Goal: Task Accomplishment & Management: Use online tool/utility

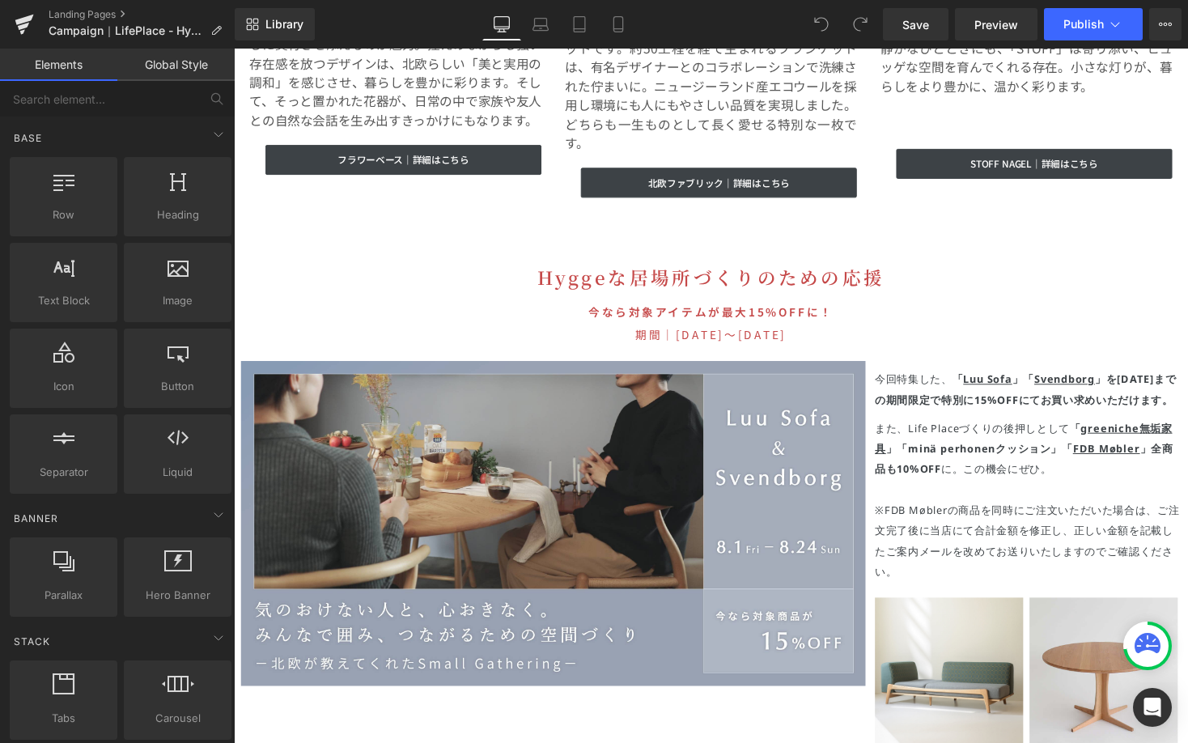
scroll to position [4860, 0]
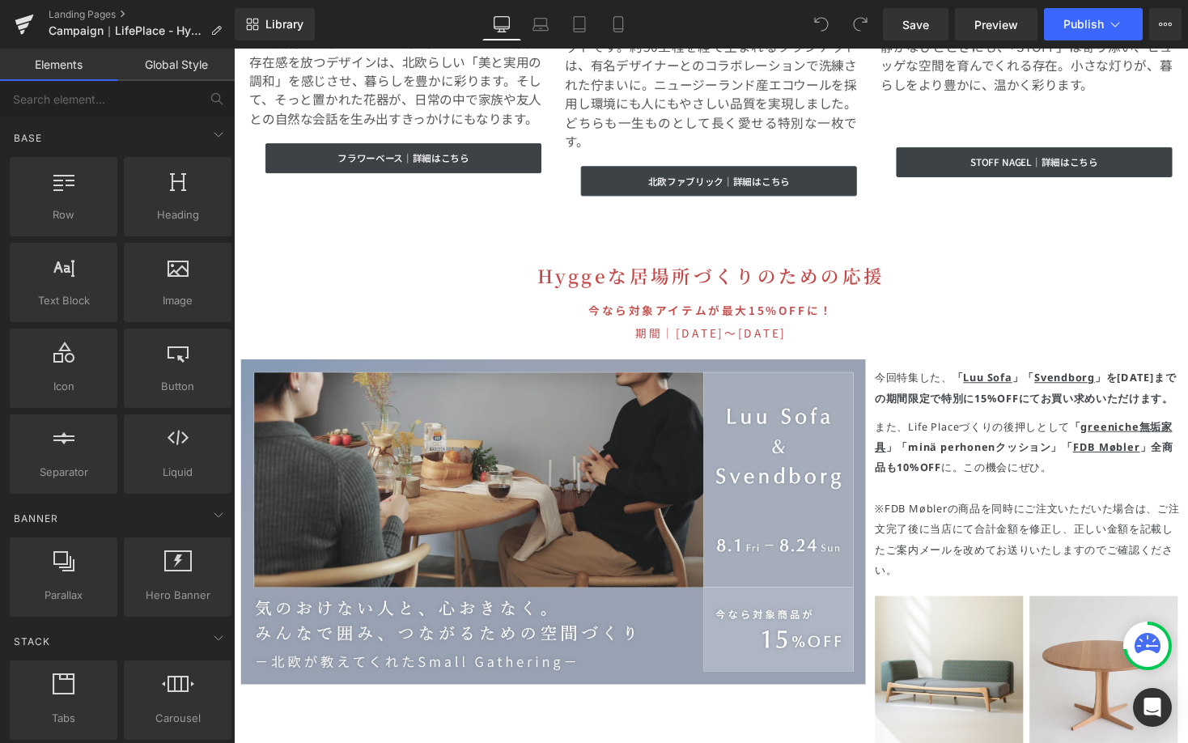
click at [1119, 379] on strong "を9/15(日)までの期間限定で" at bounding box center [1046, 397] width 309 height 36
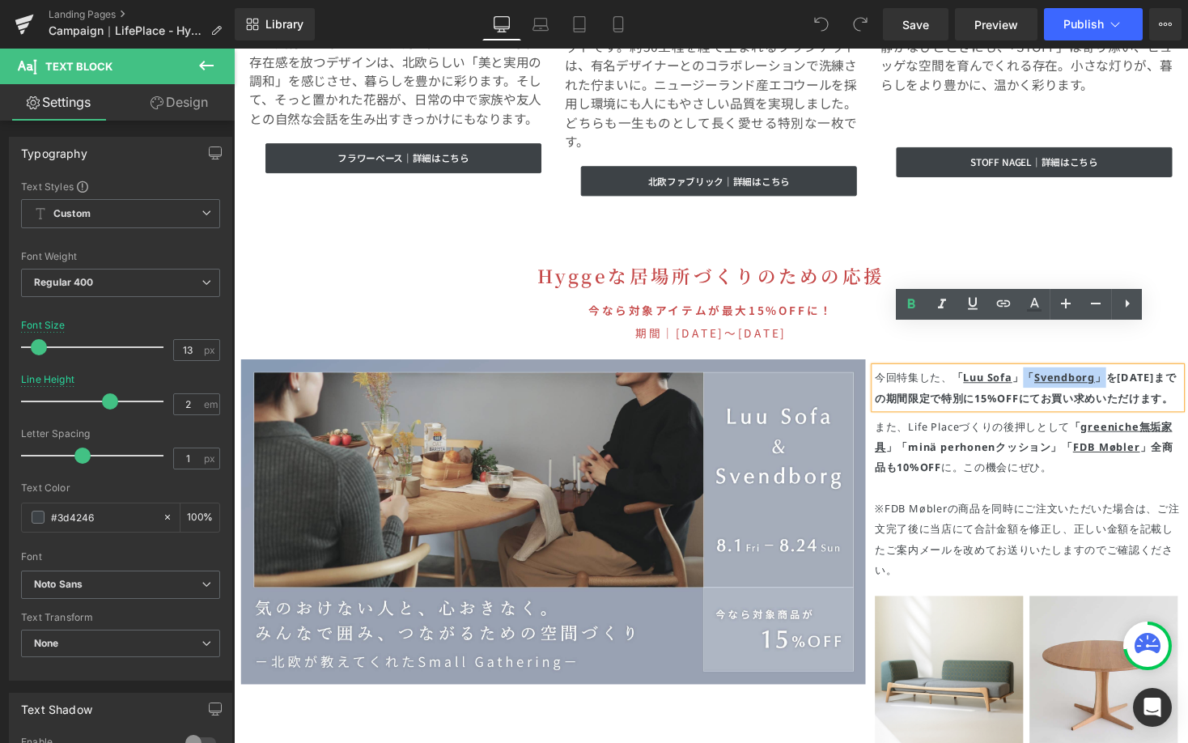
drag, startPoint x: 1111, startPoint y: 346, endPoint x: 1031, endPoint y: 337, distance: 80.6
click at [1031, 379] on strong "「 Luu Sofa 」「 Svendborg 」" at bounding box center [1050, 386] width 158 height 15
copy strong "「 Svendborg 」"
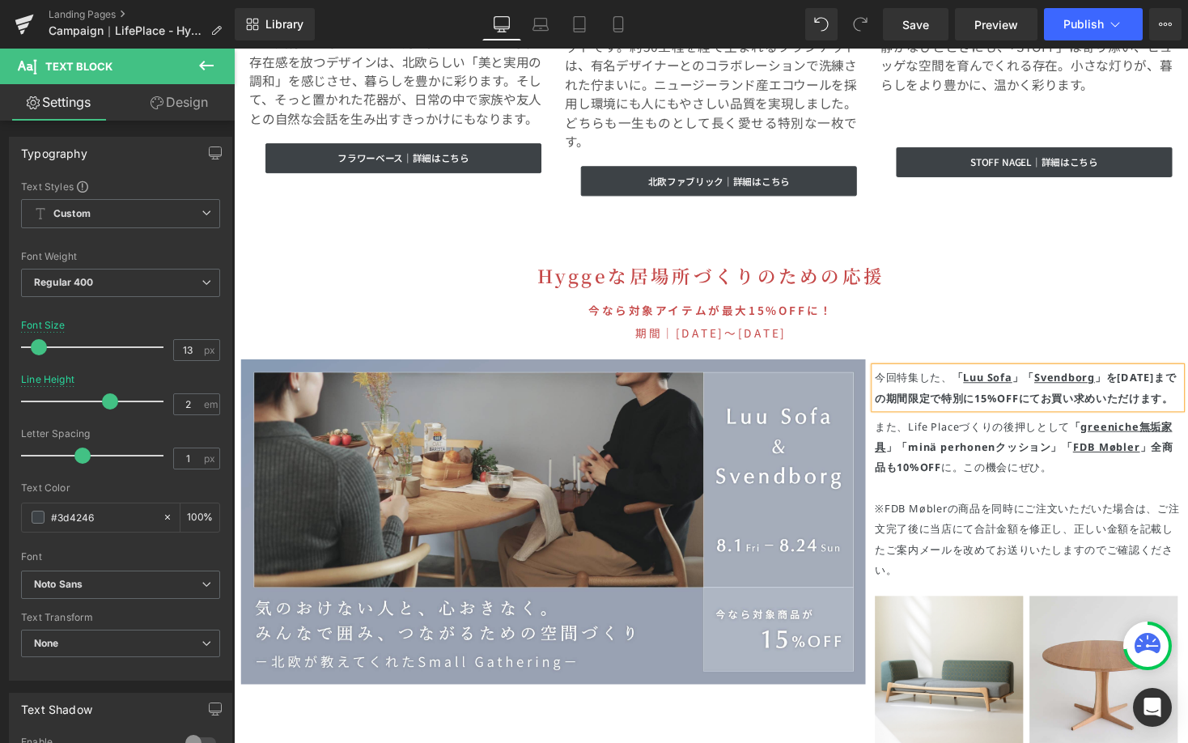
click at [1116, 379] on strong "を9/15(日)までの期間限定で" at bounding box center [1046, 397] width 309 height 36
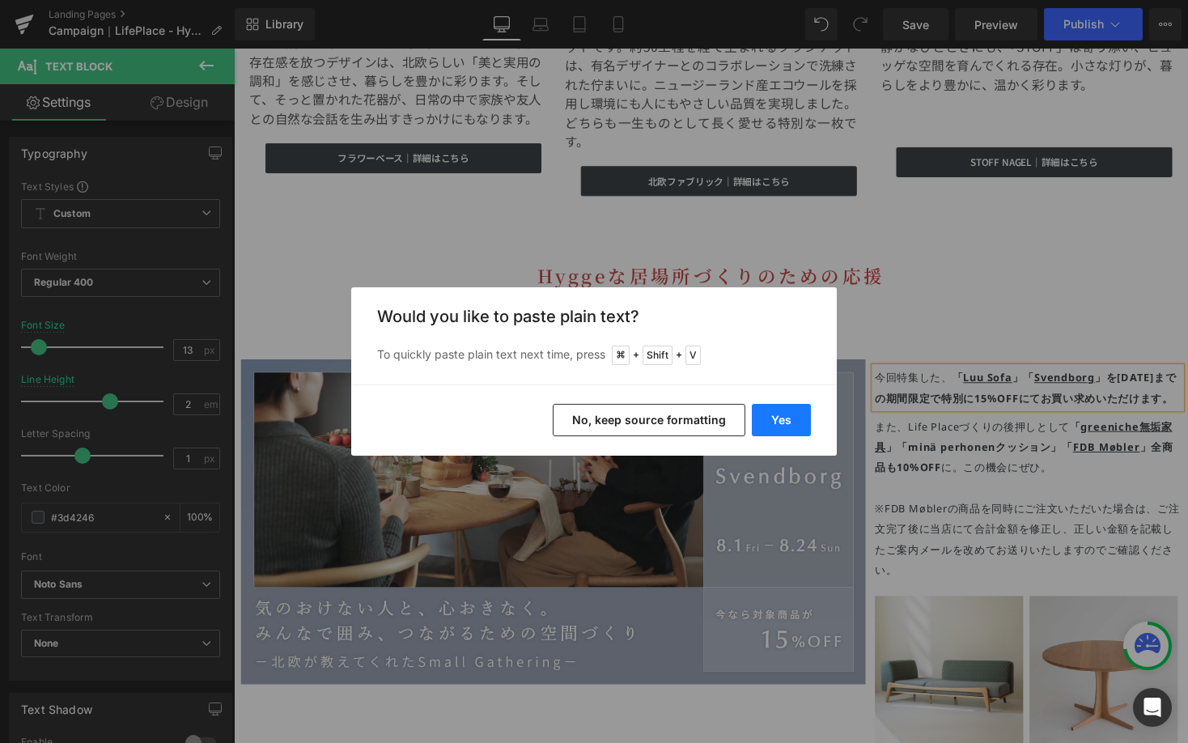
click at [791, 414] on button "Yes" at bounding box center [781, 420] width 59 height 32
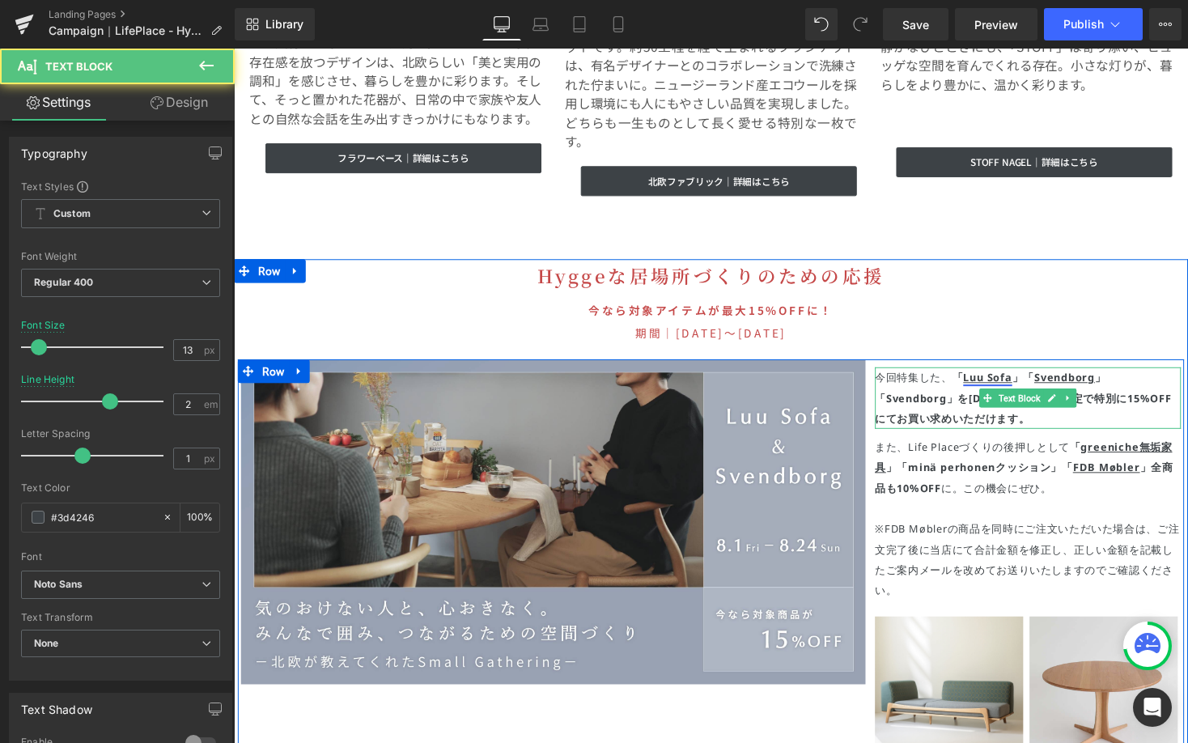
click at [1005, 379] on u "Luu Sofa" at bounding box center [1007, 386] width 50 height 15
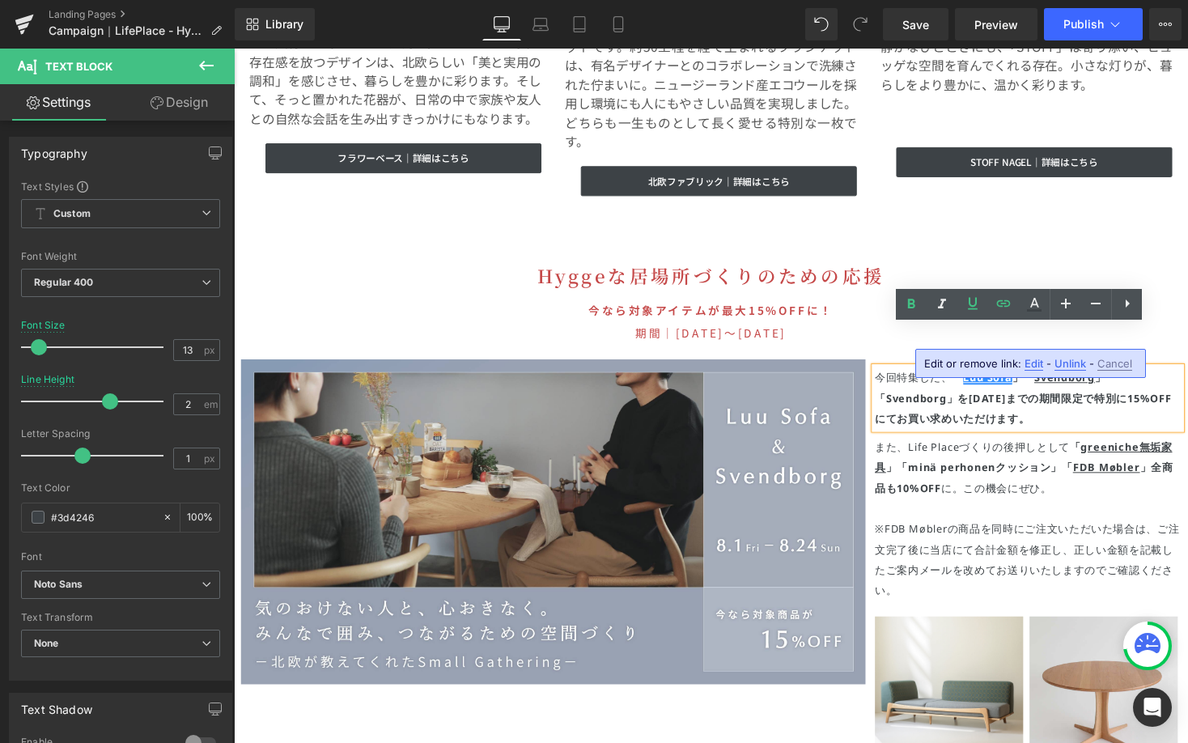
click at [1034, 363] on span "Edit" at bounding box center [1033, 364] width 19 height 14
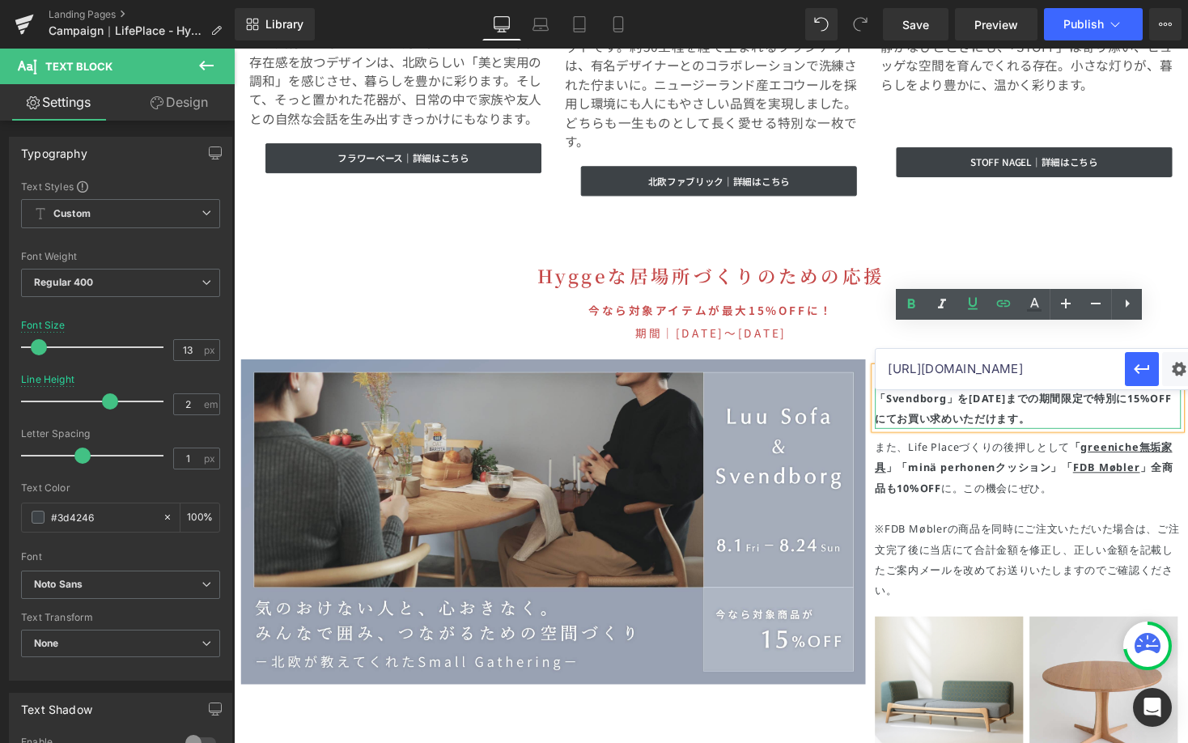
click at [1019, 379] on u "Luu Sofa" at bounding box center [1007, 386] width 50 height 15
click at [993, 450] on strong "「 greeniche無垢家具 」「minä perhonenクッション」" at bounding box center [1044, 468] width 305 height 36
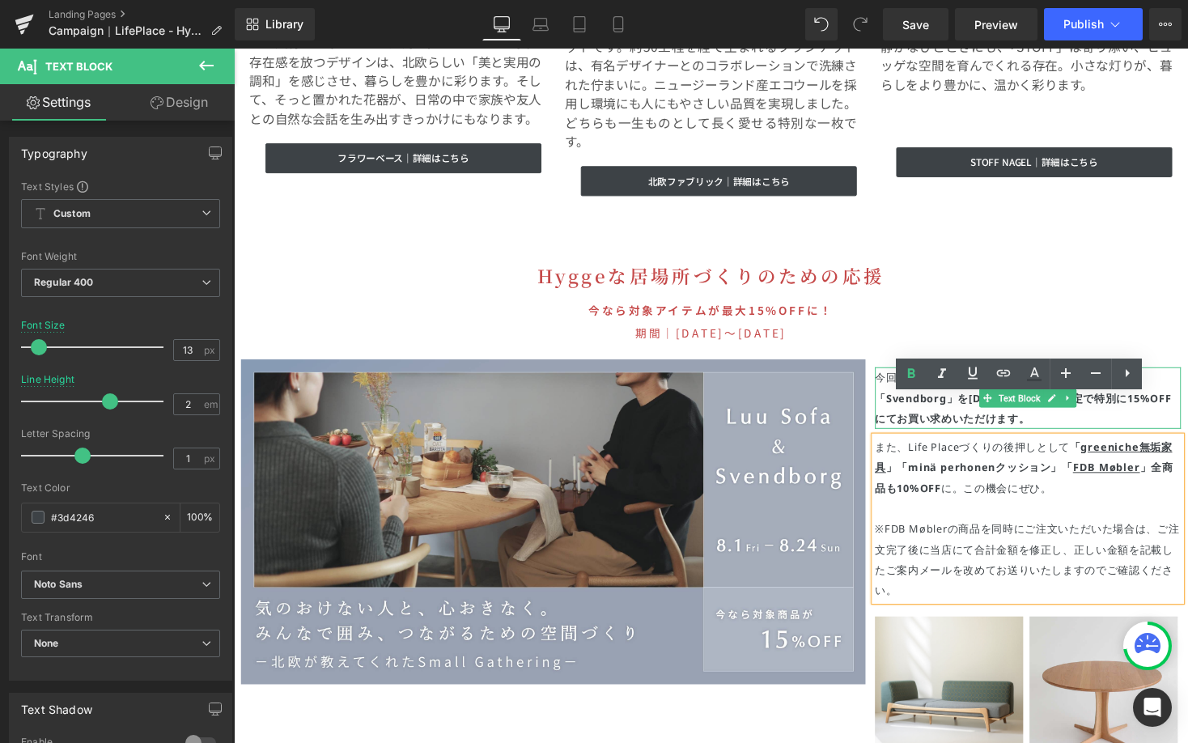
click at [1046, 375] on p "今回特集した、 「 CafeTable 」「 Svendborg 」「Svendborg」 を9/15(日)までの期間限定で 特別に15%OFF にてお買い求…" at bounding box center [1049, 406] width 314 height 63
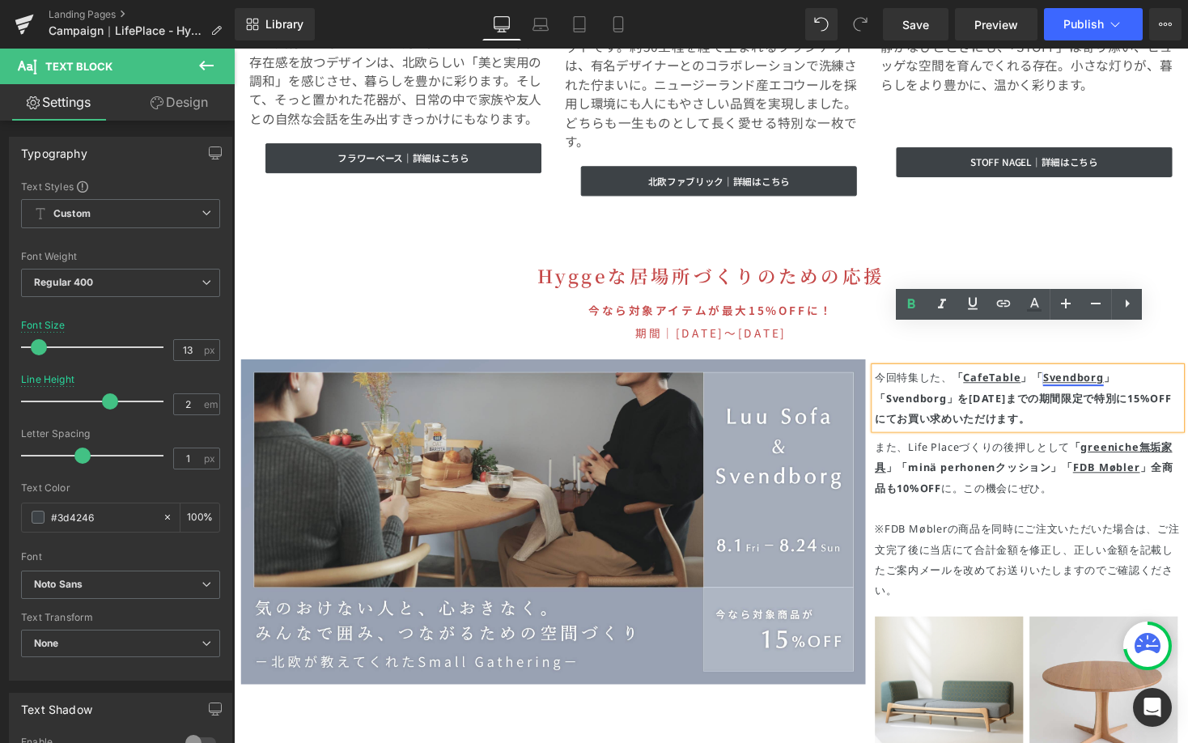
click at [1064, 379] on u "Svendborg" at bounding box center [1095, 386] width 62 height 15
click at [961, 381] on span "Edit" at bounding box center [967, 384] width 19 height 14
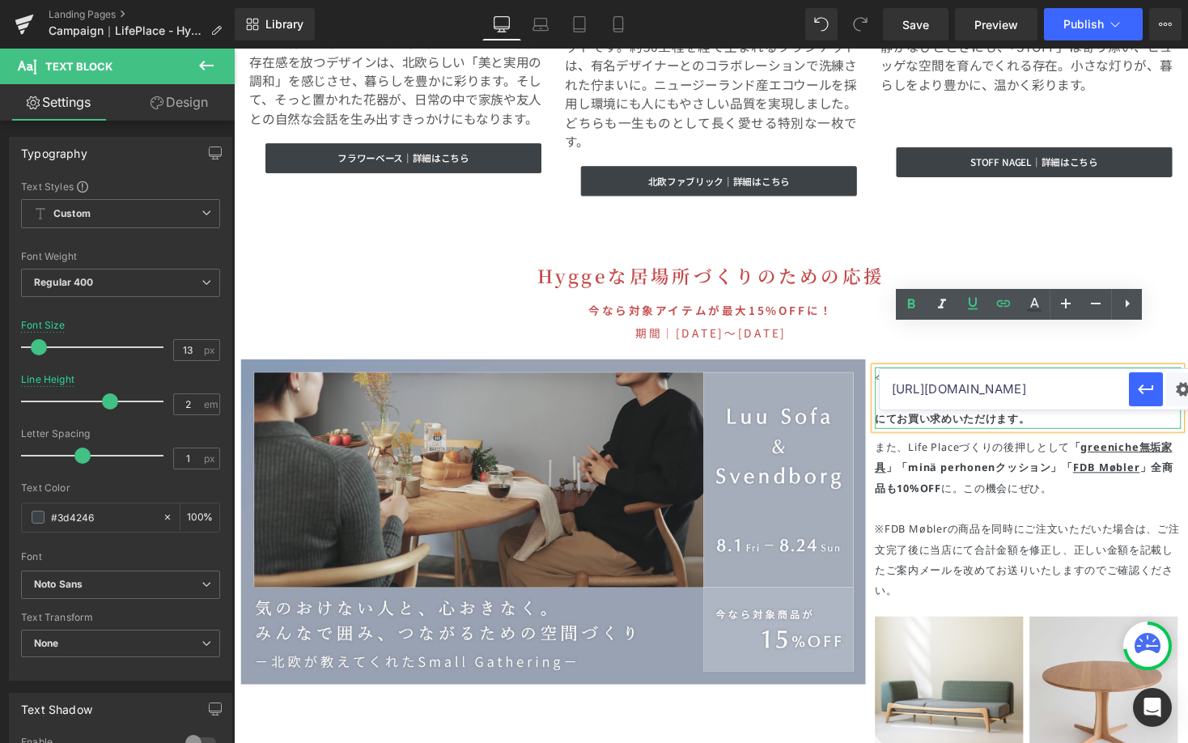
click at [1064, 379] on u "Svendborg" at bounding box center [1095, 386] width 62 height 15
click at [959, 379] on strong "「 CafeTable 」「 kiltaシリーズ 」「Svendborg」" at bounding box center [1020, 397] width 257 height 36
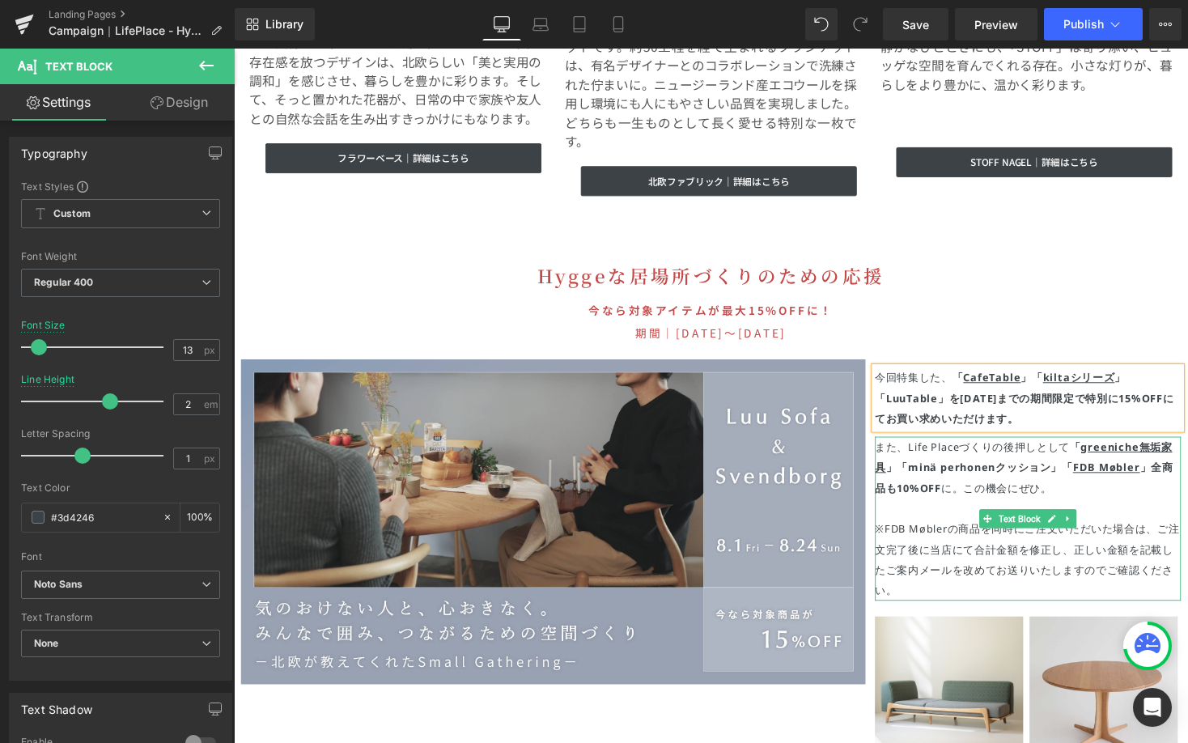
click at [982, 492] on span "この機会にぜひ。" at bounding box center [1027, 499] width 91 height 15
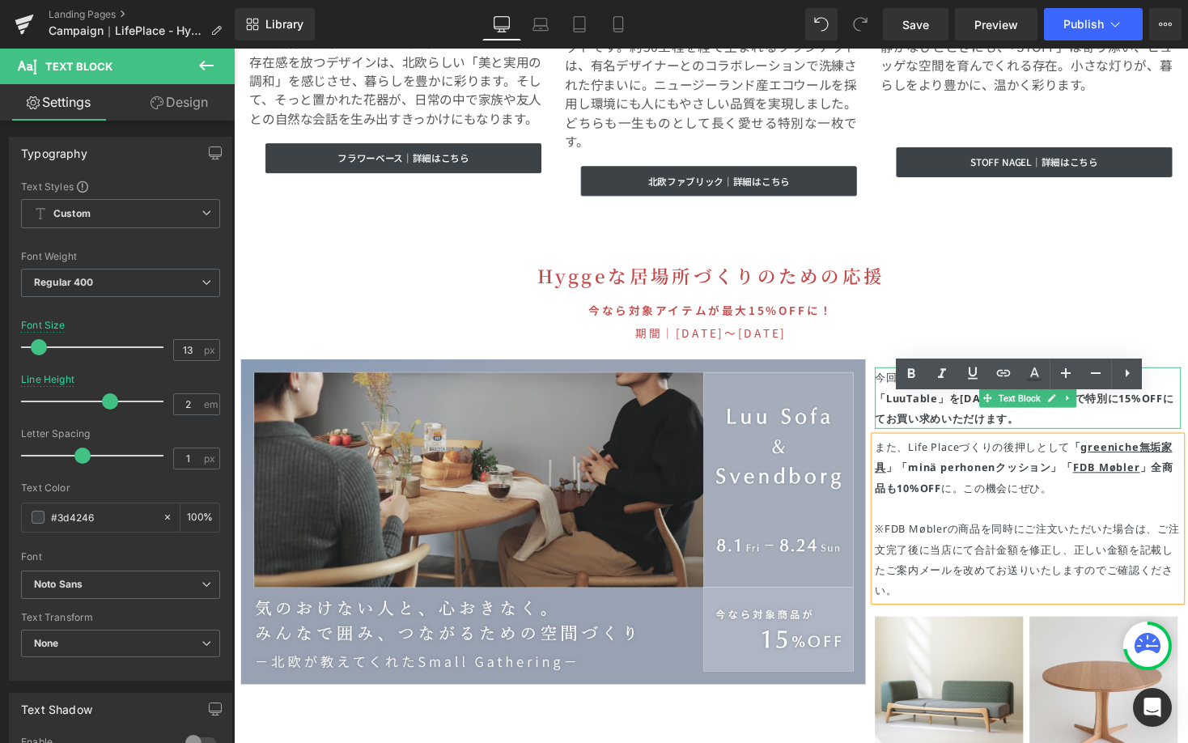
click at [1113, 375] on p "今回特集した、 「 CafeTable 」「 kiltaシリーズ 」「LuuTable」 を9/15(日)までの期間限定で 特別に15%OFF にてお買い求め…" at bounding box center [1049, 406] width 314 height 63
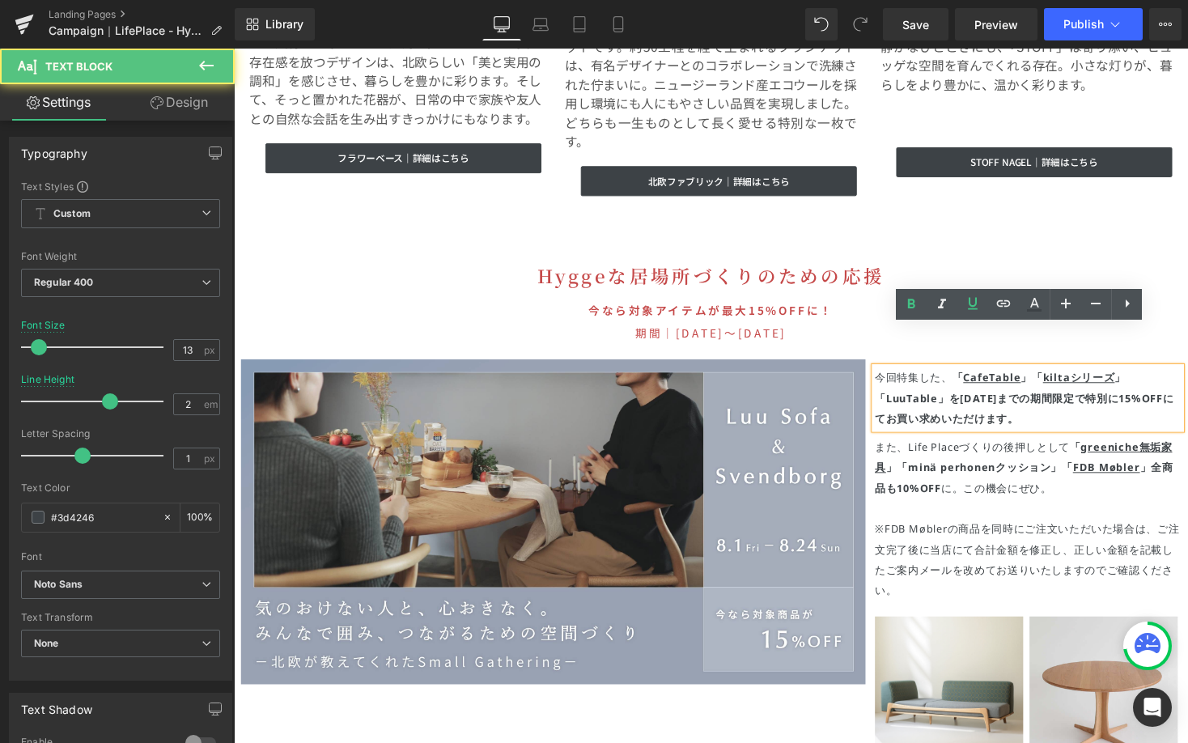
click at [982, 379] on u "CafeTable" at bounding box center [1011, 386] width 59 height 15
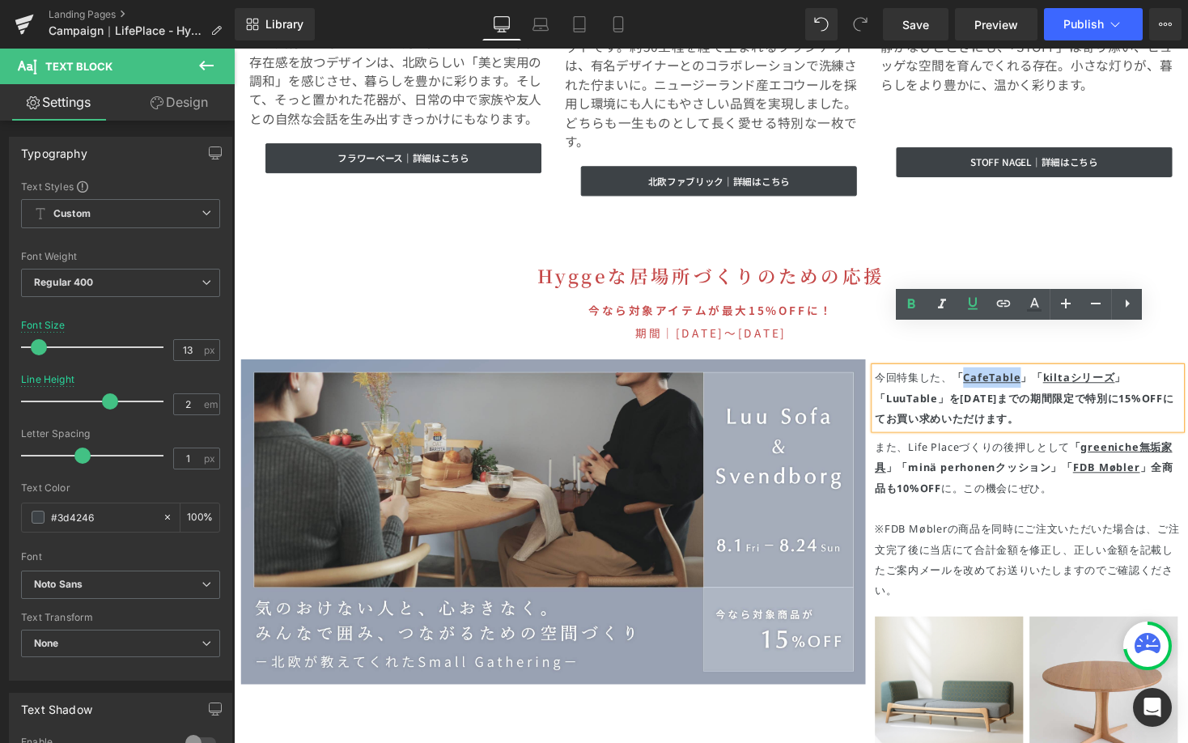
drag, startPoint x: 974, startPoint y: 340, endPoint x: 1027, endPoint y: 338, distance: 52.6
click at [1027, 379] on u "CafeTable" at bounding box center [1011, 386] width 59 height 15
click at [964, 364] on input "https://greeniche.jp/collections/greeniche-luu-sofa" at bounding box center [1000, 369] width 249 height 40
paste input "https://greeniche.jp/collections/greeniche-cafetable"
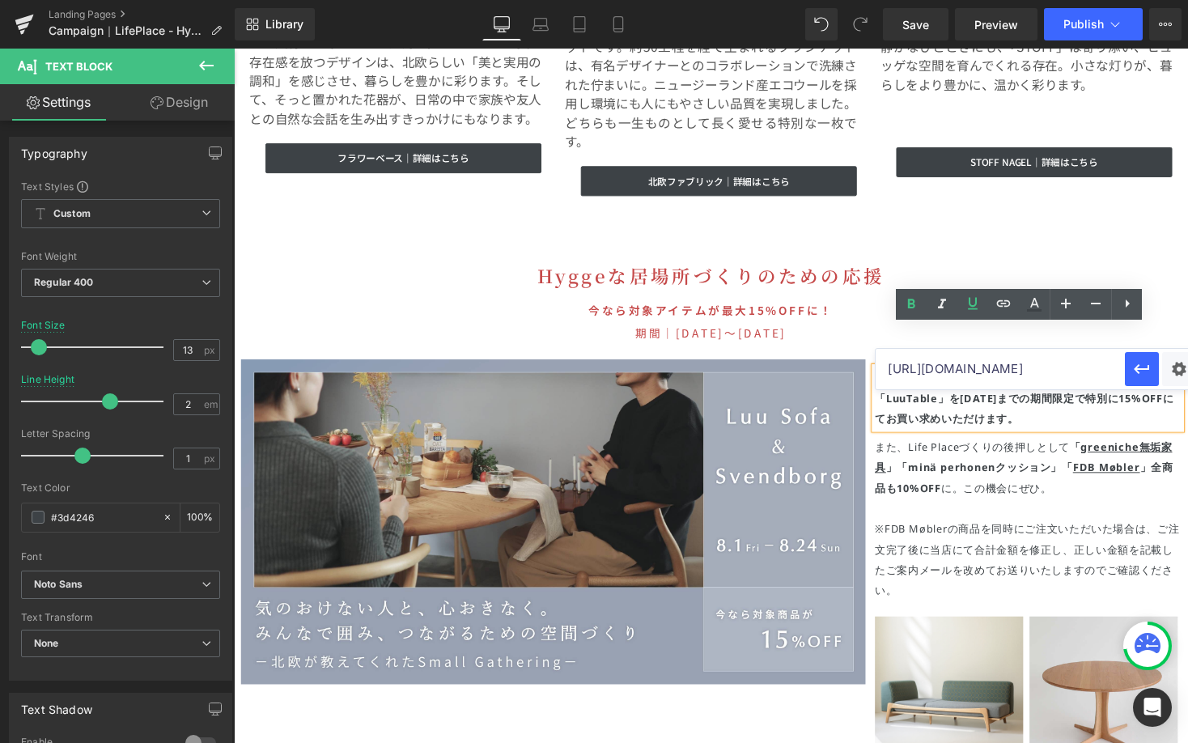
scroll to position [0, 87]
type input "https://greeniche.jp/collections/greeniche-cafetable"
click at [1148, 367] on icon "button" at bounding box center [1142, 369] width 15 height 10
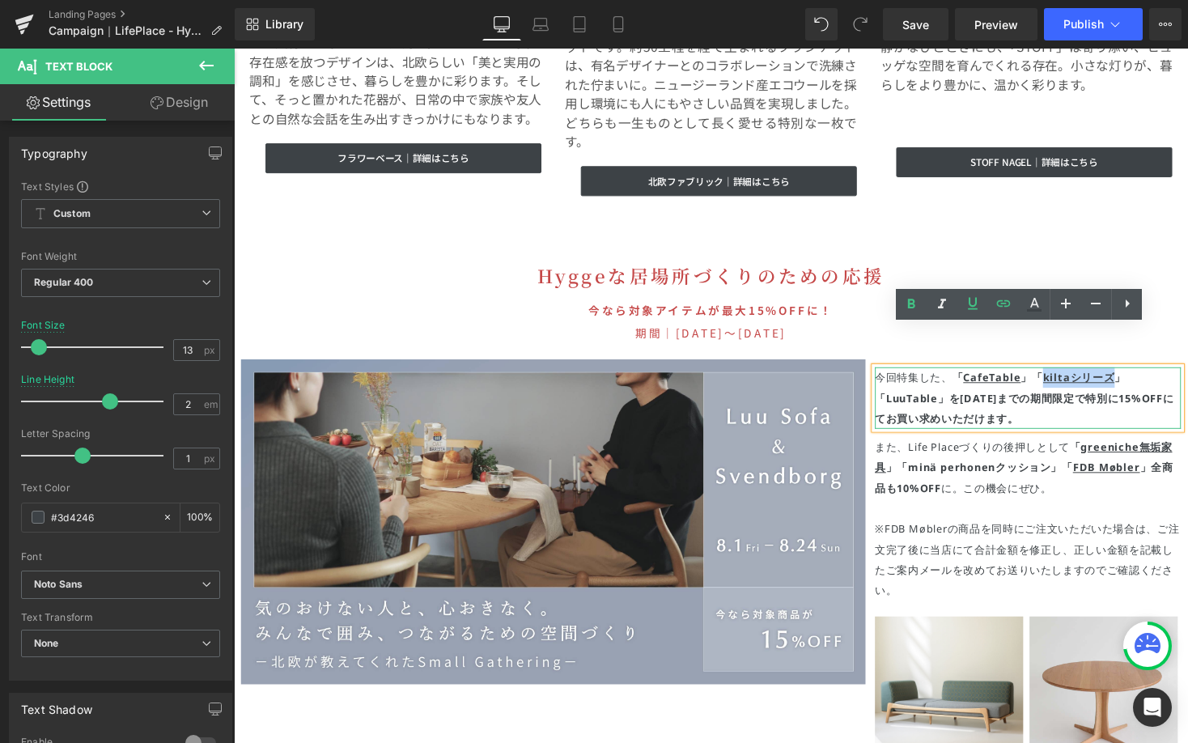
drag, startPoint x: 1049, startPoint y: 345, endPoint x: 893, endPoint y: 362, distance: 156.3
click at [1064, 379] on u "kiltaシリーズ" at bounding box center [1101, 386] width 74 height 15
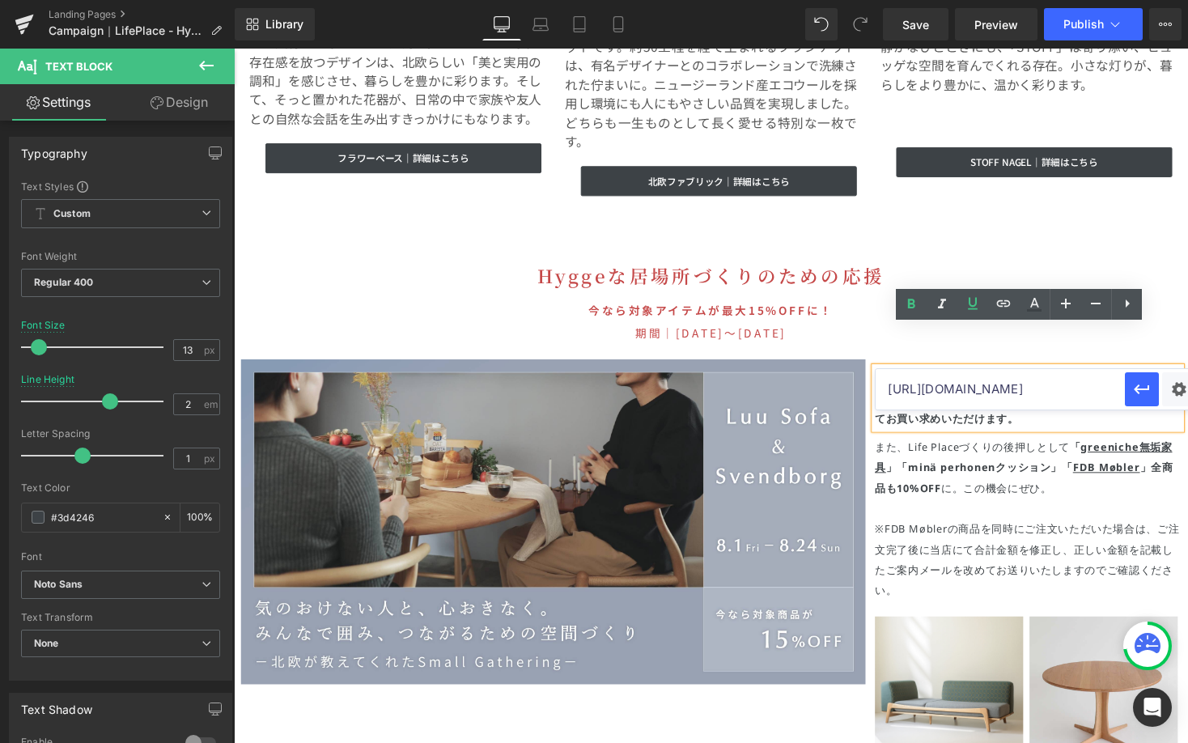
click at [938, 399] on input "https://greeniche.jp/collections/greeniche-cafetable" at bounding box center [1000, 389] width 249 height 40
paste input "[URL][DOMAIN_NAME]"
type input "[URL][DOMAIN_NAME]"
click at [1152, 387] on button "button" at bounding box center [1142, 389] width 34 height 34
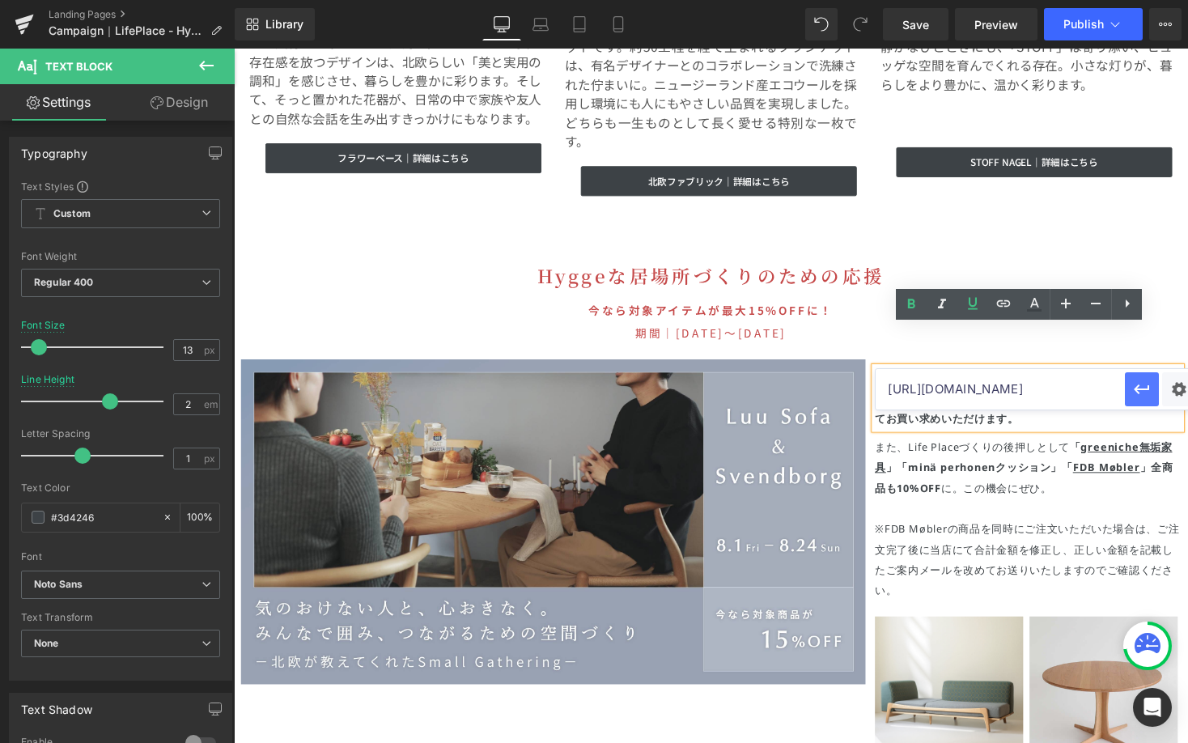
scroll to position [0, 0]
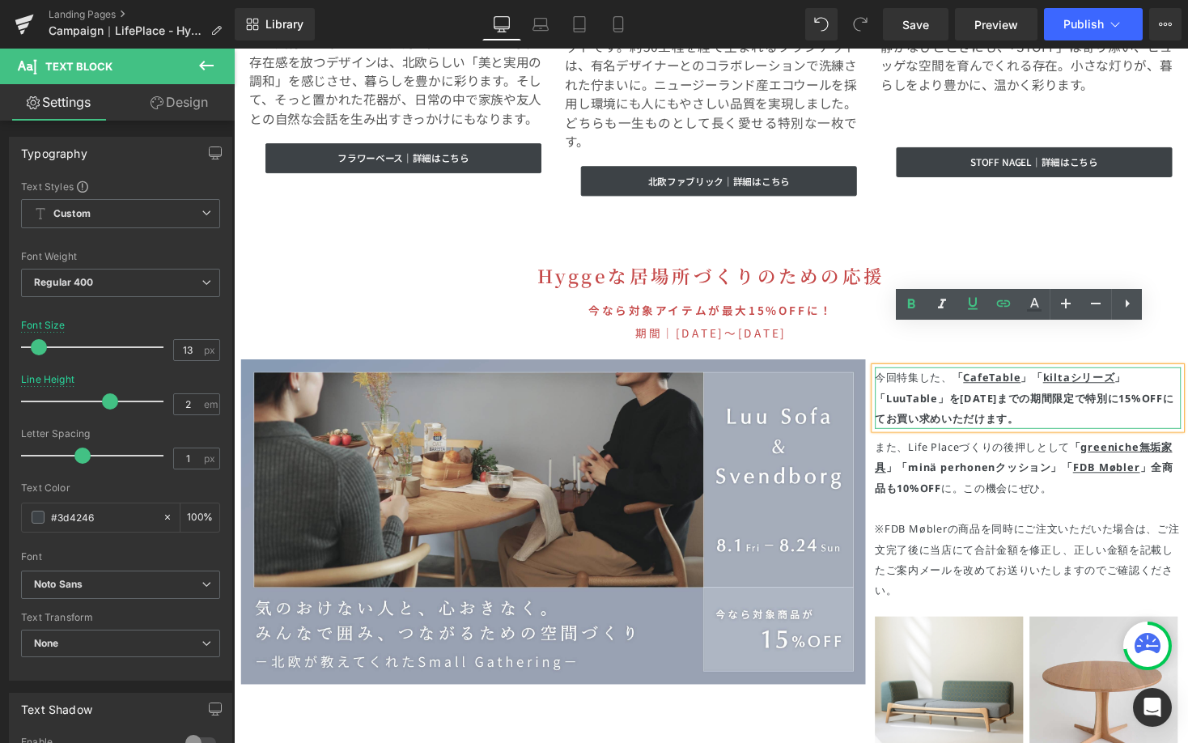
click at [1044, 400] on strong "にてお買い求めいただけます。" at bounding box center [1045, 418] width 307 height 36
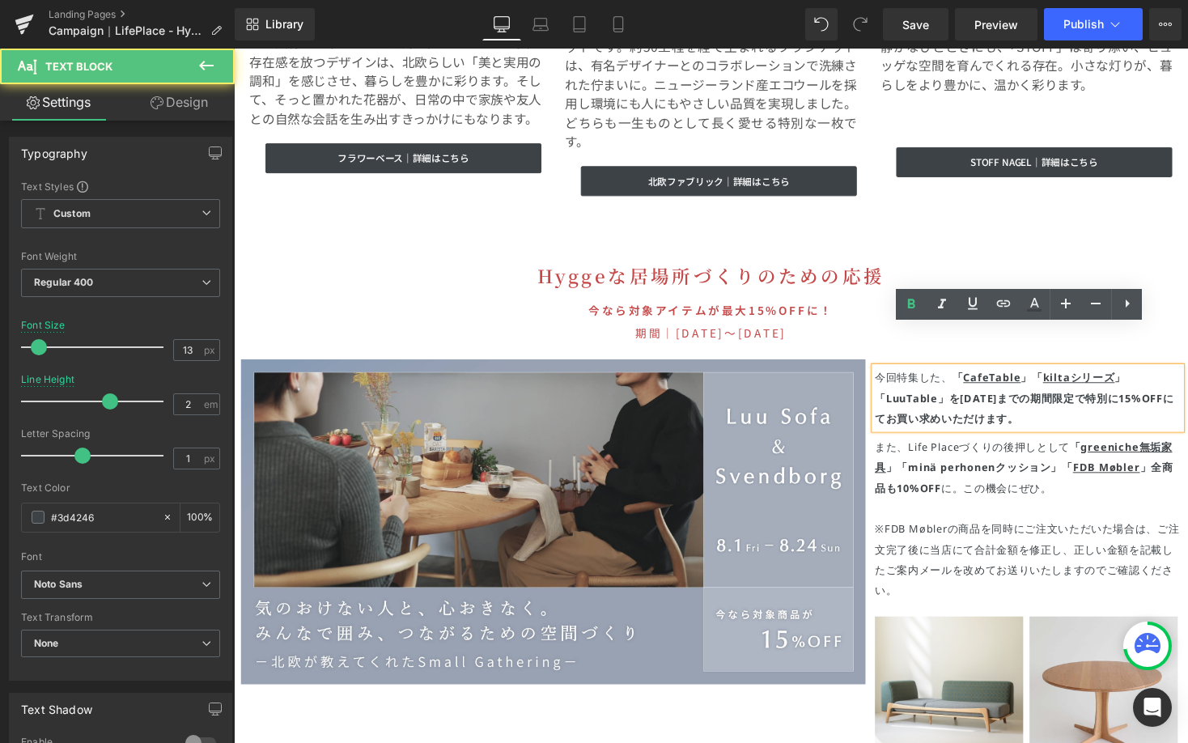
click at [962, 375] on p "今回特集した、 「 CafeTable 」「 kiltaシリーズ 」「LuuTable」 を9/15(日)までの期間限定で 特別に15%OFF にてお買い求め…" at bounding box center [1049, 406] width 314 height 63
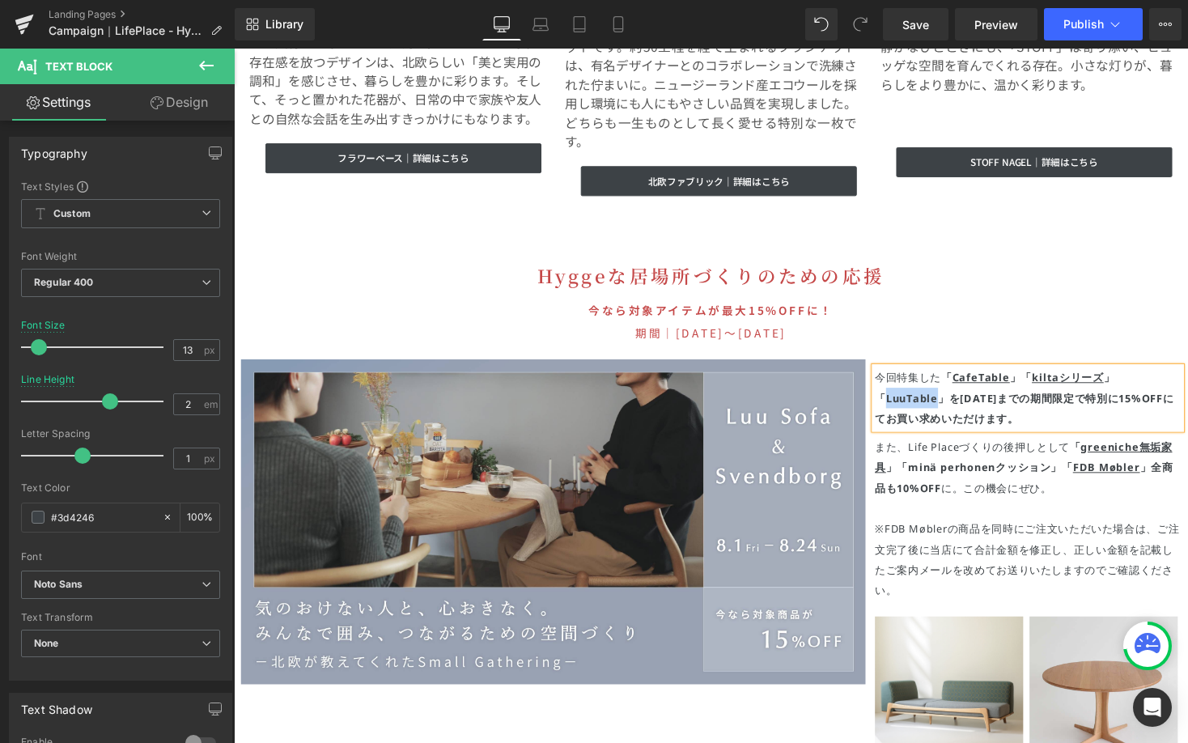
drag, startPoint x: 1128, startPoint y: 344, endPoint x: 1183, endPoint y: 341, distance: 55.1
click at [1138, 379] on strong "「 CafeTable 」「 kiltaシリーズ 」「LuuTable」" at bounding box center [1015, 397] width 246 height 36
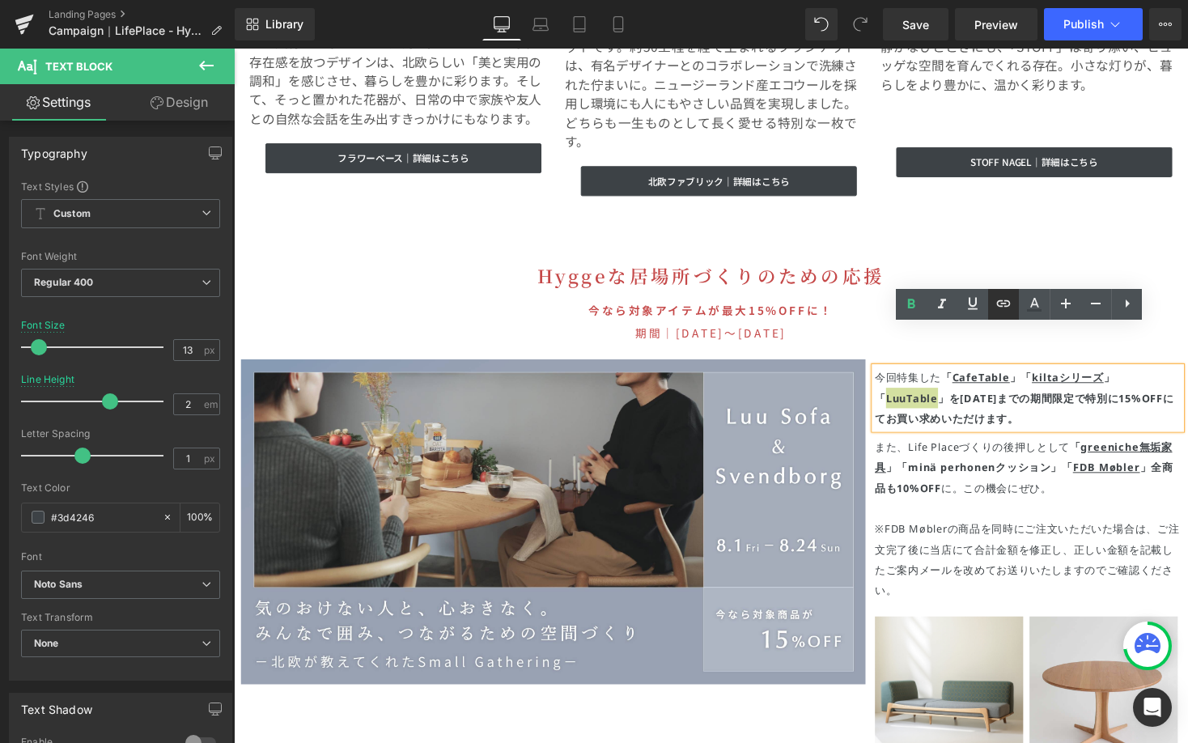
click at [1005, 306] on icon at bounding box center [1004, 303] width 14 height 6
click at [950, 358] on input "[URL][DOMAIN_NAME]" at bounding box center [1000, 369] width 249 height 40
paste input "https://greeniche.jp/a/search/greeniche-table?filter_greeniche=Luu"
type input "https://greeniche.jp/a/search/greeniche-table?filter_greeniche=Luu"
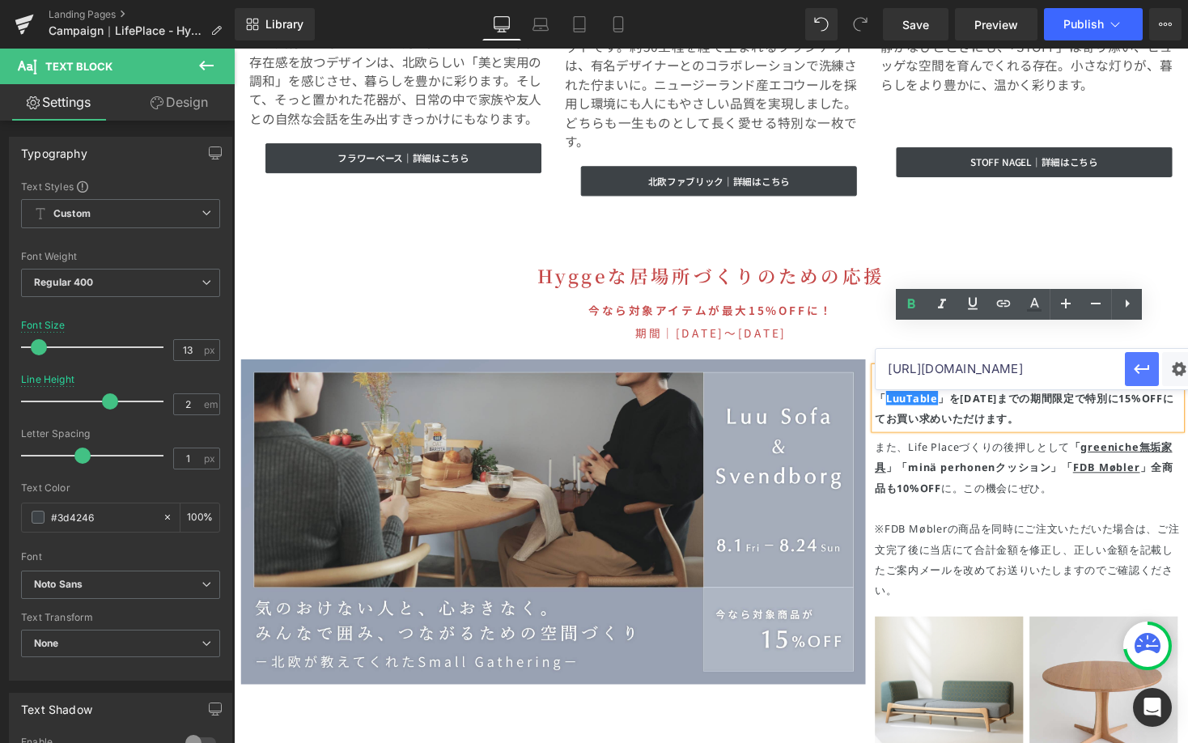
click at [1140, 373] on icon "button" at bounding box center [1141, 368] width 19 height 19
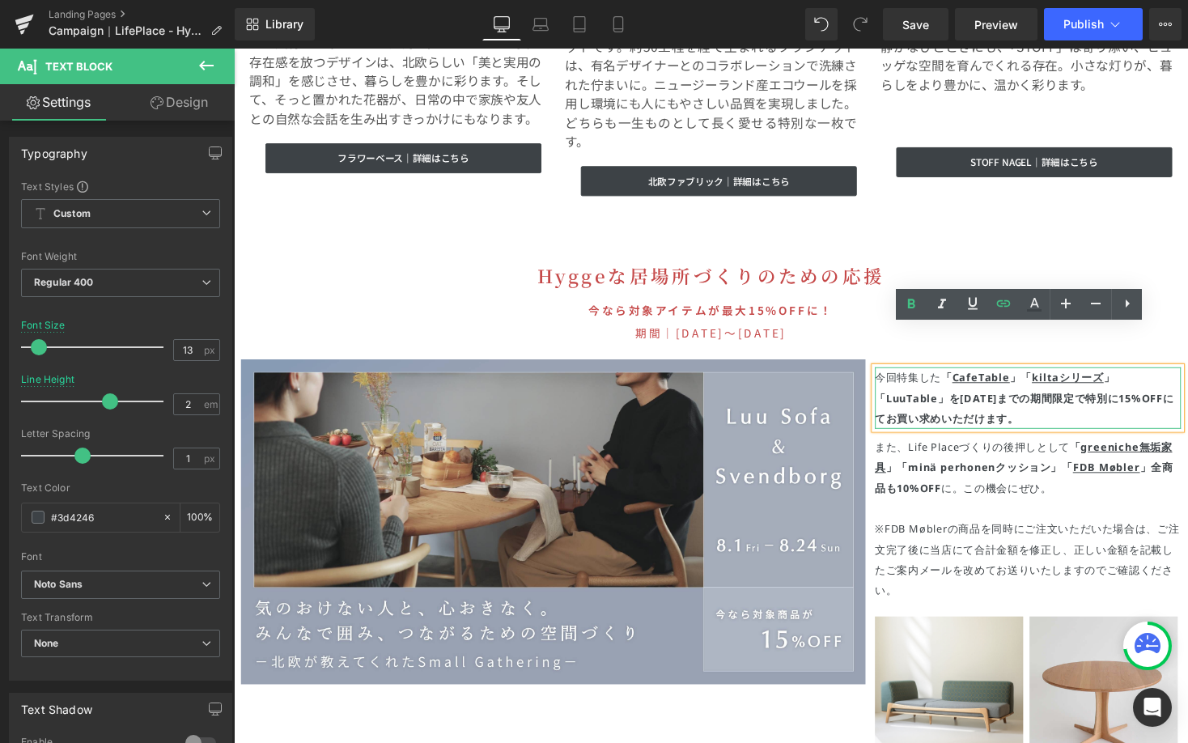
click at [1019, 381] on p "今回特集した 「 CafeTable 」「 kiltaシリーズ 」「 LuuTable 」 を9/15(日)までの期間限定で 特別に15%OFF にてお買い求…" at bounding box center [1049, 406] width 314 height 63
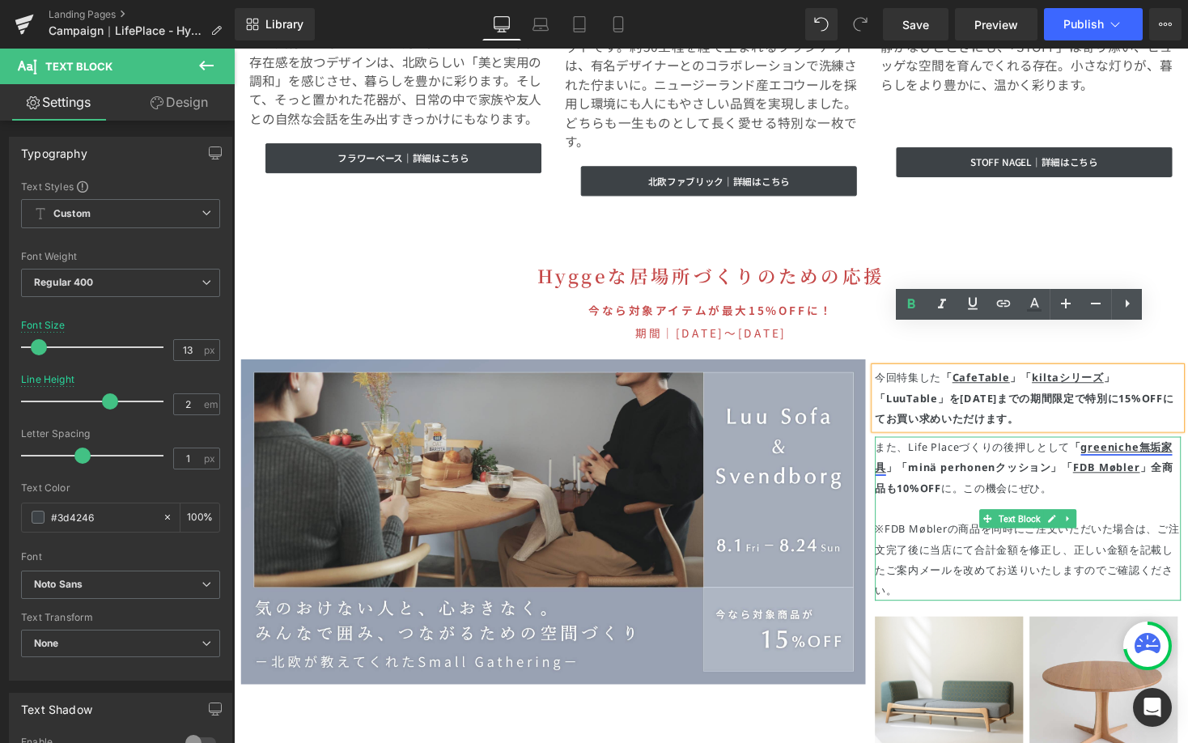
click at [1142, 450] on u "greeniche無垢家具" at bounding box center [1044, 468] width 305 height 36
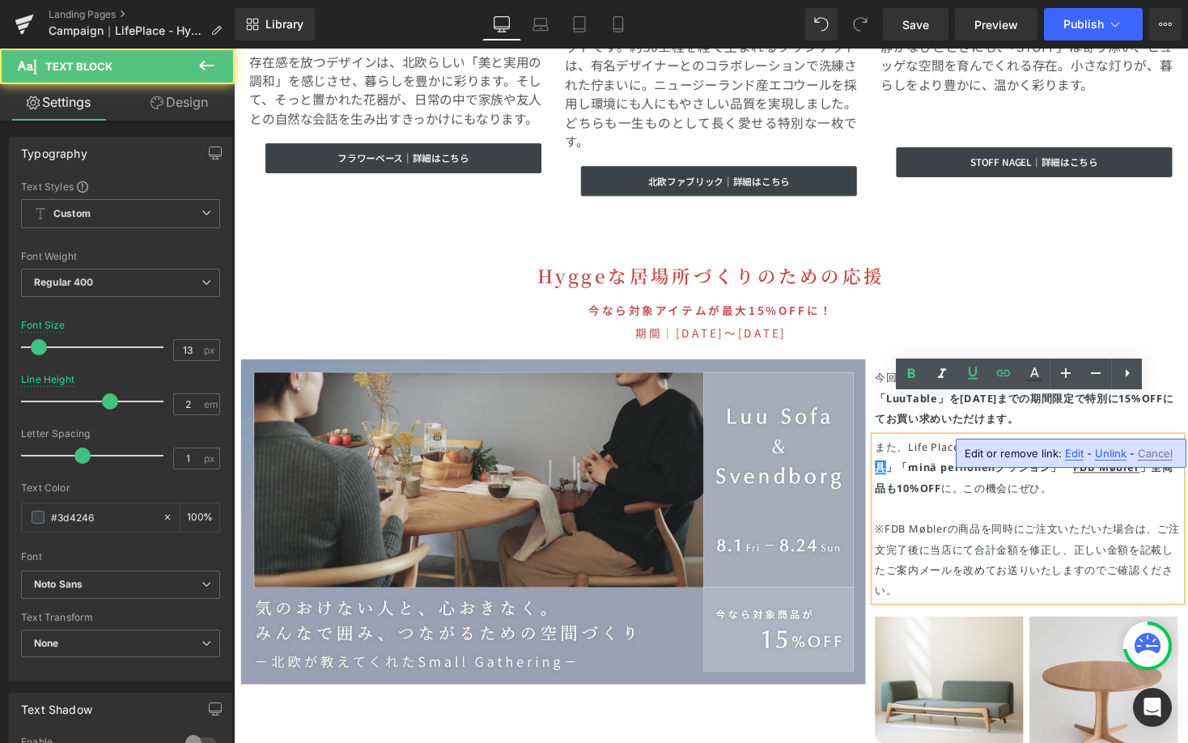
click at [931, 466] on p "また、Life Placeづくりの後押しとして 「 greeniche無垢家具 」「minä perhonenクッション」 「 FDB Møbler 」全商品…" at bounding box center [1049, 478] width 314 height 63
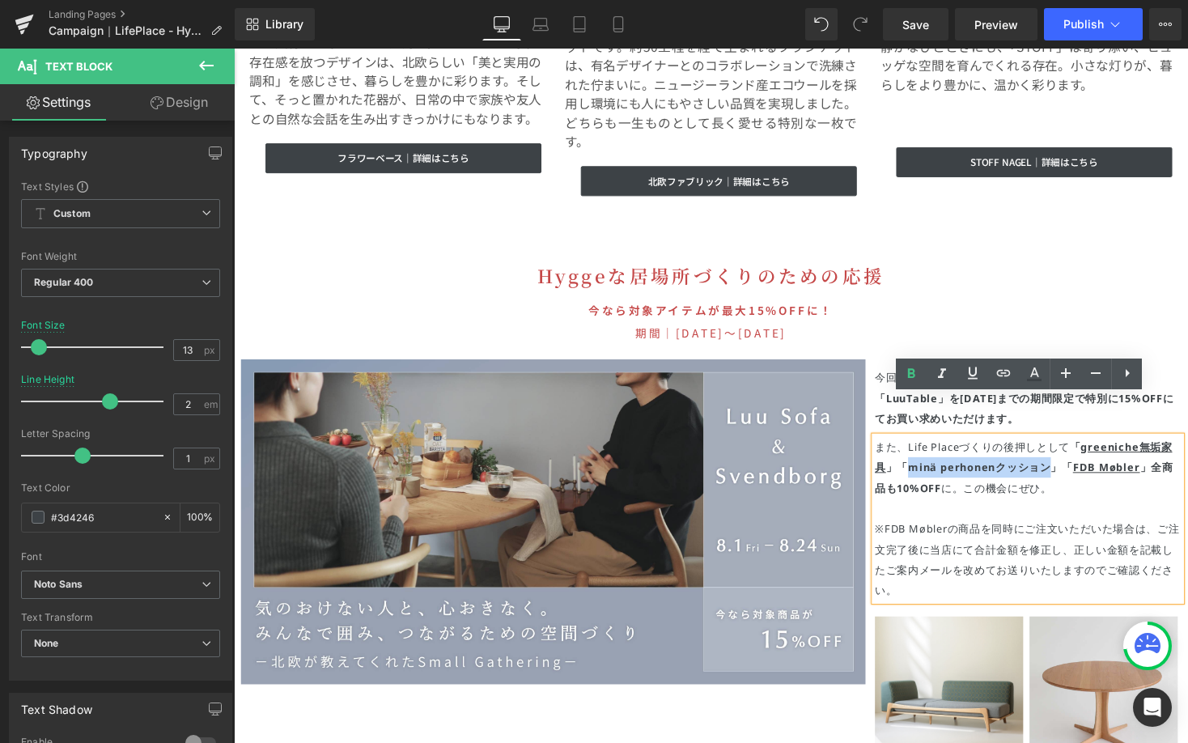
drag, startPoint x: 917, startPoint y: 437, endPoint x: 1057, endPoint y: 435, distance: 140.0
click at [1057, 450] on strong "「 greeniche無垢家具 」「minä perhonenクッション」" at bounding box center [1044, 468] width 305 height 36
click at [922, 453] on input "[URL][DOMAIN_NAME]" at bounding box center [1004, 459] width 249 height 40
paste input "https://greeniche.jp/collections/greeniche-interior-accessory/products/mina-per…"
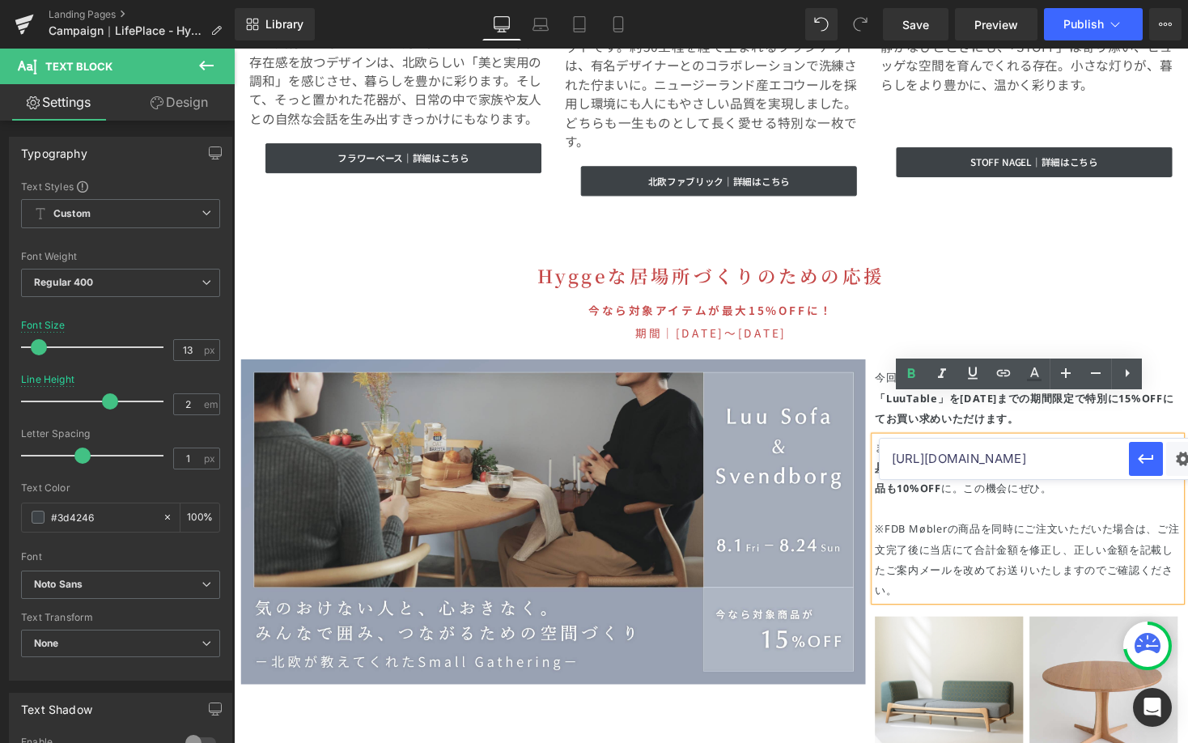
scroll to position [0, 518]
type input "https://greeniche.jp/collections/greeniche-interior-accessory/products/mina-per…"
click at [1136, 455] on icon "button" at bounding box center [1145, 458] width 19 height 19
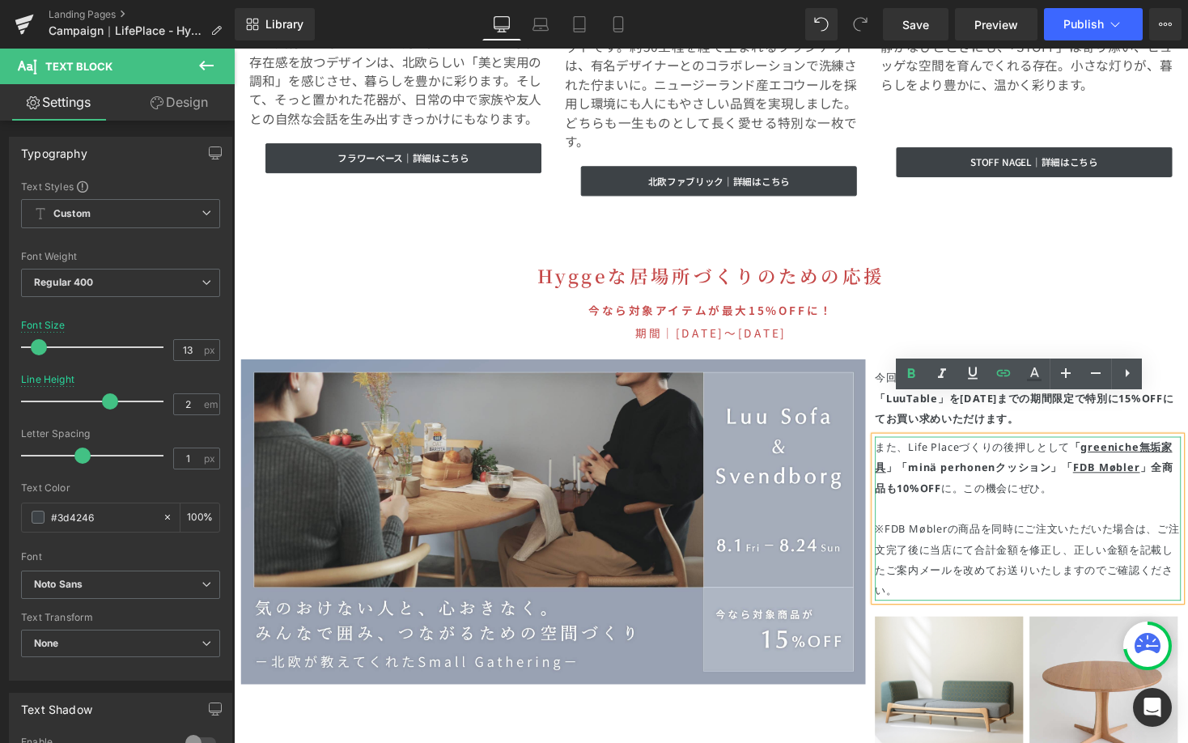
click at [1024, 534] on span "※FDB Møblerの商品を同時にご注文いただいた場合は、ご注文完了後に当店にて合計金額を修正し、正しい金額を記載したご案内メールを改めてお送りいたしますの…" at bounding box center [1048, 573] width 312 height 78
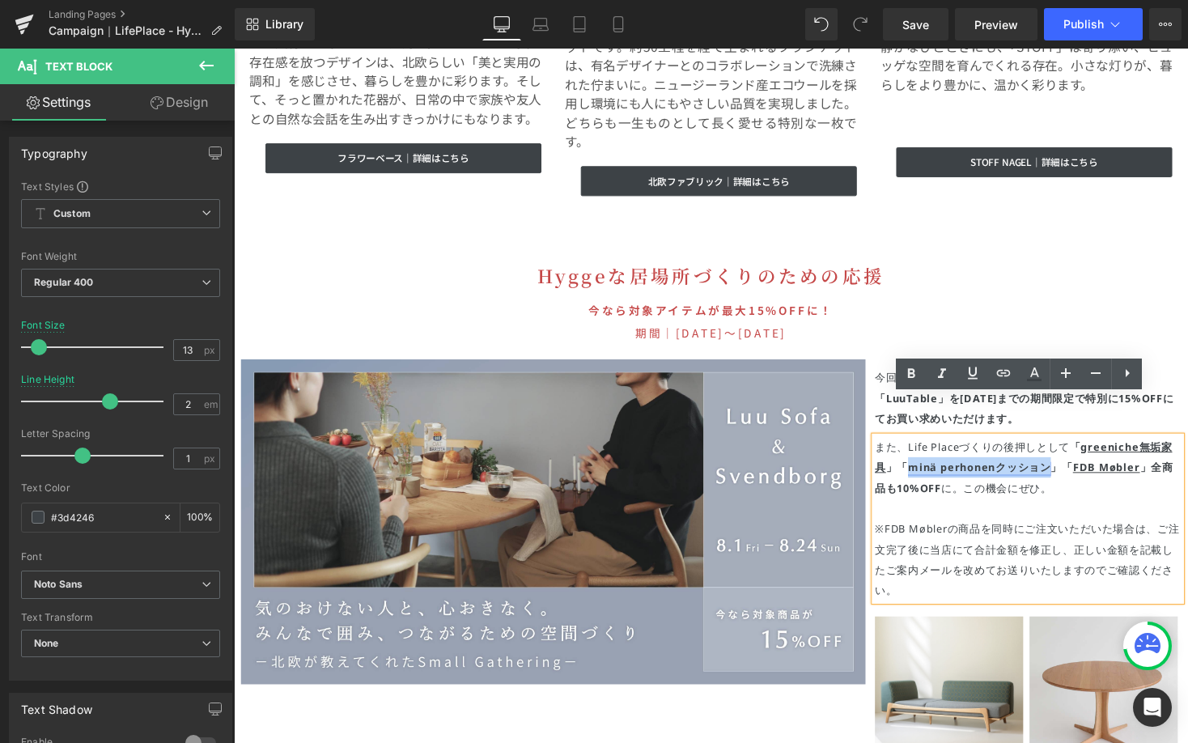
drag, startPoint x: 914, startPoint y: 438, endPoint x: 1060, endPoint y: 436, distance: 145.7
click at [1060, 471] on link "minä perhonenクッション" at bounding box center [999, 478] width 146 height 15
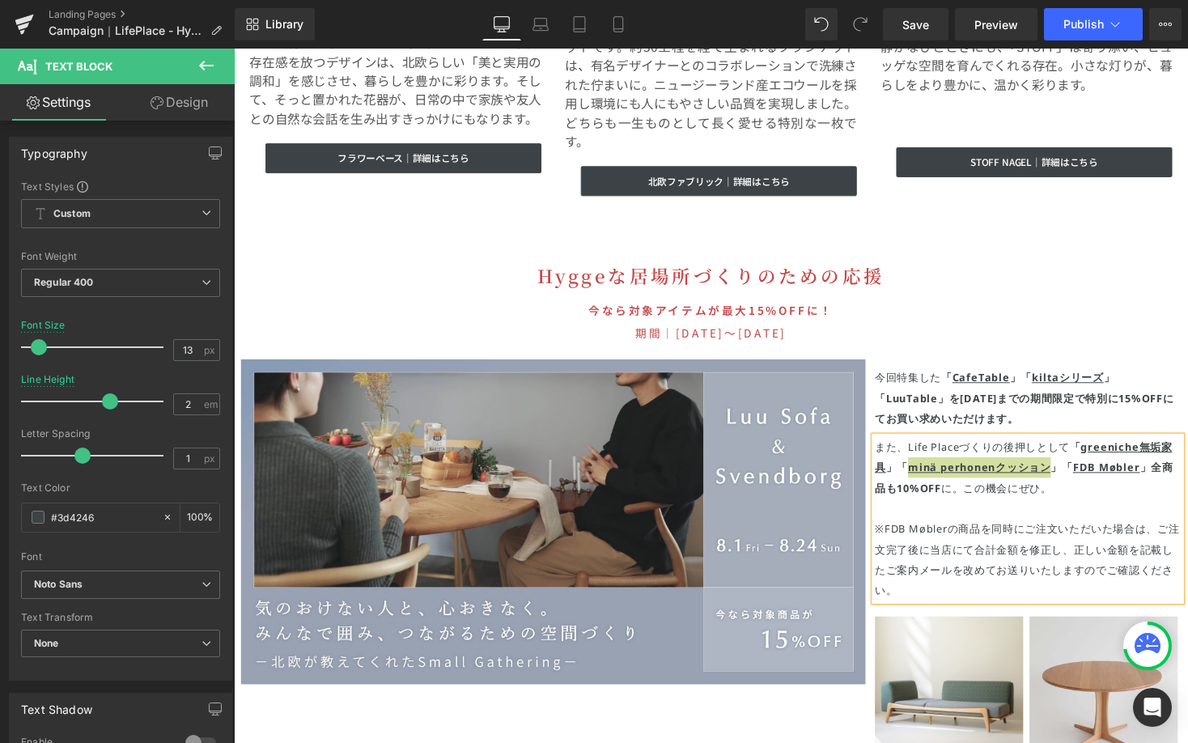
click at [201, 60] on icon at bounding box center [206, 65] width 19 height 19
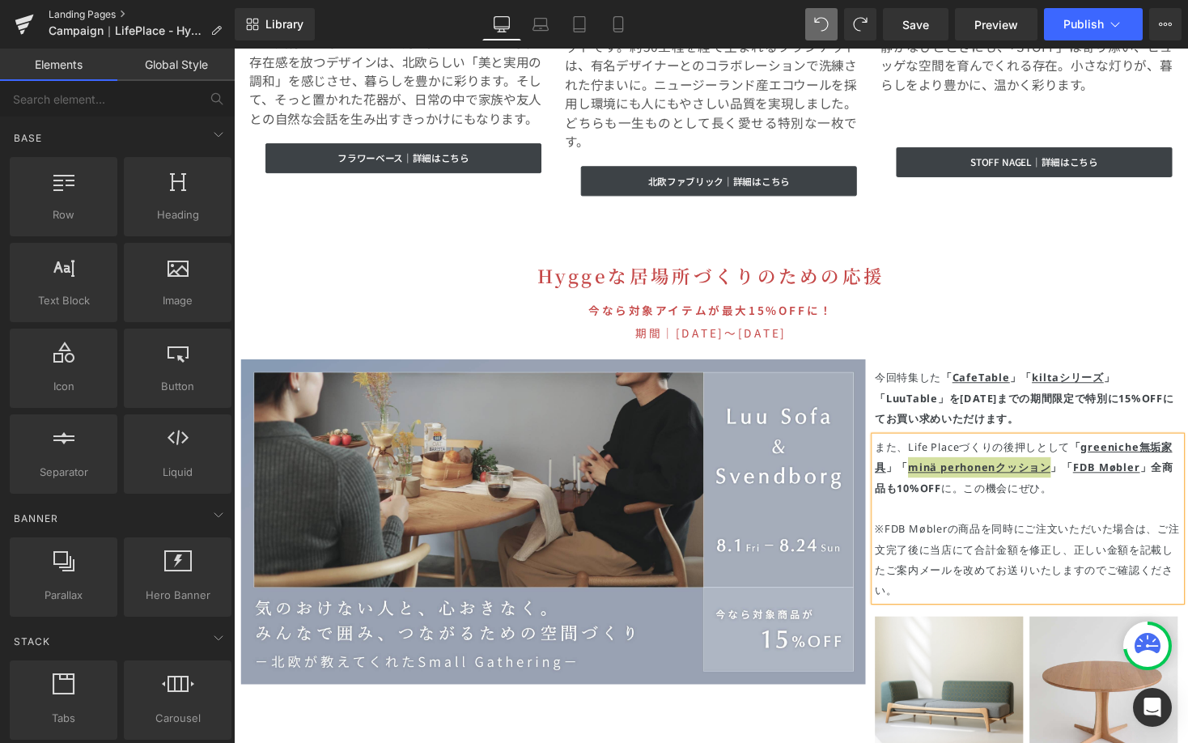
click at [95, 10] on link "Landing Pages" at bounding box center [142, 14] width 186 height 13
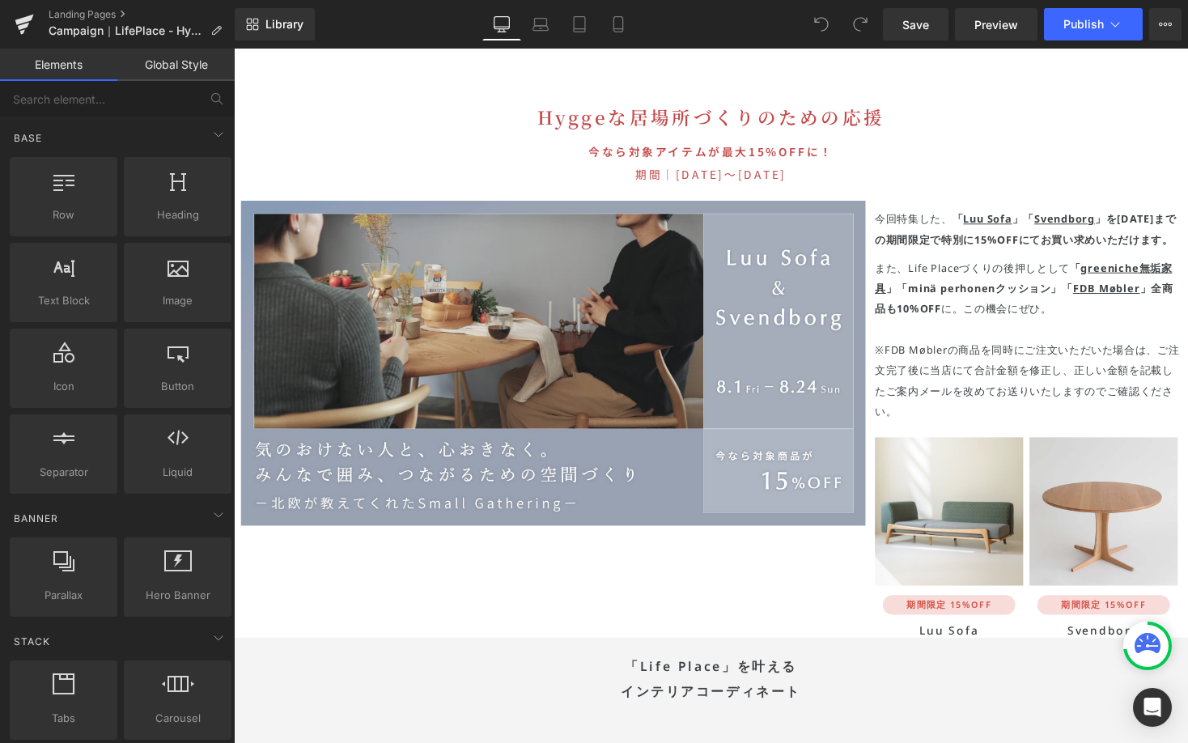
scroll to position [5017, 0]
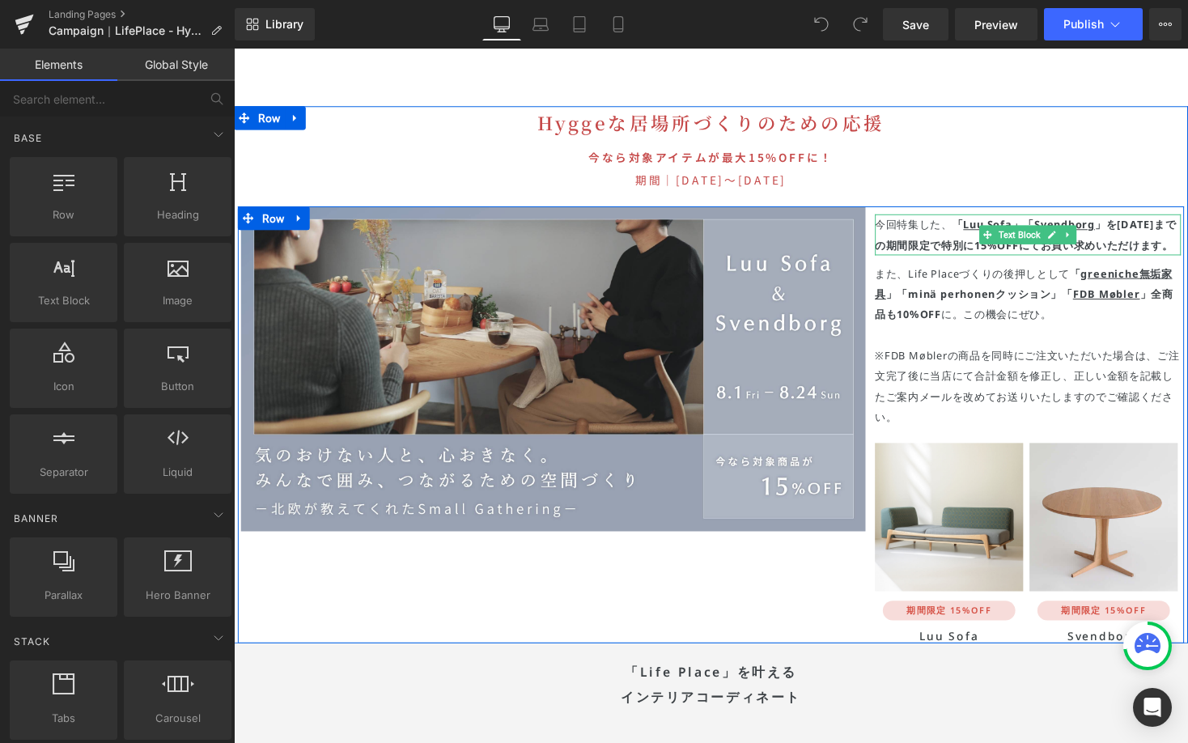
click at [947, 222] on strong "を9/15(日)までの期間限定で" at bounding box center [1046, 240] width 309 height 36
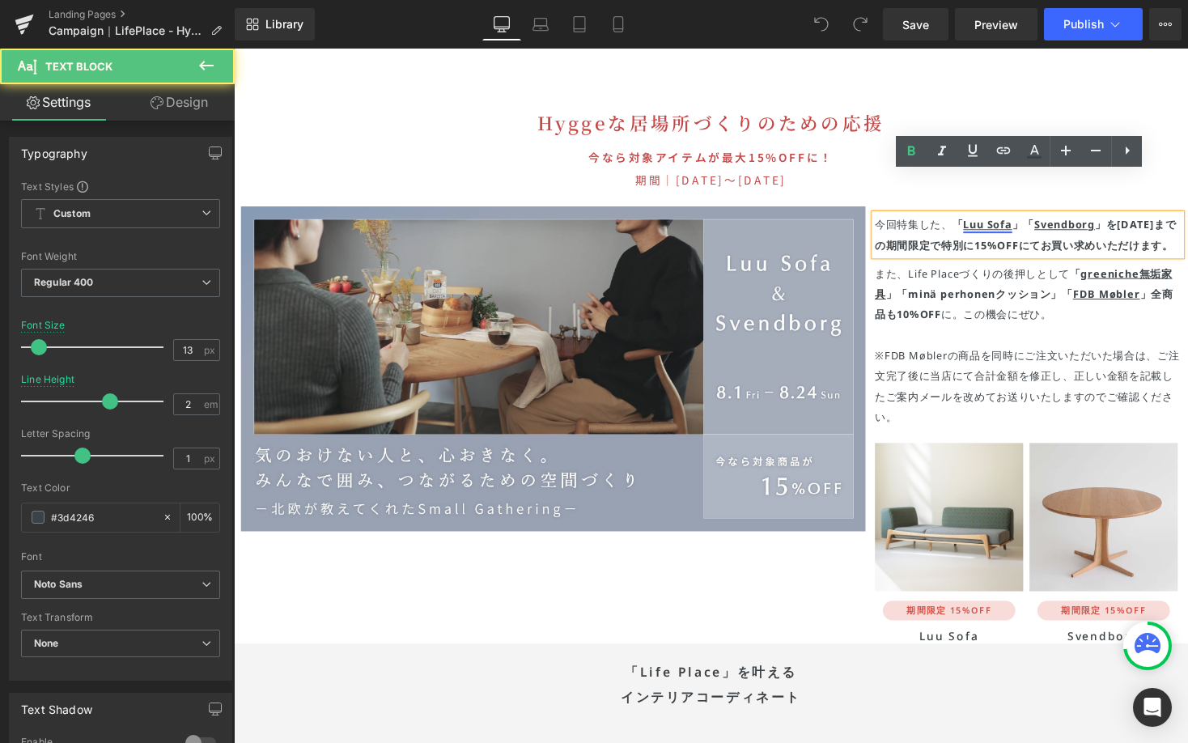
click at [1020, 222] on u "Luu Sofa" at bounding box center [1007, 229] width 50 height 15
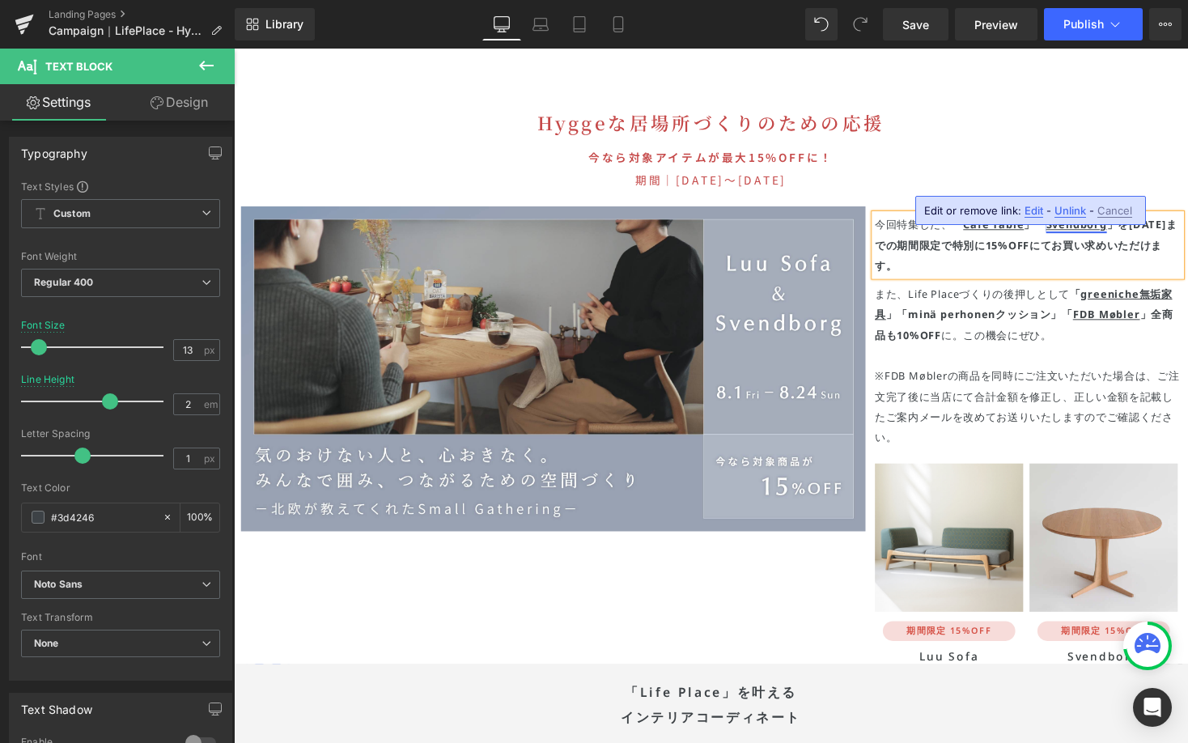
click at [1111, 222] on u "Svendborg" at bounding box center [1098, 229] width 62 height 15
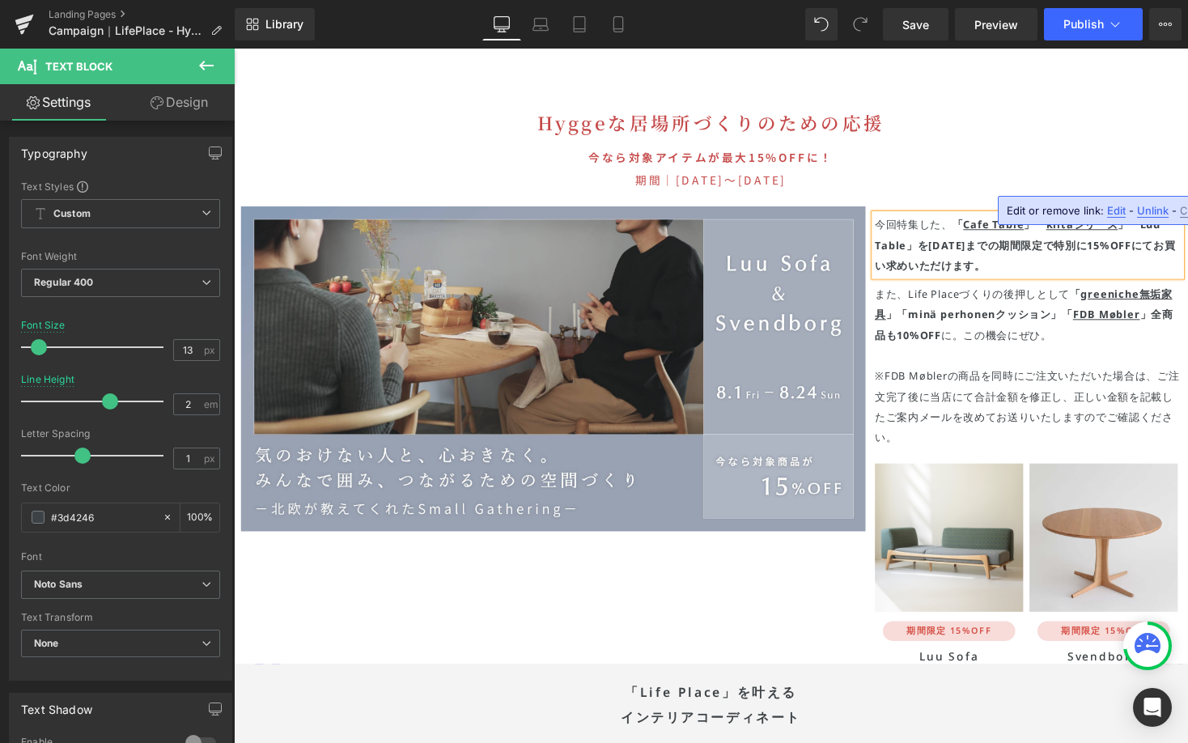
click at [951, 218] on p "今回特集した、 「 Cafe Table 」「 kiltaシリーズ 」「Luu Table」 を9/15(日)までの期間限定で 特別に15%OFF にてお買い…" at bounding box center [1049, 249] width 314 height 63
click at [992, 243] on strong "を9/15(日)までの期間限定で" at bounding box center [1005, 250] width 140 height 15
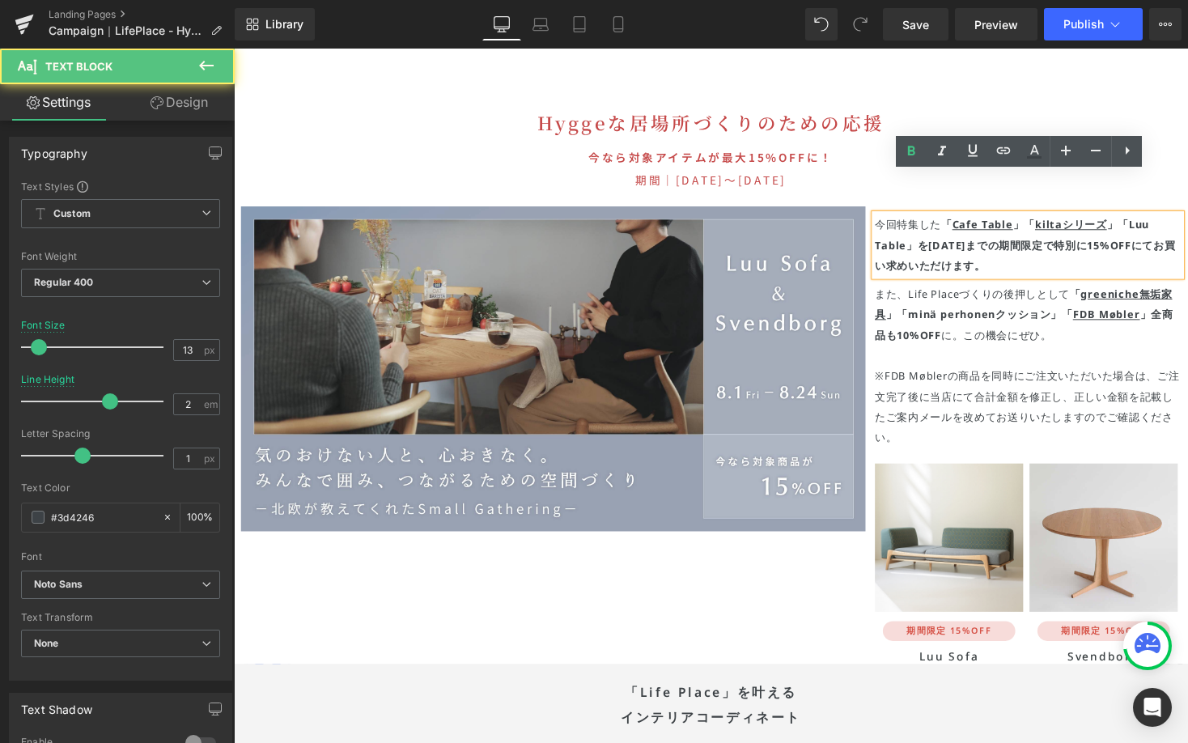
click at [956, 222] on strong "「 Cafe Table 」「 kiltaシリーズ 」「Luu Table」" at bounding box center [1033, 240] width 282 height 36
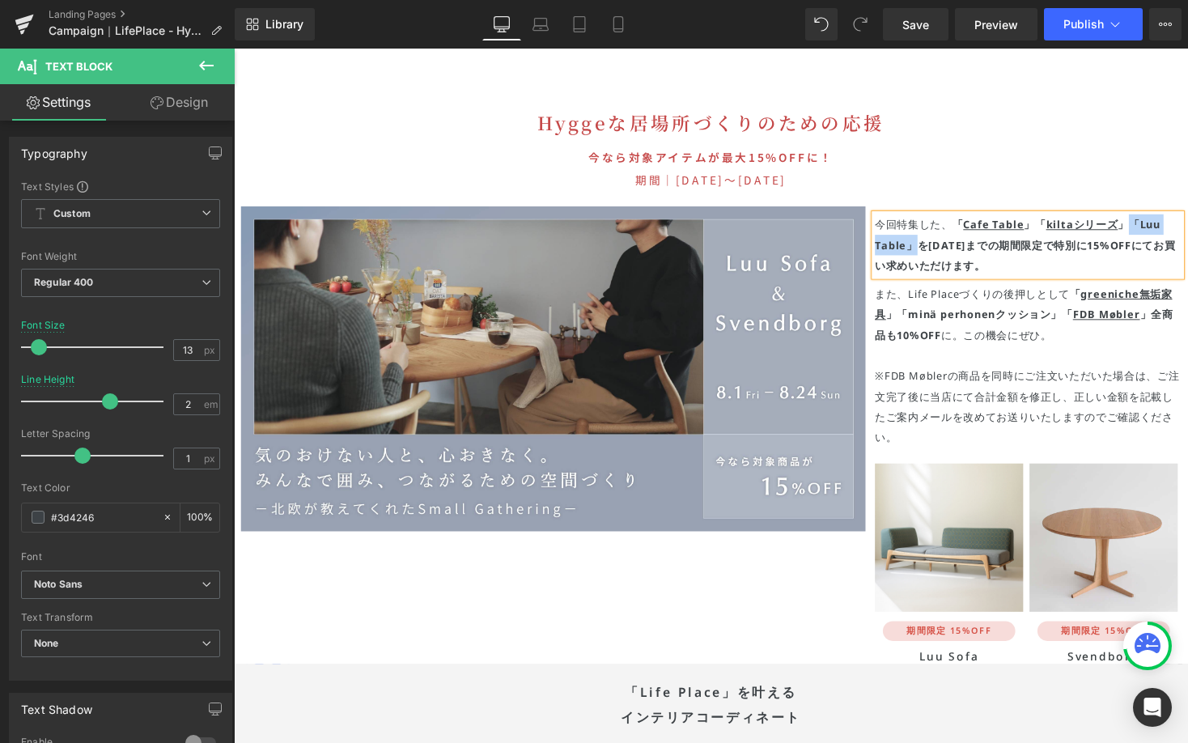
drag, startPoint x: 1139, startPoint y: 187, endPoint x: 931, endPoint y: 214, distance: 209.8
click at [931, 218] on p "今回特集した、 「 Cafe Table 」「 kiltaシリーズ 」「Luu Table」 を9/15(日)までの期間限定で 特別に15%OFF にてお買い…" at bounding box center [1049, 249] width 314 height 63
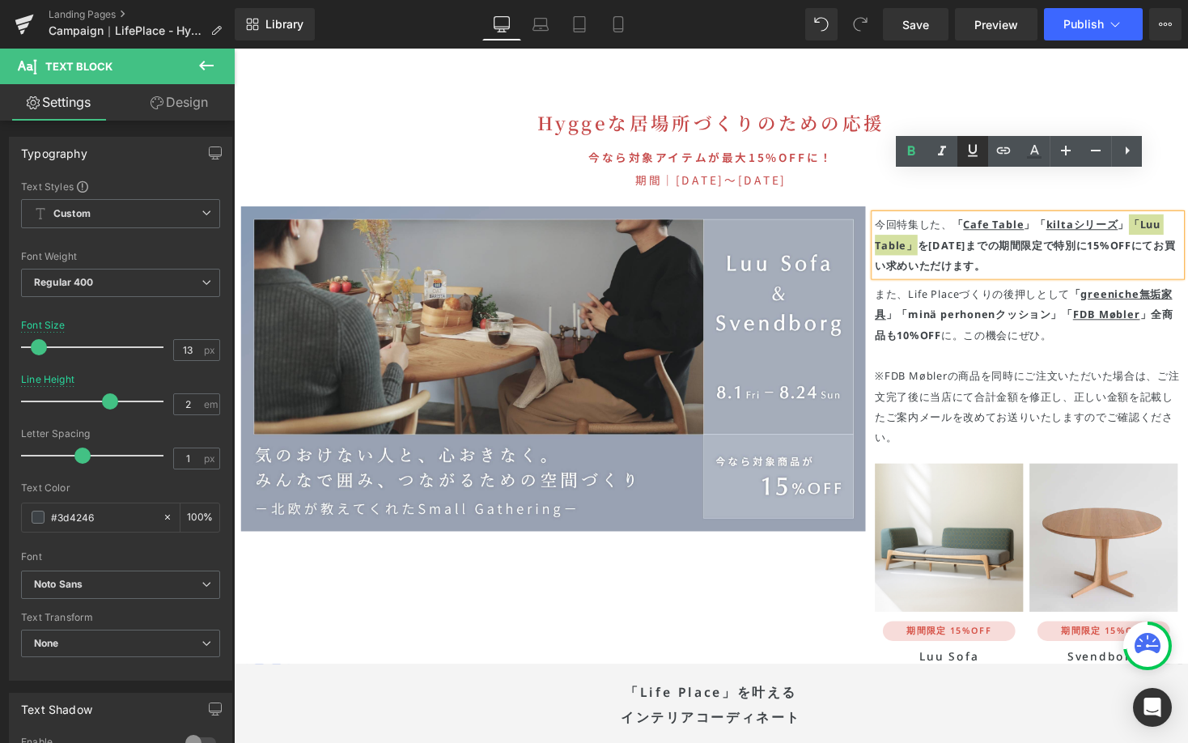
click at [1032, 243] on strong "を9/15(日)までの期間限定で" at bounding box center [1005, 250] width 140 height 15
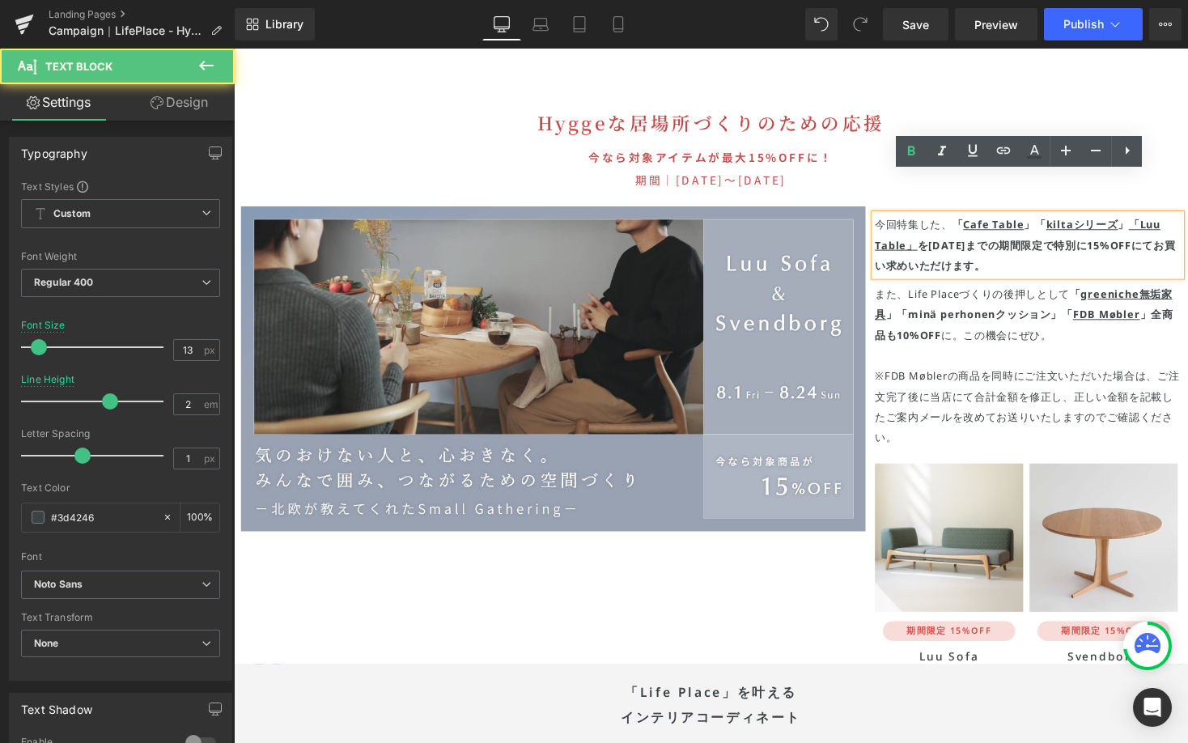
click at [959, 218] on p "今回特集した、 「 Cafe Table 」「 kiltaシリーズ 」 「Luu Table」 を9/15(日)までの期間限定で 特別に15%OFF にてお買…" at bounding box center [1049, 249] width 314 height 63
click at [1006, 222] on u "Cafe Table" at bounding box center [1013, 229] width 62 height 15
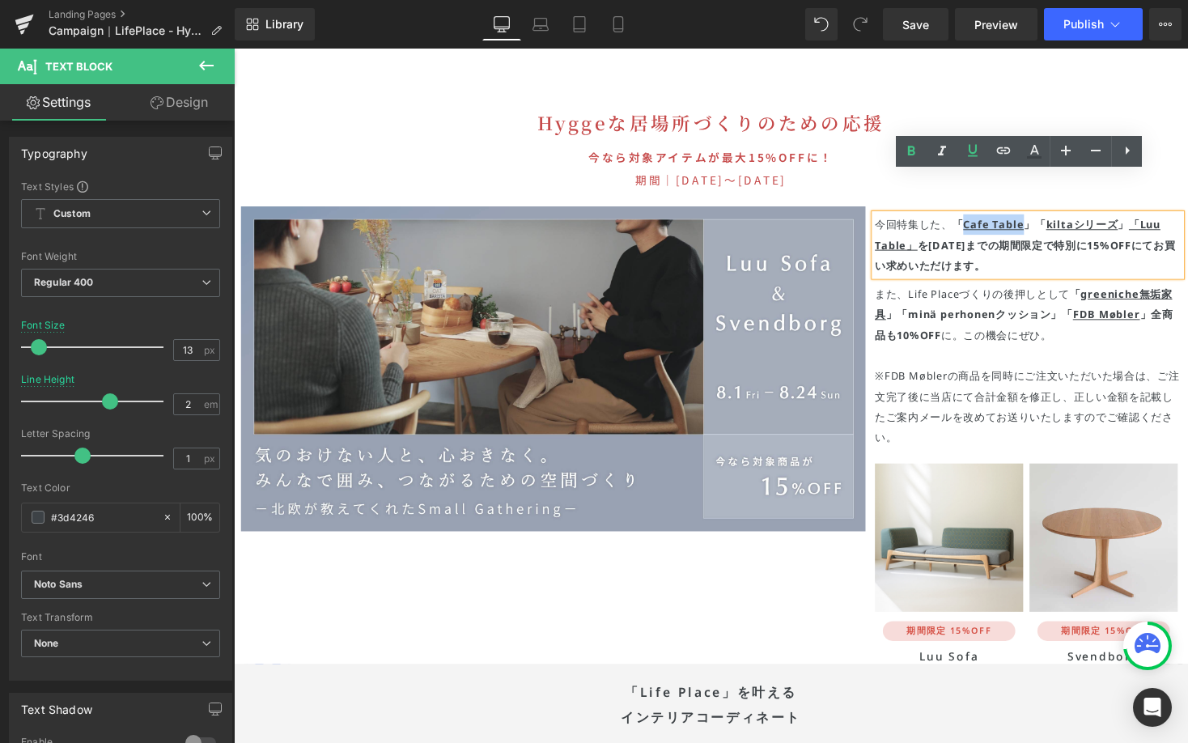
drag, startPoint x: 973, startPoint y: 187, endPoint x: 1031, endPoint y: 189, distance: 57.5
click at [1031, 222] on u "Cafe Table" at bounding box center [1013, 229] width 62 height 15
click at [980, 210] on input "text" at bounding box center [1000, 216] width 249 height 40
paste input "https://greeniche.jp/collections/greeniche-cafetable"
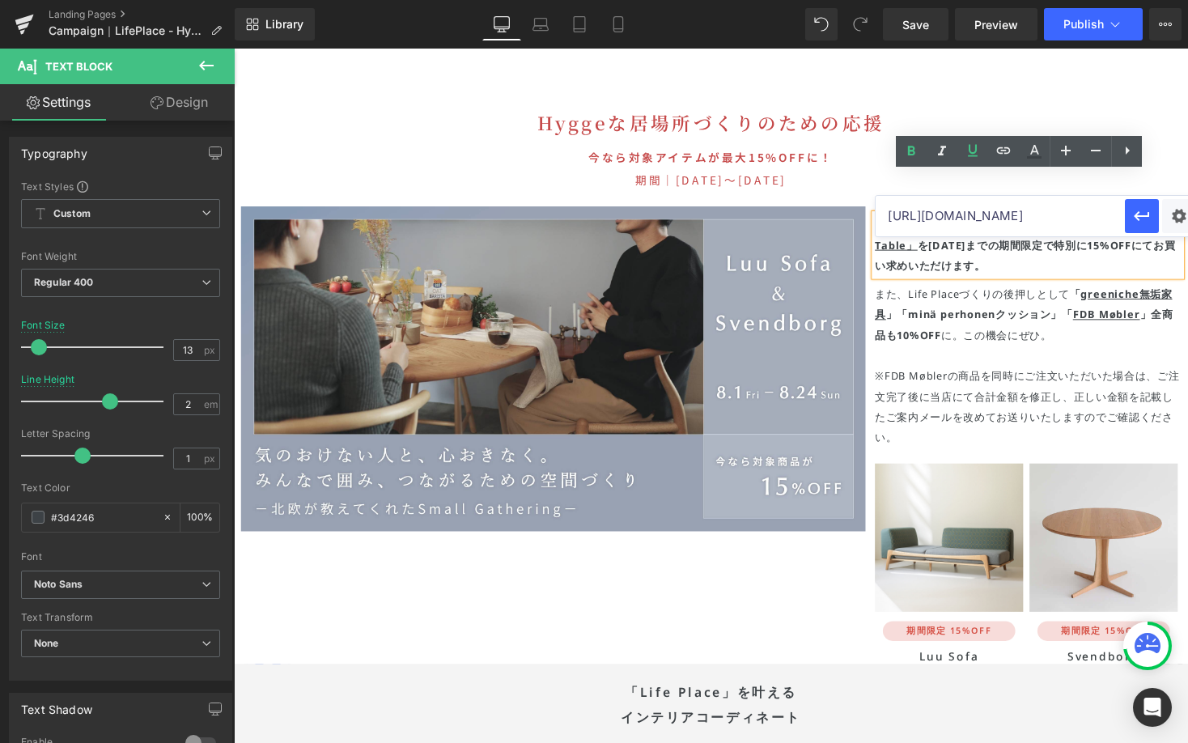
scroll to position [0, 87]
type input "https://greeniche.jp/collections/greeniche-cafetable"
click at [1136, 217] on icon "button" at bounding box center [1142, 216] width 15 height 10
click at [1041, 290] on p "また、Life Placeづくりの後押しとして 「 greeniche無垢家具 」「minä perhonenクッション」 「 FDB Møbler 」全商品…" at bounding box center [1049, 321] width 314 height 63
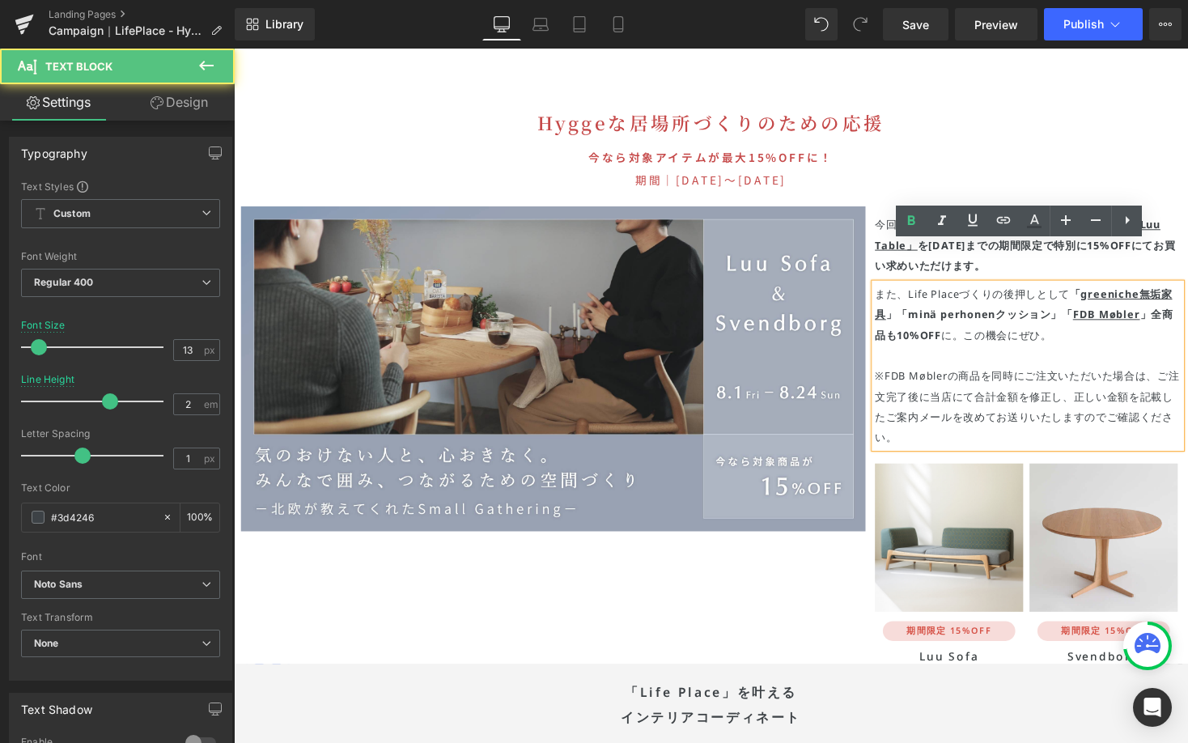
click at [1079, 353] on p at bounding box center [1049, 363] width 314 height 21
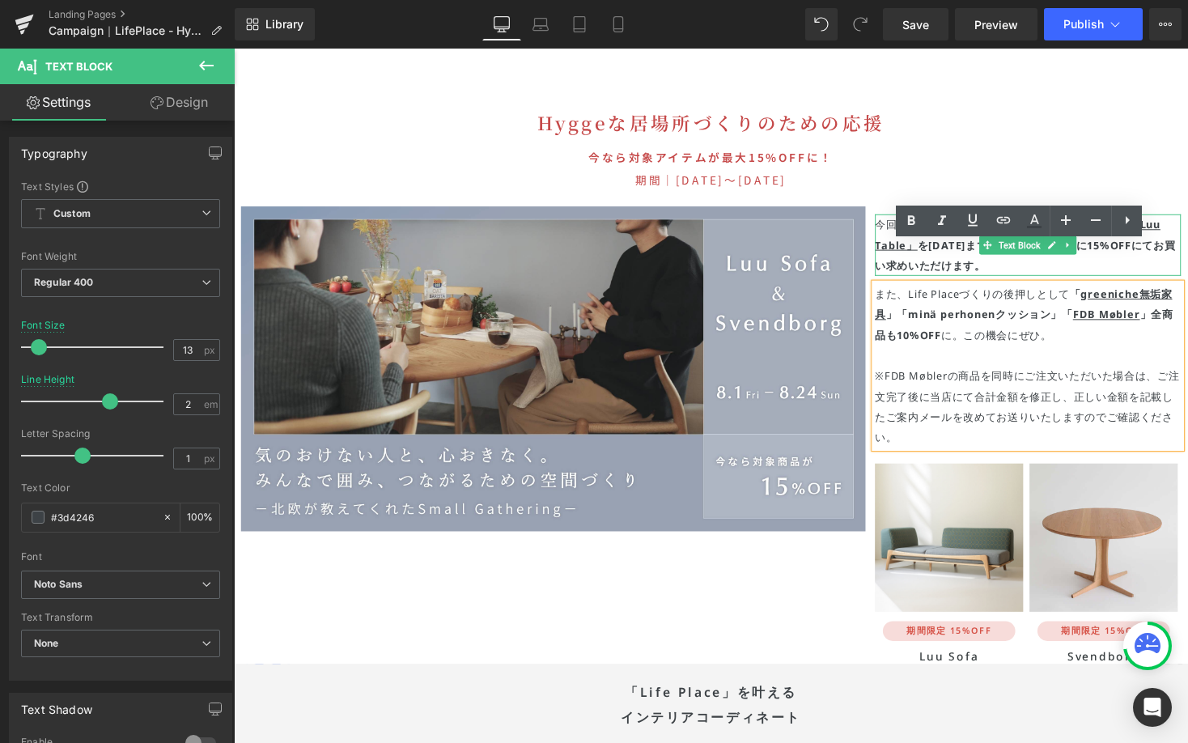
drag, startPoint x: 1051, startPoint y: 185, endPoint x: 1118, endPoint y: 185, distance: 66.4
click at [1118, 222] on strong "「 Cafe Table 」「 kiltaシリーズ 」 「Luu Table」" at bounding box center [1038, 240] width 293 height 36
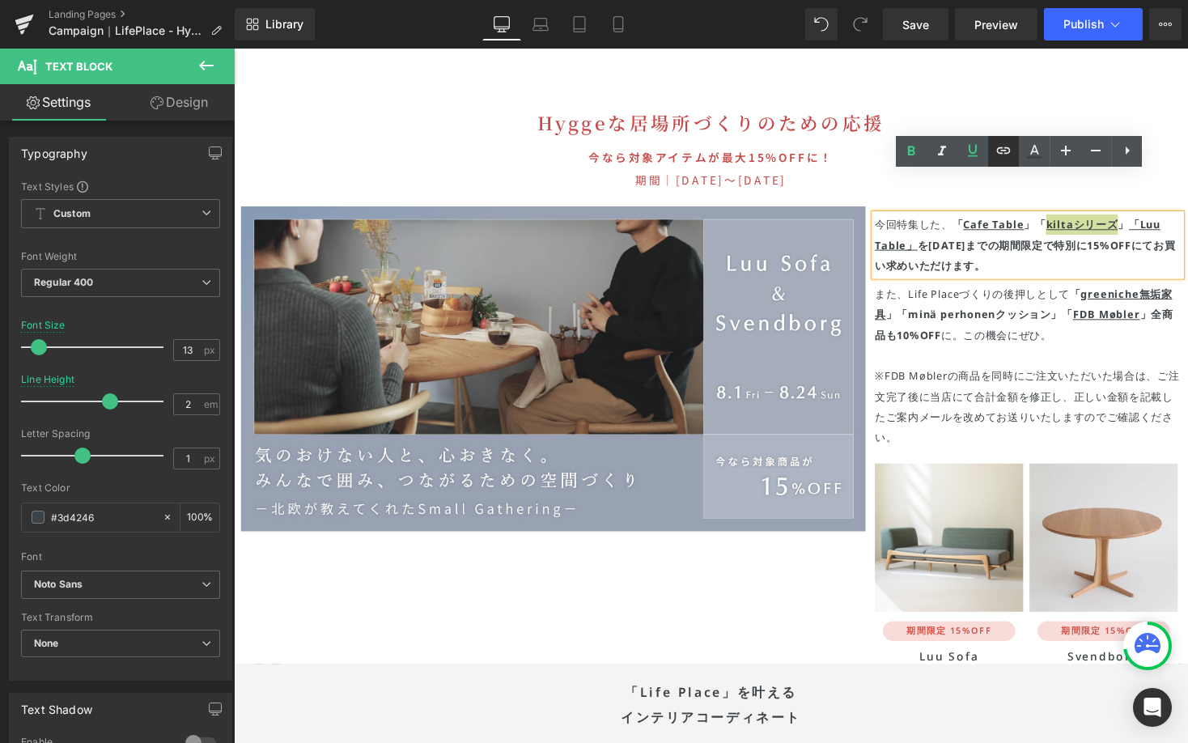
click at [1004, 154] on icon at bounding box center [1003, 150] width 19 height 19
click at [927, 207] on input "https://greeniche.jp/collections/greeniche-cafetable" at bounding box center [1000, 216] width 249 height 40
paste input "[URL][DOMAIN_NAME]"
type input "[URL][DOMAIN_NAME]"
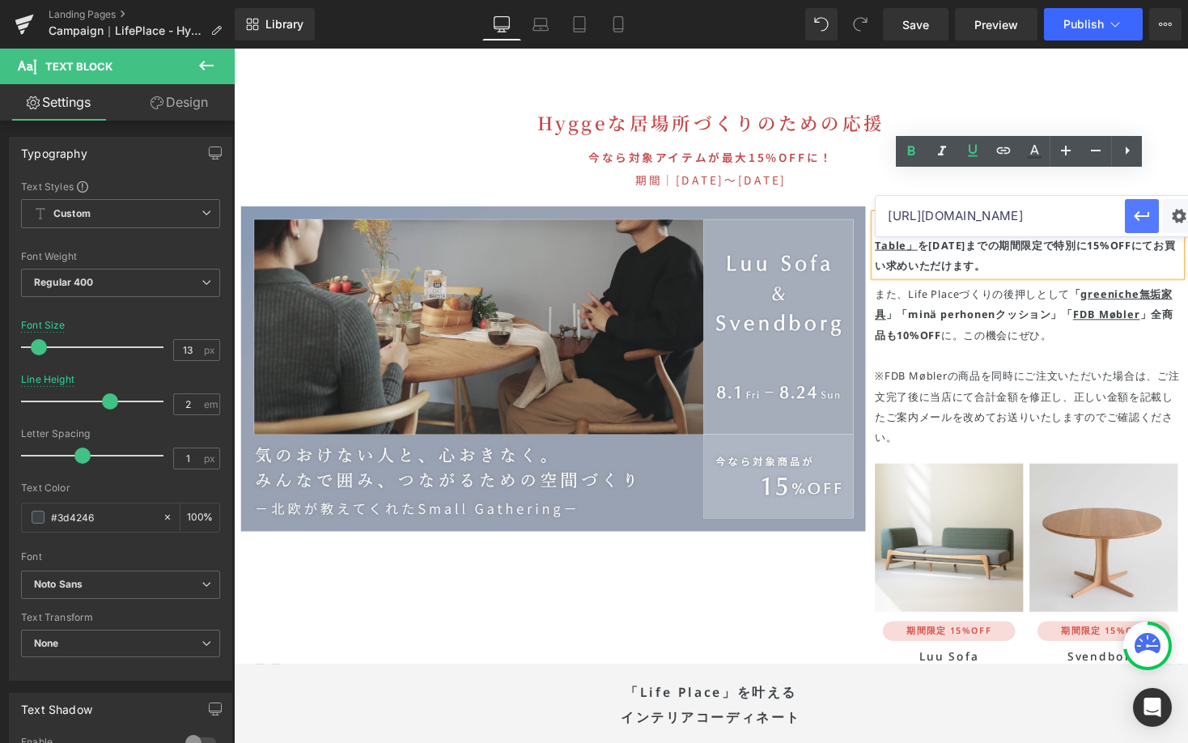
click at [1133, 216] on icon "button" at bounding box center [1141, 215] width 19 height 19
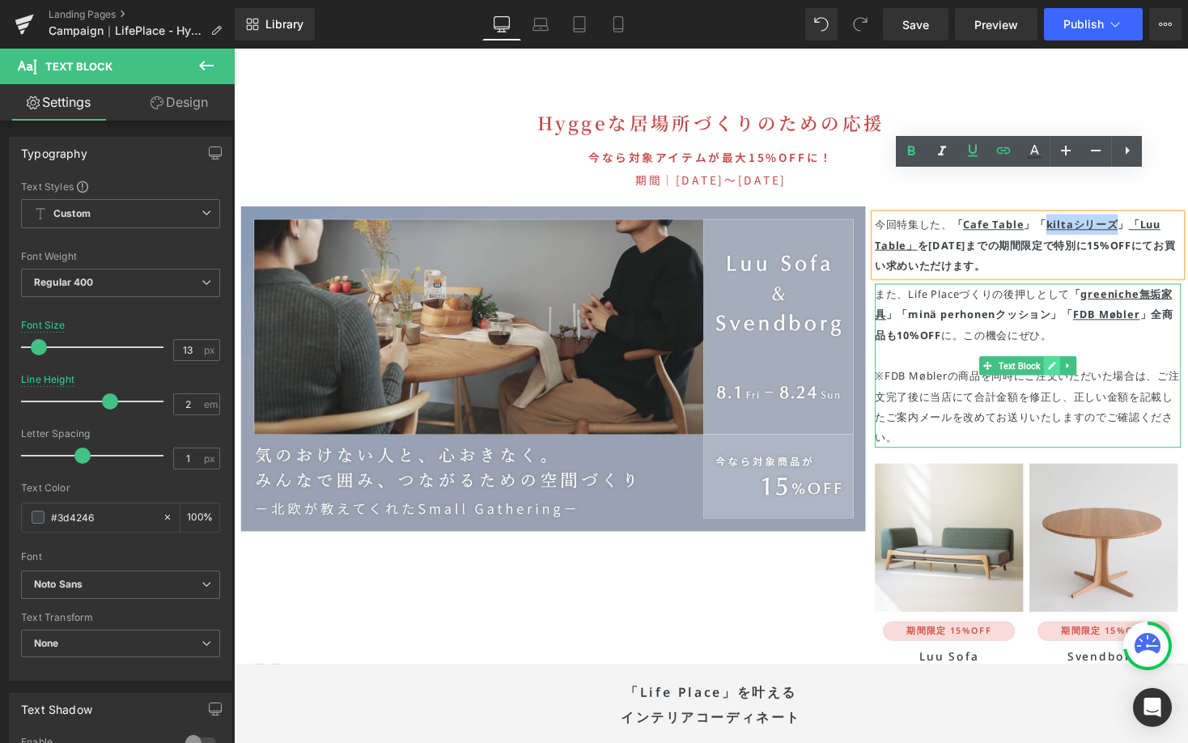
click at [1065, 364] on link at bounding box center [1073, 373] width 17 height 19
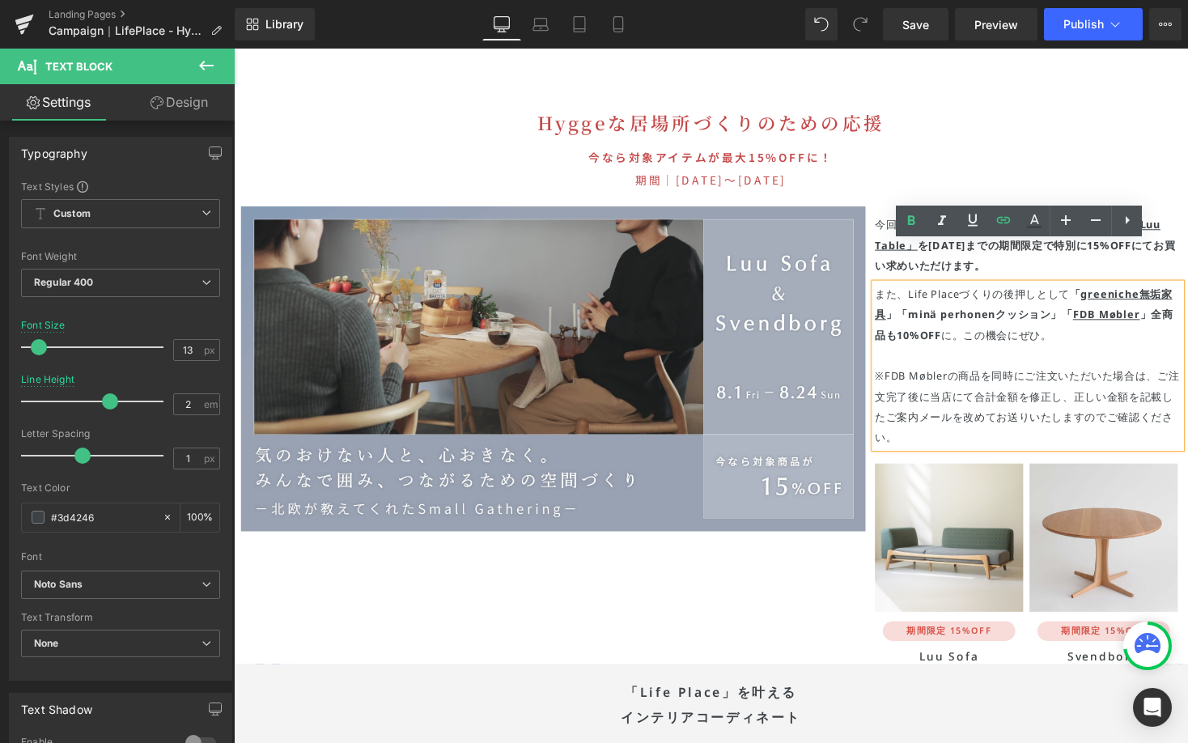
click at [1062, 353] on p at bounding box center [1049, 363] width 314 height 21
click at [916, 22] on span "Save" at bounding box center [915, 24] width 27 height 17
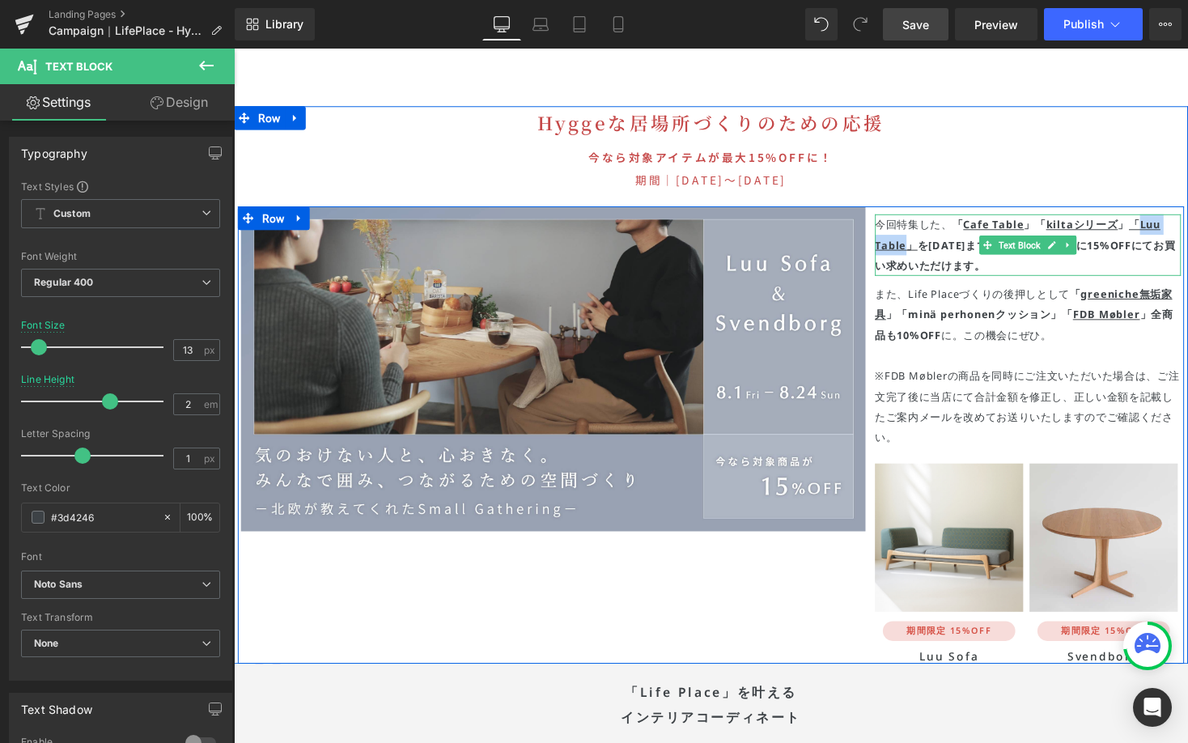
drag, startPoint x: 1139, startPoint y: 186, endPoint x: 922, endPoint y: 210, distance: 218.9
click at [922, 222] on u "「Luu Table」" at bounding box center [1038, 240] width 293 height 36
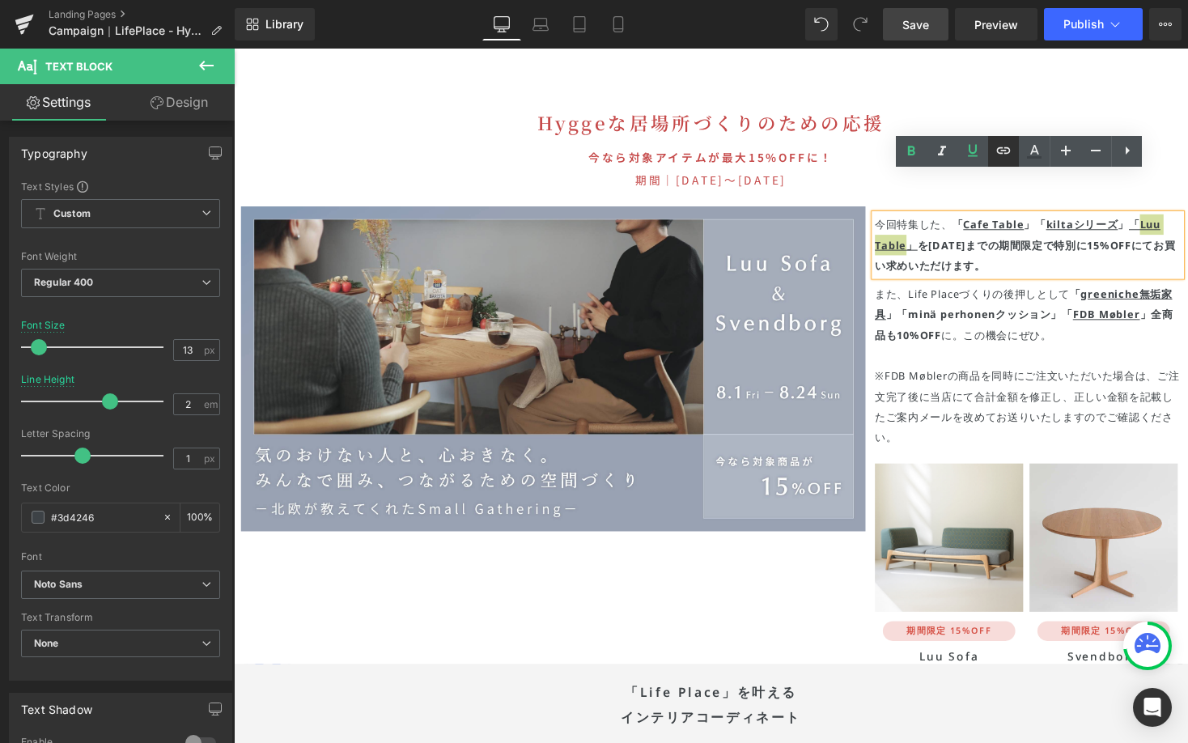
click at [999, 151] on icon at bounding box center [1003, 150] width 19 height 19
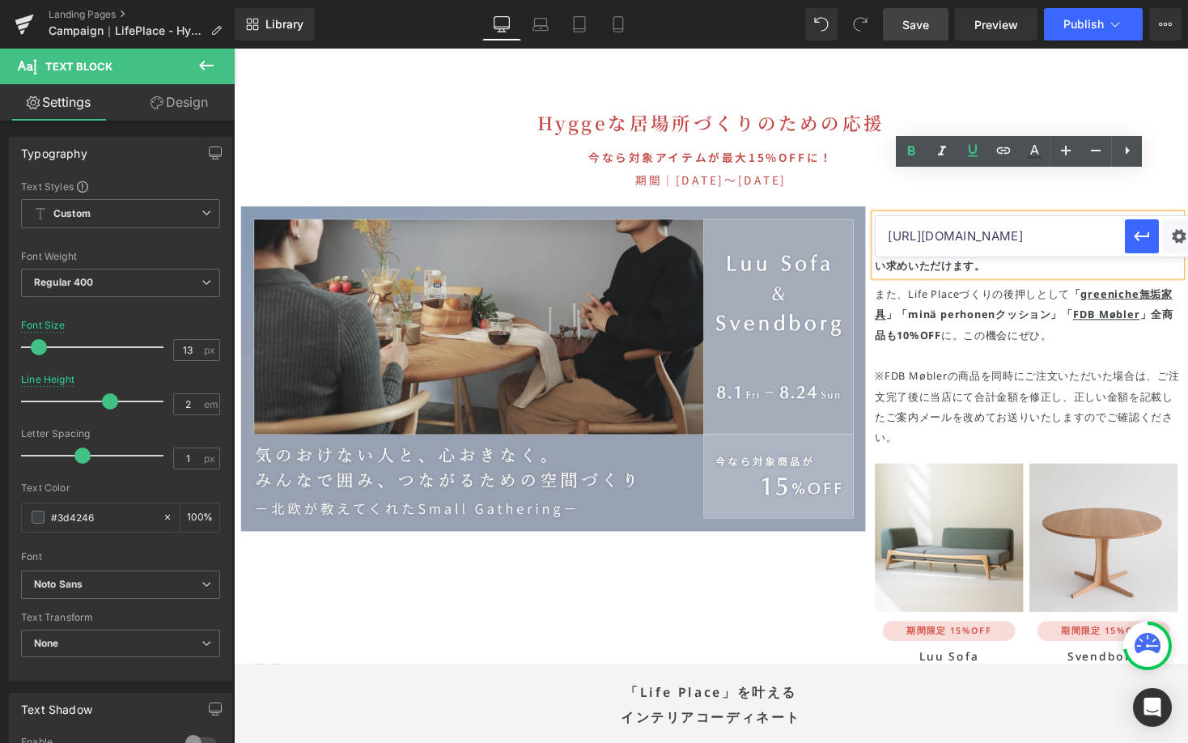
click at [909, 227] on input "[URL][DOMAIN_NAME]" at bounding box center [1000, 236] width 249 height 40
paste input "https://greeniche.jp/a/search/greeniche-table?filter_greeniche=Luu"
type input "https://greeniche.jp/a/search/greeniche-table?filter_greeniche=Luu"
click at [1143, 239] on icon "button" at bounding box center [1141, 236] width 19 height 19
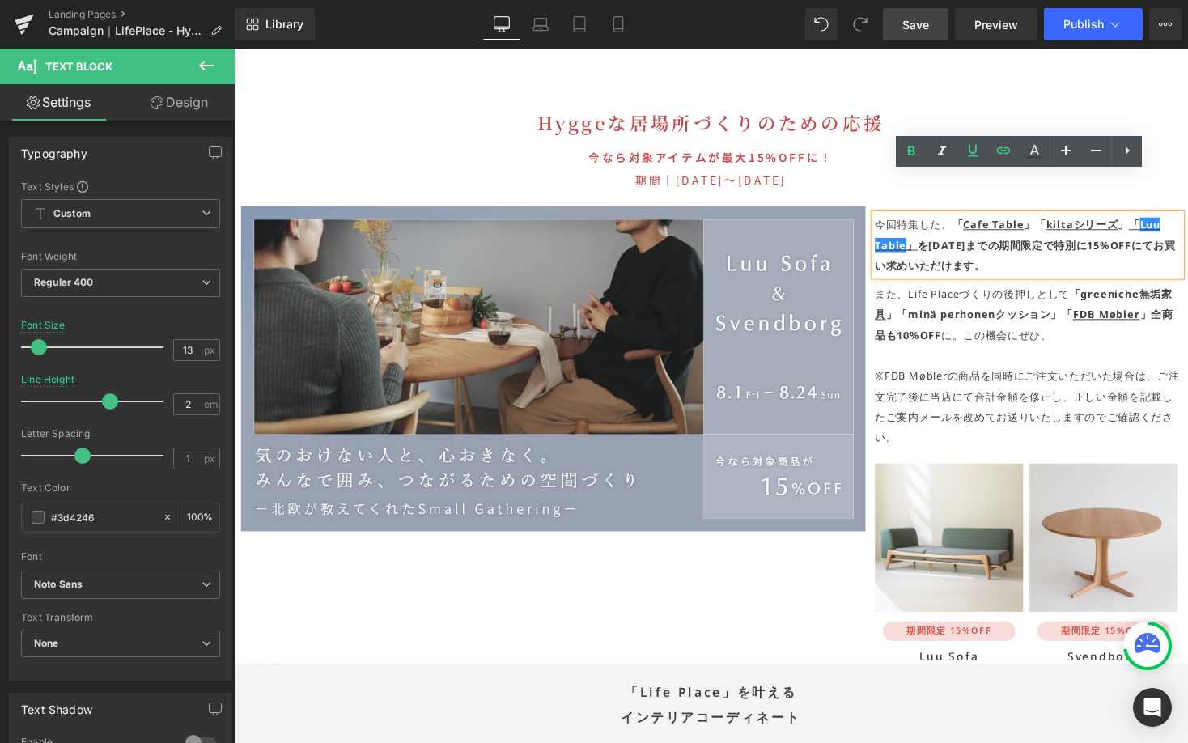
scroll to position [0, 0]
click at [1058, 353] on p at bounding box center [1049, 363] width 314 height 21
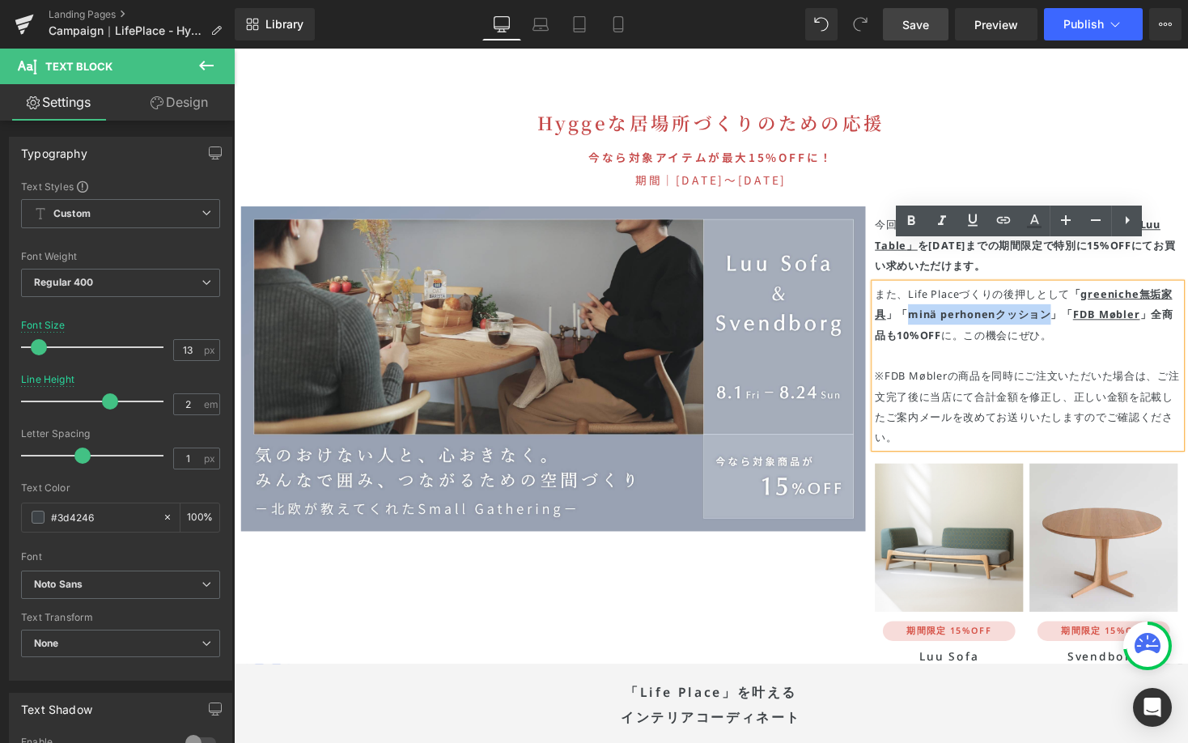
drag, startPoint x: 917, startPoint y: 278, endPoint x: 1058, endPoint y: 278, distance: 141.6
click at [1058, 293] on strong "「 greeniche無垢家具 」「minä perhonenクッション」" at bounding box center [1044, 311] width 305 height 36
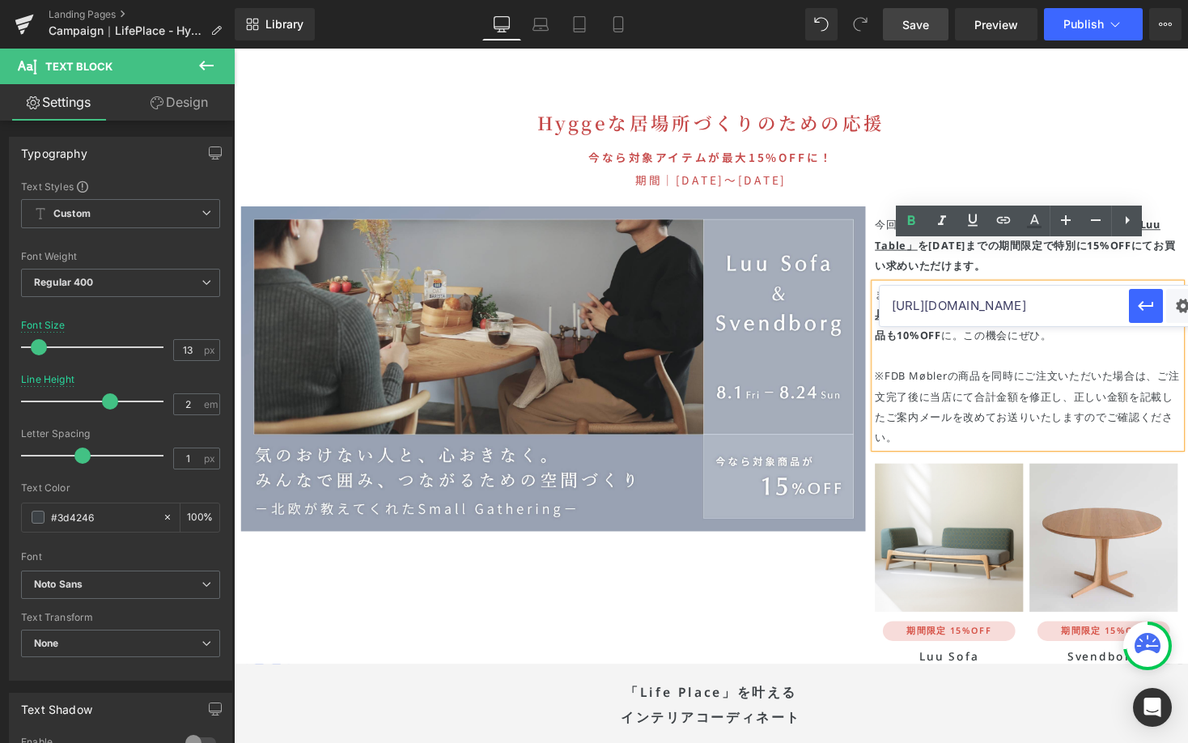
click at [955, 302] on input "https://greeniche.jp/a/search/greeniche-table?filter_greeniche=Luu" at bounding box center [1004, 306] width 249 height 40
paste input "https://greeniche.jp/collections/greeniche-interior-accessory/products/mina-per…"
type input "https://greeniche.jp/collections/greeniche-interior-accessory/products/mina-per…"
click at [1151, 306] on icon "button" at bounding box center [1145, 306] width 15 height 10
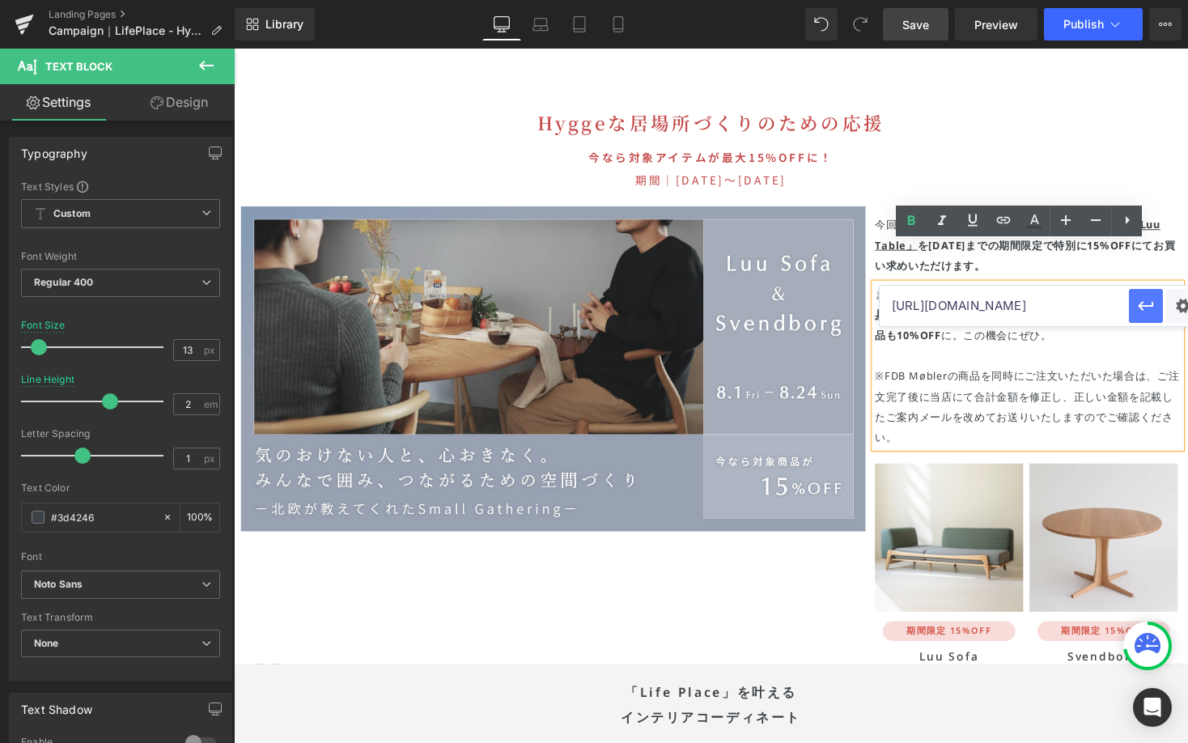
scroll to position [0, 0]
click at [973, 218] on icon at bounding box center [972, 219] width 19 height 19
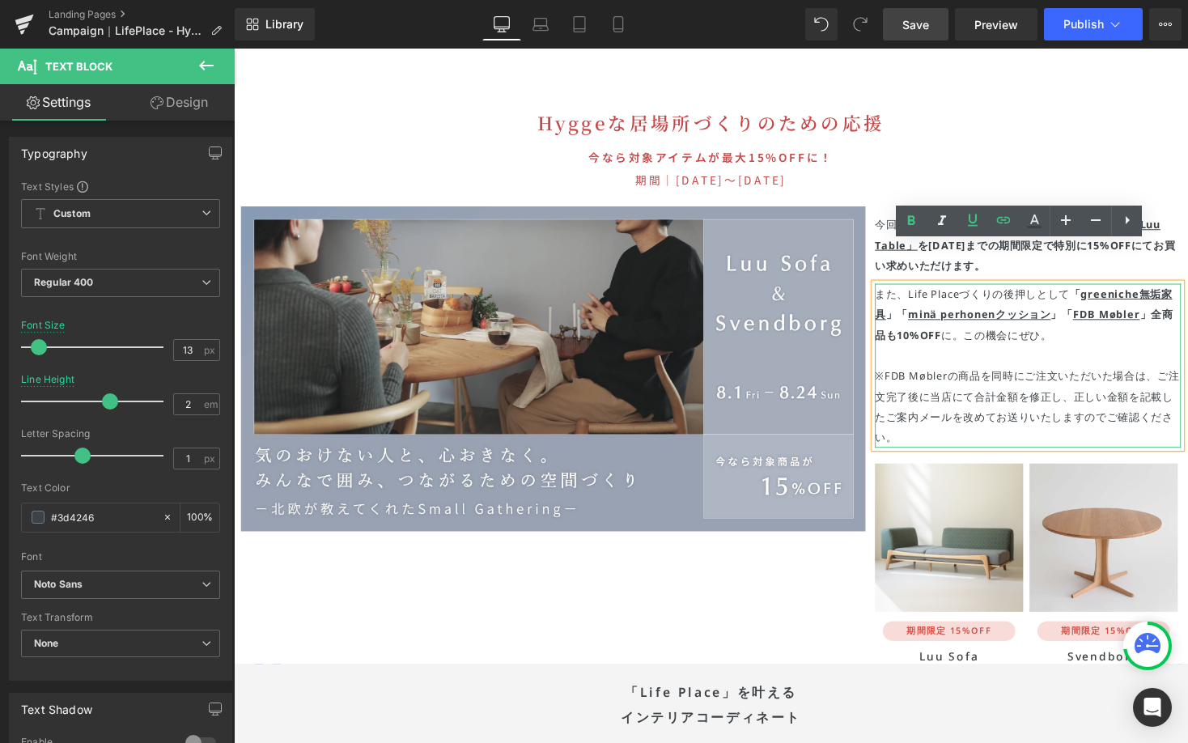
click at [974, 377] on span "※FDB Møblerの商品を同時にご注文いただいた場合は、ご注文完了後に当店にて合計金額を修正し、正しい金額を記載したご案内メールを改めてお送りいたしますの…" at bounding box center [1048, 416] width 312 height 78
click at [918, 25] on span "Save" at bounding box center [915, 24] width 27 height 17
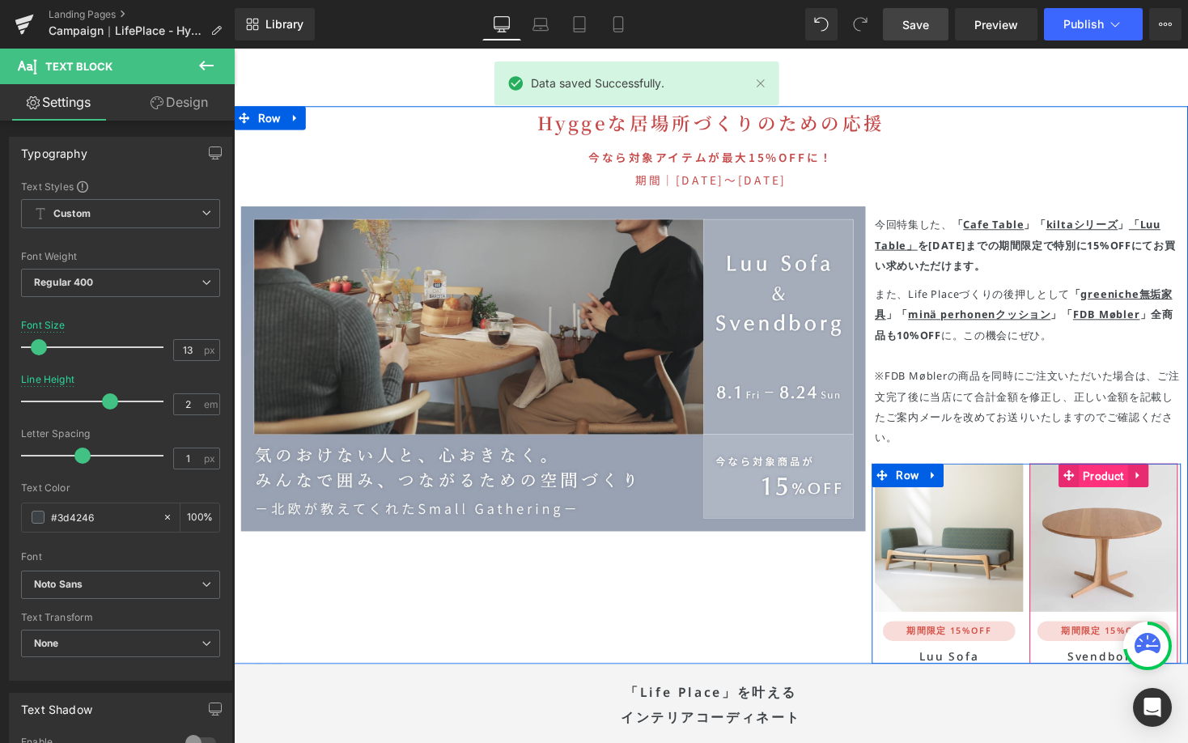
click at [1129, 475] on span "Product" at bounding box center [1126, 487] width 50 height 24
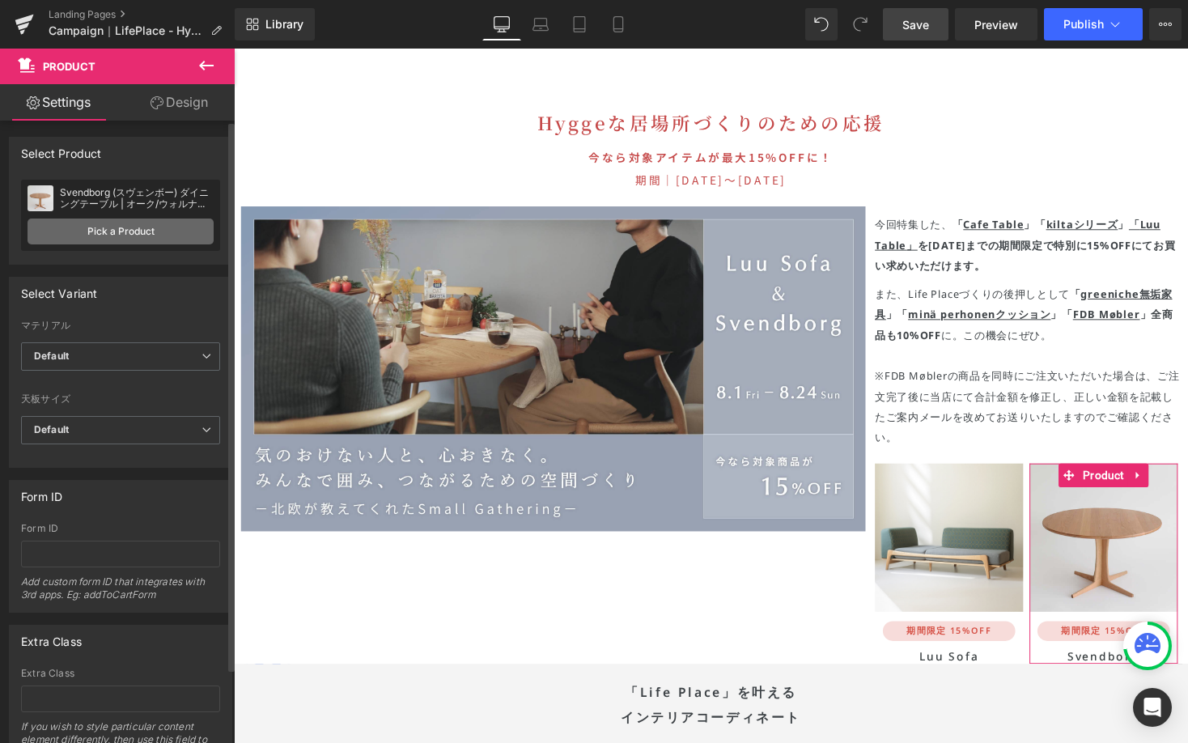
click at [125, 224] on link "Pick a Product" at bounding box center [121, 231] width 186 height 26
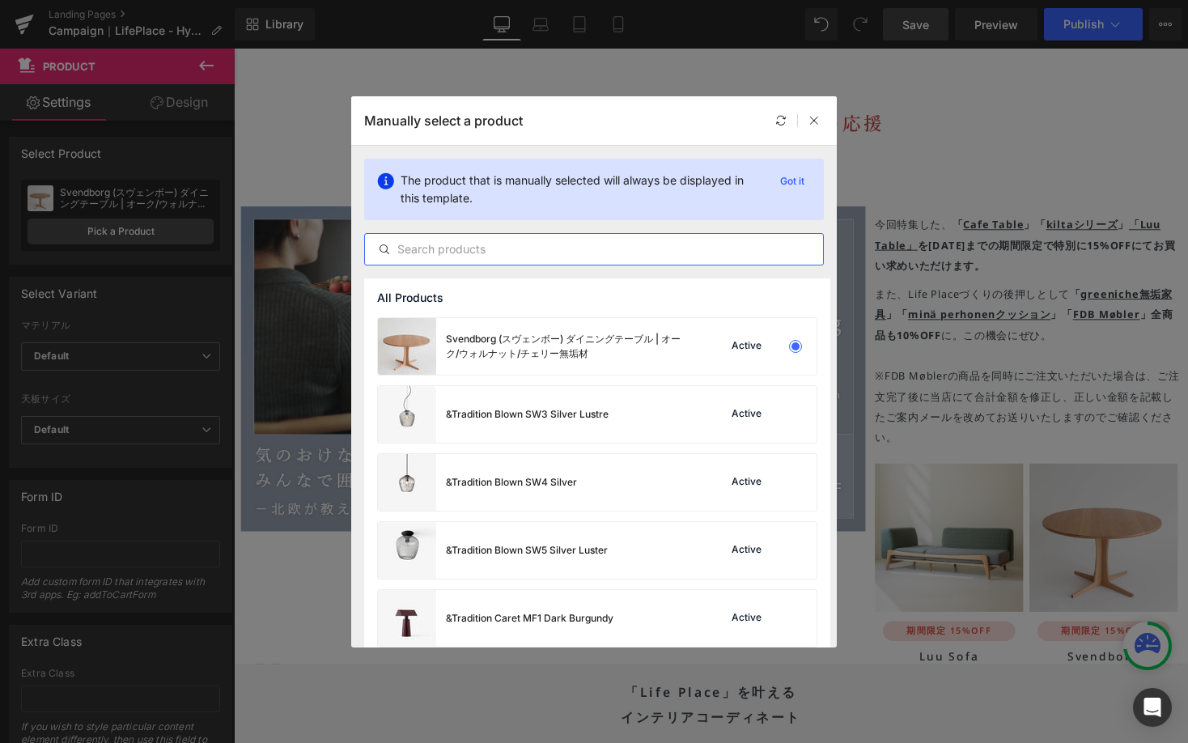
click at [408, 247] on input "text" at bounding box center [594, 249] width 458 height 19
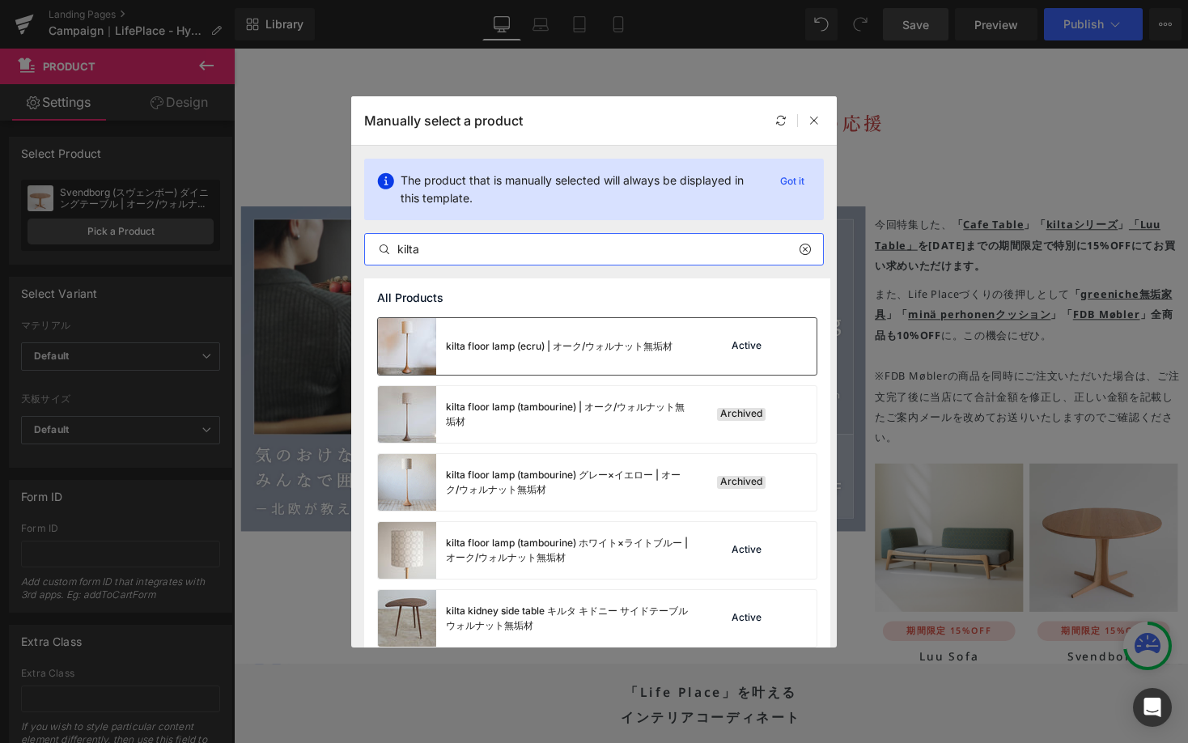
type input "kilta"
click at [600, 351] on div "kilta floor lamp (ecru) | オーク/ウォルナット無垢材" at bounding box center [559, 346] width 227 height 15
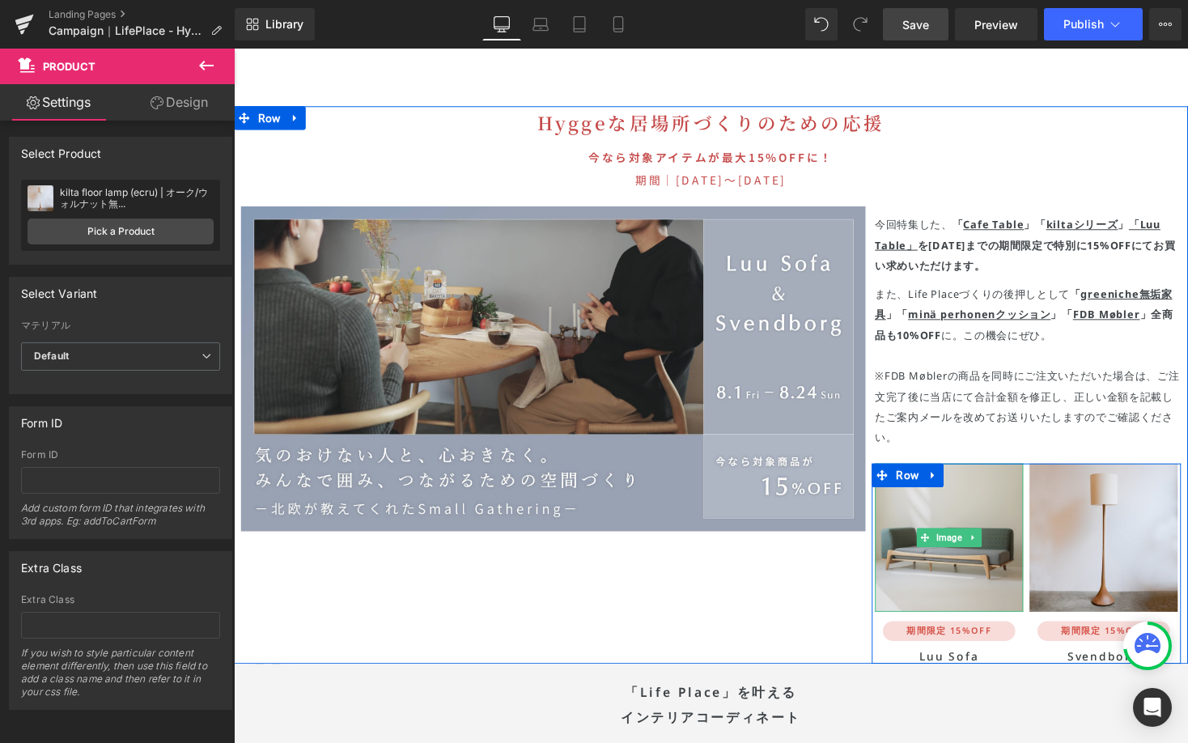
click at [969, 561] on img at bounding box center [968, 550] width 152 height 152
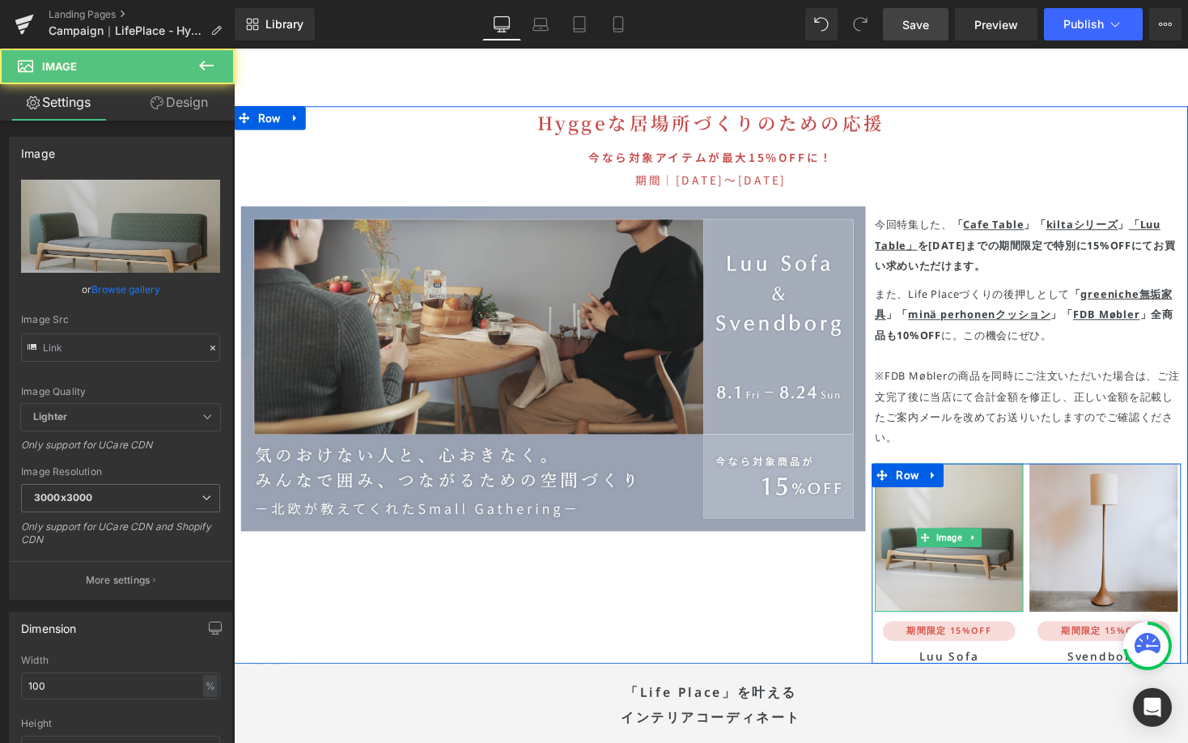
click at [973, 474] on img at bounding box center [968, 550] width 152 height 152
click at [971, 474] on img at bounding box center [968, 550] width 152 height 152
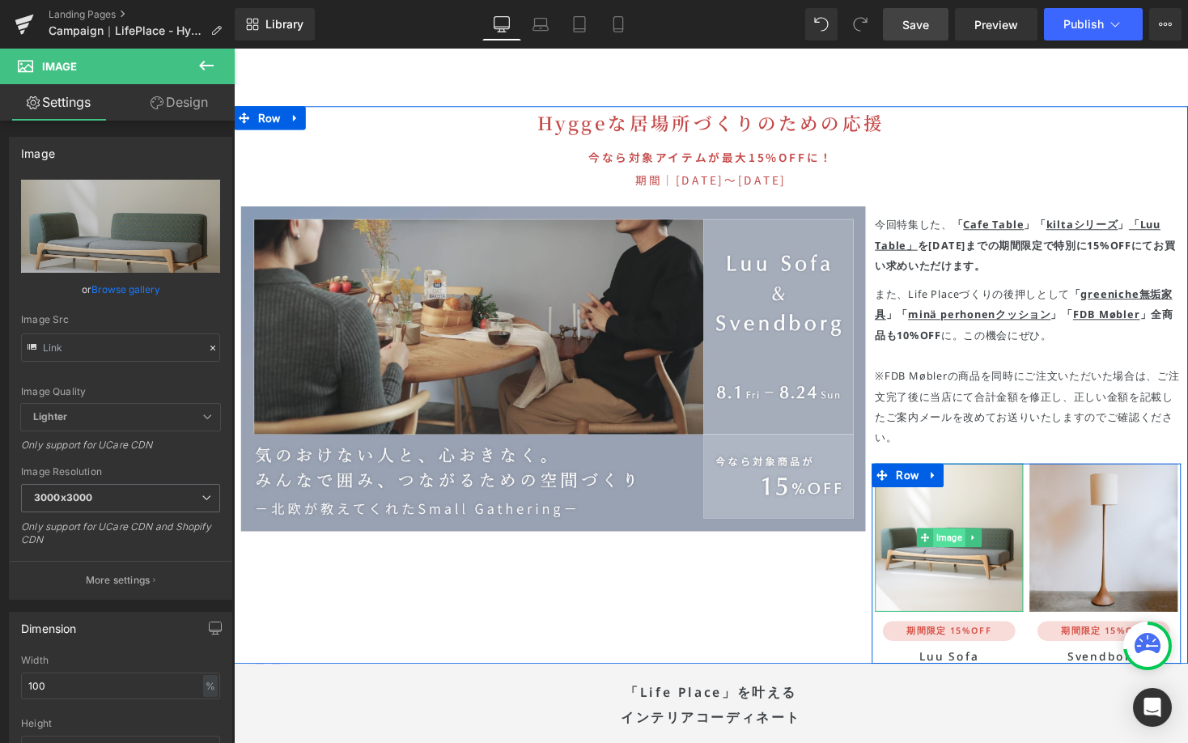
click at [957, 541] on span "Image" at bounding box center [968, 550] width 32 height 19
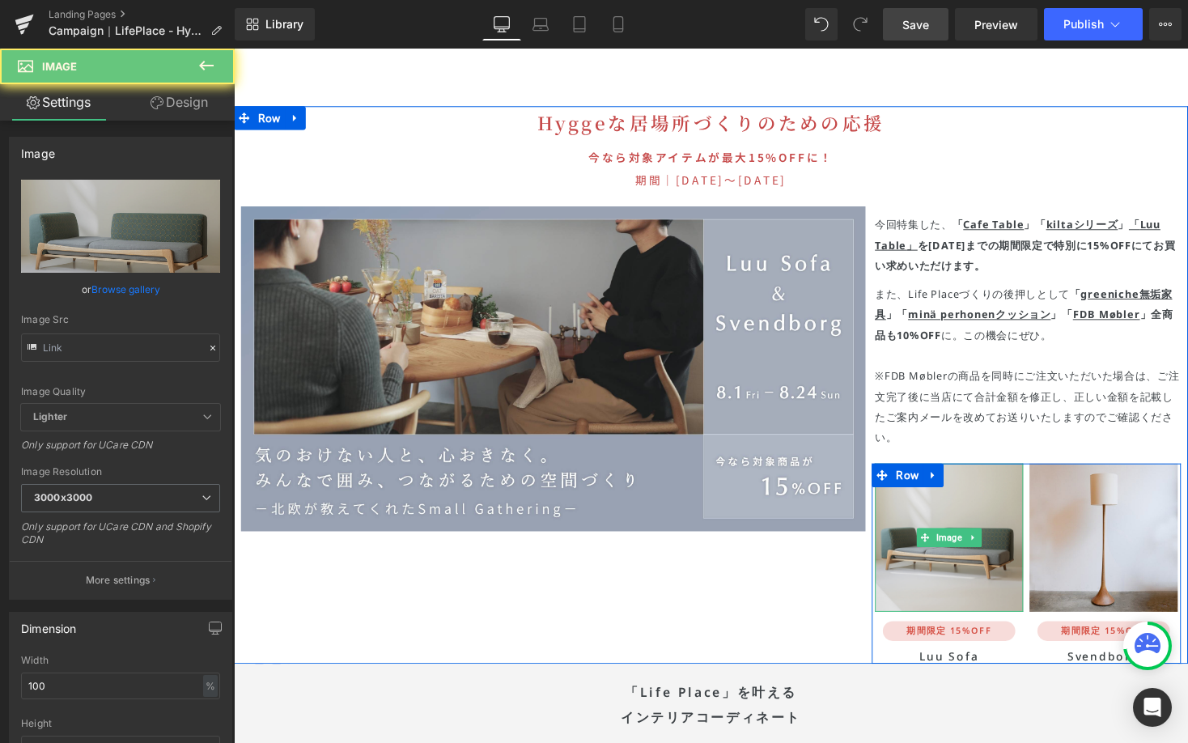
click at [976, 474] on img at bounding box center [968, 550] width 152 height 152
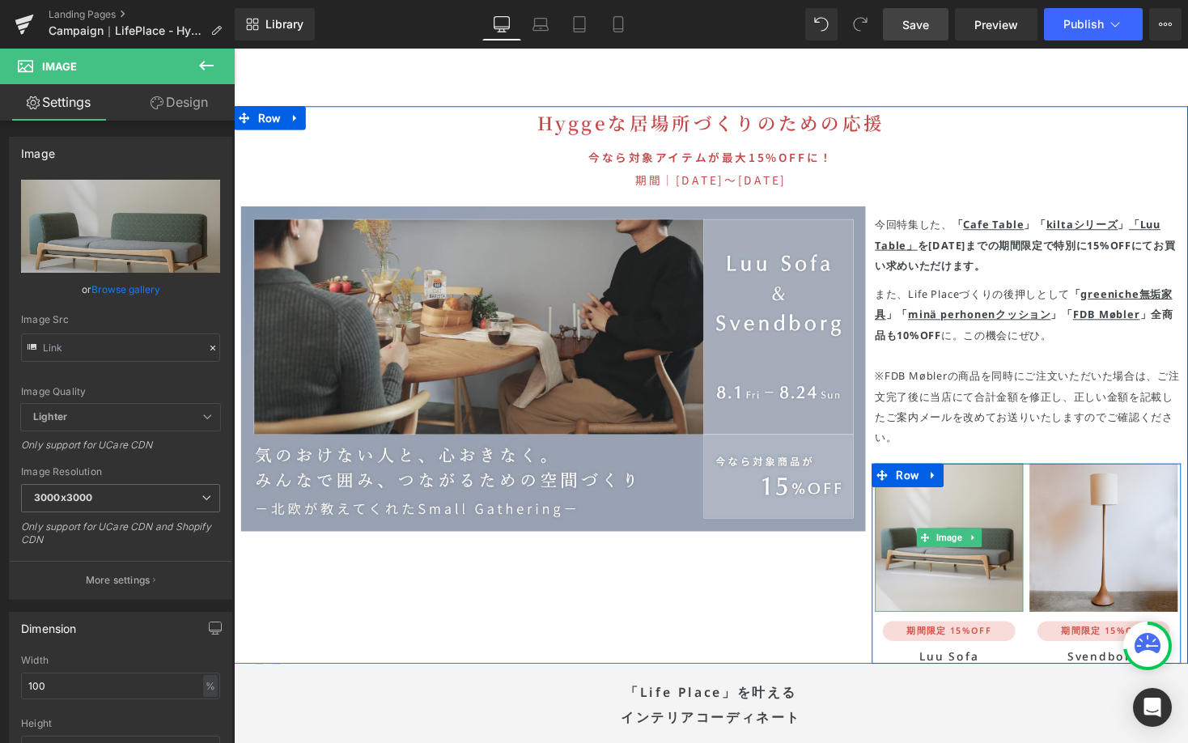
click at [981, 474] on img at bounding box center [968, 550] width 152 height 152
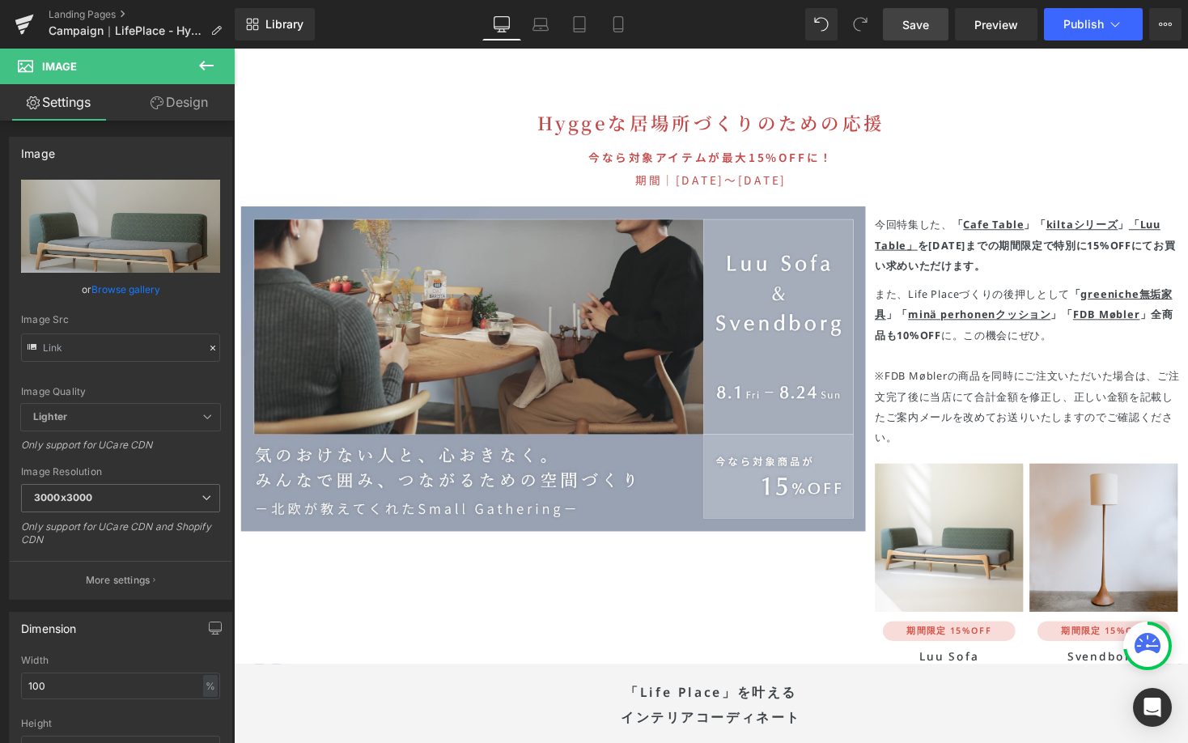
click at [201, 64] on icon at bounding box center [206, 66] width 15 height 10
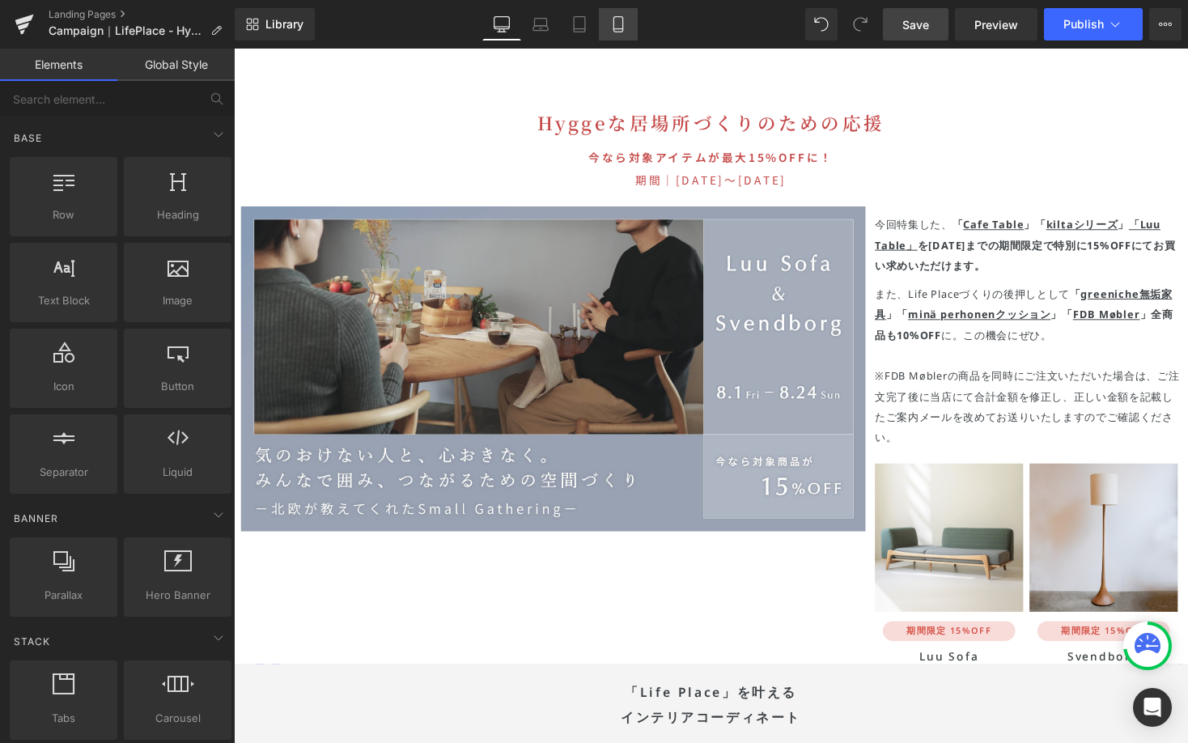
click at [617, 23] on icon at bounding box center [618, 24] width 16 height 16
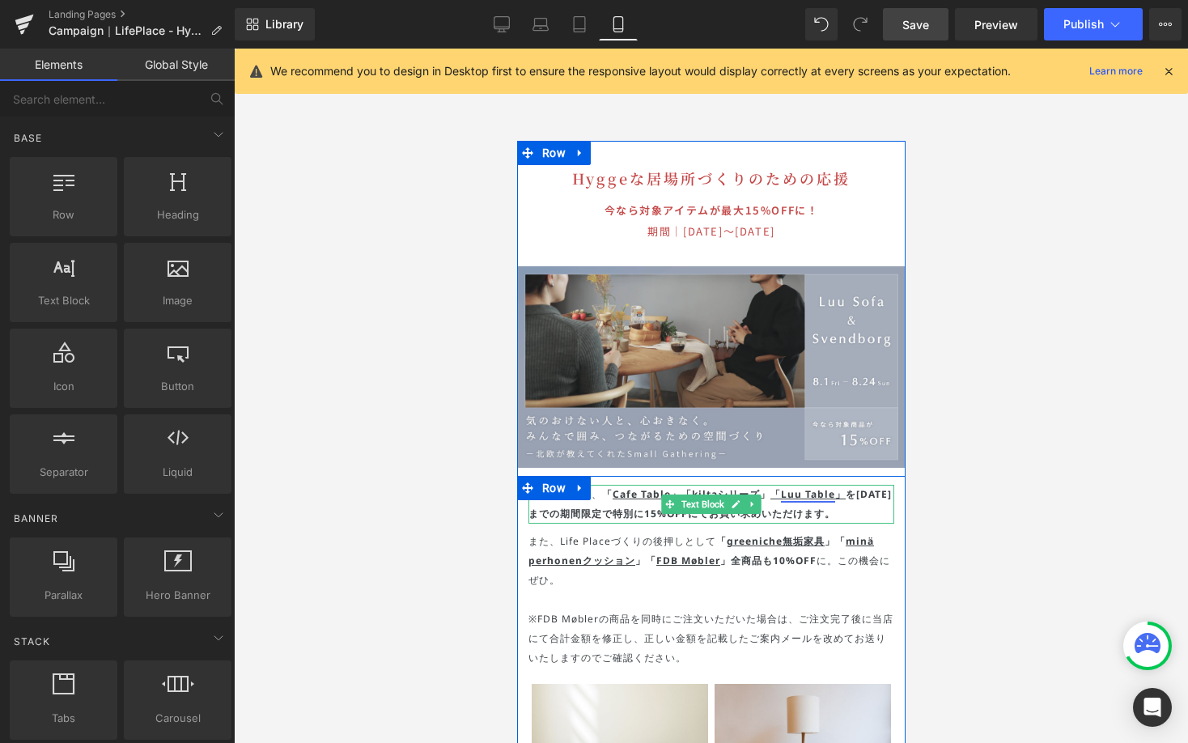
scroll to position [7518, 0]
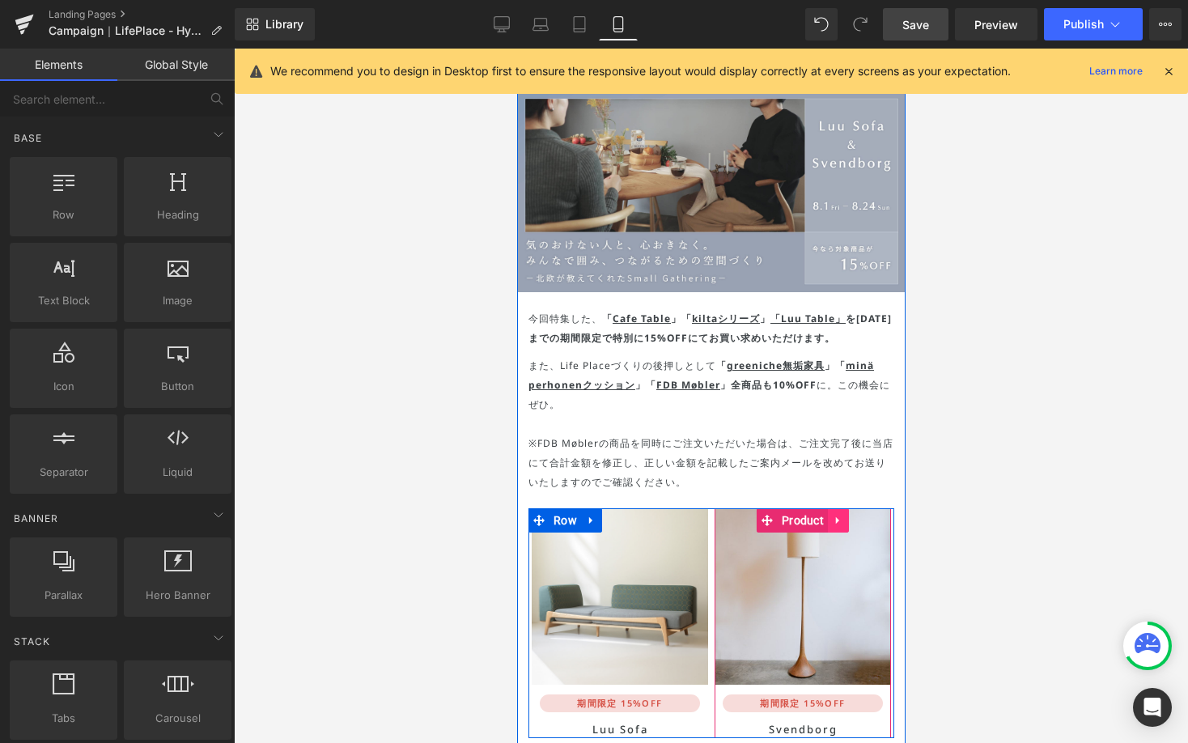
click at [834, 515] on icon at bounding box center [837, 521] width 11 height 12
click at [825, 515] on icon at bounding box center [826, 520] width 11 height 11
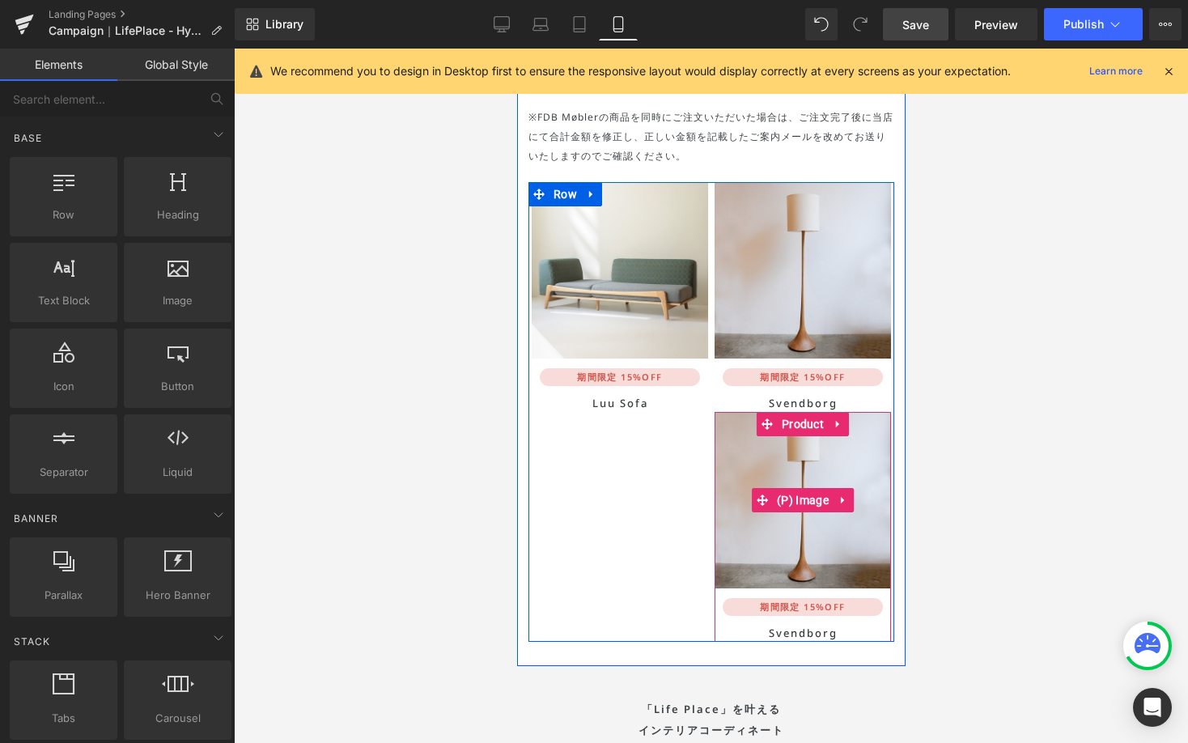
scroll to position [7812, 0]
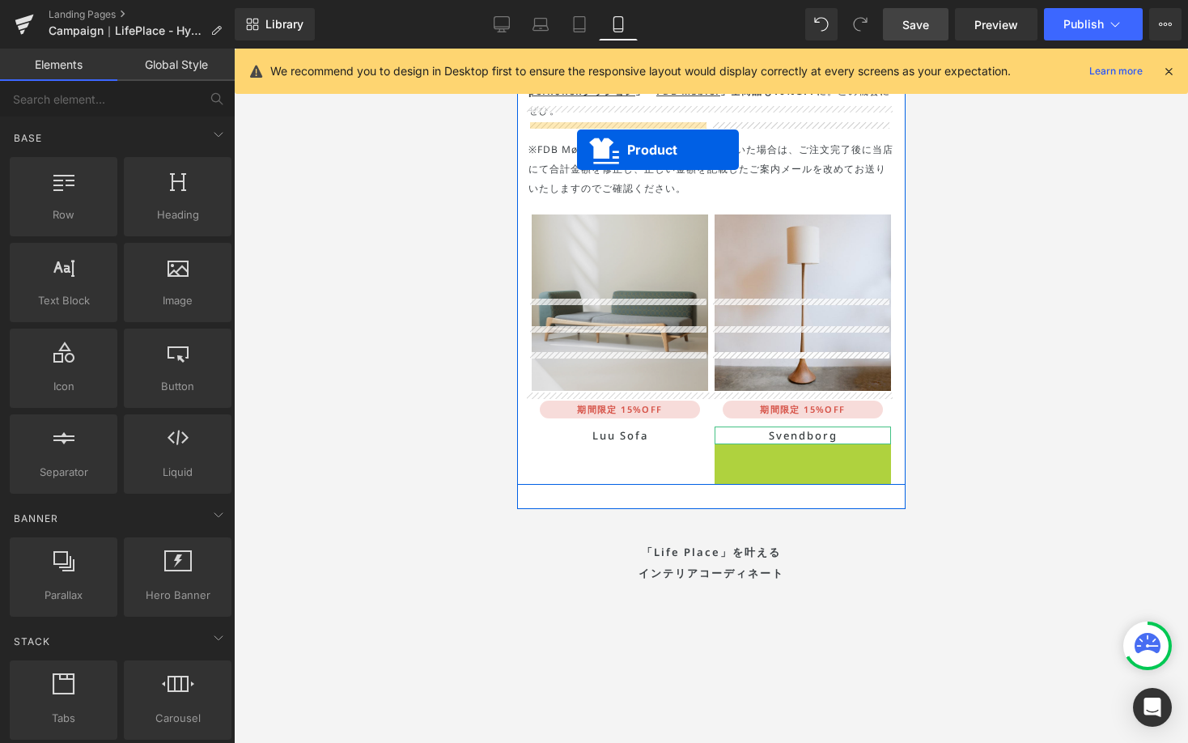
drag, startPoint x: 759, startPoint y: 363, endPoint x: 576, endPoint y: 149, distance: 281.2
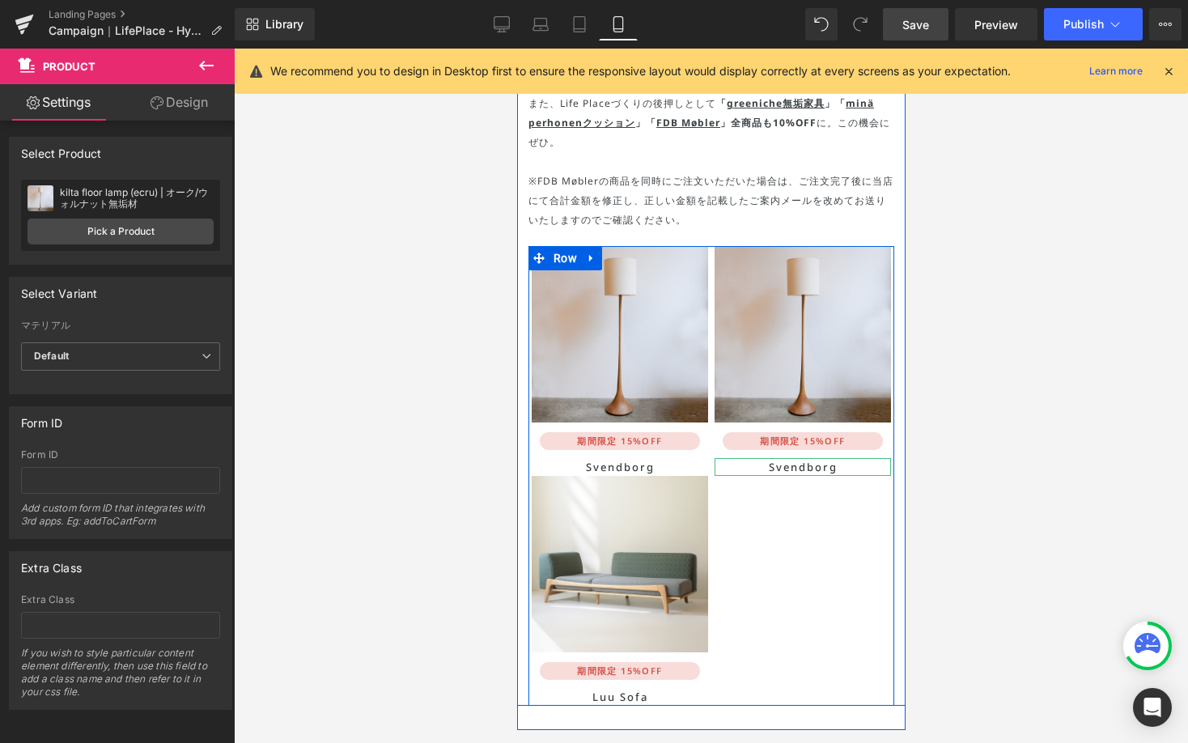
scroll to position [7780, 0]
click at [786, 444] on div "Sale Off (P) Image 期間限定 15%OFF Heading Svendborg Heading" at bounding box center [711, 477] width 366 height 460
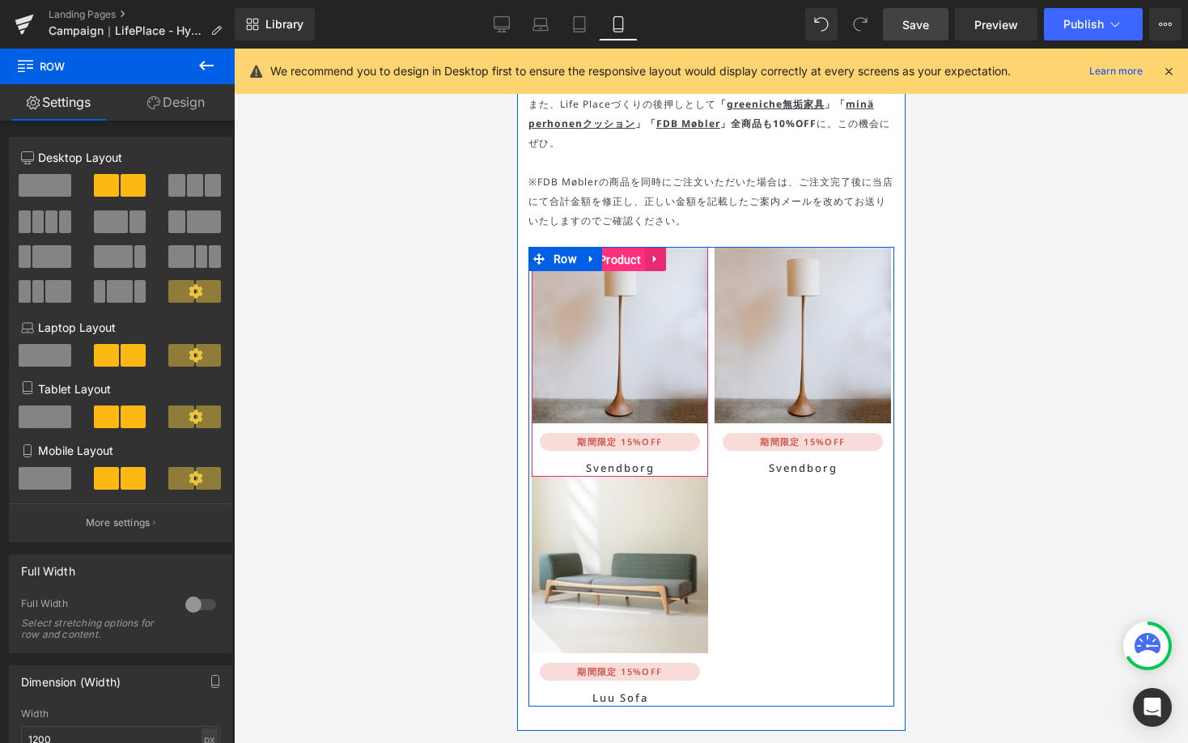
click at [613, 248] on span "Product" at bounding box center [619, 260] width 50 height 24
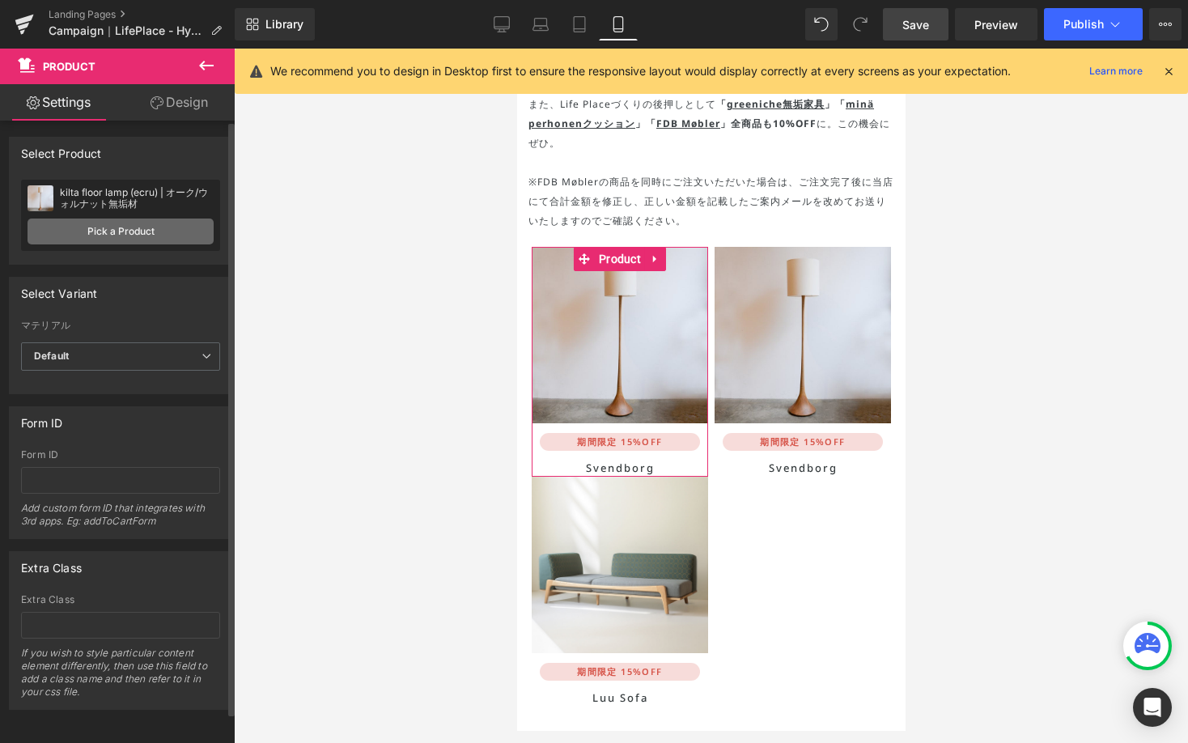
click at [158, 244] on link "Pick a Product" at bounding box center [121, 231] width 186 height 26
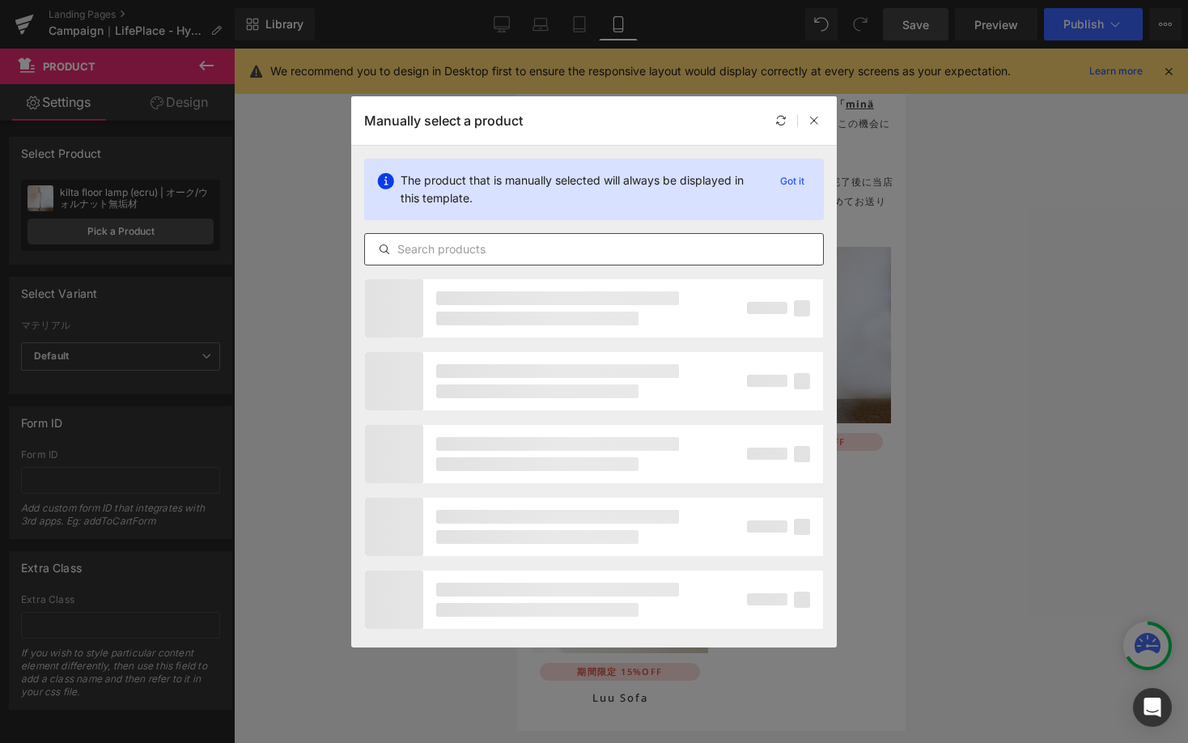
click at [478, 250] on input "text" at bounding box center [594, 249] width 458 height 19
type input "c"
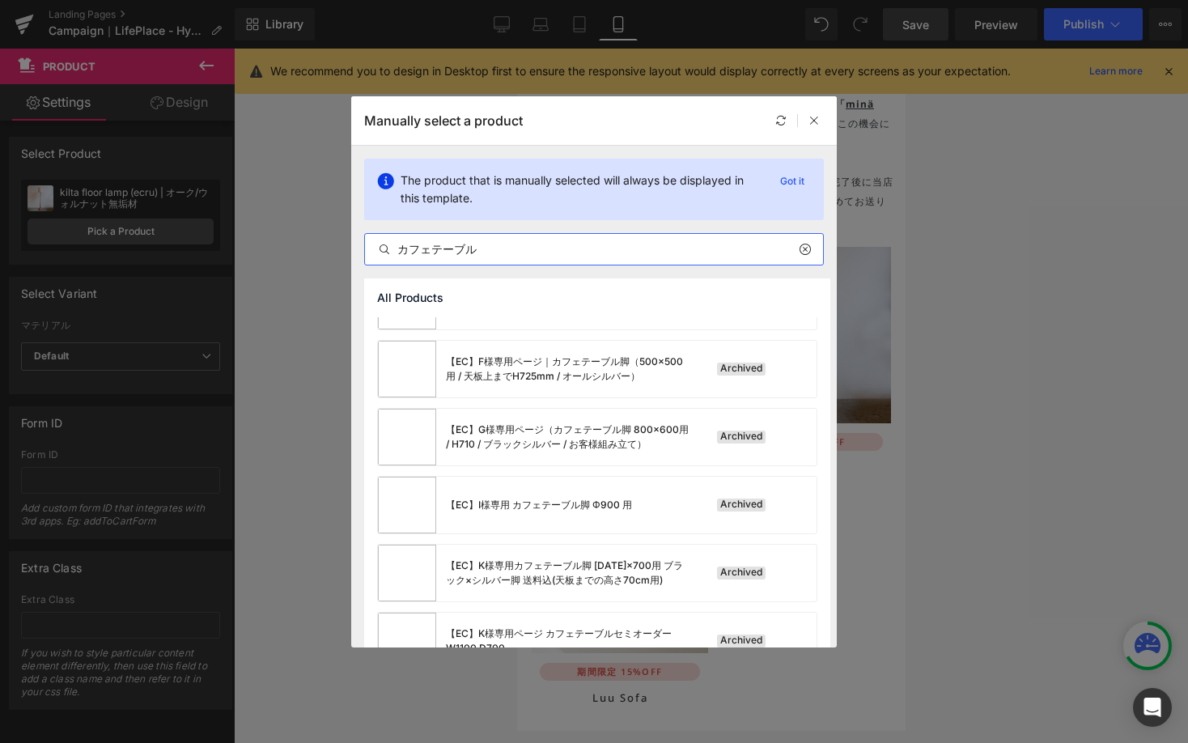
scroll to position [0, 0]
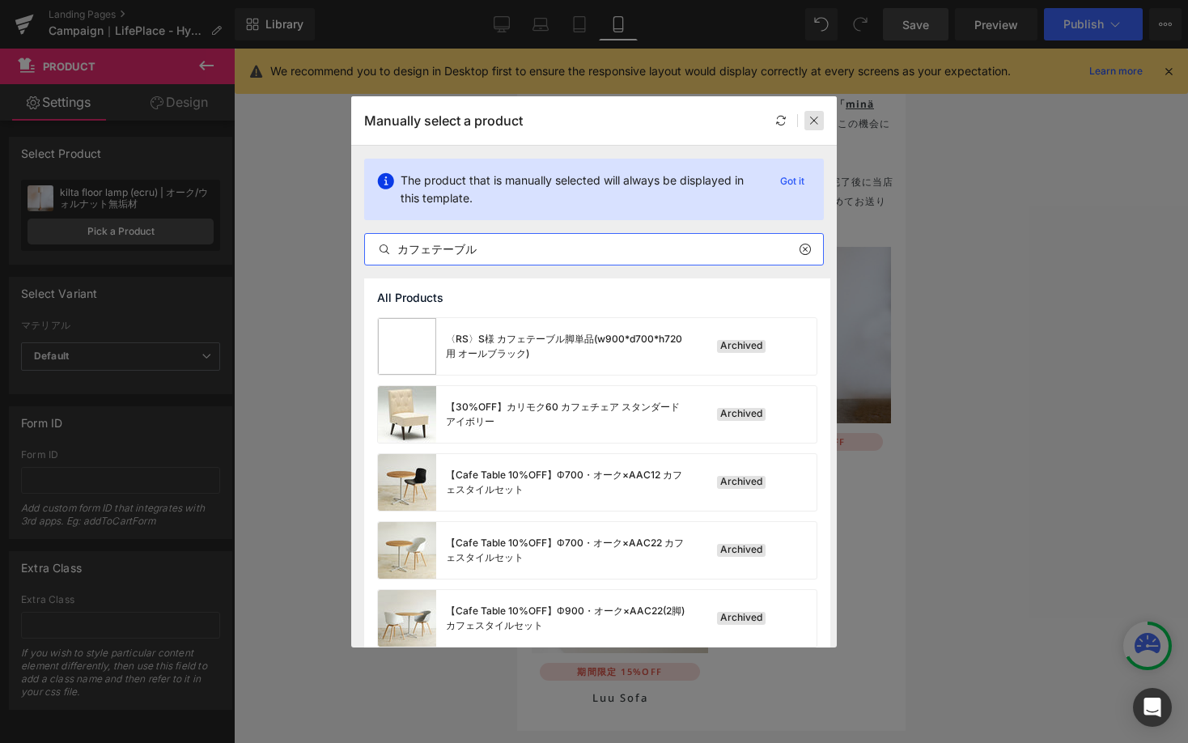
type input "カフェテーブル"
click at [817, 116] on icon at bounding box center [813, 120] width 11 height 11
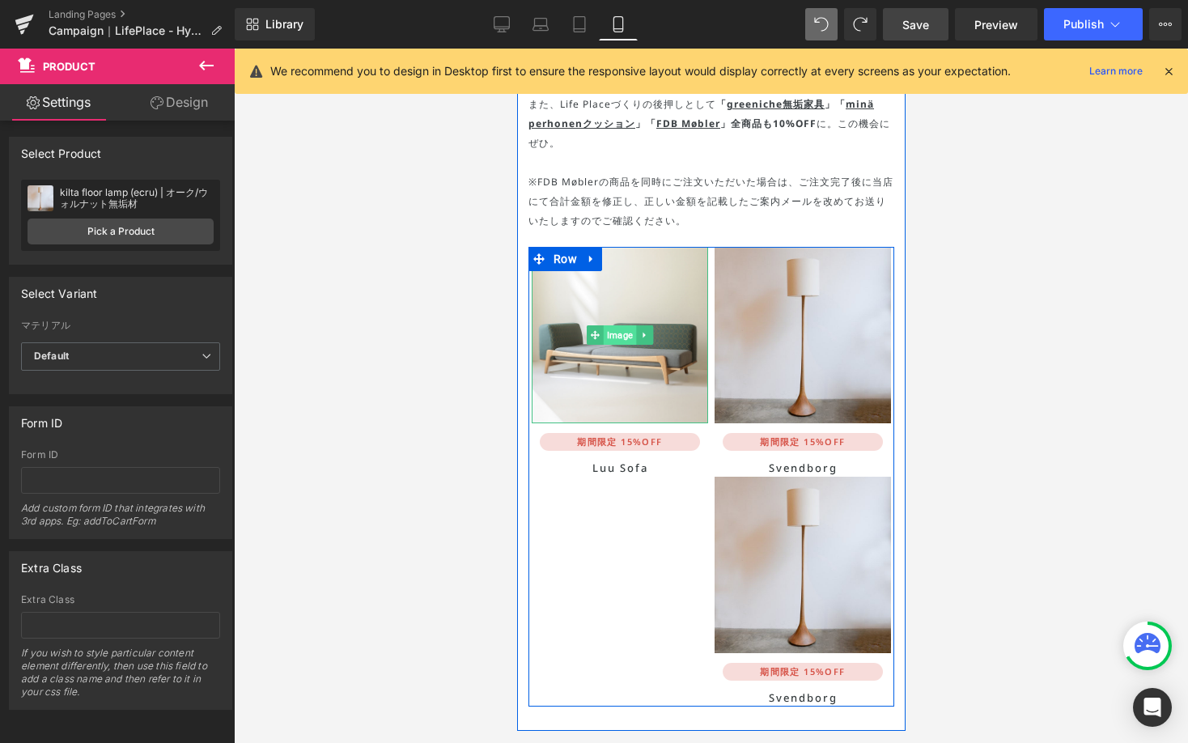
click at [603, 325] on span "Image" at bounding box center [619, 334] width 32 height 19
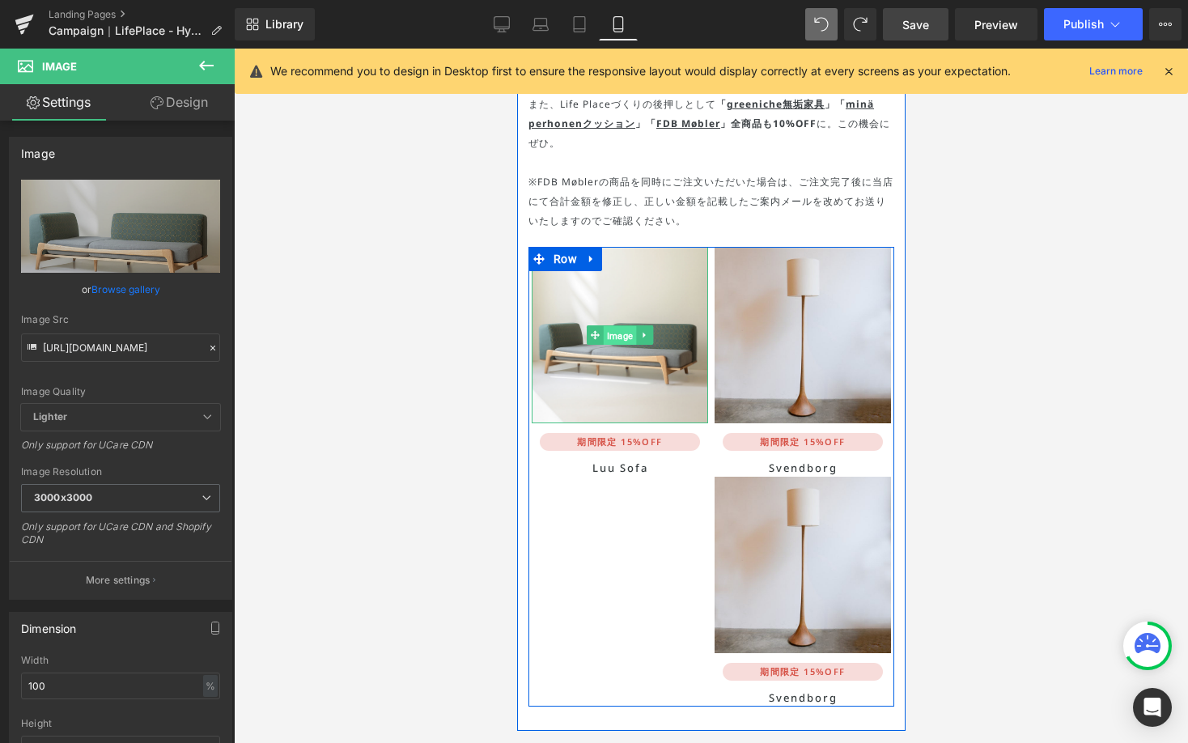
click at [619, 326] on span "Image" at bounding box center [619, 335] width 32 height 19
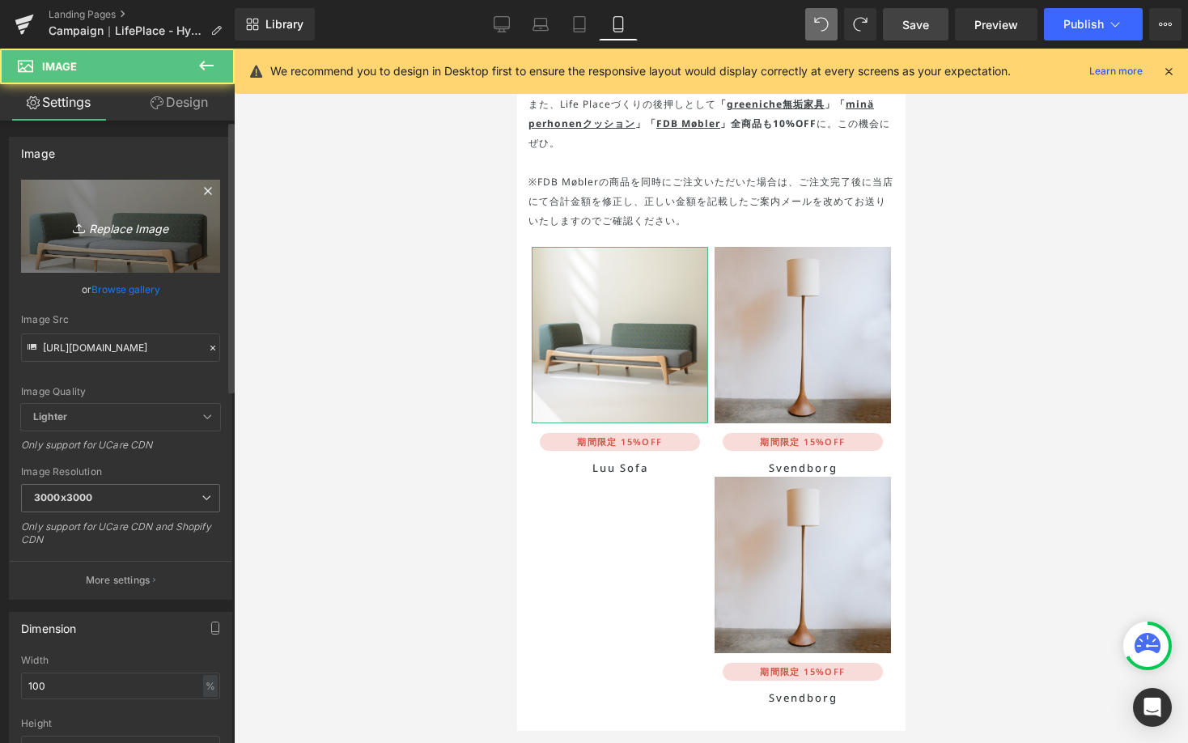
click at [142, 222] on icon "Replace Image" at bounding box center [120, 226] width 129 height 20
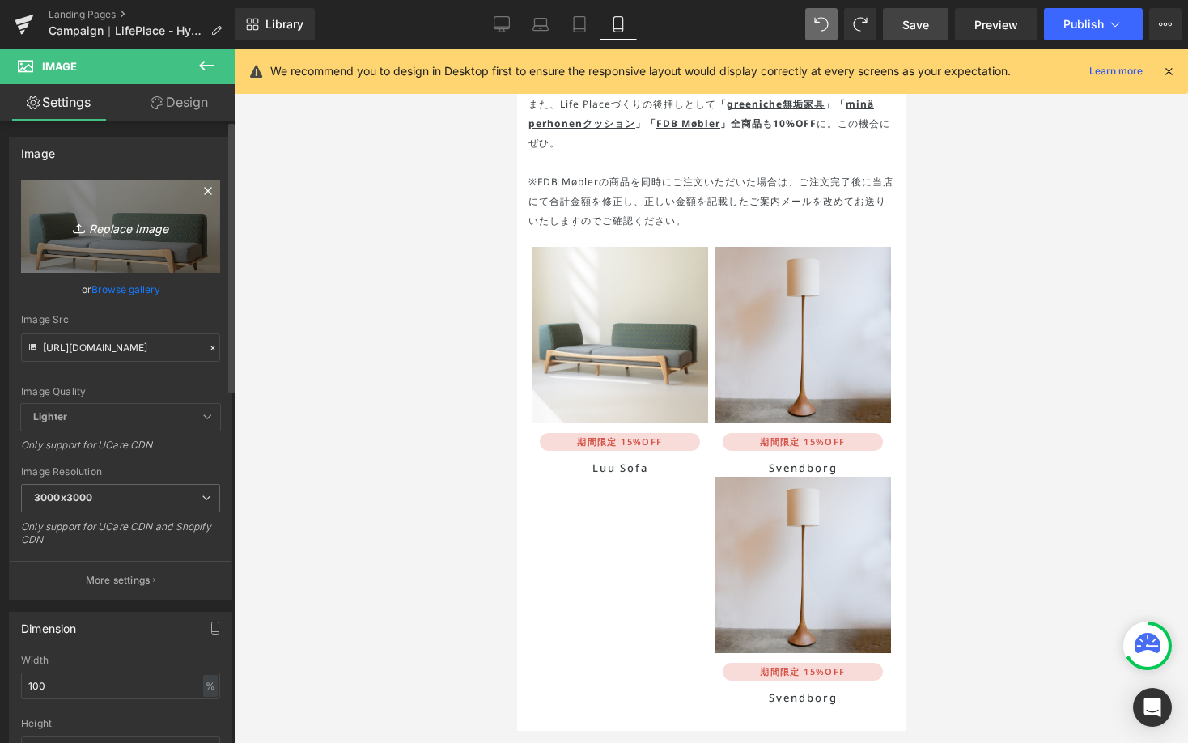
type input "C:\fakepath\round700_front_600x600.webp"
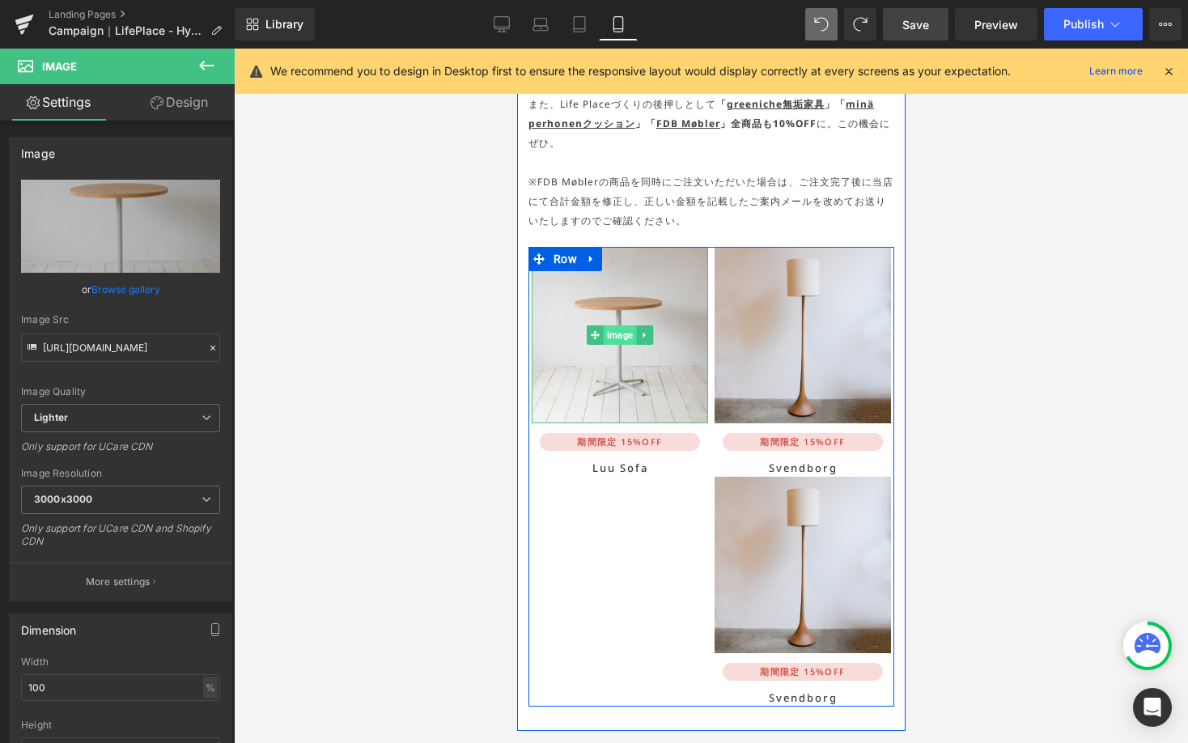
click at [607, 325] on span "Image" at bounding box center [619, 334] width 32 height 19
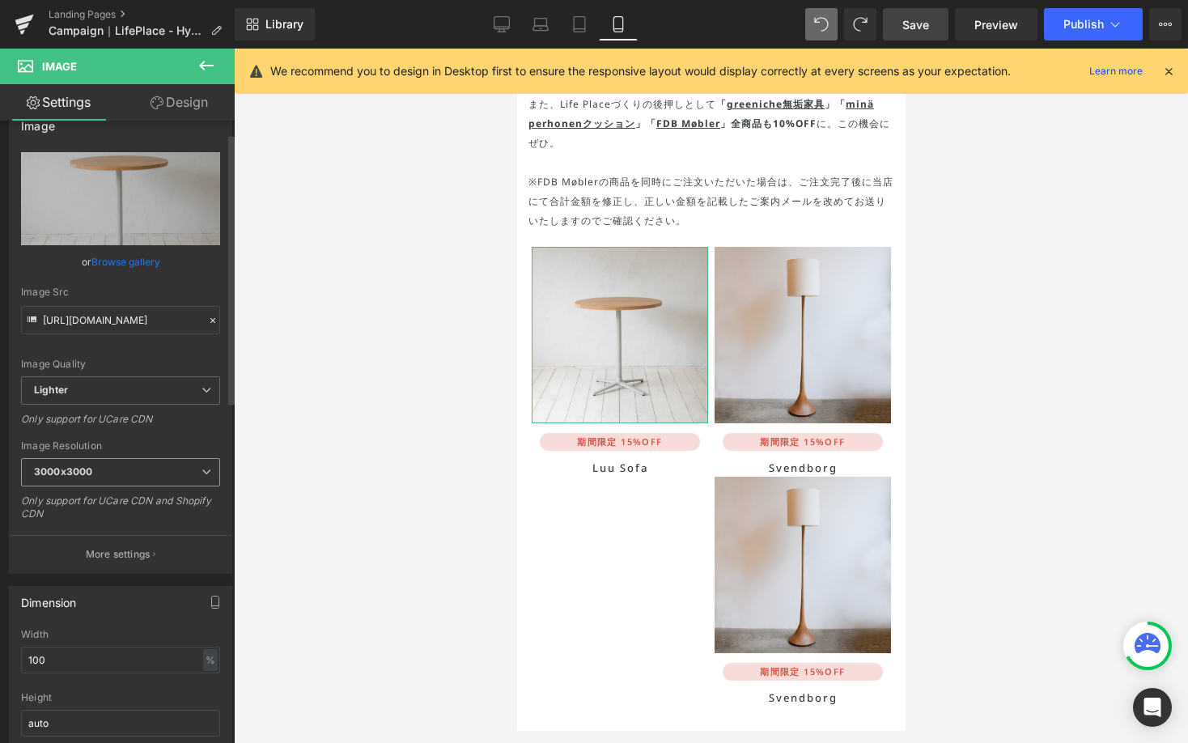
scroll to position [28, 0]
click at [213, 474] on span "3000x3000" at bounding box center [120, 471] width 199 height 28
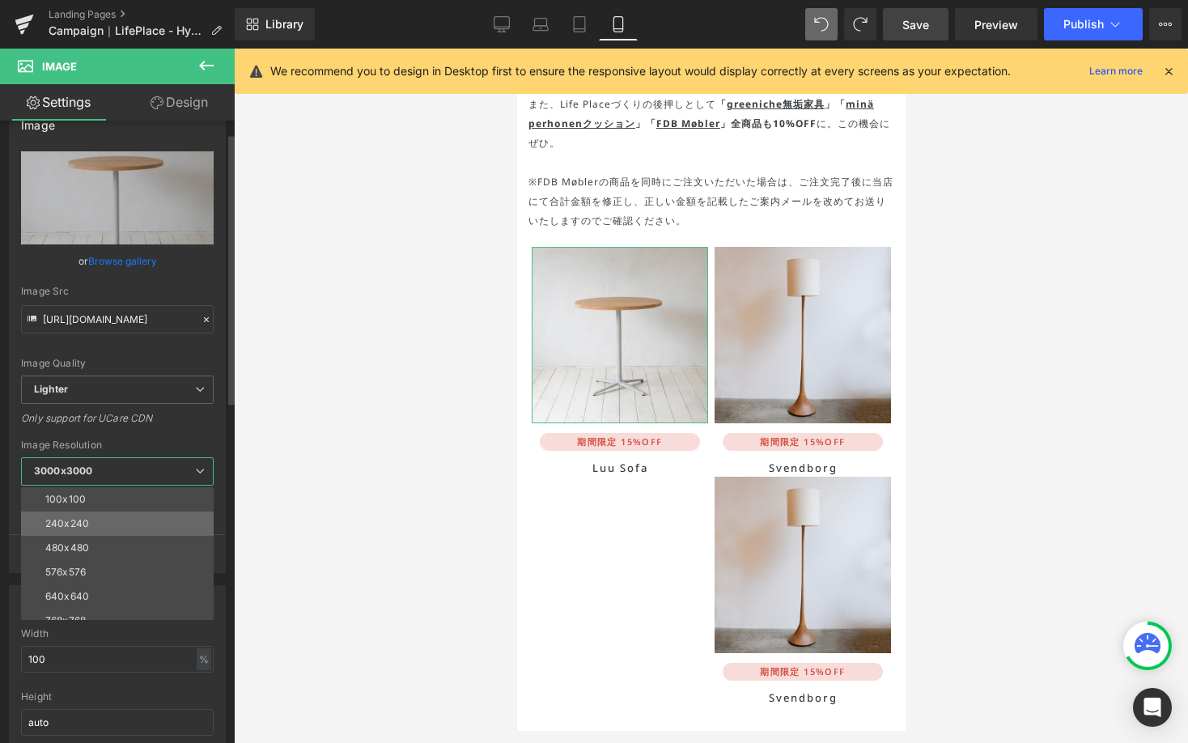
scroll to position [196, 0]
click at [194, 524] on li "1280x1280" at bounding box center [121, 522] width 200 height 24
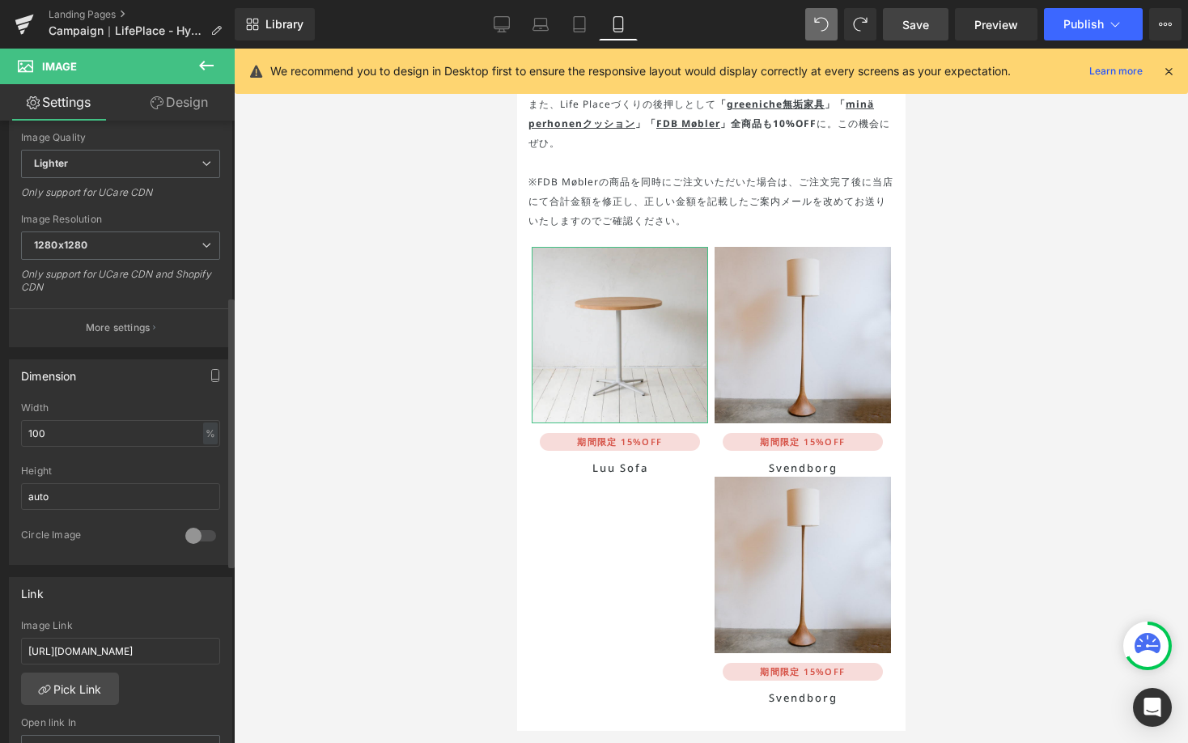
scroll to position [433, 0]
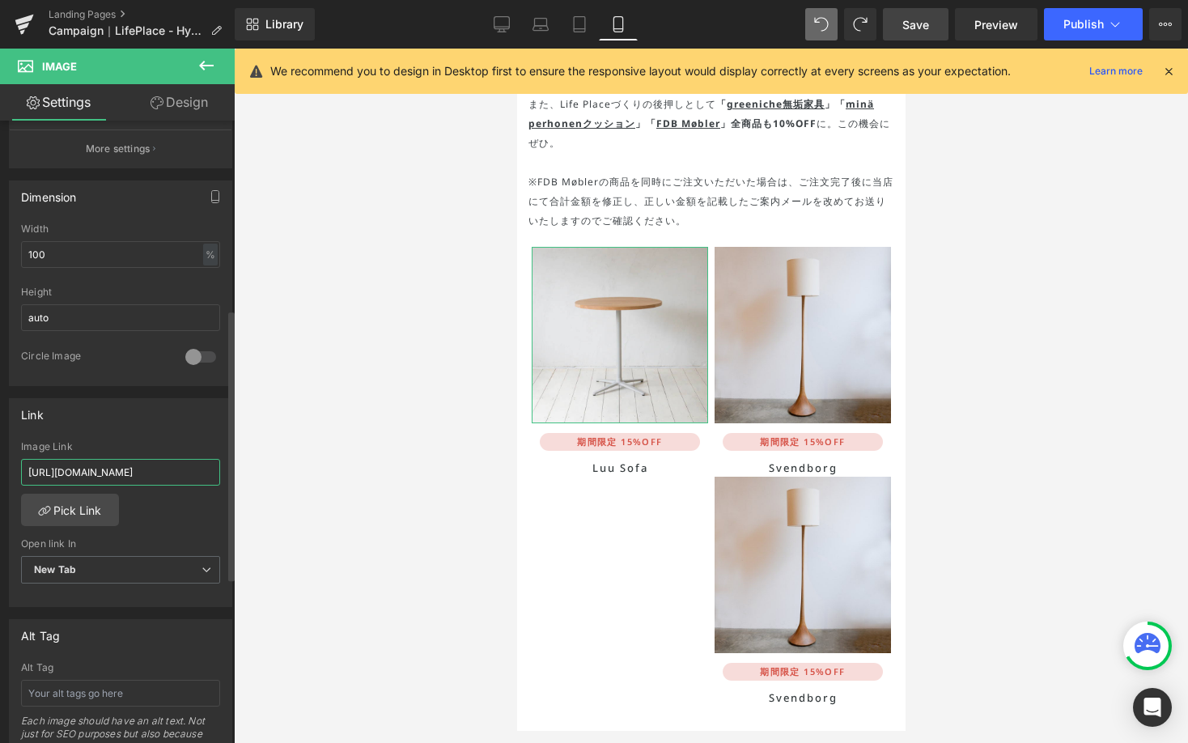
click at [155, 472] on input "https://greeniche.jp/collections/greeniche-luu-sofa" at bounding box center [120, 472] width 199 height 27
paste input "cafetable"
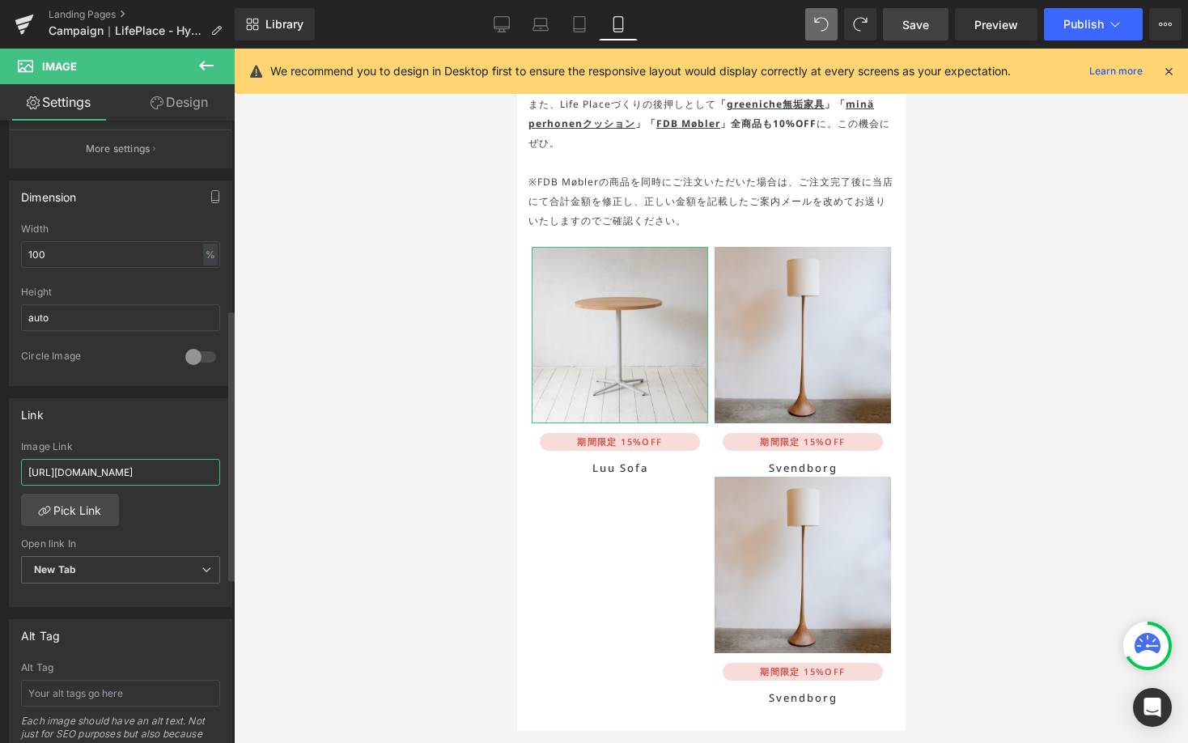
type input "[URL][DOMAIN_NAME]"
click at [159, 421] on div "Link" at bounding box center [121, 414] width 222 height 31
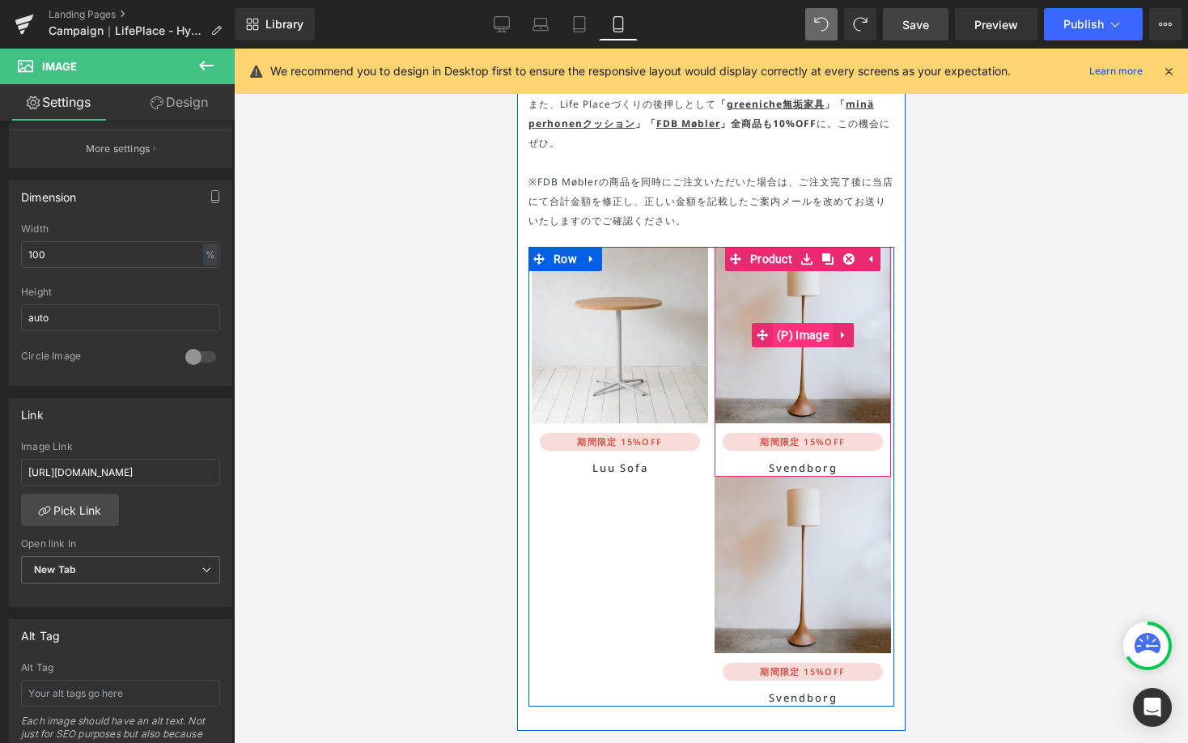
click at [800, 323] on span "(P) Image" at bounding box center [802, 335] width 60 height 24
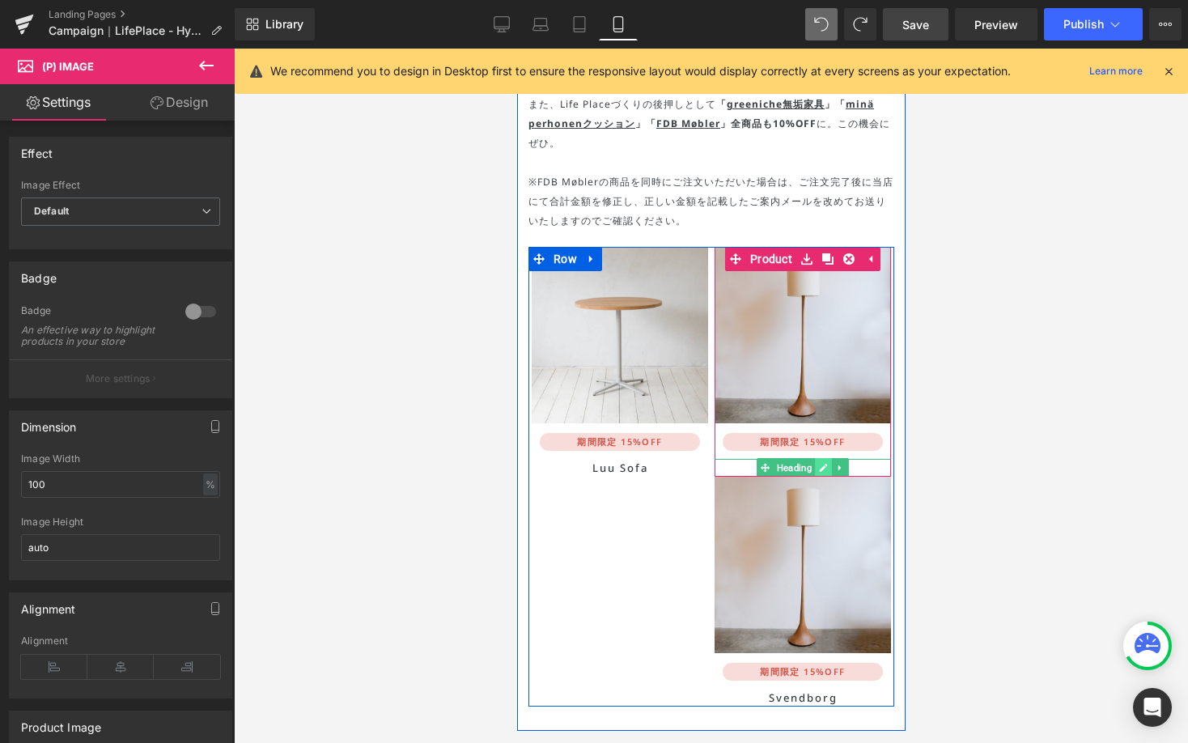
click at [818, 463] on icon at bounding box center [822, 468] width 9 height 10
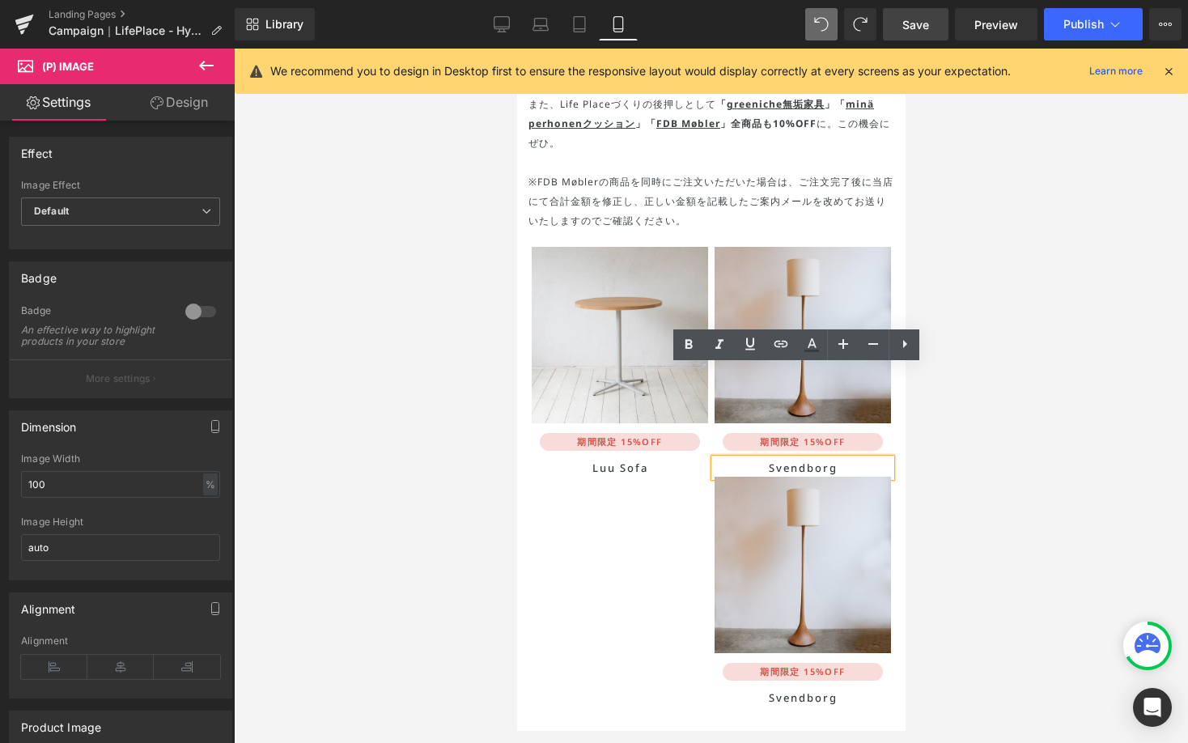
click at [811, 459] on h1 "Svendborg" at bounding box center [802, 468] width 176 height 18
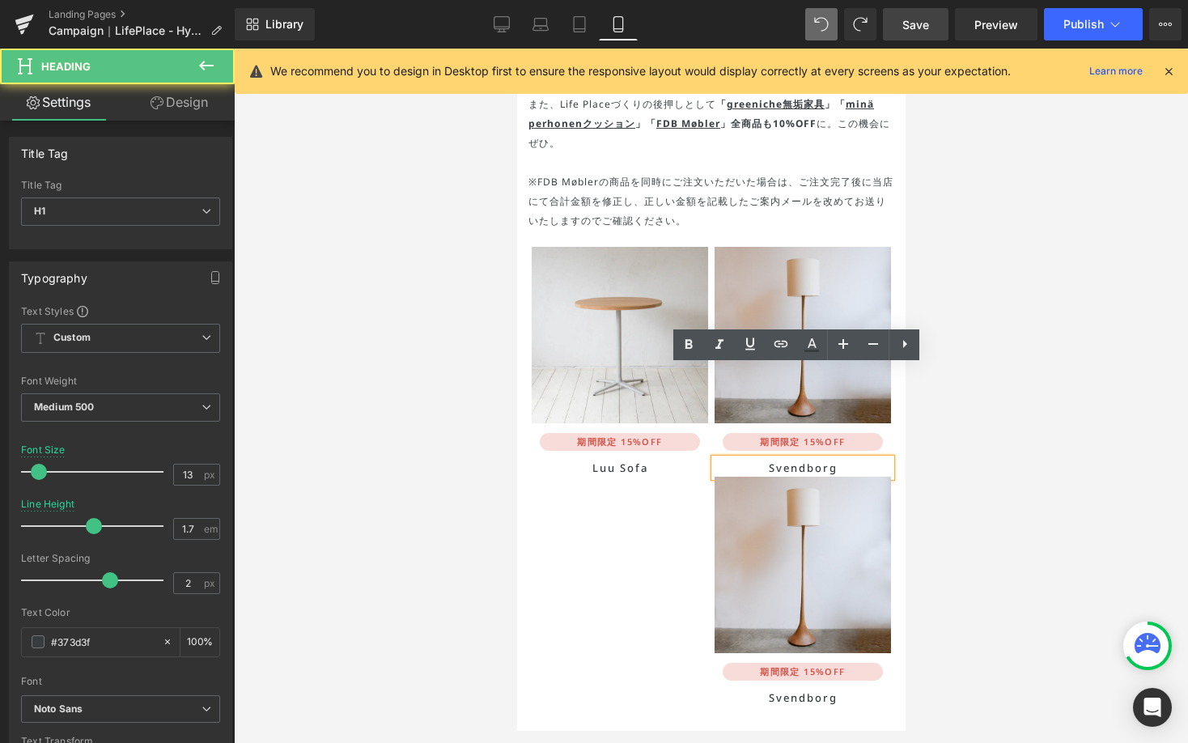
click at [811, 459] on h1 "Svendborg" at bounding box center [802, 468] width 176 height 18
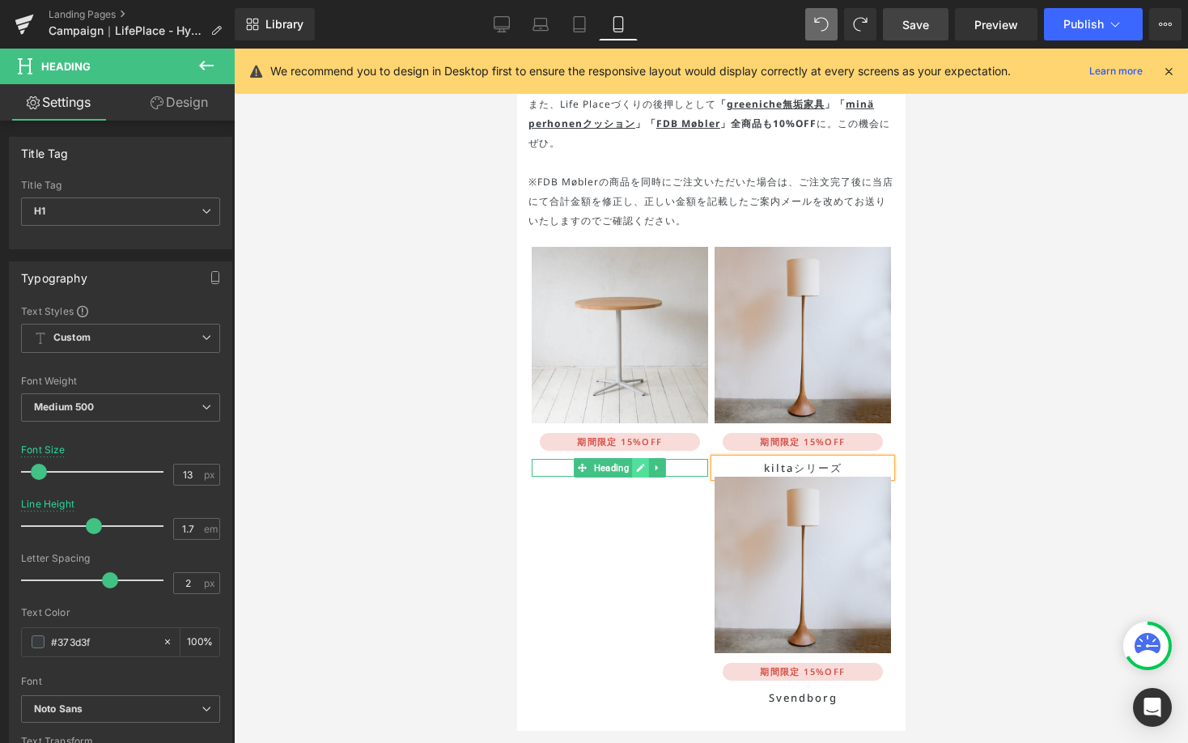
click at [631, 458] on link at bounding box center [639, 467] width 17 height 19
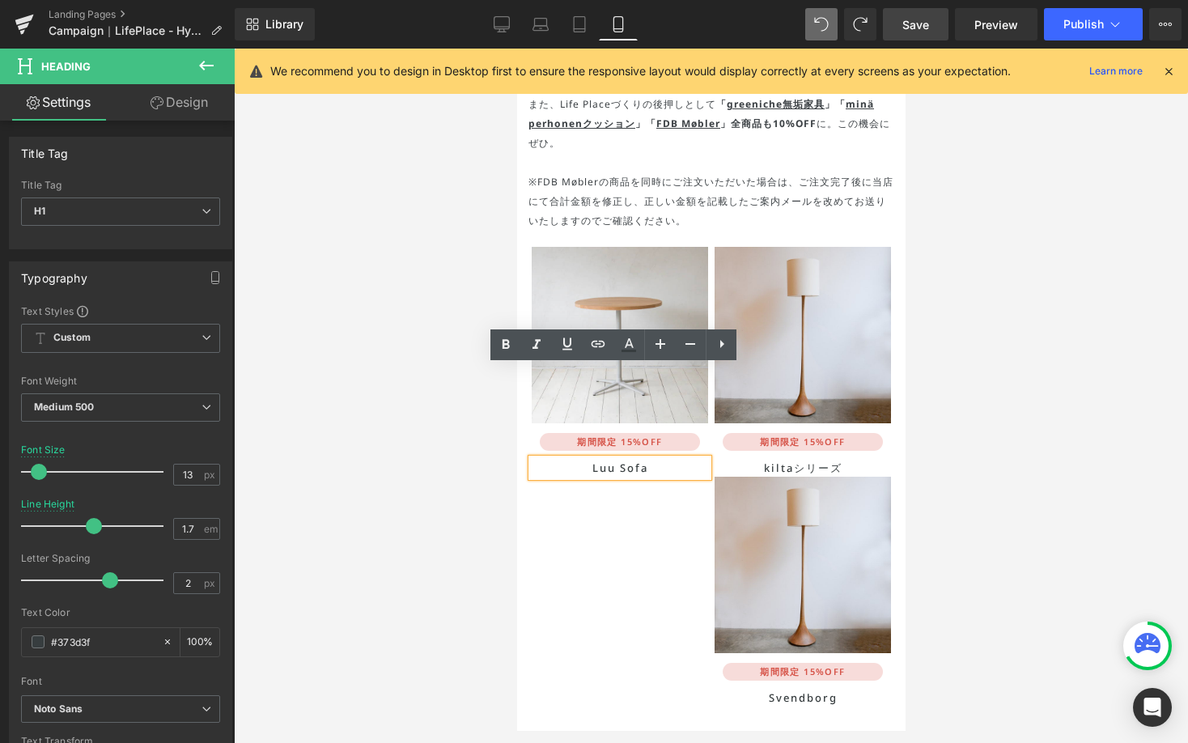
click at [626, 459] on h1 "Luu Sofa" at bounding box center [619, 468] width 176 height 18
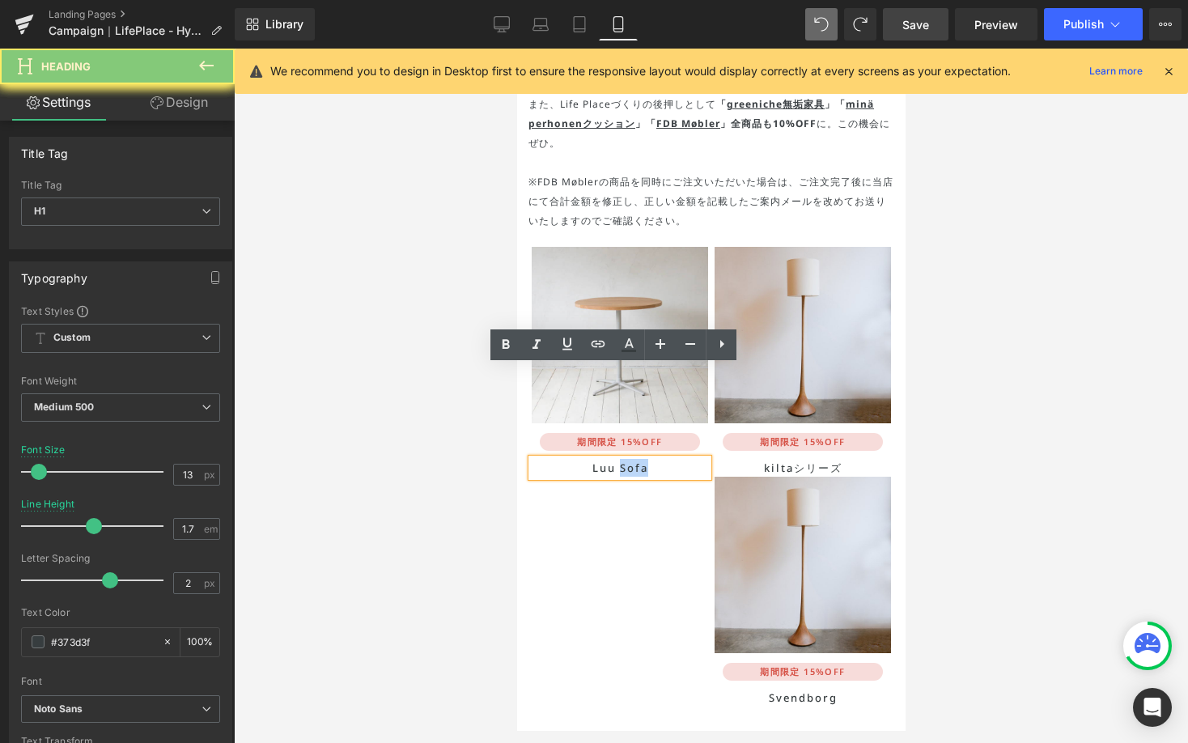
click at [626, 459] on h1 "Luu Sofa" at bounding box center [619, 468] width 176 height 18
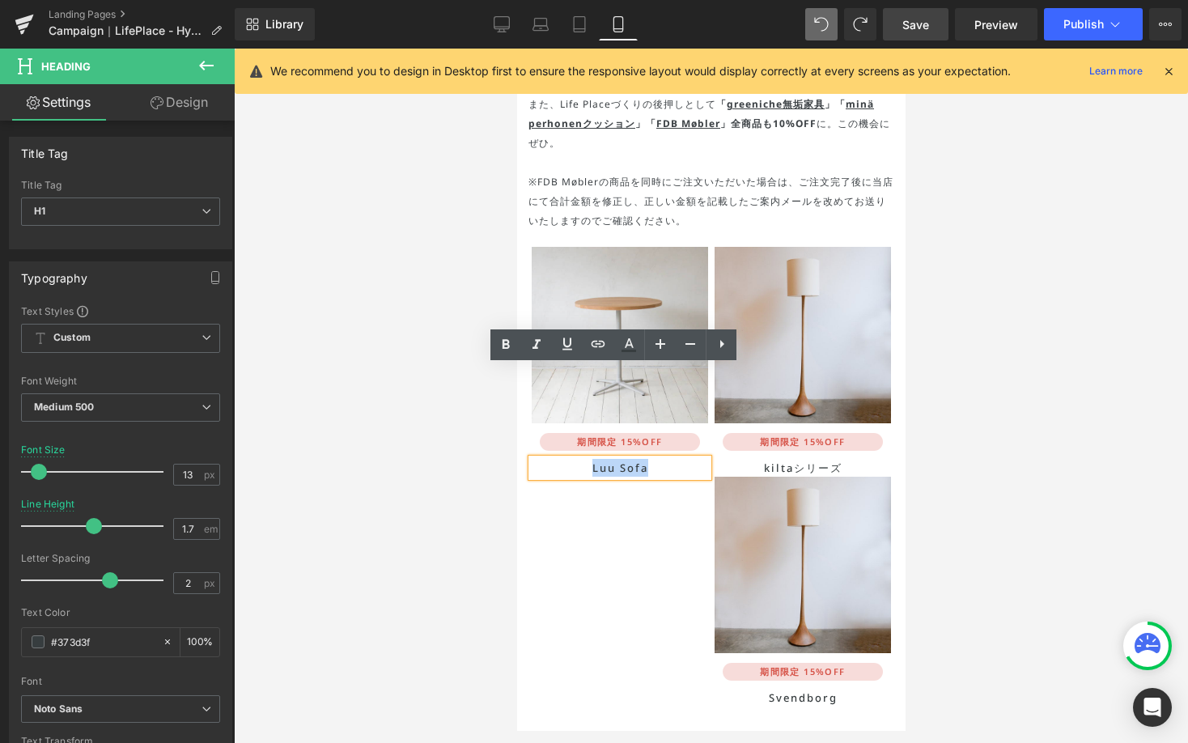
click at [626, 459] on h1 "Luu Sofa" at bounding box center [619, 468] width 176 height 18
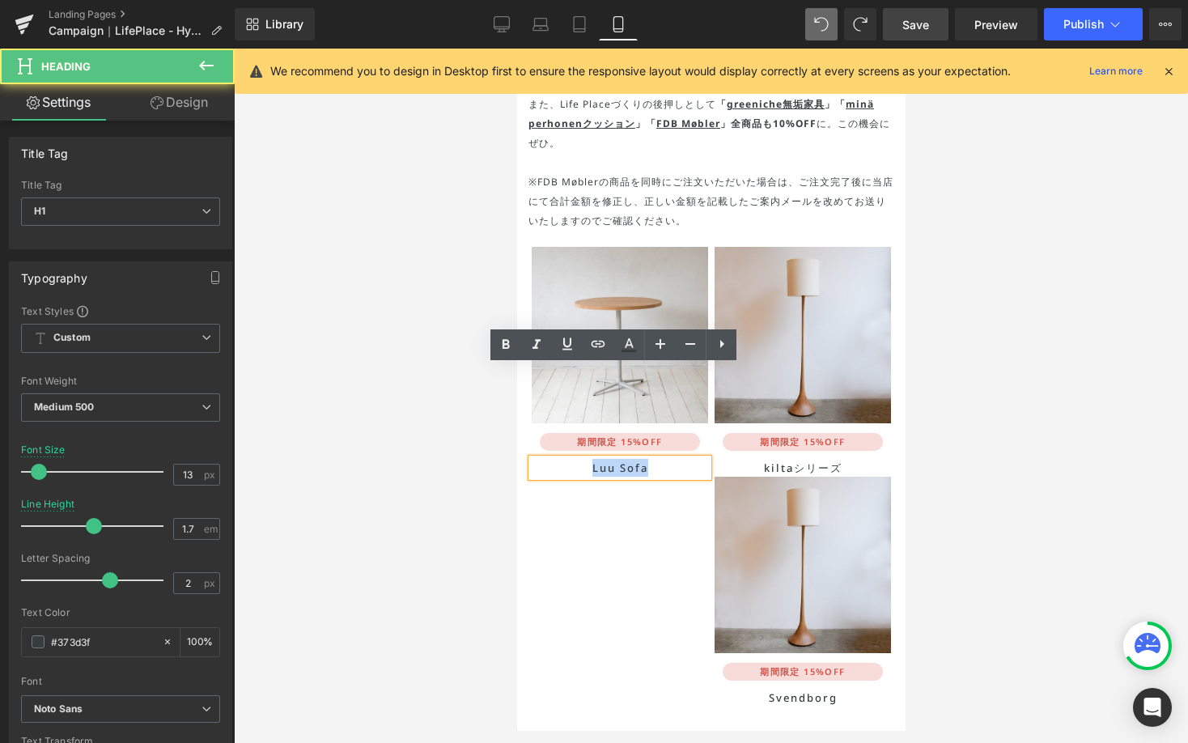
click at [626, 459] on h1 "Luu Sofa" at bounding box center [619, 468] width 176 height 18
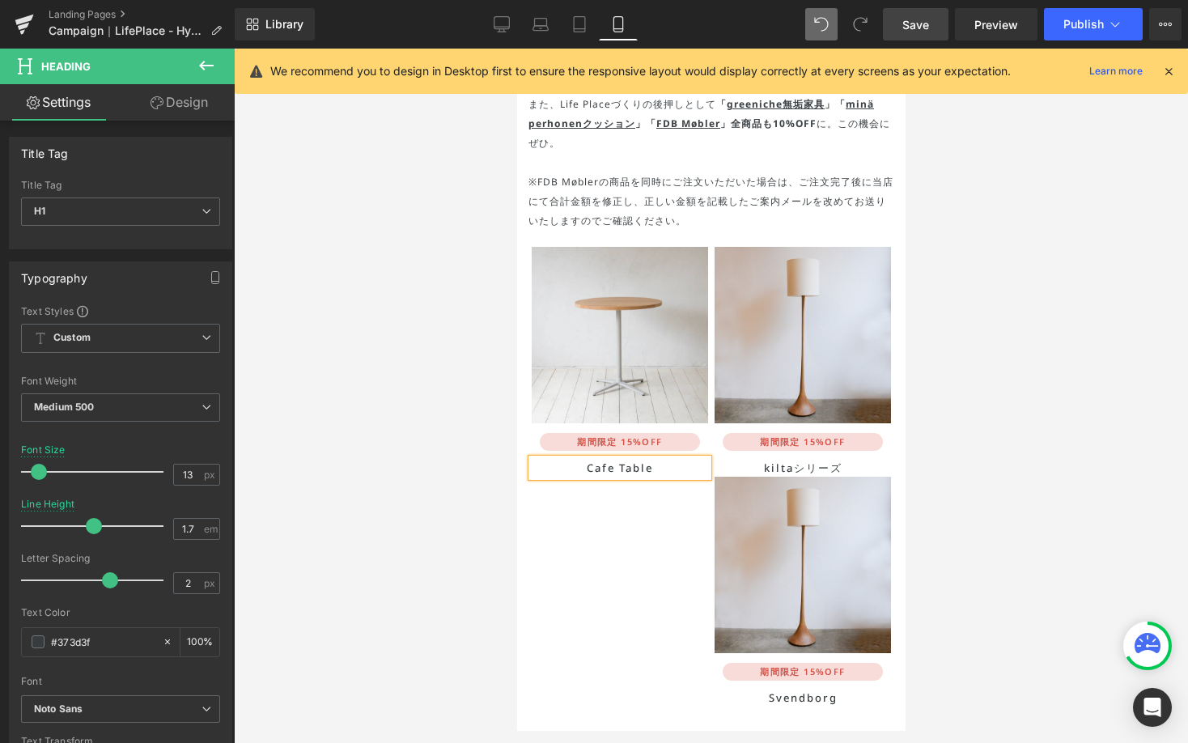
click at [951, 346] on div at bounding box center [711, 396] width 954 height 694
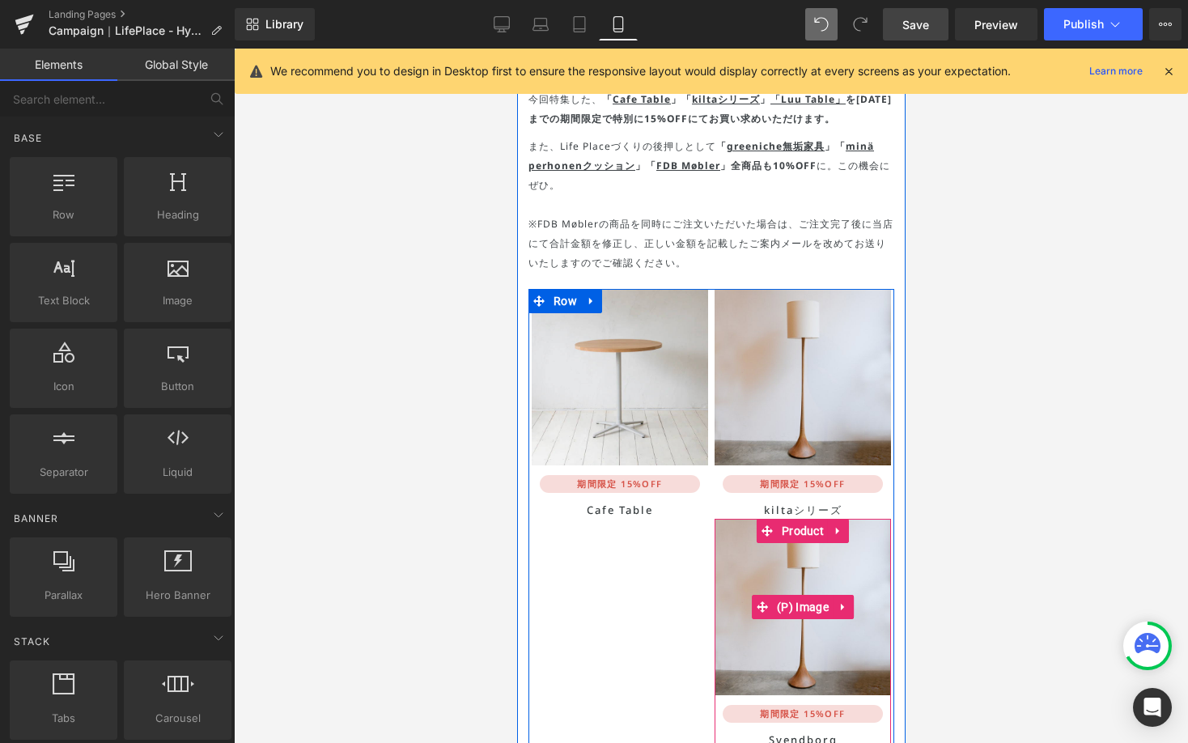
scroll to position [7737, 0]
click at [798, 520] on span "Product" at bounding box center [802, 532] width 50 height 24
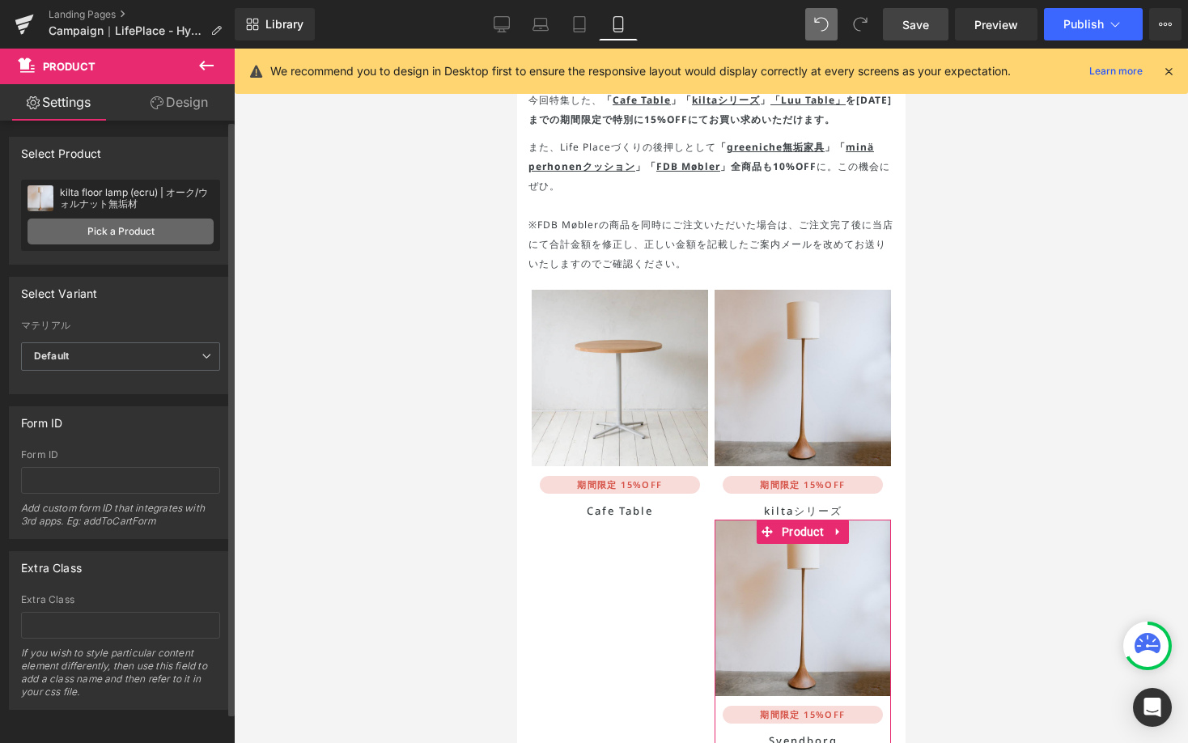
click at [116, 233] on link "Pick a Product" at bounding box center [121, 231] width 186 height 26
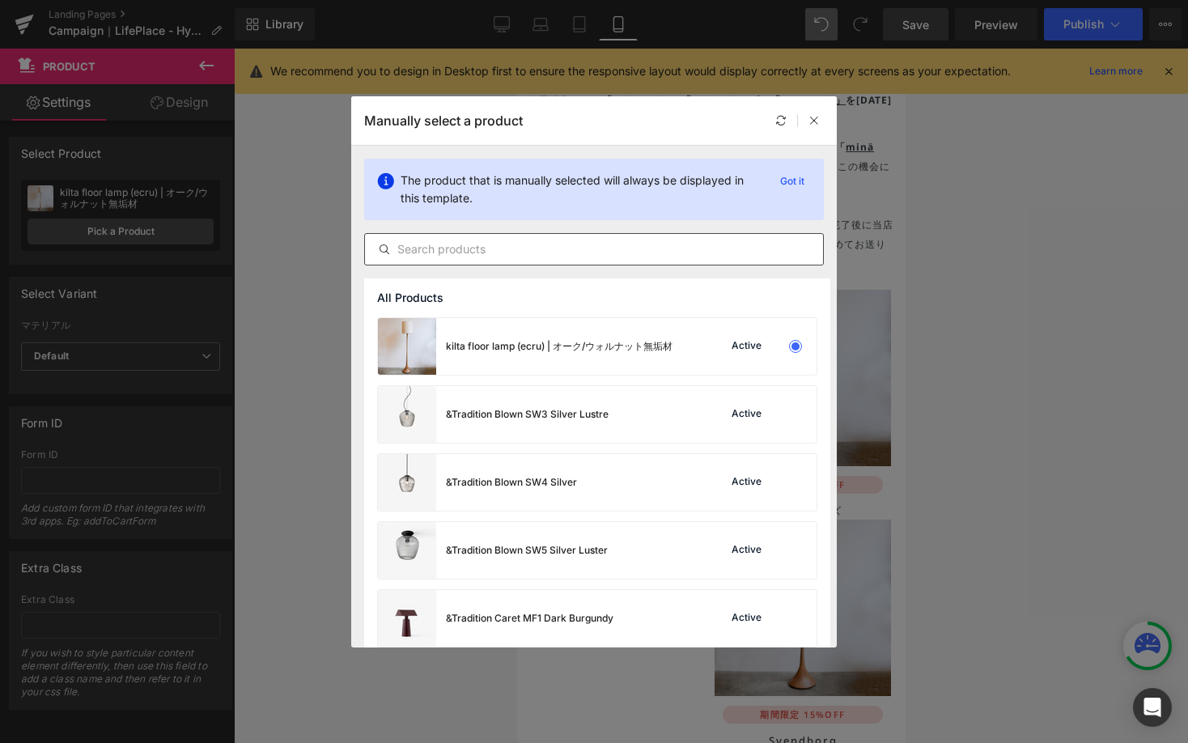
click at [454, 244] on input "text" at bounding box center [594, 249] width 458 height 19
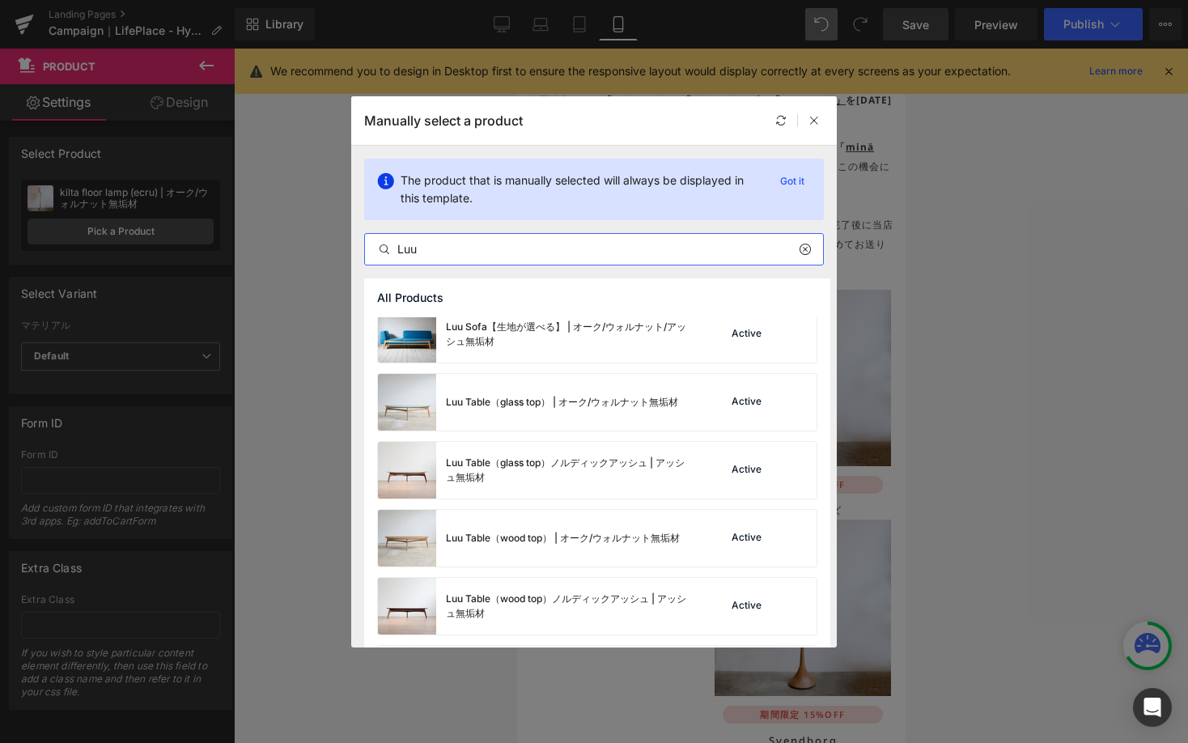
scroll to position [1913, 0]
type input "Luu"
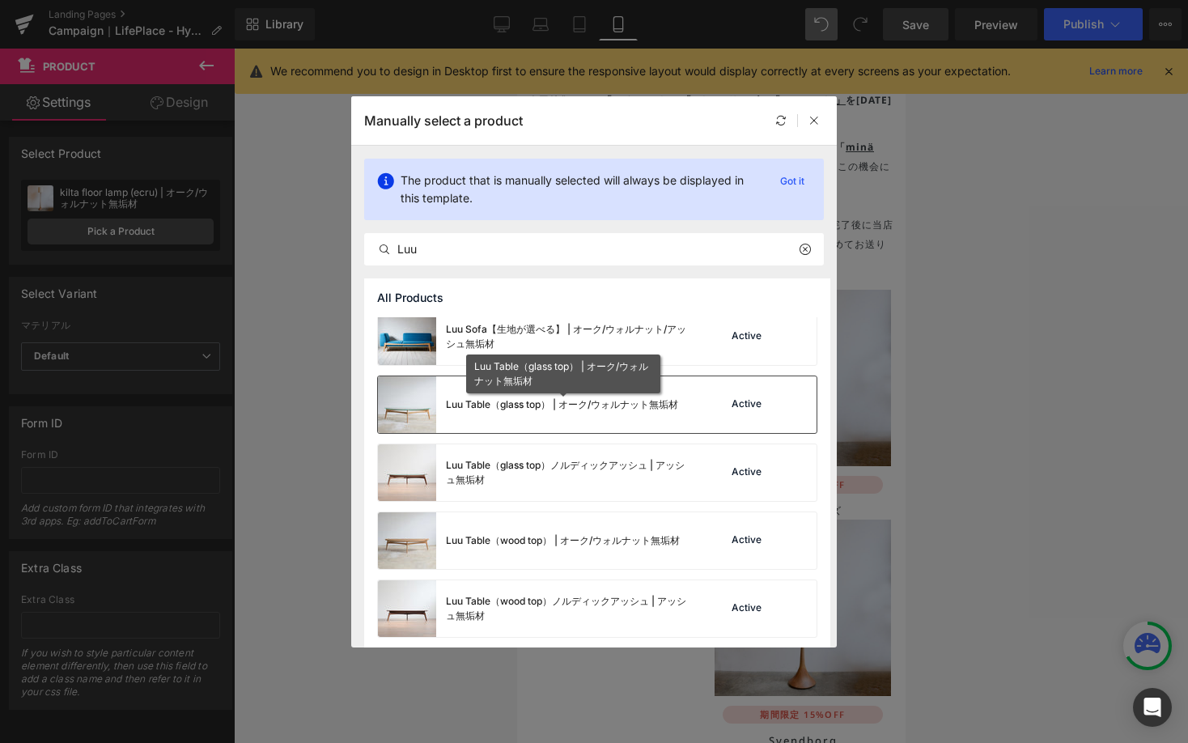
click at [591, 409] on div "Luu Table（glass top） | オーク/ウォルナット無垢材" at bounding box center [562, 404] width 232 height 15
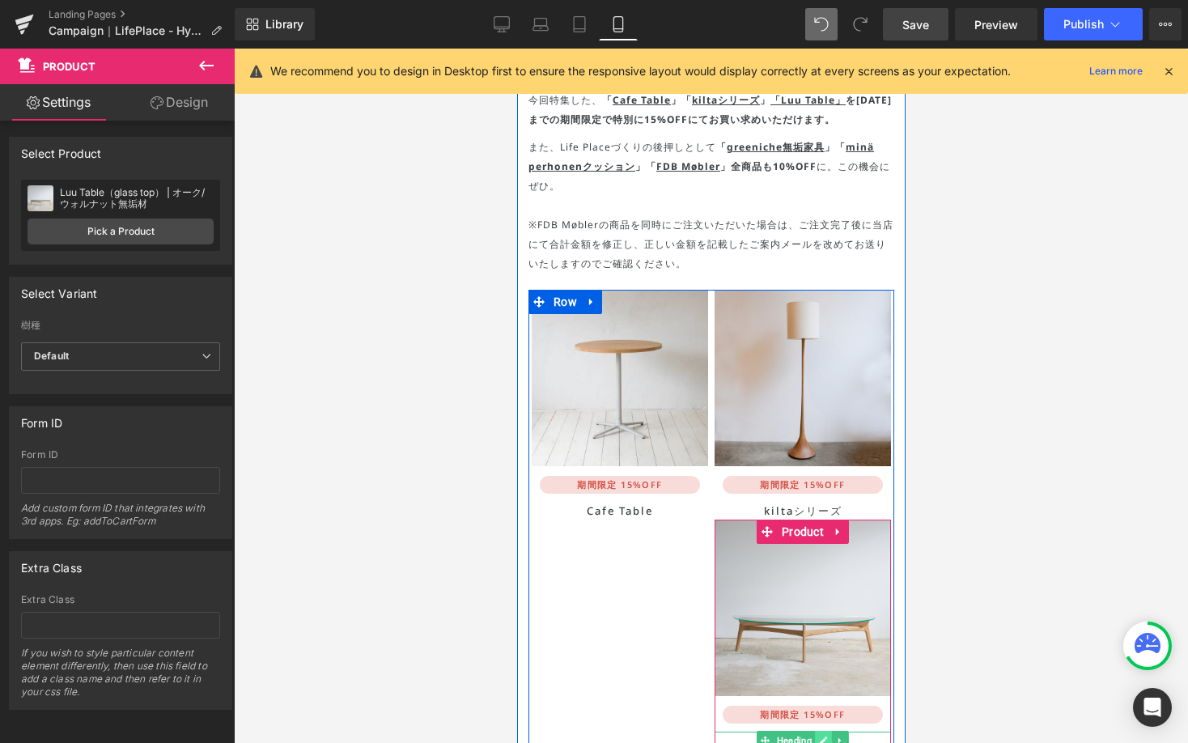
click at [818, 736] on icon at bounding box center [822, 741] width 9 height 10
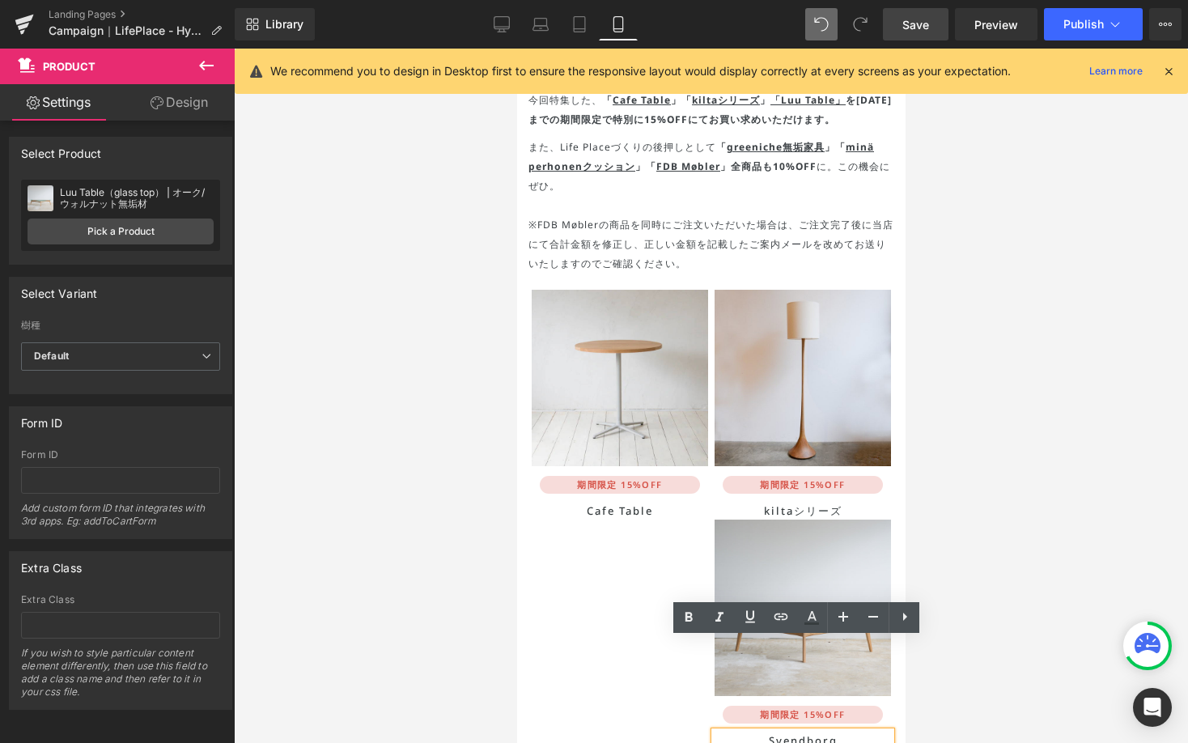
click at [813, 732] on h1 "Svendborg" at bounding box center [802, 741] width 176 height 18
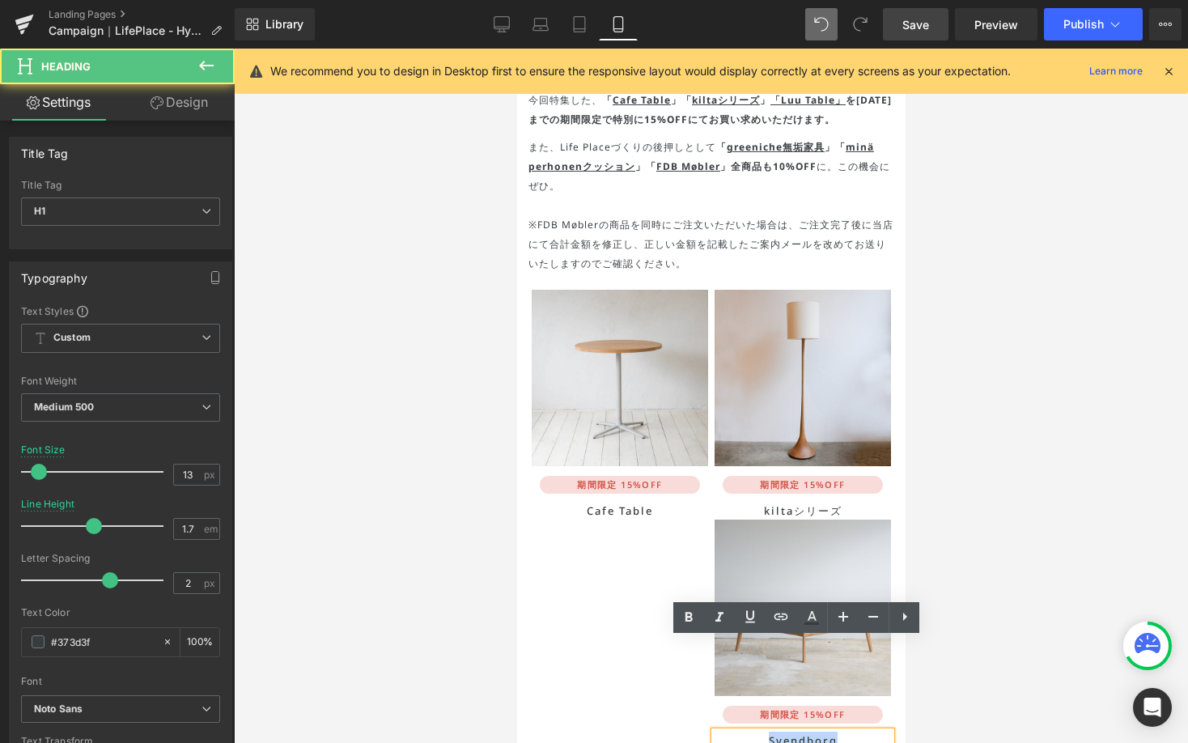
click at [813, 732] on h1 "Svendborg" at bounding box center [802, 741] width 176 height 18
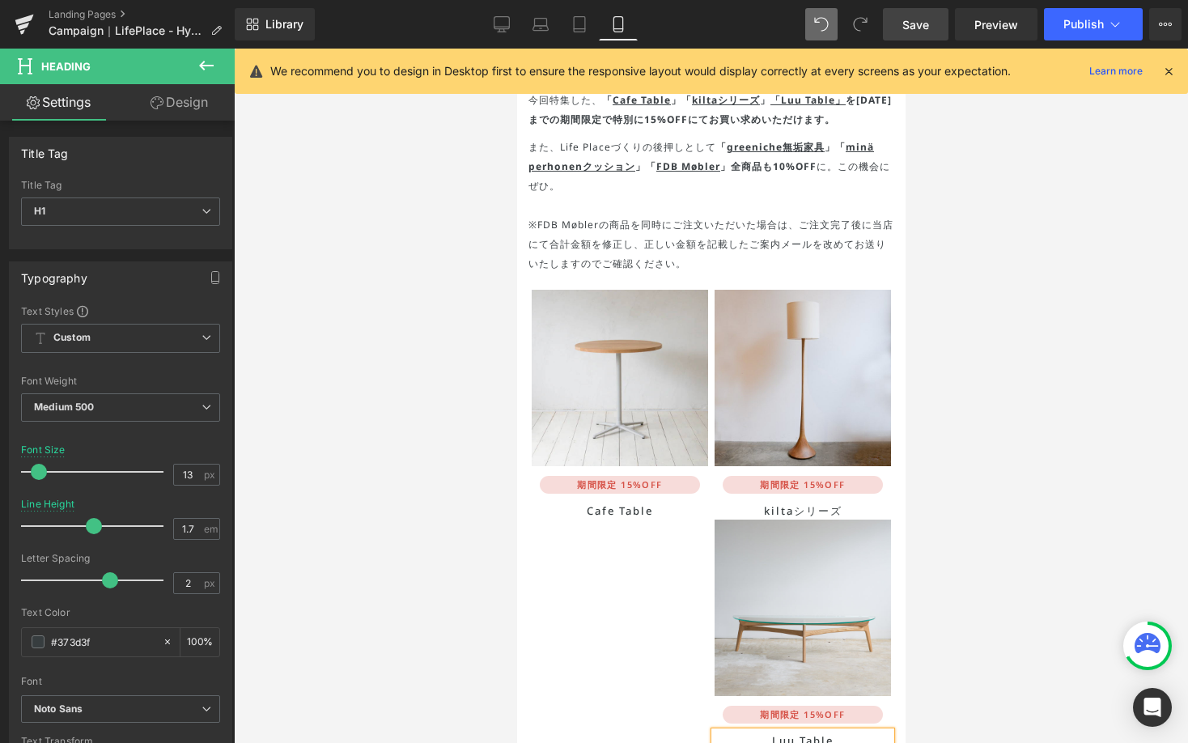
click at [1023, 503] on div at bounding box center [711, 396] width 954 height 694
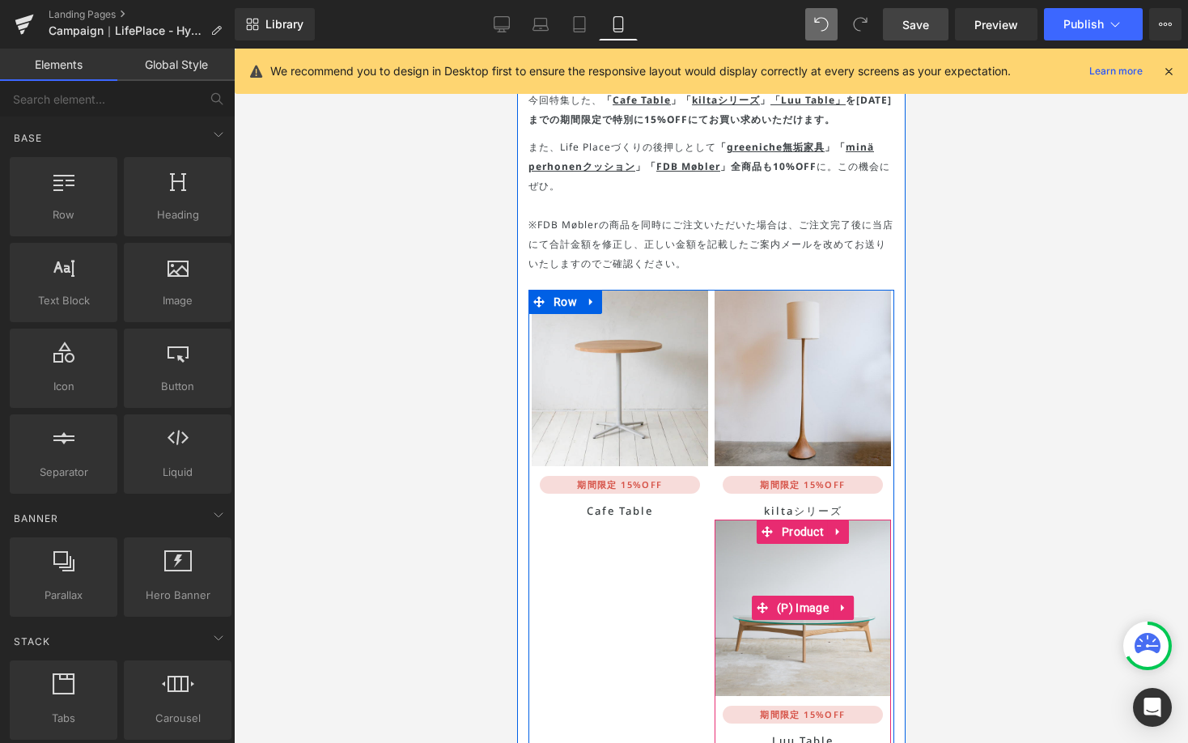
click at [696, 507] on div "Image 期間限定 15%OFF Heading Cafe Table Heading Sale Off (P) Image 期間限定 15%OFF Hea…" at bounding box center [711, 520] width 366 height 460
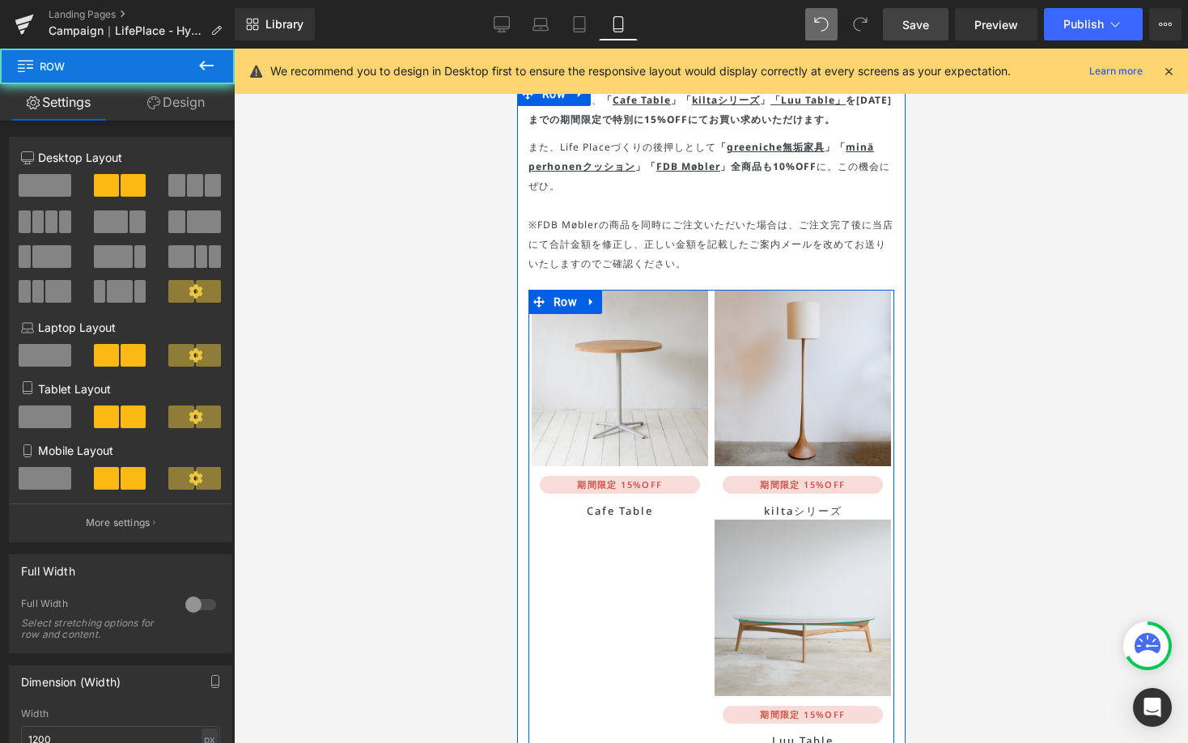
click at [643, 512] on div "Image 期間限定 15%OFF Heading Cafe Table Heading Sale Off (P) Image 期間限定 15%OFF Hea…" at bounding box center [711, 520] width 366 height 460
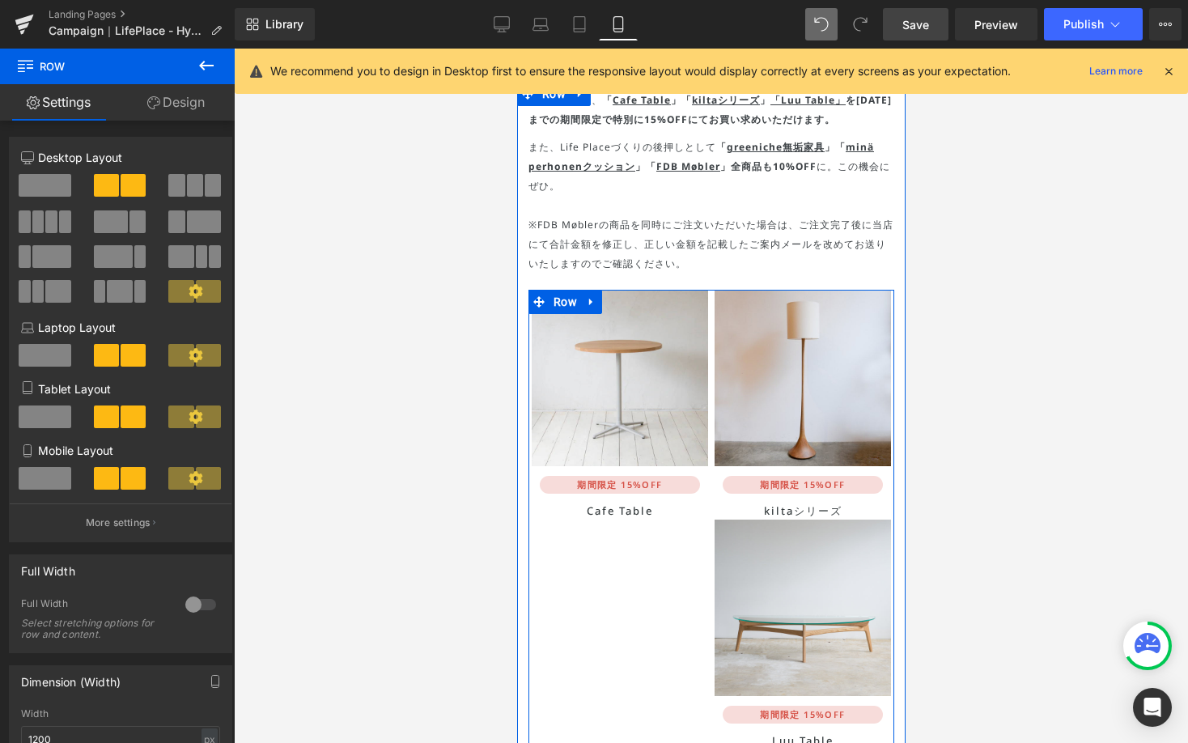
click at [686, 503] on div "Image 期間限定 15%OFF Heading Cafe Table Heading Sale Off (P) Image 期間限定 15%OFF Hea…" at bounding box center [711, 520] width 366 height 460
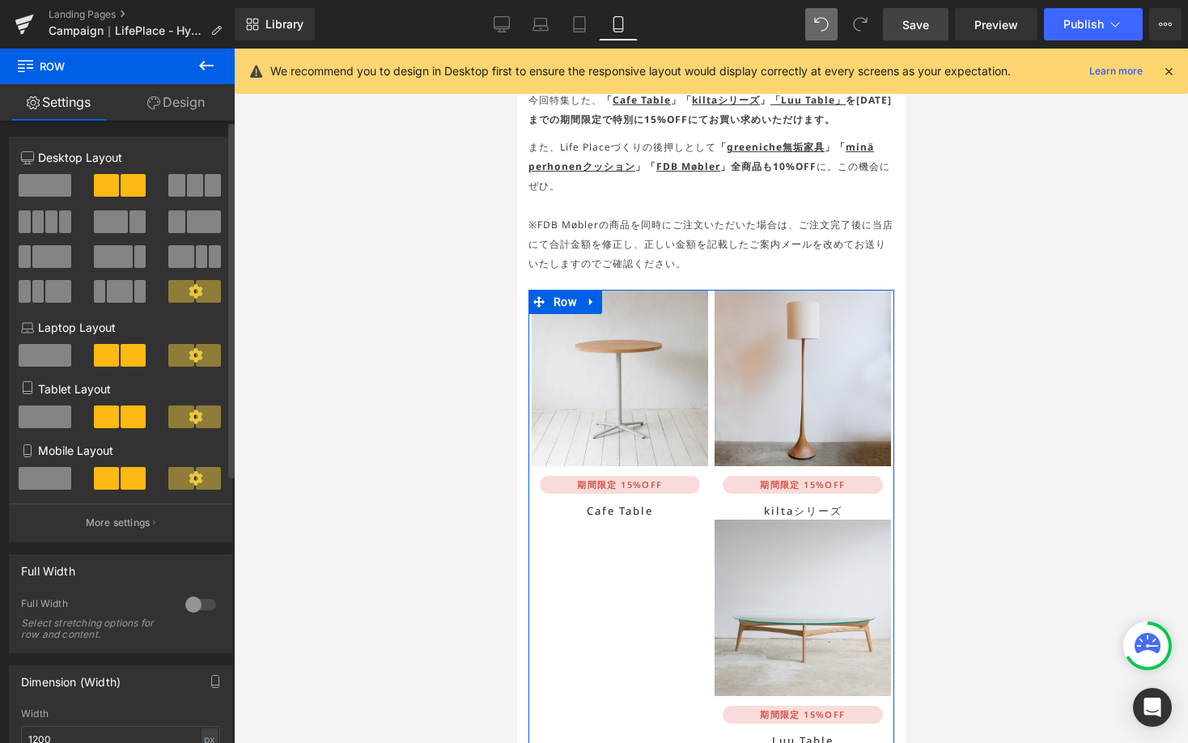
click at [194, 192] on span at bounding box center [195, 185] width 16 height 23
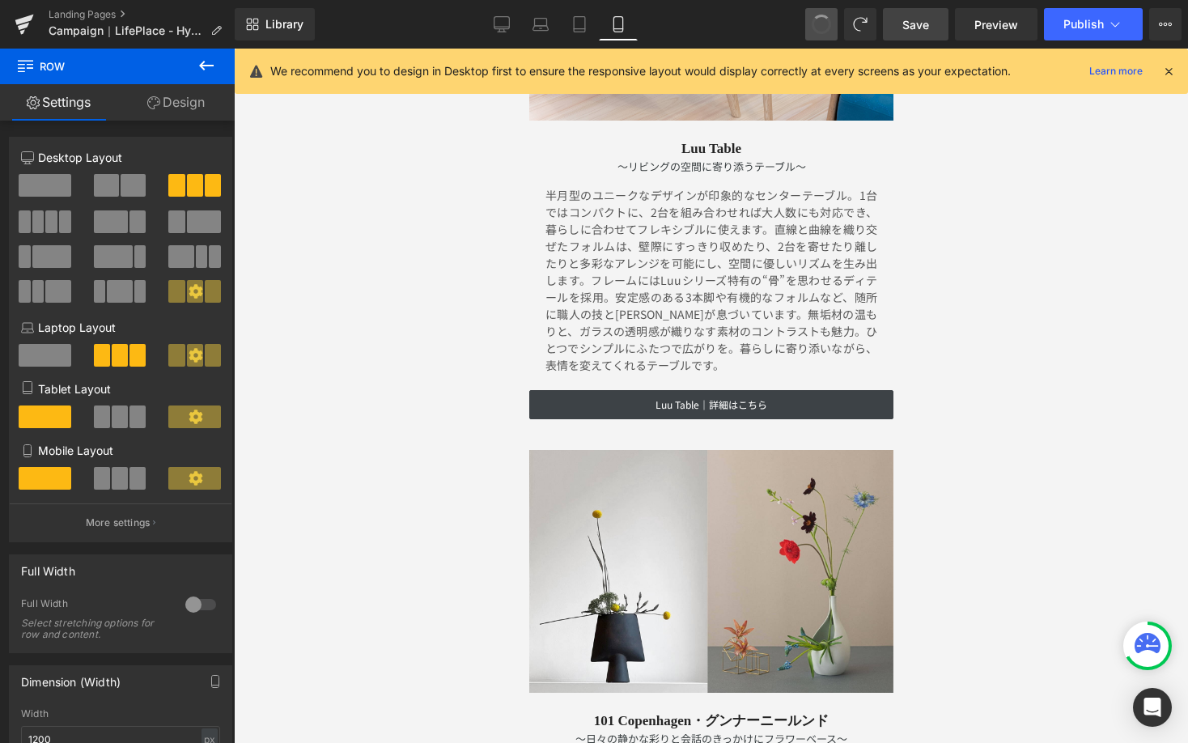
scroll to position [7739, 0]
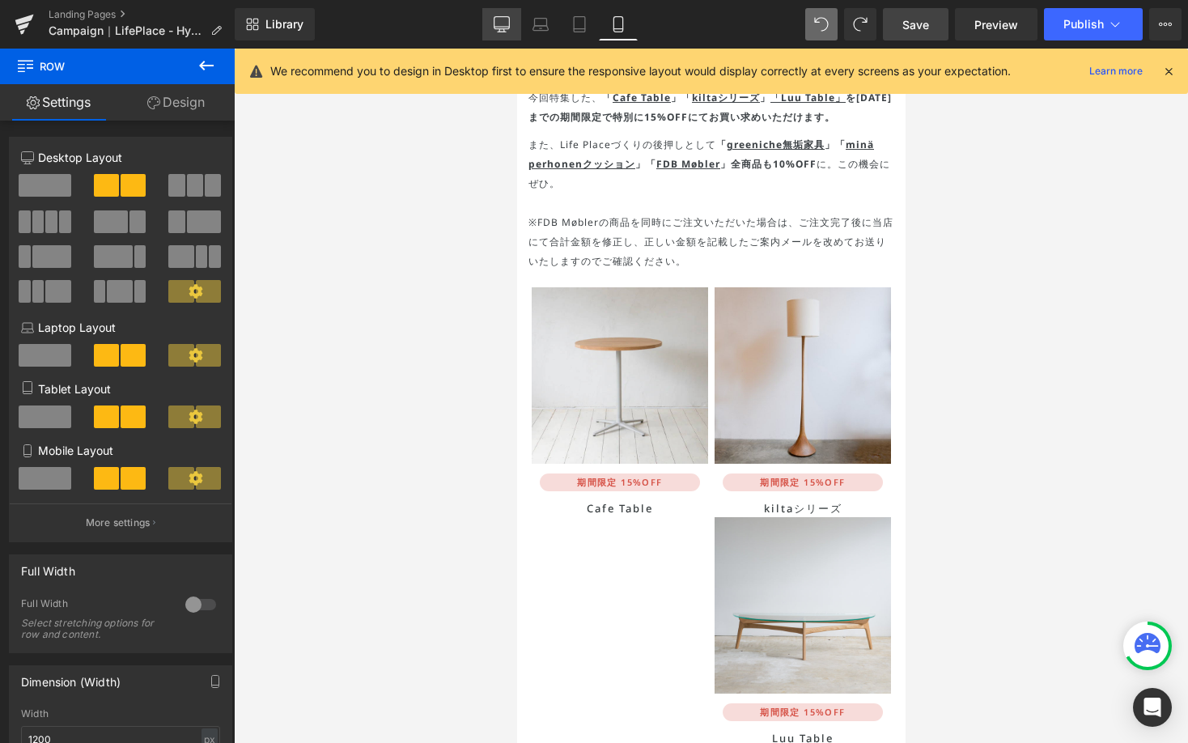
click at [505, 19] on icon at bounding box center [502, 24] width 16 height 16
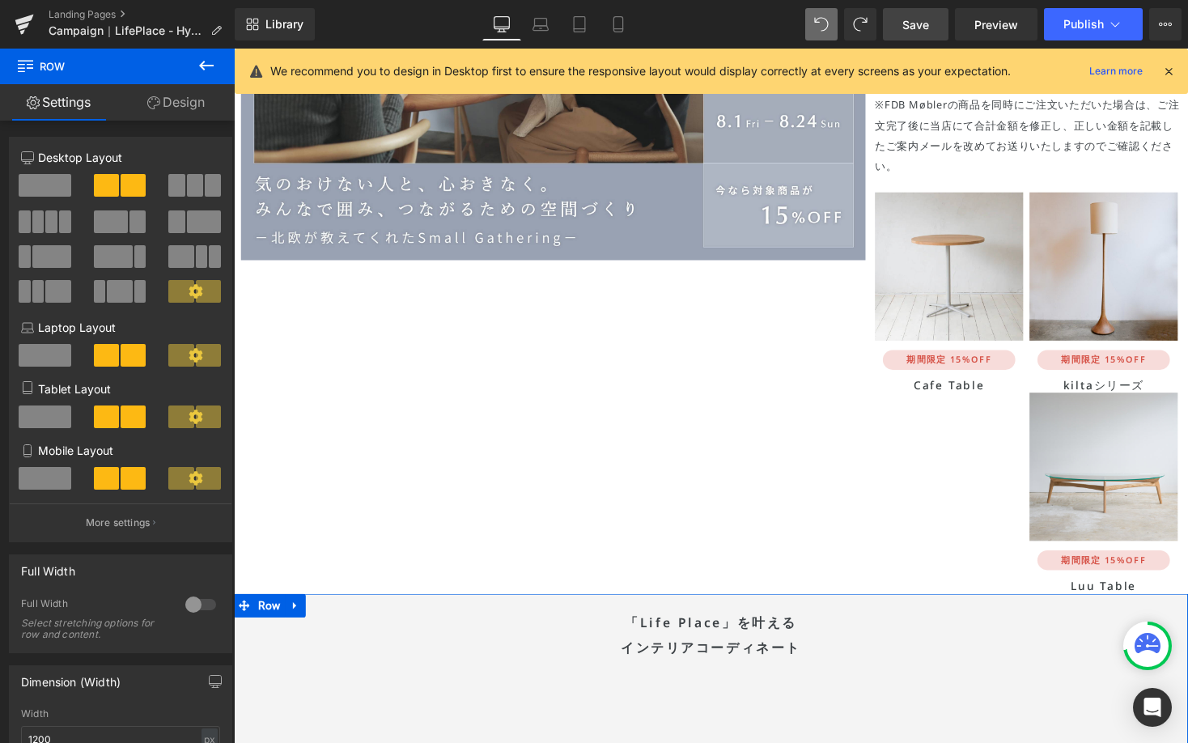
scroll to position [5147, 0]
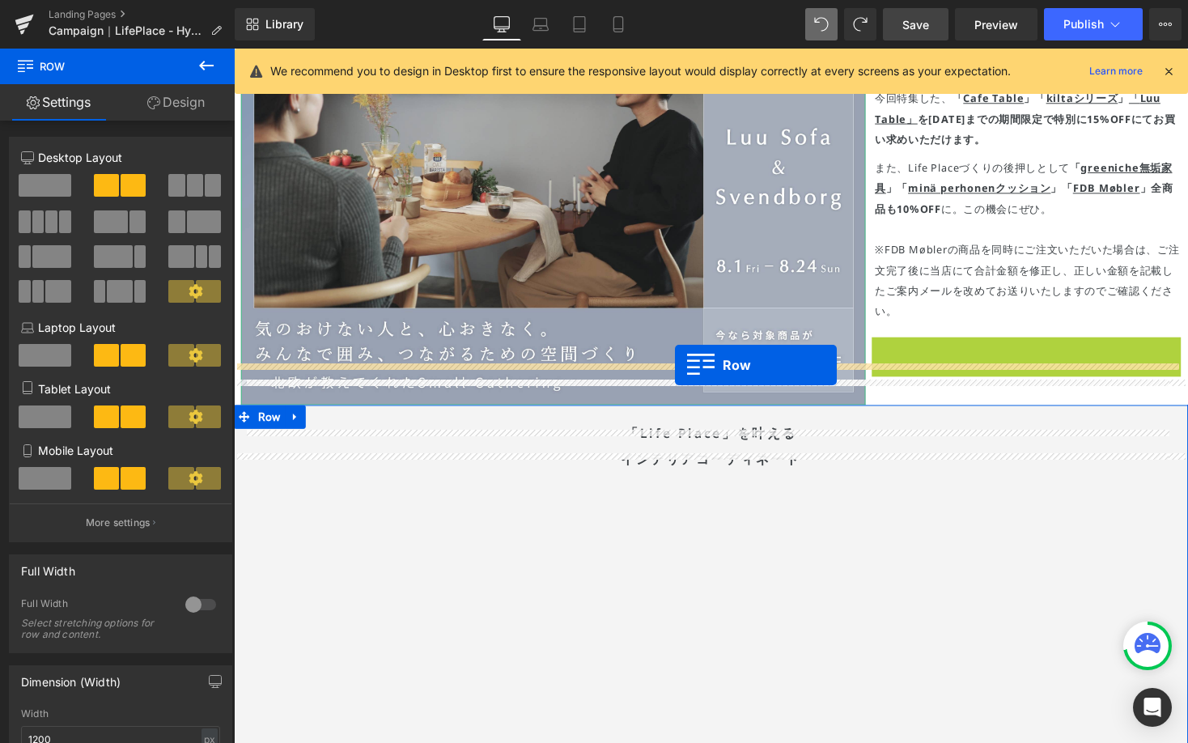
drag, startPoint x: 893, startPoint y: 317, endPoint x: 686, endPoint y: 374, distance: 214.0
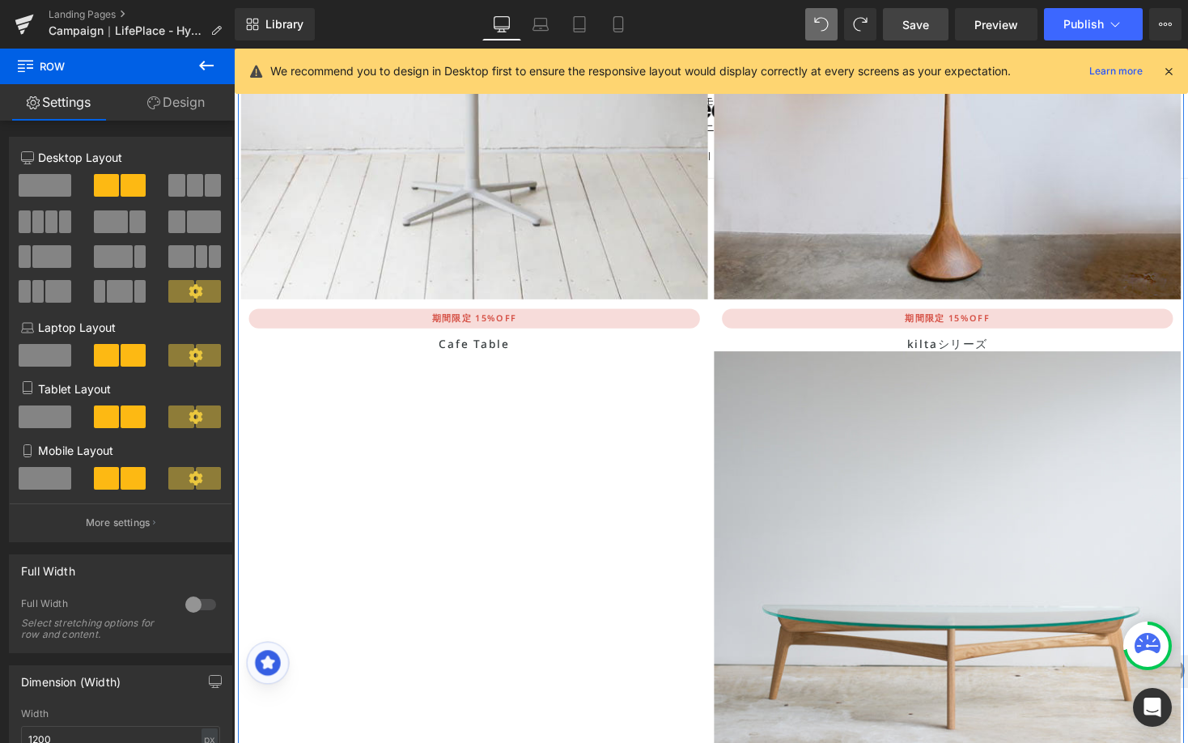
scroll to position [5885, 0]
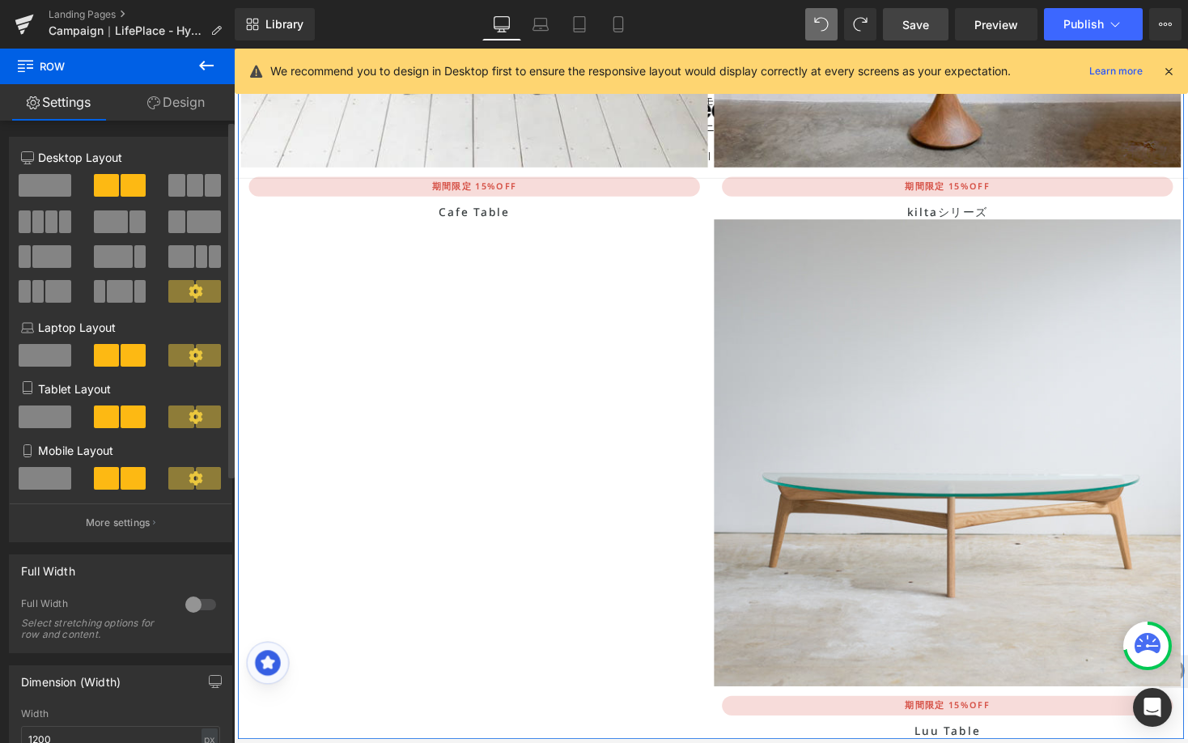
click at [180, 189] on button at bounding box center [195, 185] width 54 height 23
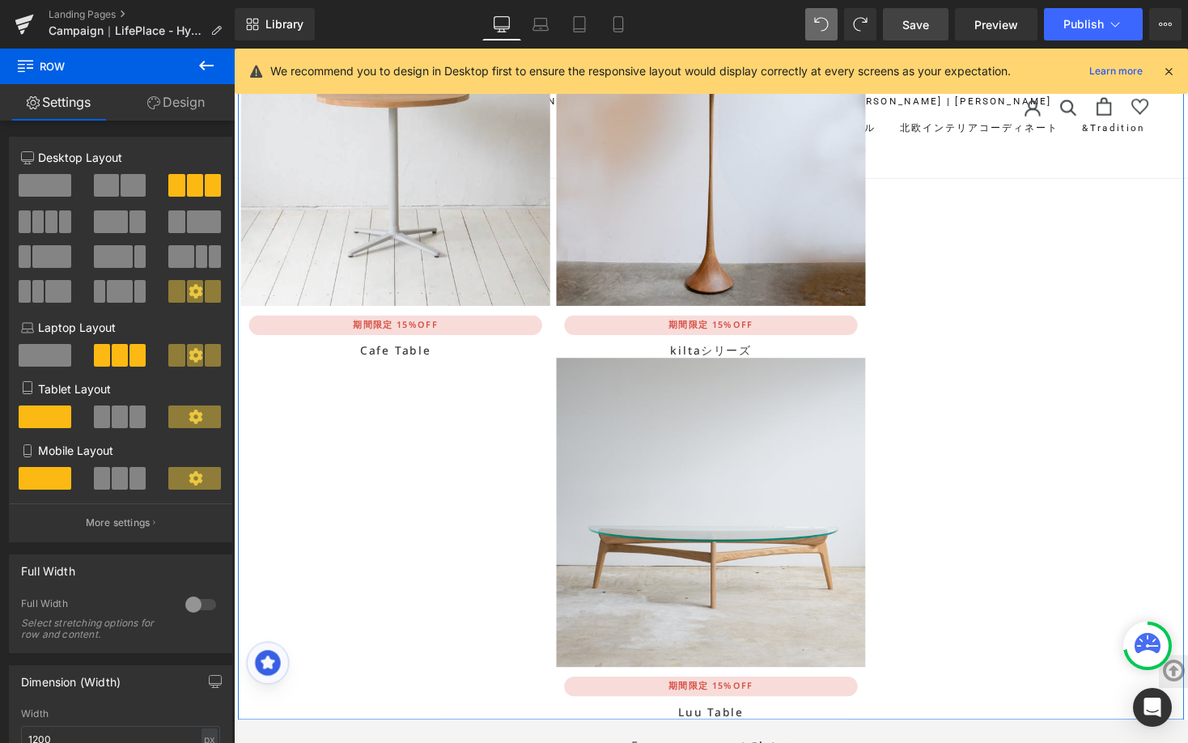
scroll to position [5459, 0]
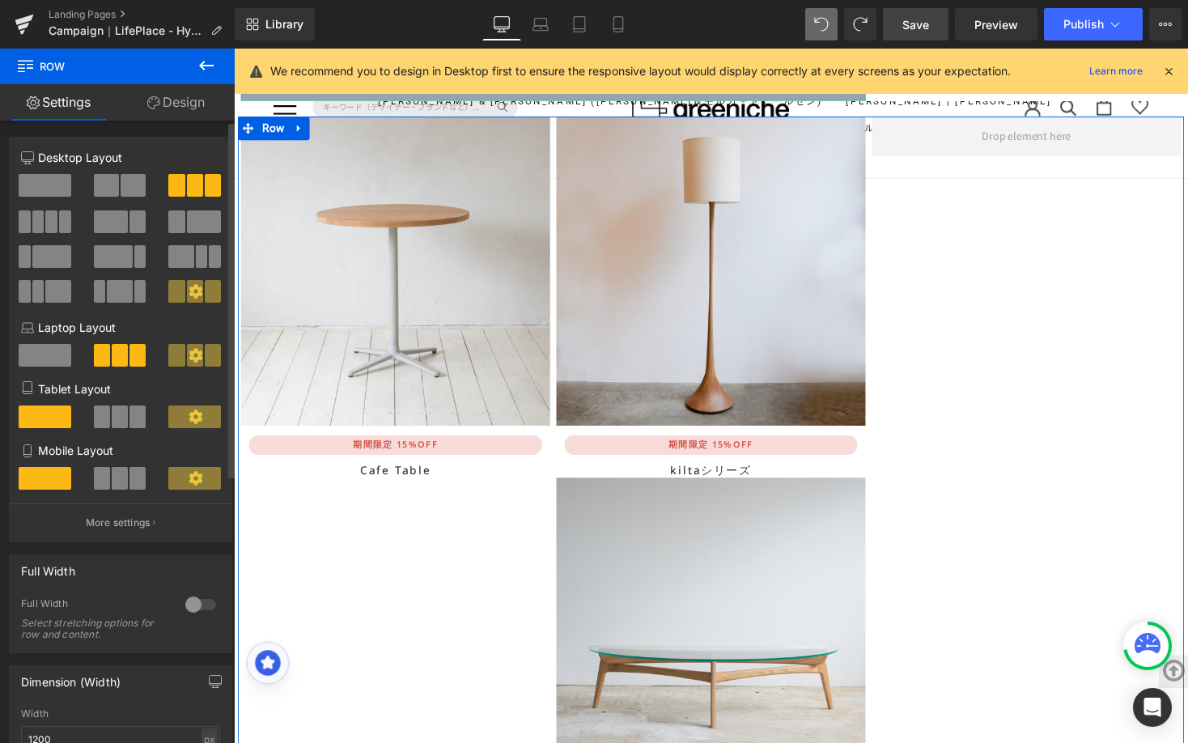
click at [112, 218] on span at bounding box center [111, 221] width 34 height 23
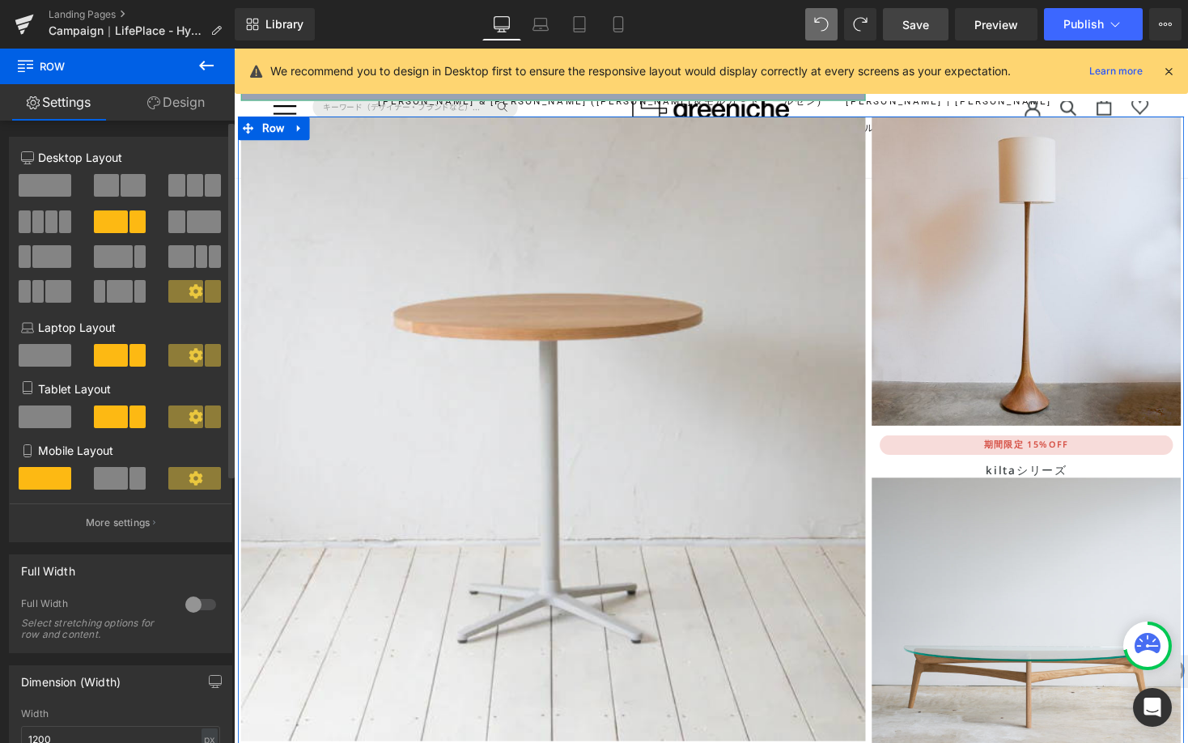
click at [128, 185] on span at bounding box center [133, 185] width 25 height 23
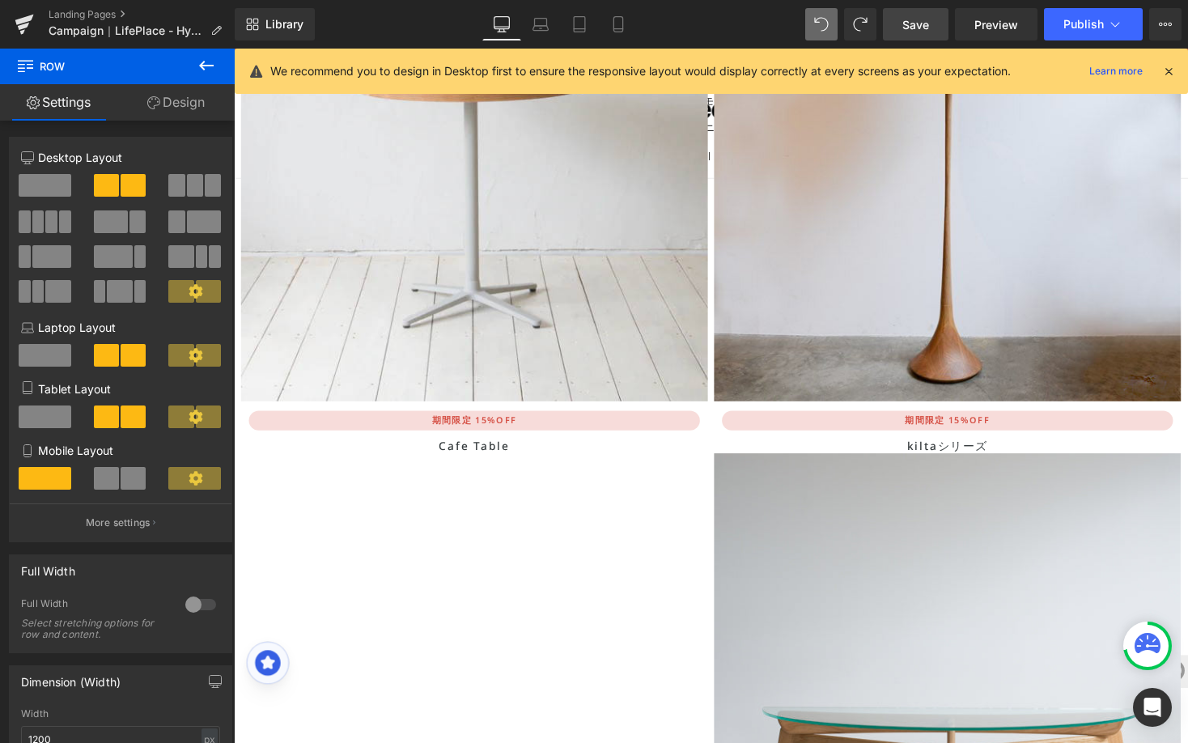
scroll to position [5764, 0]
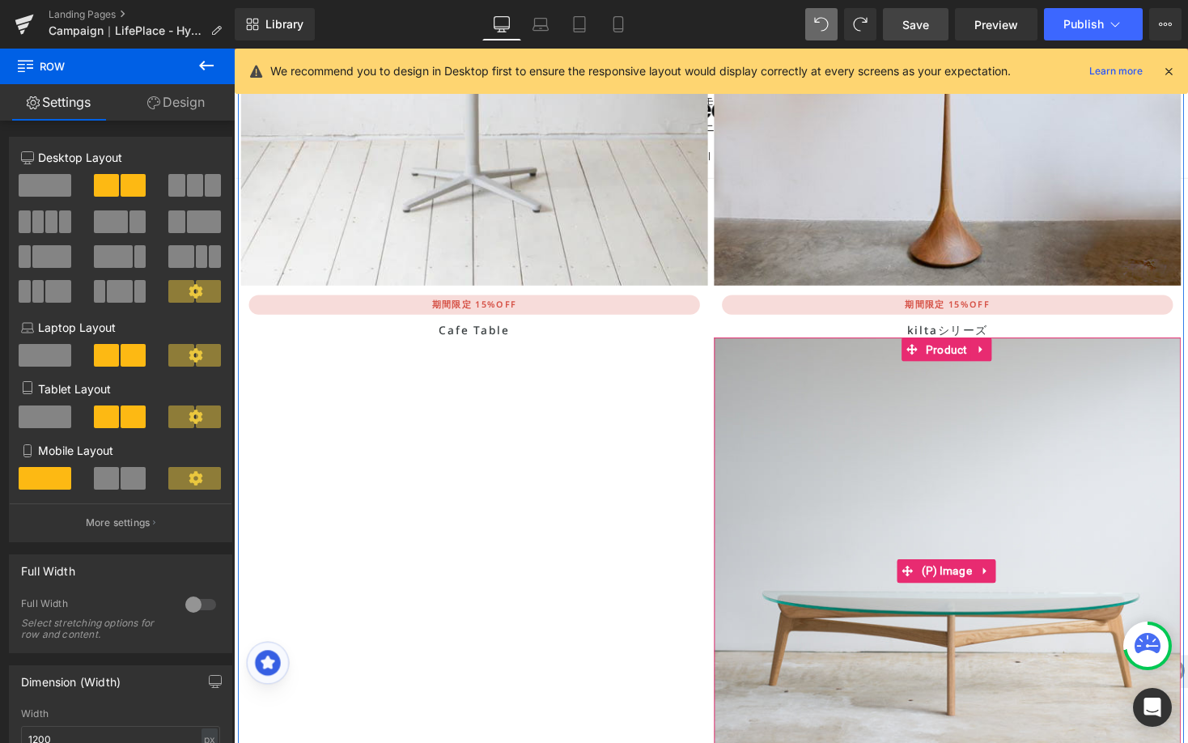
click at [888, 423] on img at bounding box center [966, 585] width 479 height 479
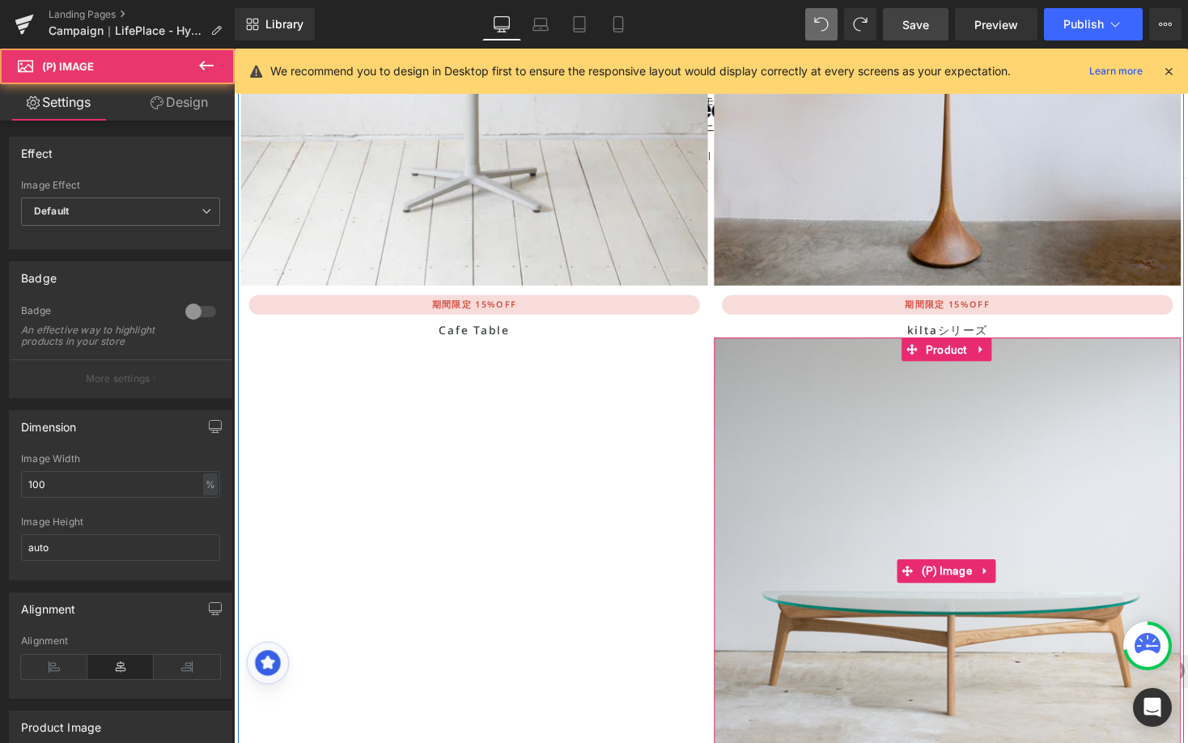
click at [730, 431] on img at bounding box center [966, 585] width 479 height 479
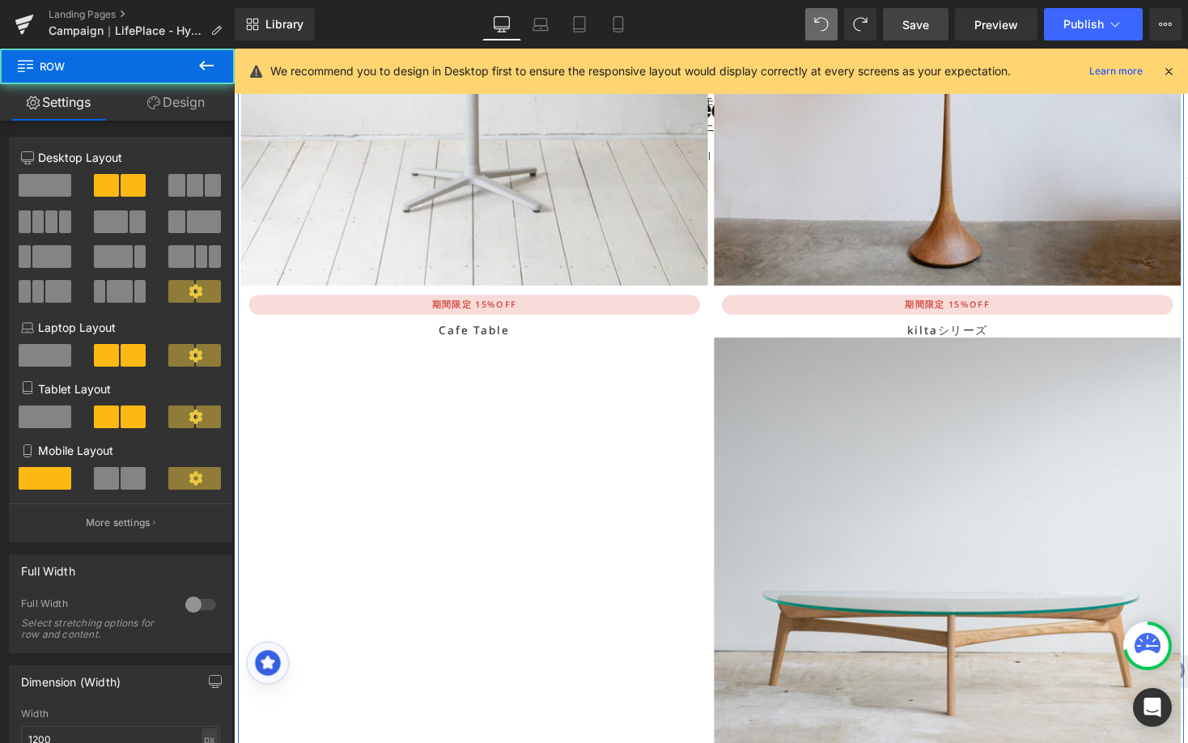
click at [562, 407] on div "Image 期間限定 15%OFF Heading Cafe Table Heading Sale Off (P) Image 期間限定 15%OFF Hea…" at bounding box center [723, 346] width 971 height 1066
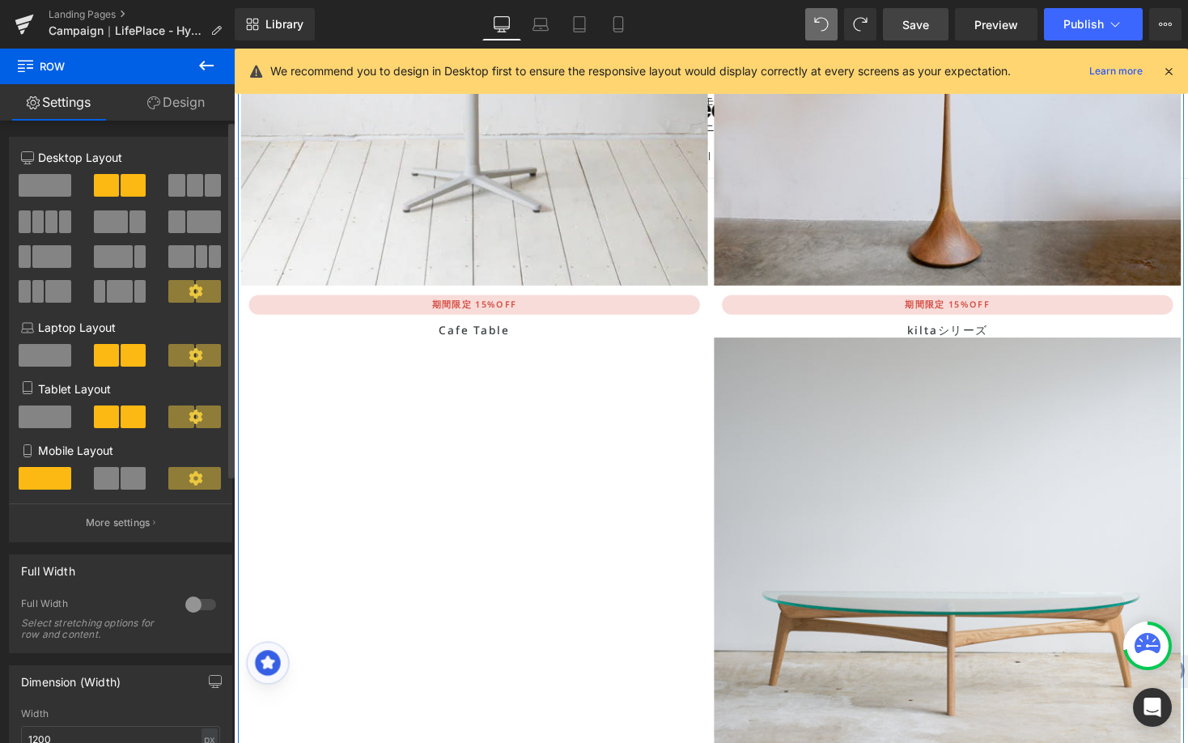
click at [197, 192] on button at bounding box center [195, 185] width 54 height 23
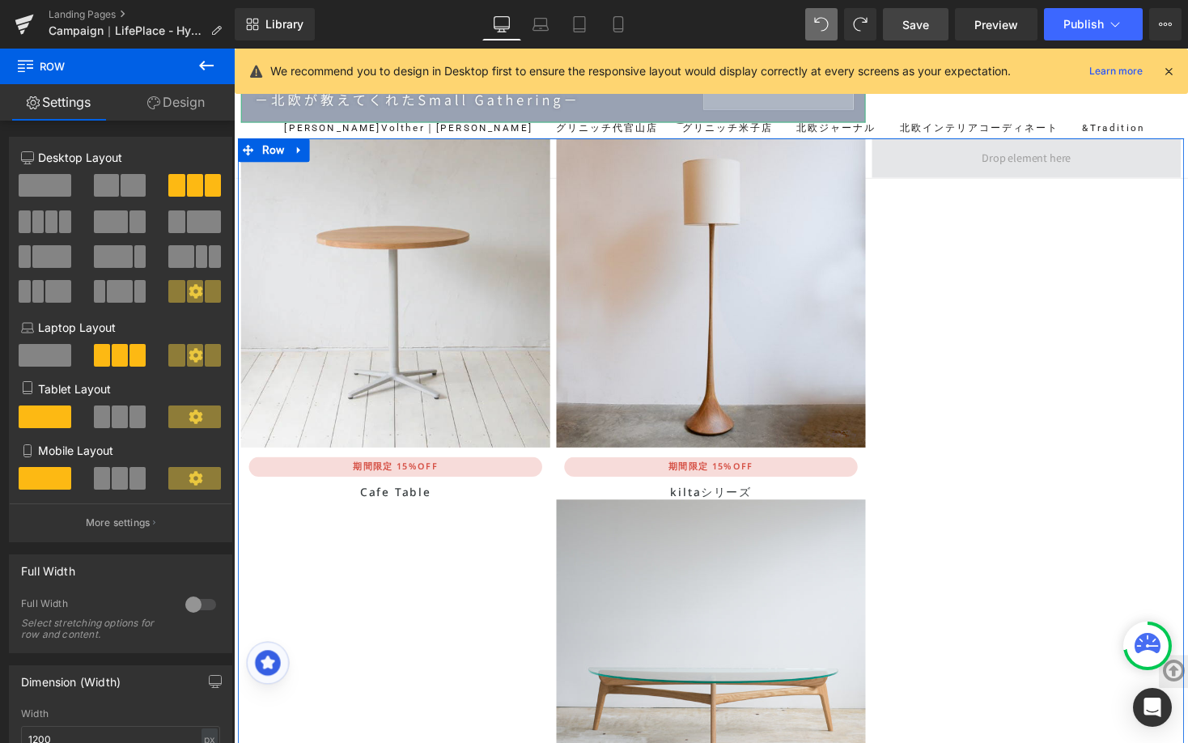
scroll to position [5249, 0]
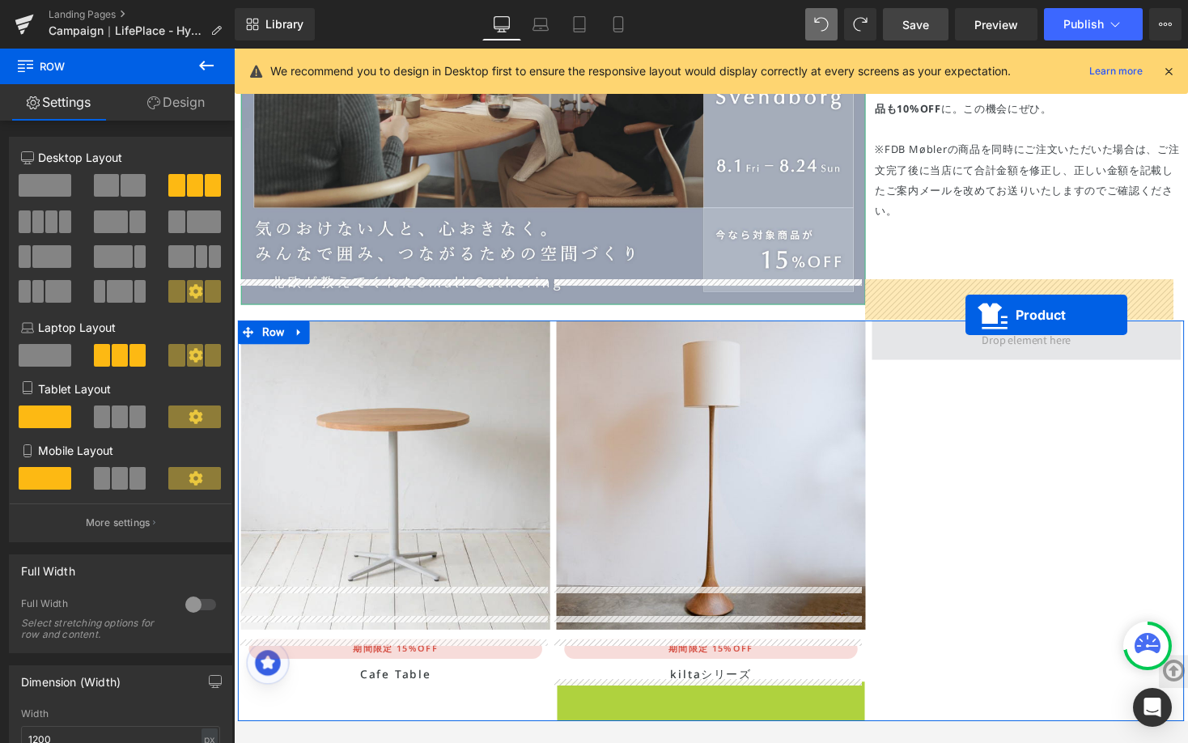
drag, startPoint x: 682, startPoint y: 665, endPoint x: 985, endPoint y: 322, distance: 457.5
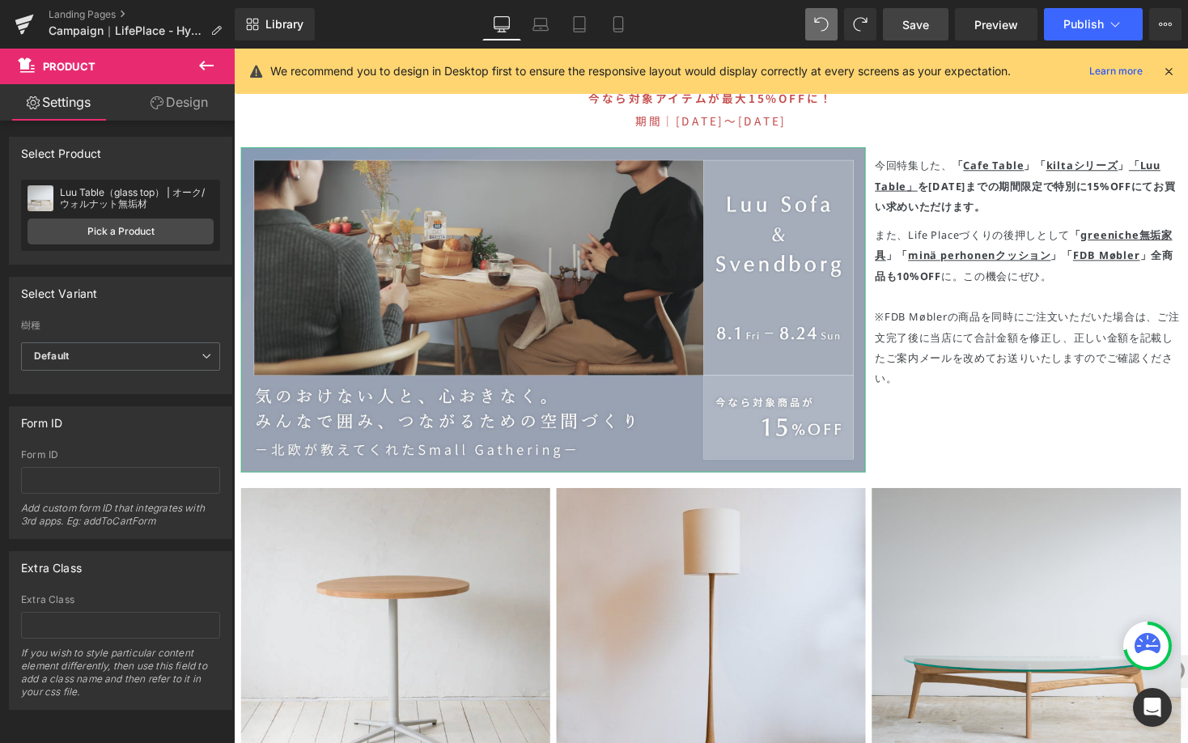
scroll to position [5020, 0]
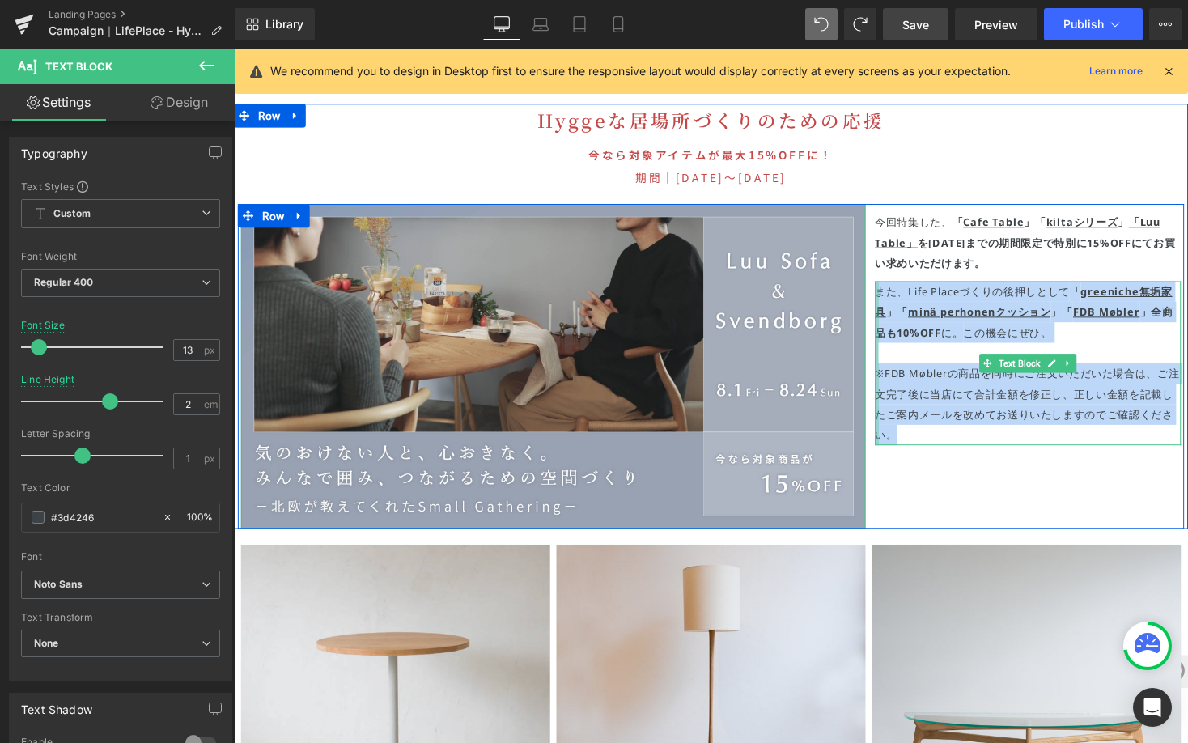
drag, startPoint x: 937, startPoint y: 406, endPoint x: 888, endPoint y: 250, distance: 163.8
click at [892, 287] on div "また、Life Placeづくりの後押しとして 「 greeniche無垢家具 」「 minä perhonenクッション 」 「 FDB Møbler 」全…" at bounding box center [1049, 371] width 314 height 168
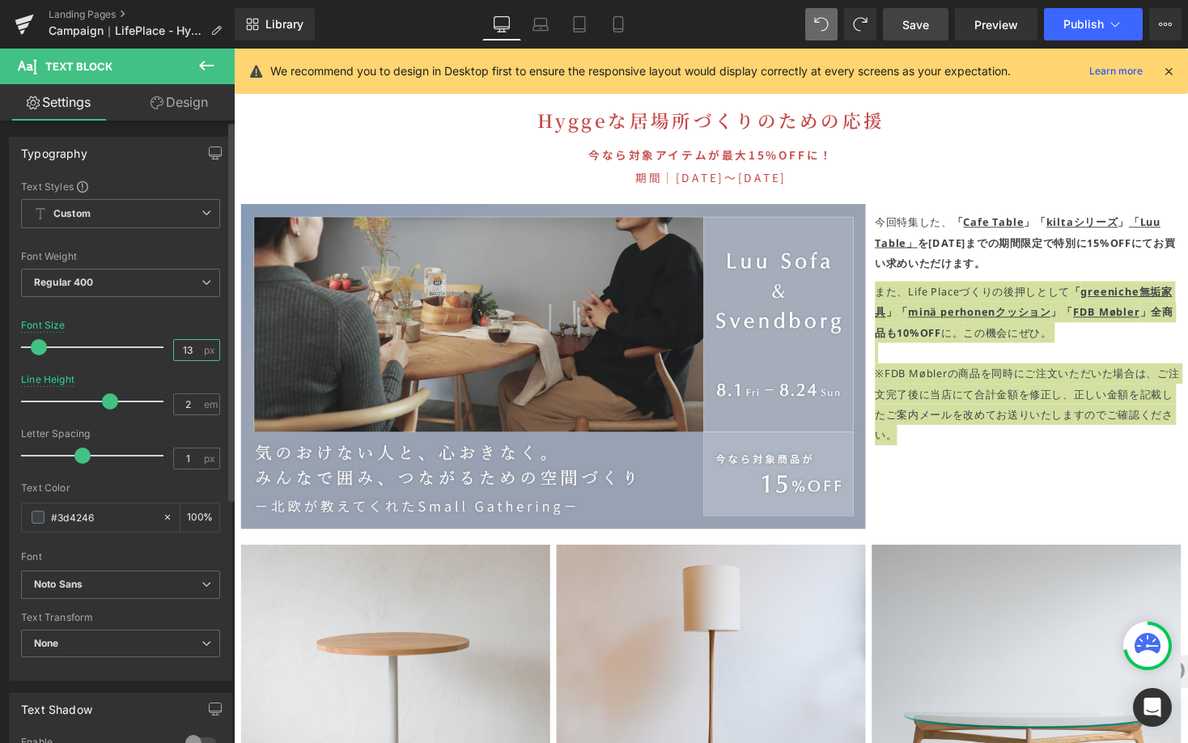
click at [189, 354] on input "13" at bounding box center [188, 350] width 28 height 20
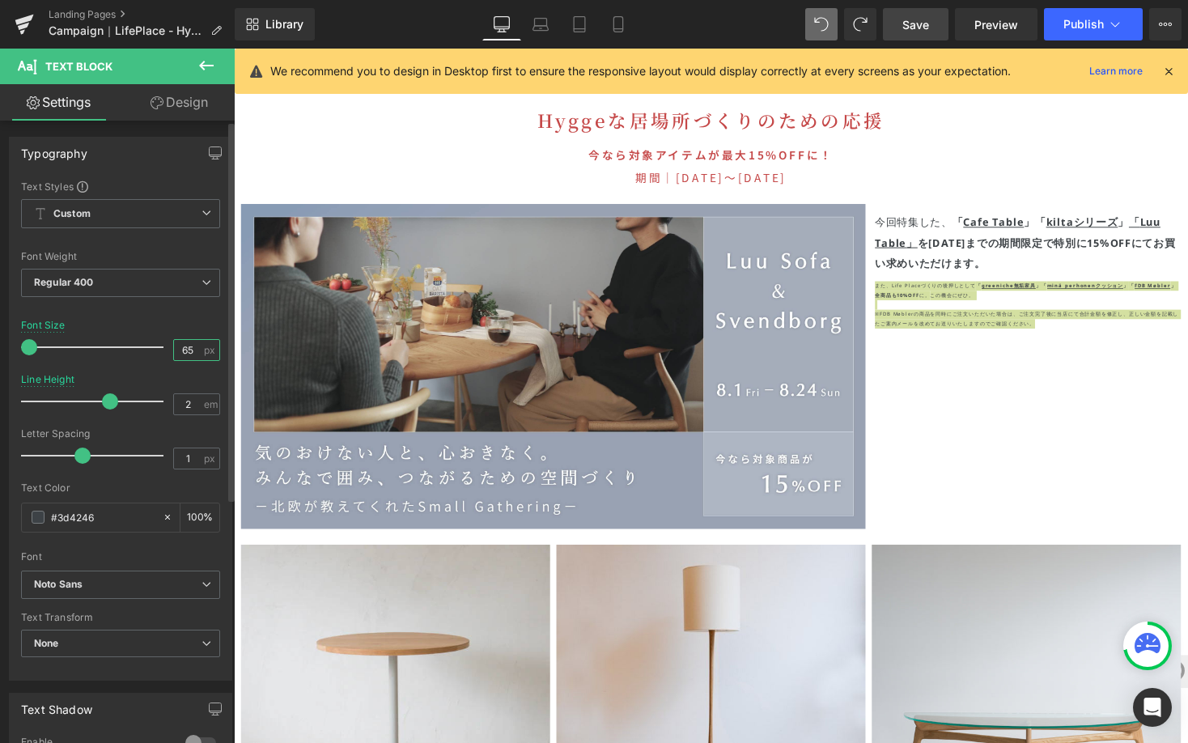
type input "6"
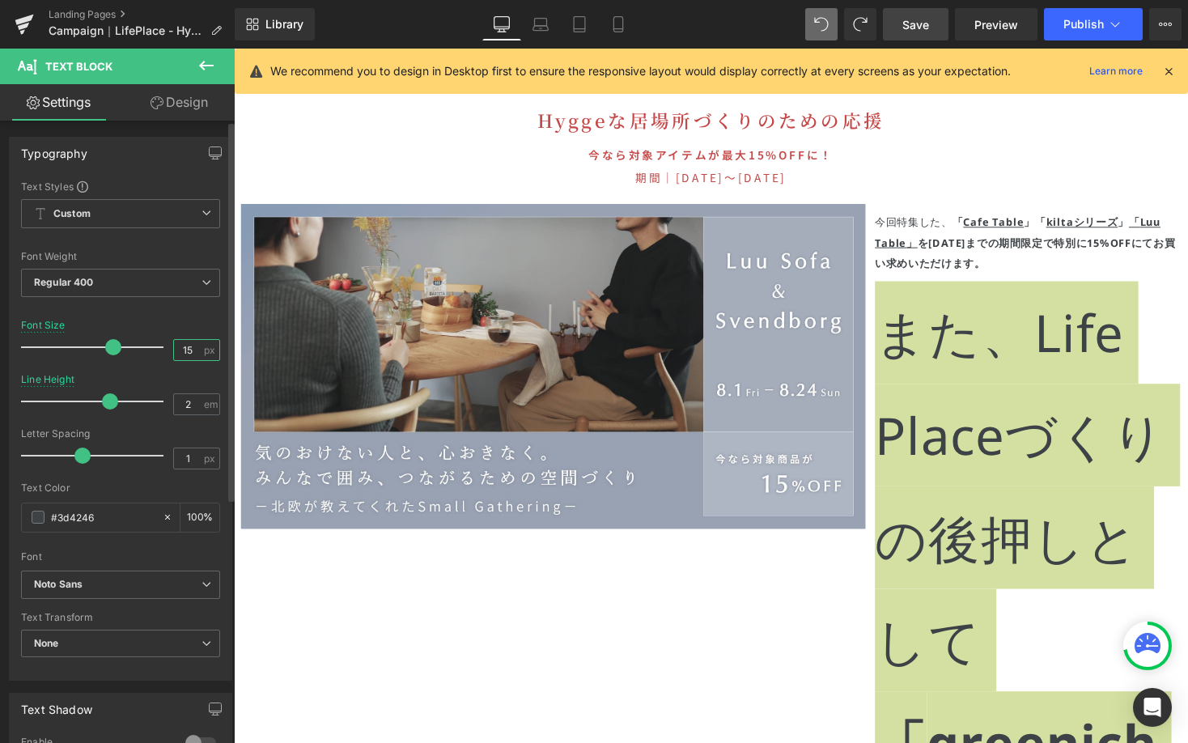
type input "15"
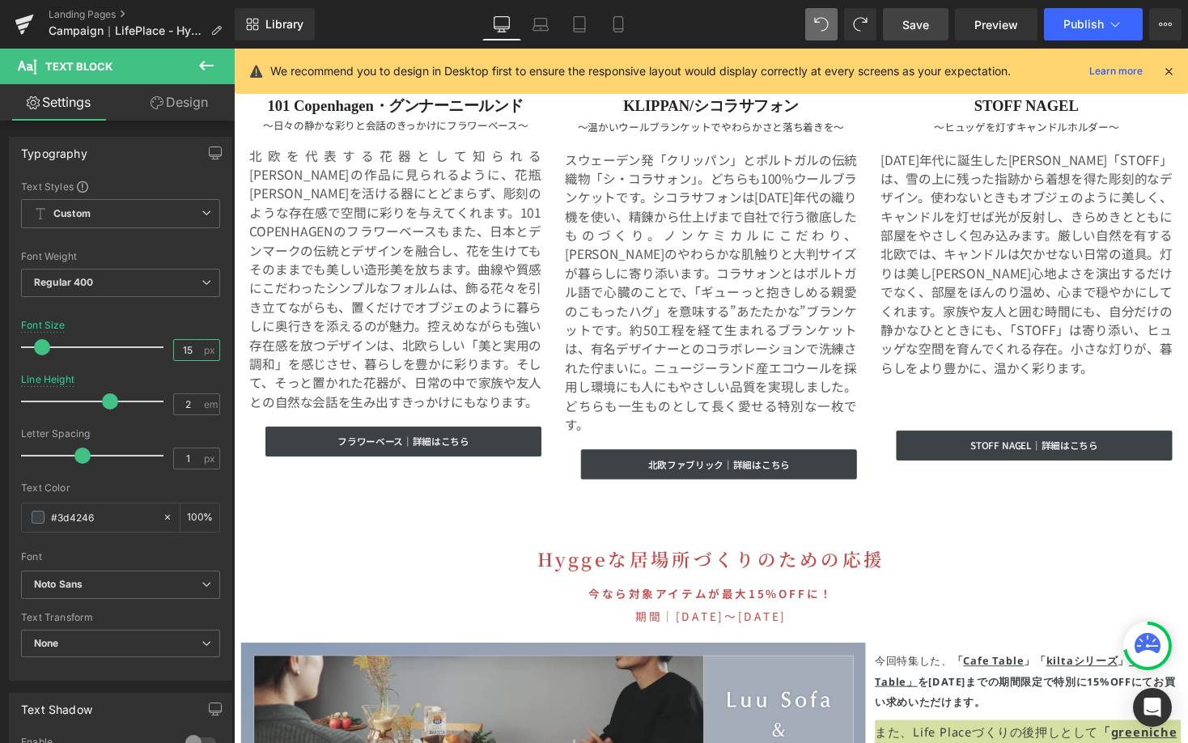
scroll to position [4553, 0]
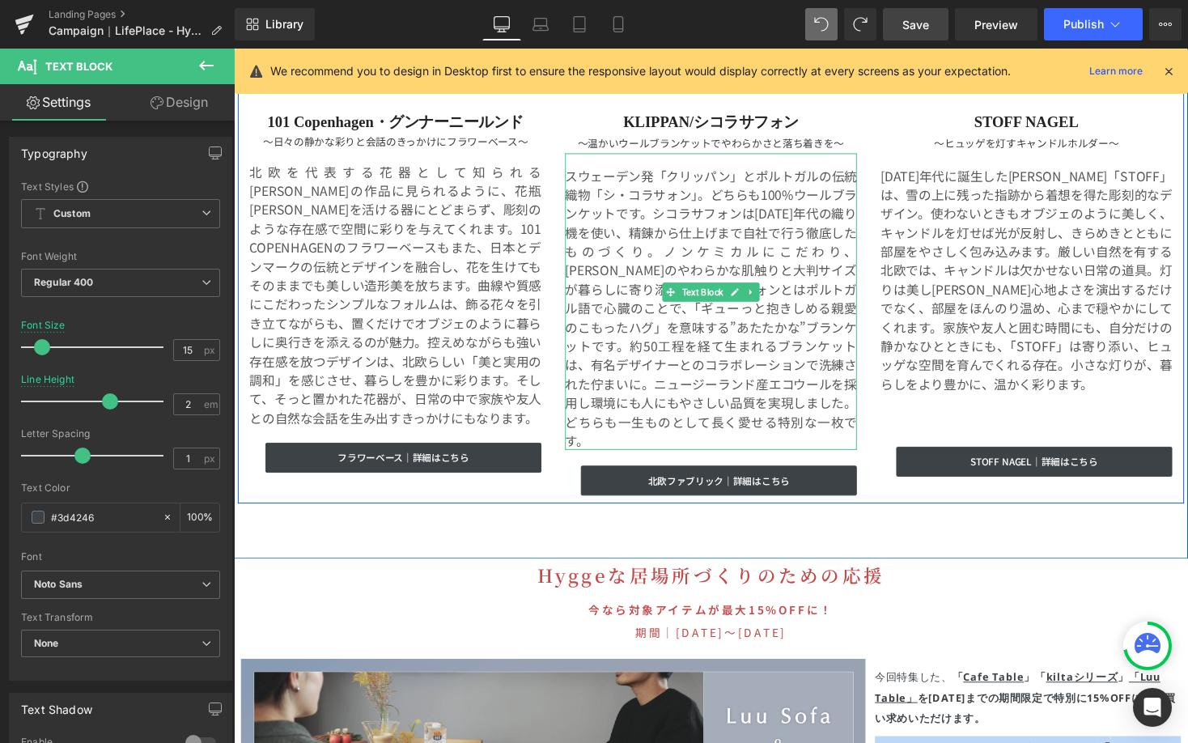
click at [776, 320] on span "シコラサフォンは[DATE]年代の織り機を使い、精錬から仕上げまで自社で行う徹底したものづくり。ノンケミカルにこだわり、[PERSON_NAME]のやわらかな…" at bounding box center [723, 285] width 299 height 155
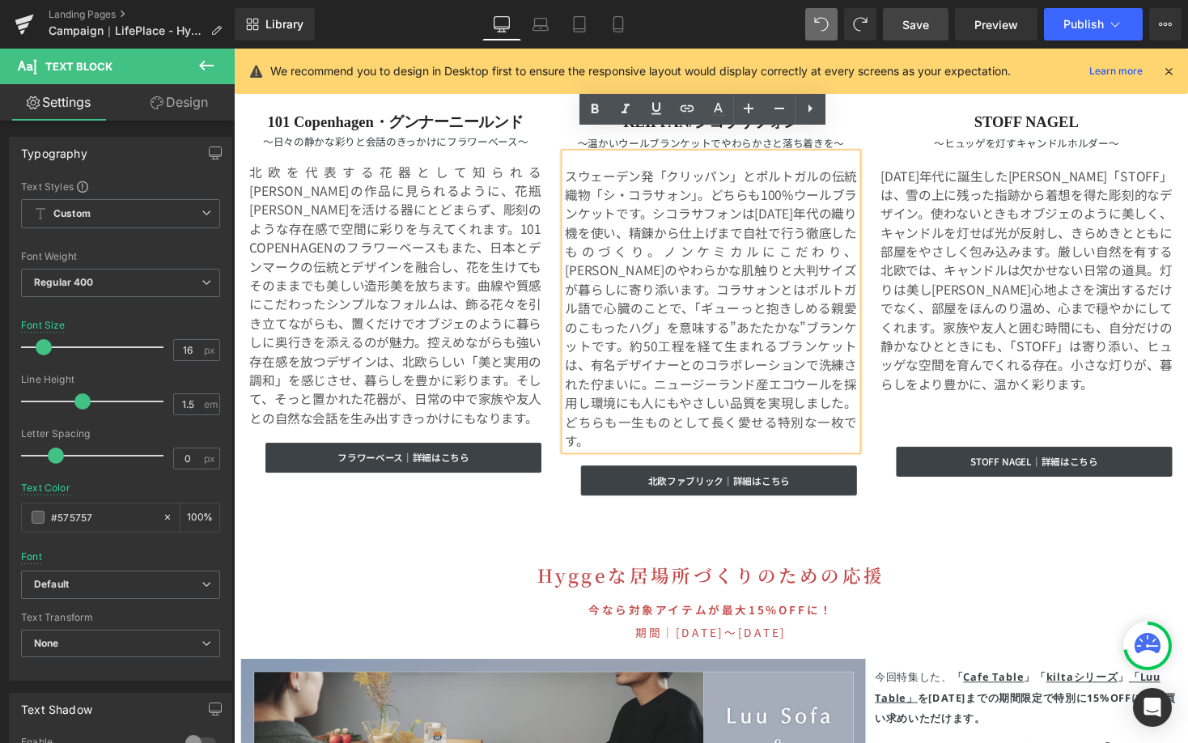
scroll to position [4830, 0]
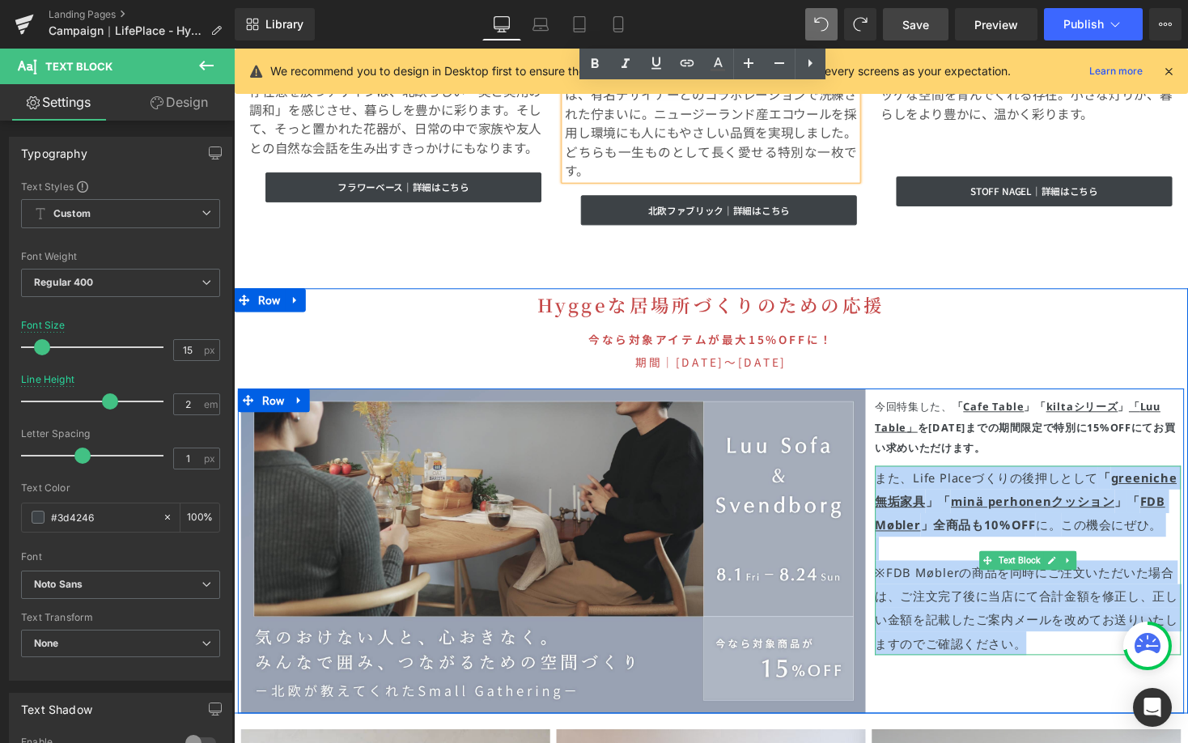
drag, startPoint x: 1079, startPoint y: 611, endPoint x: 892, endPoint y: 452, distance: 245.7
click at [892, 477] on div "また、Life Placeづくりの後押しとして 「 greeniche無垢家具 」「 minä perhonenクッション 」 「 FDB Møbler 」全…" at bounding box center [1049, 574] width 314 height 194
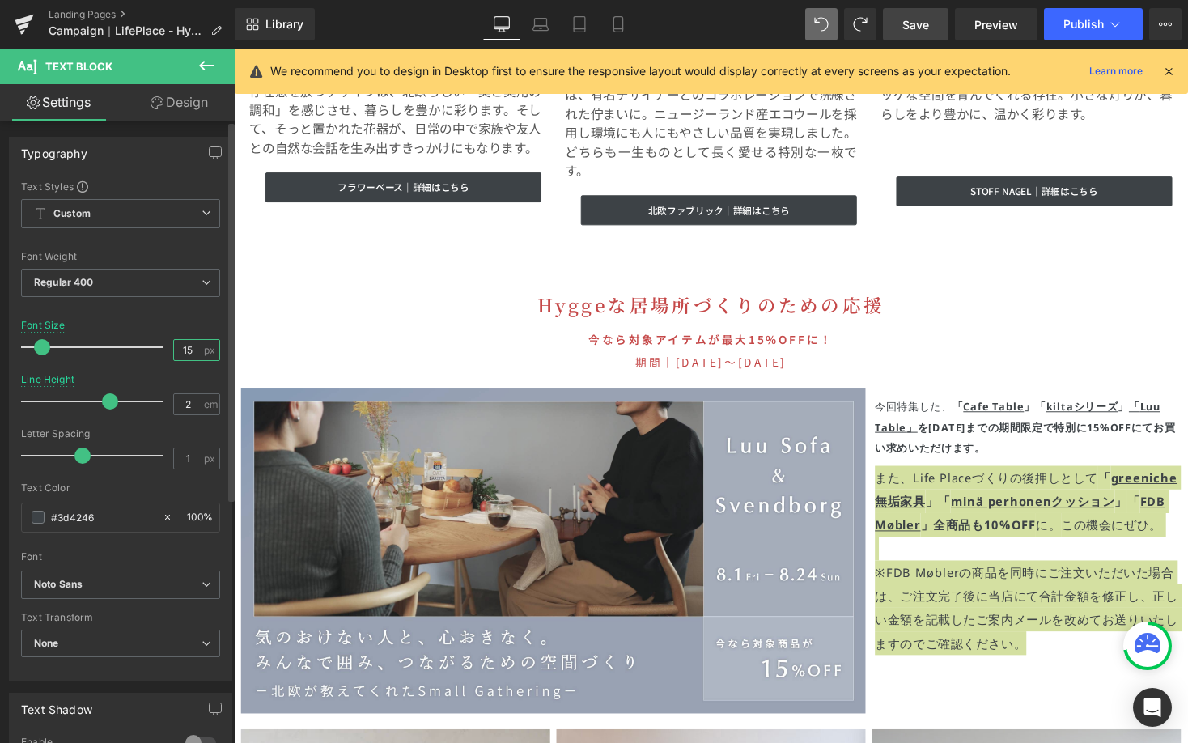
click at [194, 349] on input "15" at bounding box center [188, 350] width 28 height 20
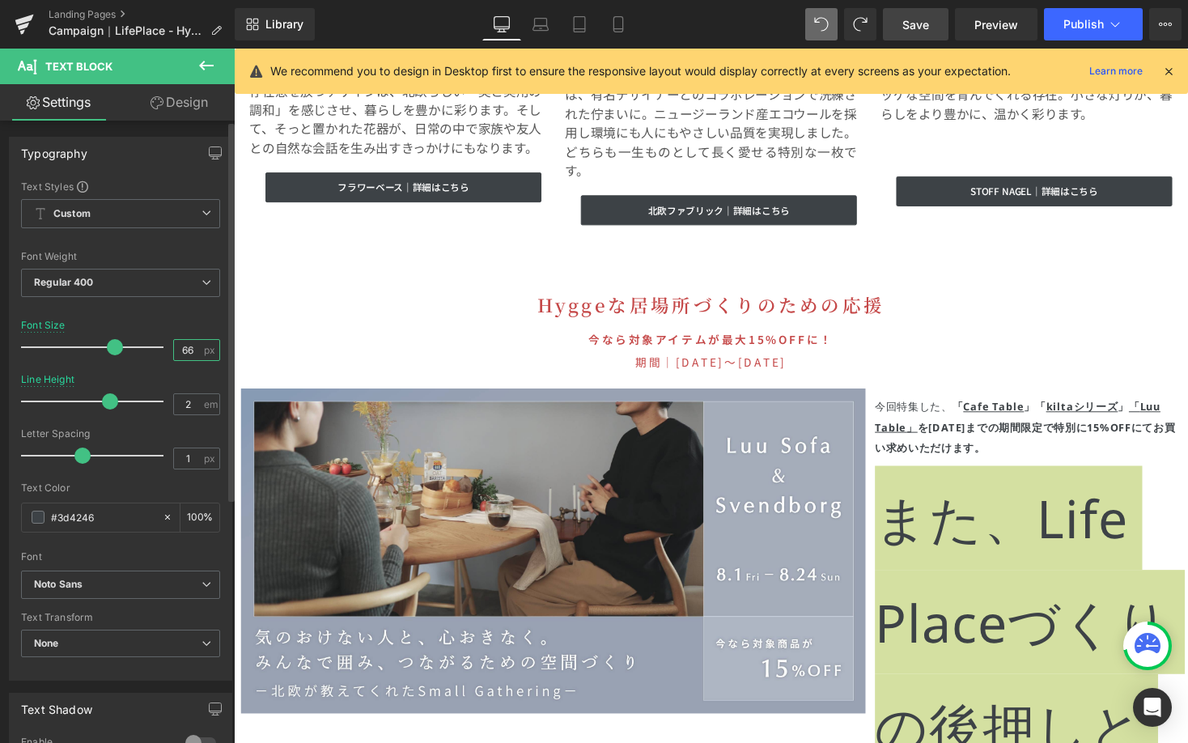
type input "6"
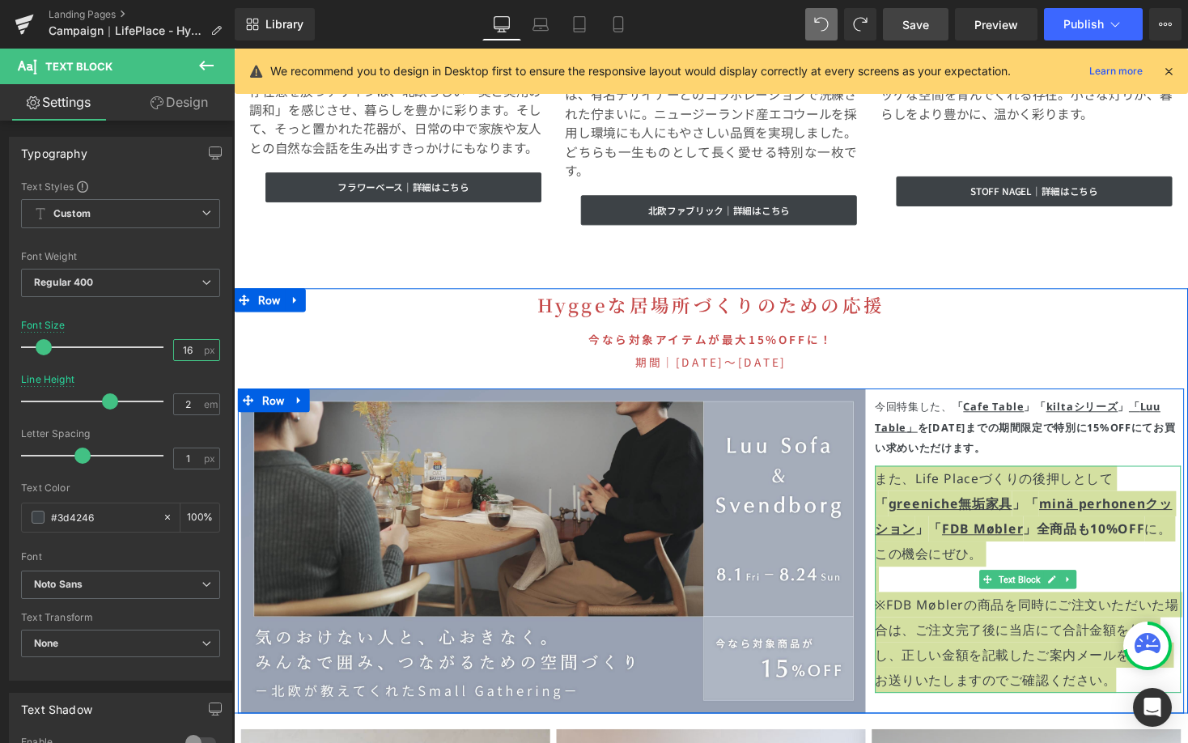
type input "16"
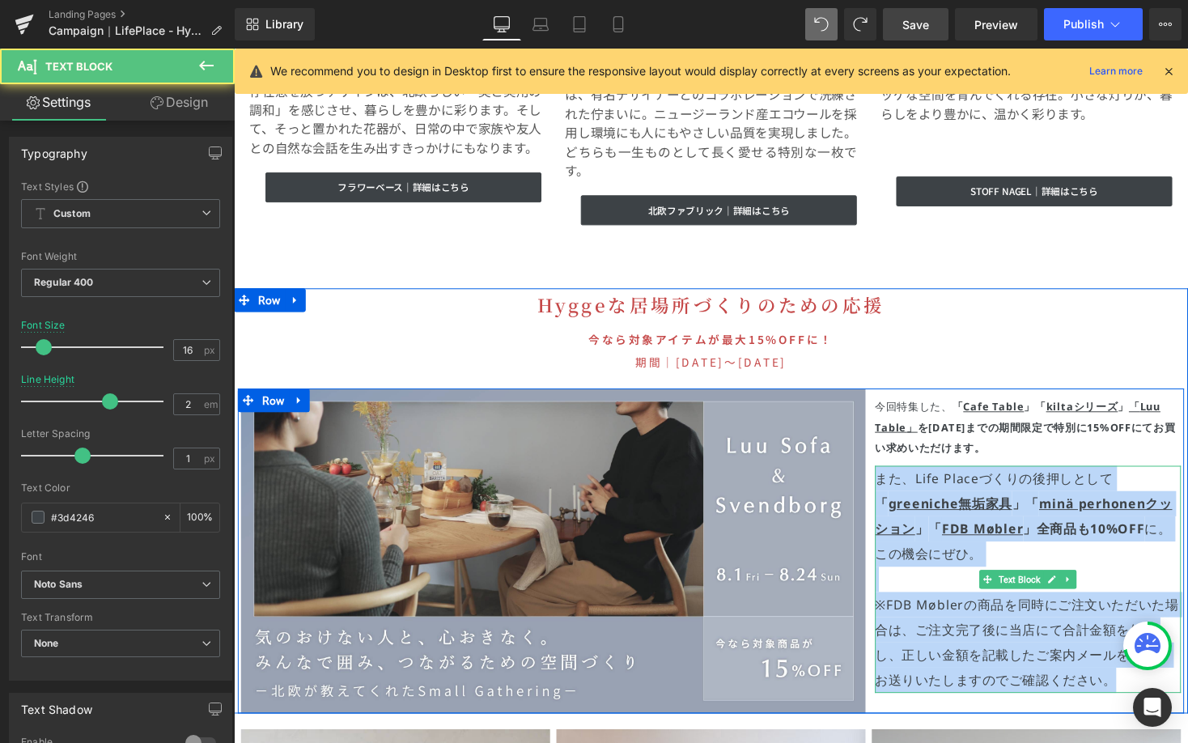
click at [1138, 477] on p "また、Life Placeづくりの後押しとして 「 greeniche無垢家具 」「 minä perhonenクッション 」 「 FDB Møbler 」全…" at bounding box center [1049, 529] width 314 height 104
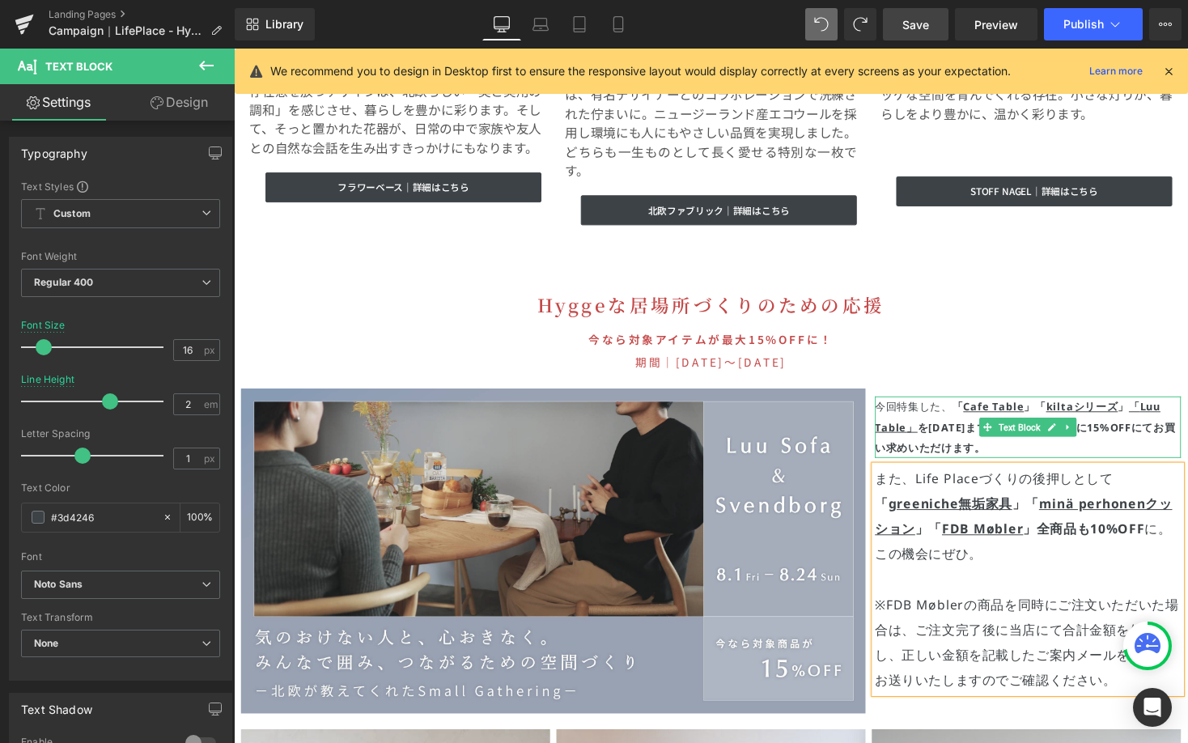
click at [1019, 417] on p "今回特集した、 「 Cafe Table 」「 kiltaシリーズ 」 「 Luu Table 」 を9/15(日)までの期間限定で 特別に15%OFF にて…" at bounding box center [1049, 436] width 314 height 63
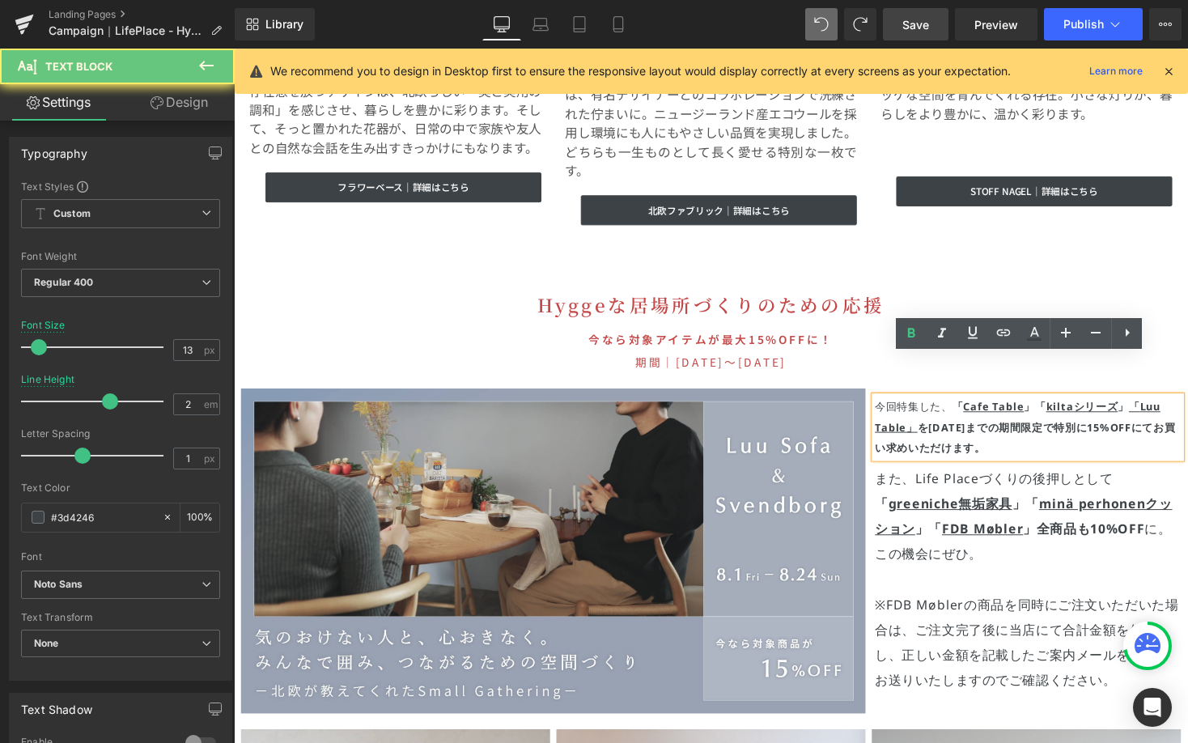
click at [1018, 412] on p "今回特集した、 「 Cafe Table 」「 kiltaシリーズ 」 「 Luu Table 」 を9/15(日)までの期間限定で 特別に15%OFF にて…" at bounding box center [1049, 436] width 314 height 63
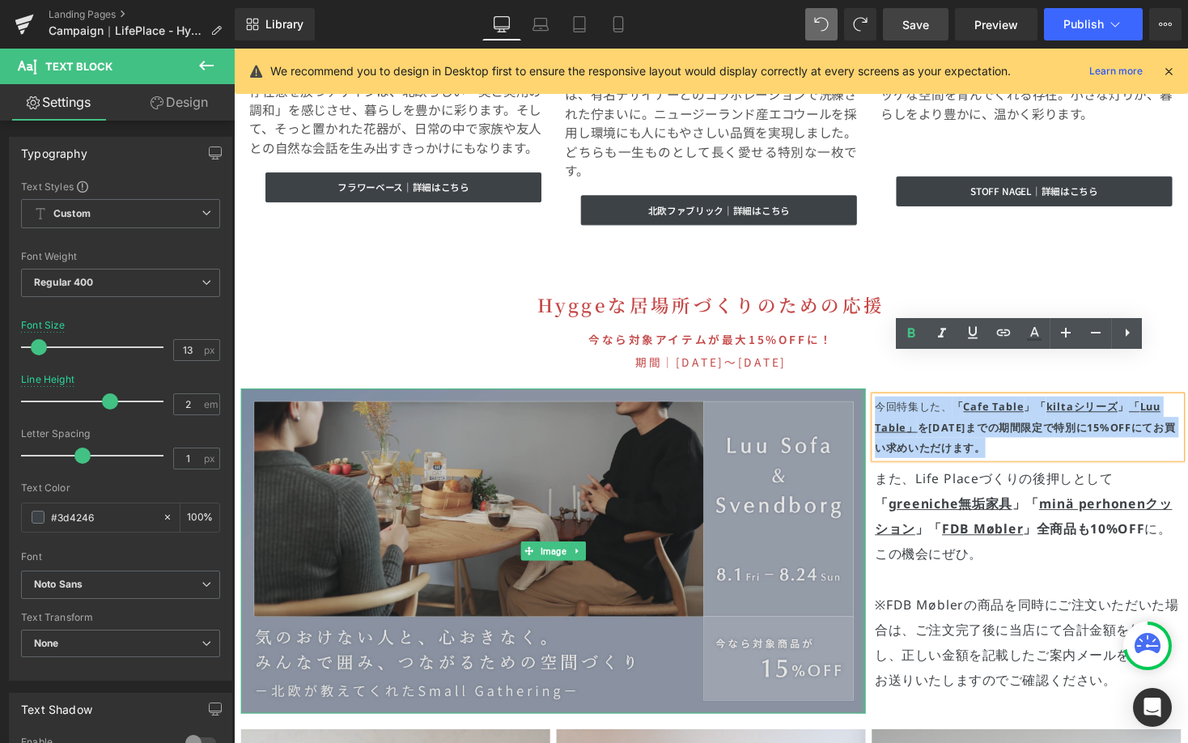
drag, startPoint x: 1016, startPoint y: 411, endPoint x: 875, endPoint y: 366, distance: 148.7
click at [875, 397] on div "Image 今回特集した、 「 Cafe Table 」「 kiltaシリーズ 」 「 Luu Table 」 を9/15(日)までの期間限定で 特別に15%…" at bounding box center [723, 563] width 971 height 333
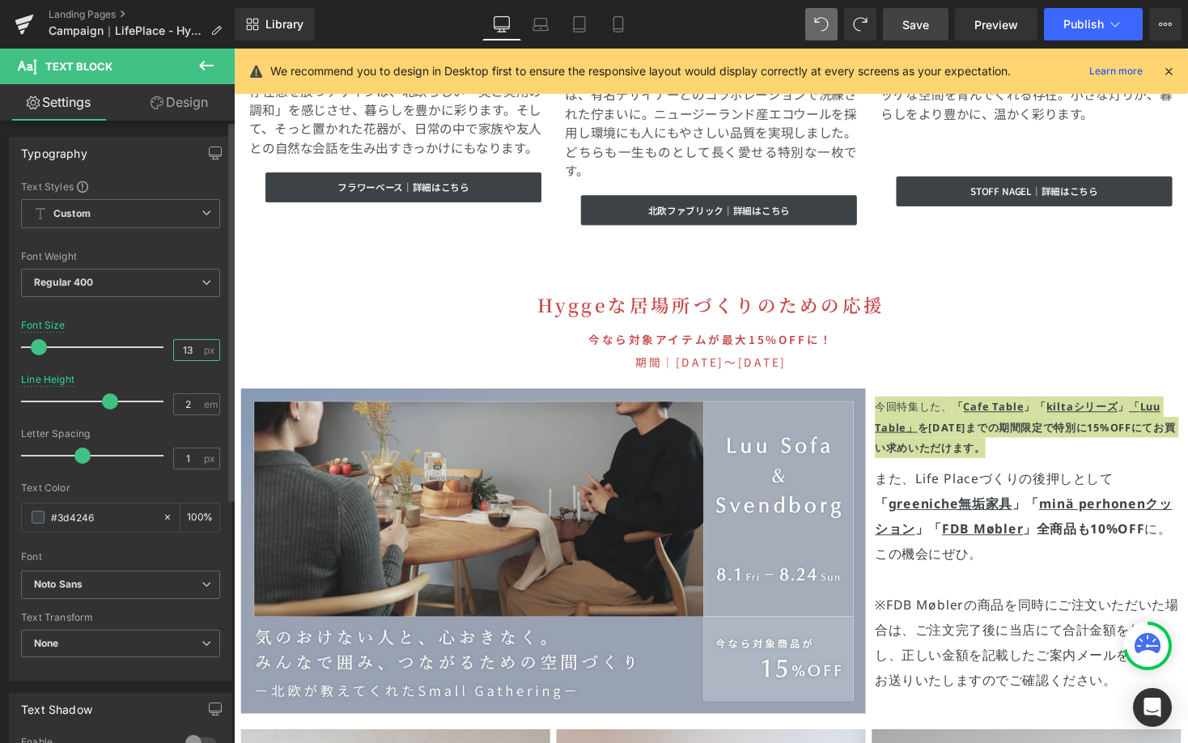
click at [189, 343] on input "13" at bounding box center [188, 350] width 28 height 20
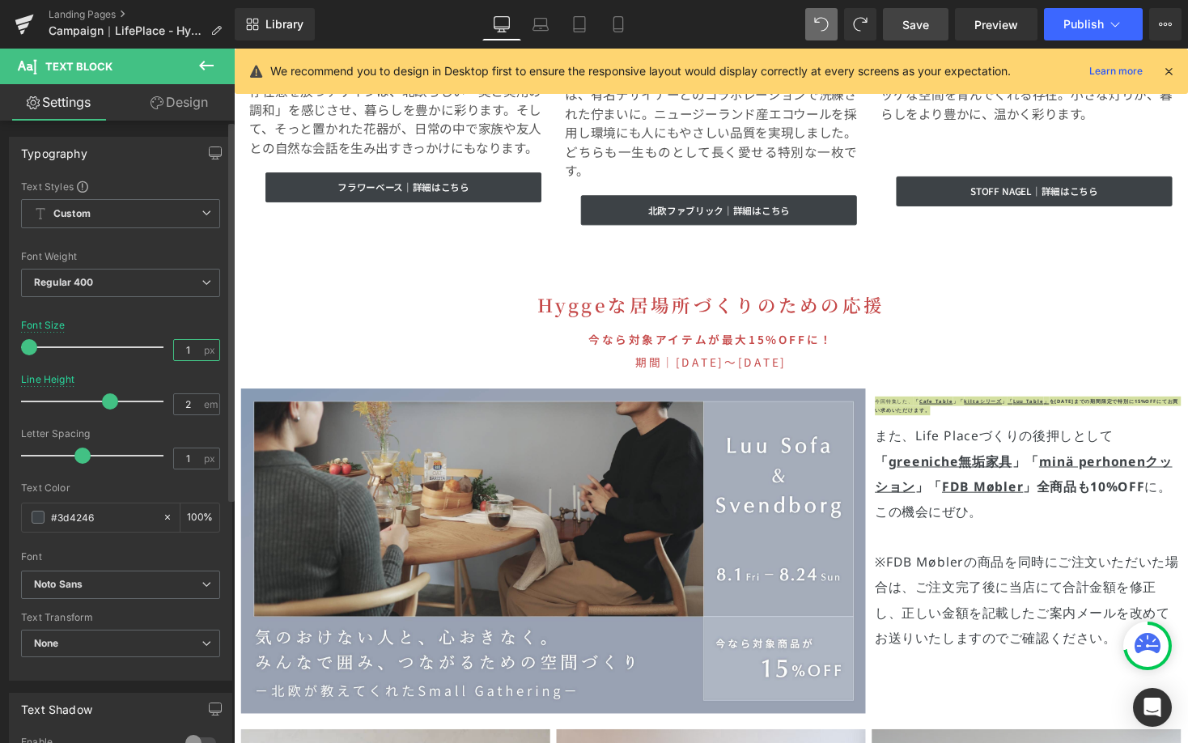
type input "6"
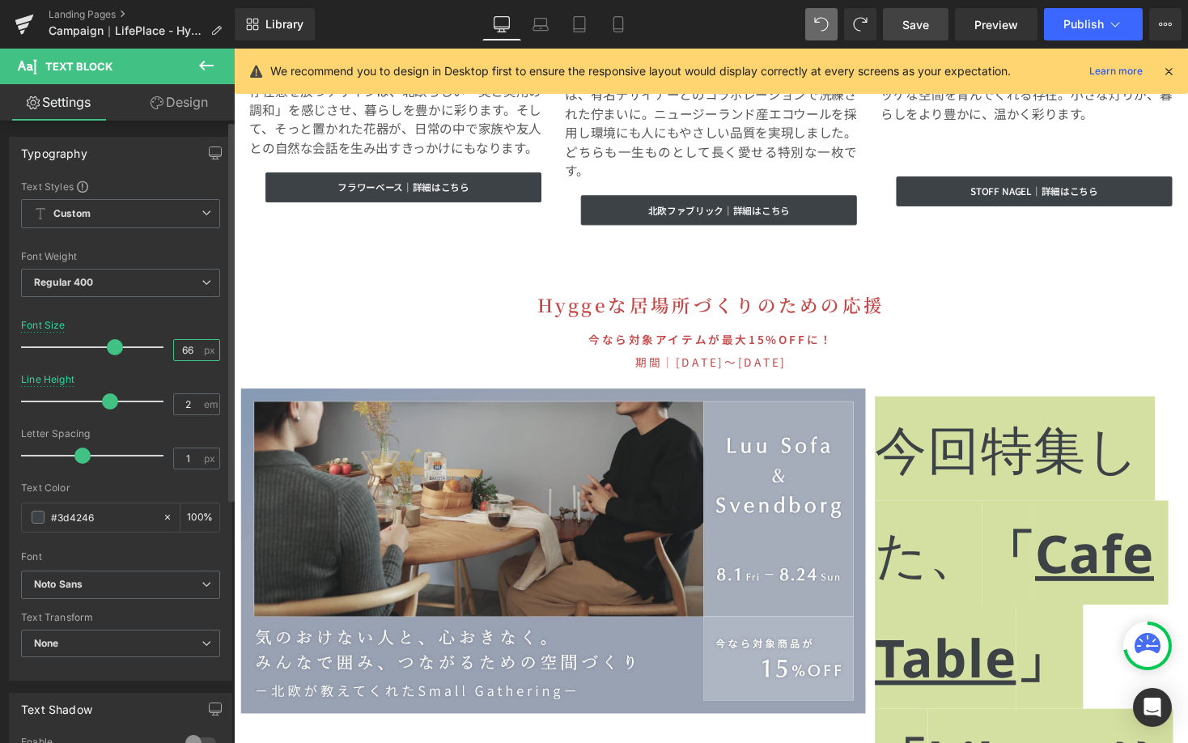
type input "6"
type input "16"
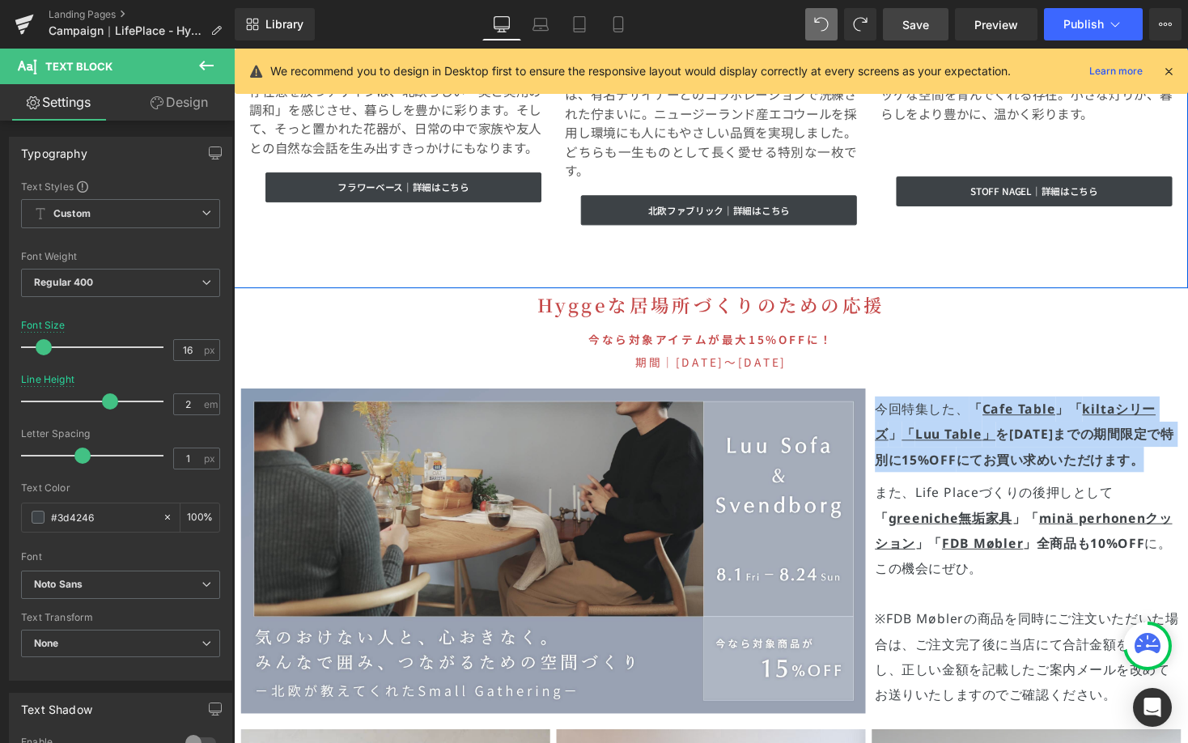
click at [665, 144] on span "どちらも一生ものとして長く愛せる特別な一枚です。" at bounding box center [723, 163] width 299 height 39
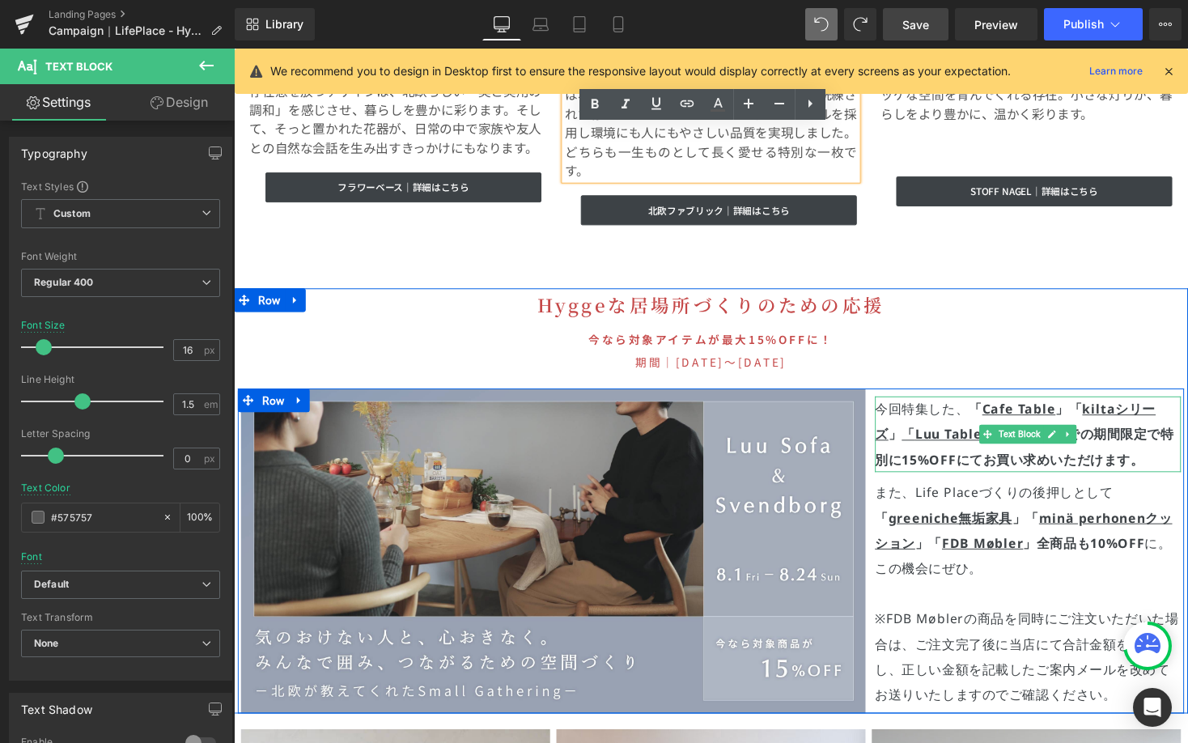
click at [892, 405] on p "今回特集した、 「 Cafe Table 」「 kiltaシリーズ 」 「 Luu Table 」 を9/15(日)までの期間限定で 特別に15%OFF にて…" at bounding box center [1049, 444] width 314 height 78
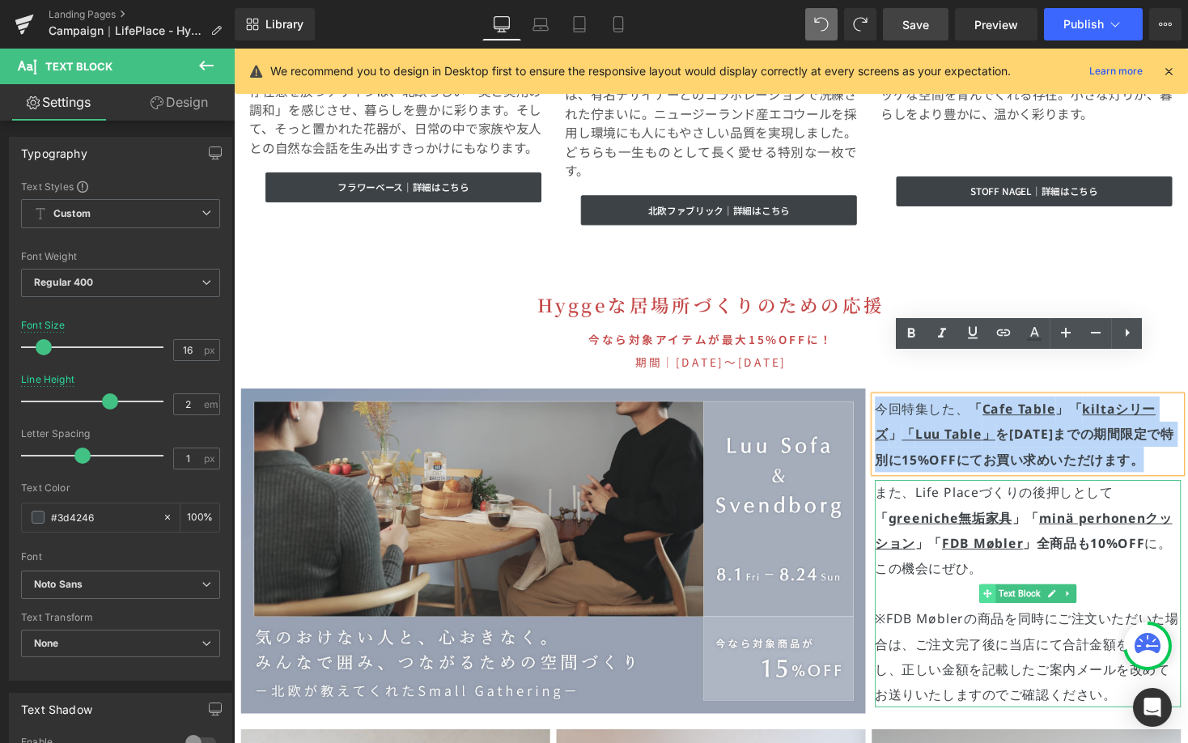
drag, startPoint x: 892, startPoint y: 377, endPoint x: 1007, endPoint y: 575, distance: 228.5
click at [1007, 575] on div "今回特集した、 「 Cafe Table 」「 kiltaシリーズ 」 「 Luu Table 」 を9/15(日)までの期間限定で 特別に15%OFF にて…" at bounding box center [1047, 560] width 324 height 327
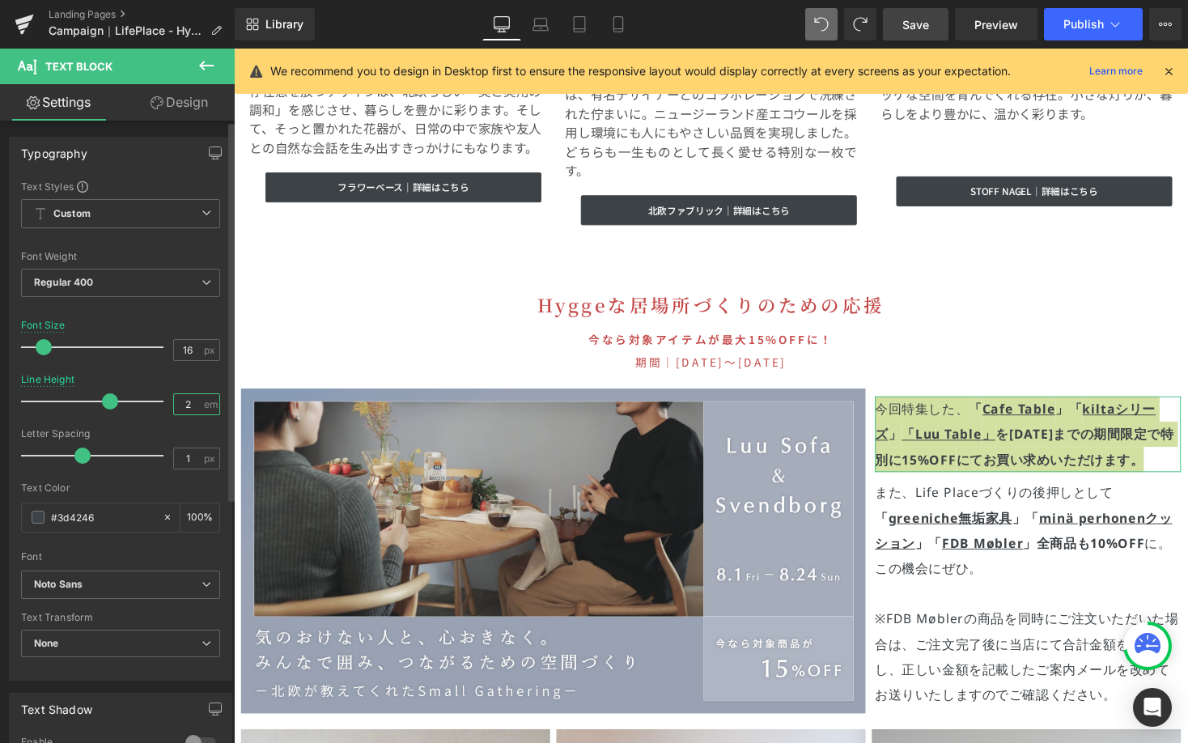
click at [185, 401] on input "2" at bounding box center [188, 404] width 28 height 20
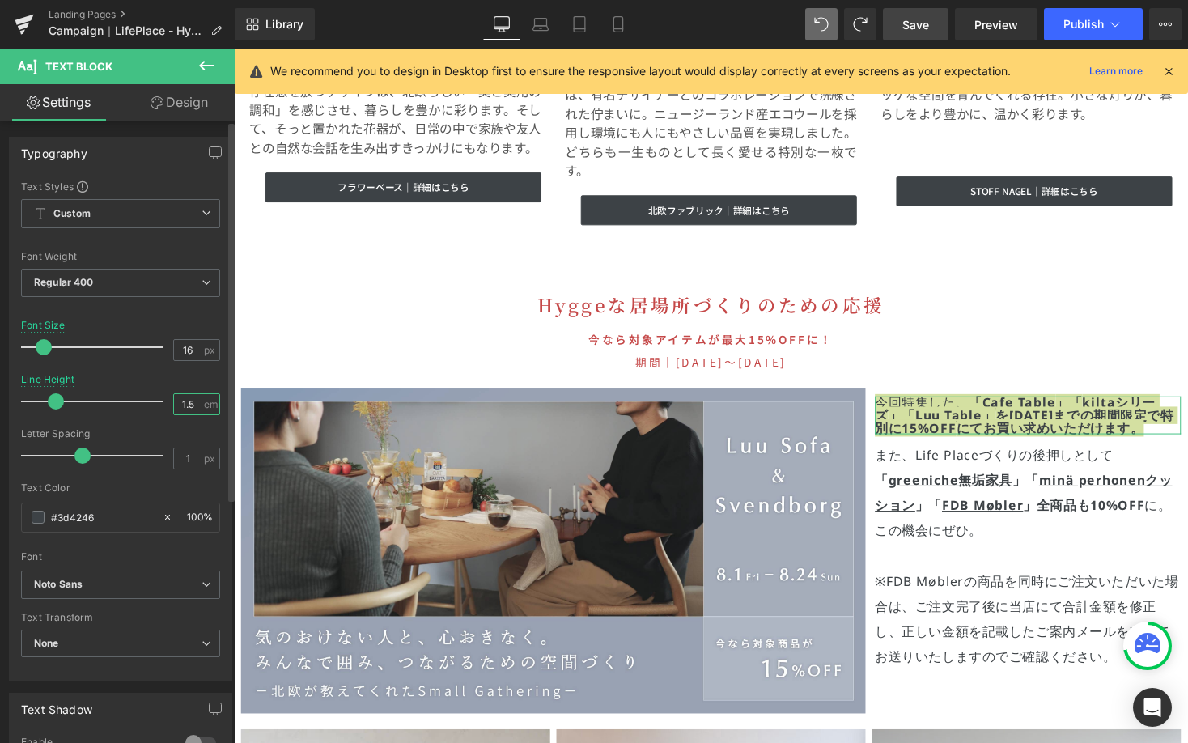
type input "1.5"
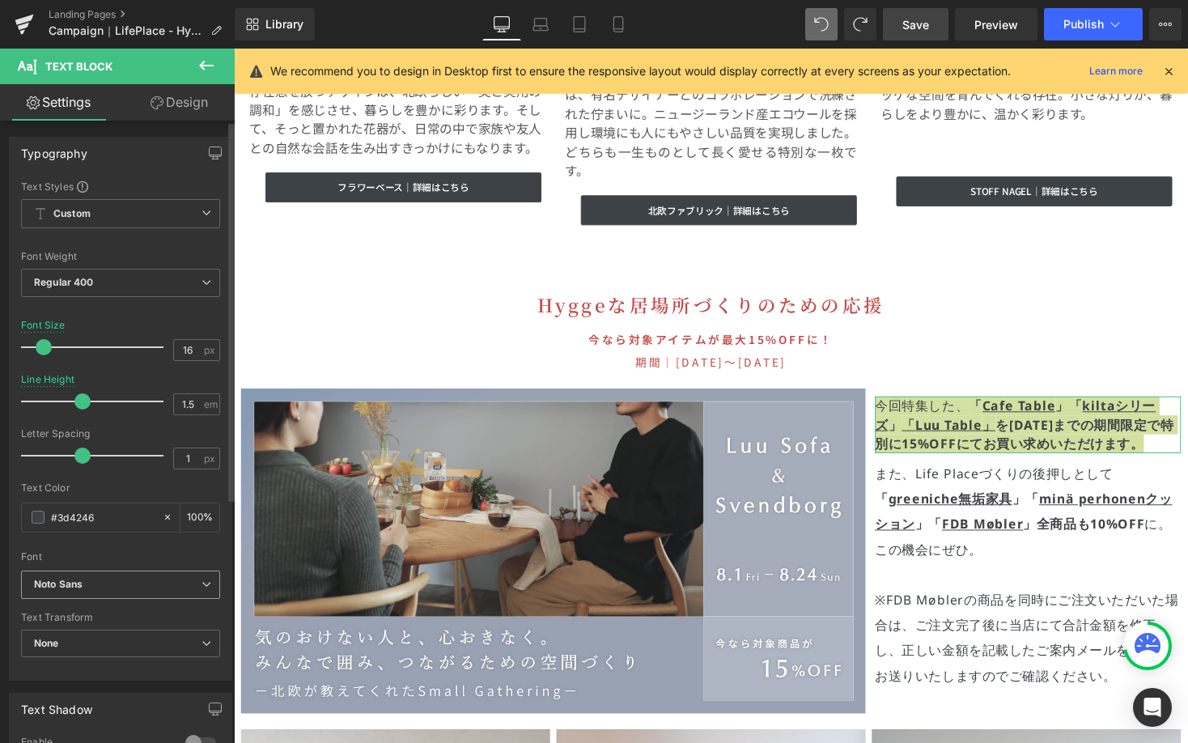
click at [201, 583] on icon at bounding box center [206, 584] width 10 height 10
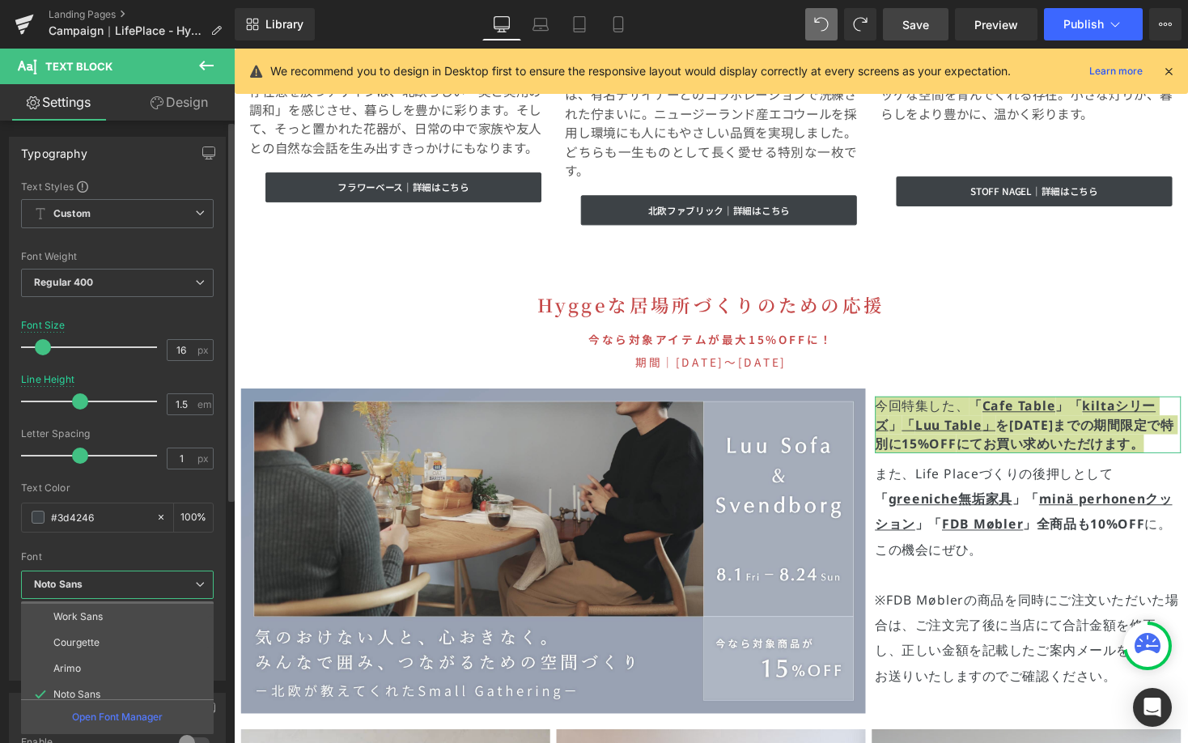
scroll to position [126, 0]
click at [185, 660] on li "Noto Sans JP" at bounding box center [121, 669] width 200 height 26
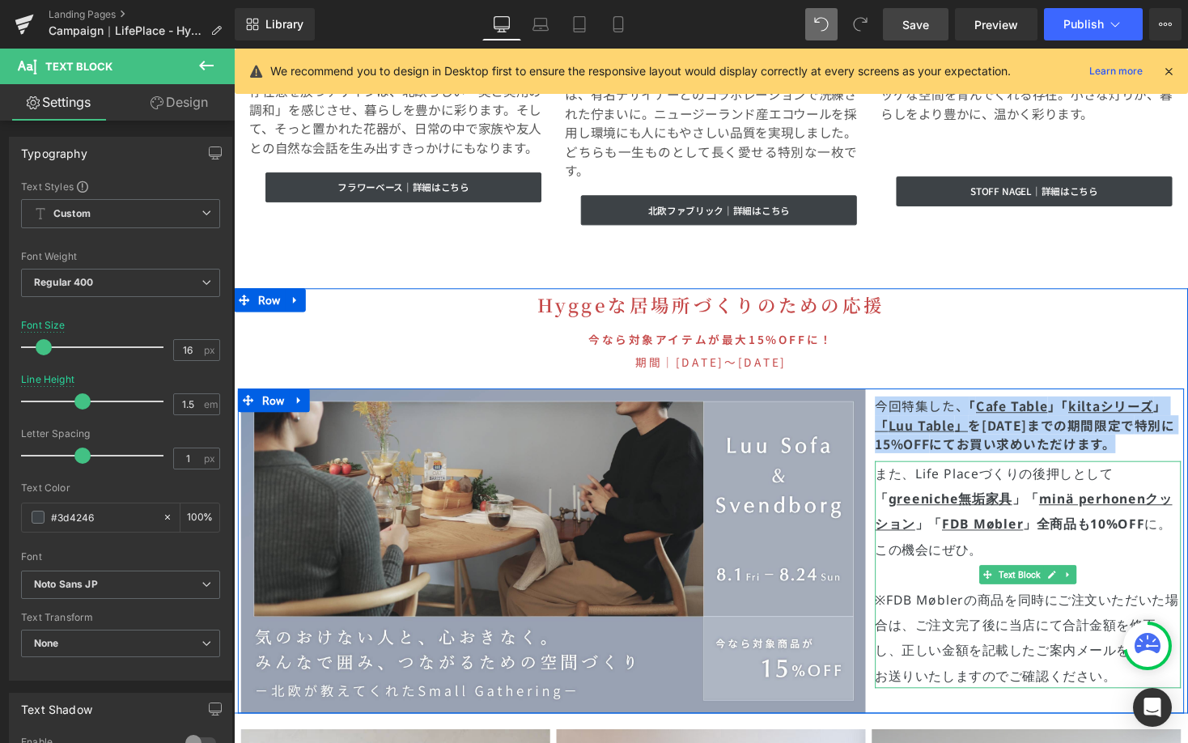
click at [986, 523] on p "また、Life Placeづくりの後押しとして 「 greeniche無垢家具 」「 minä perhonenクッション 」 「 FDB Møbler 」全…" at bounding box center [1049, 524] width 314 height 104
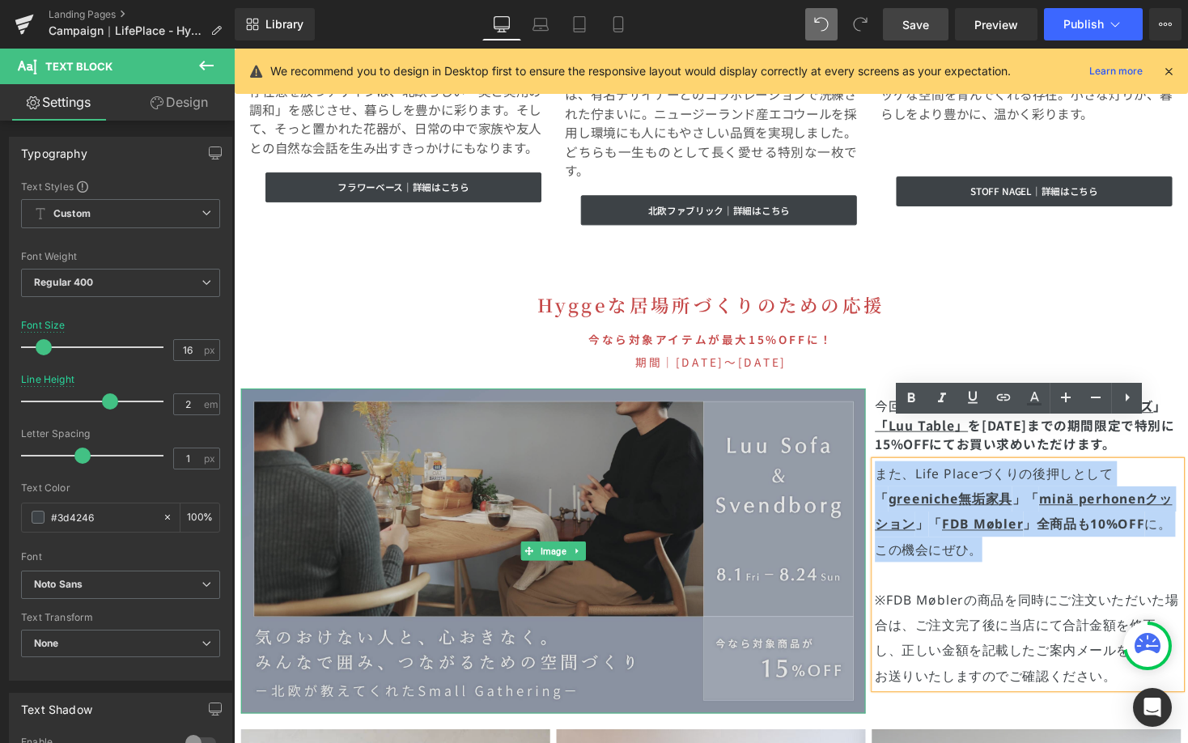
drag, startPoint x: 982, startPoint y: 520, endPoint x: 871, endPoint y: 443, distance: 135.1
click at [871, 443] on div "Image 今回特集した、 「 Cafe Table 」「 kiltaシリーズ 」 「 Luu Table 」 を9/15(日)までの期間限定で 特別に15%…" at bounding box center [723, 563] width 971 height 333
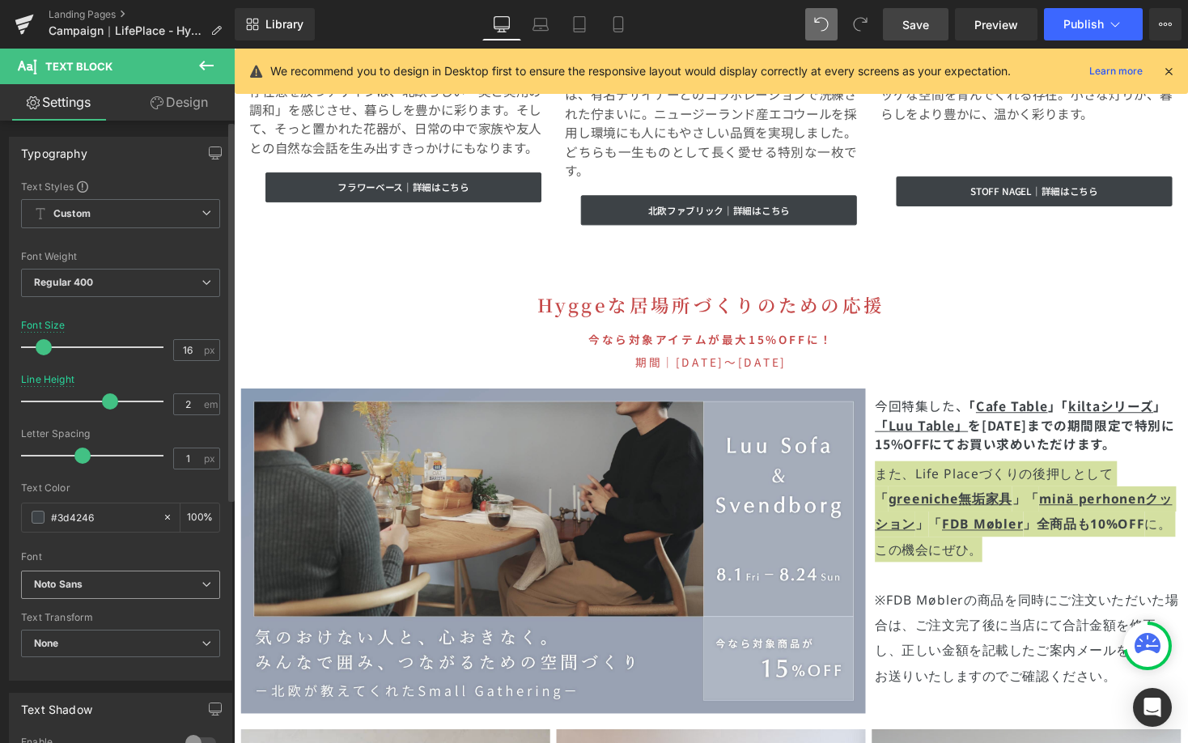
click at [201, 579] on icon at bounding box center [206, 584] width 10 height 10
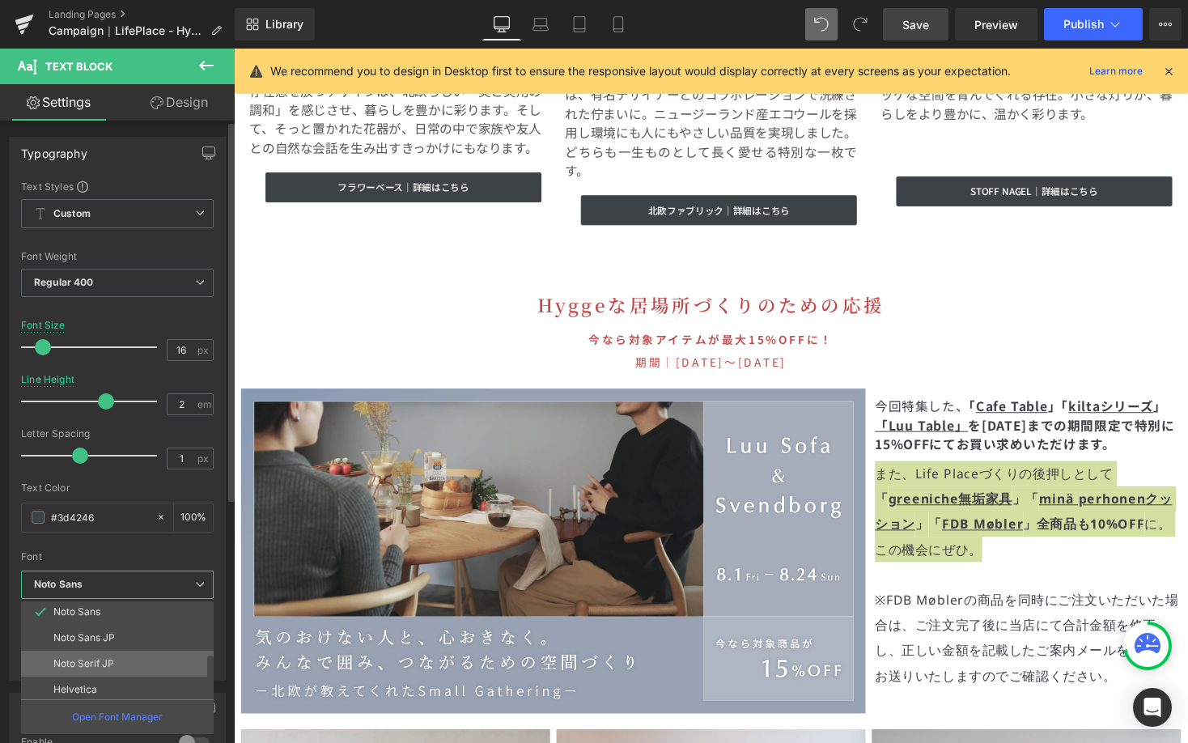
scroll to position [125, 0]
click at [176, 658] on li "Noto Sans JP" at bounding box center [121, 670] width 200 height 26
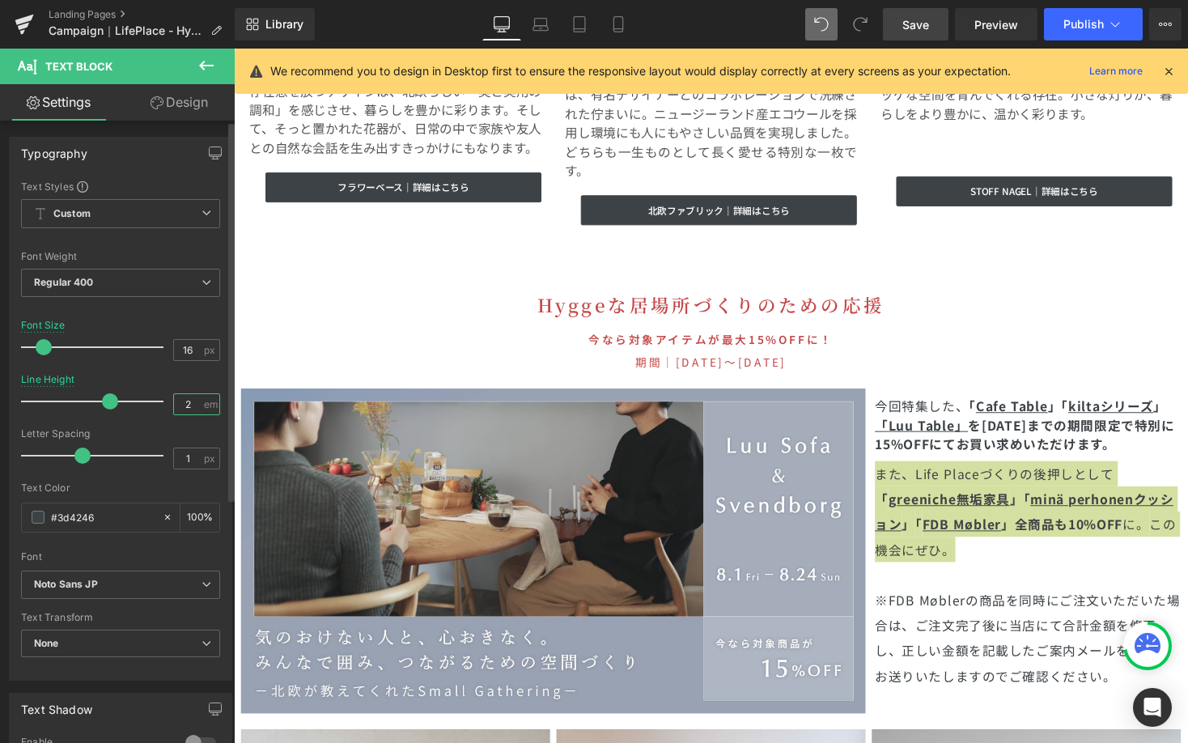
click at [185, 400] on input "2" at bounding box center [188, 404] width 28 height 20
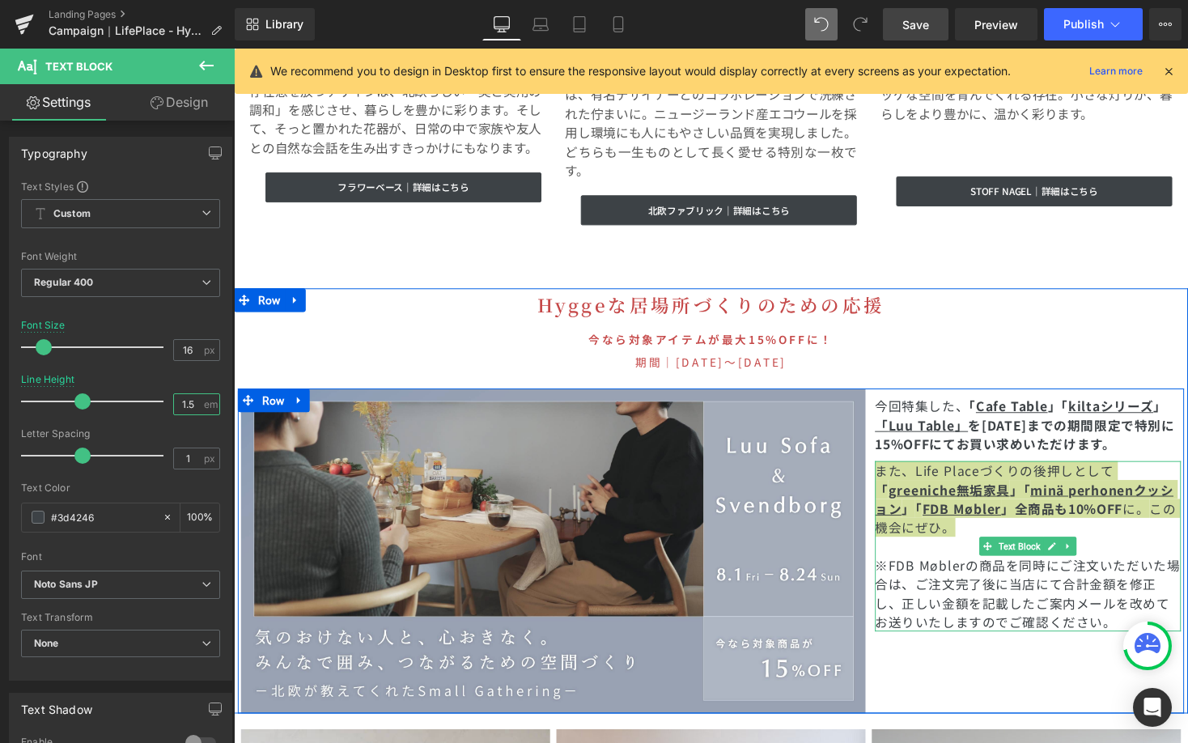
type input "1.5"
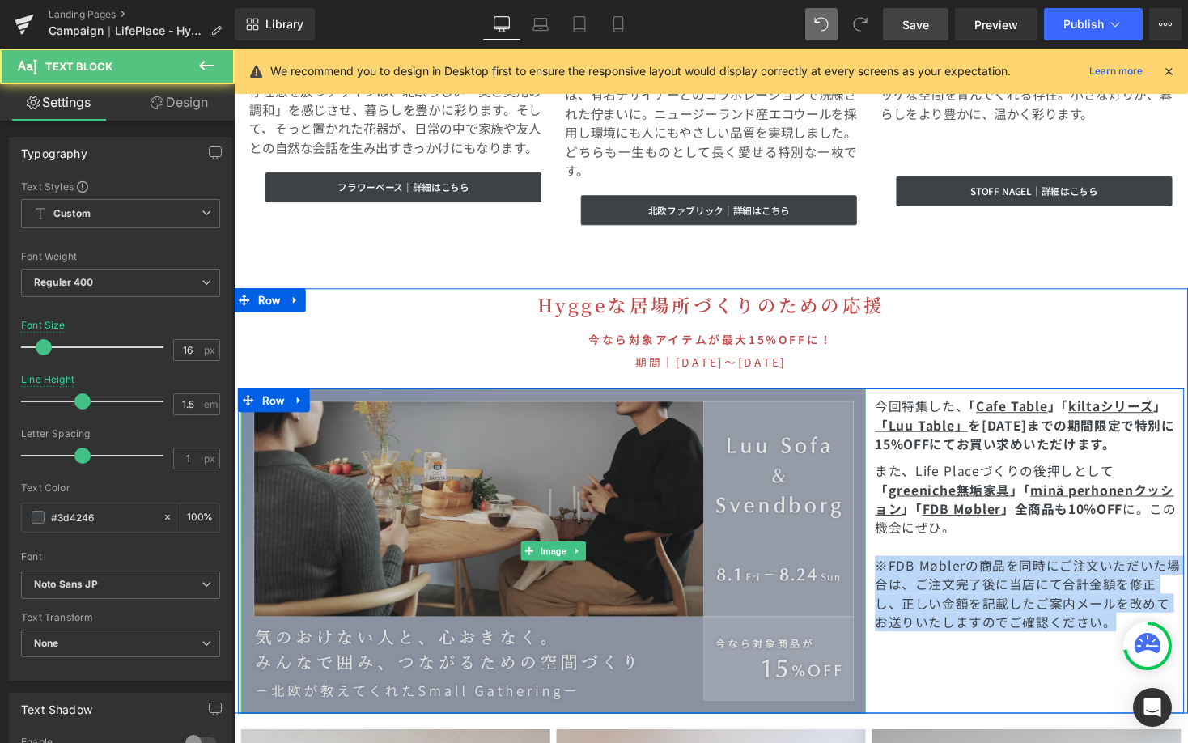
drag, startPoint x: 1152, startPoint y: 596, endPoint x: 862, endPoint y: 533, distance: 296.5
click at [862, 533] on div "Image 今回特集した、 「 Cafe Table 」「 kiltaシリーズ 」 「 Luu Table 」 を9/15(日)までの期間限定で 特別に15%…" at bounding box center [723, 563] width 971 height 333
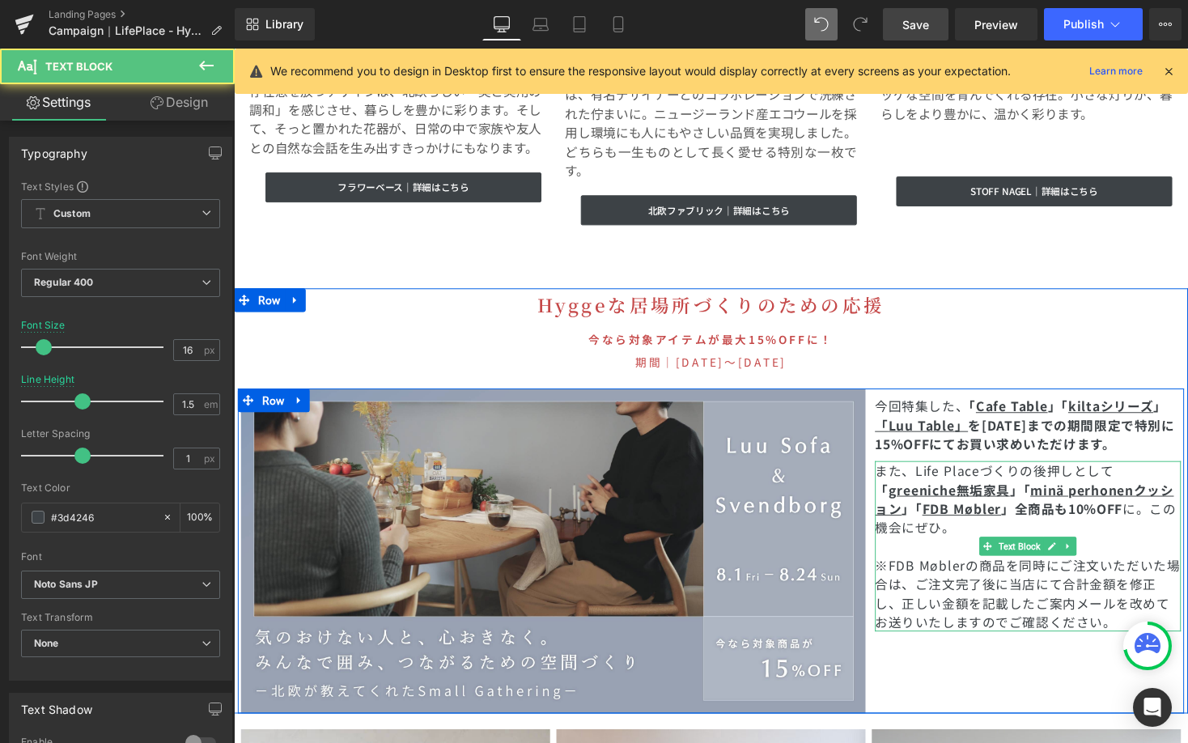
click at [1000, 503] on p "また、Life Placeづくりの後押しとして 「 greeniche無垢家具 」「 minä perhonenクッション 」 「 FDB Møbler 」全…" at bounding box center [1049, 511] width 314 height 78
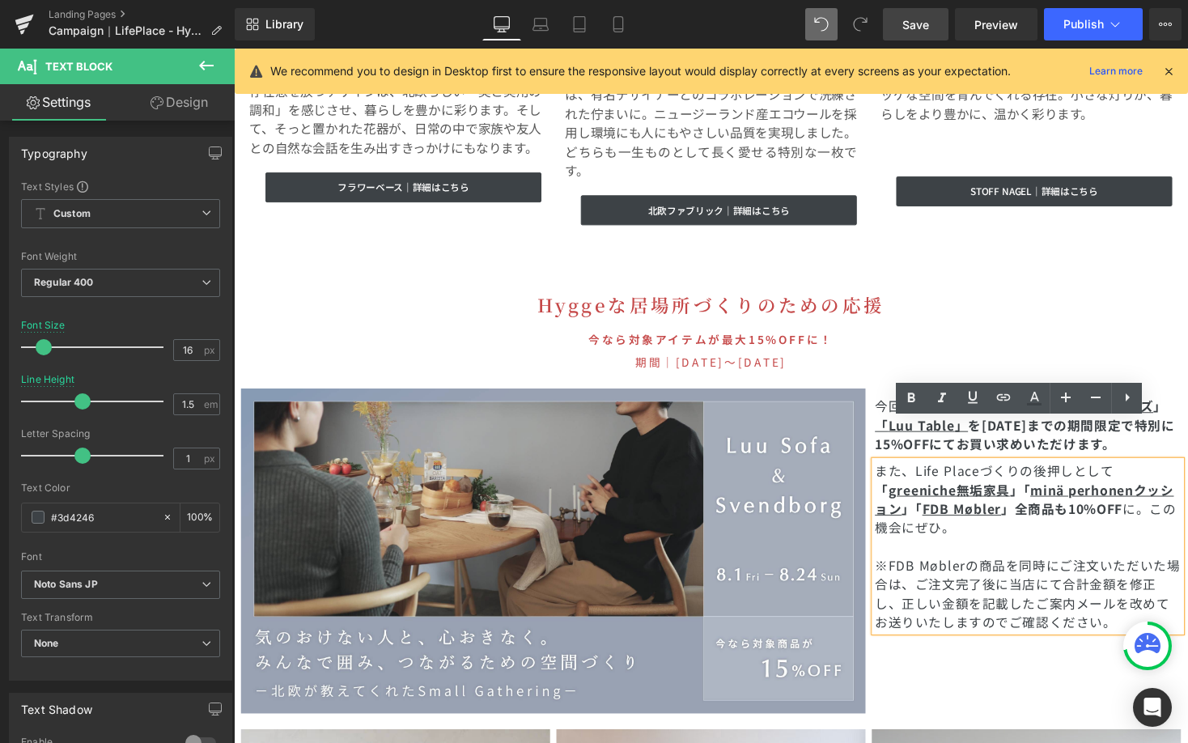
click at [974, 645] on div "Image 今回特集した、 「 Cafe Table 」「 kiltaシリーズ 」 「 Luu Table 」 を9/15(日)までの期間限定で 特別に15%…" at bounding box center [723, 563] width 971 height 333
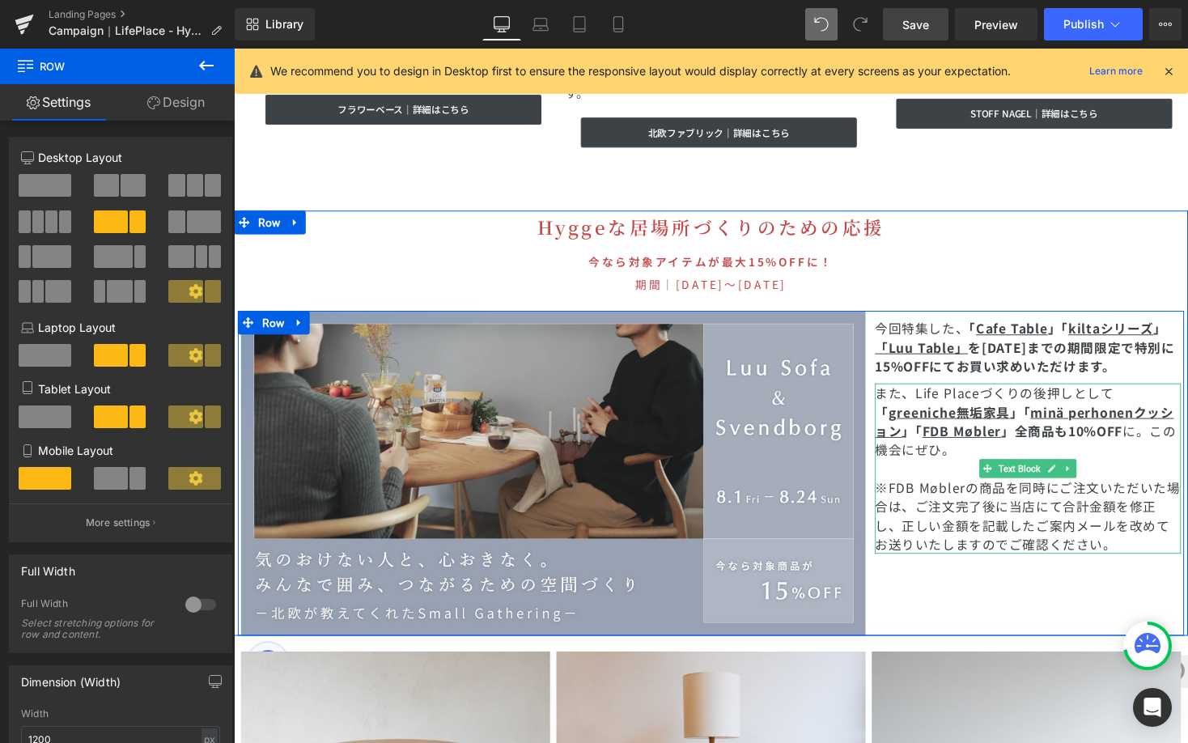
scroll to position [4913, 0]
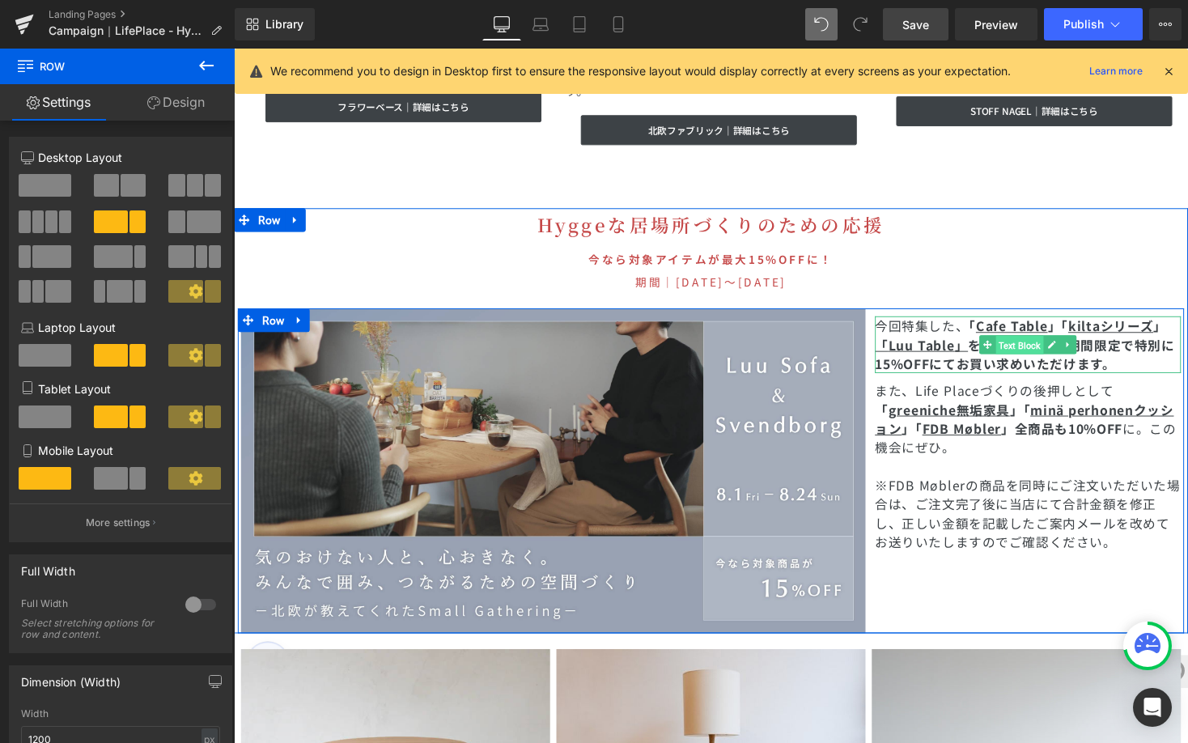
click at [1021, 343] on span "Text Block" at bounding box center [1040, 352] width 49 height 19
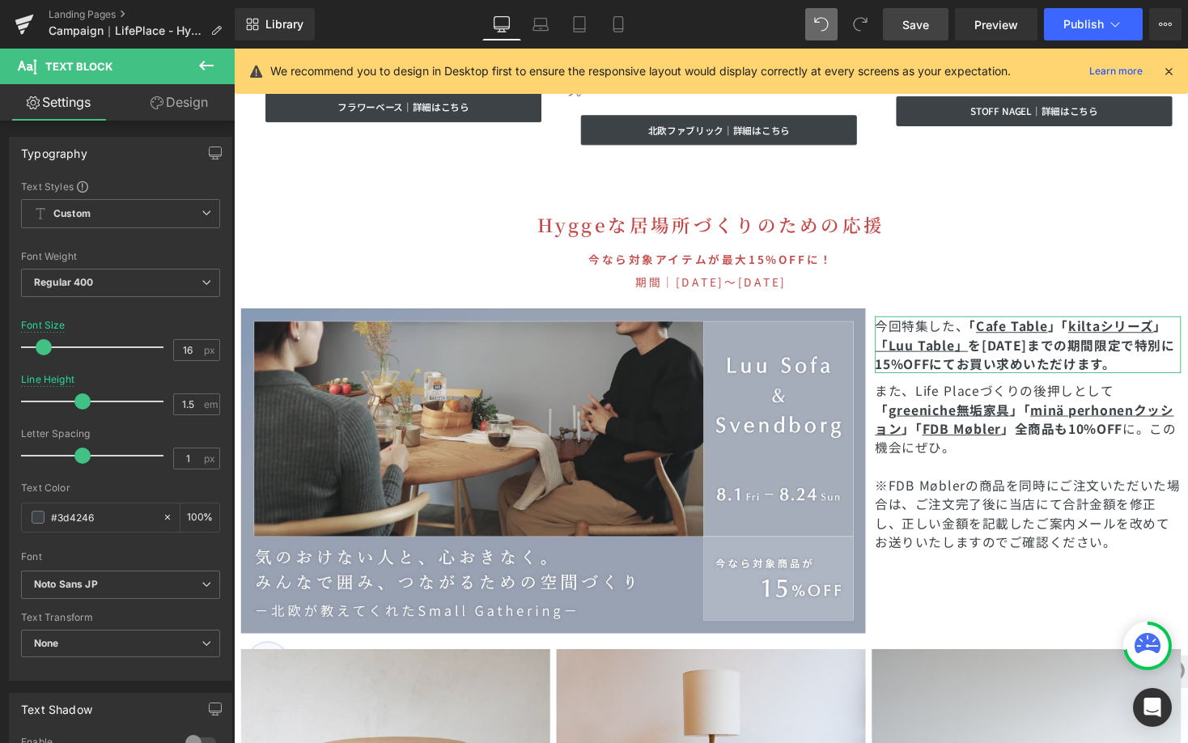
click at [183, 109] on link "Design" at bounding box center [179, 102] width 117 height 36
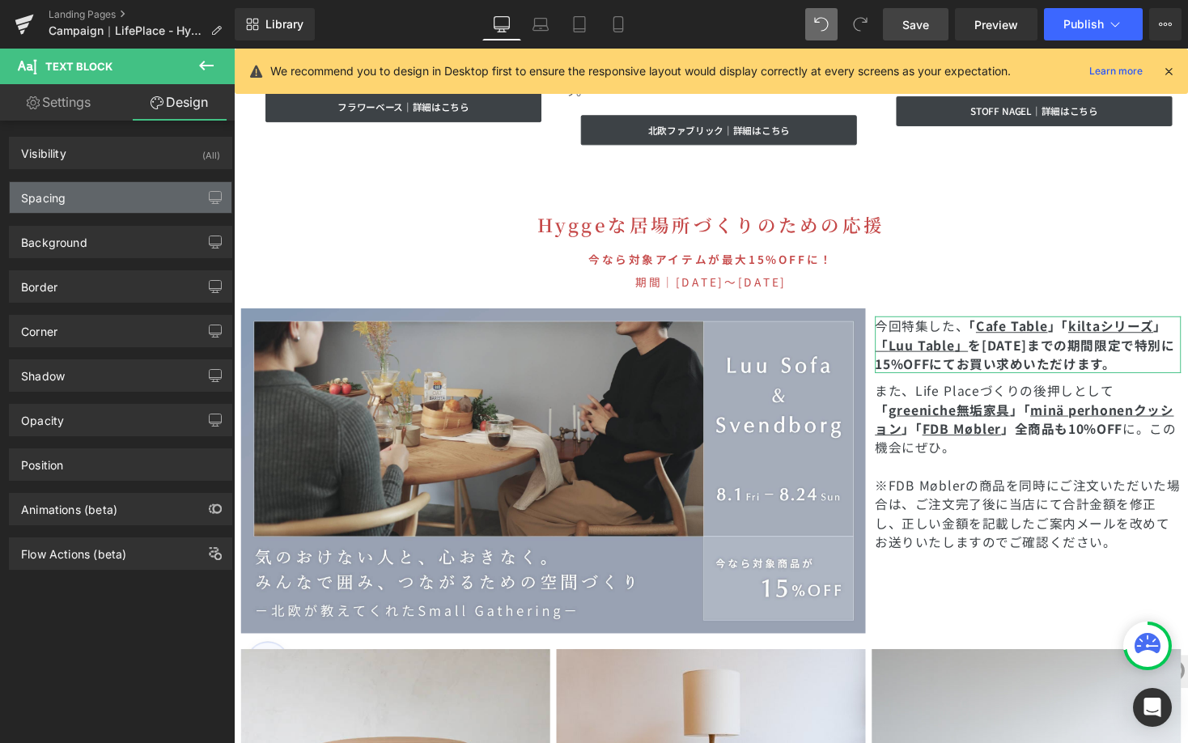
click at [117, 198] on div "Spacing" at bounding box center [121, 197] width 222 height 31
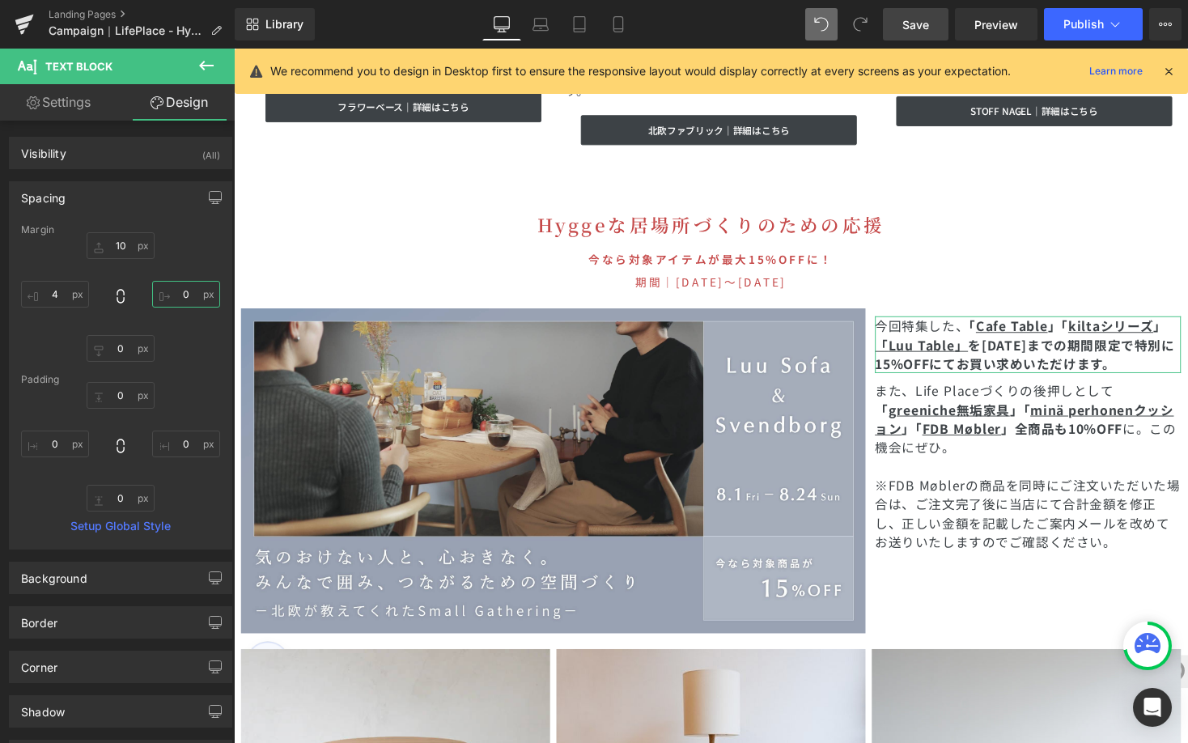
click at [180, 295] on input "0" at bounding box center [186, 294] width 68 height 27
type input "20"
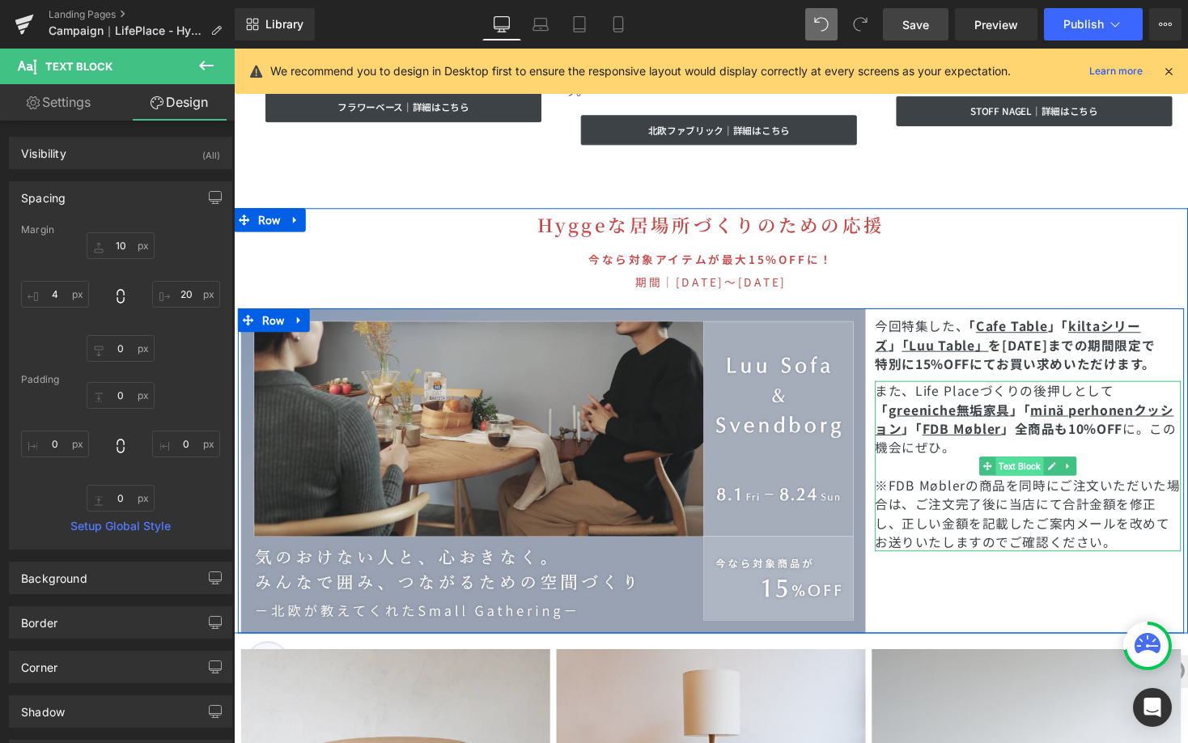
click at [1032, 467] on span "Text Block" at bounding box center [1040, 476] width 49 height 19
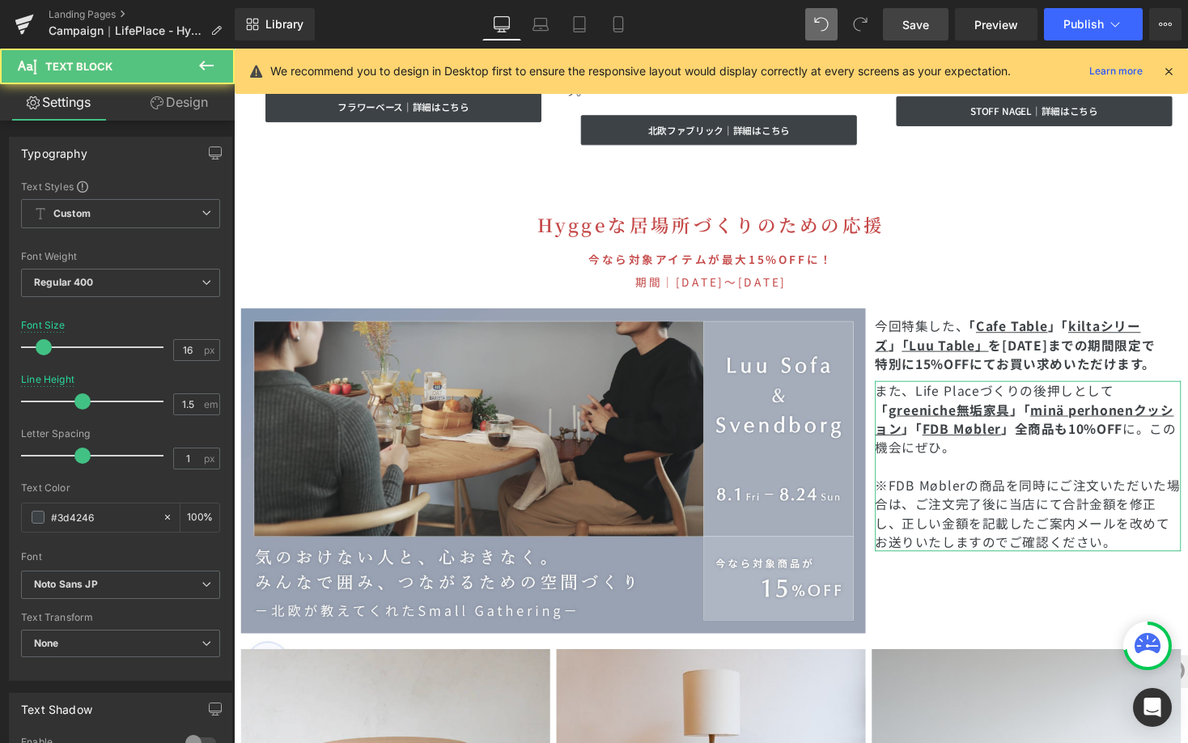
click at [206, 110] on link "Design" at bounding box center [179, 102] width 117 height 36
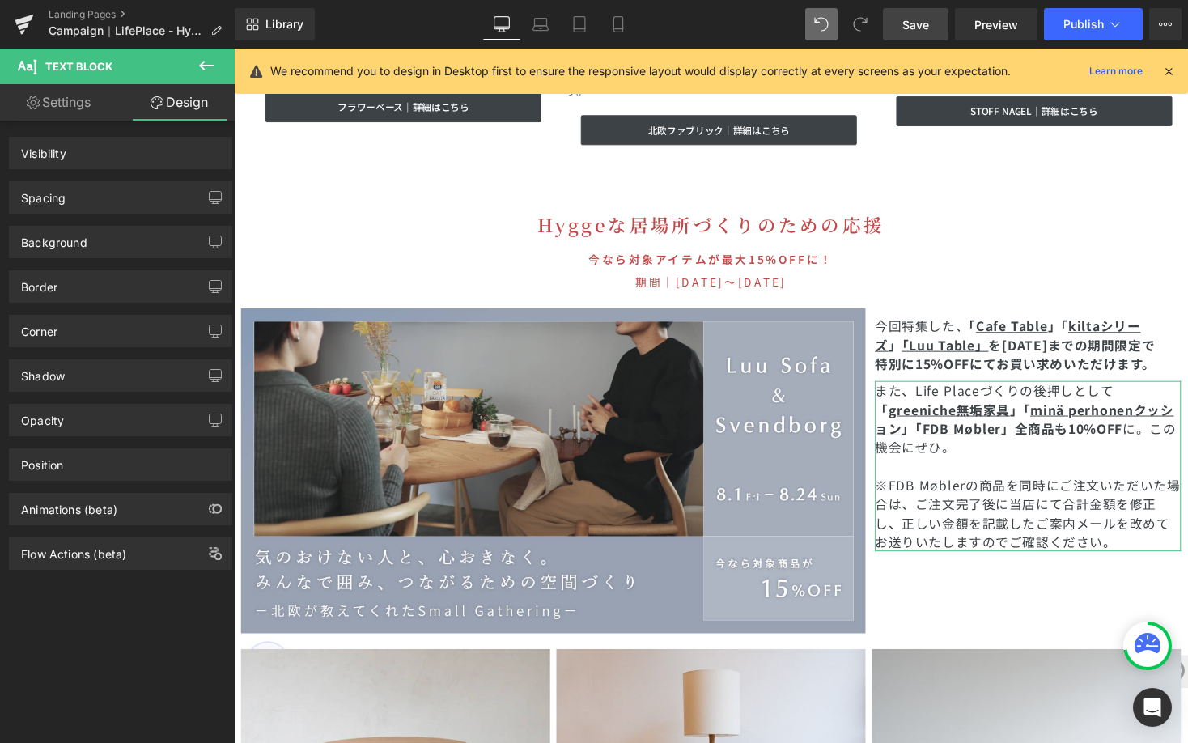
click at [206, 110] on link "Design" at bounding box center [179, 102] width 117 height 36
click at [146, 189] on div "Spacing" at bounding box center [121, 197] width 222 height 31
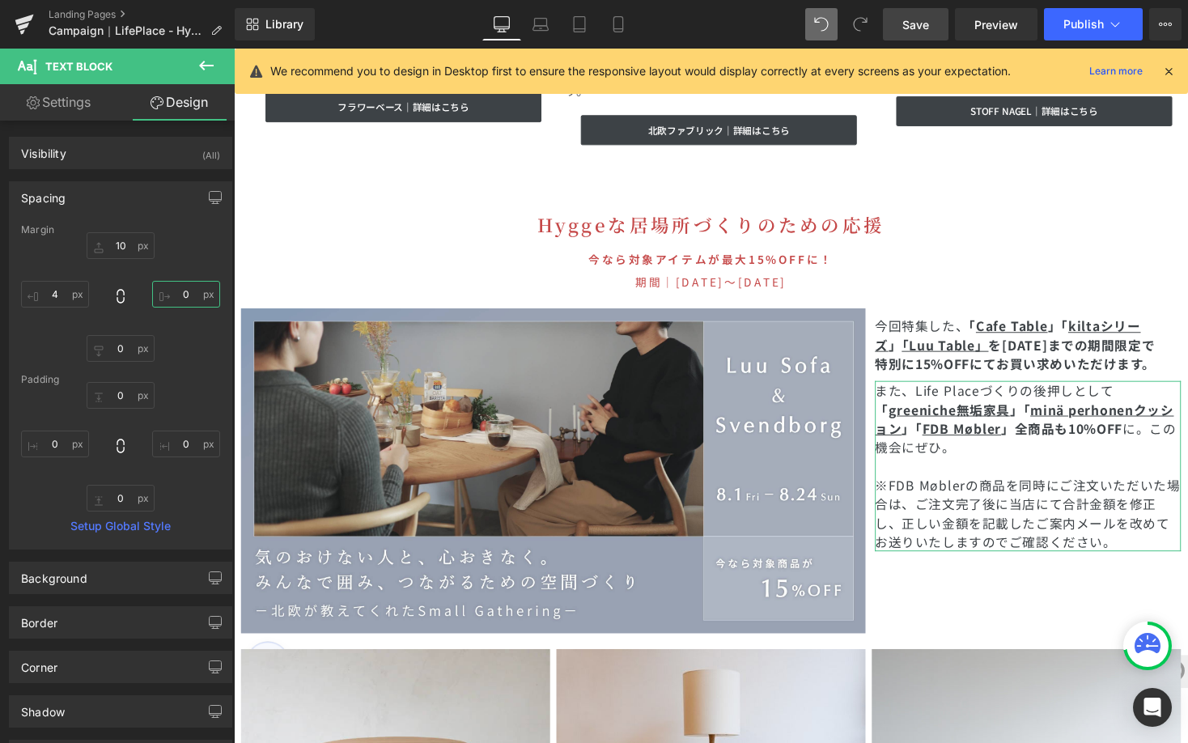
click at [182, 285] on input "0" at bounding box center [186, 294] width 68 height 27
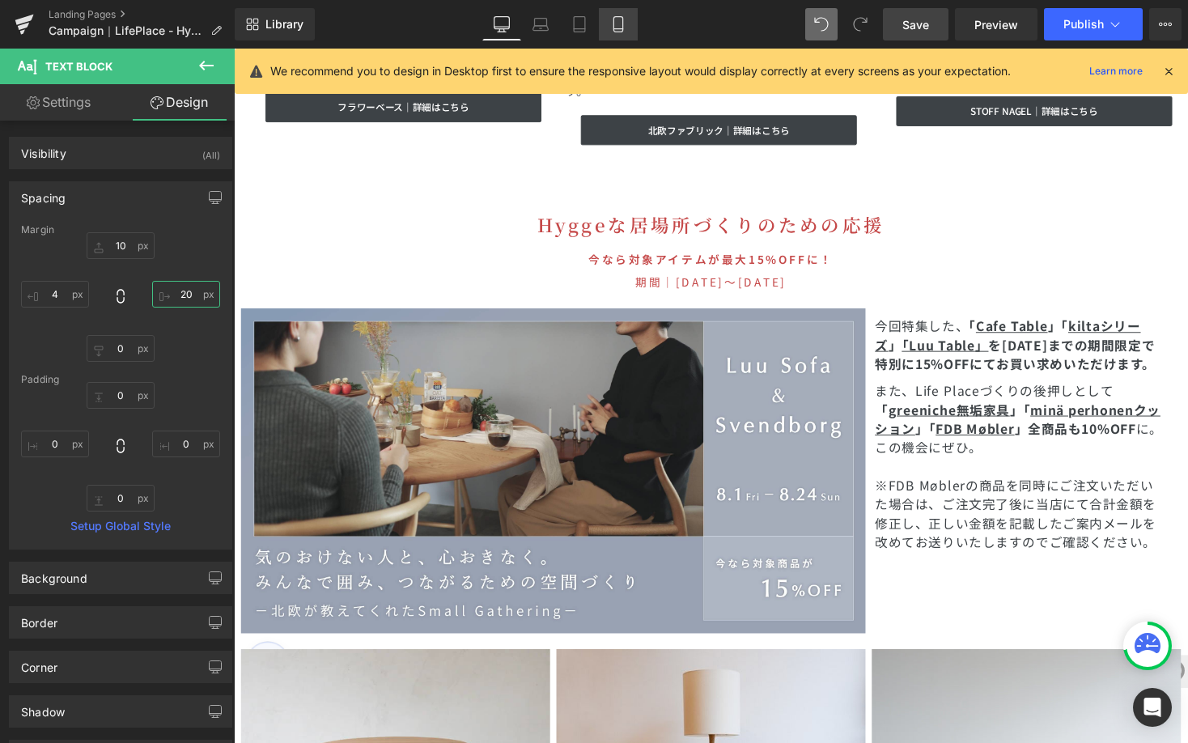
type input "20"
click at [631, 30] on link "Mobile" at bounding box center [618, 24] width 39 height 32
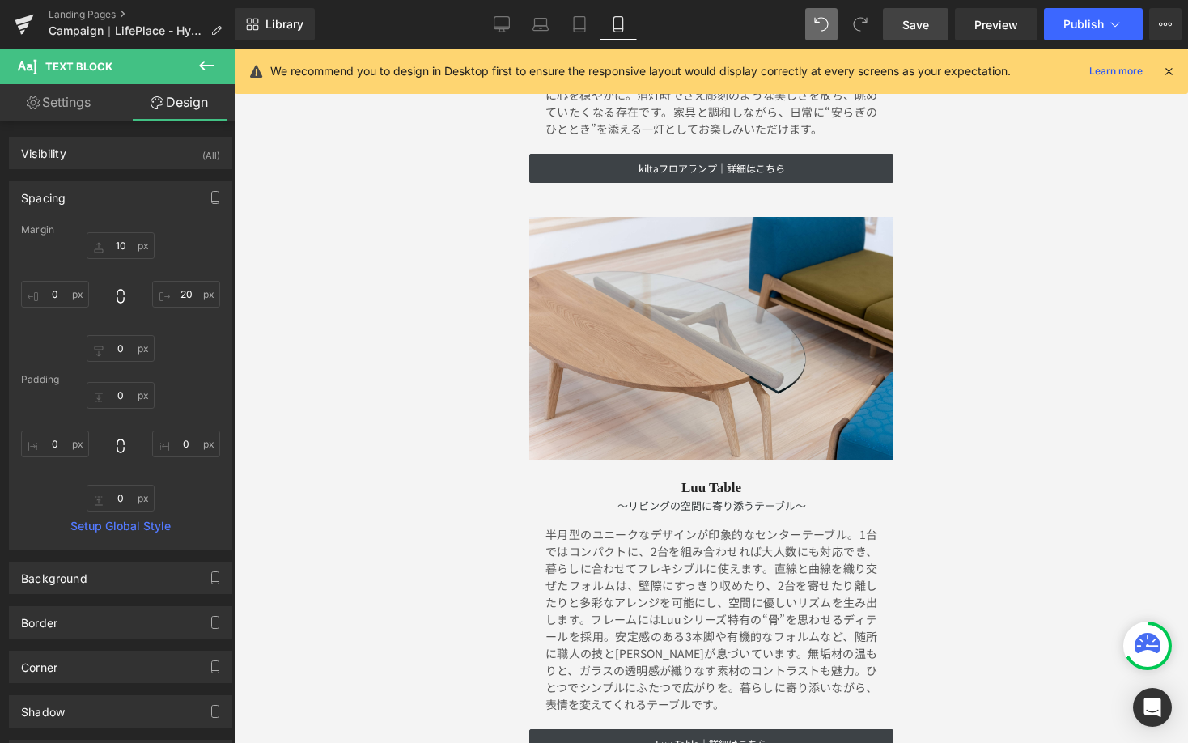
scroll to position [7437, 0]
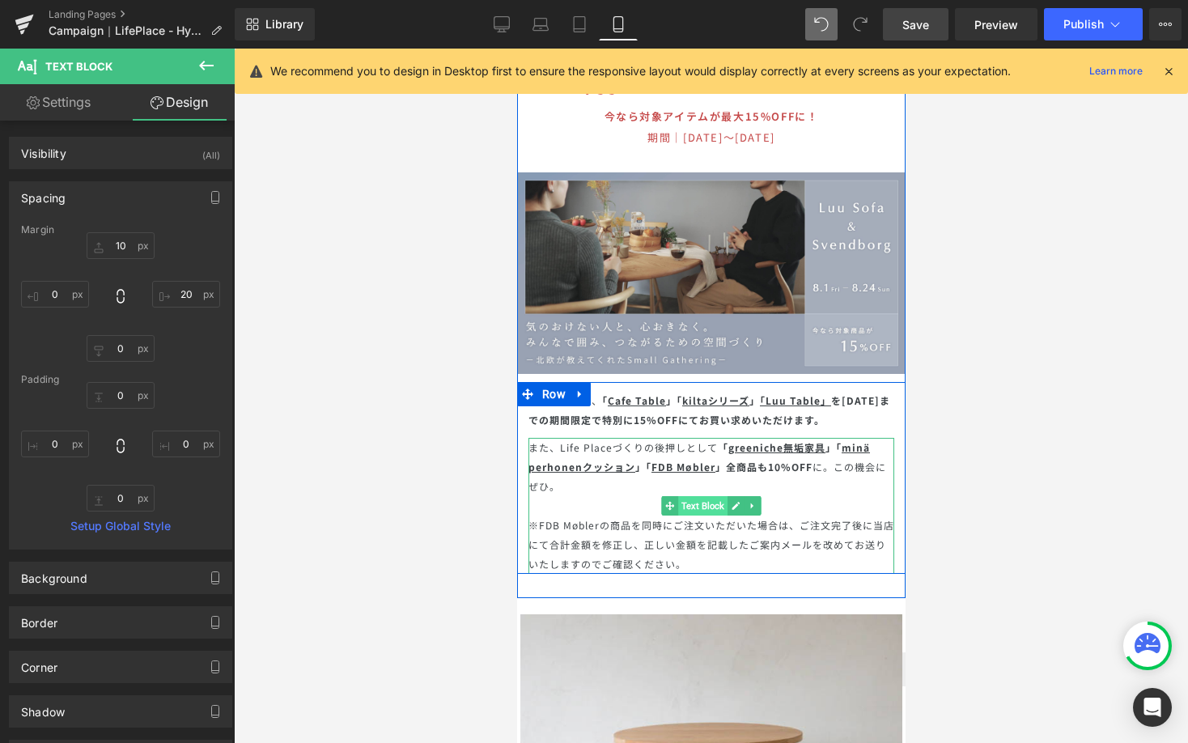
click at [697, 496] on span "Text Block" at bounding box center [701, 505] width 49 height 19
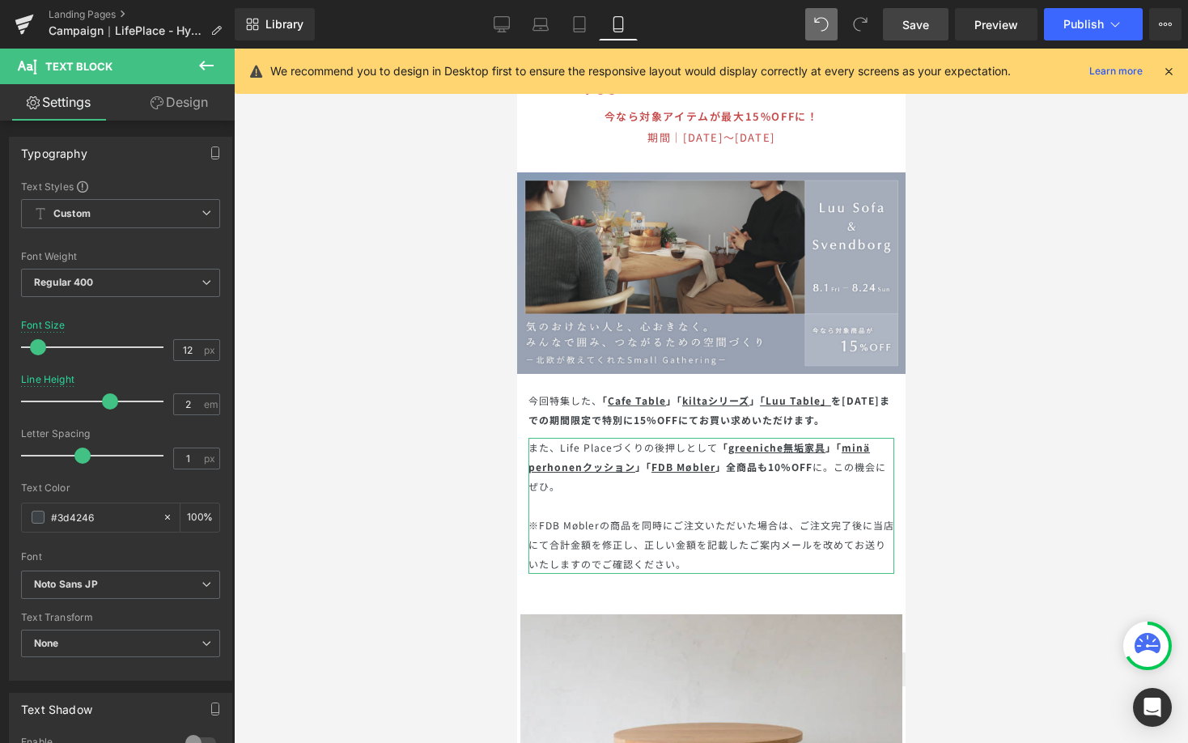
click at [179, 112] on link "Design" at bounding box center [179, 102] width 117 height 36
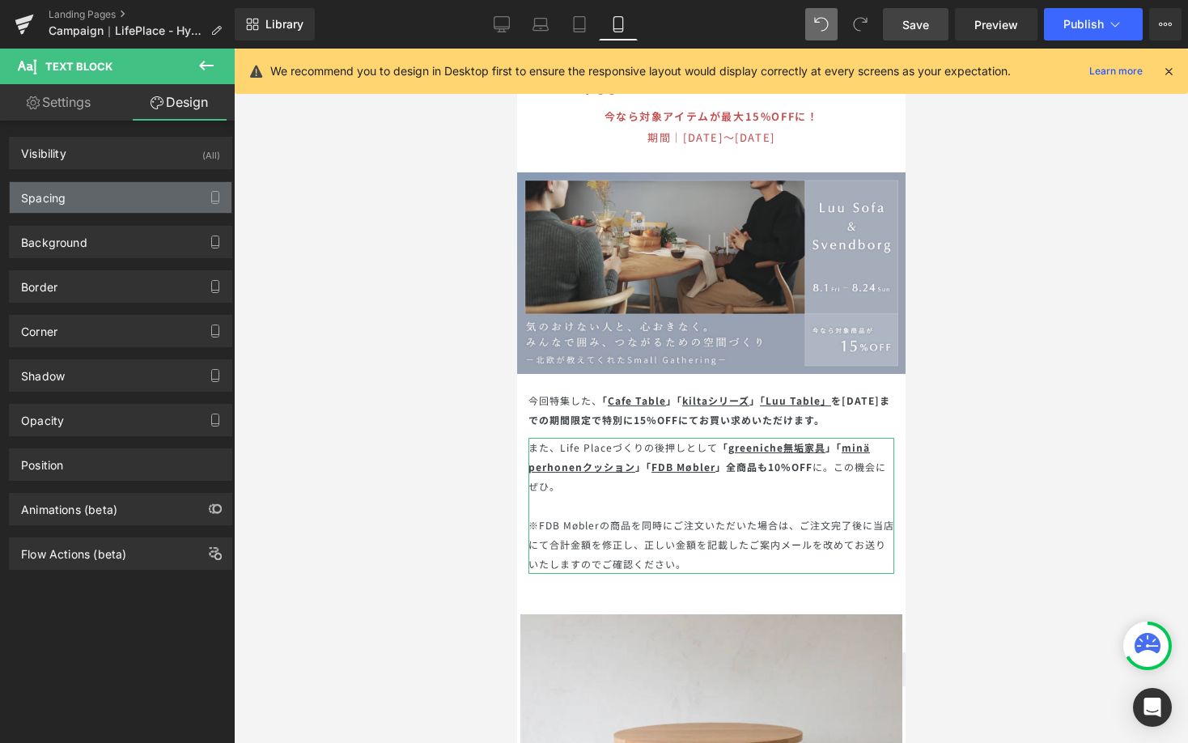
click at [142, 210] on div "Spacing" at bounding box center [121, 197] width 222 height 31
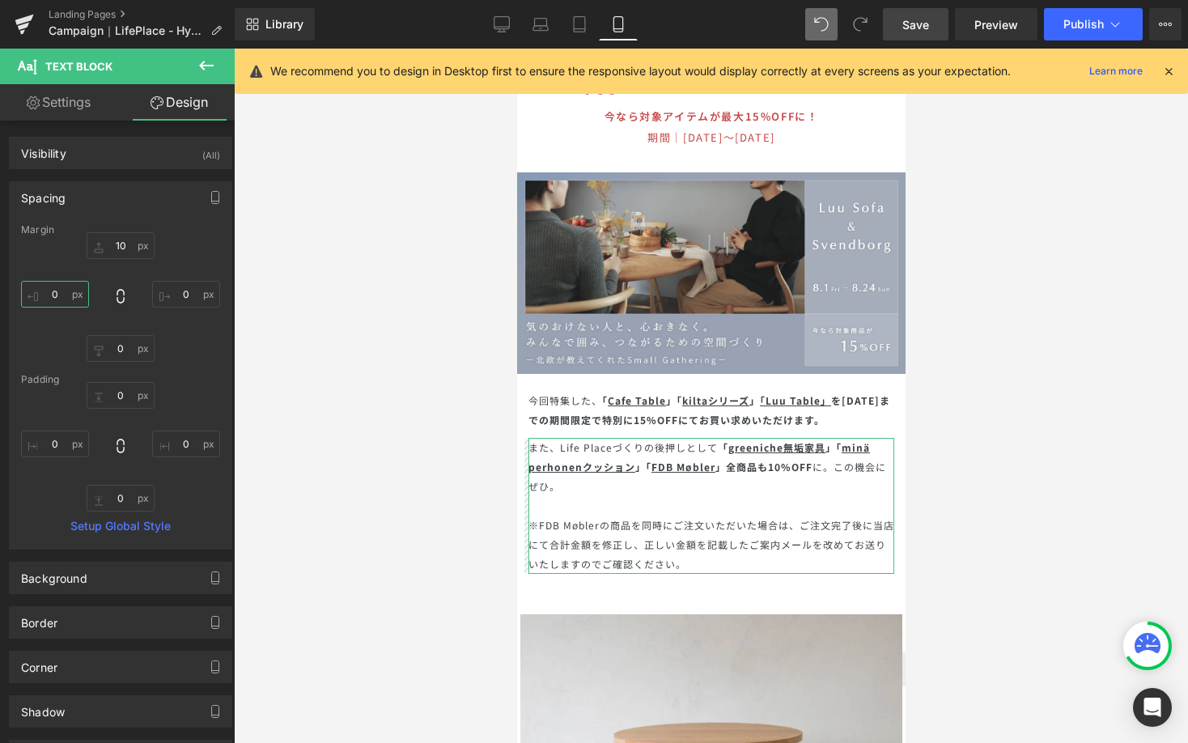
click at [60, 295] on input "0" at bounding box center [55, 294] width 68 height 27
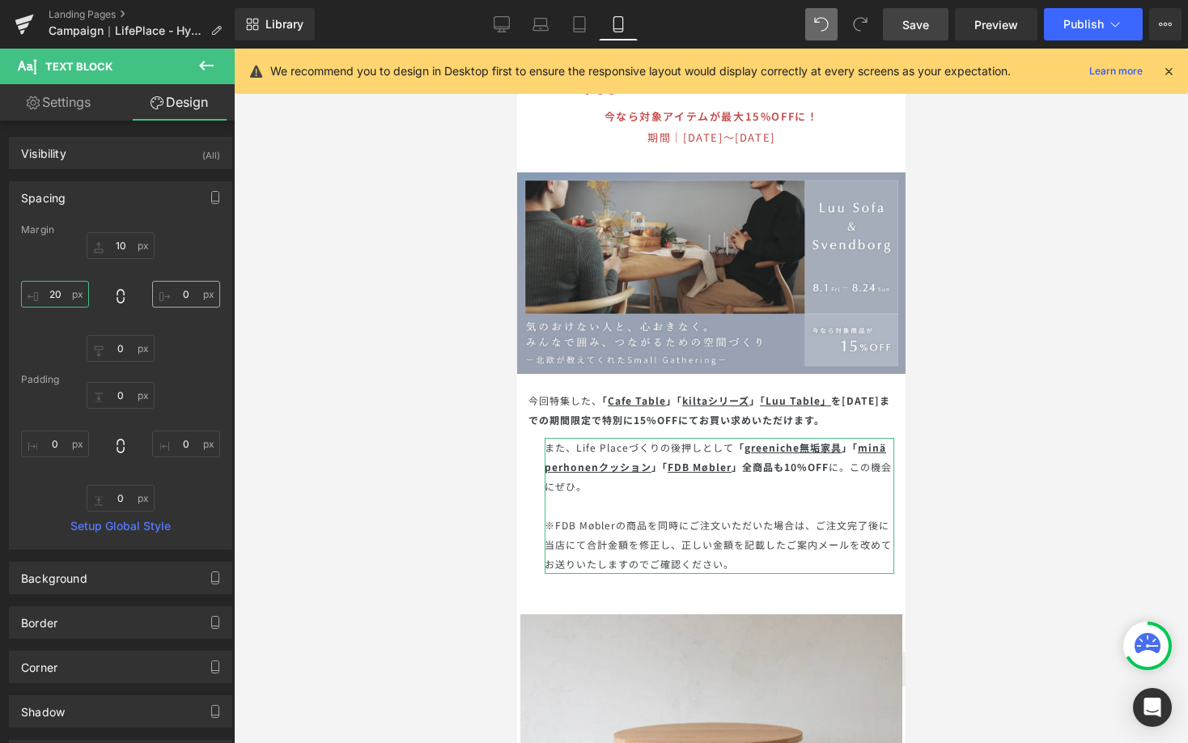
type input "20"
click at [172, 299] on input "0" at bounding box center [186, 294] width 68 height 27
type input "20"
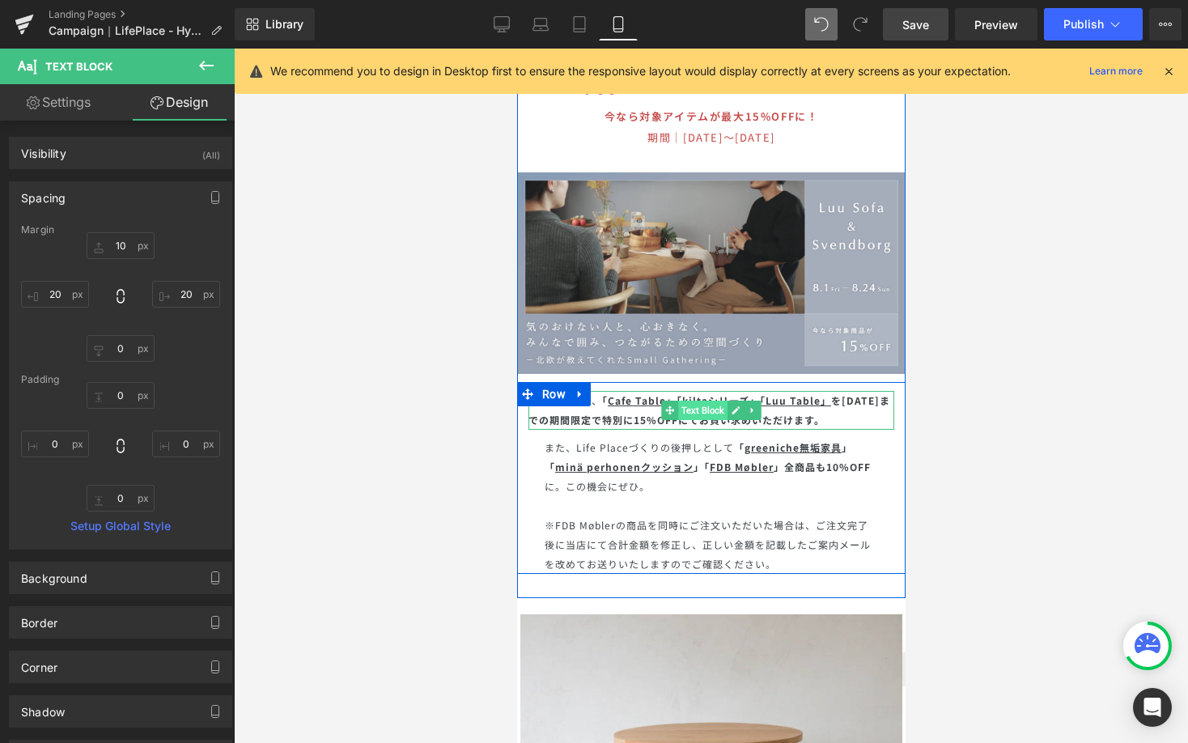
click at [698, 401] on span "Text Block" at bounding box center [701, 410] width 49 height 19
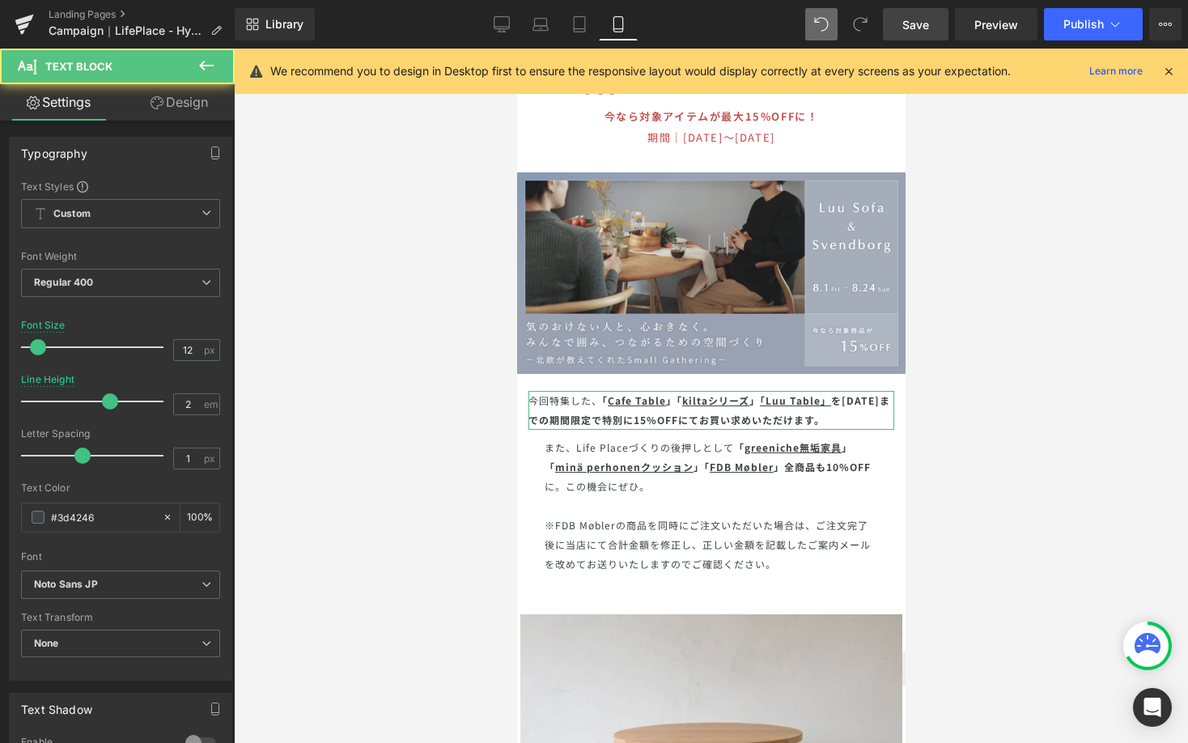
click at [220, 112] on link "Design" at bounding box center [179, 102] width 117 height 36
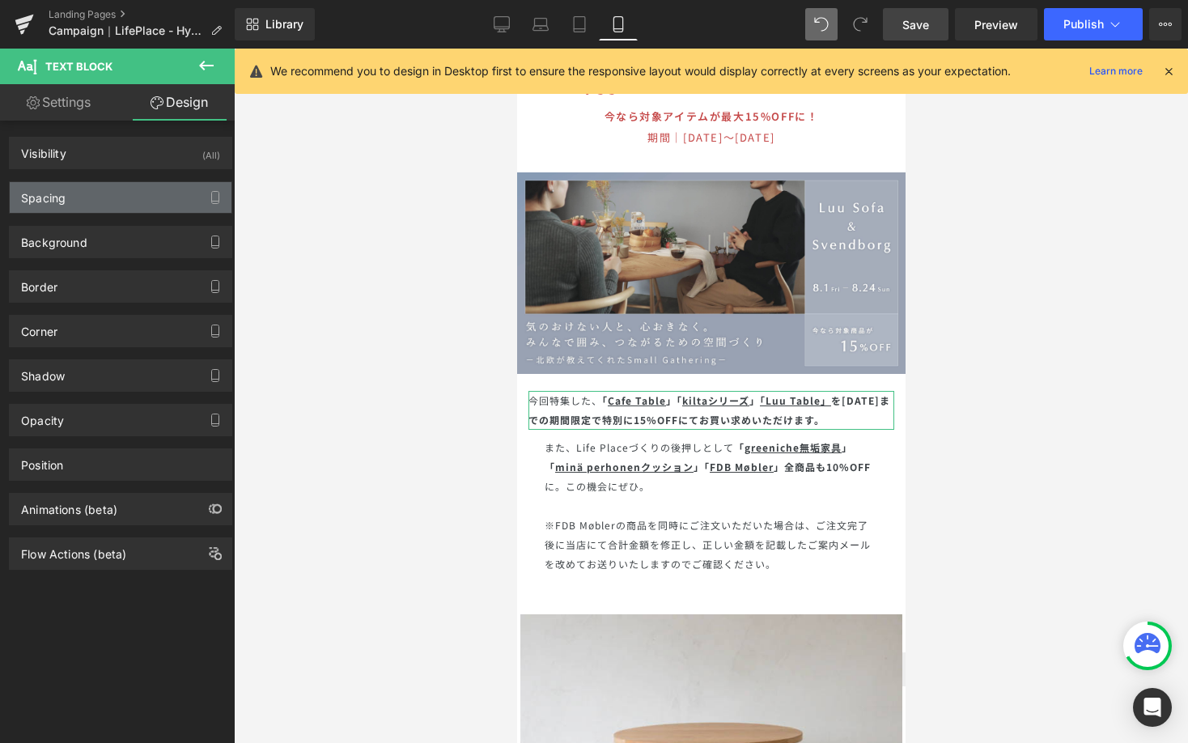
click at [155, 202] on div "Spacing" at bounding box center [121, 197] width 222 height 31
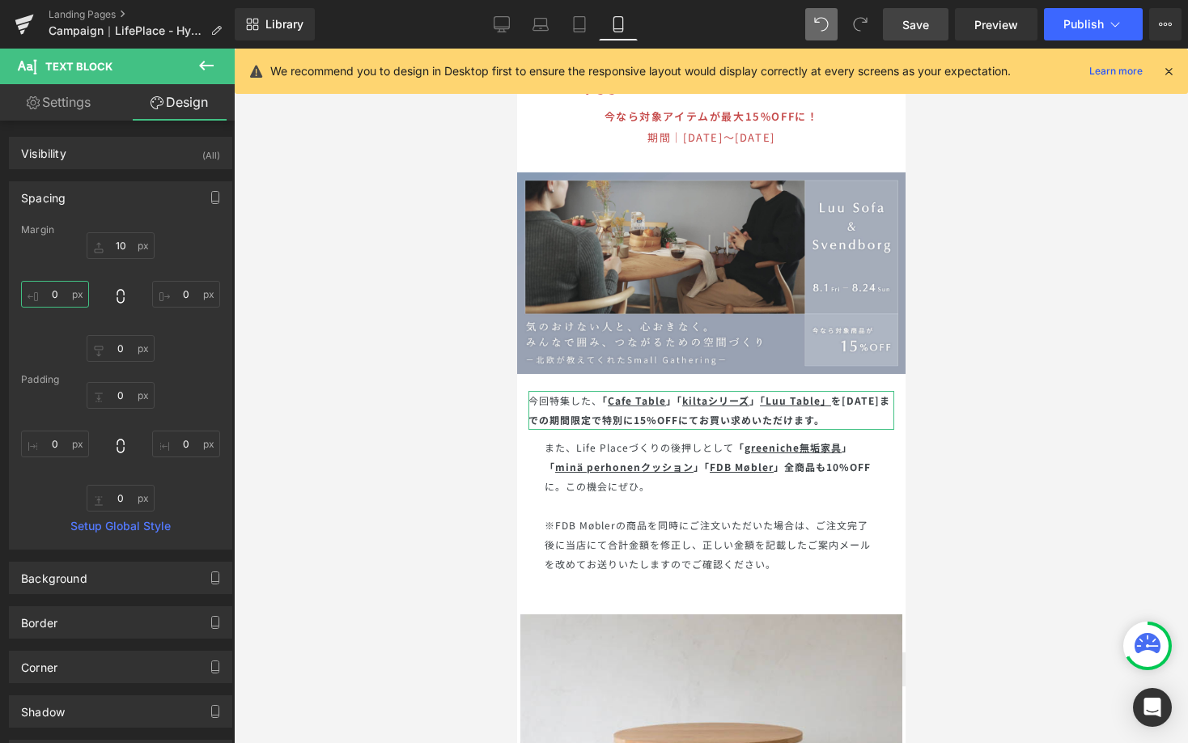
click at [60, 295] on input "text" at bounding box center [55, 294] width 68 height 27
type input "20"
click at [180, 295] on input "text" at bounding box center [186, 294] width 68 height 27
type input "20"
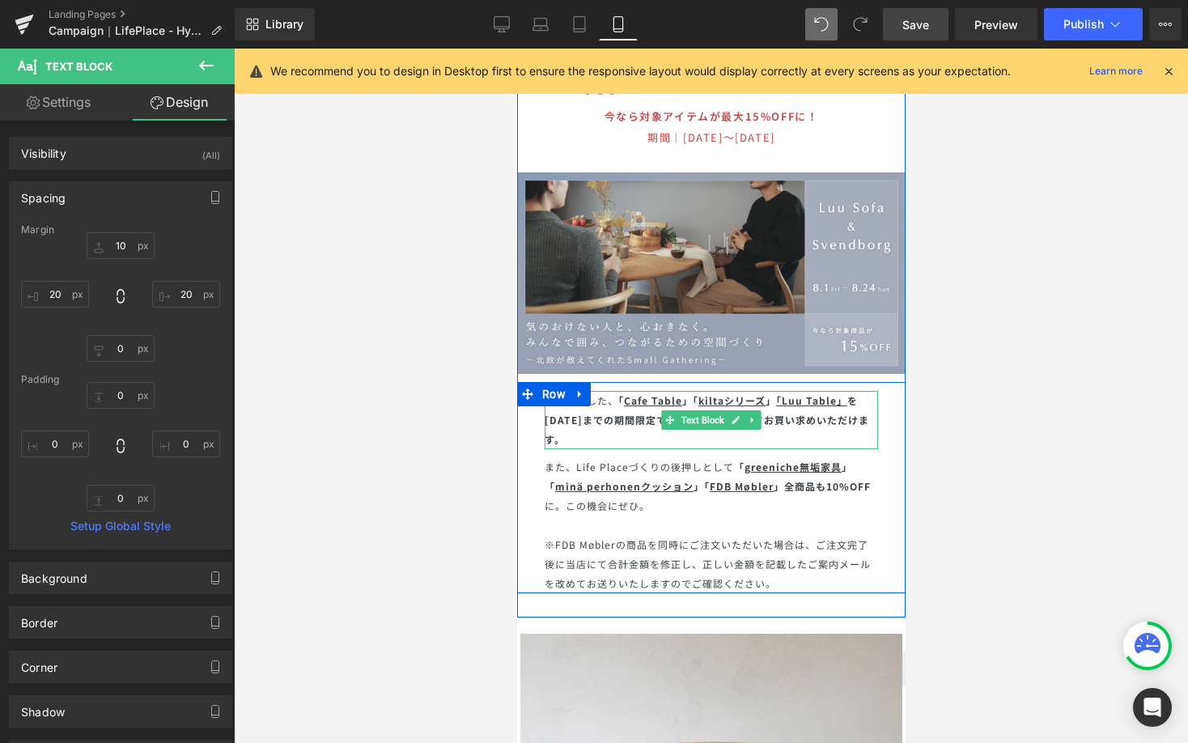
click at [633, 391] on p "今回特集した、 「 Cafe Table 」「 kiltaシリーズ 」 「 Luu Table 」 を9/15(日)までの期間限定で 特別に15%OFF にて…" at bounding box center [710, 420] width 333 height 58
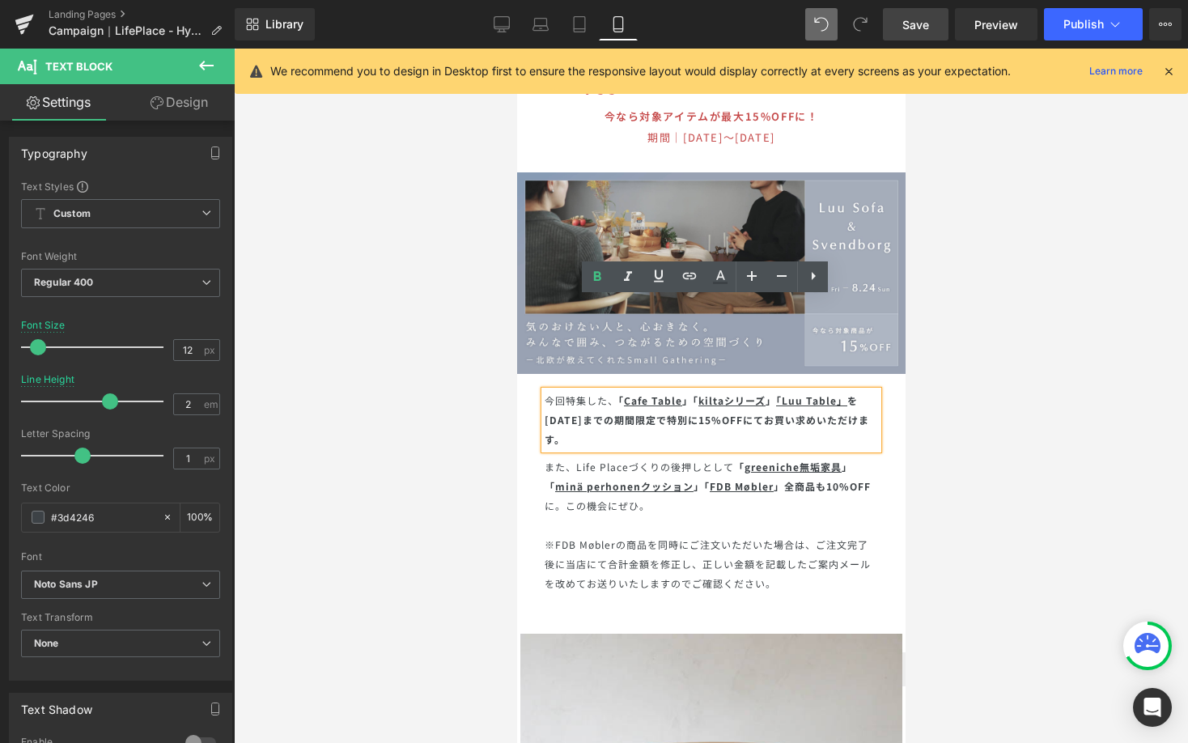
click at [544, 393] on strong "を9/15(日)までの期間限定で" at bounding box center [700, 409] width 313 height 33
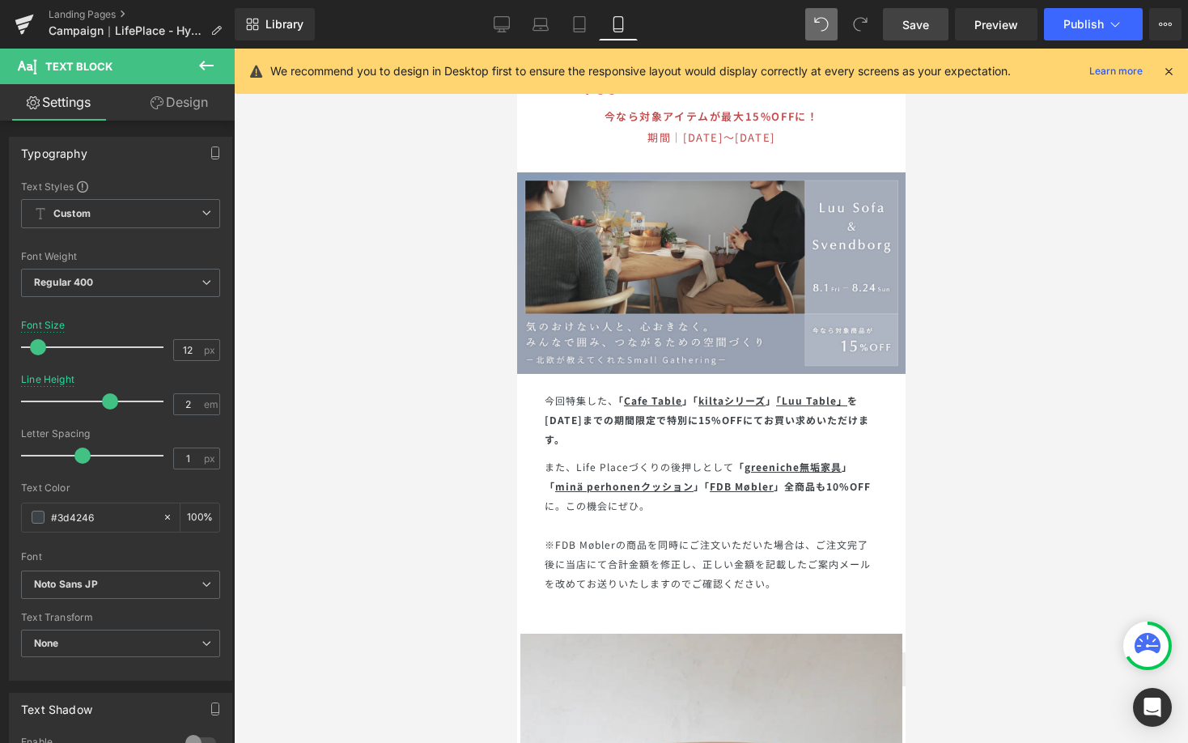
click at [1026, 414] on div at bounding box center [711, 396] width 954 height 694
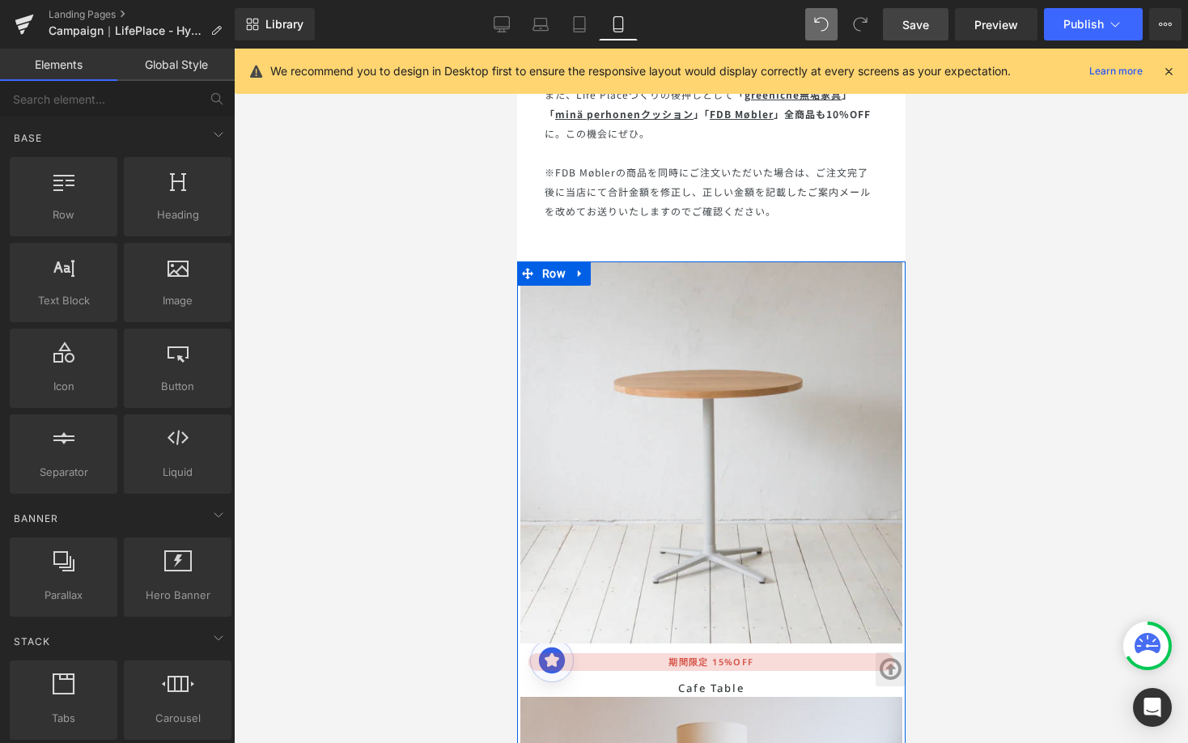
scroll to position [7781, 0]
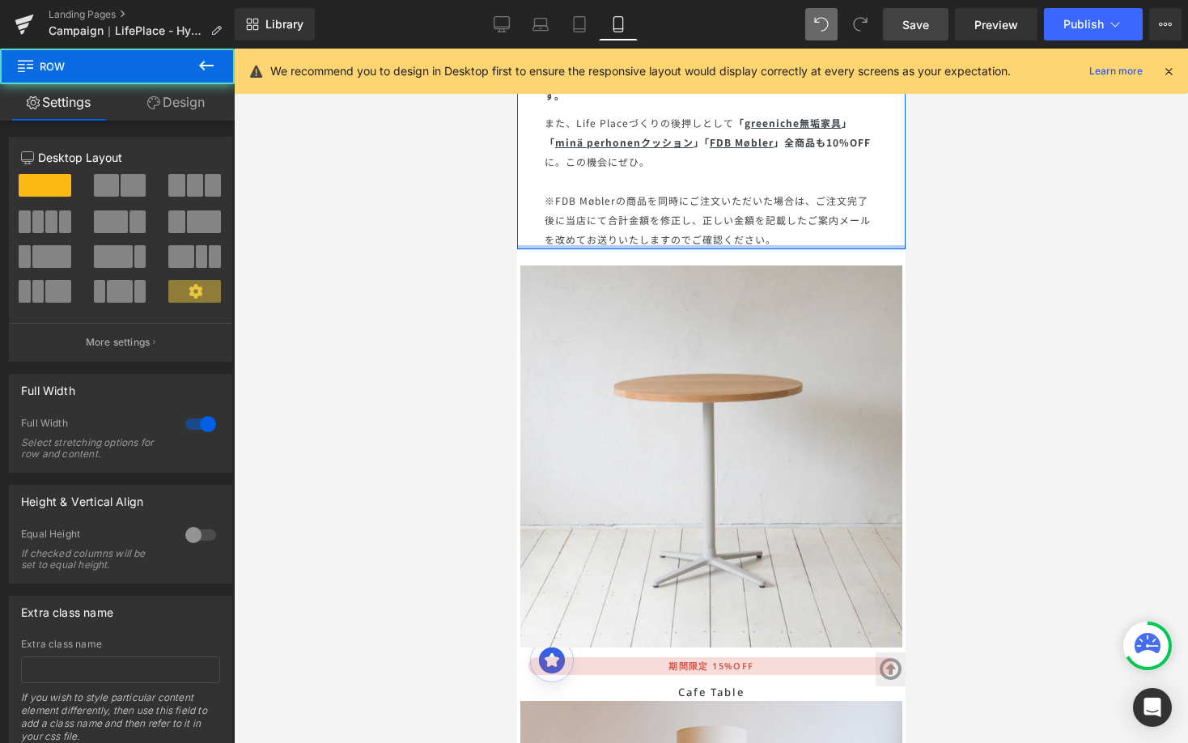
drag, startPoint x: 770, startPoint y: 168, endPoint x: 773, endPoint y: 138, distance: 30.1
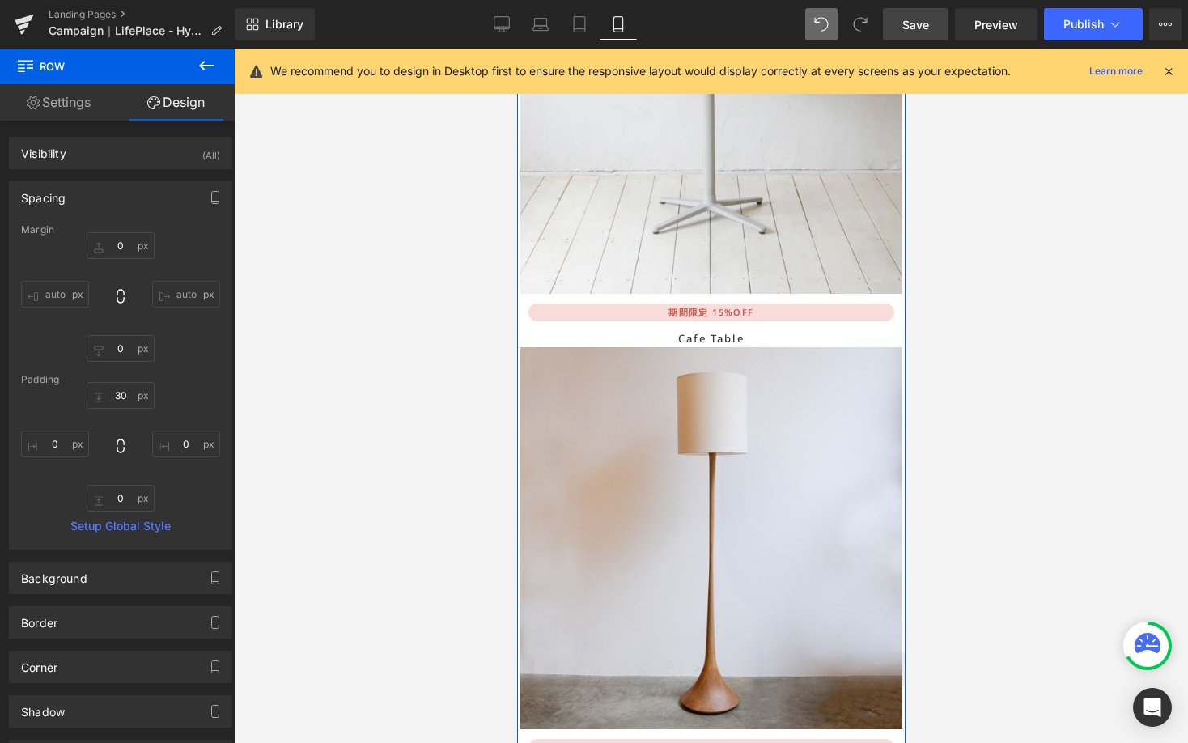
scroll to position [8128, 0]
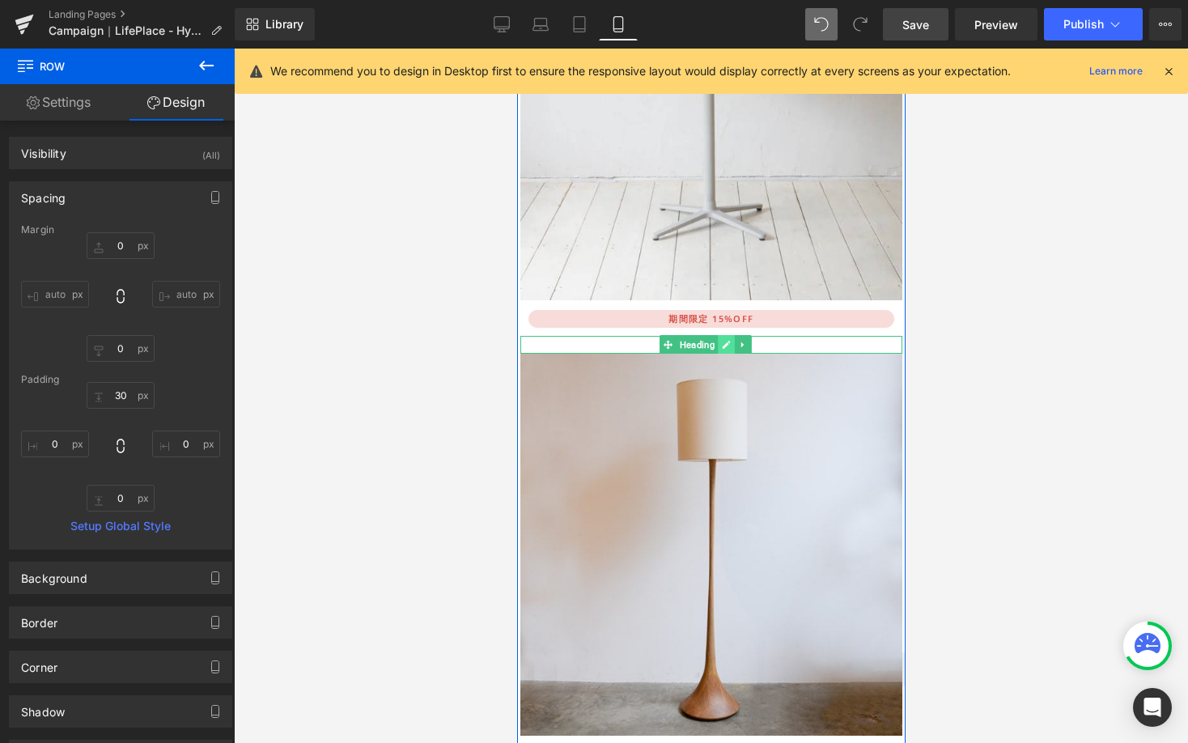
click at [723, 341] on icon at bounding box center [725, 345] width 8 height 8
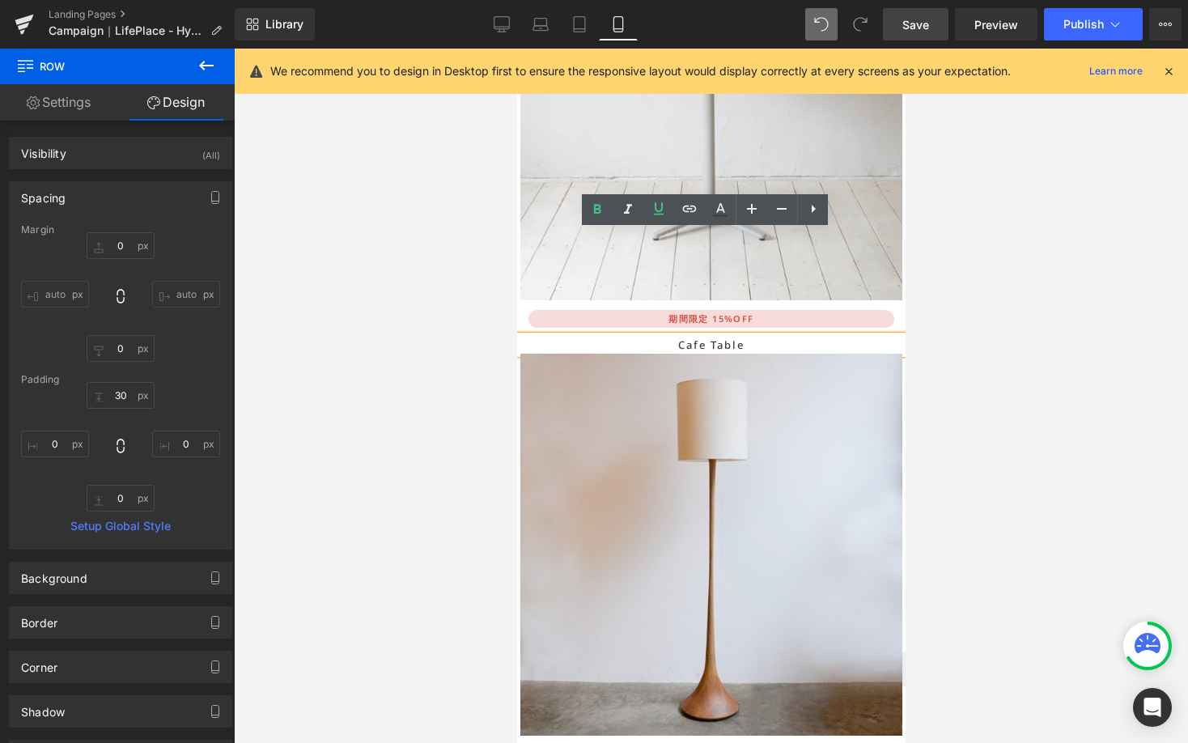
click at [723, 336] on h1 "Cafe Table" at bounding box center [711, 345] width 382 height 18
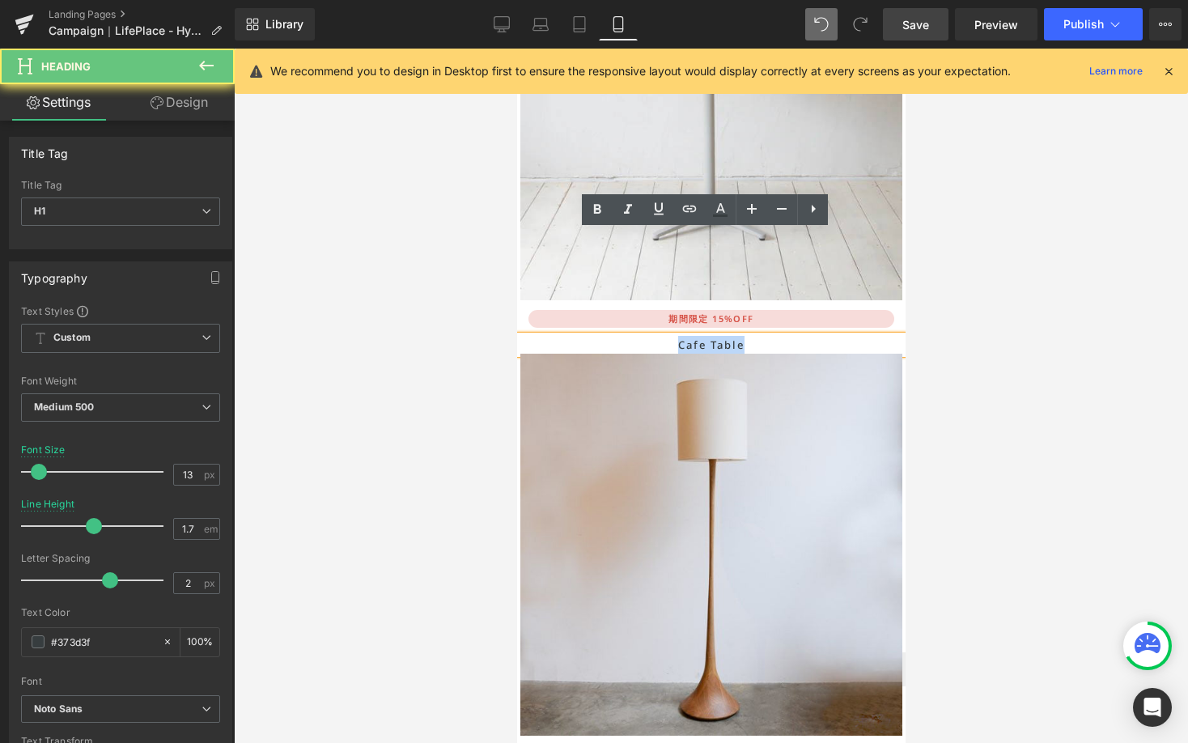
click at [723, 336] on h1 "Cafe Table" at bounding box center [711, 345] width 382 height 18
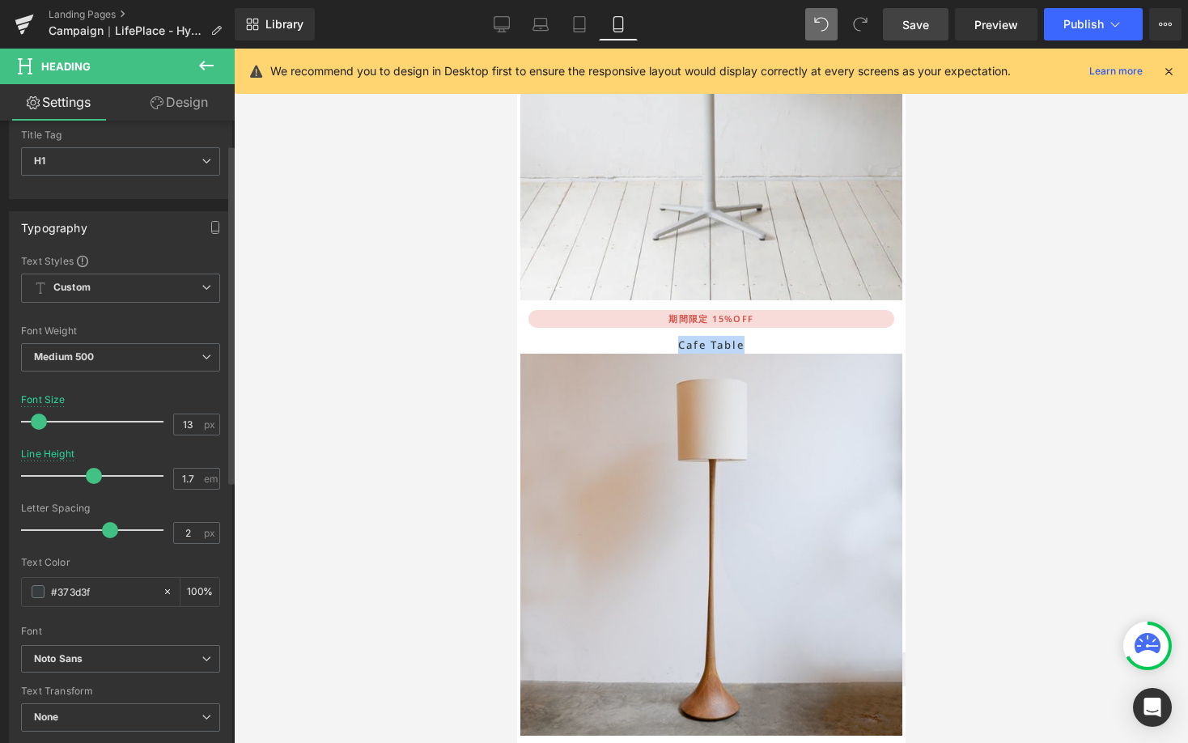
scroll to position [53, 0]
click at [187, 422] on input "13" at bounding box center [188, 422] width 28 height 20
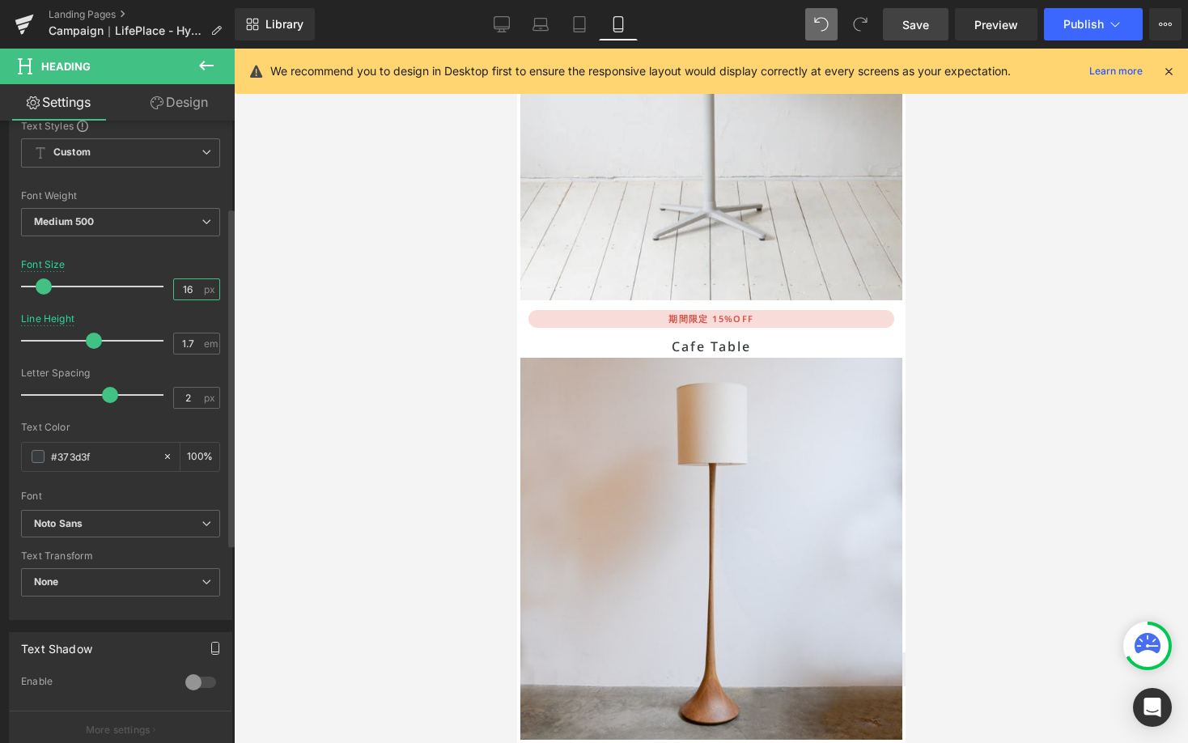
scroll to position [215, 0]
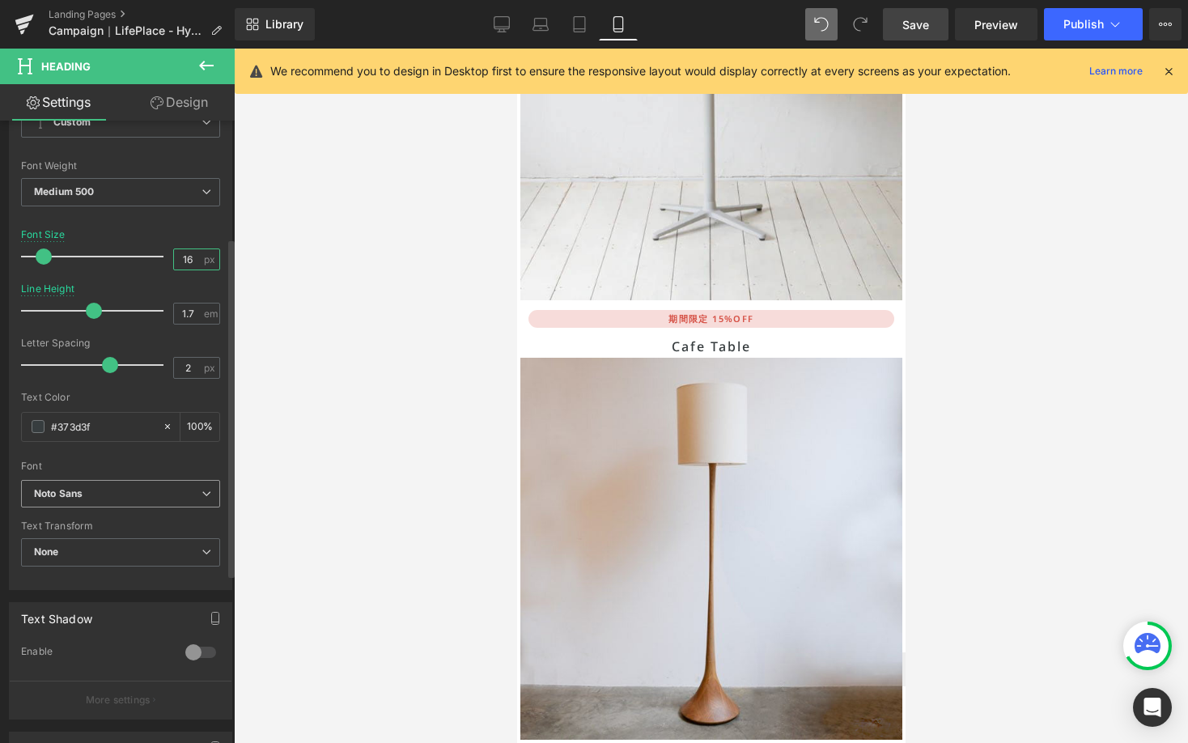
type input "16"
click at [210, 494] on span "Noto Sans" at bounding box center [120, 494] width 199 height 28
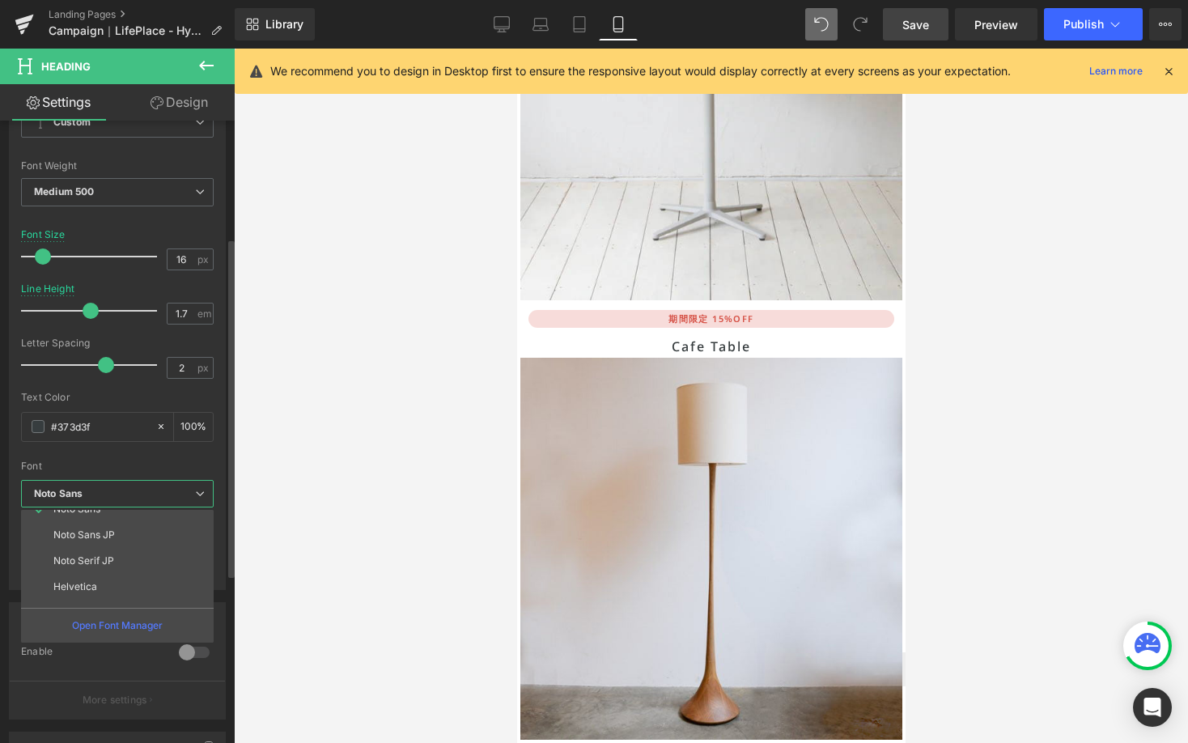
scroll to position [176, 0]
click at [185, 533] on li "Noto Sans JP" at bounding box center [121, 528] width 200 height 26
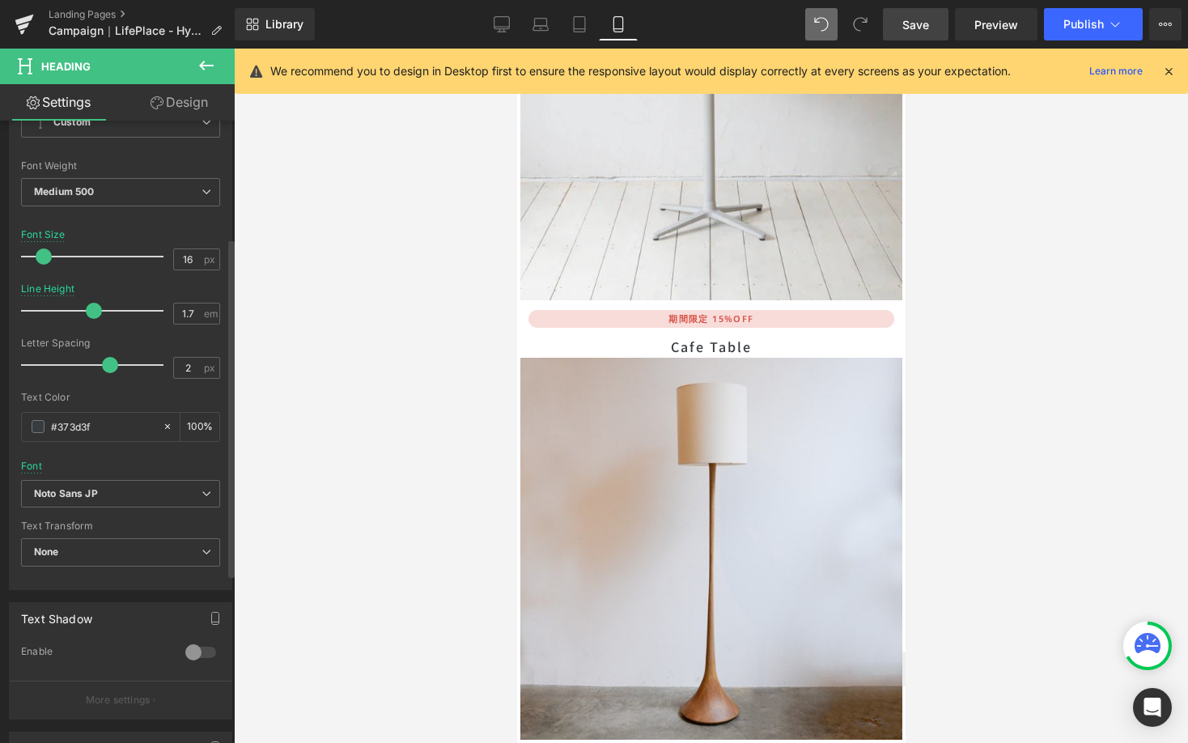
click at [164, 466] on div "Font Default Spectral ABeeZee Work Sans Courgette Arimo Noto Sans Noto Sans JP …" at bounding box center [120, 284] width 199 height 391
click at [187, 315] on input "1.7" at bounding box center [188, 313] width 28 height 20
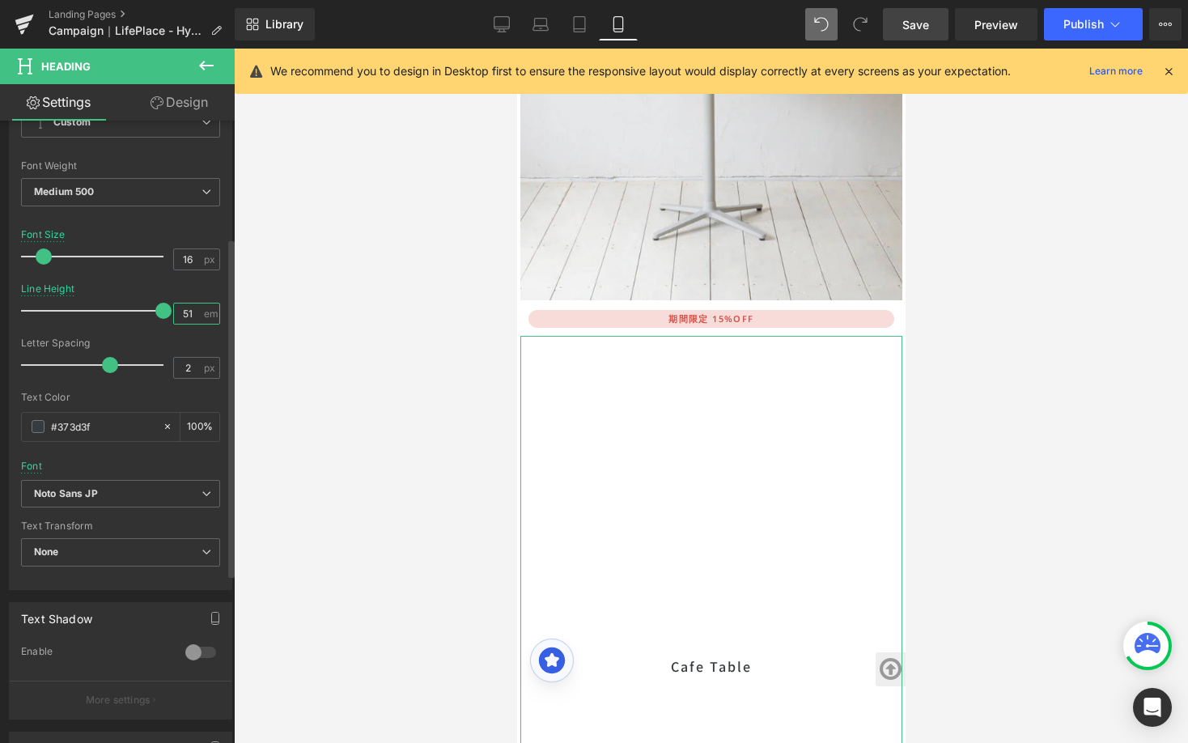
type input "5"
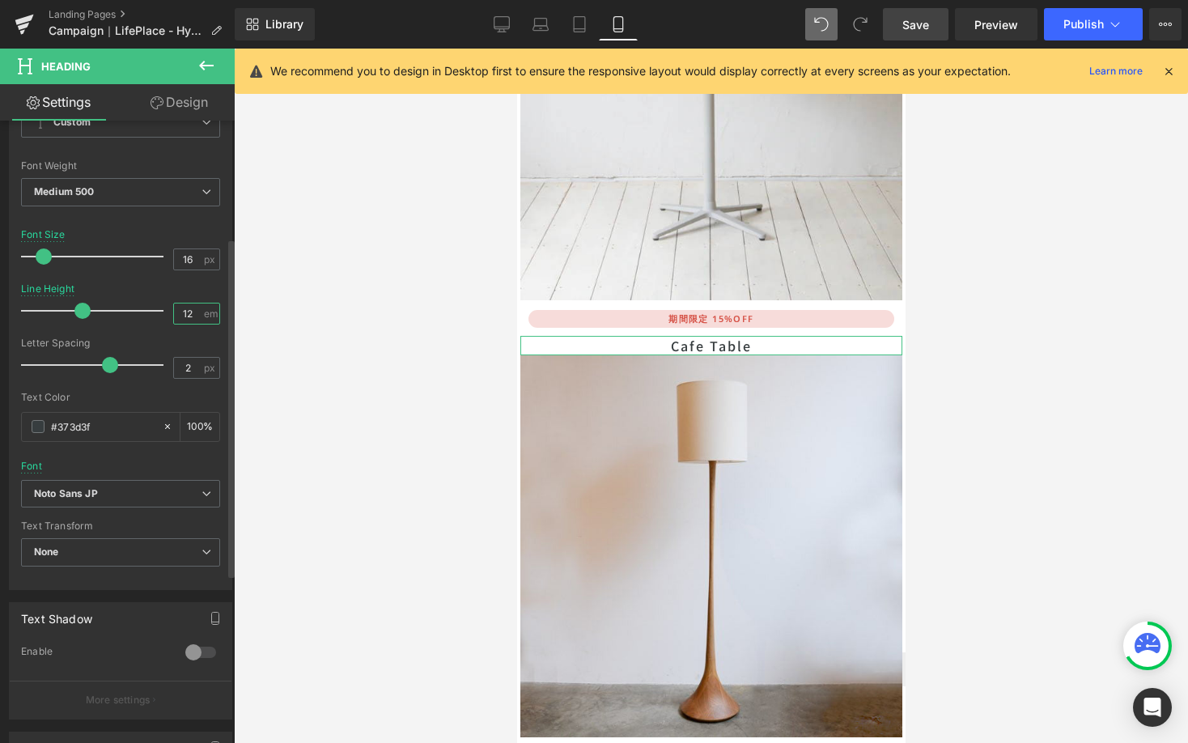
type input "1"
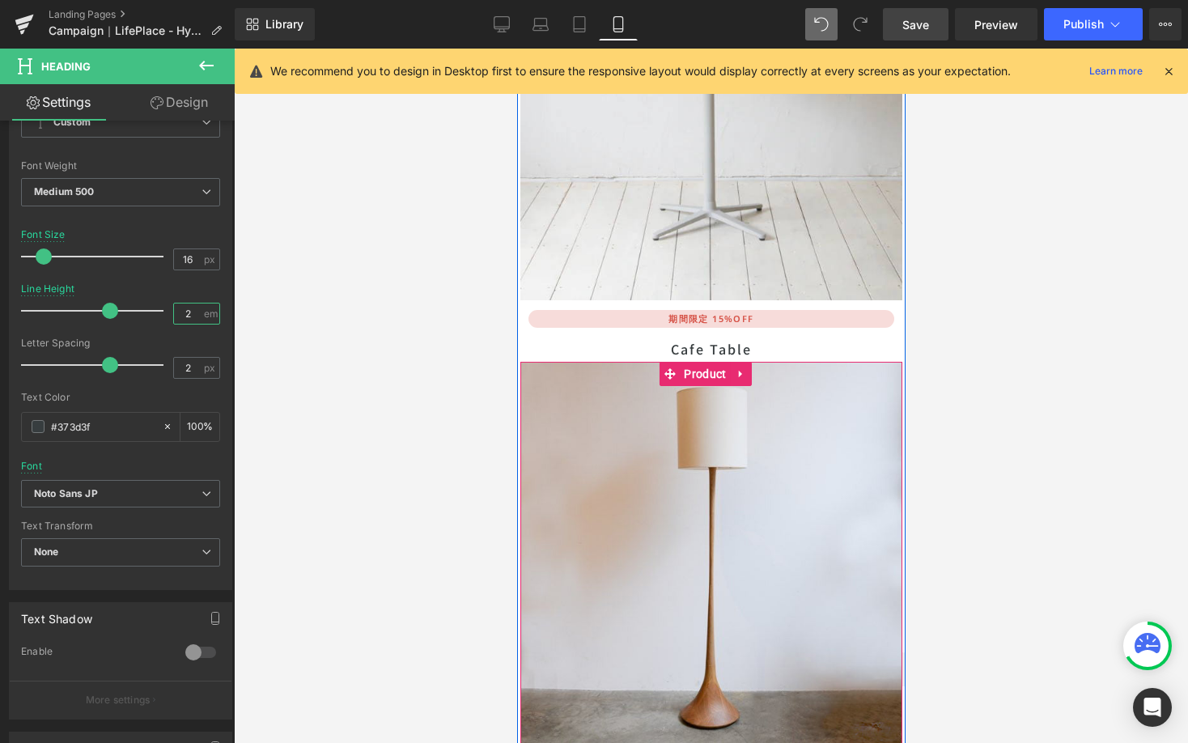
type input "2"
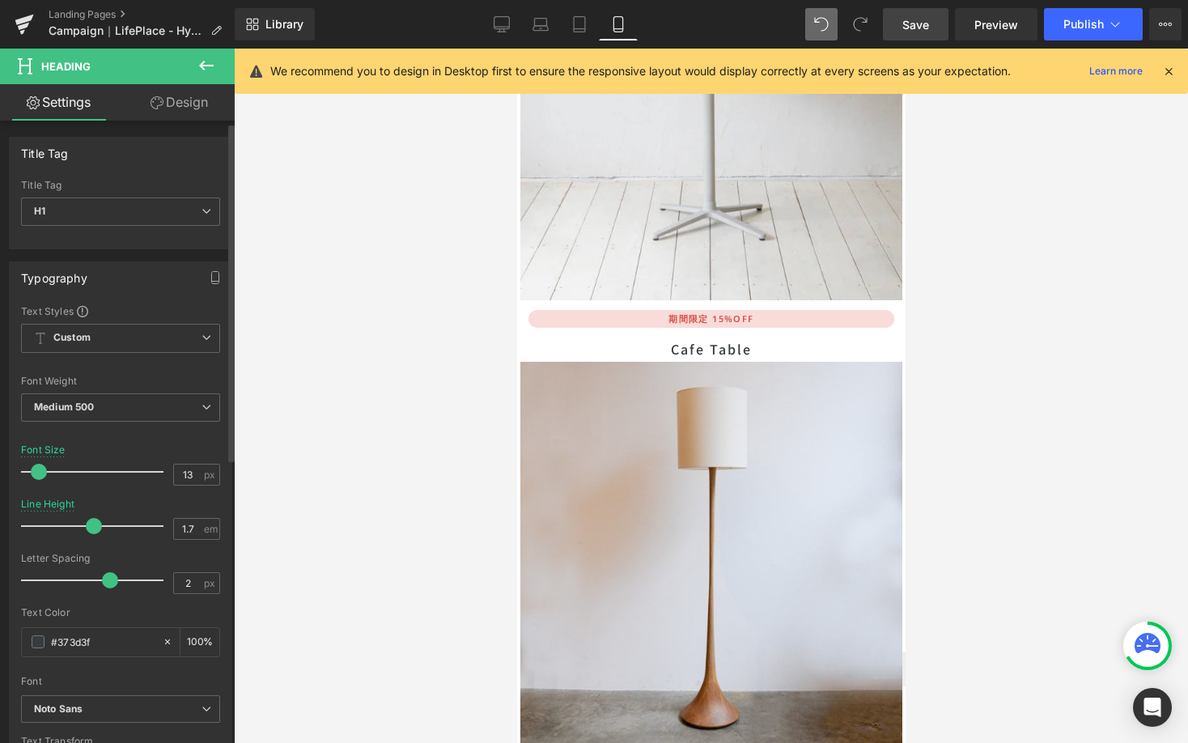
scroll to position [192, 0]
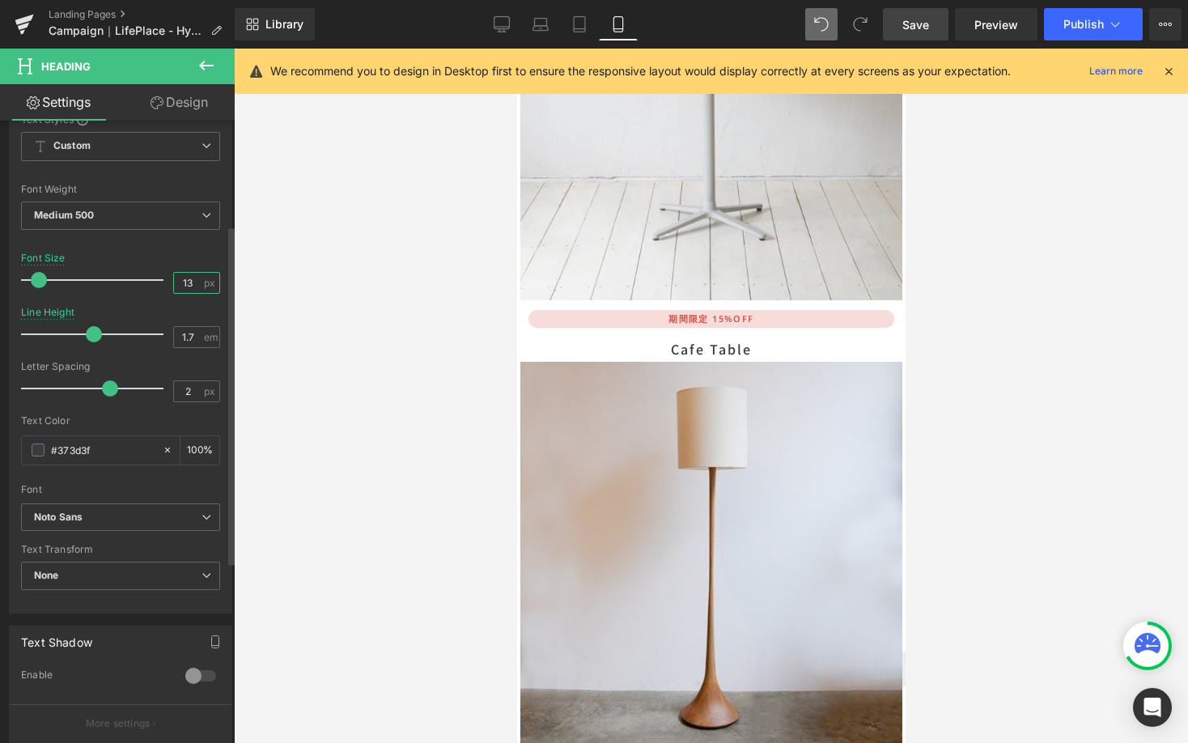
click at [192, 278] on input "13" at bounding box center [188, 283] width 28 height 20
type input "16"
click at [189, 346] on div "1.7 em" at bounding box center [196, 337] width 47 height 22
click at [187, 331] on input "1.7" at bounding box center [188, 337] width 28 height 20
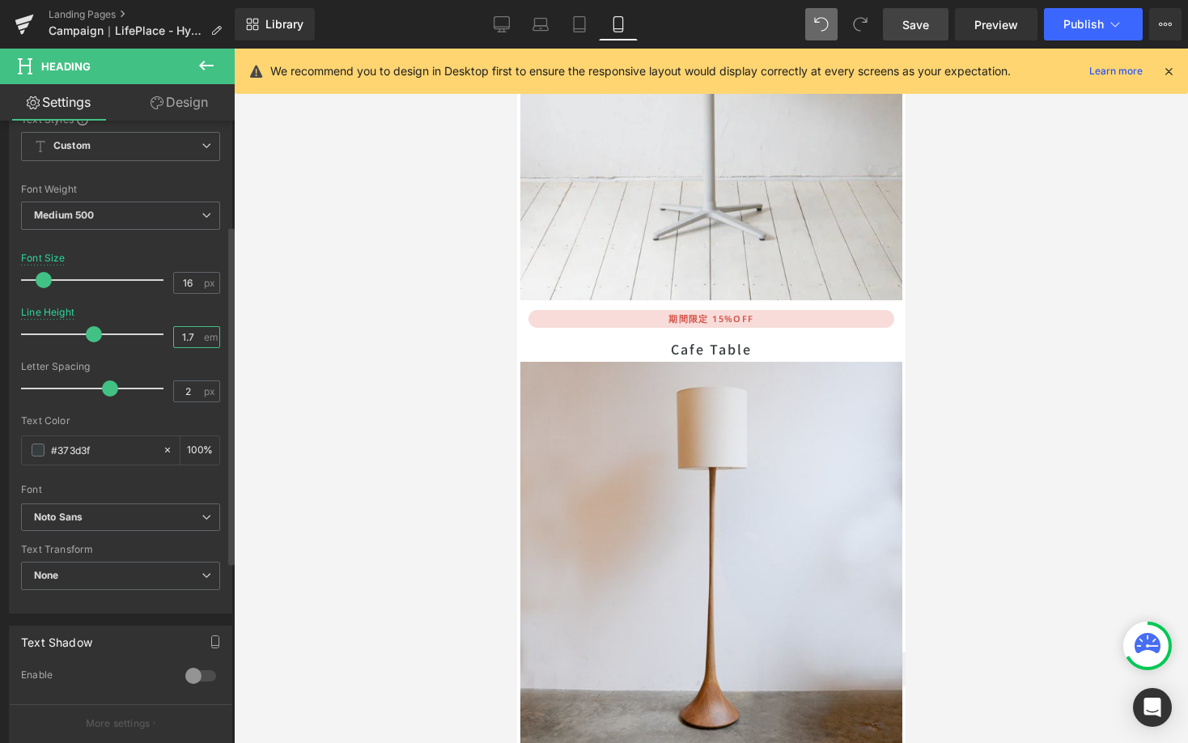
click at [187, 331] on input "1.7" at bounding box center [188, 337] width 28 height 20
type input "2"
click at [189, 302] on div at bounding box center [120, 301] width 199 height 11
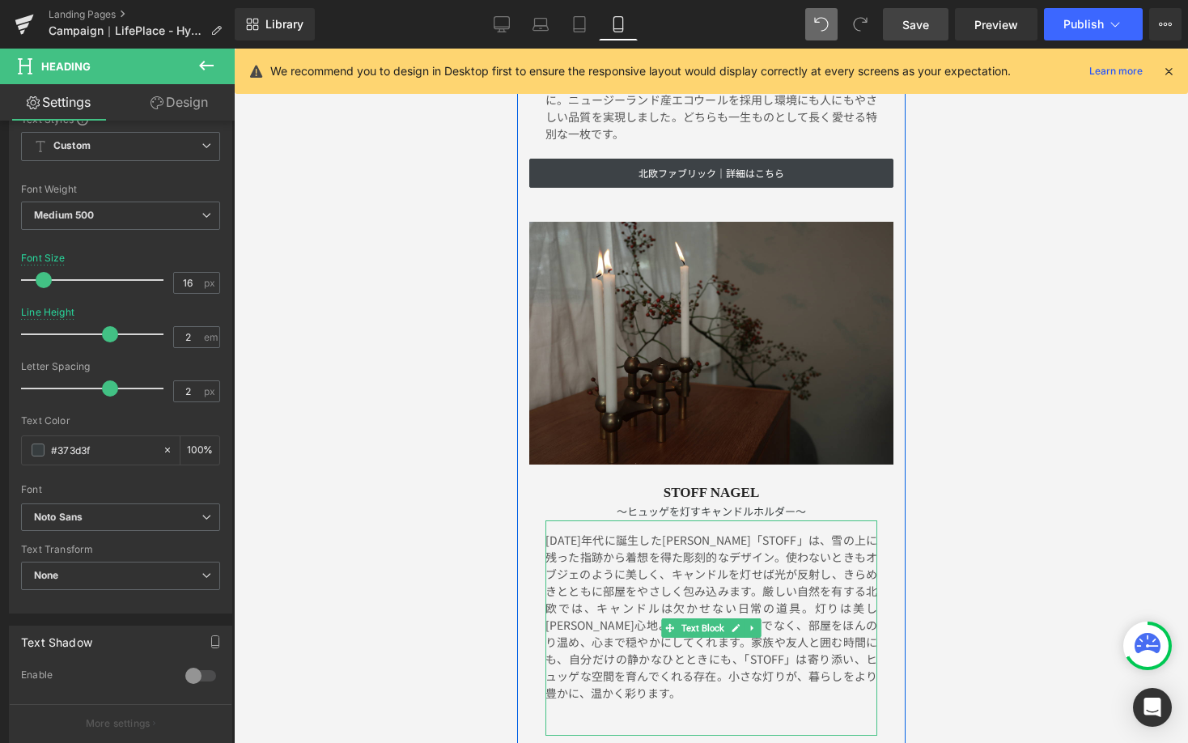
scroll to position [6466, 0]
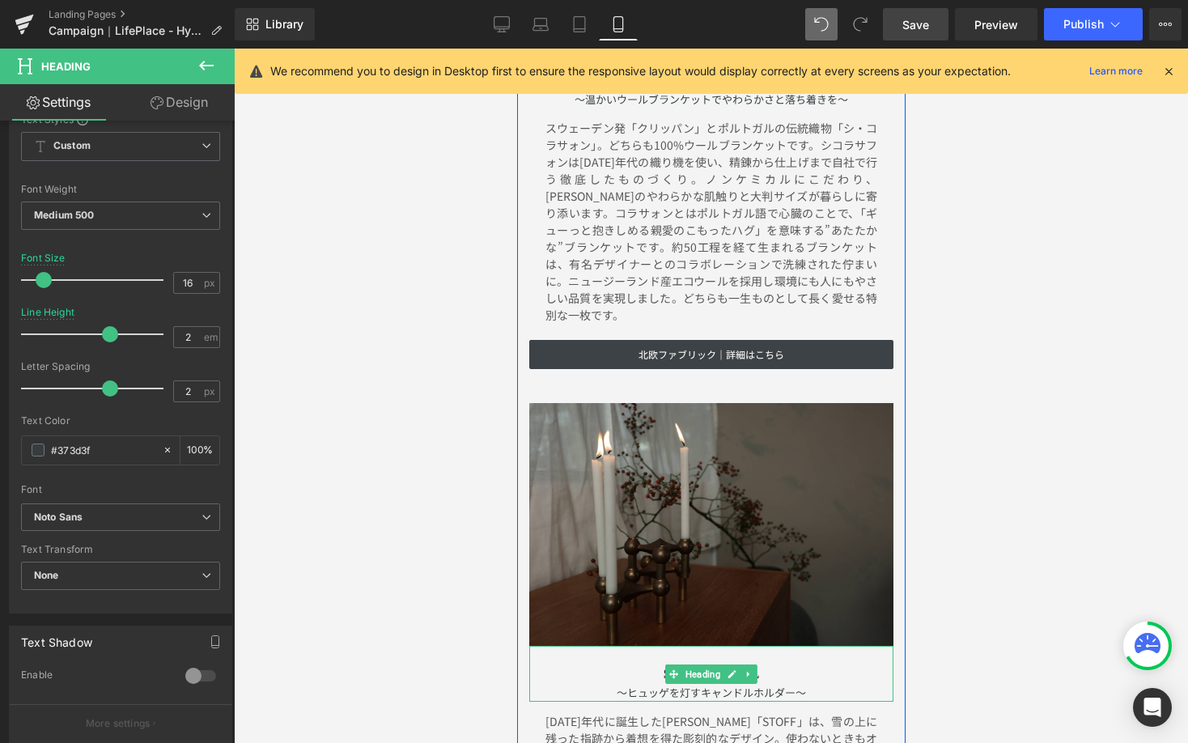
click at [772, 665] on h2 "STOFF NAGEL" at bounding box center [710, 674] width 364 height 18
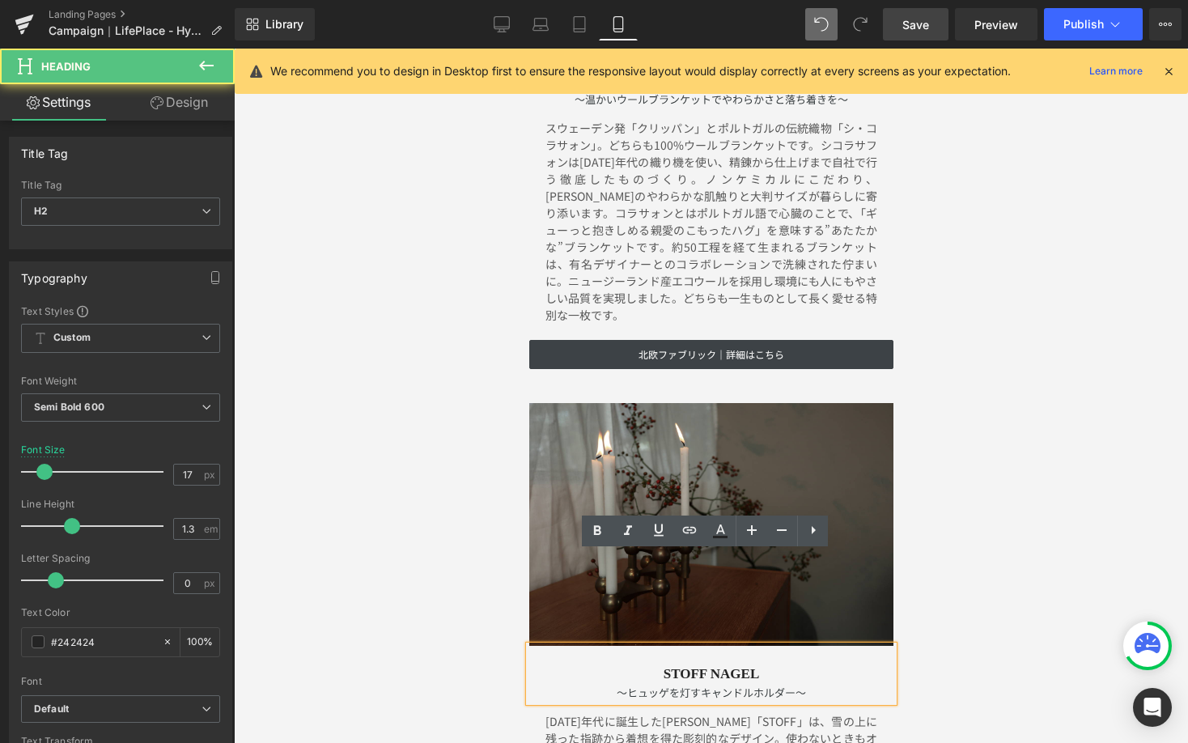
click at [761, 665] on h2 "STOFF NAGEL" at bounding box center [710, 674] width 364 height 18
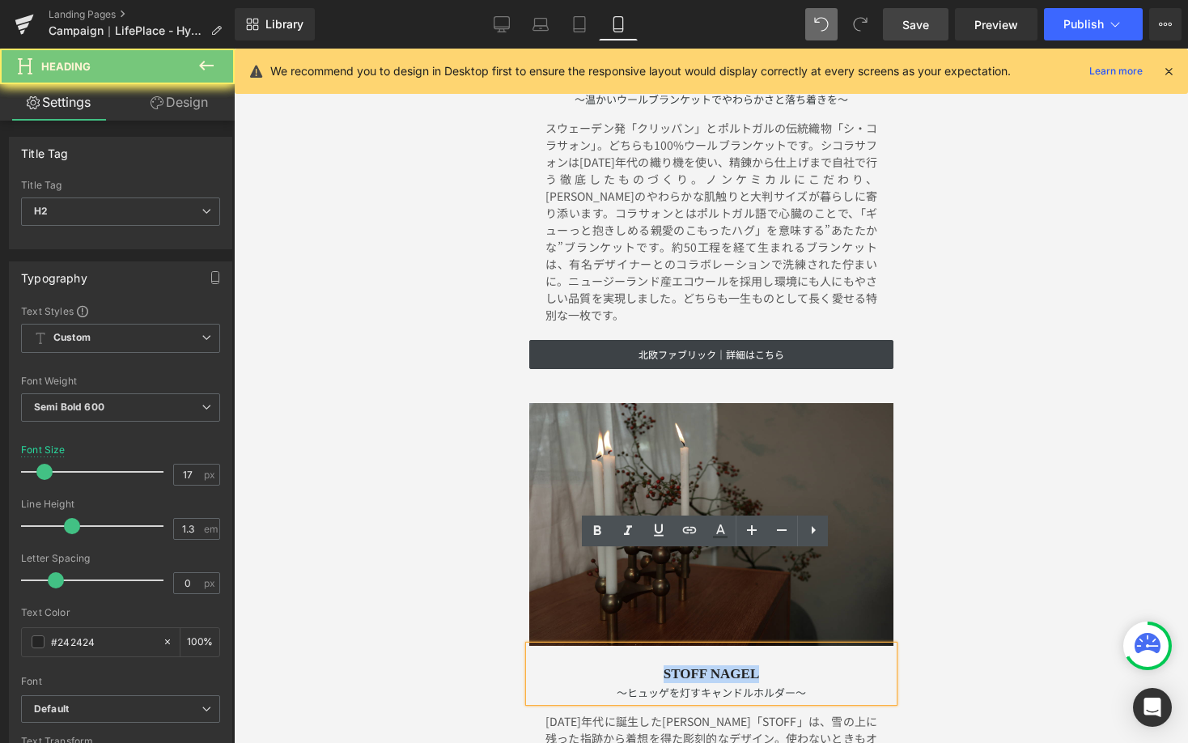
click at [761, 665] on h2 "STOFF NAGEL" at bounding box center [710, 674] width 364 height 18
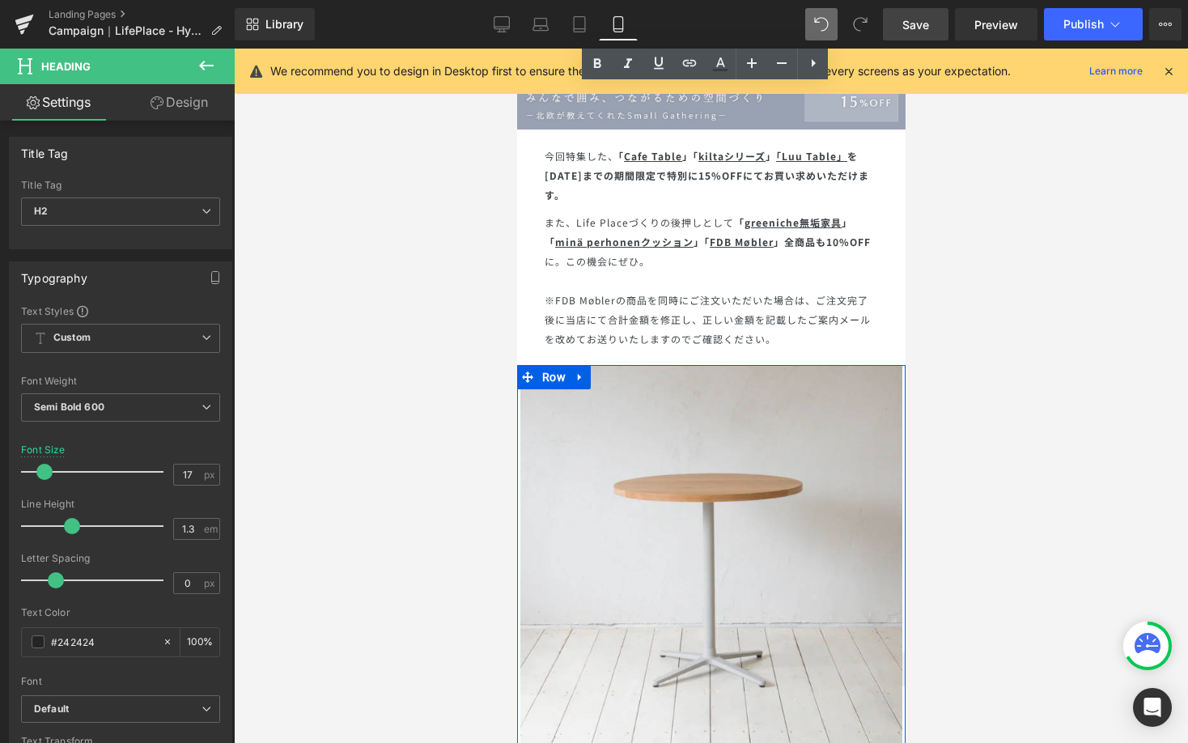
scroll to position [7819, 0]
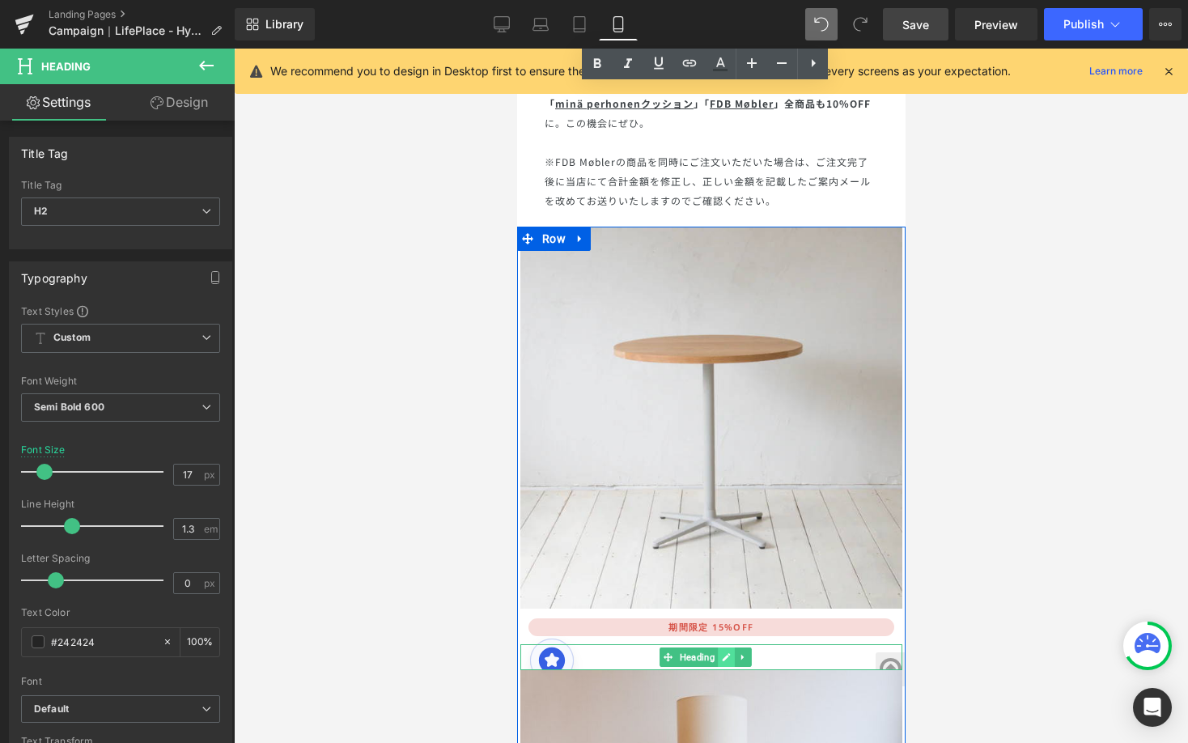
click at [718, 647] on link at bounding box center [725, 656] width 17 height 19
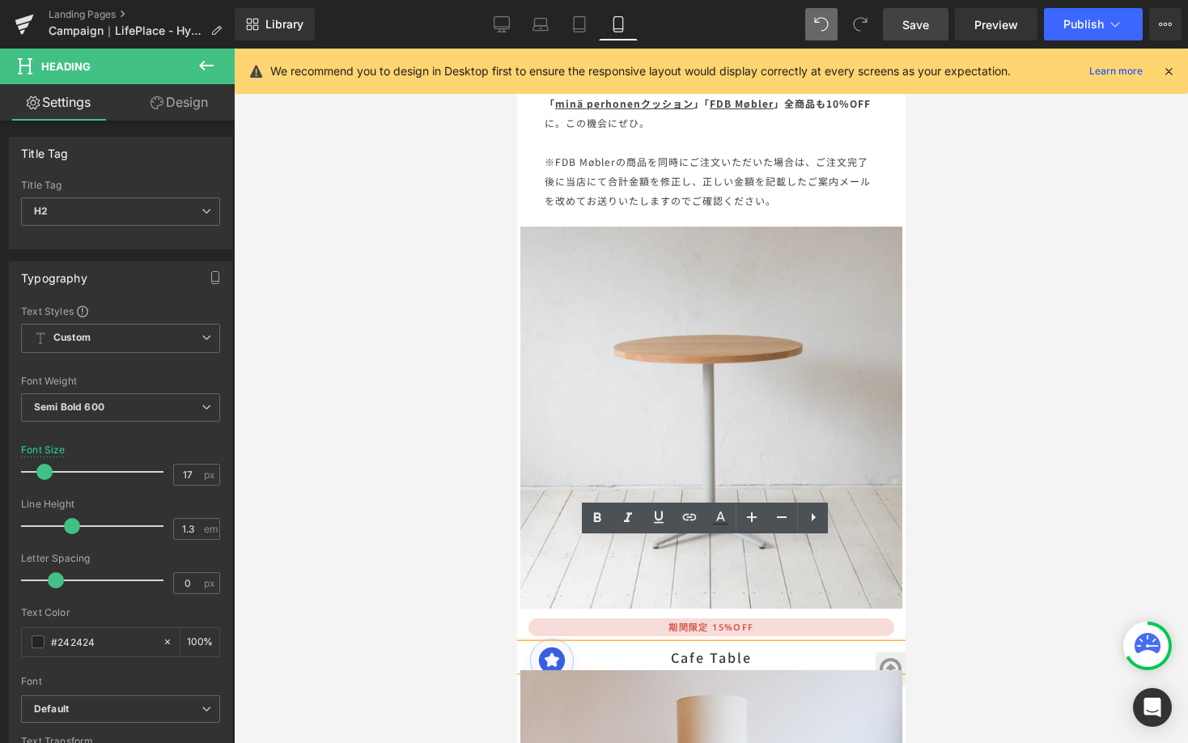
click at [718, 644] on h1 "Cafe Table" at bounding box center [711, 657] width 382 height 26
click at [713, 644] on h1 "Cafe Table" at bounding box center [711, 657] width 382 height 26
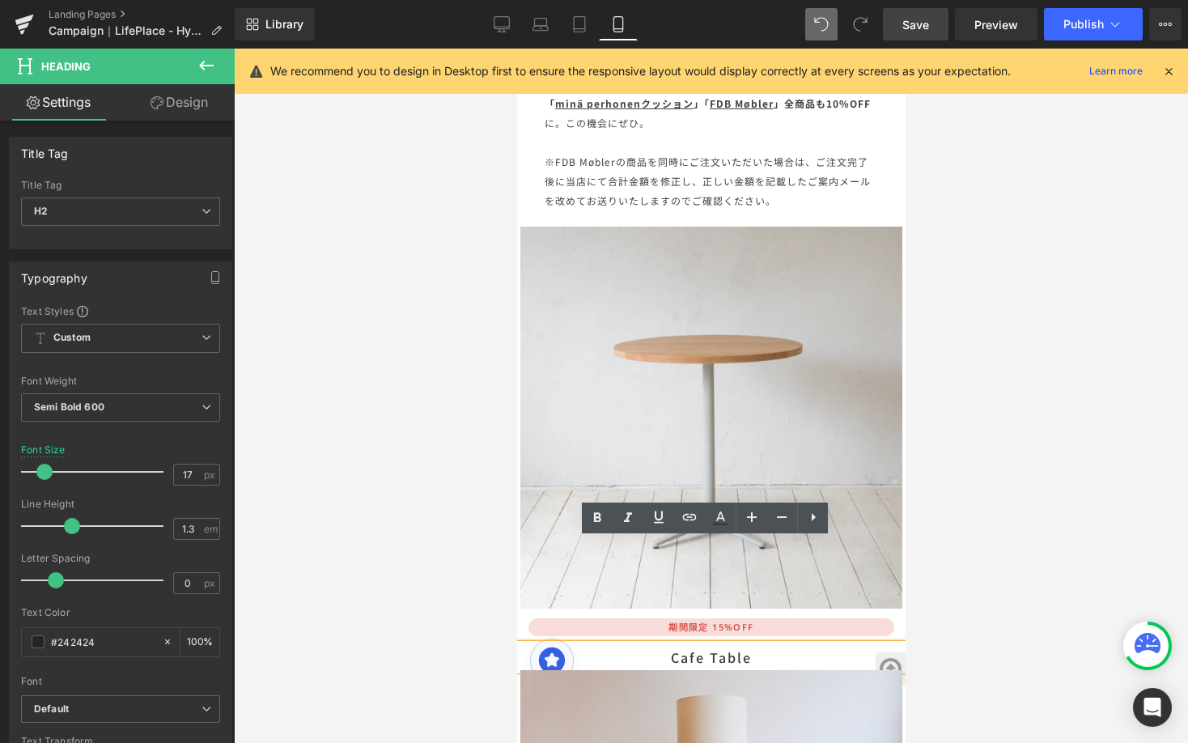
click at [713, 644] on h1 "Cafe Table" at bounding box center [711, 657] width 382 height 26
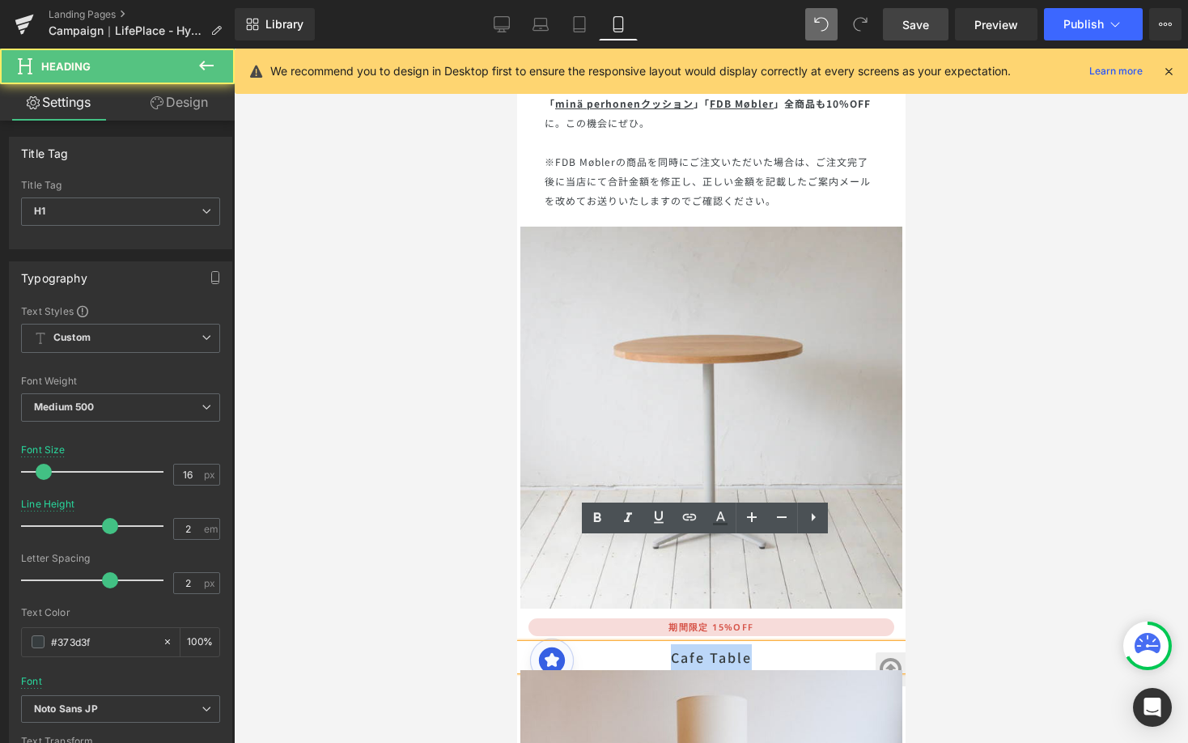
click at [706, 644] on h1 "Cafe Table" at bounding box center [711, 657] width 382 height 26
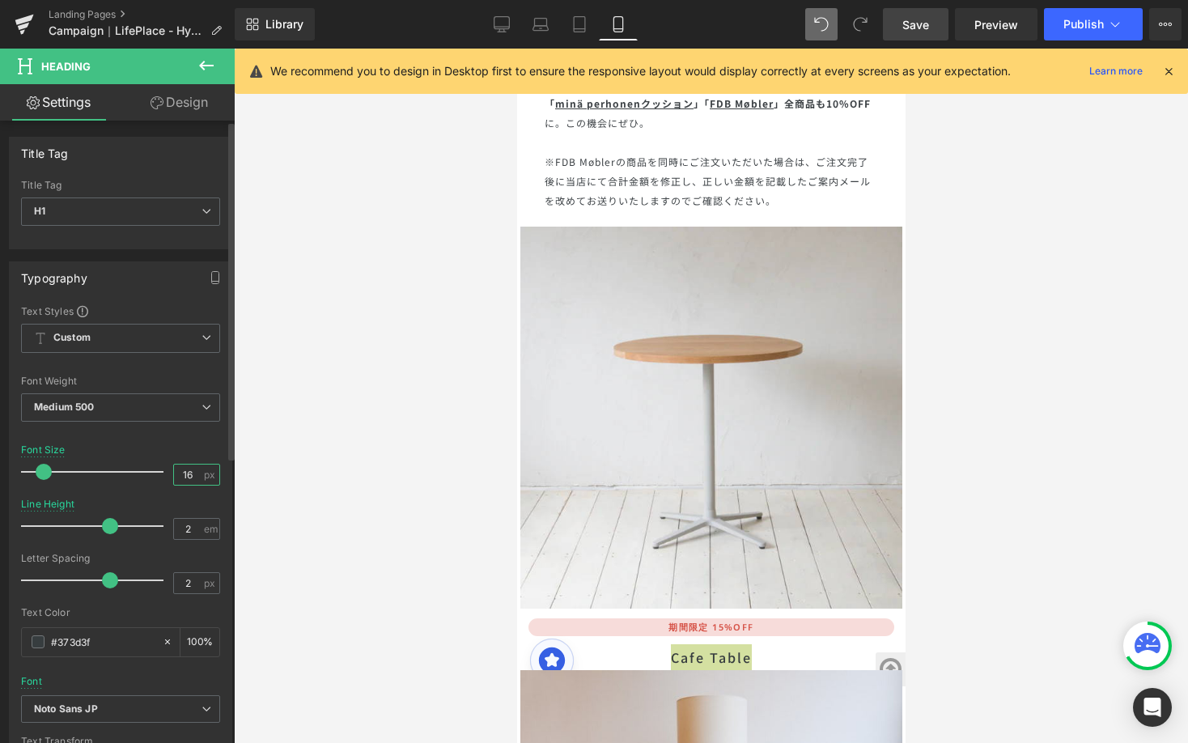
click at [190, 472] on input "16" at bounding box center [188, 474] width 28 height 20
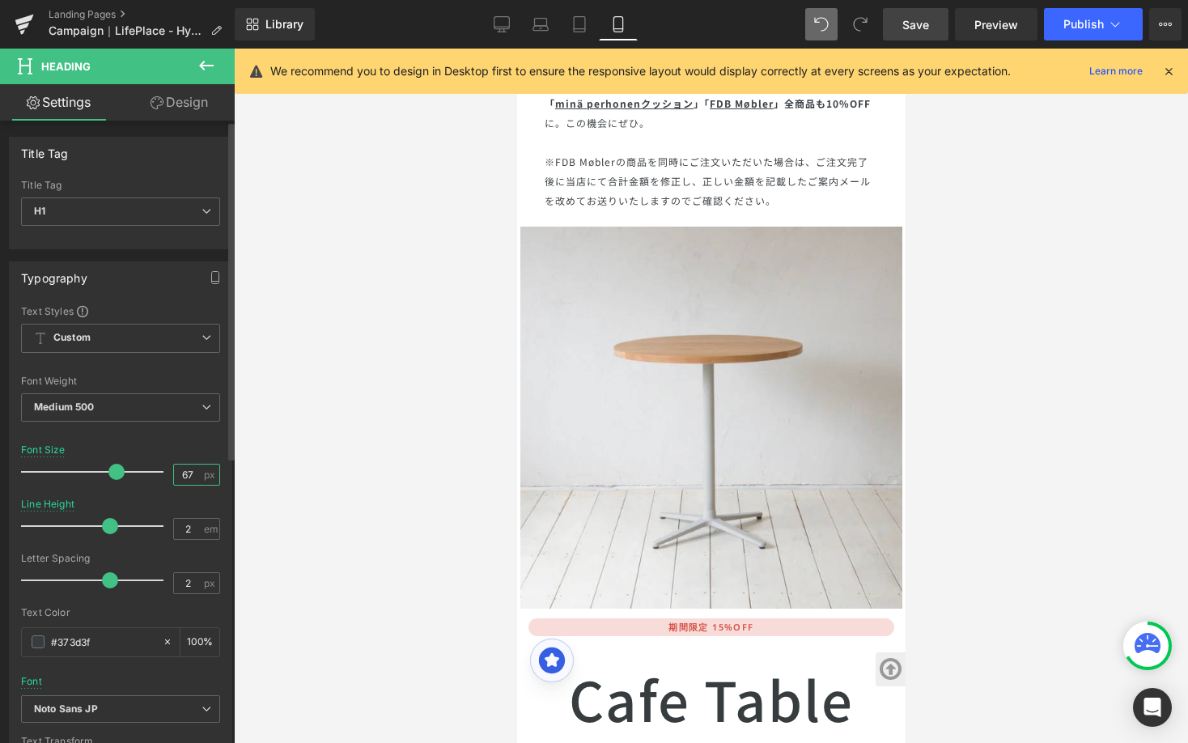
type input "6"
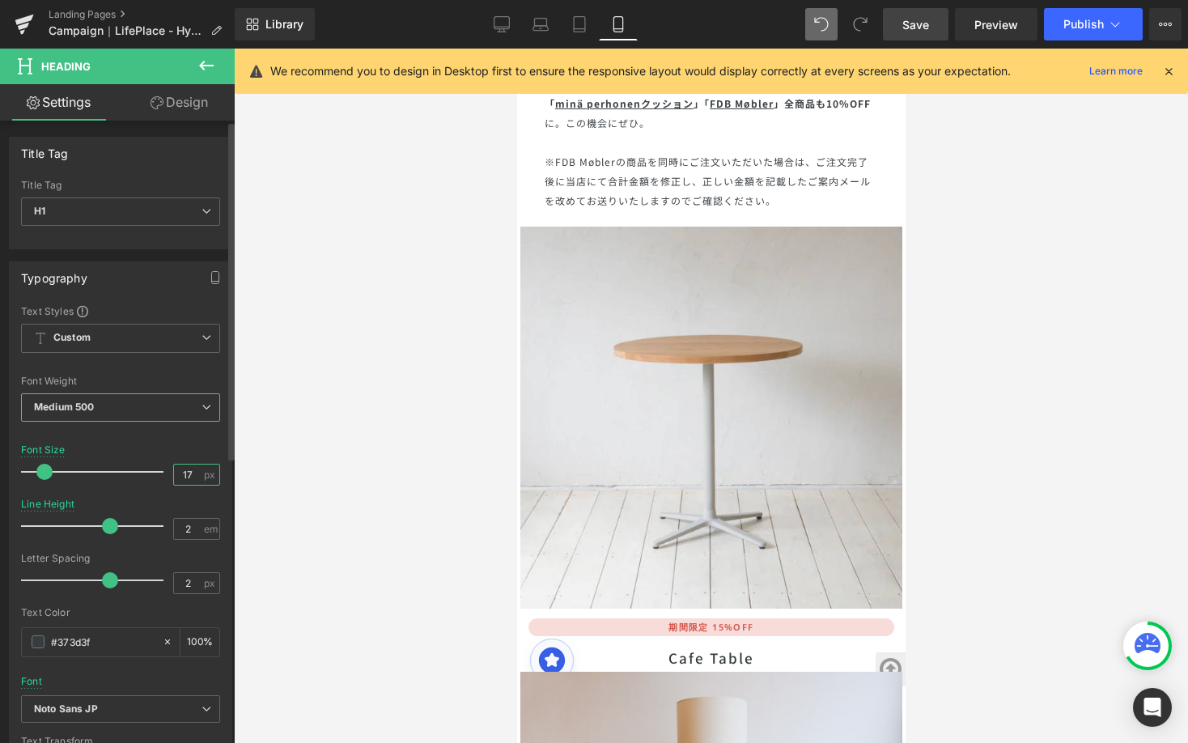
type input "17"
click at [202, 400] on span "Medium 500" at bounding box center [120, 407] width 199 height 28
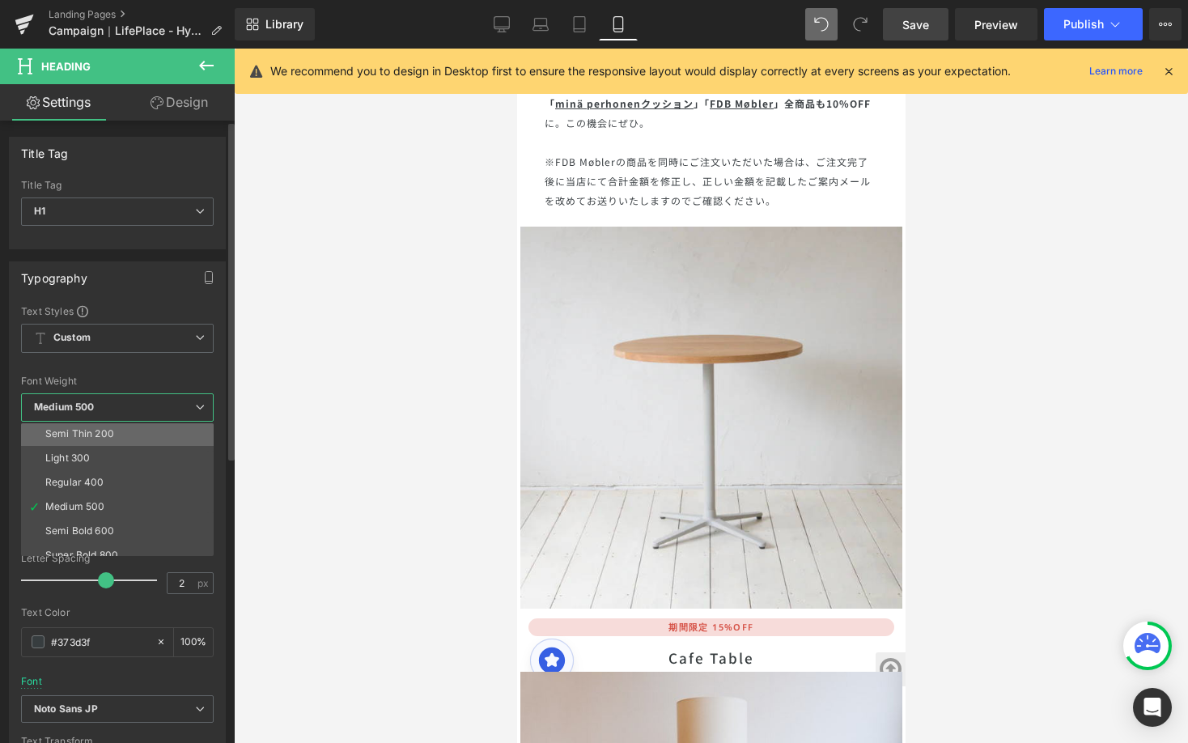
scroll to position [54, 0]
click at [142, 495] on li "Semi Bold 600" at bounding box center [121, 502] width 200 height 24
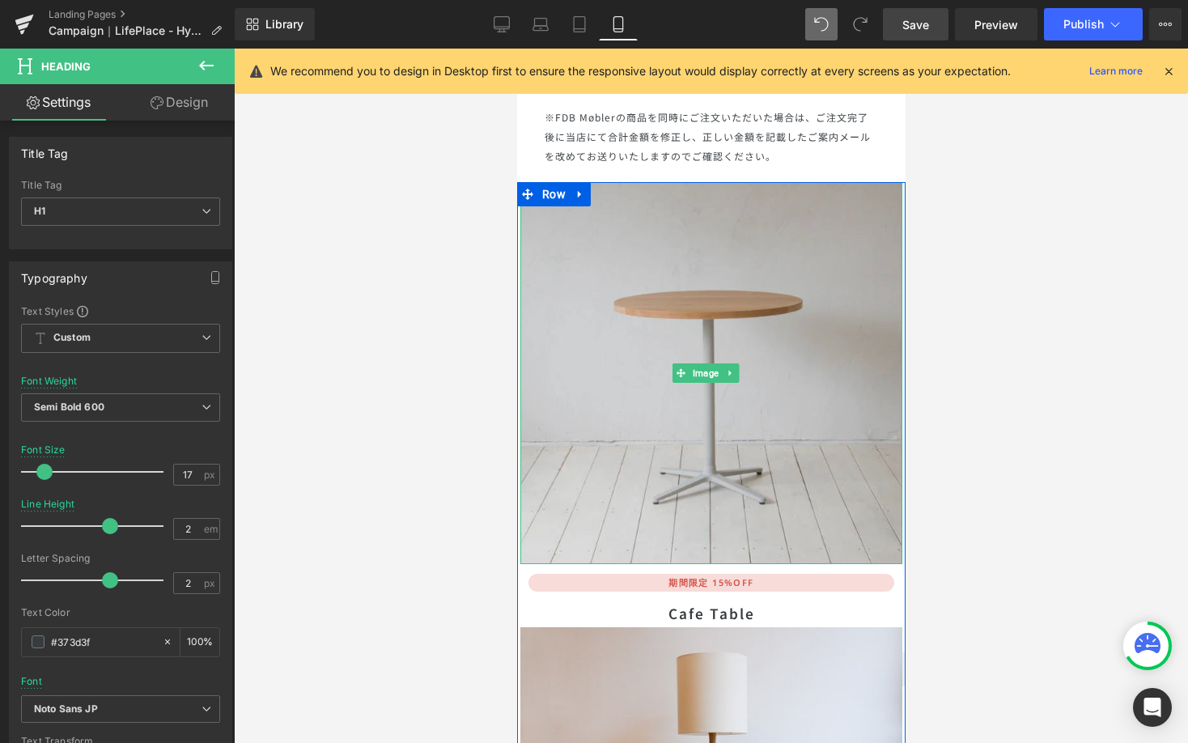
scroll to position [7866, 0]
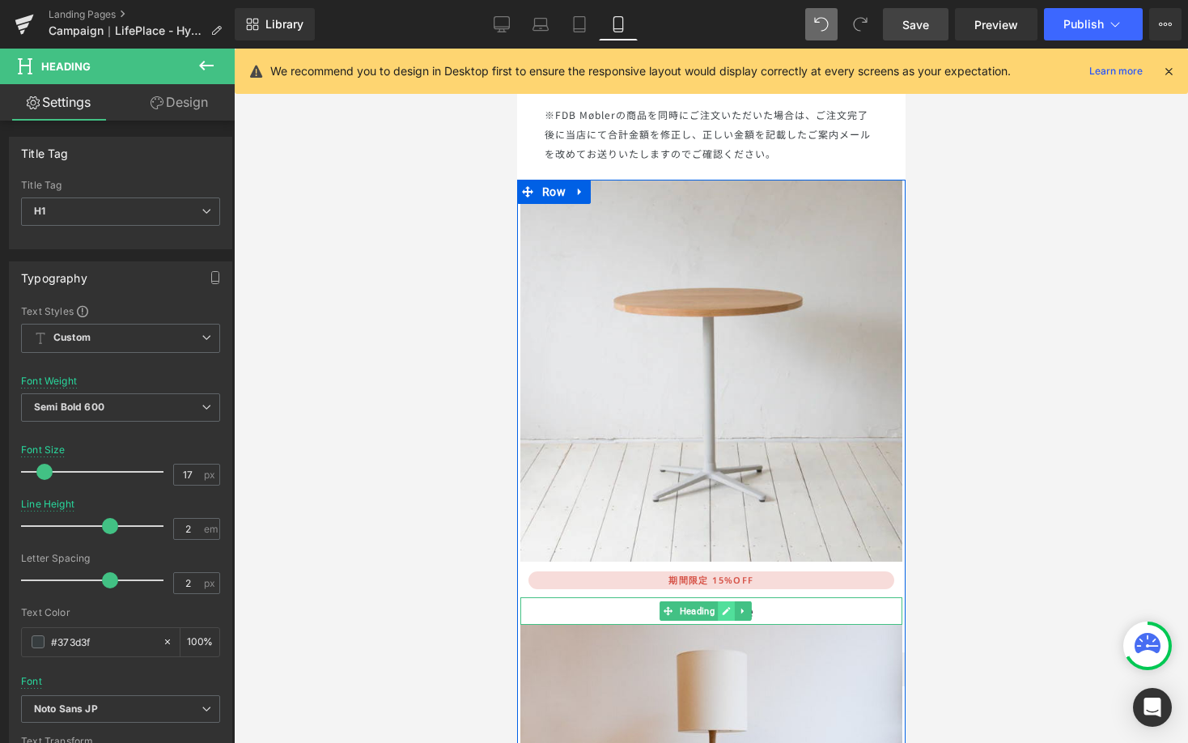
click at [727, 606] on icon at bounding box center [725, 611] width 9 height 10
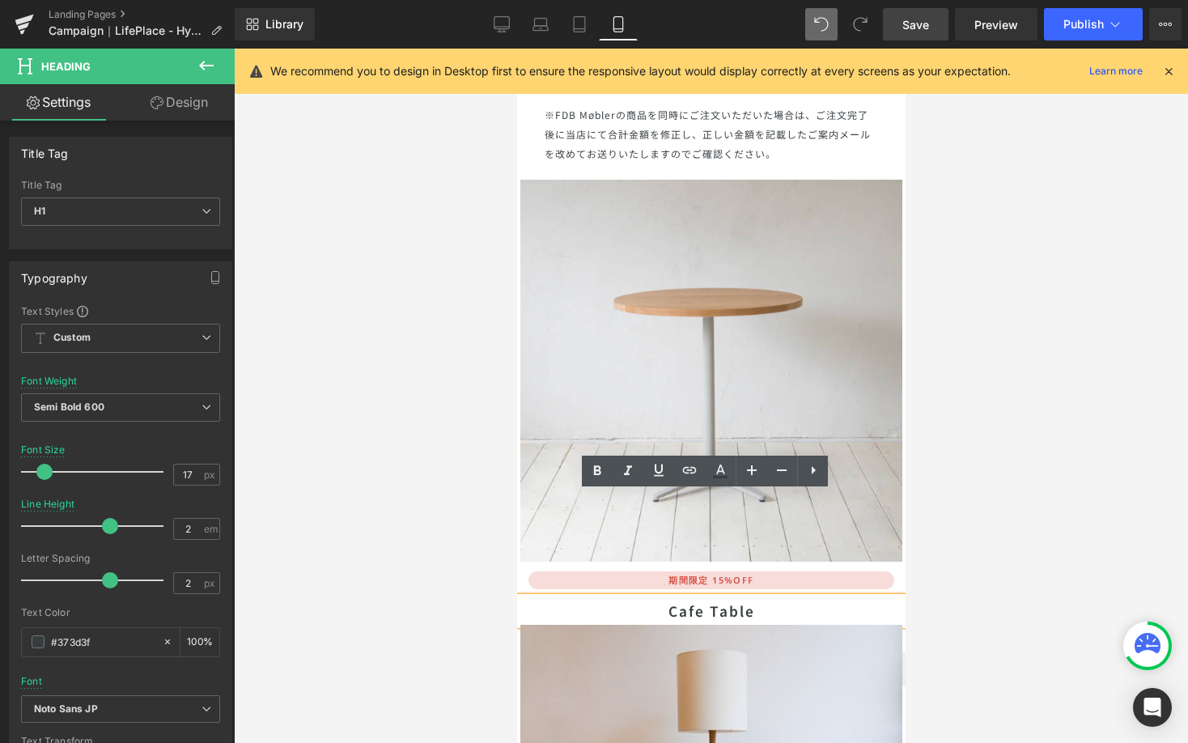
click at [727, 597] on h1 "Cafe Table" at bounding box center [711, 611] width 382 height 28
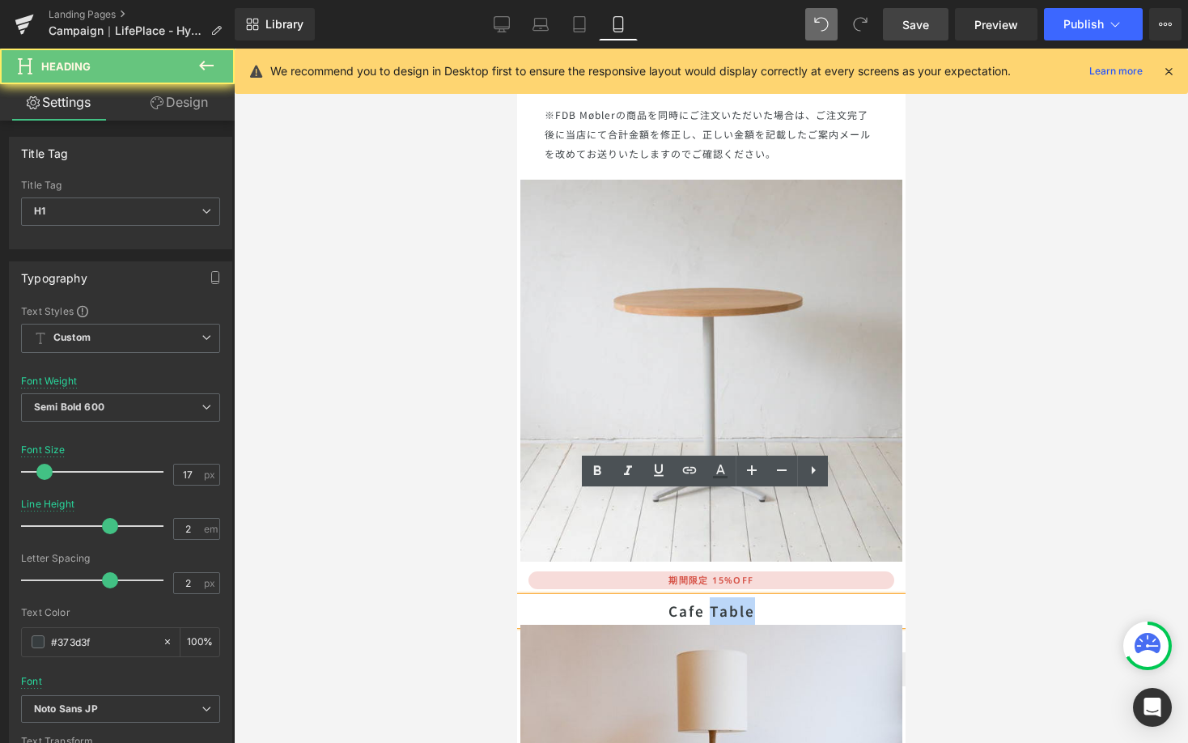
click at [727, 597] on h1 "Cafe Table" at bounding box center [711, 611] width 382 height 28
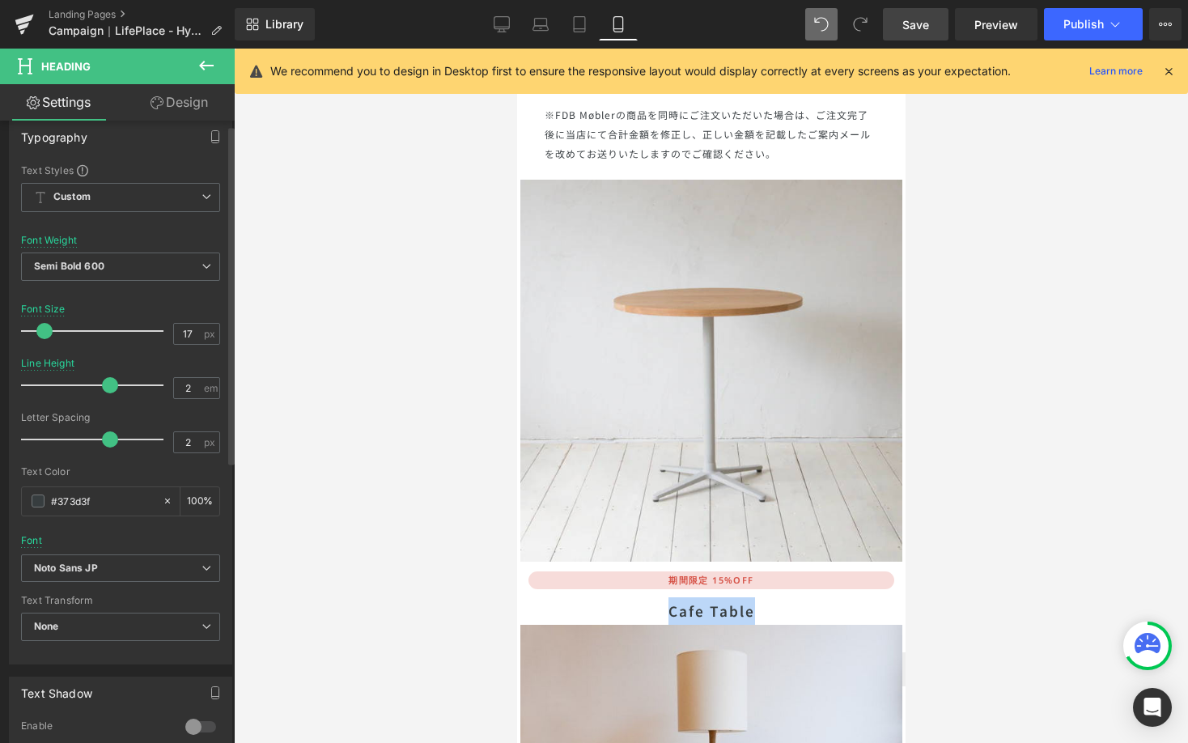
scroll to position [252, 0]
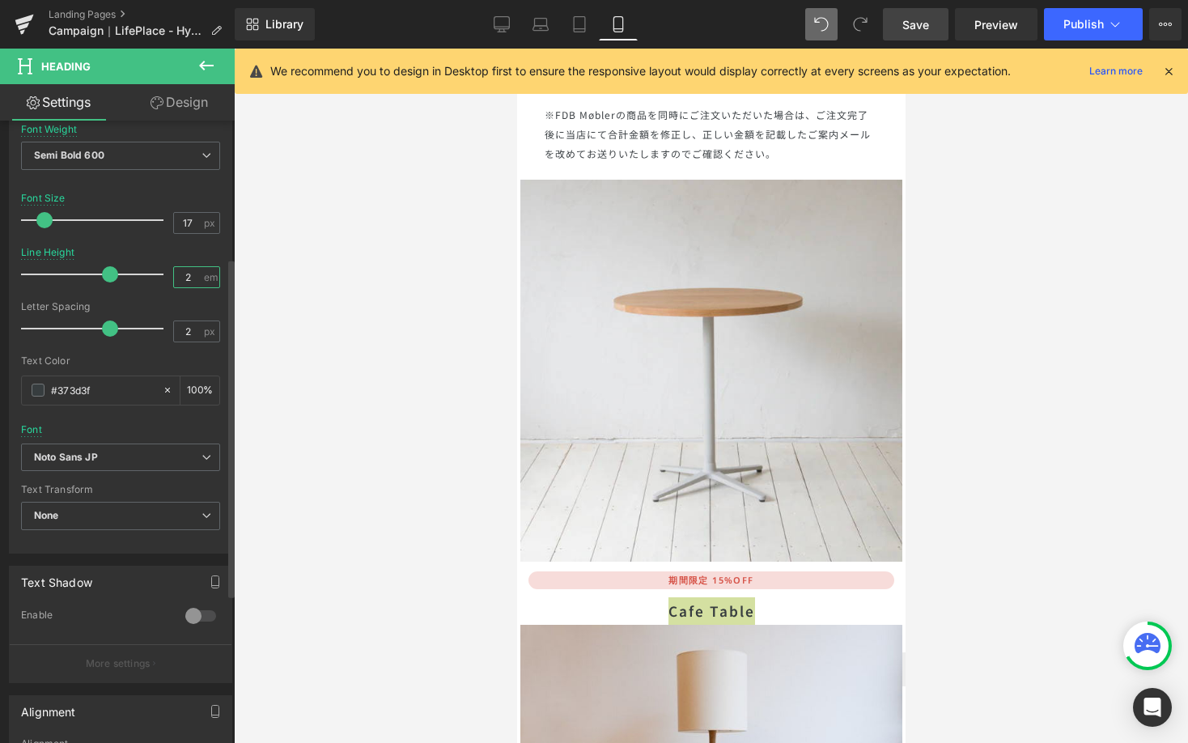
click at [188, 278] on input "2" at bounding box center [188, 277] width 28 height 20
type input "2"
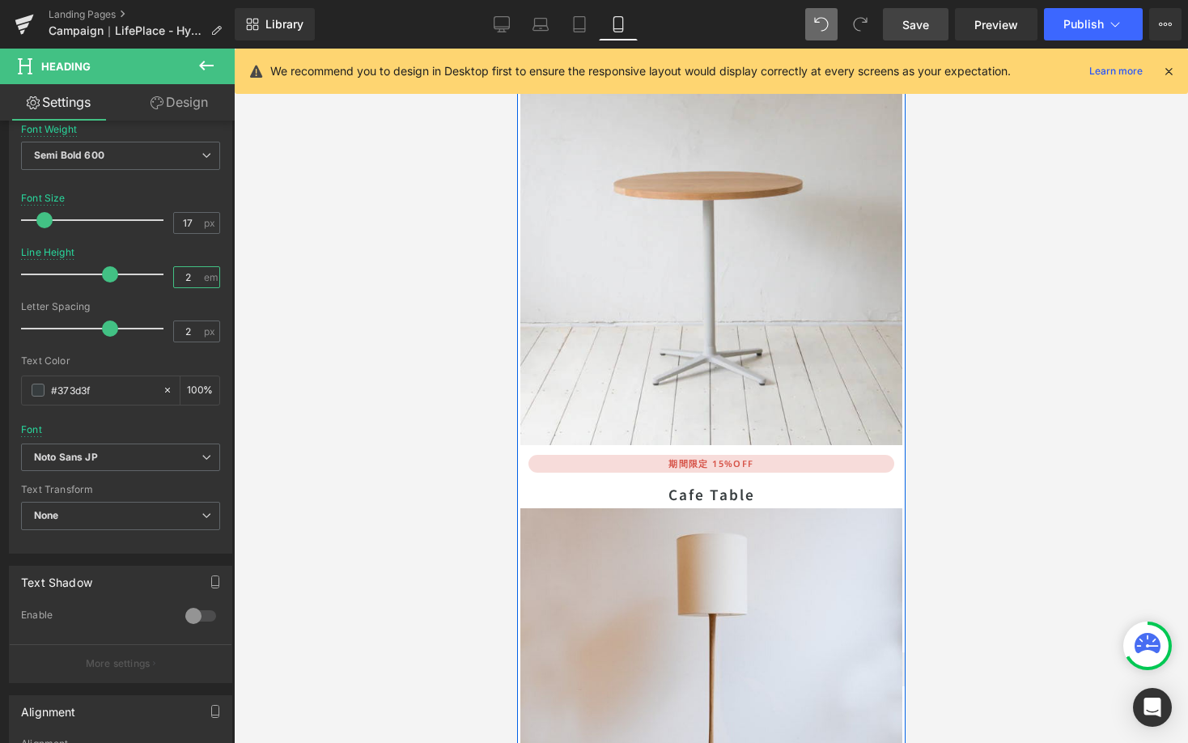
scroll to position [8209, 0]
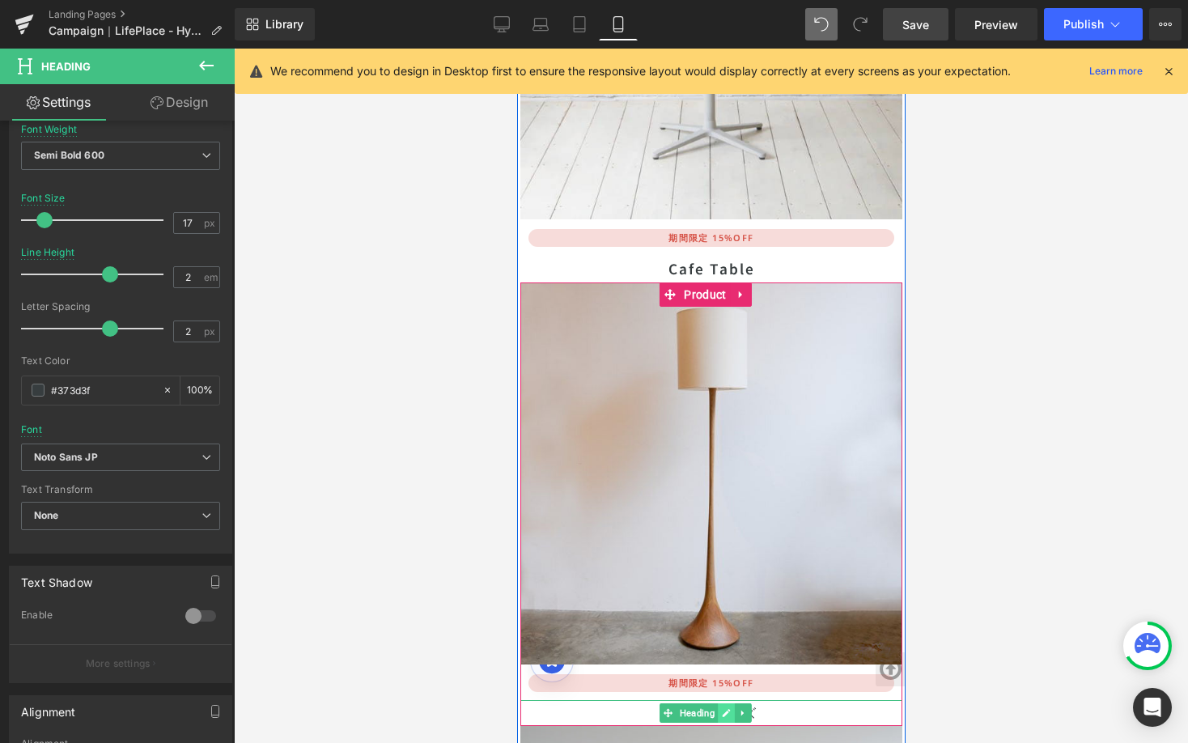
click at [721, 708] on icon at bounding box center [725, 713] width 9 height 10
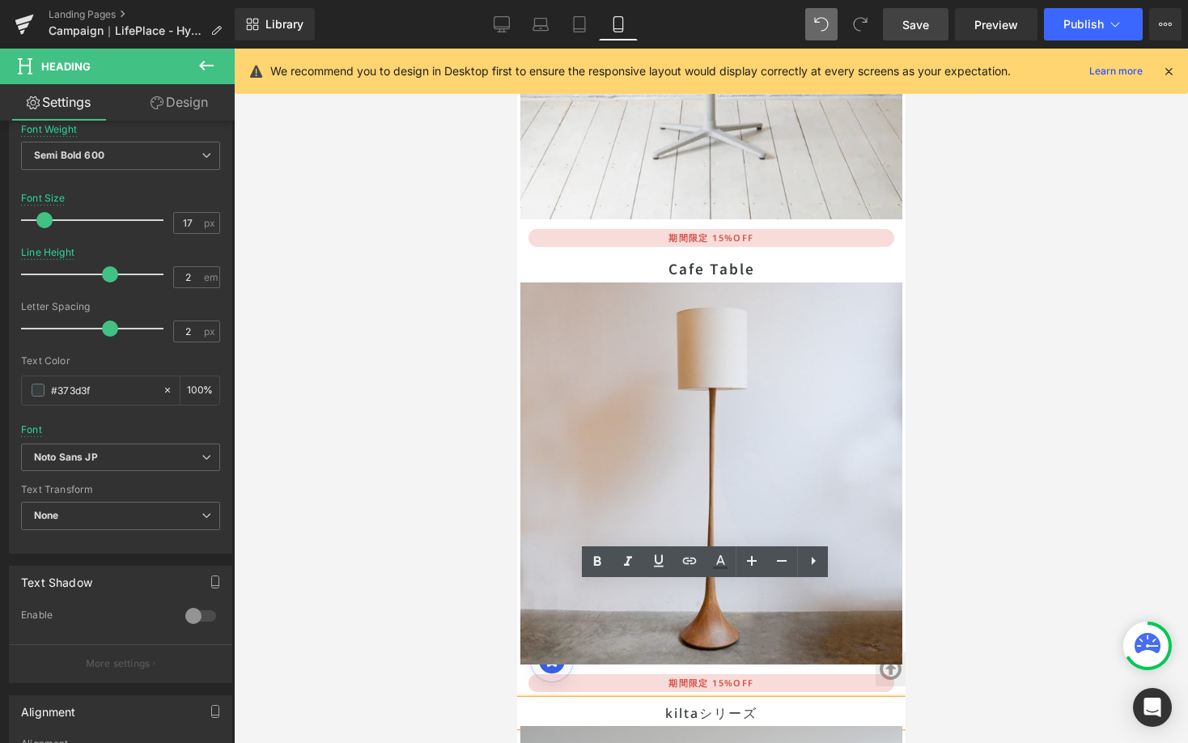
click at [720, 700] on h1 "kiltaシリーズ" at bounding box center [711, 713] width 382 height 26
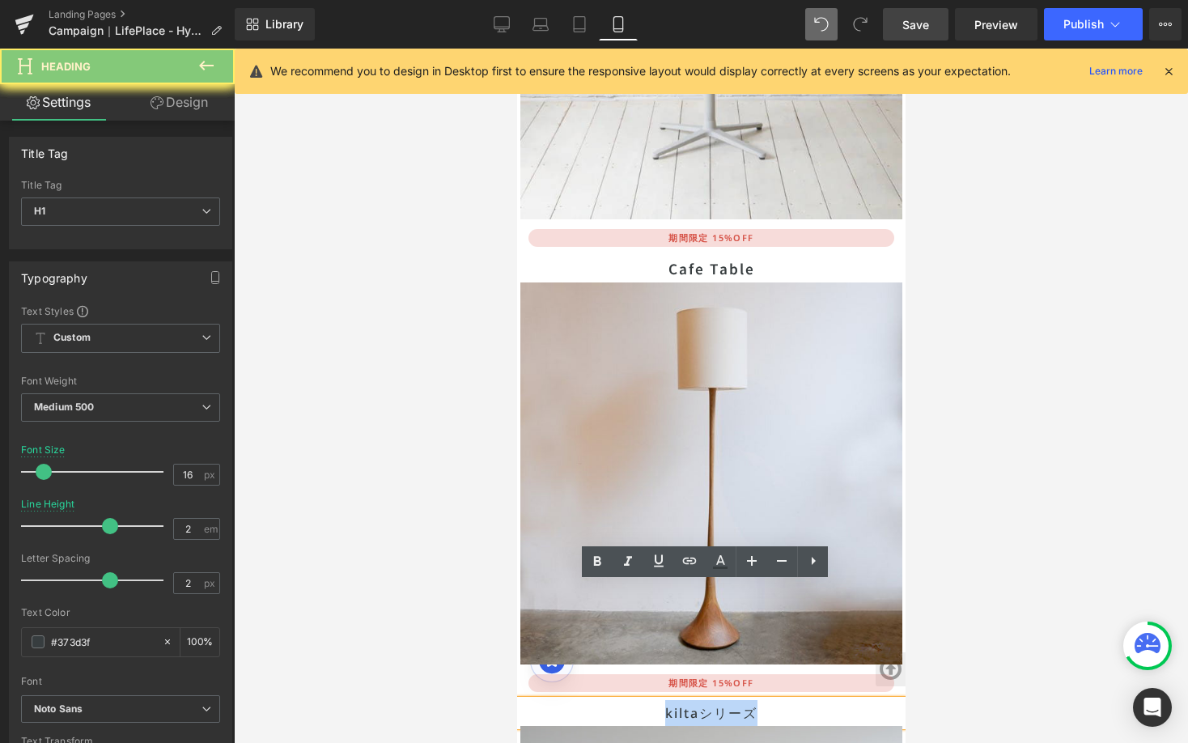
click at [715, 700] on h1 "kiltaシリーズ" at bounding box center [711, 713] width 382 height 26
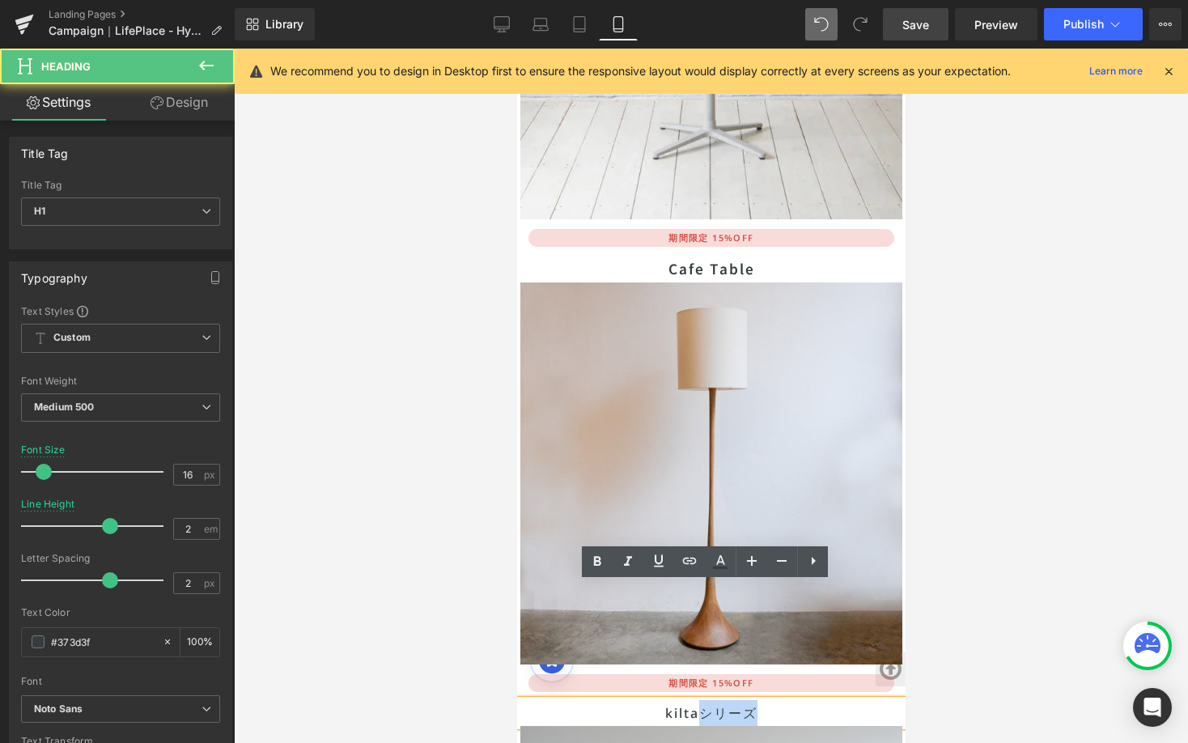
click at [715, 700] on h1 "kiltaシリーズ" at bounding box center [711, 713] width 382 height 26
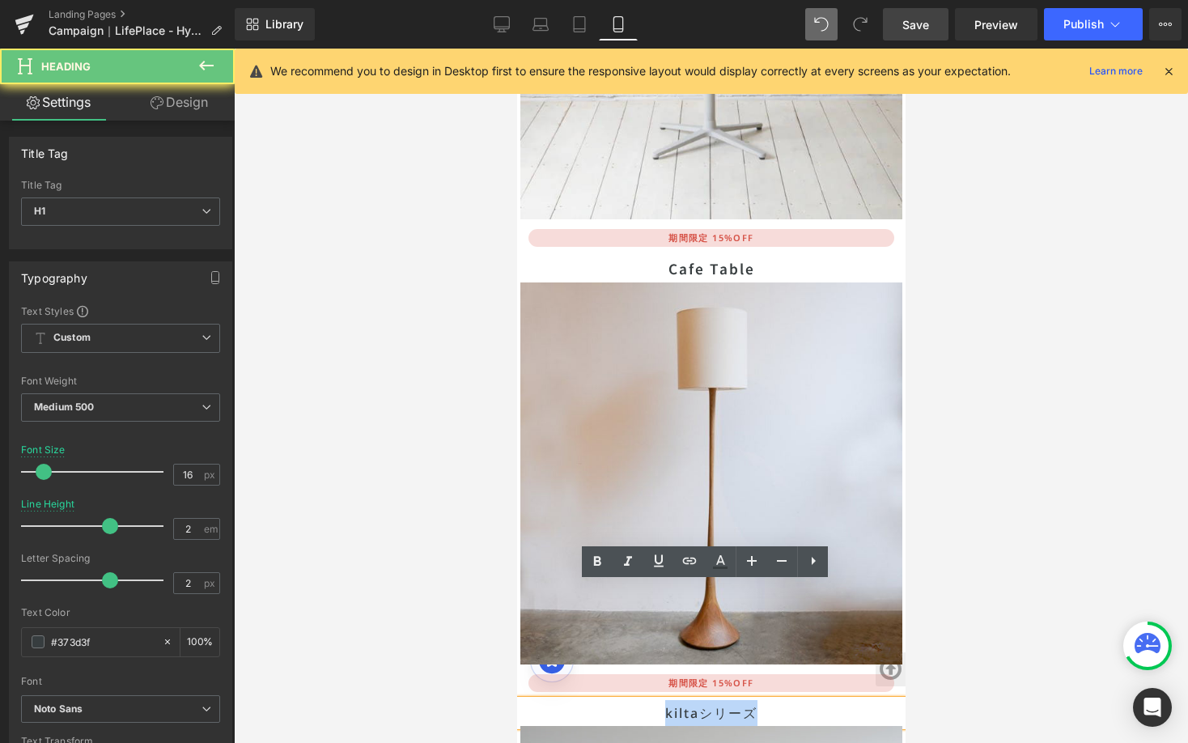
click at [715, 700] on h1 "kiltaシリーズ" at bounding box center [711, 713] width 382 height 26
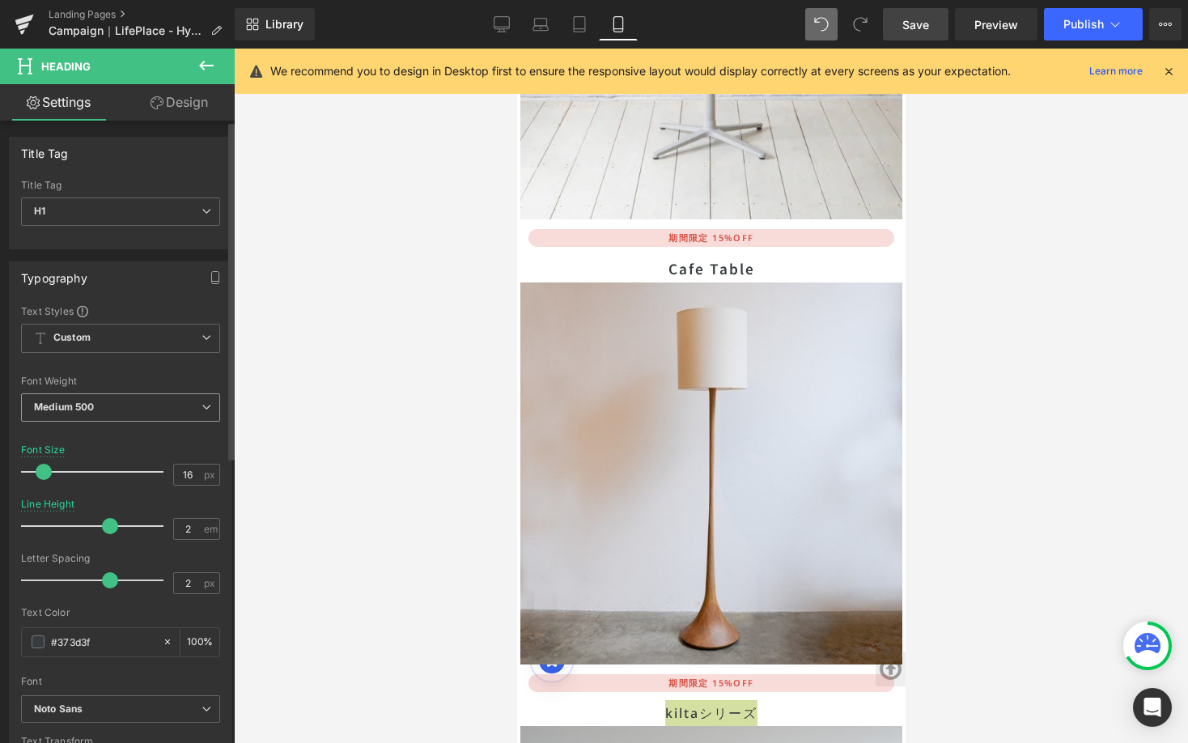
click at [205, 405] on span "Medium 500" at bounding box center [120, 407] width 199 height 28
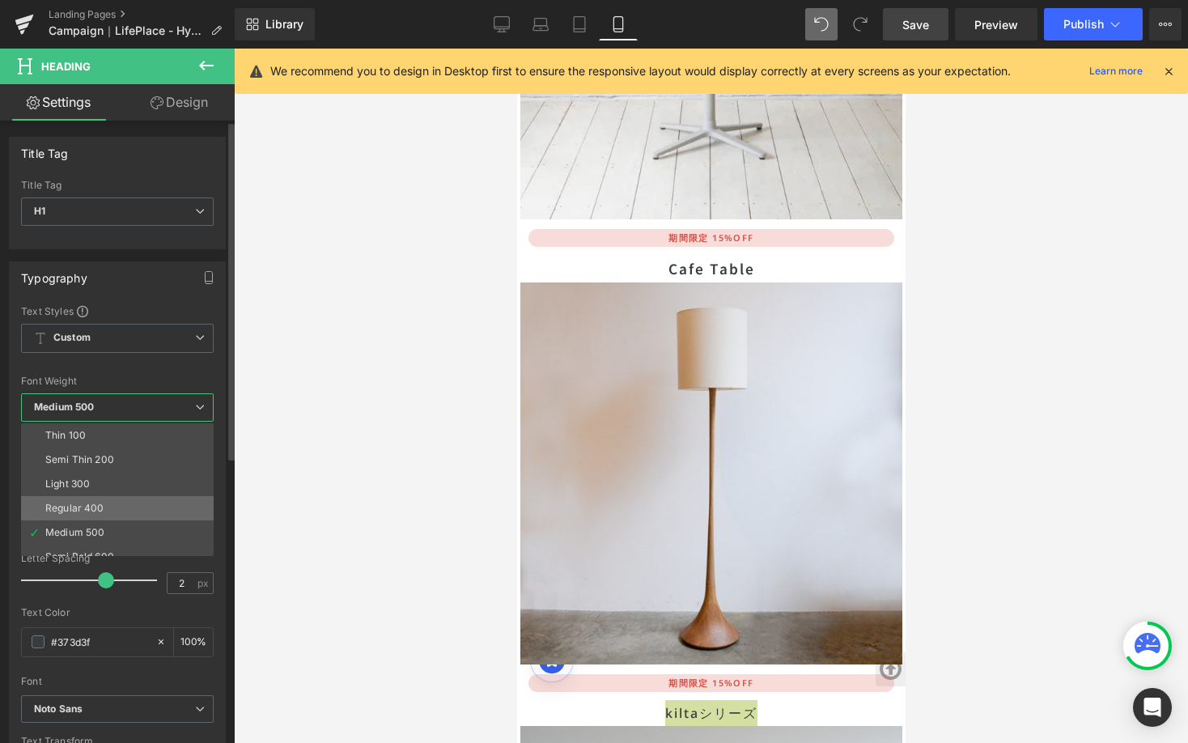
scroll to position [37, 0]
click at [155, 521] on li "Semi Bold 600" at bounding box center [121, 519] width 200 height 24
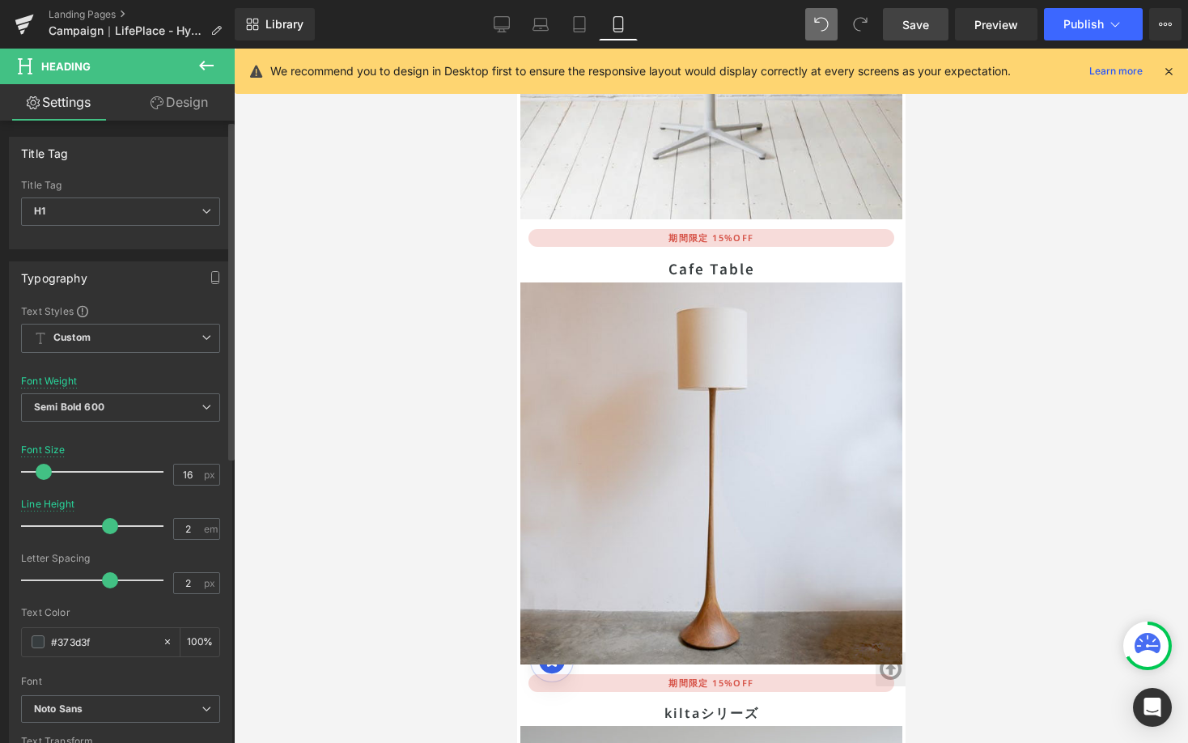
click at [163, 439] on div at bounding box center [120, 435] width 199 height 11
click at [182, 470] on input "16" at bounding box center [188, 474] width 28 height 20
click at [185, 472] on input "16" at bounding box center [188, 474] width 28 height 20
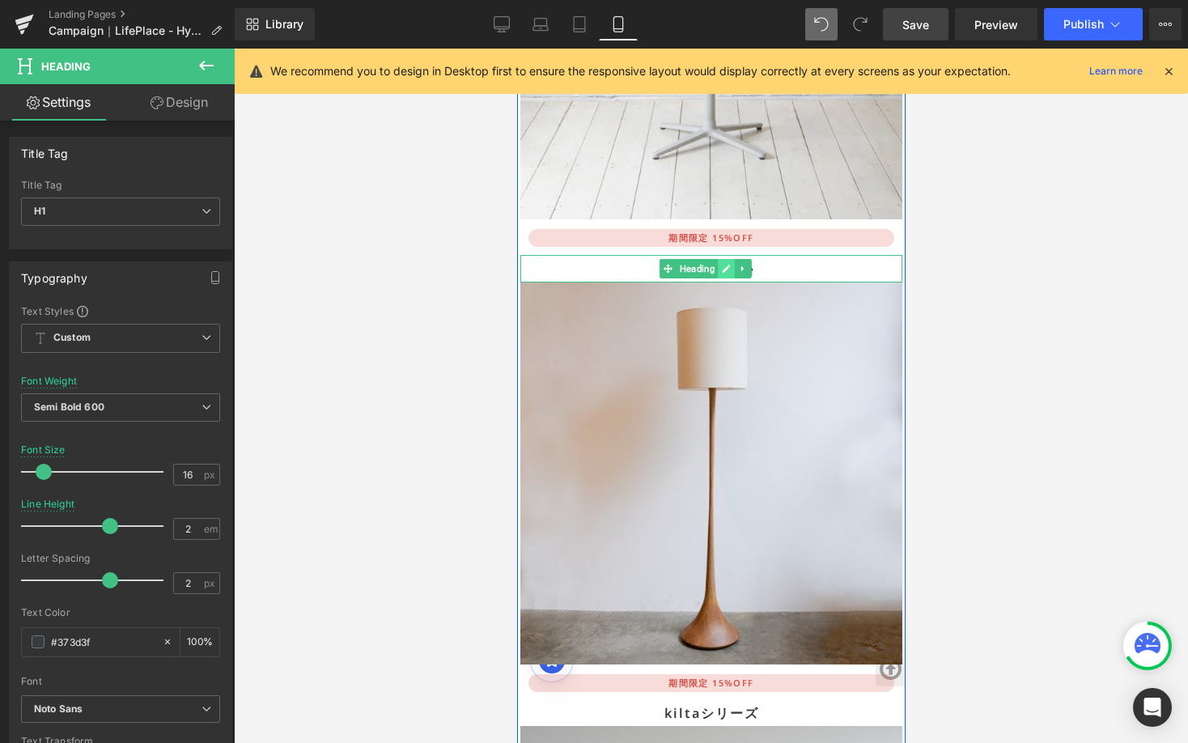
click at [728, 264] on icon at bounding box center [725, 269] width 9 height 10
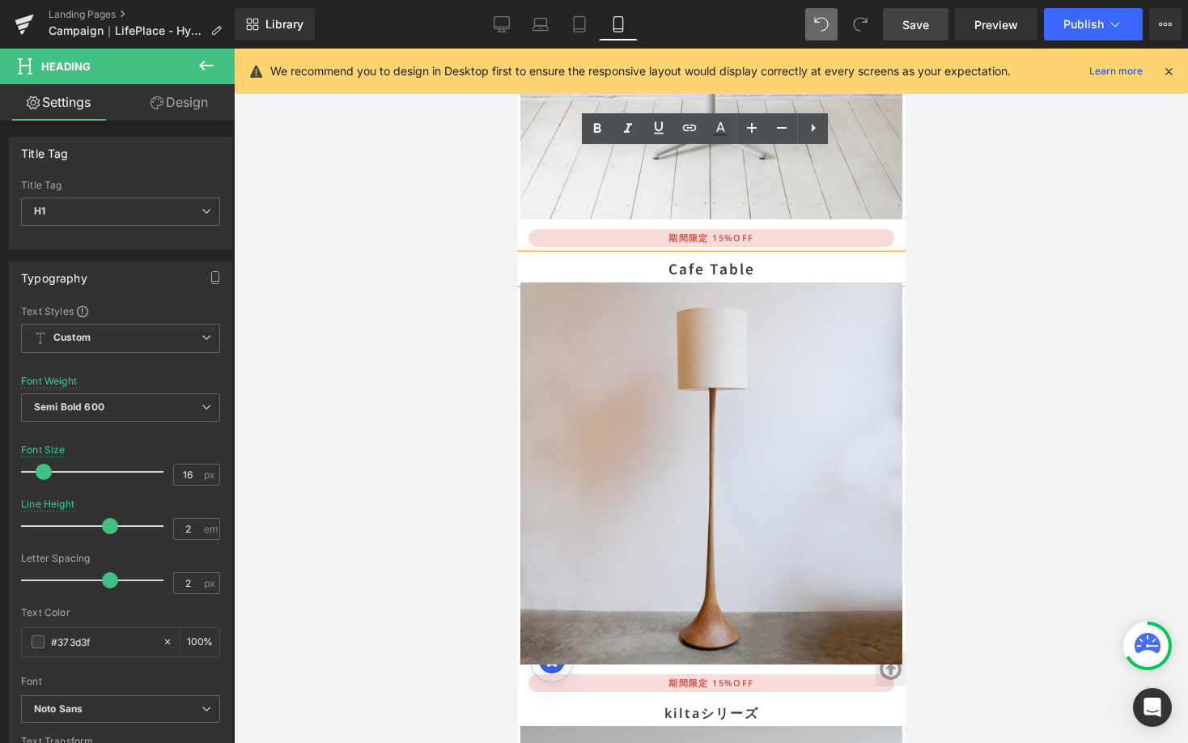
click at [728, 255] on h1 "Cafe Table" at bounding box center [711, 269] width 382 height 28
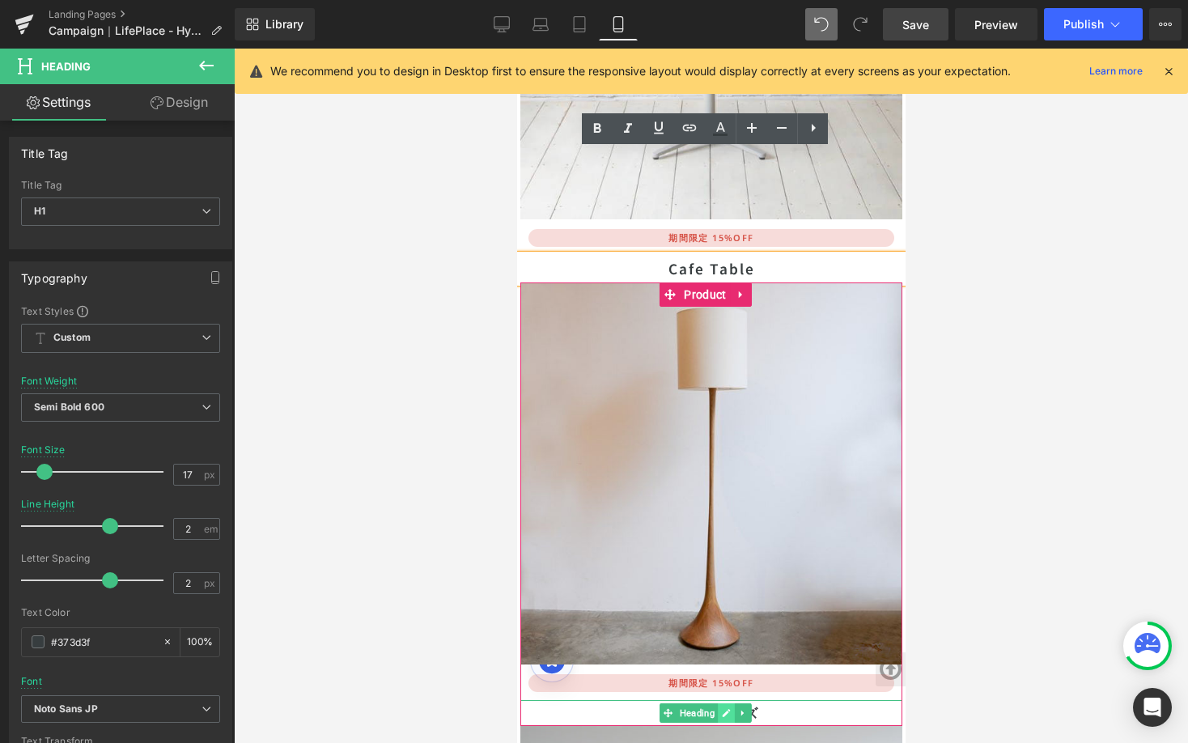
click at [717, 703] on link at bounding box center [725, 712] width 17 height 19
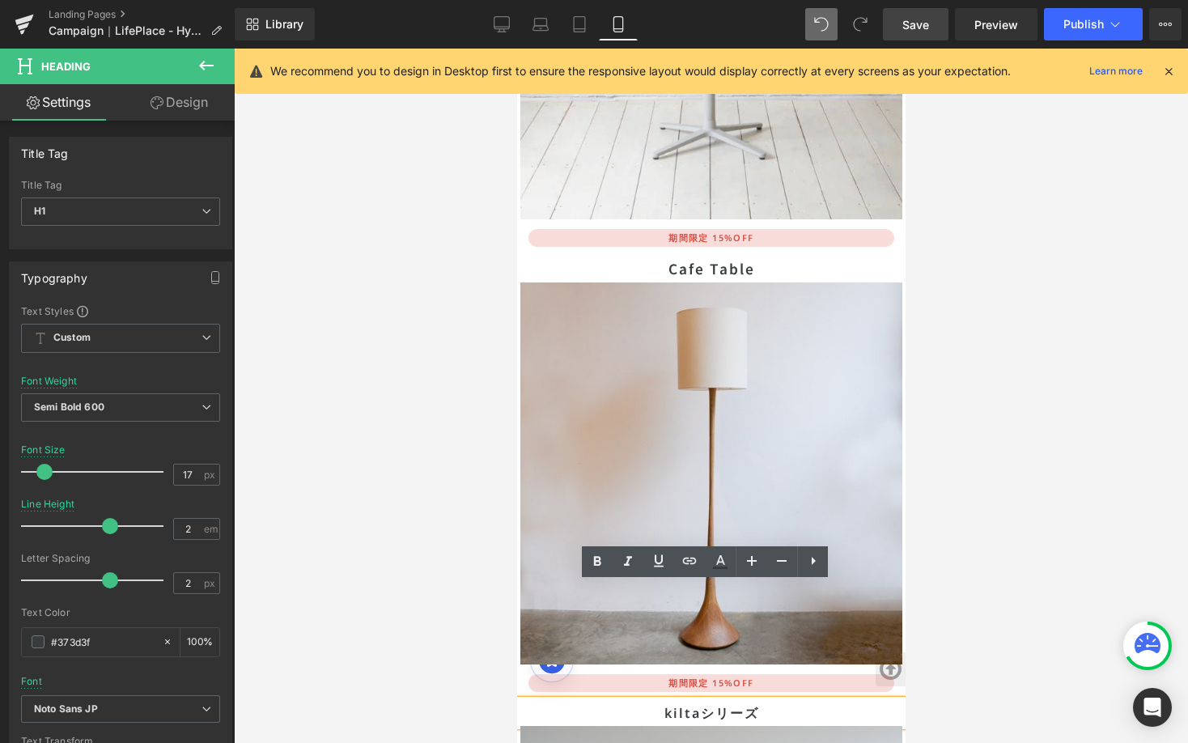
click at [717, 700] on h1 "kiltaシリーズ" at bounding box center [711, 713] width 382 height 26
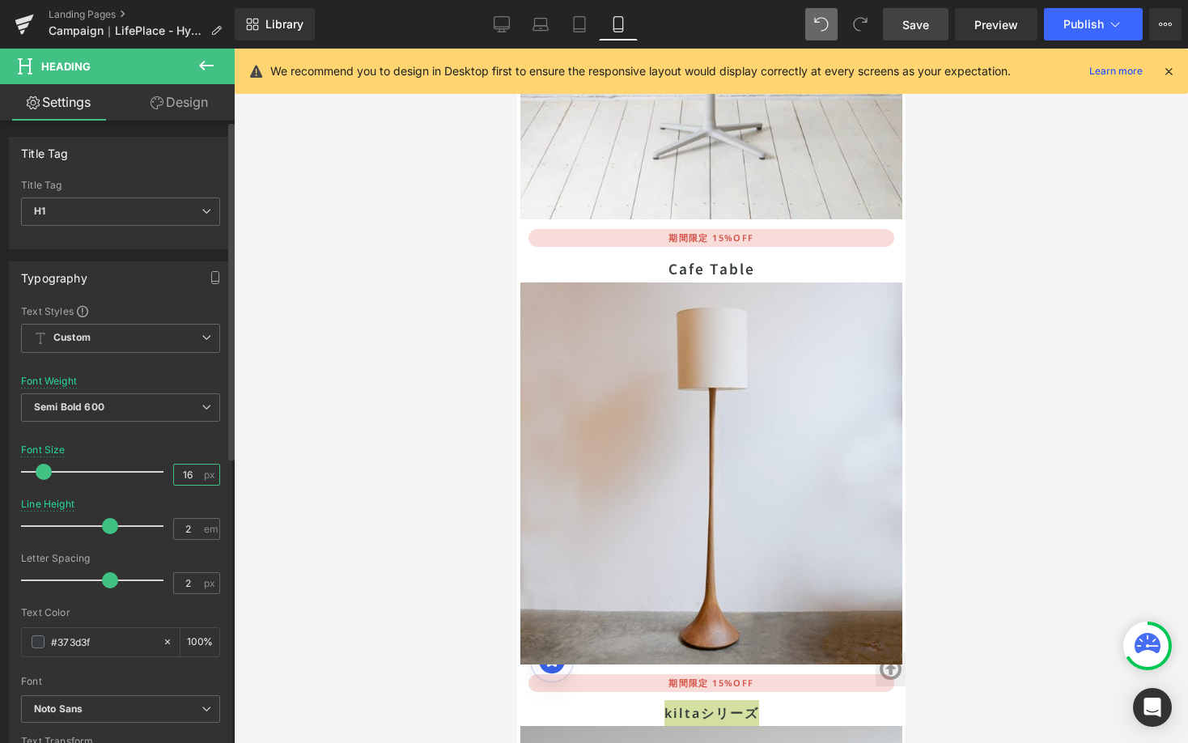
click at [185, 478] on input "16" at bounding box center [188, 474] width 28 height 20
type input "6"
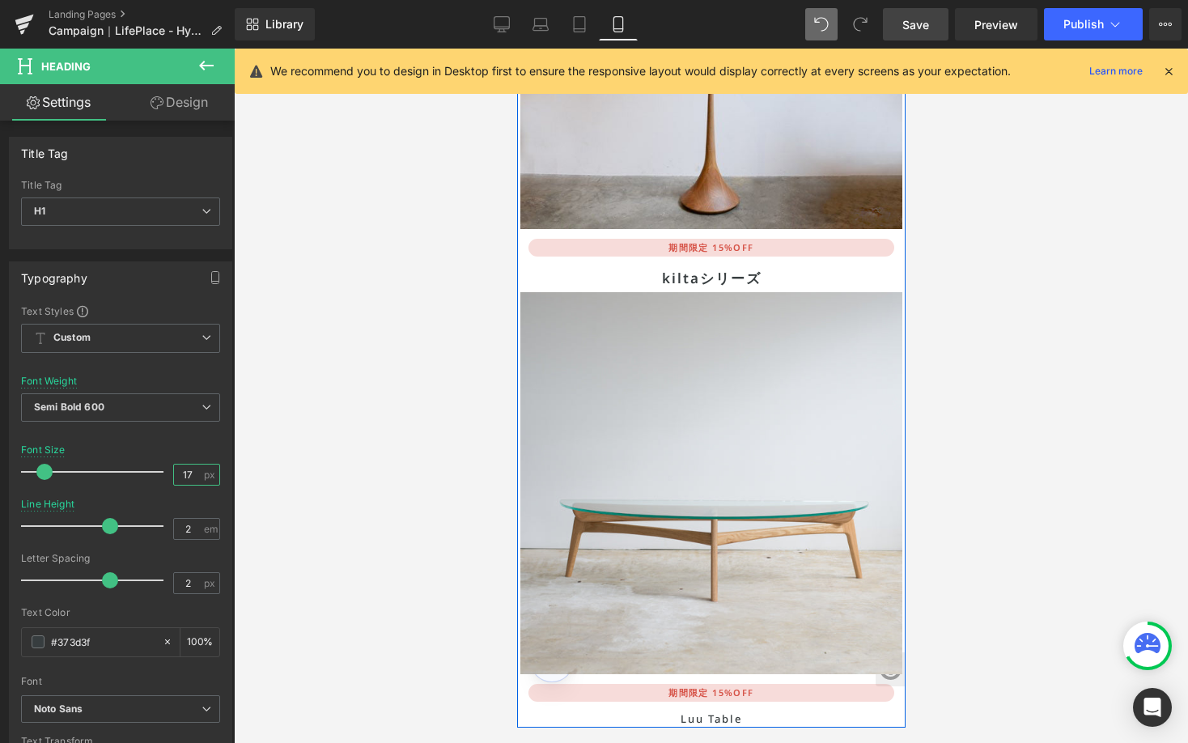
scroll to position [8670, 0]
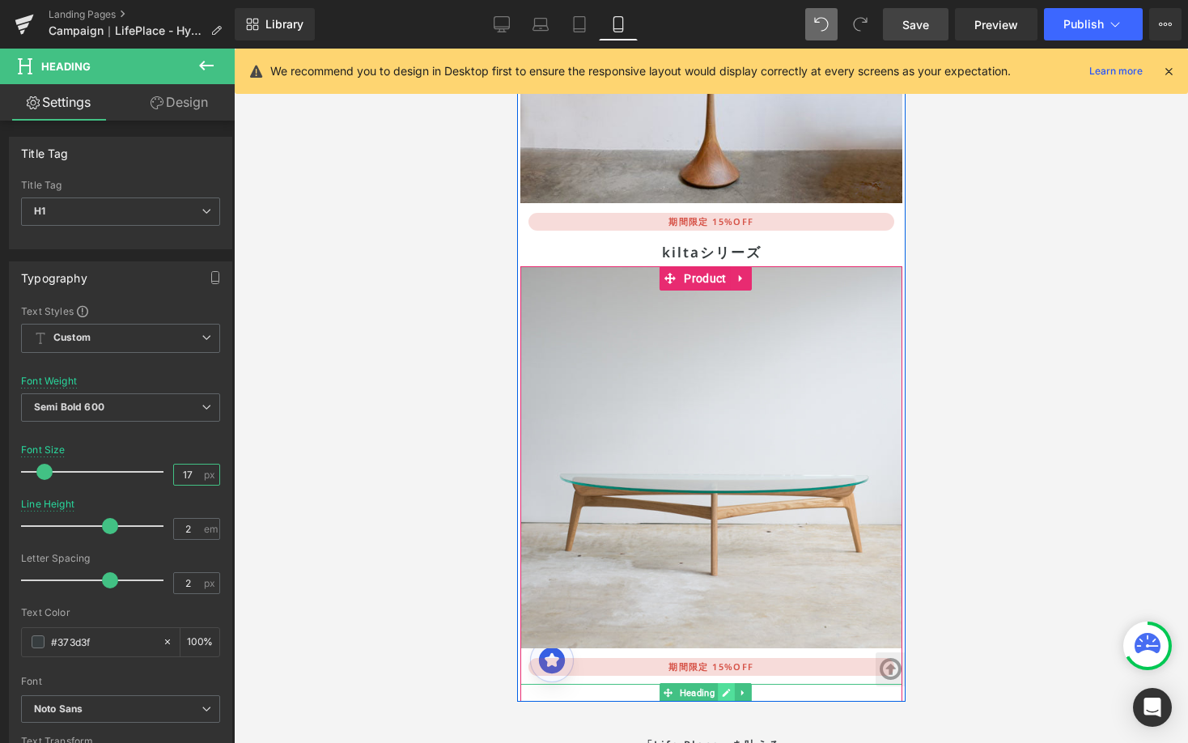
type input "17"
click at [721, 688] on icon at bounding box center [725, 693] width 9 height 10
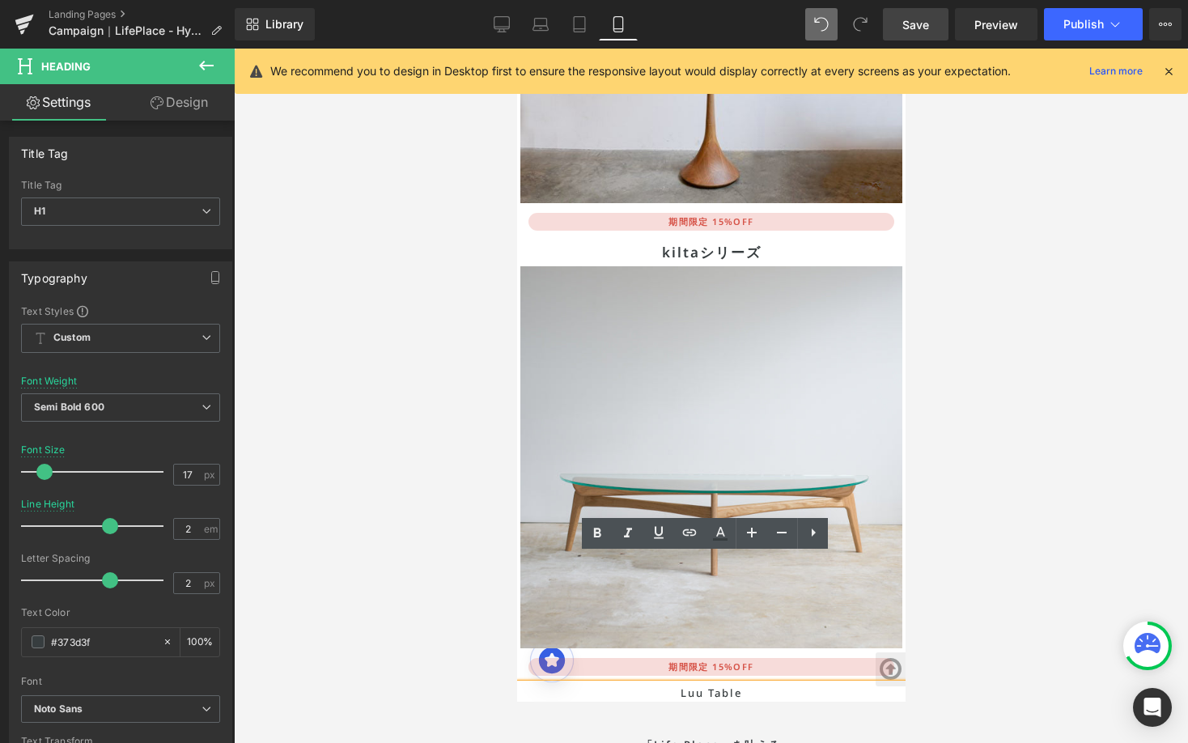
click at [720, 684] on h1 "Luu Table" at bounding box center [711, 693] width 382 height 18
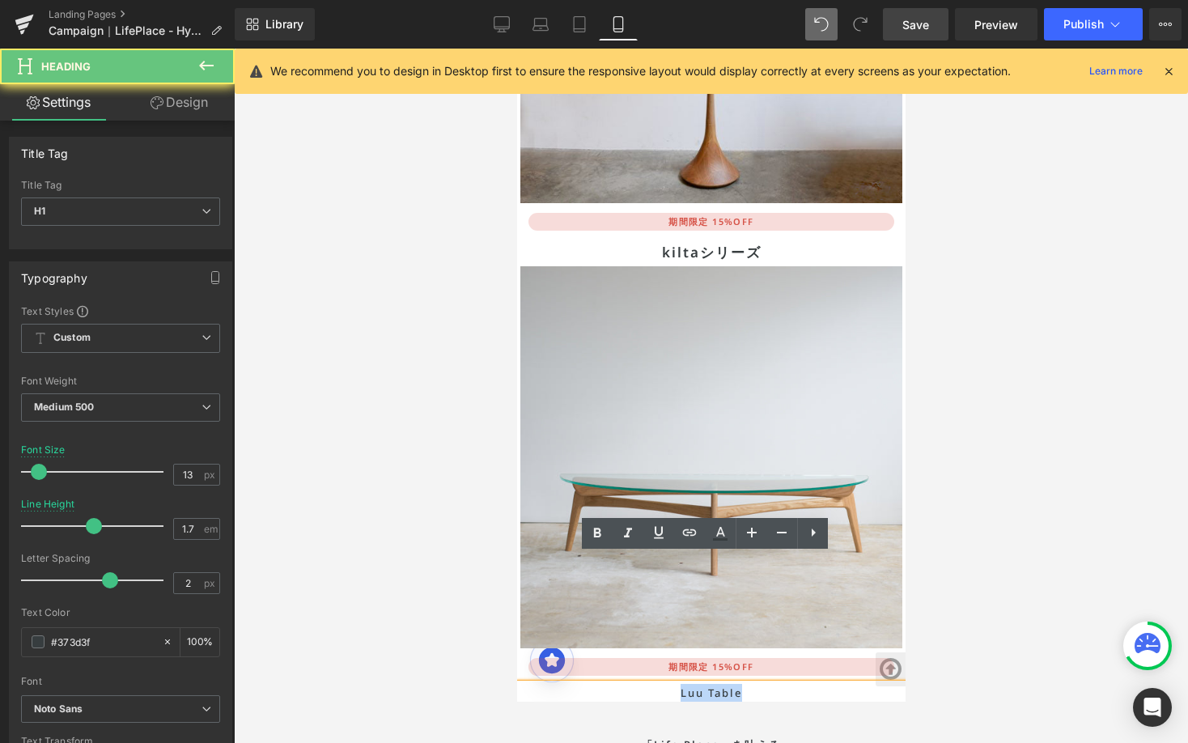
click at [720, 684] on h1 "Luu Table" at bounding box center [711, 693] width 382 height 18
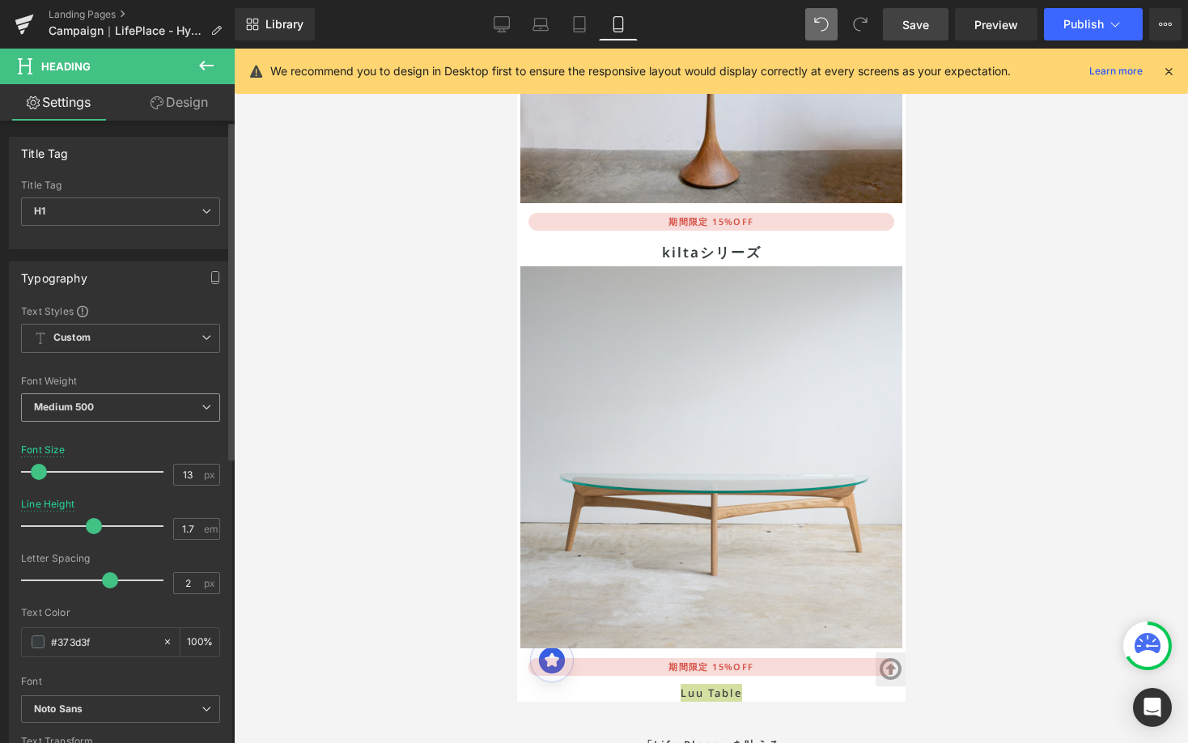
click at [199, 415] on span "Medium 500" at bounding box center [120, 407] width 199 height 28
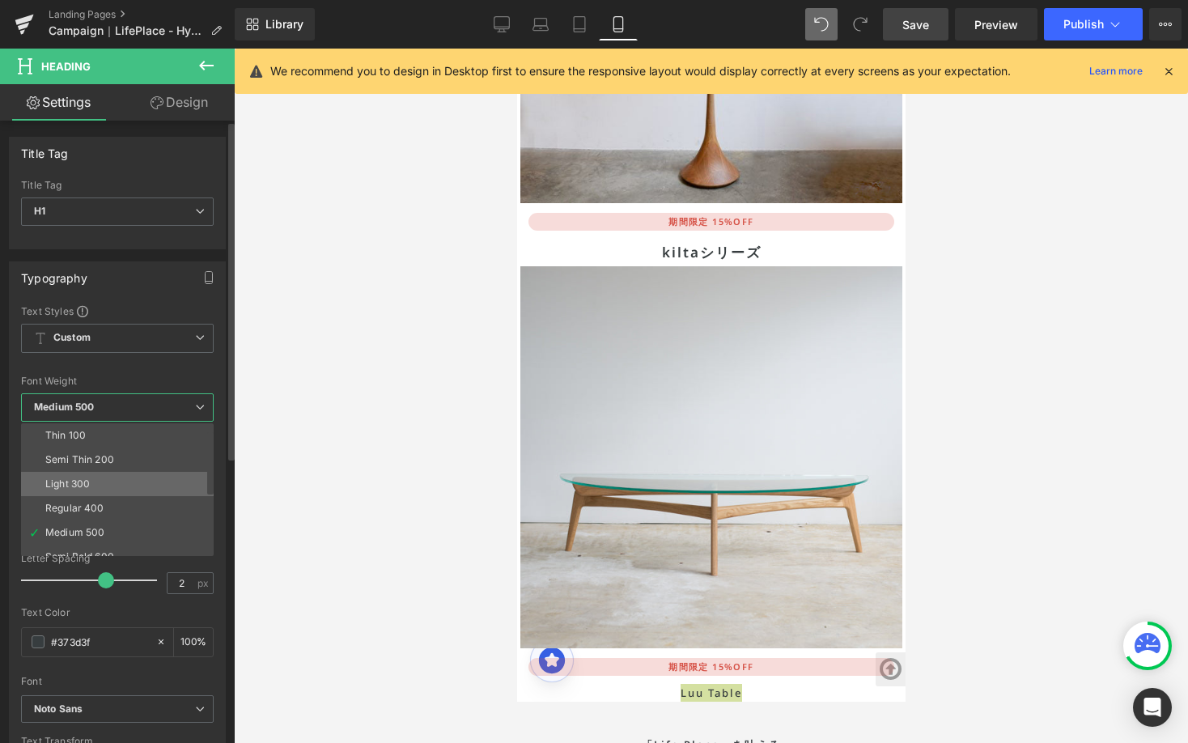
scroll to position [55, 0]
click at [172, 491] on li "Semi Bold 600" at bounding box center [121, 502] width 200 height 24
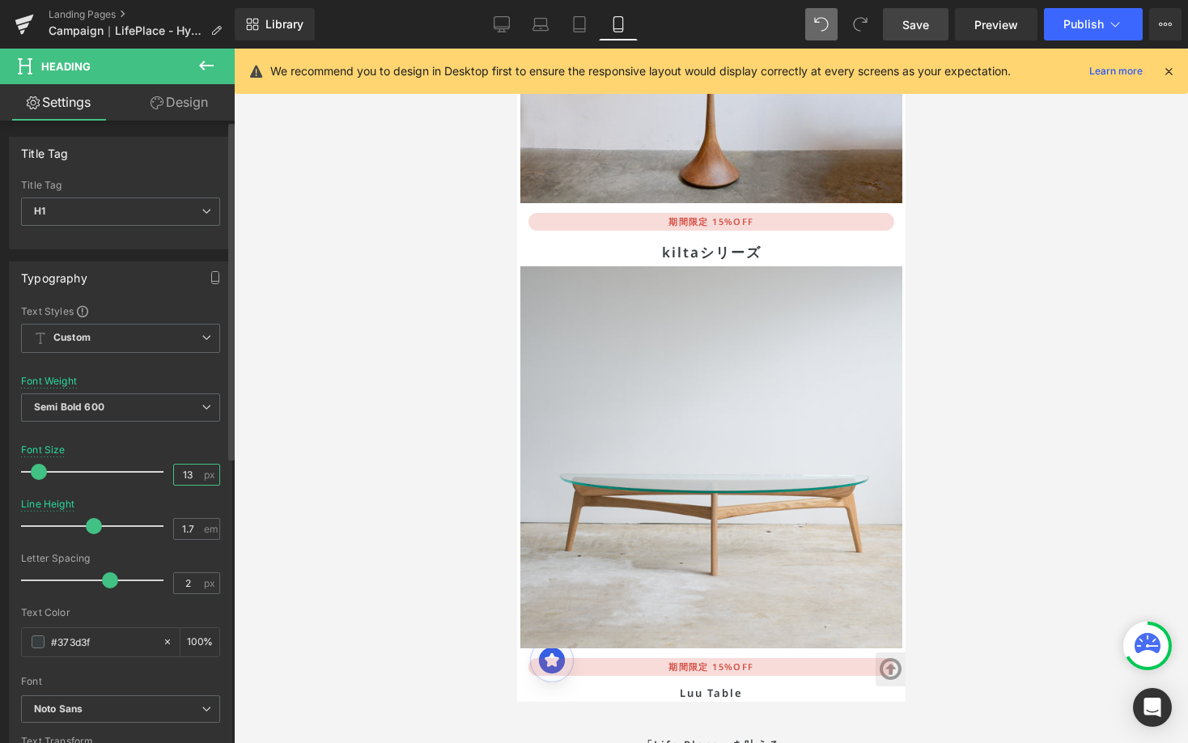
click at [188, 477] on input "13" at bounding box center [188, 474] width 28 height 20
type input "6"
type input "17"
click at [193, 531] on input "1.7" at bounding box center [188, 529] width 28 height 20
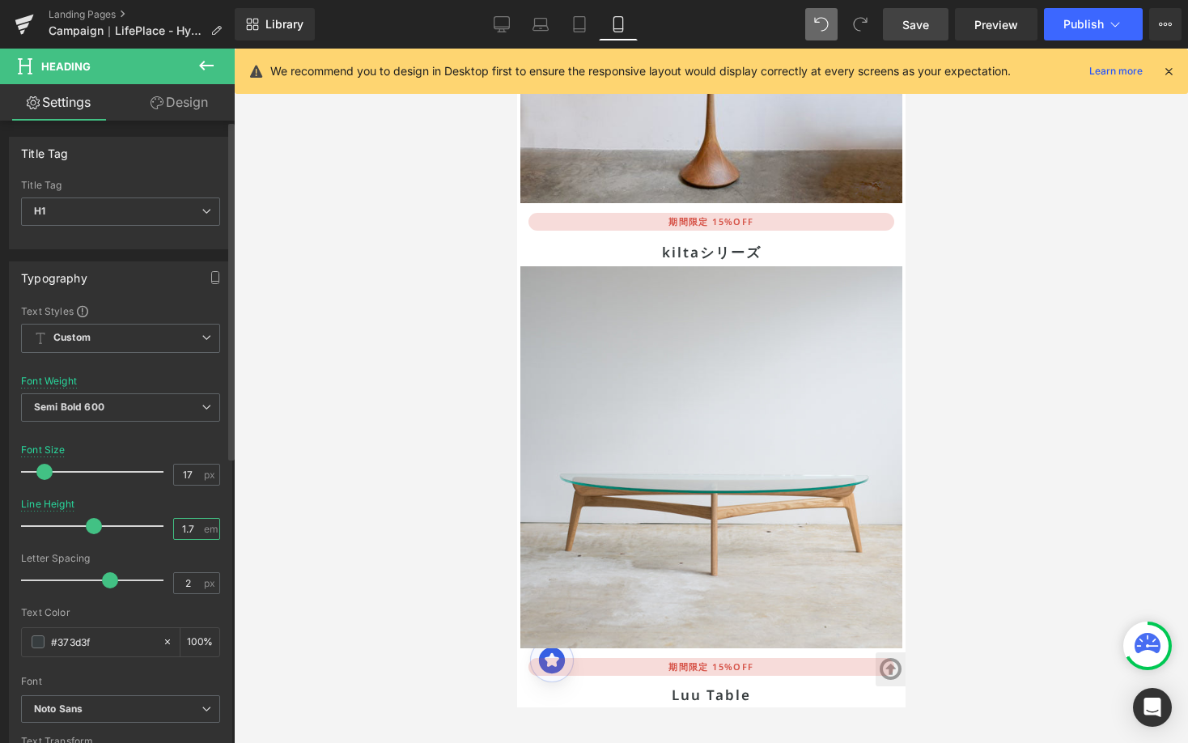
type input "1"
type input "2"
click at [157, 503] on div "Line Height 2 em" at bounding box center [120, 525] width 199 height 54
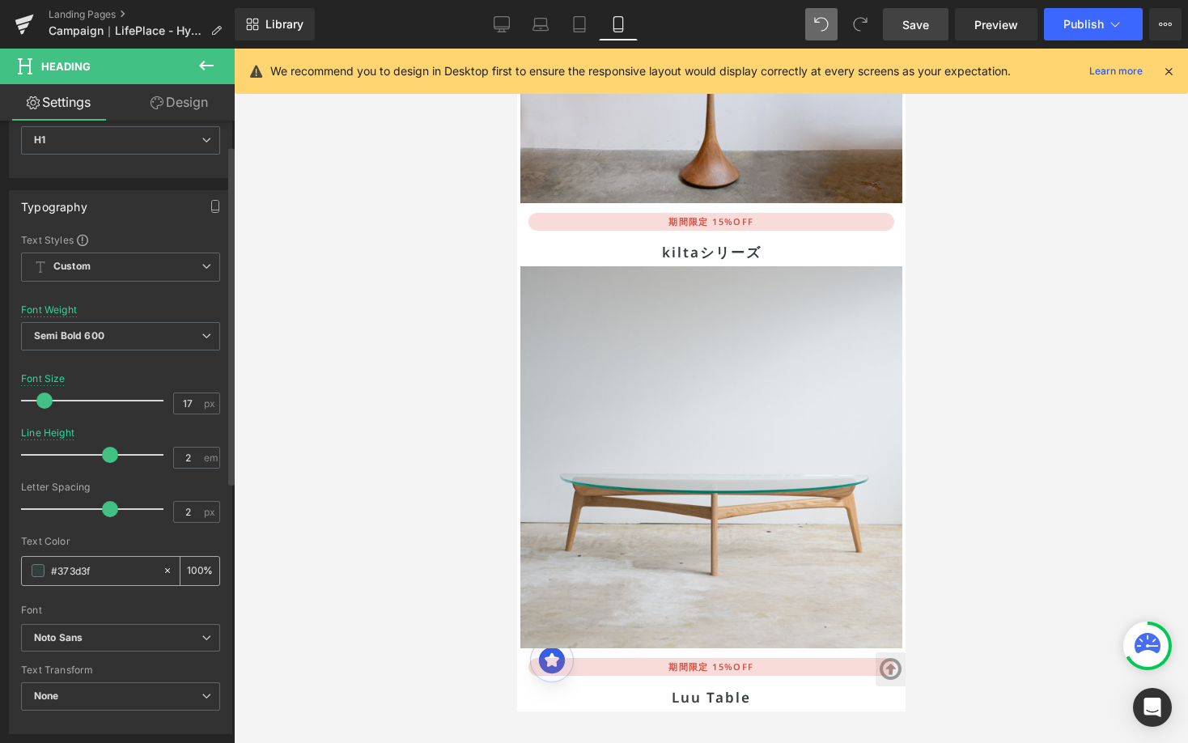
scroll to position [110, 0]
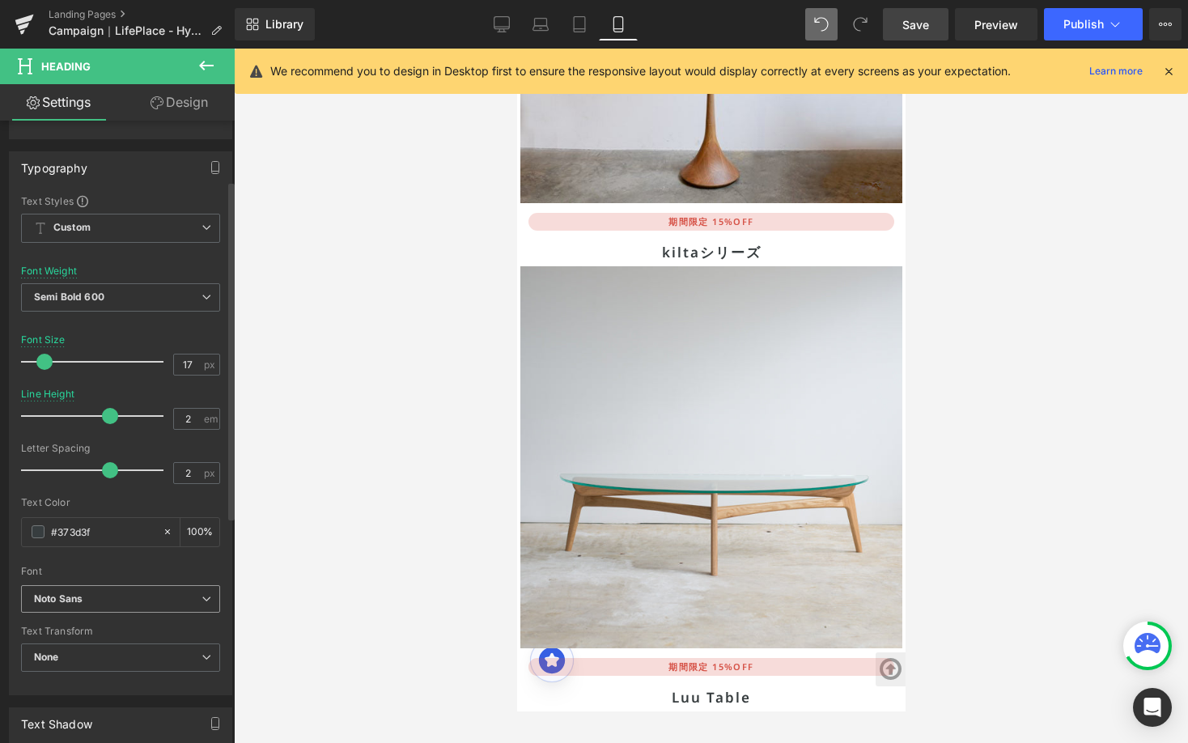
click at [210, 602] on span "Noto Sans" at bounding box center [120, 599] width 199 height 28
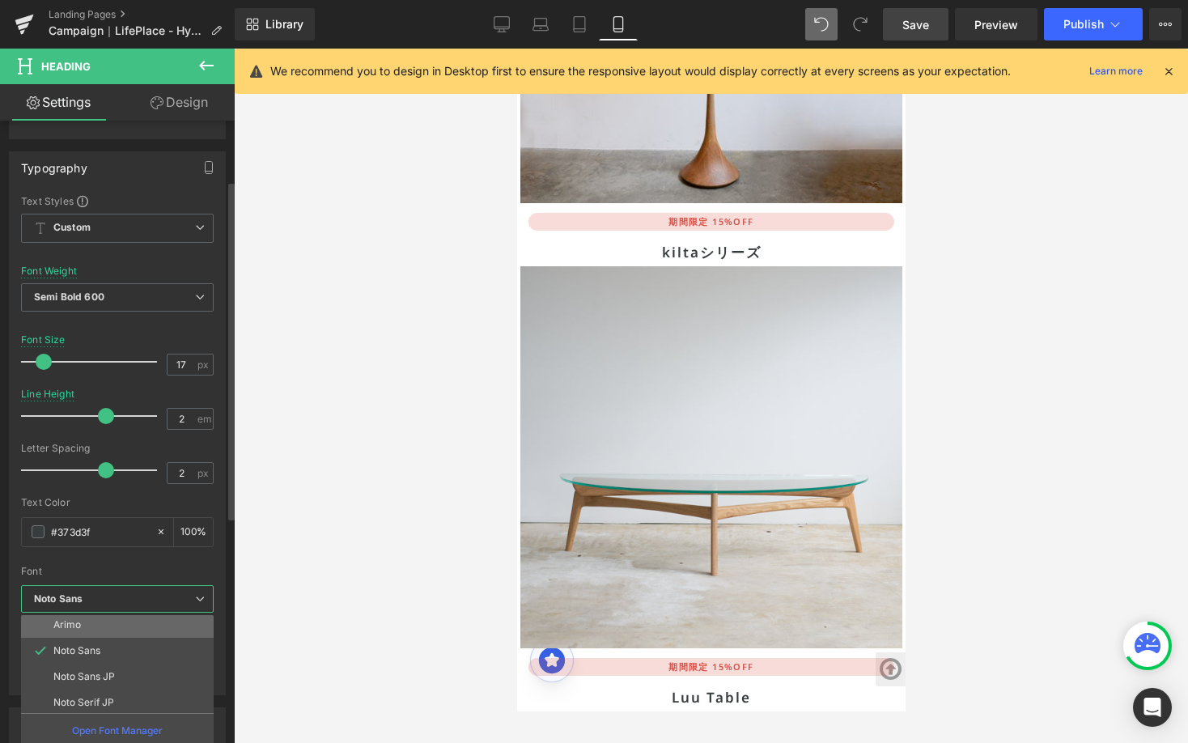
scroll to position [134, 0]
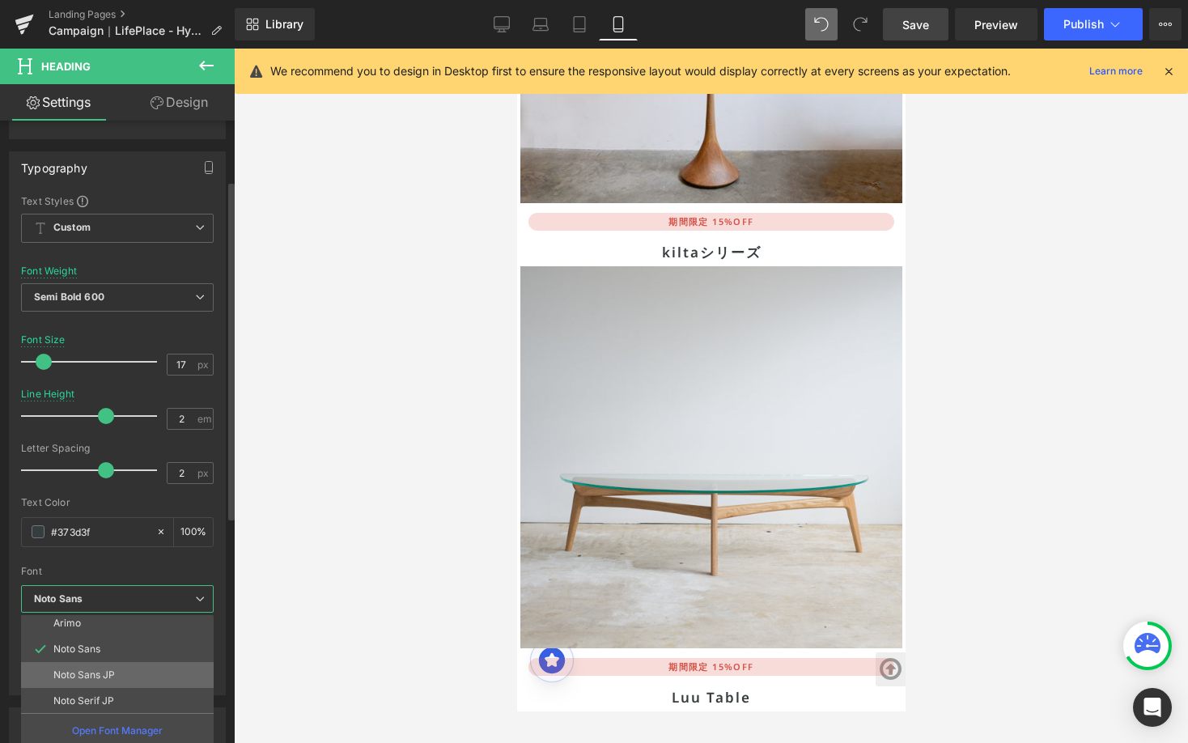
click at [186, 671] on li "Noto Sans JP" at bounding box center [121, 675] width 200 height 26
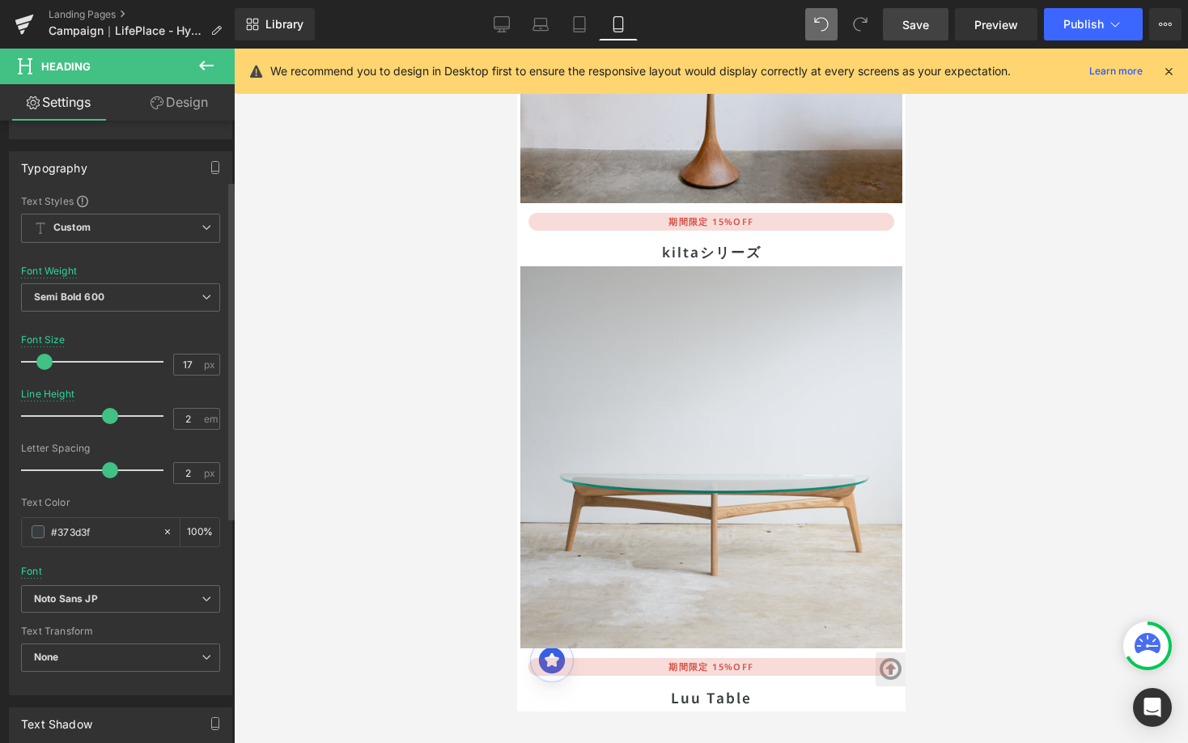
click at [169, 560] on div at bounding box center [120, 560] width 199 height 11
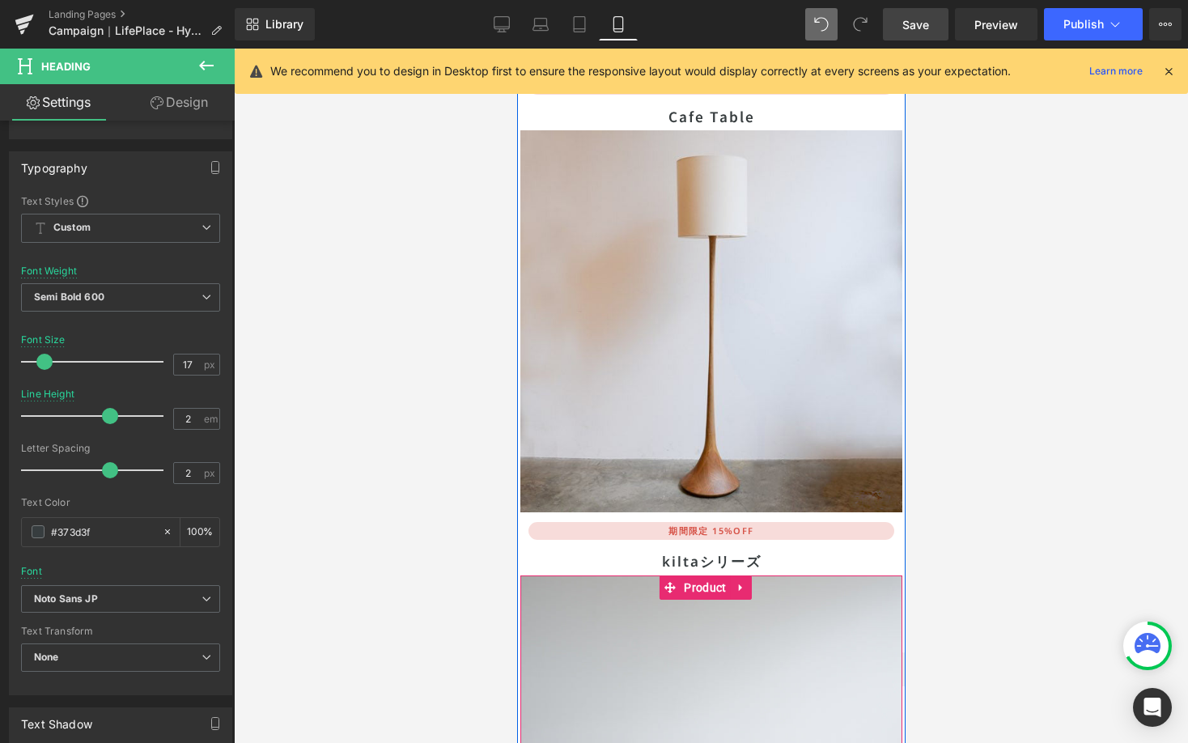
scroll to position [8358, 0]
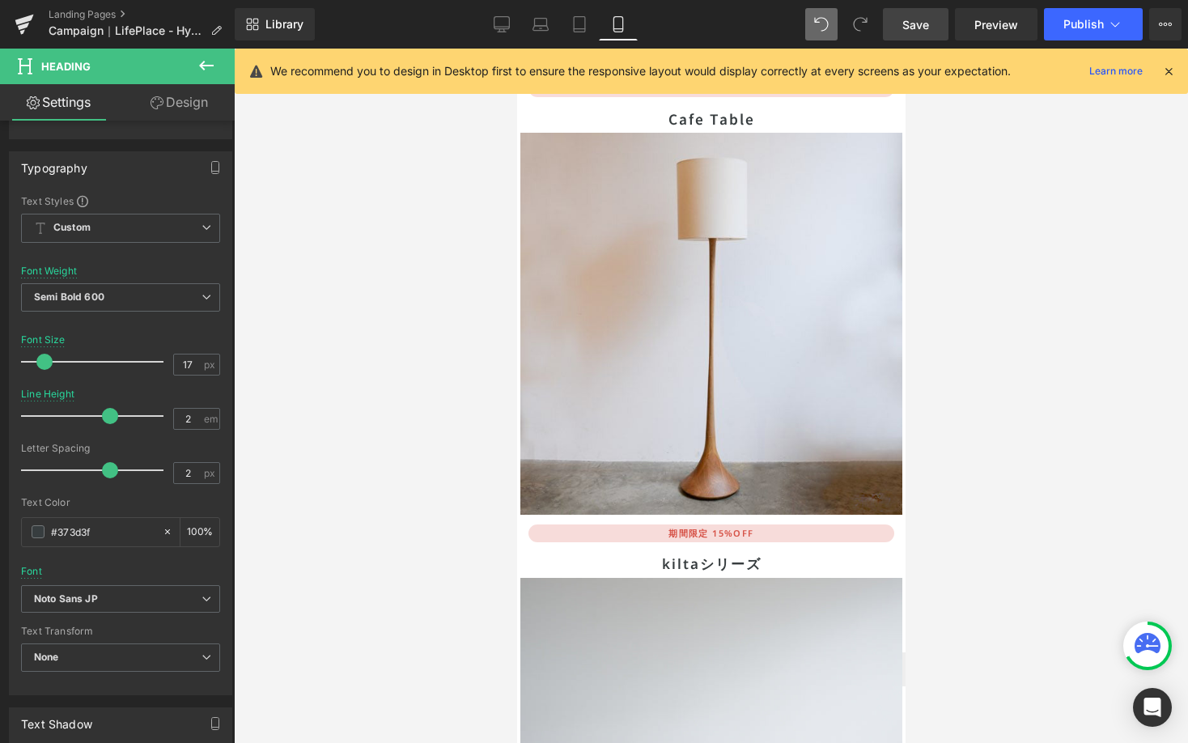
click at [905, 36] on link "Save" at bounding box center [916, 24] width 66 height 32
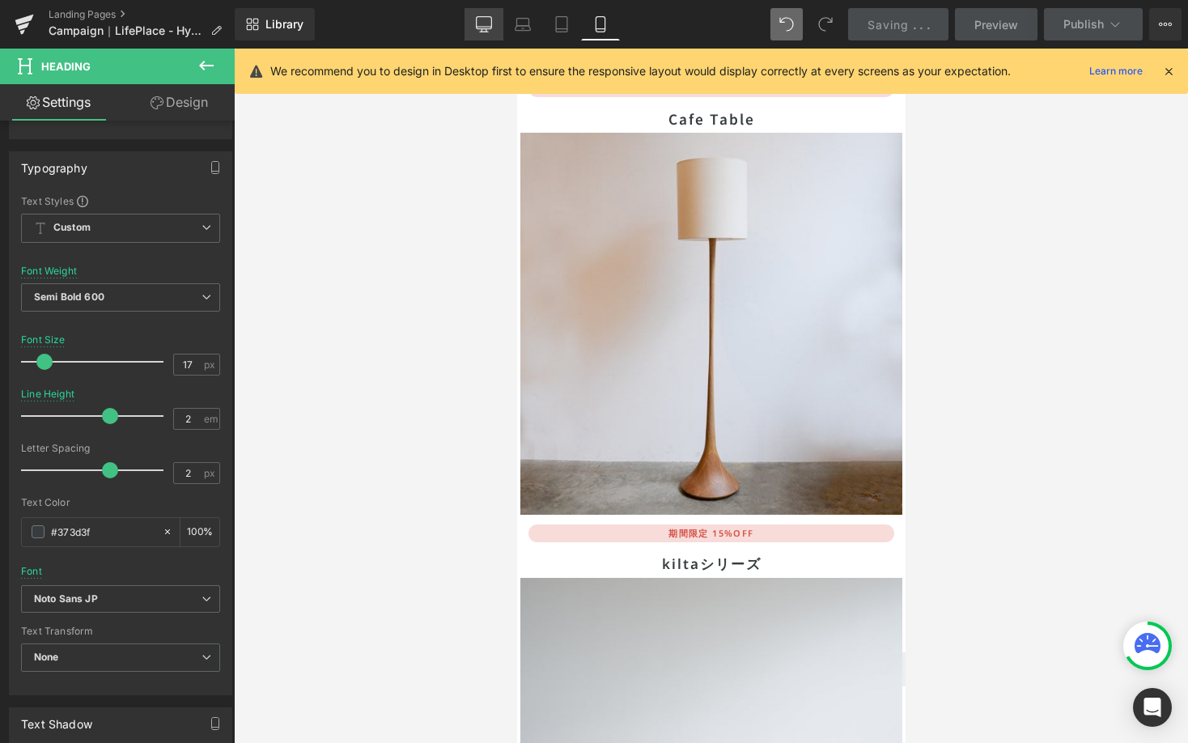
click at [473, 26] on link "Desktop" at bounding box center [483, 24] width 39 height 32
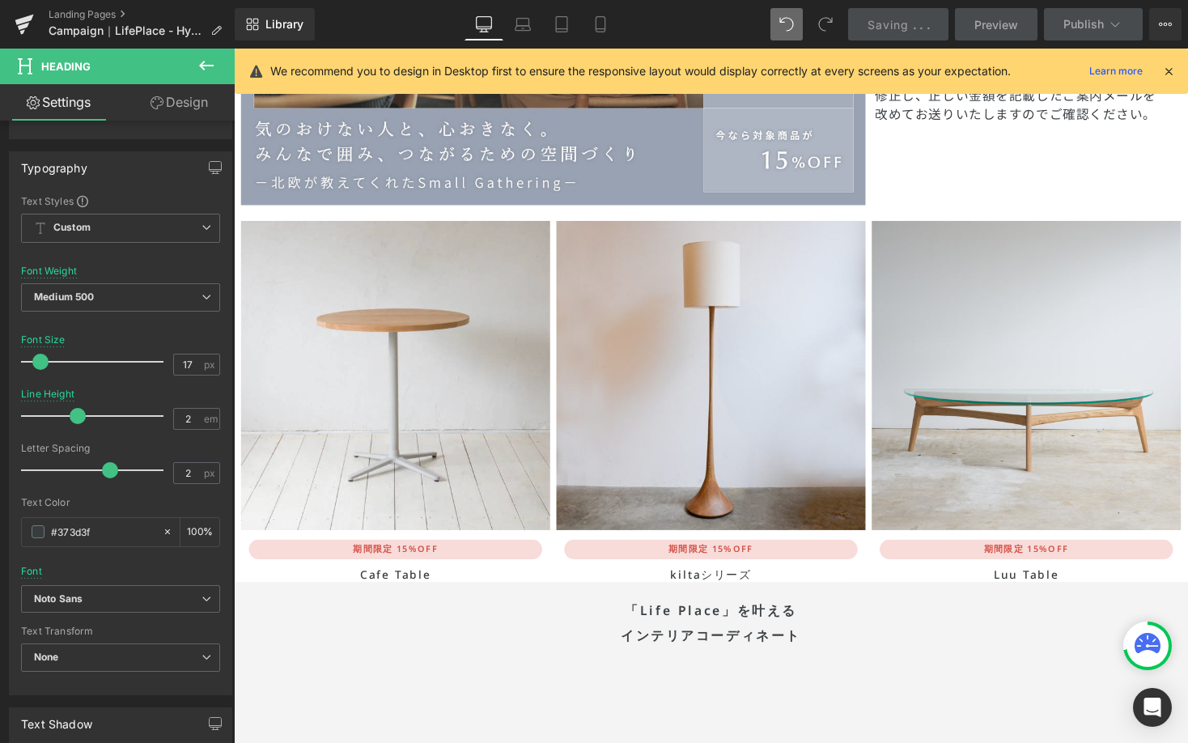
scroll to position [5389, 0]
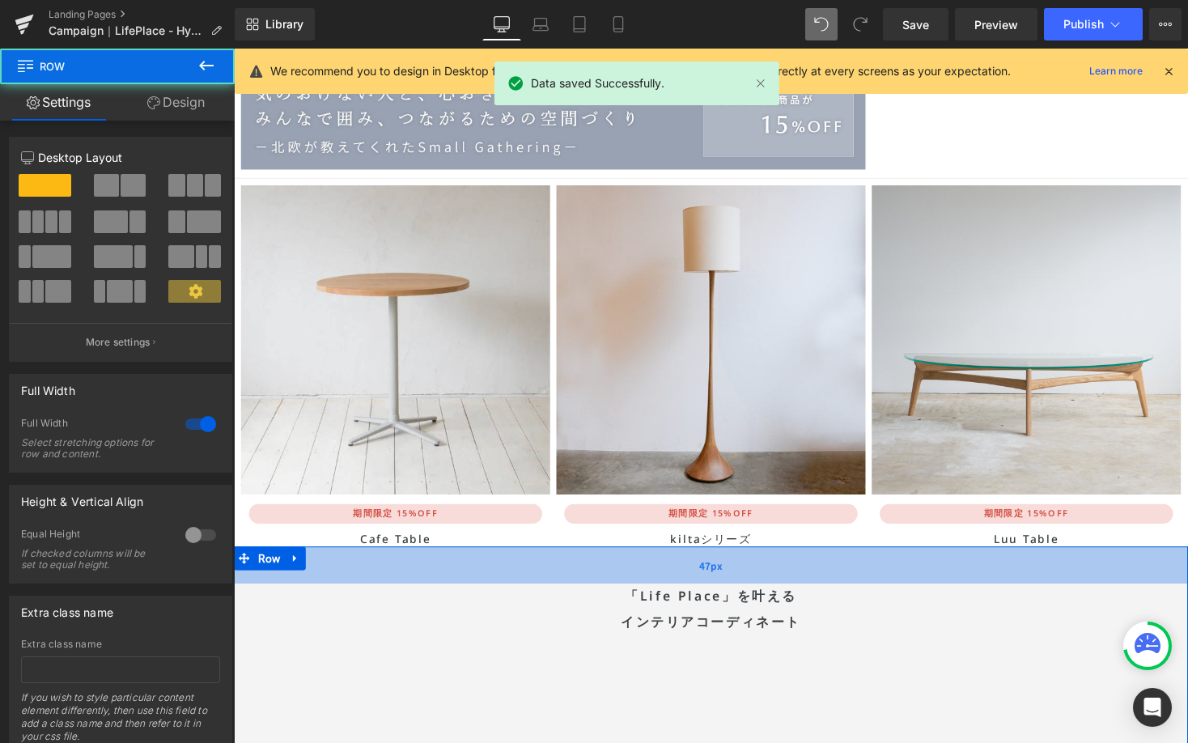
drag, startPoint x: 771, startPoint y: 522, endPoint x: 774, endPoint y: 544, distance: 22.1
click at [774, 559] on div "47px" at bounding box center [723, 578] width 979 height 38
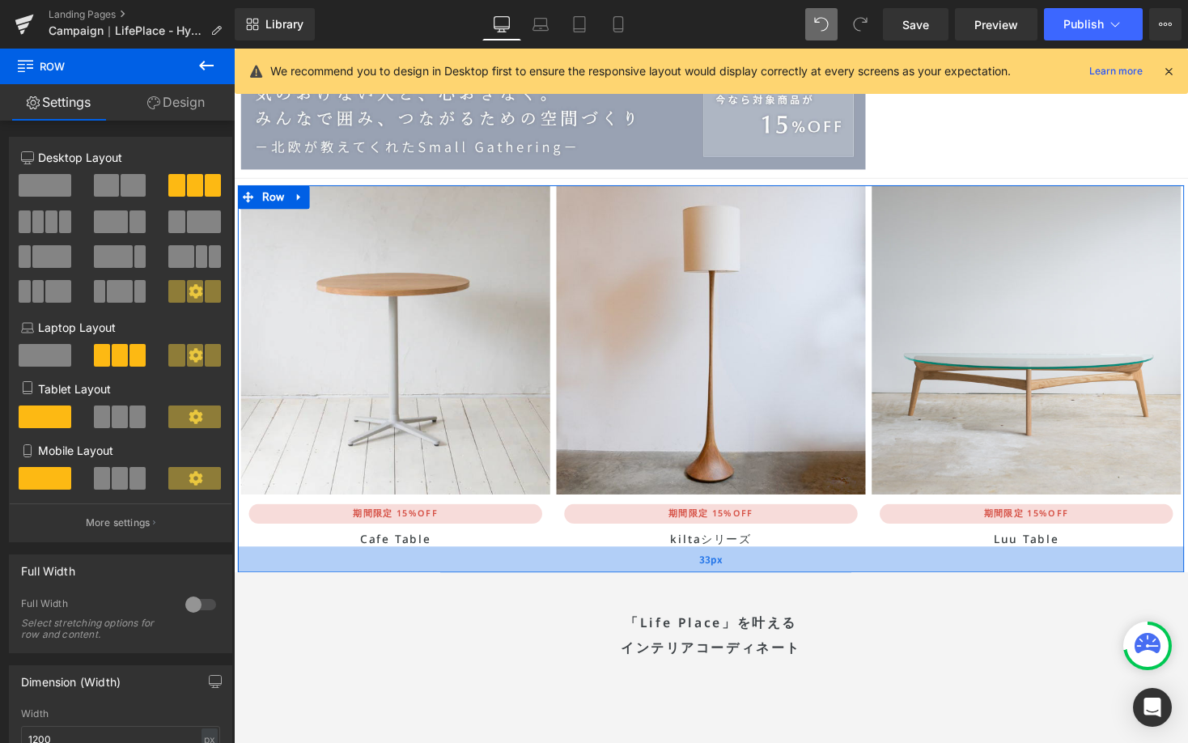
drag, startPoint x: 867, startPoint y: 512, endPoint x: 871, endPoint y: 539, distance: 27.0
click at [871, 559] on div "33px" at bounding box center [723, 572] width 971 height 27
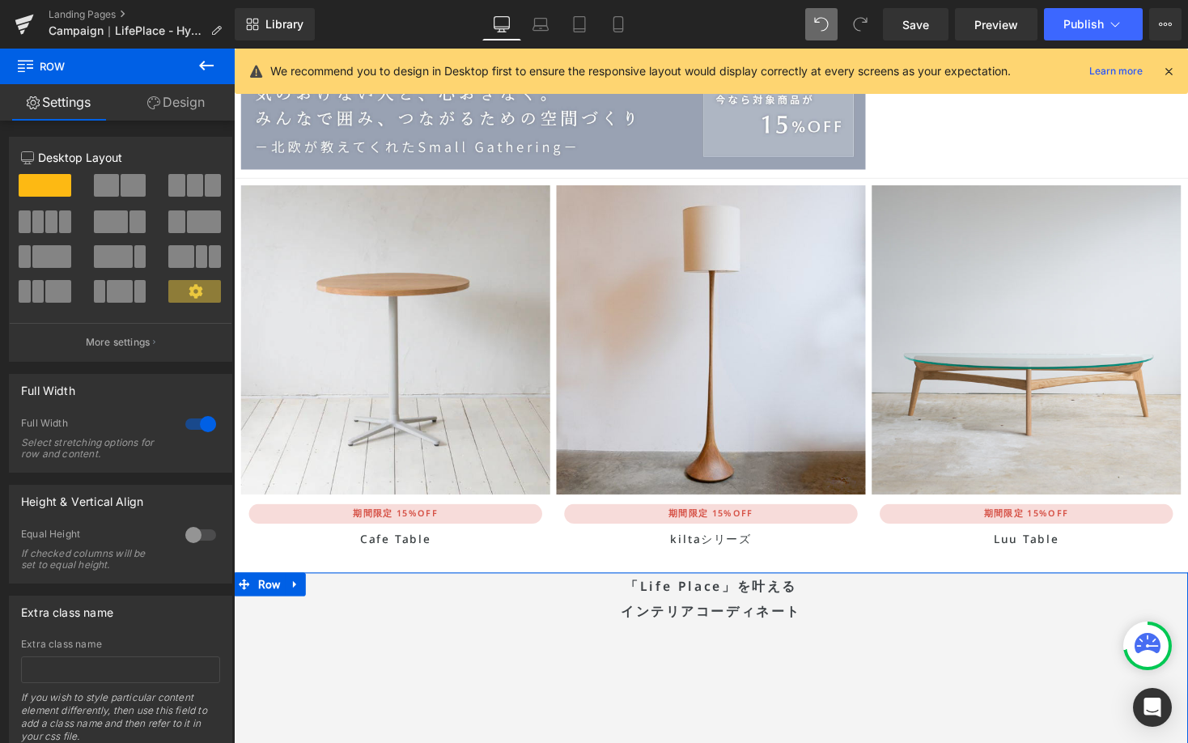
drag, startPoint x: 792, startPoint y: 561, endPoint x: 804, endPoint y: 524, distance: 38.9
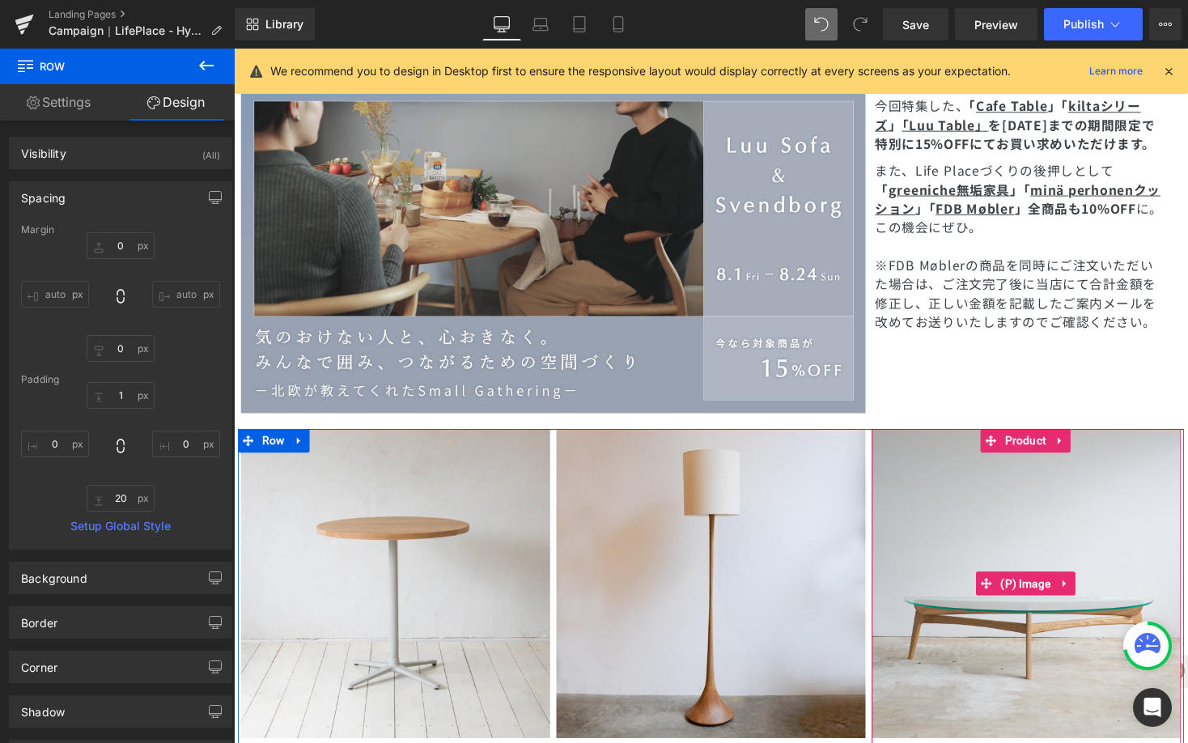
scroll to position [5248, 0]
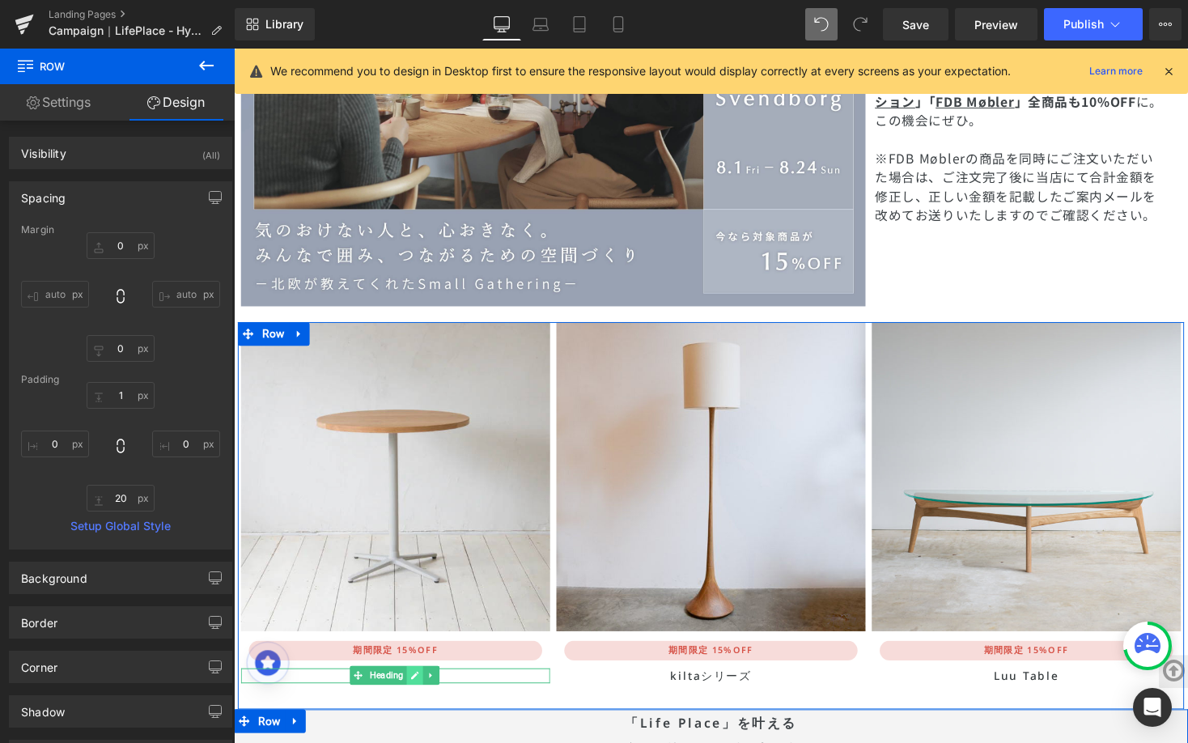
click at [418, 687] on icon at bounding box center [419, 692] width 9 height 10
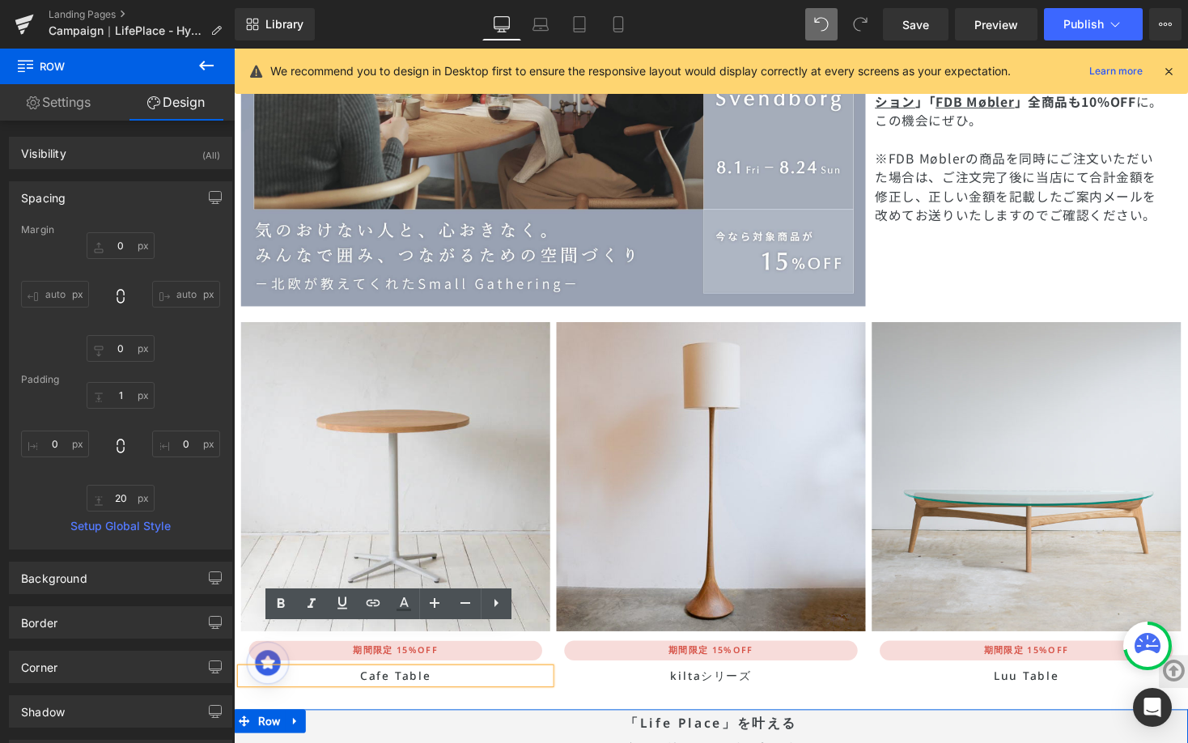
click at [418, 685] on h1 "Cafe Table" at bounding box center [399, 693] width 317 height 16
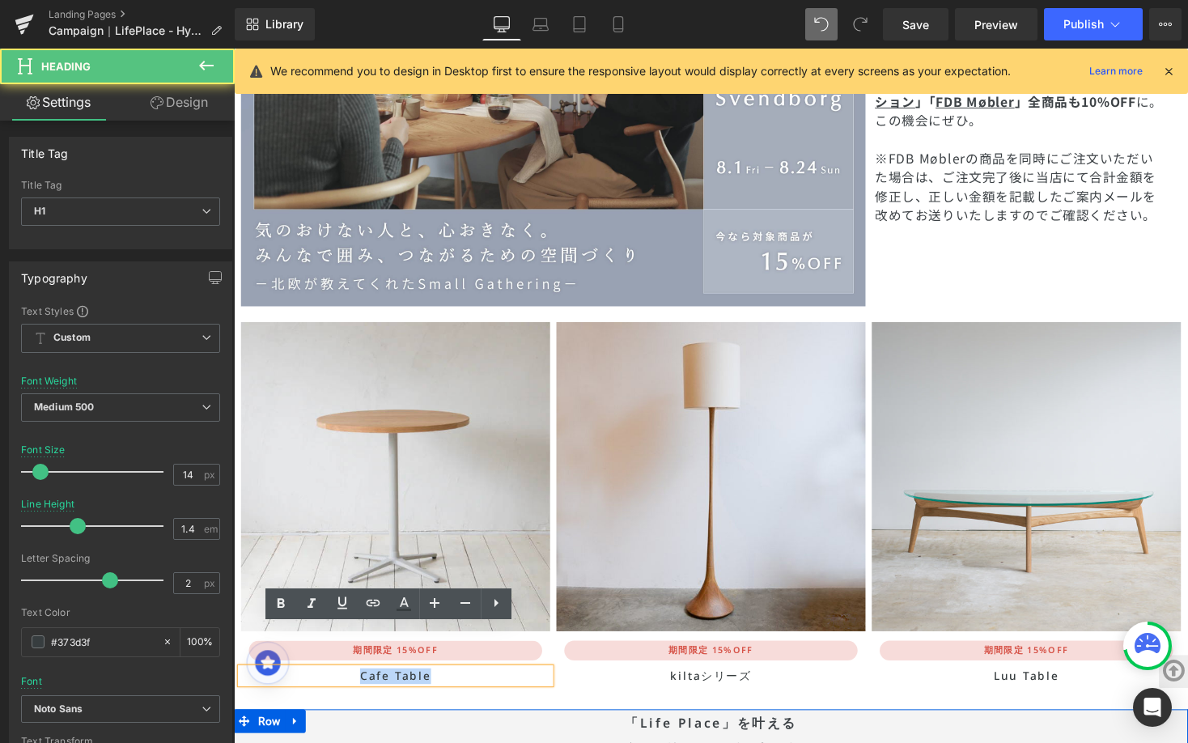
click at [418, 685] on h1 "Cafe Table" at bounding box center [399, 693] width 317 height 16
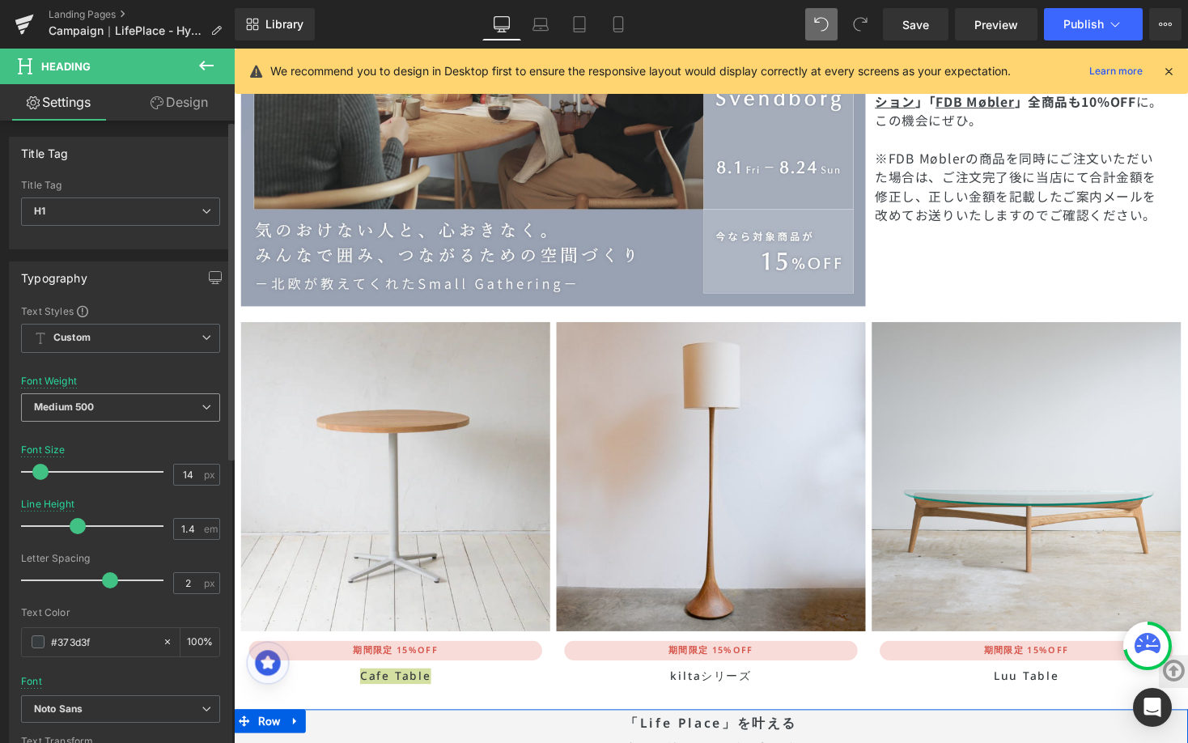
click at [201, 411] on icon at bounding box center [206, 407] width 10 height 10
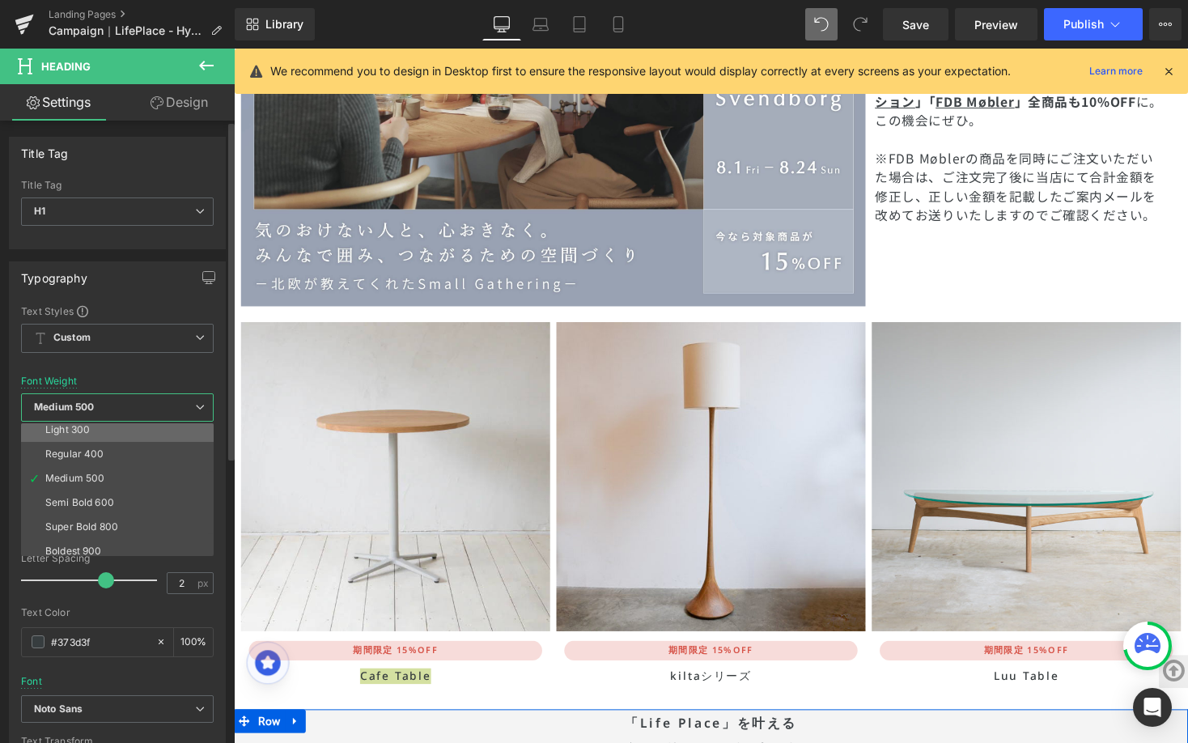
scroll to position [134, 0]
click at [175, 446] on li "Super Bold 800" at bounding box center [121, 447] width 200 height 24
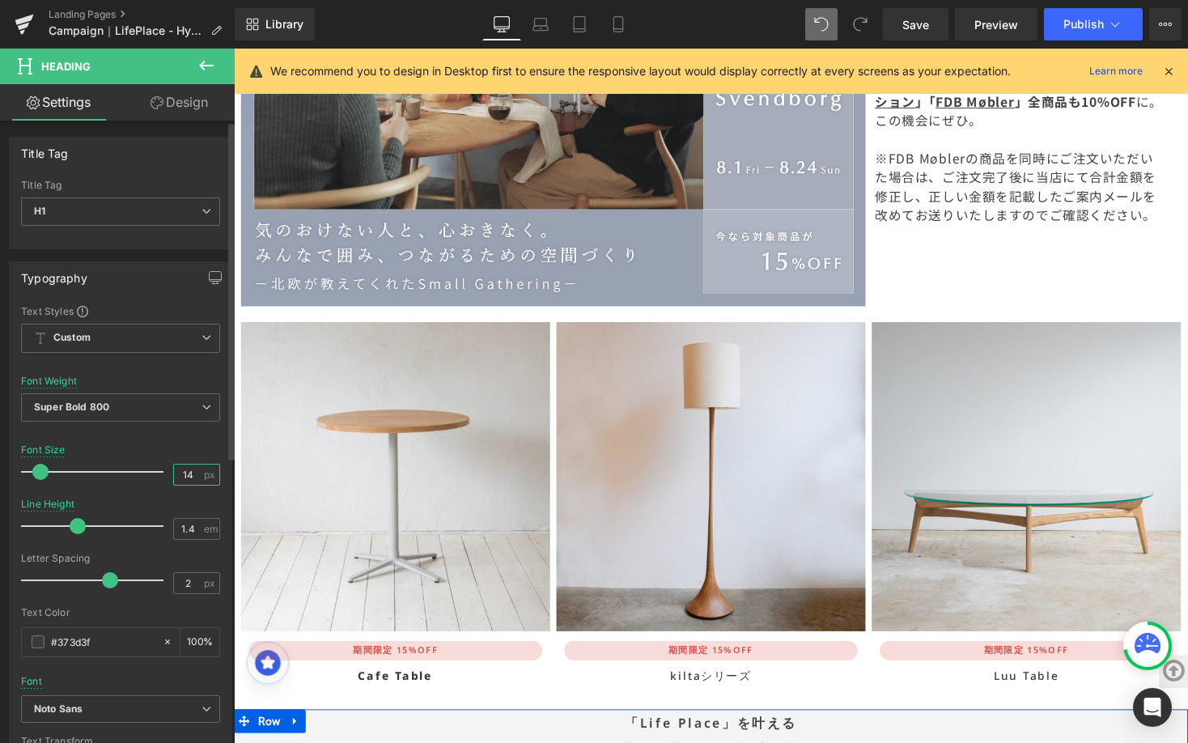
click at [189, 479] on input "14" at bounding box center [188, 474] width 28 height 20
type input "6"
type input "17"
click at [190, 530] on input "1.4" at bounding box center [188, 529] width 28 height 20
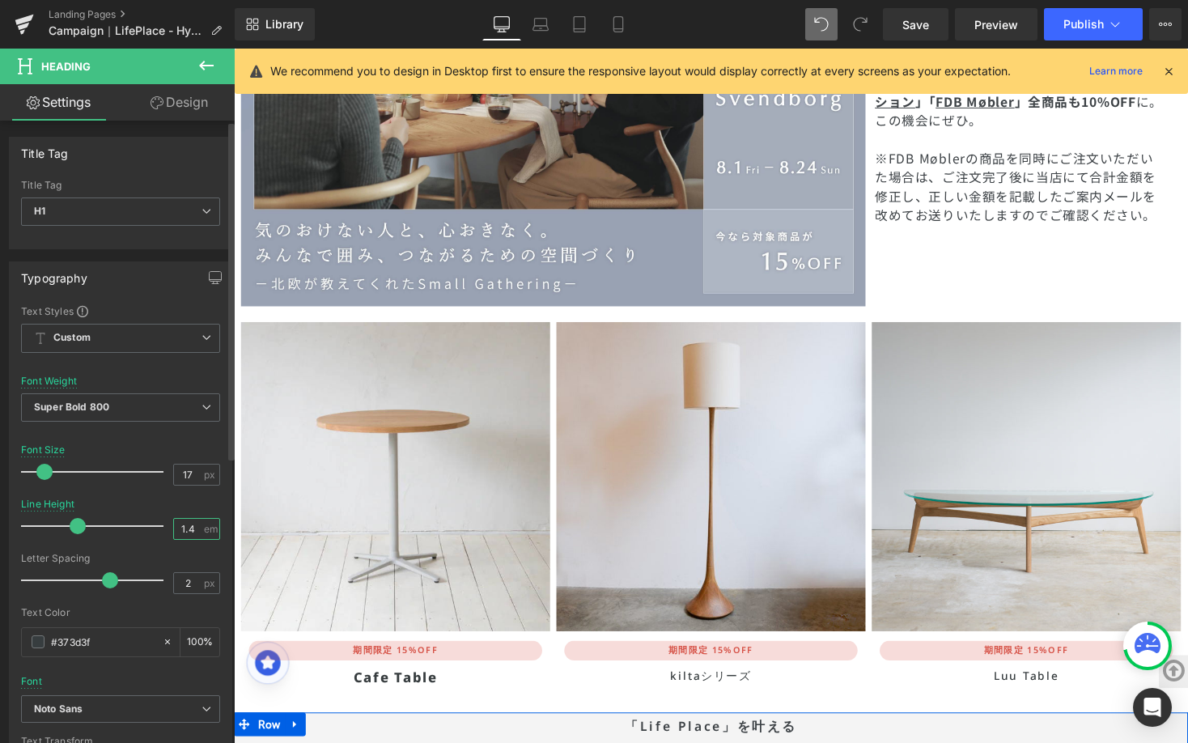
click at [190, 530] on input "1.4" at bounding box center [188, 529] width 28 height 20
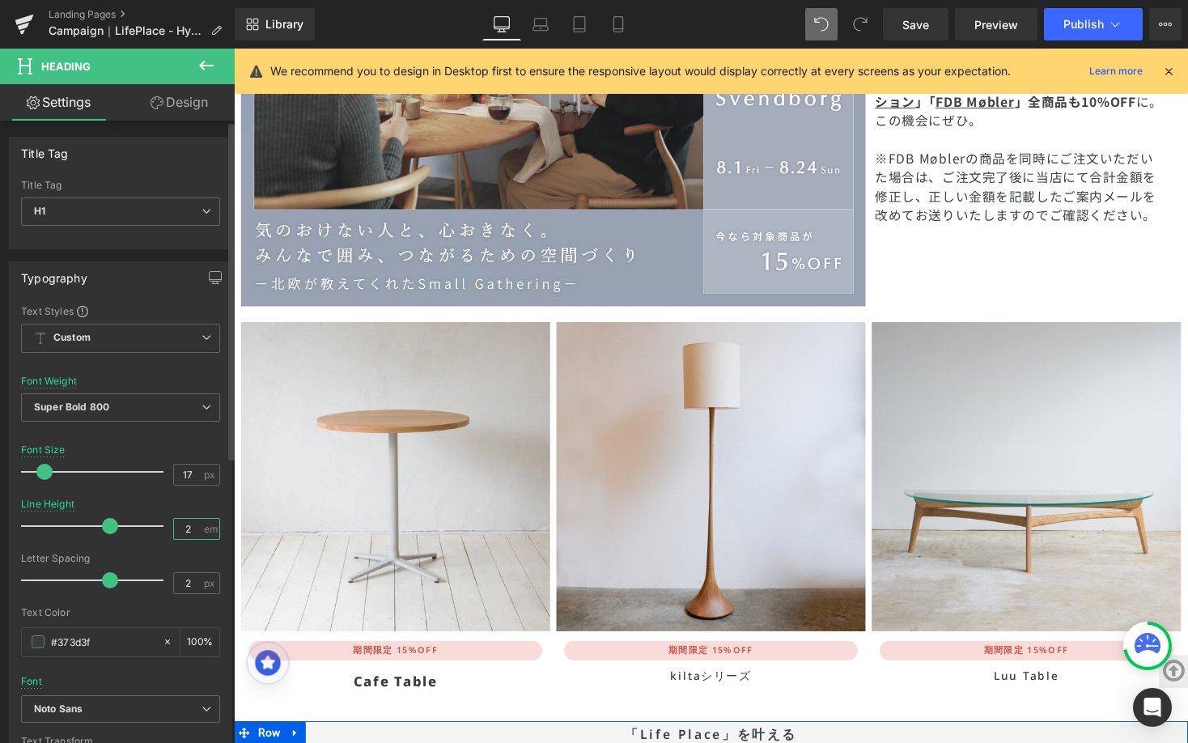
type input "2"
click at [189, 510] on div "Line Height 2 em" at bounding box center [120, 525] width 199 height 54
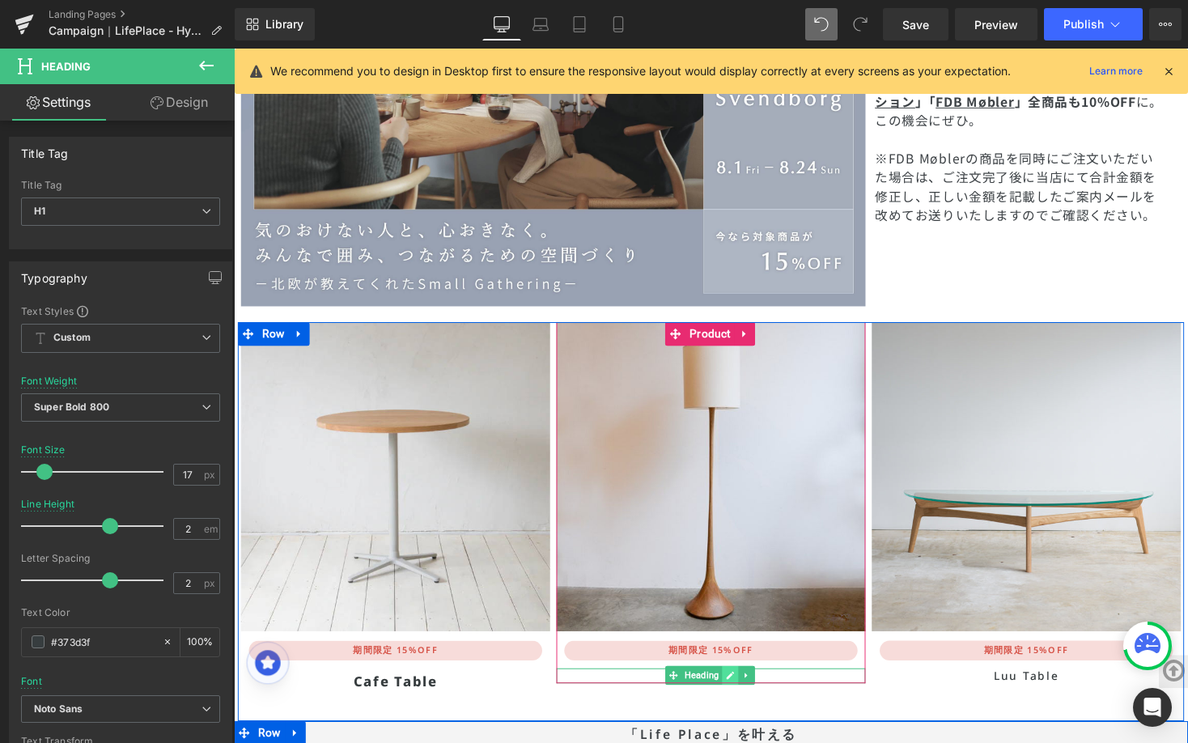
click at [735, 682] on link at bounding box center [743, 691] width 17 height 19
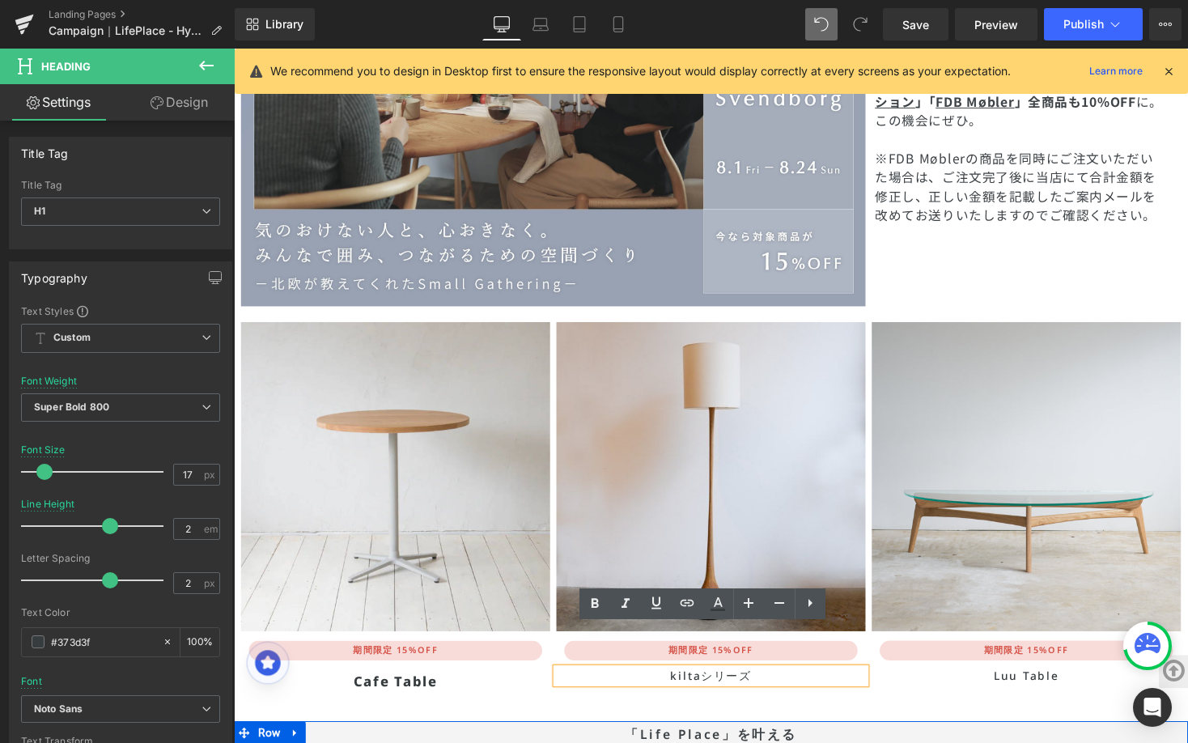
click at [731, 685] on h1 "kiltaシリーズ" at bounding box center [723, 693] width 317 height 16
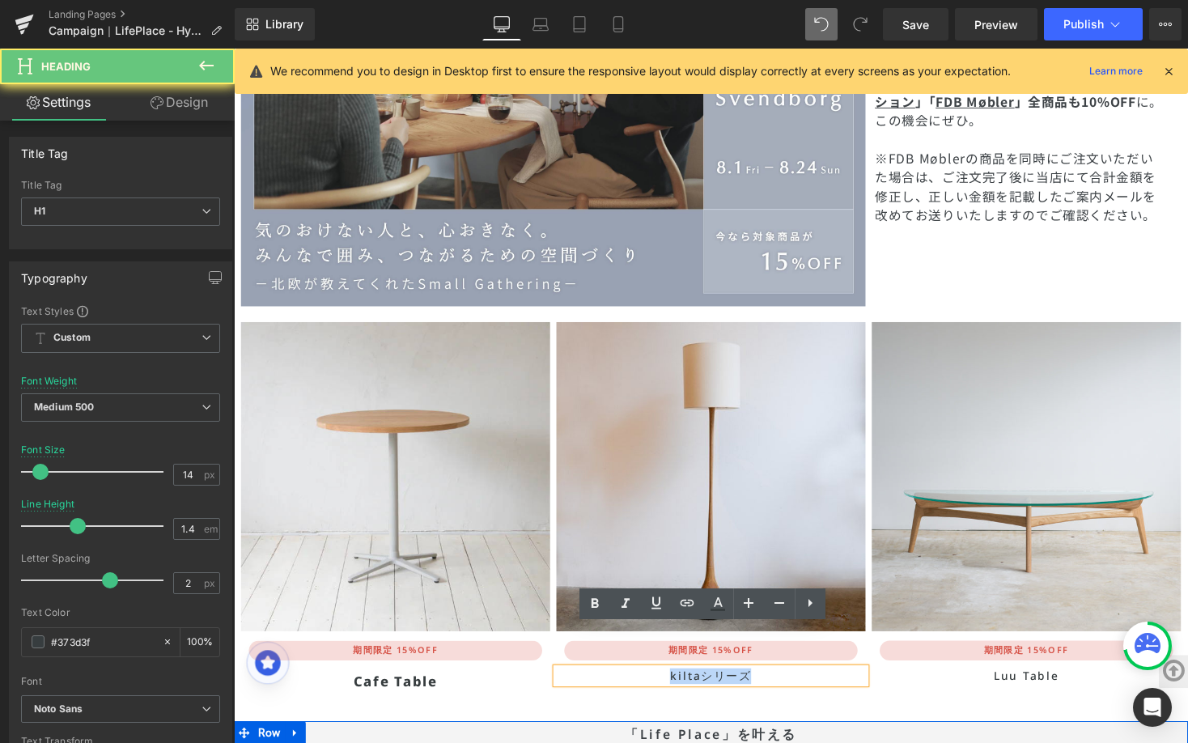
click at [731, 685] on h1 "kiltaシリーズ" at bounding box center [723, 693] width 317 height 16
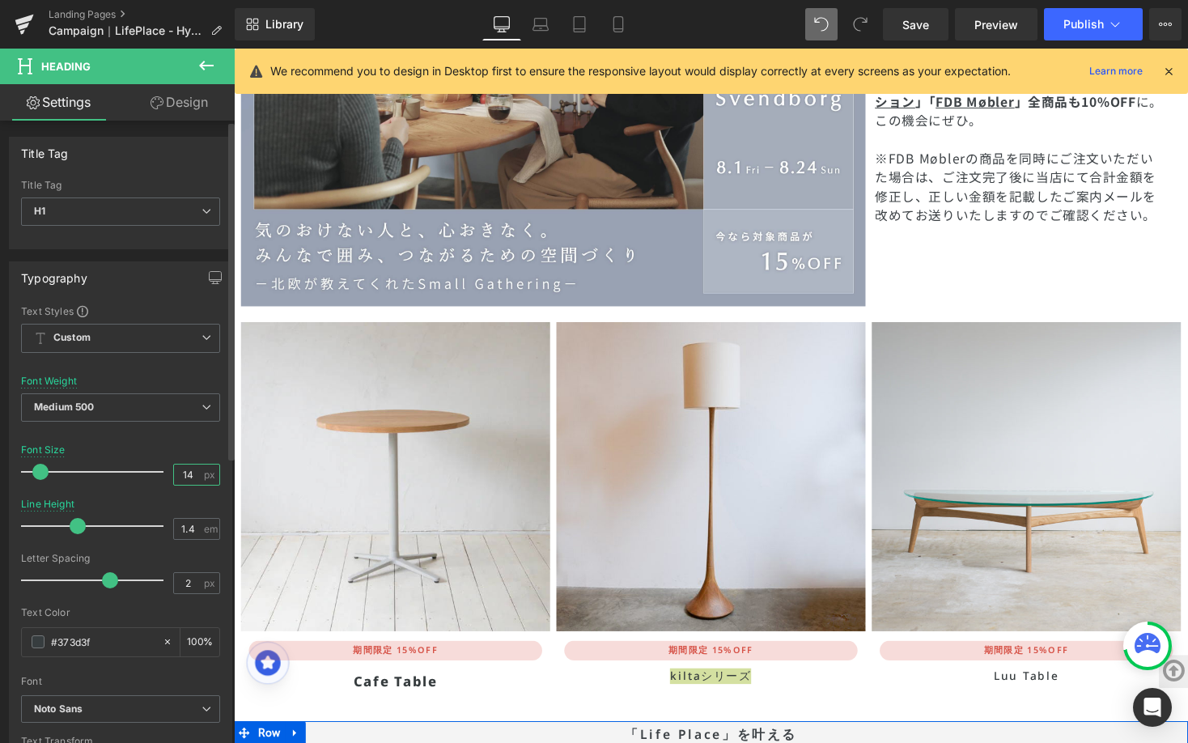
click at [186, 481] on input "14" at bounding box center [188, 474] width 28 height 20
type input "6"
type input "17"
click at [192, 413] on span "Medium 500" at bounding box center [120, 407] width 199 height 28
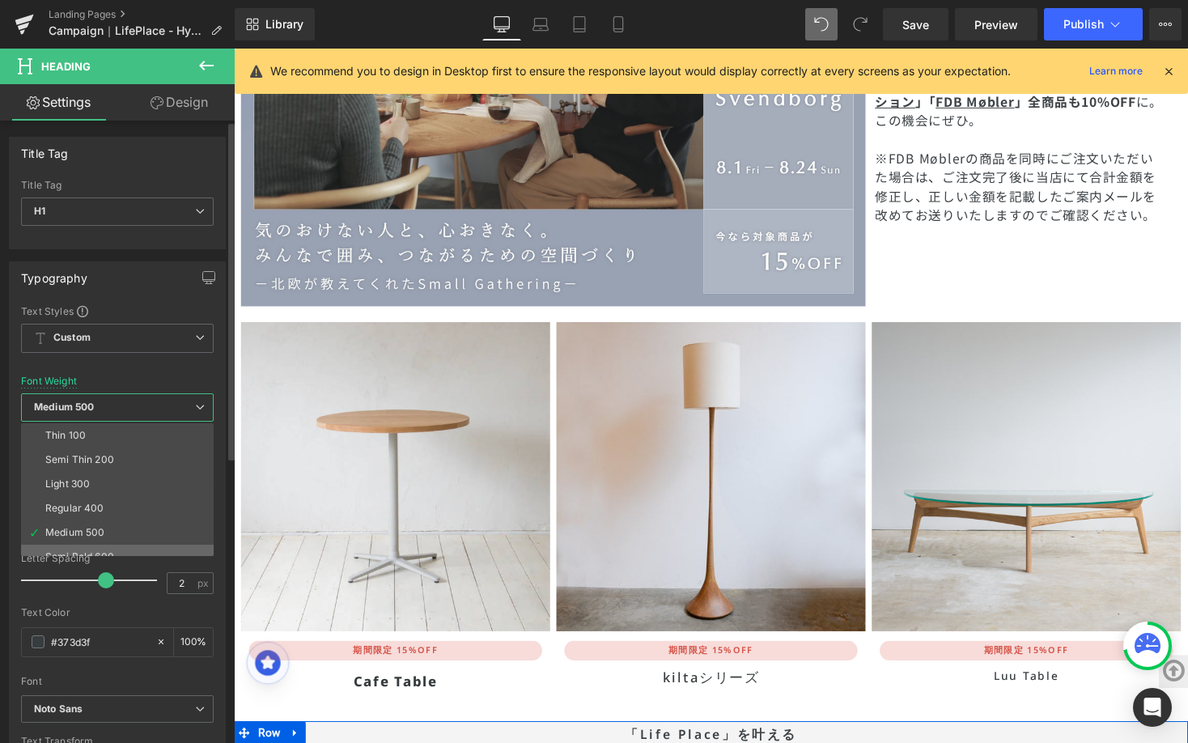
click at [128, 548] on li "Semi Bold 600" at bounding box center [121, 557] width 200 height 24
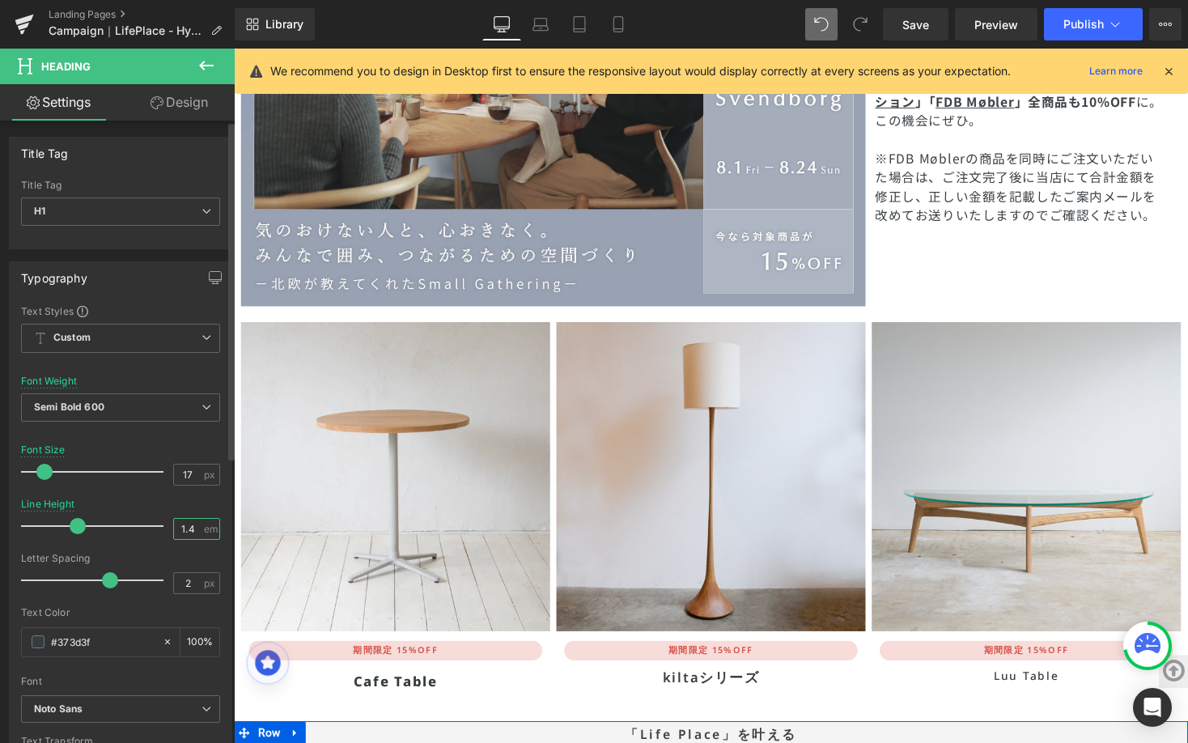
click at [186, 535] on input "1.4" at bounding box center [188, 529] width 28 height 20
type input "2"
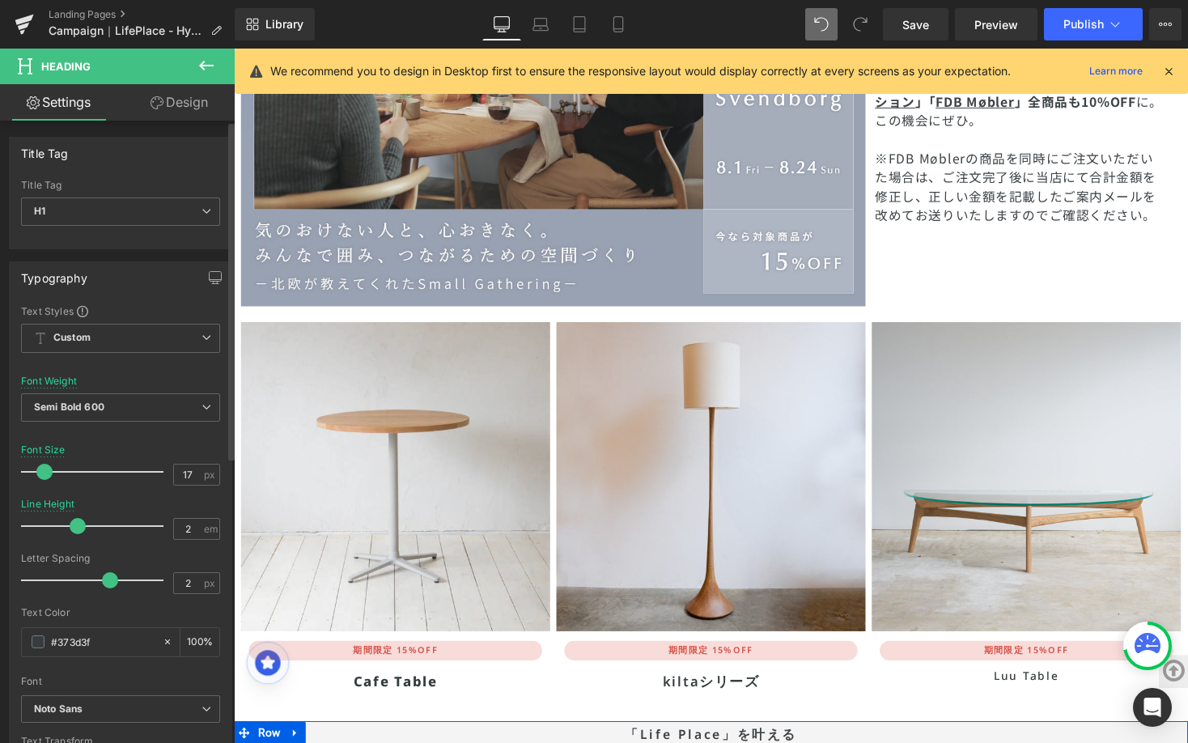
click at [182, 502] on div "Line Height 2 em" at bounding box center [120, 525] width 199 height 54
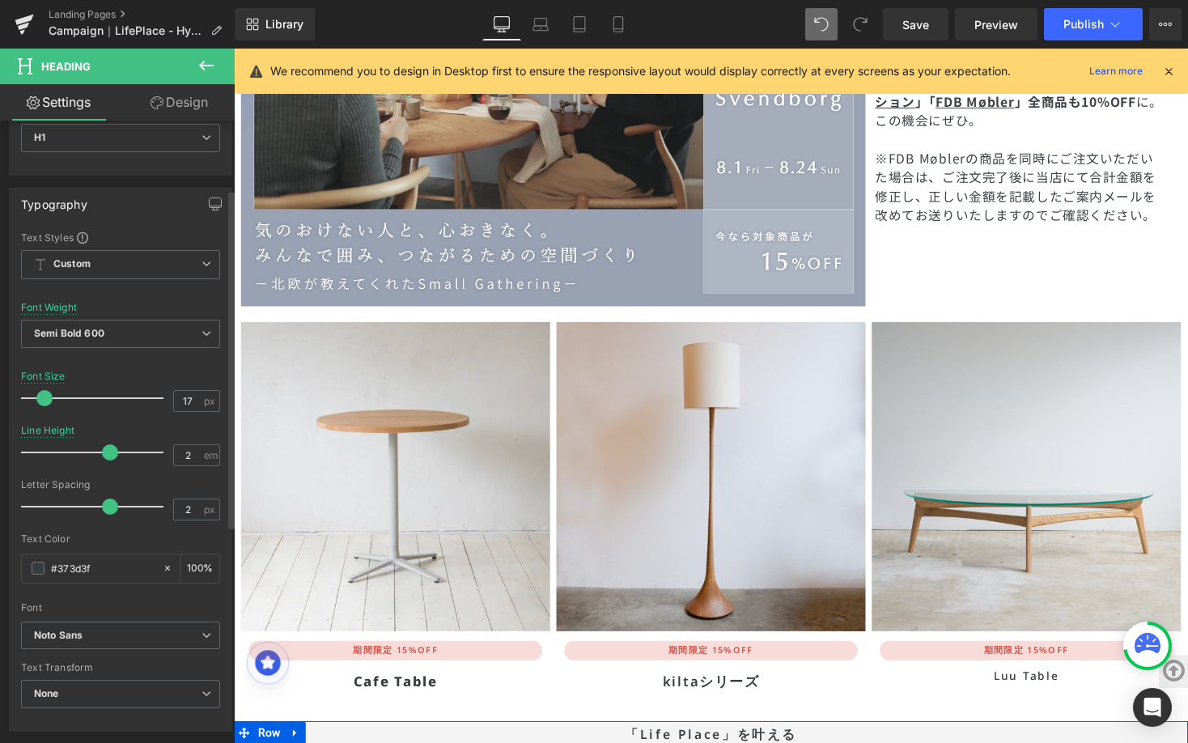
scroll to position [204, 0]
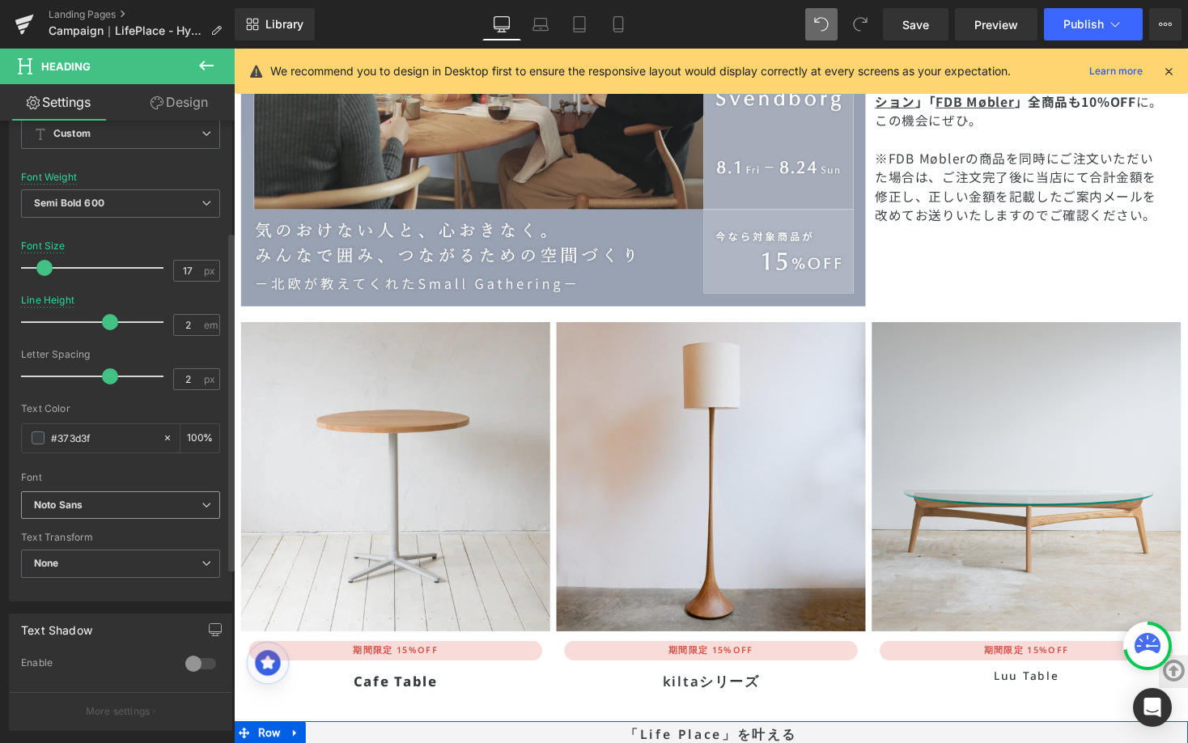
click at [213, 502] on span "Noto Sans" at bounding box center [120, 505] width 199 height 28
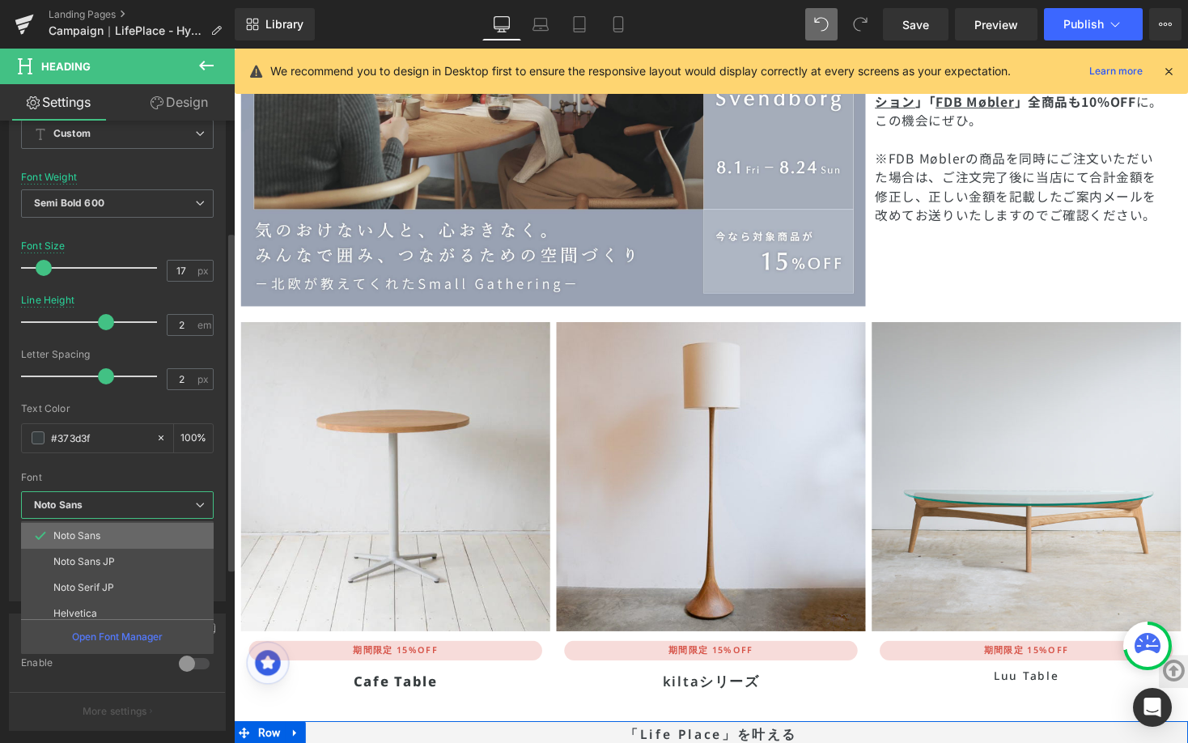
scroll to position [144, 0]
click at [189, 565] on li "Noto Sans JP" at bounding box center [121, 571] width 200 height 26
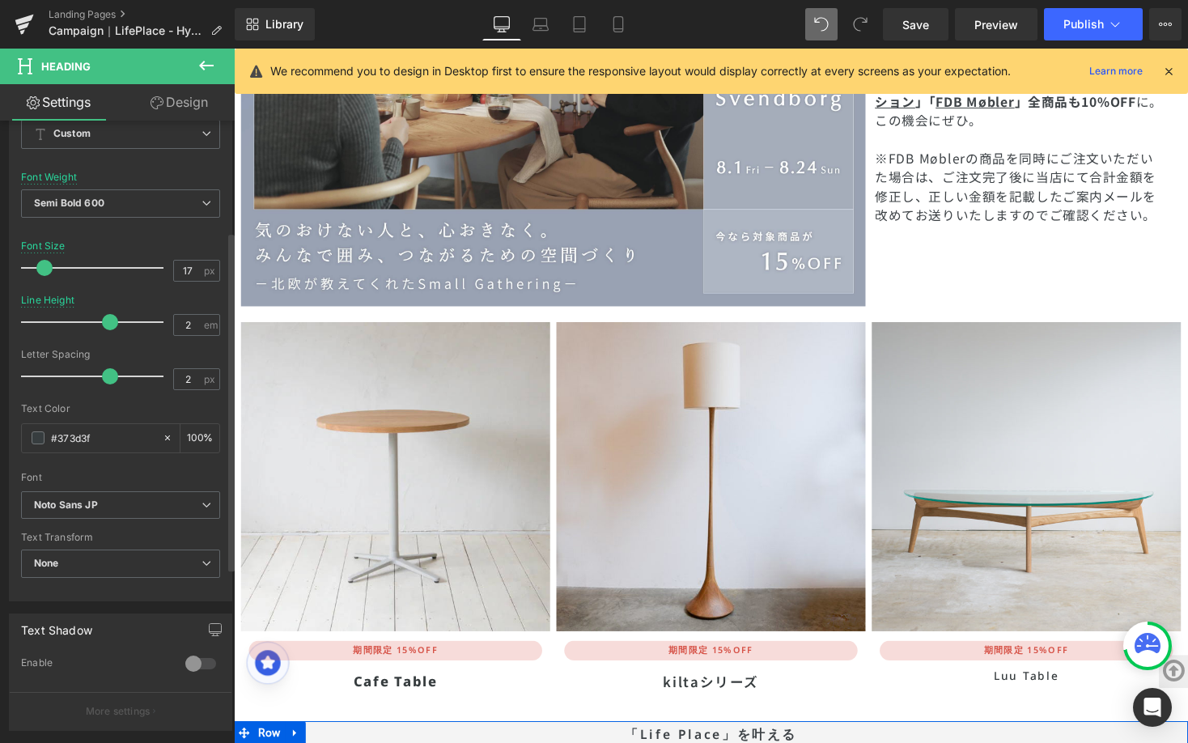
click at [177, 470] on div at bounding box center [120, 466] width 199 height 11
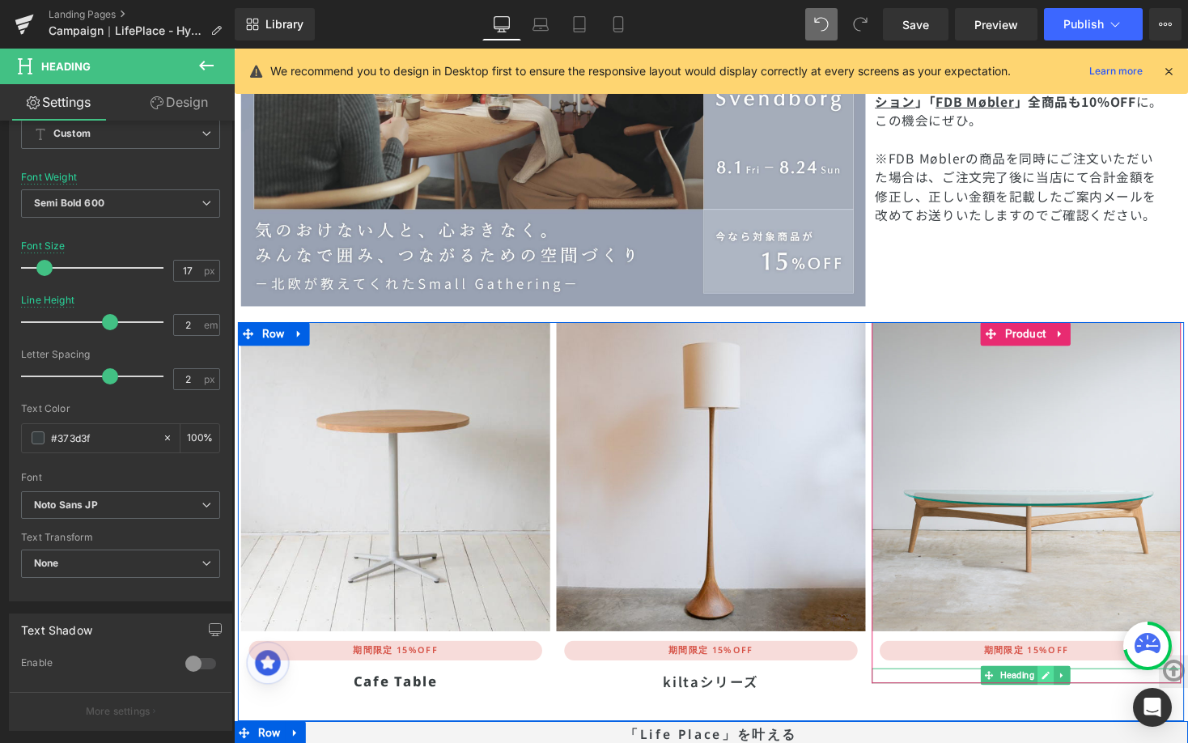
click at [1063, 689] on icon at bounding box center [1067, 693] width 8 height 8
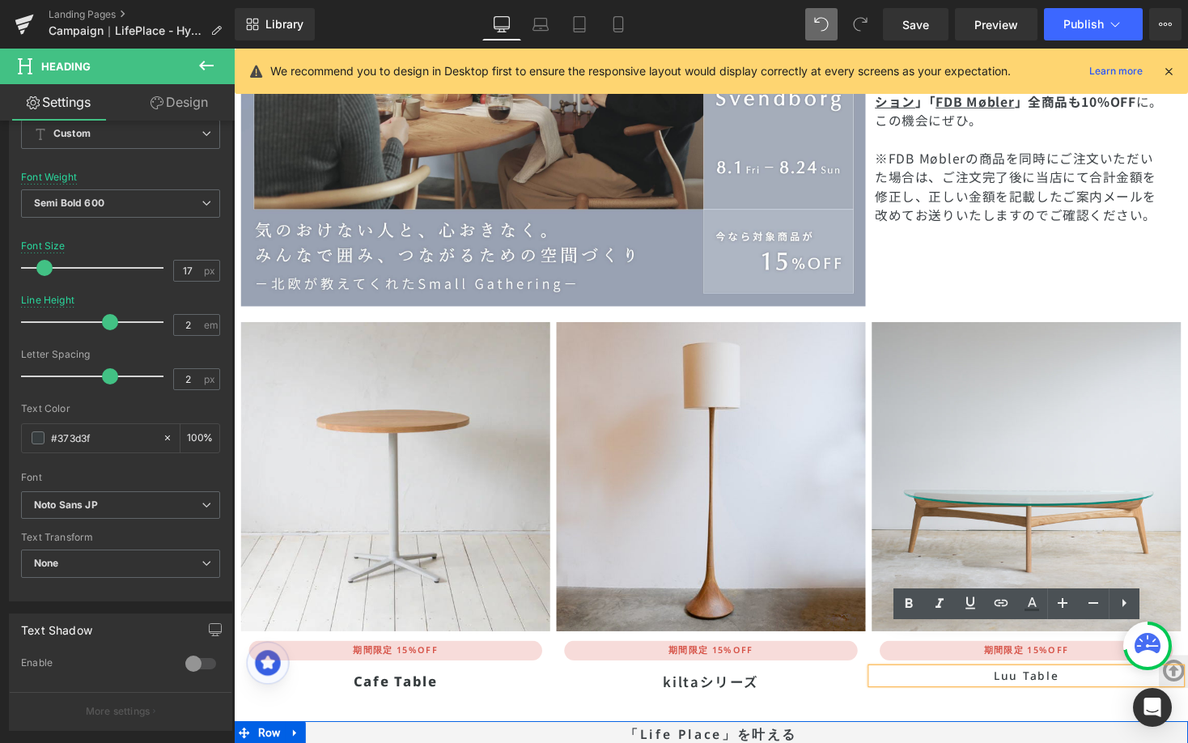
click at [1058, 685] on h1 "Luu Table" at bounding box center [1047, 693] width 317 height 16
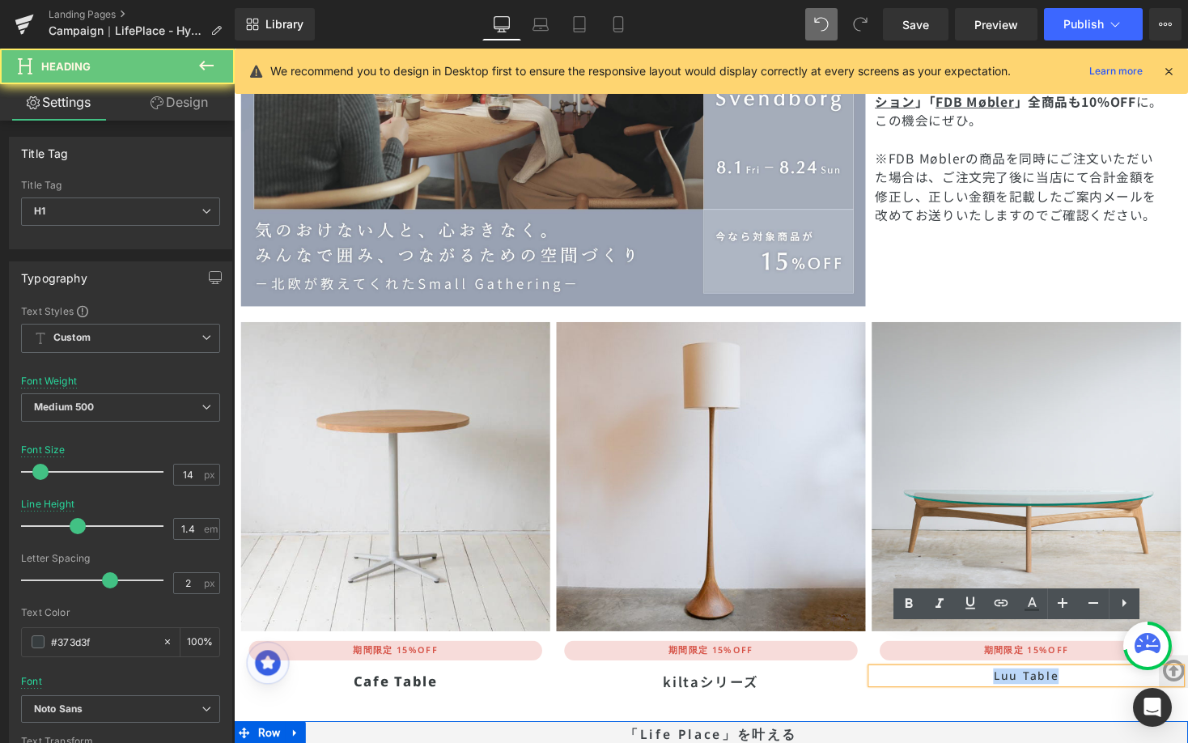
click at [1058, 685] on h1 "Luu Table" at bounding box center [1047, 693] width 317 height 16
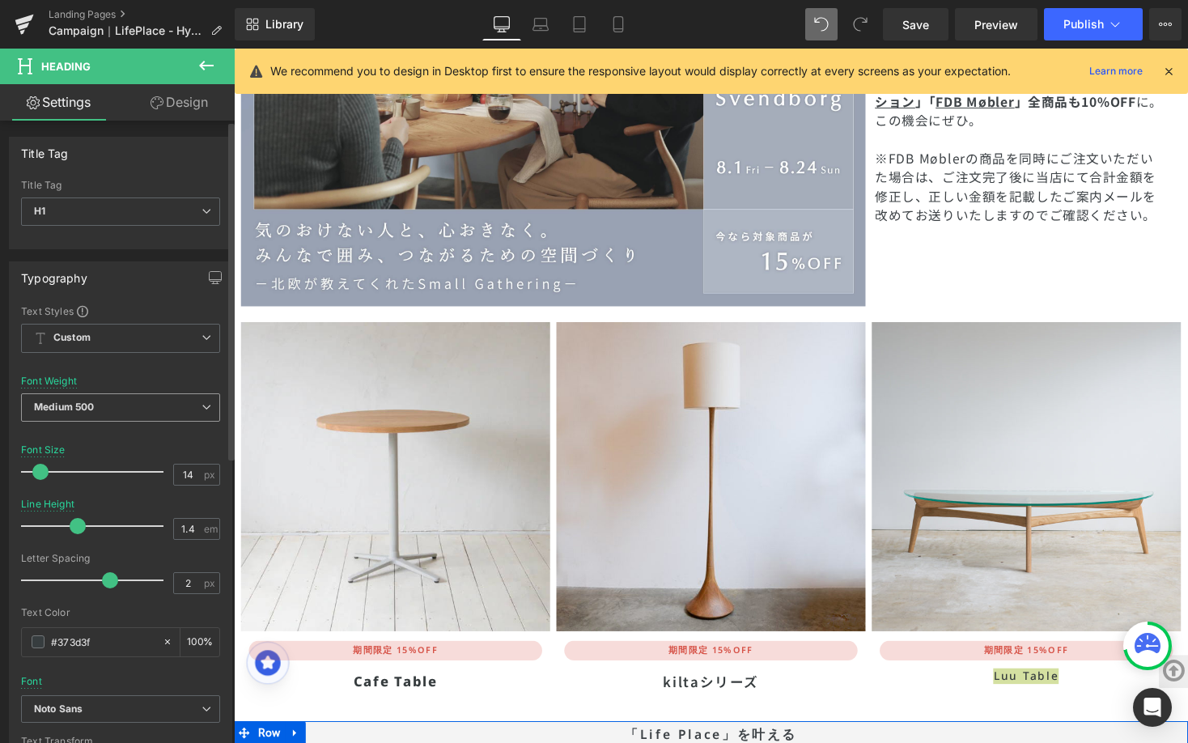
click at [205, 410] on icon at bounding box center [206, 407] width 10 height 10
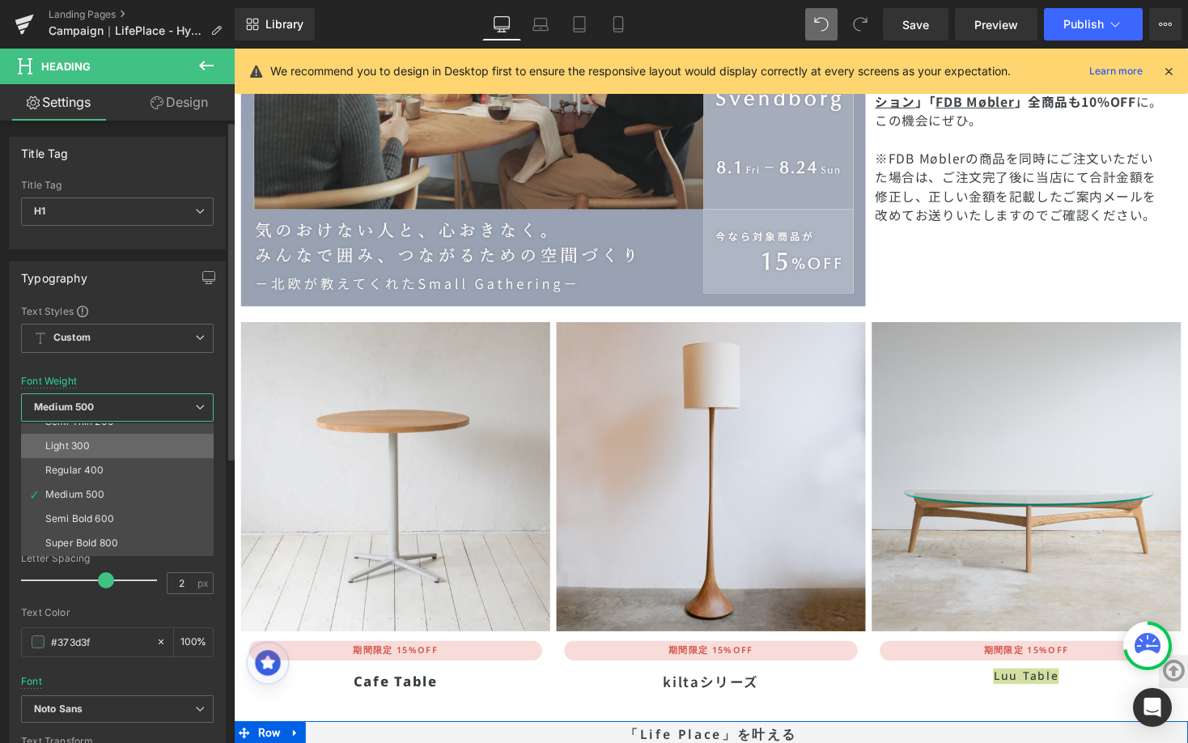
scroll to position [56, 0]
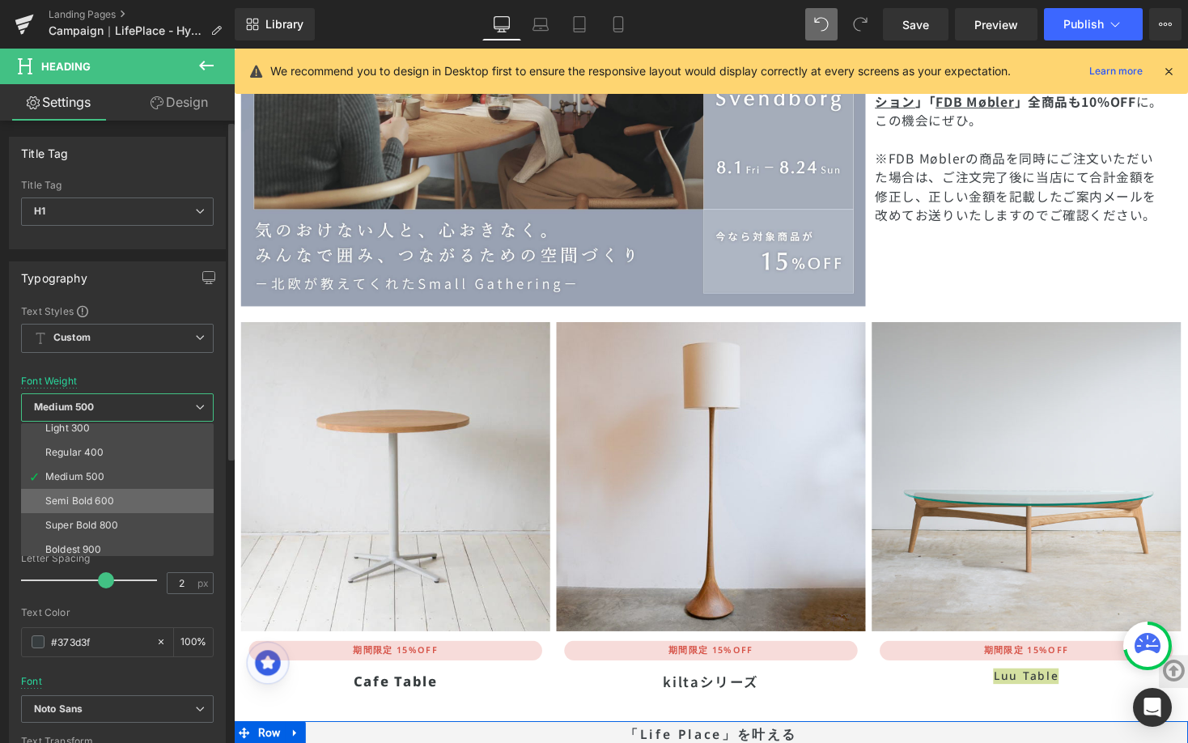
click at [168, 494] on li "Semi Bold 600" at bounding box center [121, 501] width 200 height 24
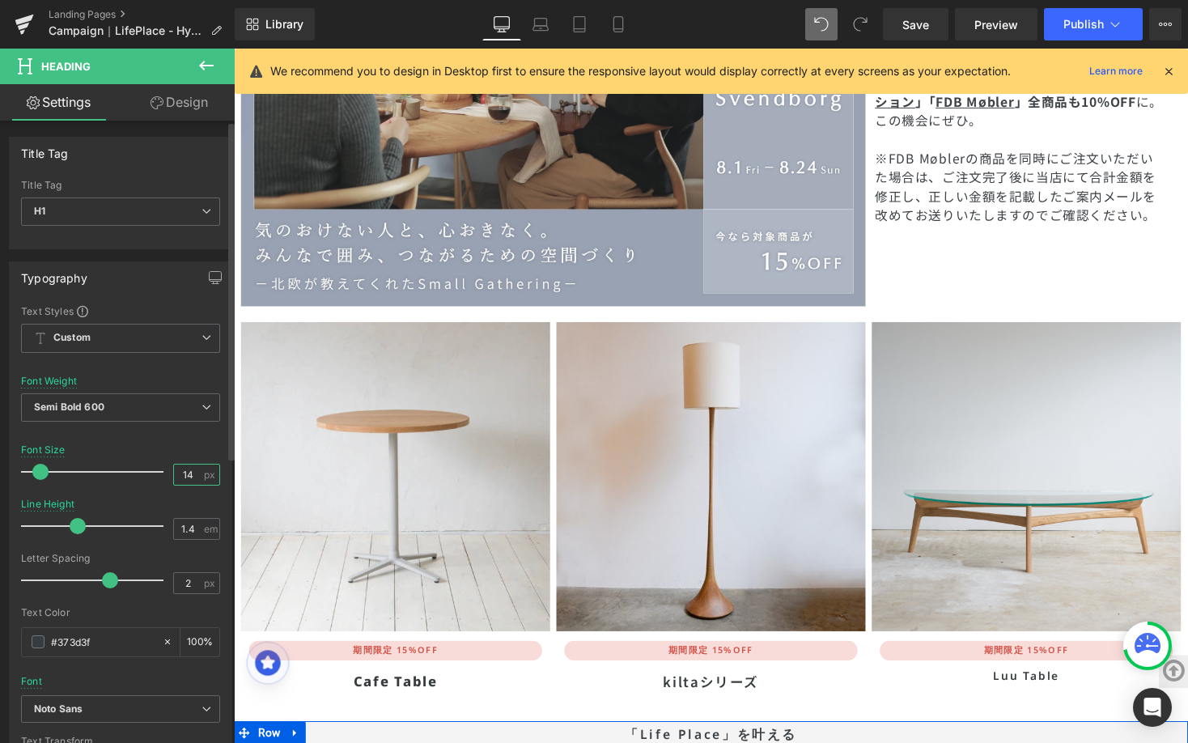
click at [189, 477] on input "14" at bounding box center [188, 474] width 28 height 20
type input "1"
type input "17"
click at [185, 529] on input "1.4" at bounding box center [188, 529] width 28 height 20
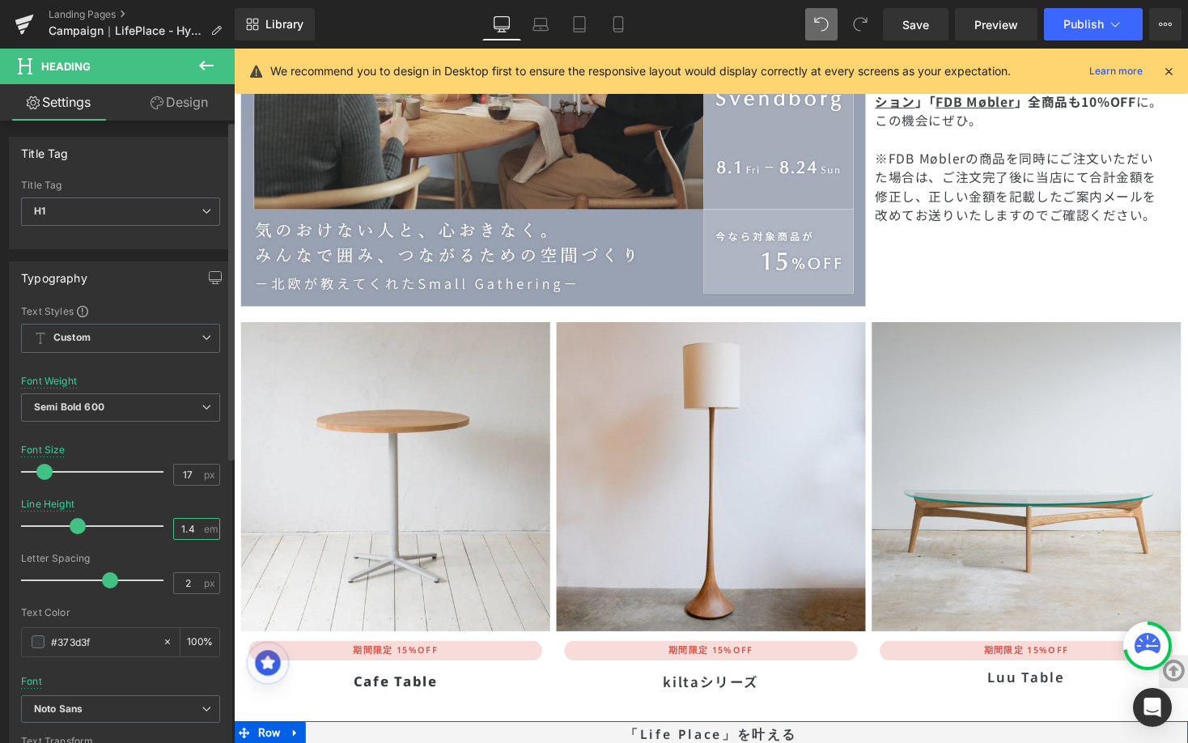
click at [185, 529] on input "1.4" at bounding box center [188, 529] width 28 height 20
type input "2"
click at [167, 510] on div "Line Height 2 em" at bounding box center [120, 525] width 199 height 54
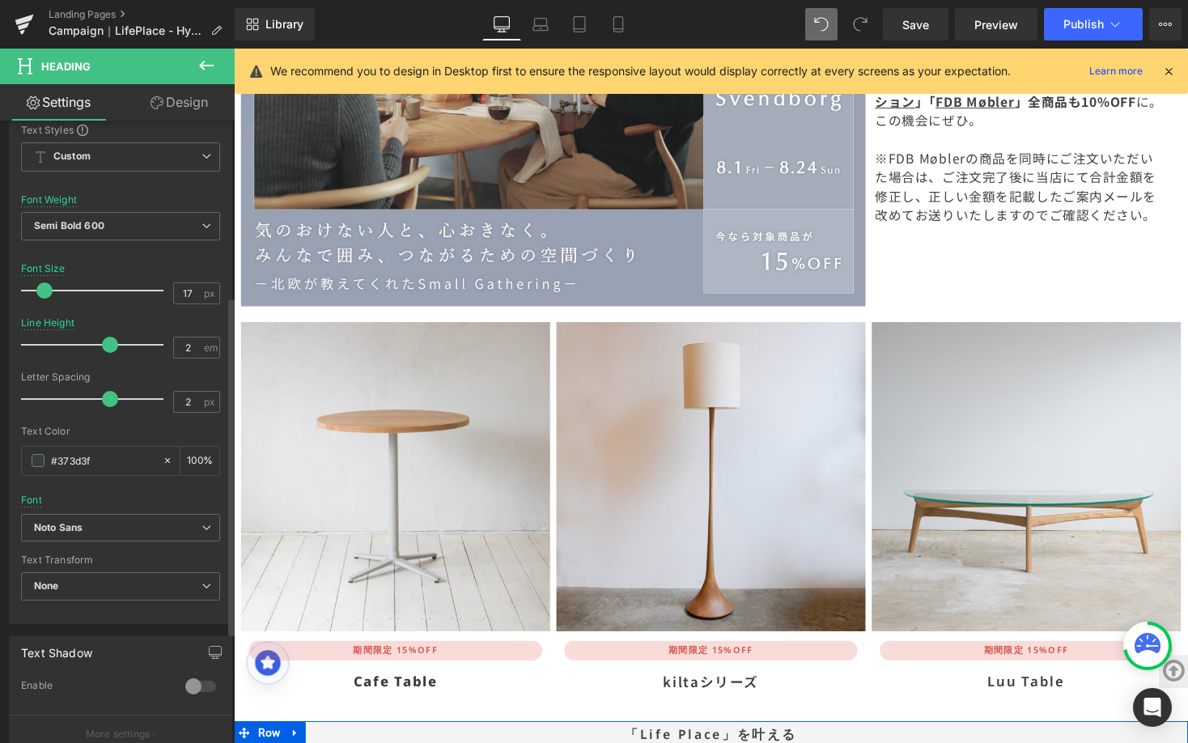
scroll to position [352, 0]
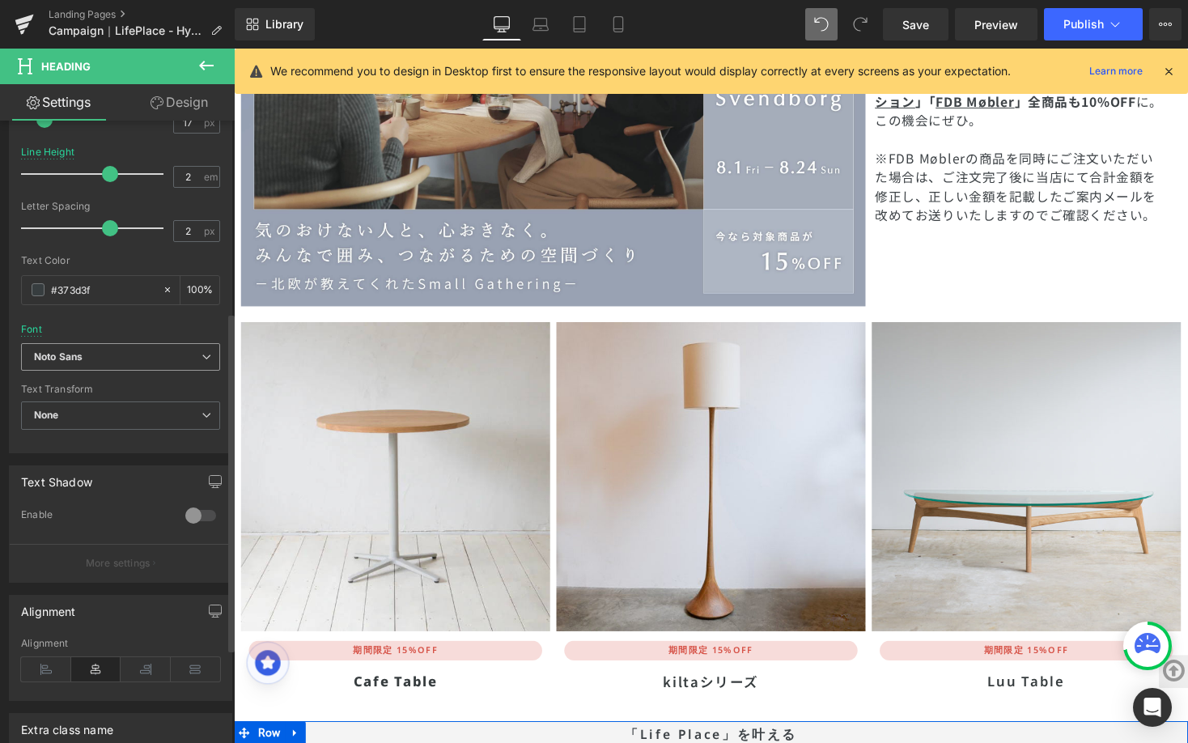
click at [208, 358] on span "Noto Sans" at bounding box center [120, 357] width 199 height 28
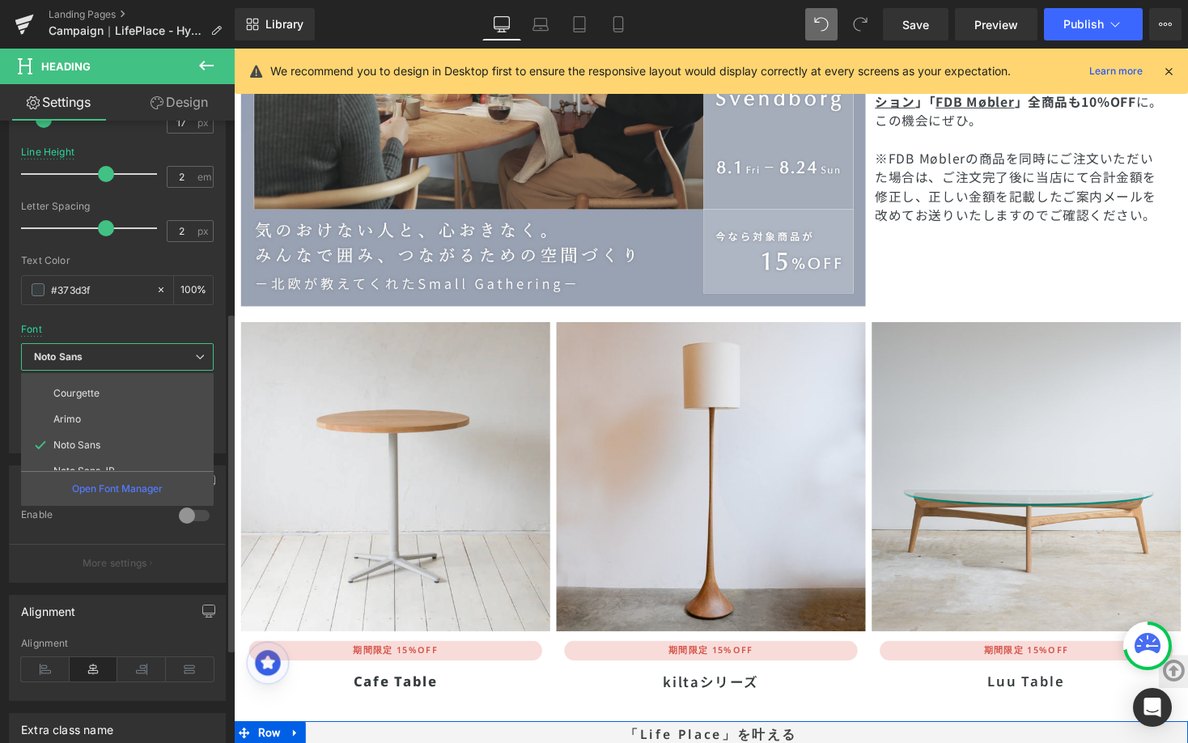
scroll to position [125, 0]
click at [183, 438] on li "Noto Sans JP" at bounding box center [121, 442] width 200 height 26
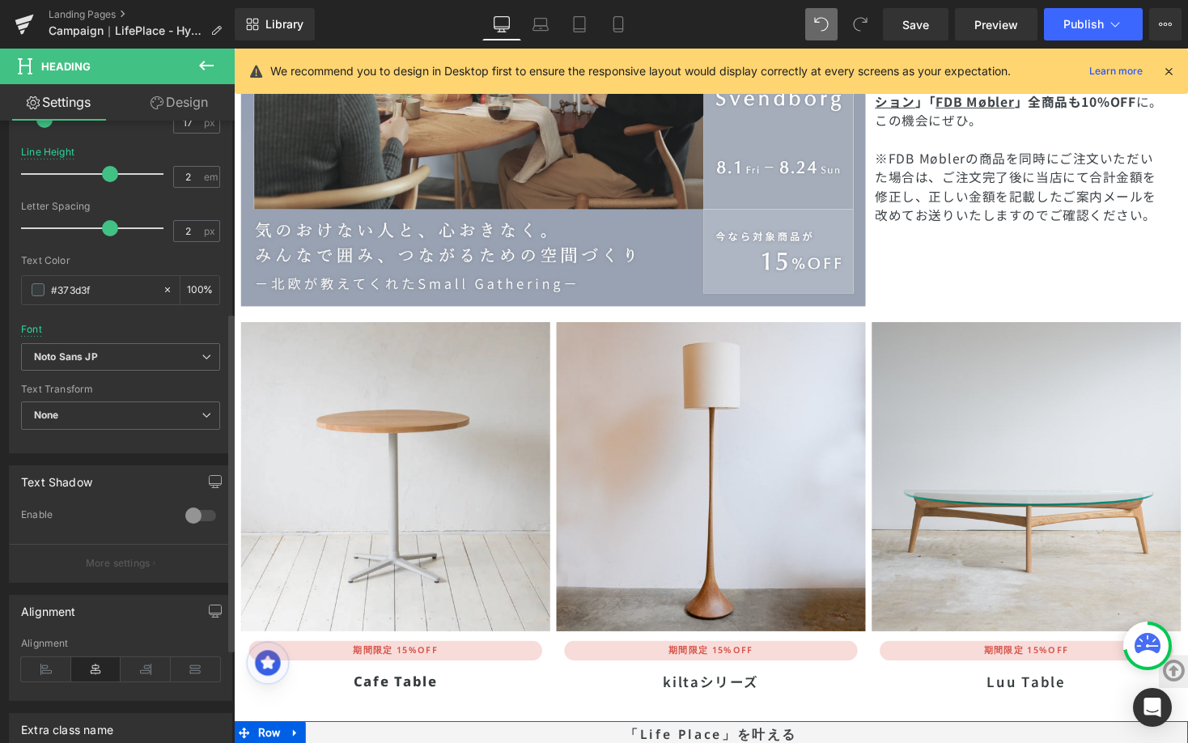
click at [182, 382] on div "Default Spectral ABeeZee Work Sans Courgette Arimo Noto Sans Noto Sans JP Noto …" at bounding box center [120, 363] width 199 height 41
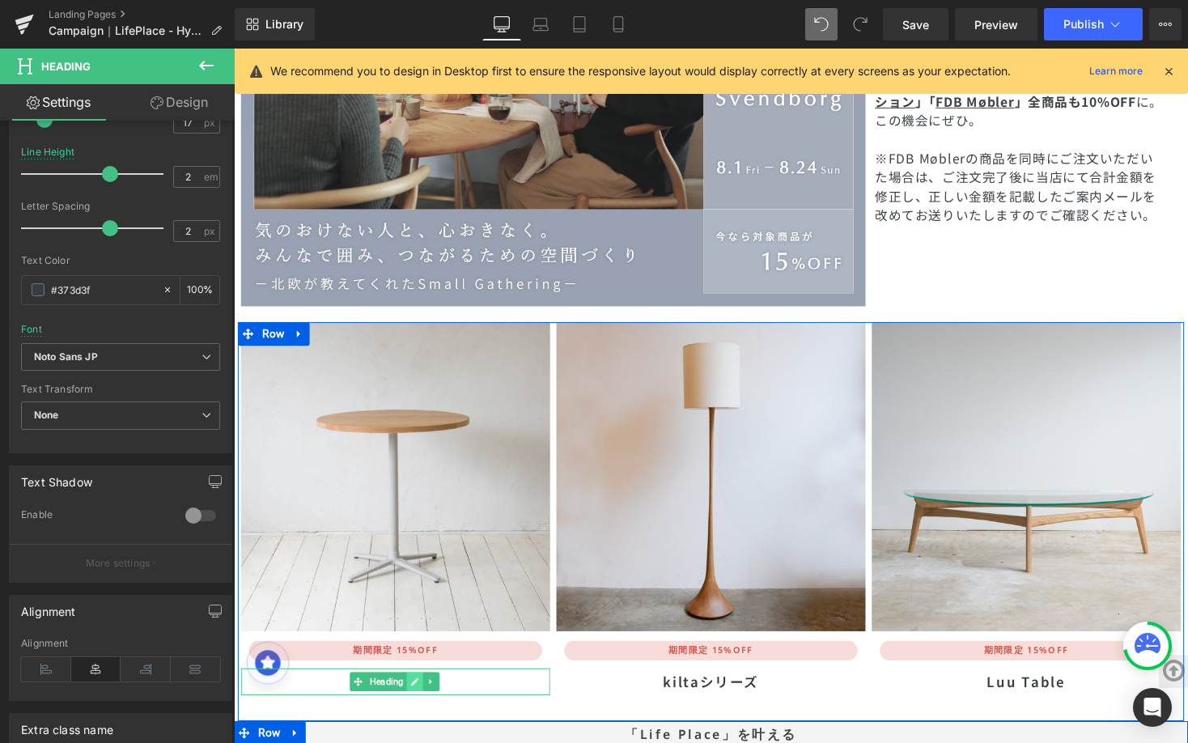
click at [411, 689] on link at bounding box center [419, 698] width 17 height 19
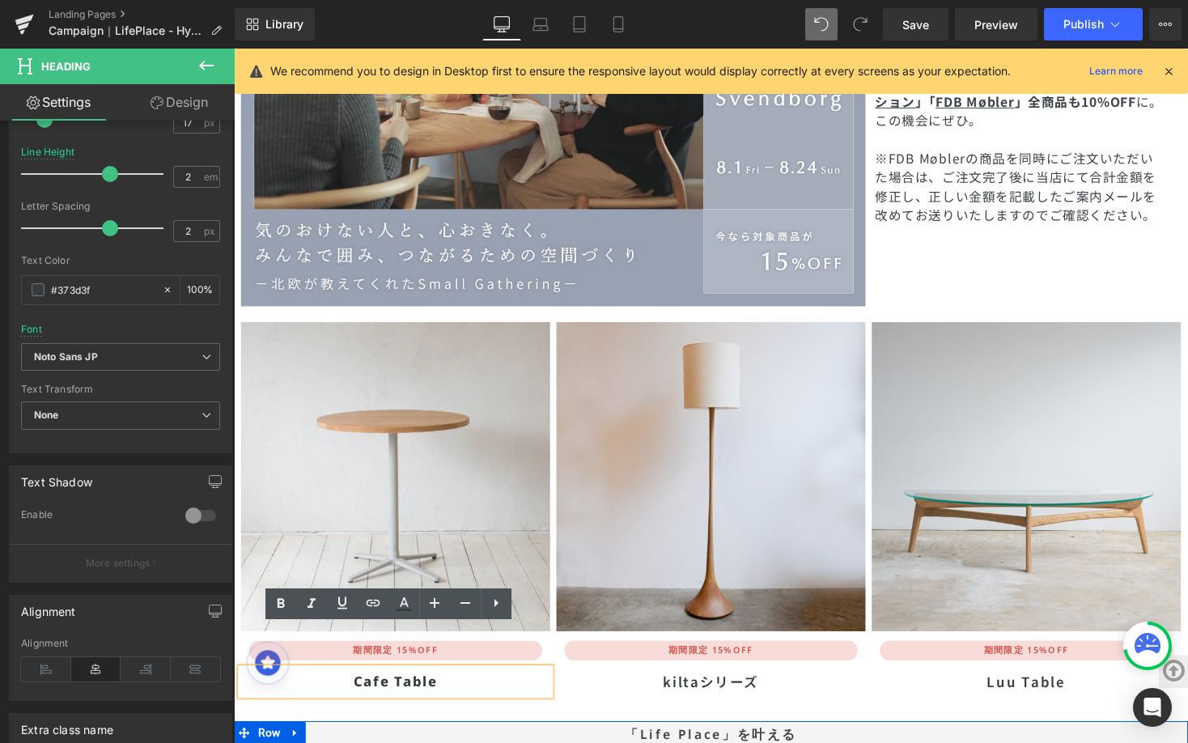
click at [409, 685] on h1 "Cafe Table" at bounding box center [399, 699] width 317 height 28
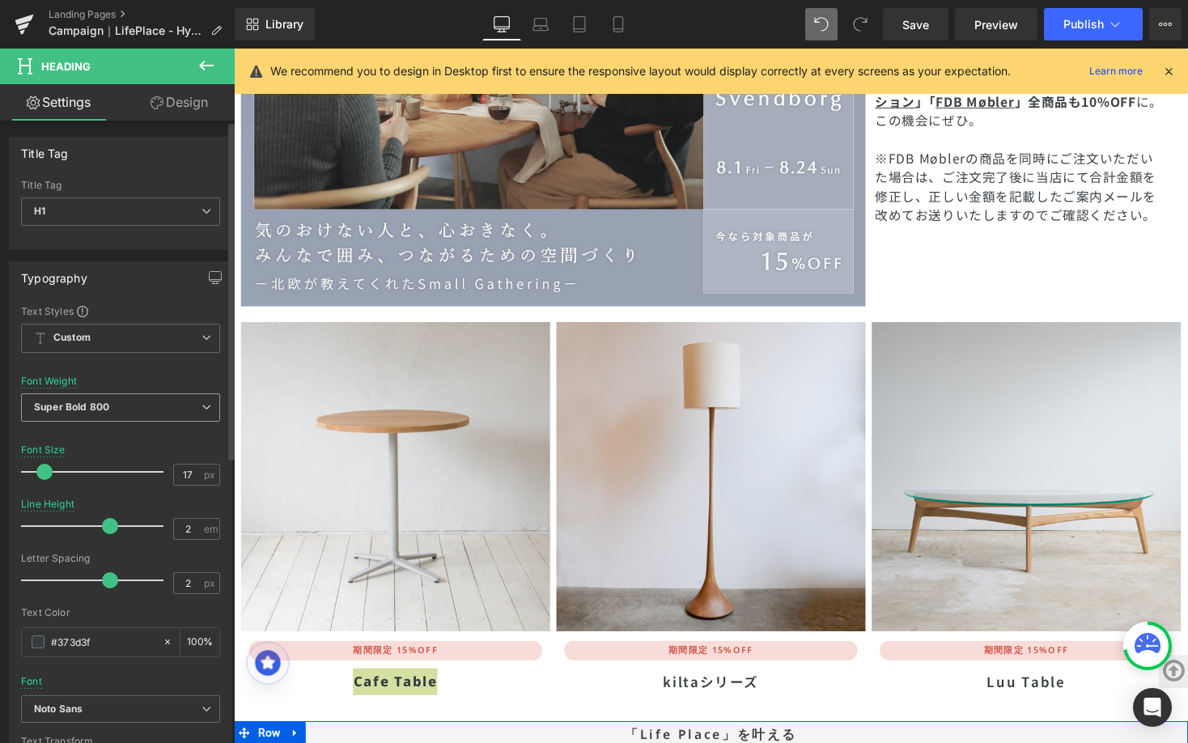
click at [206, 406] on span "Super Bold 800" at bounding box center [120, 407] width 199 height 28
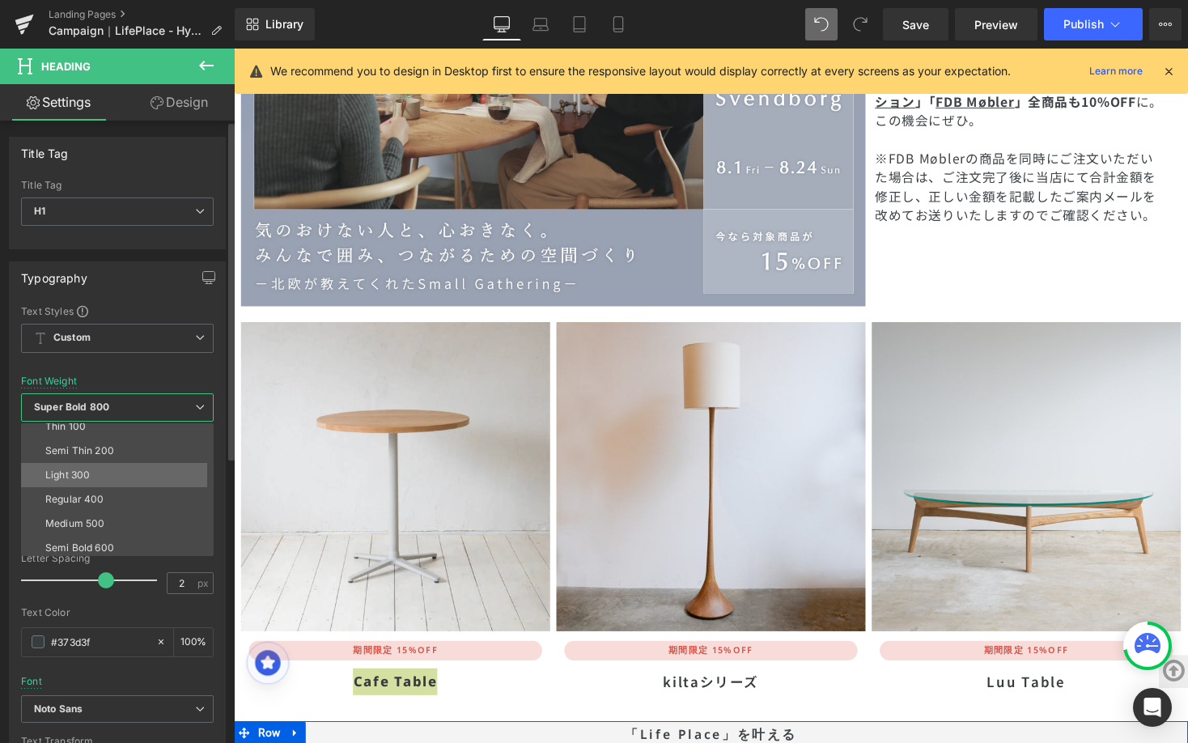
scroll to position [28, 0]
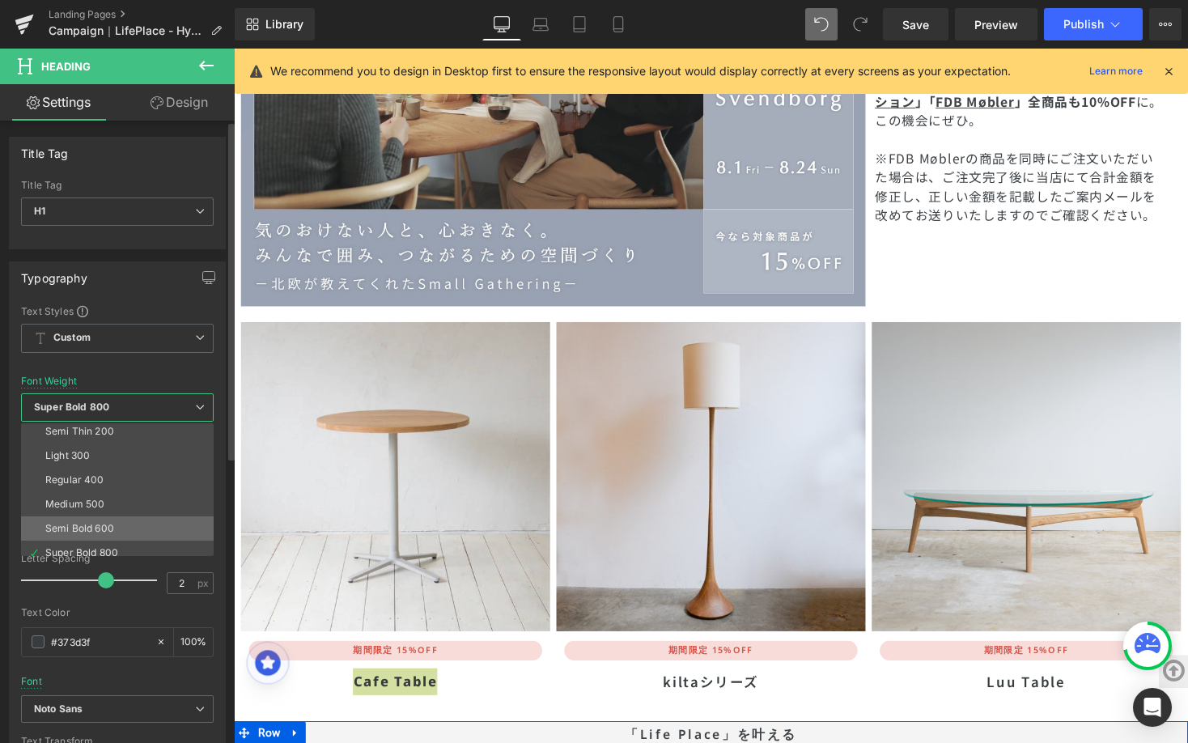
click at [147, 517] on li "Semi Bold 600" at bounding box center [121, 528] width 200 height 24
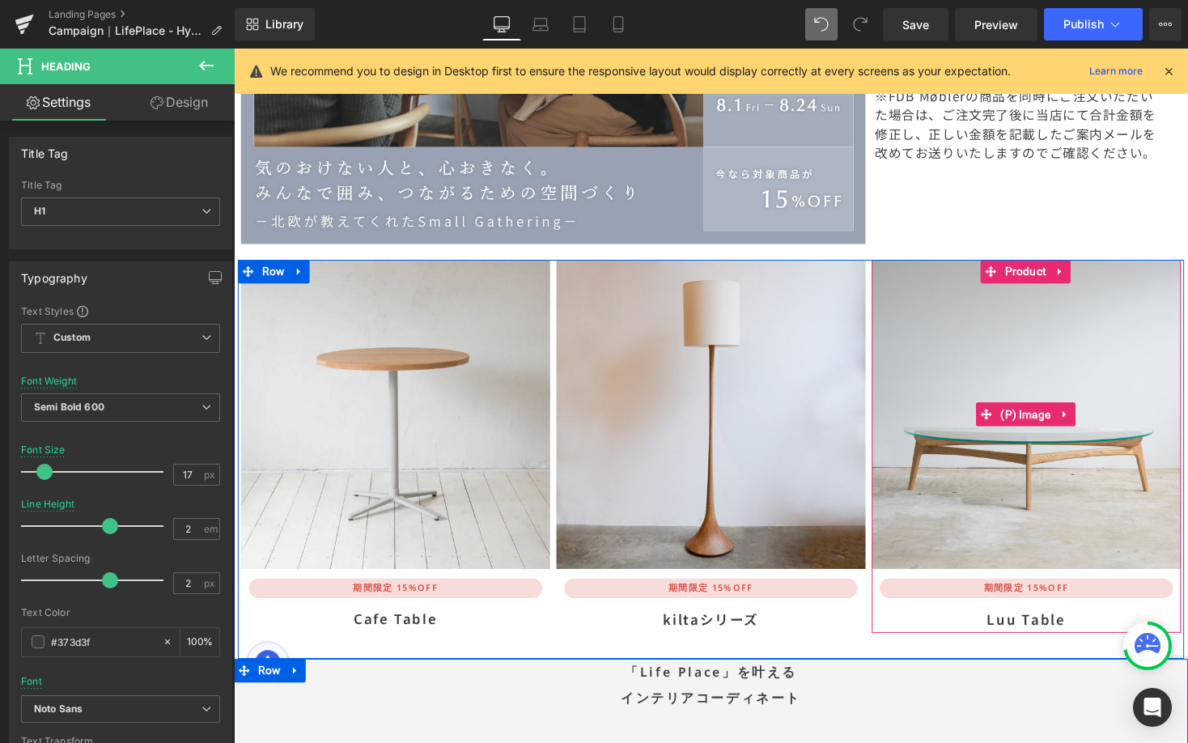
scroll to position [5317, 0]
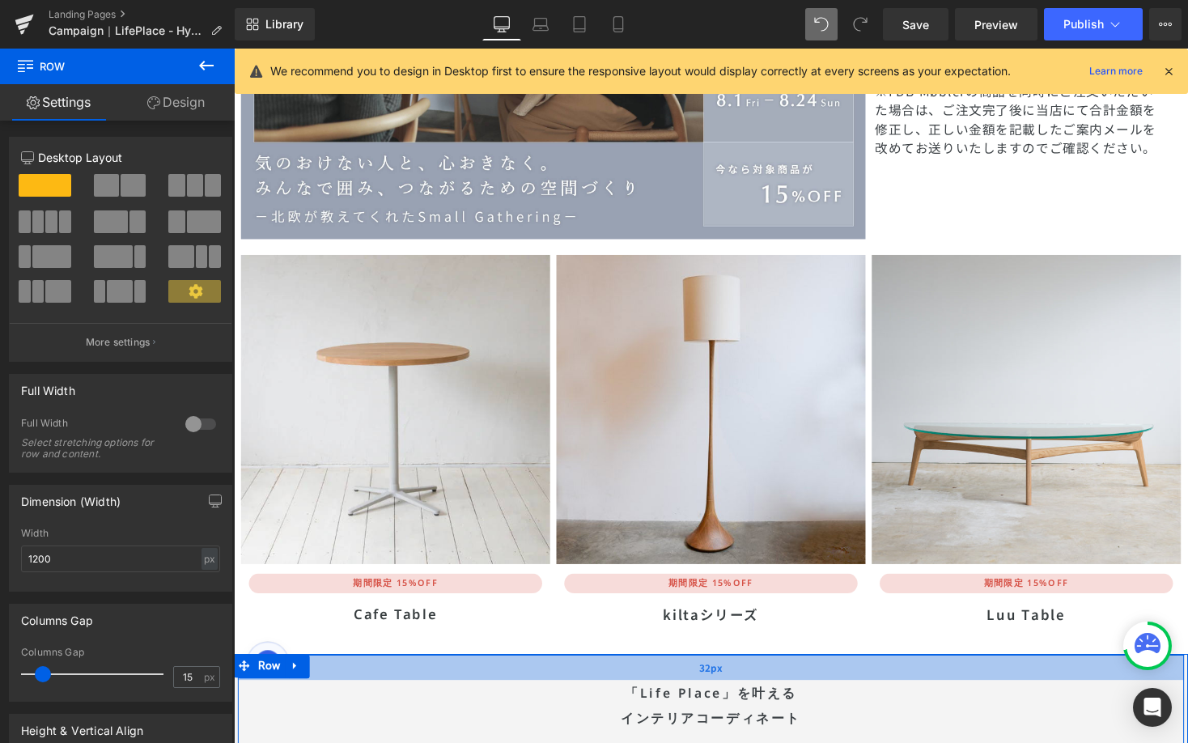
drag, startPoint x: 876, startPoint y: 627, endPoint x: 888, endPoint y: 654, distance: 29.3
click at [888, 671] on div "「Life Place」を叶える インテリアコーディネート Heading Row 32px" at bounding box center [723, 722] width 971 height 102
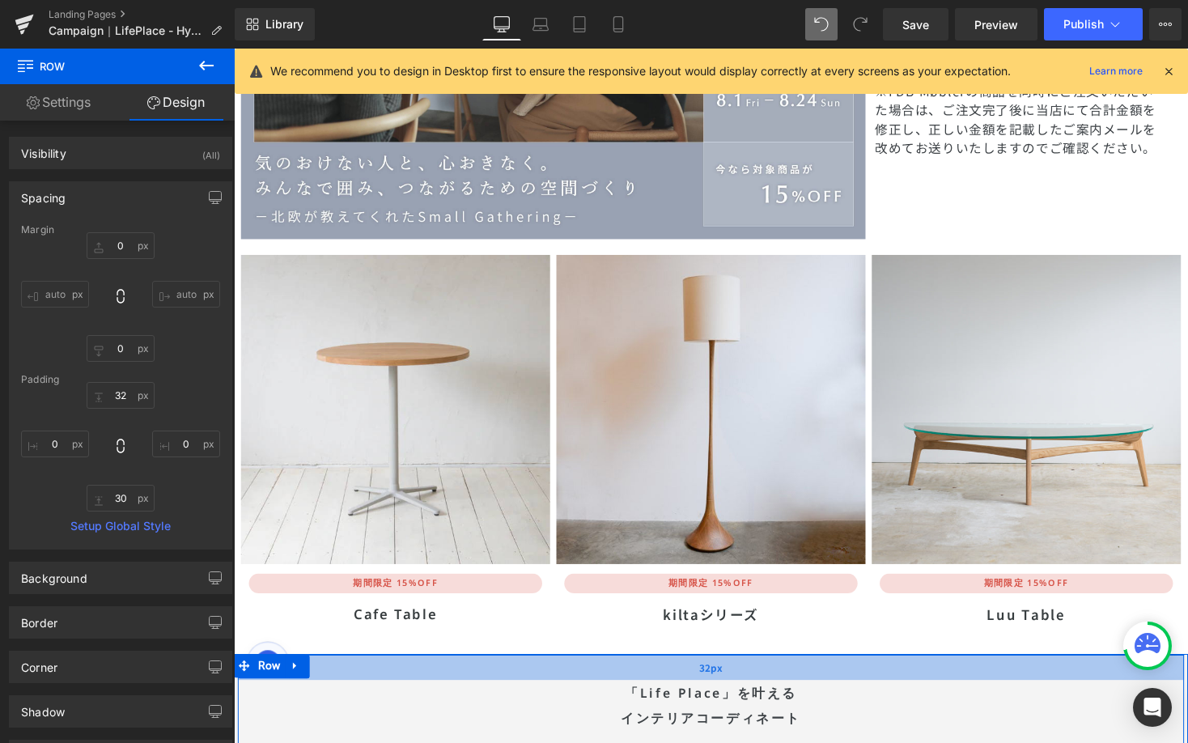
click at [883, 671] on div "32px" at bounding box center [723, 684] width 971 height 26
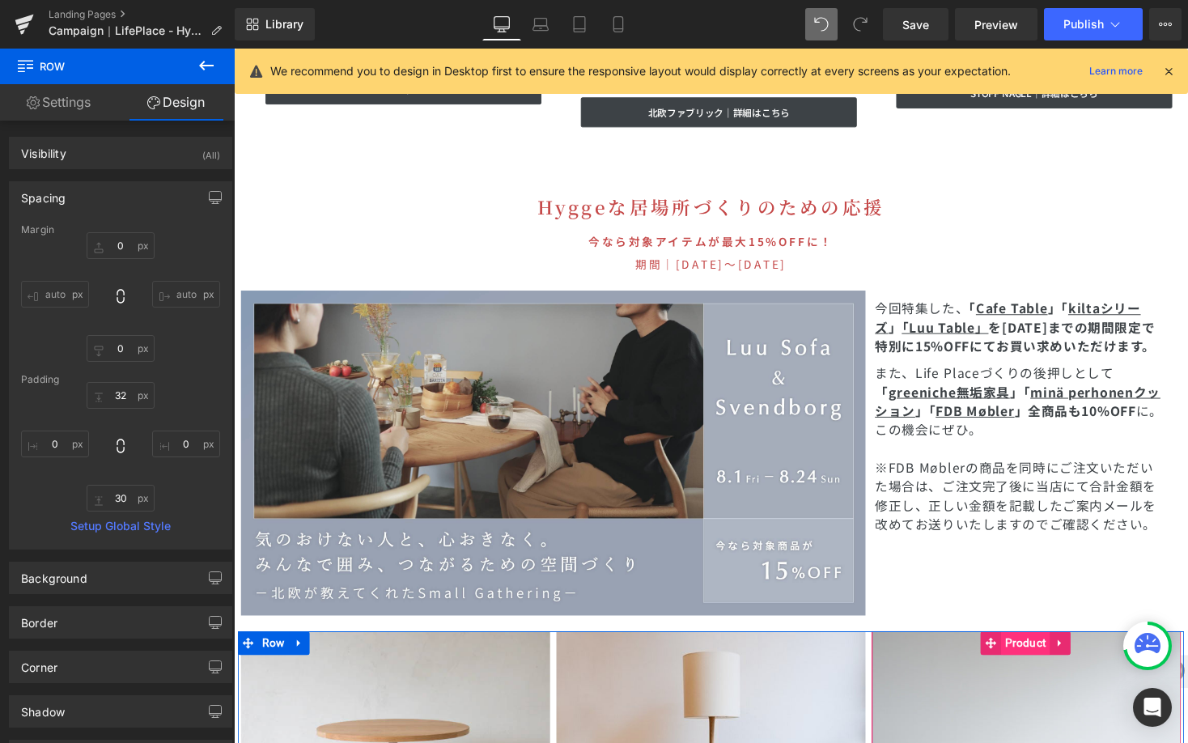
scroll to position [4903, 0]
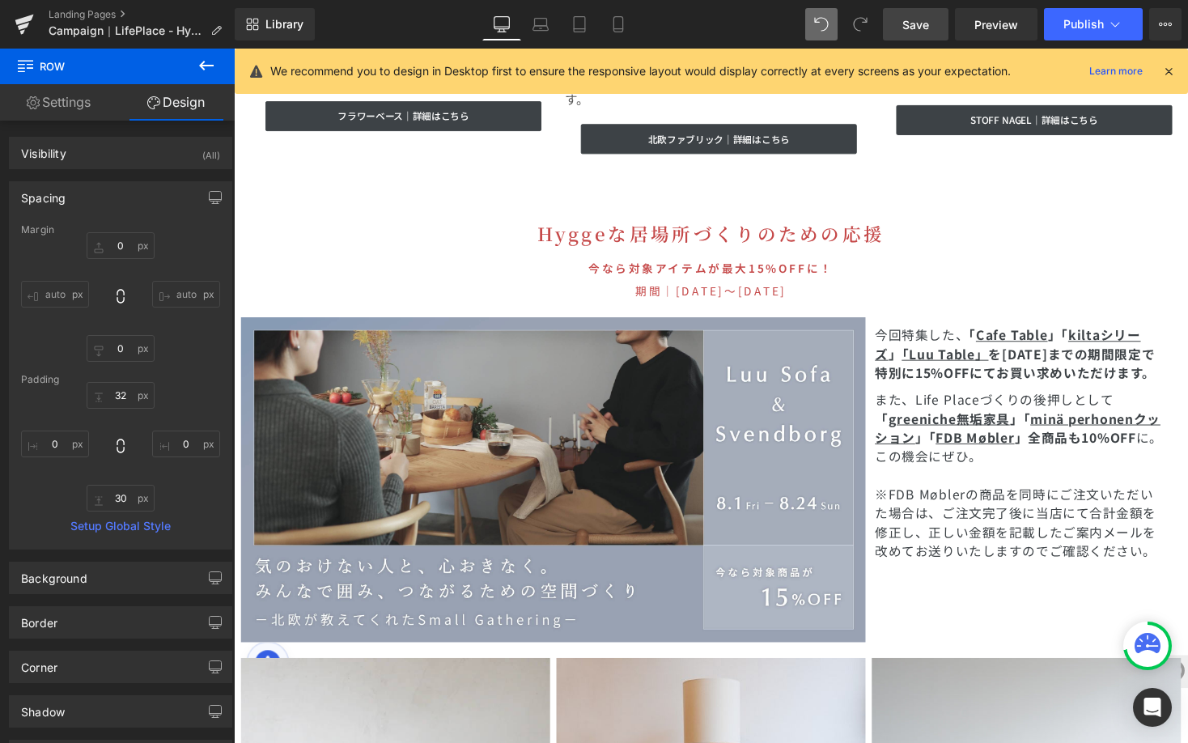
click at [927, 29] on span "Save" at bounding box center [915, 24] width 27 height 17
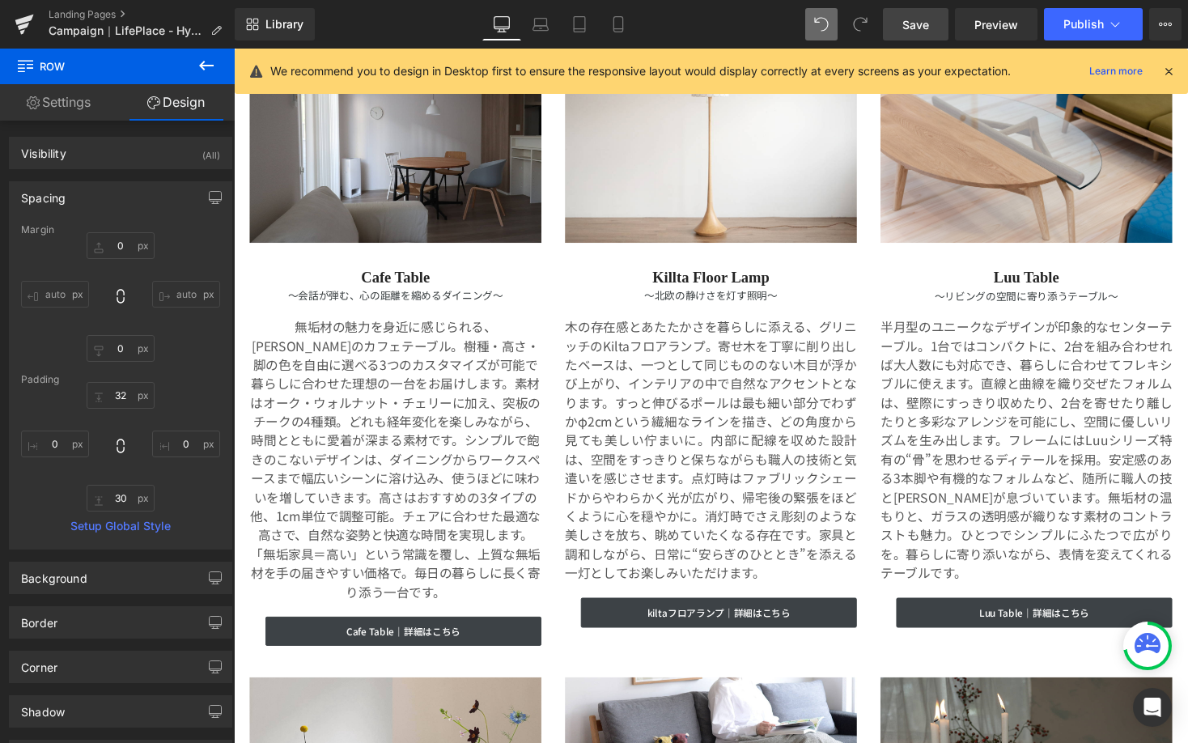
scroll to position [0, 0]
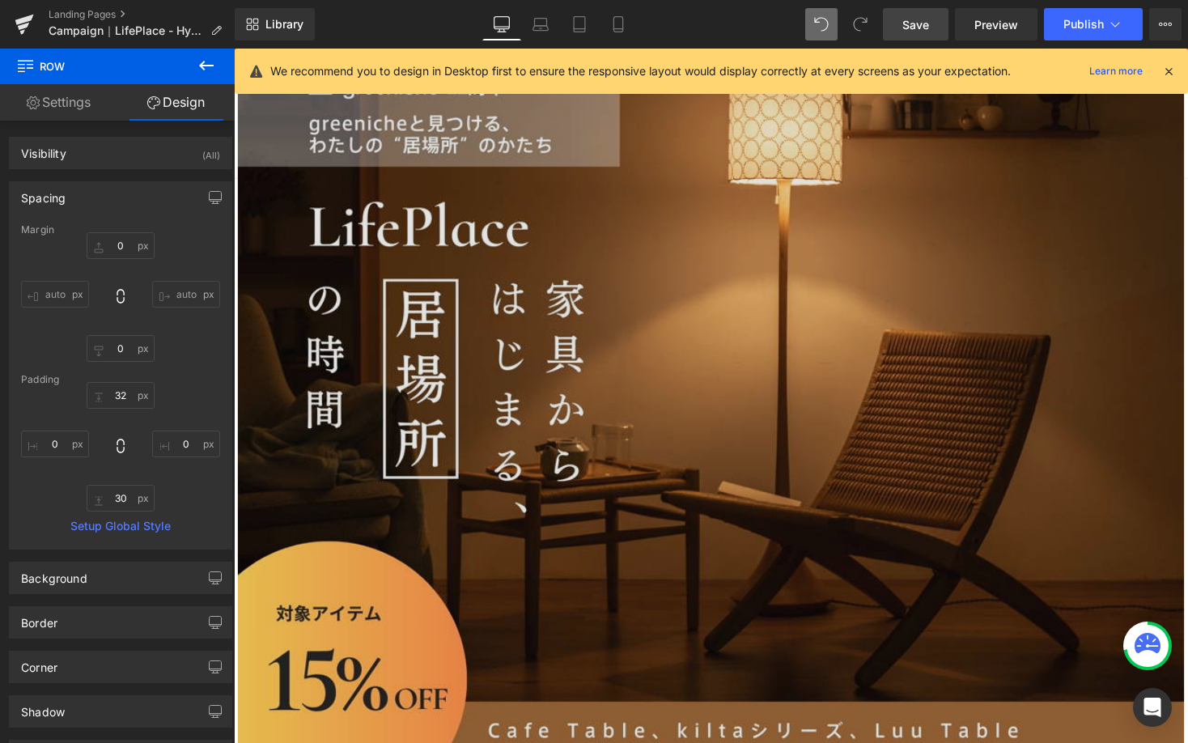
click at [976, 340] on img at bounding box center [723, 411] width 971 height 725
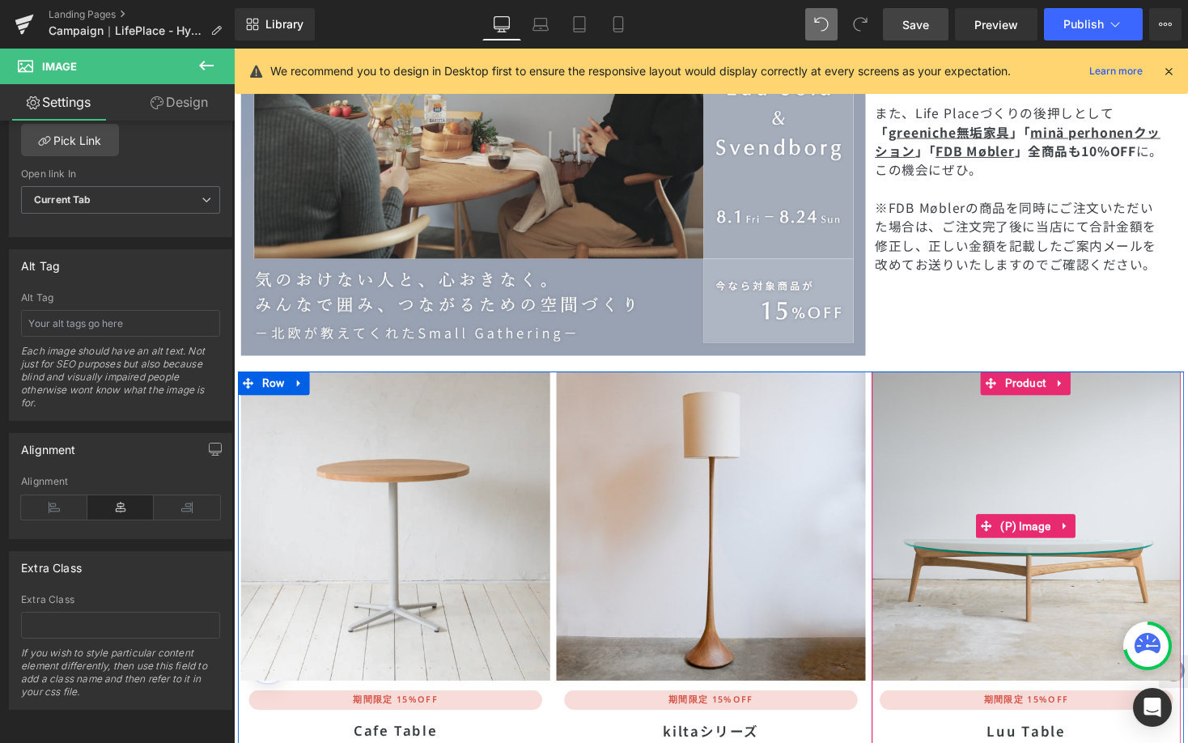
scroll to position [5015, 0]
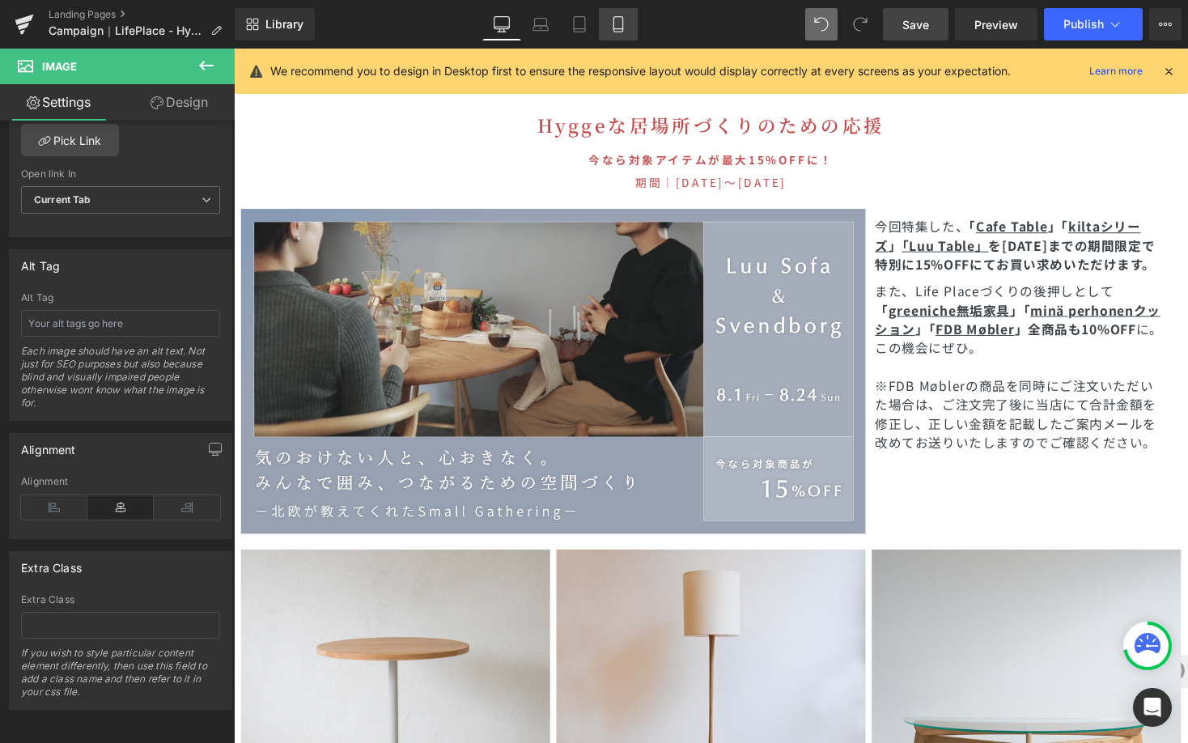
click at [627, 18] on link "Mobile" at bounding box center [618, 24] width 39 height 32
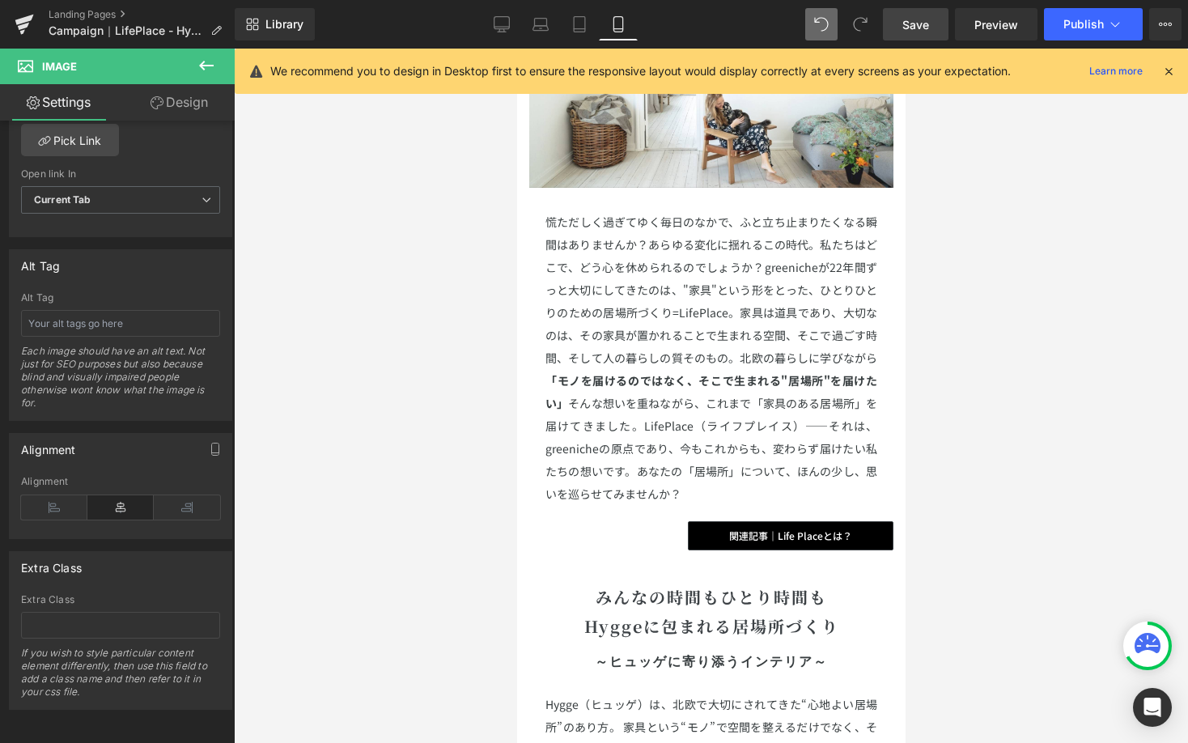
scroll to position [0, 0]
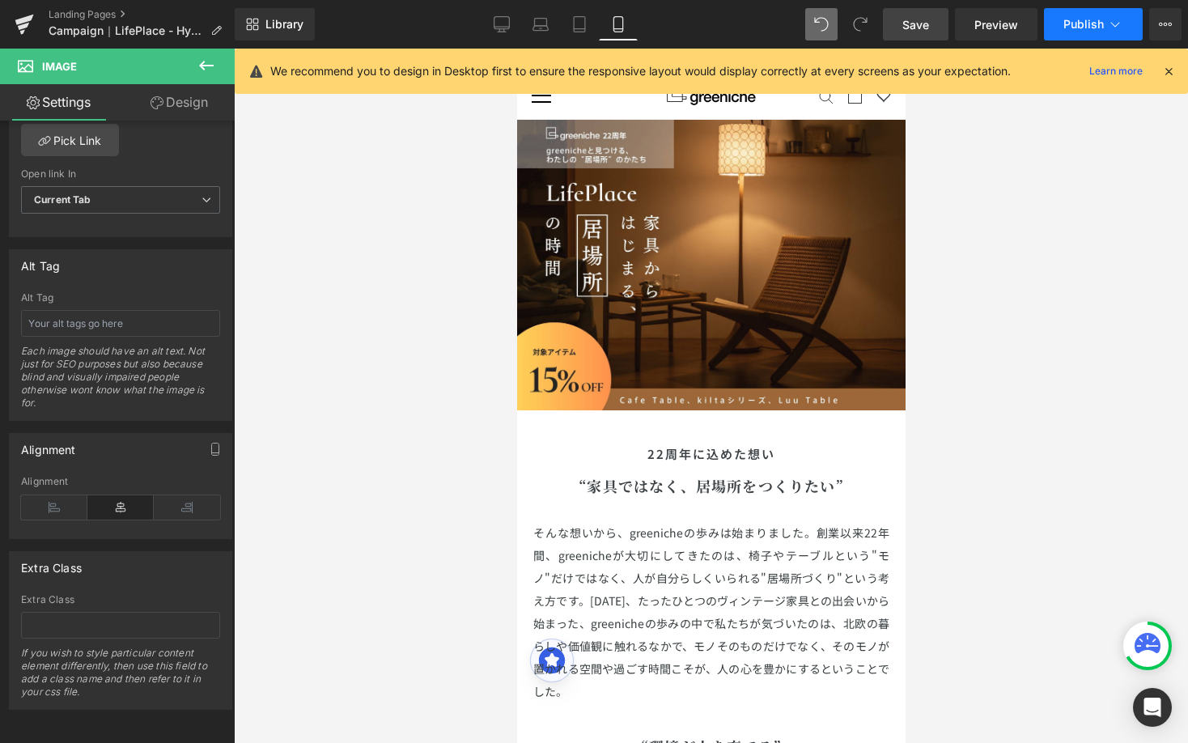
click at [1122, 28] on icon at bounding box center [1115, 24] width 16 height 16
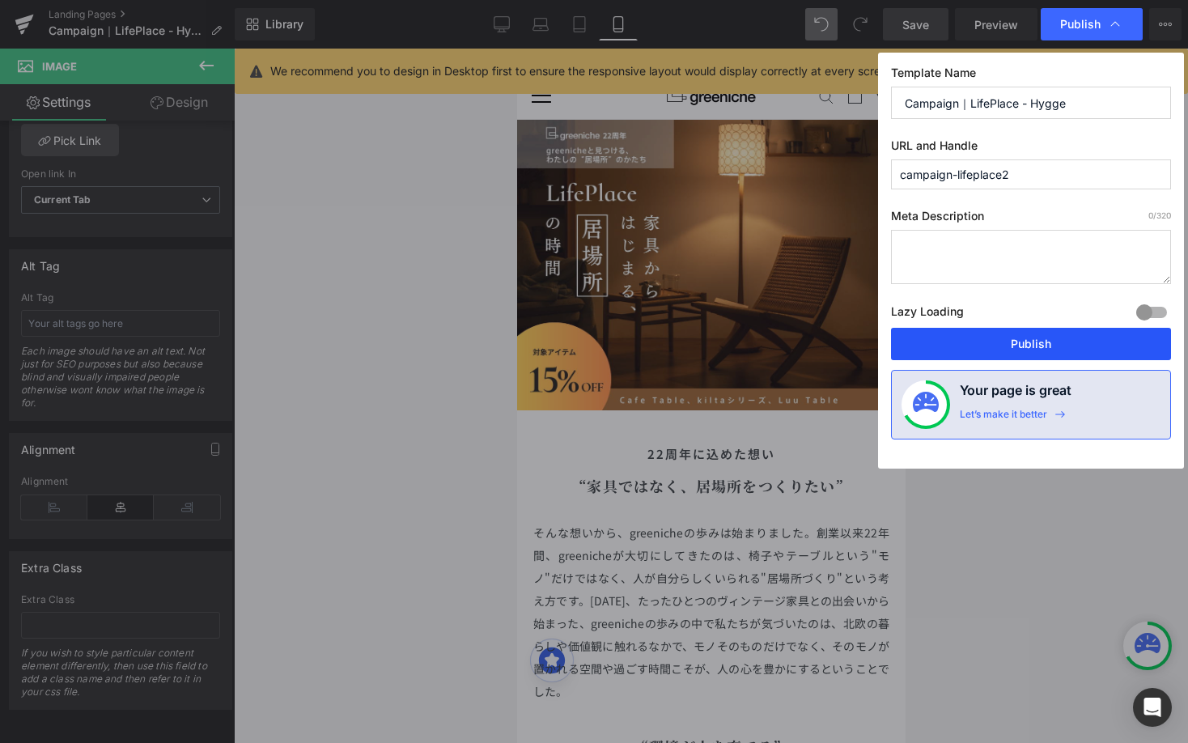
click at [1062, 336] on button "Publish" at bounding box center [1031, 344] width 280 height 32
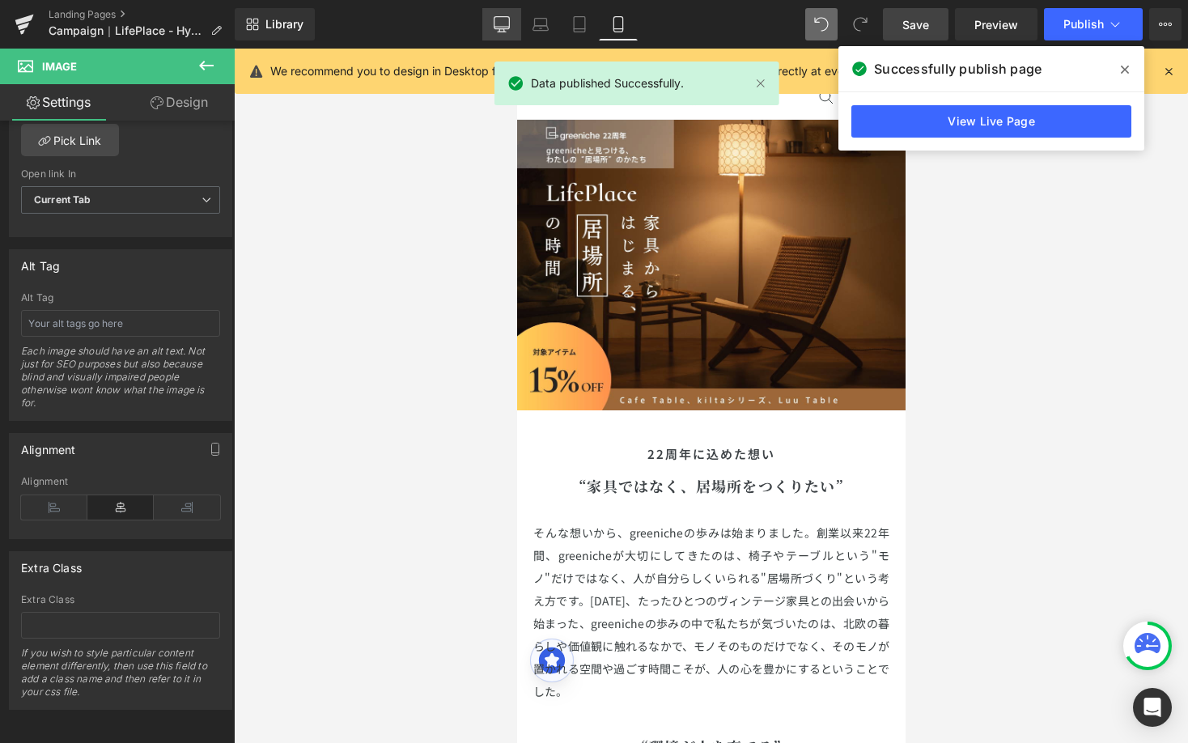
click at [508, 24] on icon at bounding box center [502, 24] width 16 height 16
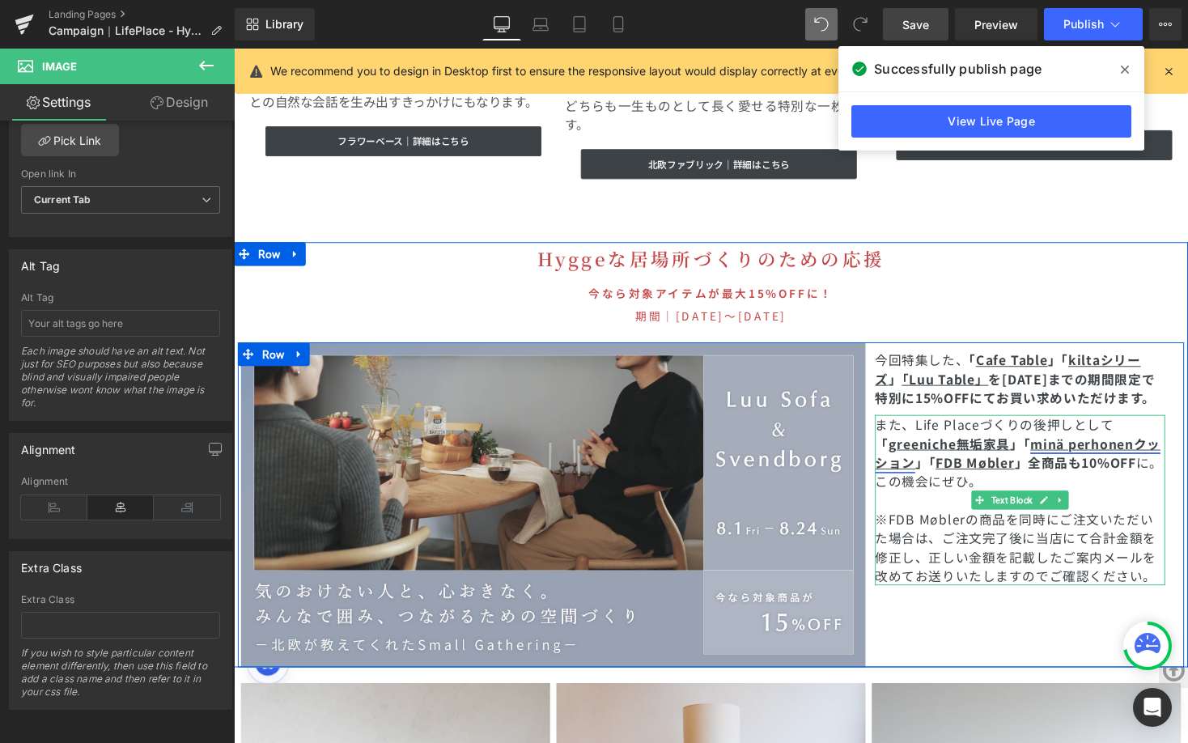
scroll to position [4880, 0]
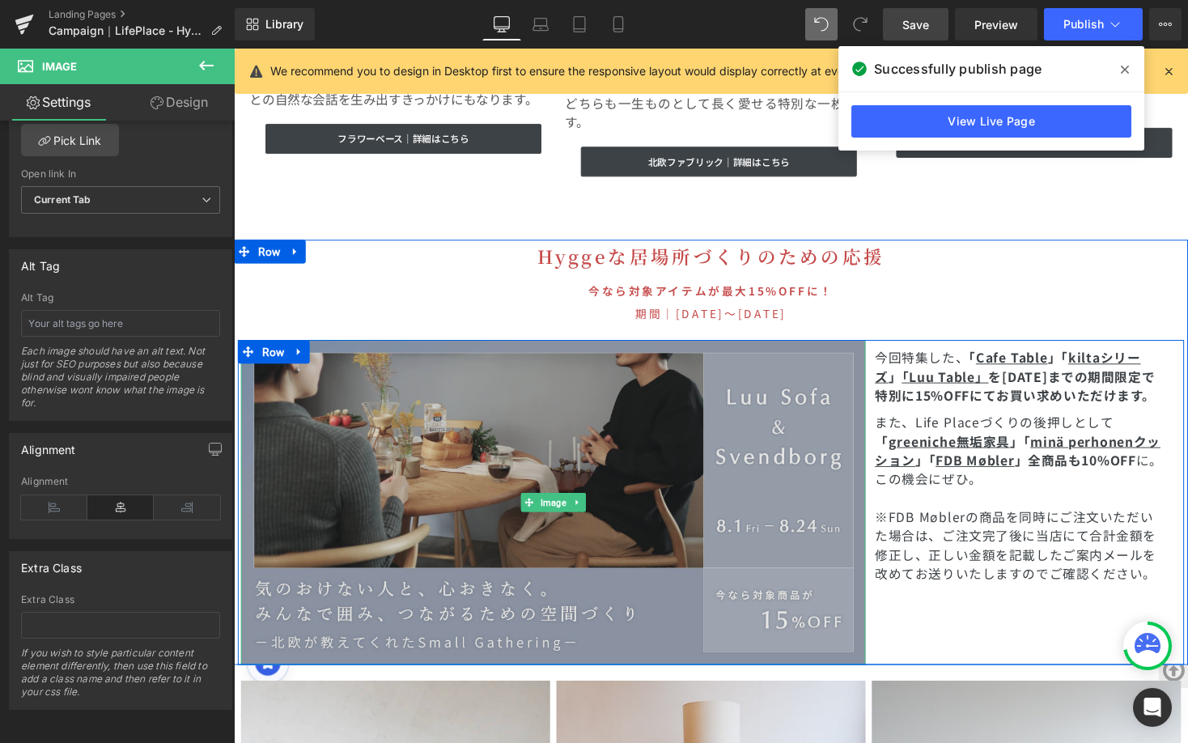
click at [538, 431] on img at bounding box center [561, 514] width 641 height 333
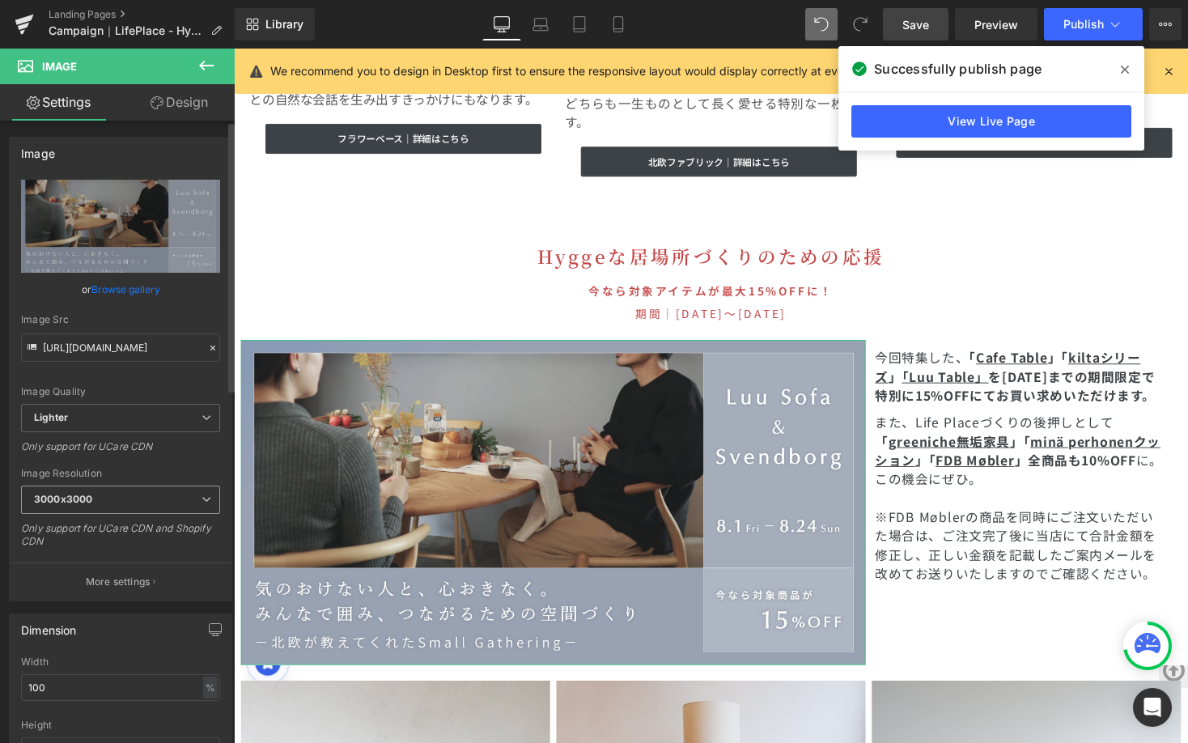
click at [197, 504] on span "3000x3000" at bounding box center [120, 500] width 199 height 28
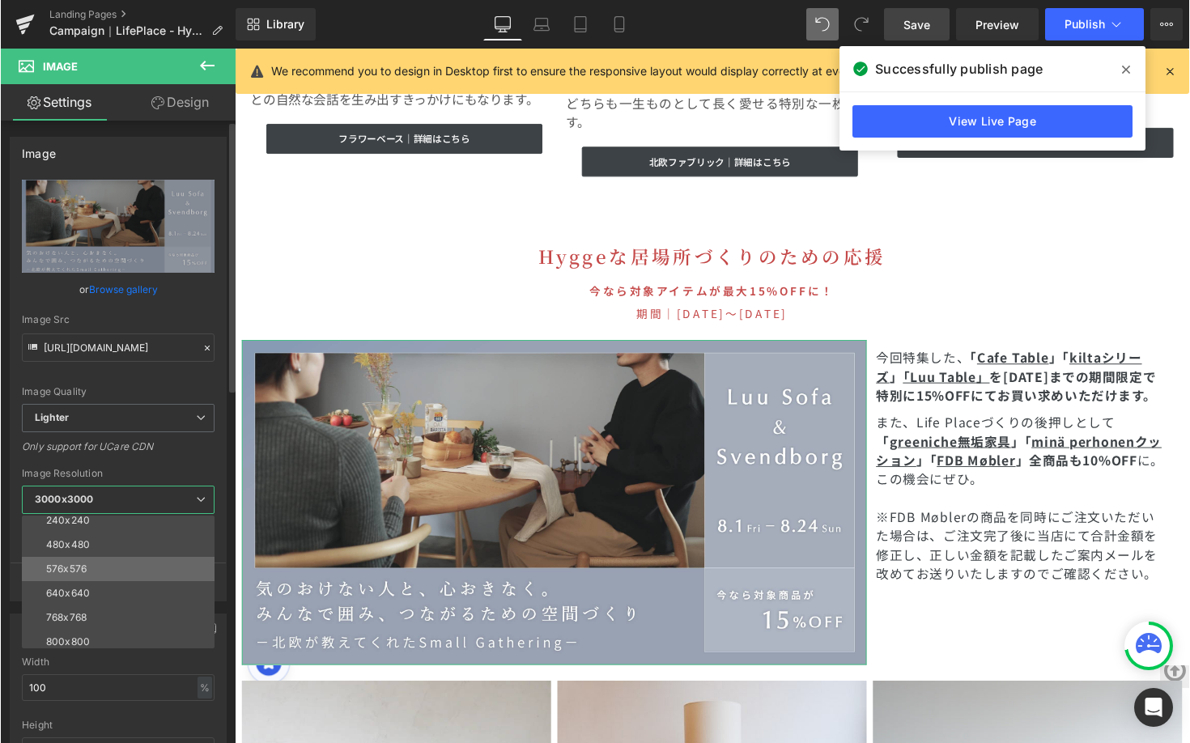
scroll to position [231, 0]
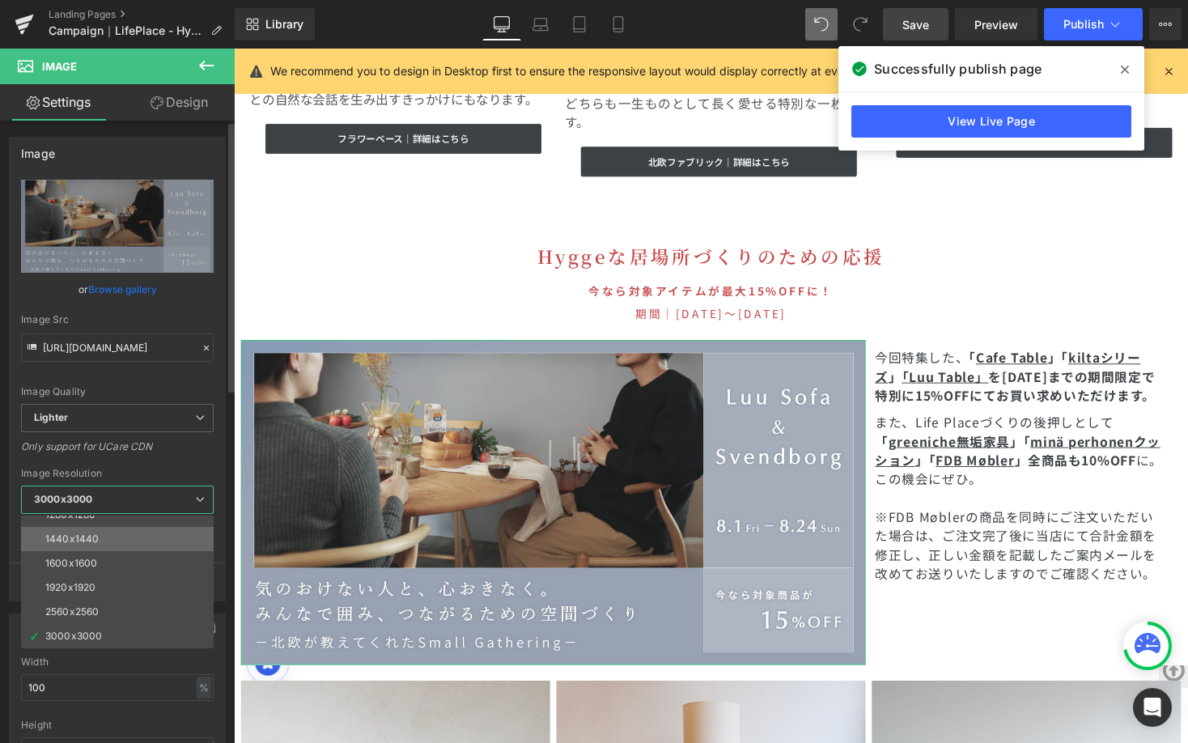
click at [174, 541] on li "1440x1440" at bounding box center [121, 539] width 200 height 24
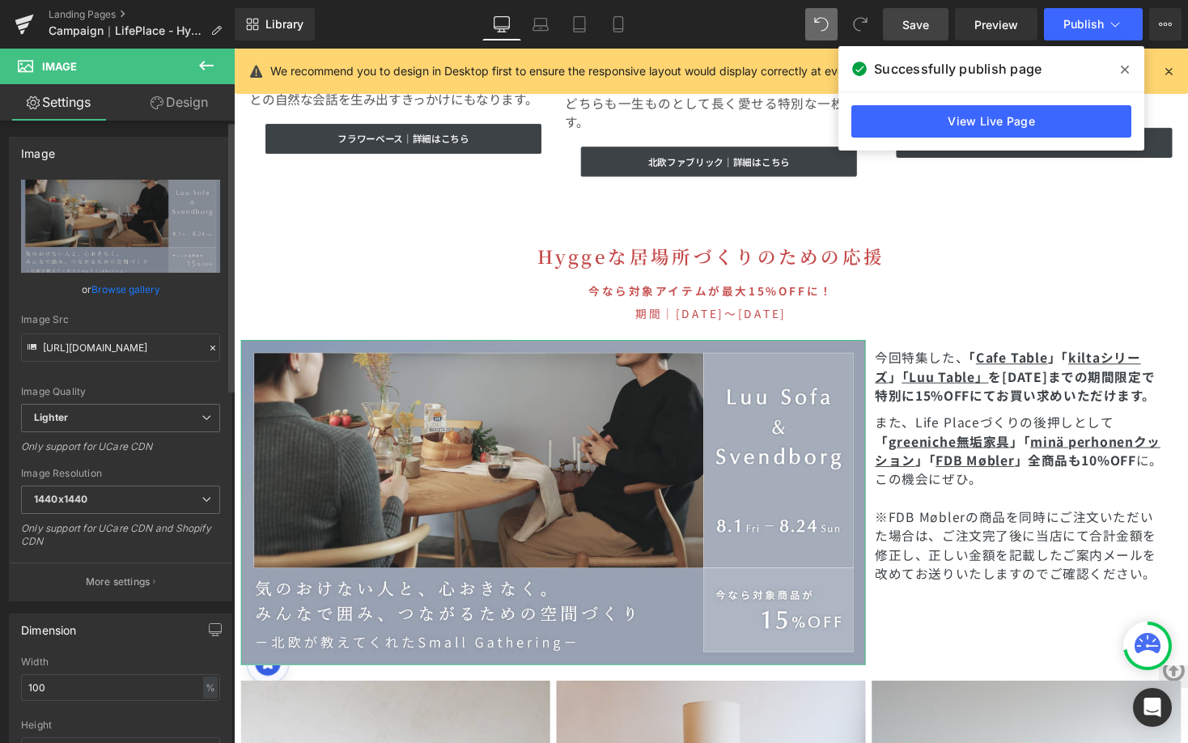
click at [175, 469] on div "Image Resolution" at bounding box center [120, 473] width 199 height 11
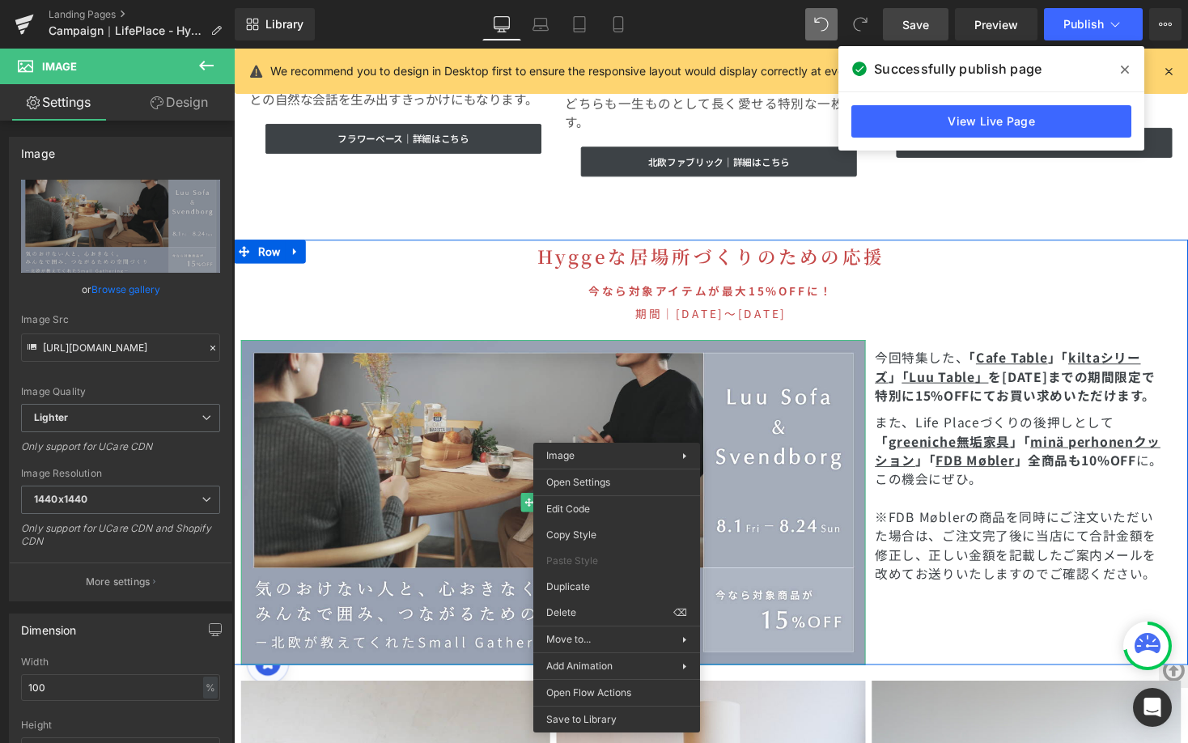
click at [958, 286] on h1 "今なら対象アイテムが最大15%OFFに！ 期間｜2025年8月27日(水)〜9月15日(日)" at bounding box center [723, 308] width 979 height 45
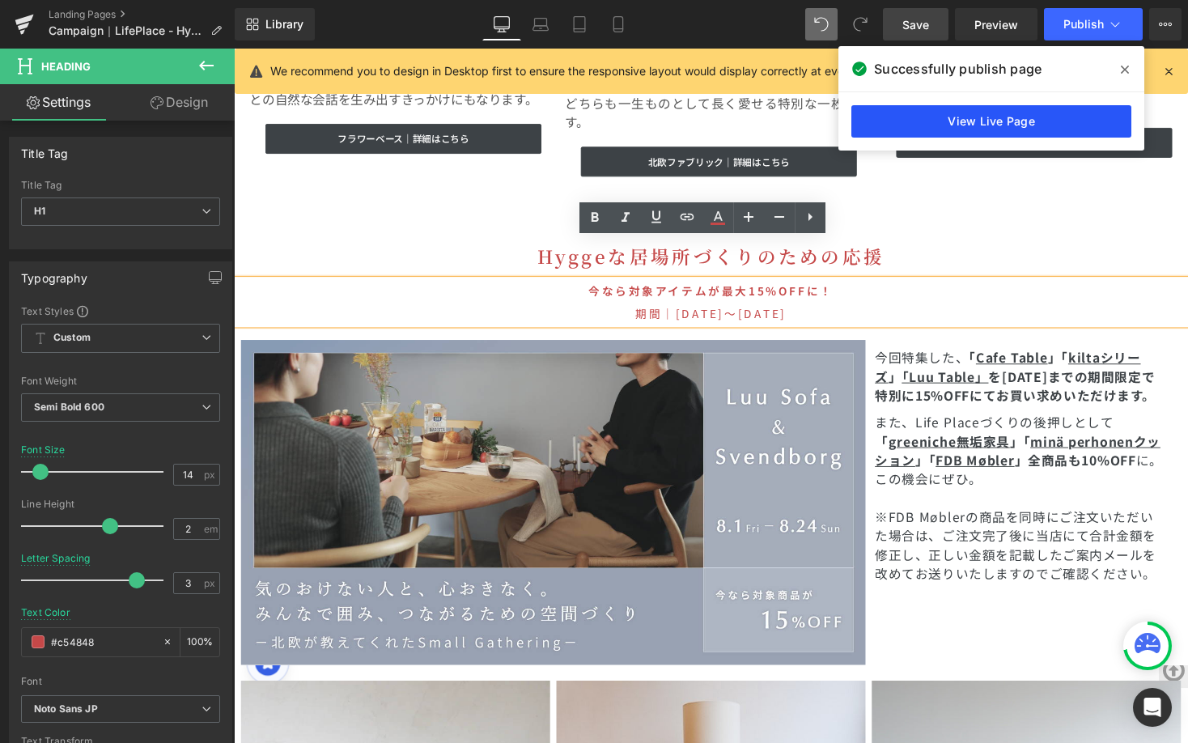
click at [1019, 122] on link "View Live Page" at bounding box center [991, 121] width 280 height 32
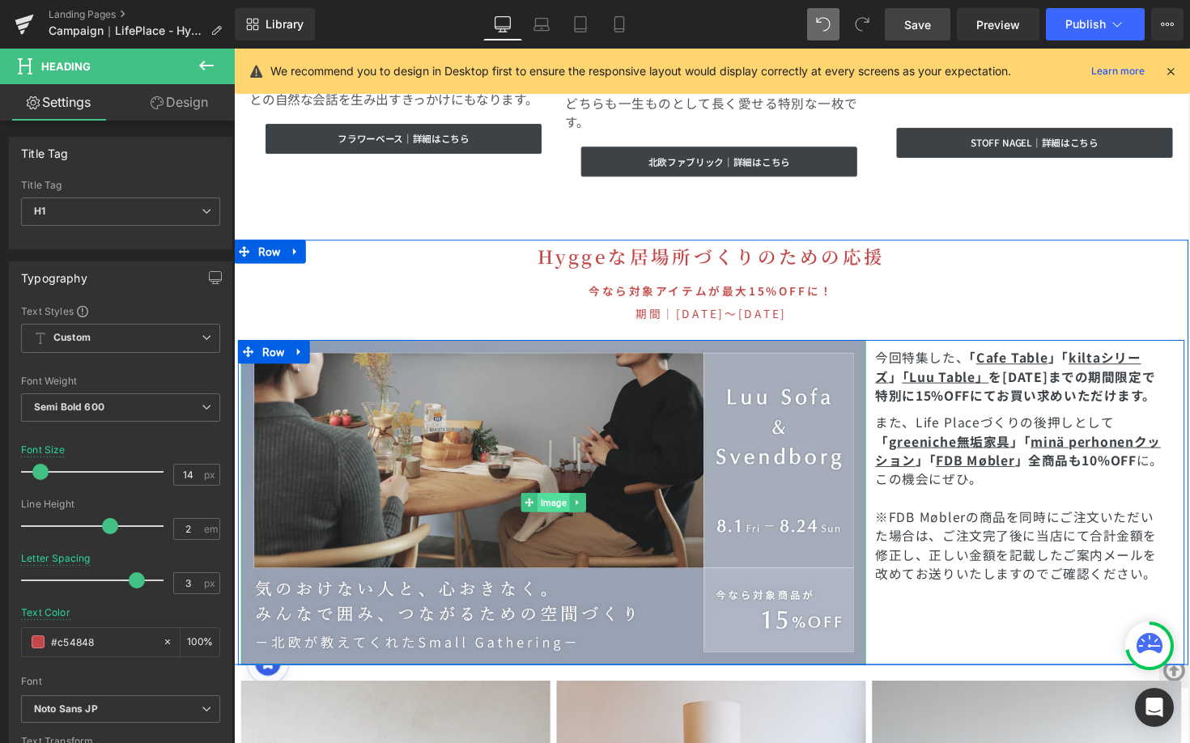
click at [557, 505] on span "Image" at bounding box center [561, 514] width 32 height 19
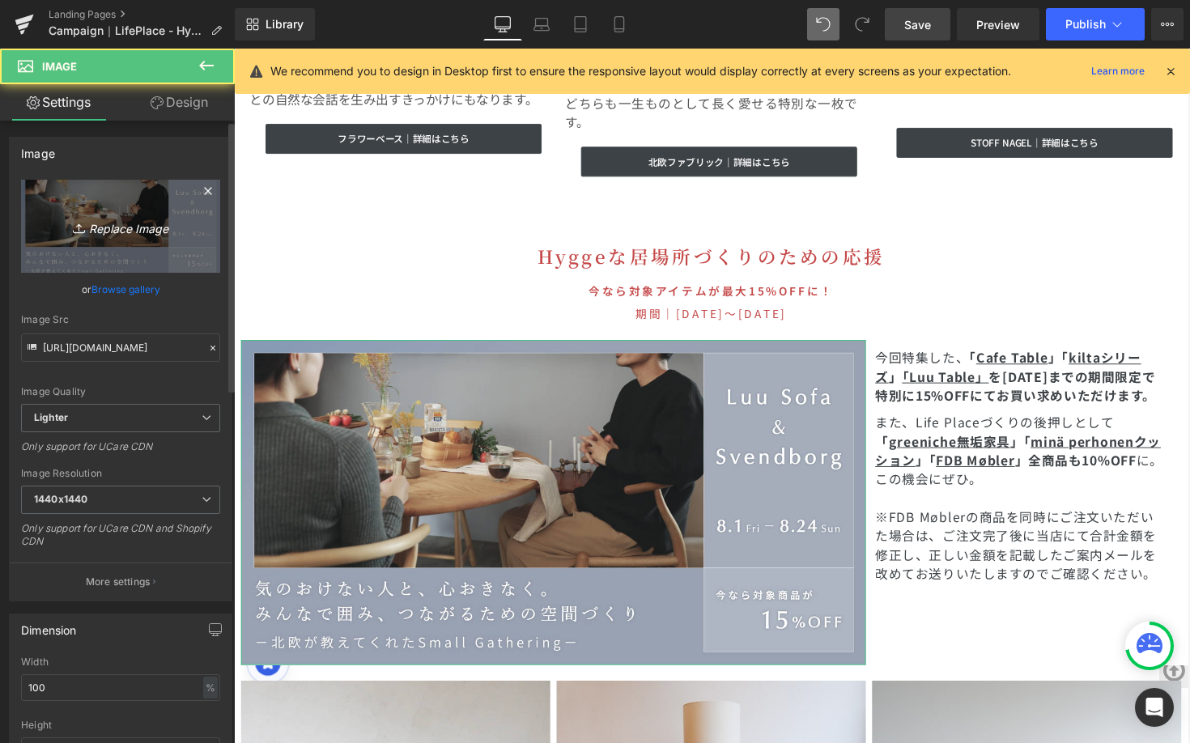
click at [112, 254] on link "Replace Image" at bounding box center [120, 226] width 199 height 93
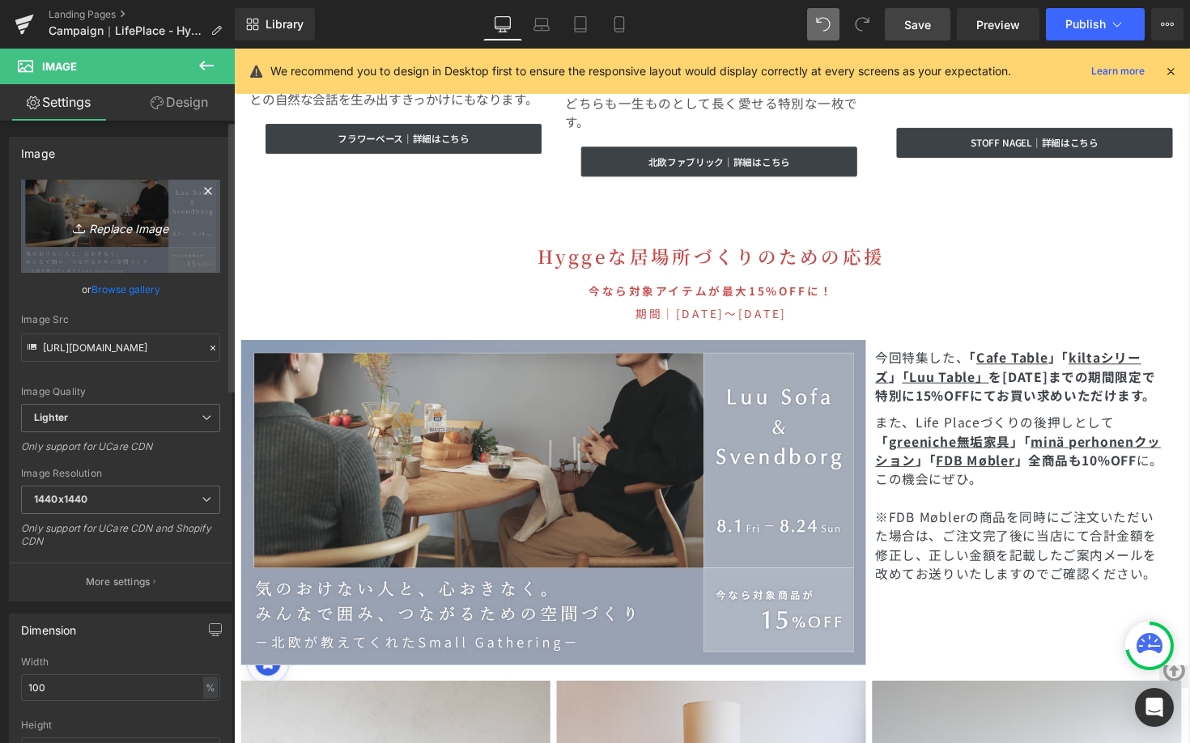
type input "C:\fakepath\CP特典バナー.jpg"
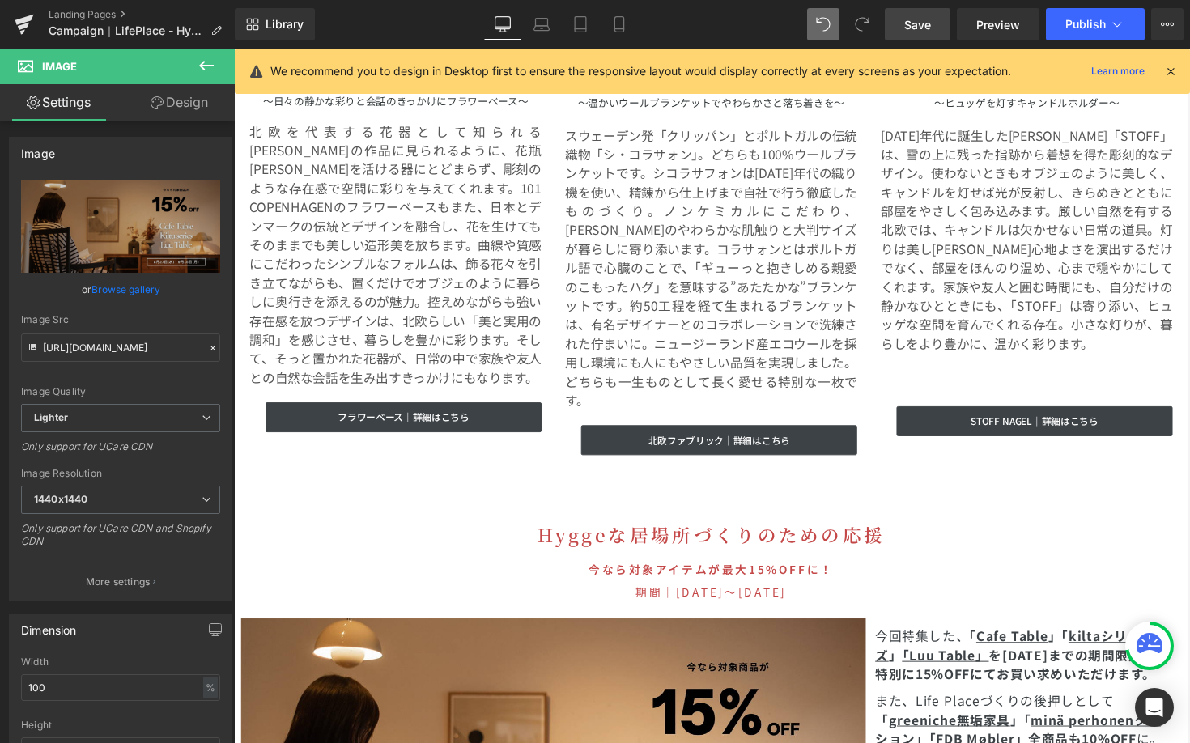
scroll to position [4938, 0]
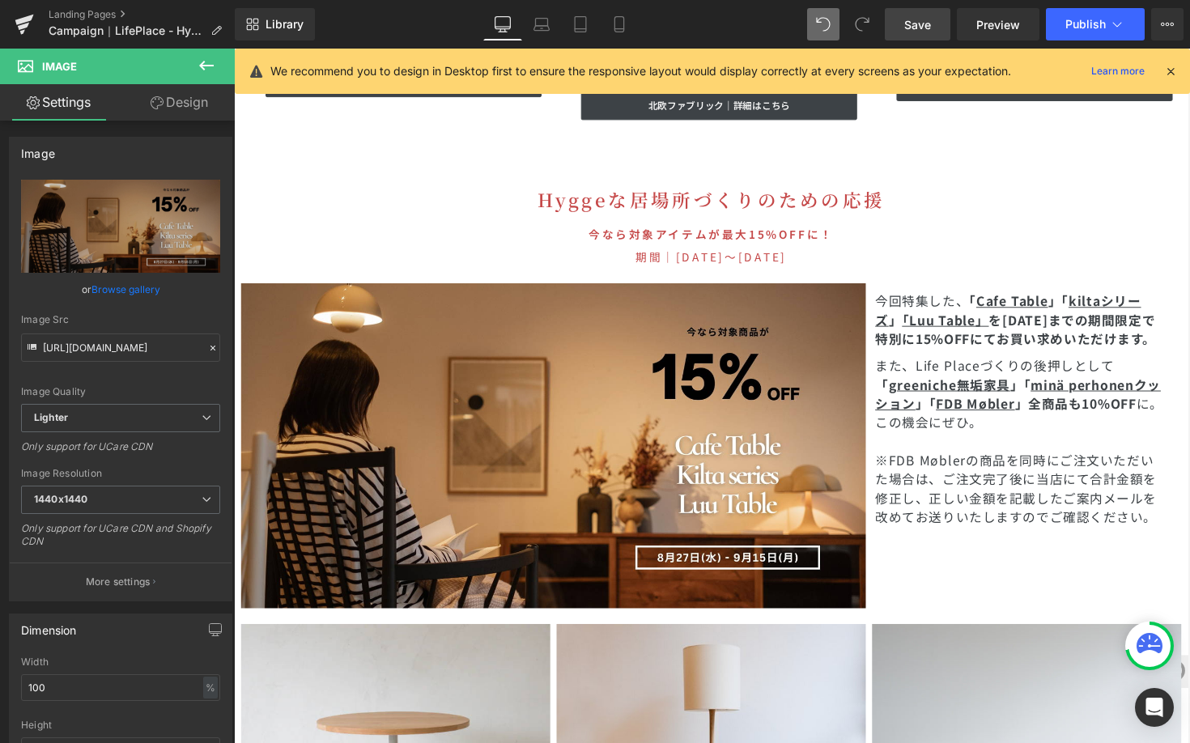
click at [914, 19] on span "Save" at bounding box center [917, 24] width 27 height 17
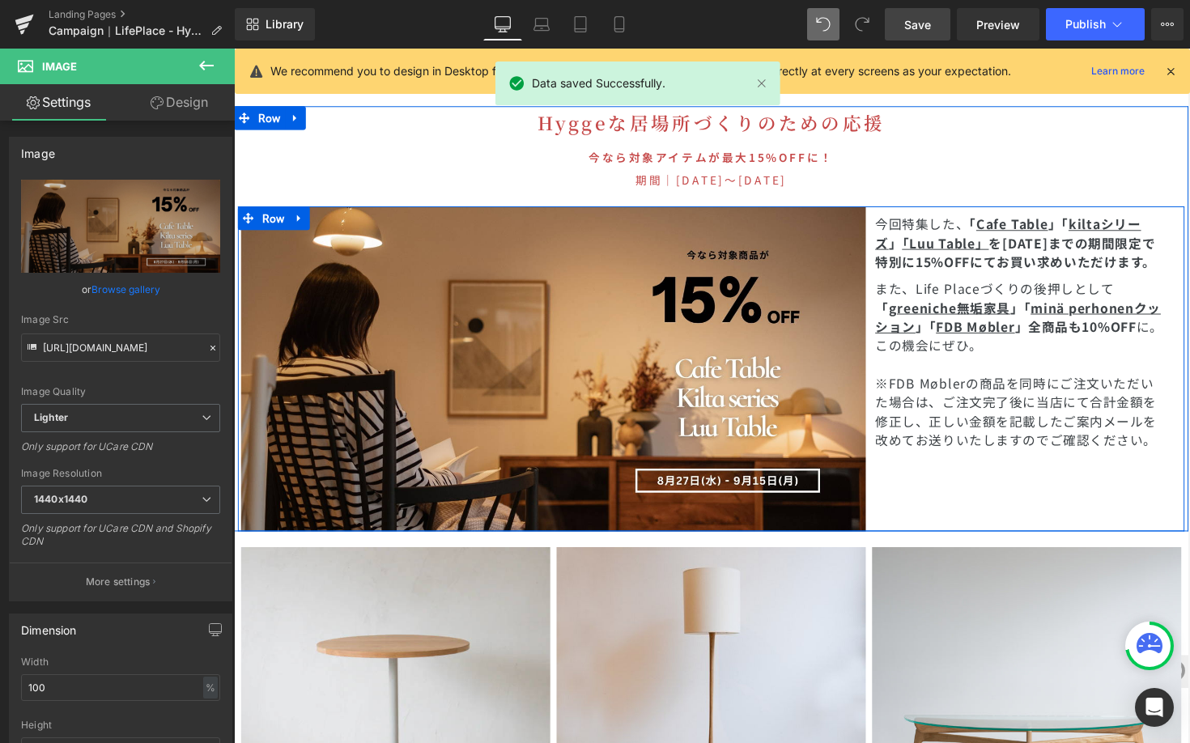
scroll to position [4966, 0]
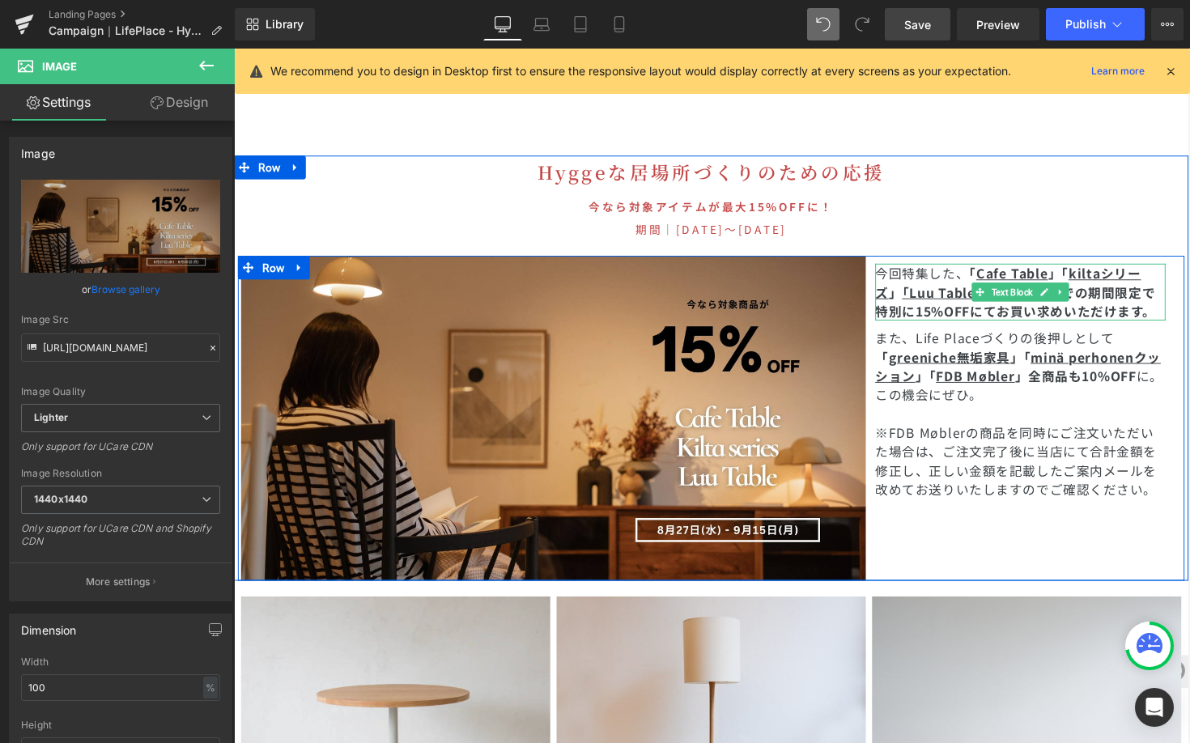
click at [1101, 289] on strong "を9/15(日)までの期間限定で" at bounding box center [1093, 298] width 171 height 19
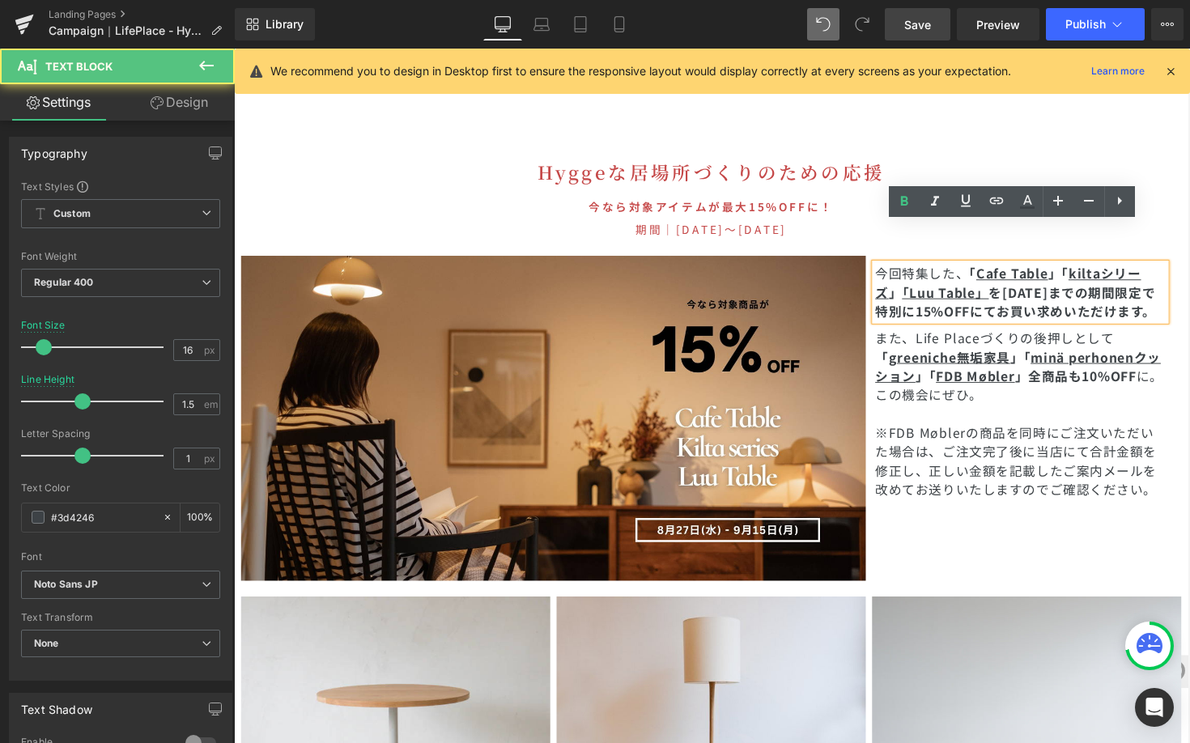
click at [1065, 289] on strong "を9/15(日)までの期間限定で" at bounding box center [1093, 298] width 171 height 19
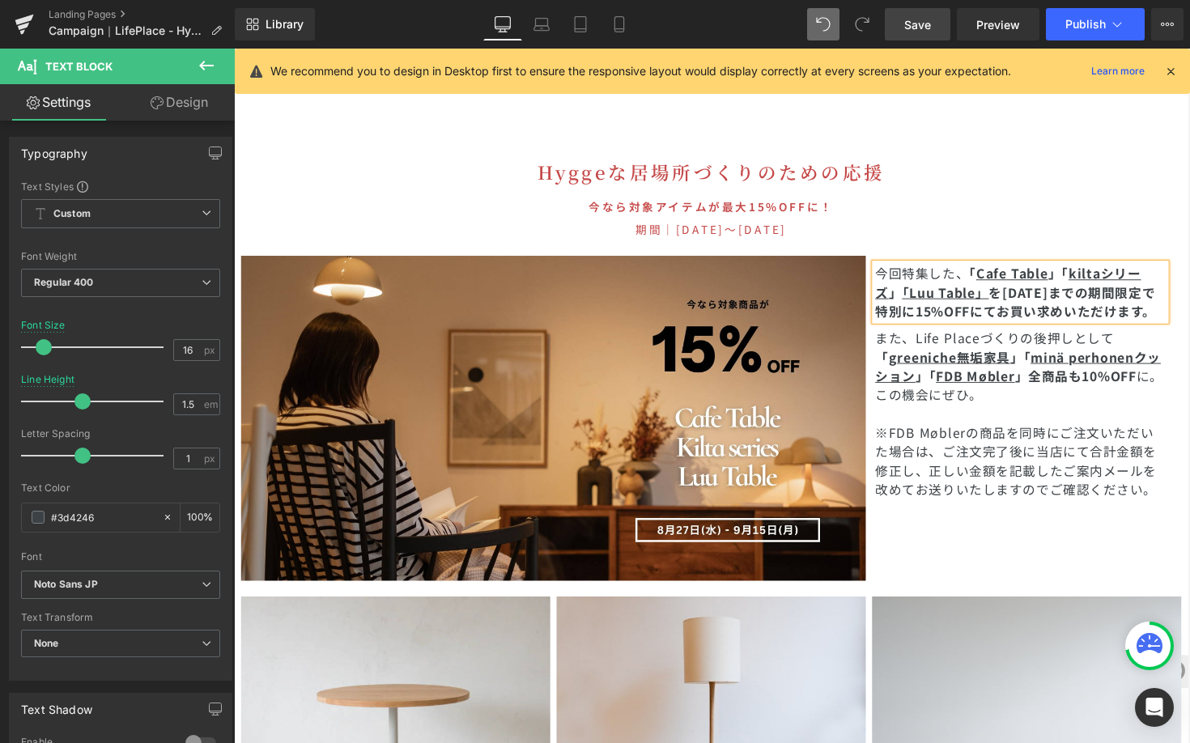
drag, startPoint x: 934, startPoint y: 21, endPoint x: 599, endPoint y: 146, distance: 357.4
click at [934, 21] on link "Save" at bounding box center [917, 24] width 66 height 32
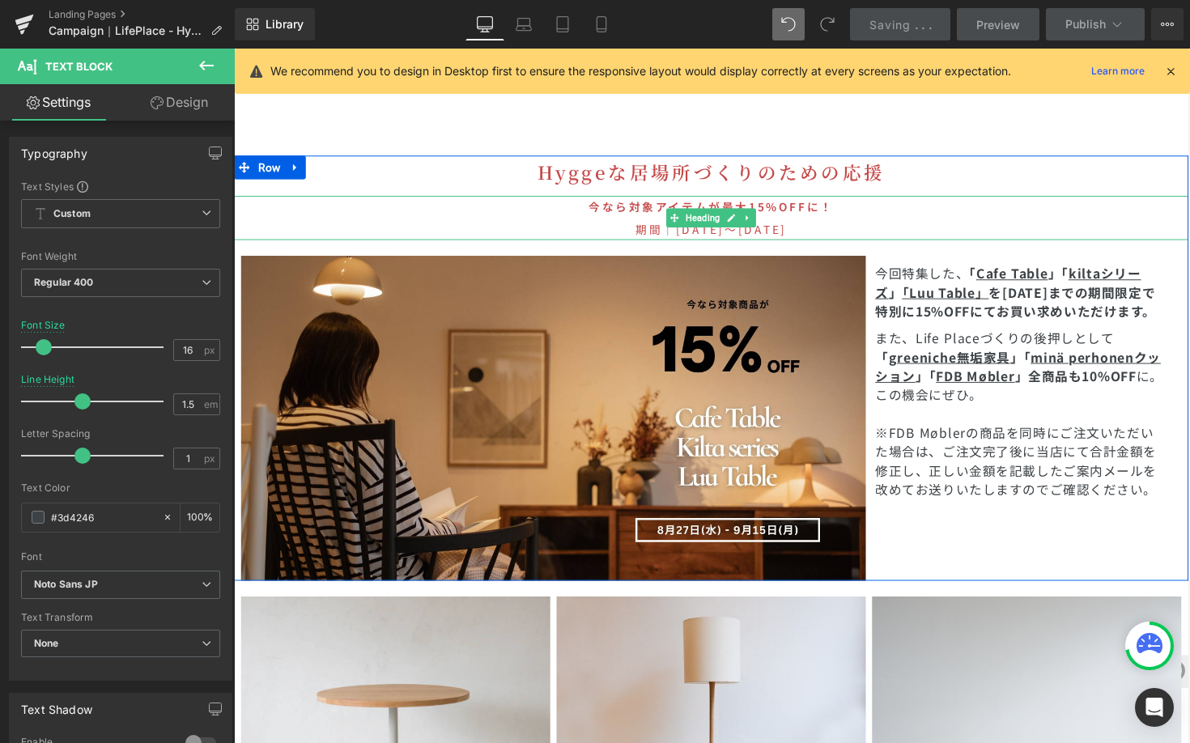
click at [801, 226] on span "期間｜2025年8月27日(水)〜9月15日(日)" at bounding box center [723, 234] width 155 height 16
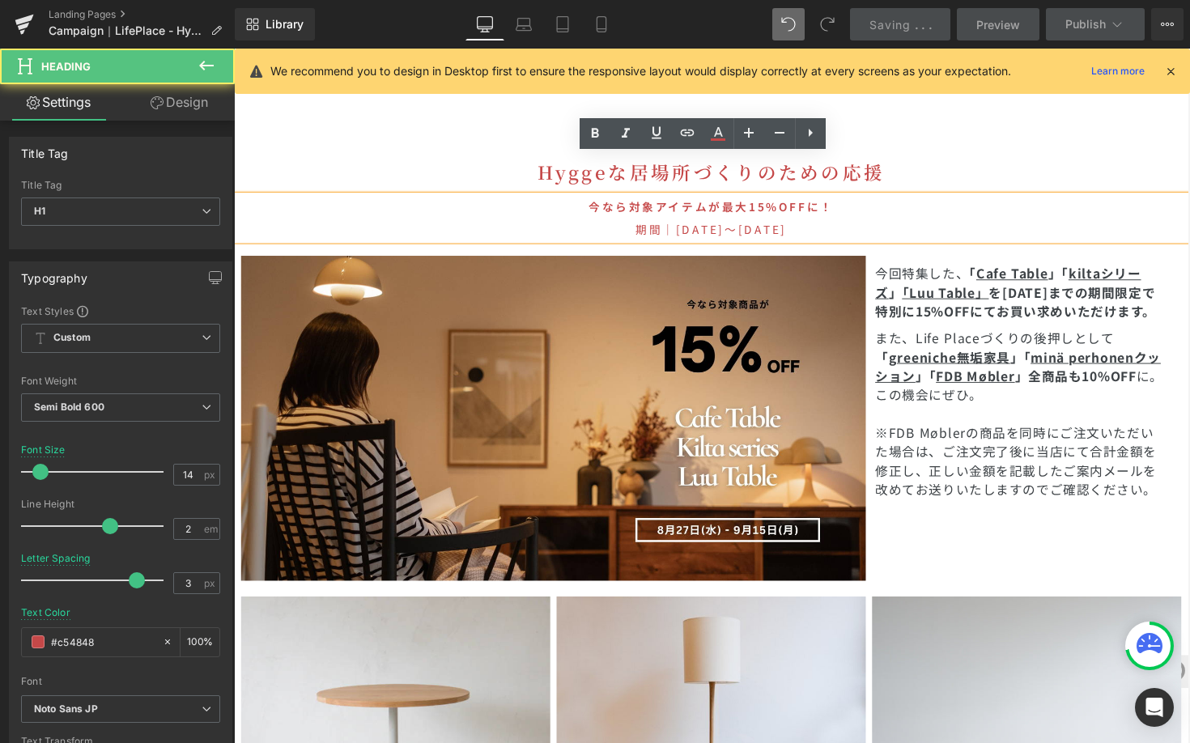
click at [801, 226] on span "期間｜2025年8月27日(水)〜9月15日(日)" at bounding box center [723, 234] width 155 height 16
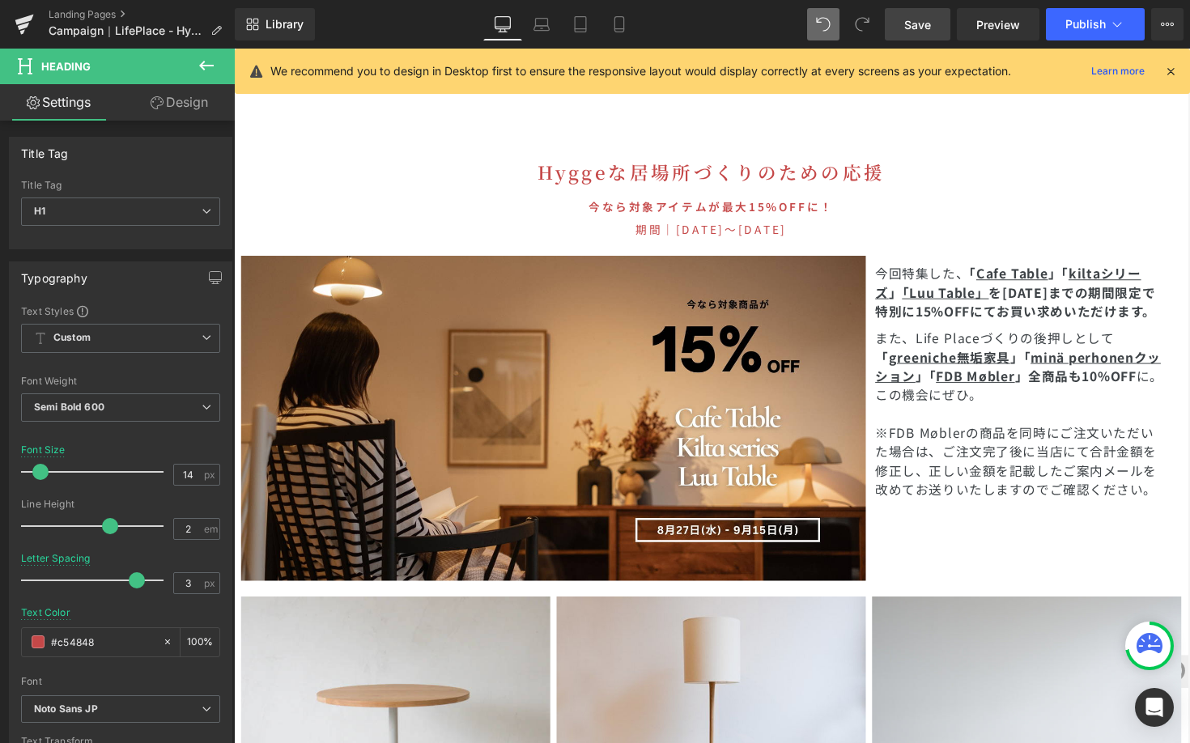
click at [915, 24] on span "Save" at bounding box center [917, 24] width 27 height 17
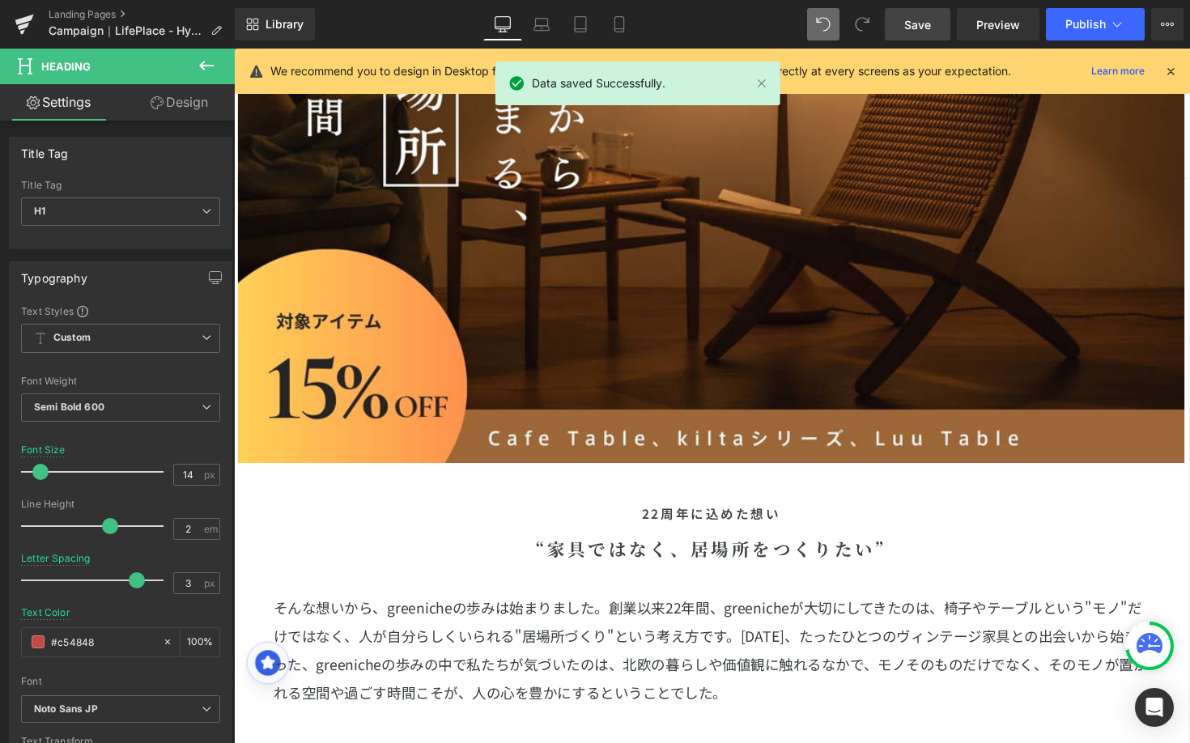
scroll to position [0, 0]
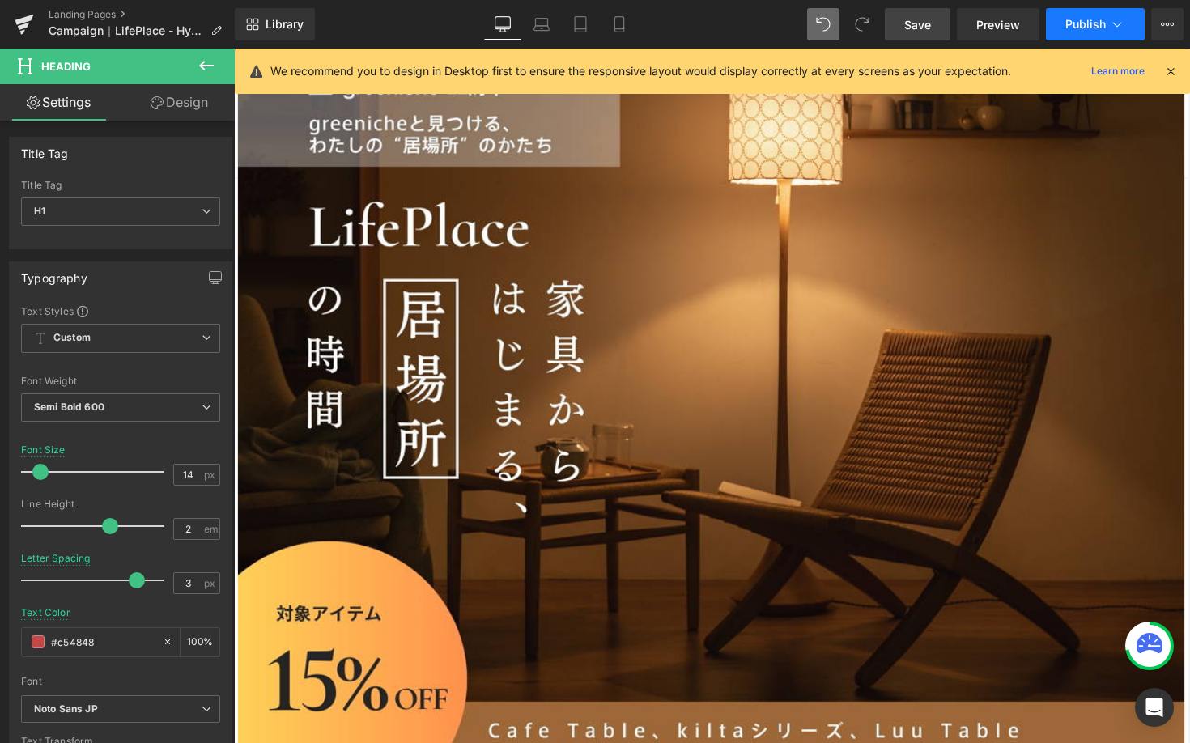
click at [1110, 36] on button "Publish" at bounding box center [1095, 24] width 99 height 32
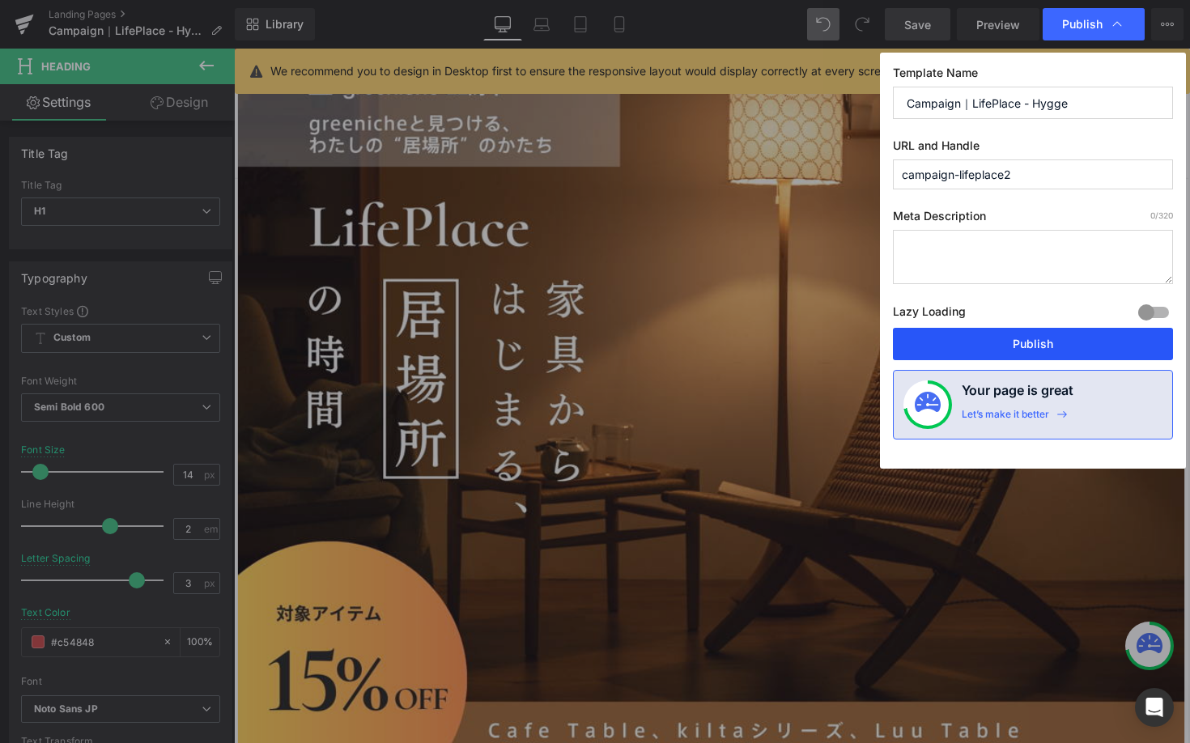
click at [1016, 340] on button "Publish" at bounding box center [1033, 344] width 280 height 32
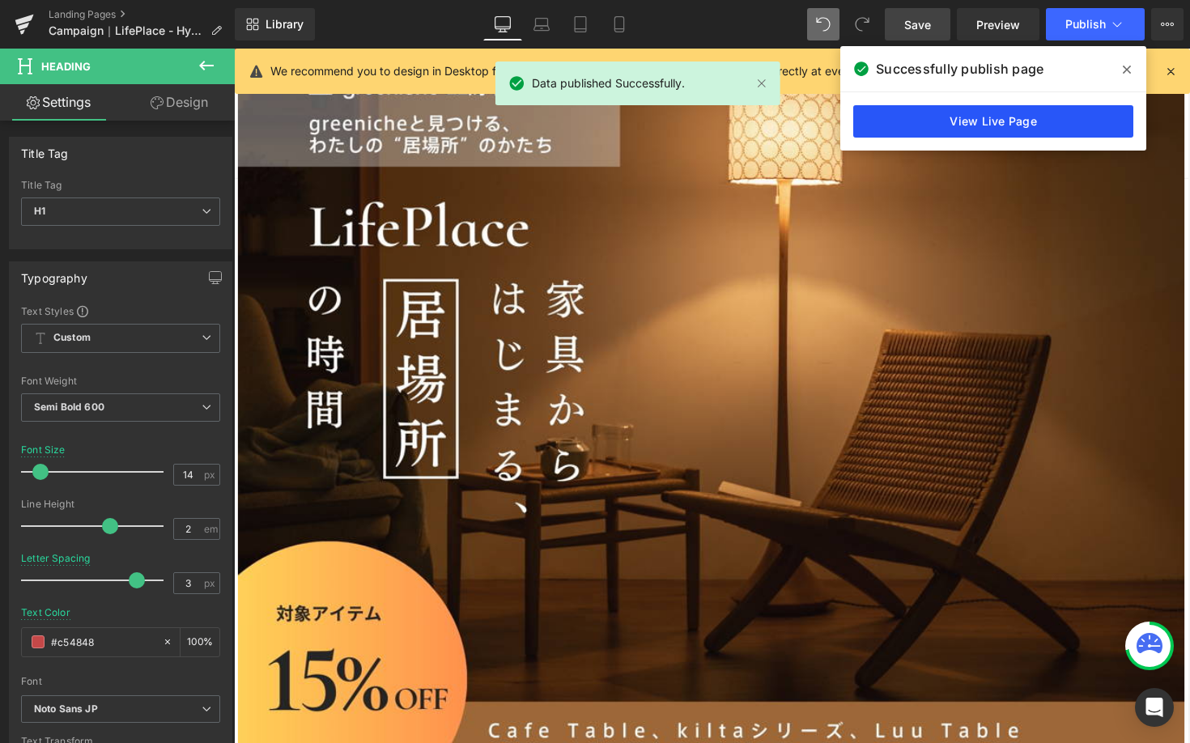
click at [995, 117] on link "View Live Page" at bounding box center [993, 121] width 280 height 32
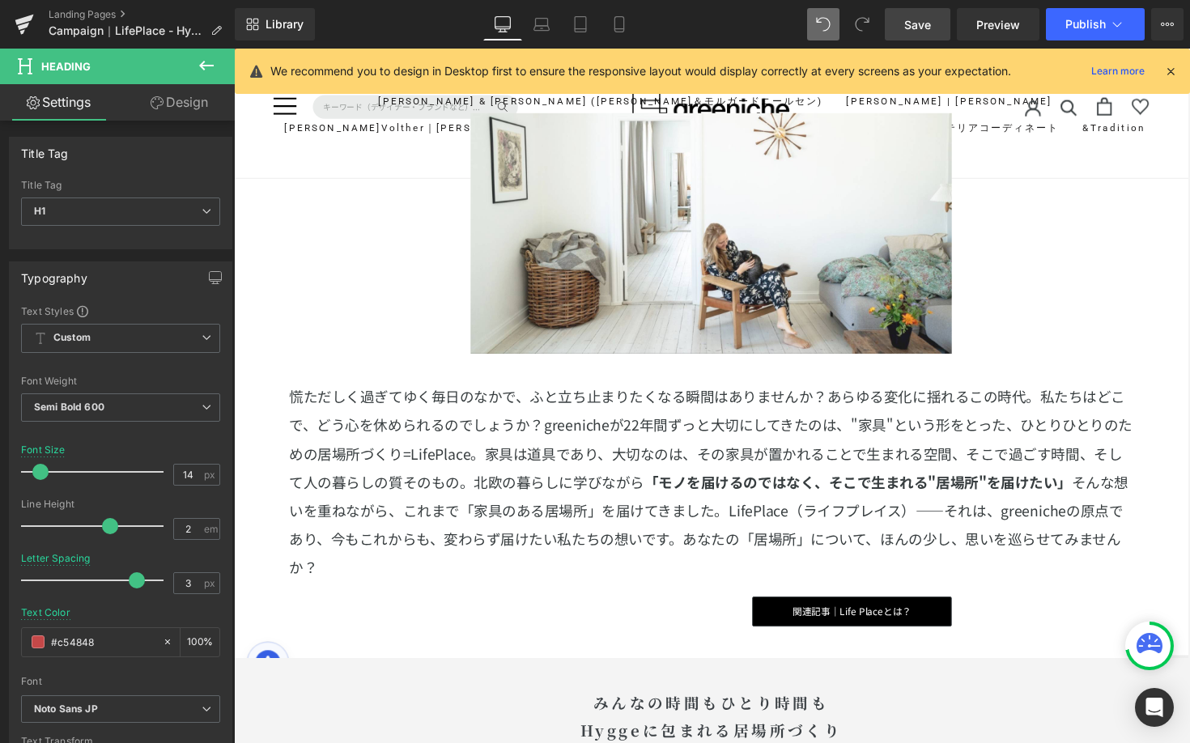
scroll to position [1211, 0]
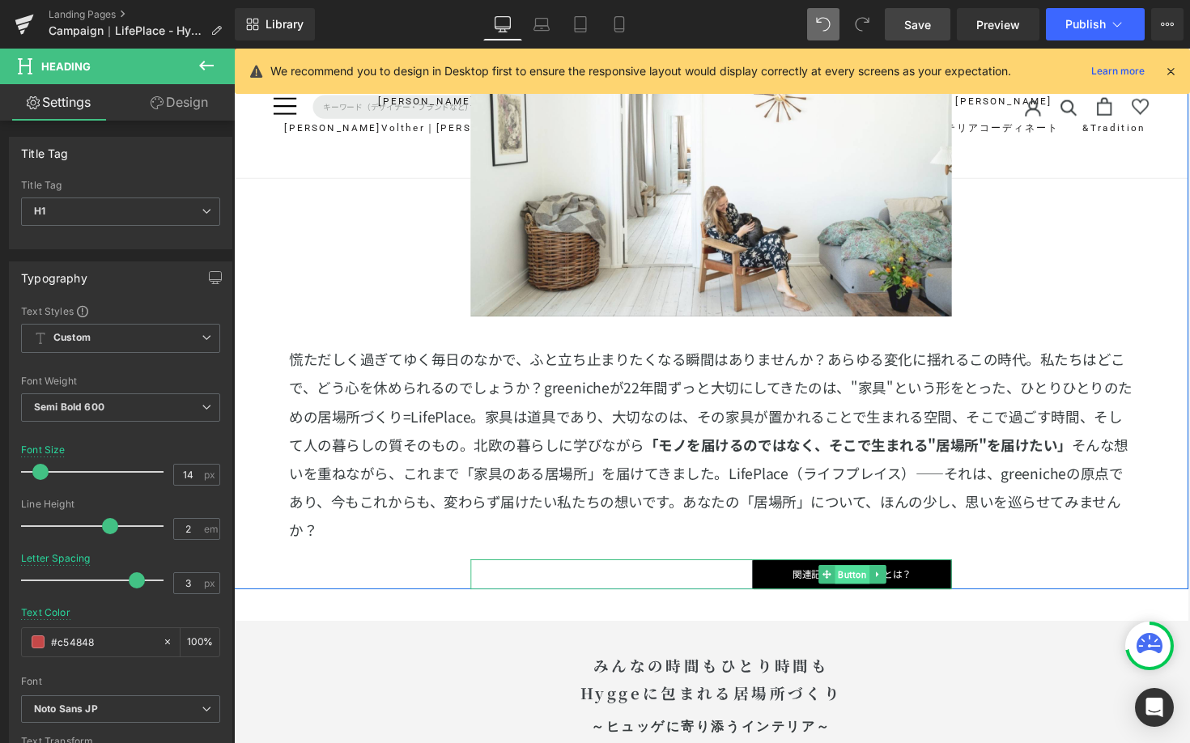
click at [864, 587] on span "Button" at bounding box center [869, 588] width 36 height 19
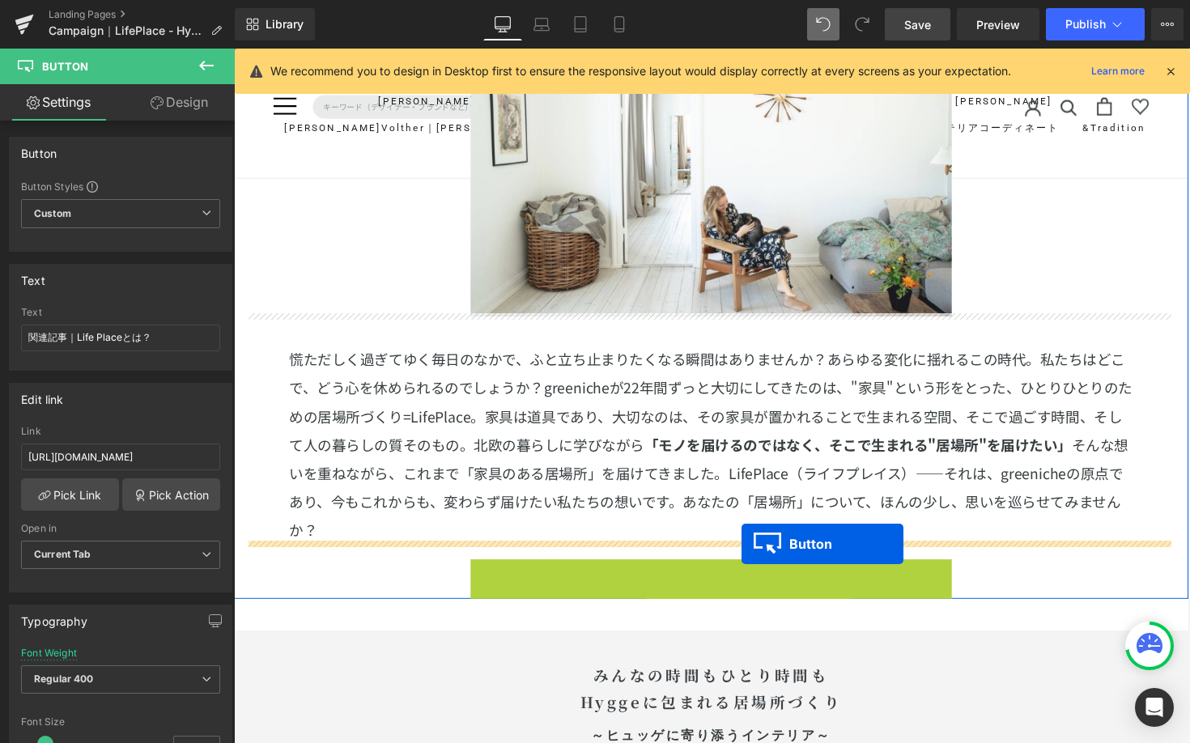
drag, startPoint x: 838, startPoint y: 585, endPoint x: 754, endPoint y: 557, distance: 88.0
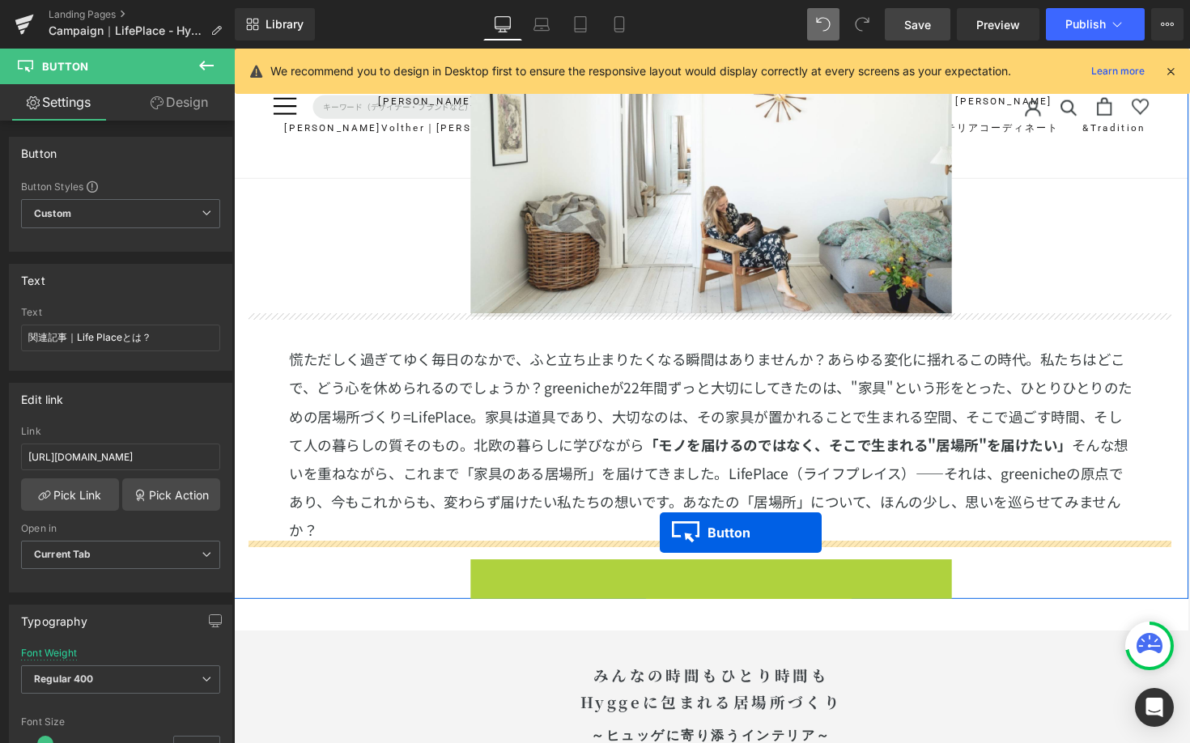
drag, startPoint x: 836, startPoint y: 587, endPoint x: 671, endPoint y: 545, distance: 170.2
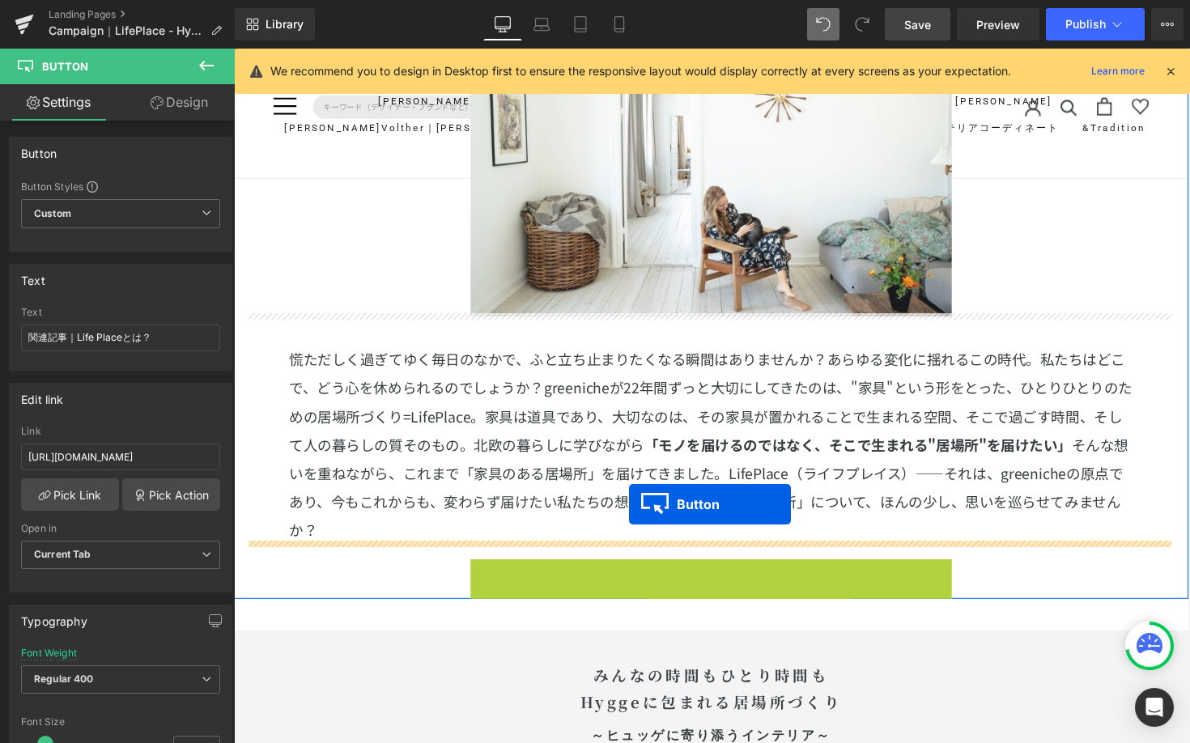
drag, startPoint x: 839, startPoint y: 588, endPoint x: 639, endPoint y: 516, distance: 212.5
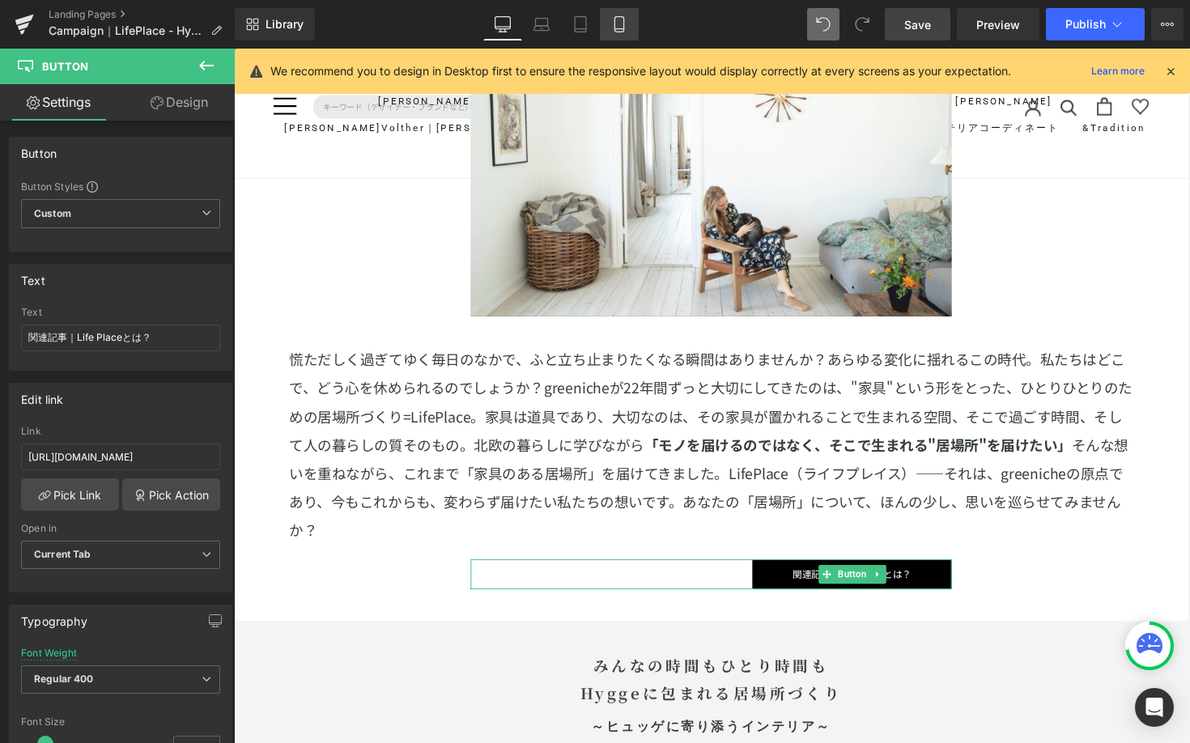
click at [628, 23] on link "Mobile" at bounding box center [619, 24] width 39 height 32
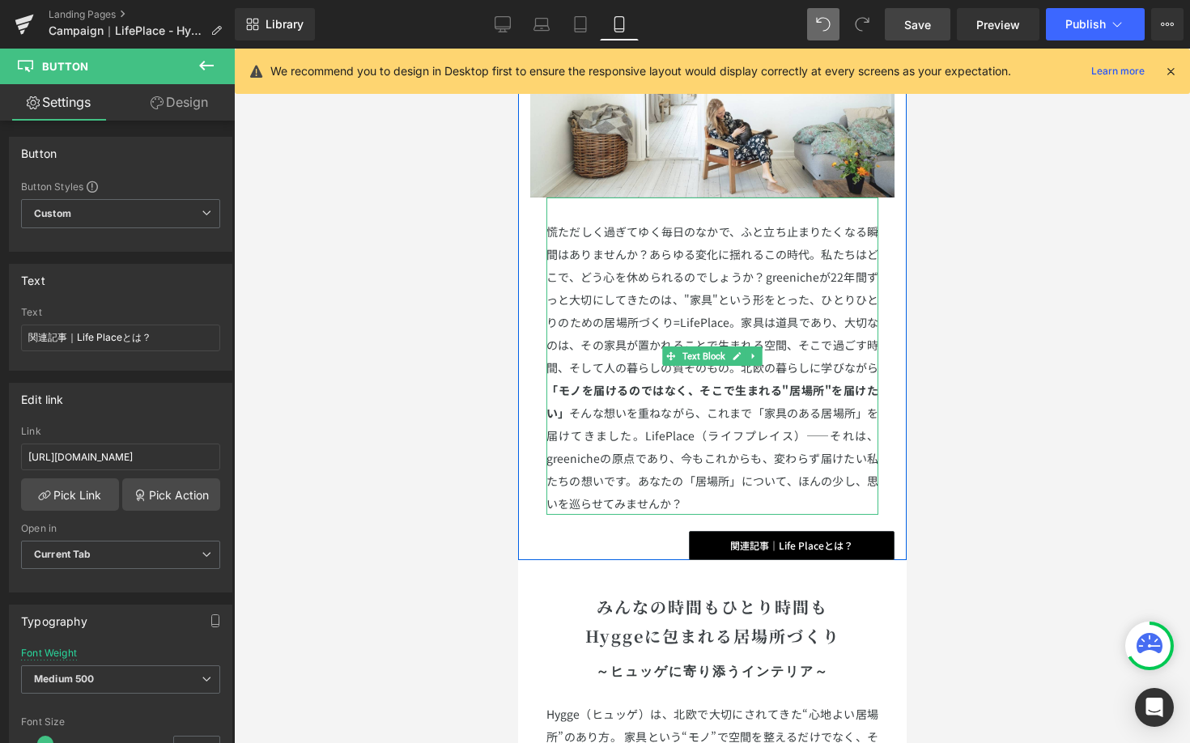
scroll to position [942, 0]
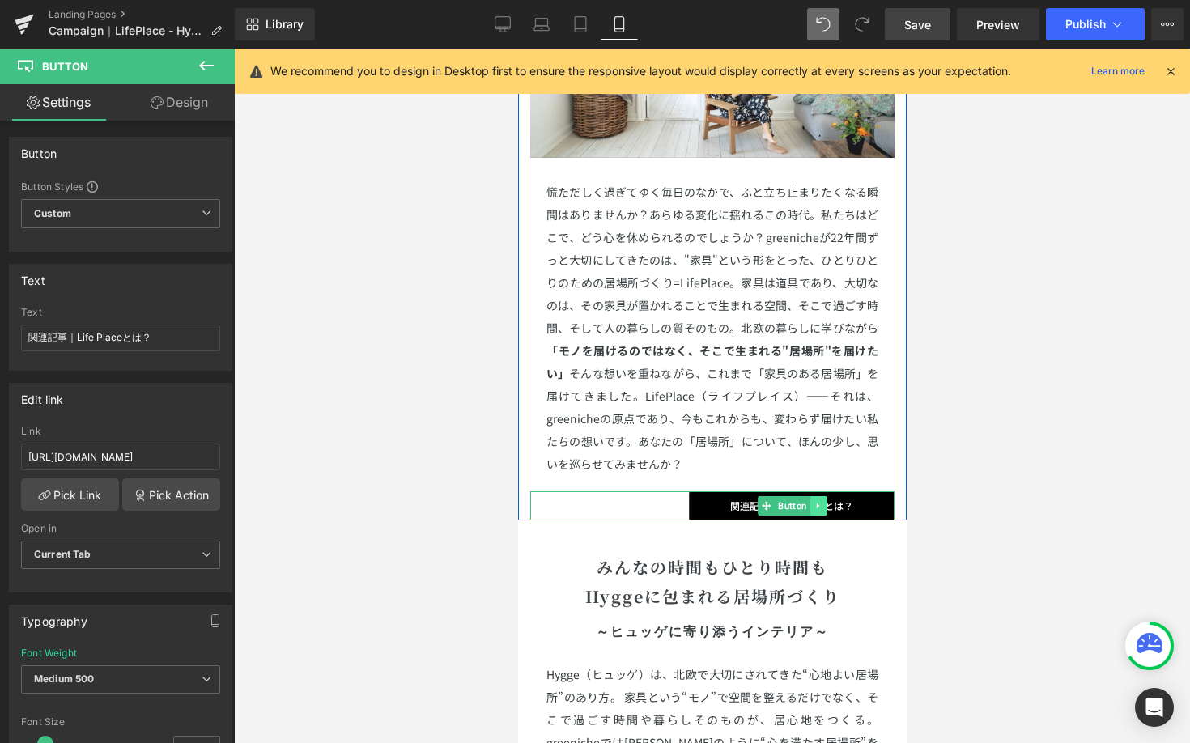
click at [812, 501] on icon at bounding box center [816, 506] width 9 height 10
click at [806, 501] on icon at bounding box center [808, 505] width 9 height 9
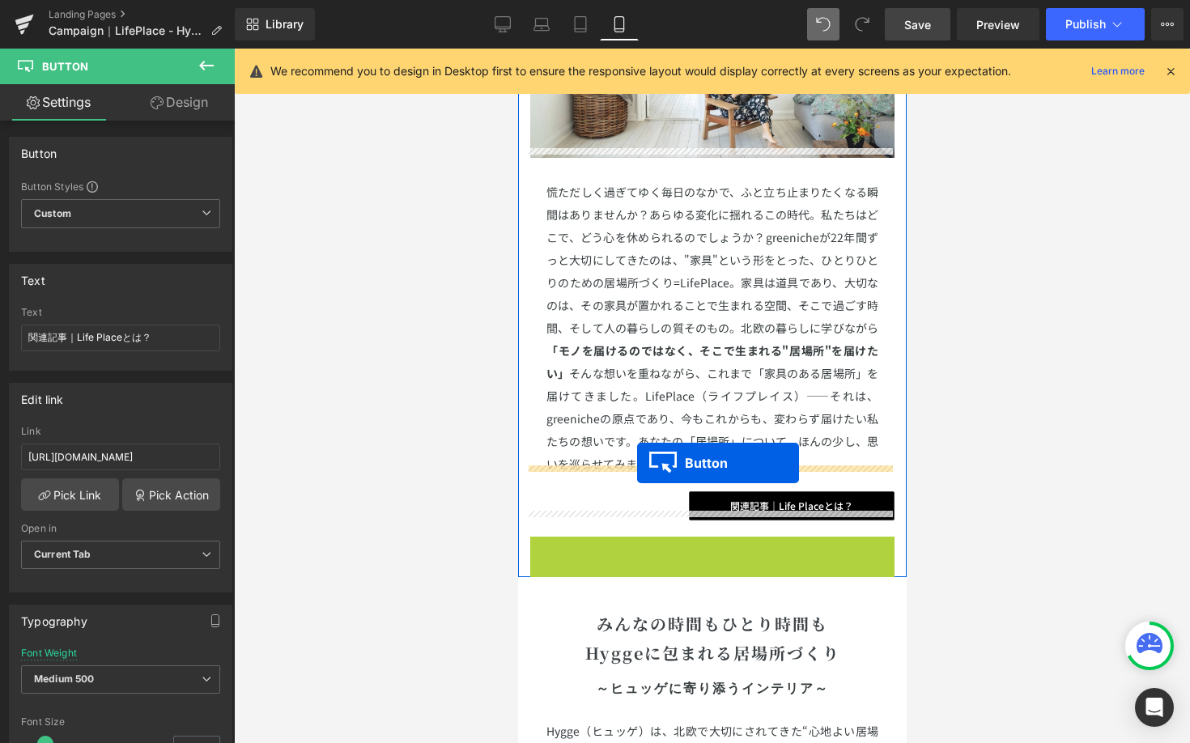
drag, startPoint x: 758, startPoint y: 539, endPoint x: 636, endPoint y: 463, distance: 143.9
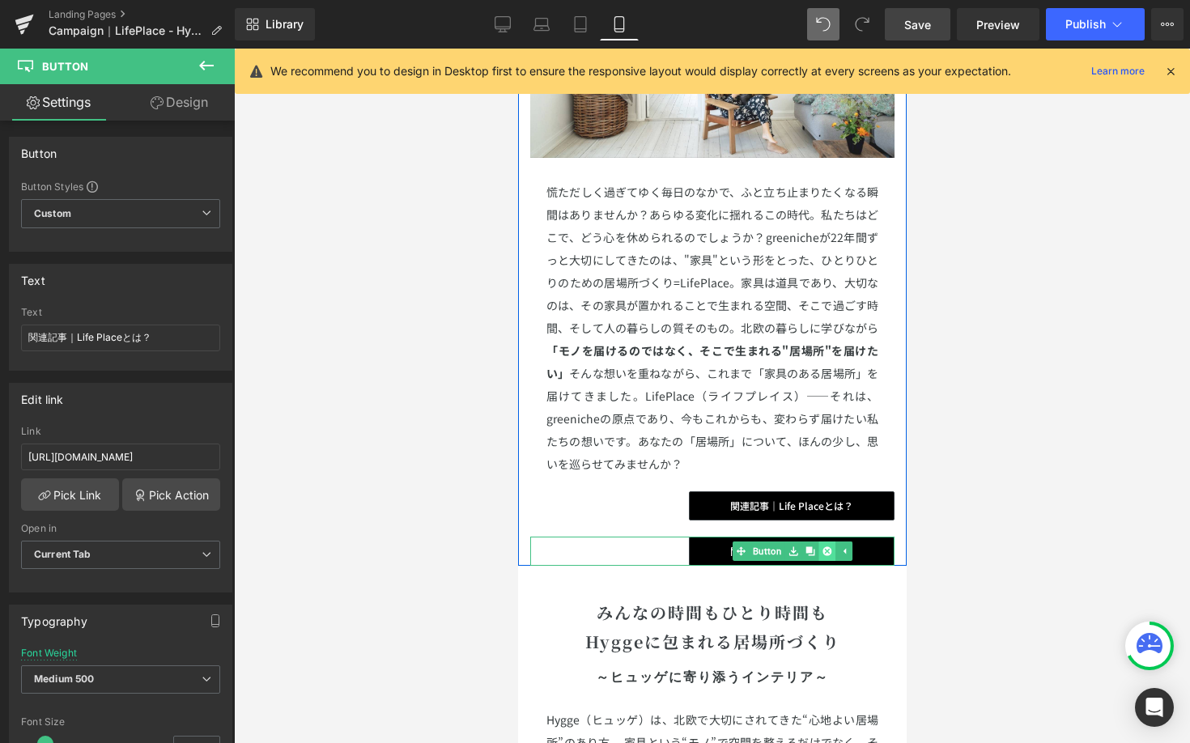
click at [817, 541] on link at bounding box center [825, 550] width 17 height 19
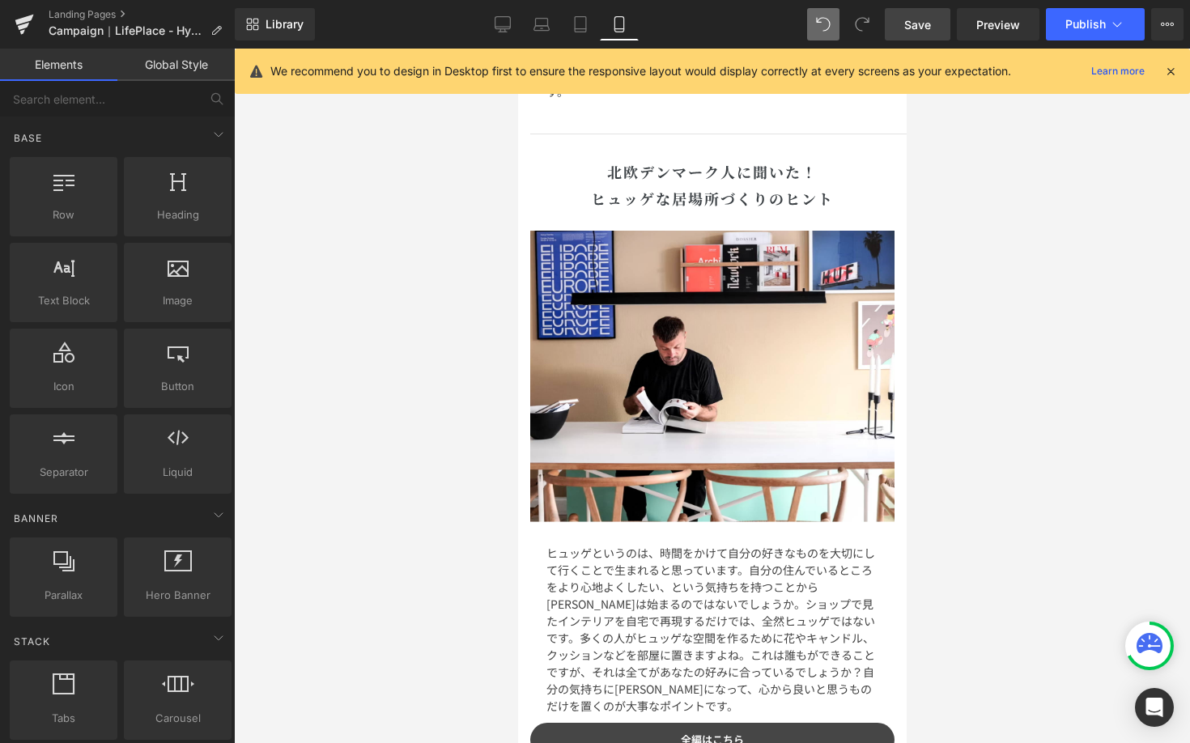
scroll to position [2246, 0]
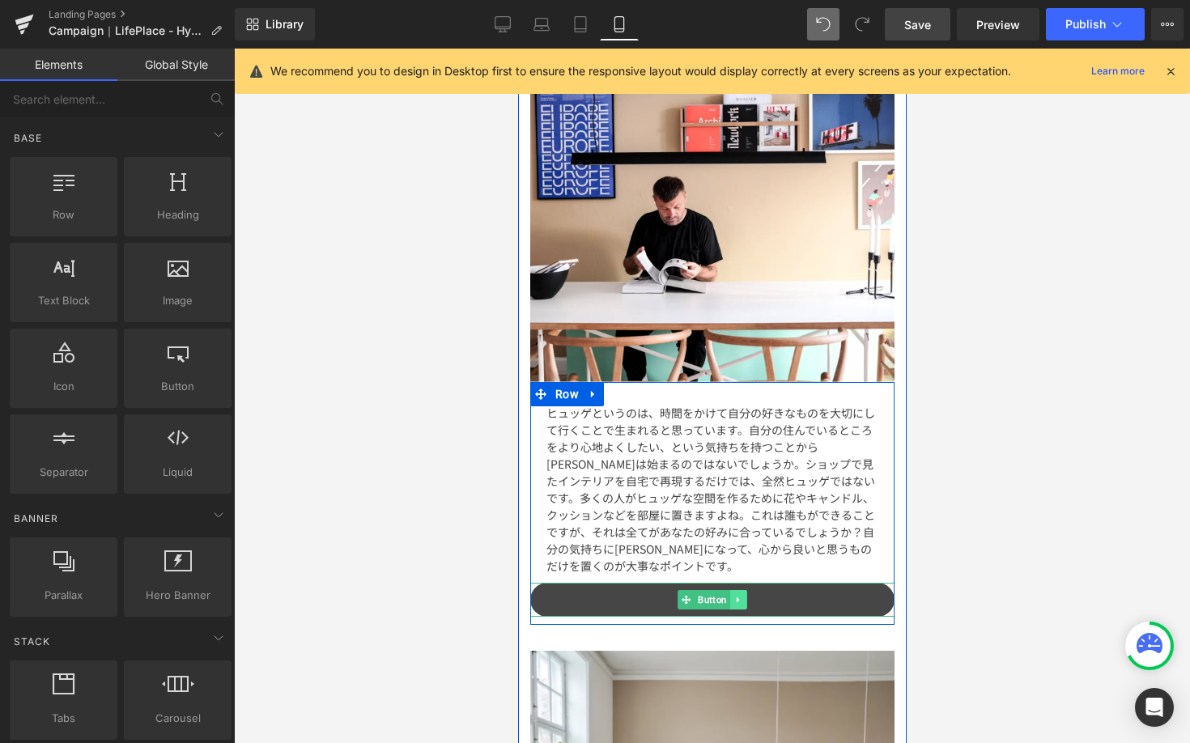
click at [733, 595] on icon at bounding box center [737, 600] width 9 height 10
click at [724, 595] on icon at bounding box center [728, 599] width 9 height 9
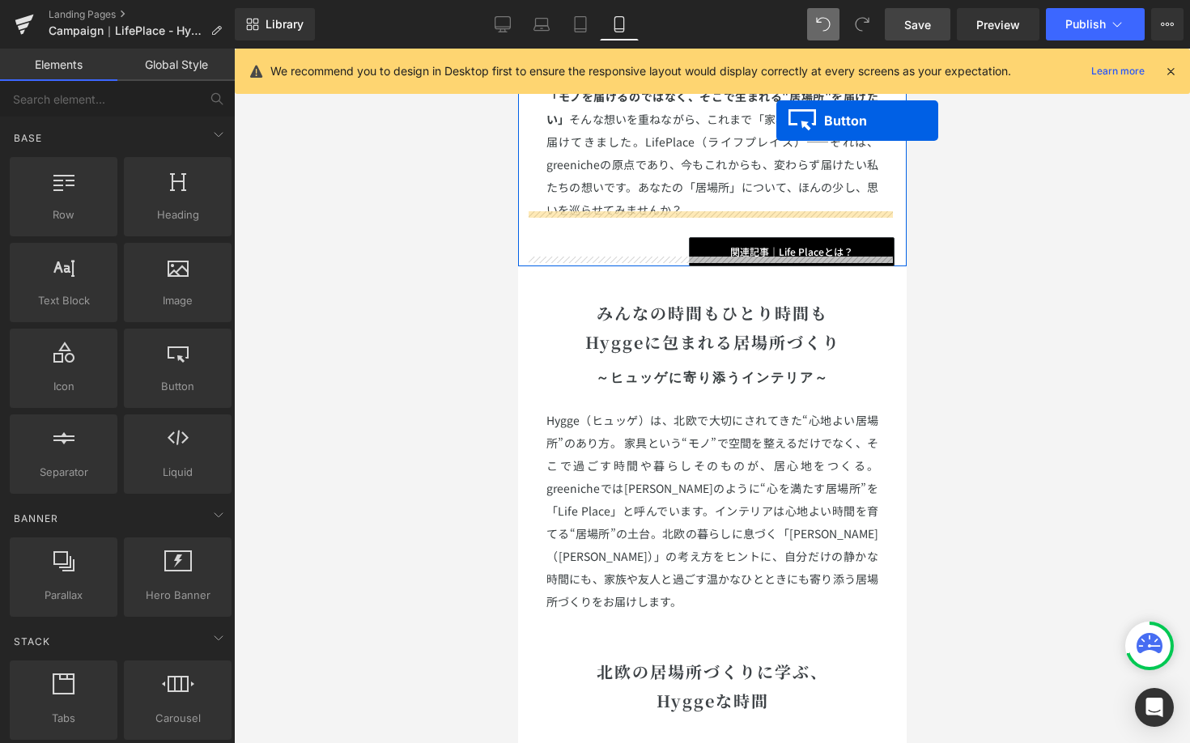
scroll to position [1164, 0]
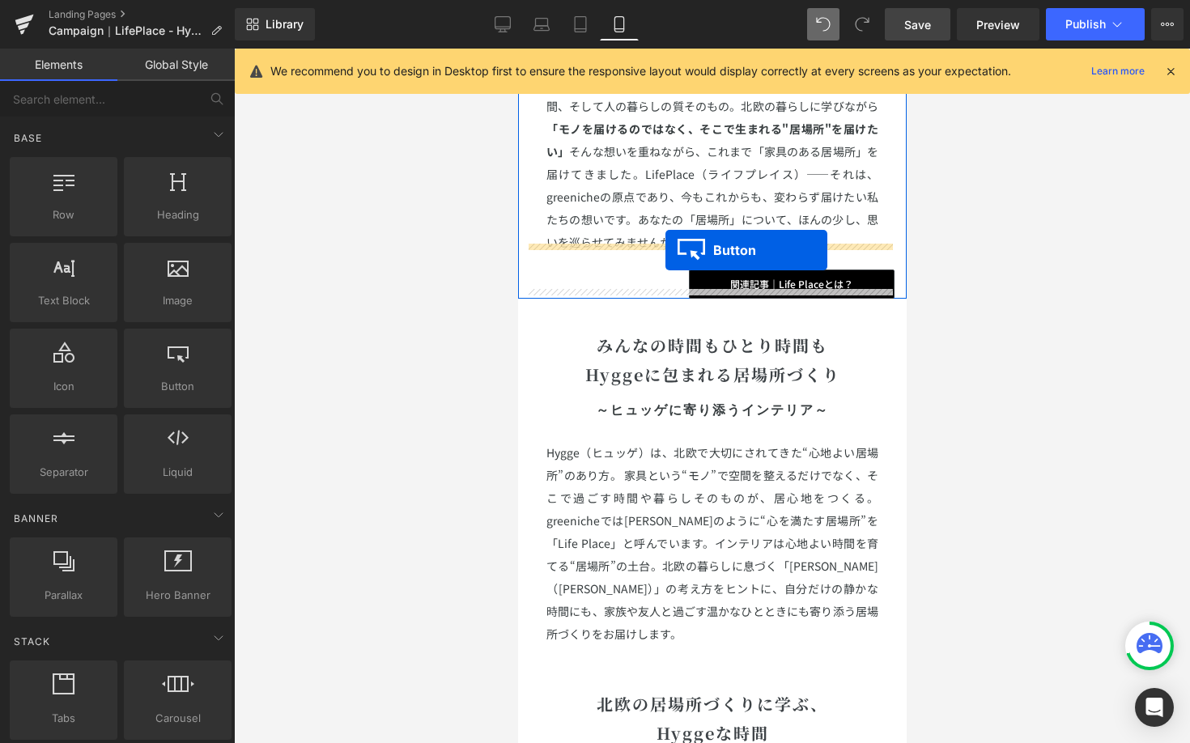
drag, startPoint x: 679, startPoint y: 188, endPoint x: 664, endPoint y: 249, distance: 63.2
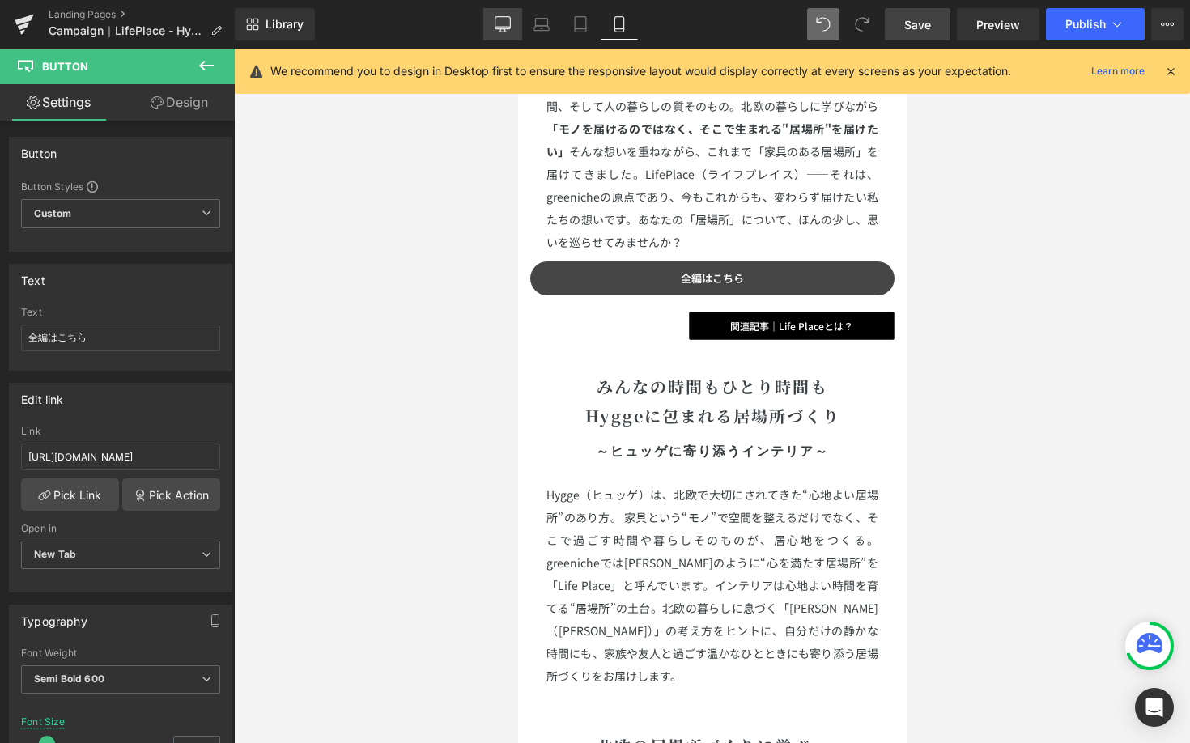
click at [520, 19] on link "Desktop" at bounding box center [502, 24] width 39 height 32
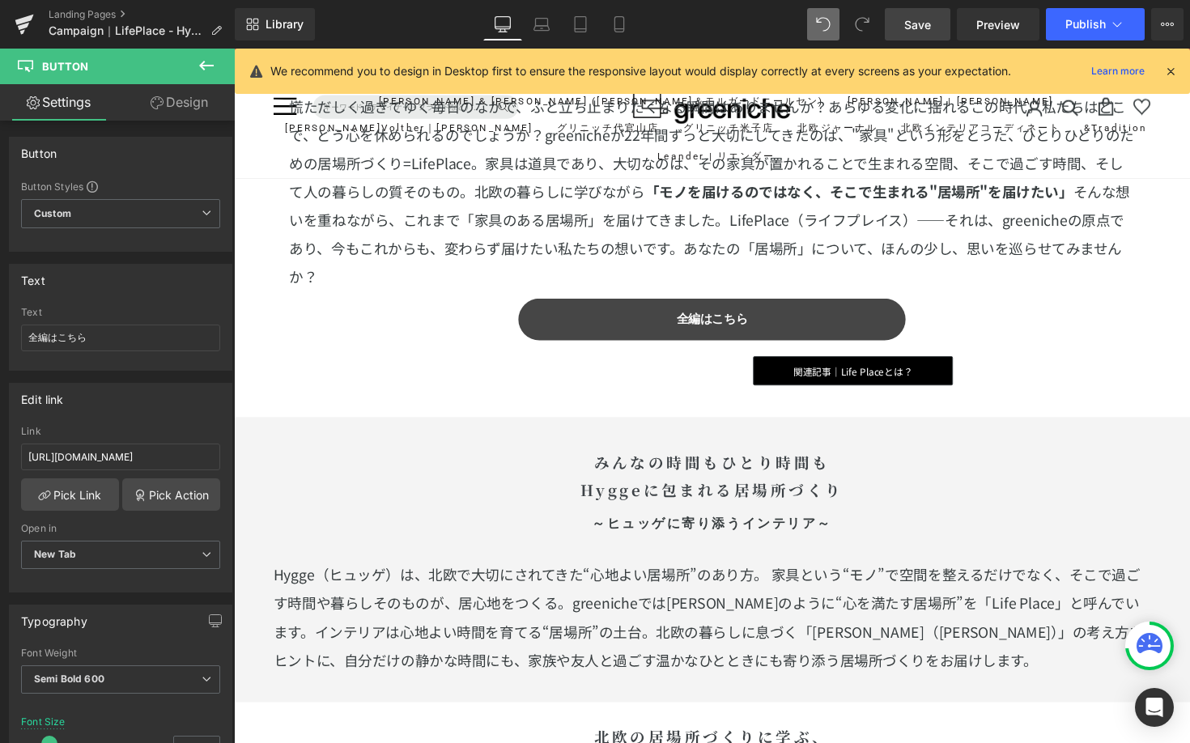
scroll to position [1336, 0]
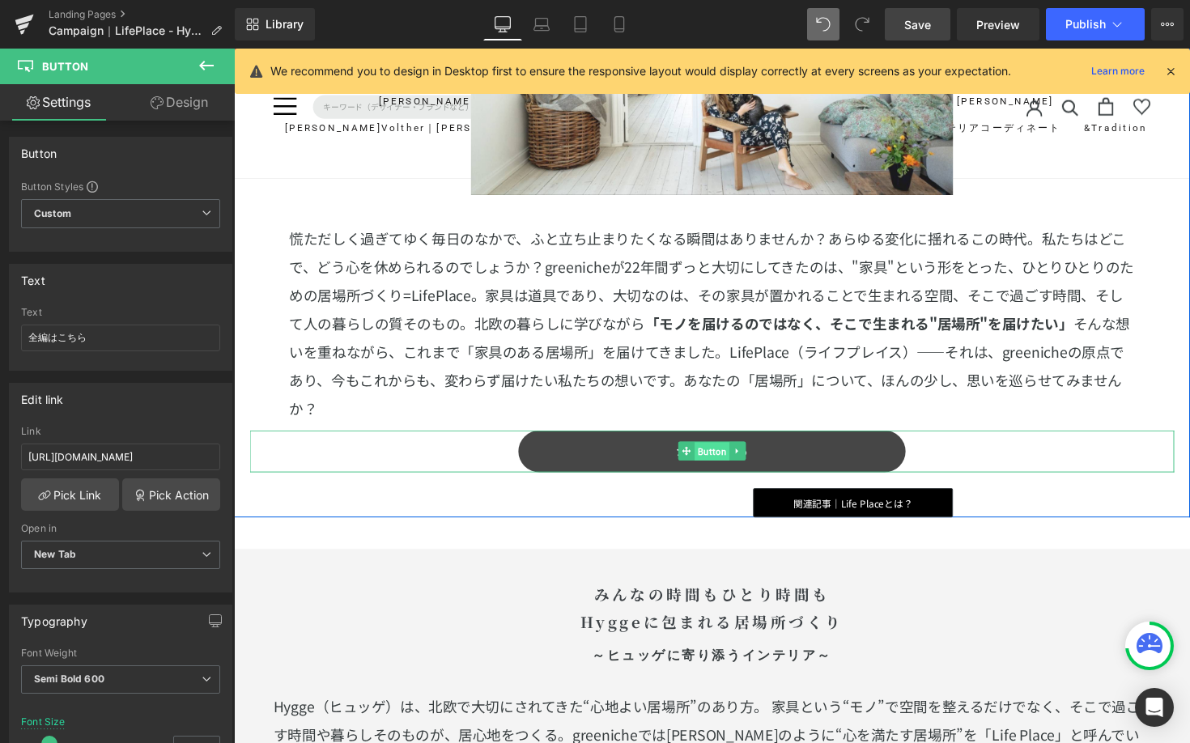
click at [714, 452] on span "Button" at bounding box center [724, 461] width 36 height 19
click at [713, 460] on span "Button" at bounding box center [724, 460] width 36 height 19
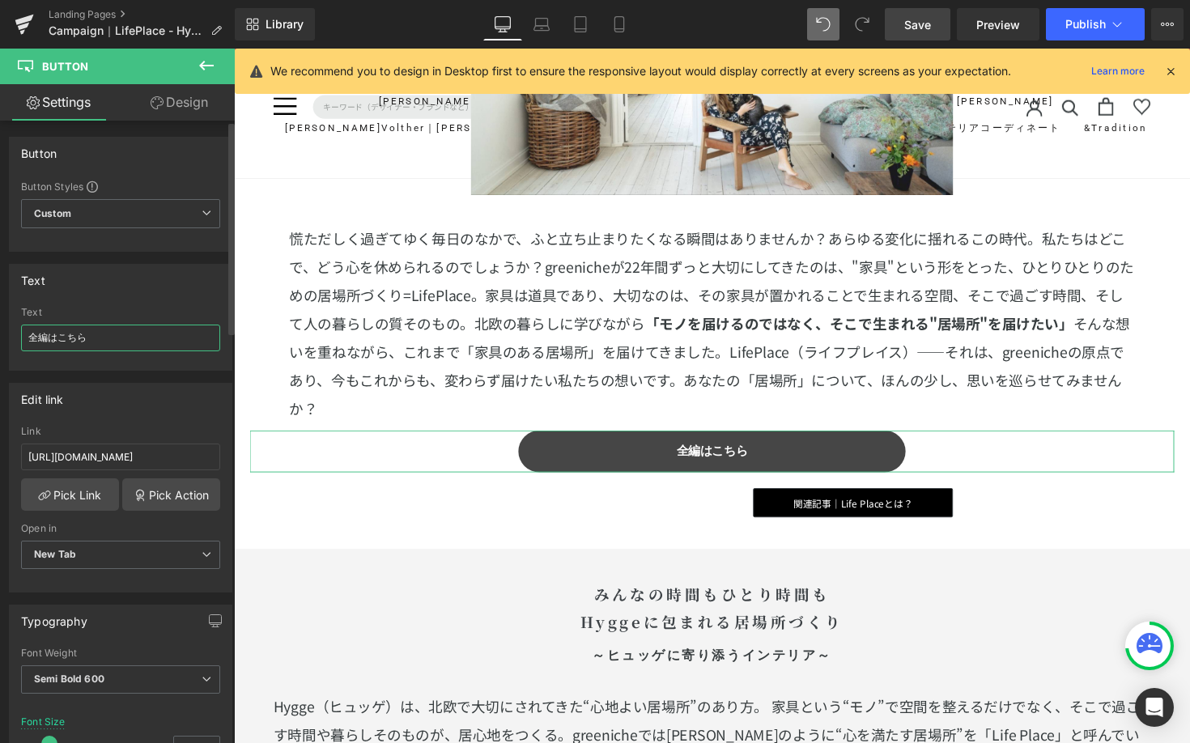
click at [117, 344] on input "全編はこちら" at bounding box center [120, 337] width 199 height 27
type input "関連記事"
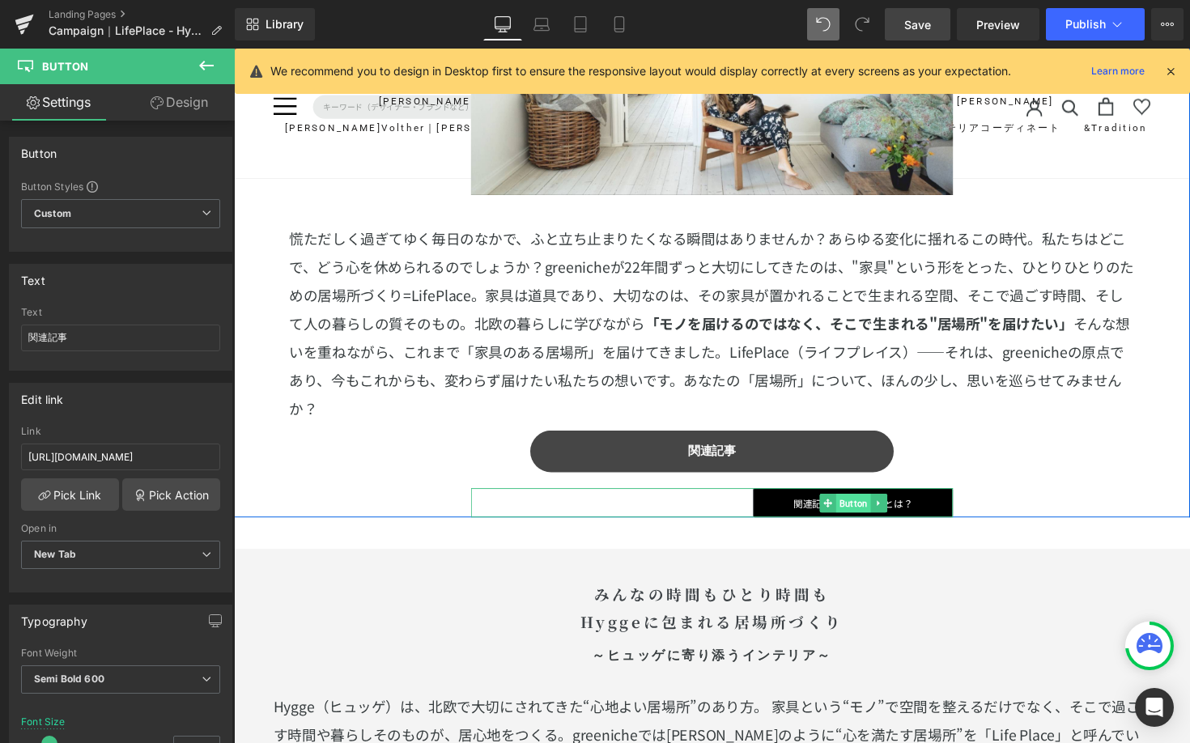
click at [867, 511] on span "Button" at bounding box center [869, 513] width 36 height 19
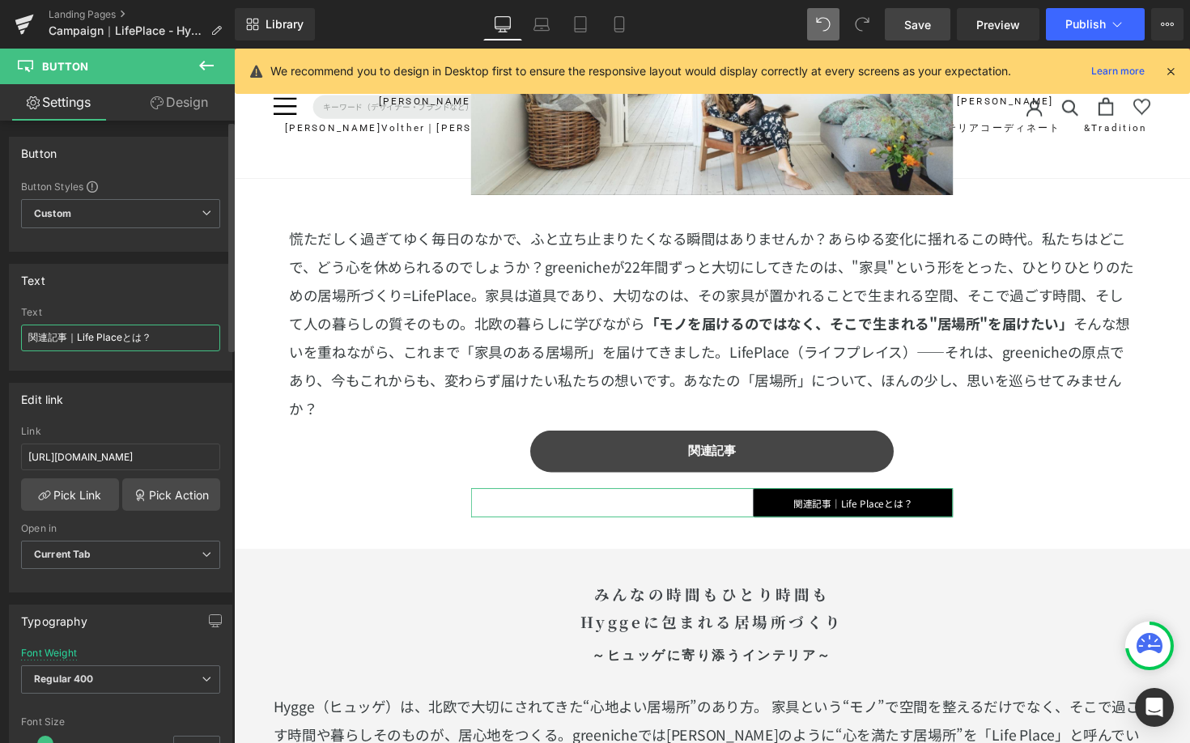
click at [156, 343] on input "関連記事｜Life Placeとは？" at bounding box center [120, 337] width 199 height 27
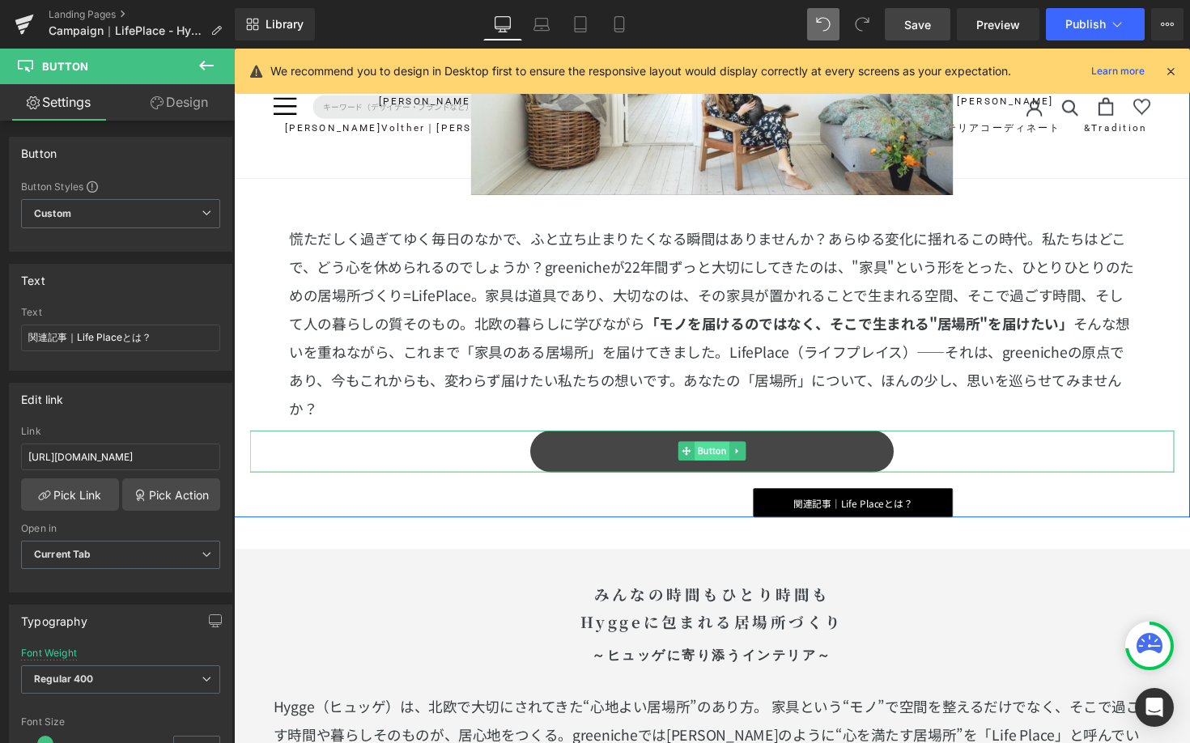
click at [715, 452] on span "Button" at bounding box center [724, 460] width 36 height 19
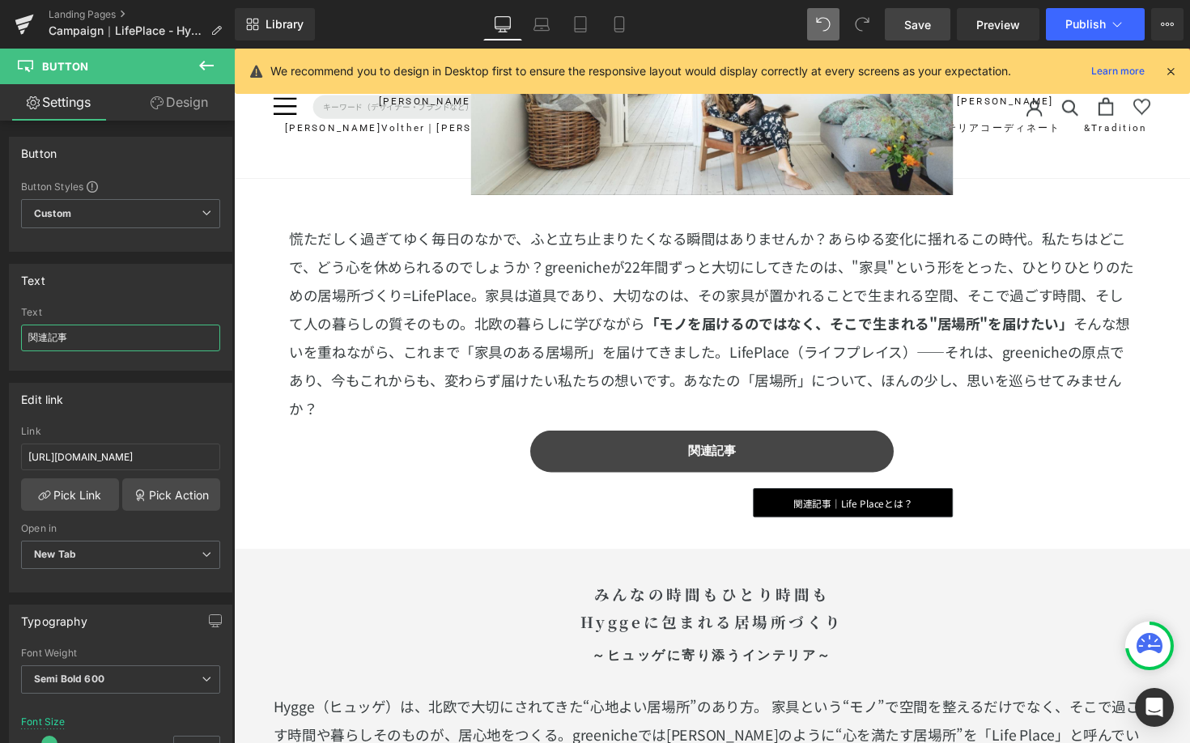
drag, startPoint x: 104, startPoint y: 338, endPoint x: -4, endPoint y: 318, distance: 109.5
click at [0, 318] on html "Button You are previewing how the will restyle your page. You can not edit Elem…" at bounding box center [595, 371] width 1190 height 743
paste input "｜Life Placeとは？"
type input "関連記事｜Life Placeとは？"
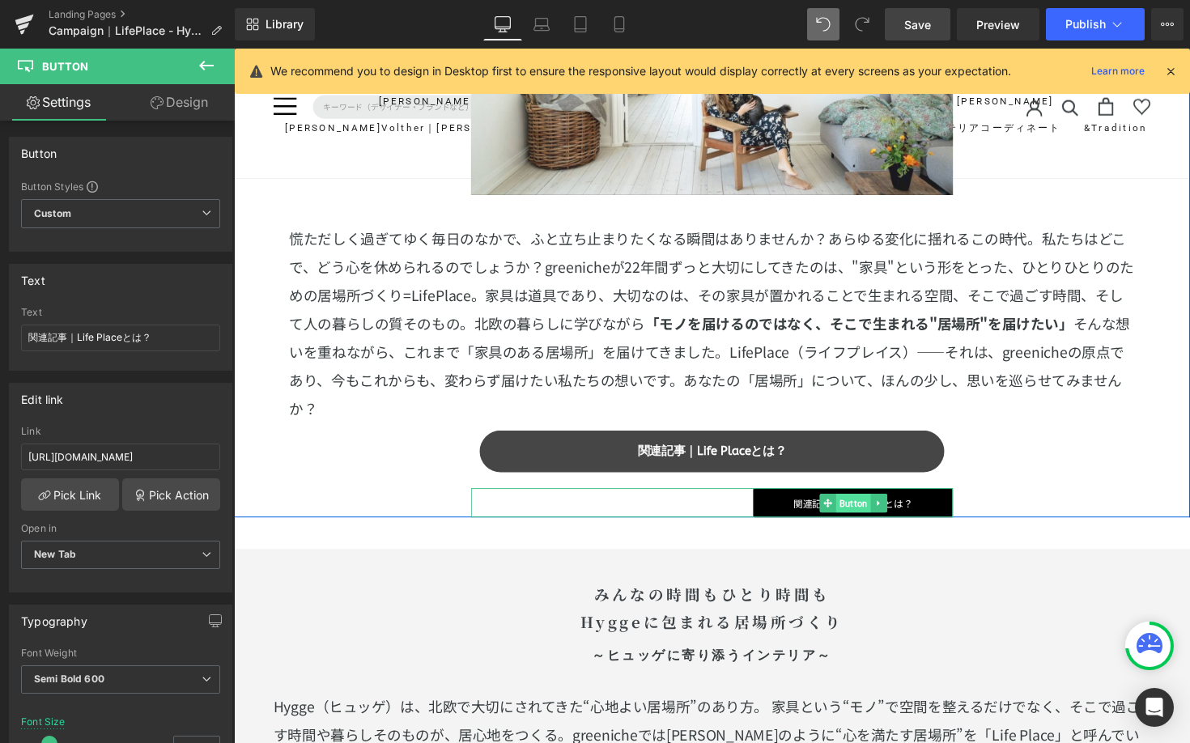
click at [853, 506] on span "Button" at bounding box center [869, 513] width 36 height 19
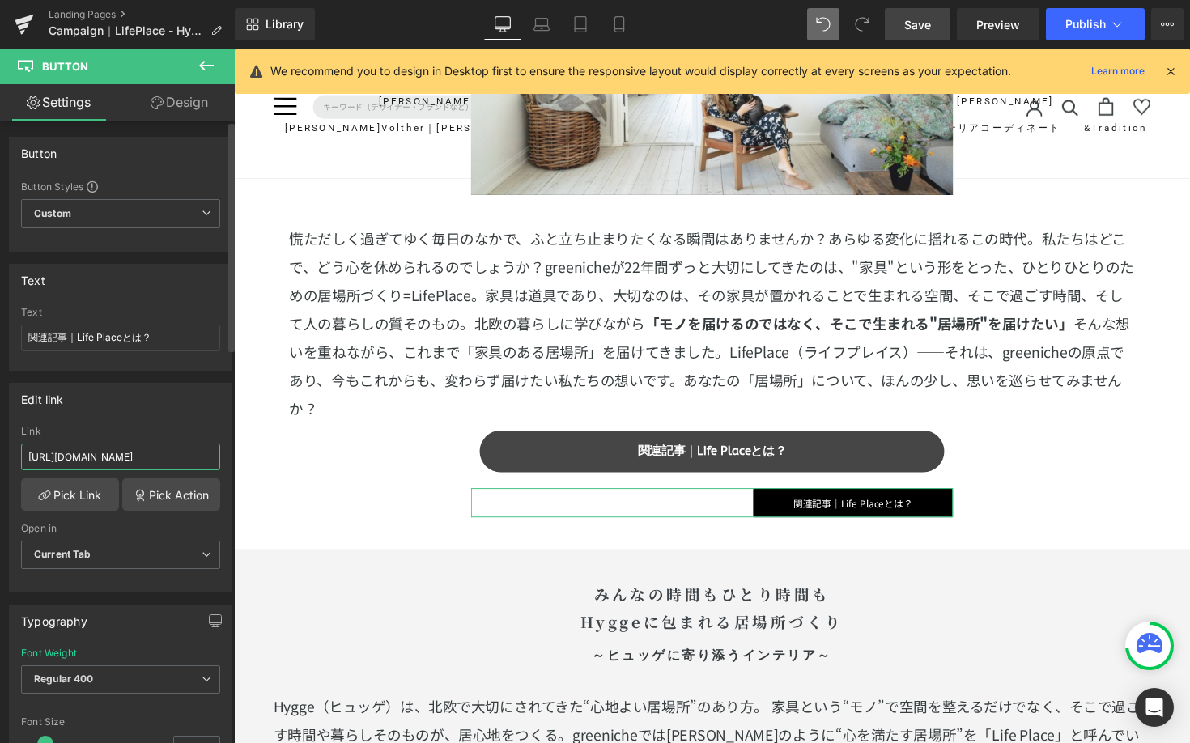
click at [123, 460] on input "https://greeniche.jp/blogs/staff-magazine/lifeplace" at bounding box center [120, 456] width 199 height 27
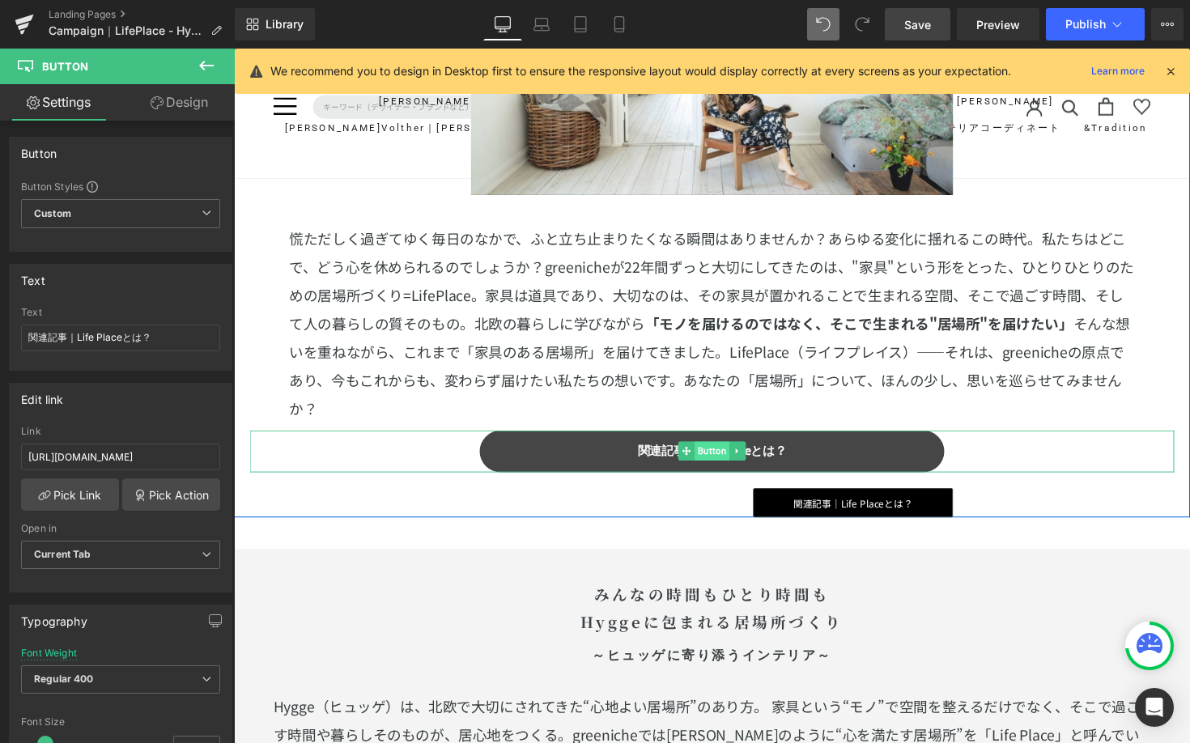
click at [709, 457] on span "Button" at bounding box center [724, 460] width 36 height 19
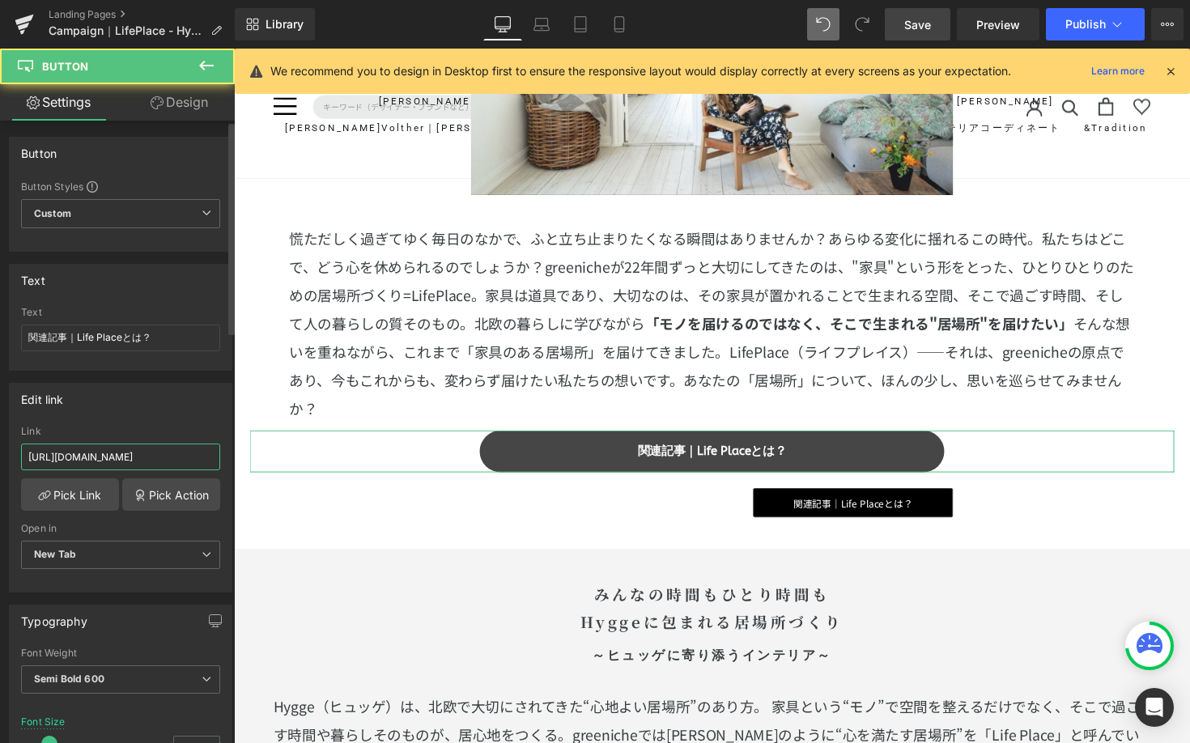
click at [137, 452] on input "https://greeniche.jp/pages/life-place-episode1" at bounding box center [120, 456] width 199 height 27
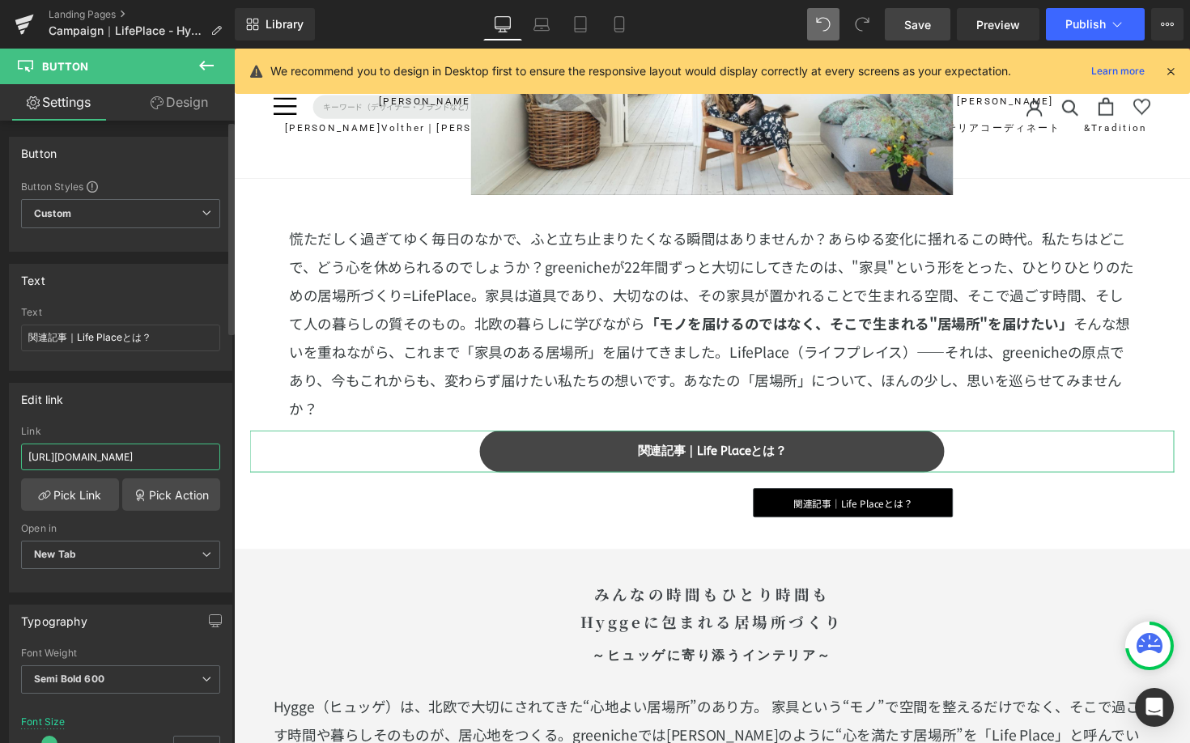
click at [137, 452] on input "https://greeniche.jp/pages/life-place-episode1" at bounding box center [120, 456] width 199 height 27
paste input "blogs/staff-magazine/lifeplace"
type input "https://greeniche.jp/blogs/staff-magazine/lifeplace"
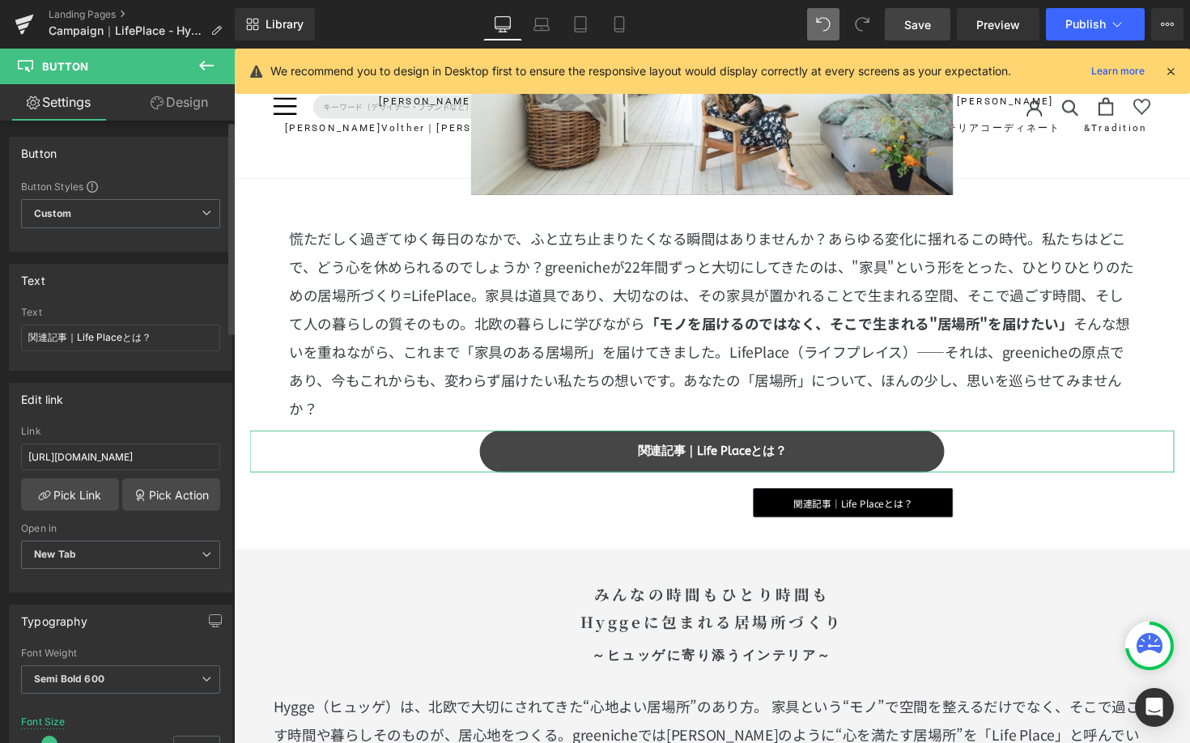
click at [154, 427] on div "Link" at bounding box center [120, 431] width 199 height 11
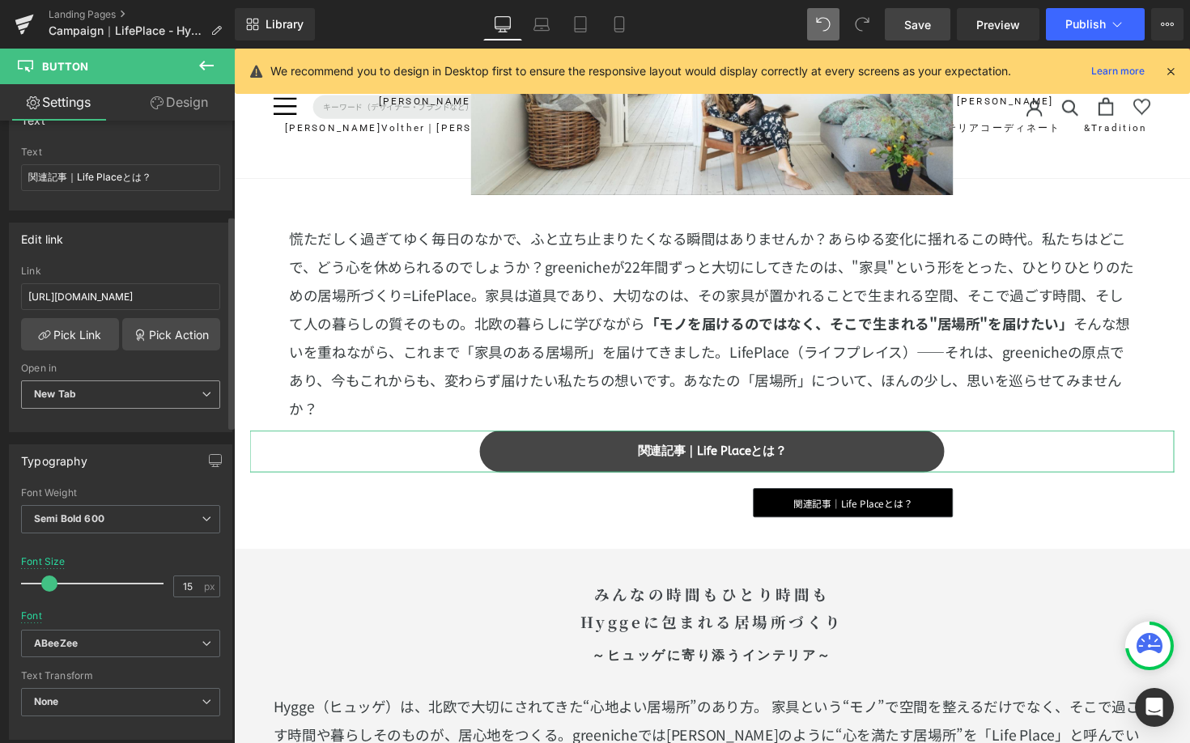
scroll to position [276, 0]
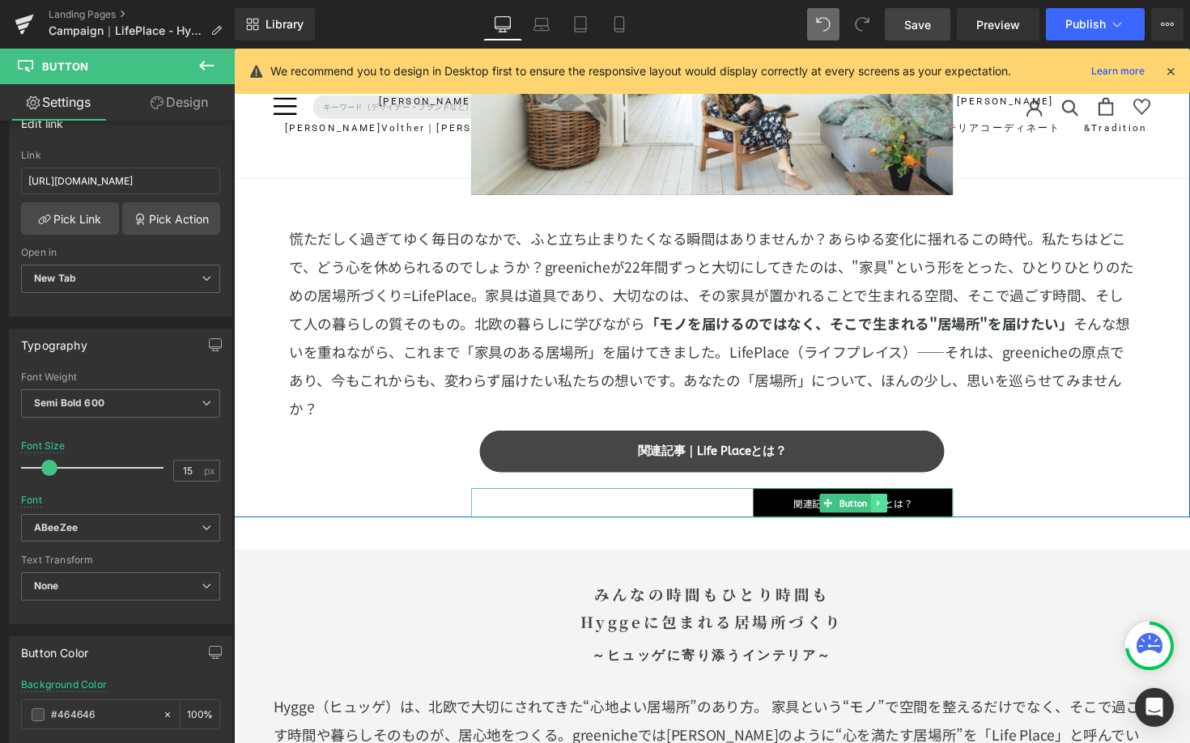
click at [894, 511] on link at bounding box center [894, 513] width 17 height 19
click at [899, 511] on icon at bounding box center [903, 513] width 9 height 9
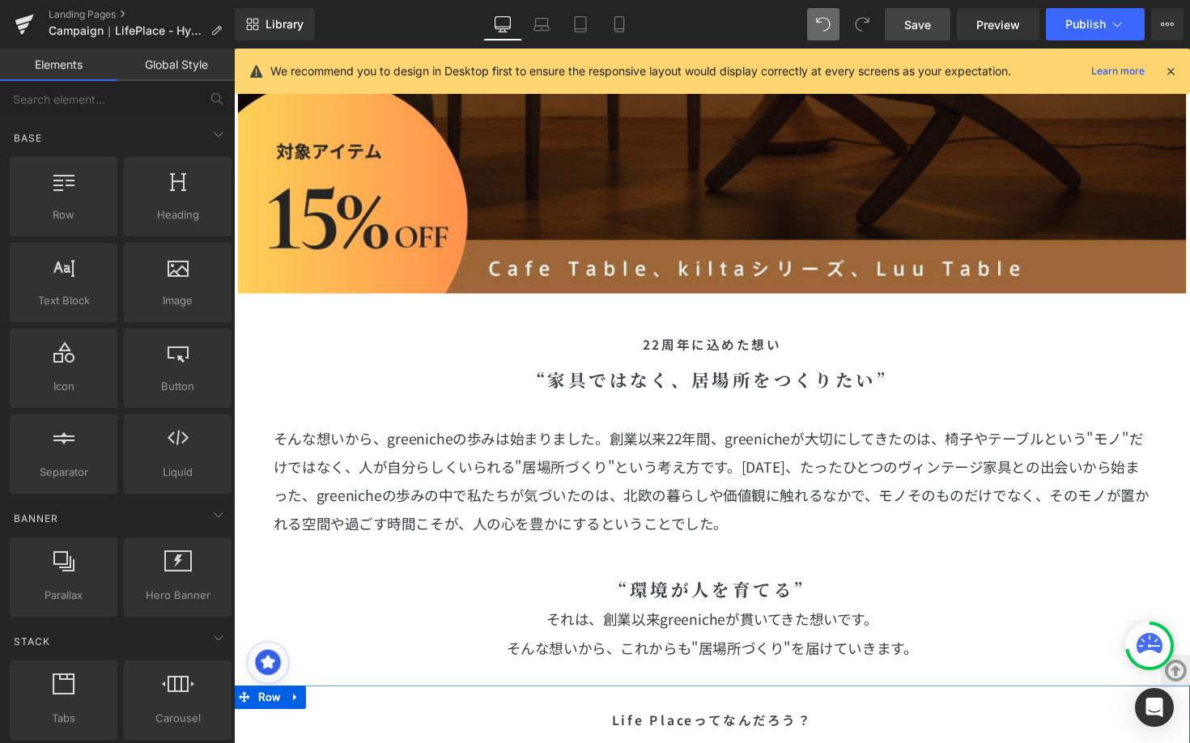
scroll to position [0, 0]
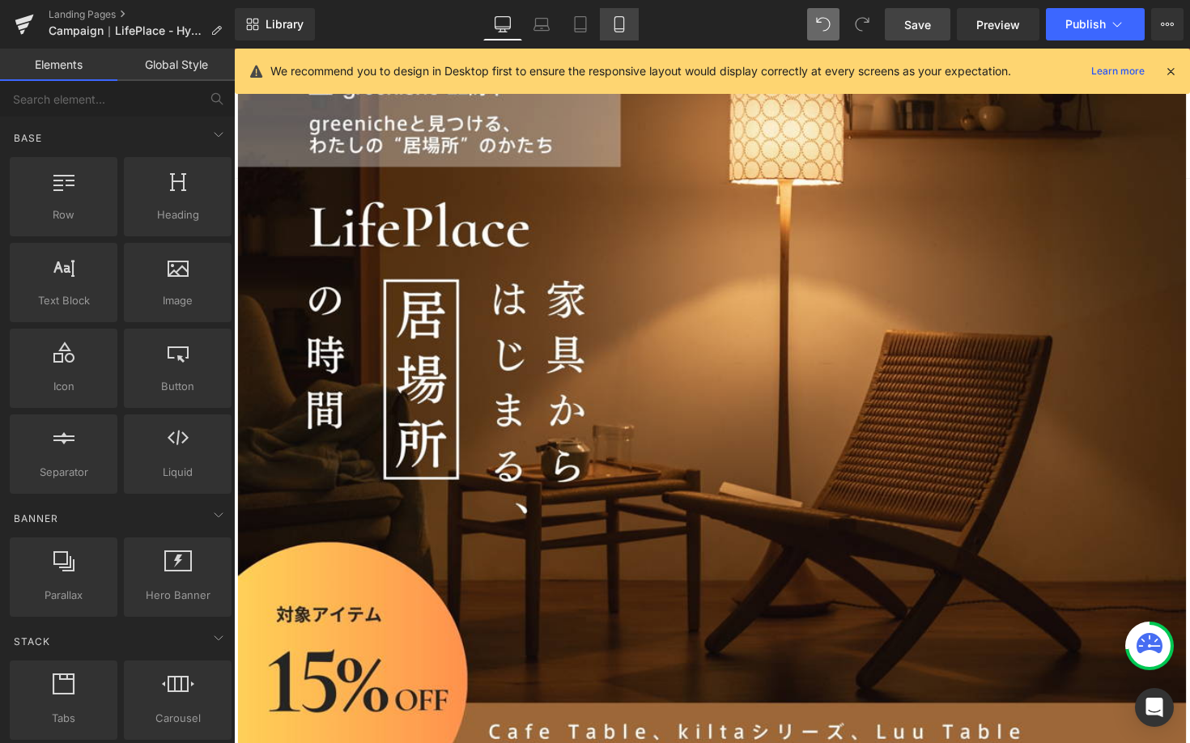
click at [626, 15] on link "Mobile" at bounding box center [619, 24] width 39 height 32
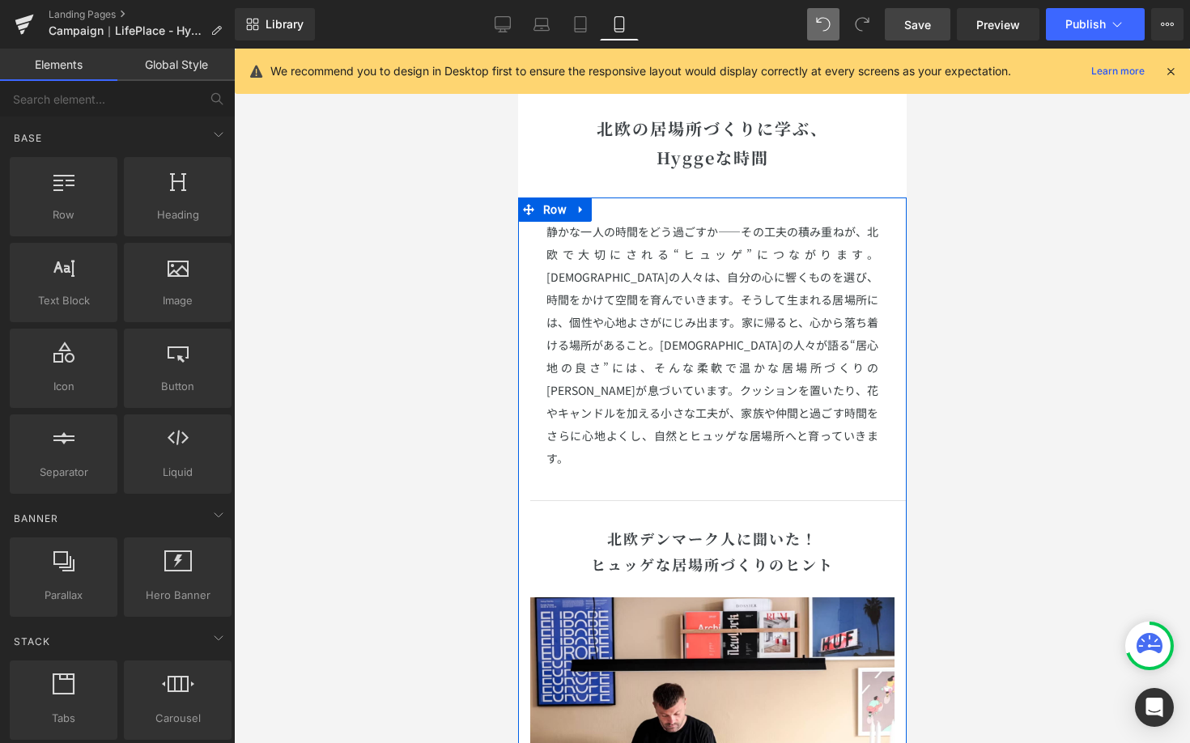
scroll to position [1454, 0]
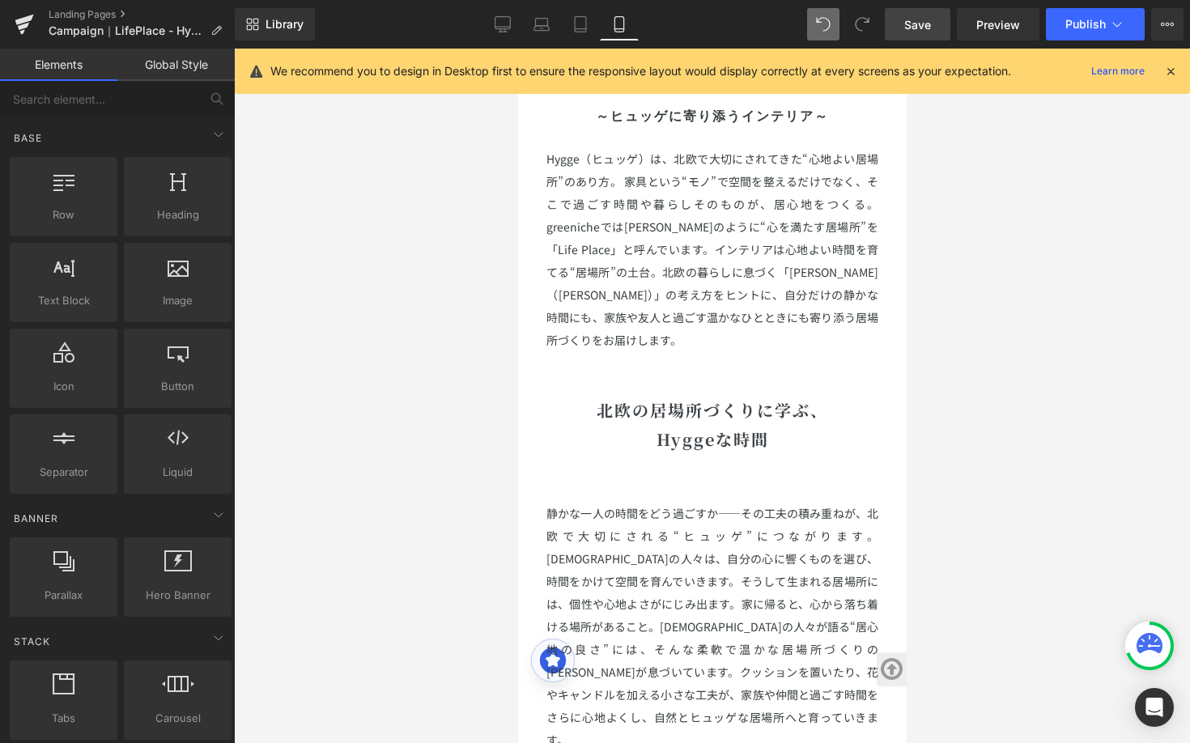
click at [791, 596] on span "家に帰ると、心から落ち着ける場所があること。デンマークの人々が語る“居心地の良さ”には、" at bounding box center [711, 627] width 332 height 62
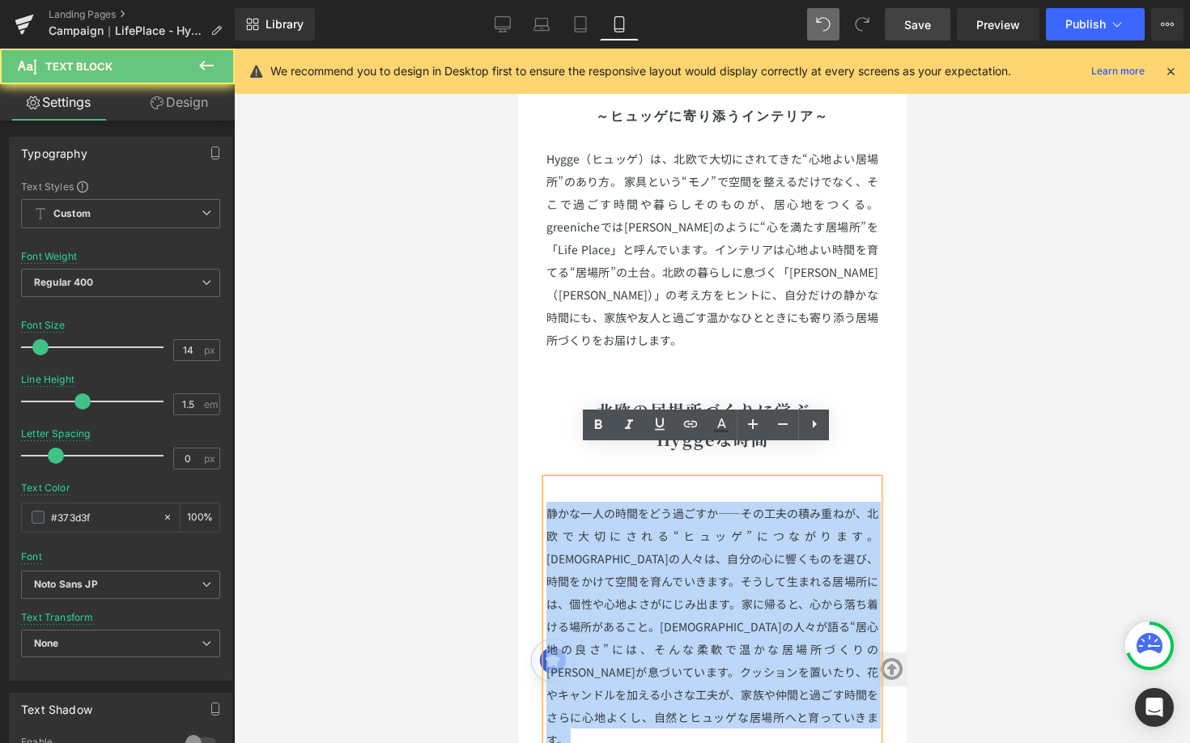
click at [791, 596] on span "家に帰ると、心から落ち着ける場所があること。デンマークの人々が語る“居心地の良さ”には、" at bounding box center [711, 627] width 332 height 62
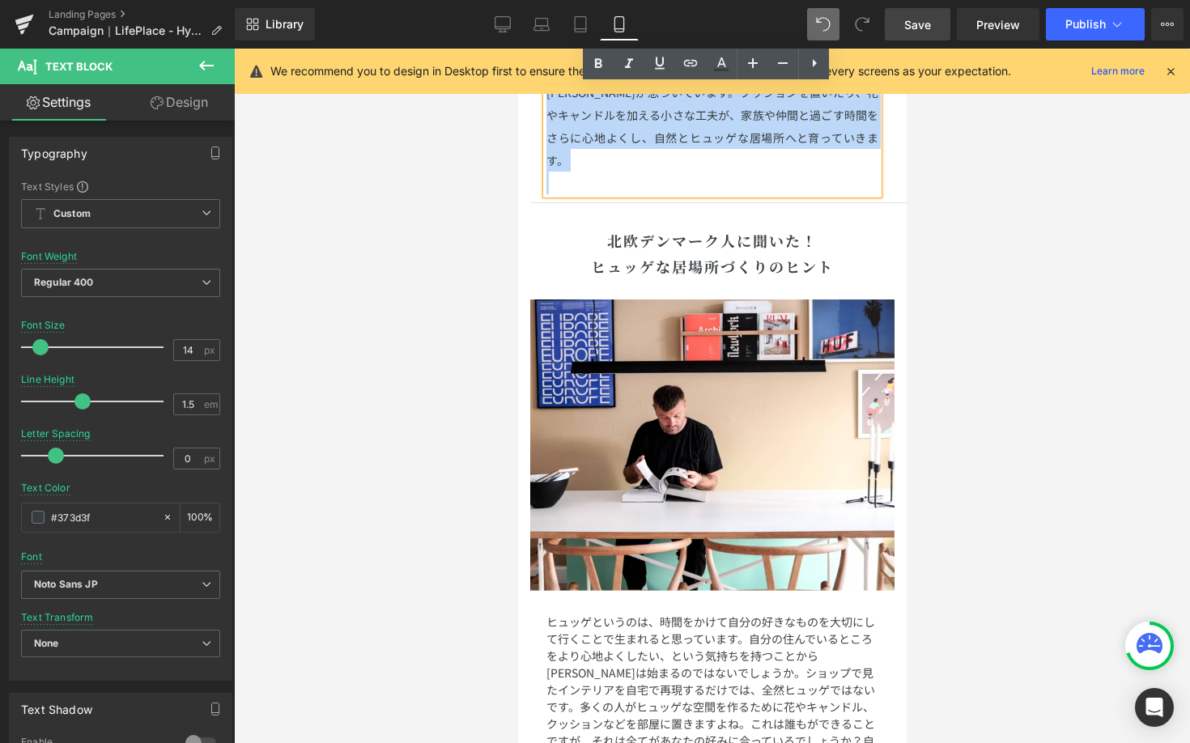
scroll to position [2237, 0]
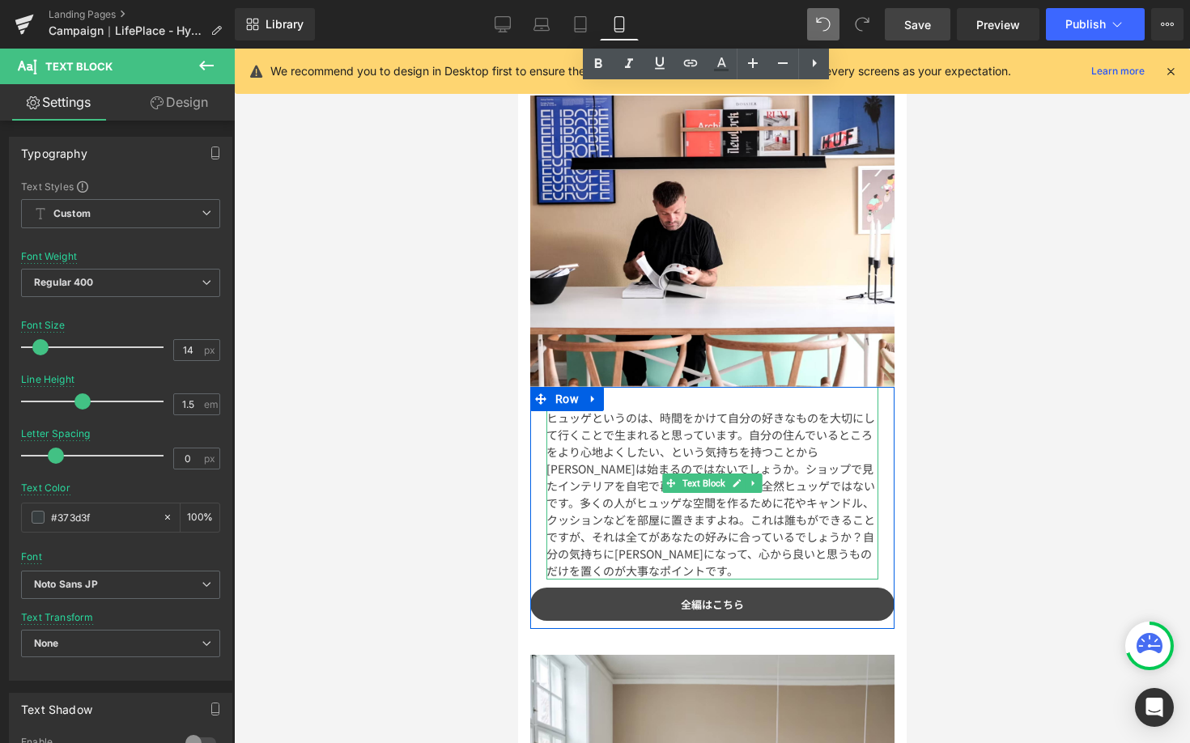
click at [695, 476] on div "ヒュッゲというのは、時間をかけて自分の好きなものを大切にして行くことで生まれると思っています。自分の住んでいるところをより心地よくしたい、という気持ちを持つこ…" at bounding box center [711, 483] width 332 height 193
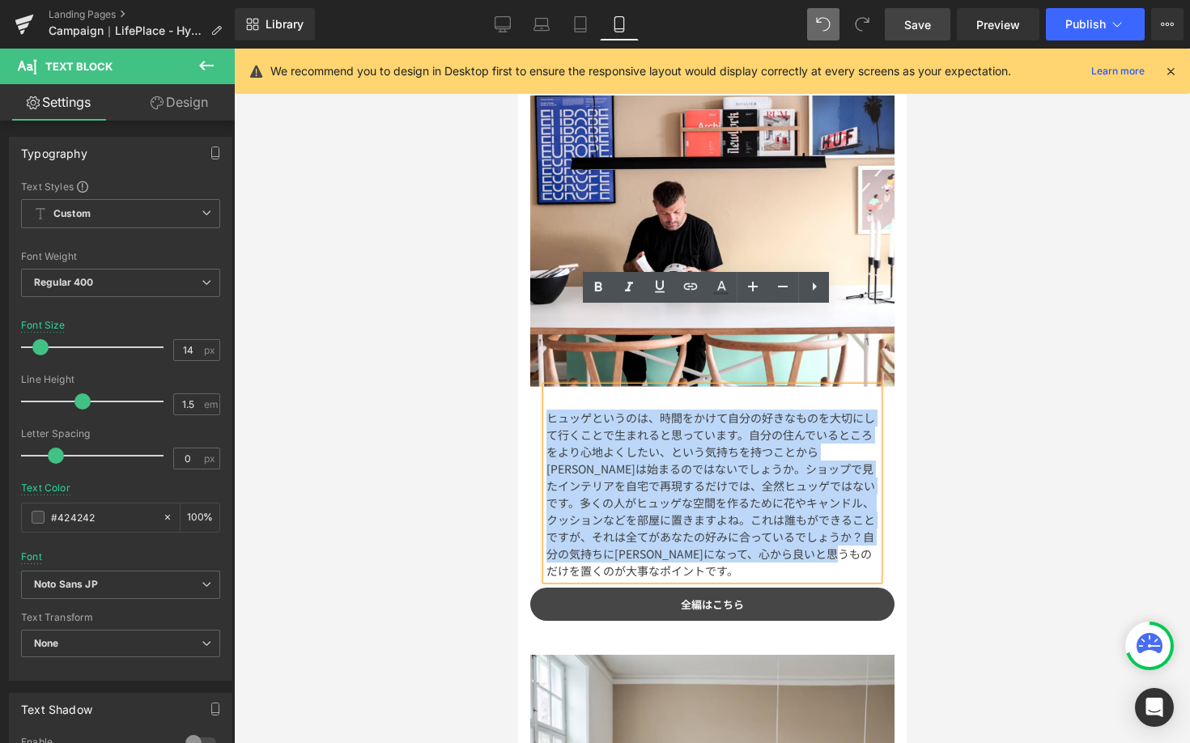
click at [696, 470] on div "ヒュッゲというのは、時間をかけて自分の好きなものを大切にして行くことで生まれると思っています。自分の住んでいるところをより心地よくしたい、という気持ちを持つこ…" at bounding box center [711, 483] width 332 height 193
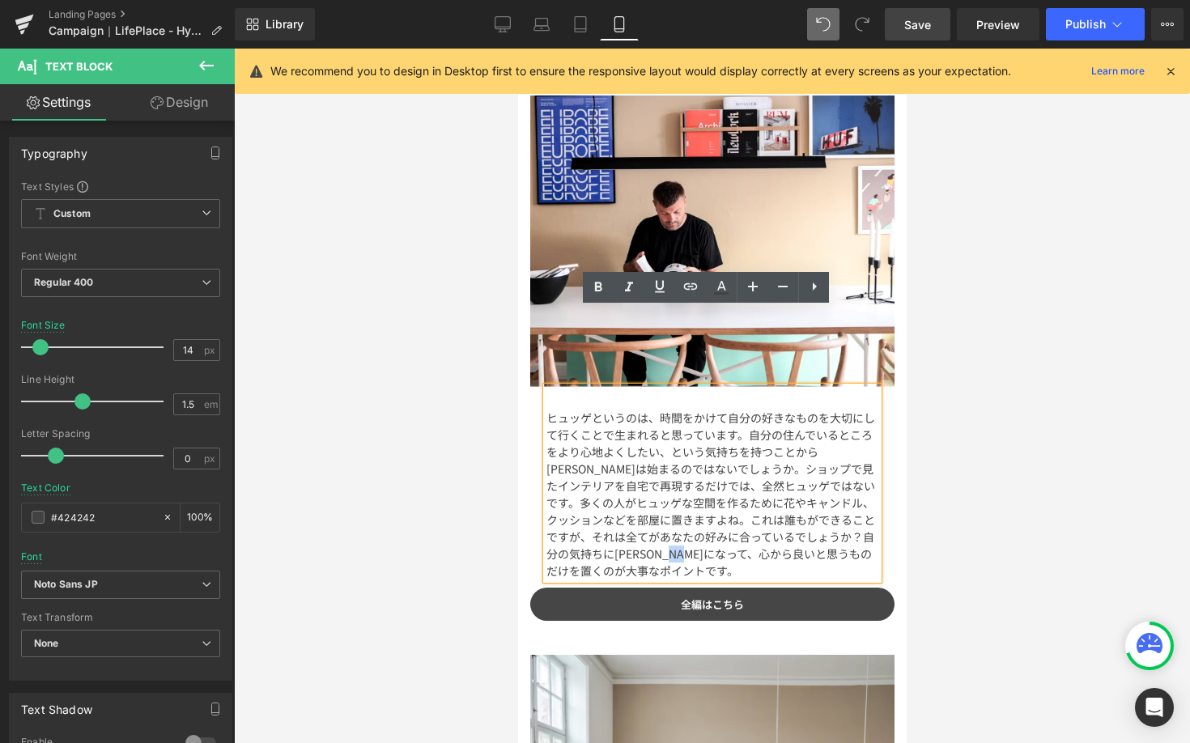
click at [696, 470] on div "ヒュッゲというのは、時間をかけて自分の好きなものを大切にして行くことで生まれると思っています。自分の住んでいるところをより心地よくしたい、という気持ちを持つこ…" at bounding box center [711, 483] width 332 height 193
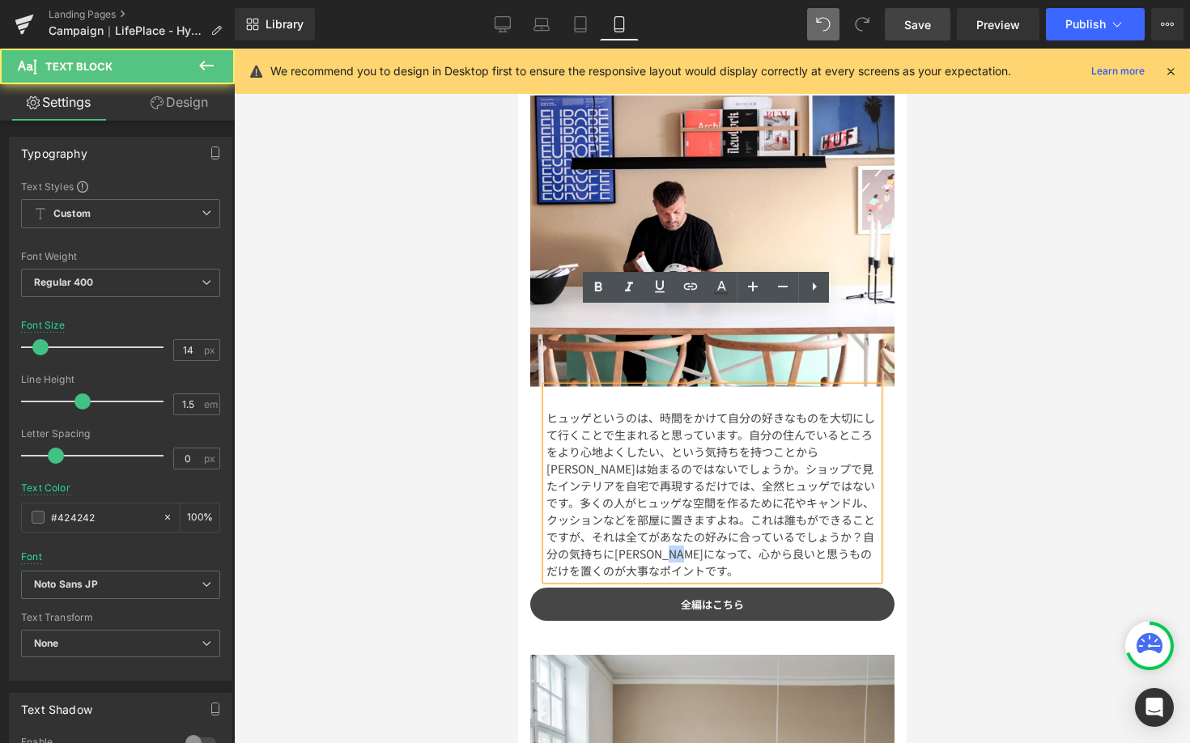
click at [696, 470] on div "ヒュッゲというのは、時間をかけて自分の好きなものを大切にして行くことで生まれると思っています。自分の住んでいるところをより心地よくしたい、という気持ちを持つこ…" at bounding box center [711, 483] width 332 height 193
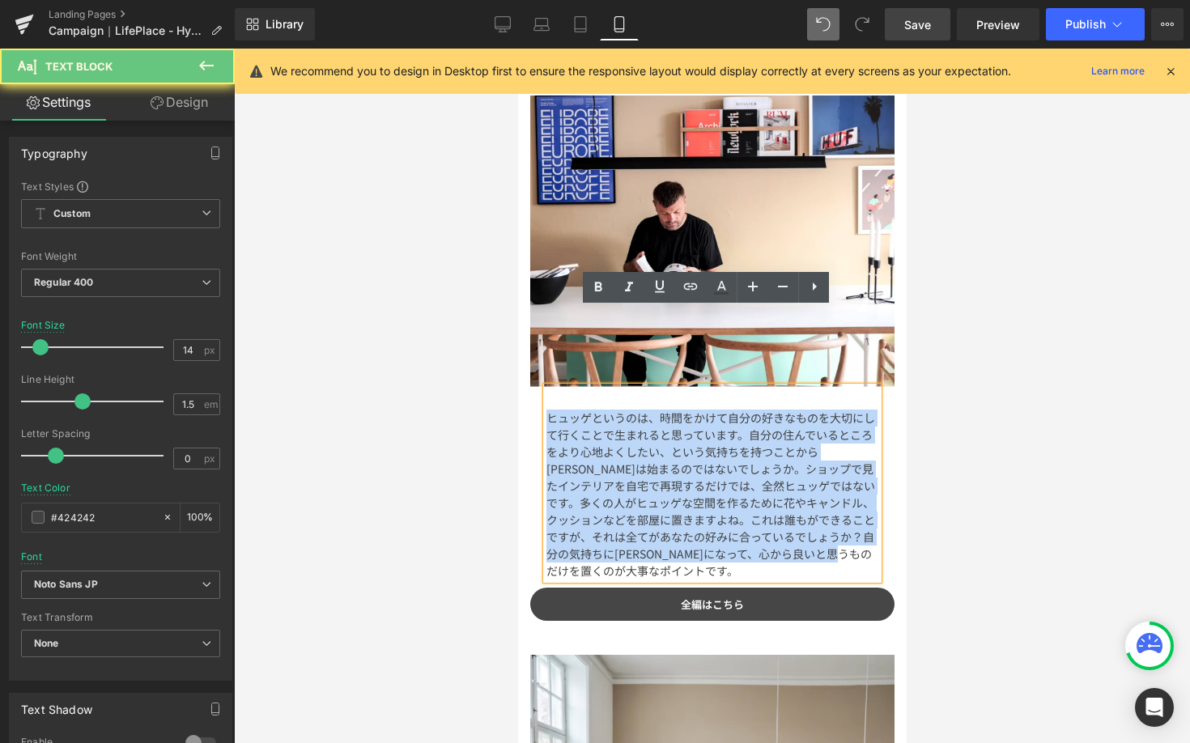
click at [696, 470] on div "ヒュッゲというのは、時間をかけて自分の好きなものを大切にして行くことで生まれると思っています。自分の住んでいるところをより心地よくしたい、という気持ちを持つこ…" at bounding box center [711, 483] width 332 height 193
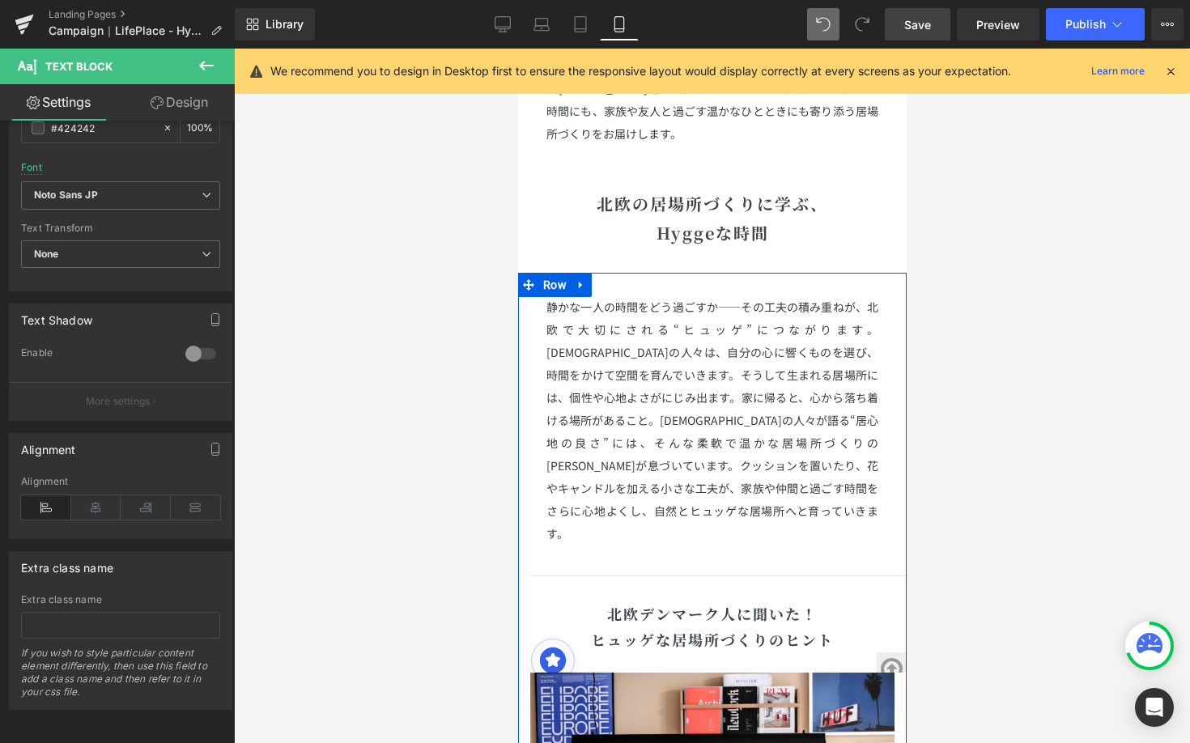
scroll to position [1232, 0]
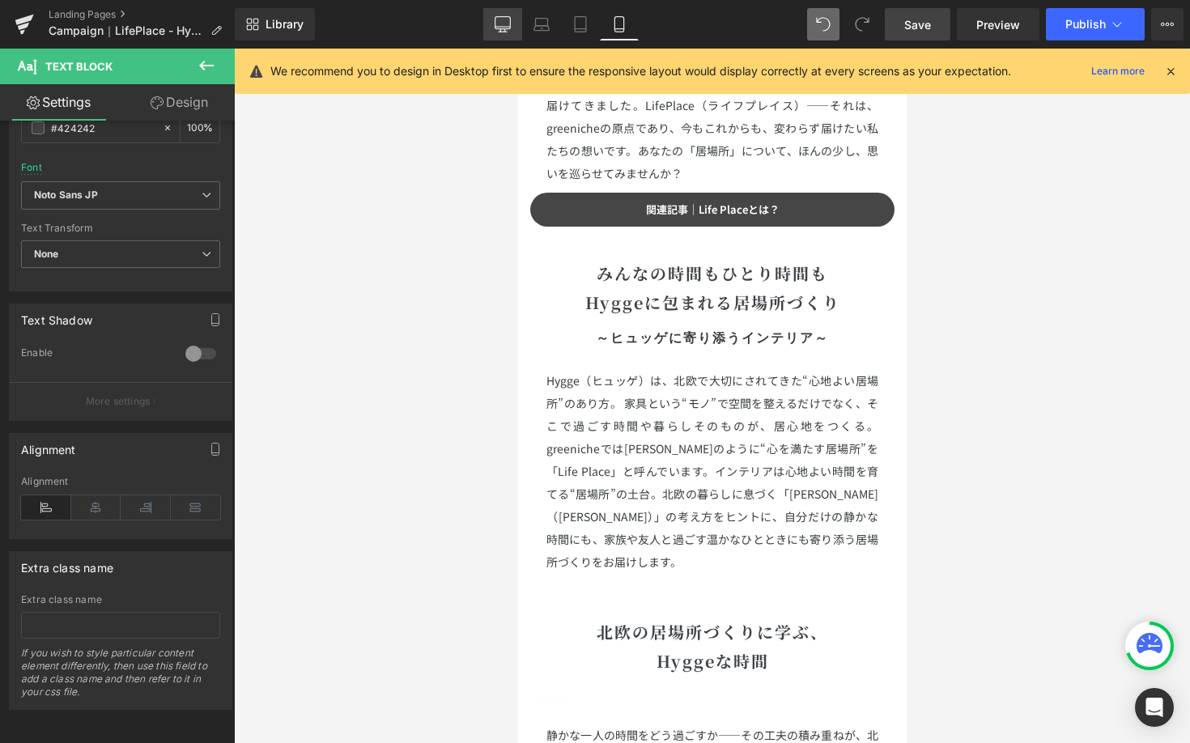
click at [507, 28] on icon at bounding box center [502, 24] width 16 height 16
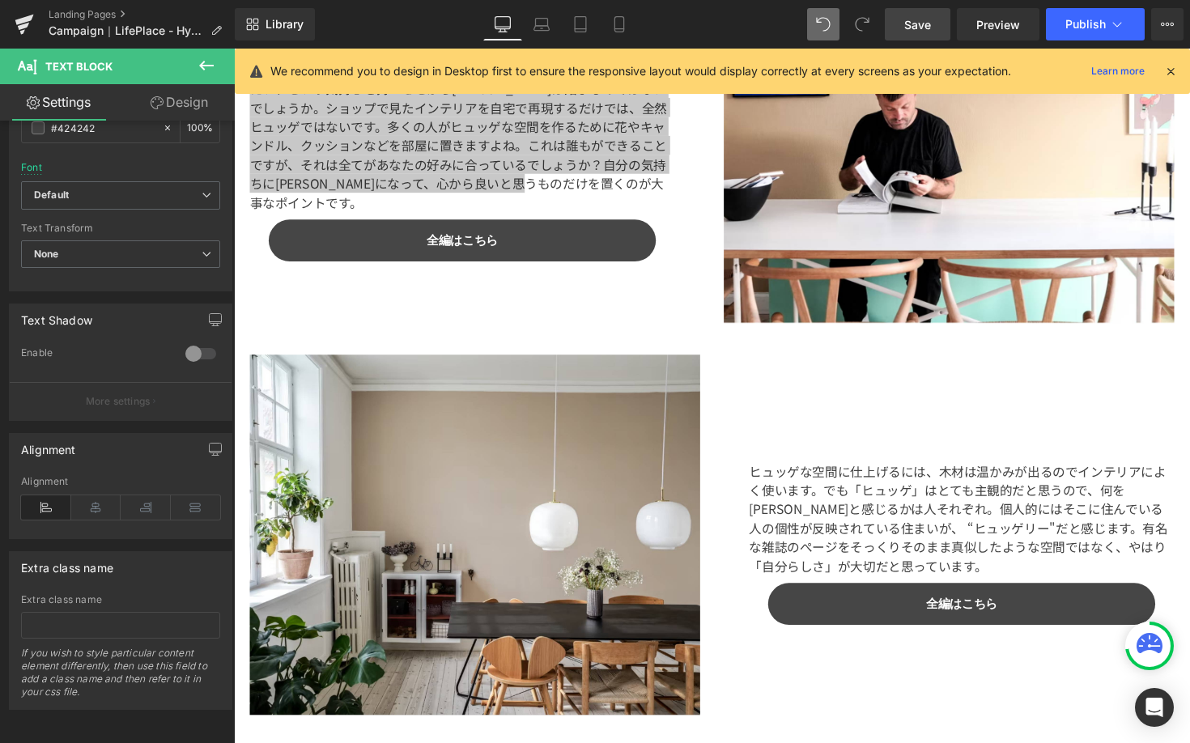
scroll to position [2283, 0]
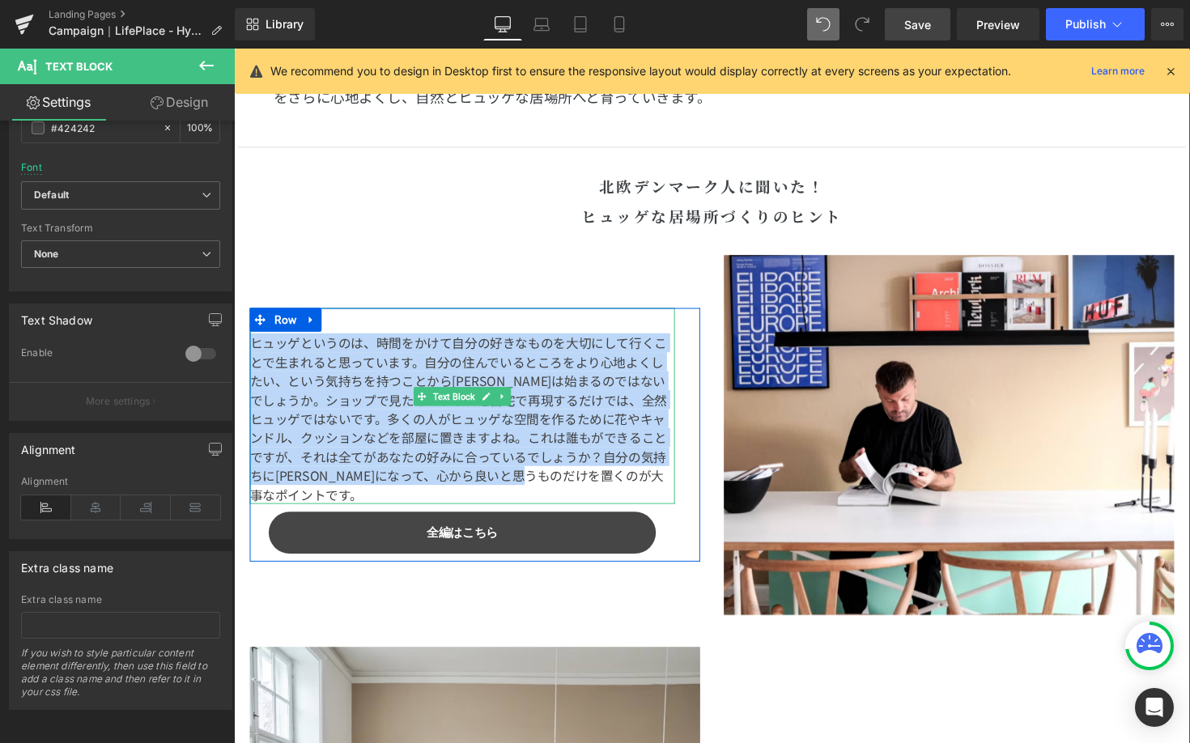
click at [384, 418] on div "ヒュッゲというのは、時間をかけて自分の好きなものを大切にして行くことで生まれると思っています。自分の住んでいるところをより心地よくしたい、という気持ちを持つこ…" at bounding box center [467, 414] width 435 height 201
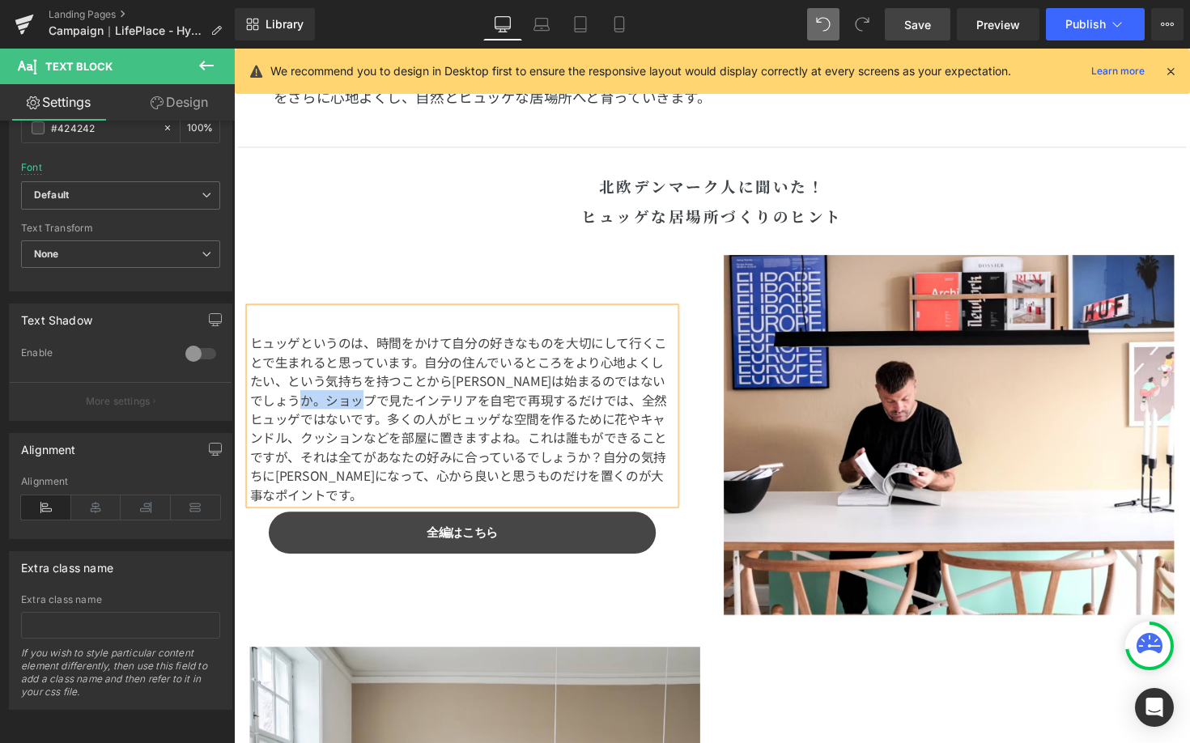
click at [384, 418] on div "ヒュッゲというのは、時間をかけて自分の好きなものを大切にして行くことで生まれると思っています。自分の住んでいるところをより心地よくしたい、という気持ちを持つこ…" at bounding box center [467, 414] width 435 height 201
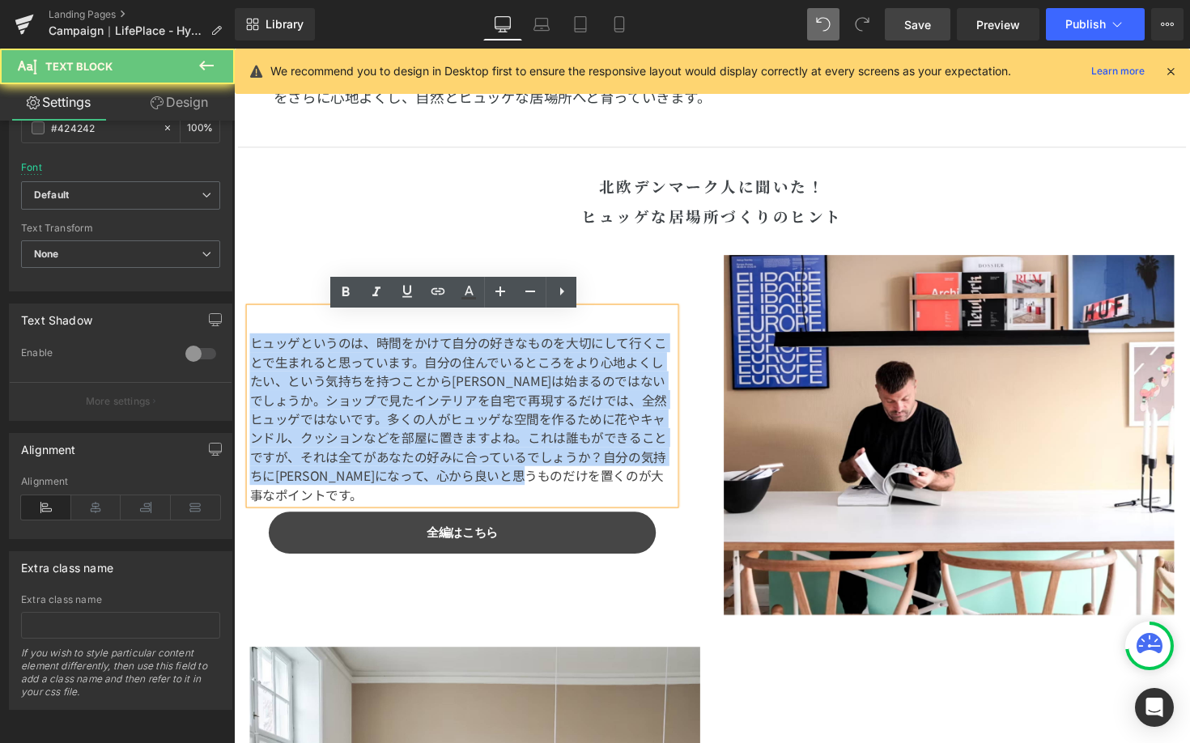
click at [384, 418] on div "ヒュッゲというのは、時間をかけて自分の好きなものを大切にして行くことで生まれると思っています。自分の住んでいるところをより心地よくしたい、という気持ちを持つこ…" at bounding box center [467, 414] width 435 height 201
click at [484, 416] on div "ヒュッゲというのは、時間をかけて自分の好きなものを大切にして行くことで生まれると思っています。自分の住んでいるところをより心地よくしたい、という気持ちを持つこ…" at bounding box center [467, 414] width 435 height 201
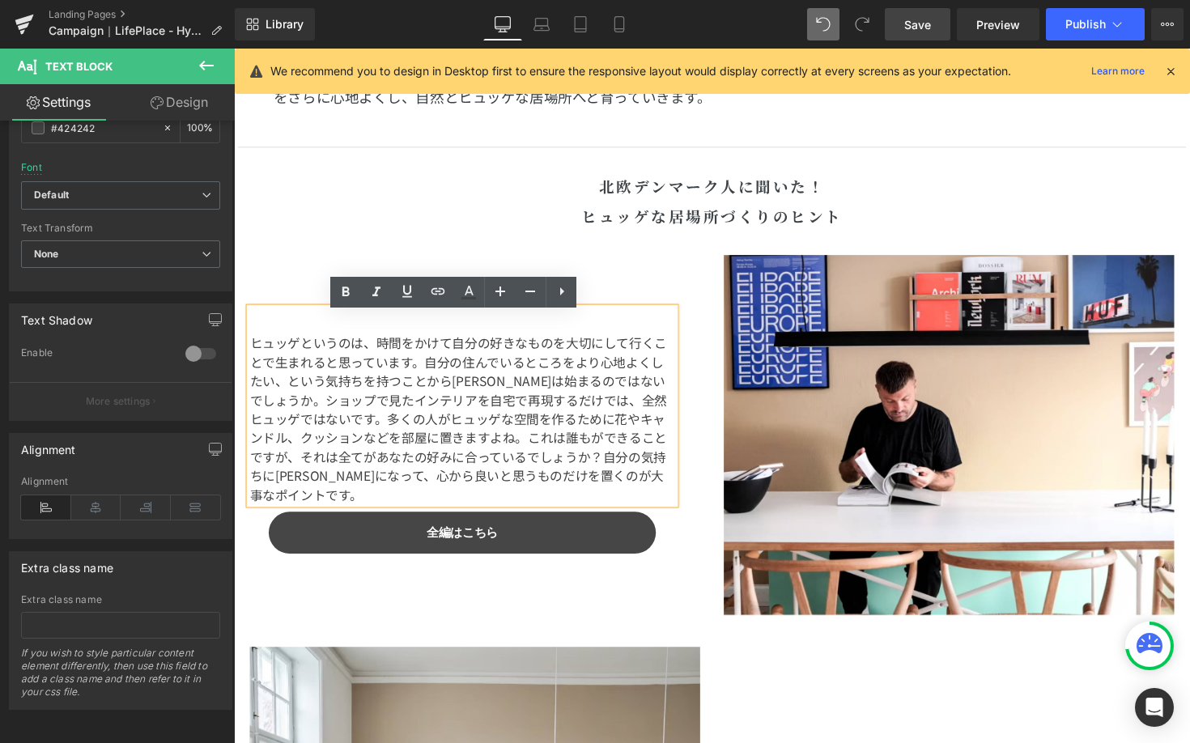
click at [517, 590] on div "ヒュッゲというのは、時間をかけて自分の好きなものを大切にして行くことで生まれると思っています。自分の住んでいるところをより心地よくしたい、という気持ちを持つこ…" at bounding box center [481, 444] width 486 height 369
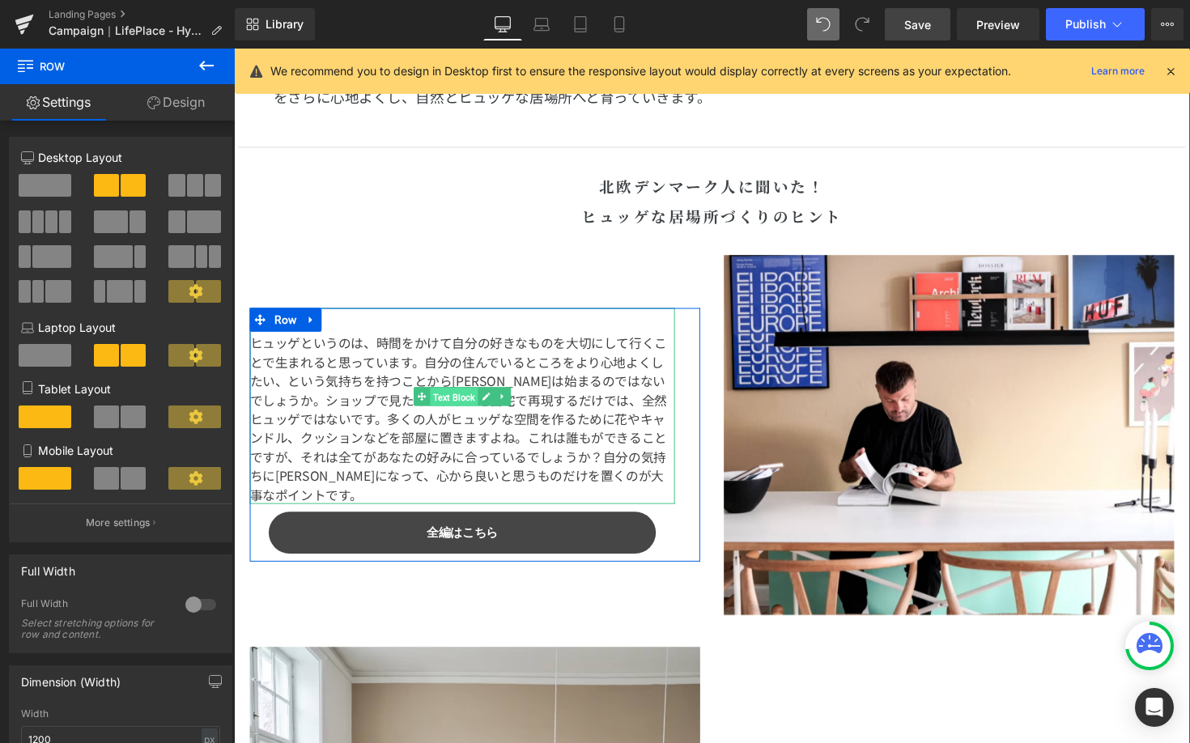
click at [464, 409] on span "Text Block" at bounding box center [459, 405] width 49 height 19
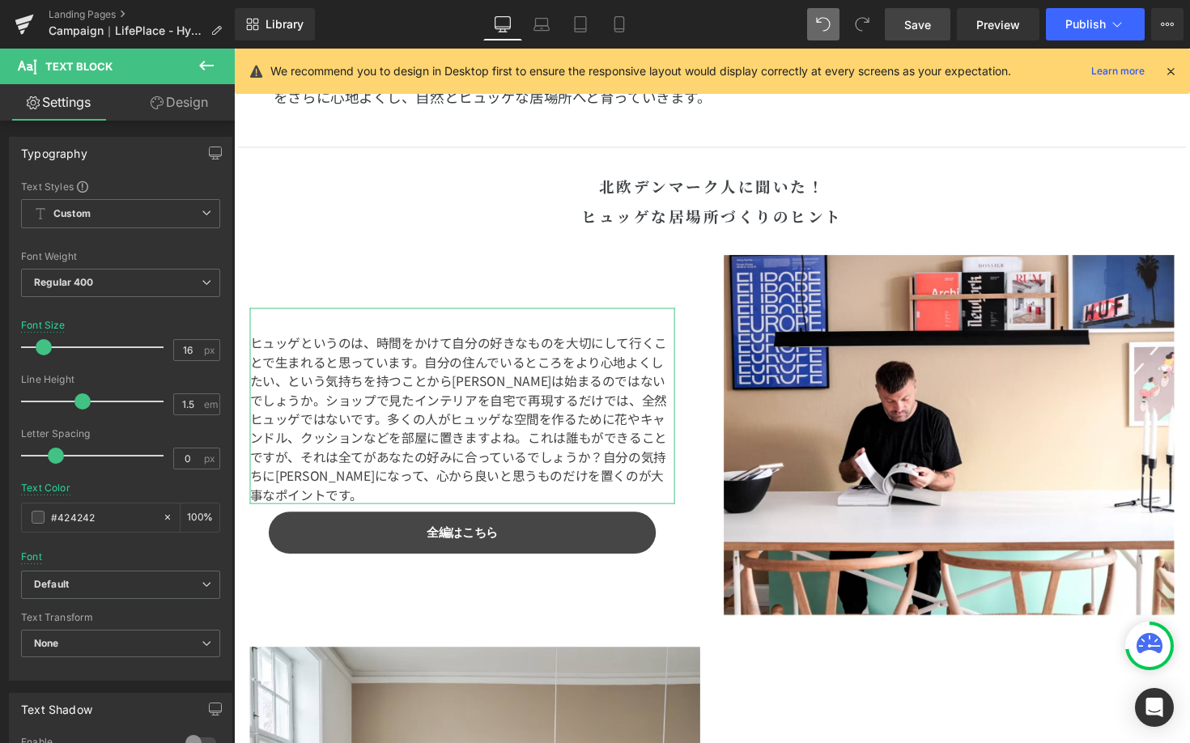
click at [217, 100] on link "Design" at bounding box center [179, 102] width 117 height 36
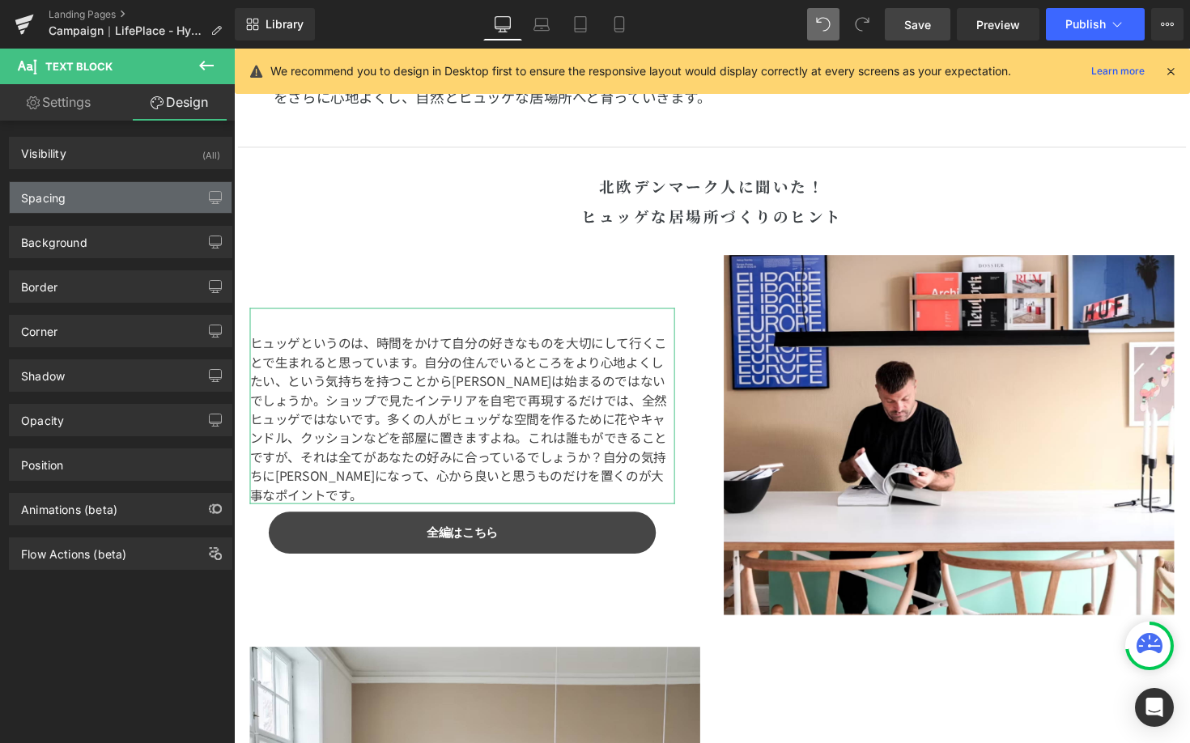
click at [151, 185] on div "Spacing" at bounding box center [121, 197] width 222 height 31
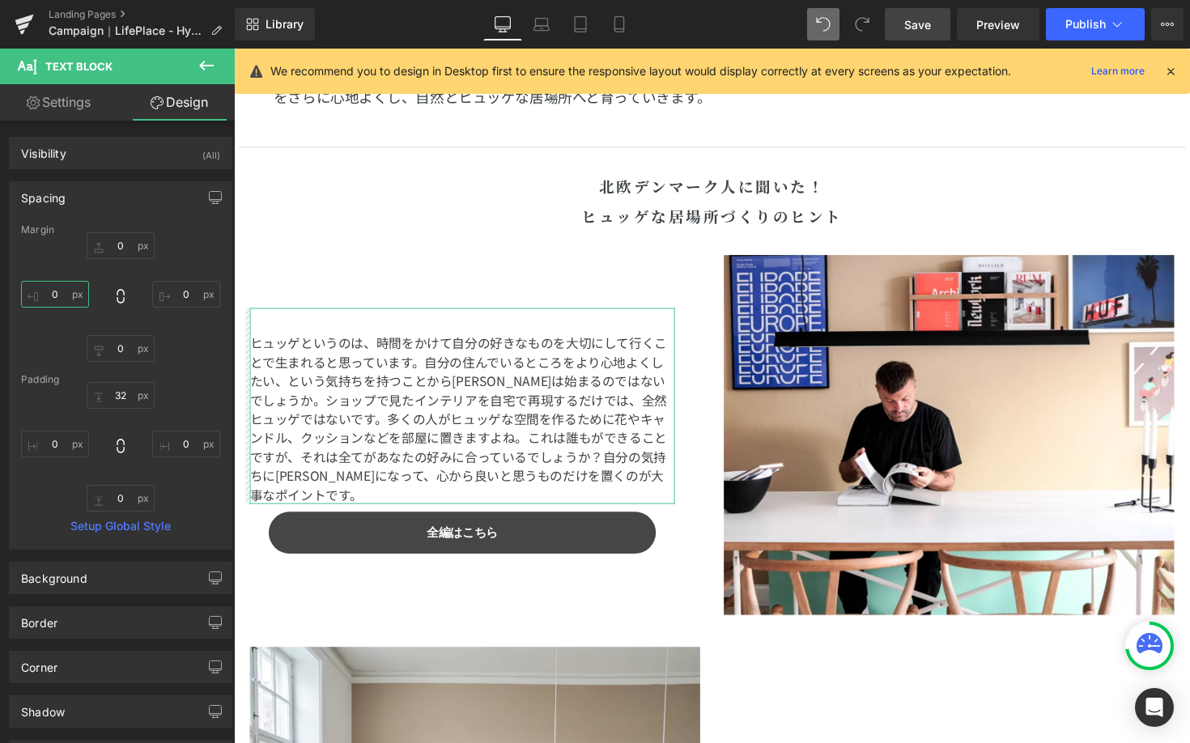
click at [64, 299] on input "0" at bounding box center [55, 294] width 68 height 27
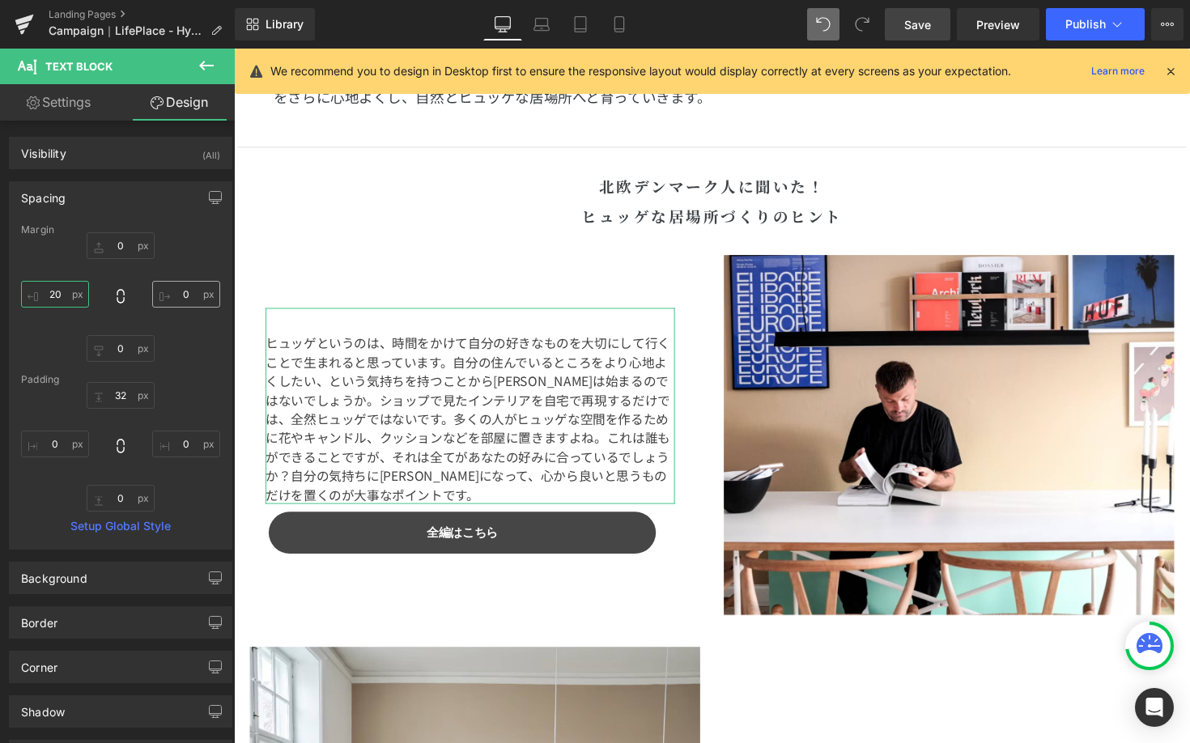
type input "20"
click at [191, 289] on input "0" at bounding box center [186, 294] width 68 height 27
type input "20"
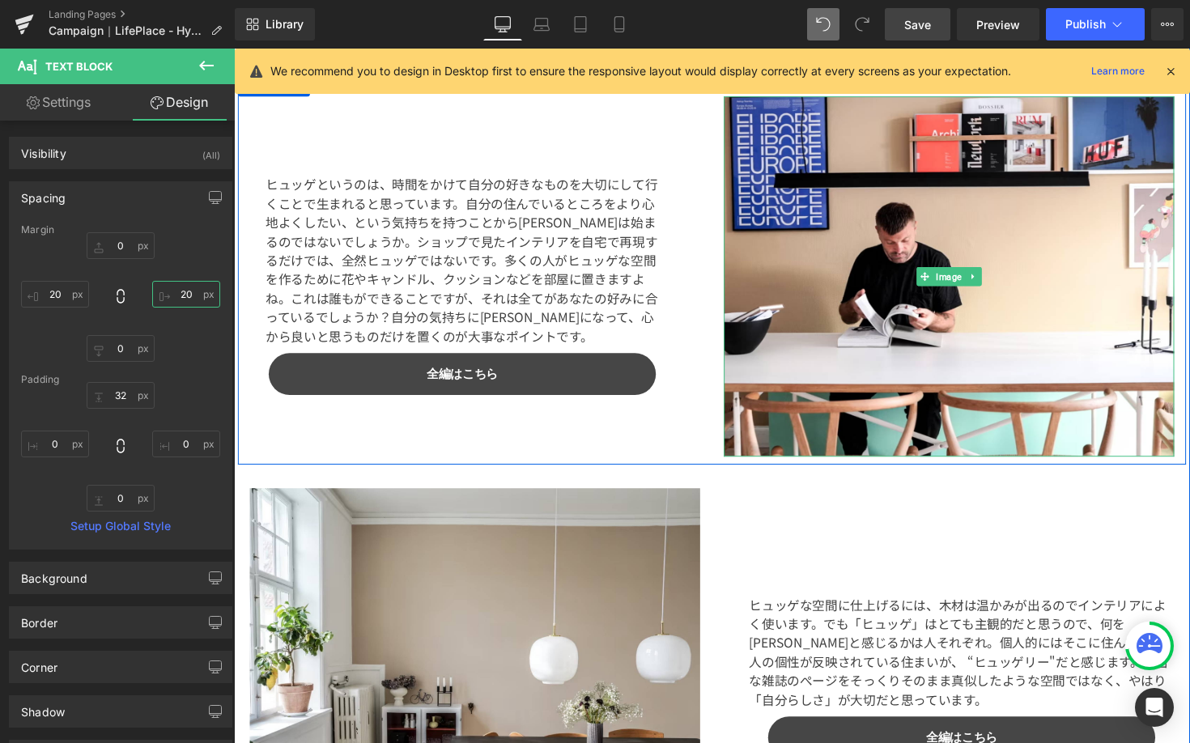
scroll to position [2487, 0]
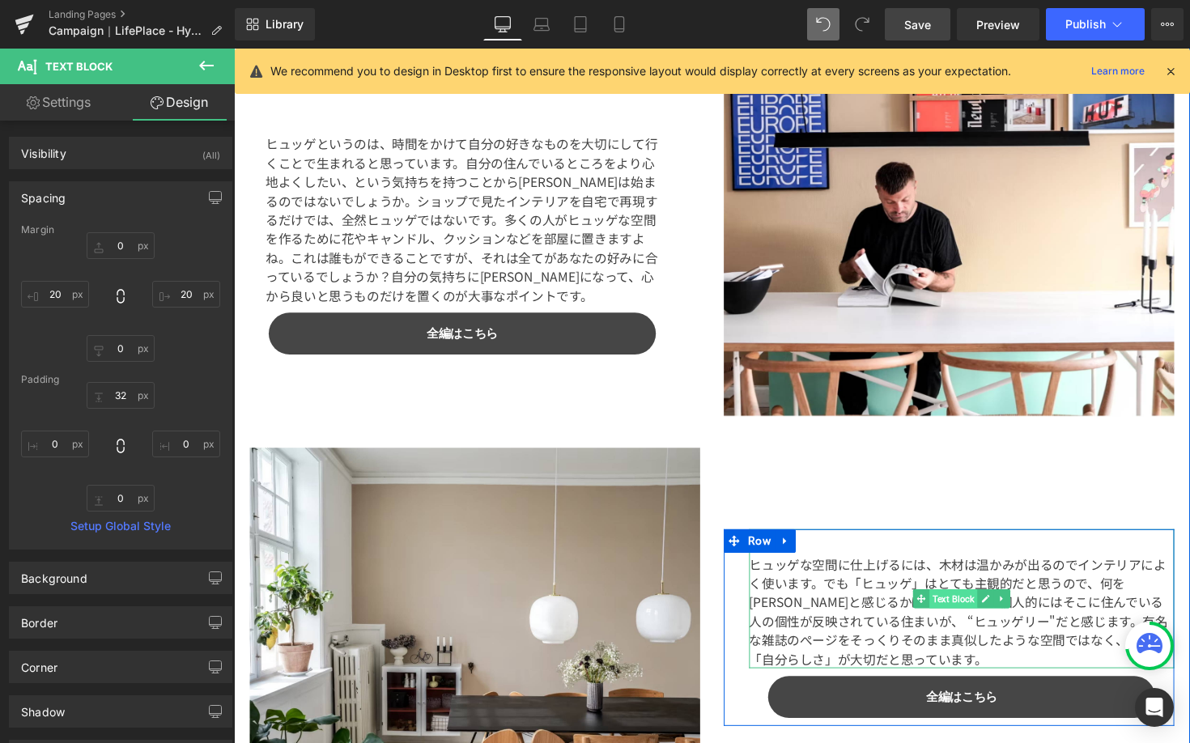
click at [952, 608] on span "Text Block" at bounding box center [970, 611] width 49 height 19
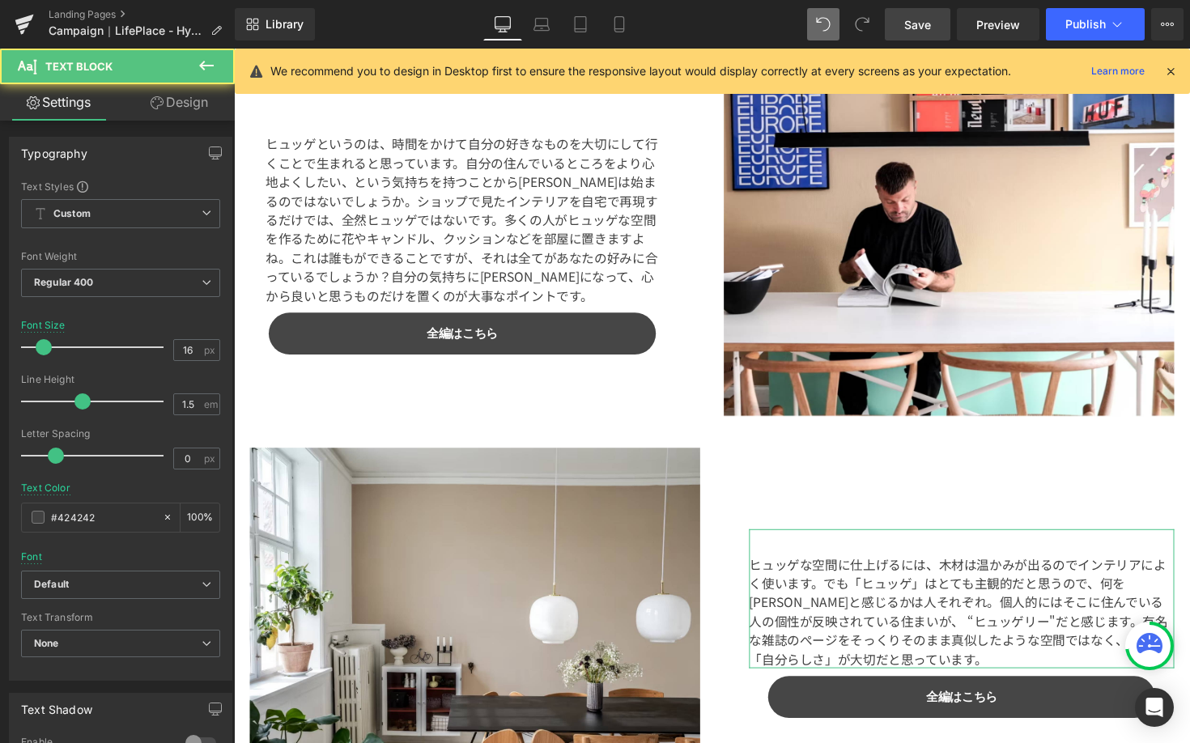
click at [189, 104] on link "Design" at bounding box center [179, 102] width 117 height 36
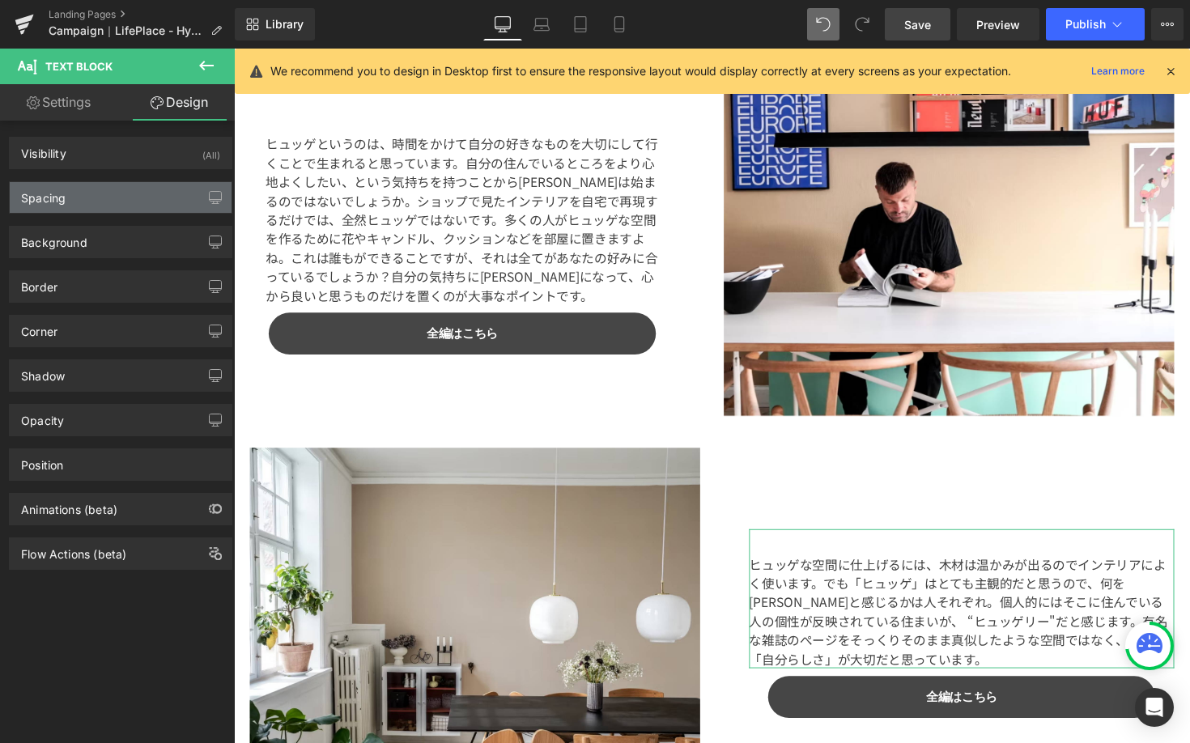
click at [142, 208] on div "Spacing" at bounding box center [121, 197] width 222 height 31
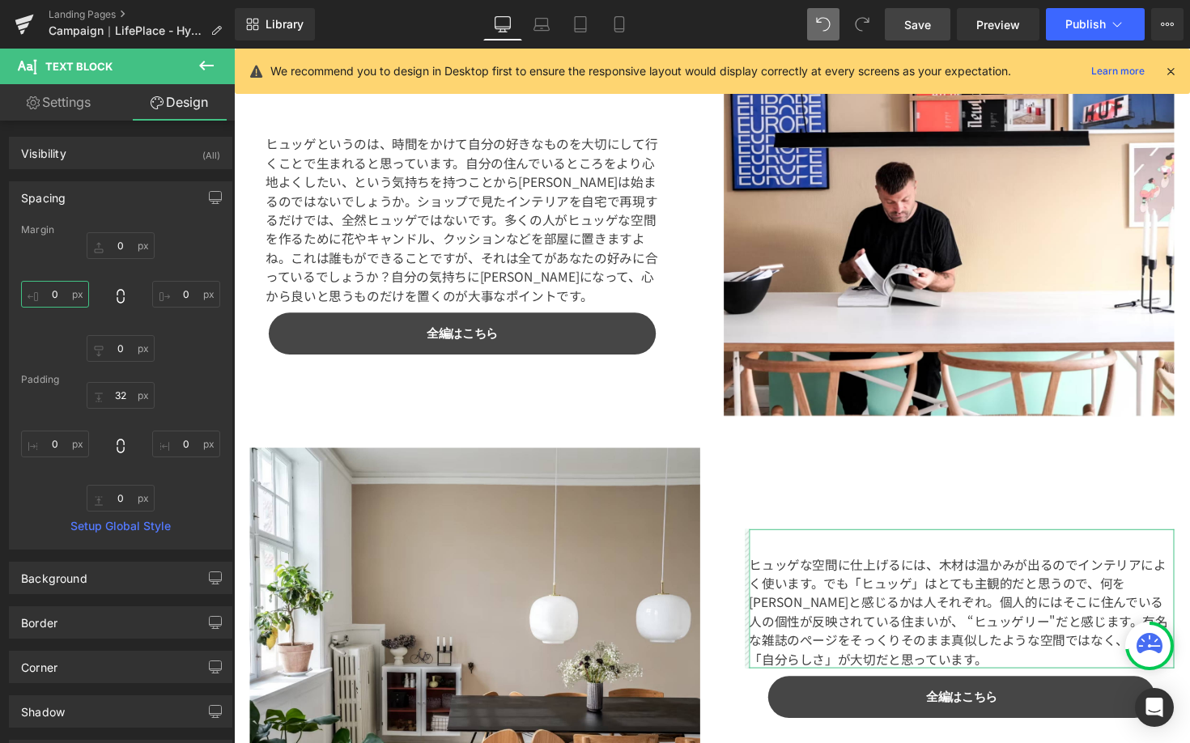
click at [57, 292] on input "0" at bounding box center [55, 294] width 68 height 27
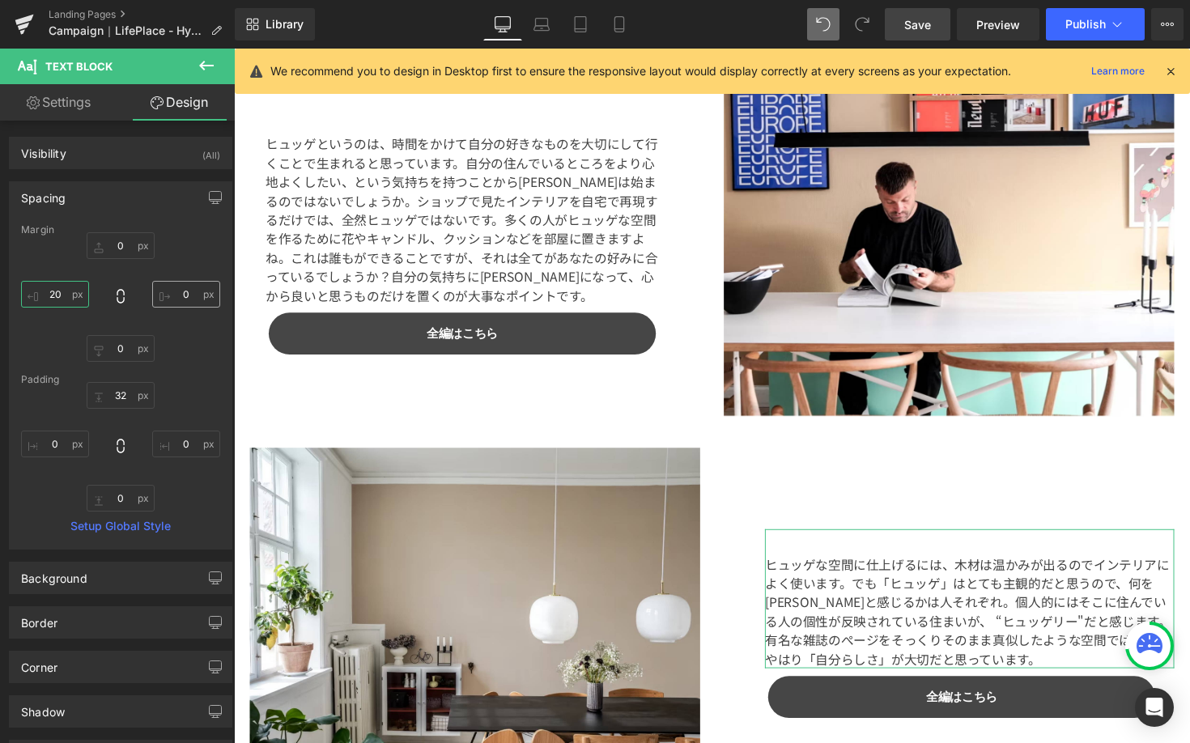
type input "20"
click at [172, 292] on input "0" at bounding box center [186, 294] width 68 height 27
type input "20"
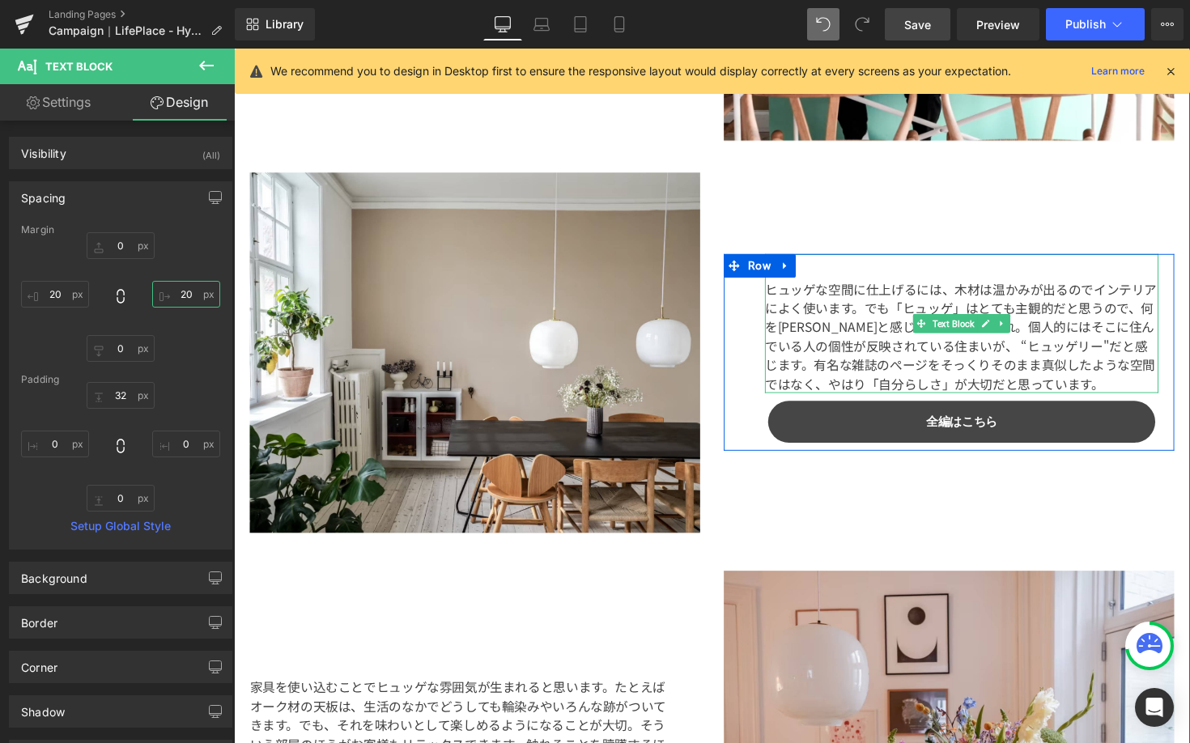
scroll to position [2929, 0]
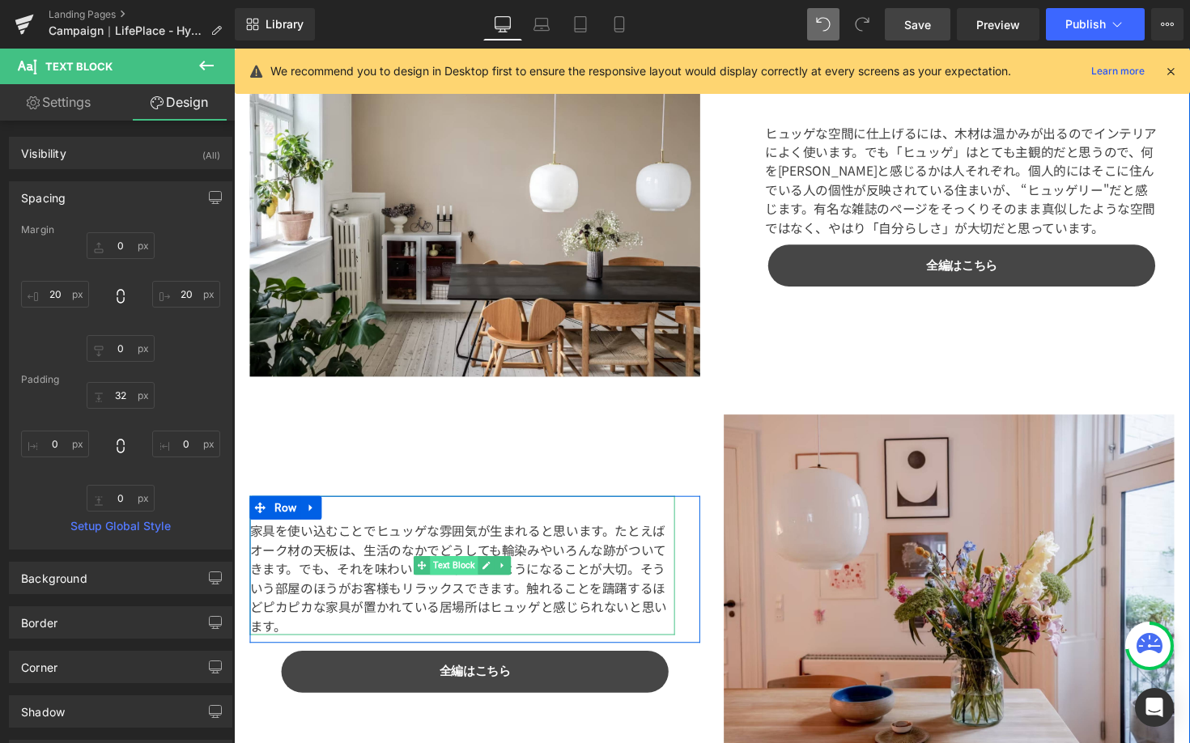
click at [443, 575] on span "Text Block" at bounding box center [459, 577] width 49 height 19
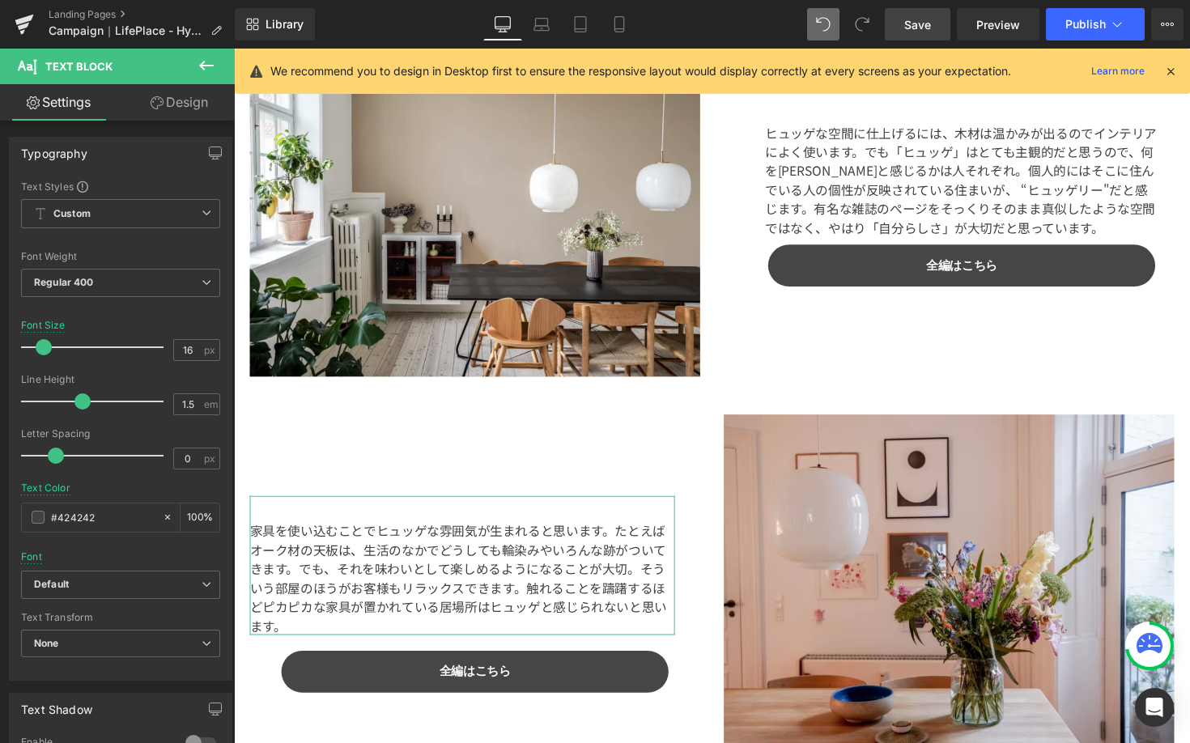
click at [179, 100] on link "Design" at bounding box center [179, 102] width 117 height 36
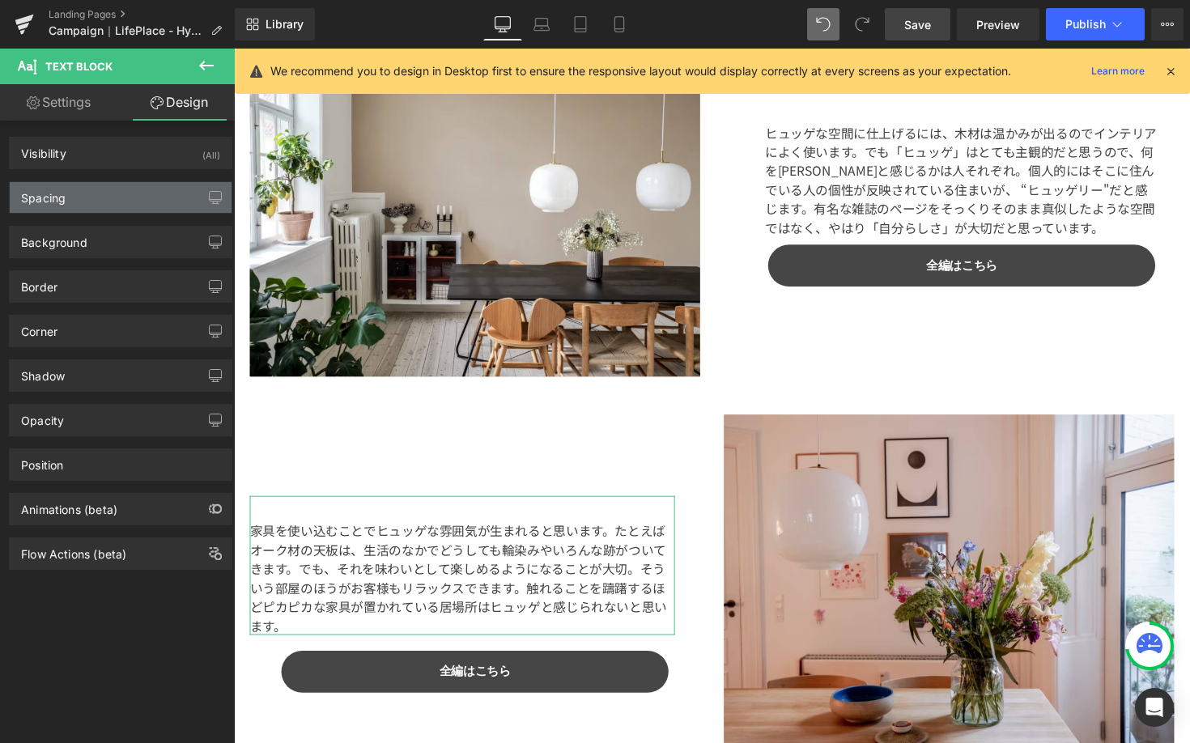
click at [120, 197] on div "Spacing" at bounding box center [121, 197] width 222 height 31
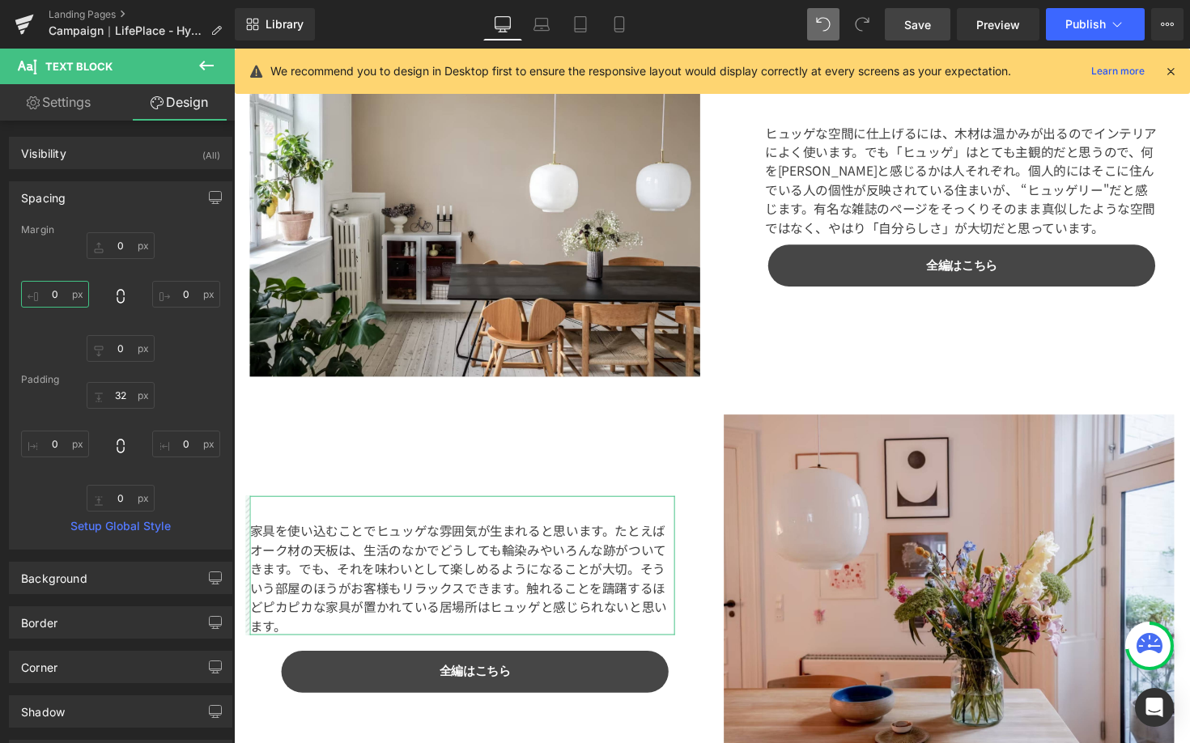
click at [59, 296] on input "0" at bounding box center [55, 294] width 68 height 27
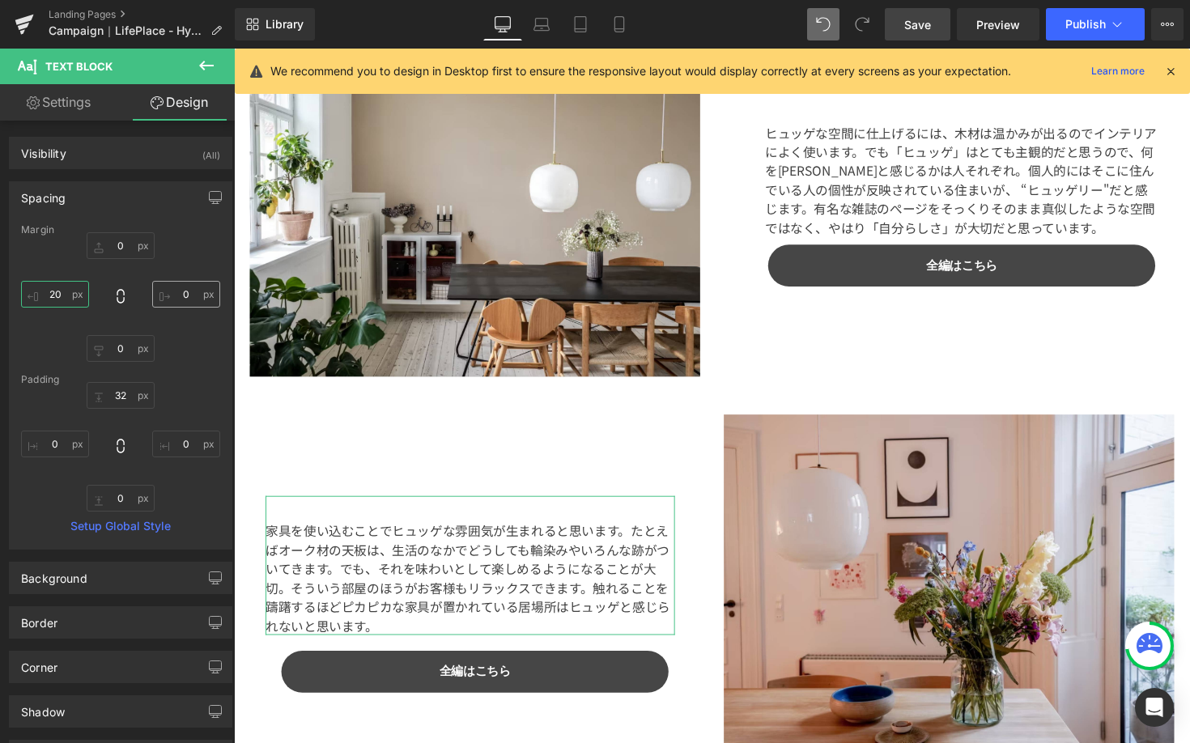
type input "20"
click at [173, 297] on input "0" at bounding box center [186, 294] width 68 height 27
type input "20"
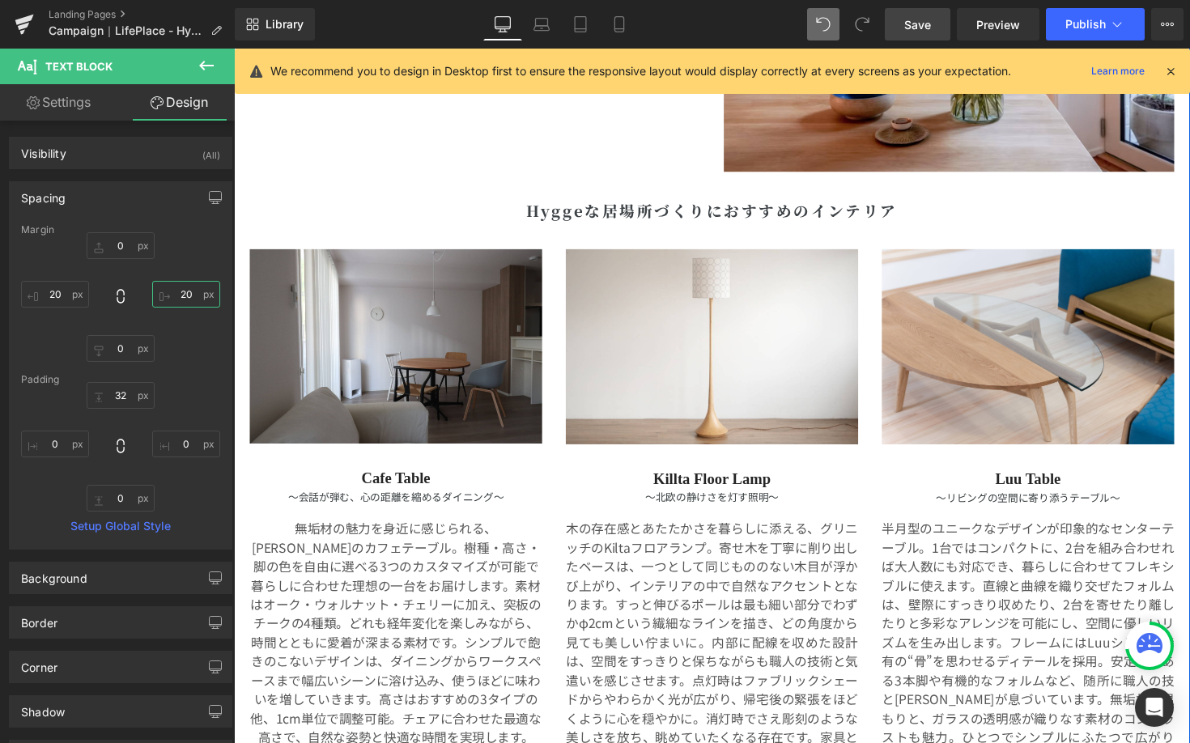
scroll to position [3646, 0]
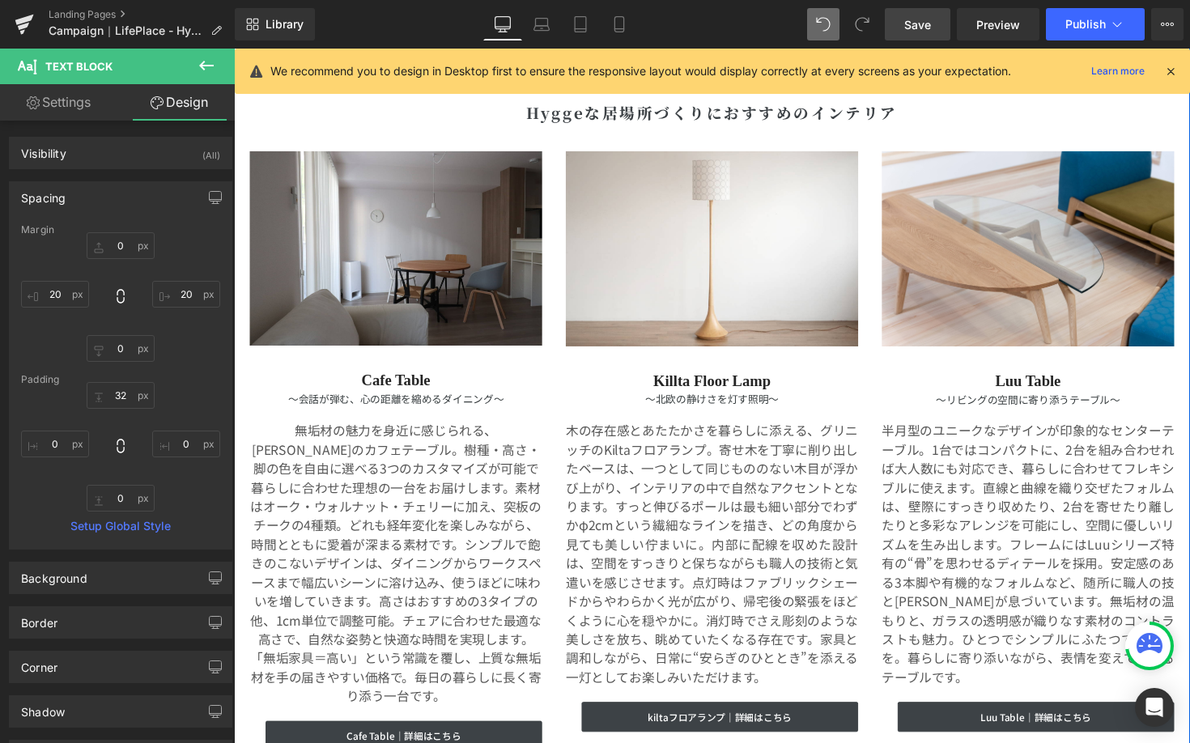
click at [393, 571] on p "無垢材の魅力を身近に感じられる、[PERSON_NAME]のカフェテーブル。樹種・高さ・脚の色を自由に選べる3つのカスタマイズが可能で暮らしに合わせた理想の一…" at bounding box center [399, 575] width 299 height 291
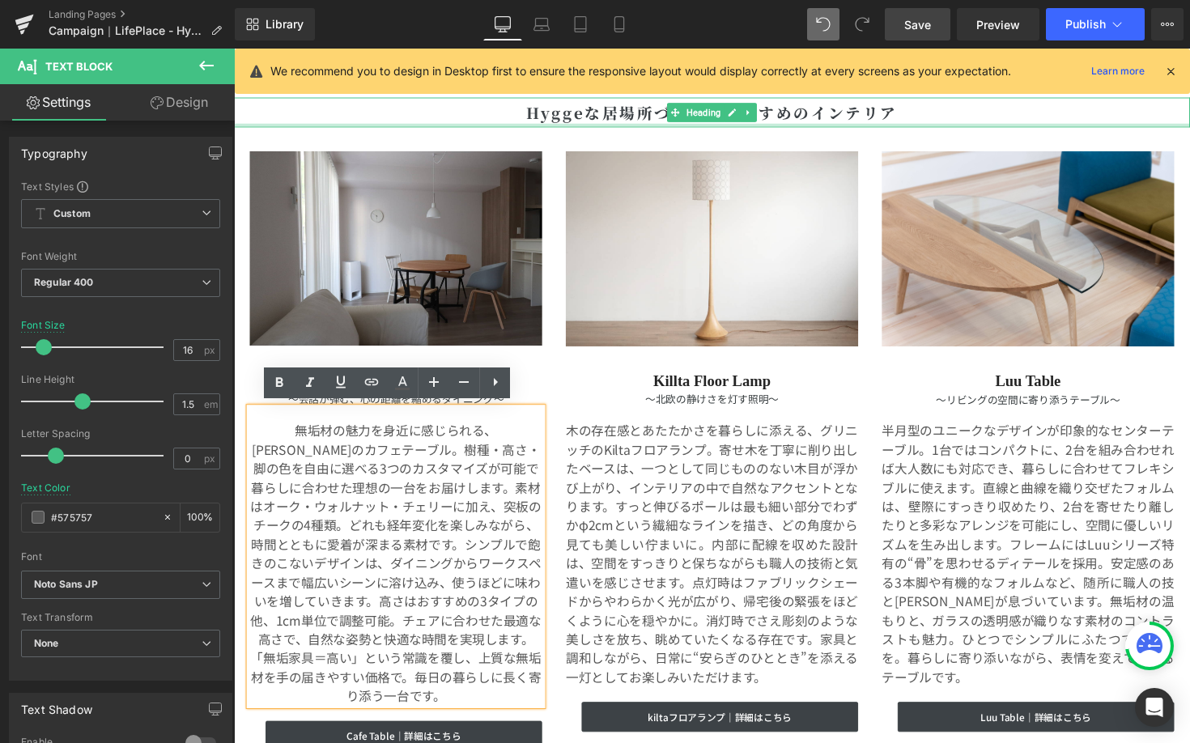
click at [465, 125] on div at bounding box center [723, 127] width 979 height 4
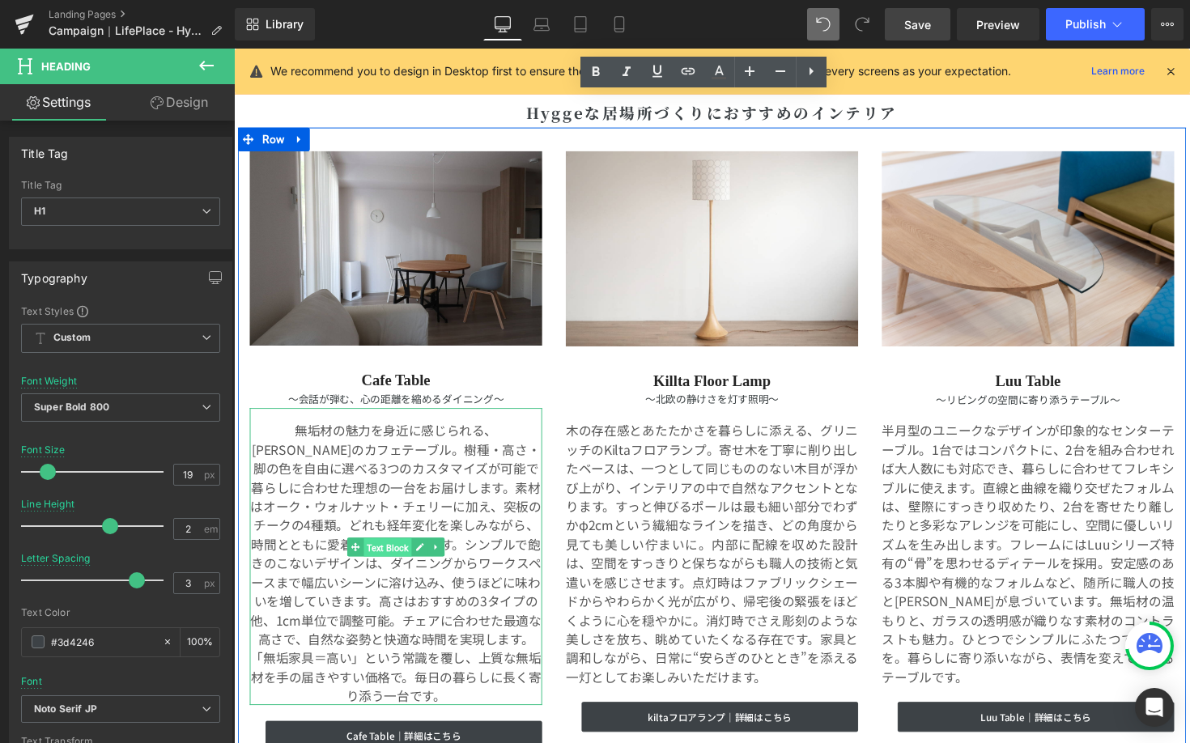
click at [392, 554] on span "Text Block" at bounding box center [391, 558] width 49 height 19
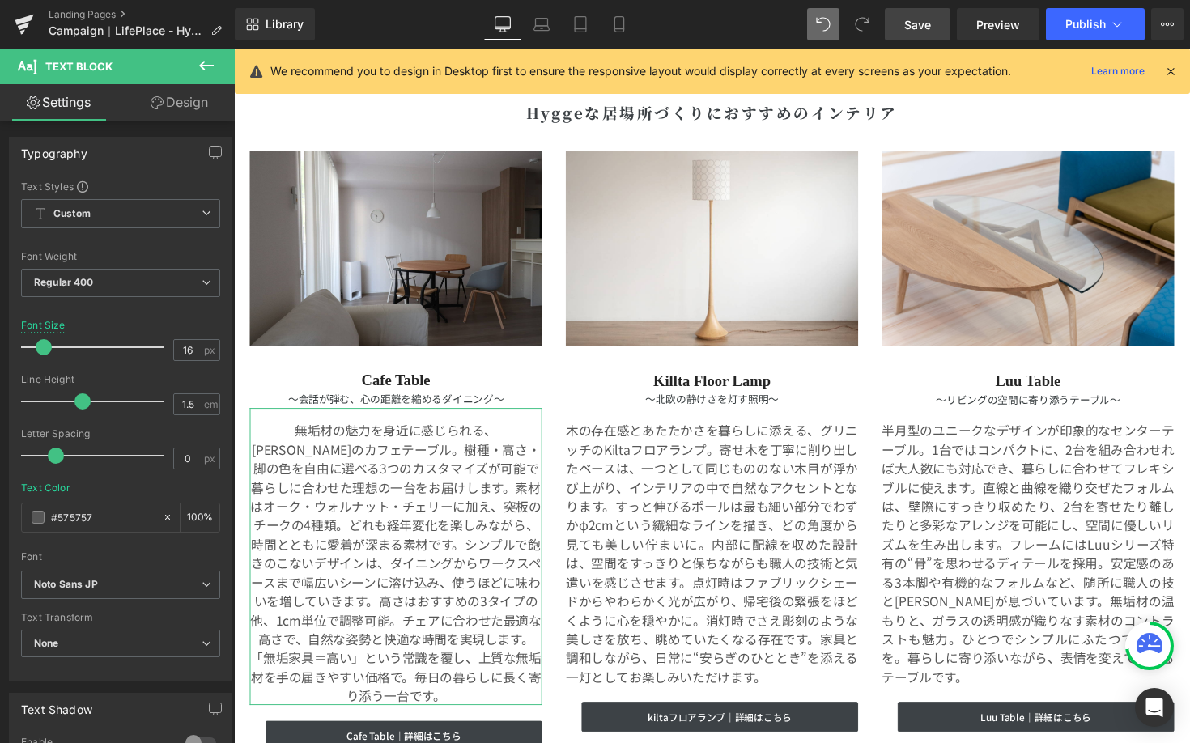
click at [176, 105] on link "Design" at bounding box center [179, 102] width 117 height 36
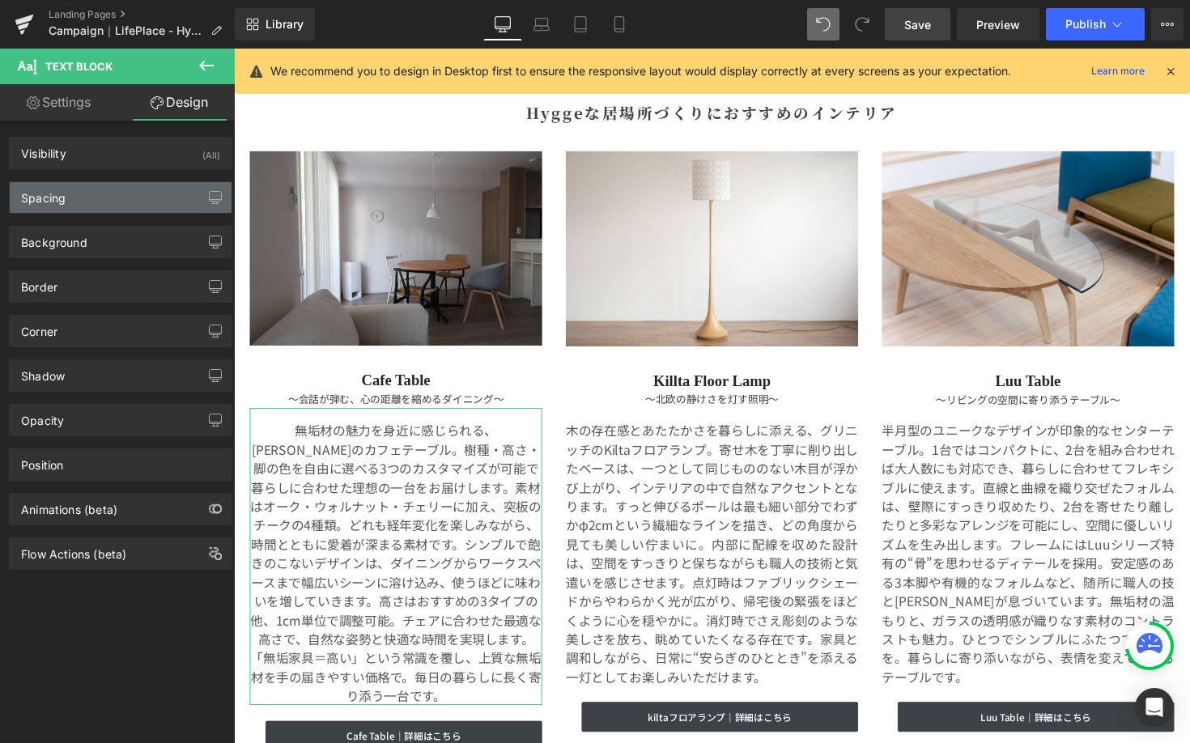
click at [142, 201] on div "Spacing" at bounding box center [121, 197] width 222 height 31
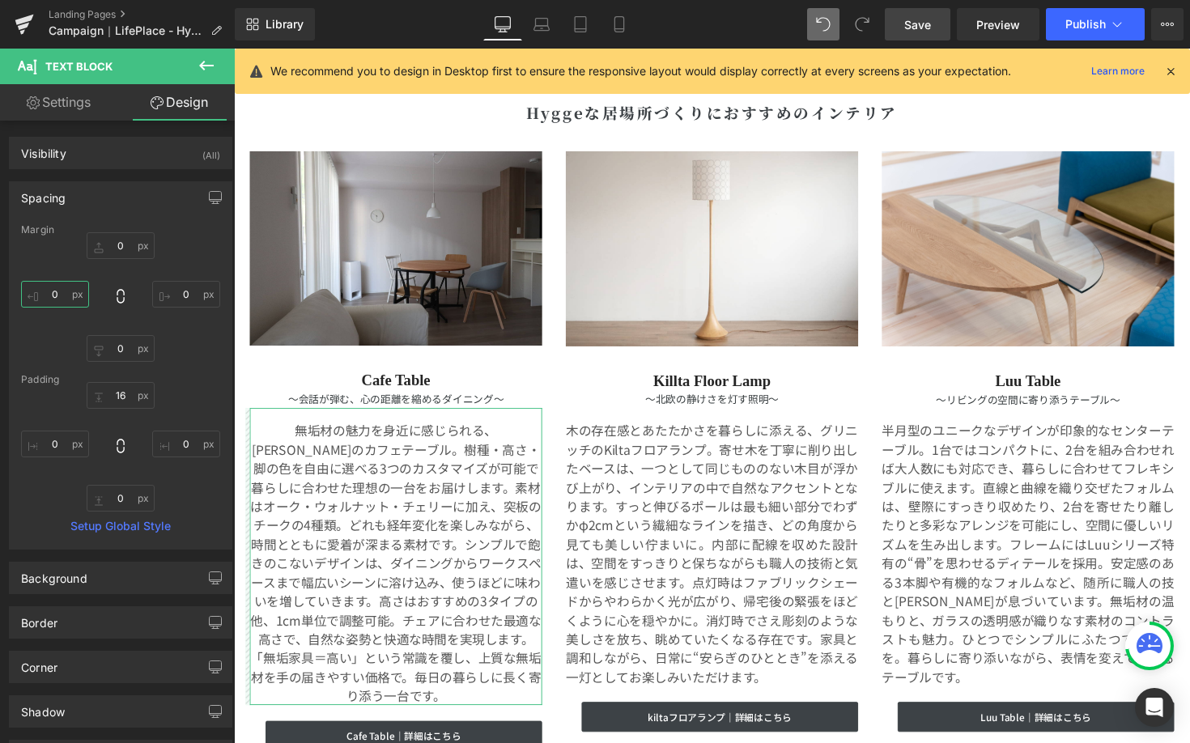
click at [59, 292] on input "0" at bounding box center [55, 294] width 68 height 27
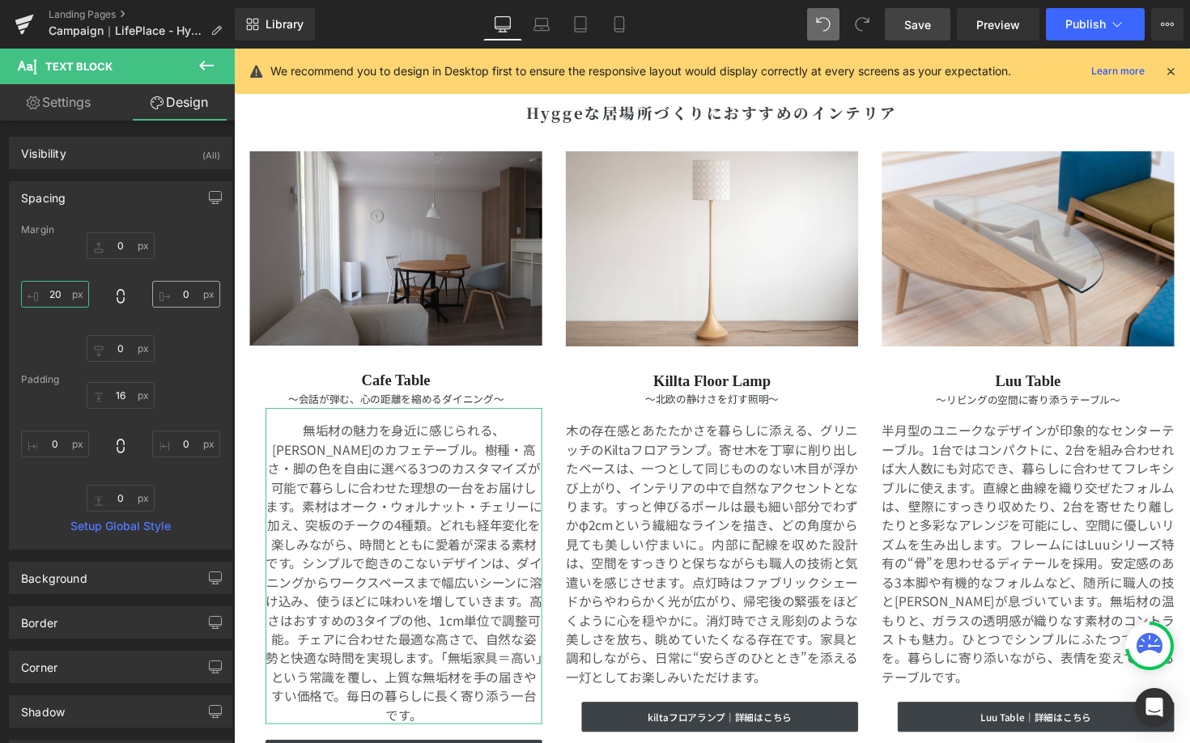
type input "20"
click at [176, 291] on input "0" at bounding box center [186, 294] width 68 height 27
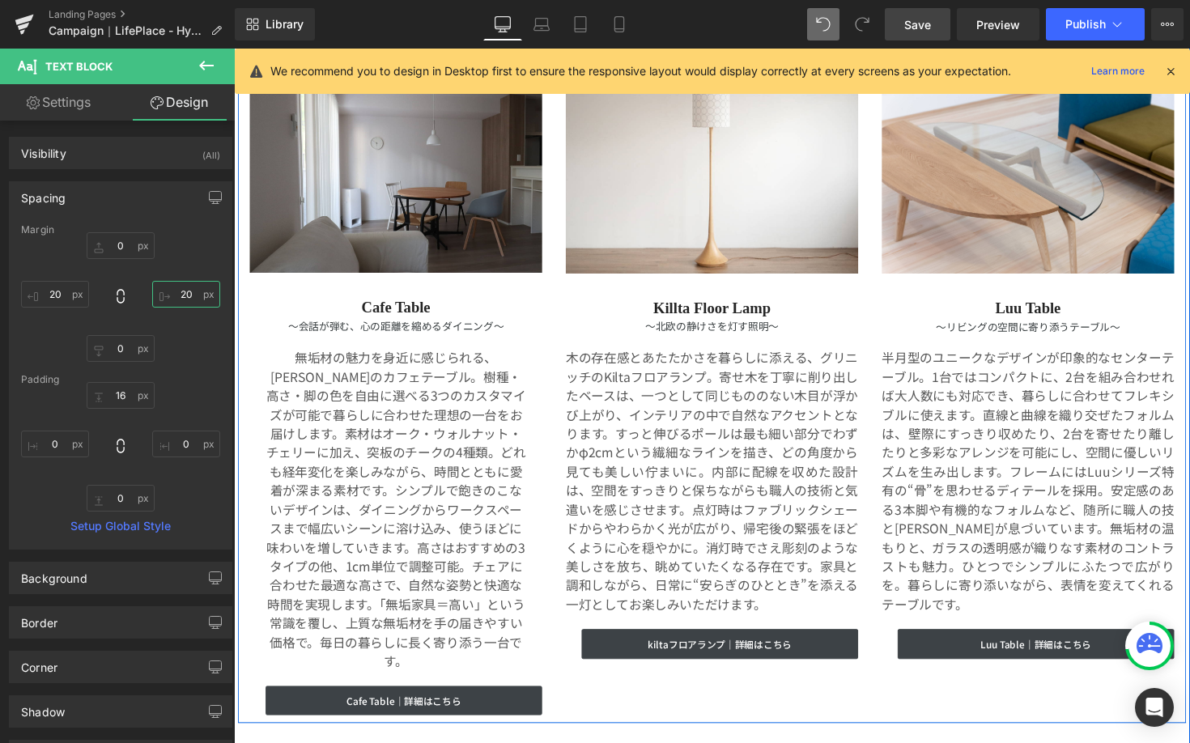
scroll to position [3760, 0]
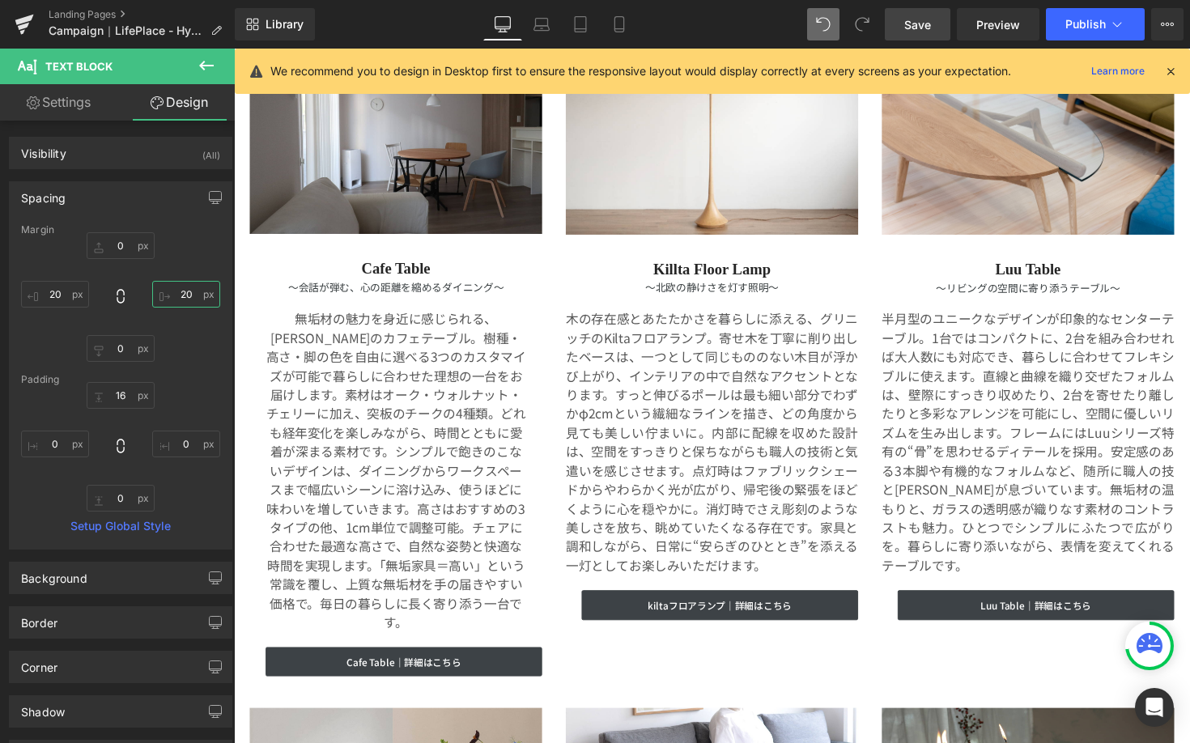
type input "20"
click at [827, 21] on icon at bounding box center [823, 24] width 15 height 15
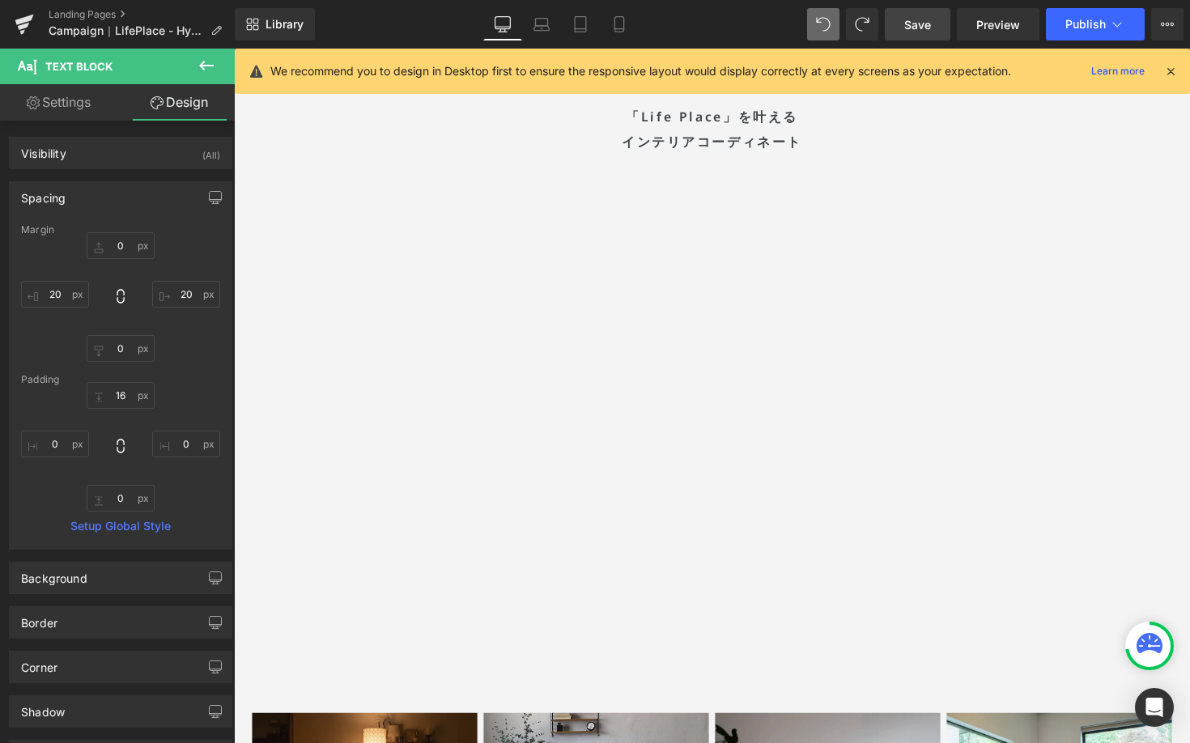
scroll to position [5914, 0]
click at [938, 33] on link "Save" at bounding box center [917, 24] width 66 height 32
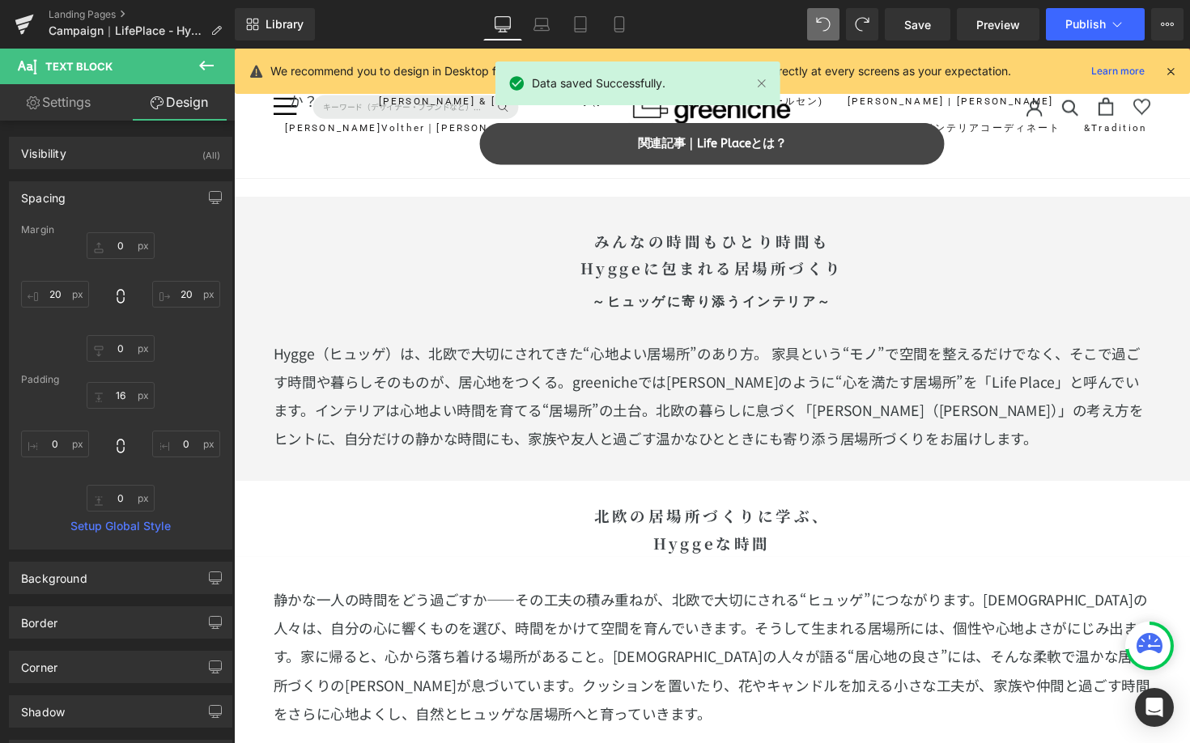
scroll to position [562, 0]
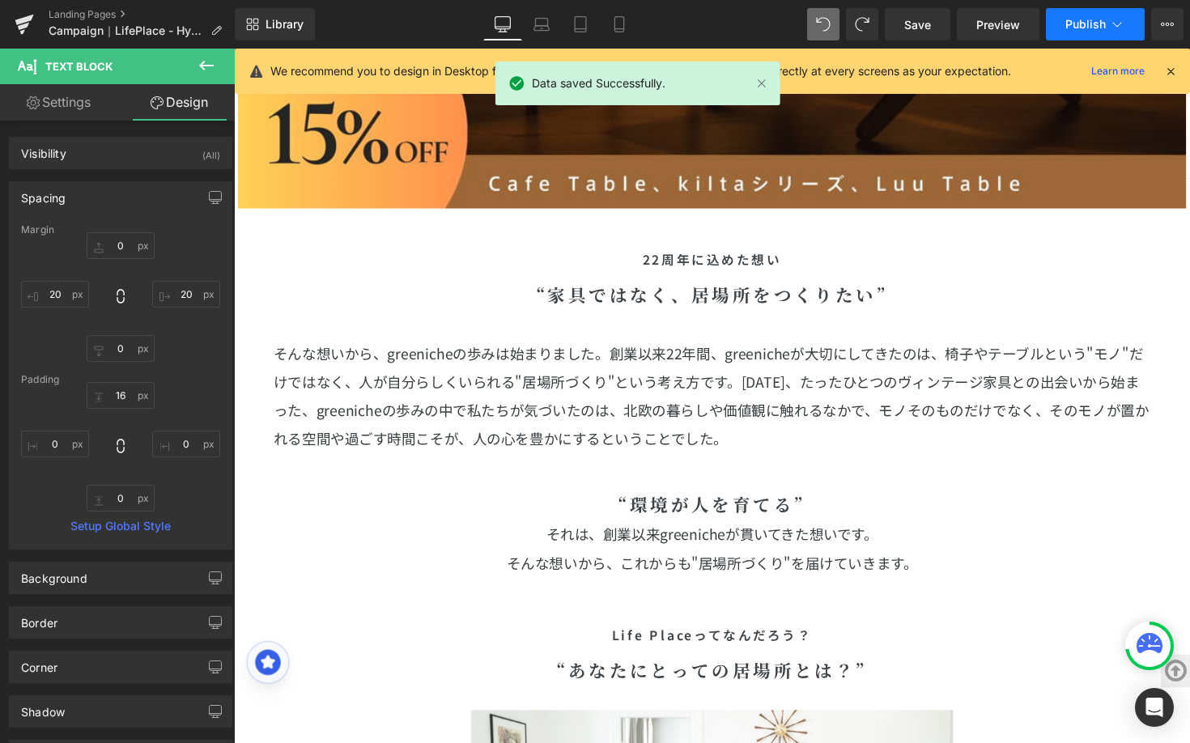
click at [1114, 23] on icon at bounding box center [1117, 24] width 16 height 16
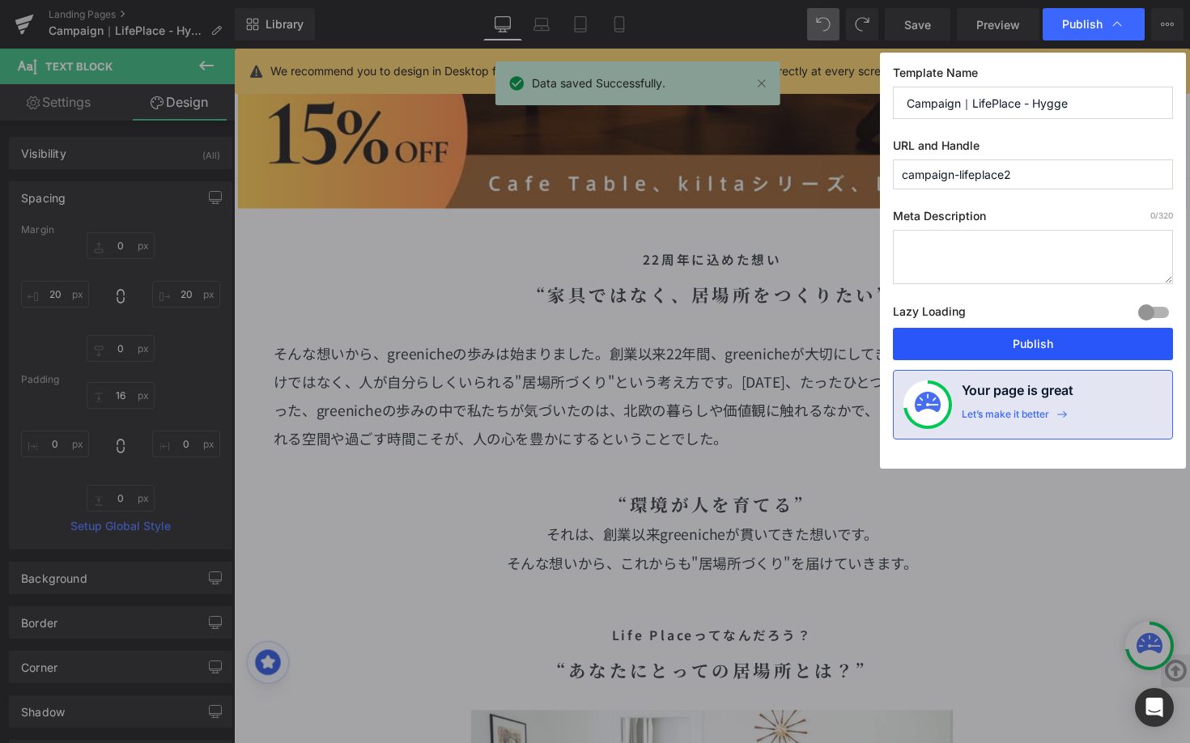
click at [1033, 338] on button "Publish" at bounding box center [1033, 344] width 280 height 32
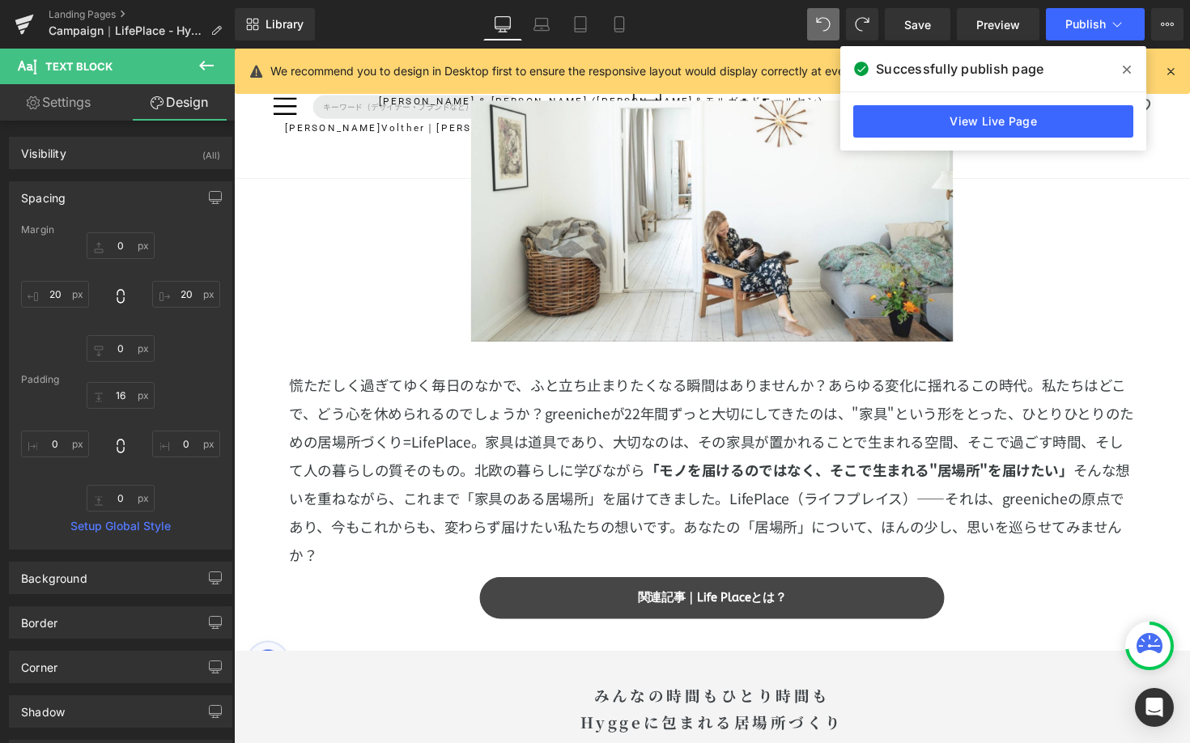
scroll to position [1310, 0]
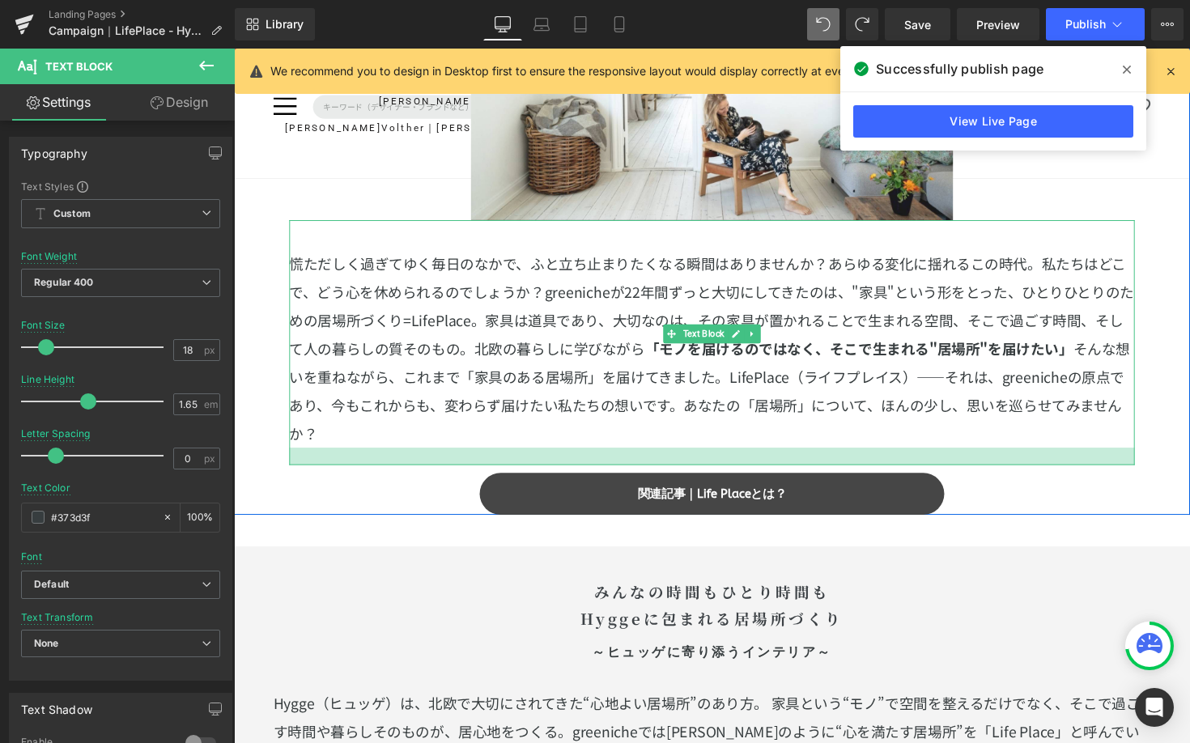
drag, startPoint x: 467, startPoint y: 452, endPoint x: 469, endPoint y: 469, distance: 18.0
click at [469, 469] on div at bounding box center [724, 466] width 866 height 18
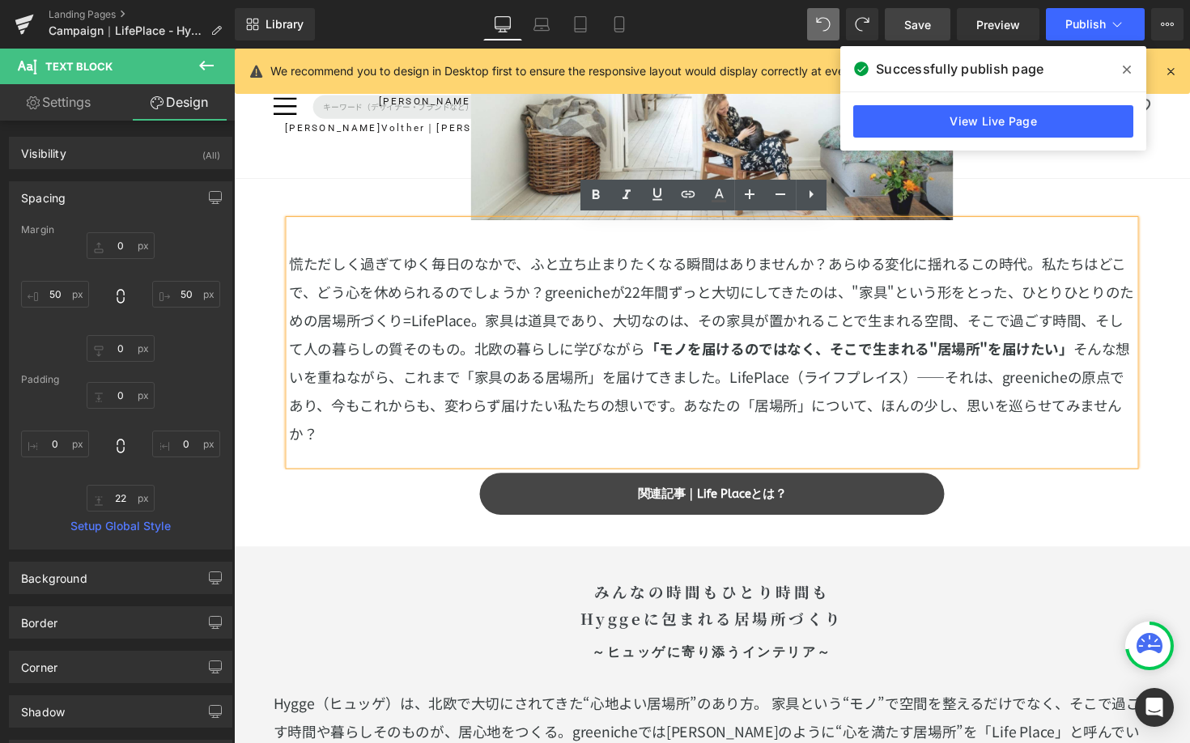
click at [931, 16] on span "Save" at bounding box center [917, 24] width 27 height 17
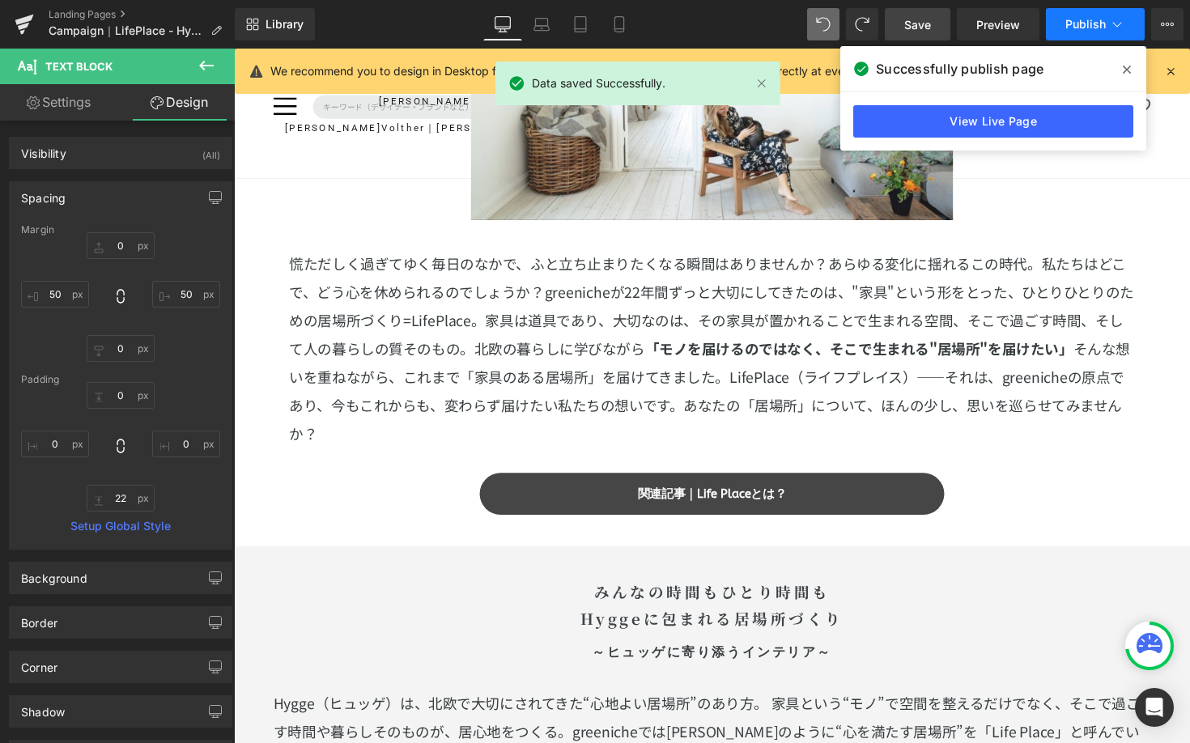
click at [1085, 15] on button "Publish" at bounding box center [1095, 24] width 99 height 32
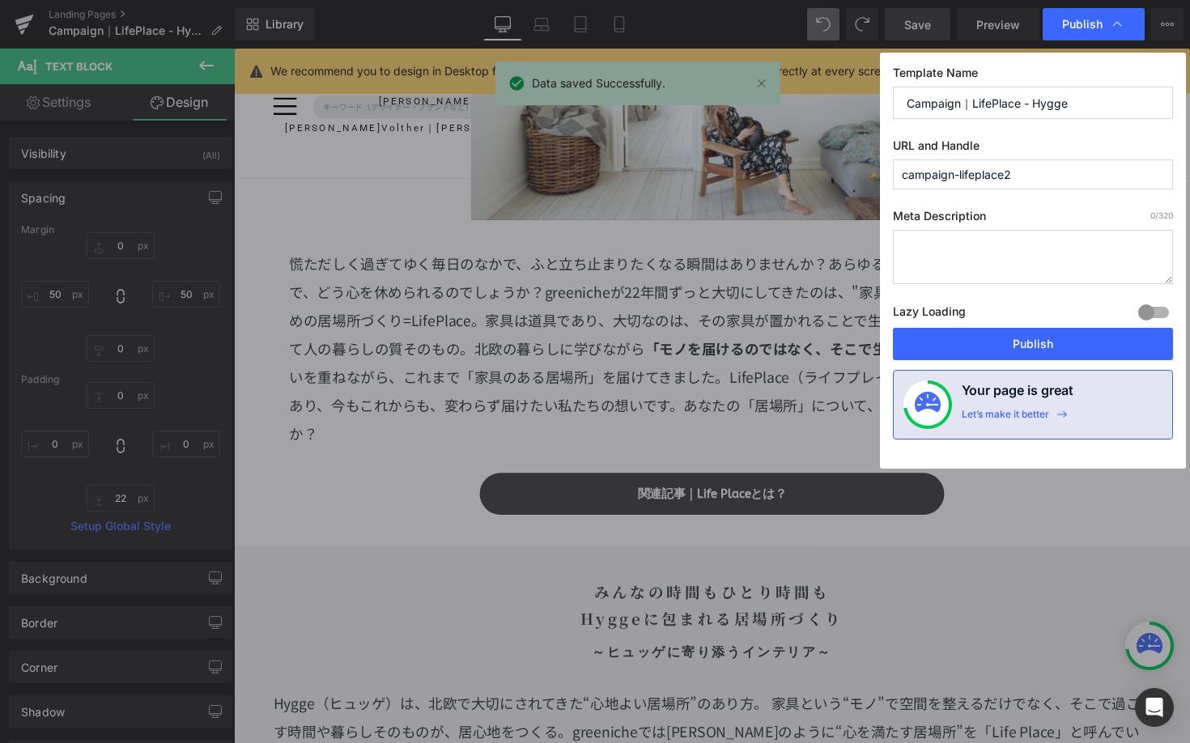
click at [1029, 325] on div "Lazy Loading Build Upgrade plan to unlock" at bounding box center [1033, 314] width 280 height 27
click at [1029, 336] on button "Publish" at bounding box center [1033, 344] width 280 height 32
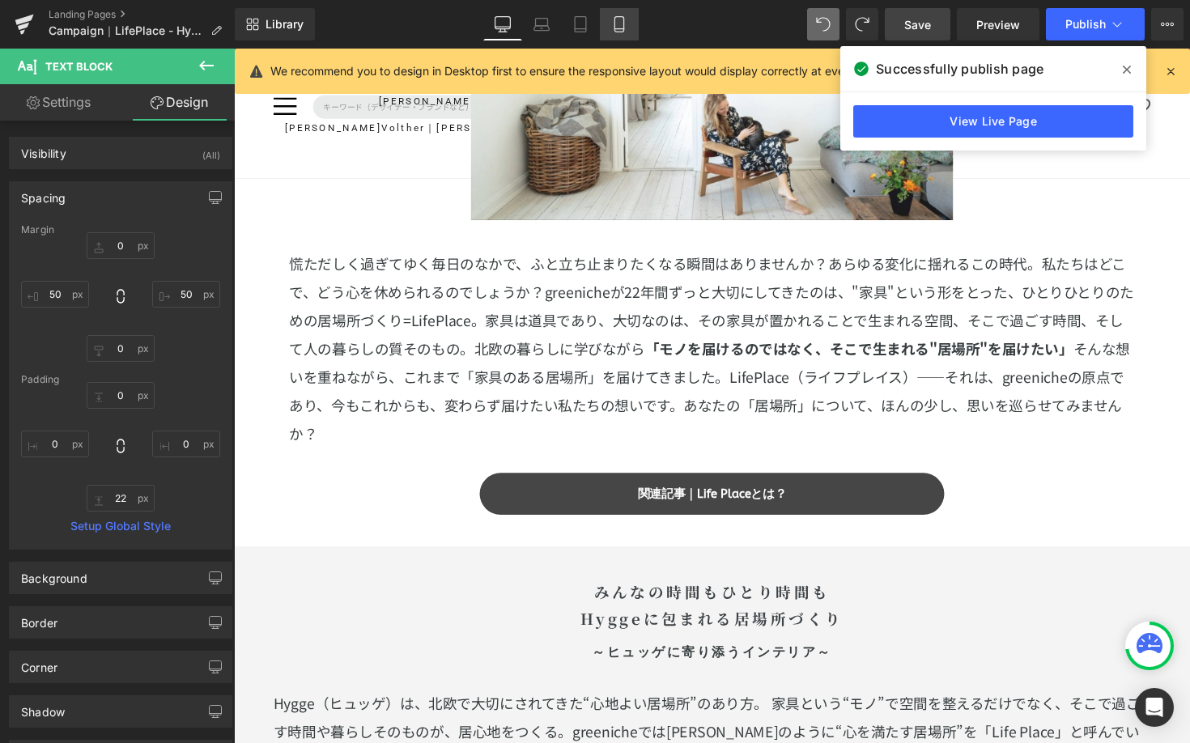
click at [621, 15] on link "Mobile" at bounding box center [619, 24] width 39 height 32
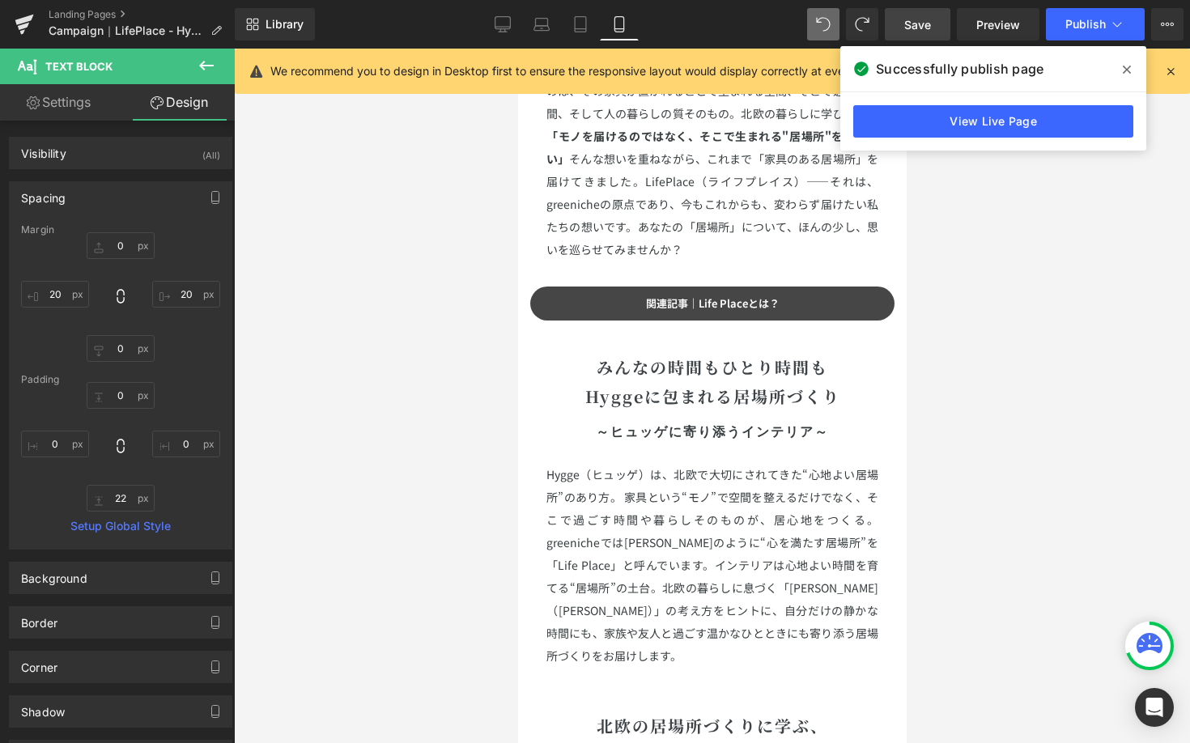
scroll to position [1372, 0]
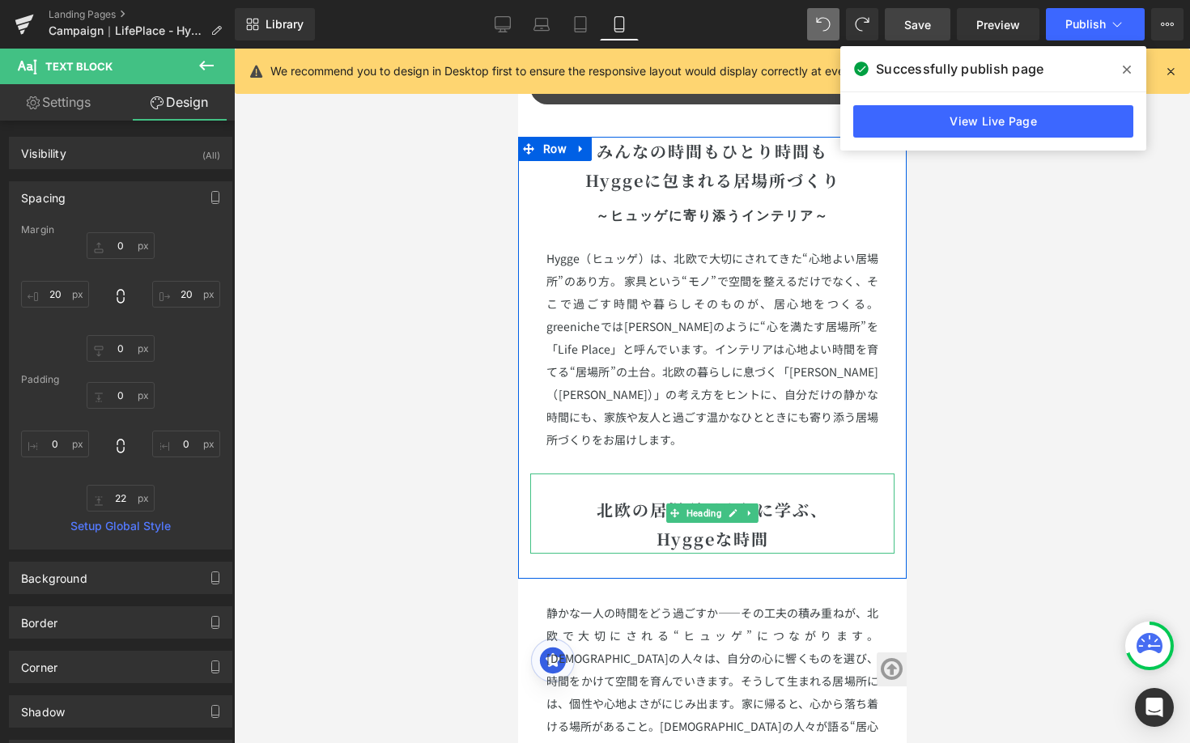
click at [596, 498] on b "北欧の居場所づくりに学ぶ、" at bounding box center [711, 509] width 231 height 23
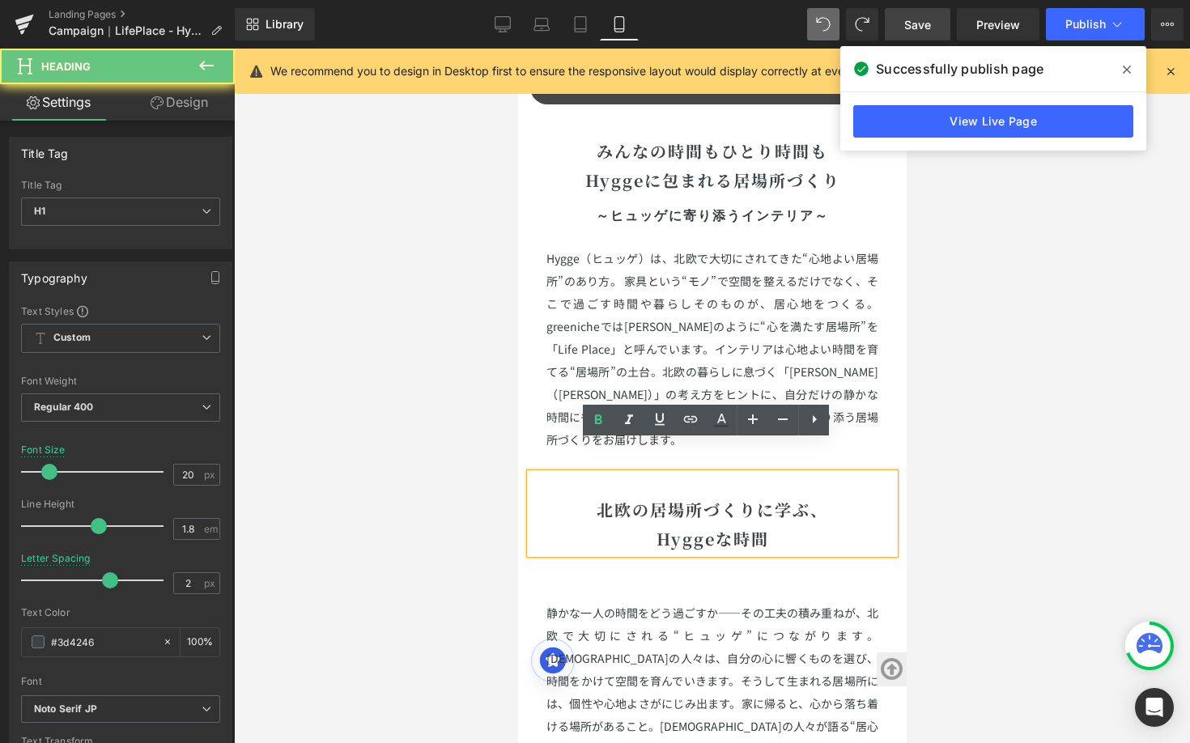
click at [596, 498] on b "北欧の居場所づくりに学ぶ、" at bounding box center [711, 509] width 231 height 23
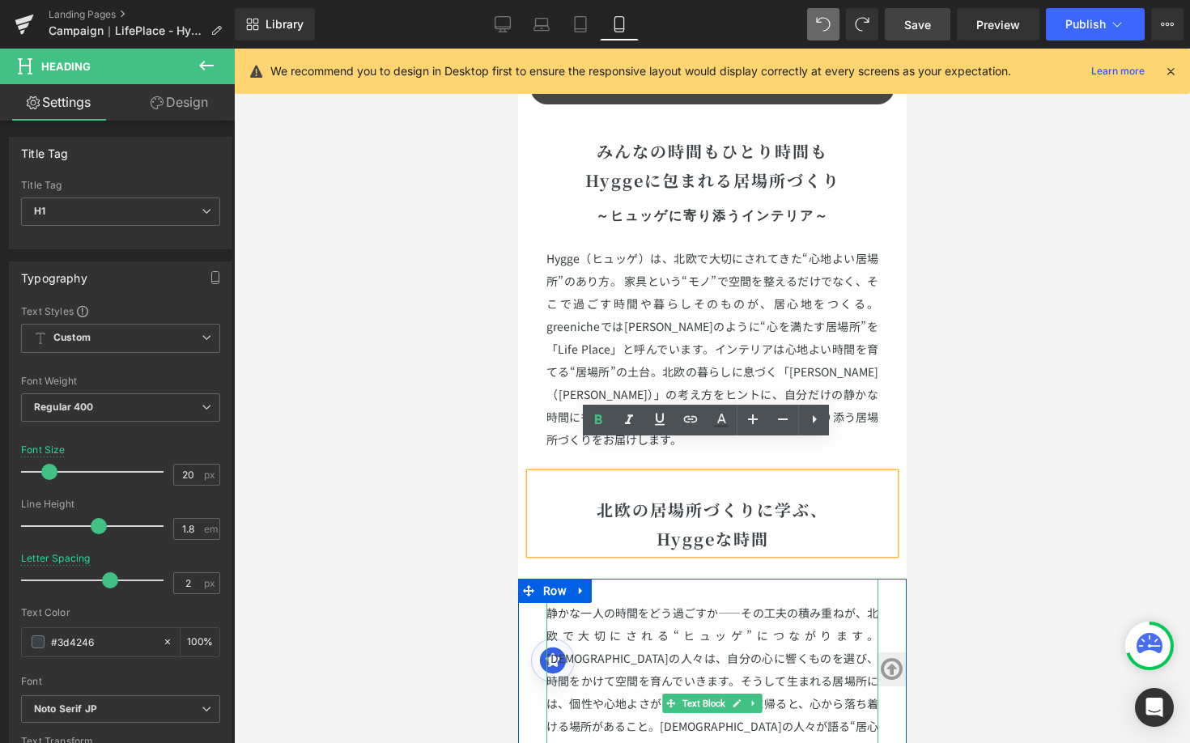
click at [733, 579] on p at bounding box center [711, 590] width 332 height 23
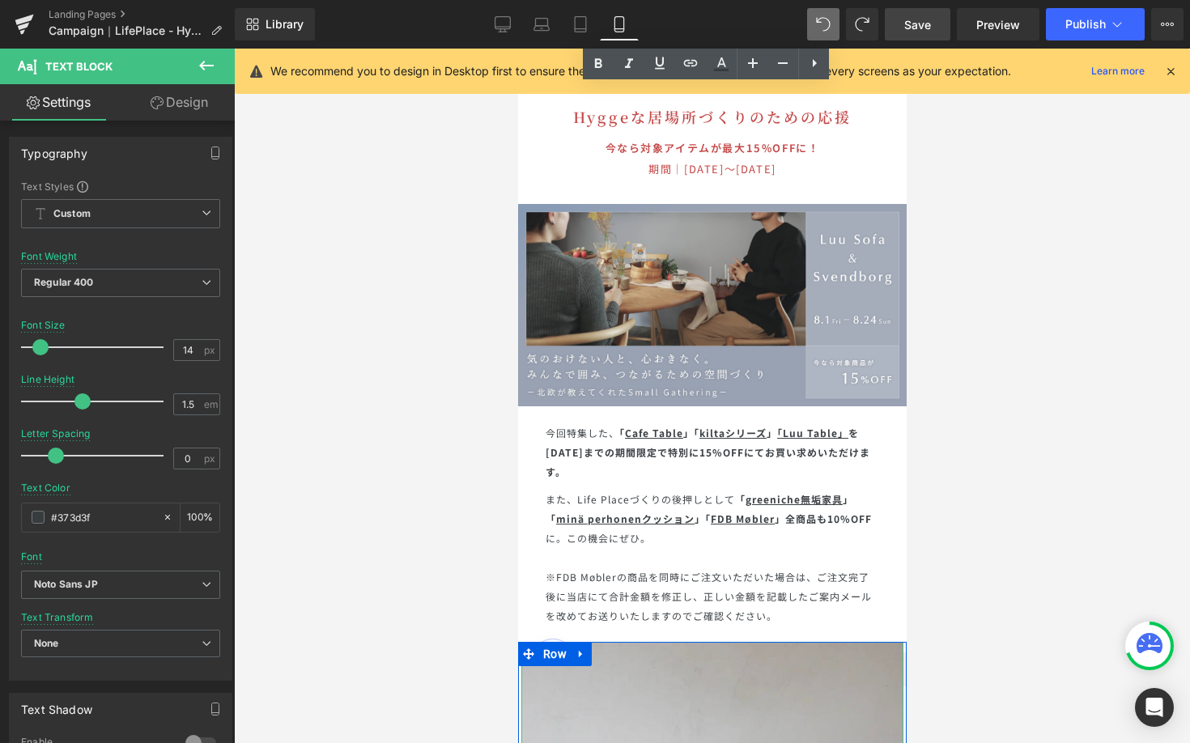
scroll to position [7273, 0]
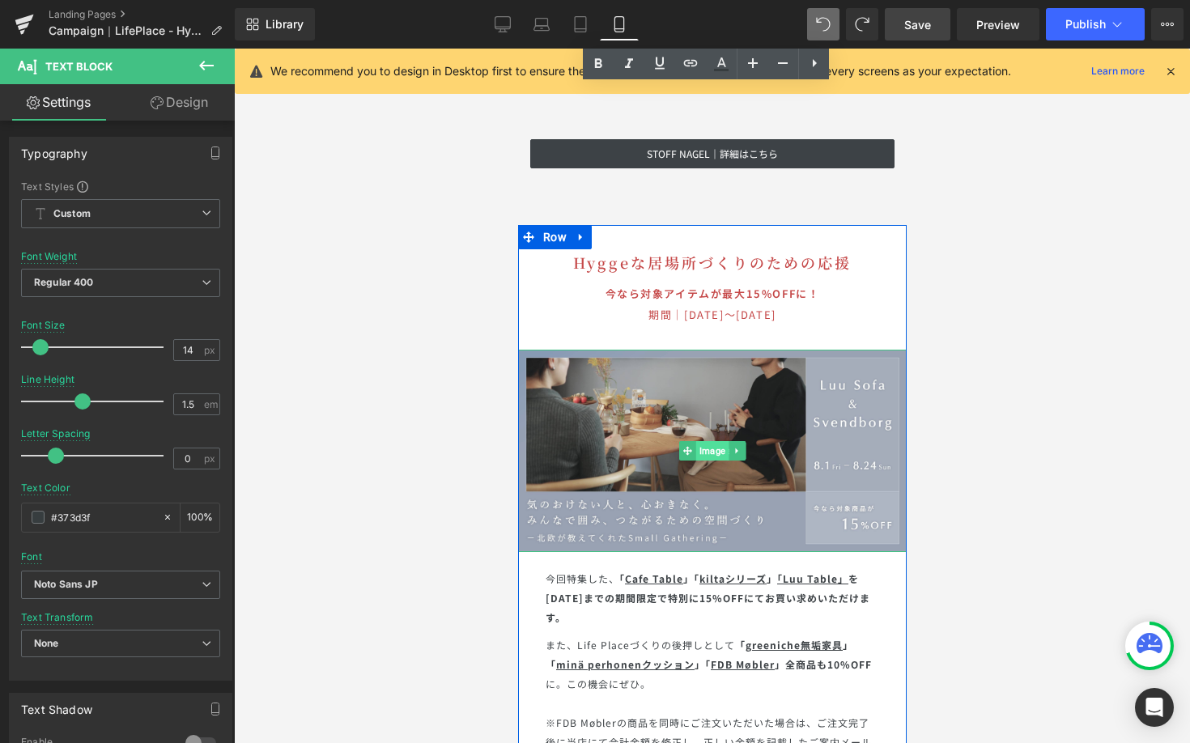
click at [705, 441] on span "Image" at bounding box center [711, 450] width 32 height 19
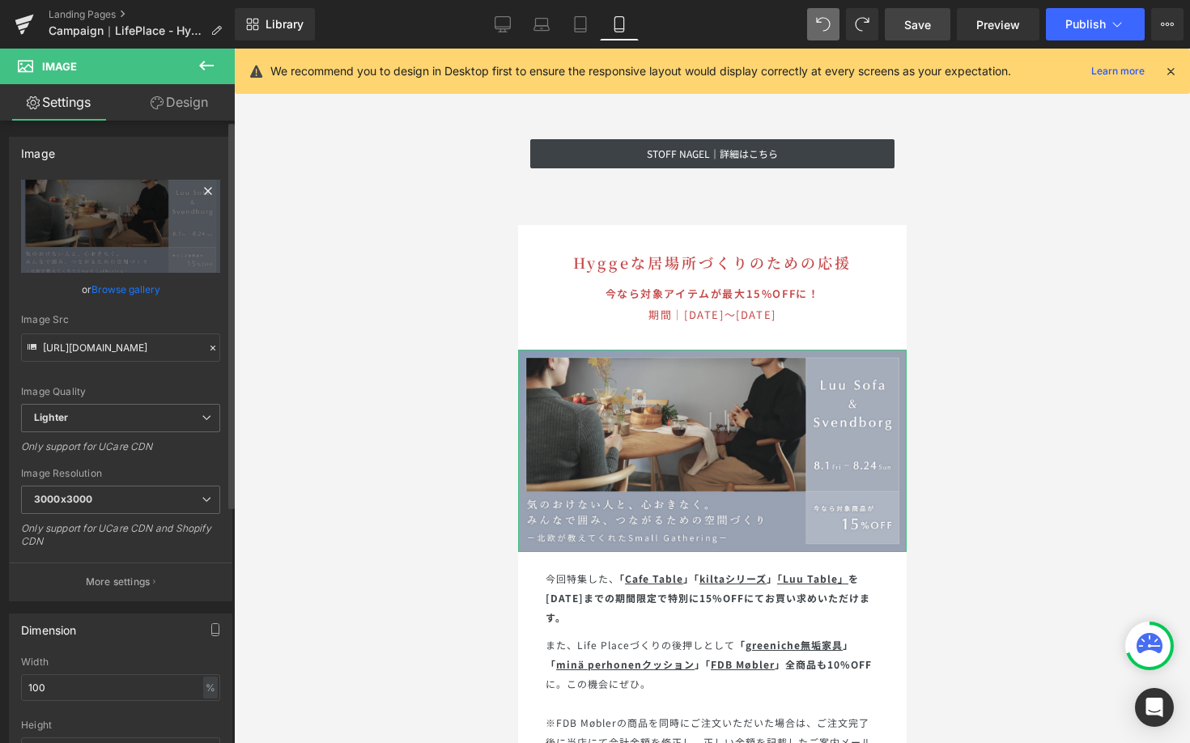
click at [198, 189] on icon at bounding box center [207, 190] width 19 height 19
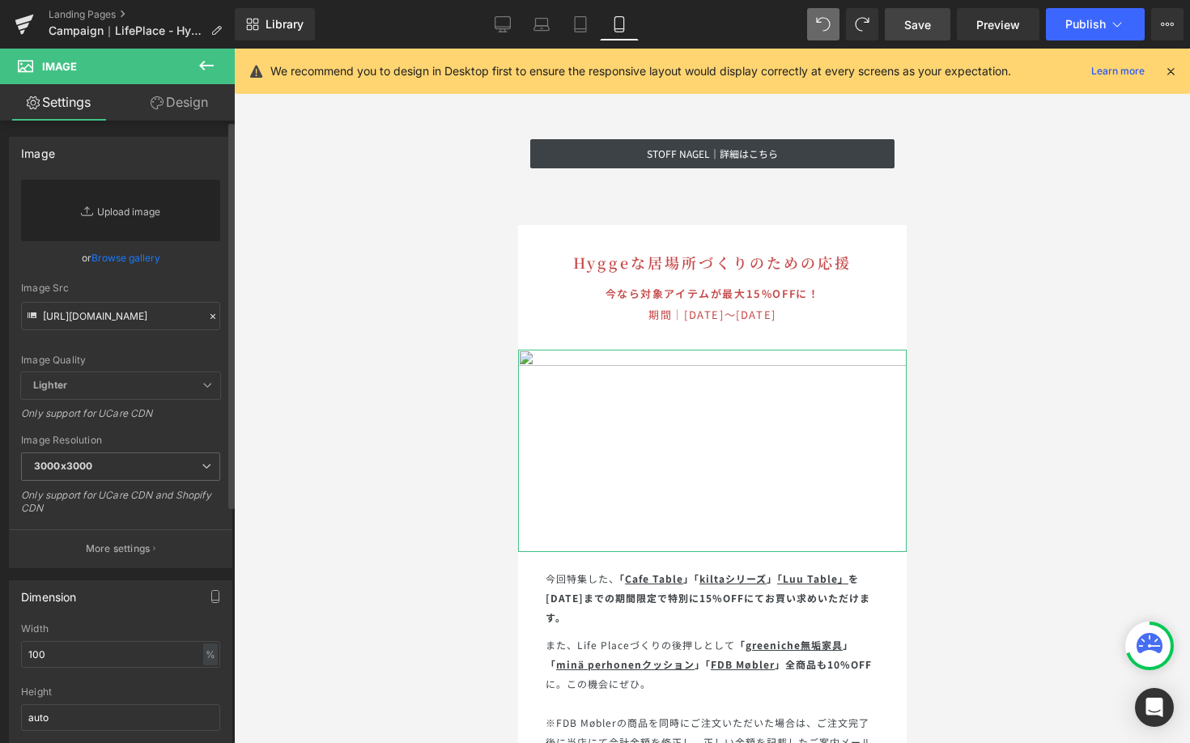
click at [164, 212] on link "Replace Image" at bounding box center [120, 211] width 199 height 62
type input "C:\fakepath\CP特典バナー.jpg"
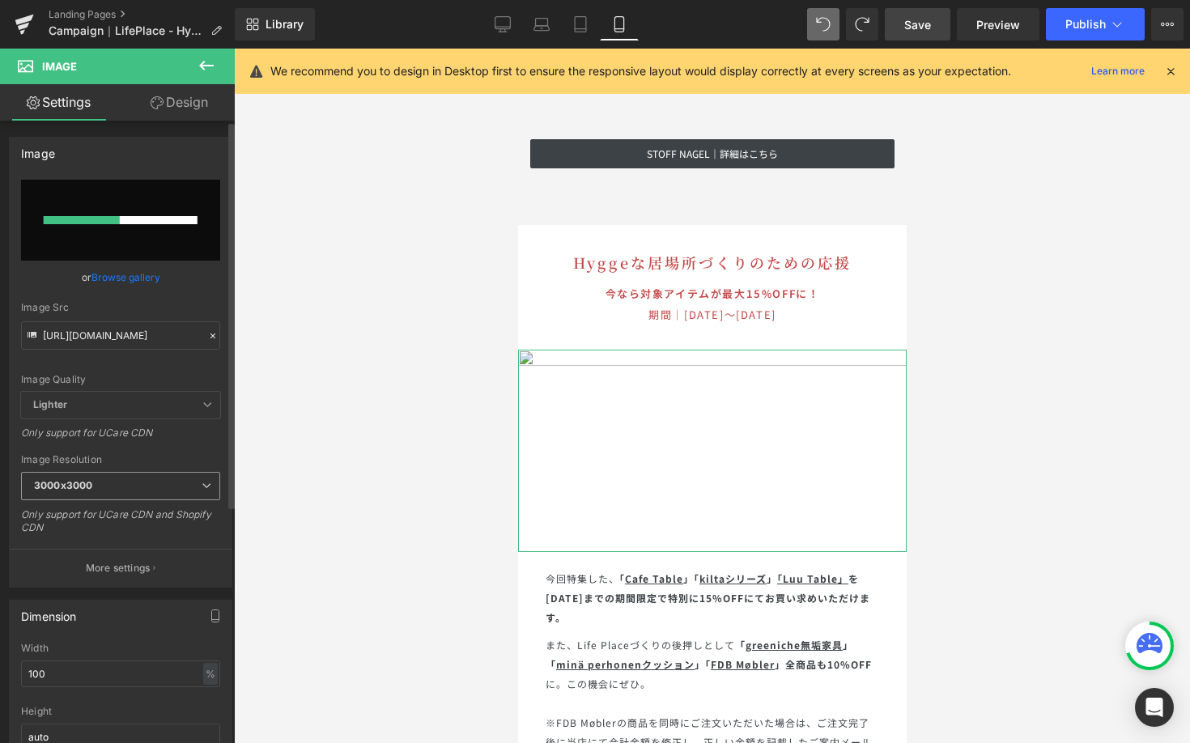
click at [202, 494] on span "3000x3000" at bounding box center [120, 486] width 199 height 28
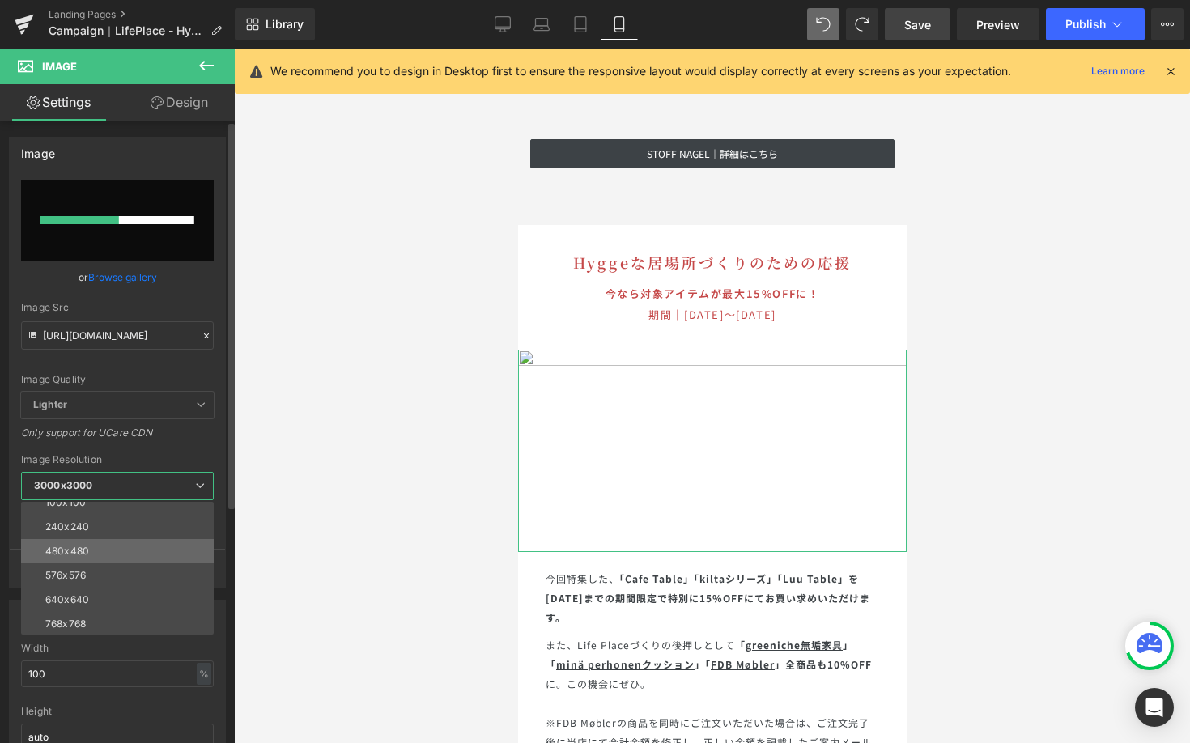
scroll to position [109, 0]
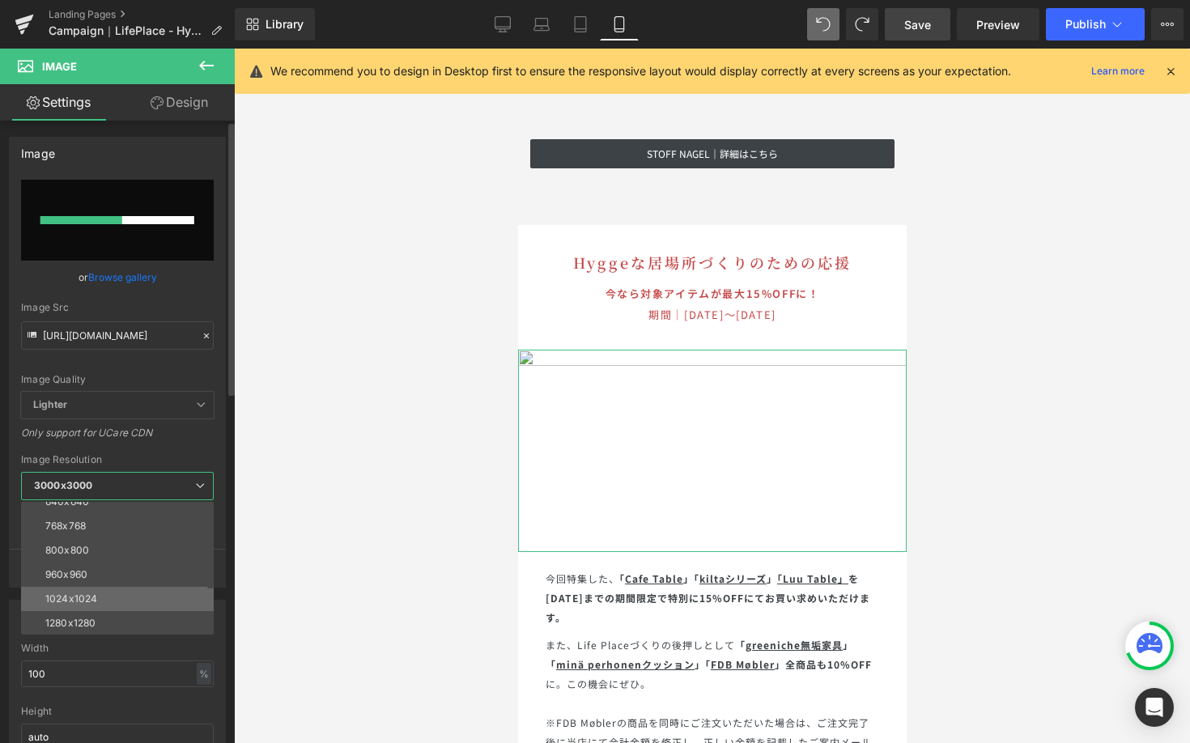
click at [141, 590] on li "1024x1024" at bounding box center [121, 599] width 200 height 24
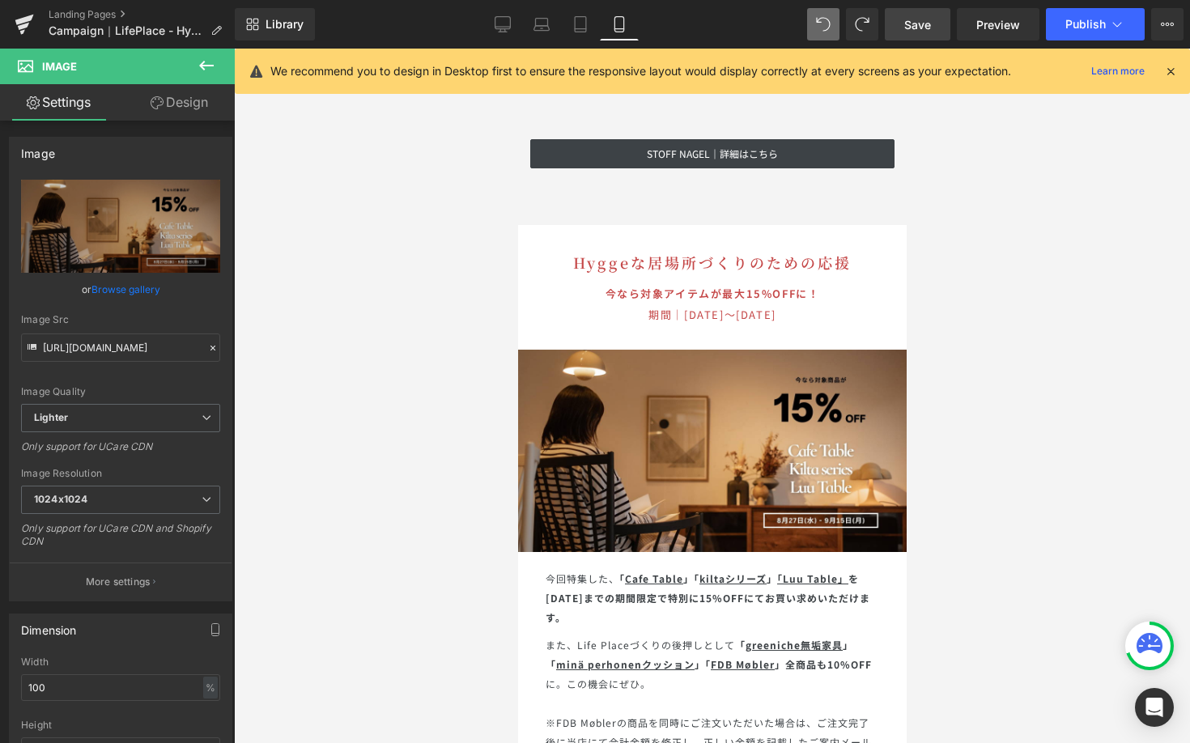
click at [904, 22] on link "Save" at bounding box center [917, 24] width 66 height 32
click at [1108, 30] on button "Publish" at bounding box center [1095, 24] width 99 height 32
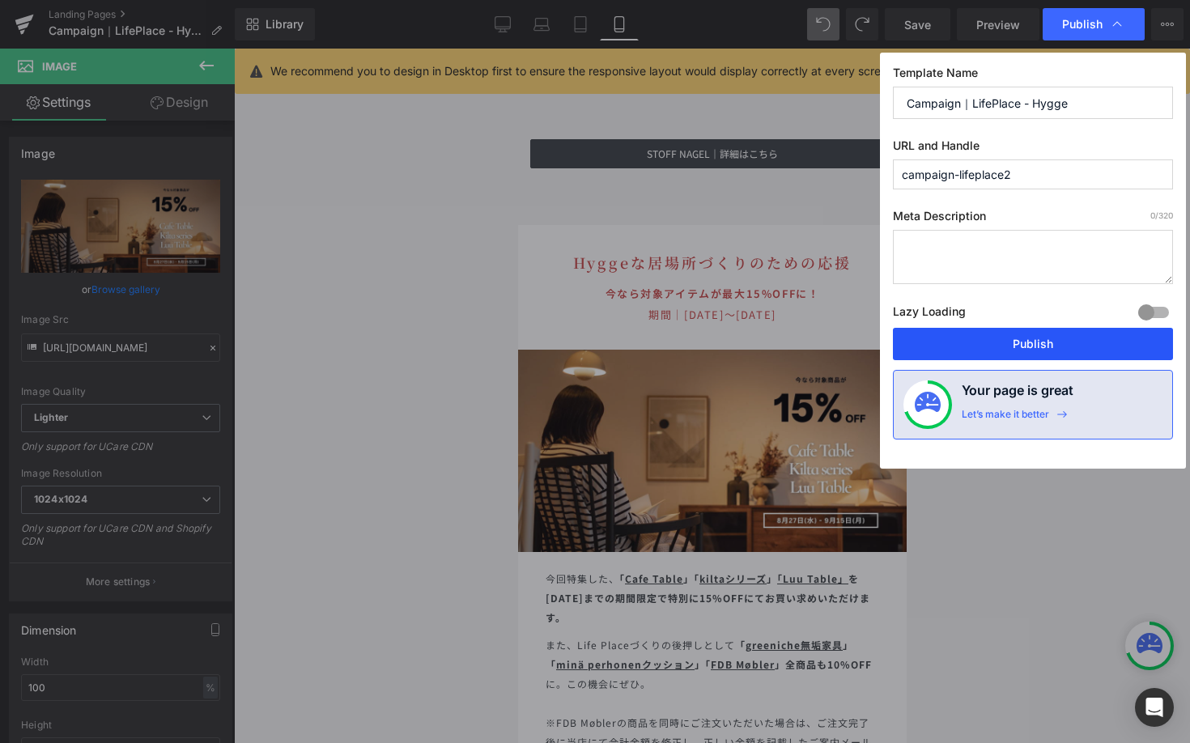
click at [1012, 346] on button "Publish" at bounding box center [1033, 344] width 280 height 32
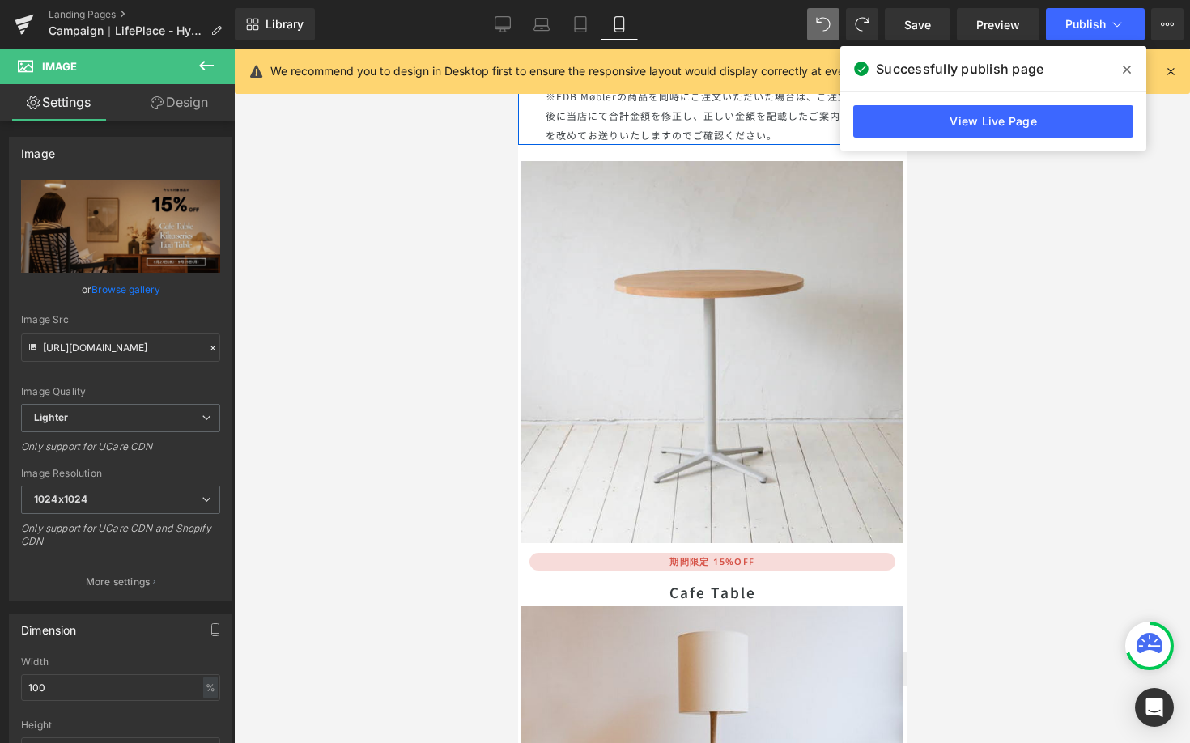
scroll to position [7941, 0]
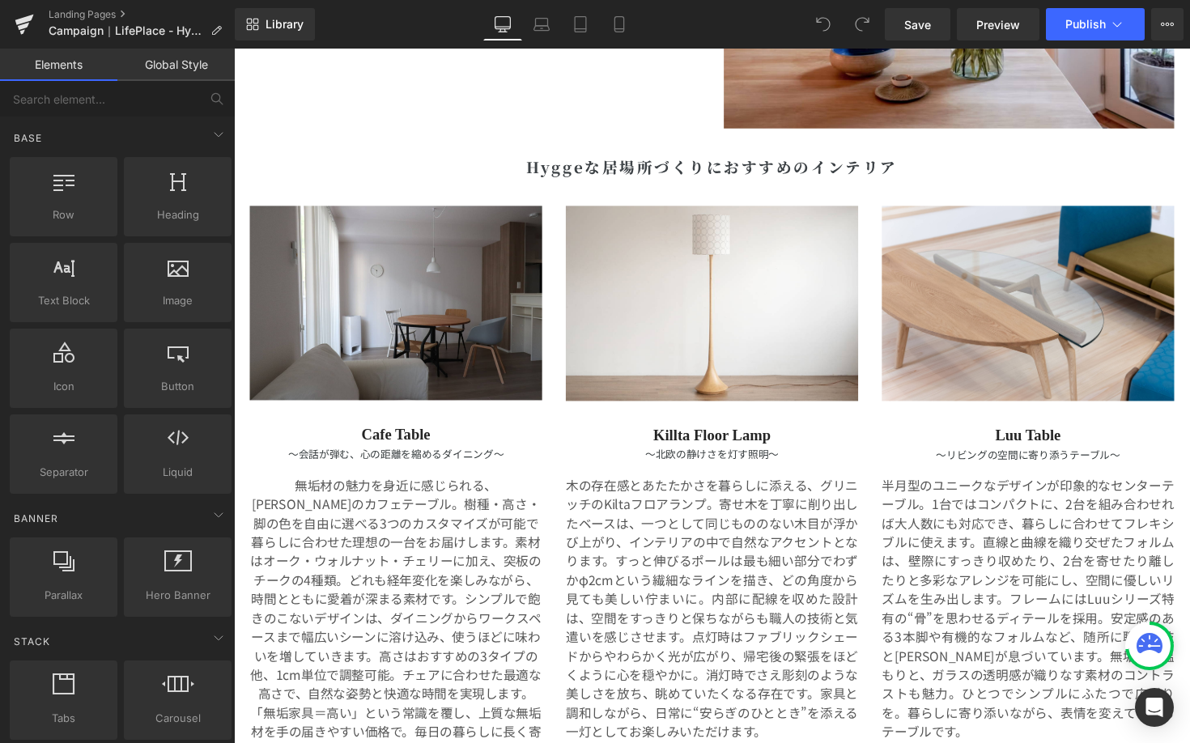
scroll to position [3606, 0]
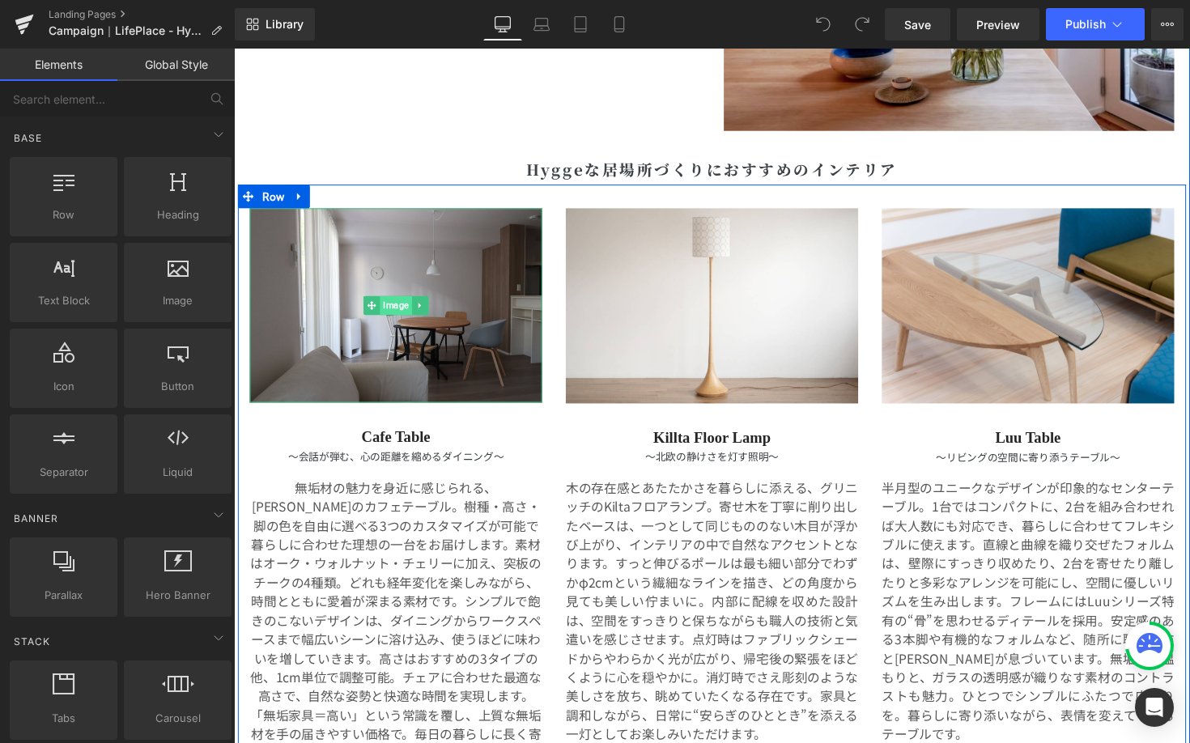
click at [399, 305] on span "Image" at bounding box center [400, 311] width 32 height 19
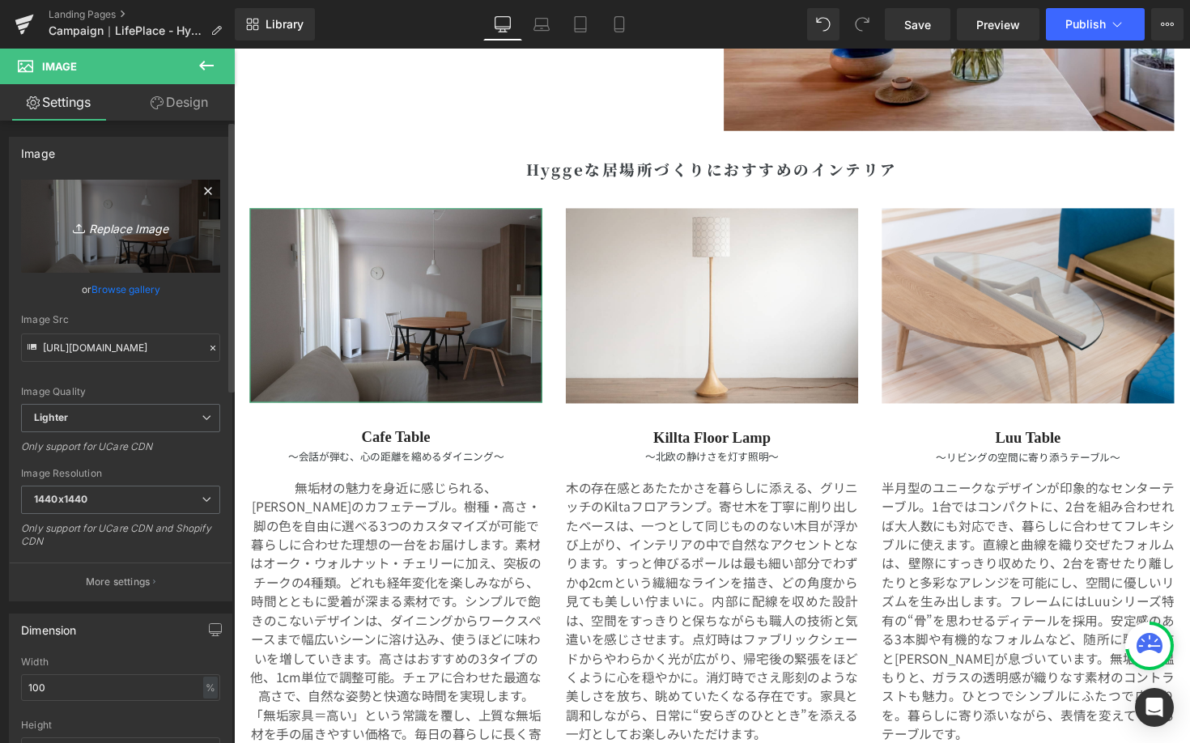
click at [134, 218] on icon "Replace Image" at bounding box center [120, 226] width 129 height 20
type input "C:\fakepath\900_ch24_2pc_dc001.jpg"
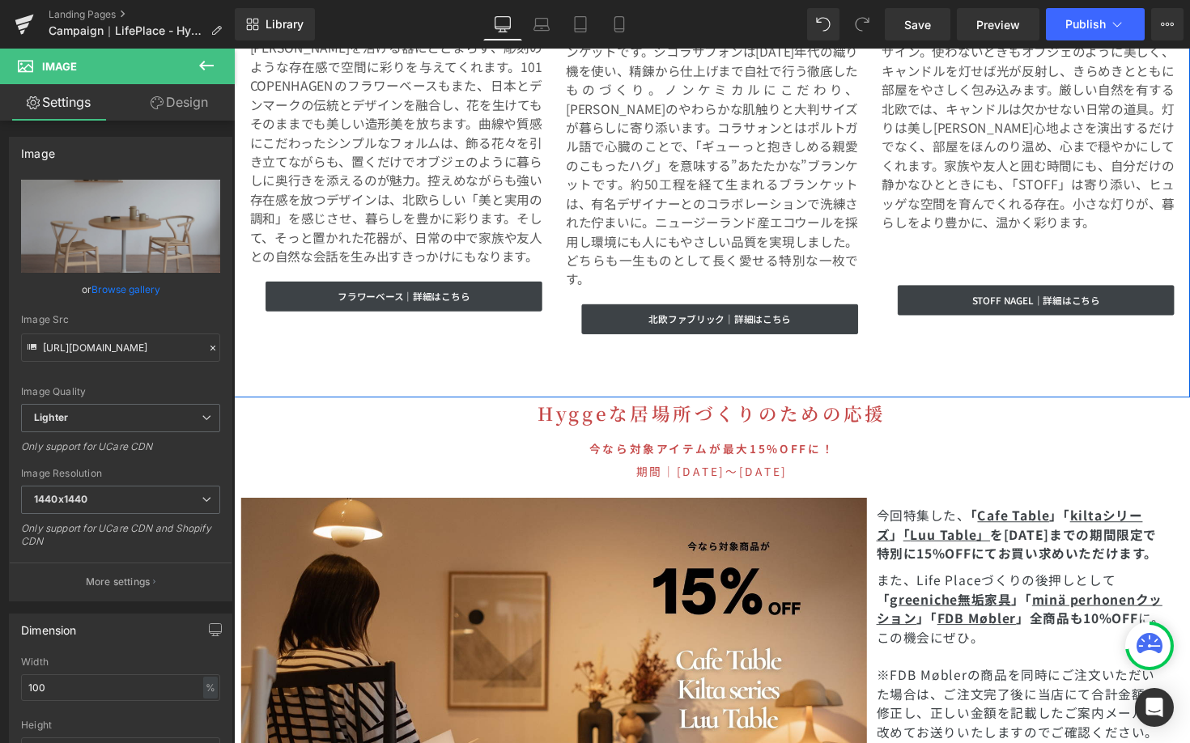
scroll to position [4846, 0]
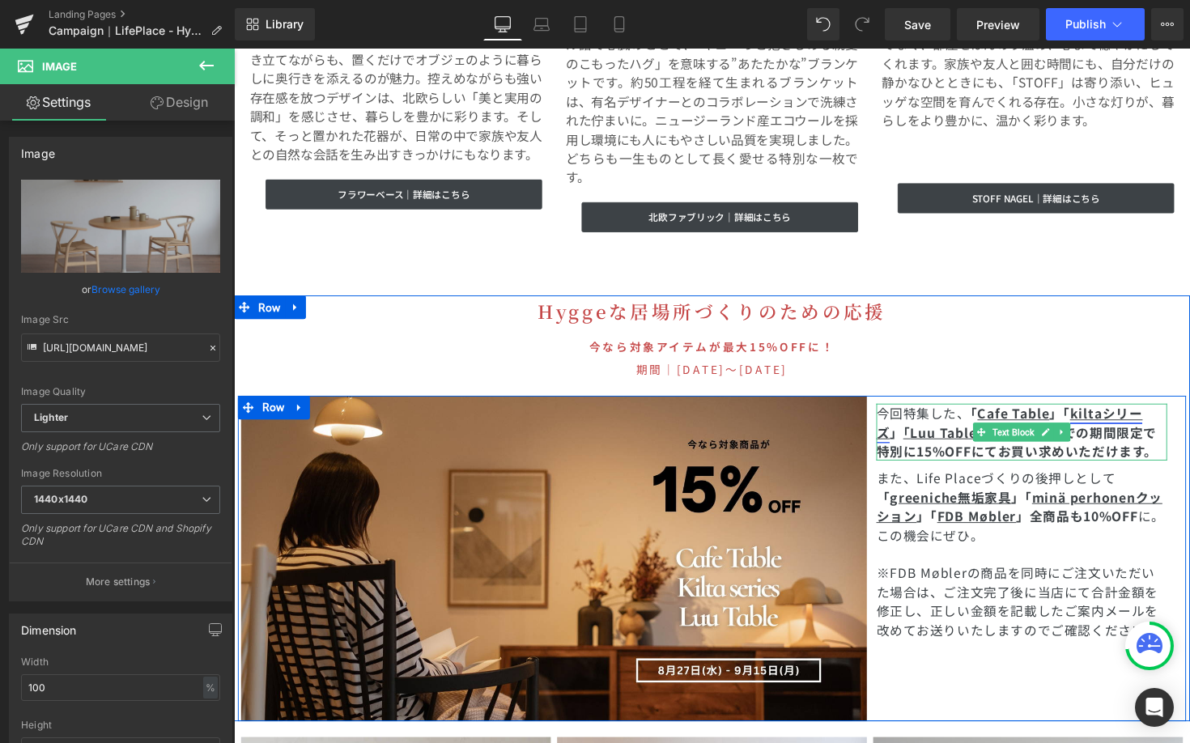
click at [1115, 412] on link "kiltaシリーズ" at bounding box center [1028, 431] width 273 height 39
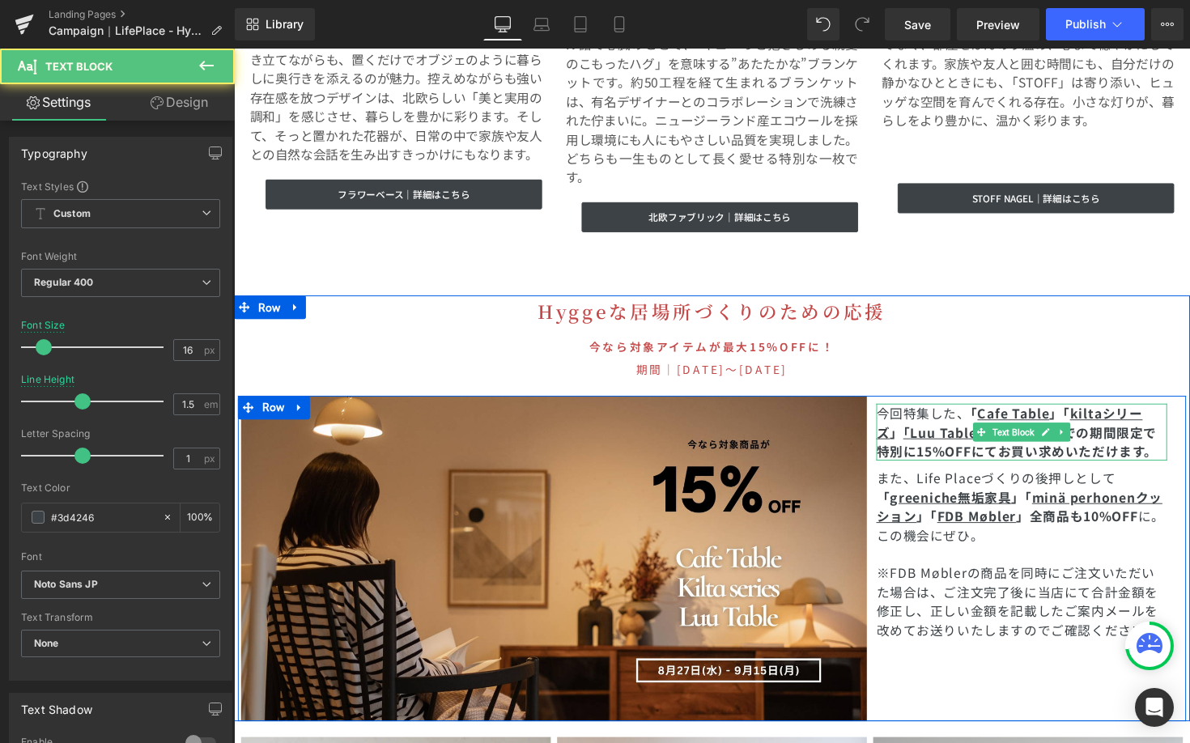
click at [1101, 431] on strong "を[DATE]までの期間限定で" at bounding box center [1093, 440] width 171 height 19
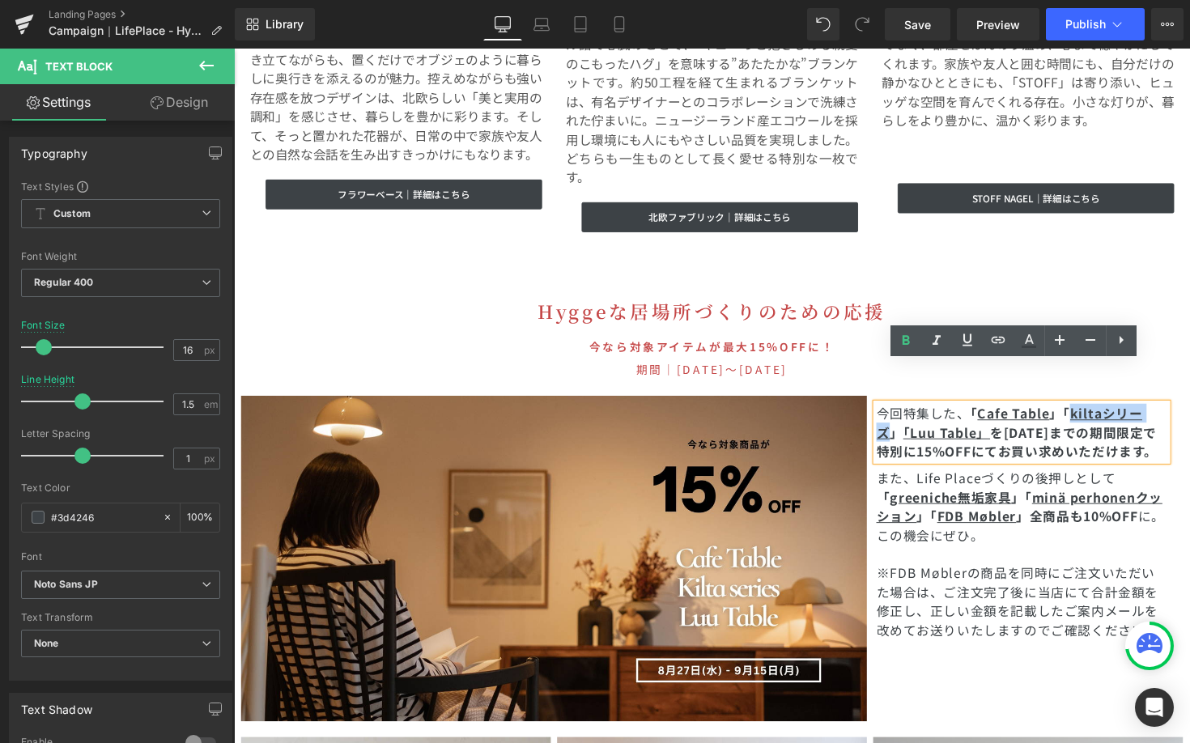
drag, startPoint x: 1091, startPoint y: 380, endPoint x: 903, endPoint y: 398, distance: 188.7
click at [903, 412] on strong "「 Cafe Table 」「 kiltaシリーズ 」 「 Luu Table 」" at bounding box center [1028, 431] width 273 height 39
click at [1044, 422] on input "[URL][DOMAIN_NAME]" at bounding box center [983, 425] width 249 height 40
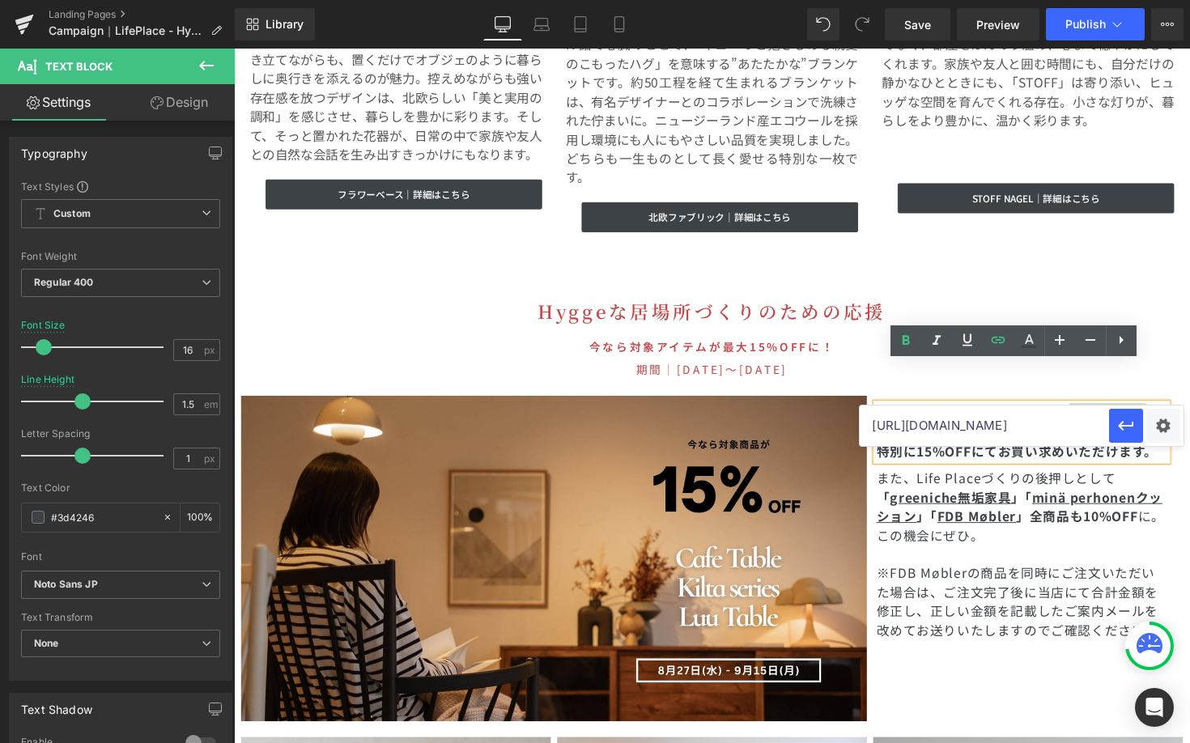
click at [1044, 422] on input "[URL][DOMAIN_NAME]" at bounding box center [983, 425] width 249 height 40
paste input "[URL][DOMAIN_NAME]"
type input "[URL][DOMAIN_NAME]"
click at [1126, 429] on icon "button" at bounding box center [1125, 425] width 19 height 19
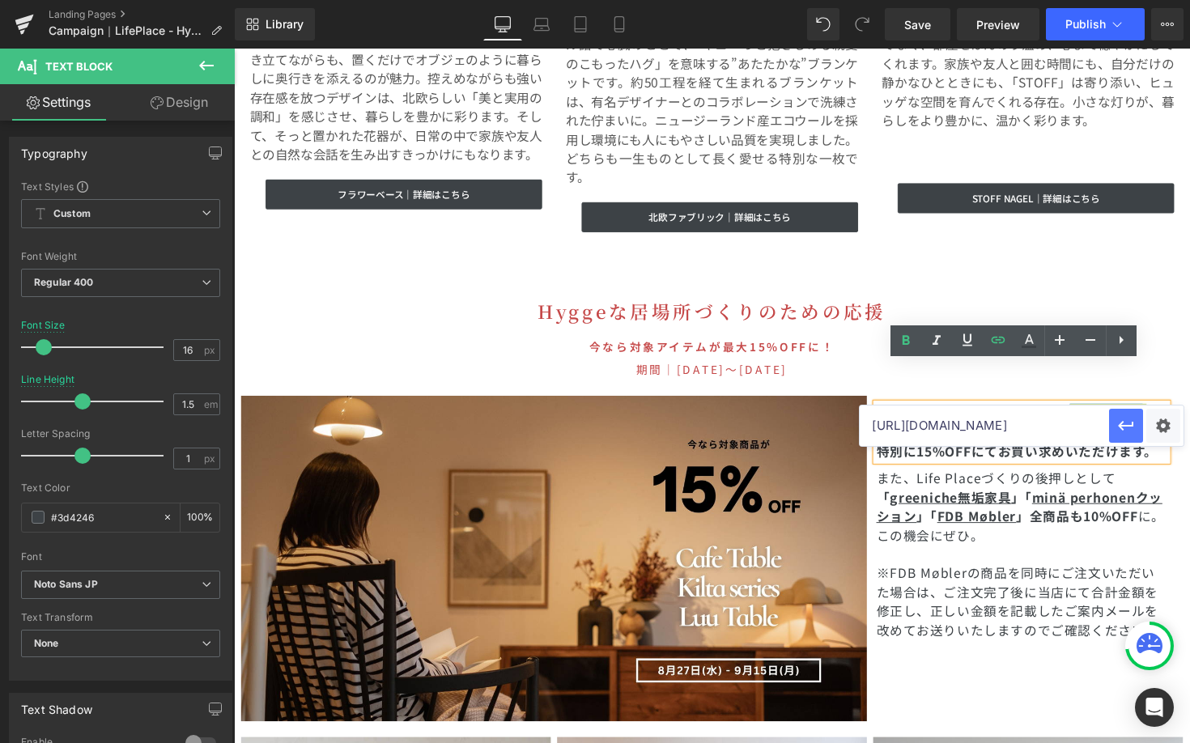
scroll to position [0, 0]
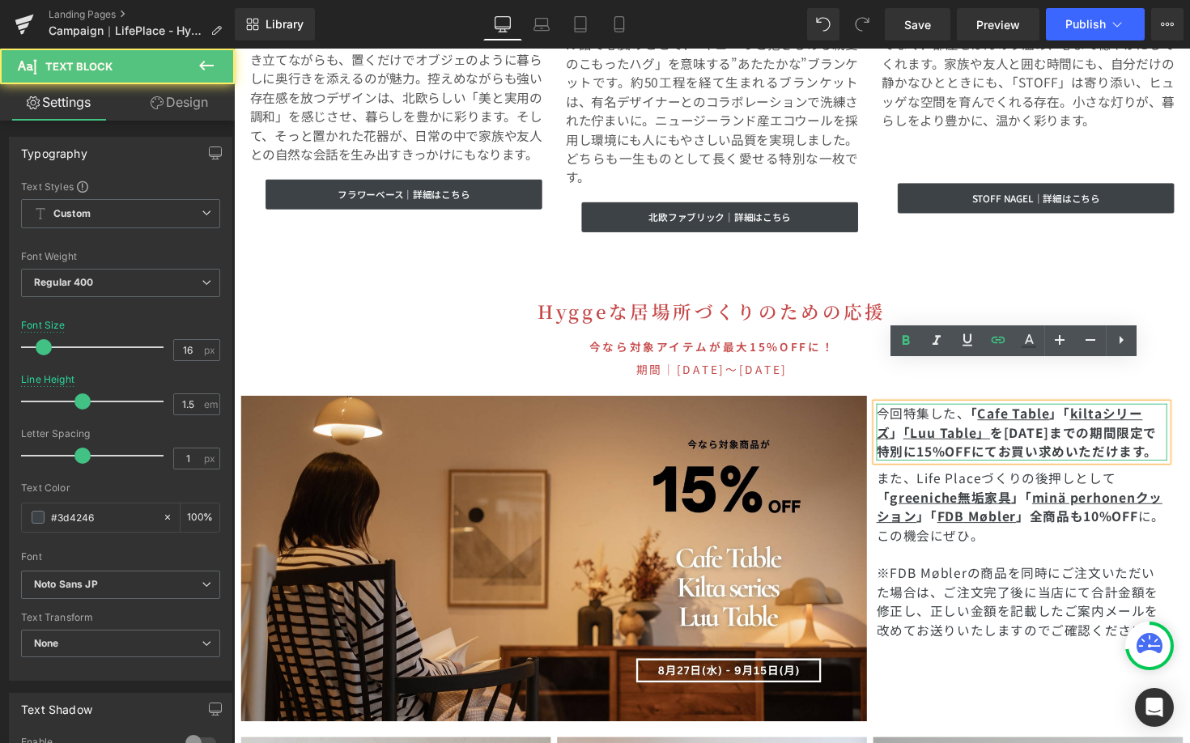
click at [1016, 412] on p "今回特集した、 「 Cafe Table 」「 kiltaシリーズ 」 「 Luu Table 」 を[DATE]までの期間限定で 特別に15%OFF にてお…" at bounding box center [1041, 441] width 298 height 58
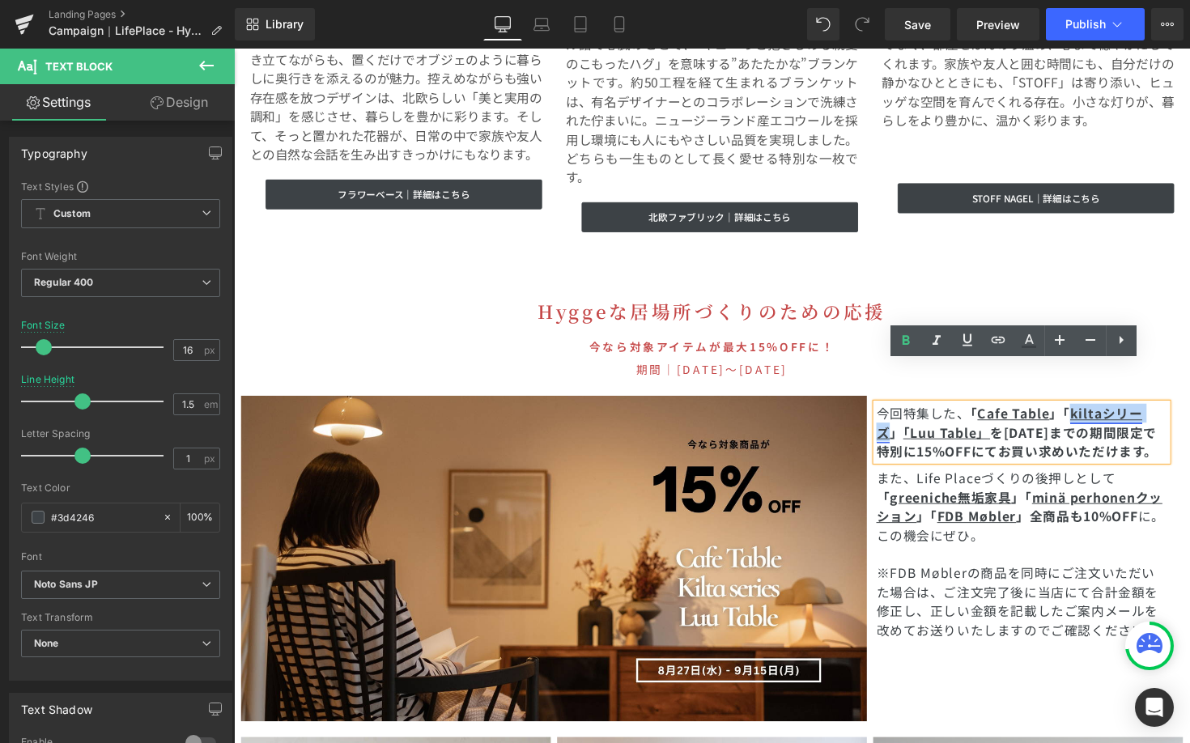
drag, startPoint x: 1090, startPoint y: 381, endPoint x: 898, endPoint y: 400, distance: 192.7
click at [898, 412] on u "kiltaシリーズ" at bounding box center [1028, 431] width 273 height 39
click at [1023, 430] on input "[URL][DOMAIN_NAME]" at bounding box center [983, 425] width 249 height 40
drag, startPoint x: 1029, startPoint y: 431, endPoint x: 1072, endPoint y: 430, distance: 43.7
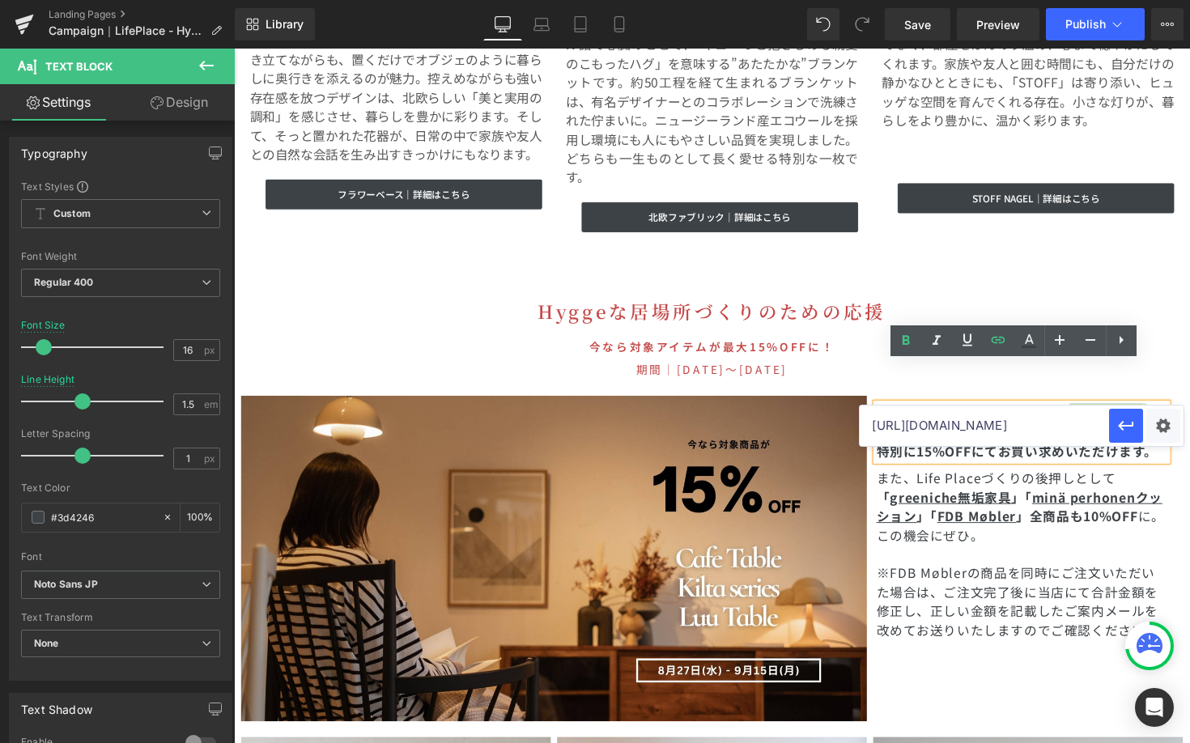
click at [1069, 431] on input "[URL][DOMAIN_NAME]" at bounding box center [983, 425] width 249 height 40
click at [1076, 429] on input "[URL][DOMAIN_NAME]" at bounding box center [983, 425] width 249 height 40
click at [1103, 509] on p "また、Life Placeづくりの後押しとして 「 greeniche無垢家具 」「 minä perhonenクッション 」 「 FDB Møbler 」全…" at bounding box center [1041, 517] width 298 height 78
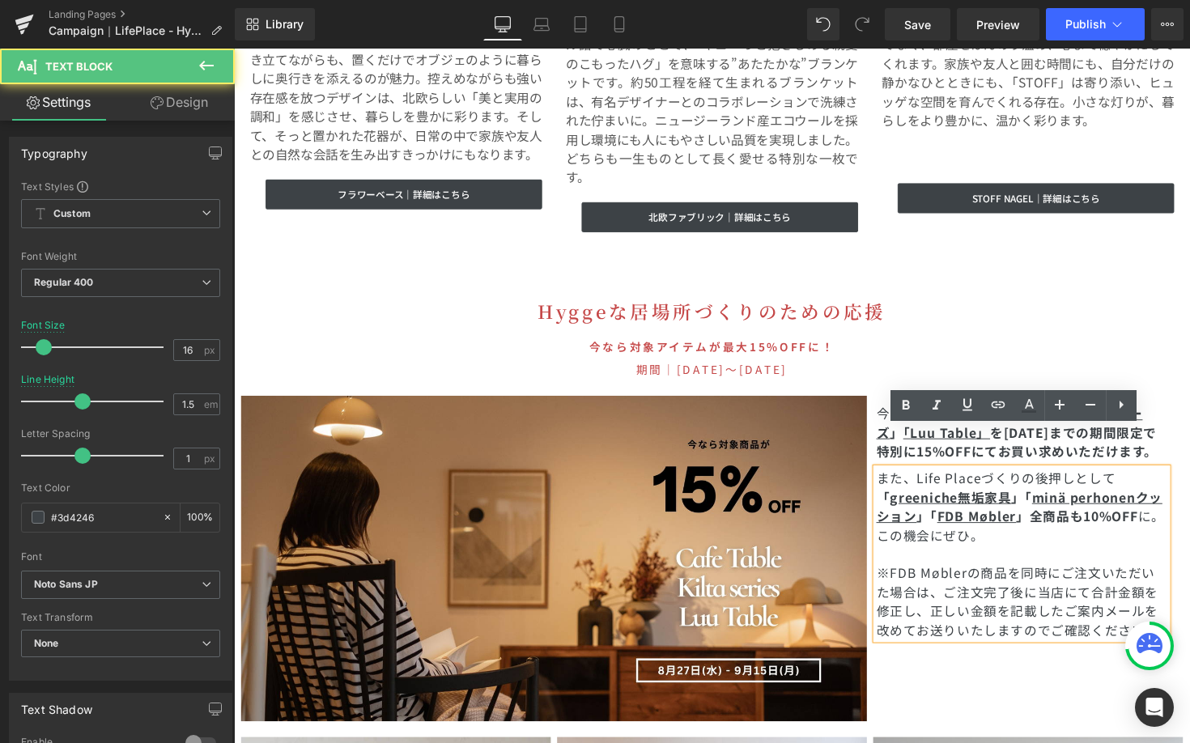
scroll to position [0, 0]
click at [1067, 575] on span "※FDB Møblerの商品を同時にご注文いただいた場合は、ご注文完了後に当店にて合計金額を修正し、正しい金額を記載したご案内メールを改めてお送りいたしますの…" at bounding box center [1036, 614] width 289 height 78
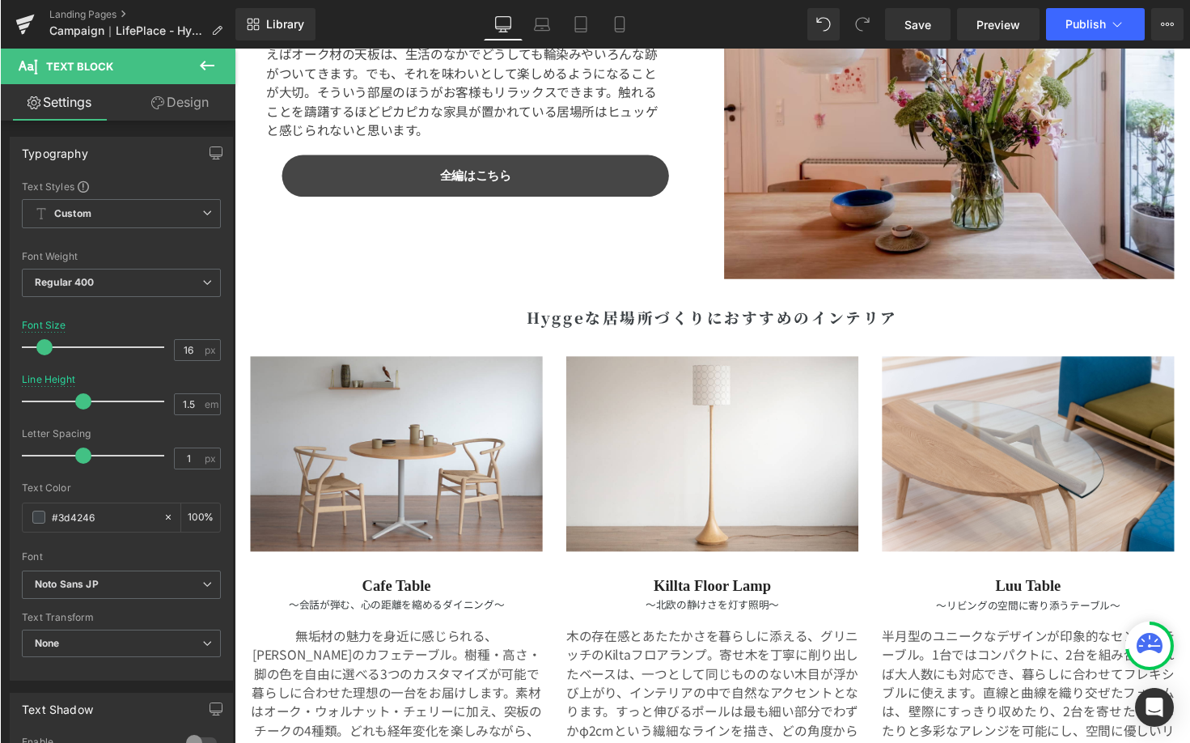
scroll to position [3641, 0]
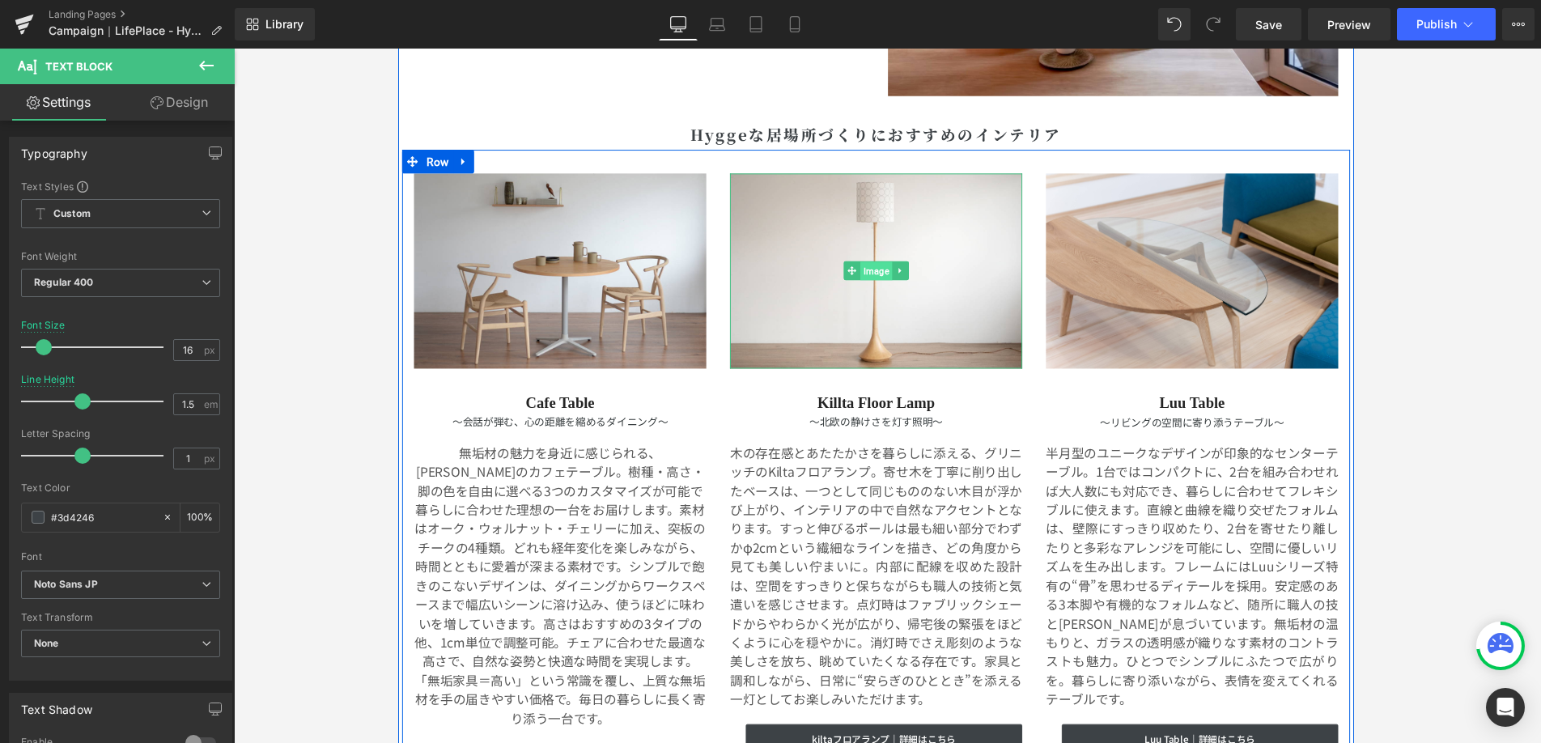
click at [876, 271] on span "Image" at bounding box center [887, 276] width 32 height 19
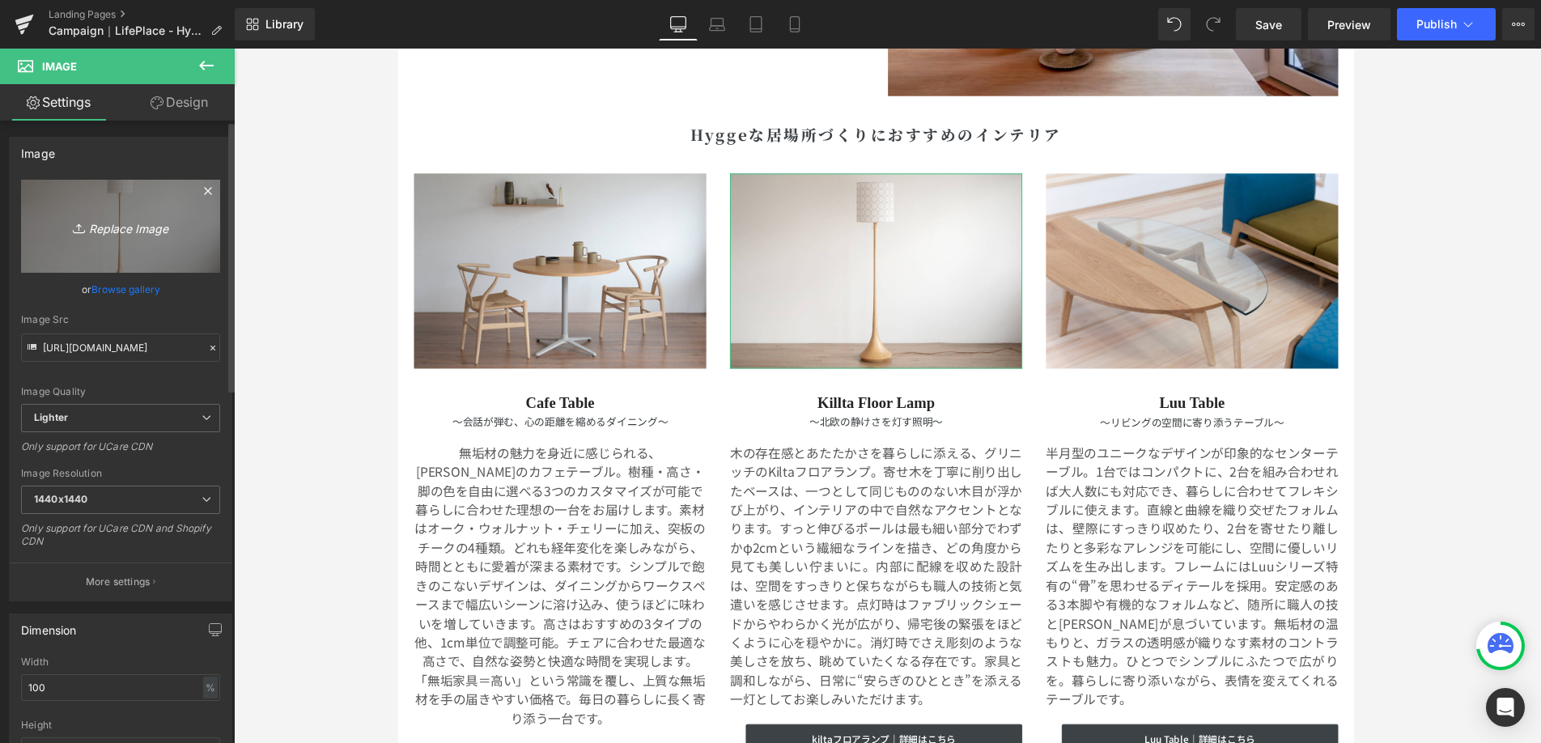
click at [134, 211] on link "Replace Image" at bounding box center [120, 226] width 199 height 93
type input "C:\fakepath\ecru_s1.jpg"
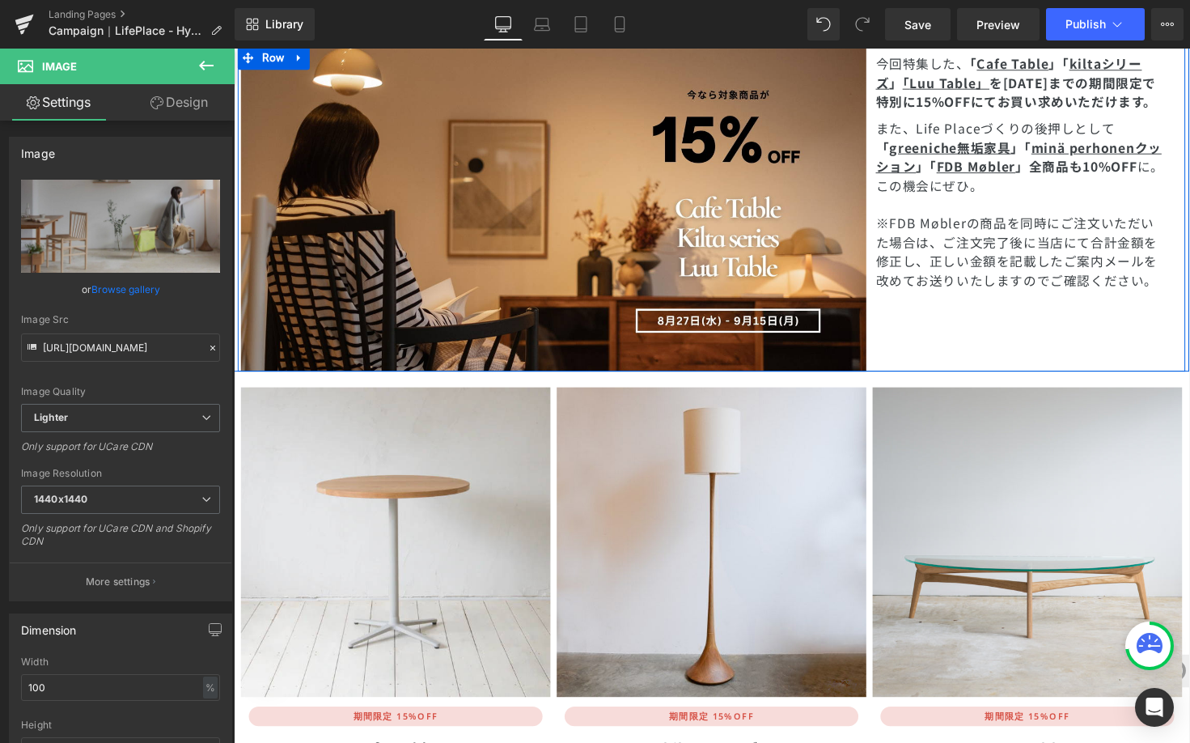
scroll to position [4954, 0]
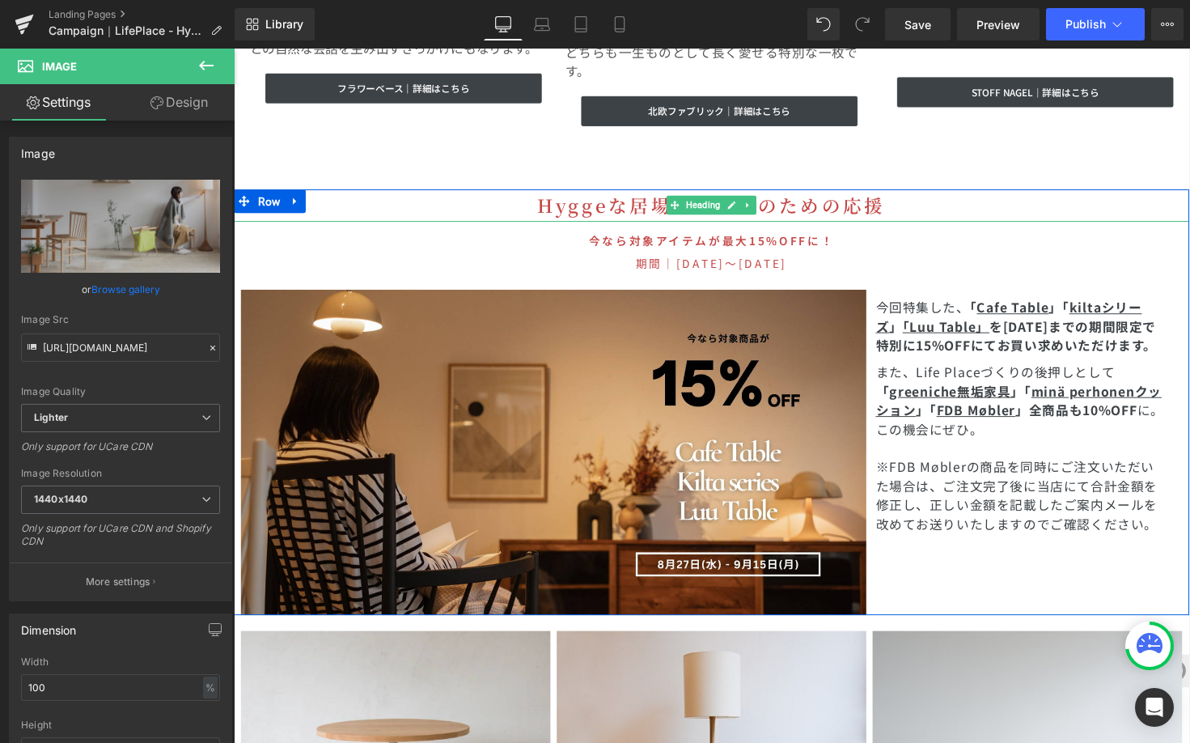
click at [891, 193] on h1 "Hyggeな居場所づくりのための応援" at bounding box center [723, 209] width 979 height 33
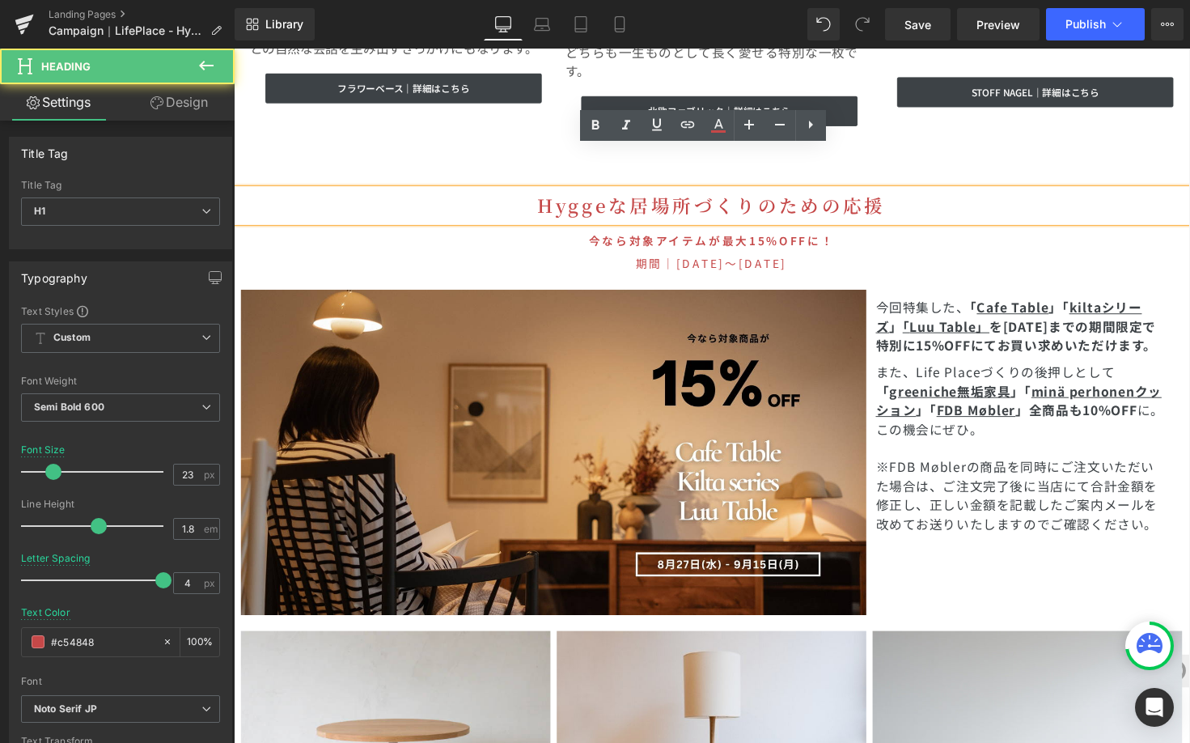
click at [891, 193] on h1 "Hyggeな居場所づくりのための応援" at bounding box center [723, 209] width 979 height 33
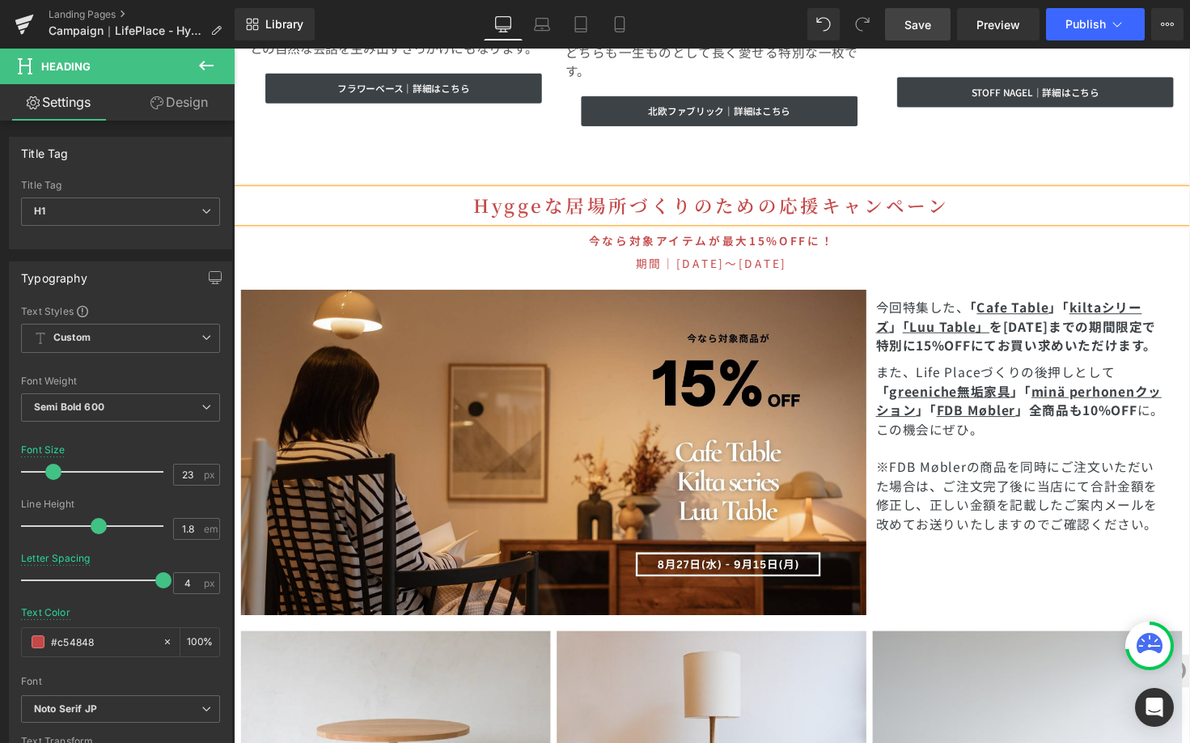
click at [921, 28] on span "Save" at bounding box center [918, 24] width 27 height 17
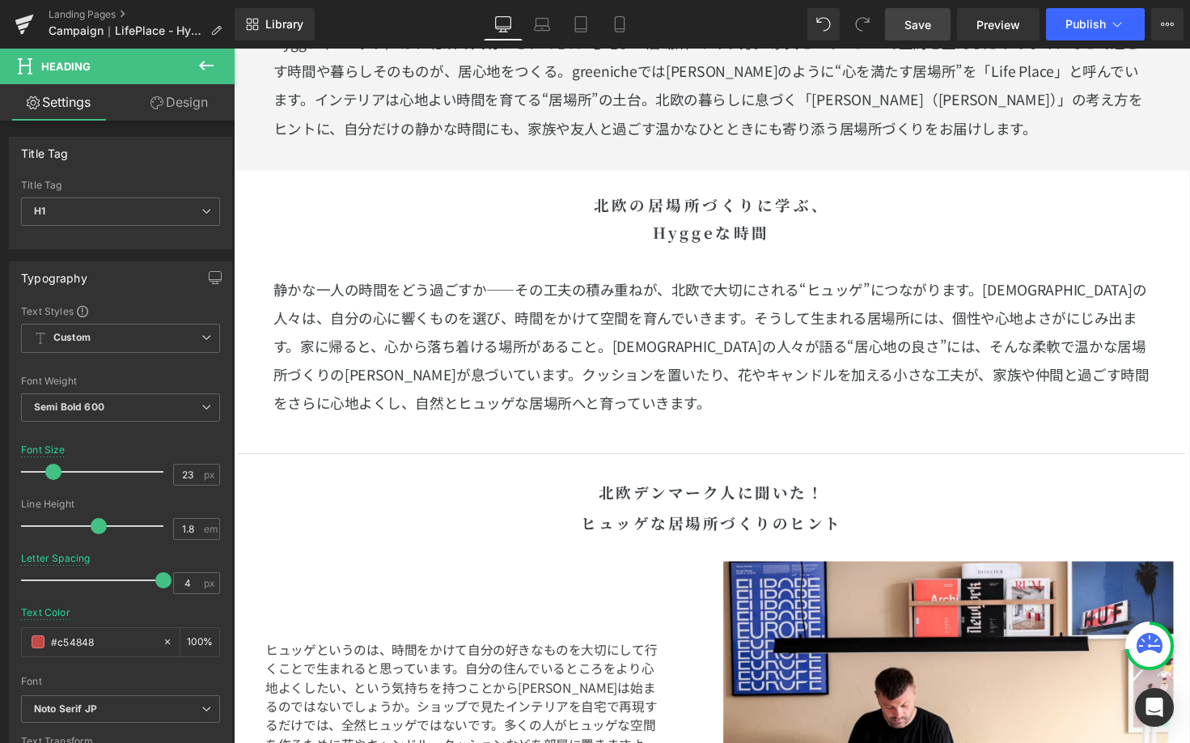
scroll to position [1809, 0]
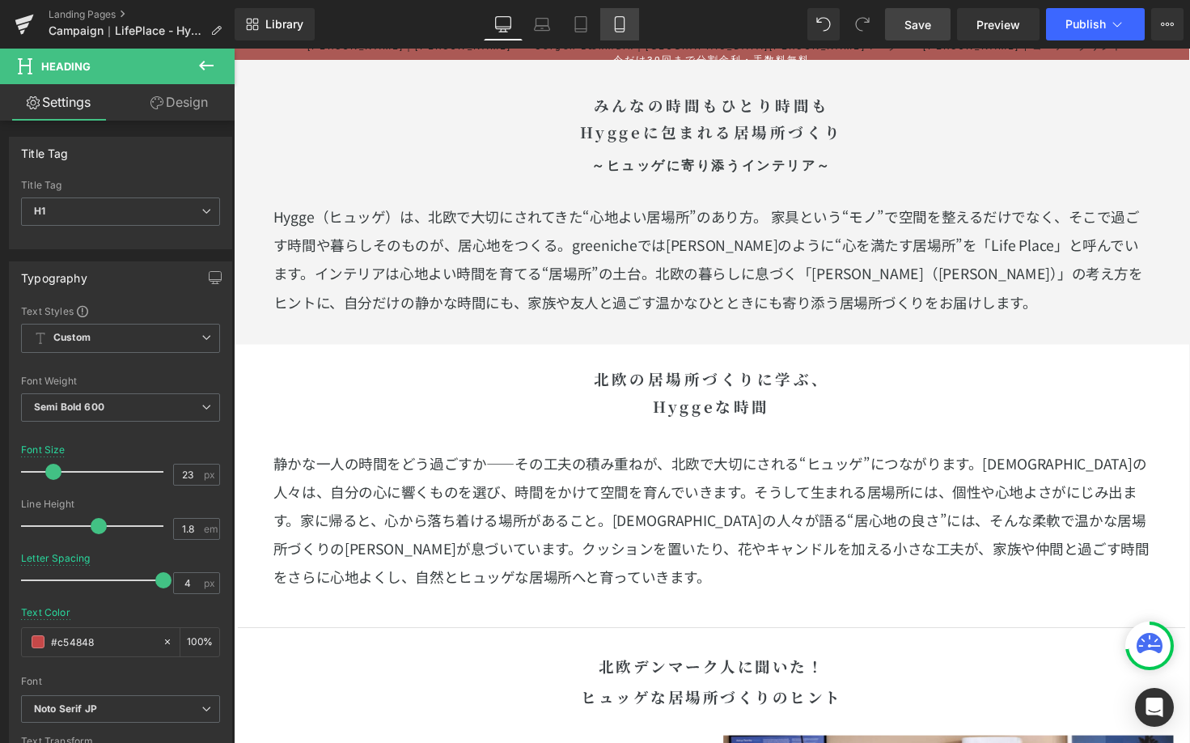
click at [628, 36] on link "Mobile" at bounding box center [619, 24] width 39 height 32
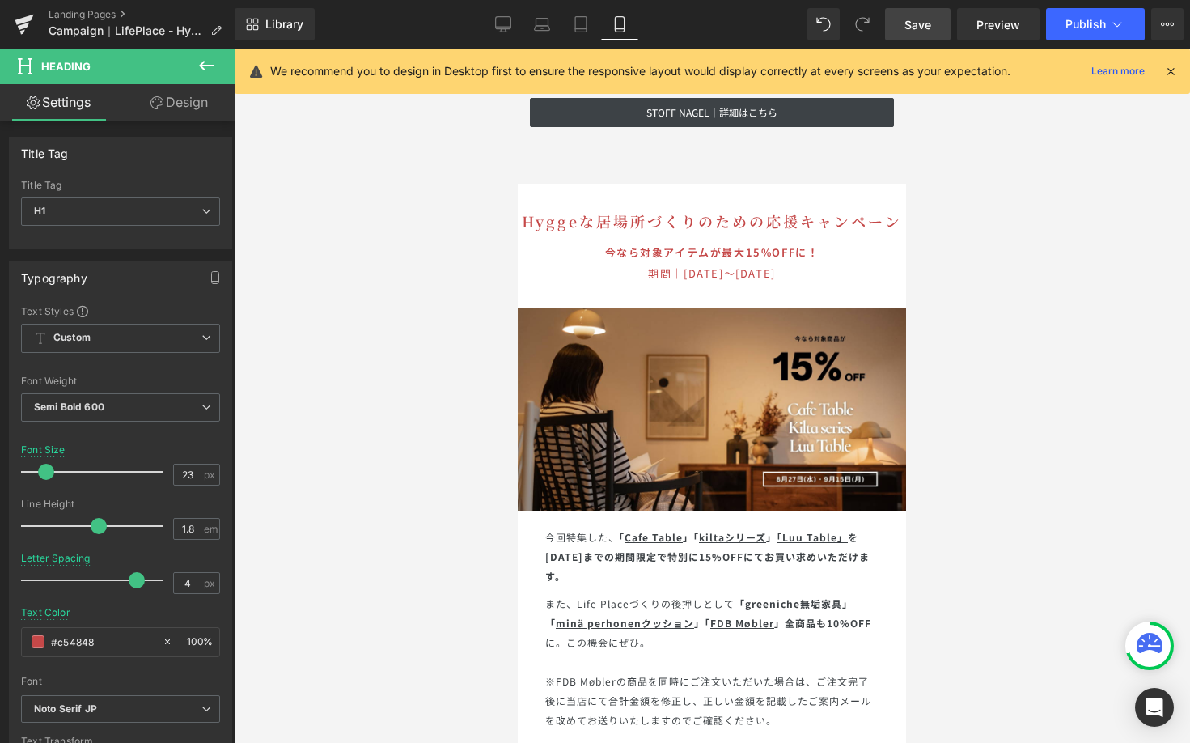
scroll to position [7173, 0]
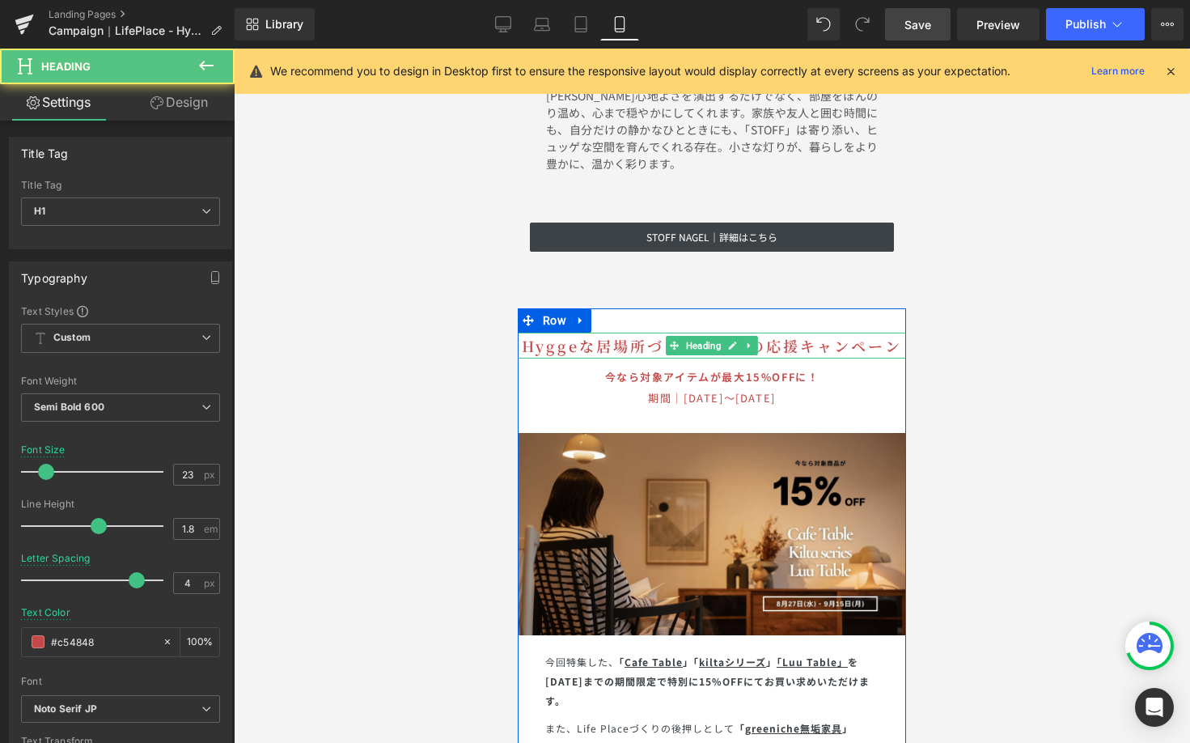
click at [771, 333] on h1 "Hyggeな居場所づくりのための応援キャンペーン" at bounding box center [712, 346] width 388 height 26
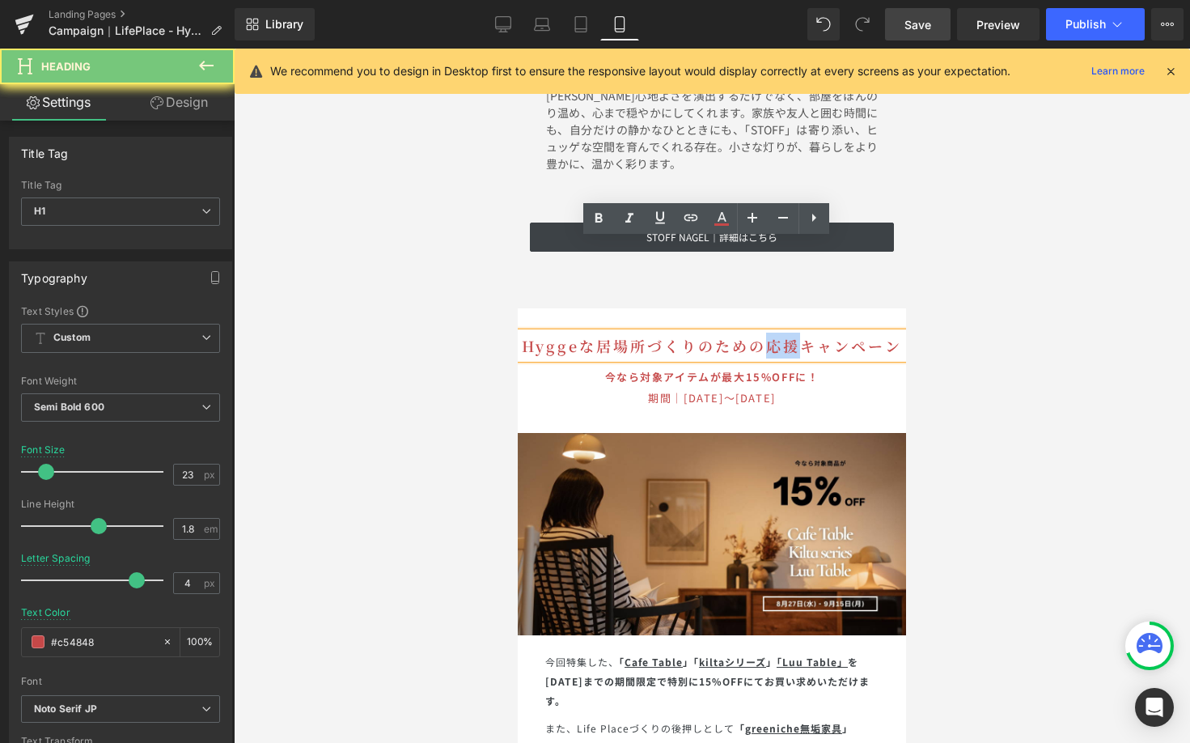
click at [771, 333] on h1 "Hyggeな居場所づくりのための応援キャンペーン" at bounding box center [712, 346] width 388 height 26
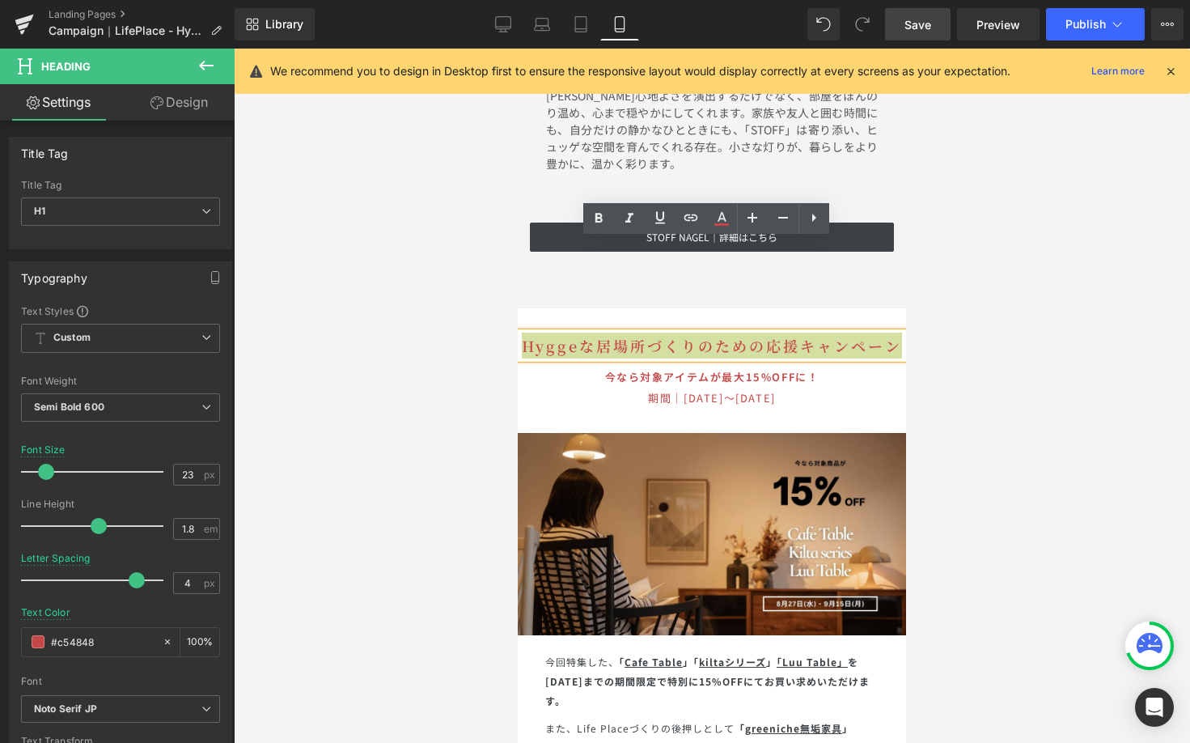
click at [452, 301] on div at bounding box center [712, 396] width 956 height 694
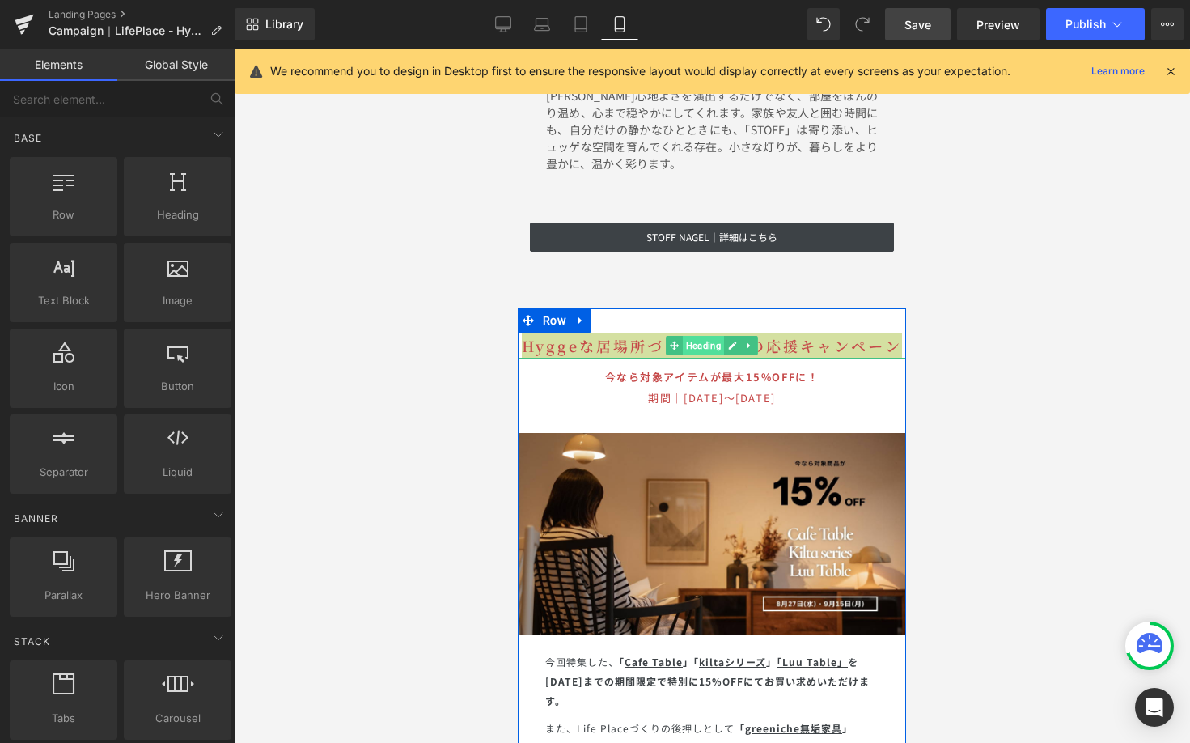
click at [698, 336] on span "Heading" at bounding box center [703, 345] width 41 height 19
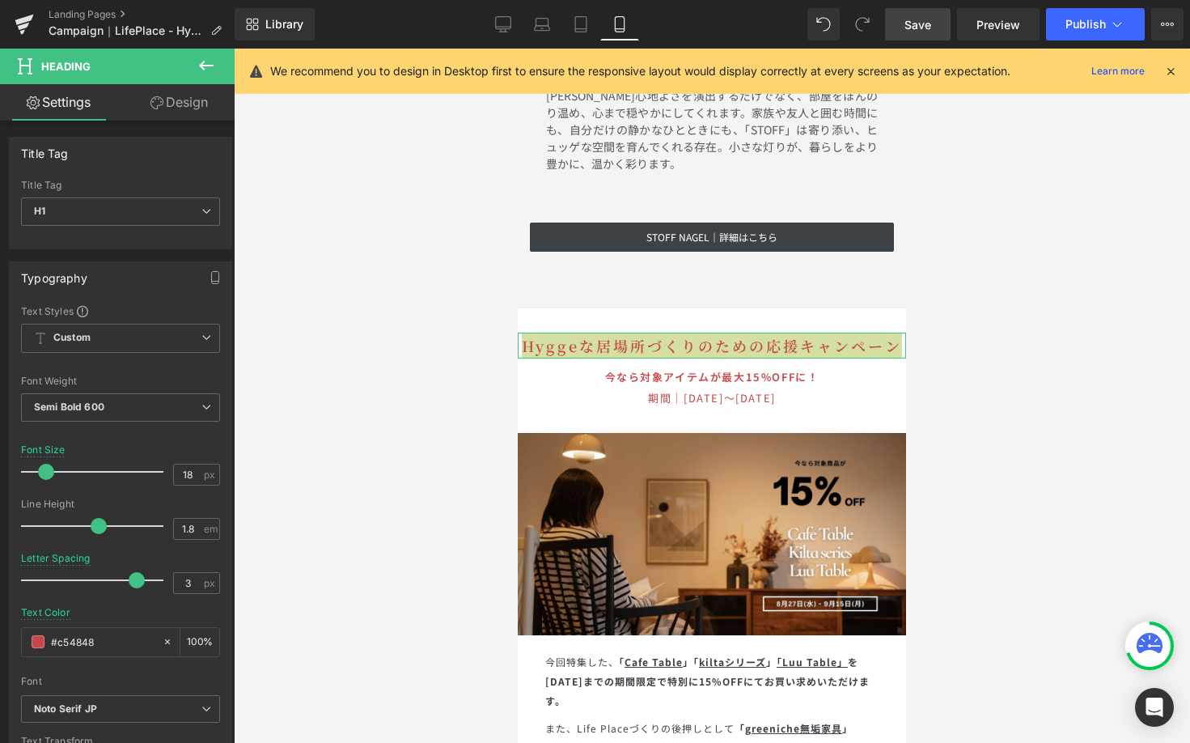
click at [201, 101] on link "Design" at bounding box center [179, 102] width 117 height 36
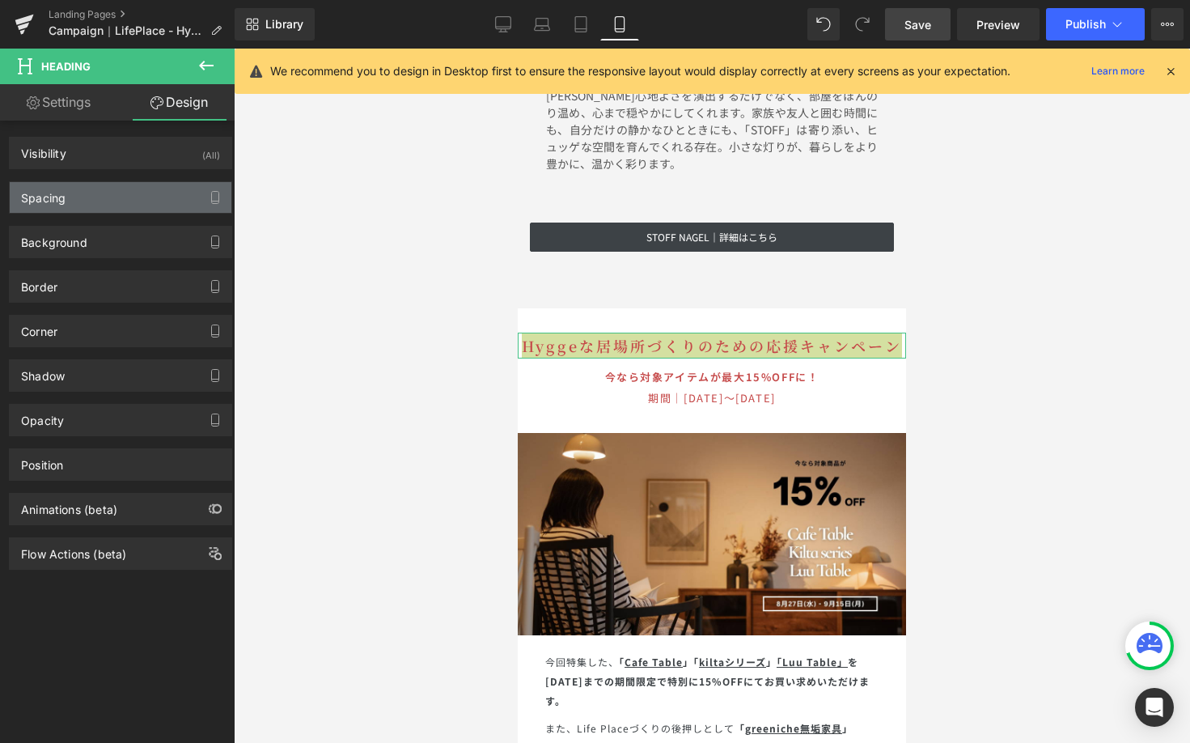
click at [142, 201] on div "Spacing" at bounding box center [121, 197] width 222 height 31
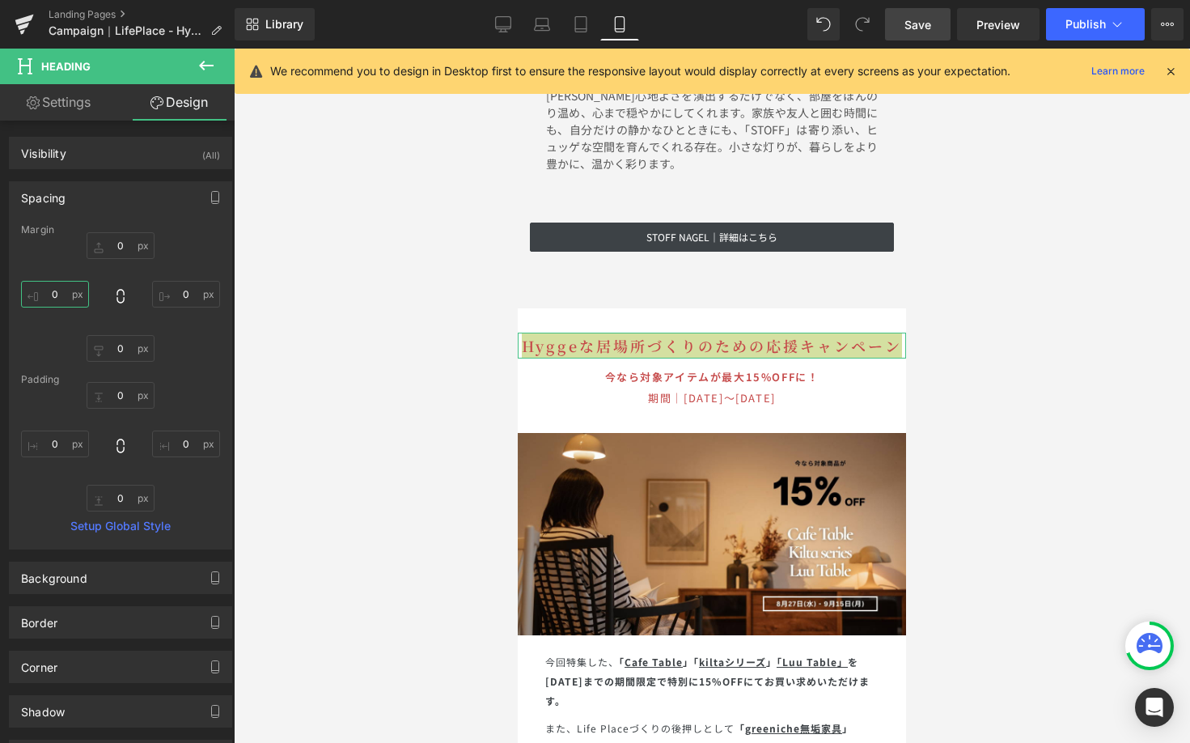
click at [63, 286] on input "0" at bounding box center [55, 294] width 68 height 27
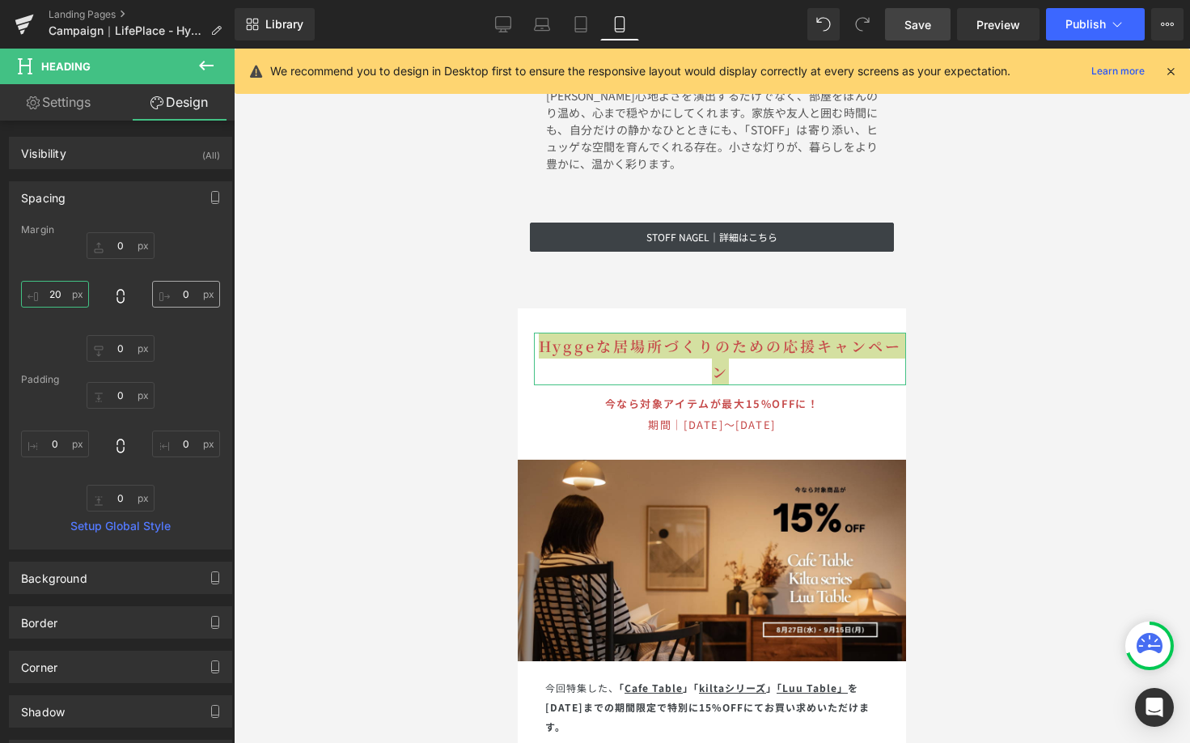
type input "20"
click at [177, 292] on input "0" at bounding box center [186, 294] width 68 height 27
type input "20"
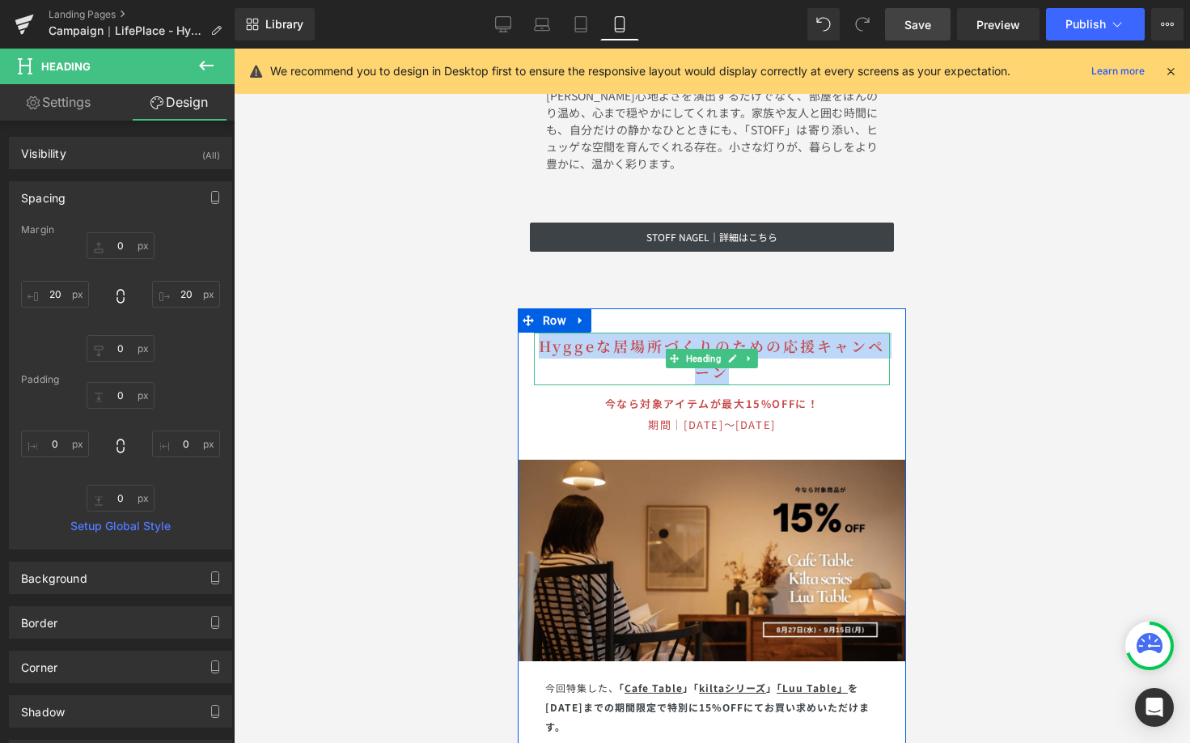
click at [630, 333] on h1 "Hyggeな居場所づくりのための応援キャンペーン" at bounding box center [712, 359] width 356 height 53
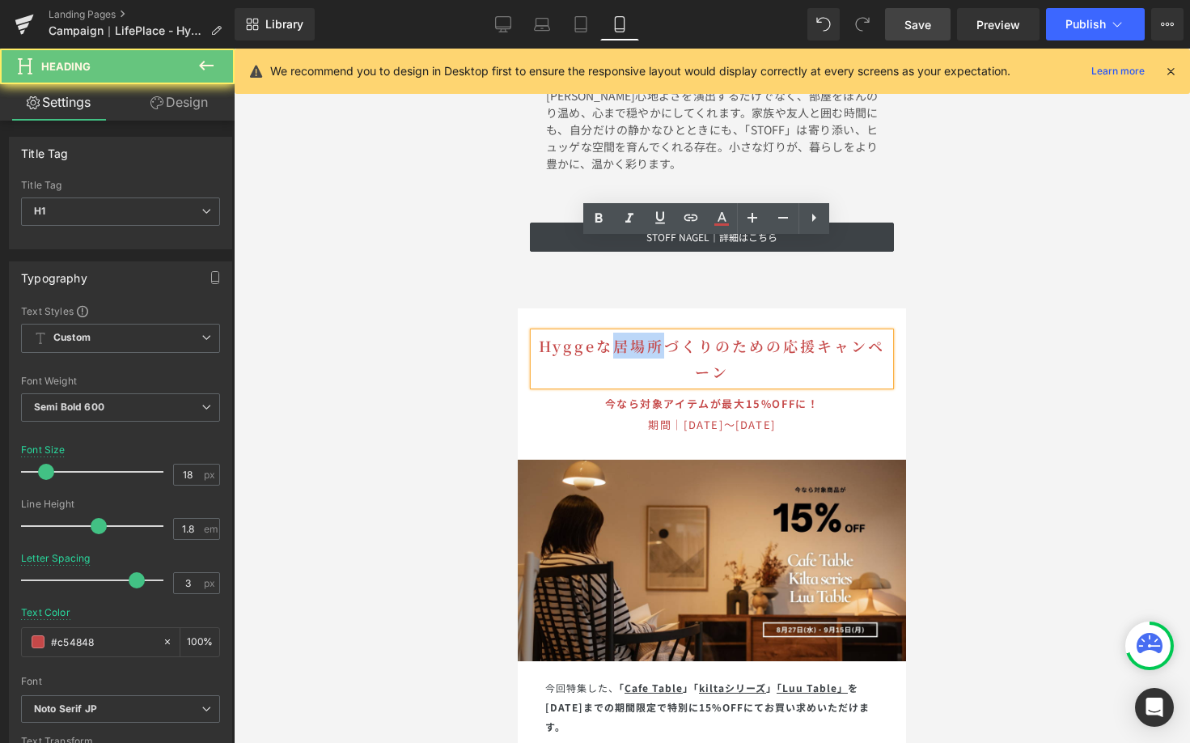
click at [630, 333] on h1 "Hyggeな居場所づくりのための応援キャンペーン" at bounding box center [712, 359] width 356 height 53
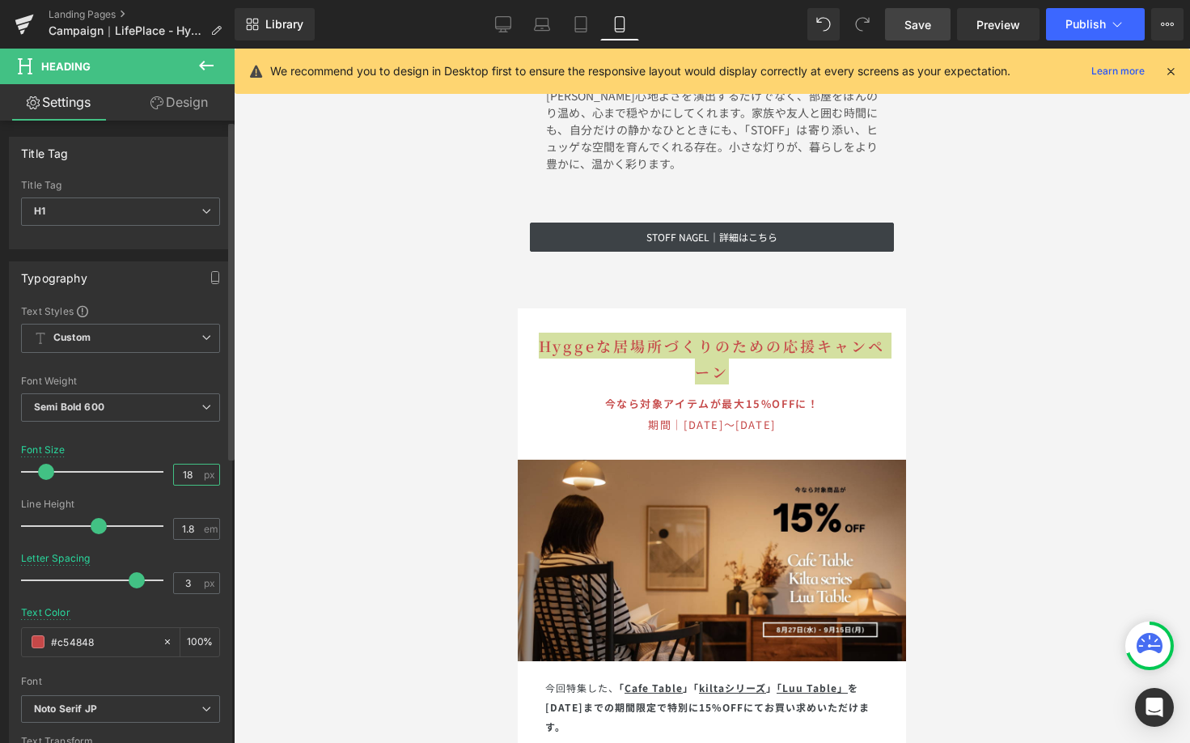
click at [189, 474] on input "18" at bounding box center [188, 474] width 28 height 20
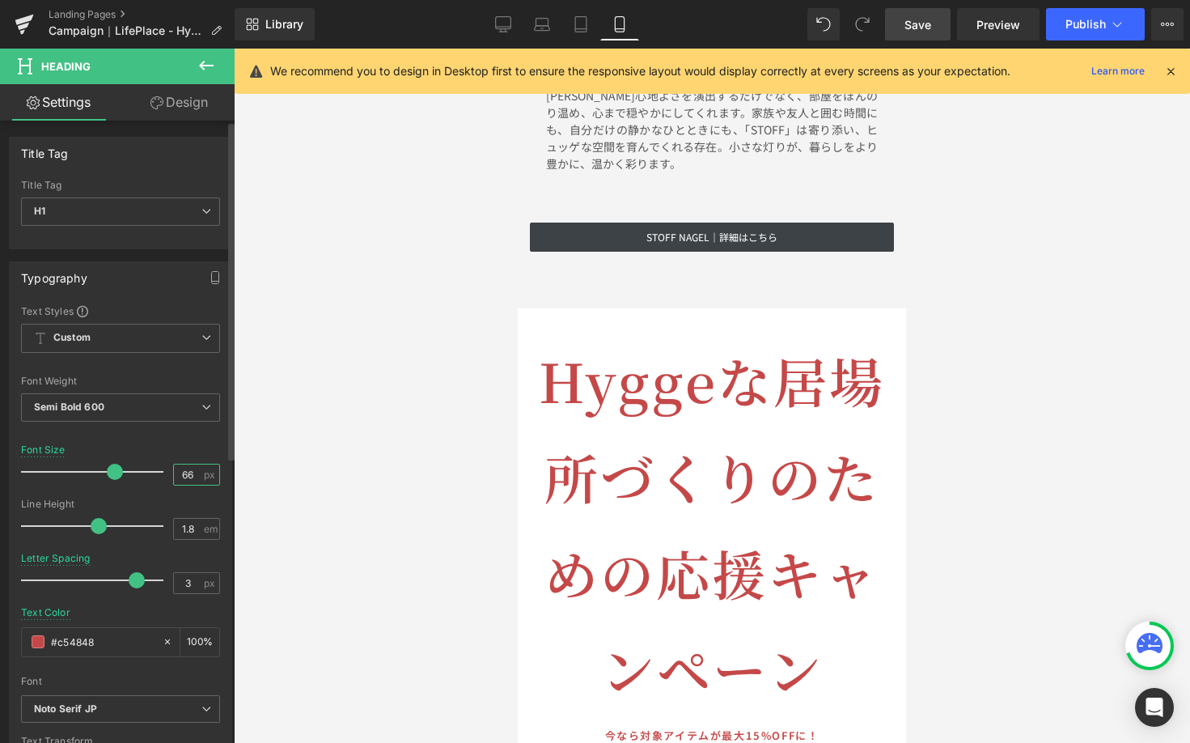
type input "6"
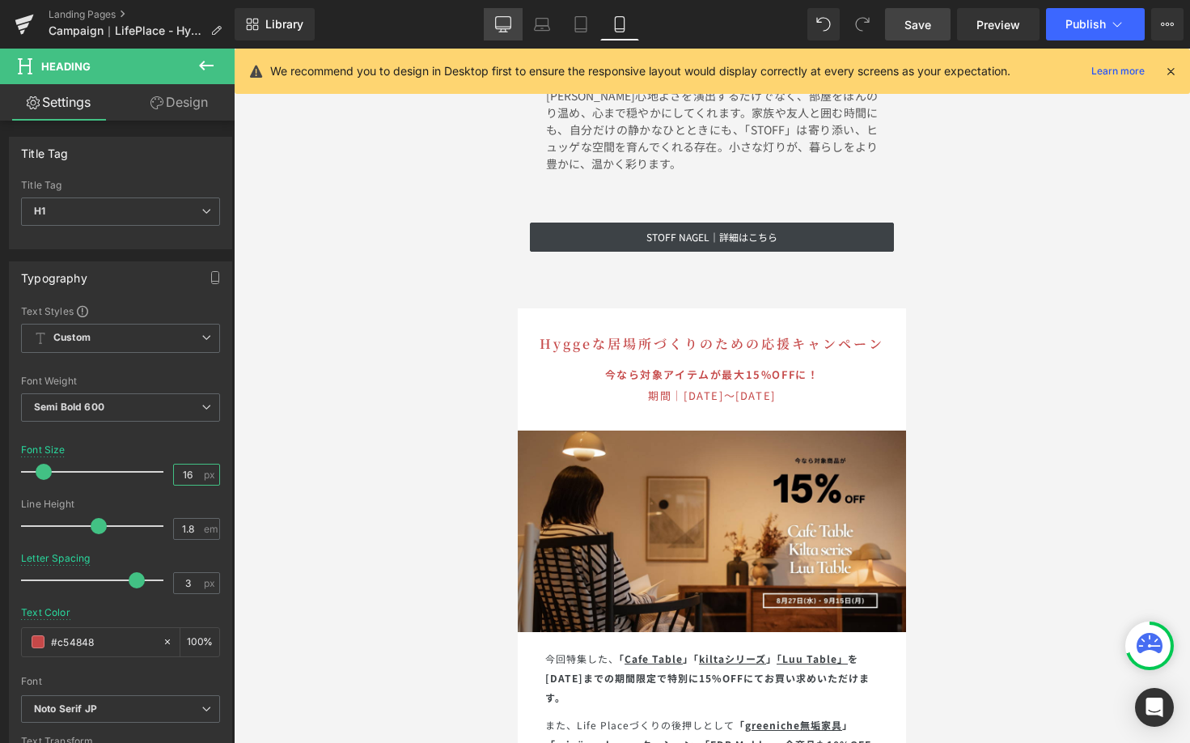
type input "16"
click at [507, 15] on link "Desktop" at bounding box center [503, 24] width 39 height 32
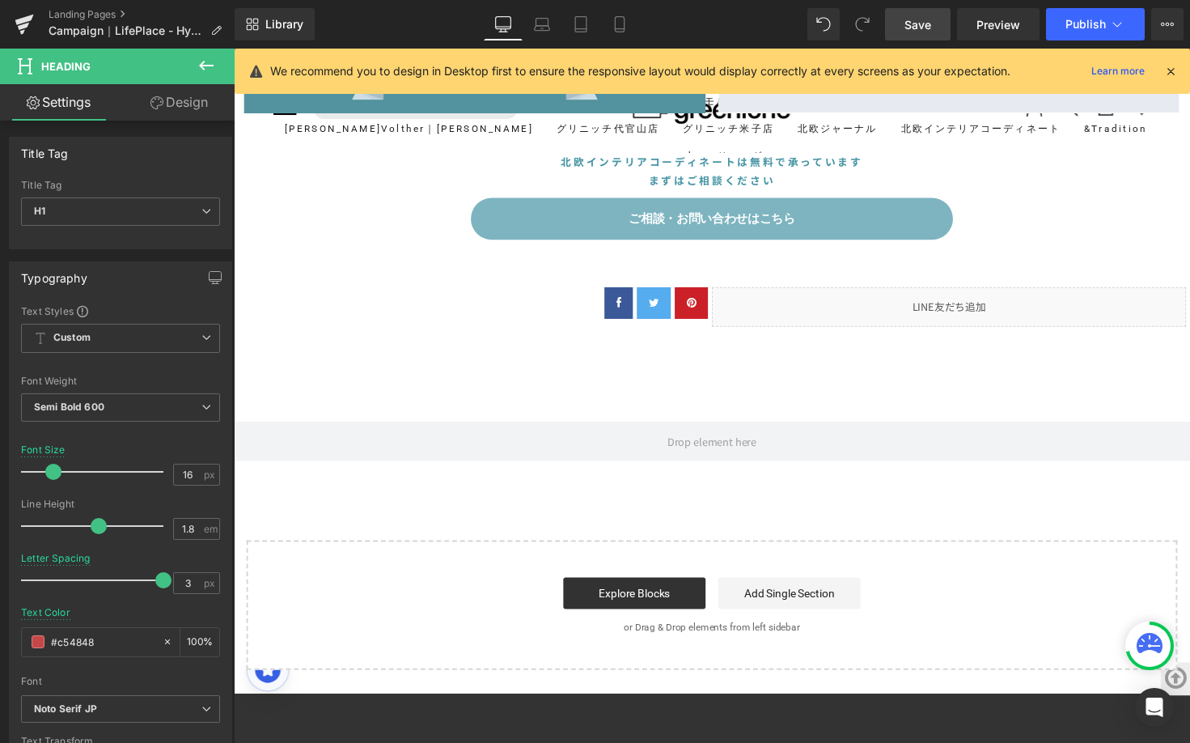
scroll to position [4864, 0]
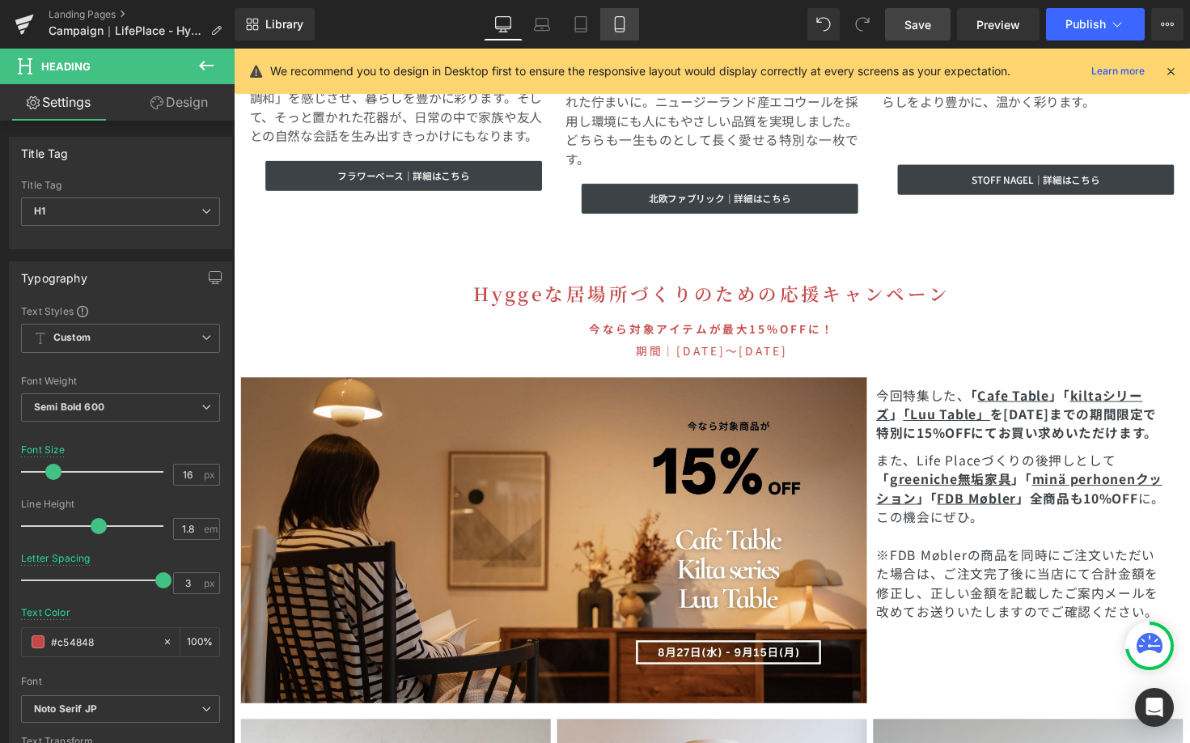
click at [626, 26] on icon at bounding box center [620, 24] width 16 height 16
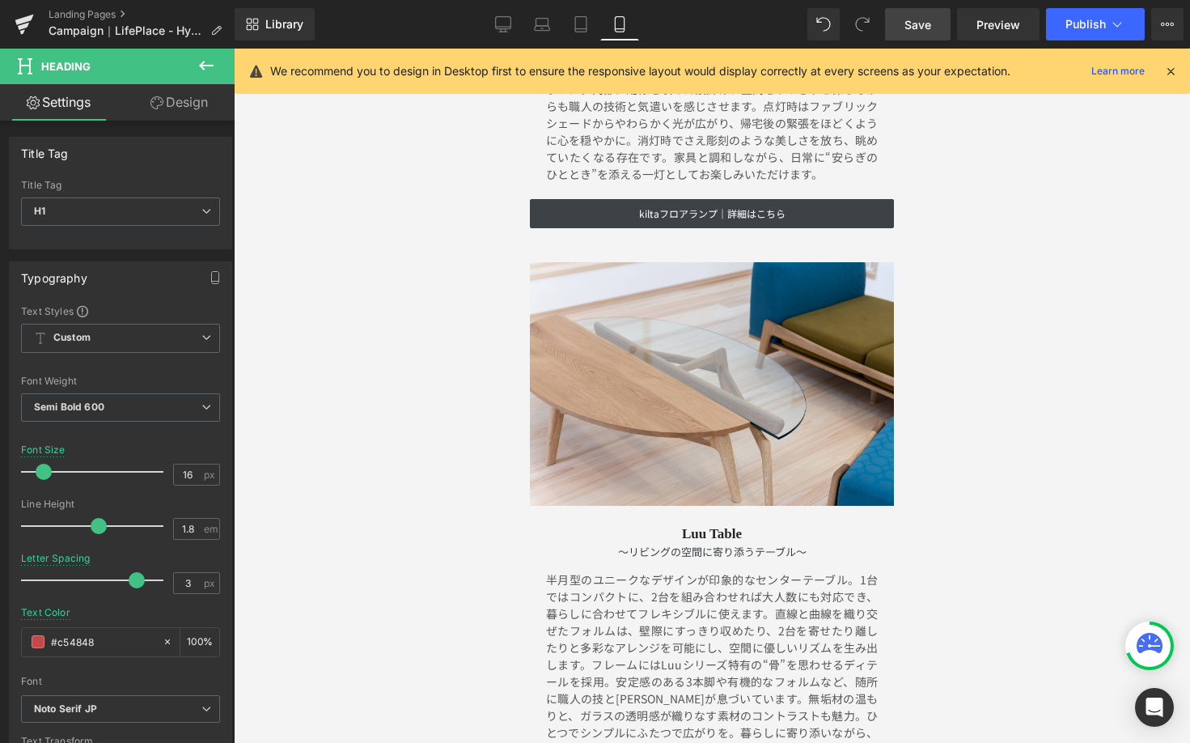
scroll to position [7173, 0]
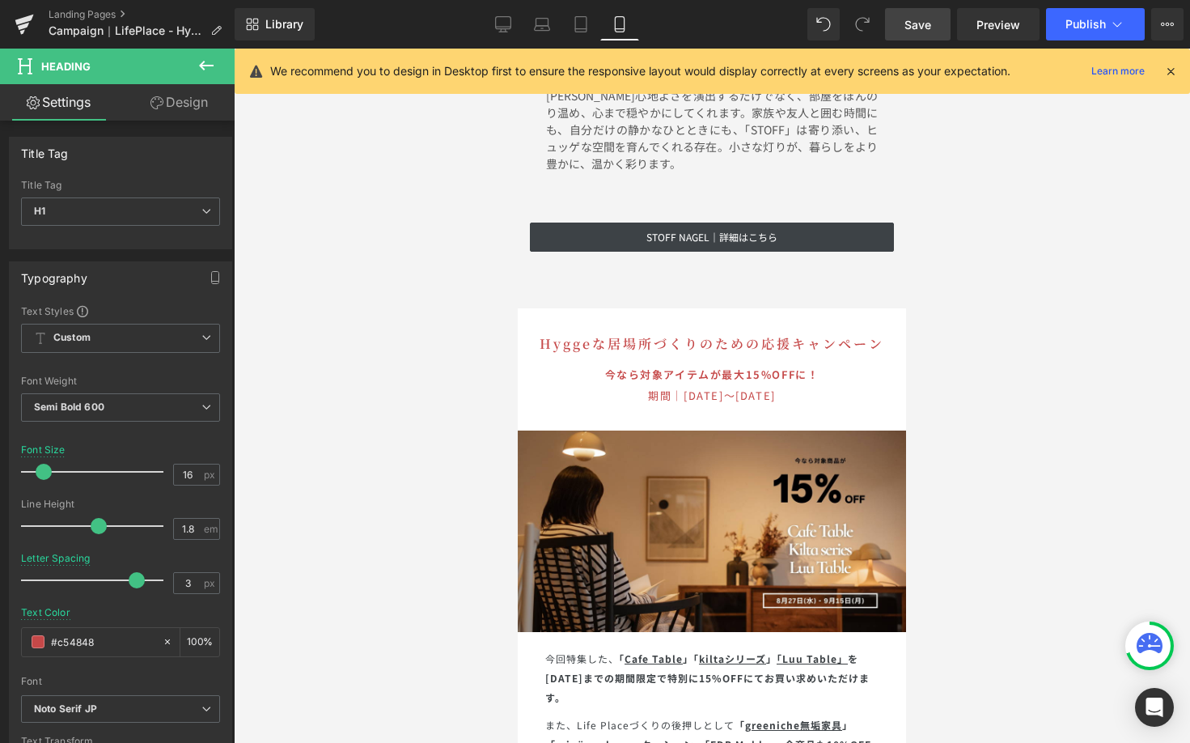
click at [918, 30] on span "Save" at bounding box center [918, 24] width 27 height 17
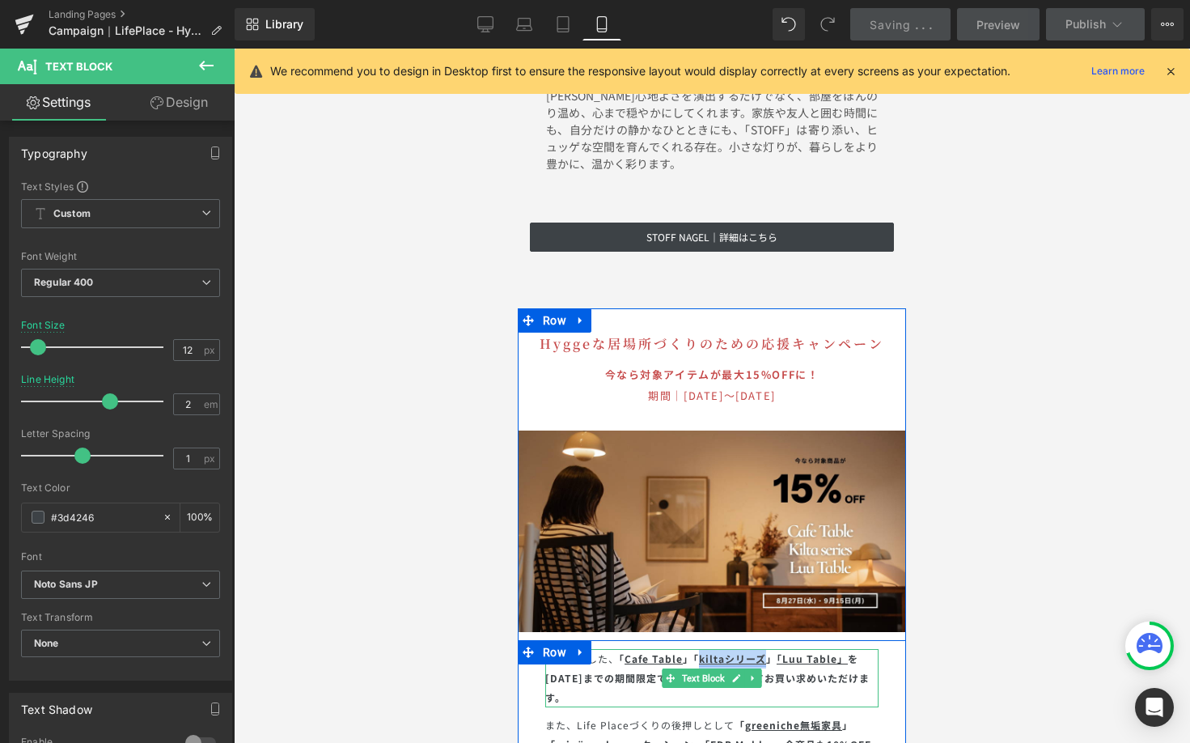
drag, startPoint x: 698, startPoint y: 565, endPoint x: 760, endPoint y: 566, distance: 61.5
click at [760, 651] on link "kiltaシリーズ" at bounding box center [732, 658] width 67 height 14
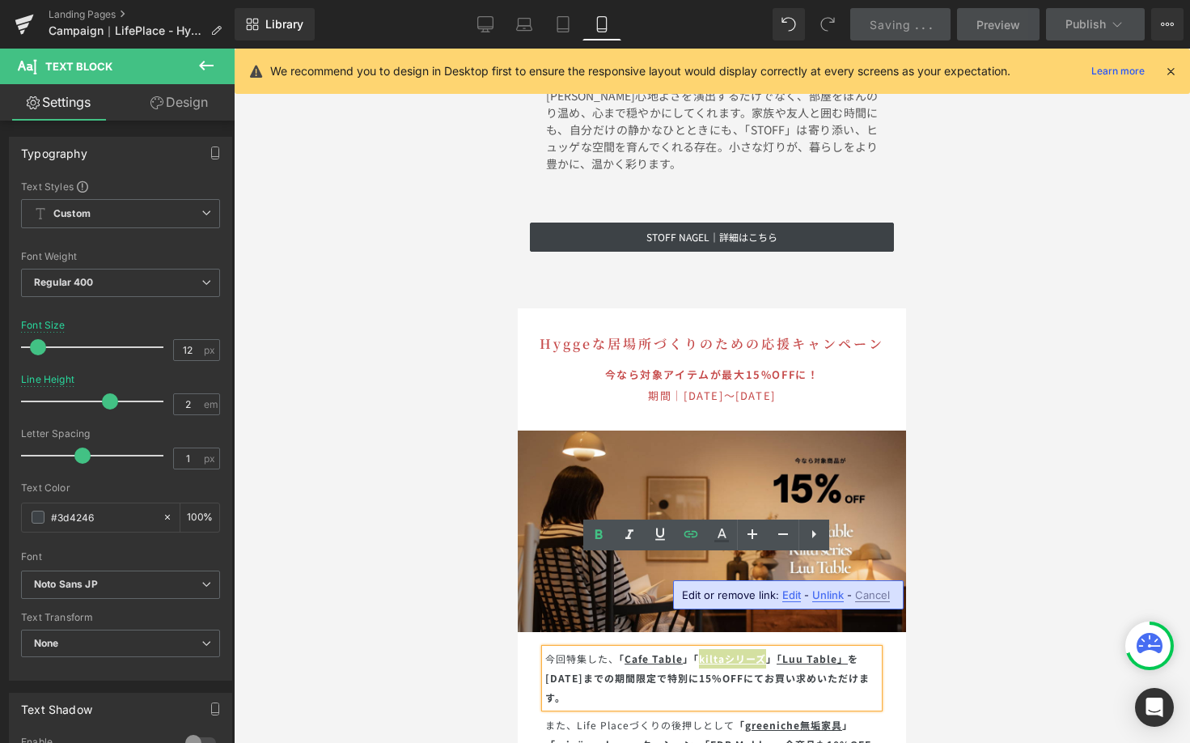
click at [784, 592] on span "Edit" at bounding box center [792, 595] width 19 height 14
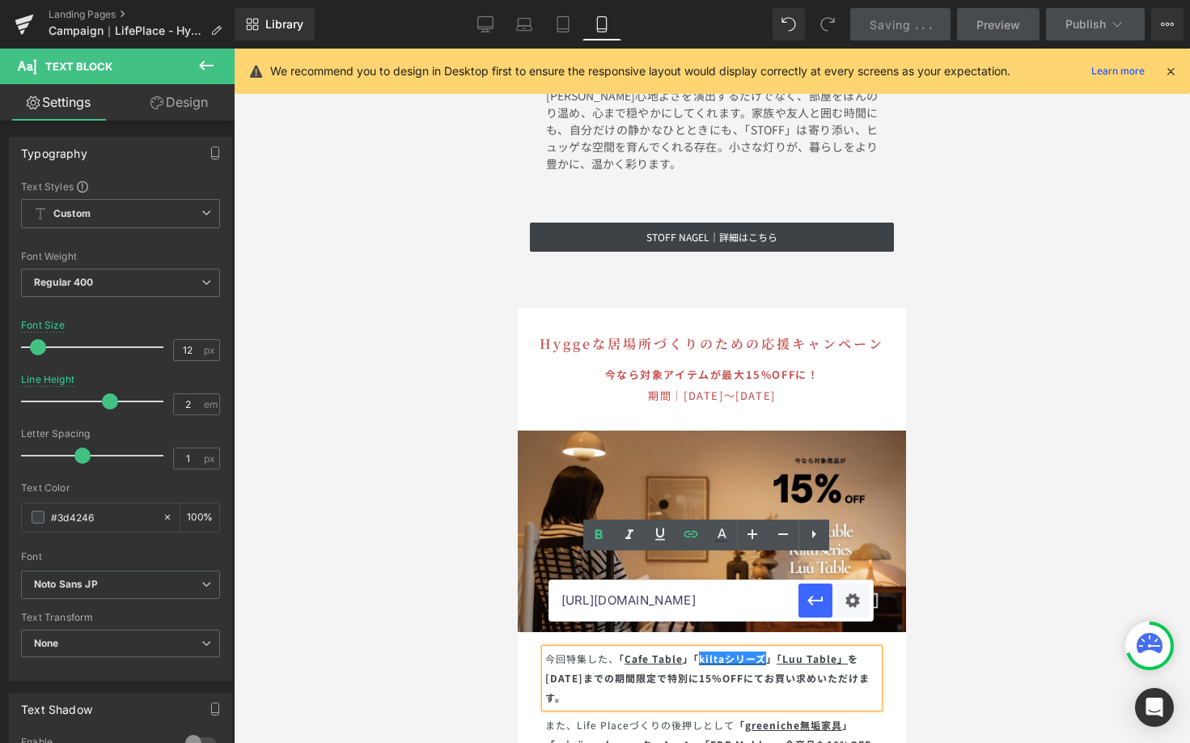
click at [734, 602] on input "https://greeniche.jp/a/search/interior-accessory?filter_greeniche=kilta" at bounding box center [673, 600] width 249 height 40
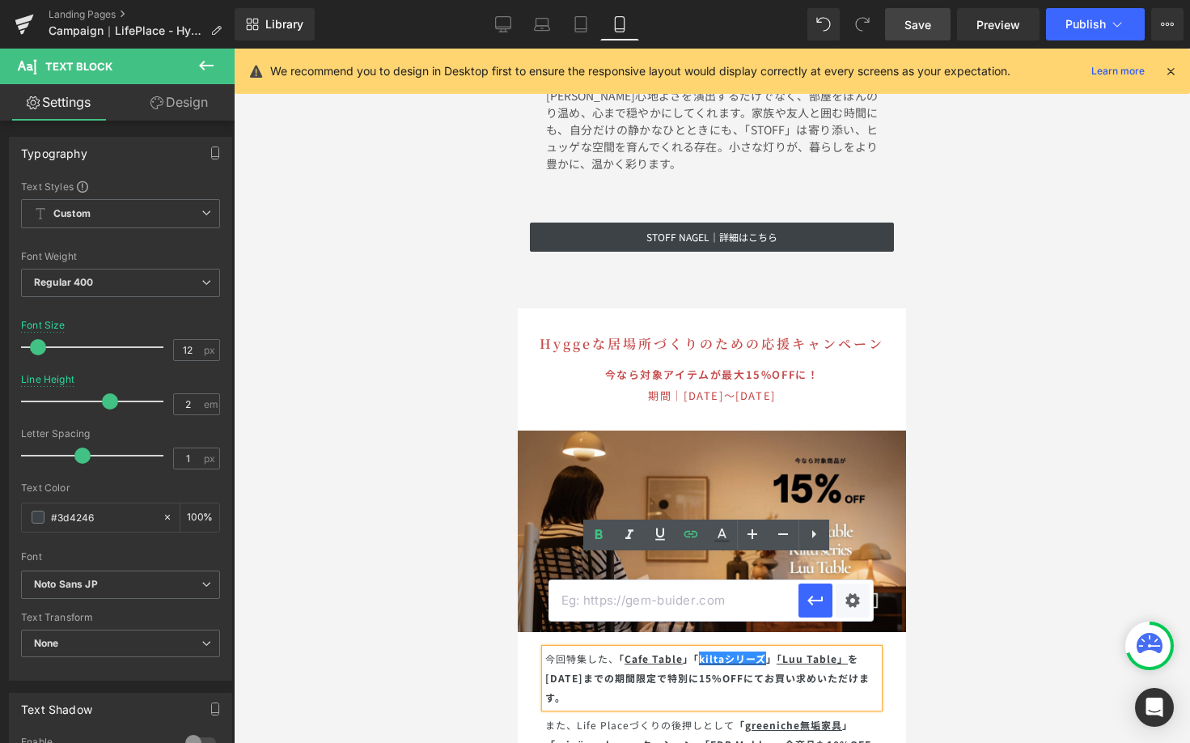
click at [624, 593] on input "text" at bounding box center [673, 600] width 249 height 40
paste input "https://greeniche.jp/a/search/interior-accessory?filter_greeniche=kilta"
type input "https://greeniche.jp/a/search/interior-accessory?filter_greeniche=kilta"
click at [808, 604] on icon "button" at bounding box center [815, 600] width 19 height 19
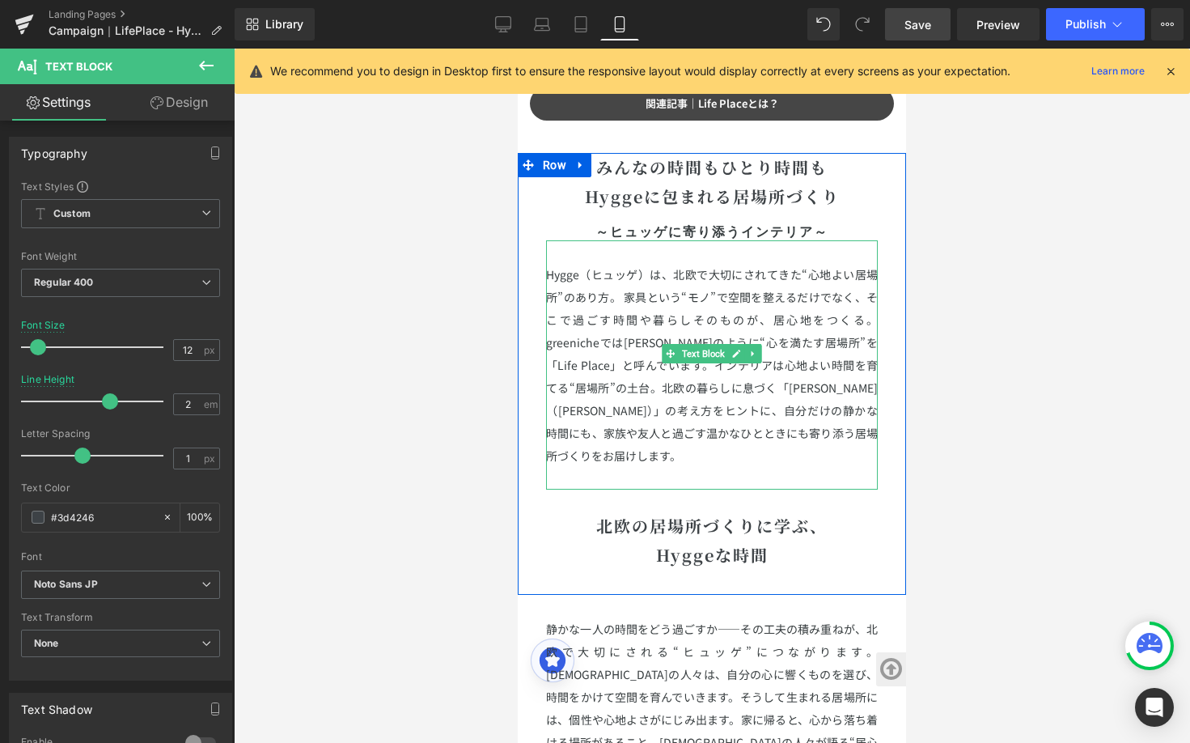
scroll to position [1356, 0]
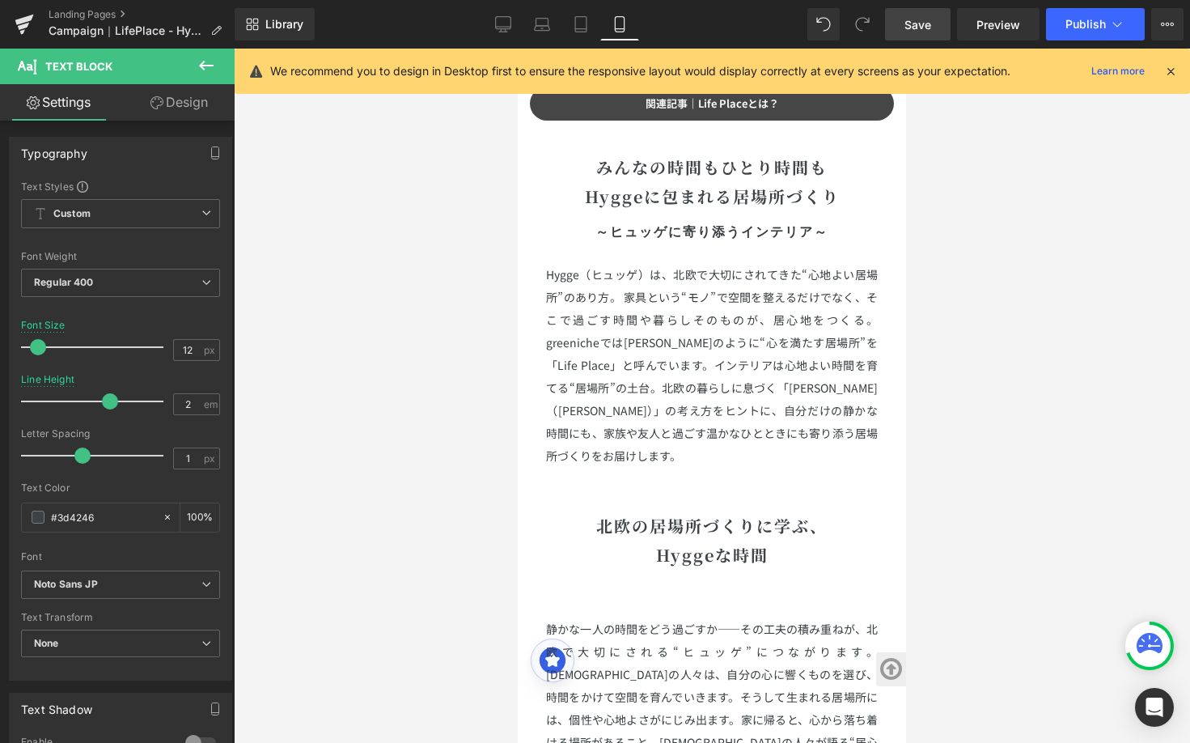
click at [652, 320] on p "Hygge（ヒュッゲ）は、北欧で大切にされてきた“心地よい居場所”のあり方。 家具という“モノ”で空間を整えるだけでなく、 そこで過ごす時間や暮らしそのものが…" at bounding box center [712, 365] width 332 height 204
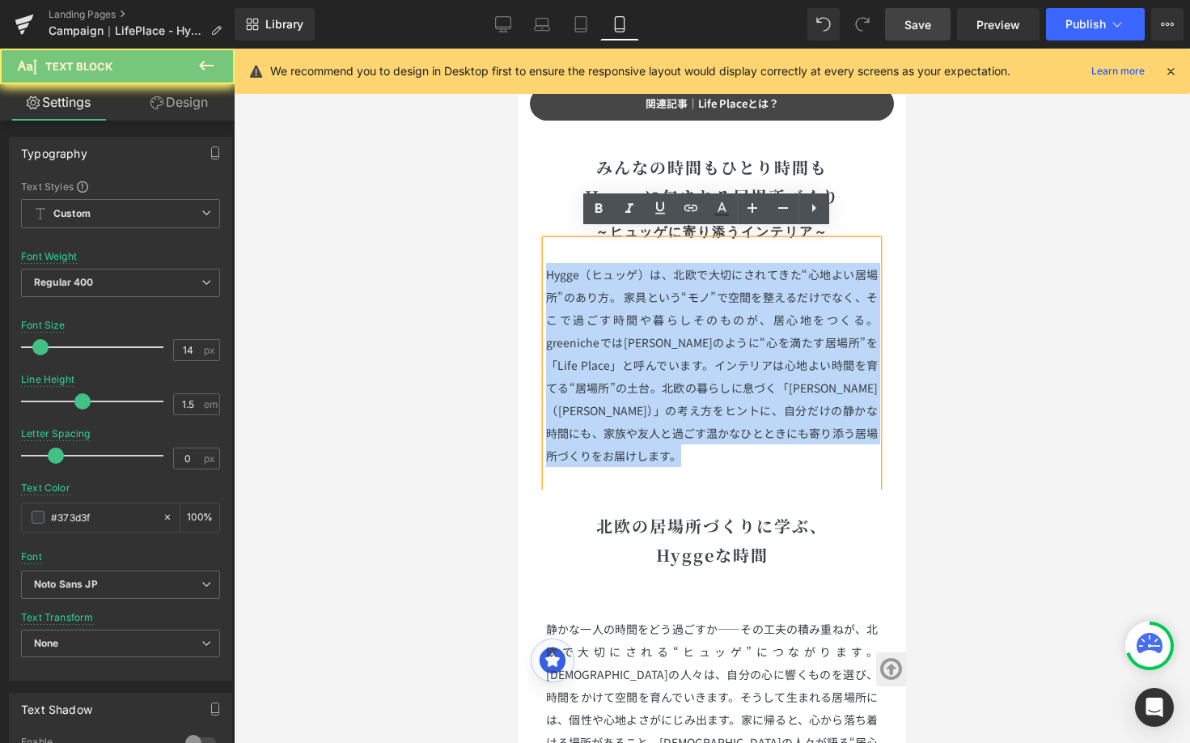
click at [652, 320] on p "Hygge（ヒュッゲ）は、北欧で大切にされてきた“心地よい居場所”のあり方。 家具という“モノ”で空間を整えるだけでなく、 そこで過ごす時間や暮らしそのものが…" at bounding box center [712, 365] width 332 height 204
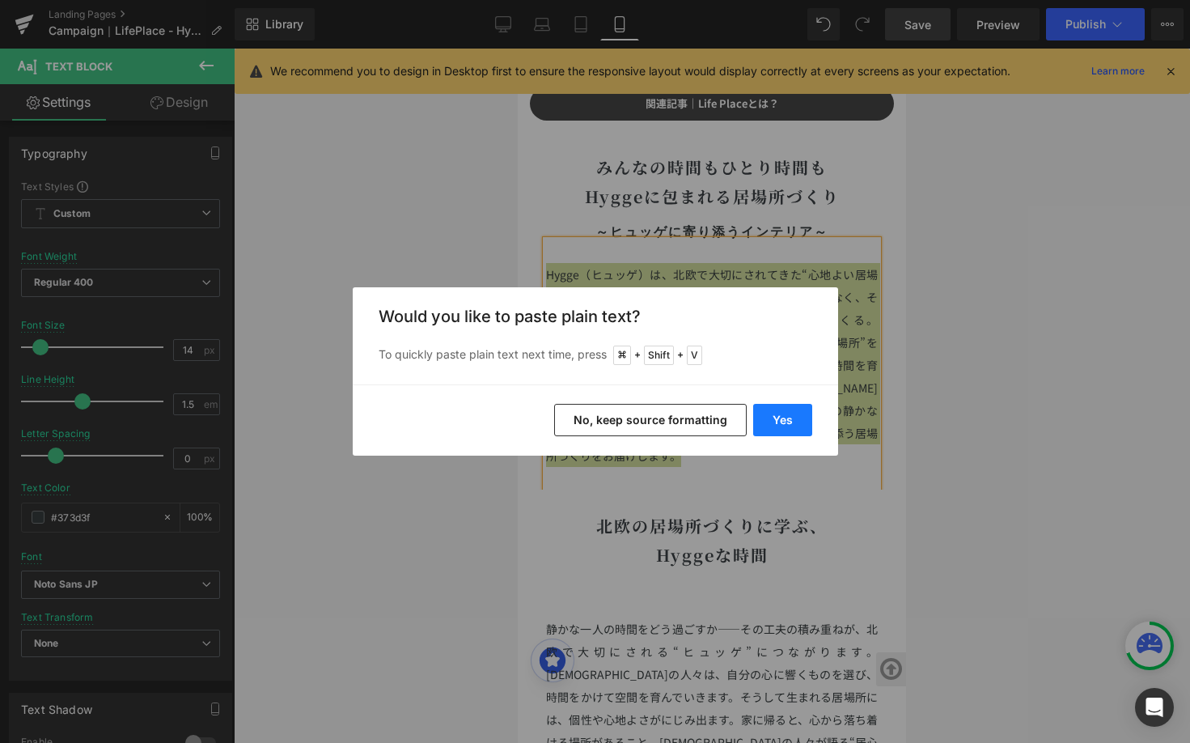
click at [774, 427] on button "Yes" at bounding box center [782, 420] width 59 height 32
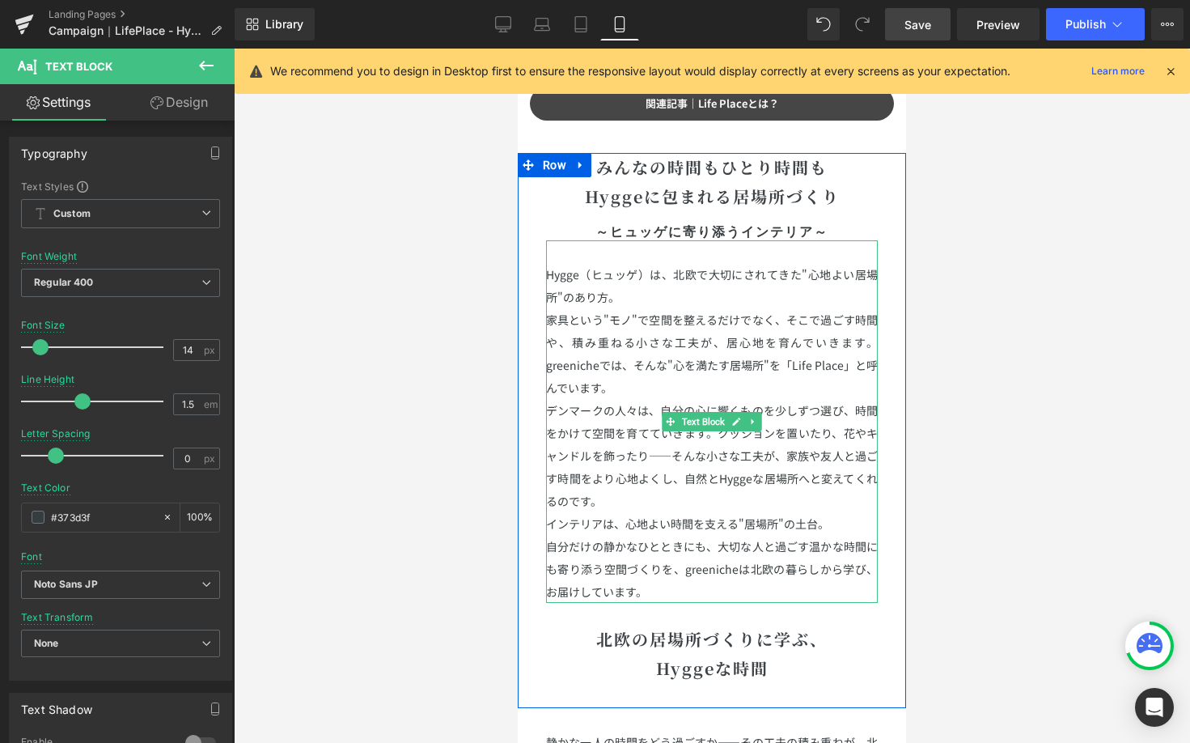
click at [638, 308] on p "家具という"モノ"で空間を整えるだけでなく、そこで過ごす時間や、積み重ねる小さな工夫が、居心地を育んでいきます。greenicheでは、そんな"心を満たす居場…" at bounding box center [712, 353] width 332 height 91
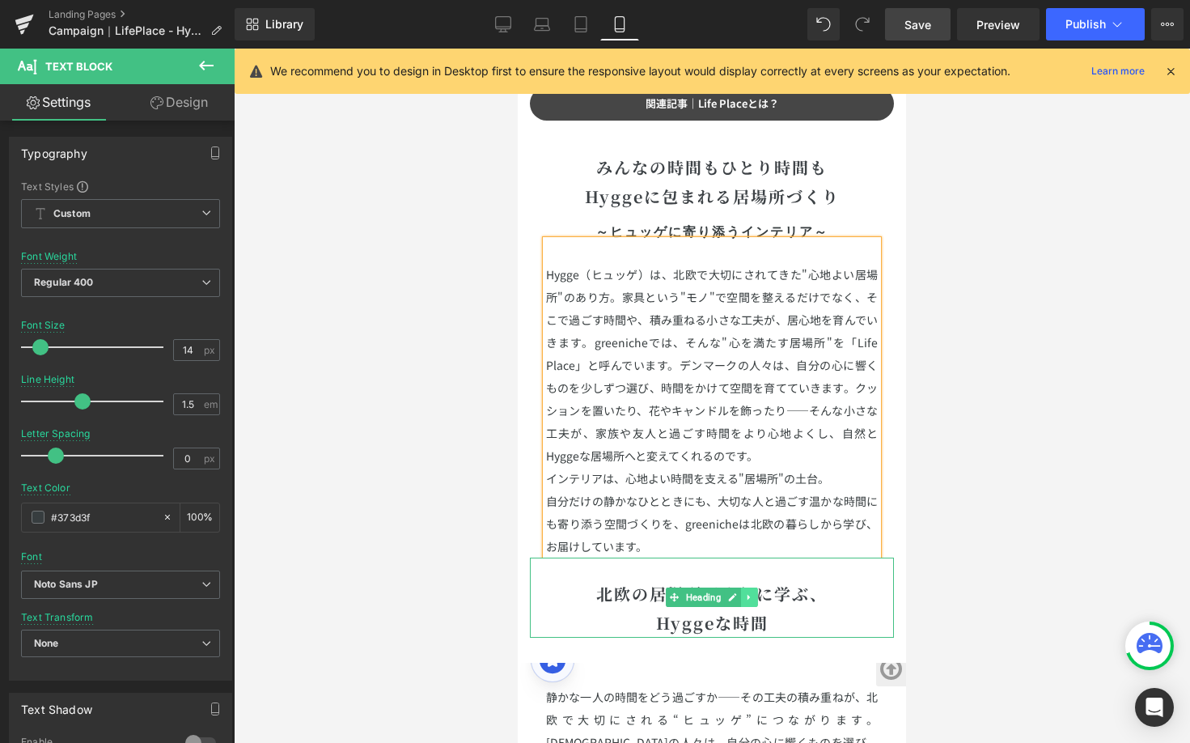
click at [748, 595] on icon at bounding box center [749, 598] width 2 height 6
click at [749, 587] on link at bounding box center [757, 596] width 17 height 19
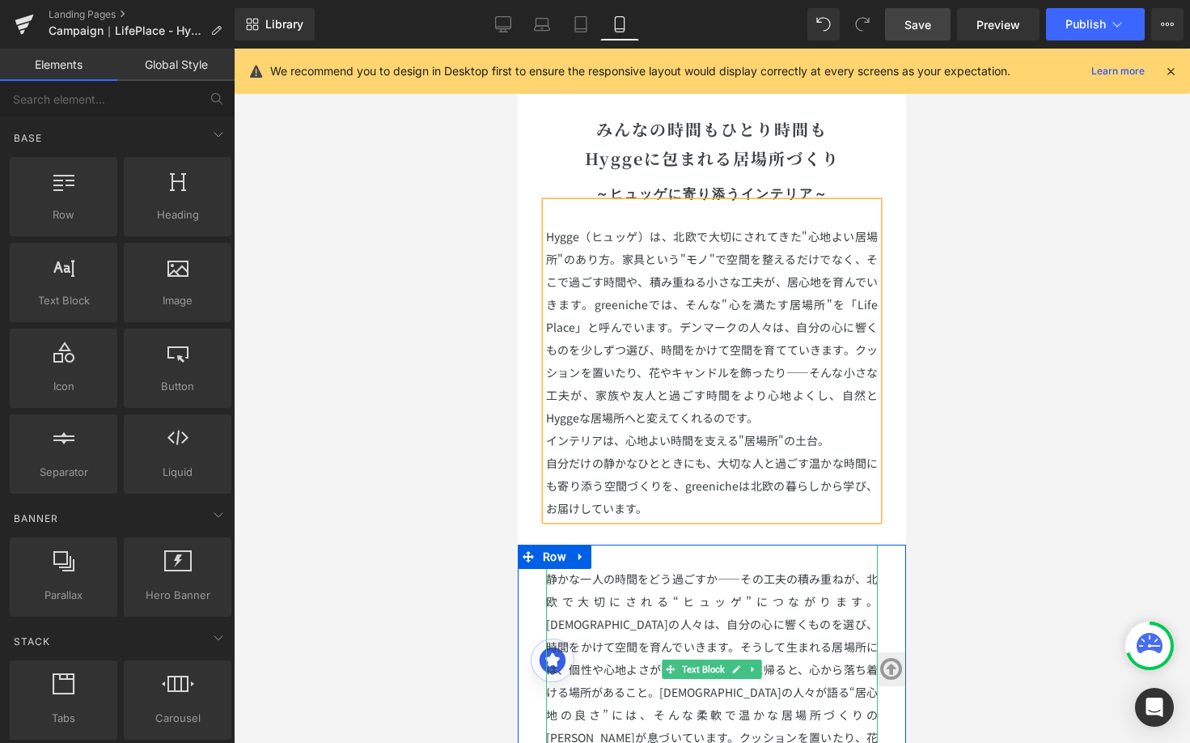
scroll to position [1588, 0]
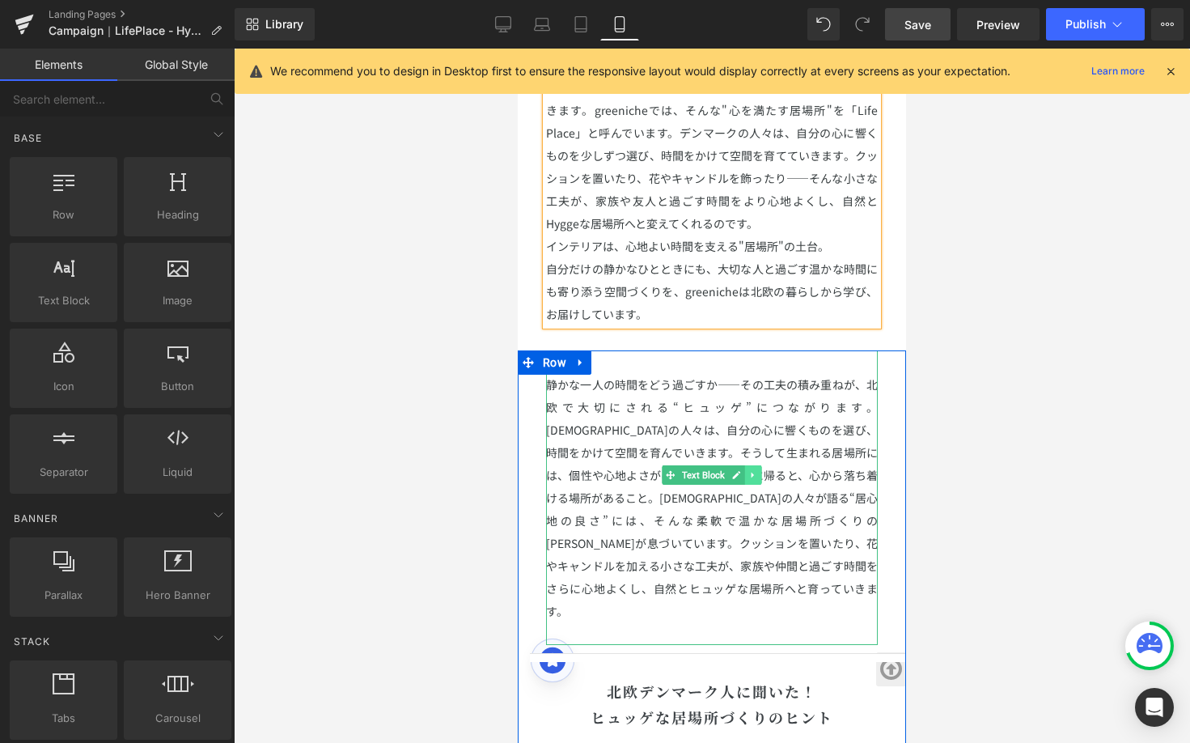
click at [749, 470] on icon at bounding box center [753, 475] width 9 height 10
click at [757, 470] on icon at bounding box center [761, 475] width 9 height 10
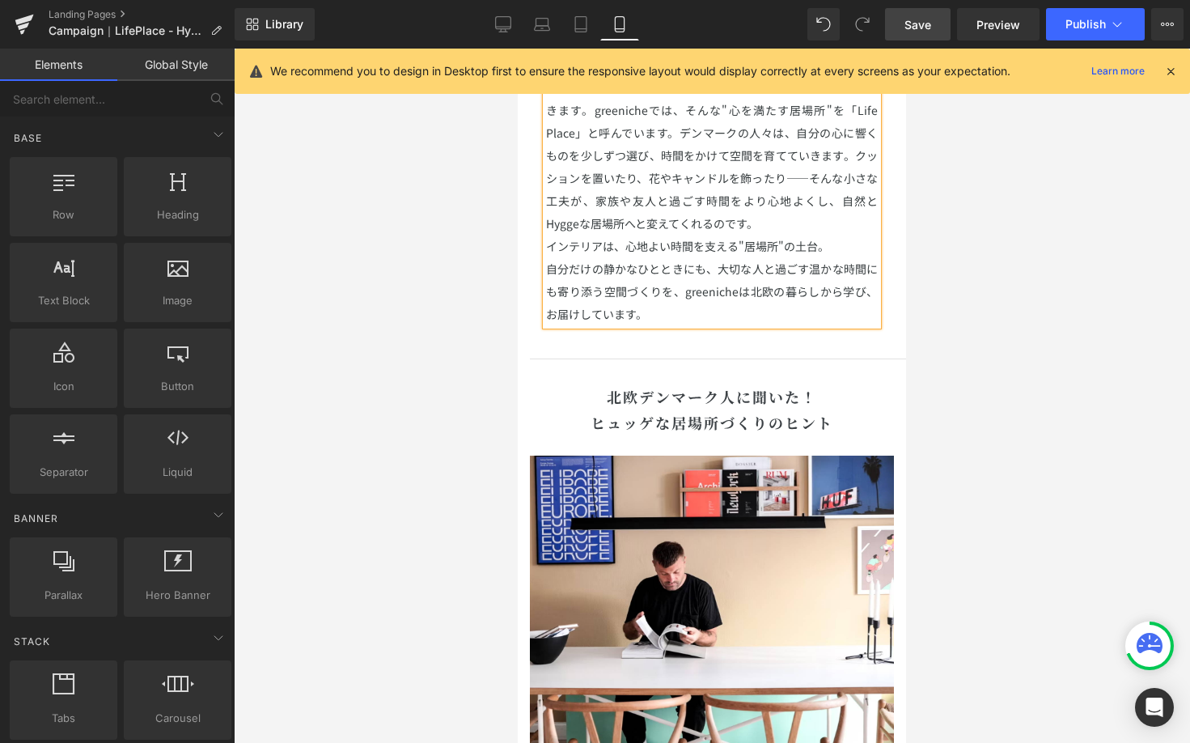
click at [546, 235] on p "インテリアは、心地よい時間を支える"居場所"の土台。" at bounding box center [712, 246] width 332 height 23
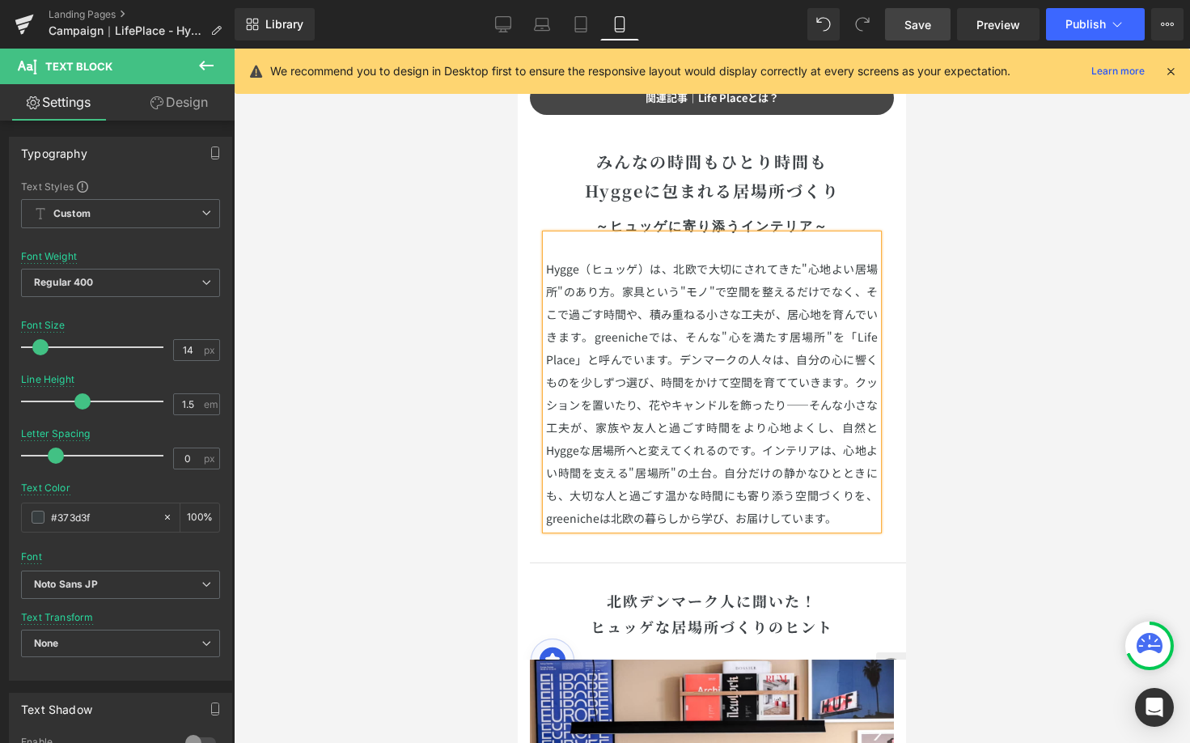
scroll to position [1361, 0]
click at [717, 245] on p at bounding box center [712, 246] width 332 height 23
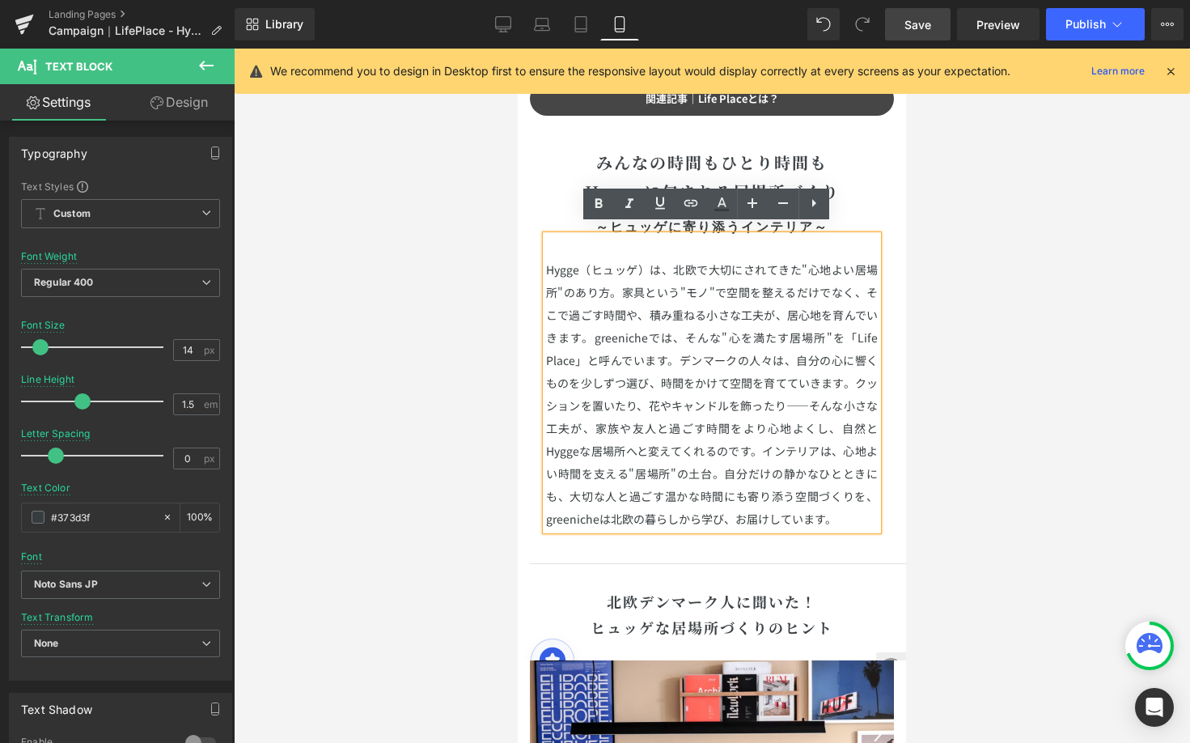
click at [546, 258] on p "Hygge（ヒュッゲ）は、北欧で大切にされてきた"心地よい居場所"のあり方。 家具という"モノ"で空間を整えるだけでなく、そこで過ごす時間や、積み重ねる小さな…" at bounding box center [712, 394] width 332 height 272
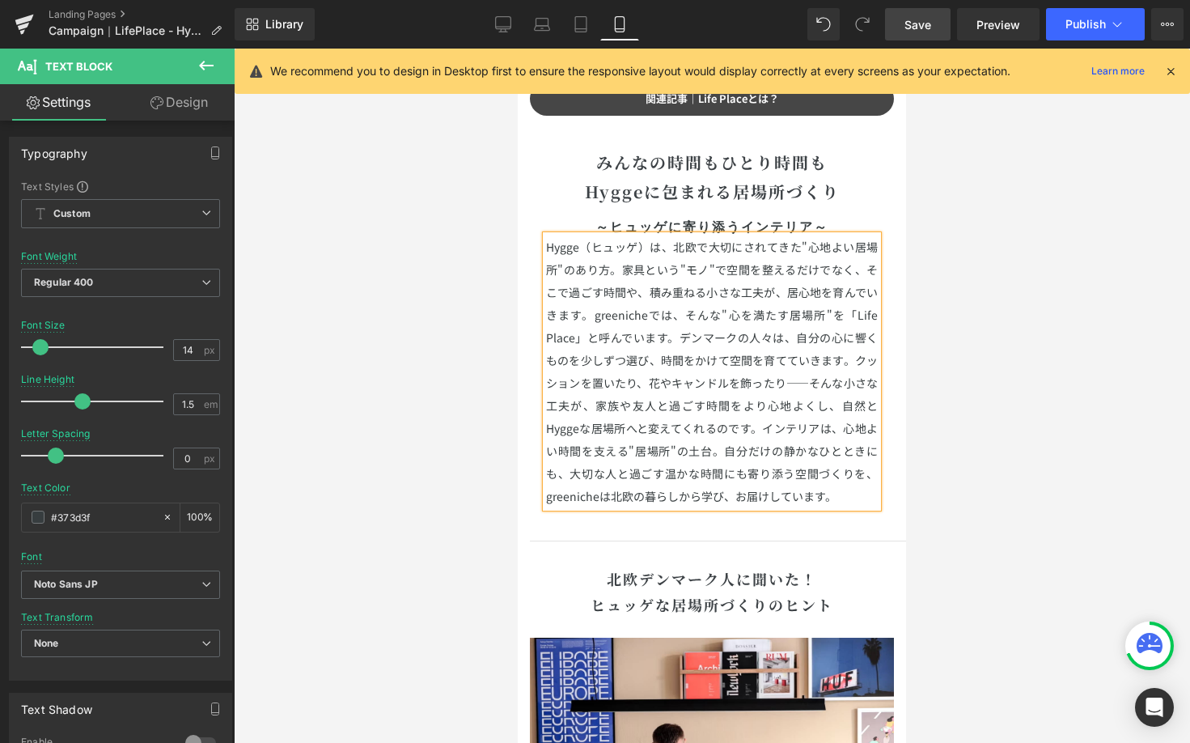
click at [963, 233] on div at bounding box center [712, 396] width 956 height 694
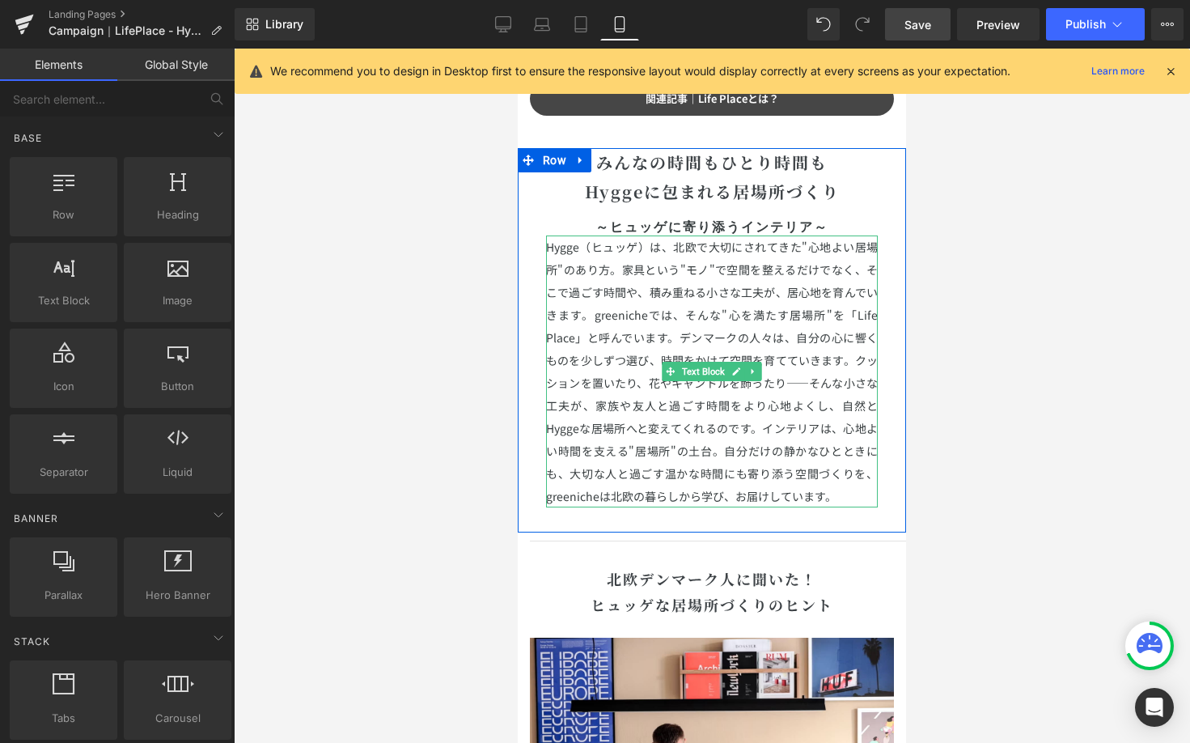
click at [622, 244] on span "Hygge（ヒュッゲ）は、北欧で大切にされてきた"心地よい居場所"のあり方。" at bounding box center [712, 258] width 332 height 39
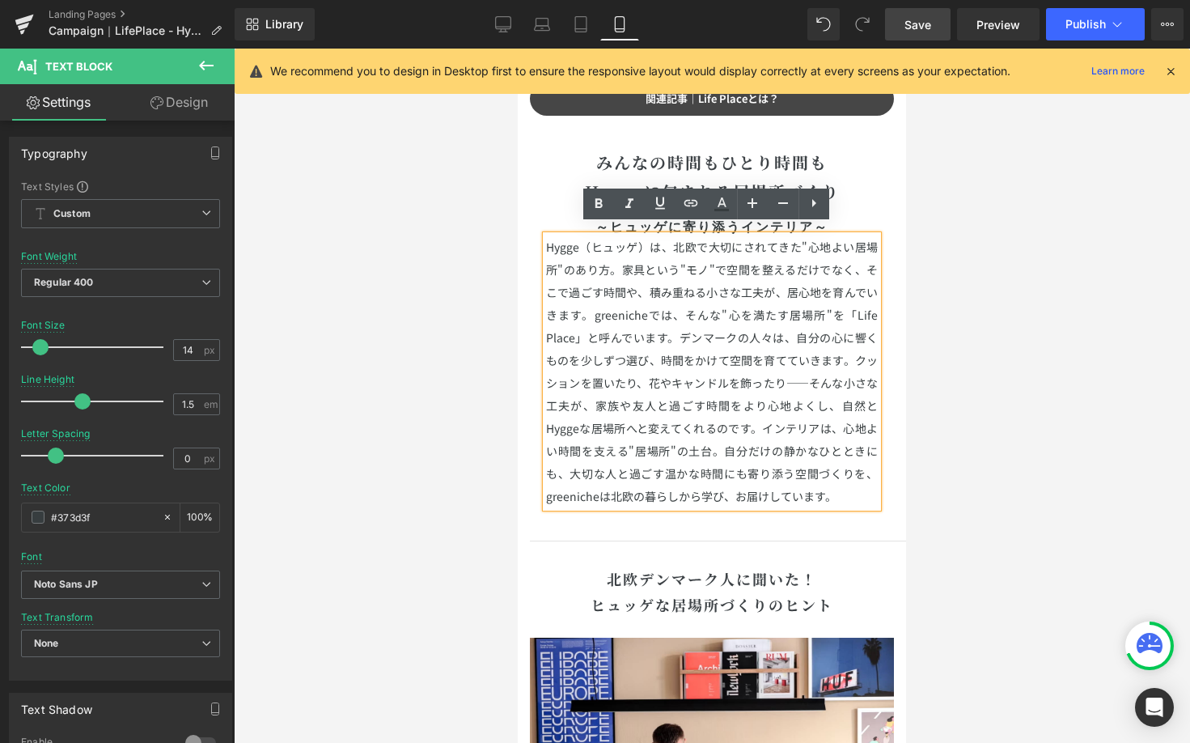
click at [546, 239] on span "Hygge（ヒュッゲ）は、北欧で大切にされてきた"心地よい居場所"のあり方。" at bounding box center [712, 258] width 332 height 39
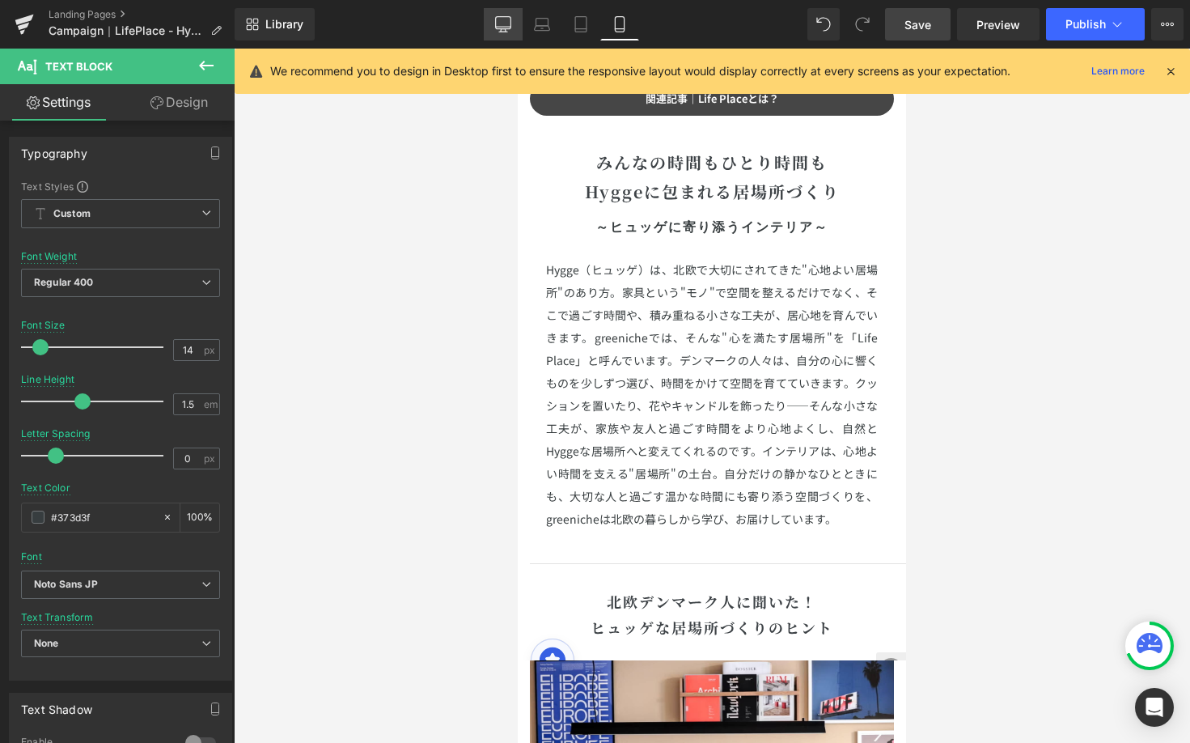
click at [505, 33] on link "Desktop" at bounding box center [503, 24] width 39 height 32
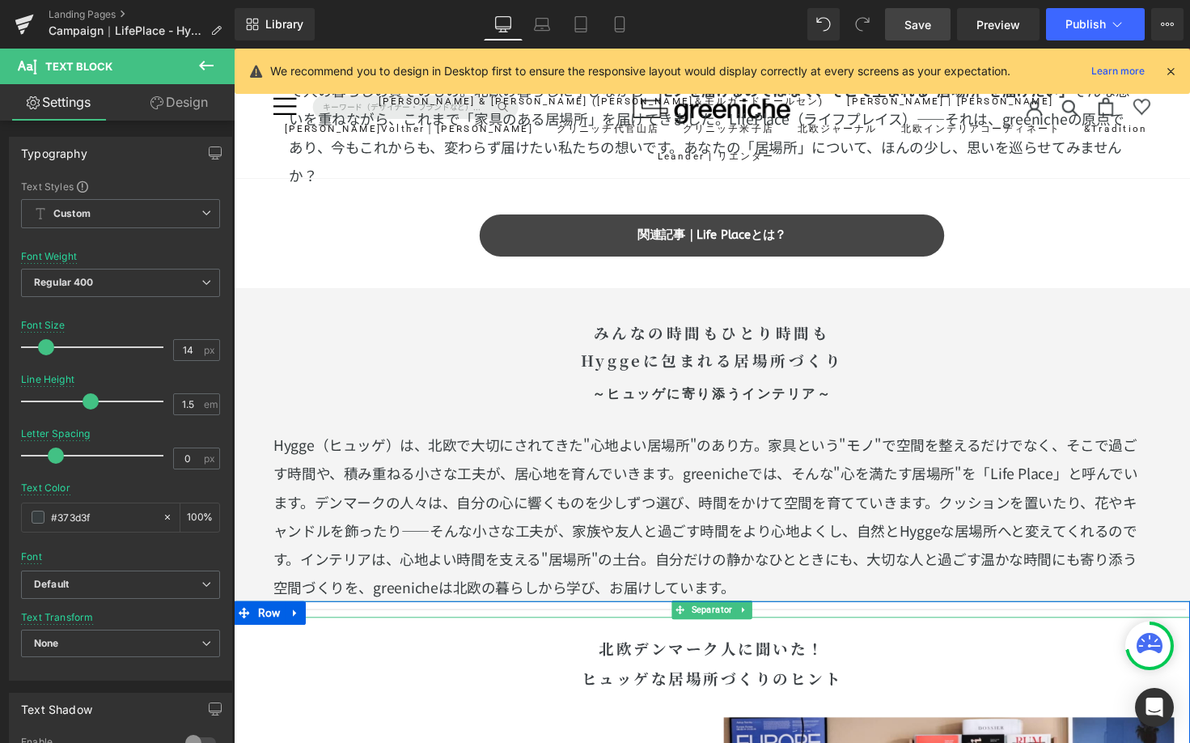
scroll to position [1546, 0]
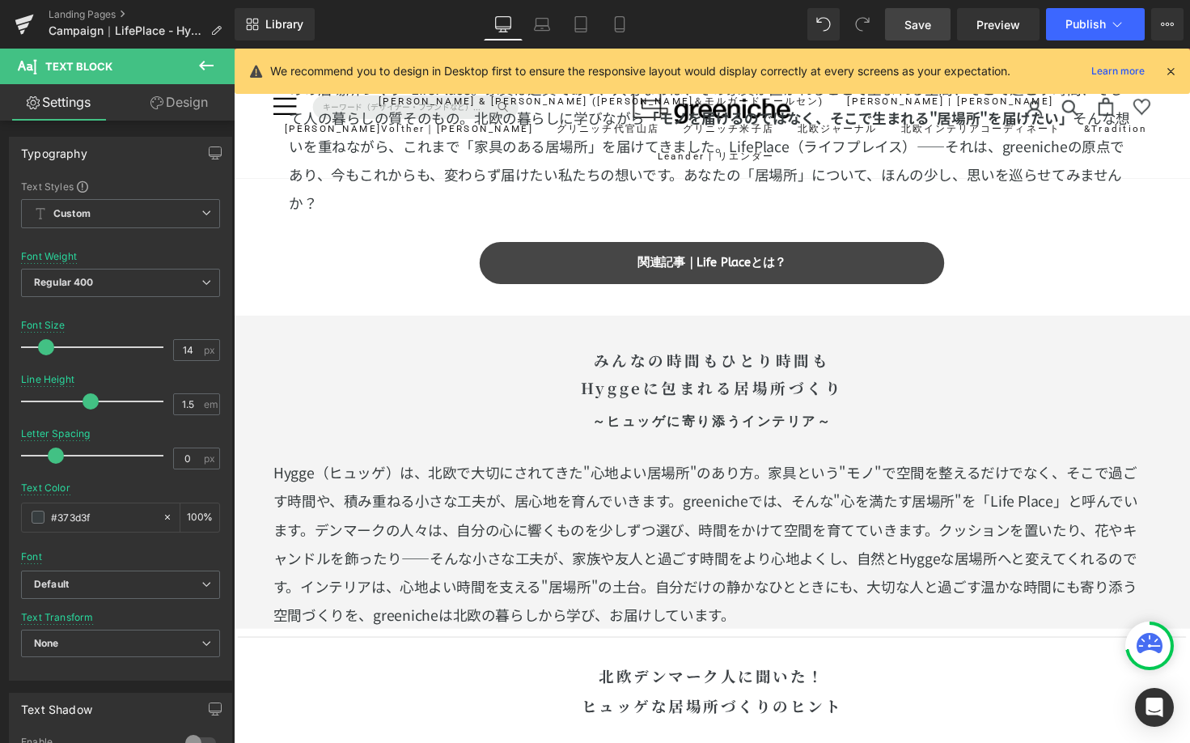
click at [630, 24] on link "Mobile" at bounding box center [619, 24] width 39 height 32
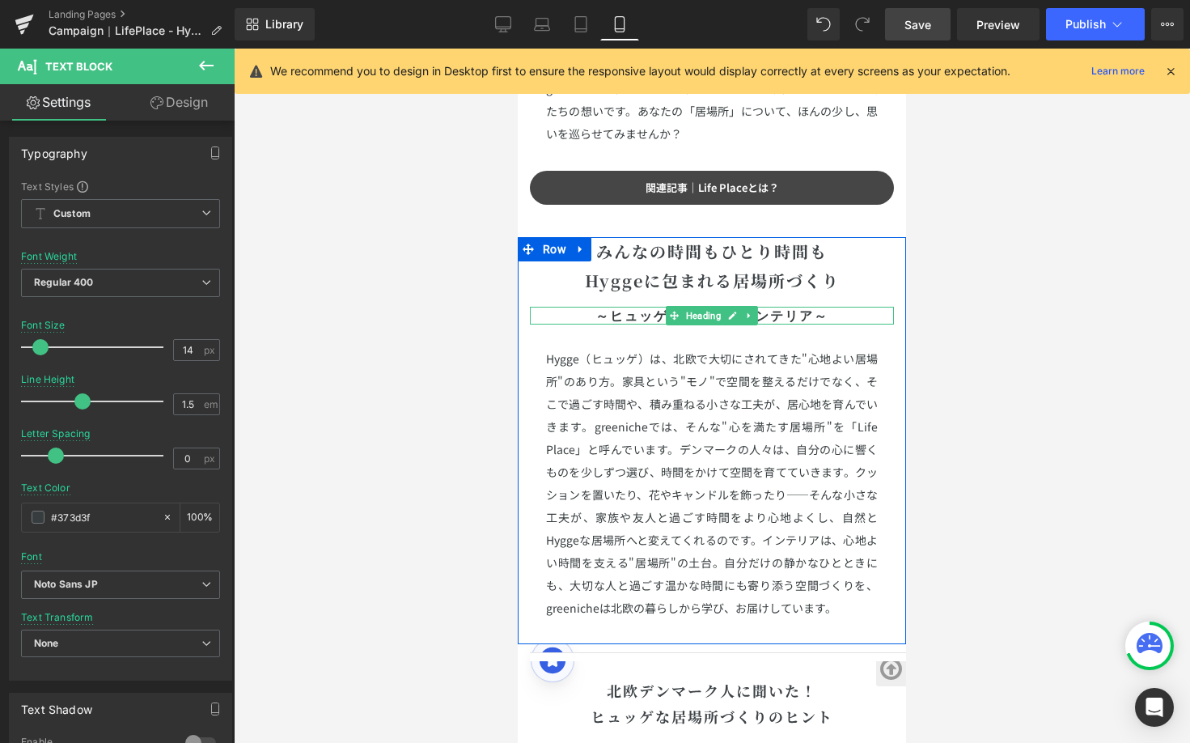
scroll to position [1283, 0]
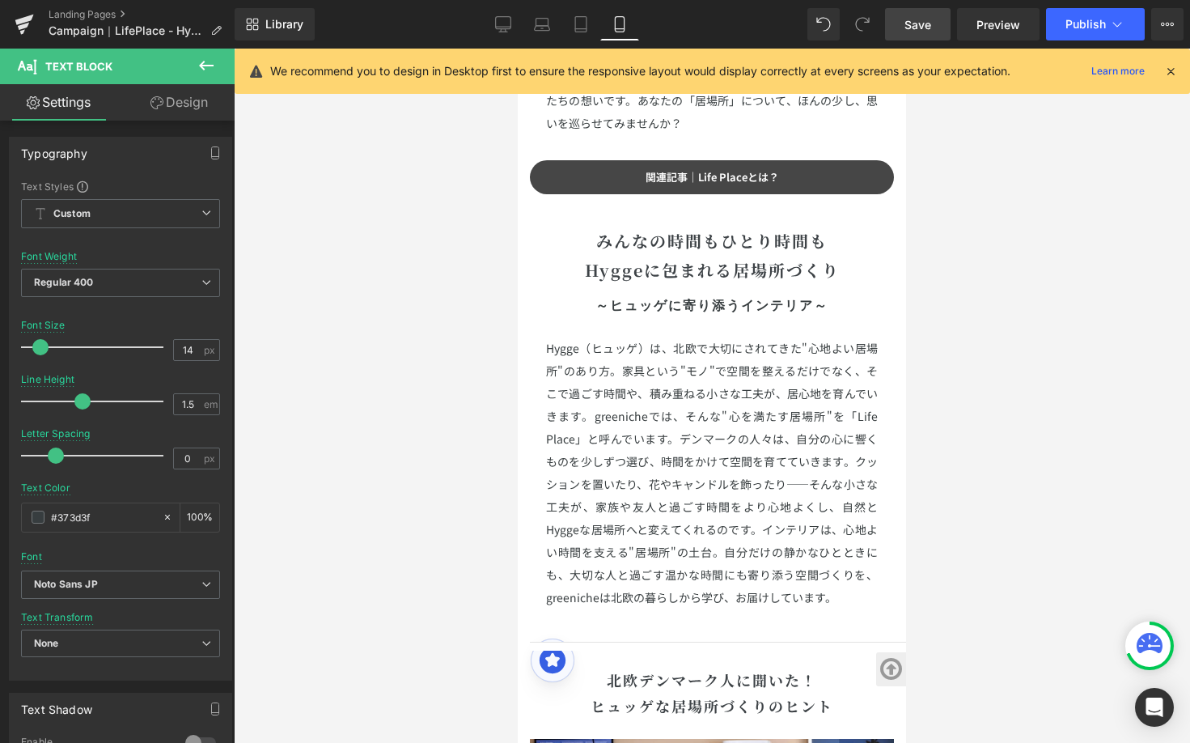
click at [906, 30] on span "Save" at bounding box center [918, 24] width 27 height 17
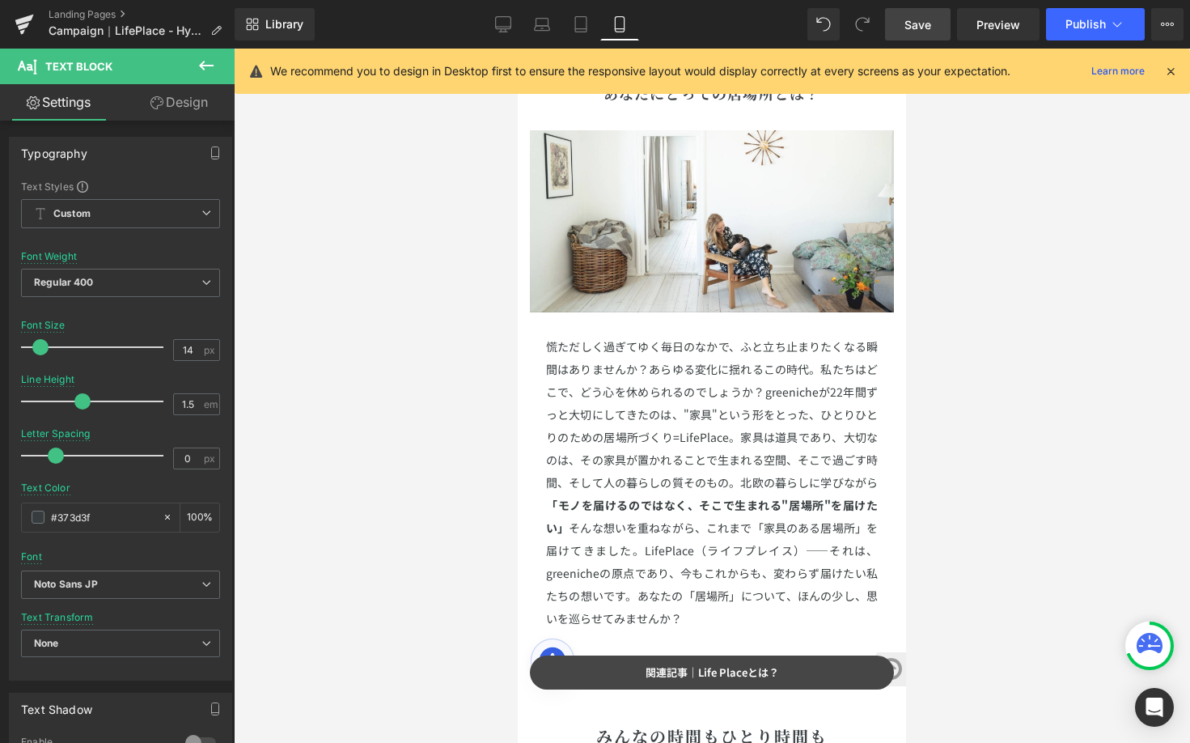
scroll to position [656, 0]
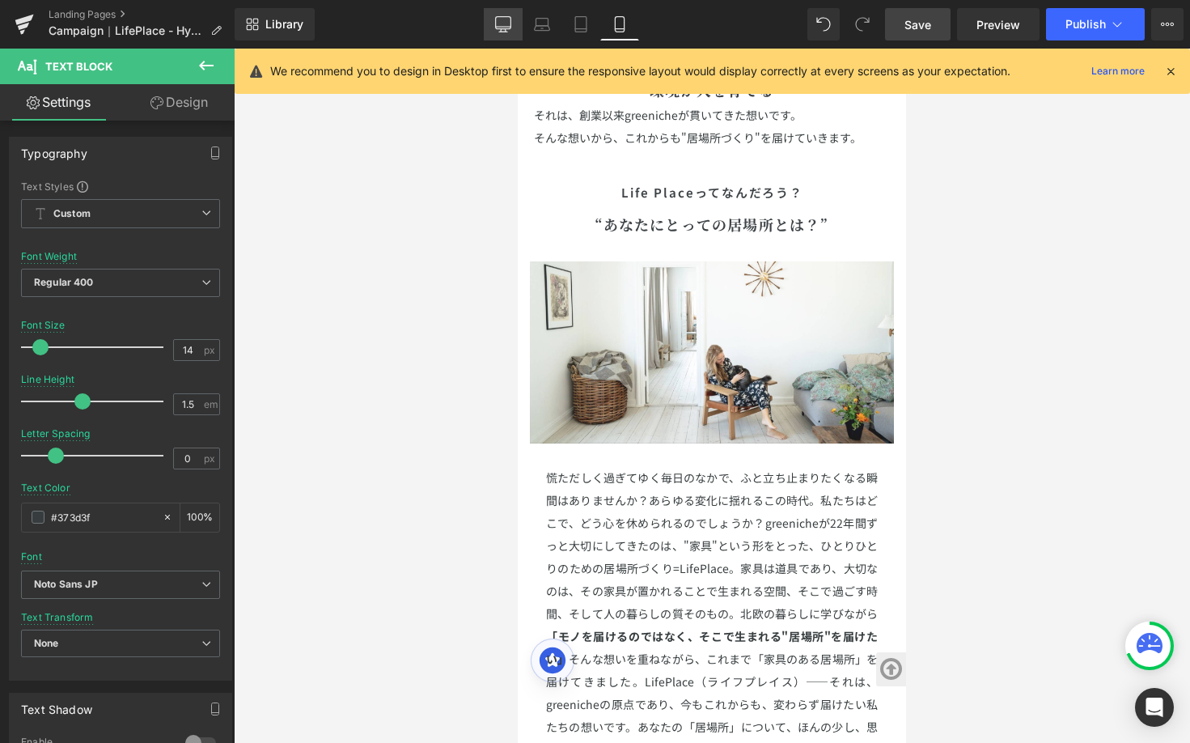
drag, startPoint x: 503, startPoint y: 28, endPoint x: 346, endPoint y: 59, distance: 160.8
click at [503, 28] on icon at bounding box center [502, 23] width 15 height 12
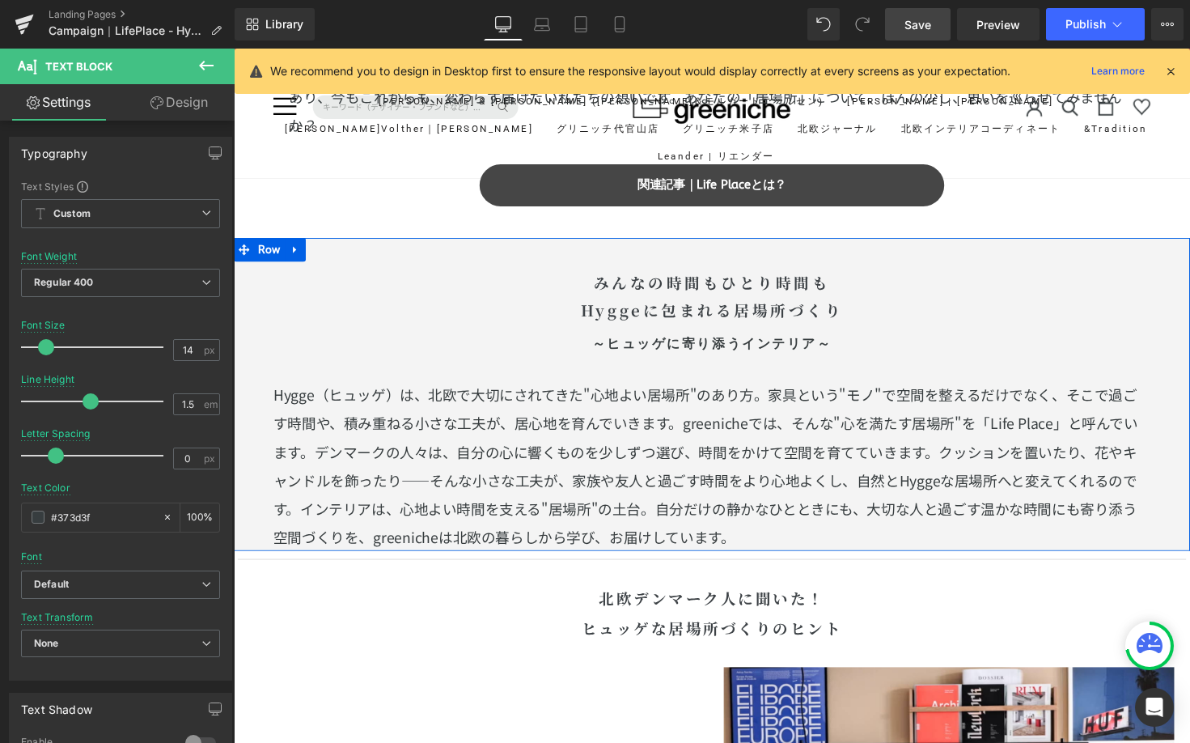
scroll to position [1716, 0]
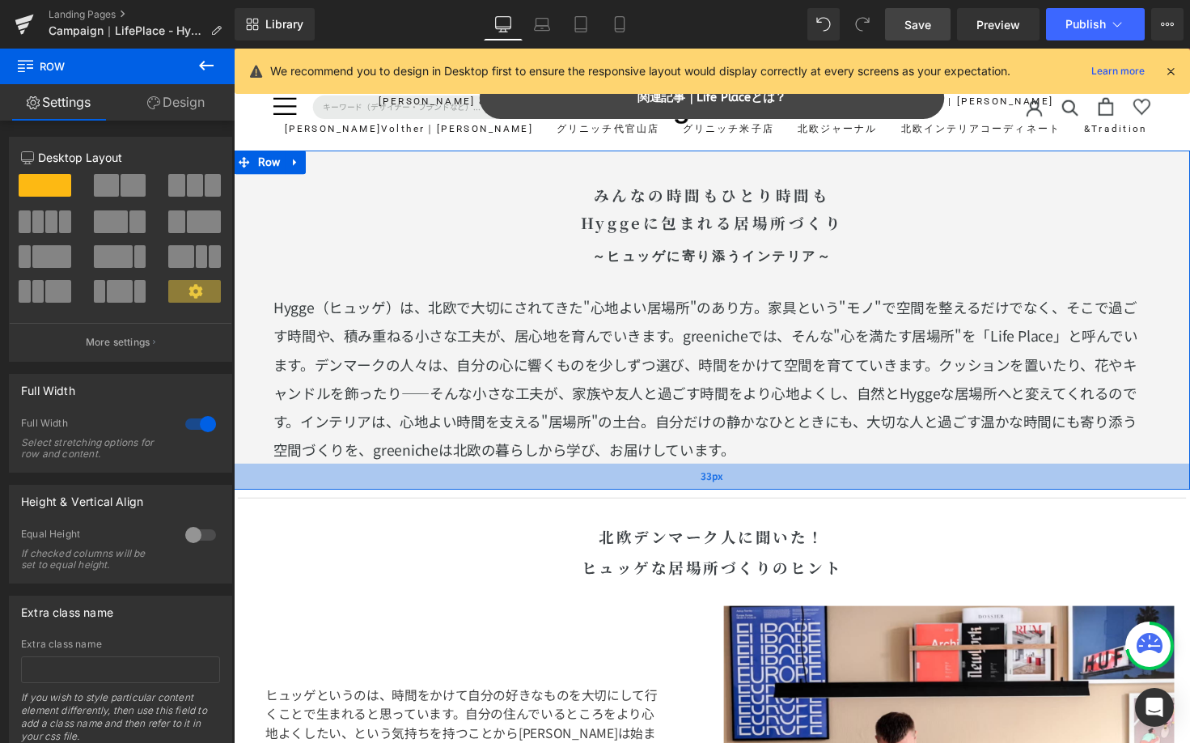
drag, startPoint x: 720, startPoint y: 468, endPoint x: 725, endPoint y: 494, distance: 26.3
click at [725, 494] on div "33px" at bounding box center [723, 486] width 979 height 27
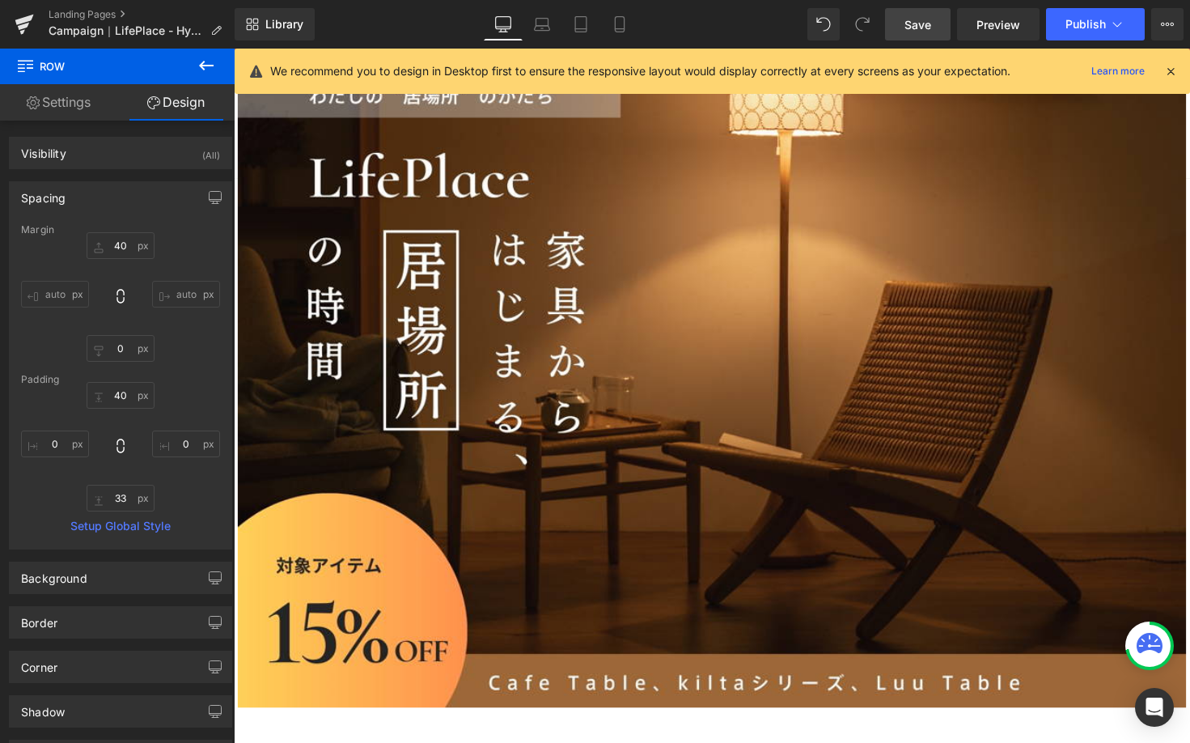
scroll to position [36, 0]
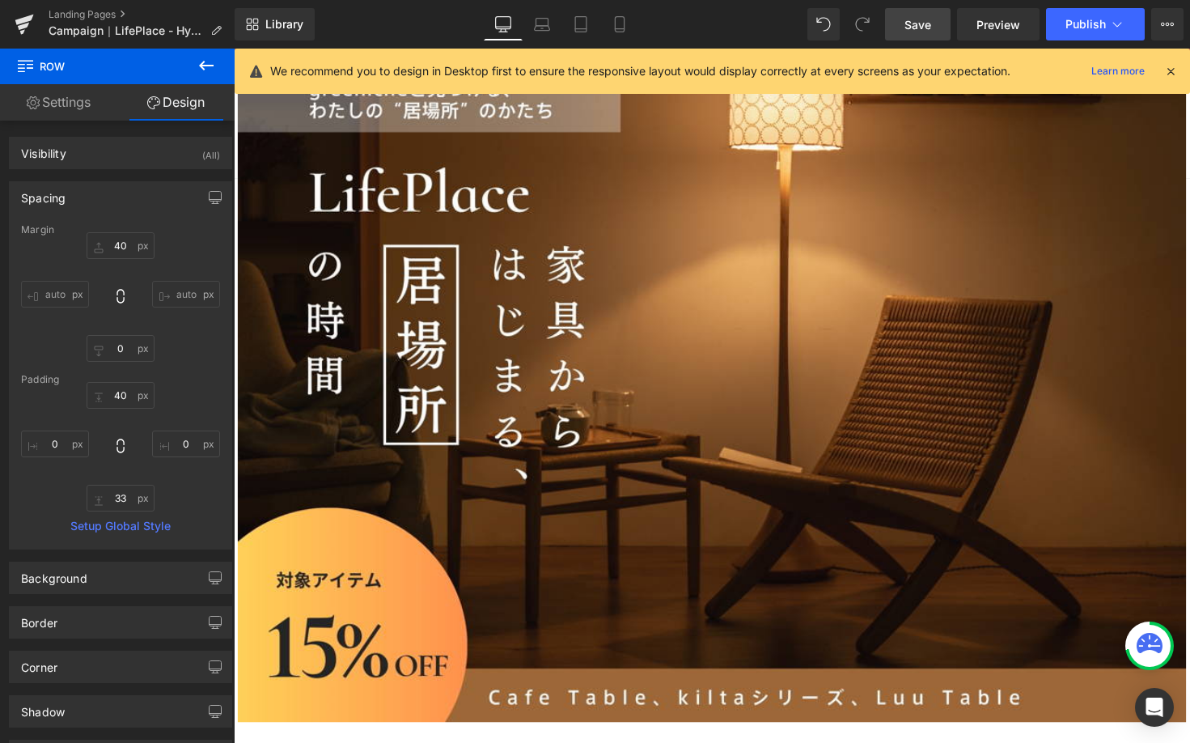
click at [935, 21] on link "Save" at bounding box center [918, 24] width 66 height 32
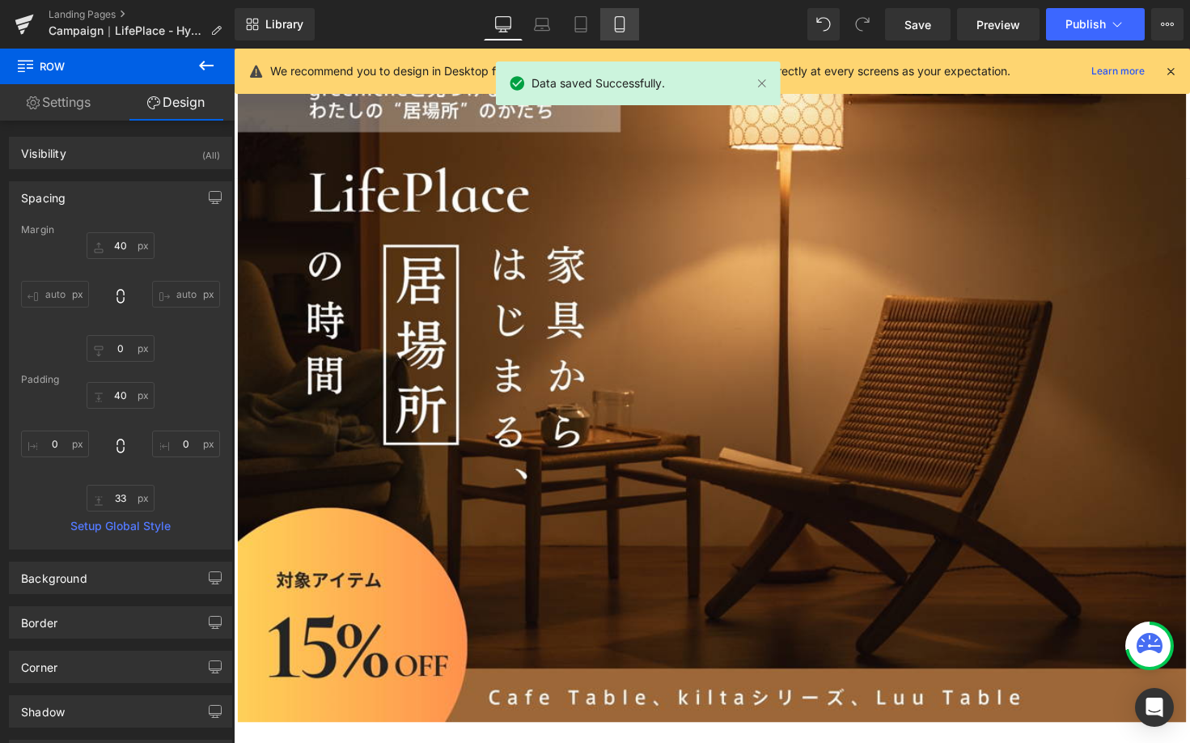
click at [611, 18] on link "Mobile" at bounding box center [619, 24] width 39 height 32
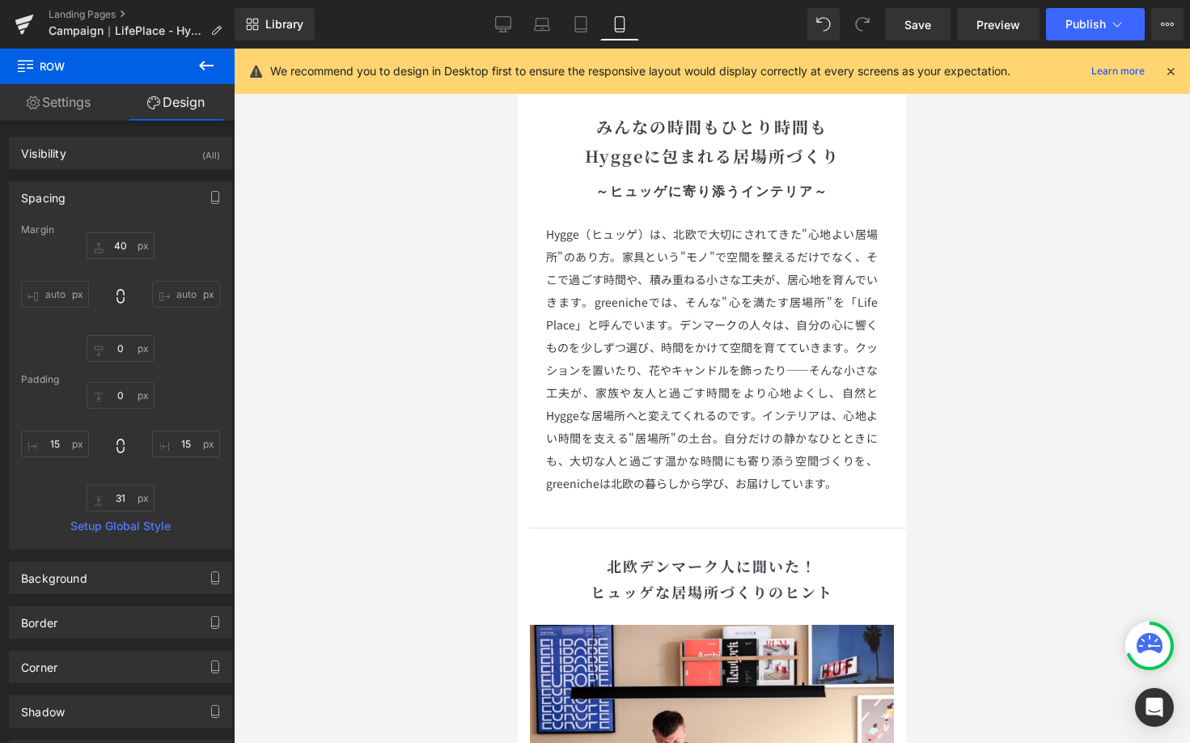
scroll to position [1669, 0]
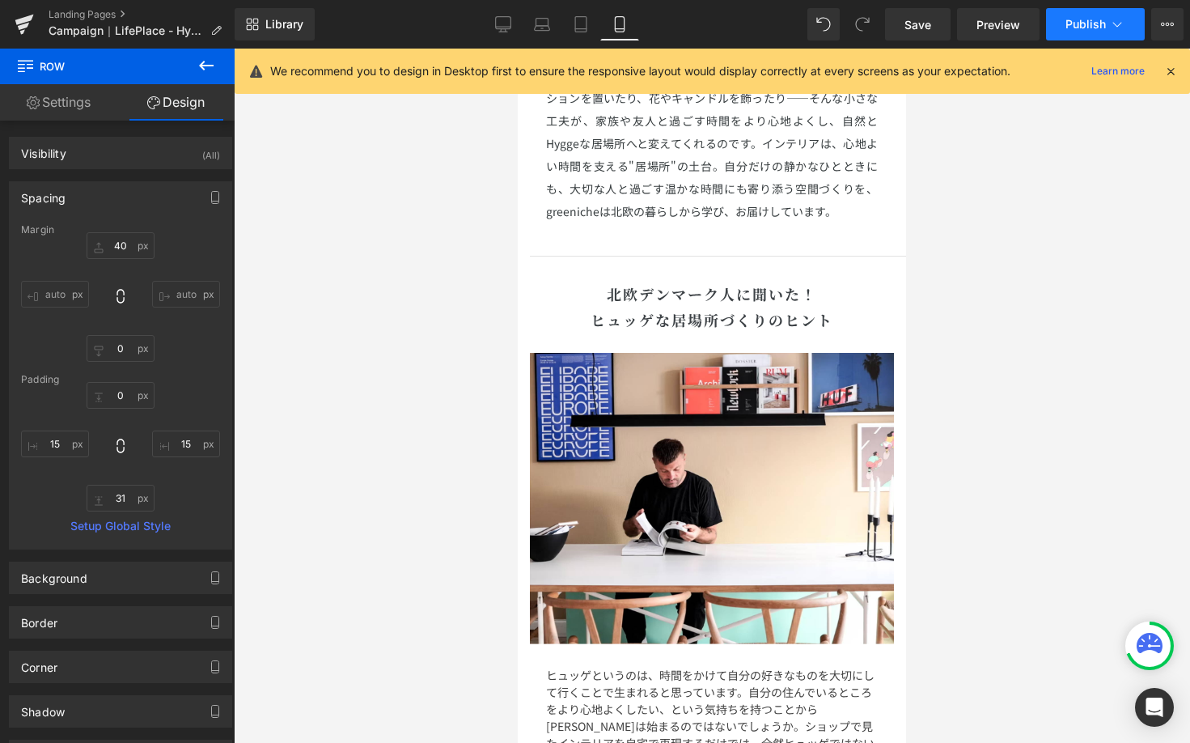
click at [1104, 31] on span "Publish" at bounding box center [1086, 24] width 40 height 13
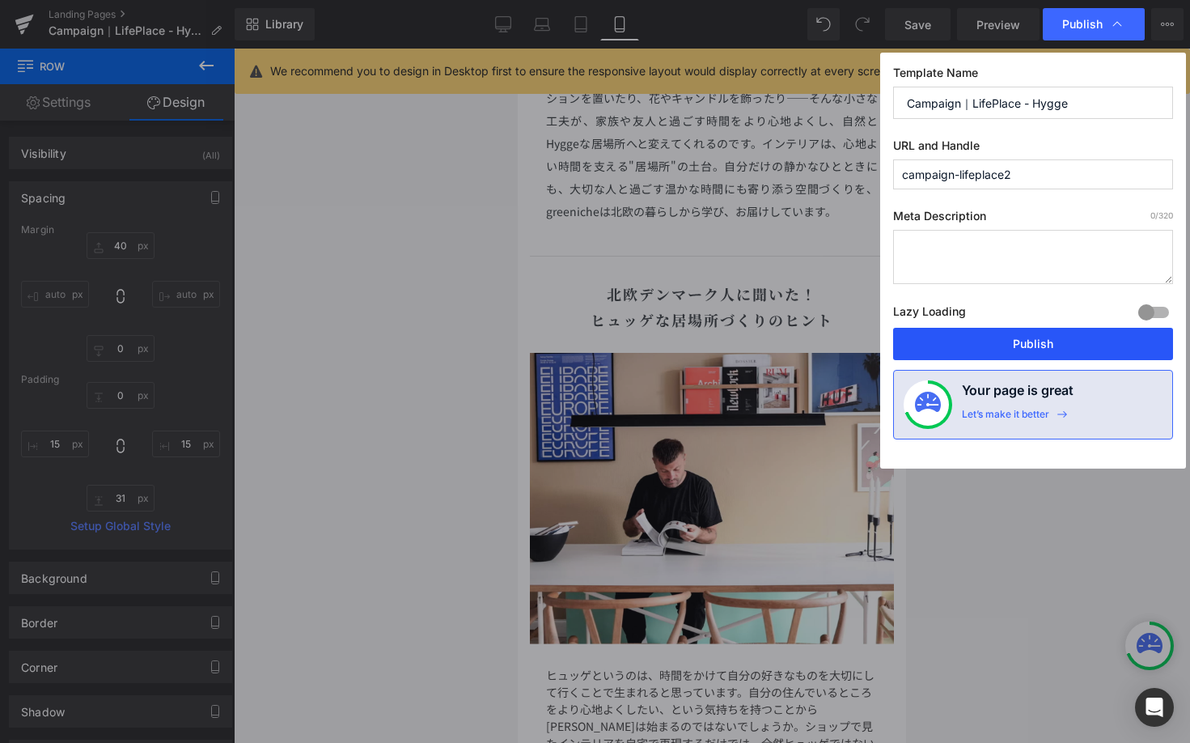
click at [1029, 354] on button "Publish" at bounding box center [1033, 344] width 280 height 32
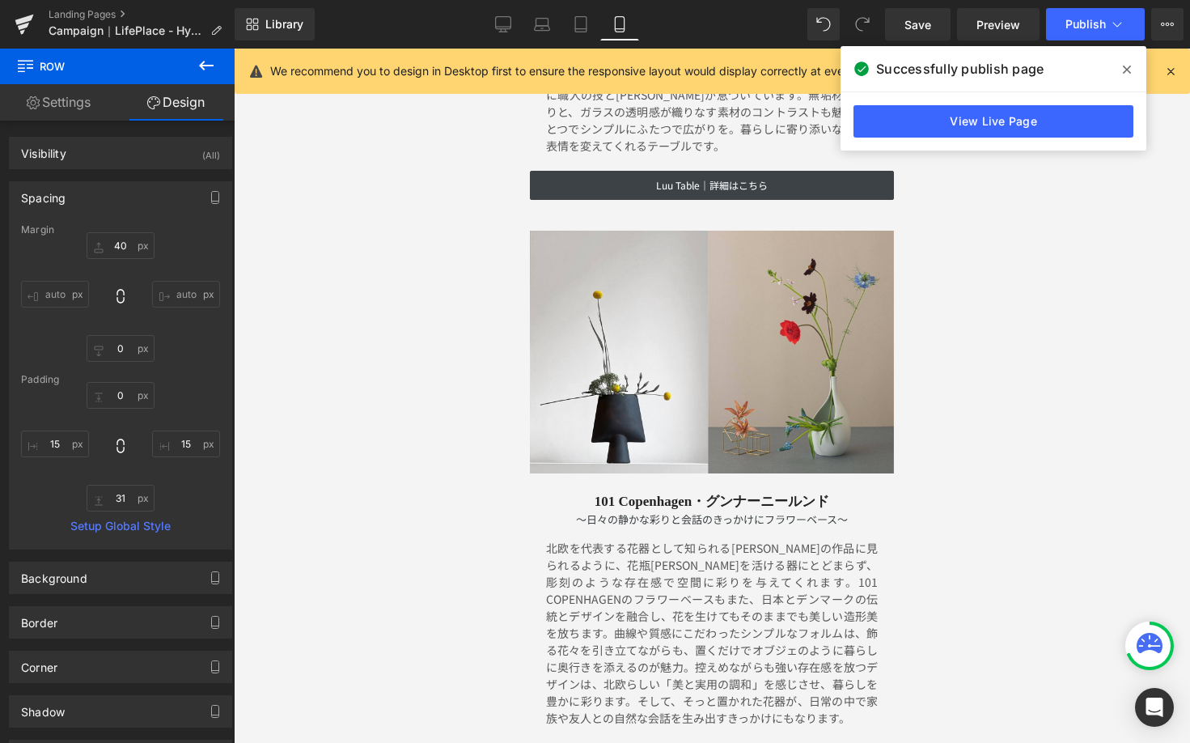
scroll to position [4049, 0]
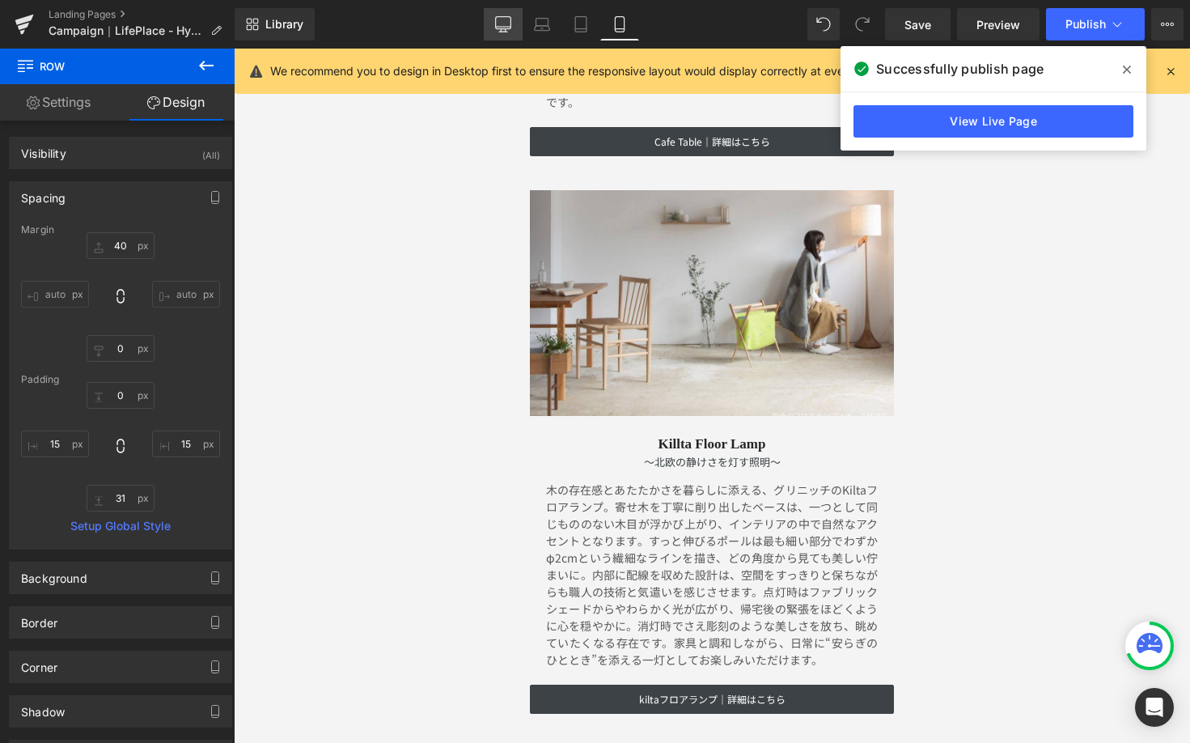
click at [498, 14] on link "Desktop" at bounding box center [503, 24] width 39 height 32
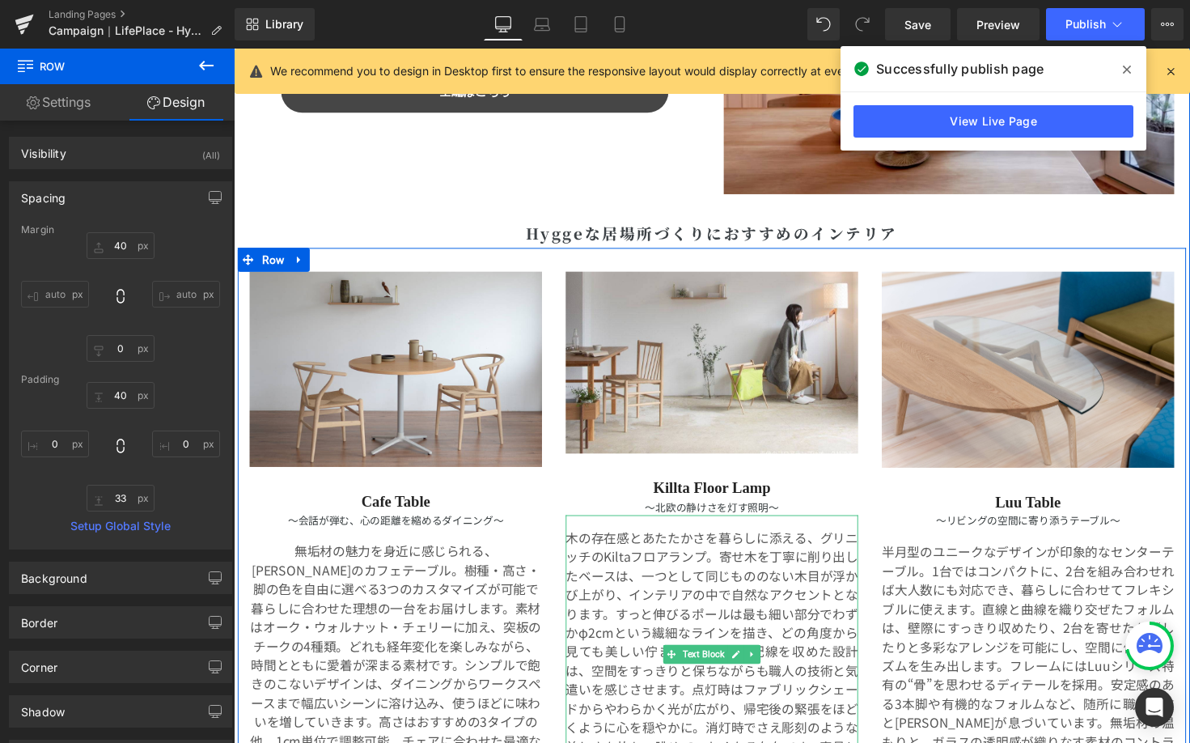
scroll to position [3497, 0]
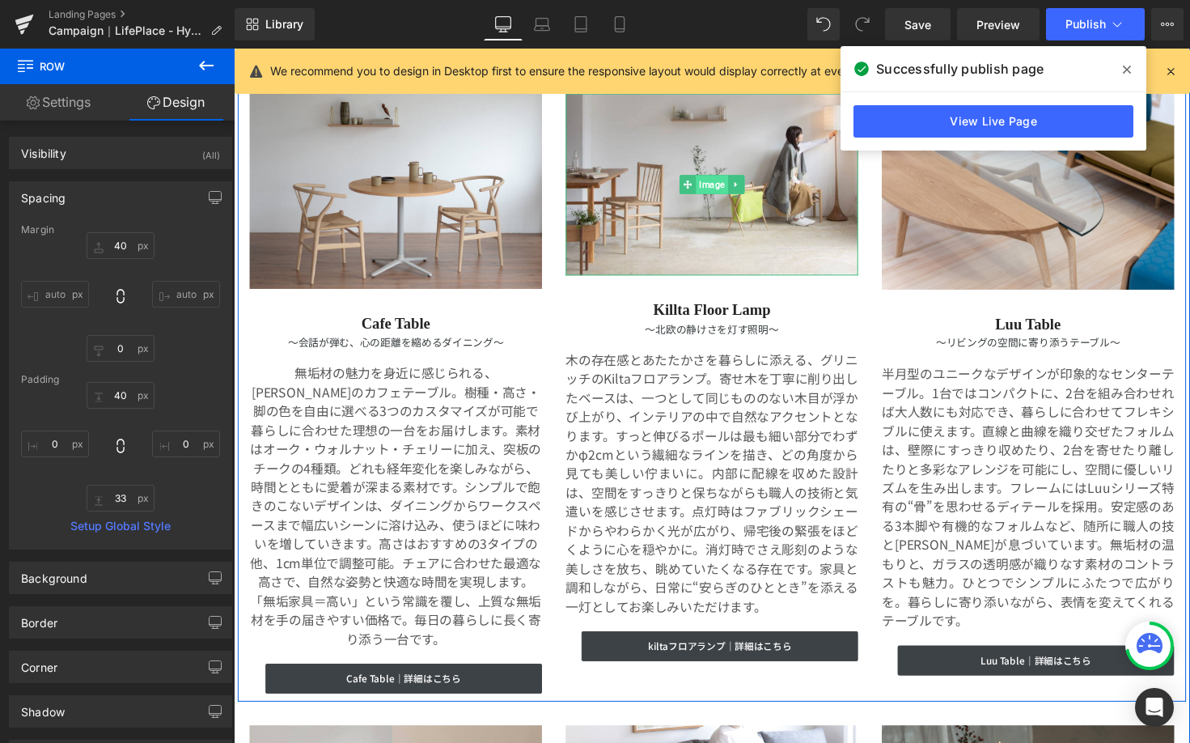
click at [723, 193] on span "Image" at bounding box center [723, 187] width 32 height 19
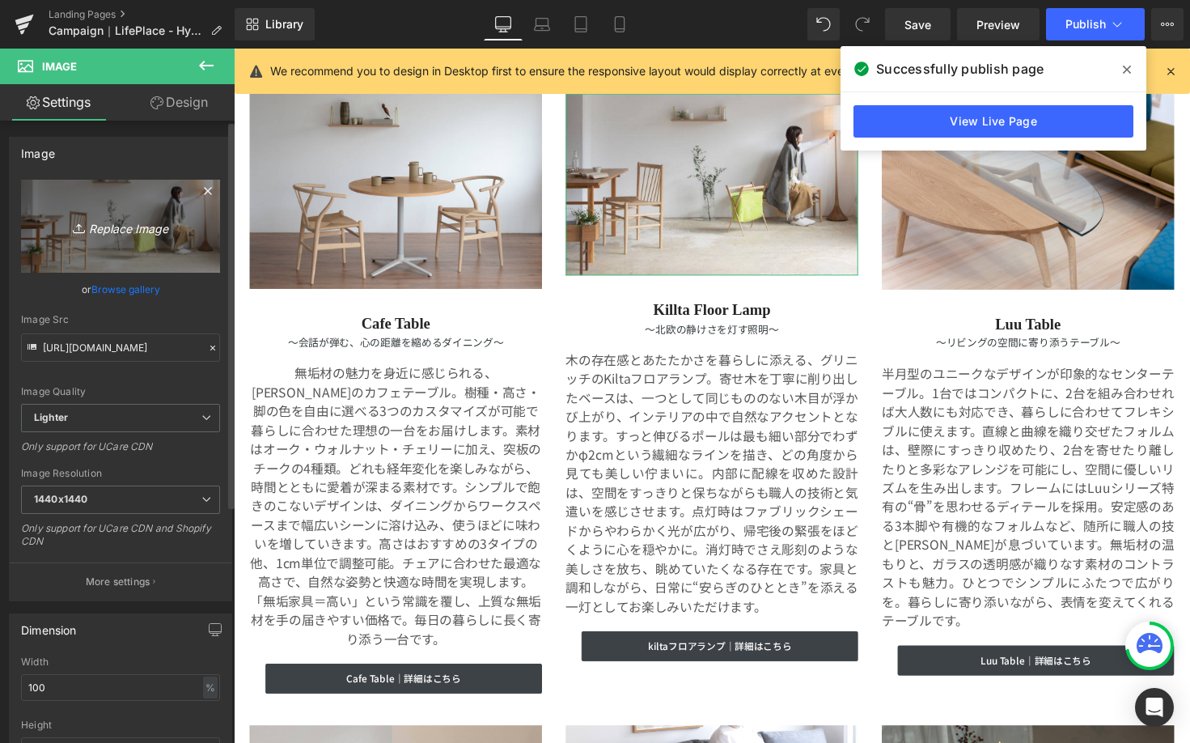
click at [125, 234] on icon "Replace Image" at bounding box center [120, 226] width 129 height 20
click at [160, 207] on link "Replace Image" at bounding box center [120, 226] width 199 height 93
type input "C:\fakepath\kilta.jpg"
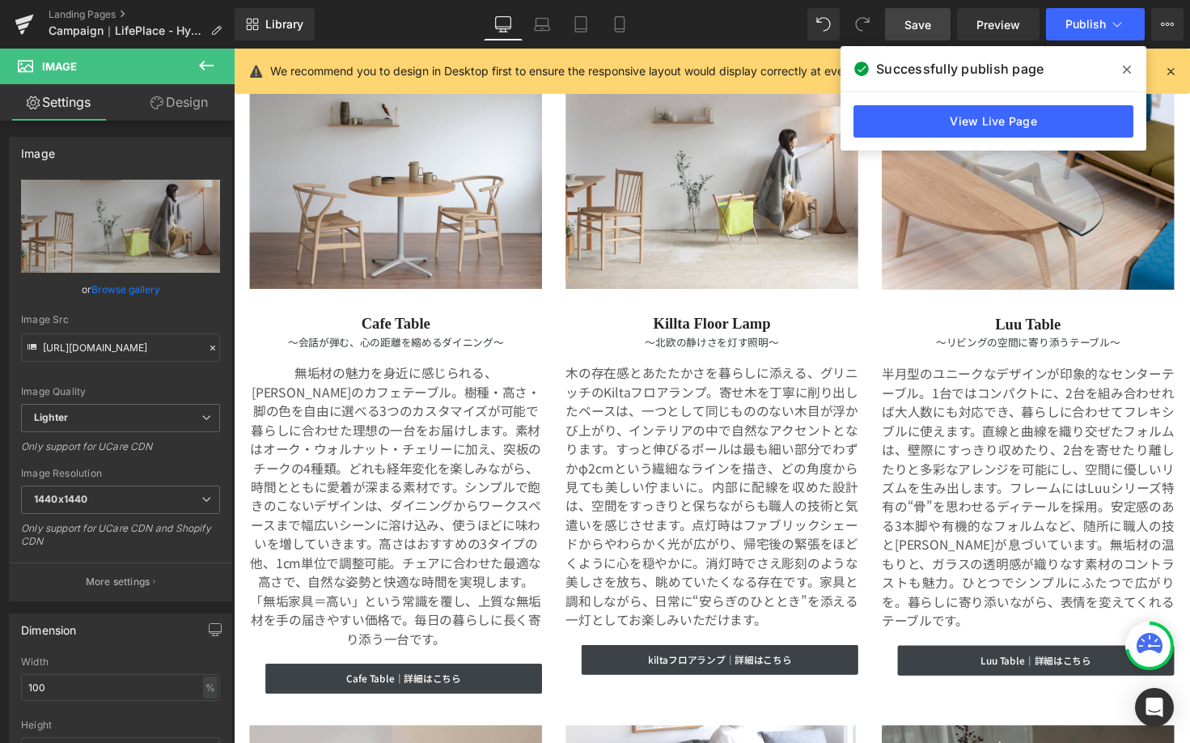
click at [934, 21] on link "Save" at bounding box center [918, 24] width 66 height 32
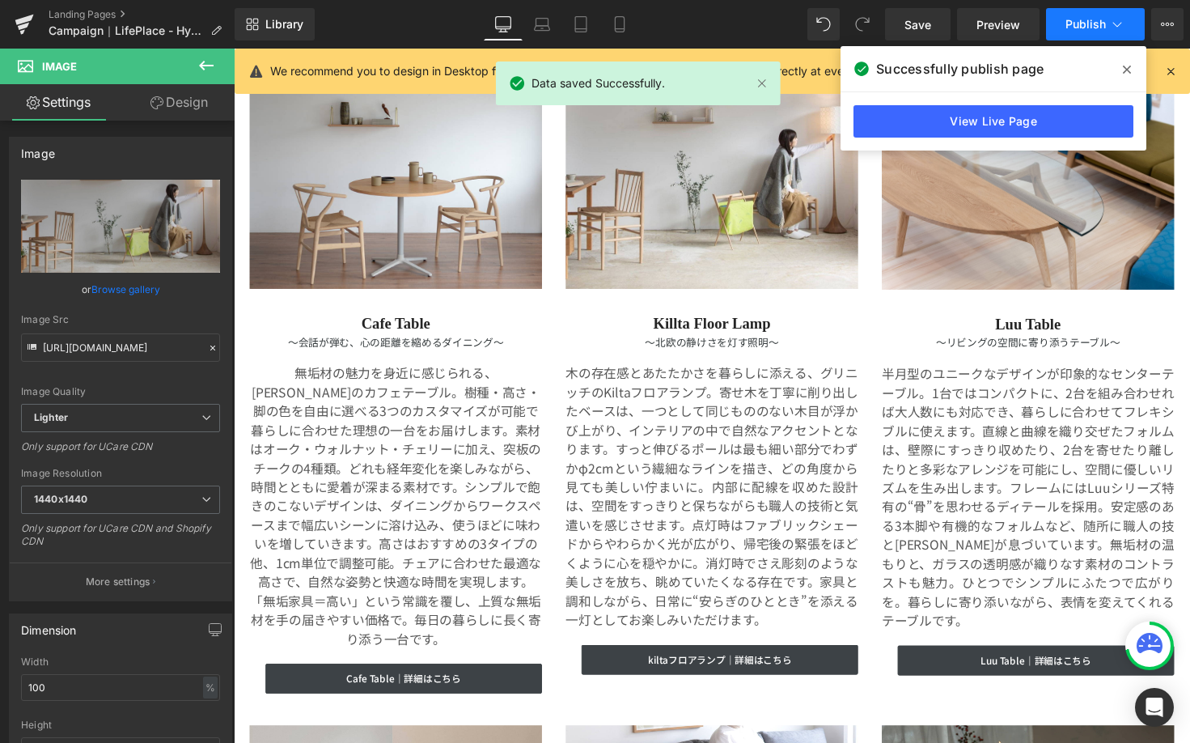
click at [1107, 29] on button "Publish" at bounding box center [1095, 24] width 99 height 32
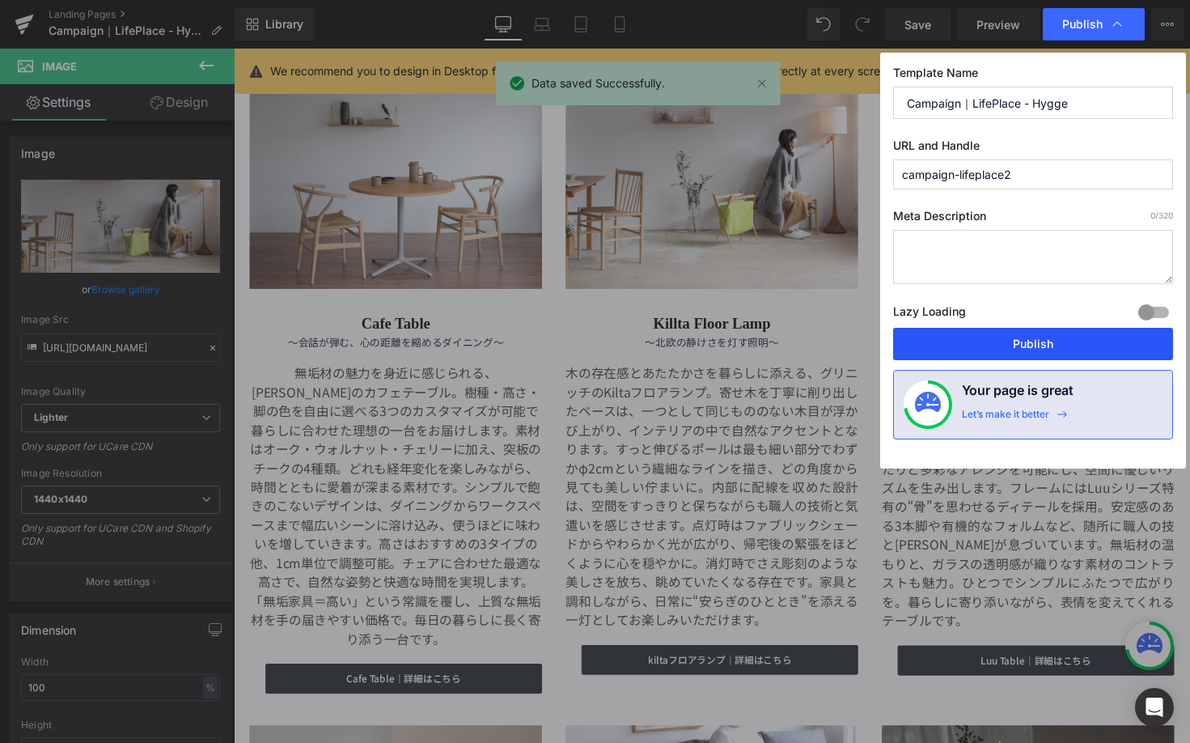
click at [1000, 332] on button "Publish" at bounding box center [1033, 344] width 280 height 32
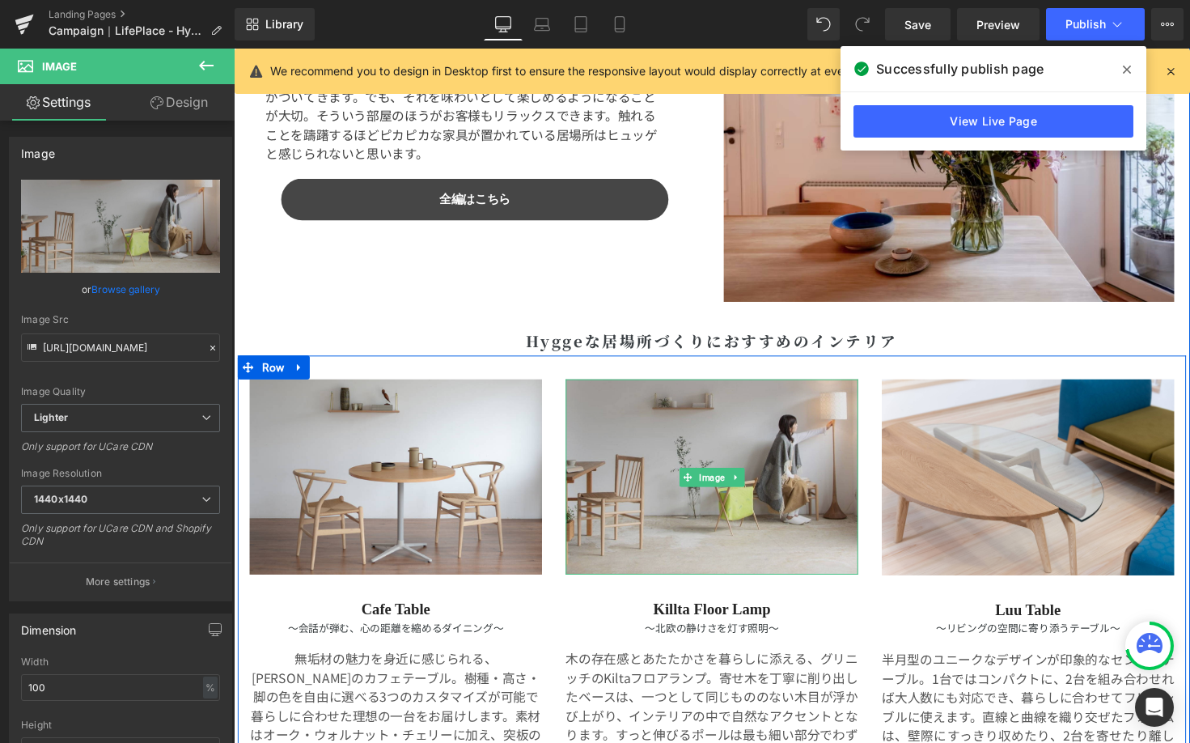
scroll to position [3245, 0]
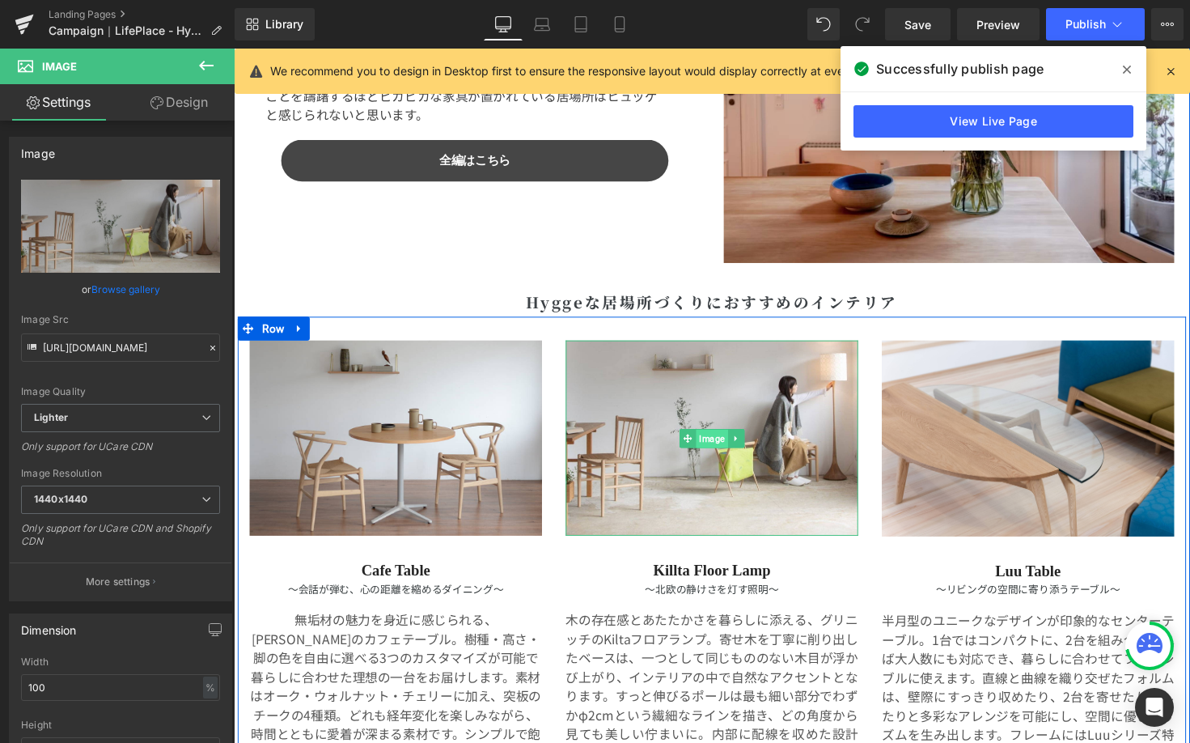
click at [722, 445] on span "Image" at bounding box center [723, 448] width 32 height 19
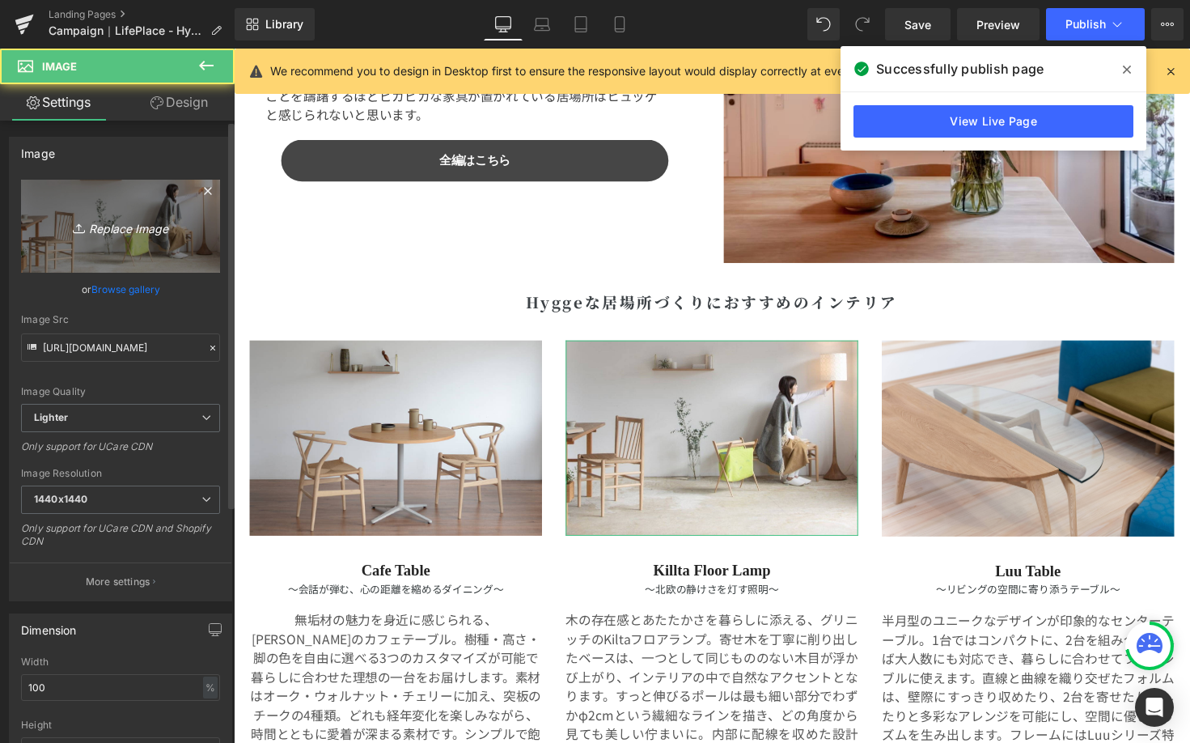
click at [187, 240] on link "Replace Image" at bounding box center [120, 226] width 199 height 93
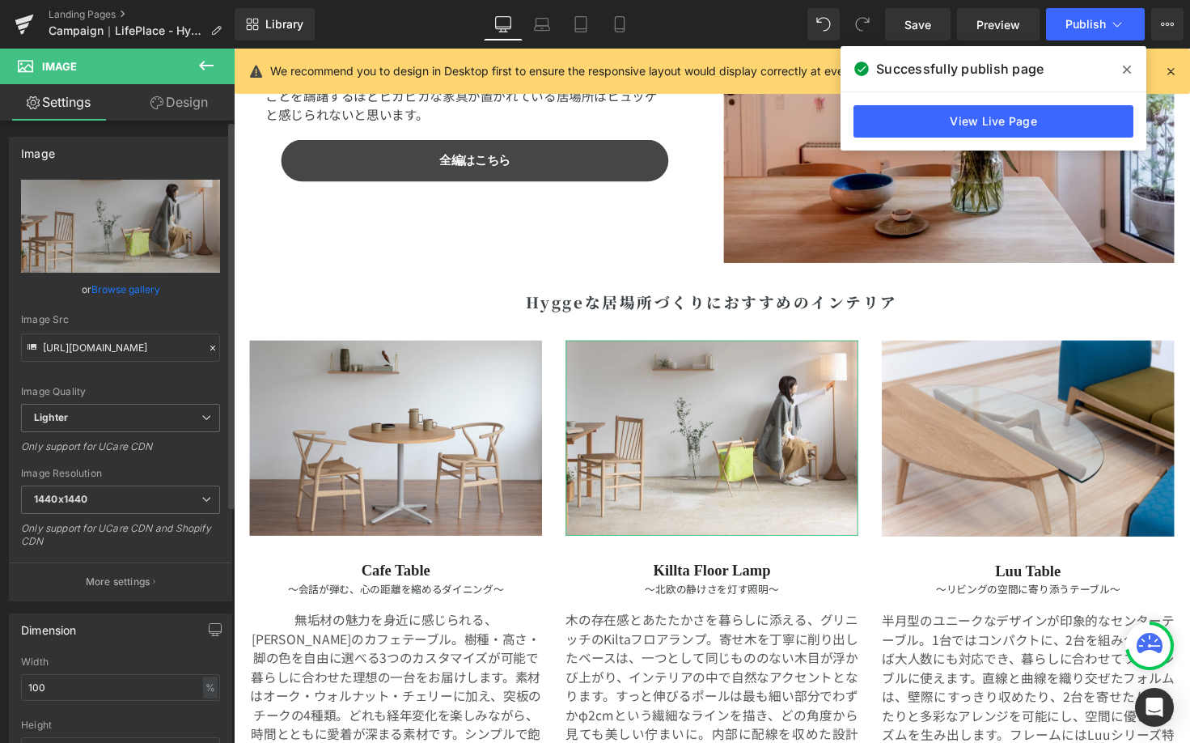
click at [139, 288] on link "Browse gallery" at bounding box center [125, 289] width 69 height 28
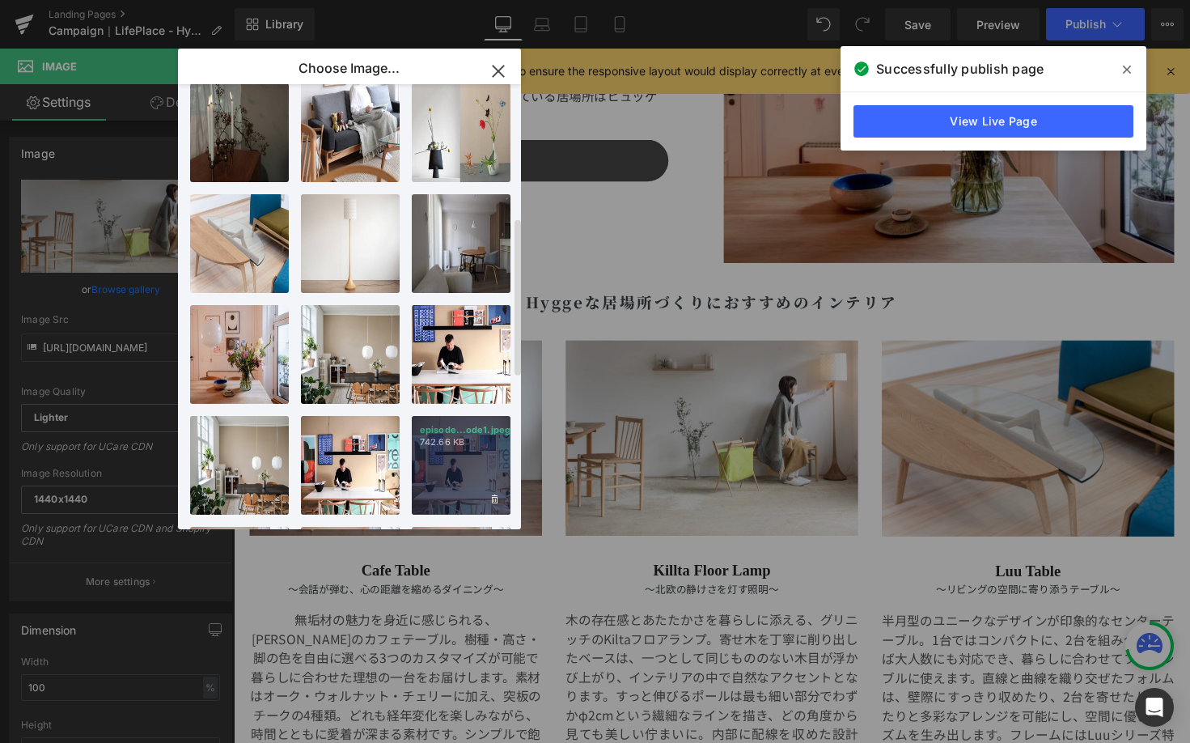
scroll to position [369, 0]
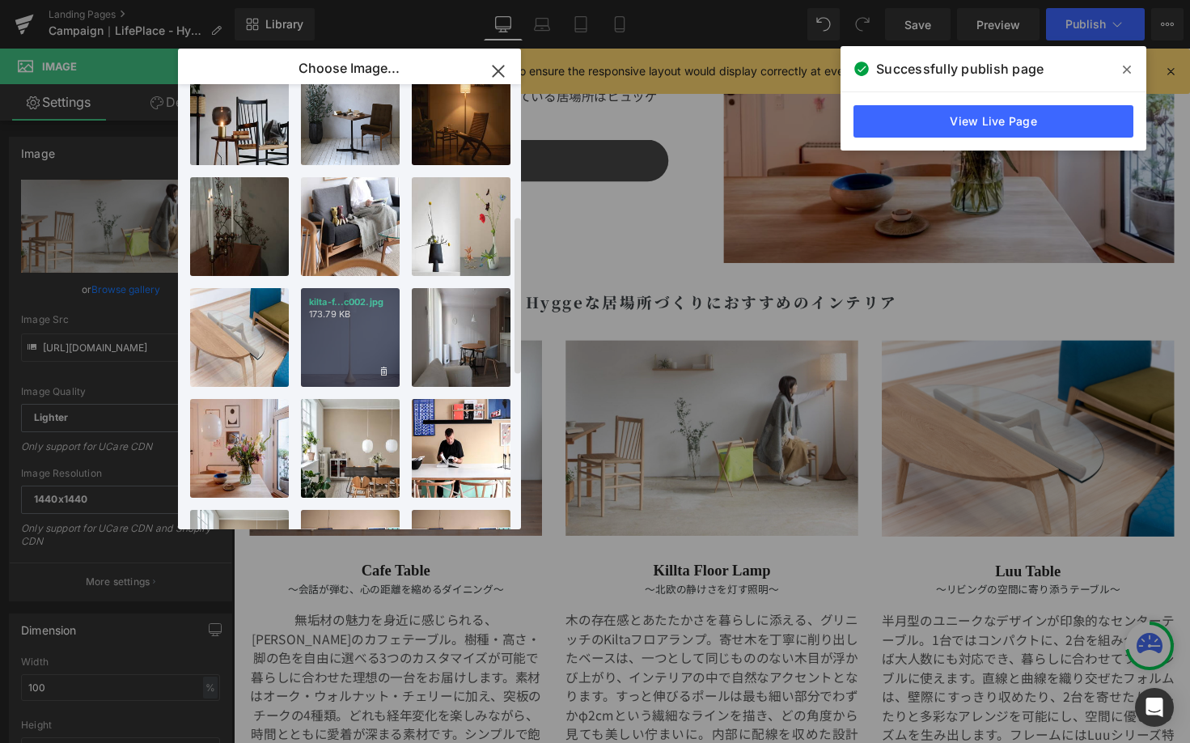
click at [354, 323] on div "kilta-f...c002.jpg 173.79 KB" at bounding box center [350, 337] width 99 height 99
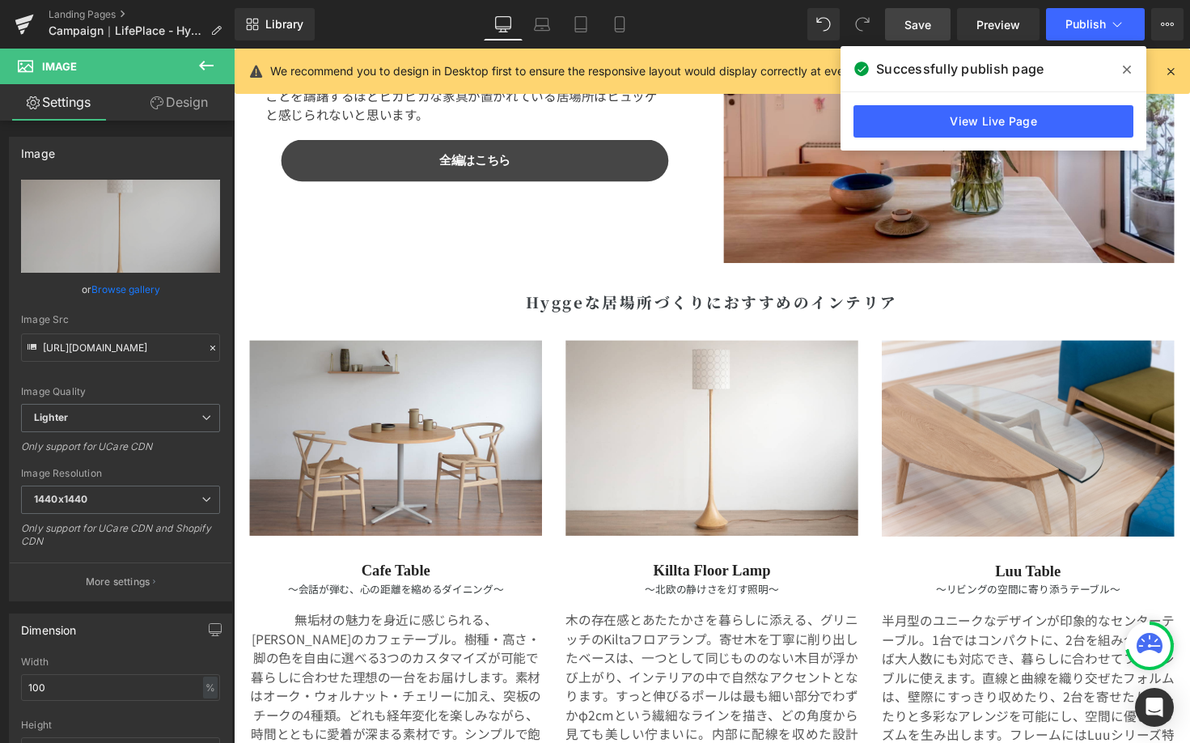
click at [940, 28] on link "Save" at bounding box center [918, 24] width 66 height 32
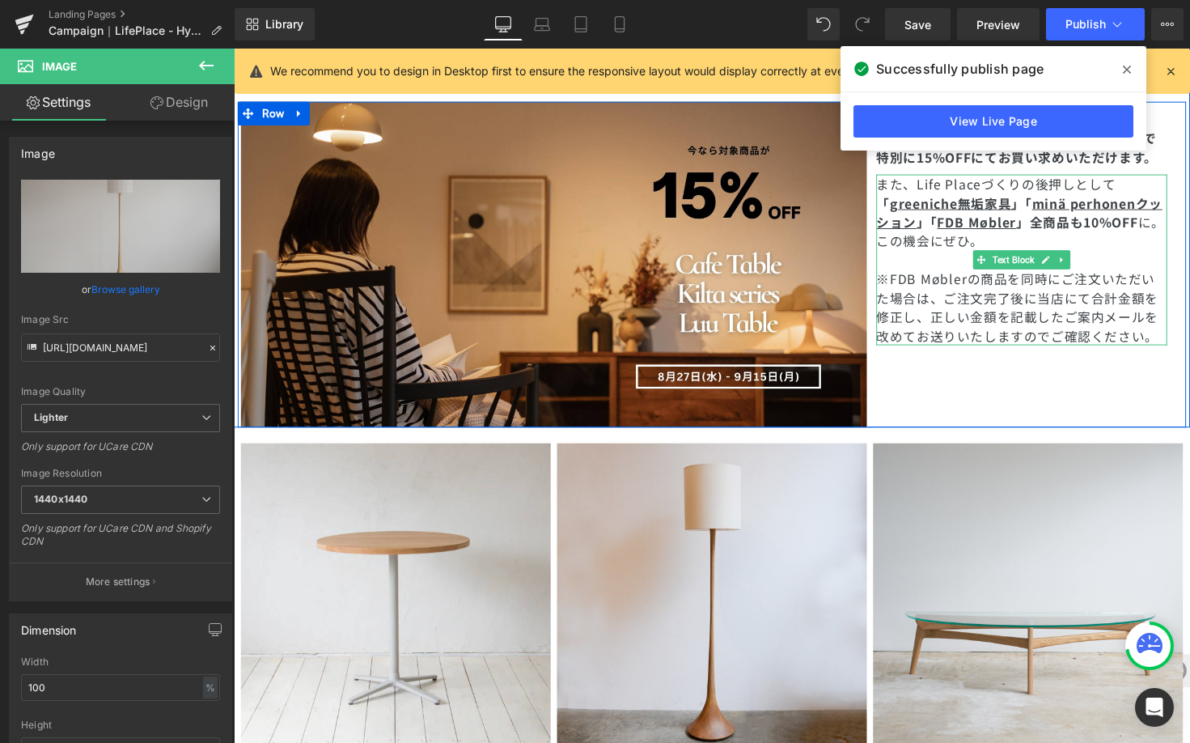
scroll to position [4901, 0]
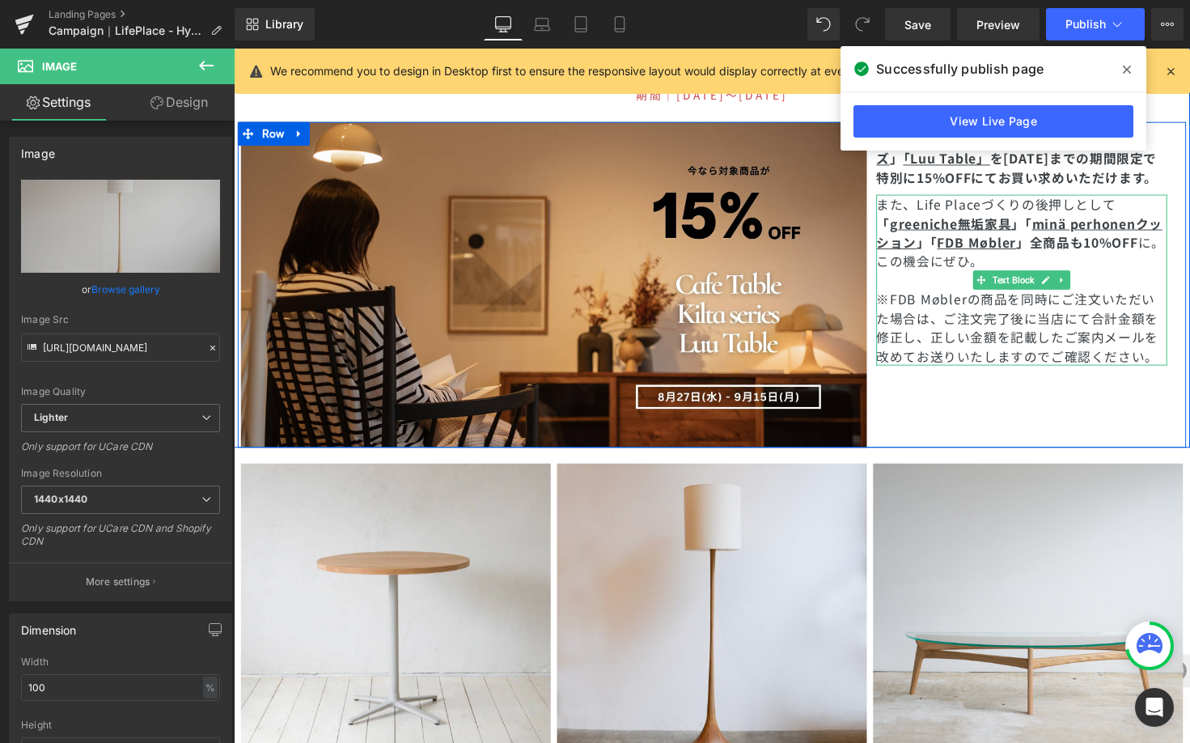
click at [1022, 223] on p "また、Life Placeづくりの後押しとして 「 greeniche無垢家具 」「 minä perhonenクッション 」 「 FDB Møbler 」全…" at bounding box center [1041, 237] width 298 height 78
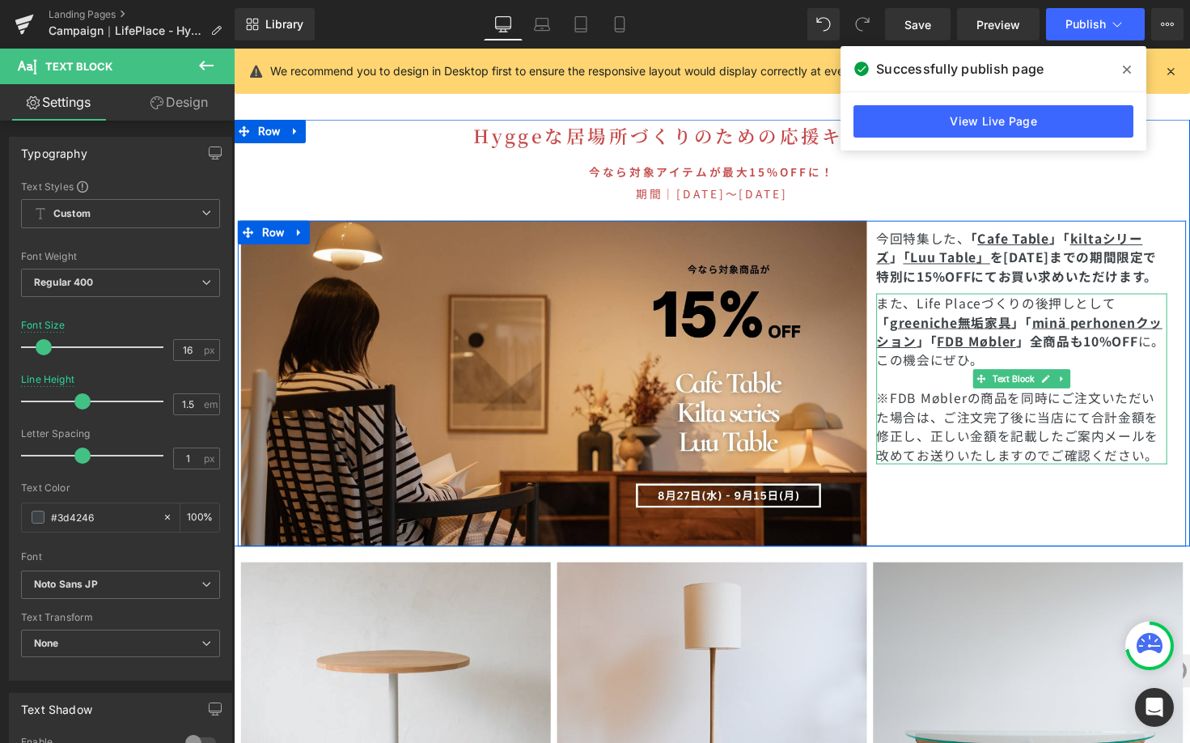
scroll to position [4762, 0]
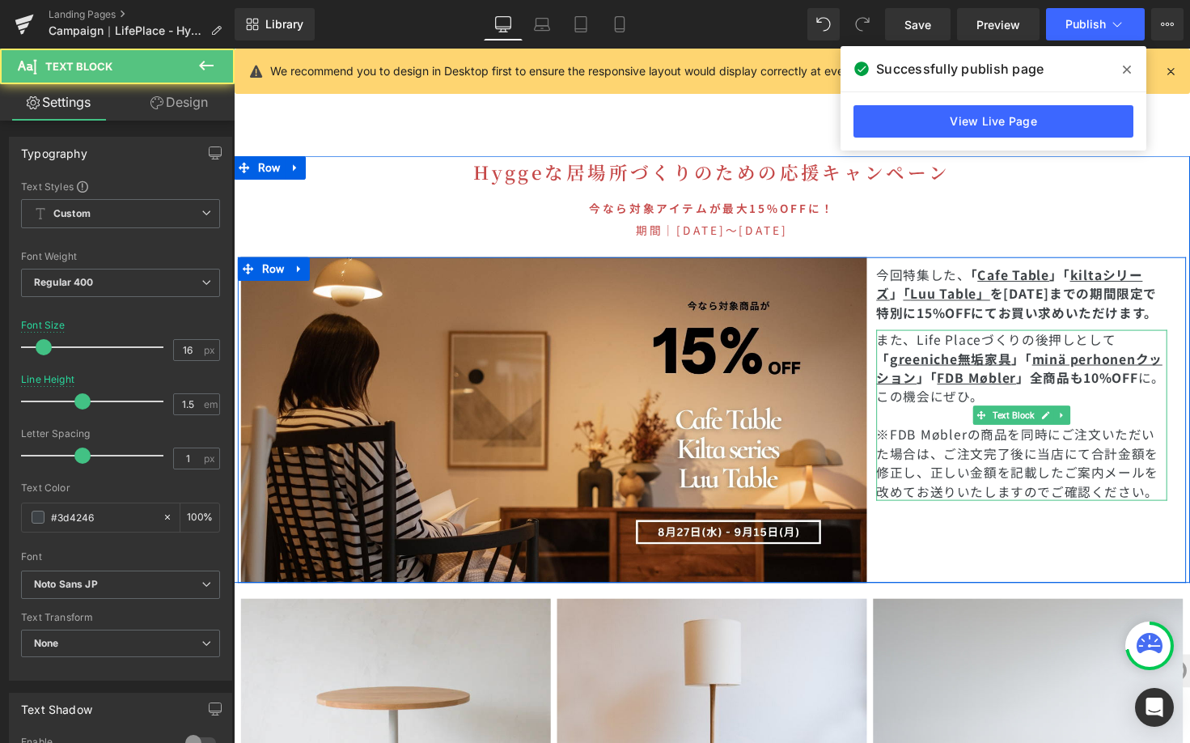
click at [892, 395] on span "この機会にぜひ。" at bounding box center [947, 404] width 110 height 19
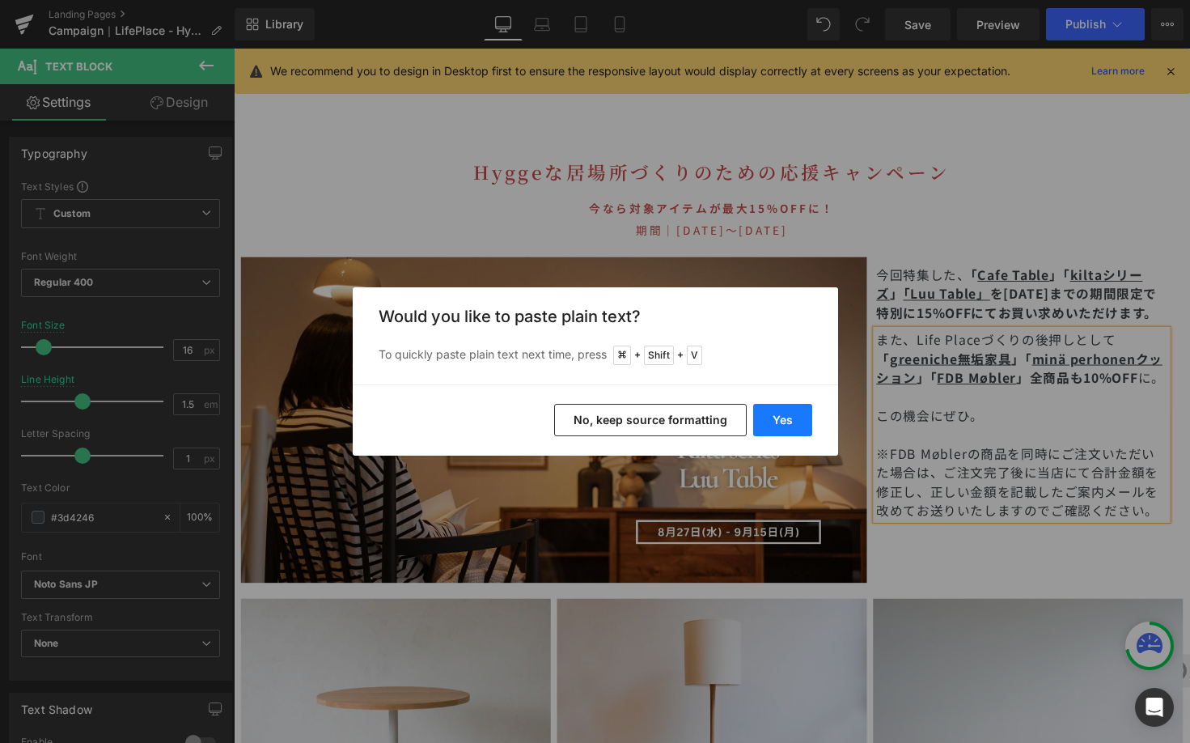
click at [803, 418] on button "Yes" at bounding box center [782, 420] width 59 height 32
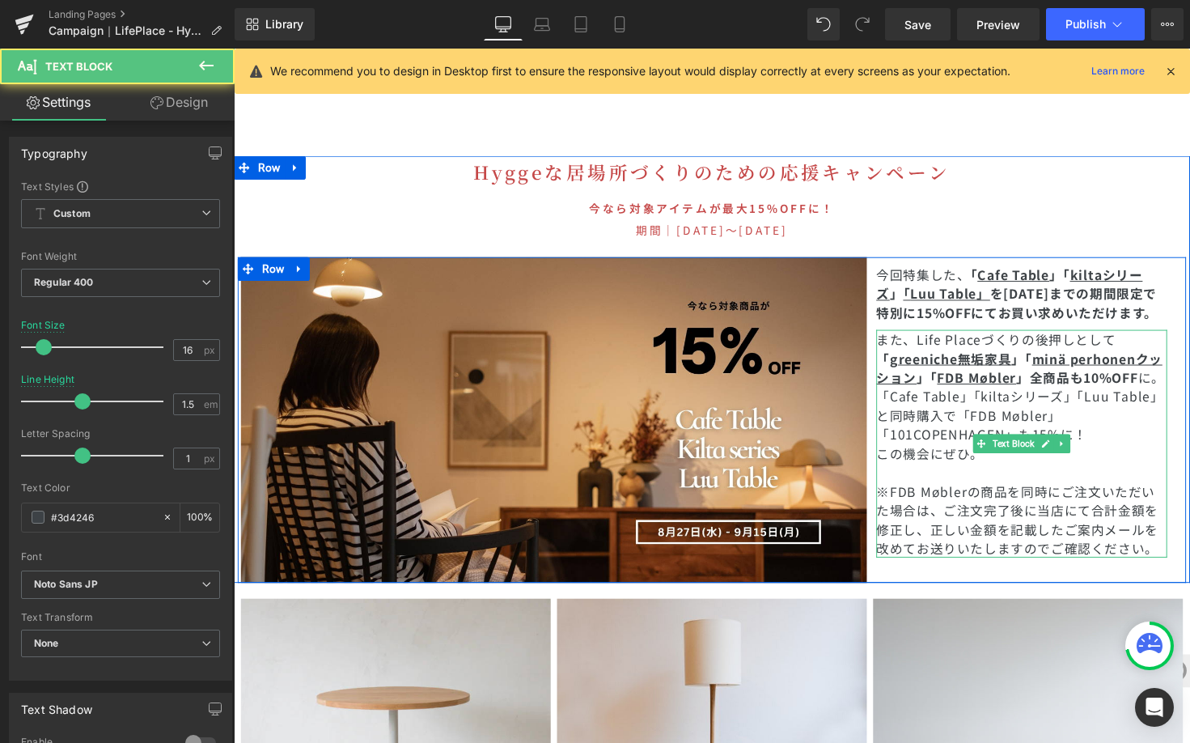
click at [892, 395] on span "「Cafe Table」「kiltaシリーズ」「Luu Table」と同時購入で「FDB Møbler」「101COPENHAGEN」も15%に！" at bounding box center [1039, 424] width 295 height 58
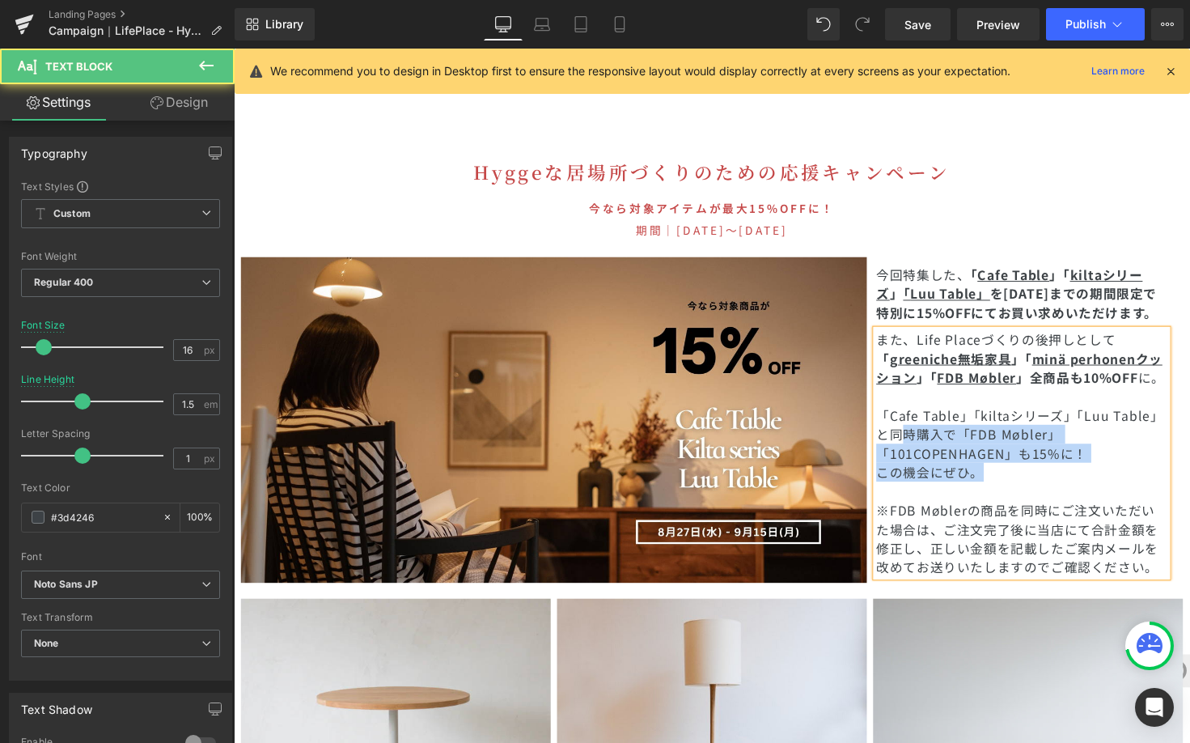
drag, startPoint x: 1012, startPoint y: 443, endPoint x: 919, endPoint y: 398, distance: 102.8
click at [919, 398] on div "また、Life Placeづくりの後押しとして 「 greeniche無垢家具 」「 minä perhonenクッション 」 「 FDB Møbler 」全…" at bounding box center [1041, 463] width 298 height 252
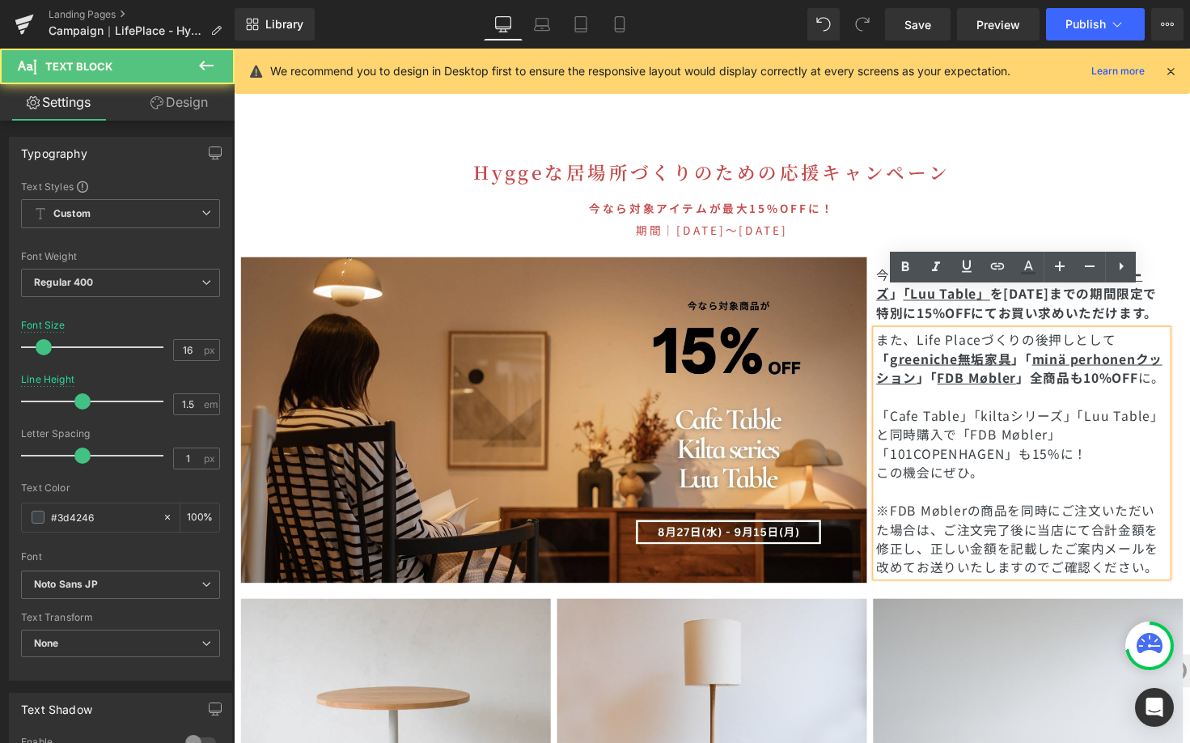
click at [1111, 420] on p "「Cafe Table」「kiltaシリーズ」「Luu Table」と同時購入で「FDB Møbler」「101COPENHAGEN」も15%に！" at bounding box center [1041, 443] width 298 height 58
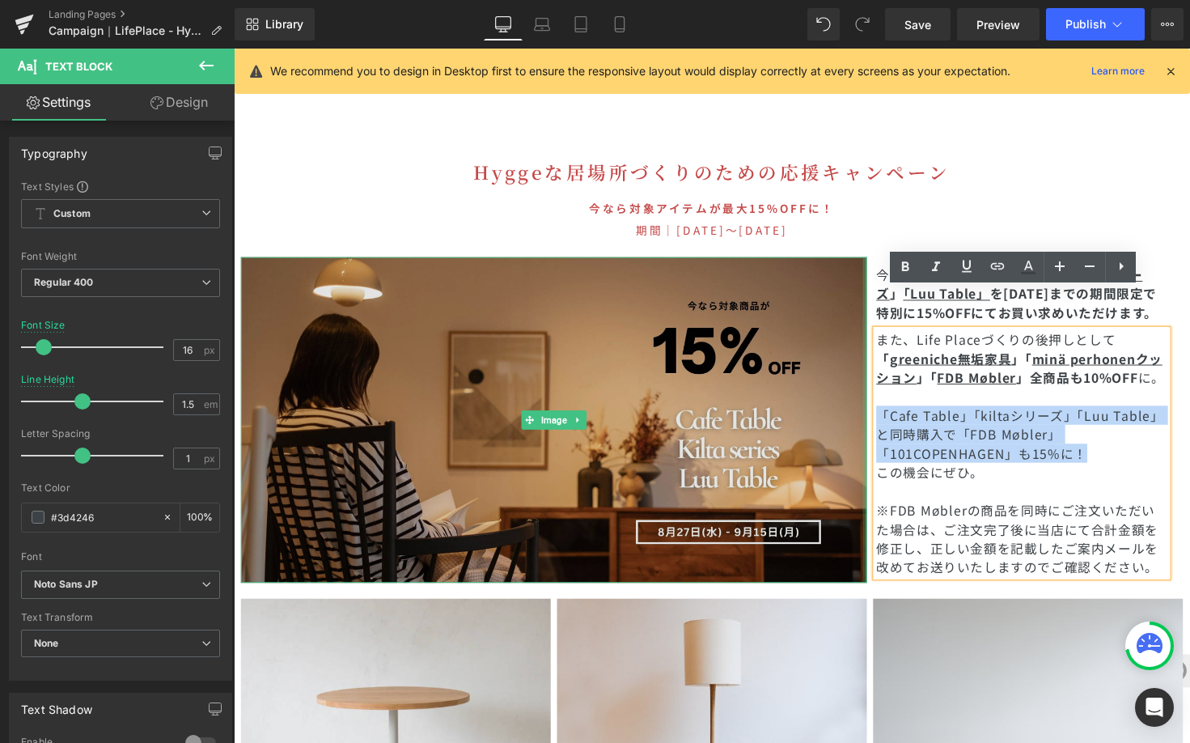
drag, startPoint x: 1111, startPoint y: 420, endPoint x: 872, endPoint y: 375, distance: 242.8
click at [872, 375] on div "Image 今回特集した、 「 Cafe Table 」「 kiltaシリーズ 」 「 Luu Table 」 を9/15(月)までの期間限定で 特別に15%…" at bounding box center [723, 428] width 971 height 333
copy span "「Cafe Table」「kiltaシリーズ」「Luu Table」と同時購入で「FDB Møbler」「101COPENHAGEN」も15%に！"
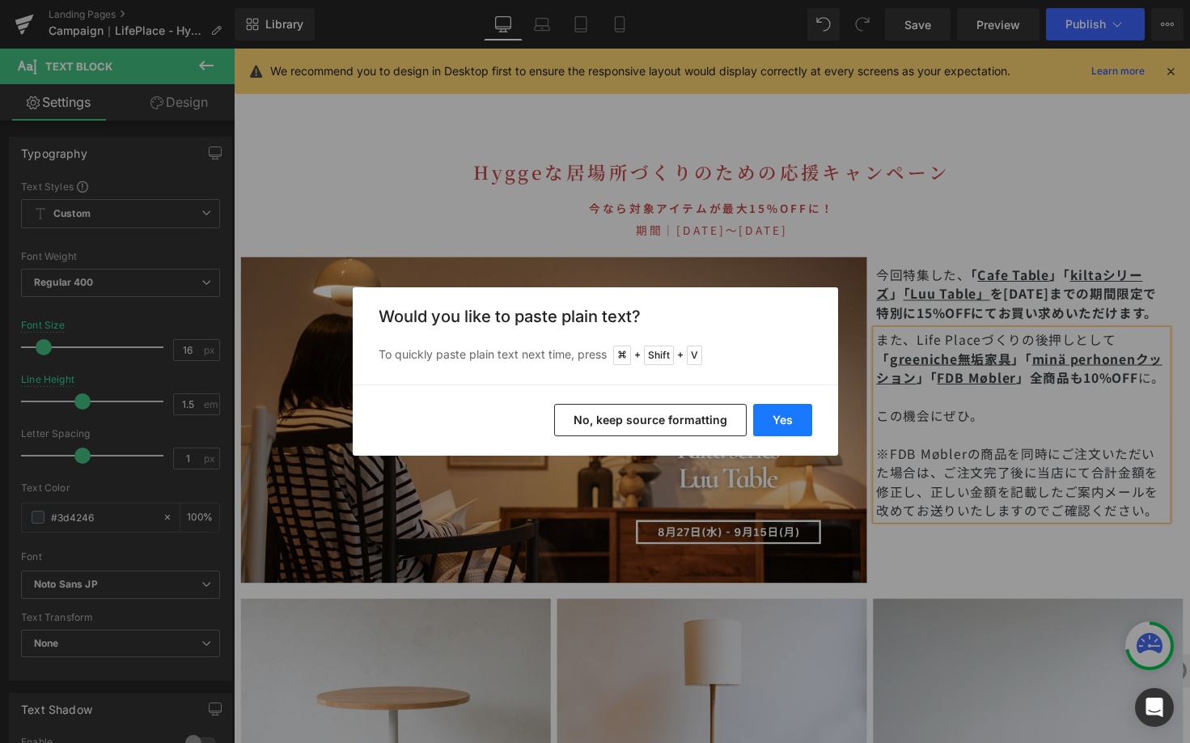
click at [788, 423] on button "Yes" at bounding box center [782, 420] width 59 height 32
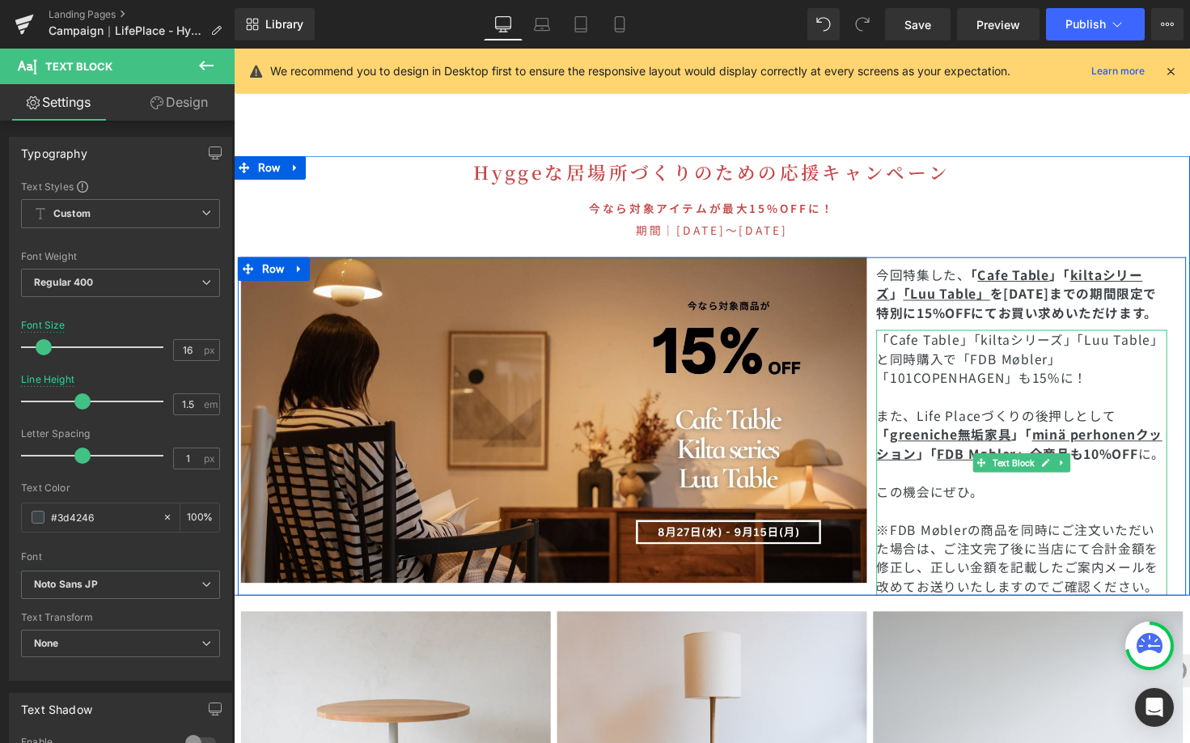
click at [1022, 350] on span "「Cafe Table」「kiltaシリーズ」「Luu Table」と同時購入で「FDB Møbler」「101COPENHAGEN」も15%に！" at bounding box center [1039, 366] width 295 height 58
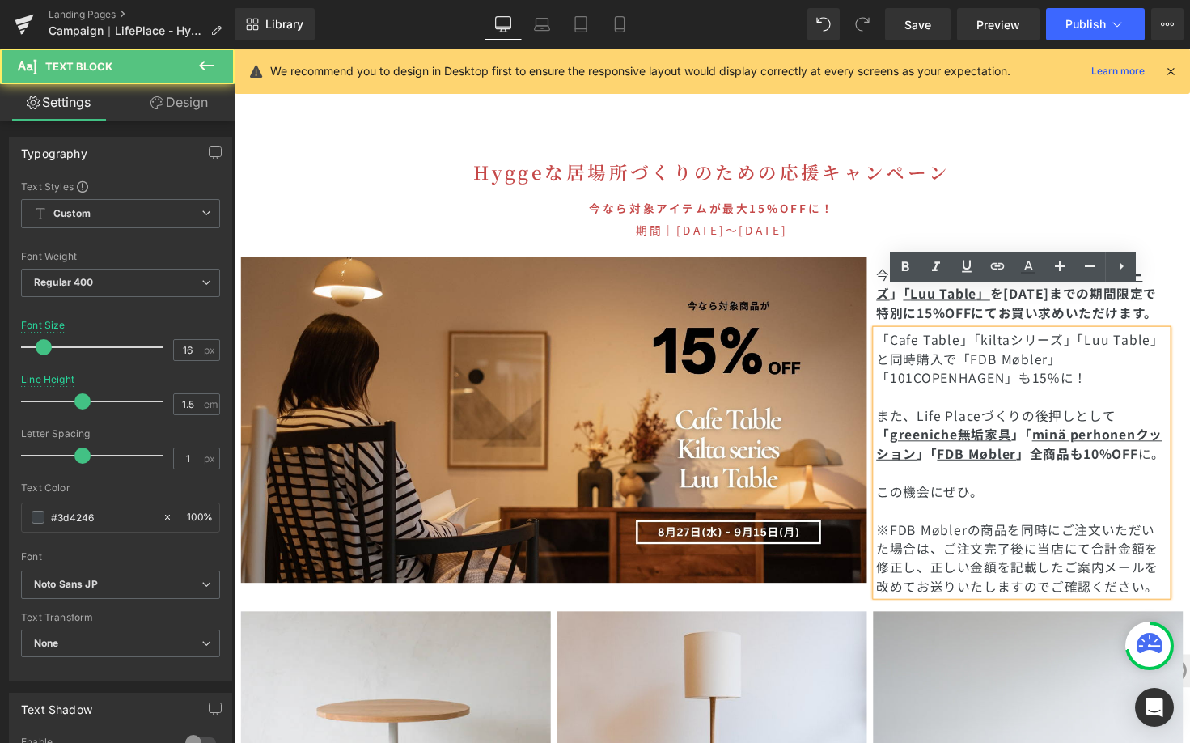
click at [892, 341] on span "「Cafe Table」「kiltaシリーズ」「Luu Table」と同時購入で「FDB Møbler」「101COPENHAGEN」も15%に！" at bounding box center [1039, 366] width 295 height 58
click at [961, 395] on p at bounding box center [1041, 404] width 298 height 19
click at [1088, 337] on p "「Cafe Table」「kiltaシリーズ」「Luu Table」と同時購入で「FDB Møbler」「101COPENHAGEN」も15%に！" at bounding box center [1041, 366] width 298 height 58
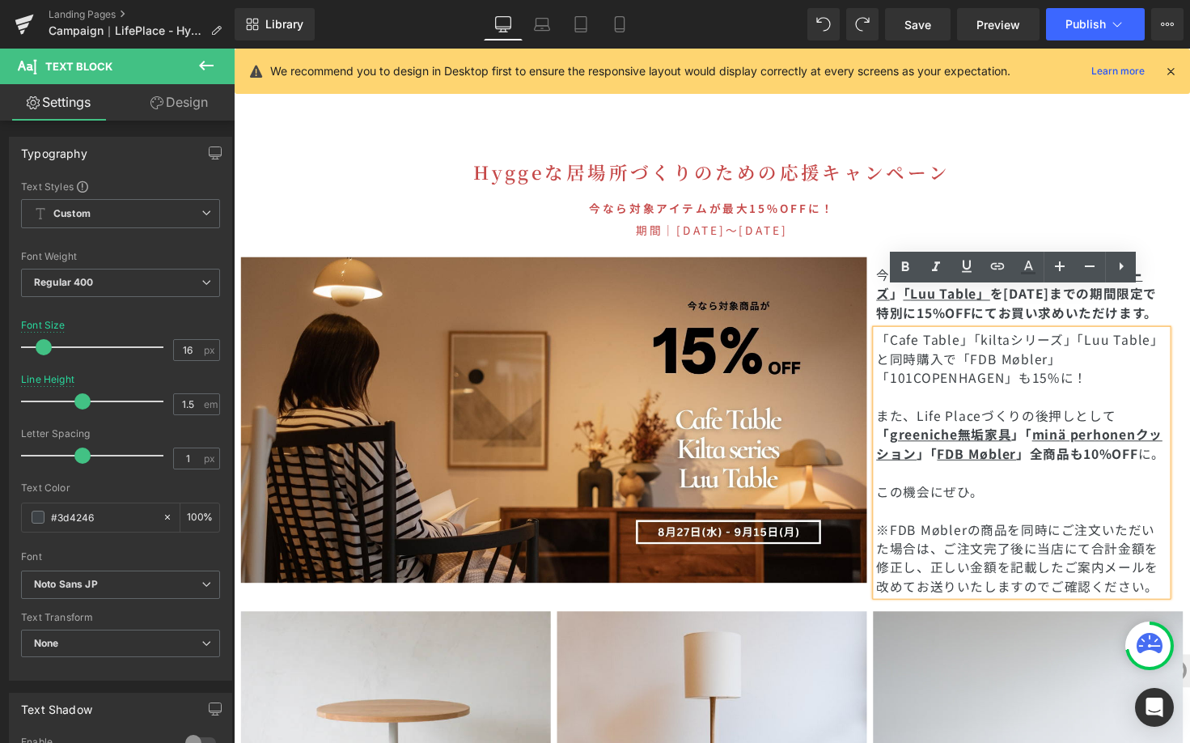
click at [940, 262] on div "今回特集した、 「 Cafe Table 」「 kiltaシリーズ 」 「 Luu Table 」 を9/15(月)までの期間限定で 特別に15%OFF にて…" at bounding box center [1047, 435] width 324 height 346
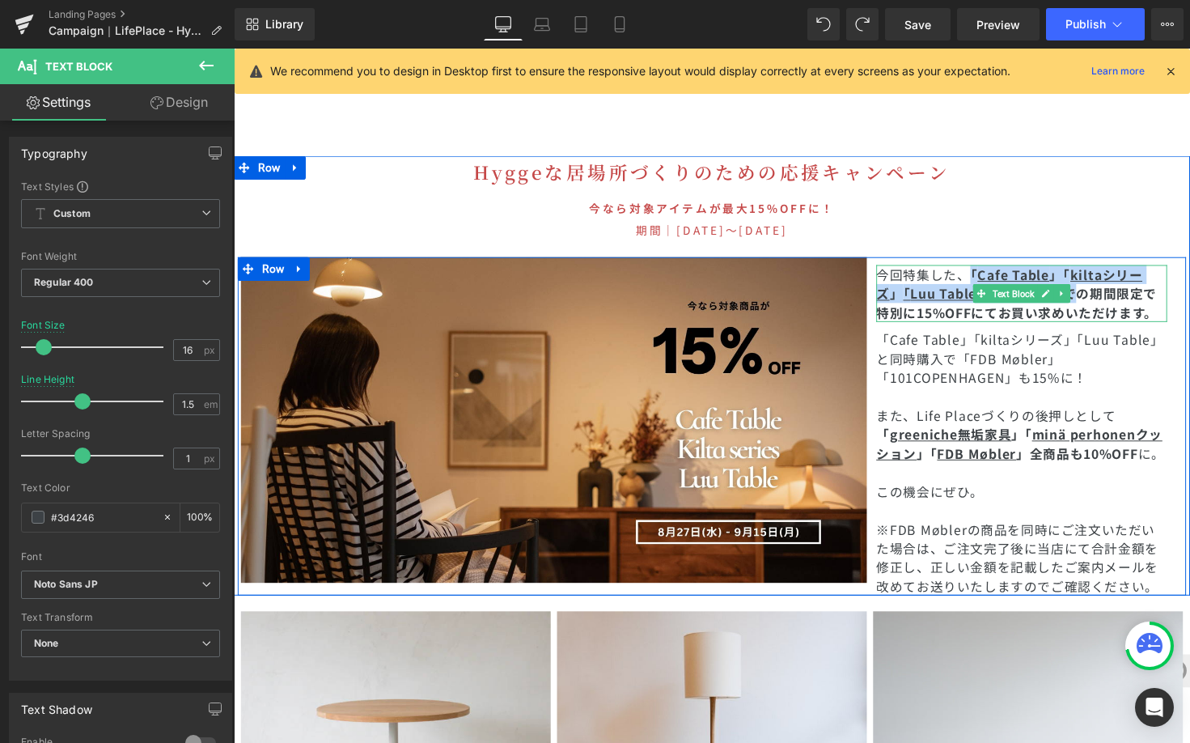
drag, startPoint x: 986, startPoint y: 238, endPoint x: 1092, endPoint y: 260, distance: 107.4
click at [1092, 270] on p "今回特集した、 「 Cafe Table 」「 kiltaシリーズ 」 「 Luu Table 」 を[DATE]までの期間限定で 特別に15%OFF にてお…" at bounding box center [1041, 299] width 298 height 58
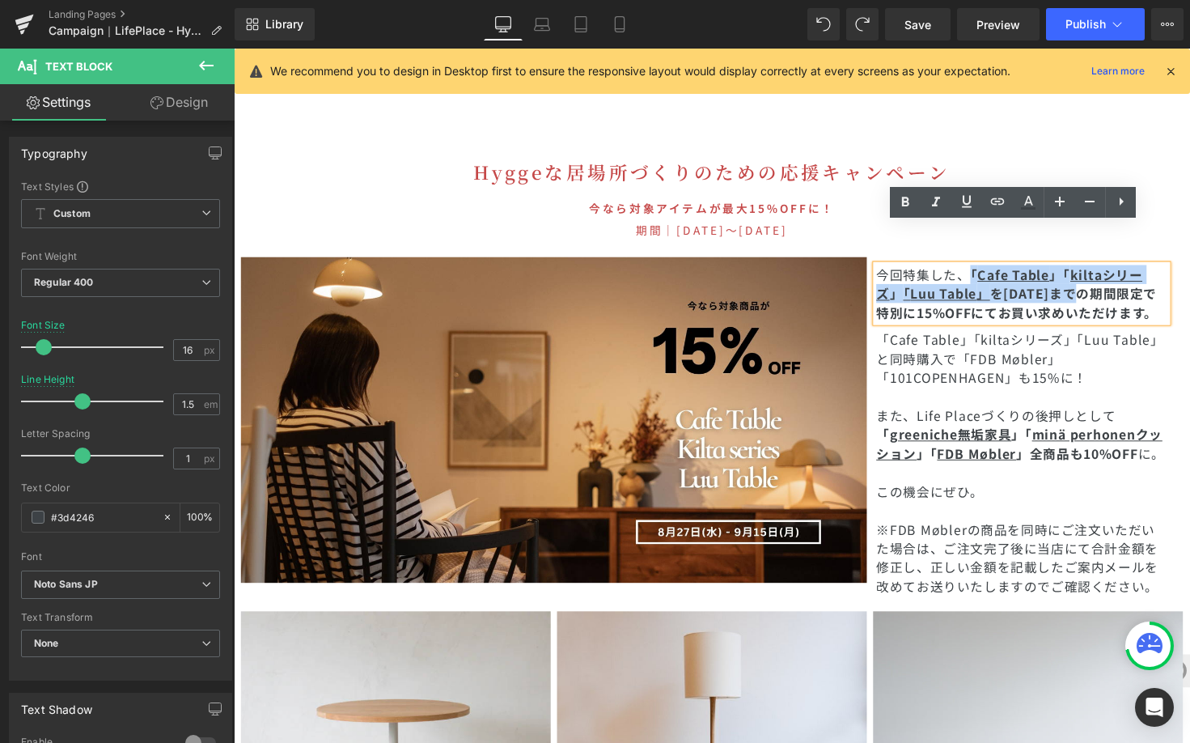
copy p "「 Cafe Table 」「 kiltaシリーズ 」 「 Luu Table 」 を9/15(月)ま"
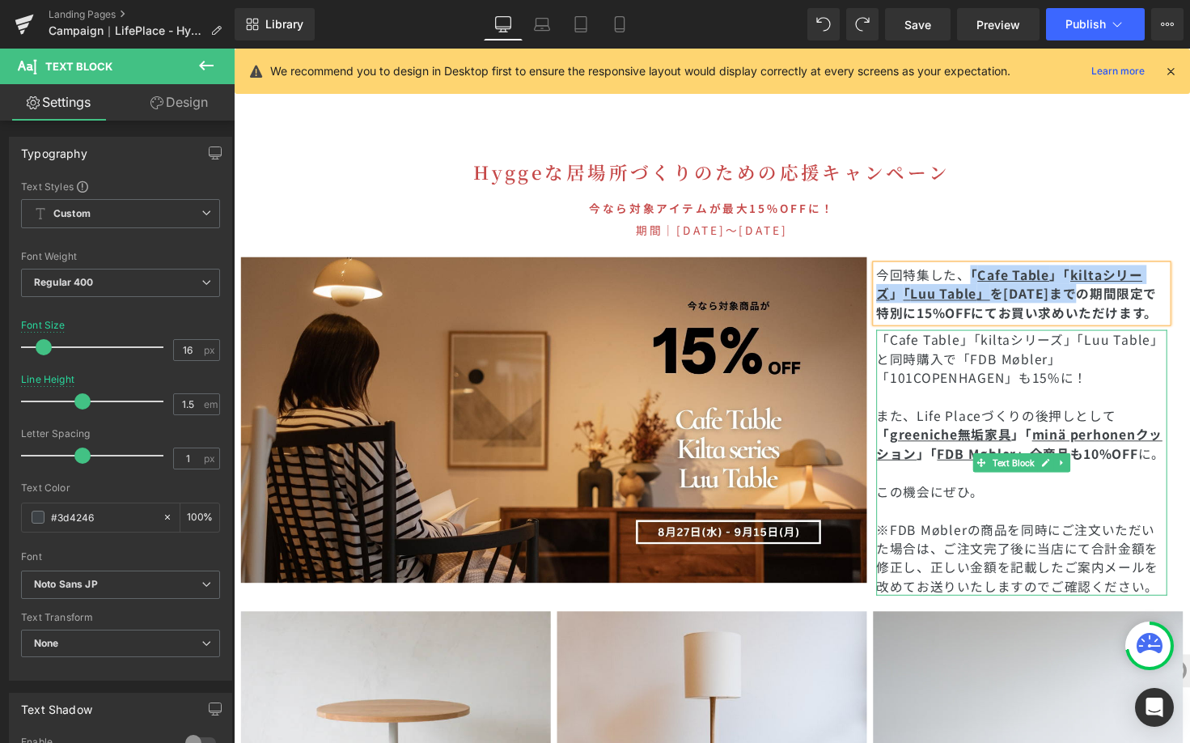
click at [899, 337] on span "「Cafe Table」「kiltaシリーズ」「Luu Table」と同時購入で「FDB Møbler」「101COPENHAGEN」も15%に！" at bounding box center [1039, 366] width 295 height 58
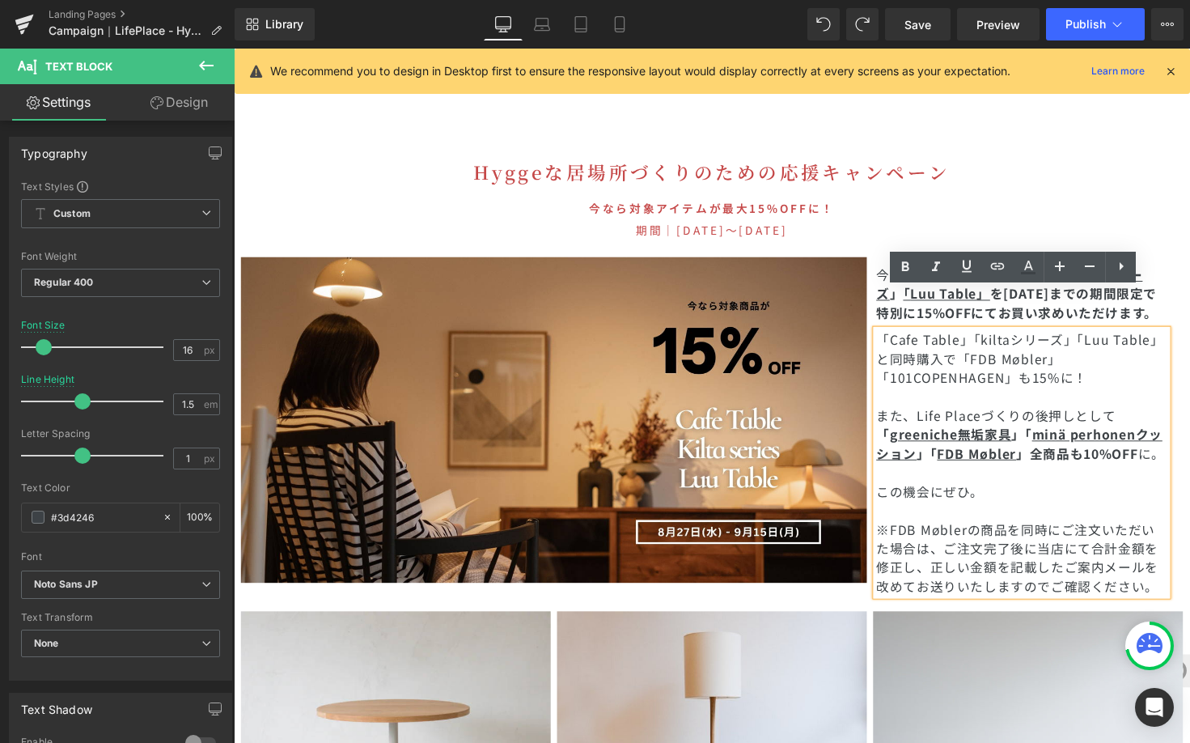
click at [899, 337] on span "「Cafe Table」「kiltaシリーズ」「Luu Table」と同時購入で「FDB Møbler」「101COPENHAGEN」も15%に！" at bounding box center [1039, 366] width 295 height 58
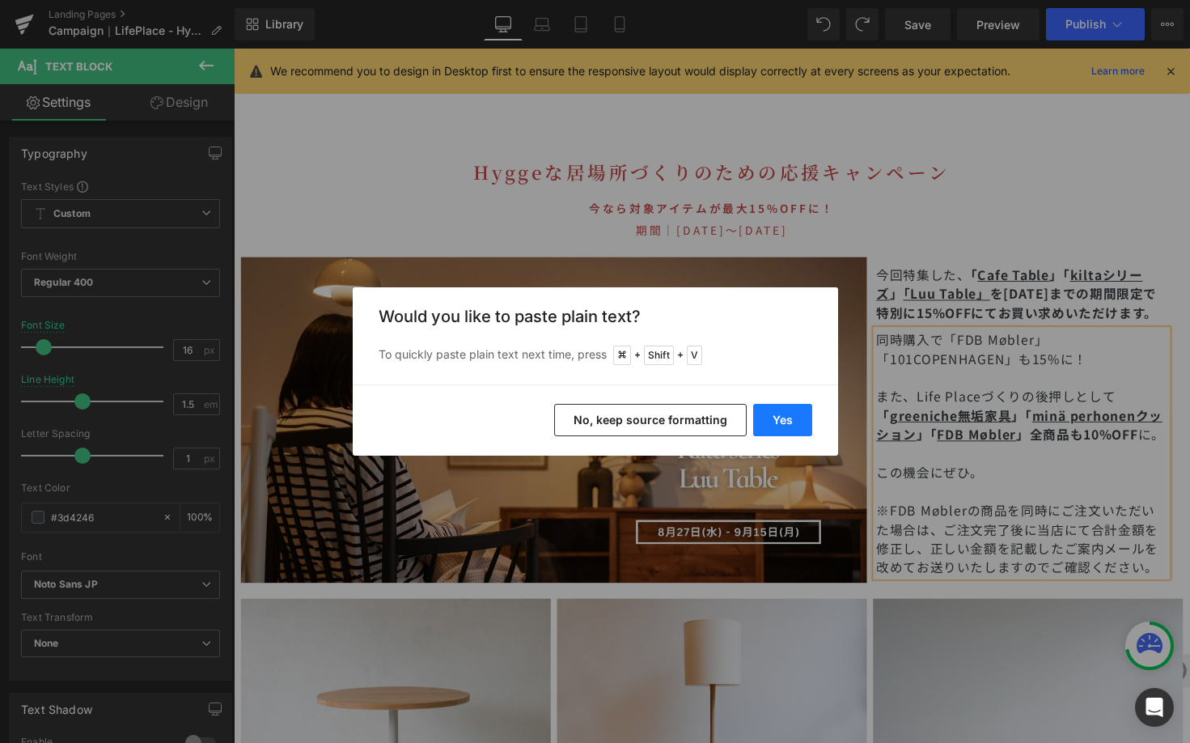
click at [798, 415] on button "Yes" at bounding box center [782, 420] width 59 height 32
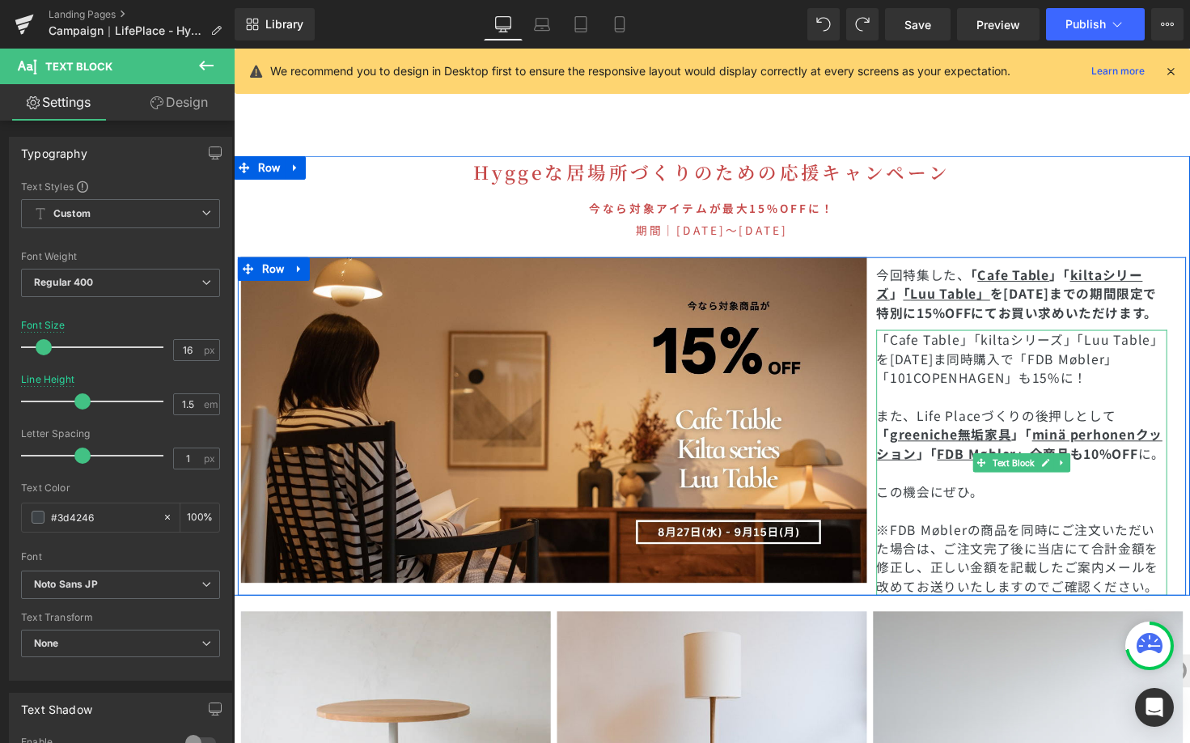
click at [1043, 351] on span "「Cafe Table」「kiltaシリーズ」「Luu Table」を9/15(月)ま同時購入で「FDB Møbler」「101COPENHAGEN」も15%…" at bounding box center [1039, 366] width 295 height 58
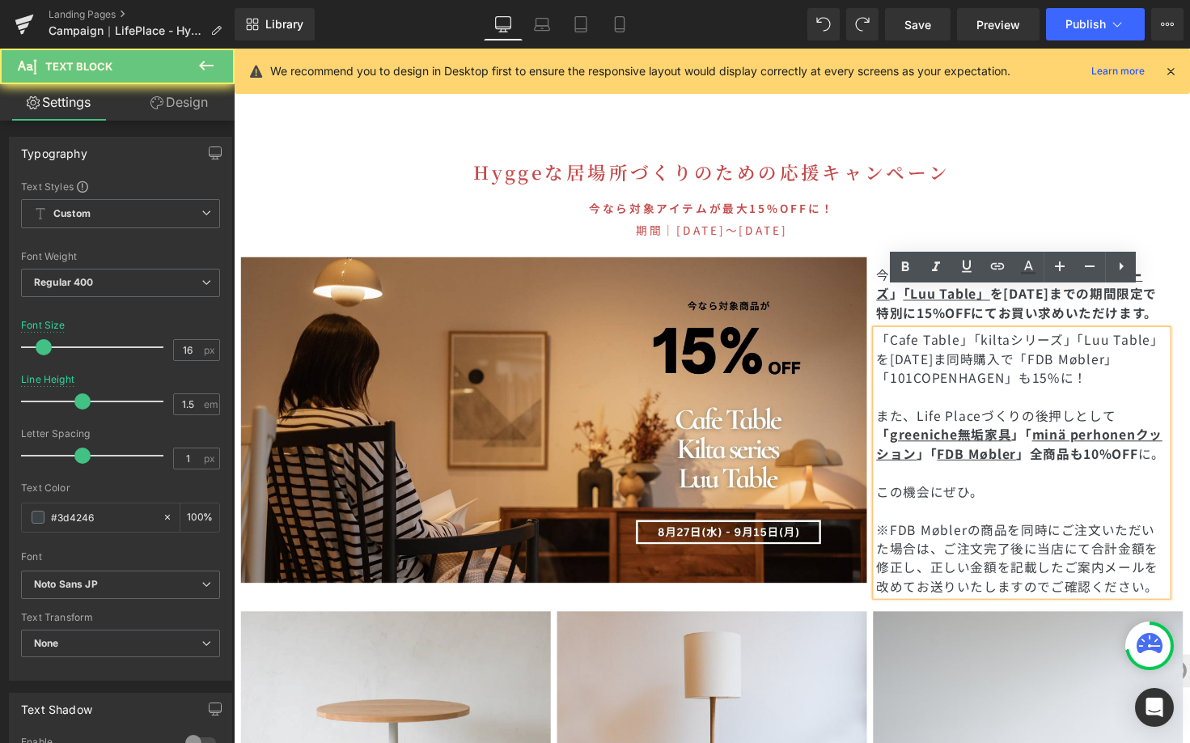
click at [1155, 337] on p "「Cafe Table」「kiltaシリーズ」「Luu Table」を9/15(月)ま同時購入で「FDB Møbler」「101COPENHAGEN」も15%…" at bounding box center [1041, 366] width 298 height 58
click at [1020, 341] on span "「Cafe Table」「kiltaシリーズ」「Luu Table」を9/15(月)ま同時購入で「FDB Møbler」「101COPENHAGEN」も15%…" at bounding box center [1039, 366] width 295 height 58
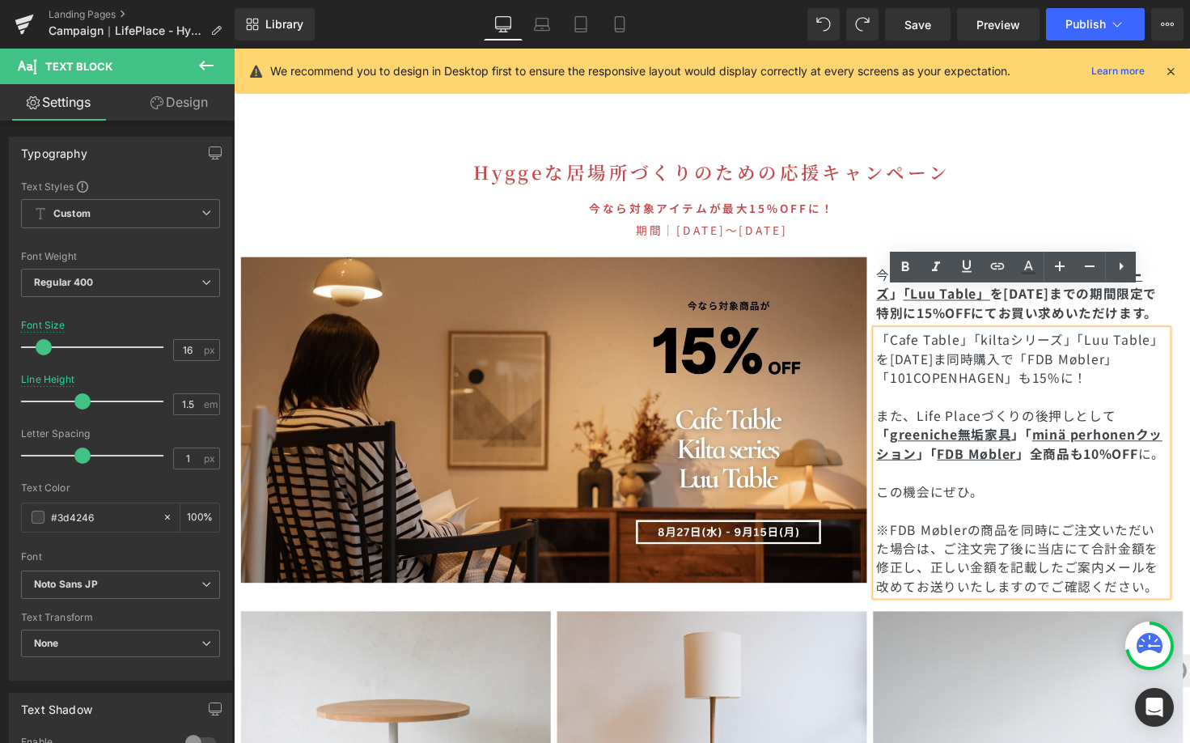
click at [1046, 347] on span "「Cafe Table」「kiltaシリーズ」「Luu Table」を9/15(月)ま同時購入で「FDB Møbler」「101COPENHAGEN」も15%…" at bounding box center [1039, 366] width 295 height 58
click at [892, 337] on span "「Cafe Table」「kiltaシリーズ」「Luu Table」を9/15(月)ま同時購入で「FDB Møbler」「101COPENHAGEN」も15%…" at bounding box center [1039, 366] width 295 height 58
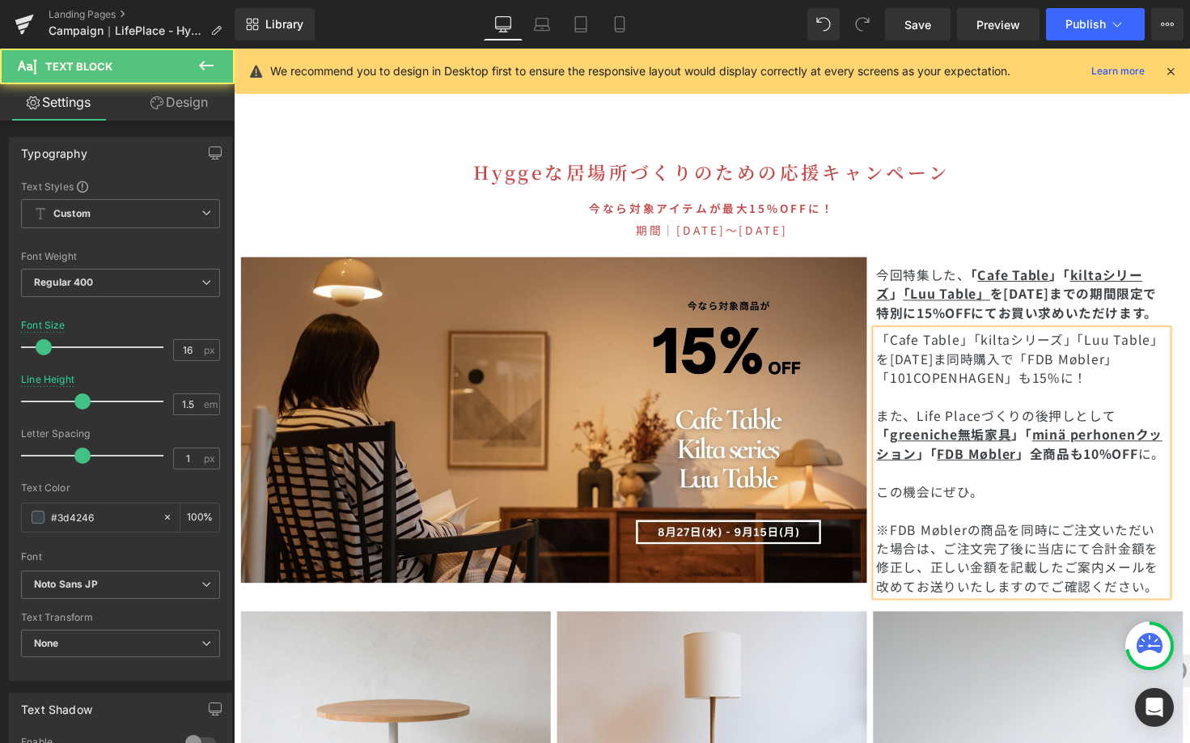
click at [1063, 395] on p at bounding box center [1041, 404] width 298 height 19
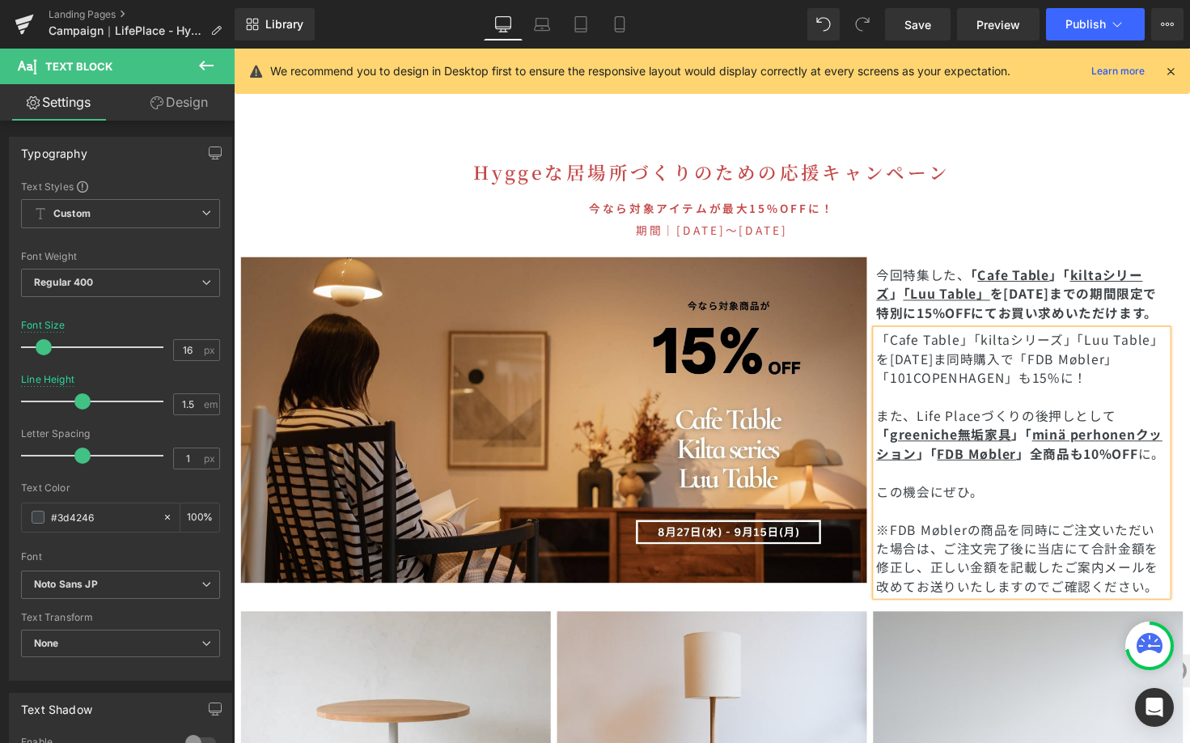
click at [892, 492] on span "この機会にぜひ。" at bounding box center [947, 501] width 110 height 19
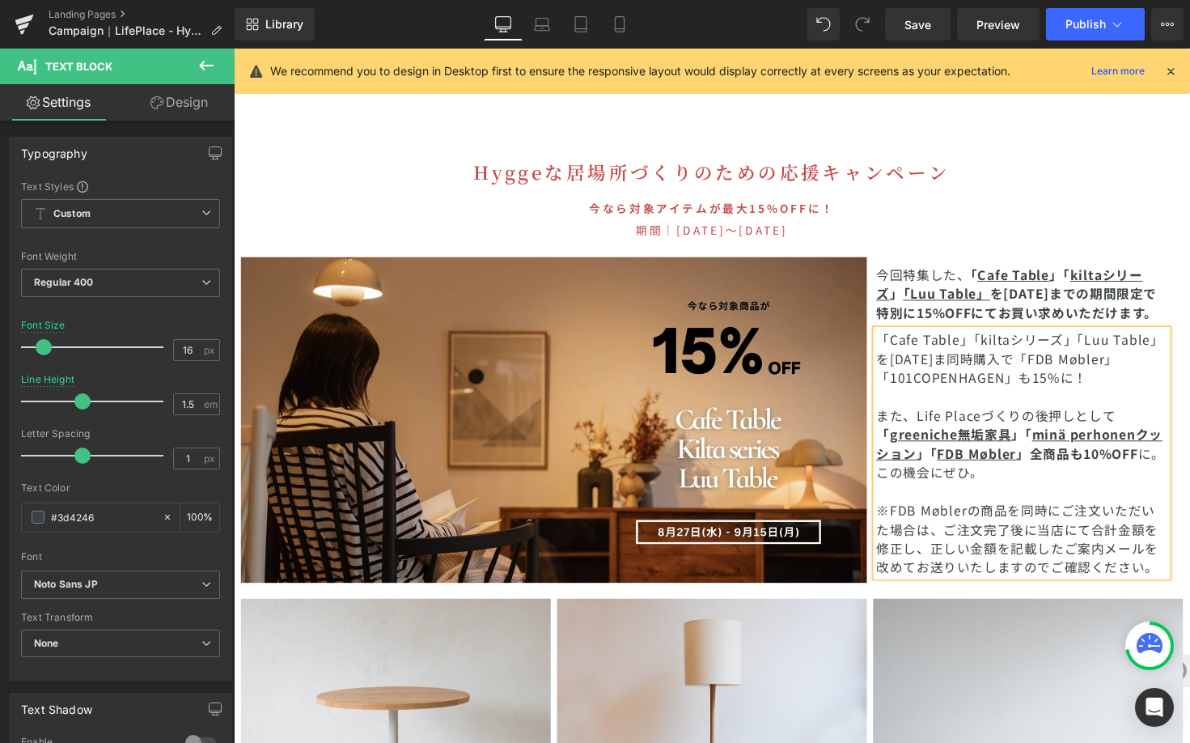
click at [1113, 344] on p "「Cafe Table」「kiltaシリーズ」「Luu Table」を9/15(月)ま同時購入で「FDB Møbler」「101COPENHAGEN」も15%…" at bounding box center [1041, 366] width 298 height 58
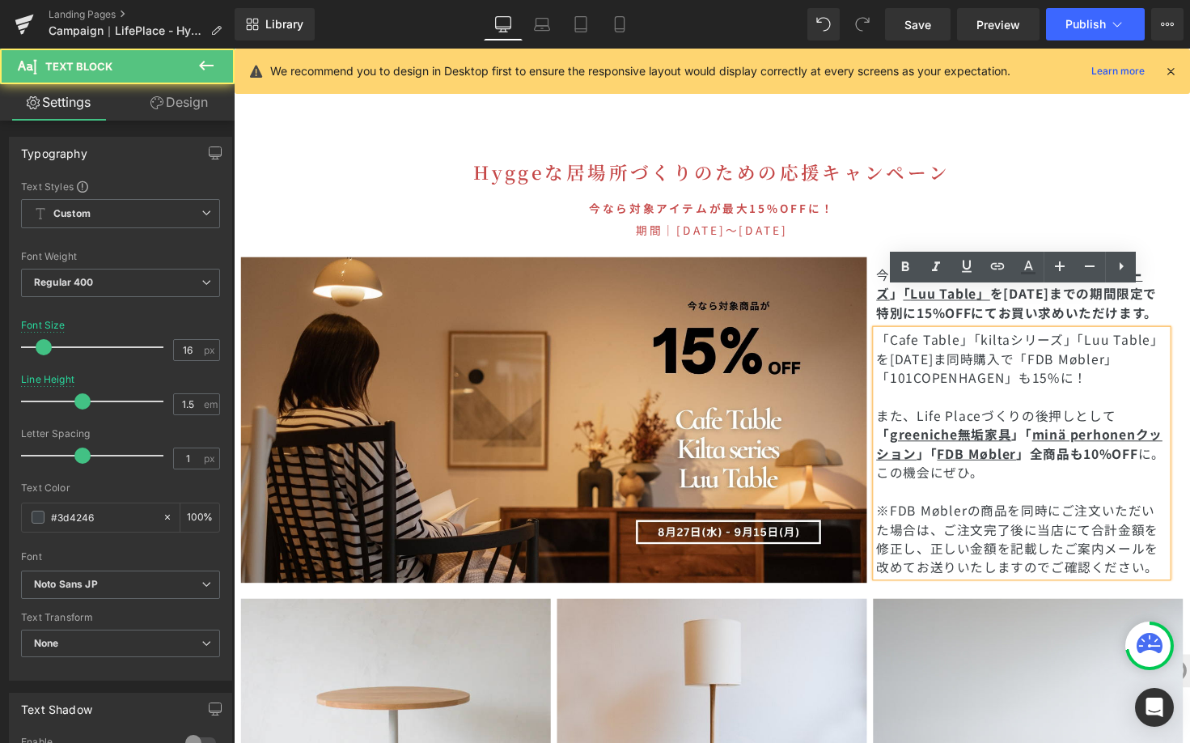
click at [967, 337] on span "「Cafe Table」「kiltaシリーズ」「Luu Table」を9/15(月)ま同時購入で「FDB Møbler」「101COPENHAGEN」も15%…" at bounding box center [1039, 366] width 295 height 58
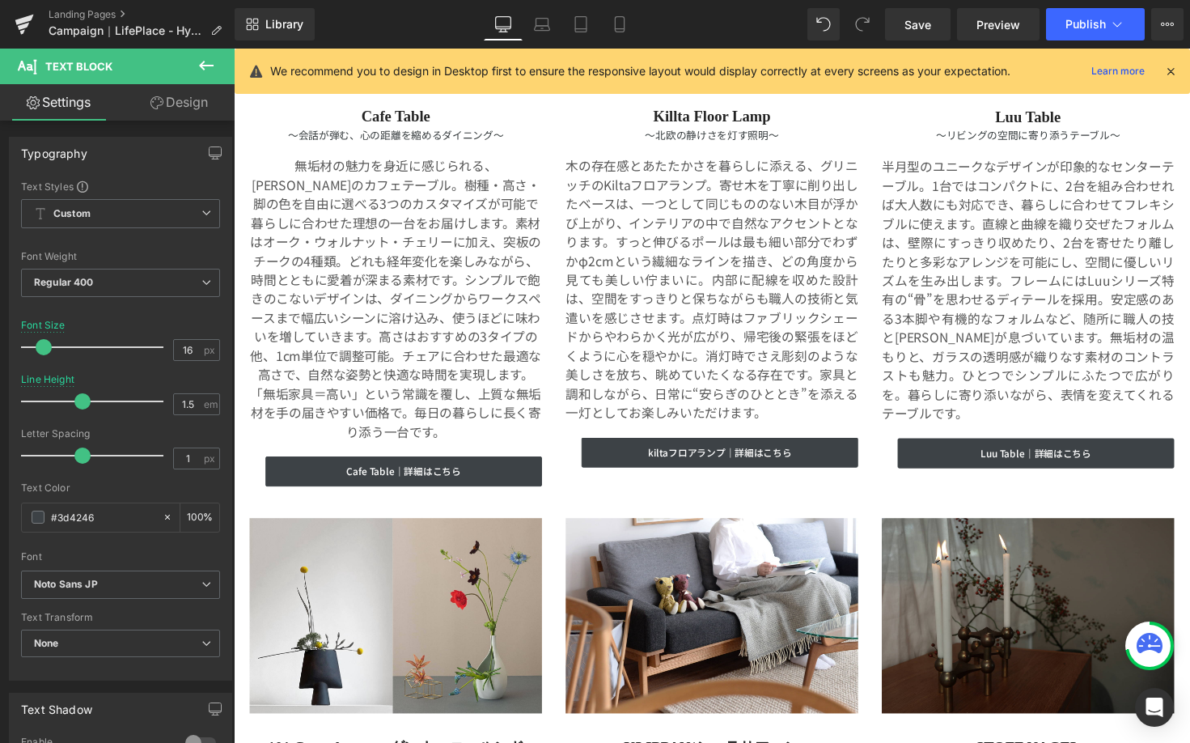
scroll to position [3326, 0]
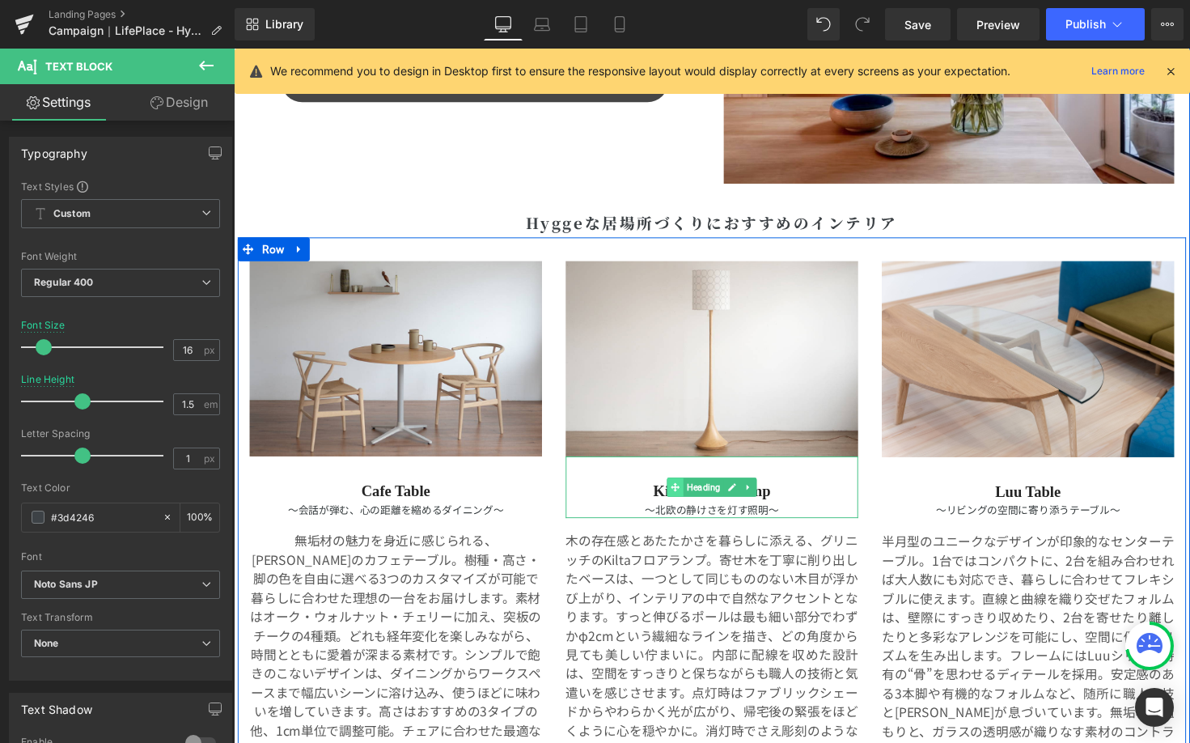
click at [677, 499] on span at bounding box center [685, 497] width 17 height 19
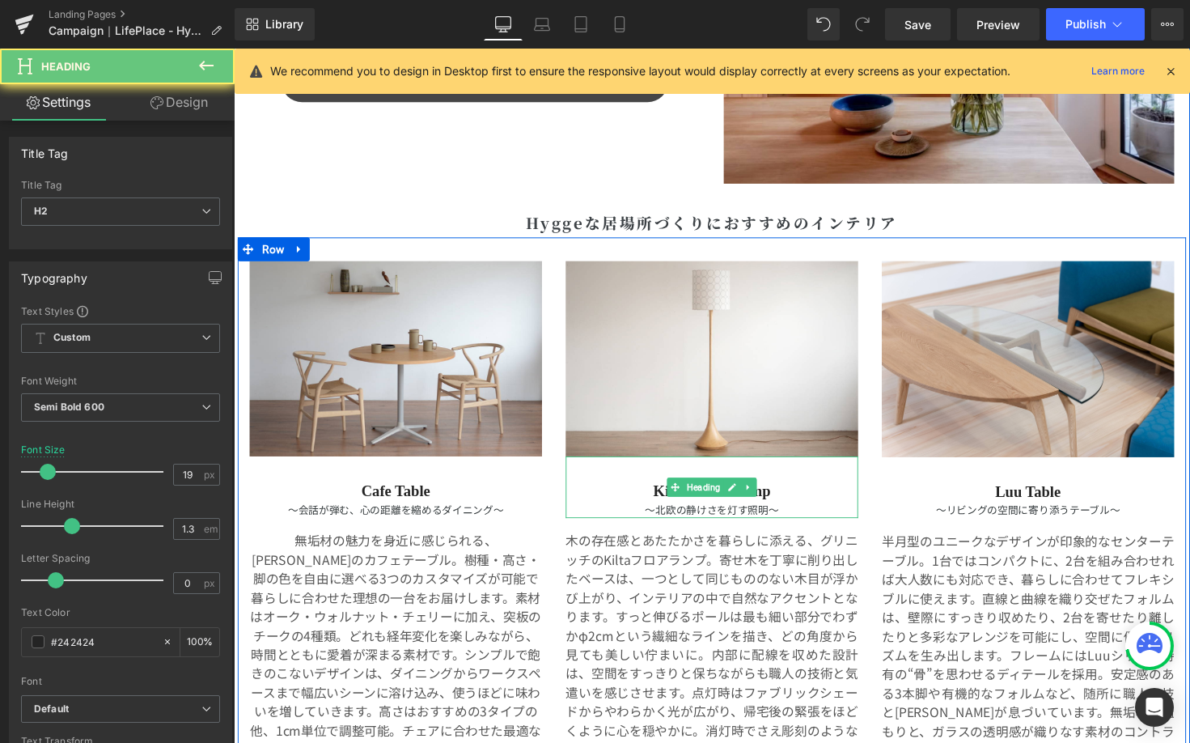
click at [668, 498] on h2 "Killta Floor Lamp" at bounding box center [723, 502] width 299 height 20
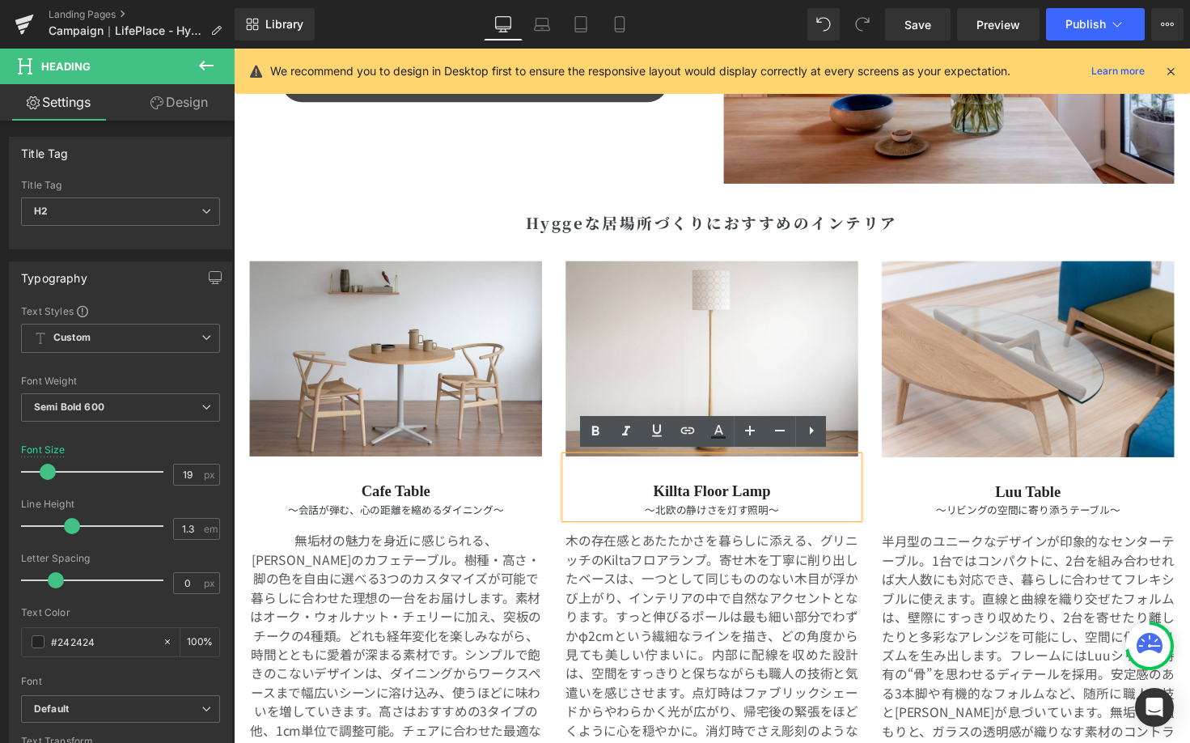
click at [672, 494] on h2 "Killta Floor Lamp" at bounding box center [723, 502] width 299 height 20
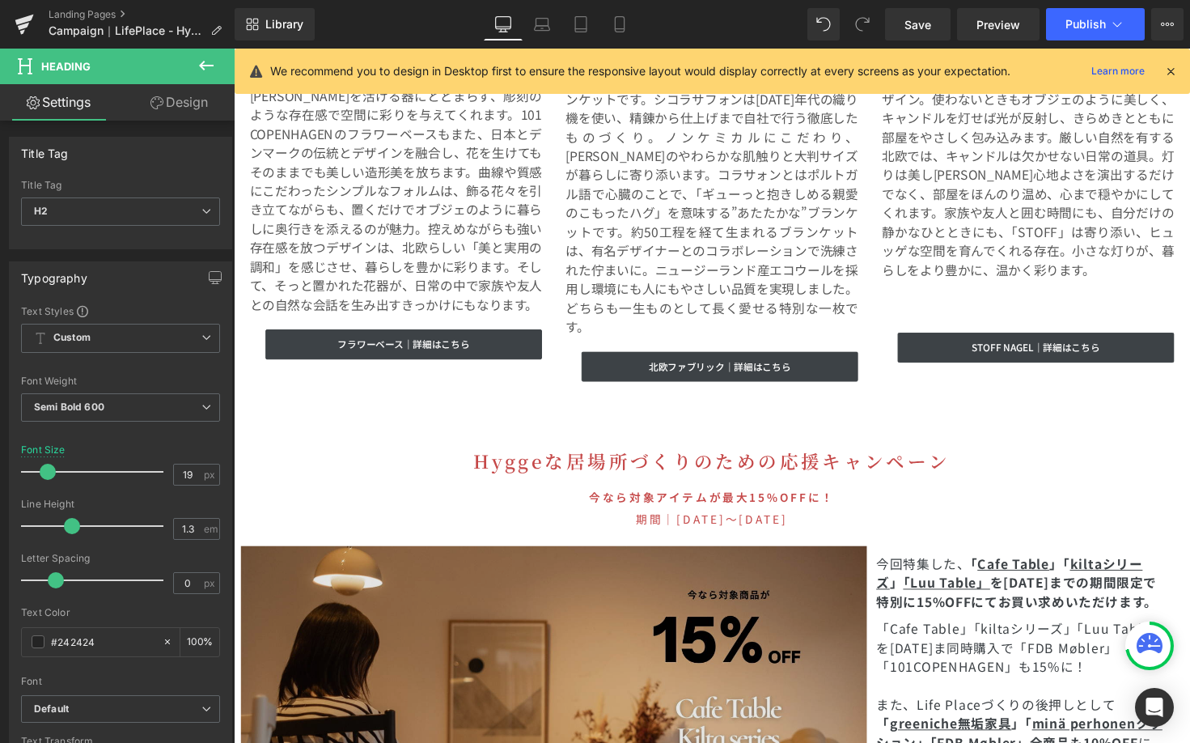
scroll to position [4525, 0]
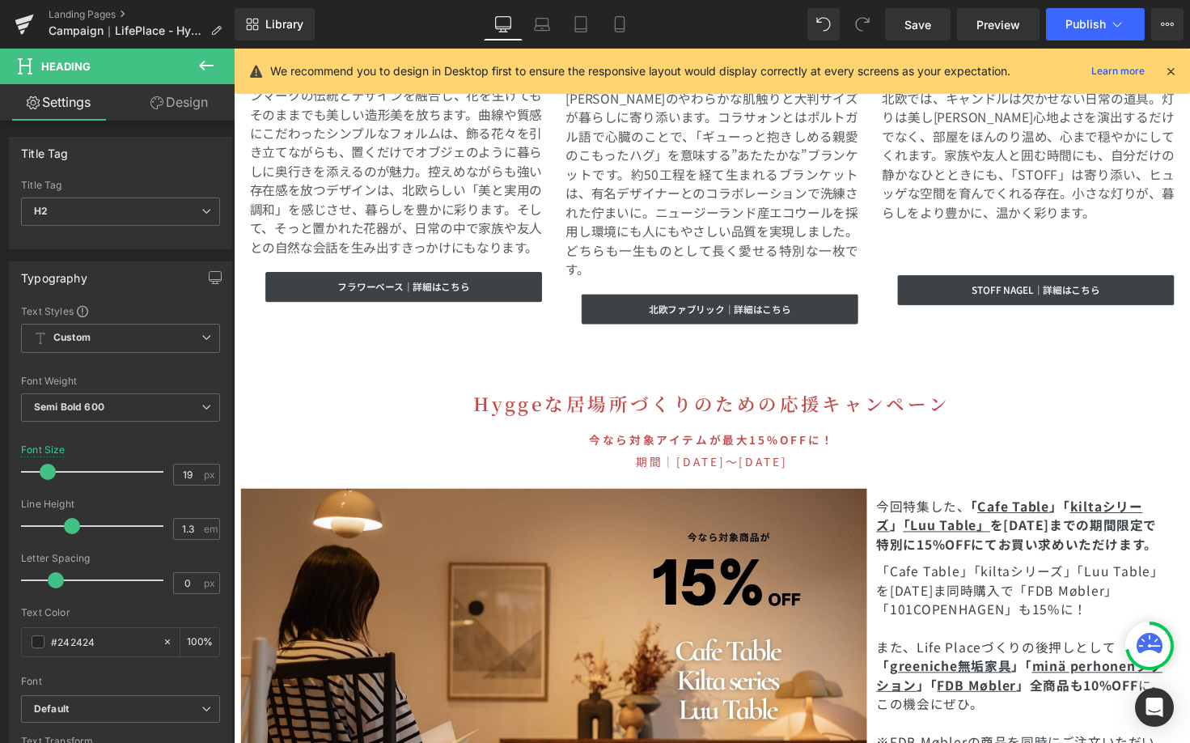
click at [965, 574] on span "「Cafe Table」「kiltaシリーズ」「Luu Table」を9/15(月)ま同時購入で「FDB Møbler」「101COPENHAGEN」も15%…" at bounding box center [1039, 603] width 295 height 58
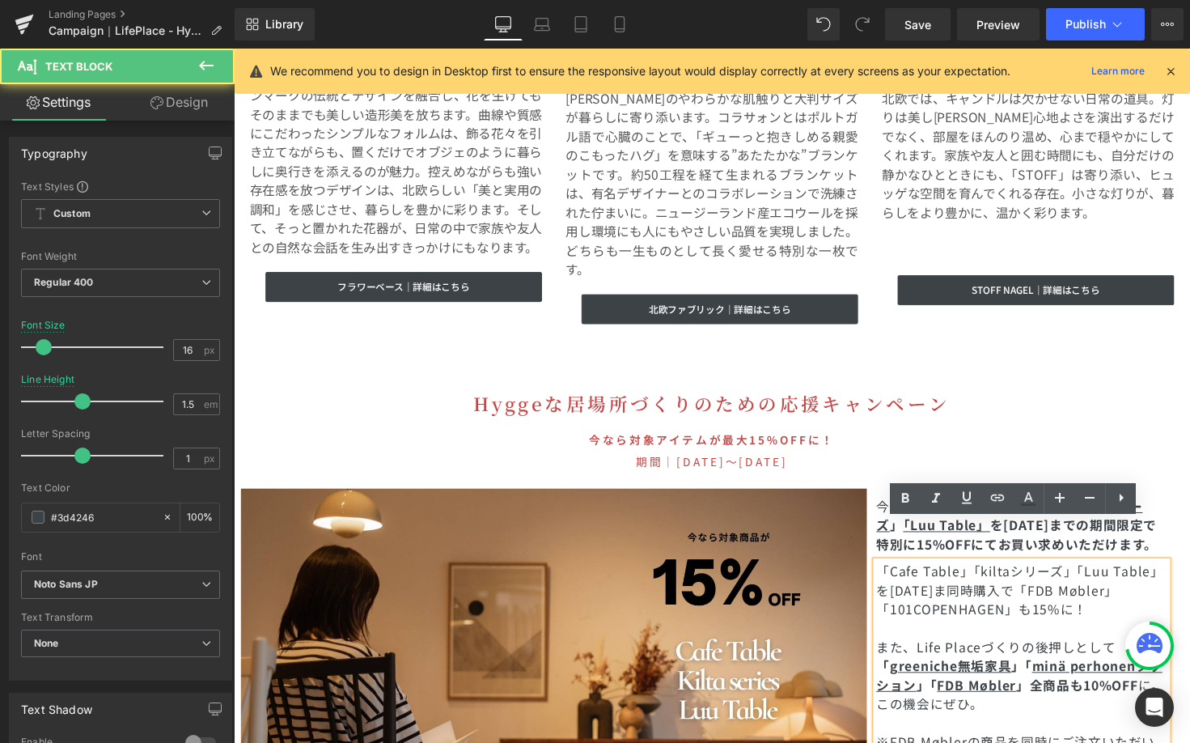
click at [946, 574] on span "「Cafe Table」「kiltaシリーズ」「Luu Table」を9/15(月)ま同時購入で「FDB Møbler」「101COPENHAGEN」も15%…" at bounding box center [1039, 603] width 295 height 58
click at [1047, 507] on link "Cafe Table" at bounding box center [1032, 516] width 74 height 19
click at [1069, 579] on span "「Cafe Table」「kiltaシリーズ」「Luu Table」を9/15(月)ま同時購入で「FDB Møbler」「101COPENHAGEN」も15%…" at bounding box center [1039, 603] width 295 height 58
click at [1096, 581] on span "「Cafe Table」「kiltaシリーズ」「Luu Table」を9/15(月)ま同時購入で「FDB Møbler」「101COPENHAGEN」も15%…" at bounding box center [1039, 603] width 295 height 58
click at [961, 574] on span "「Cafe Table」「kiltaシリーズ」「Luu Table」を9/15(月)ま同時購入で「FDB Møbler」「101COPENHAGEN」も15%…" at bounding box center [1039, 603] width 295 height 58
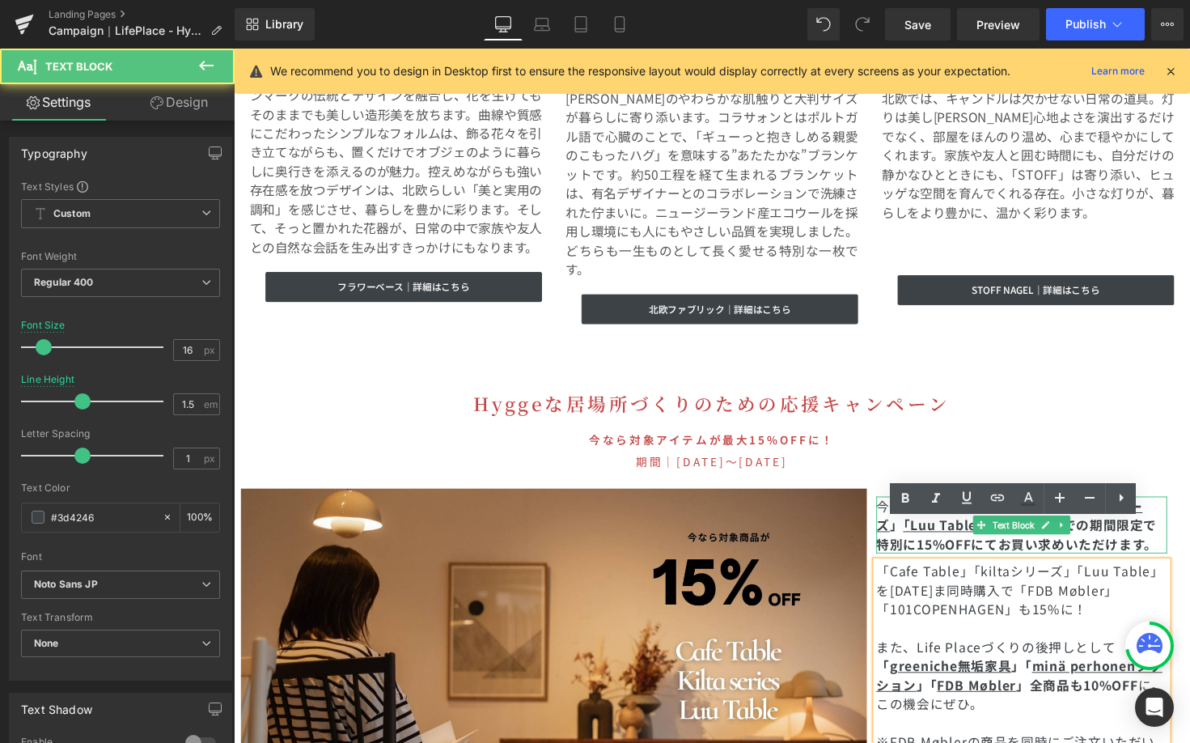
click at [965, 574] on span "「Cafe Table」「kiltaシリーズ」「Luu Table」を9/15(月)ま同時購入で「FDB Møbler」「101COPENHAGEN」も15%…" at bounding box center [1039, 603] width 295 height 58
click at [968, 574] on span "「Cafe Table」「kiltaシリーズ」「Luu Table」を9/15(月)ま同時購入で「FDB Møbler」「101COPENHAGEN」も15%…" at bounding box center [1039, 603] width 295 height 58
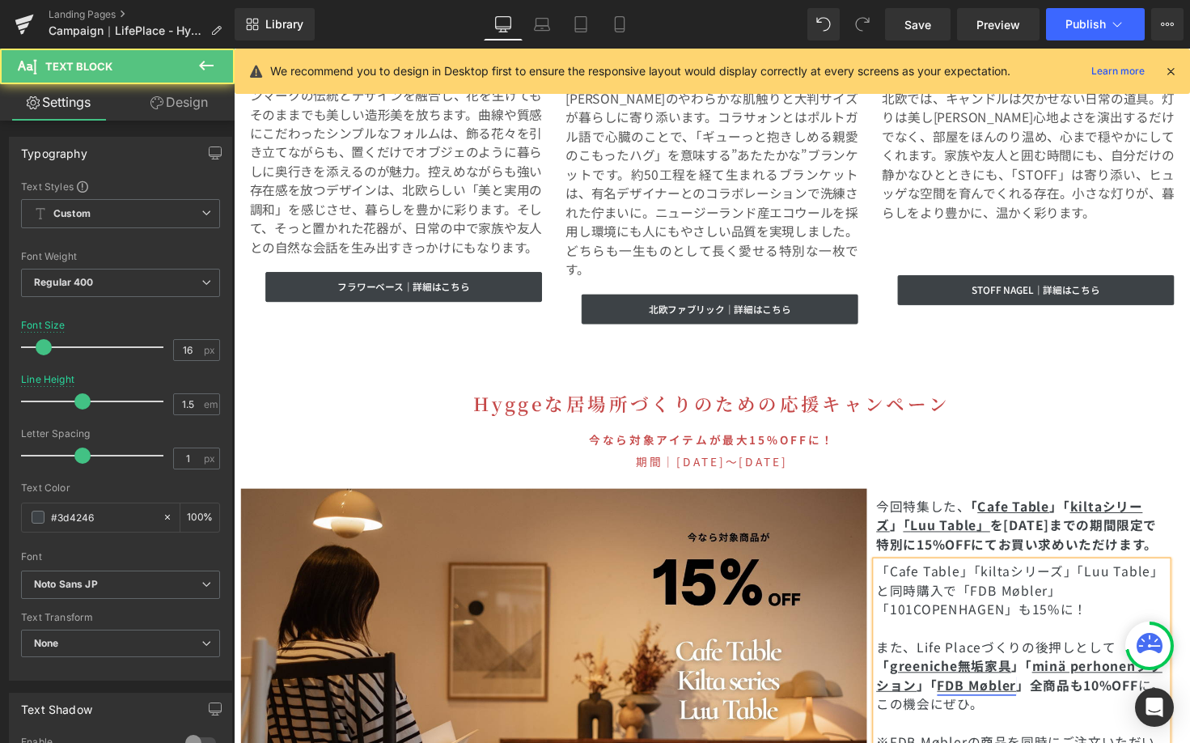
click at [998, 690] on u "FDB Møbler" at bounding box center [994, 699] width 81 height 19
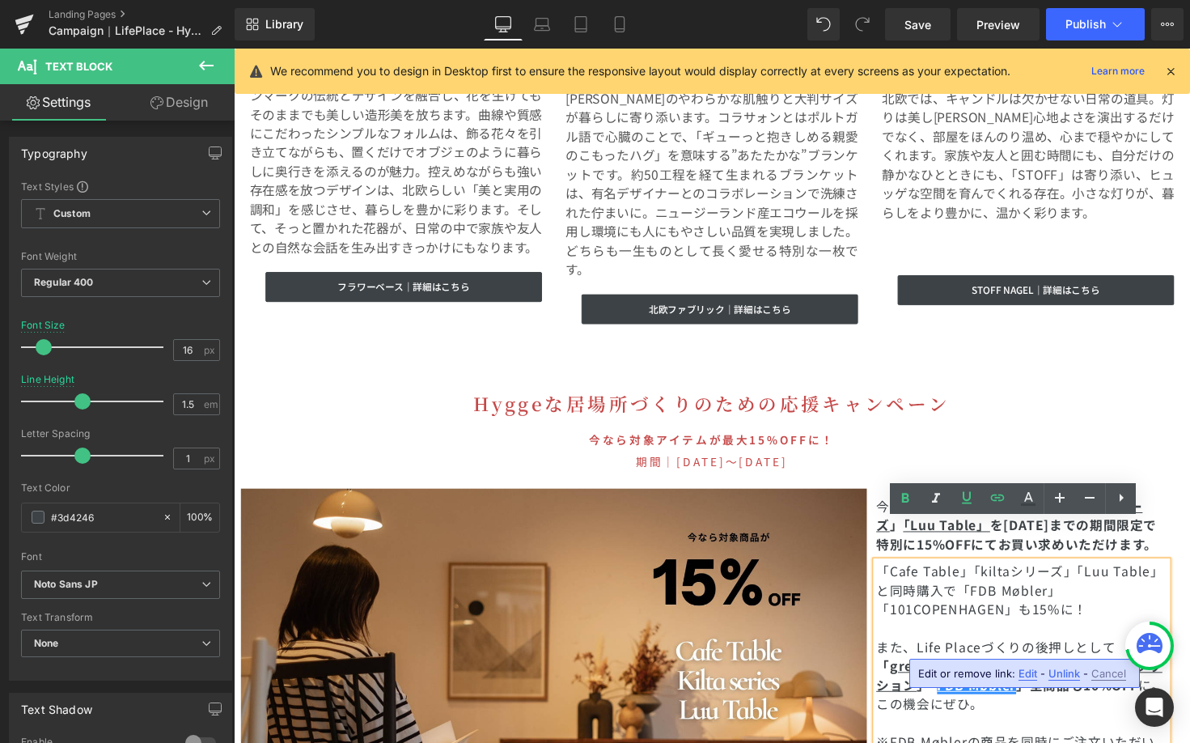
click at [1026, 668] on span "Edit" at bounding box center [1028, 674] width 19 height 14
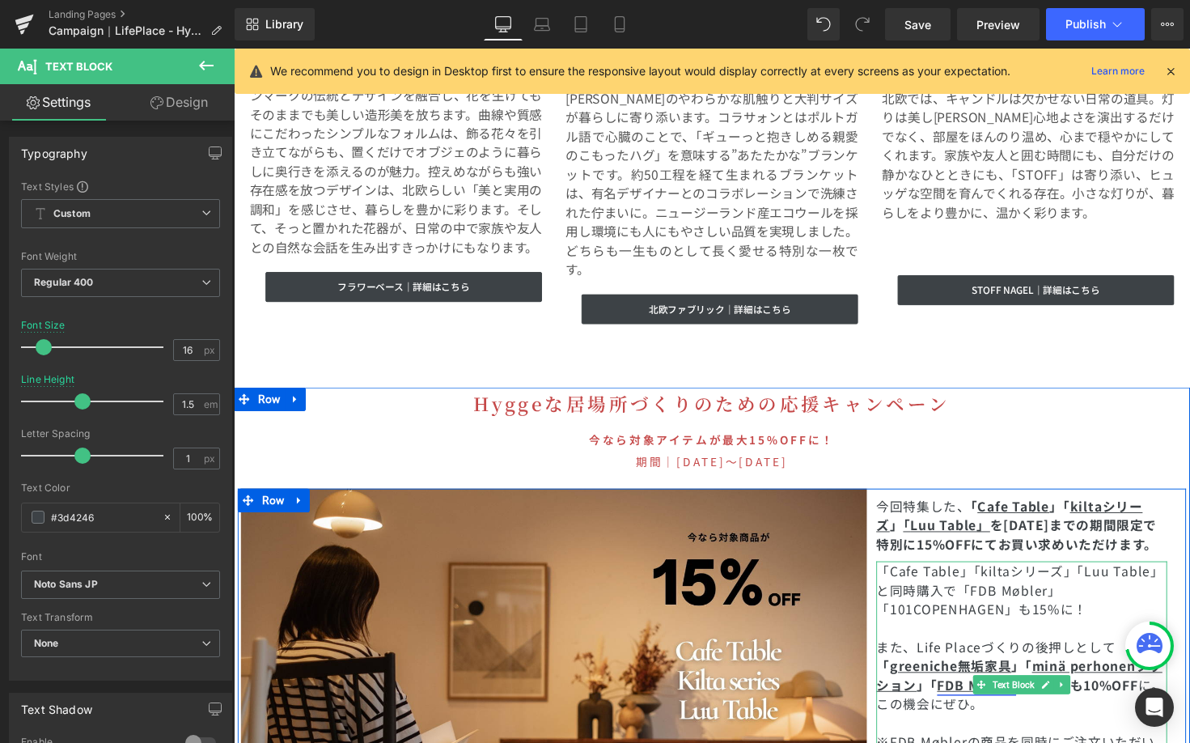
click at [956, 690] on u "FDB Møbler" at bounding box center [994, 699] width 81 height 19
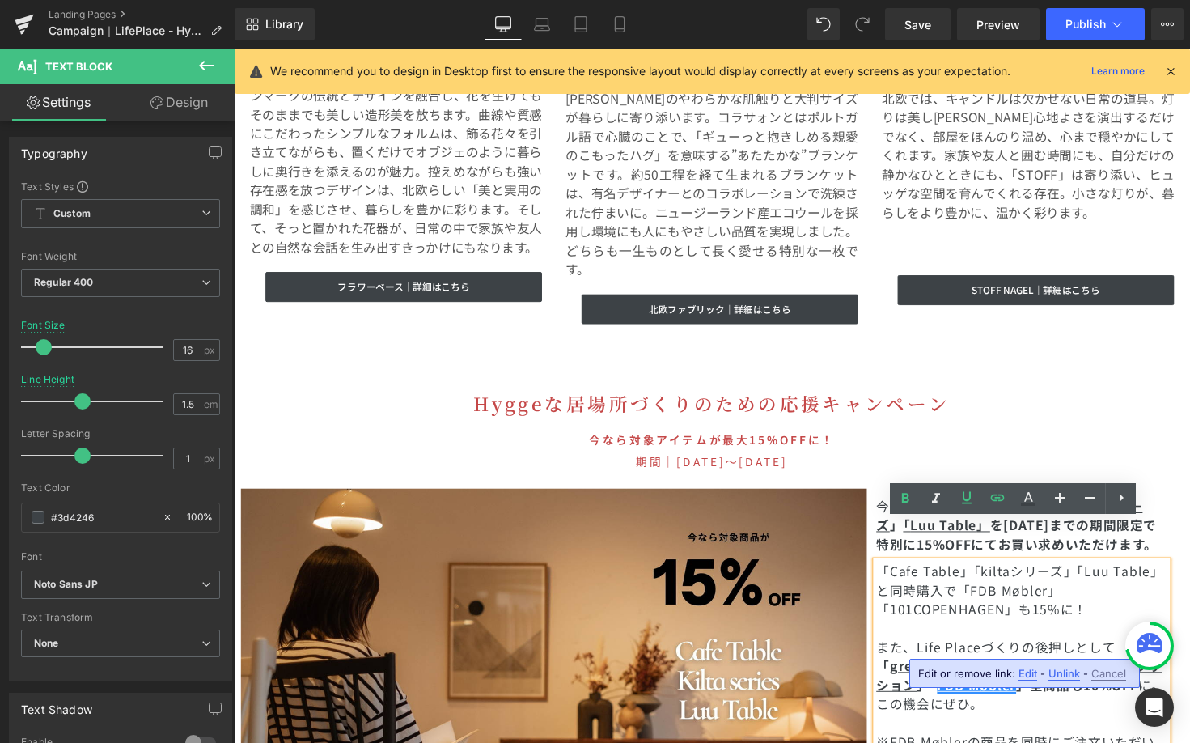
click at [1027, 676] on span "Edit" at bounding box center [1028, 674] width 19 height 14
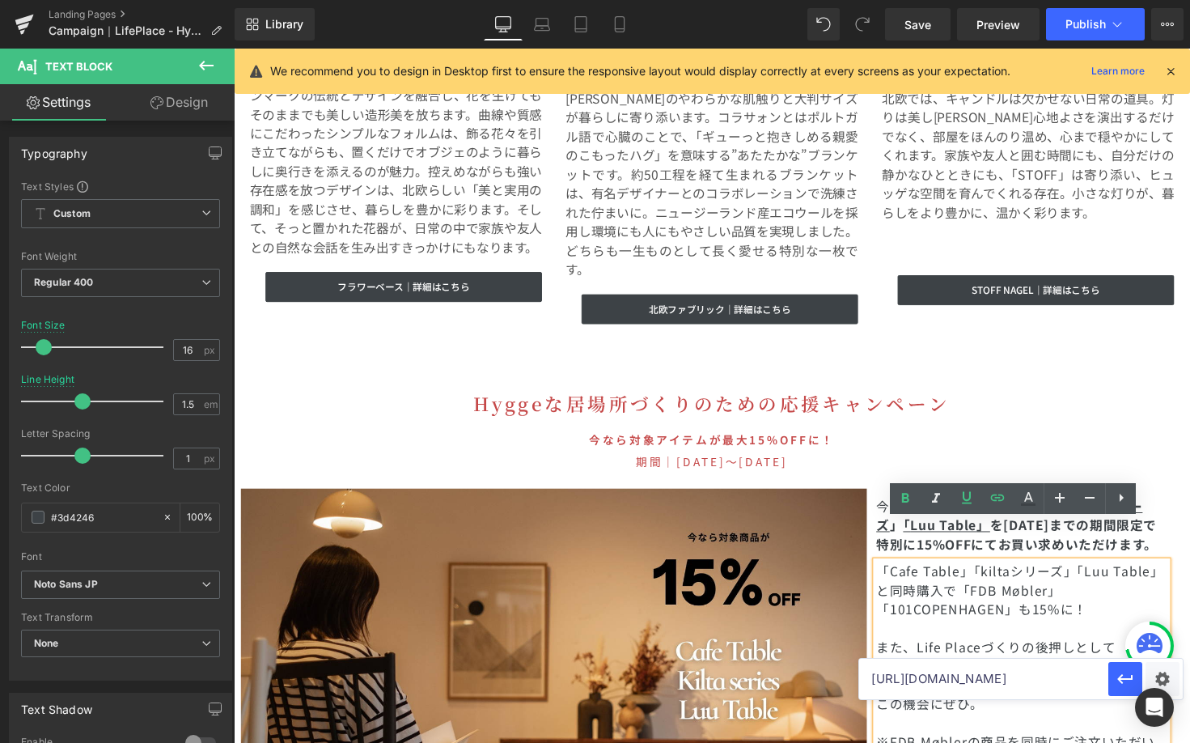
click at [1025, 678] on input "https://greeniche.jp/a/search/interior-accessory?filter_greeniche=kilta" at bounding box center [983, 679] width 249 height 40
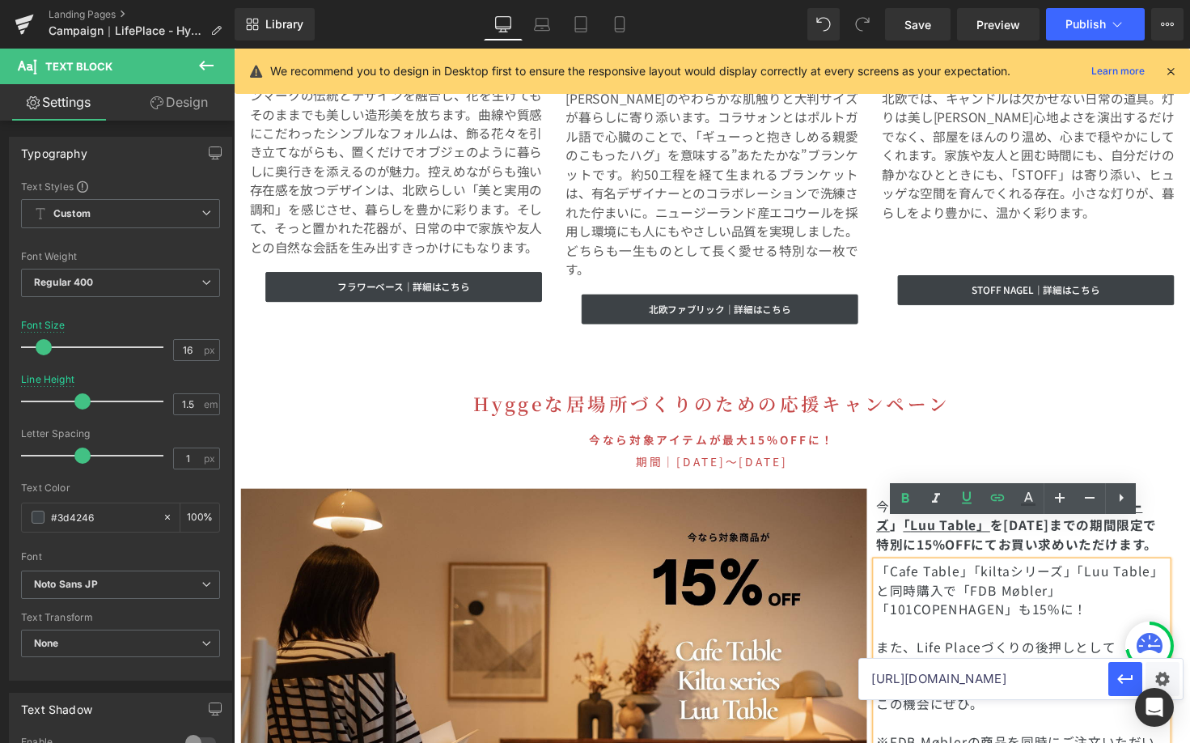
type input "https://greeniche.jp/collections/fdb-mobler"
click at [1058, 651] on span "また、Life Placeづくりの後押しとして" at bounding box center [1014, 660] width 245 height 19
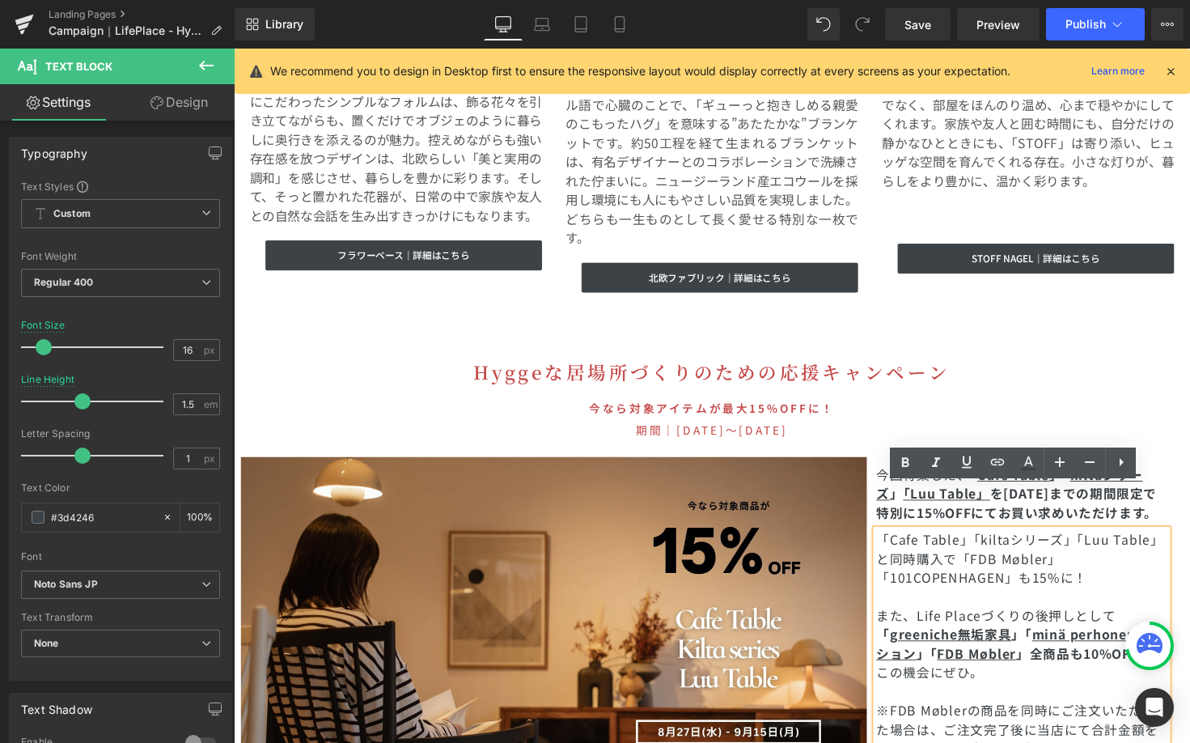
scroll to position [4562, 0]
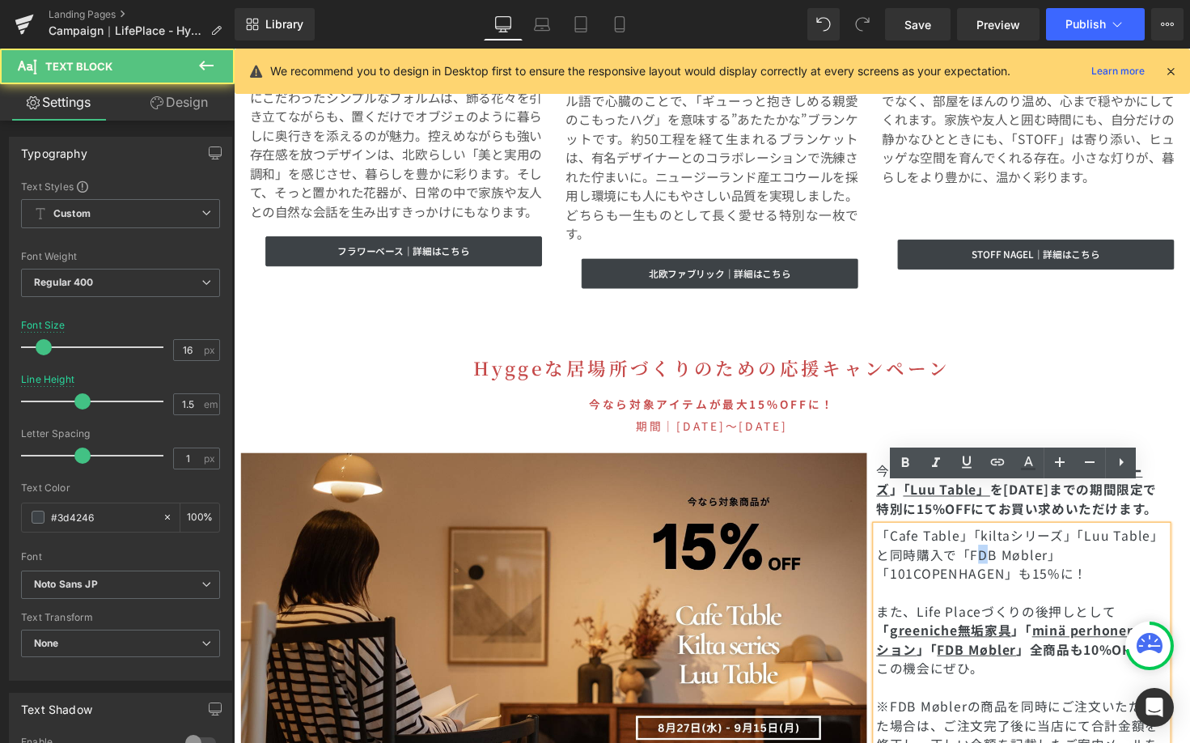
drag, startPoint x: 986, startPoint y: 526, endPoint x: 1000, endPoint y: 525, distance: 13.8
click at [1000, 537] on span "「Cafe Table」「kiltaシリーズ」「Luu Table」と同時購入で「FDB Møbler」「101COPENHAGEN」も15%に！" at bounding box center [1039, 566] width 295 height 58
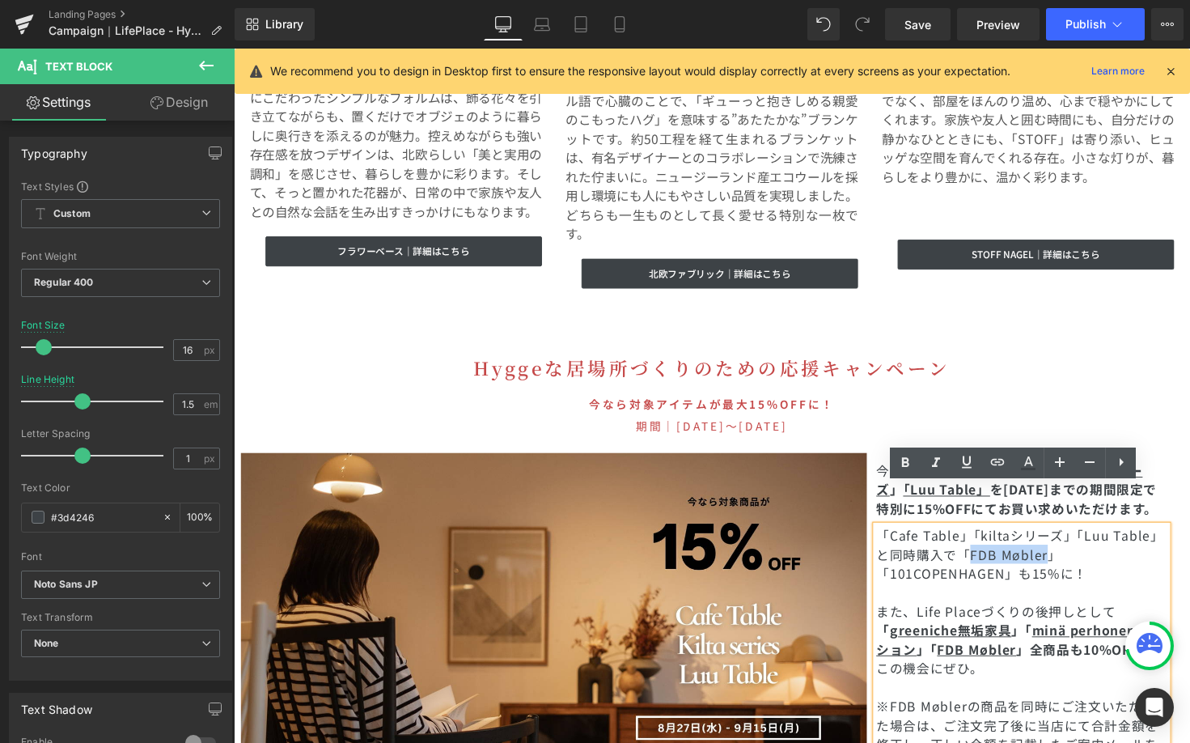
drag, startPoint x: 982, startPoint y: 525, endPoint x: 1060, endPoint y: 528, distance: 77.7
click at [1058, 537] on span "「Cafe Table」「kiltaシリーズ」「Luu Table」と同時購入で「FDB Møbler」「101COPENHAGEN」も15%に！" at bounding box center [1039, 566] width 295 height 58
click at [914, 558] on input "https://greeniche.jp/collections/fdb-mobler" at bounding box center [983, 548] width 249 height 40
paste input "https://greeniche.jp/collections/fdb-mobler"
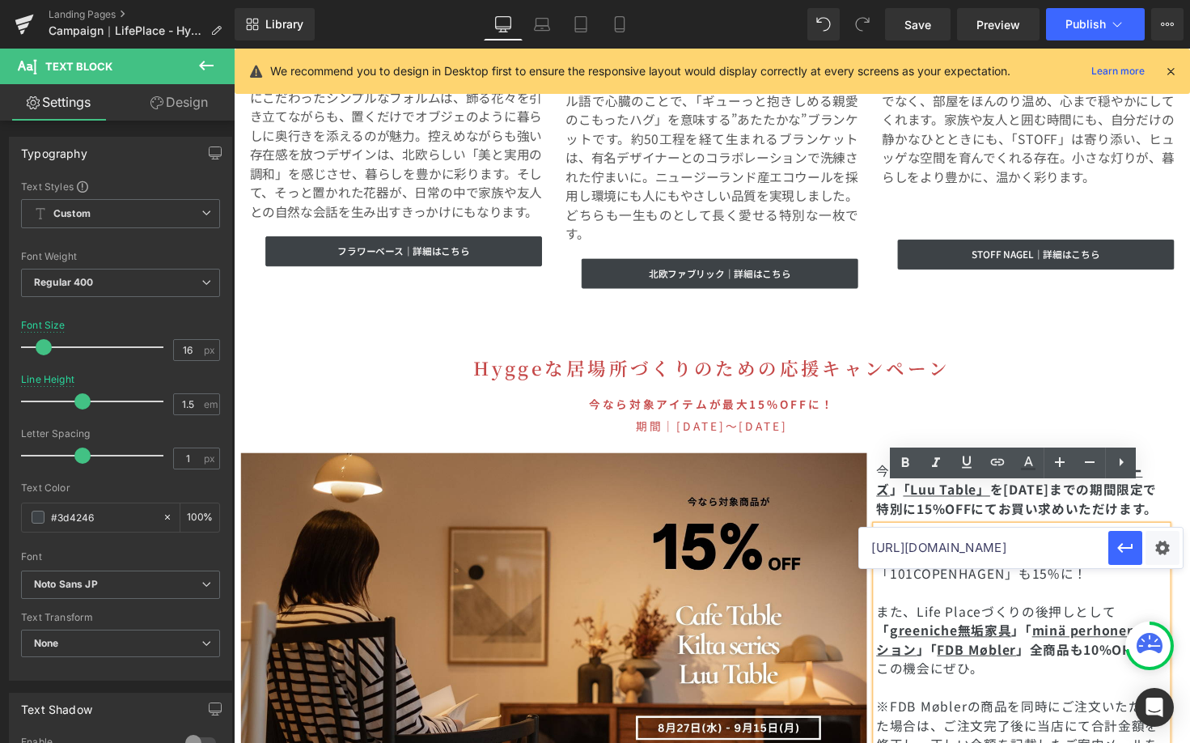
scroll to position [0, 32]
type input "https://greeniche.jp/collections/fdb-mobler"
click at [1126, 558] on button "button" at bounding box center [1126, 548] width 34 height 34
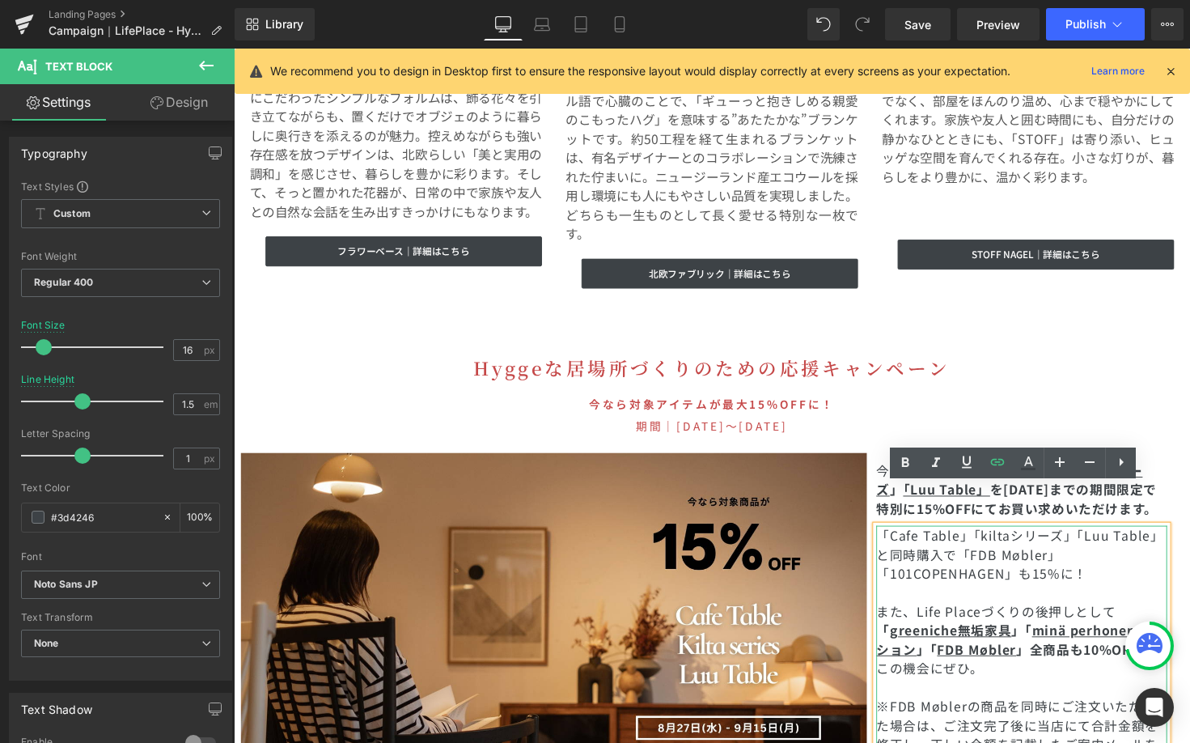
click at [1130, 596] on p at bounding box center [1041, 605] width 298 height 19
drag, startPoint x: 982, startPoint y: 526, endPoint x: 1057, endPoint y: 526, distance: 74.4
click at [1057, 557] on link "FDB Møbler" at bounding box center [1027, 566] width 79 height 19
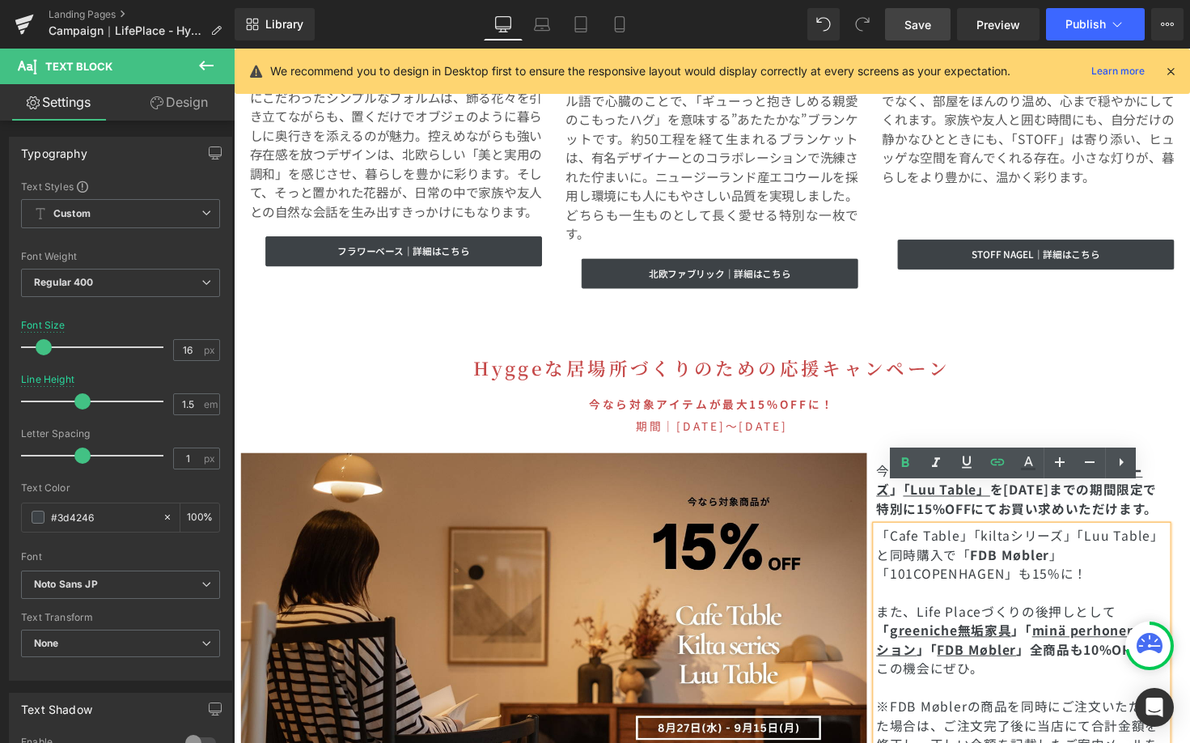
click at [936, 32] on link "Save" at bounding box center [918, 24] width 66 height 32
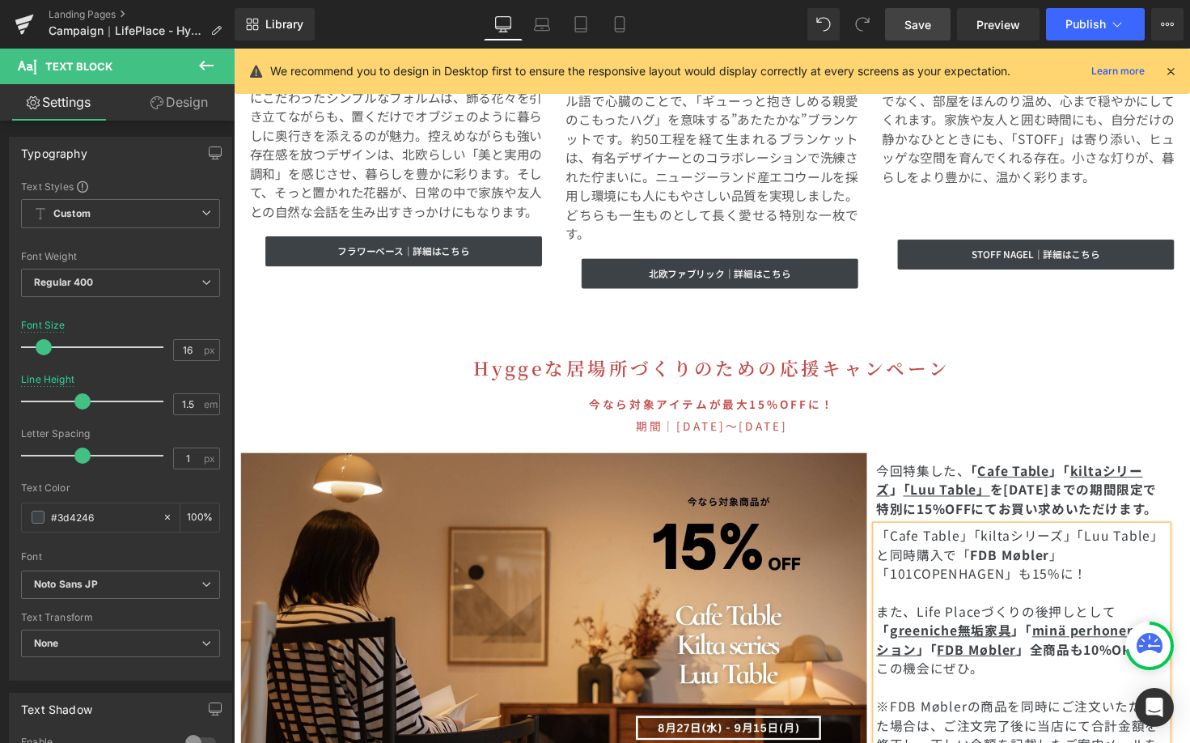
click at [932, 28] on link "Save" at bounding box center [918, 24] width 66 height 32
click at [78, 11] on link "Landing Pages" at bounding box center [142, 14] width 186 height 13
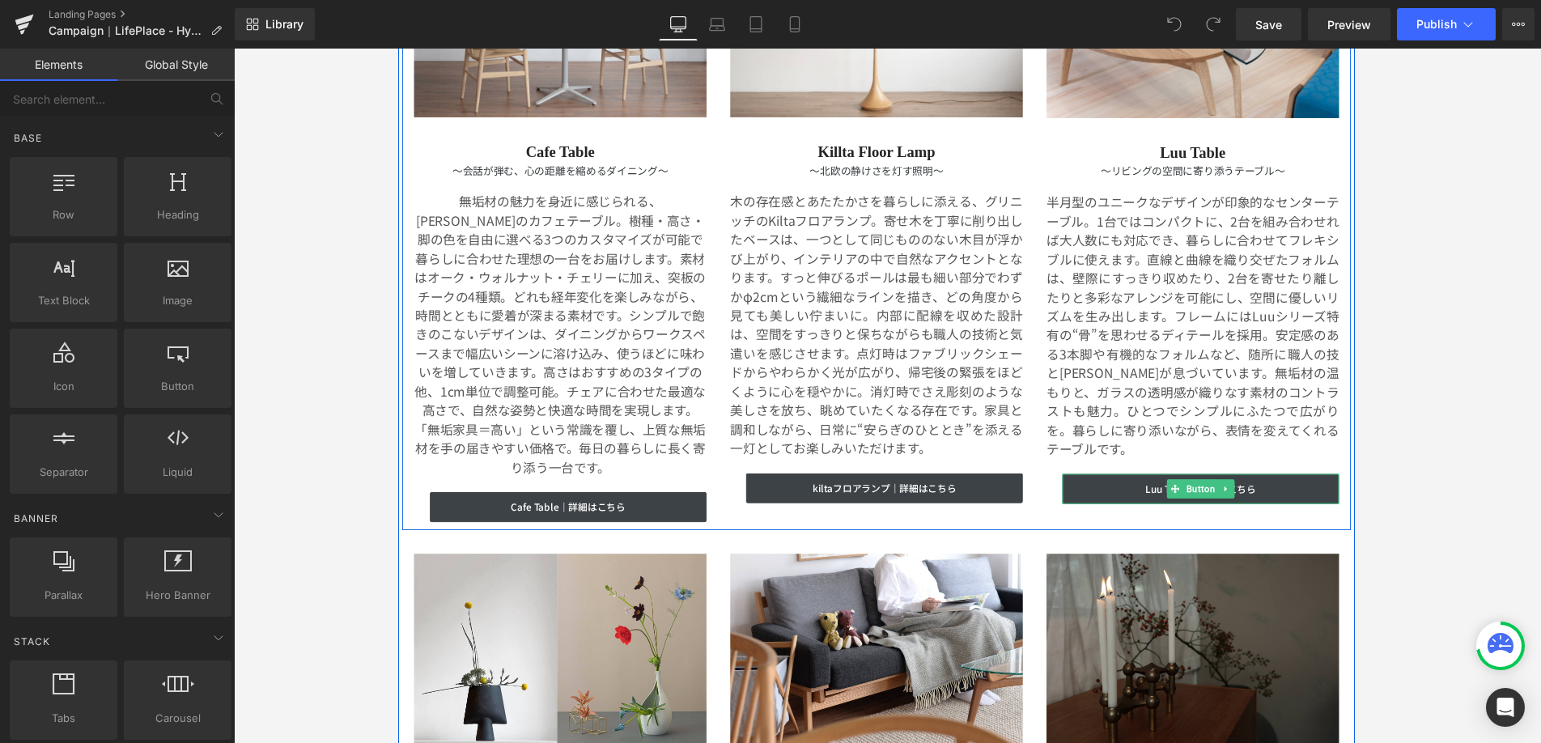
scroll to position [3612, 0]
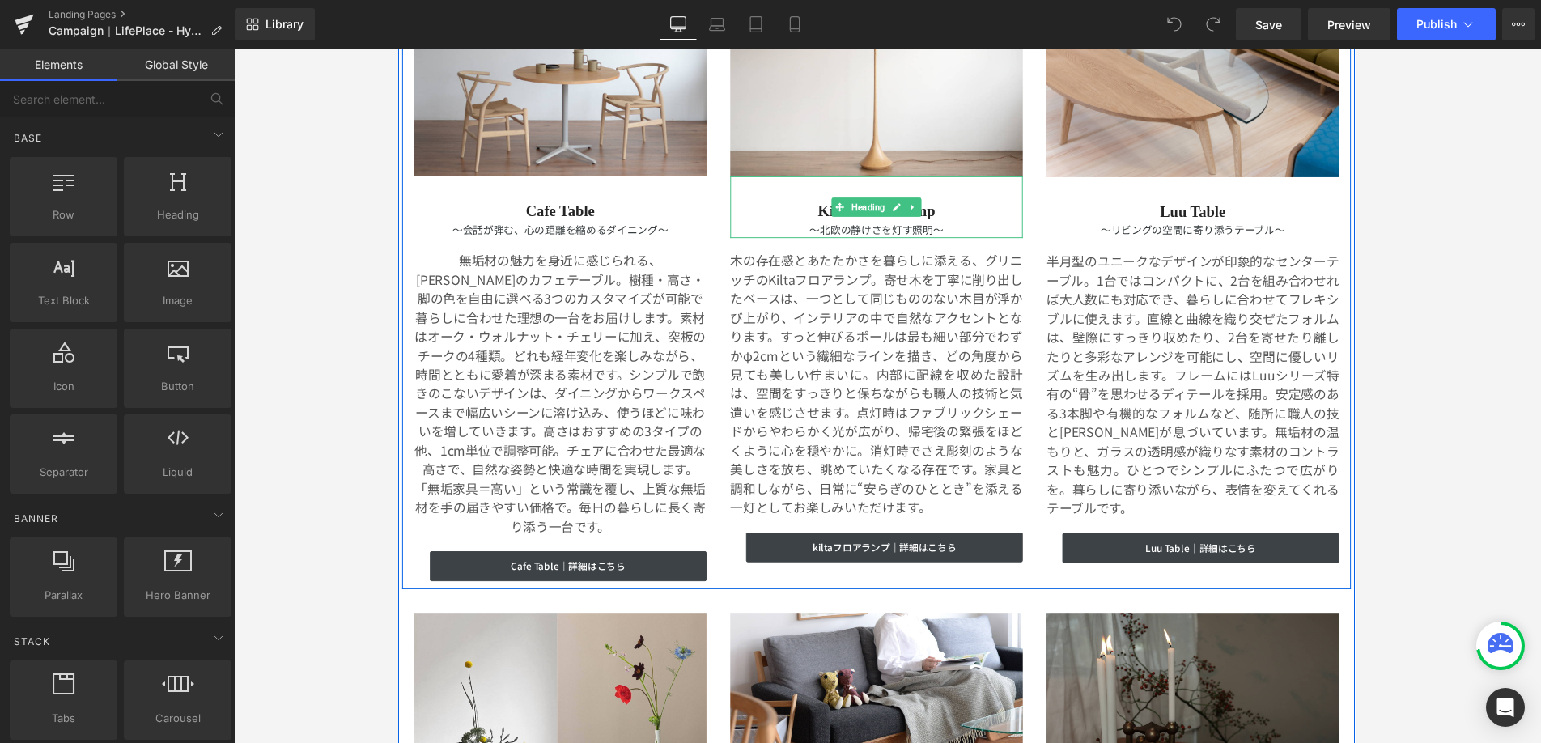
click at [829, 210] on h2 "Killta Floor Lamp" at bounding box center [886, 216] width 299 height 20
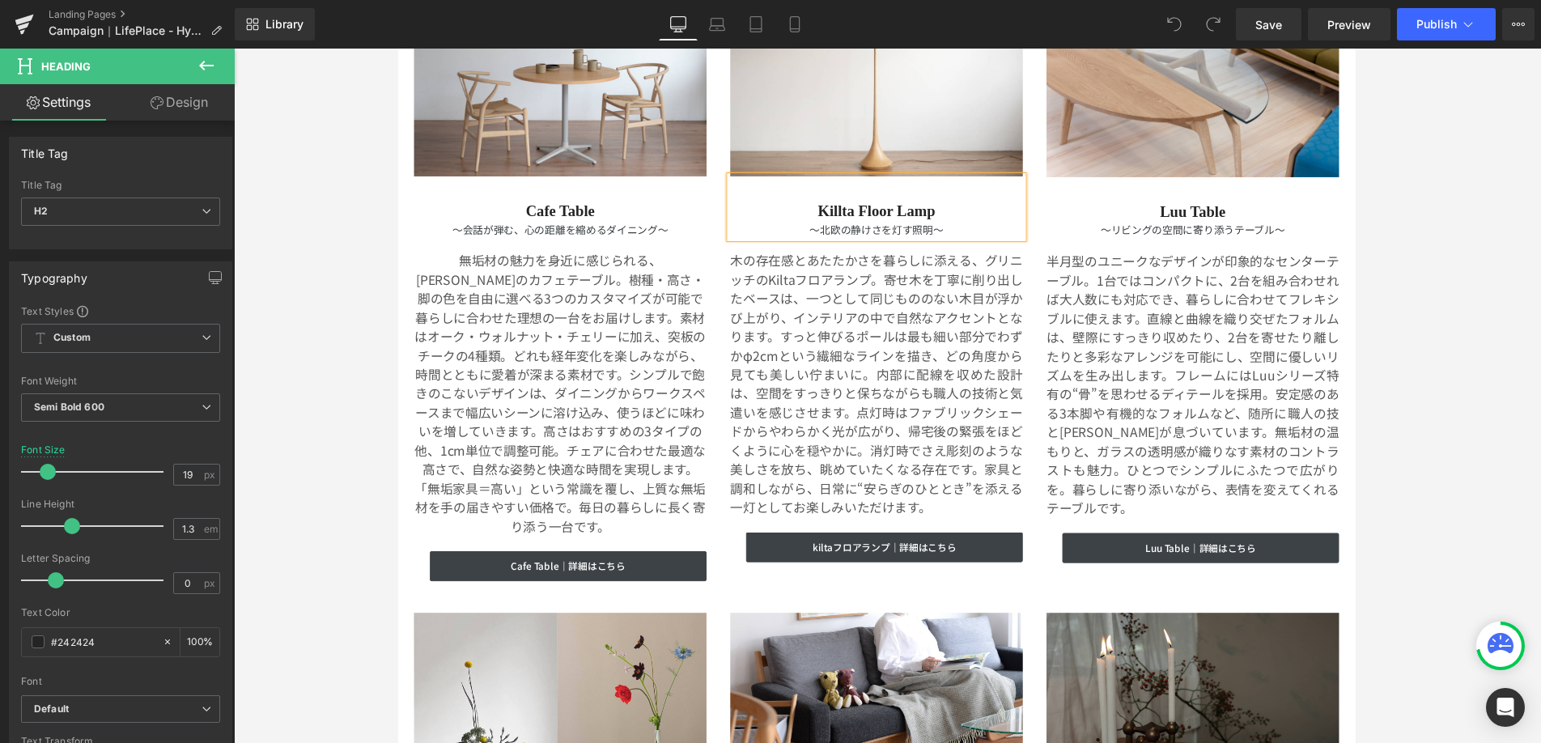
click at [835, 210] on h2 "Killta Floor Lamp" at bounding box center [886, 216] width 299 height 20
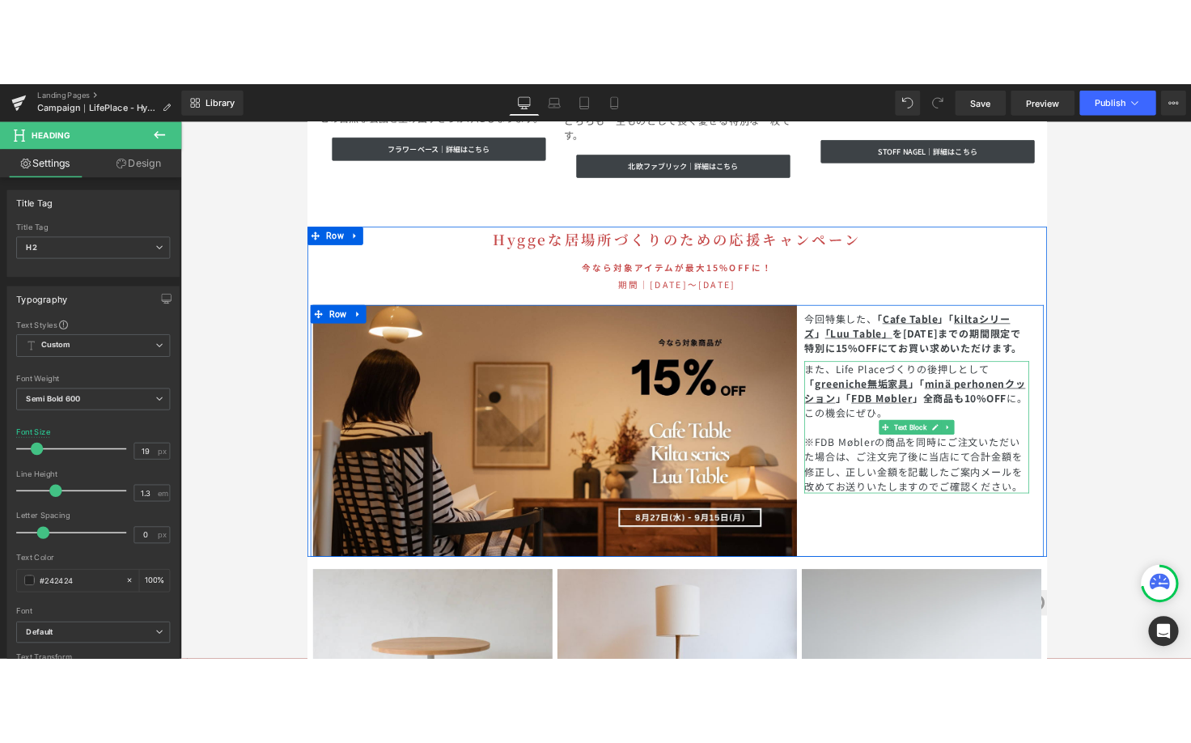
scroll to position [4734, 0]
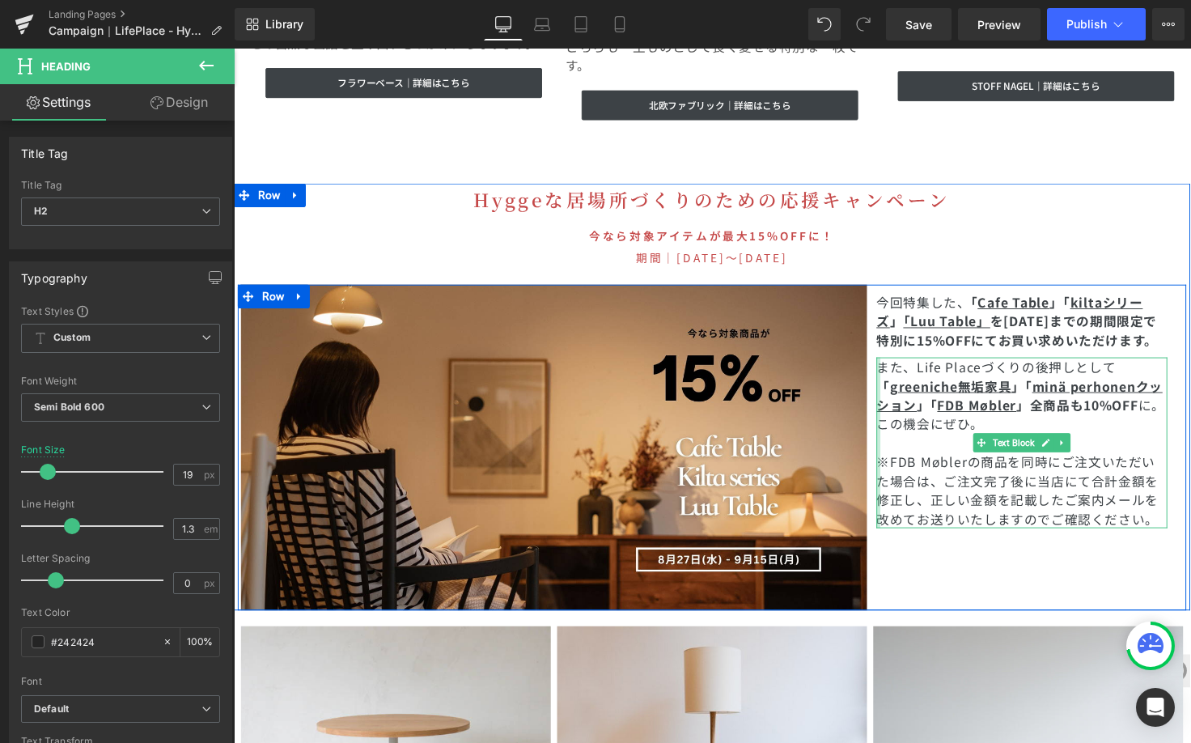
click at [892, 365] on div at bounding box center [894, 452] width 4 height 175
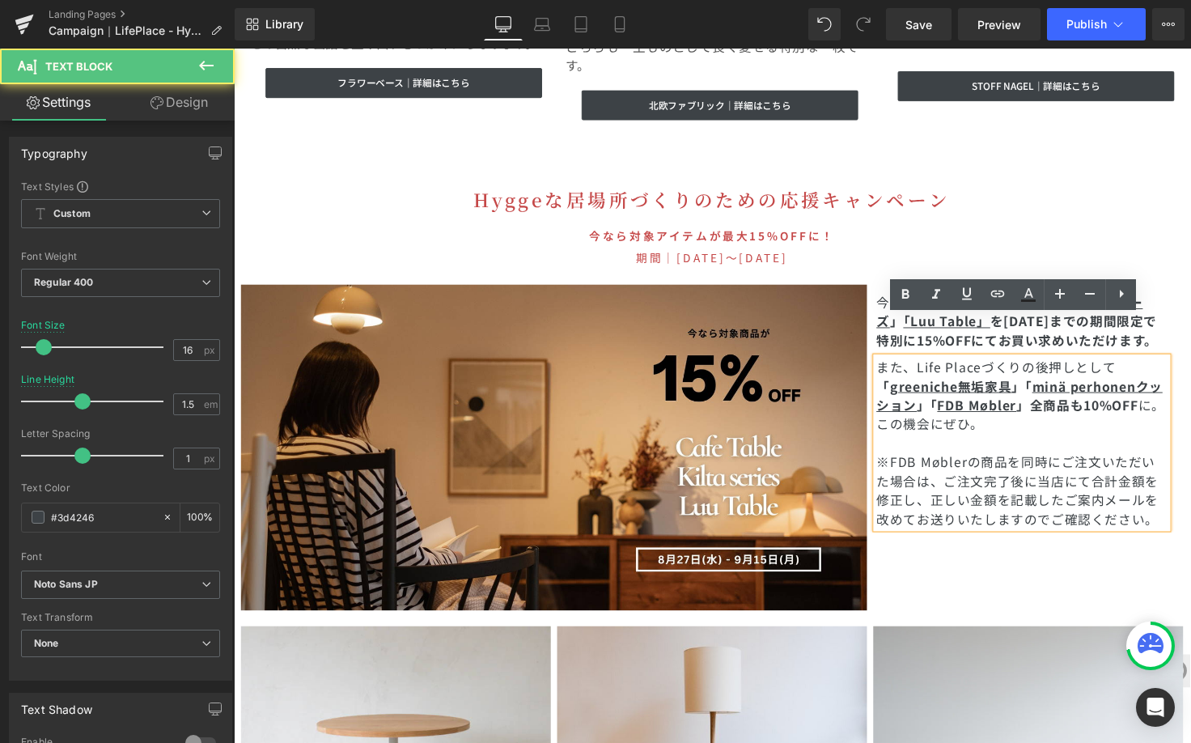
click at [892, 365] on span "また、Life Placeづくりの後押しとして" at bounding box center [1014, 374] width 245 height 19
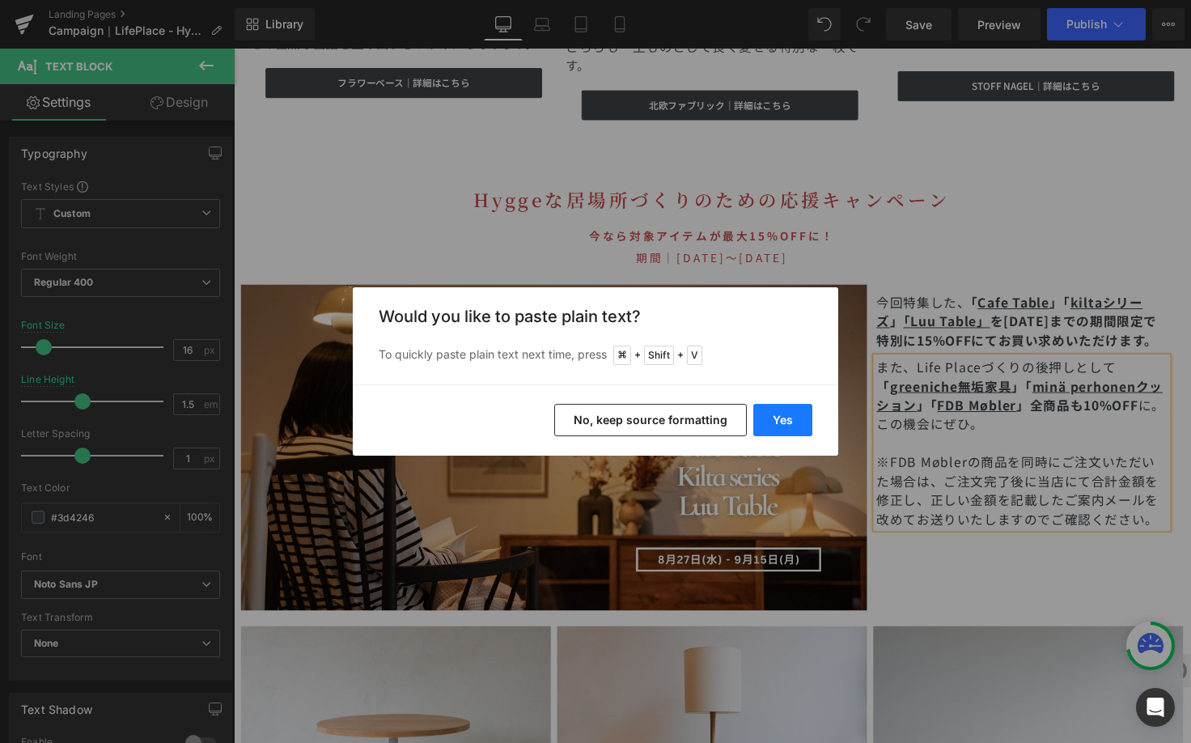
click at [783, 415] on button "Yes" at bounding box center [782, 420] width 59 height 32
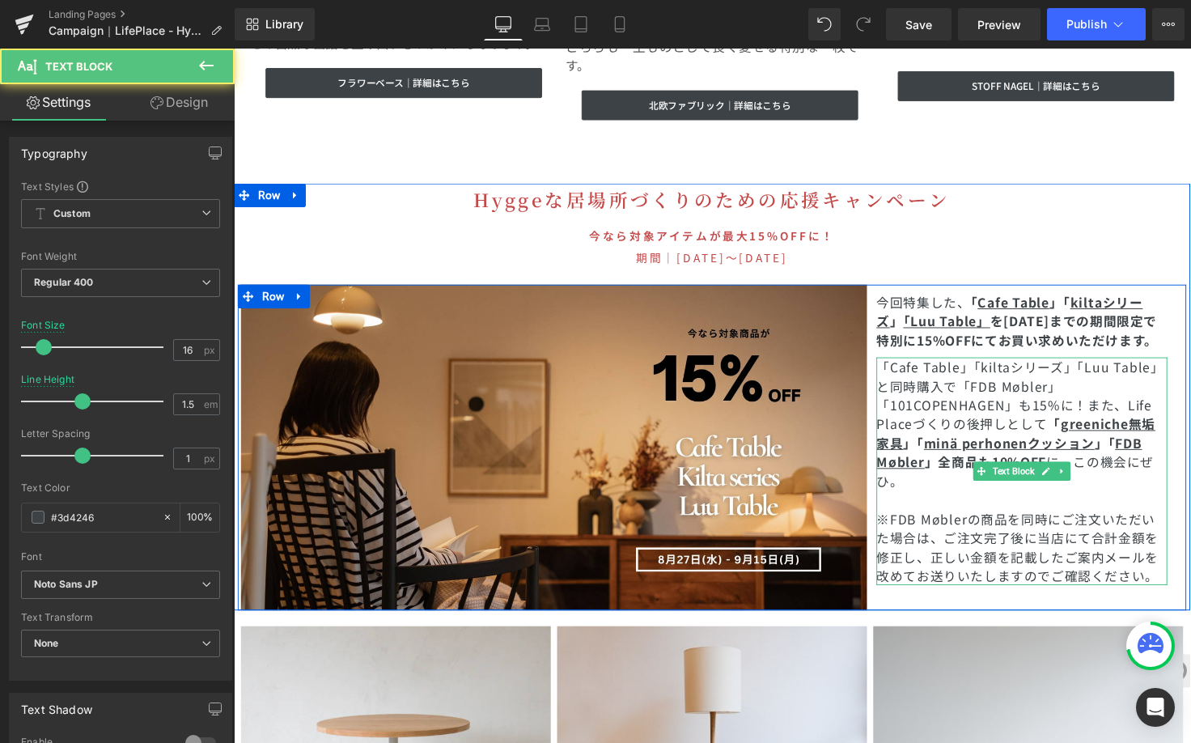
click at [1103, 367] on span "「Cafe Table」「kiltaシリーズ」「Luu Table」と同時購入で「FDB Møbler」「101COPENHAGEN」も15%に！また、Lif…" at bounding box center [1039, 404] width 295 height 78
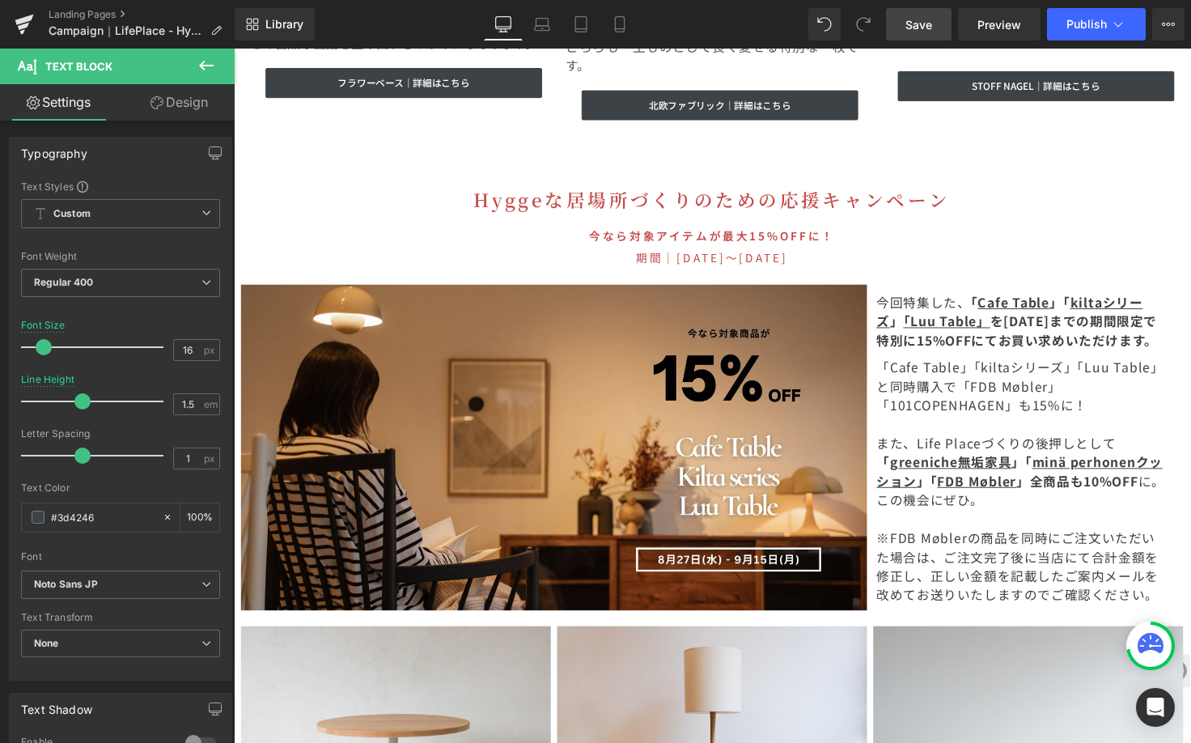
click at [908, 15] on link "Save" at bounding box center [919, 24] width 66 height 32
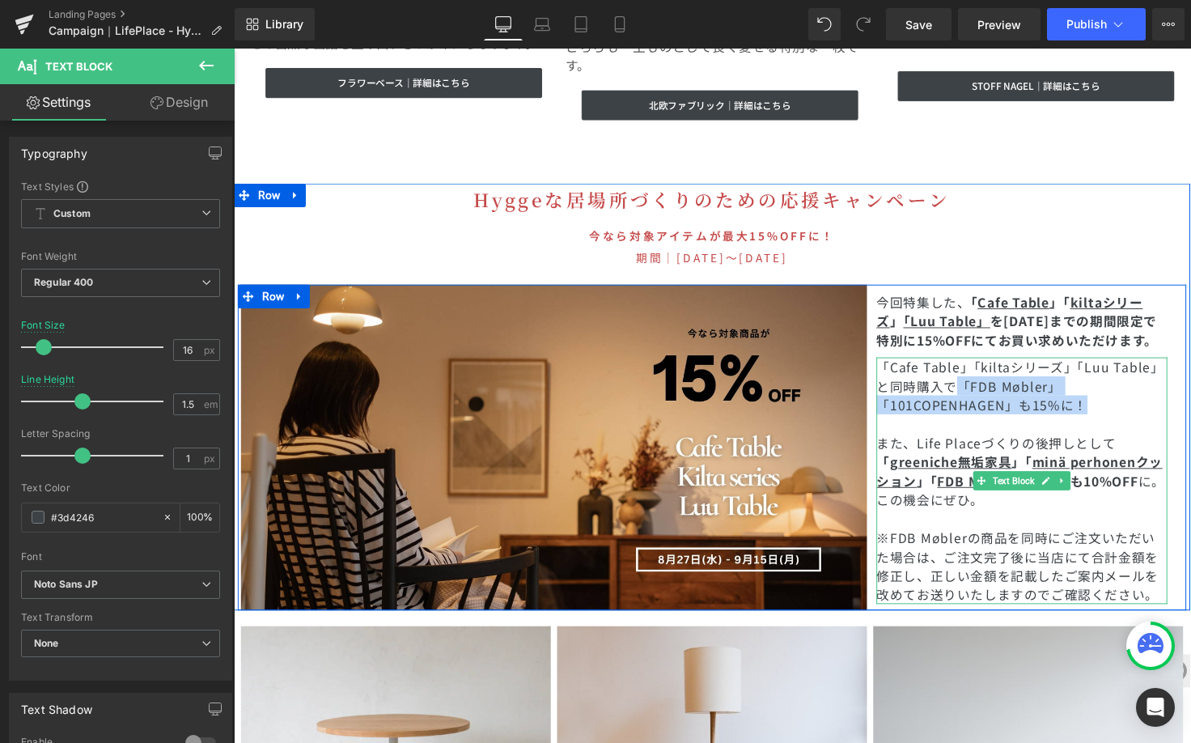
drag, startPoint x: 974, startPoint y: 352, endPoint x: 1096, endPoint y: 370, distance: 123.5
click at [1096, 370] on span "「Cafe Table」「kiltaシリーズ」「Luu Table」と同時購入で「FDB Møbler」「101COPENHAGEN」も15%に！" at bounding box center [1039, 394] width 295 height 58
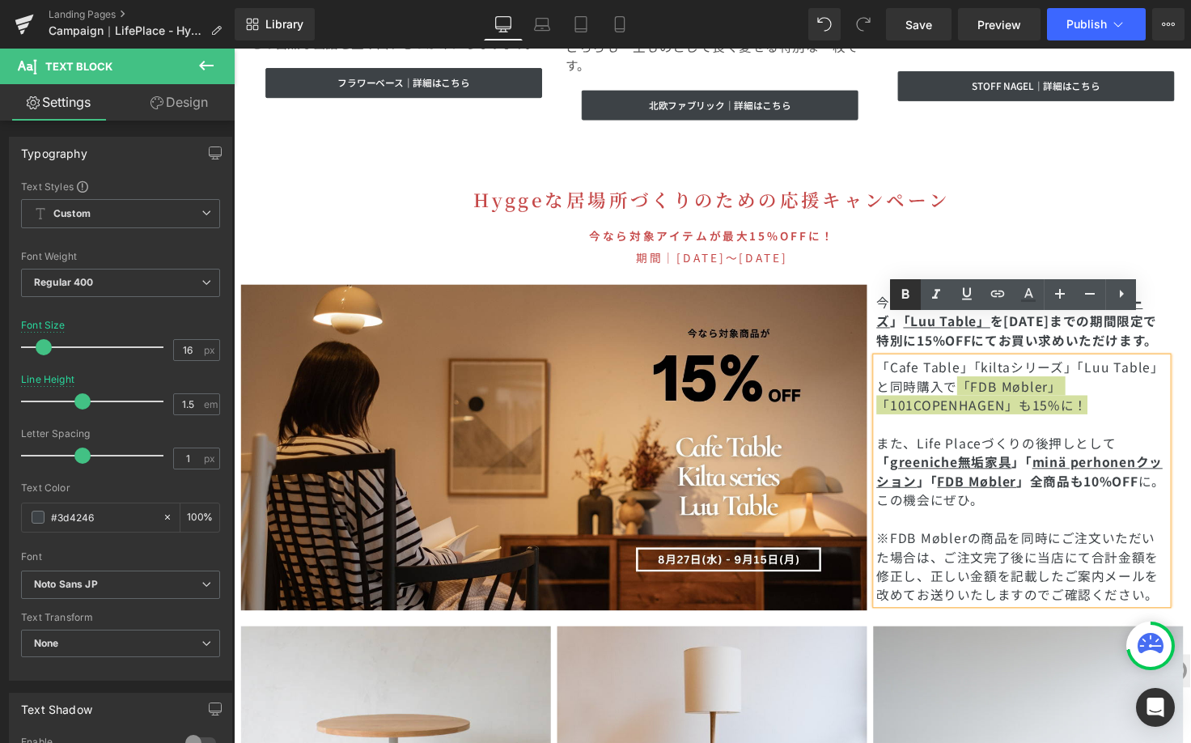
click at [1121, 365] on p "「Cafe Table」「kiltaシリーズ」「Luu Table」と同時購入で 「FDB Møbler」「101COPENHAGEN」も15%に！" at bounding box center [1041, 394] width 298 height 58
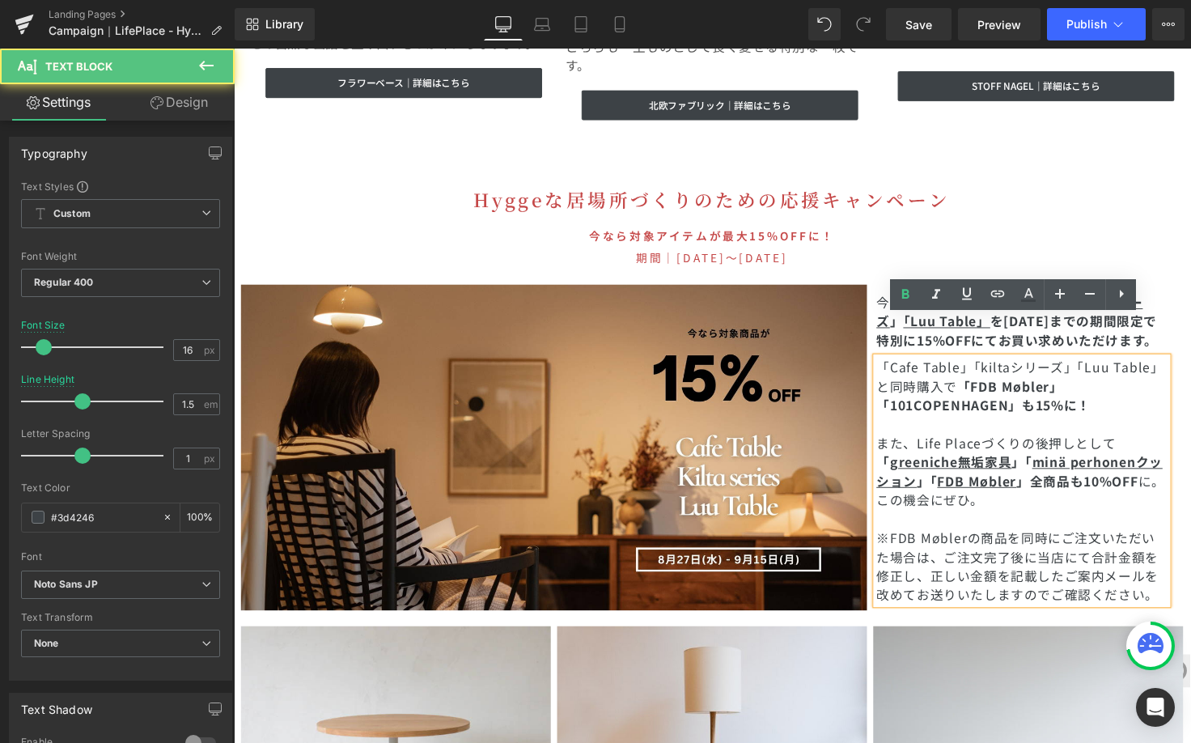
click at [1126, 365] on p "「Cafe Table」「kiltaシリーズ」「Luu Table」と同時購入で 「FDB Møbler」「101COPENHAGEN」も15%に！" at bounding box center [1041, 394] width 298 height 58
drag, startPoint x: 901, startPoint y: 354, endPoint x: 965, endPoint y: 355, distance: 63.9
click at [965, 365] on span "「Cafe Table」「kiltaシリーズ」「Luu Table」と同時購入で" at bounding box center [1039, 384] width 295 height 39
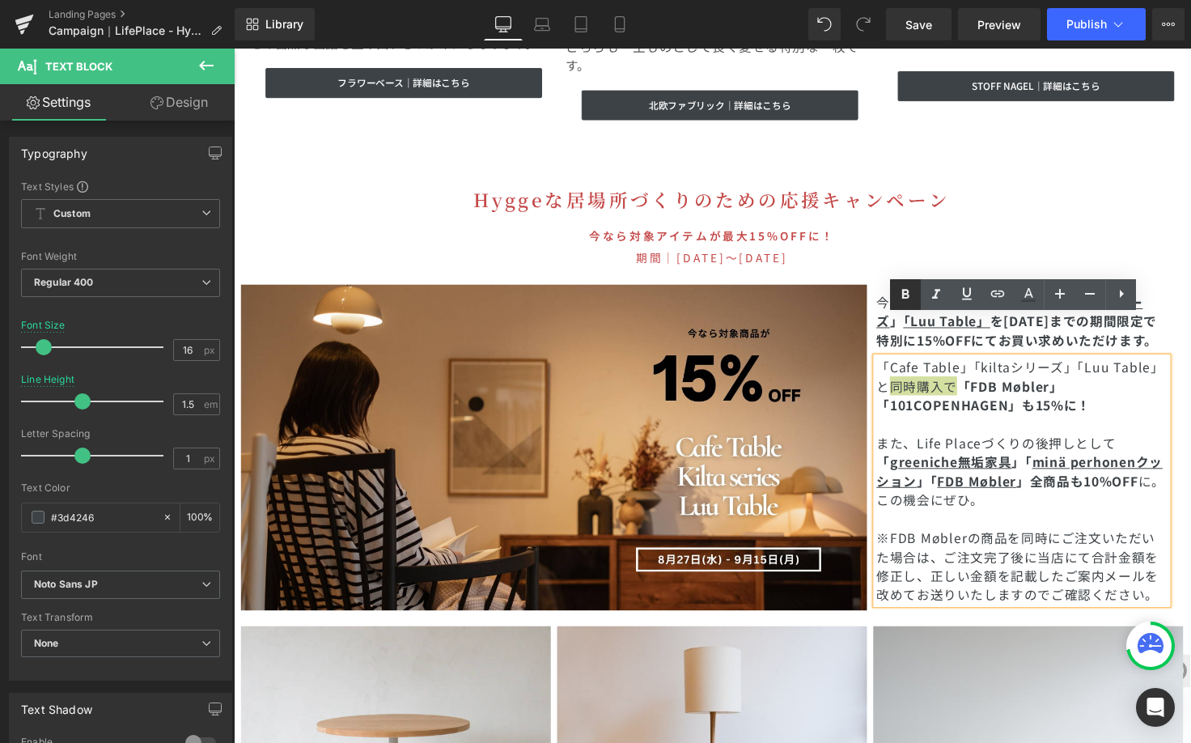
click at [1095, 365] on p "「Cafe Table」「kiltaシリーズ」「Luu Table」と 同時購入で 「FDB Møbler」「101COPENHAGEN」も15%に！" at bounding box center [1041, 394] width 298 height 58
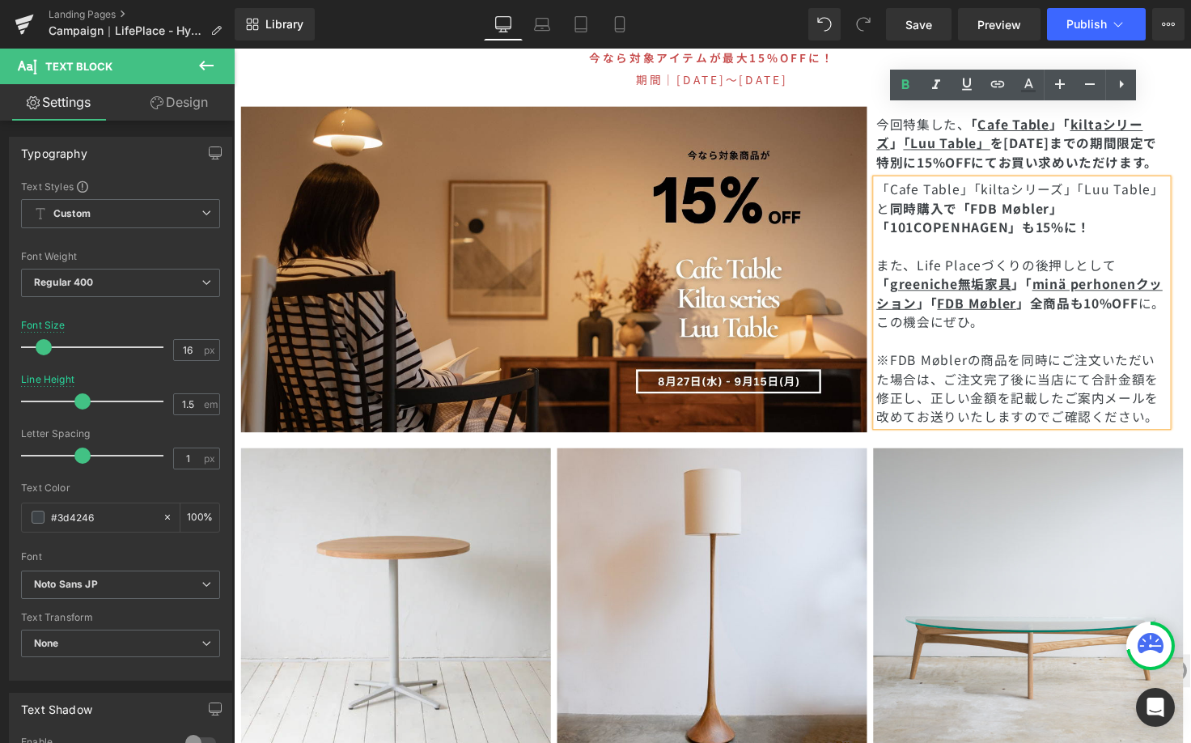
scroll to position [4948, 0]
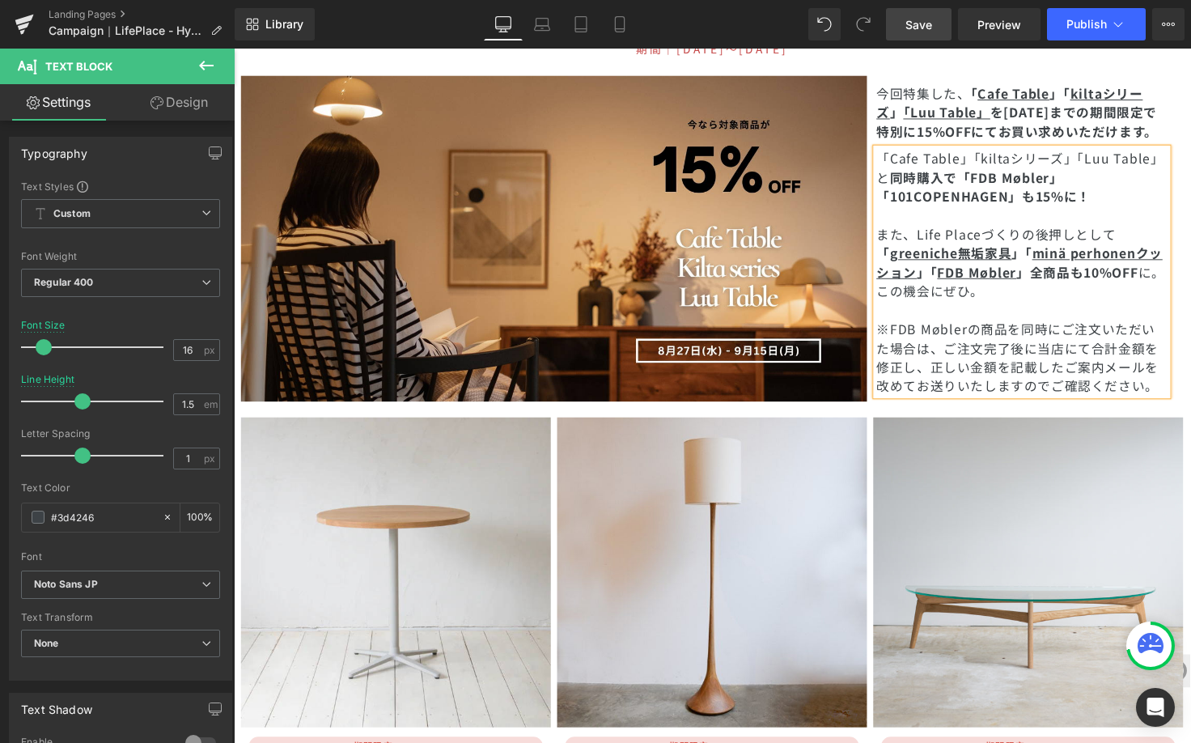
click at [908, 17] on span "Save" at bounding box center [919, 24] width 27 height 17
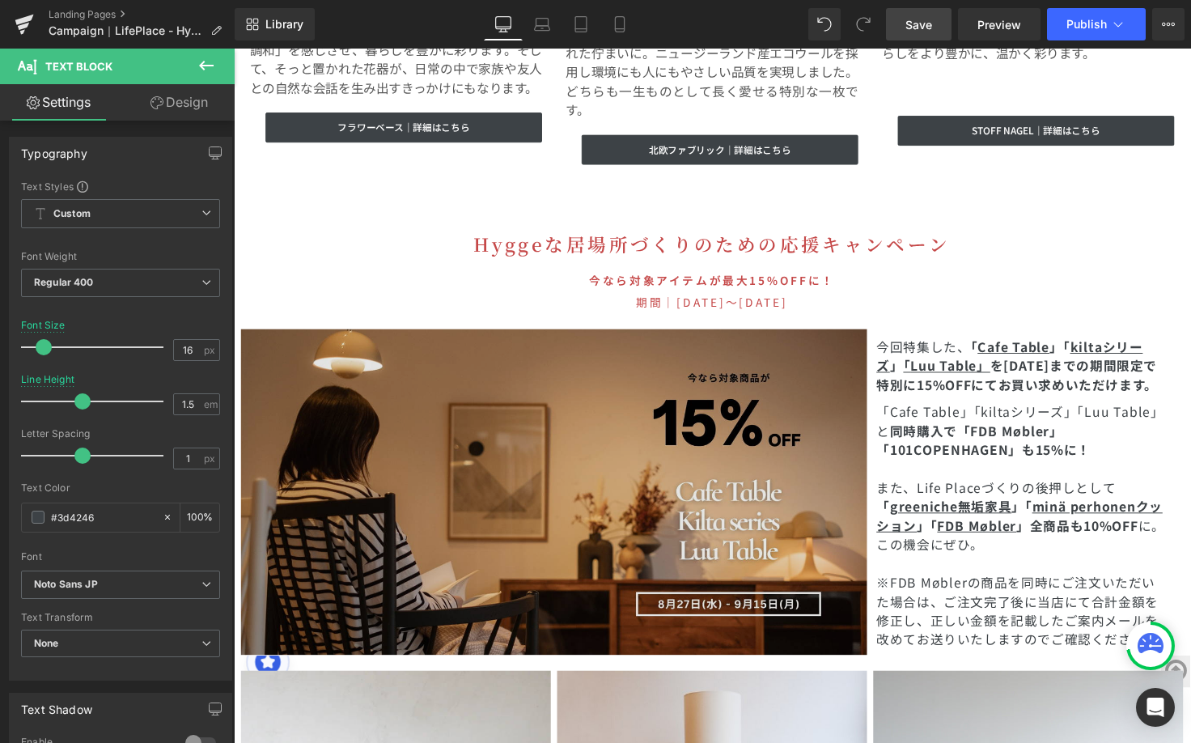
scroll to position [4942, 0]
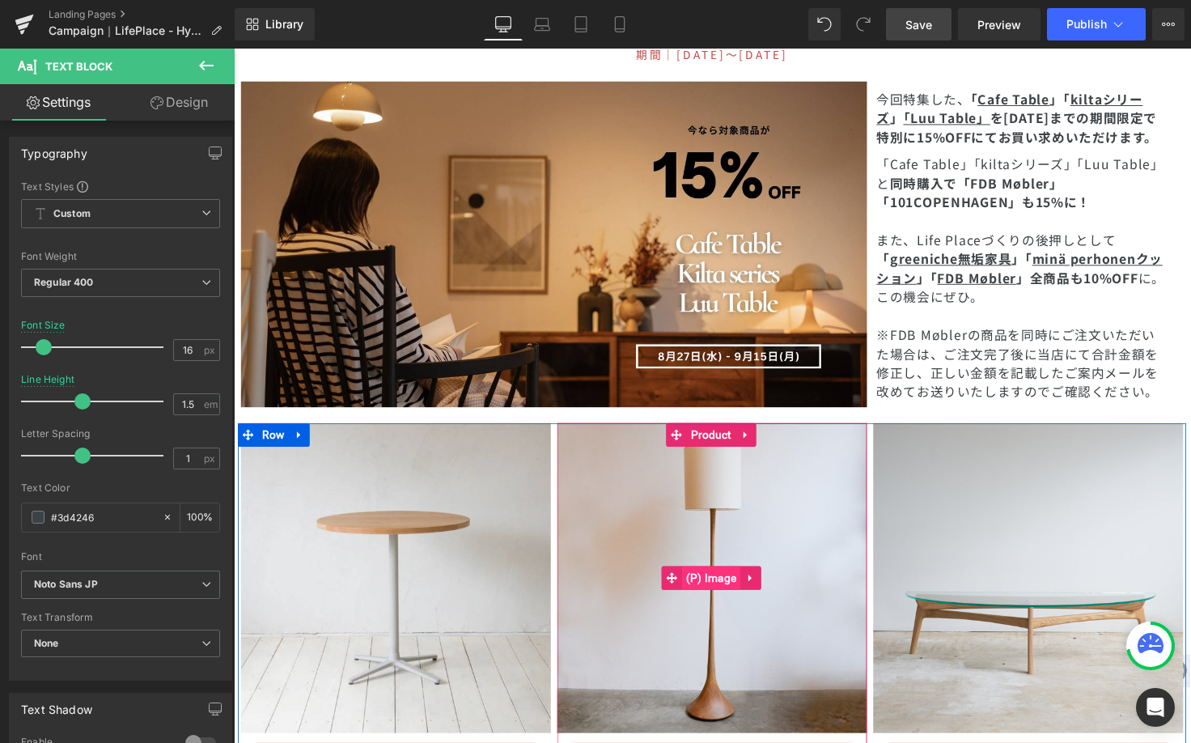
click at [730, 579] on span "(P) Image" at bounding box center [723, 591] width 60 height 24
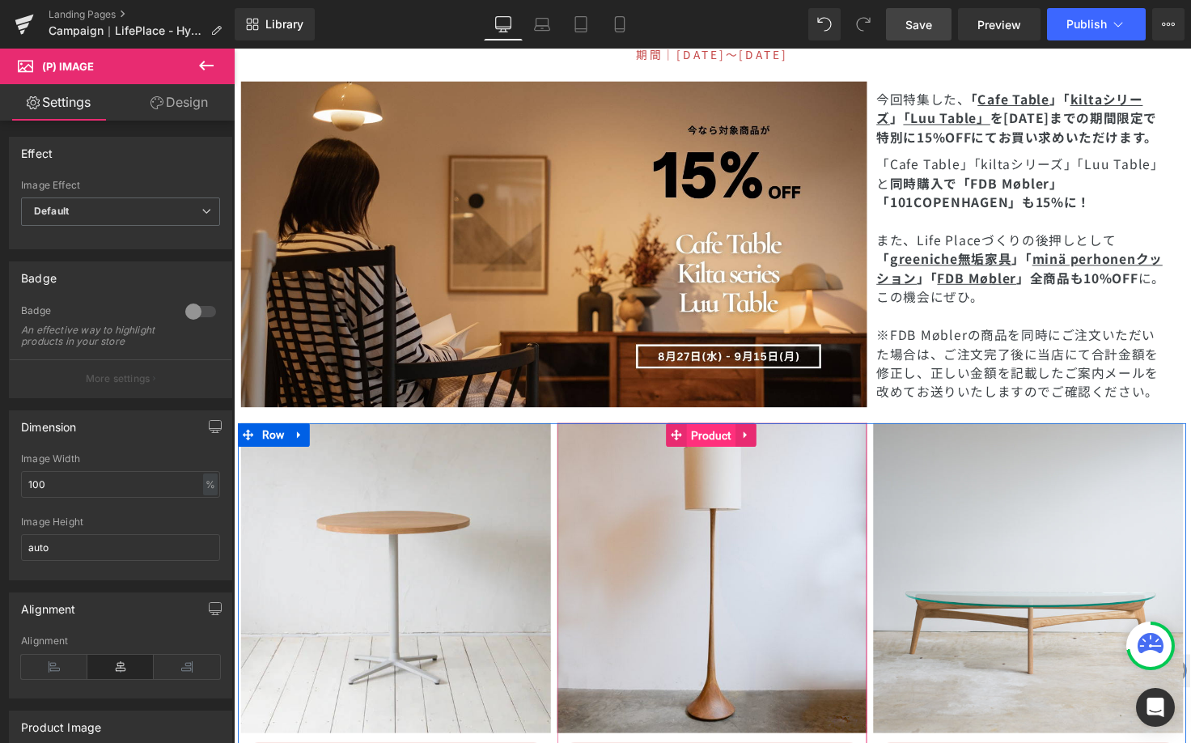
click at [713, 433] on span "Product" at bounding box center [723, 445] width 50 height 24
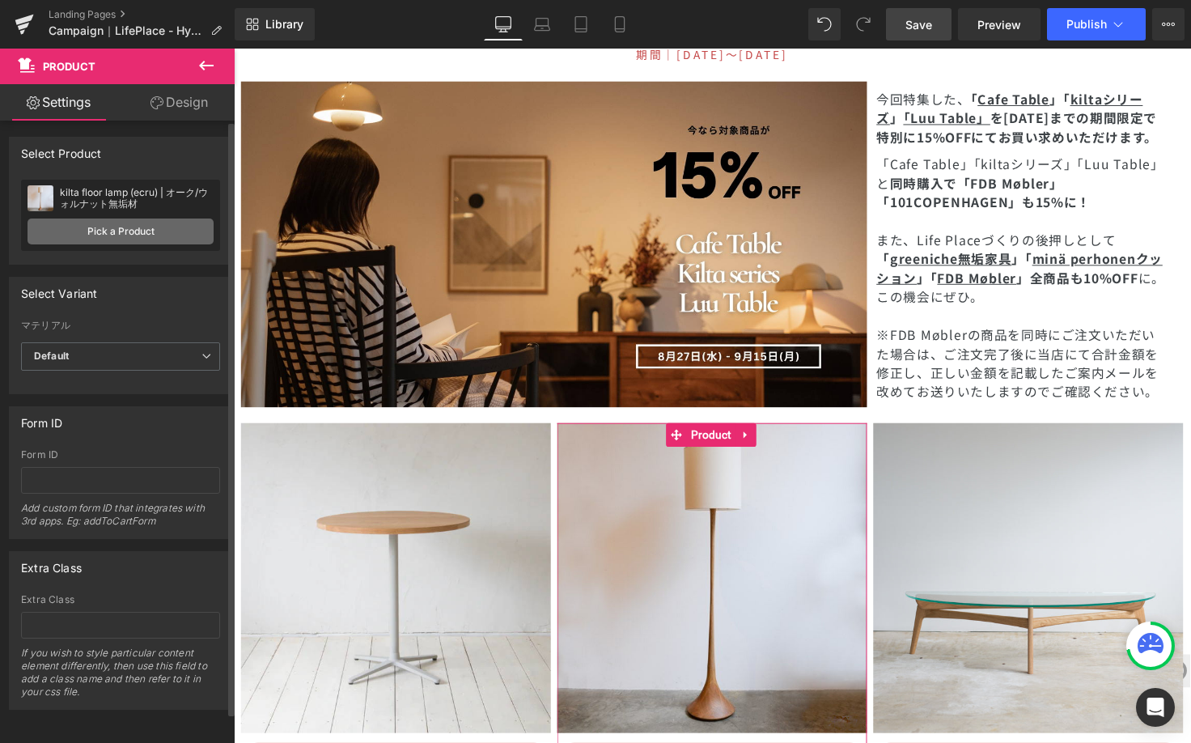
click at [138, 235] on link "Pick a Product" at bounding box center [121, 231] width 186 height 26
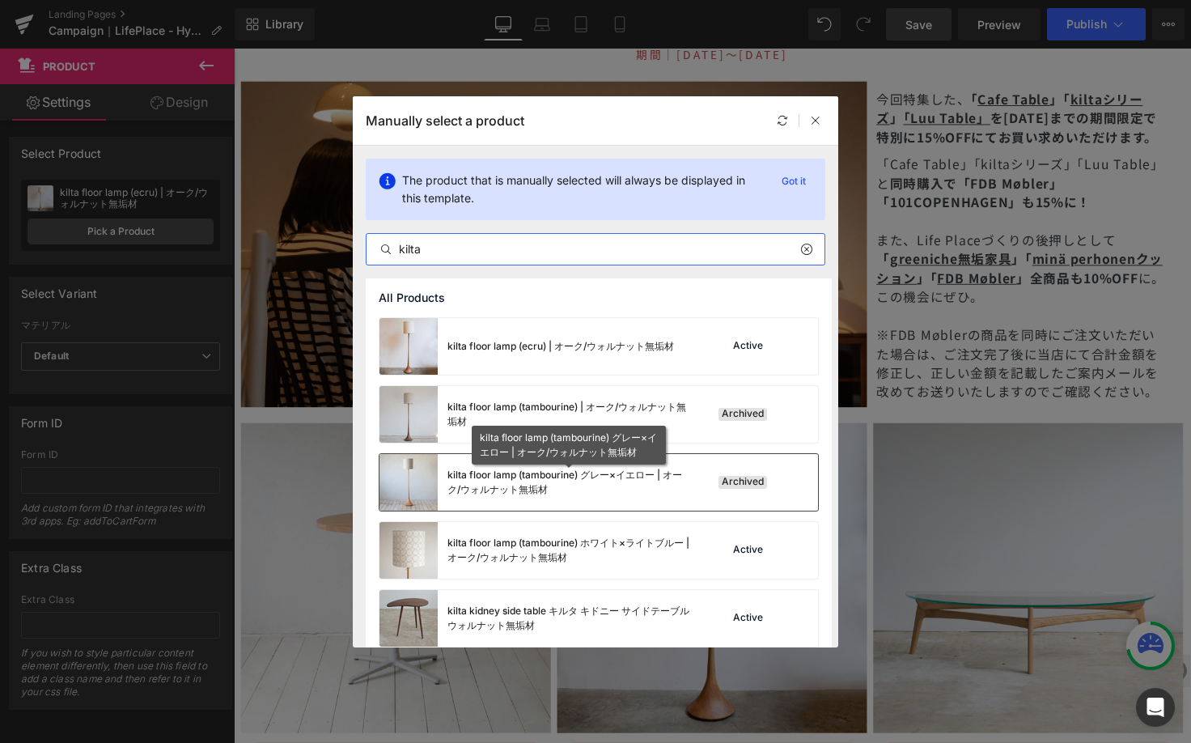
type input "kilta"
click at [0, 0] on div "kilta floor lamp (tambourine) グレー×イエロー | オーク/ウォルナット無垢材" at bounding box center [0, 0] width 0 height 0
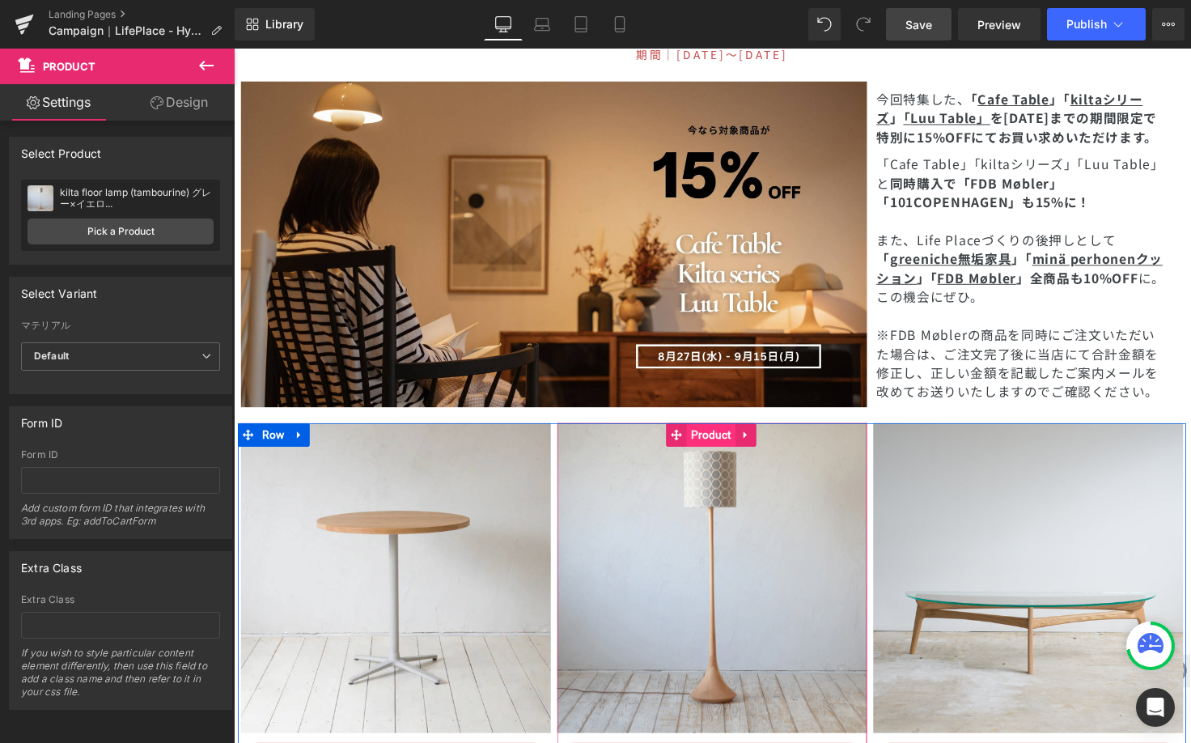
click at [732, 432] on span "Product" at bounding box center [723, 444] width 50 height 24
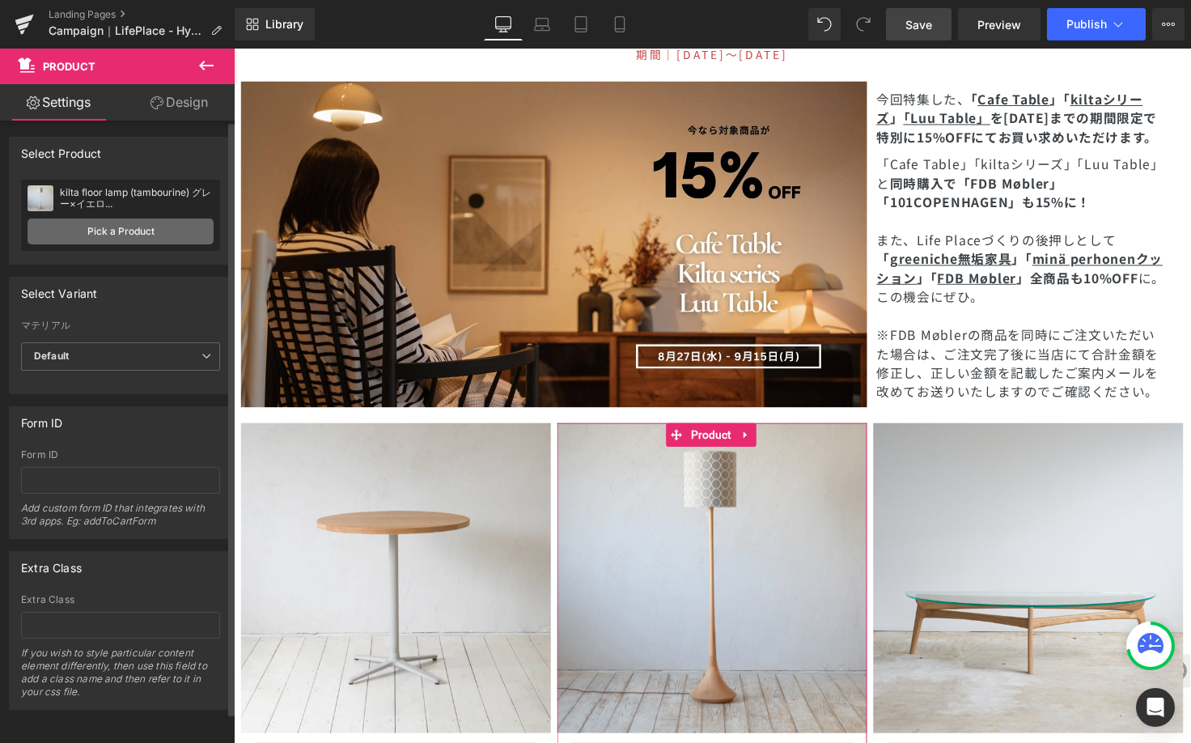
click at [159, 224] on link "Pick a Product" at bounding box center [121, 231] width 186 height 26
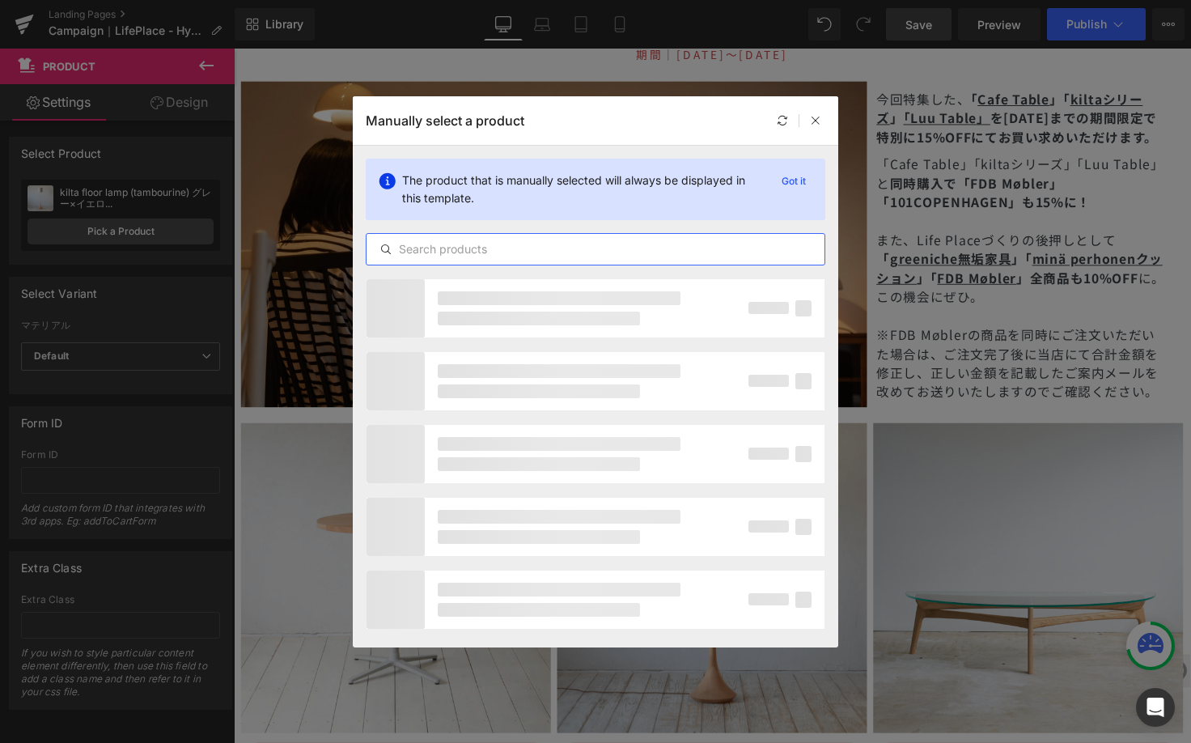
click at [0, 0] on input "text" at bounding box center [0, 0] width 0 height 0
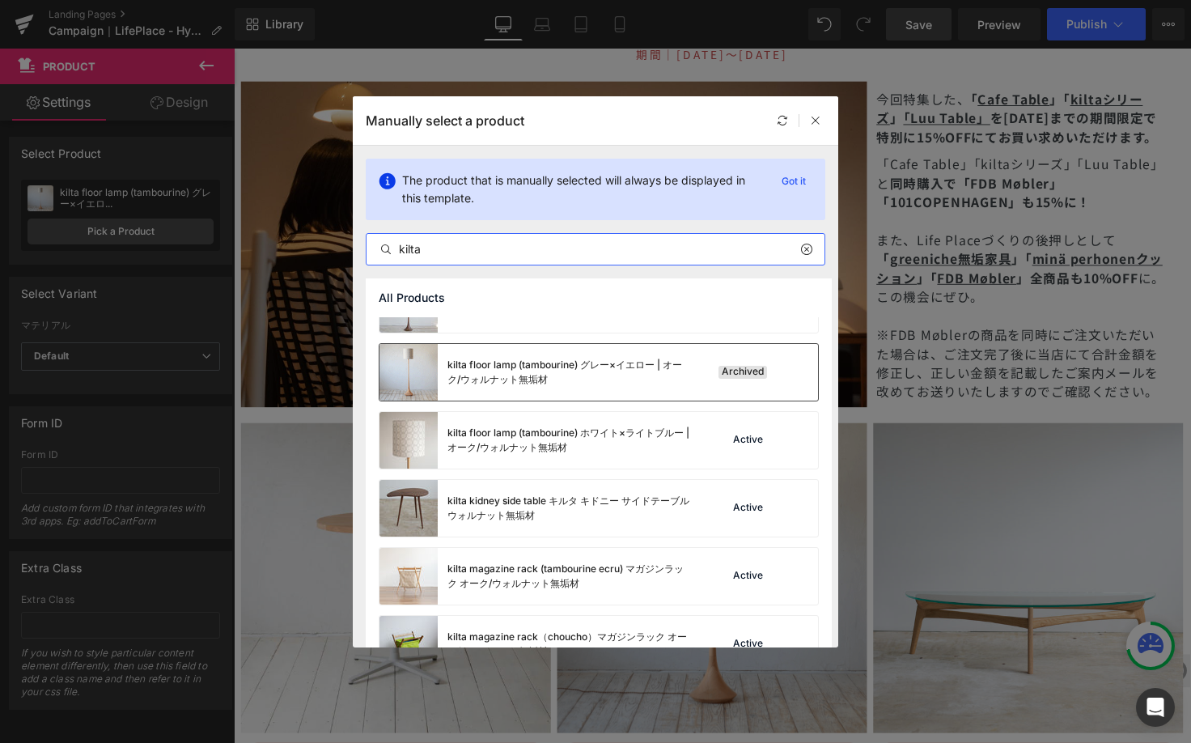
scroll to position [116, 0]
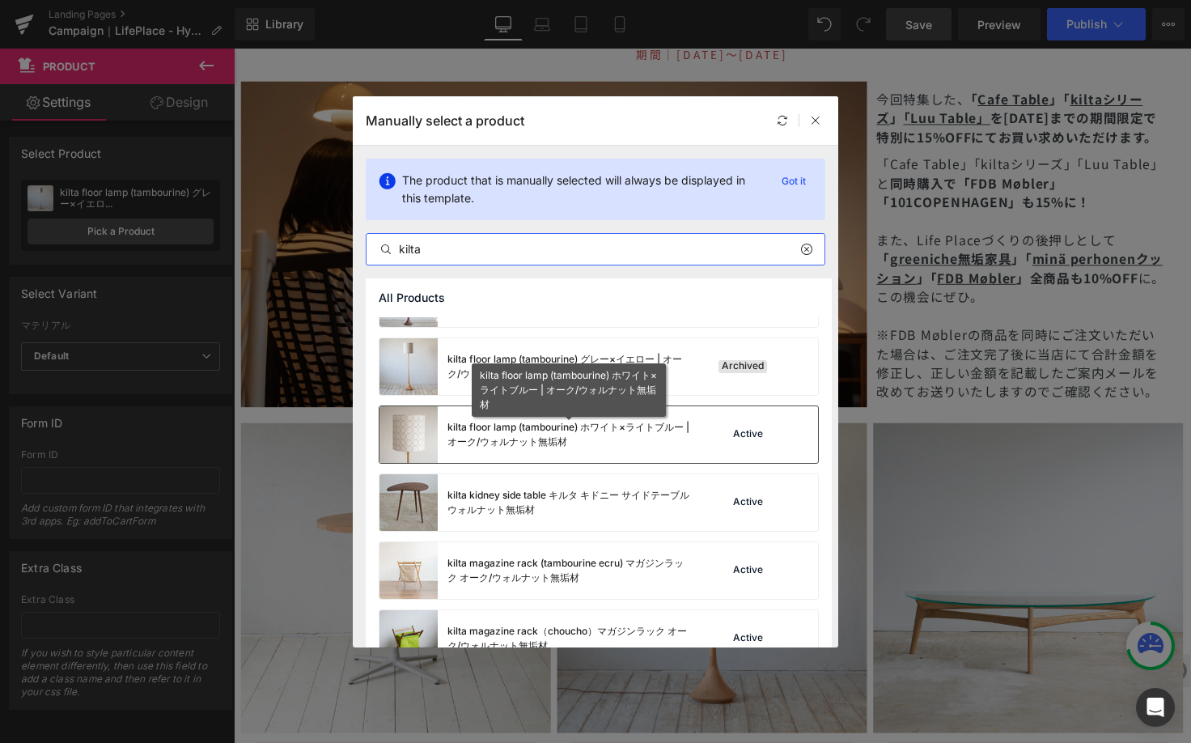
type input "kilta"
click at [488, 429] on div "kilta floor lamp (tambourine) ホワイト×ライトブルー | オーク/ウォルナット無垢材" at bounding box center [568, 434] width 243 height 29
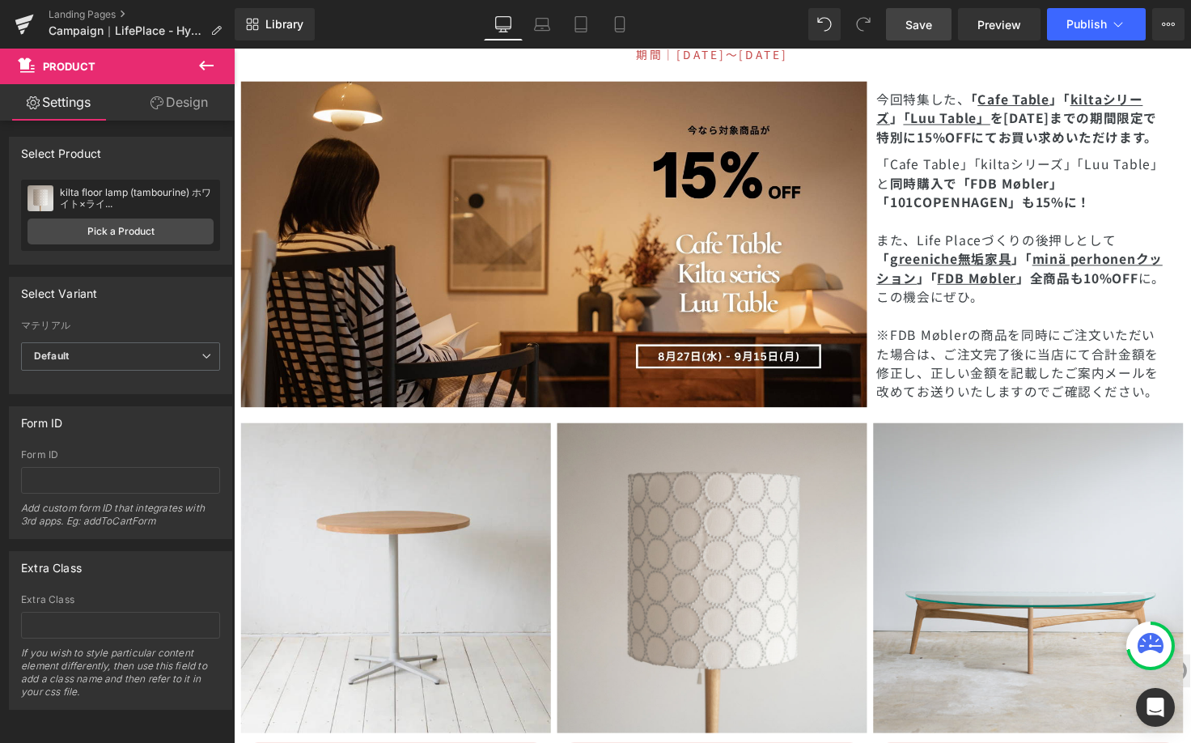
click at [927, 16] on span "Save" at bounding box center [919, 24] width 27 height 17
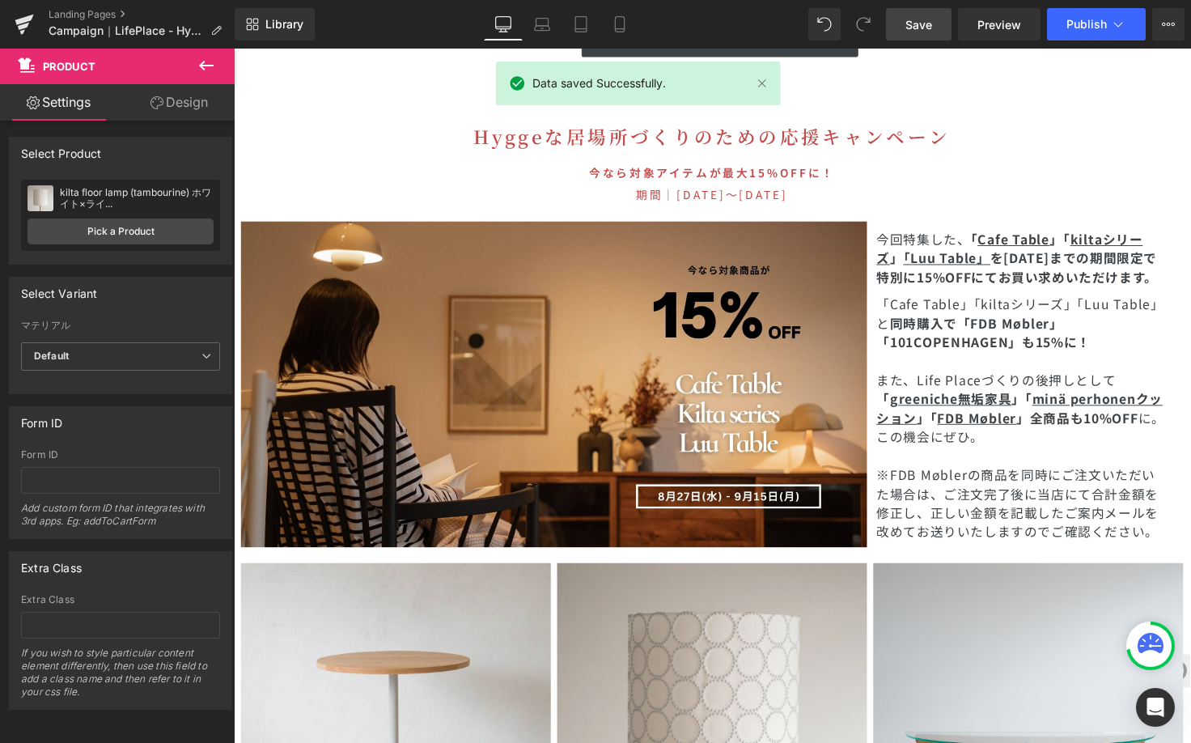
scroll to position [4684, 0]
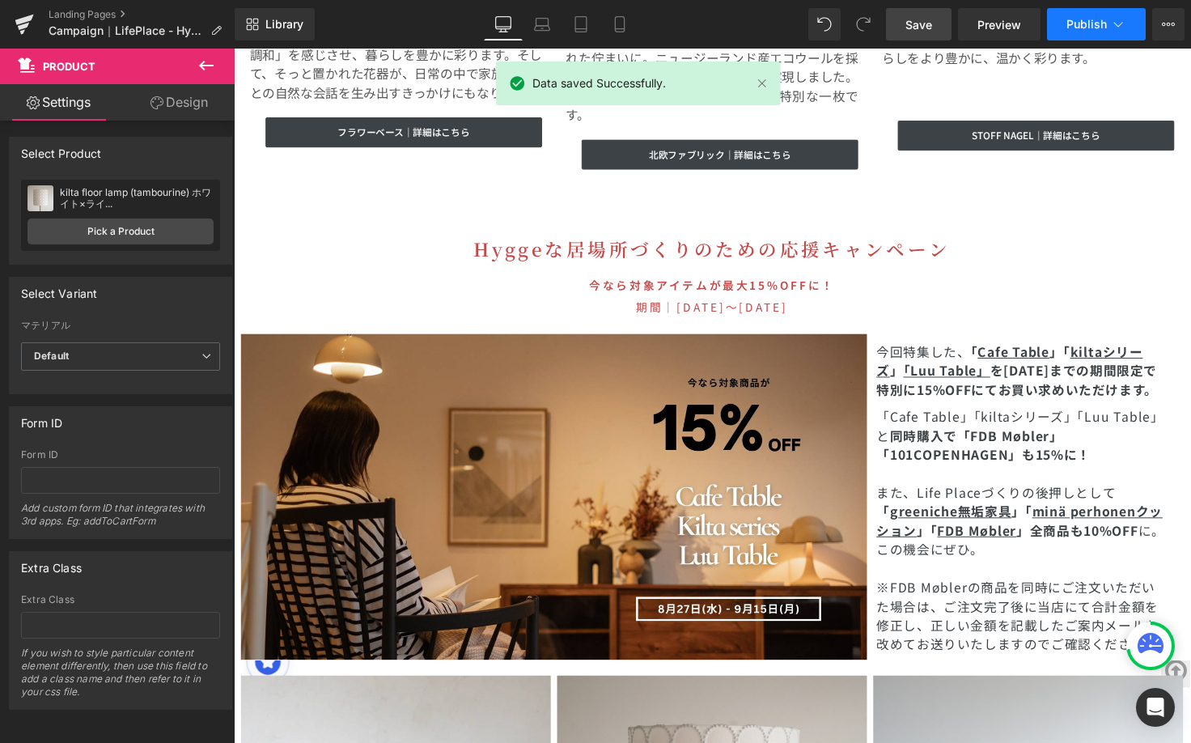
click at [1088, 25] on span "Publish" at bounding box center [1087, 24] width 40 height 13
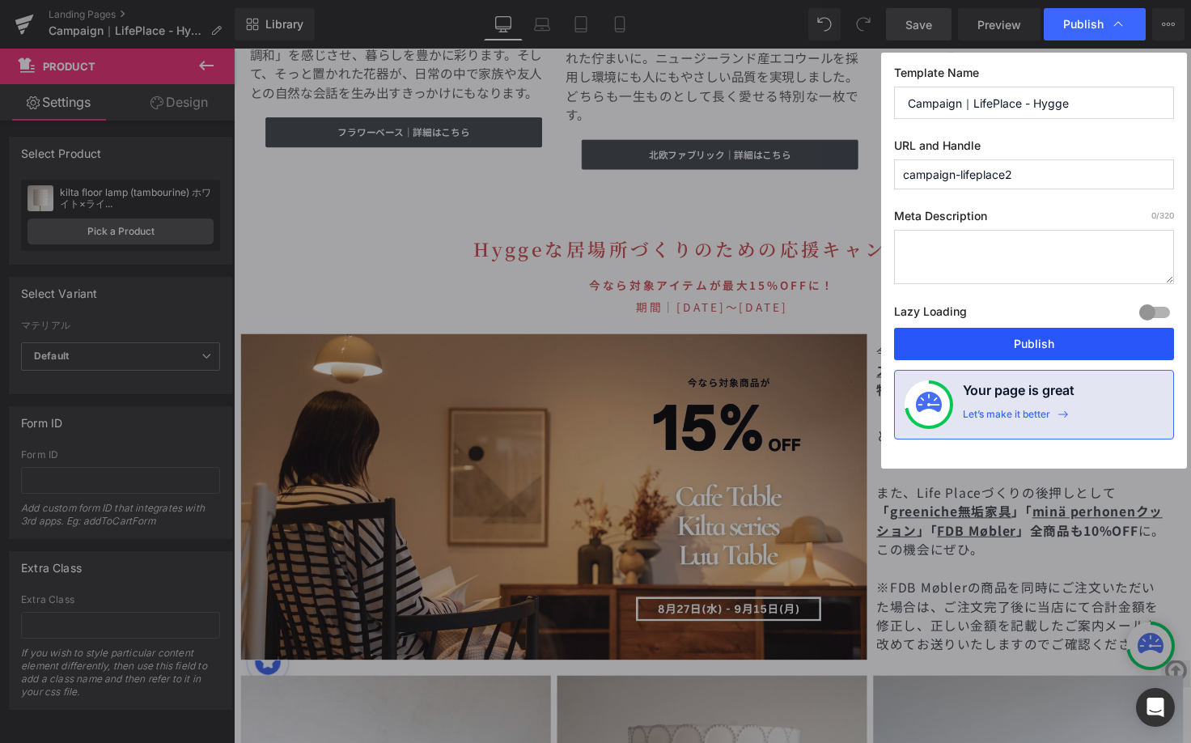
click at [1002, 341] on button "Publish" at bounding box center [1034, 344] width 280 height 32
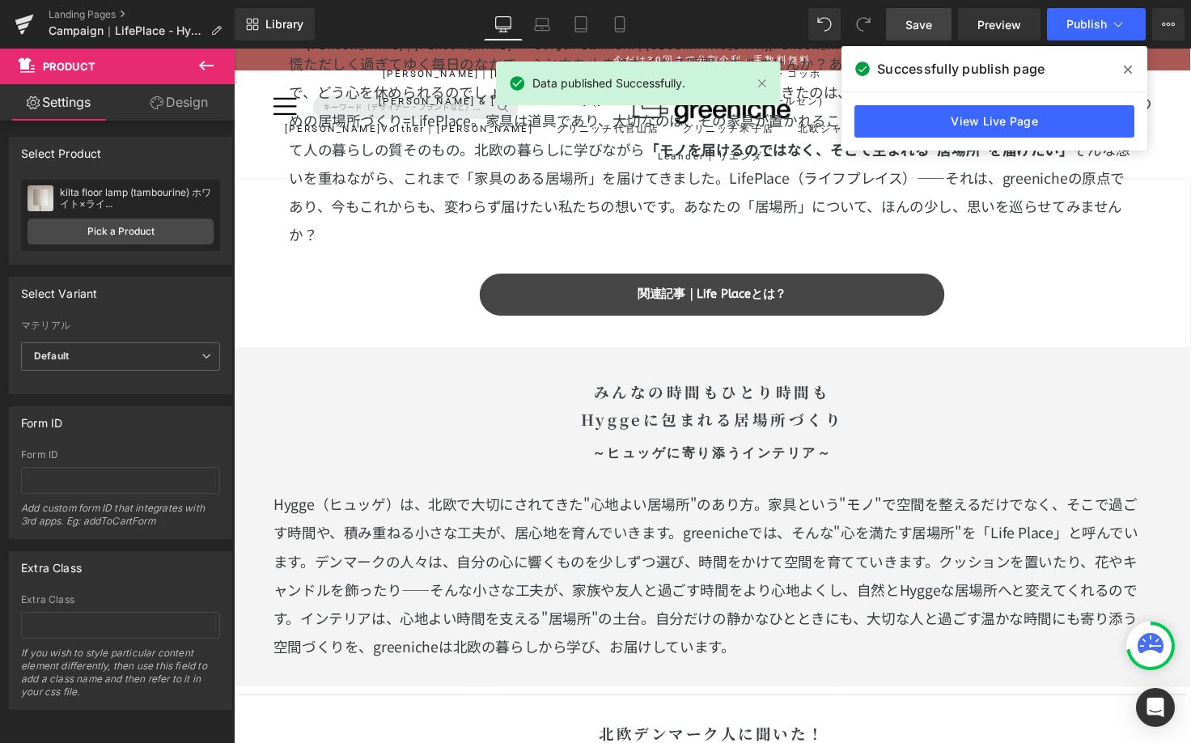
scroll to position [1557, 0]
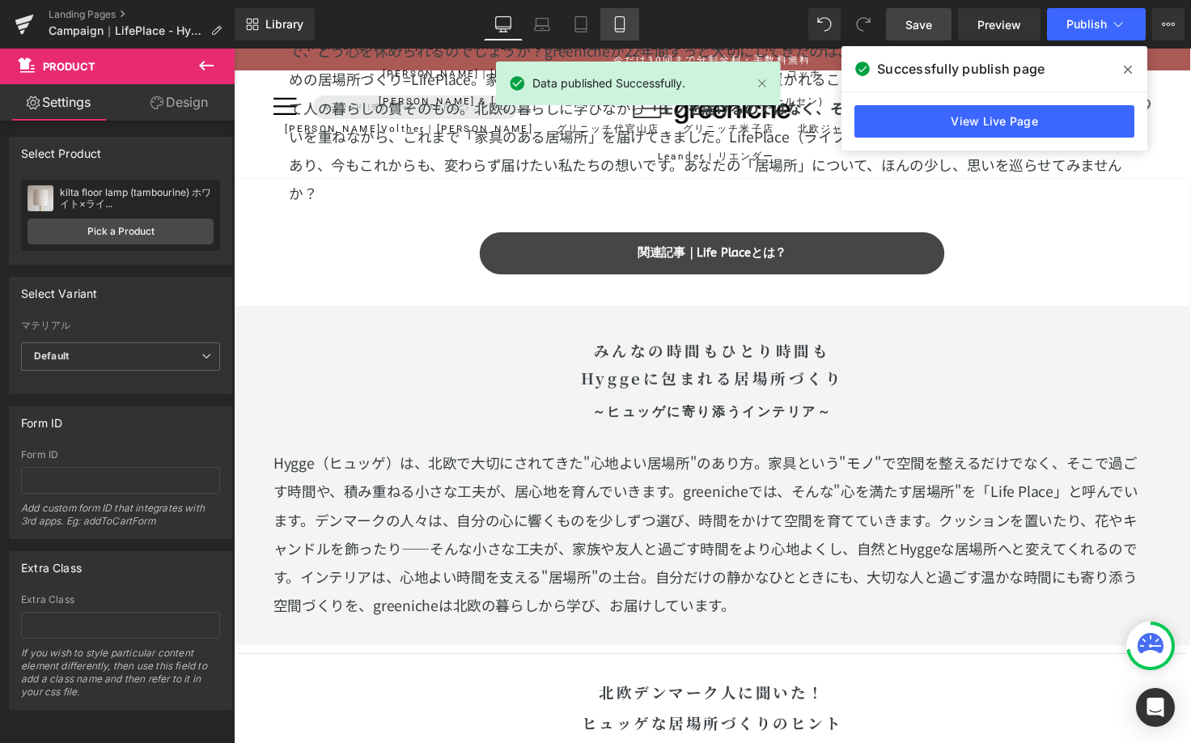
click at [609, 18] on link "Mobile" at bounding box center [619, 24] width 39 height 32
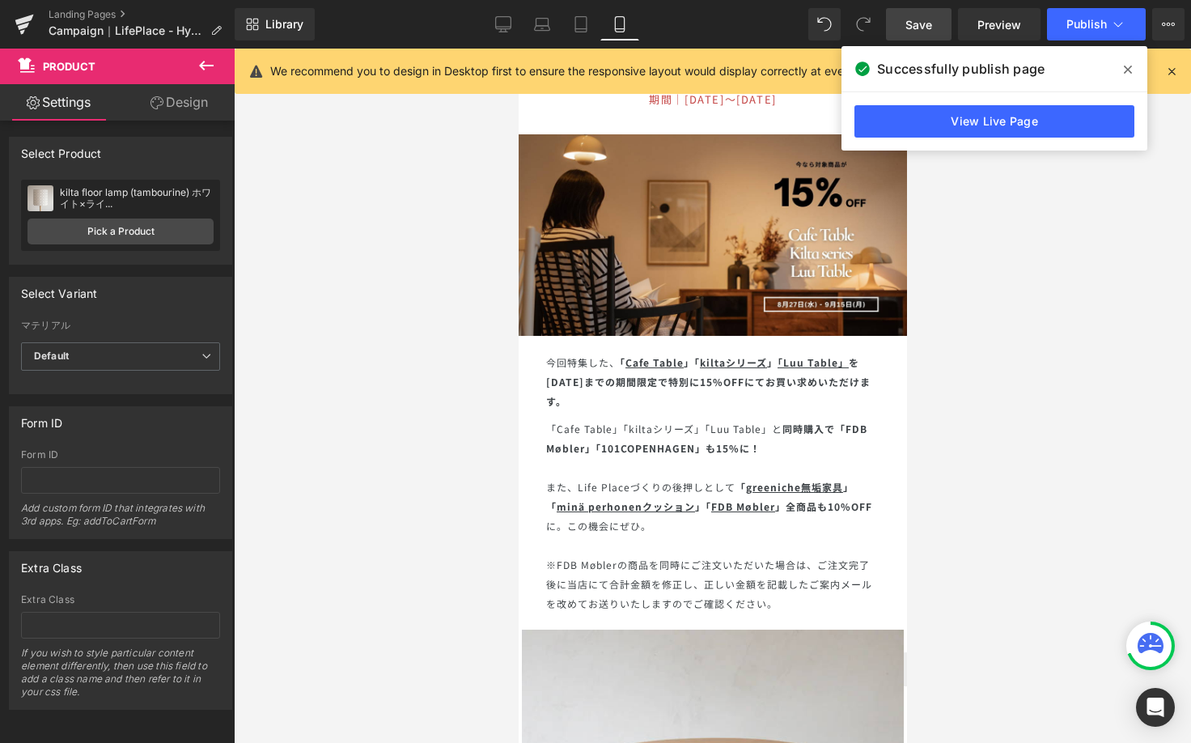
scroll to position [7124, 0]
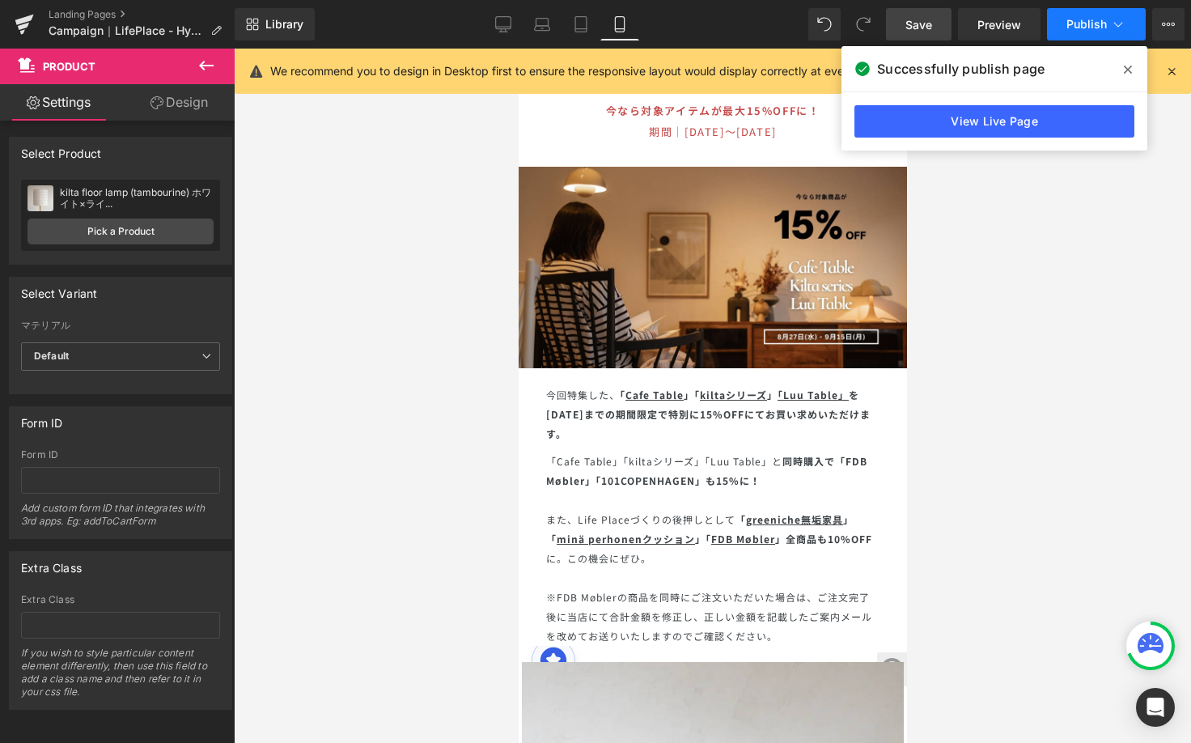
click at [1119, 24] on icon at bounding box center [1118, 24] width 16 height 16
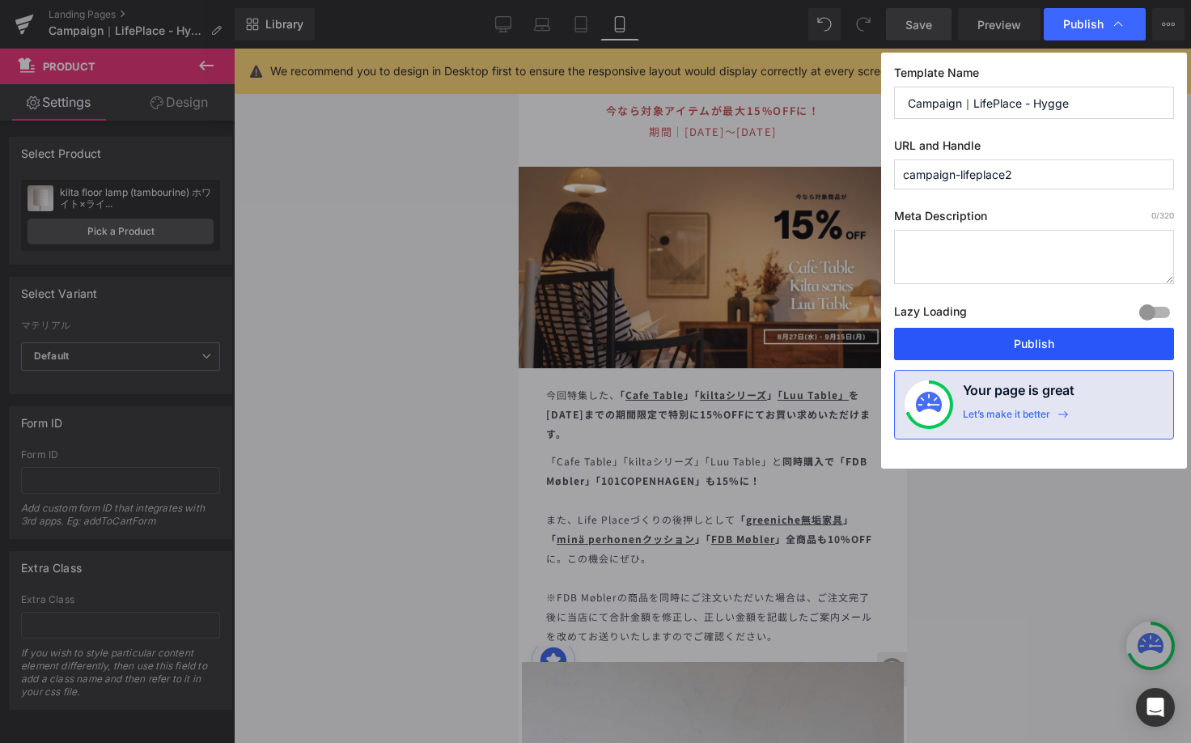
click at [1026, 344] on button "Publish" at bounding box center [1034, 344] width 280 height 32
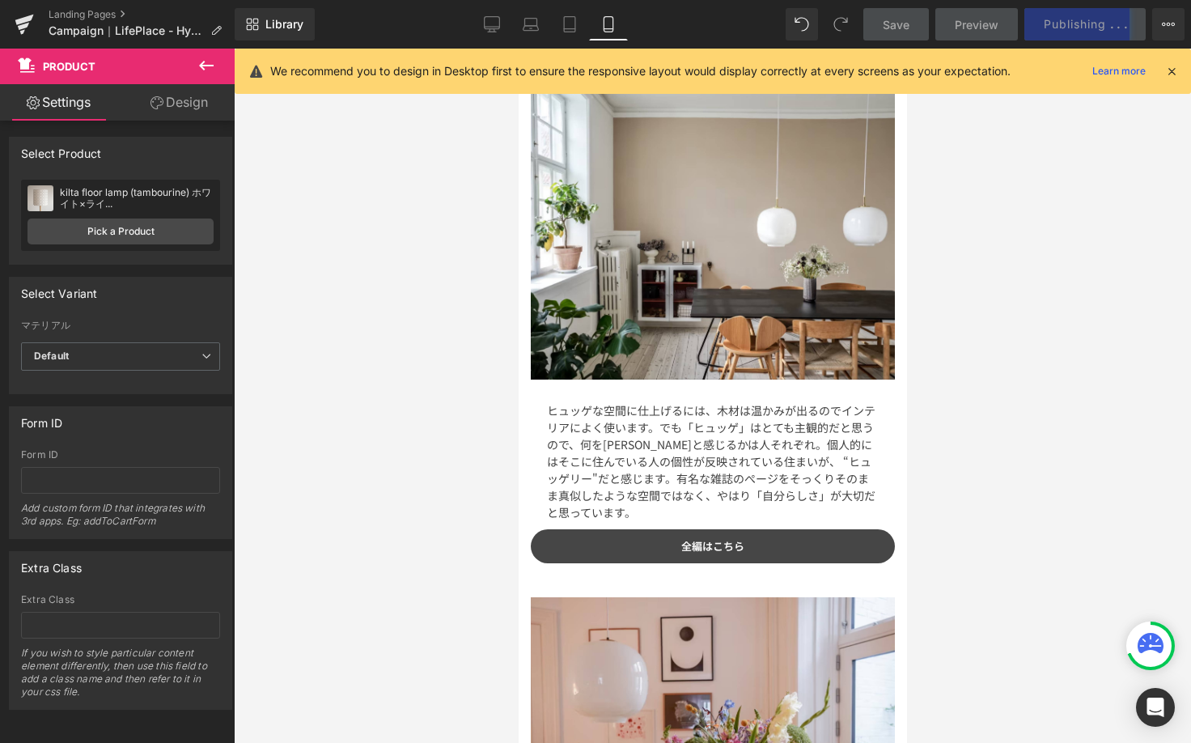
scroll to position [0, 0]
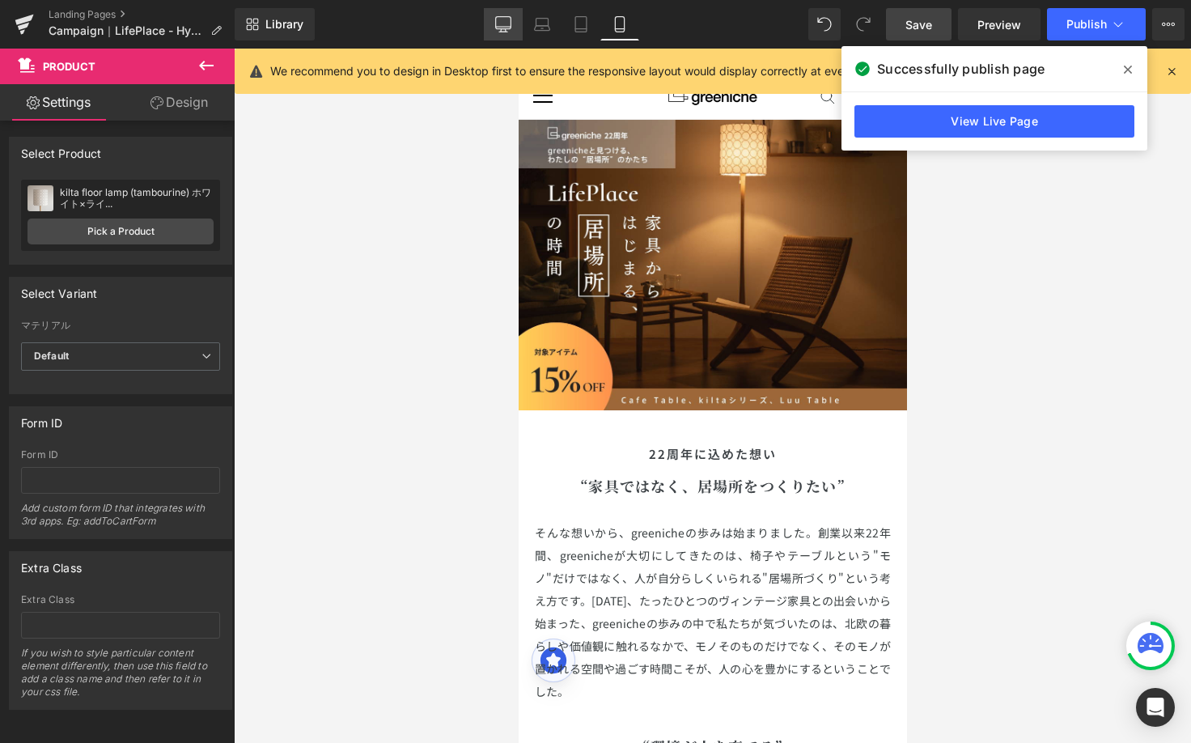
click at [511, 26] on link "Desktop" at bounding box center [503, 24] width 39 height 32
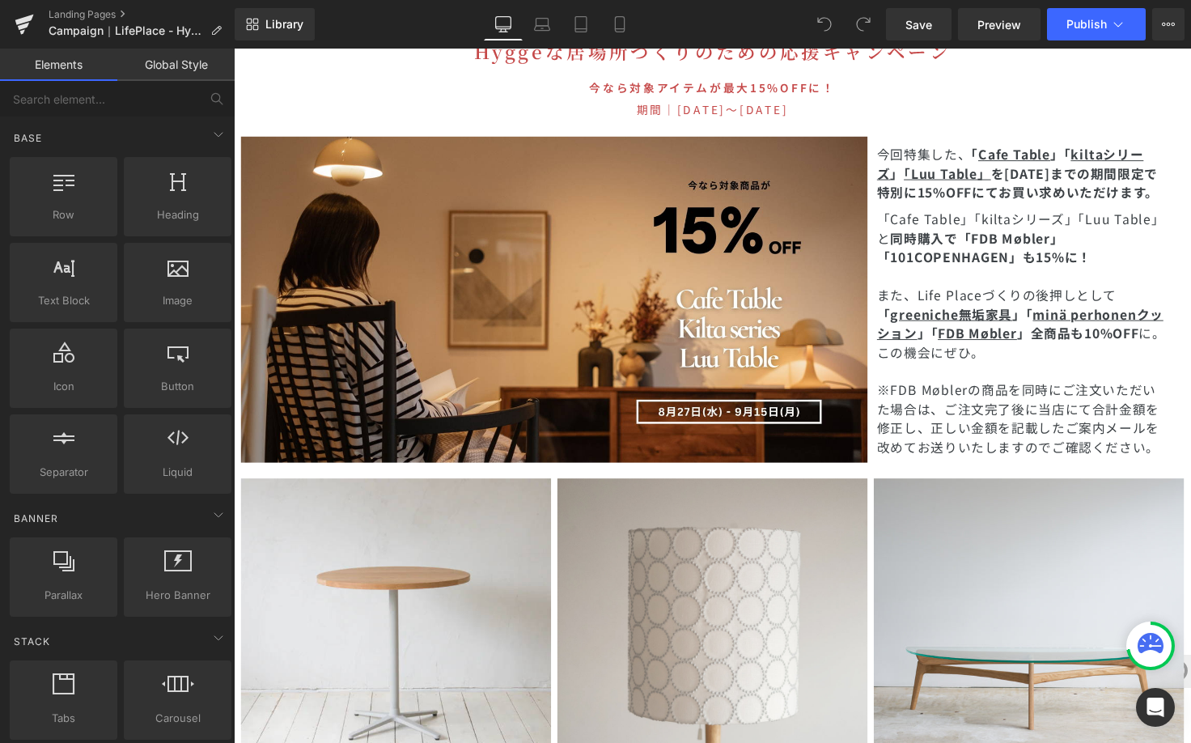
scroll to position [4917, 0]
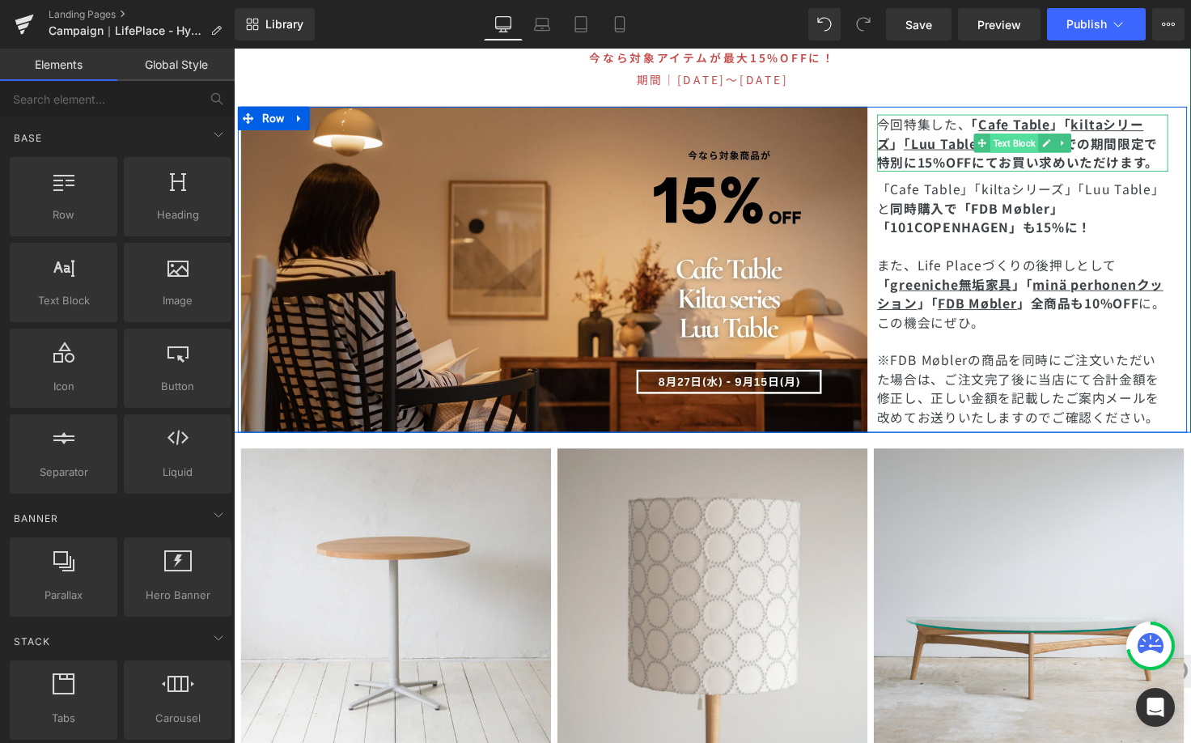
click at [1013, 135] on span "Text Block" at bounding box center [1031, 144] width 49 height 19
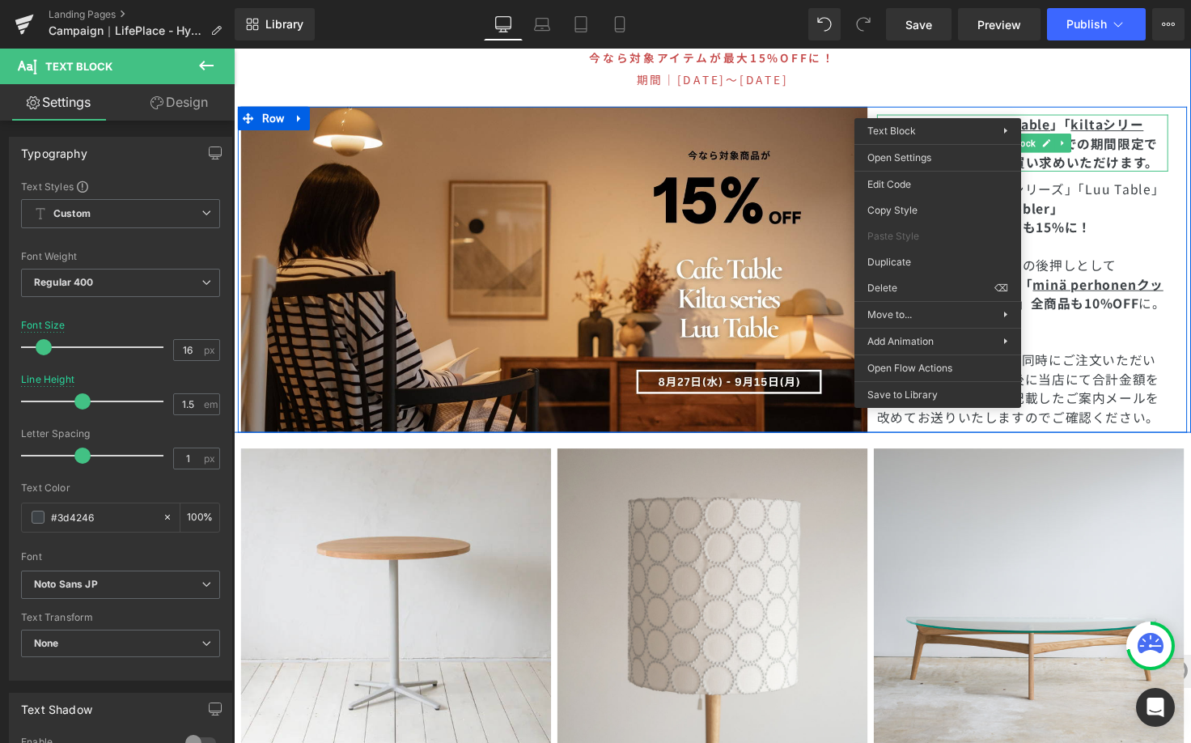
click at [952, 135] on link "Luu Table" at bounding box center [961, 144] width 68 height 19
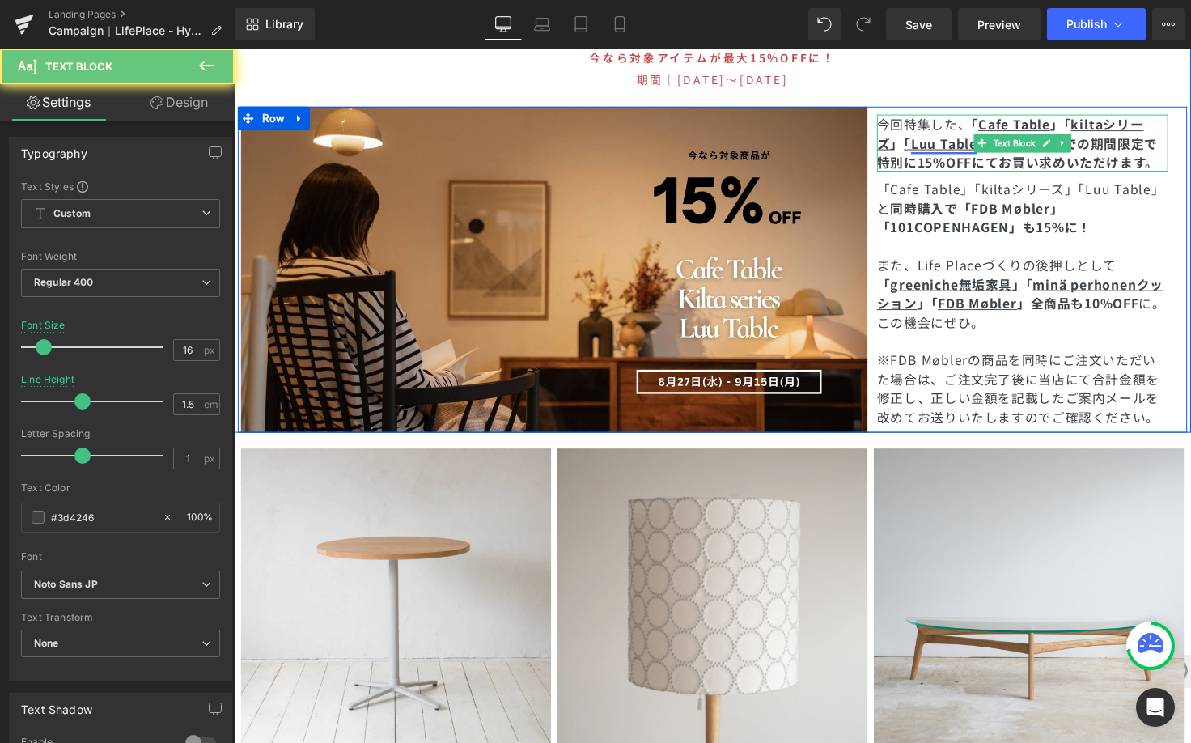
click at [952, 135] on link "Luu Table" at bounding box center [961, 144] width 68 height 19
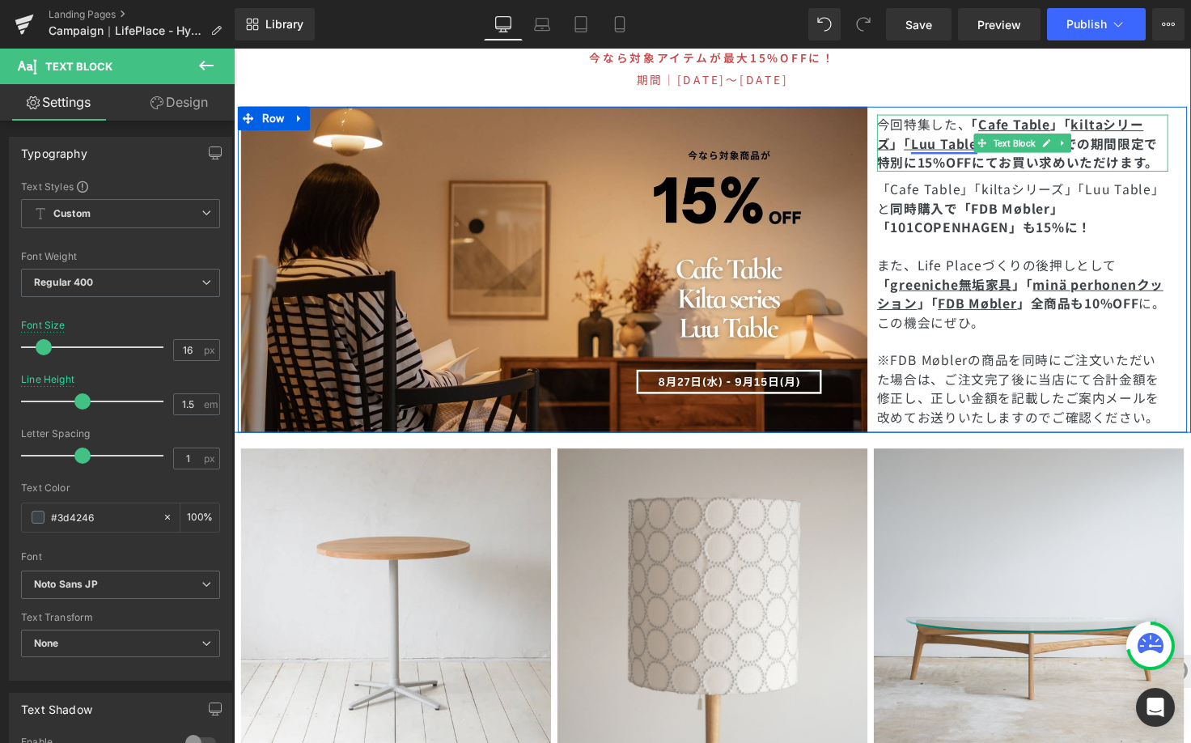
click at [952, 135] on link "Luu Table" at bounding box center [961, 144] width 68 height 19
drag, startPoint x: 918, startPoint y: 101, endPoint x: 978, endPoint y: 104, distance: 60.7
click at [978, 135] on u "「 Luu Table 」" at bounding box center [963, 144] width 89 height 19
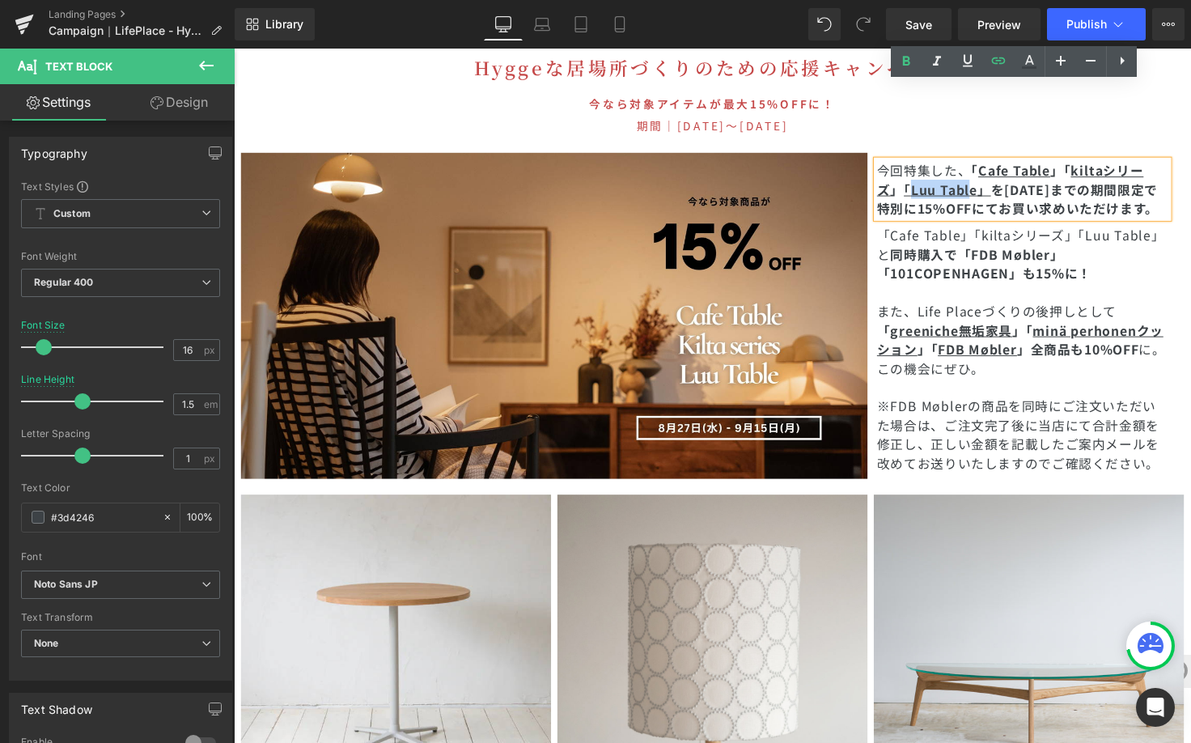
scroll to position [4655, 0]
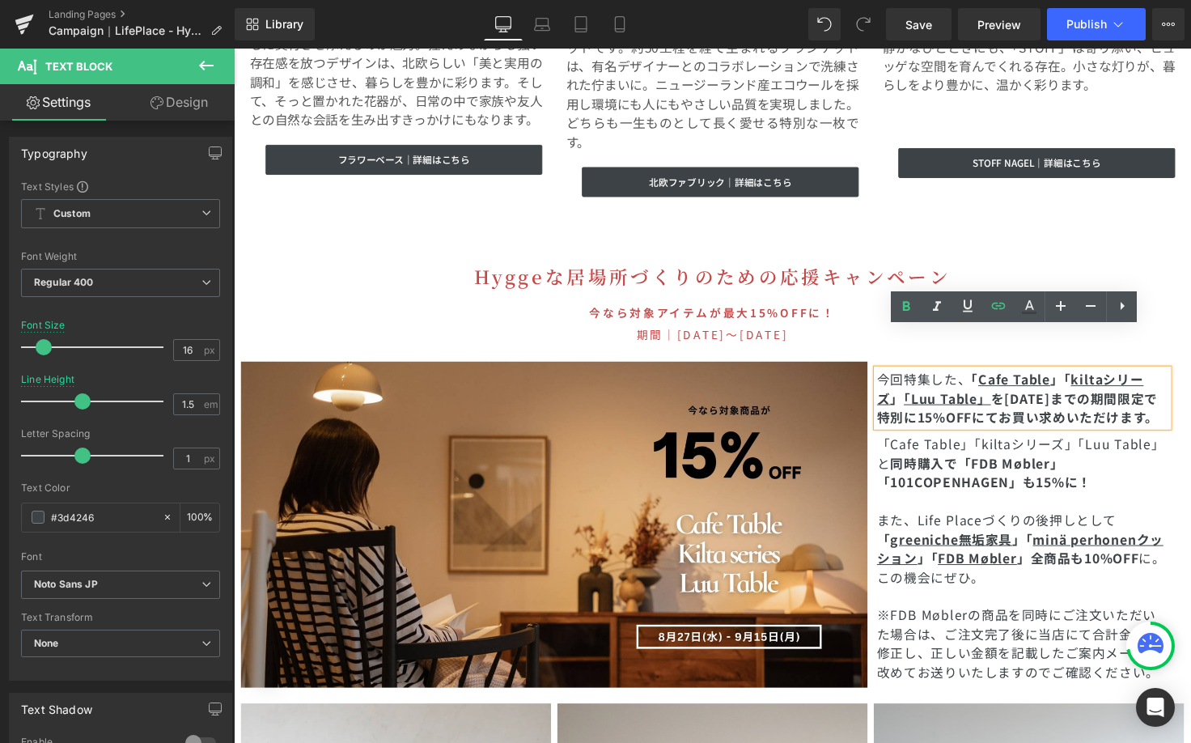
click at [995, 397] on u "「 Luu Table 」" at bounding box center [963, 406] width 89 height 19
drag, startPoint x: 989, startPoint y: 363, endPoint x: 922, endPoint y: 360, distance: 67.2
click at [922, 397] on u "「 Luu Table 」" at bounding box center [963, 406] width 89 height 19
click at [993, 312] on icon at bounding box center [998, 305] width 19 height 19
click at [969, 397] on input "https://greeniche.jp/a/search/greeniche-table?filter_greeniche=Luu" at bounding box center [1004, 391] width 249 height 40
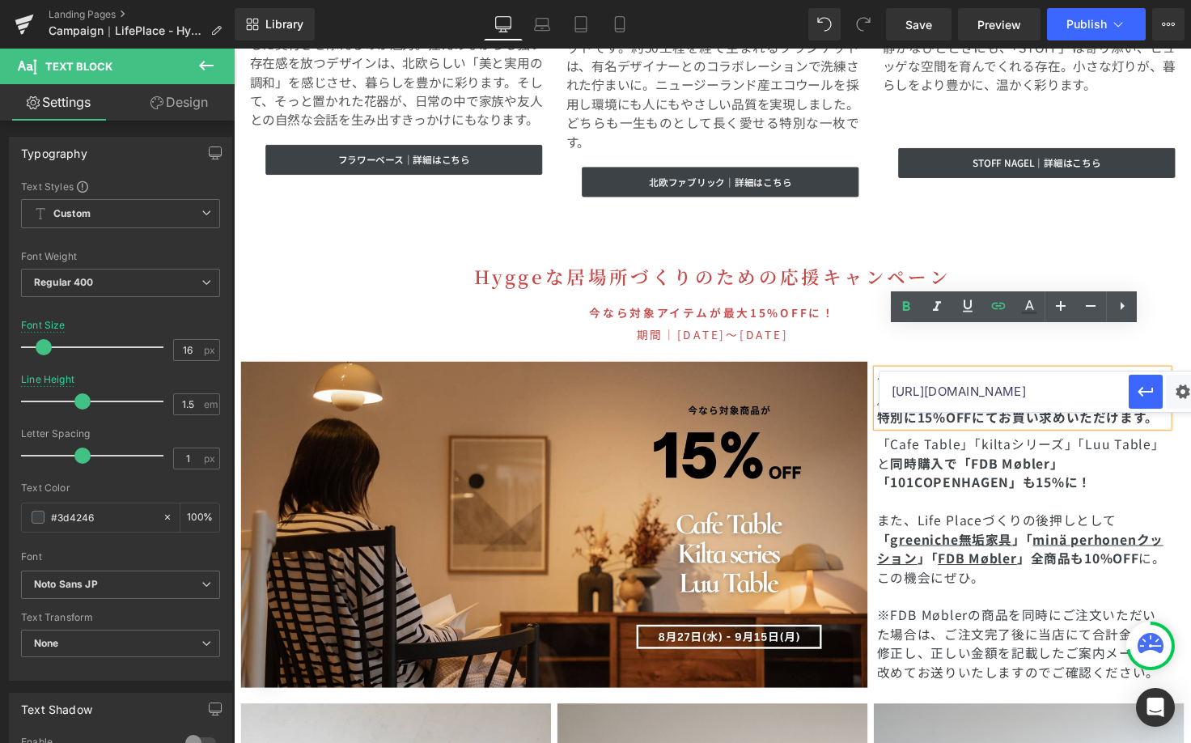
click at [969, 397] on input "https://greeniche.jp/a/search/greeniche-table?filter_greeniche=Luu" at bounding box center [1004, 391] width 249 height 40
click at [1152, 391] on icon "button" at bounding box center [1145, 391] width 19 height 19
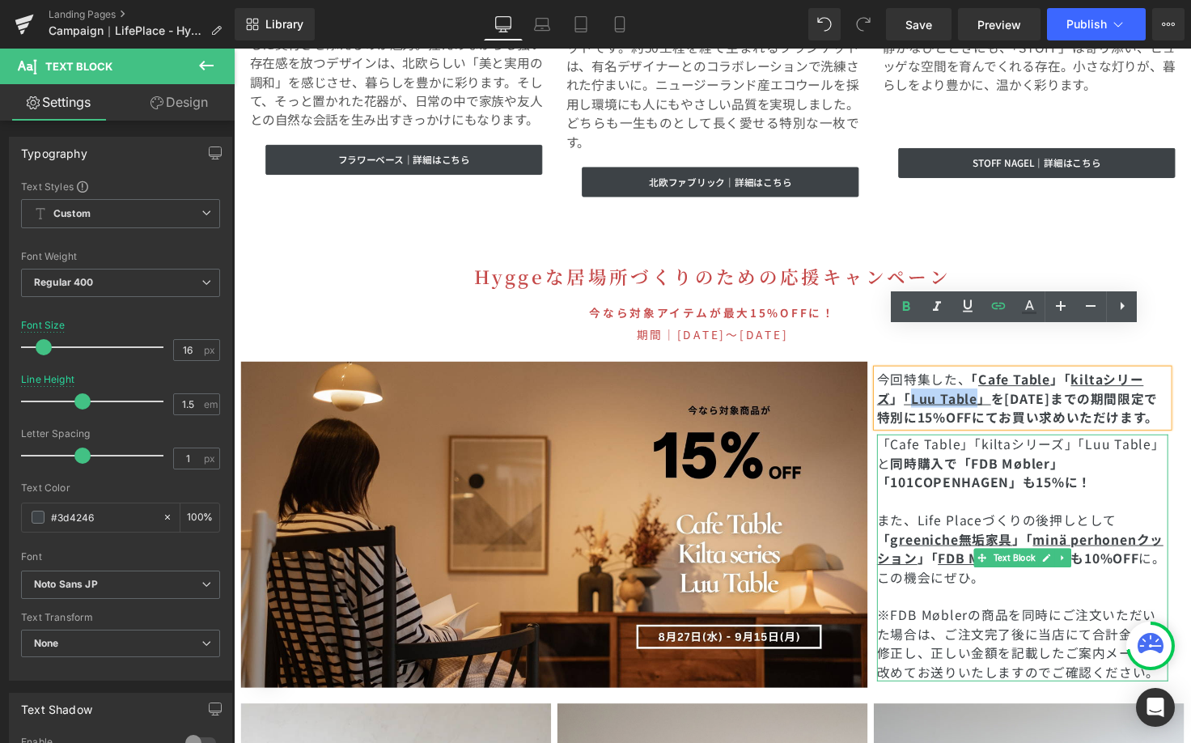
click at [1105, 463] on strong "「FDB Møbler」「101COPENHAGEN」も15%に！" at bounding box center [1001, 482] width 219 height 39
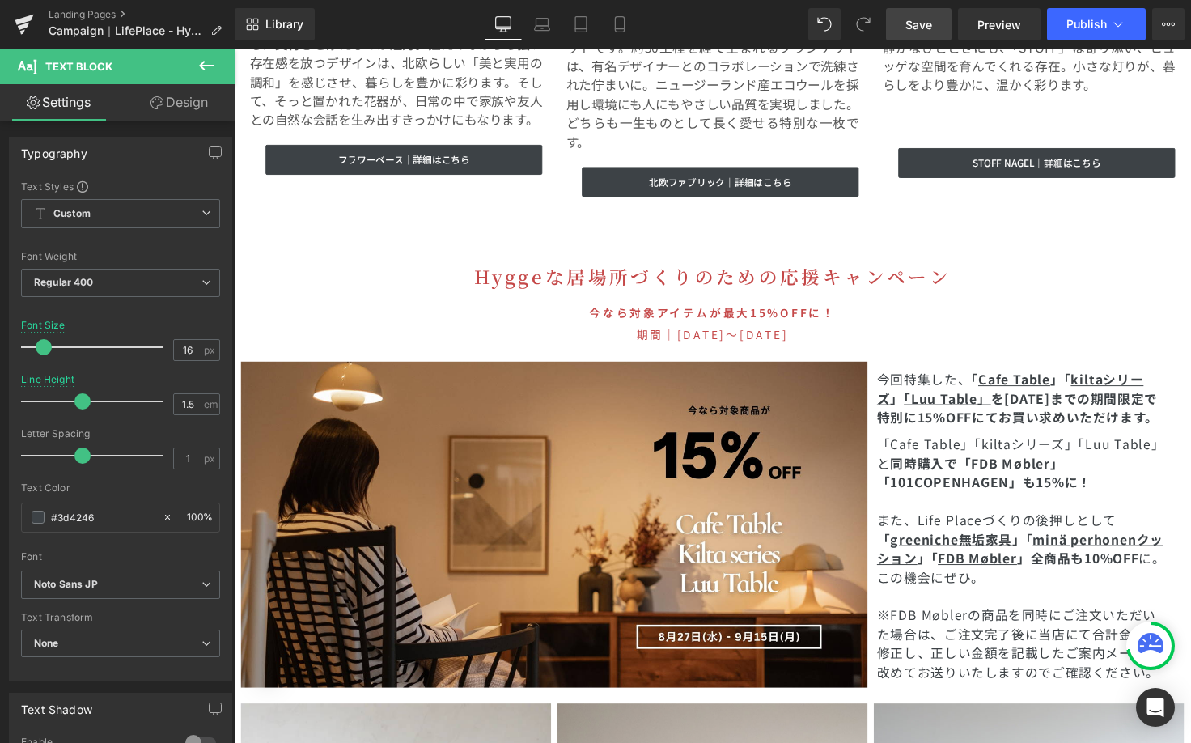
click at [928, 24] on span "Save" at bounding box center [919, 24] width 27 height 17
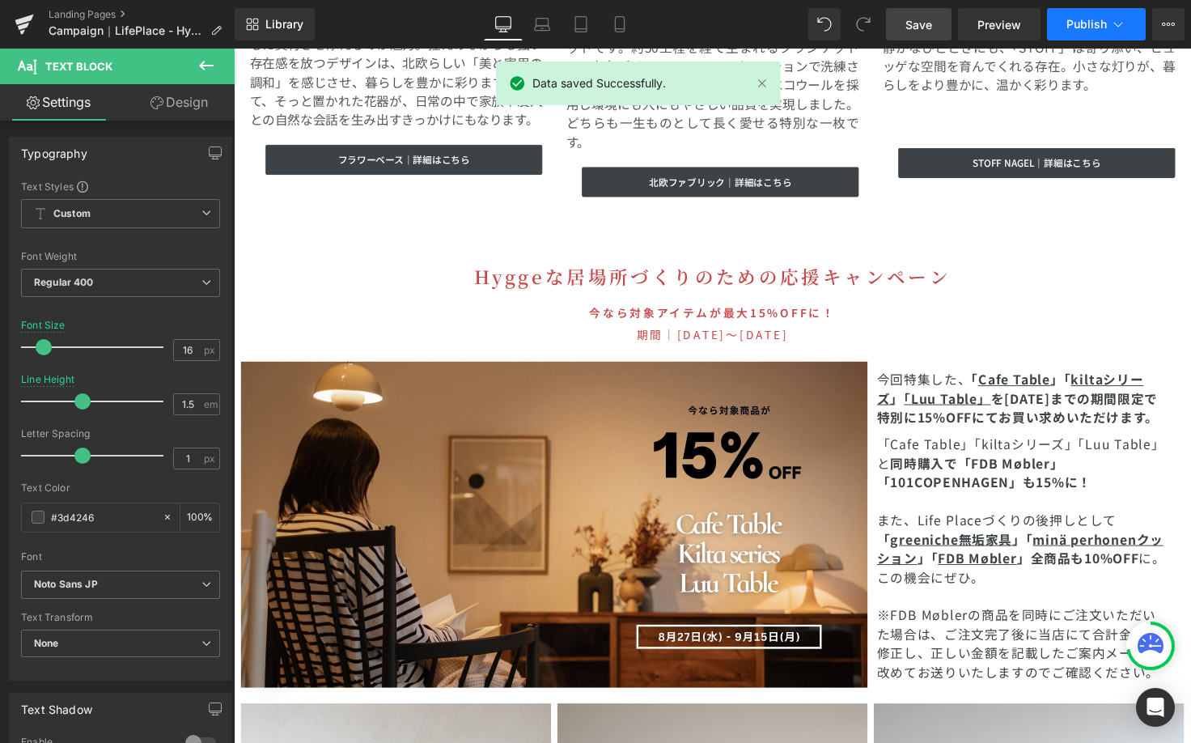
click at [1100, 18] on span "Publish" at bounding box center [1087, 24] width 40 height 13
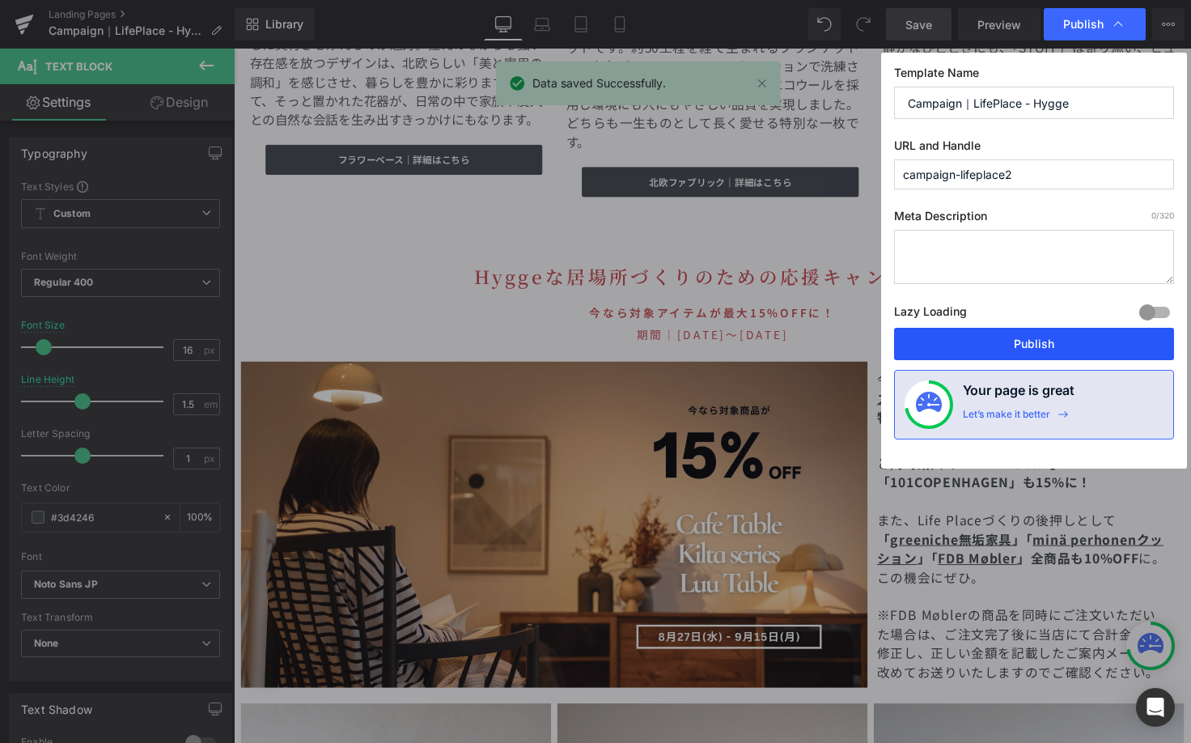
click at [992, 341] on button "Publish" at bounding box center [1034, 344] width 280 height 32
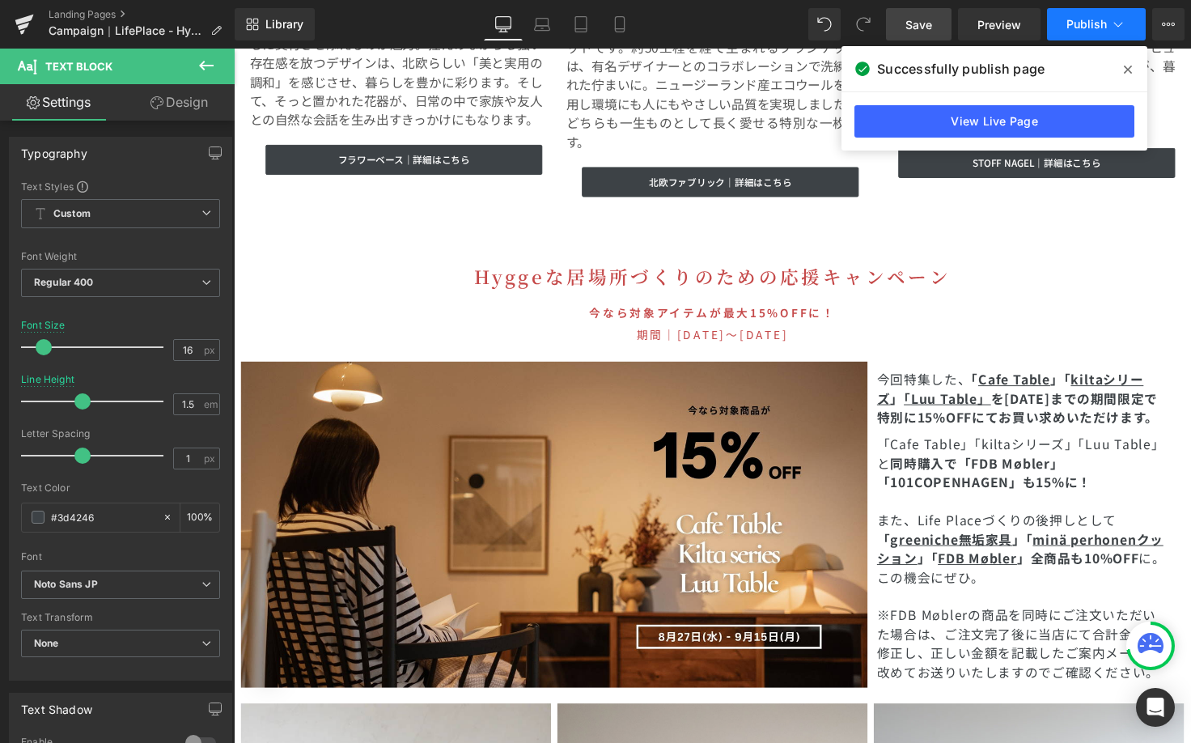
click at [1129, 23] on button "Publish" at bounding box center [1096, 24] width 99 height 32
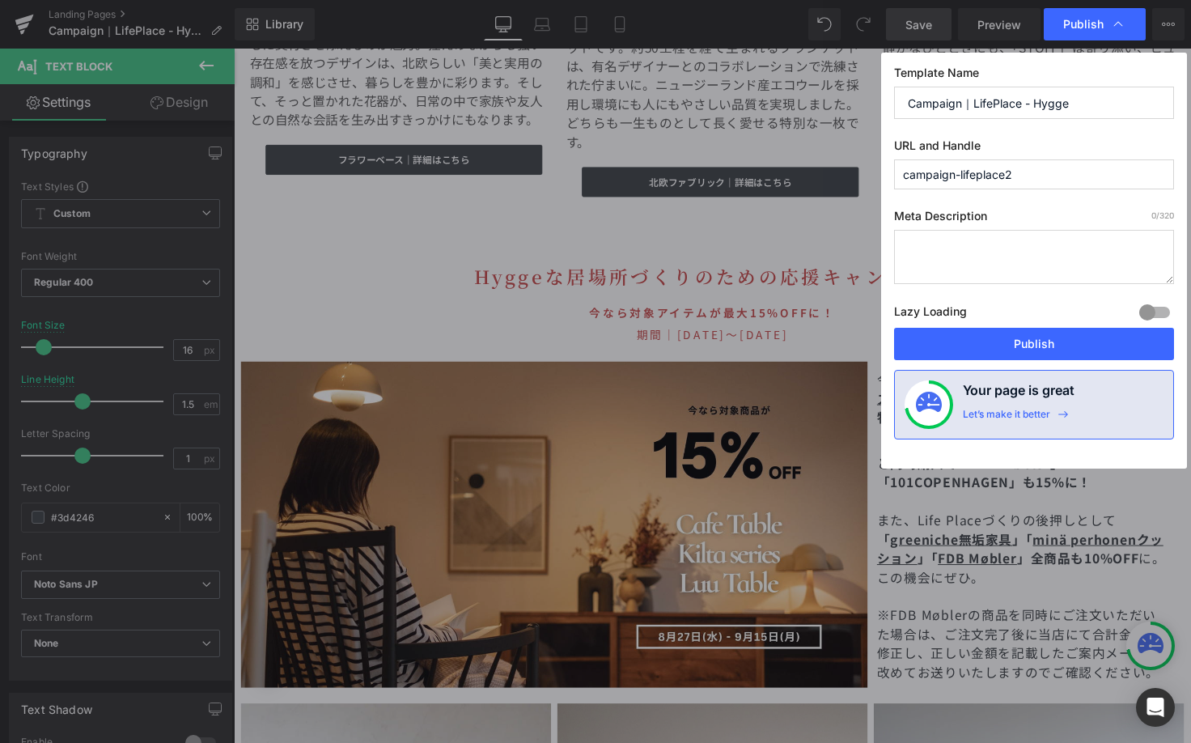
click at [0, 0] on div "Publish" at bounding box center [0, 0] width 0 height 0
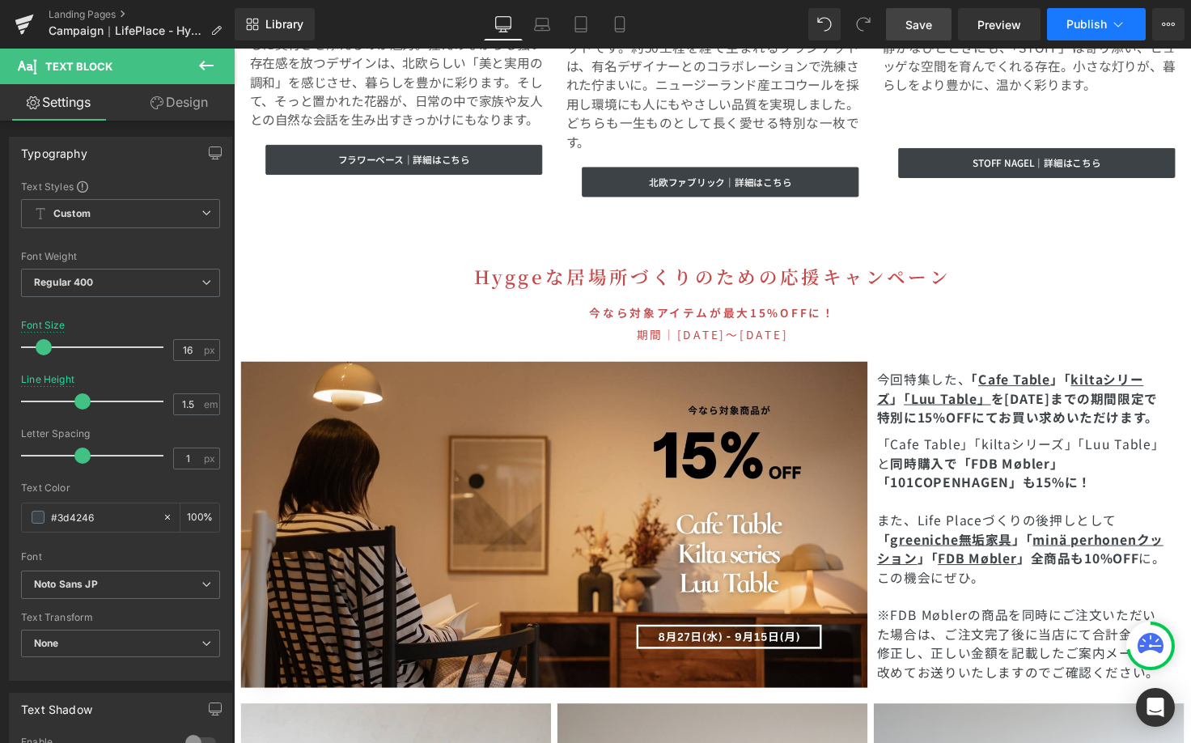
click at [1109, 34] on button "Publish" at bounding box center [1096, 24] width 99 height 32
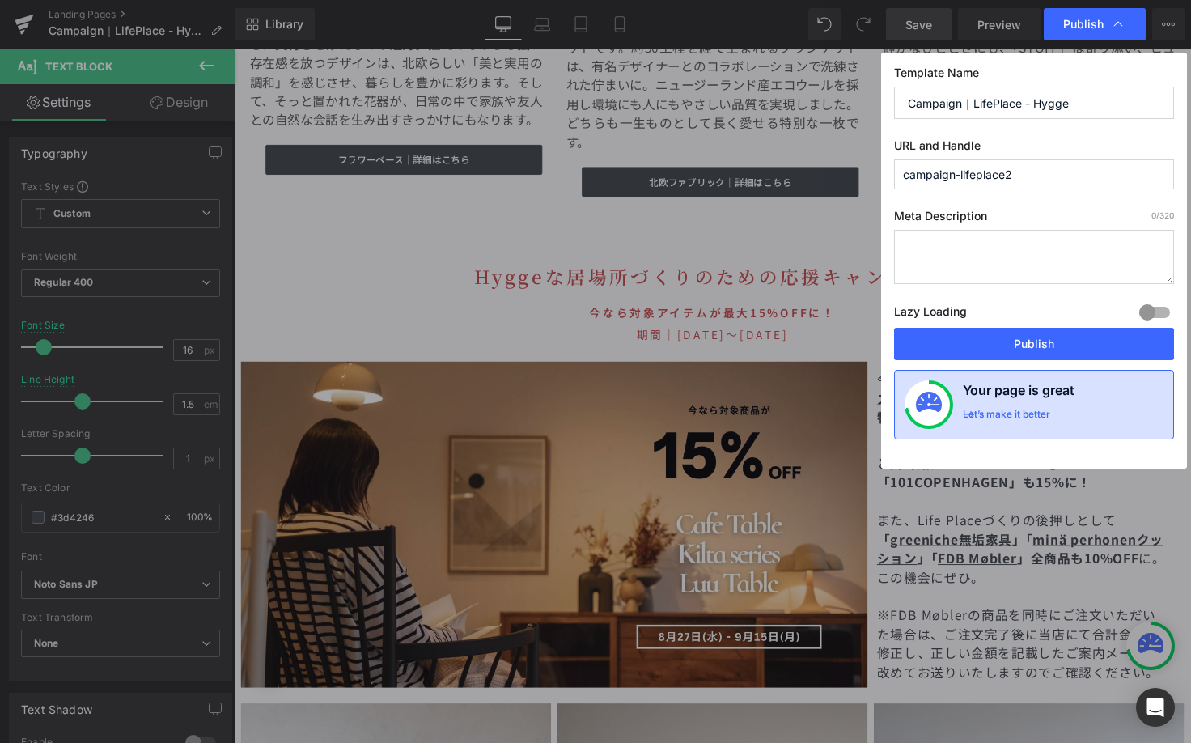
click at [980, 371] on div "Your page is great Let’s make it better" at bounding box center [1034, 405] width 280 height 70
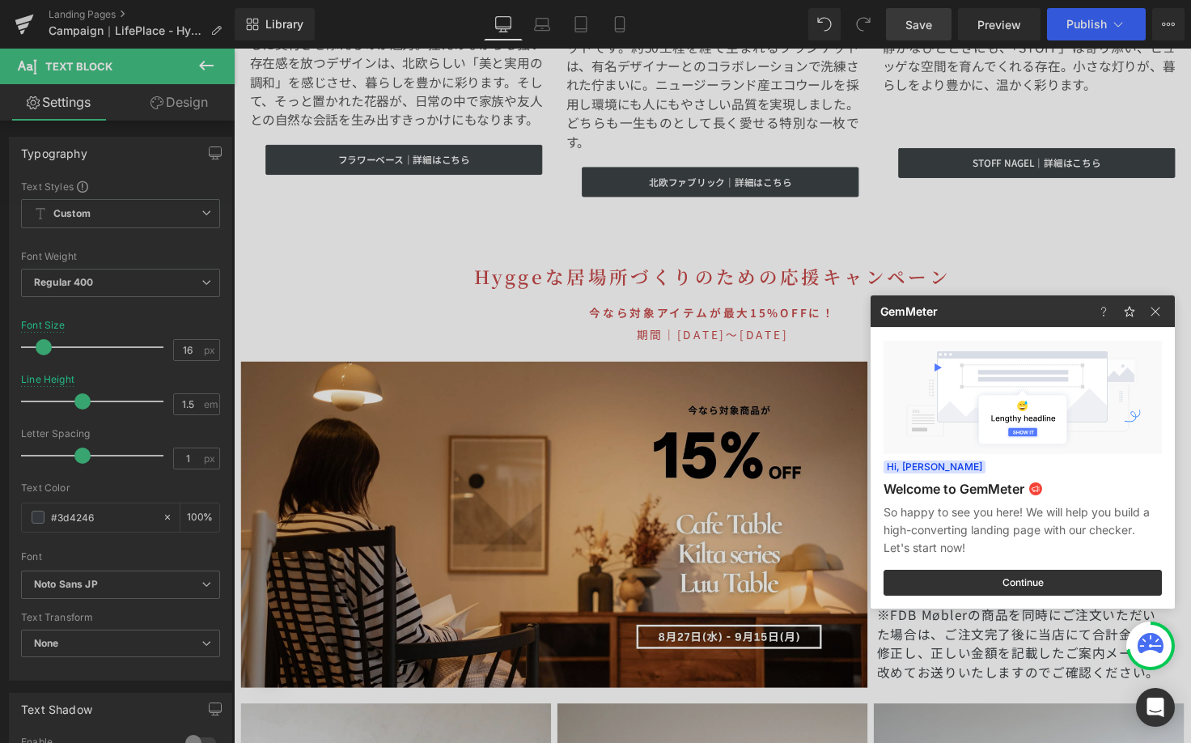
click at [1117, 16] on div at bounding box center [595, 371] width 1191 height 743
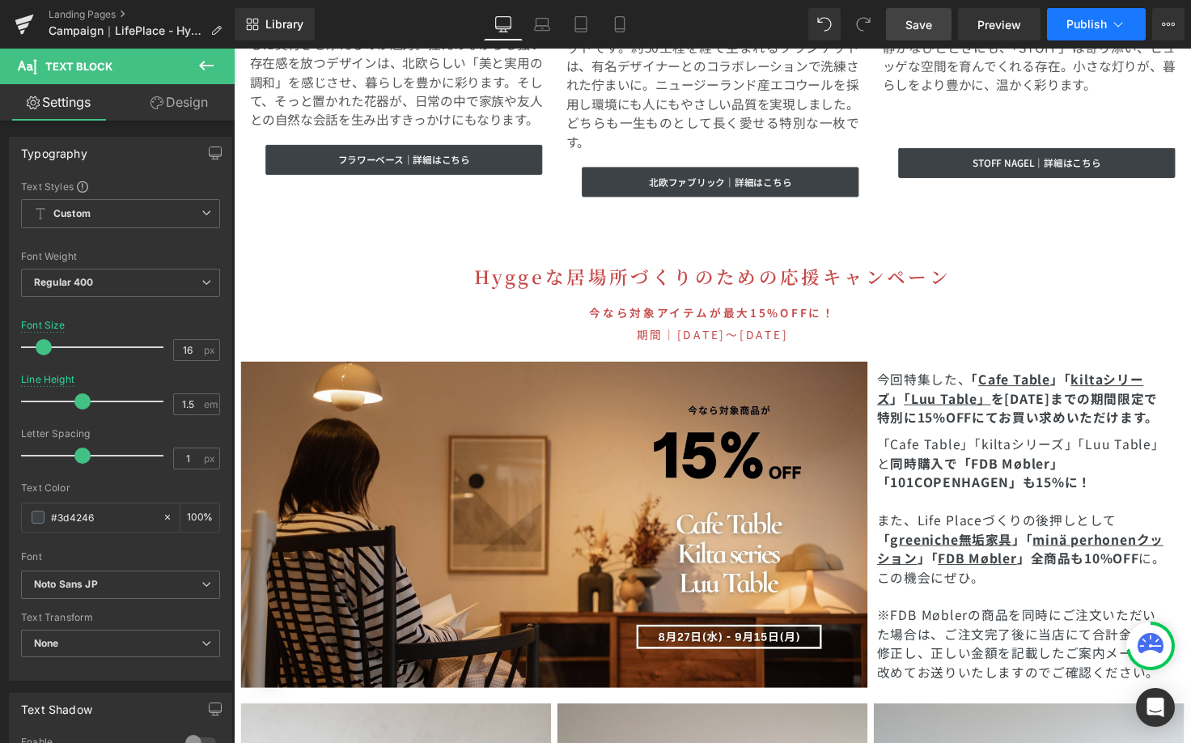
click at [1113, 32] on button "Publish" at bounding box center [1096, 24] width 99 height 32
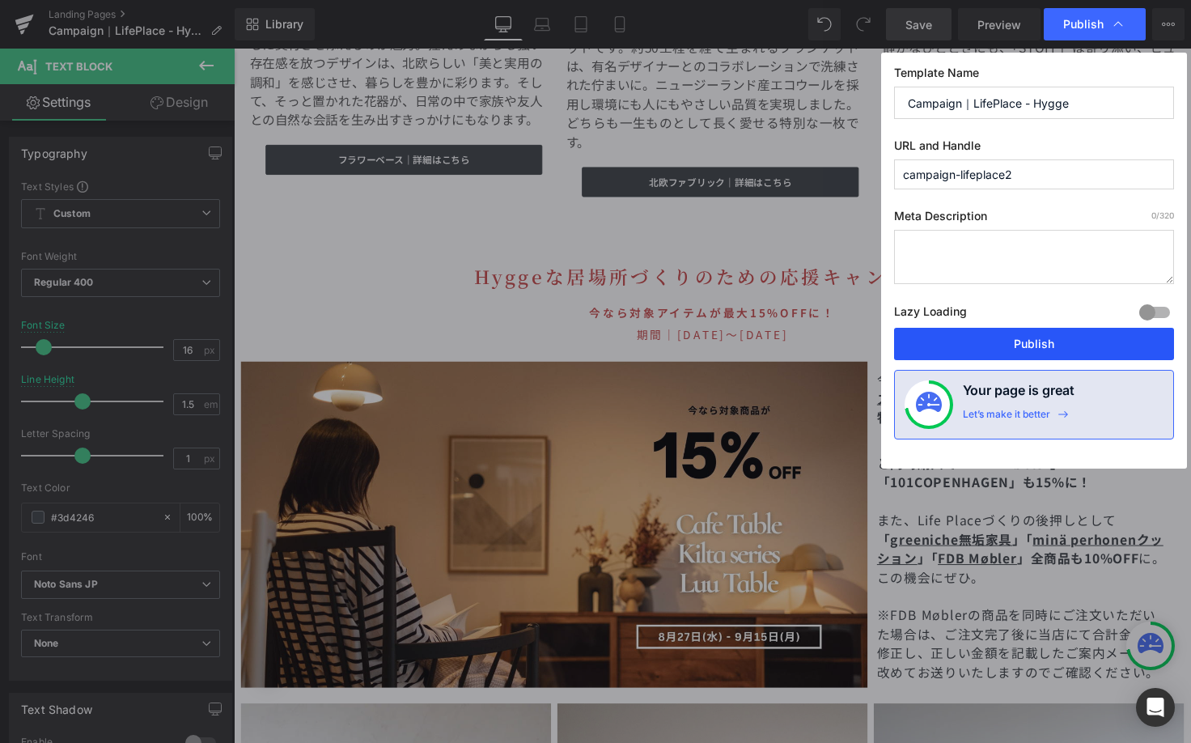
click at [0, 0] on button "Publish" at bounding box center [0, 0] width 0 height 0
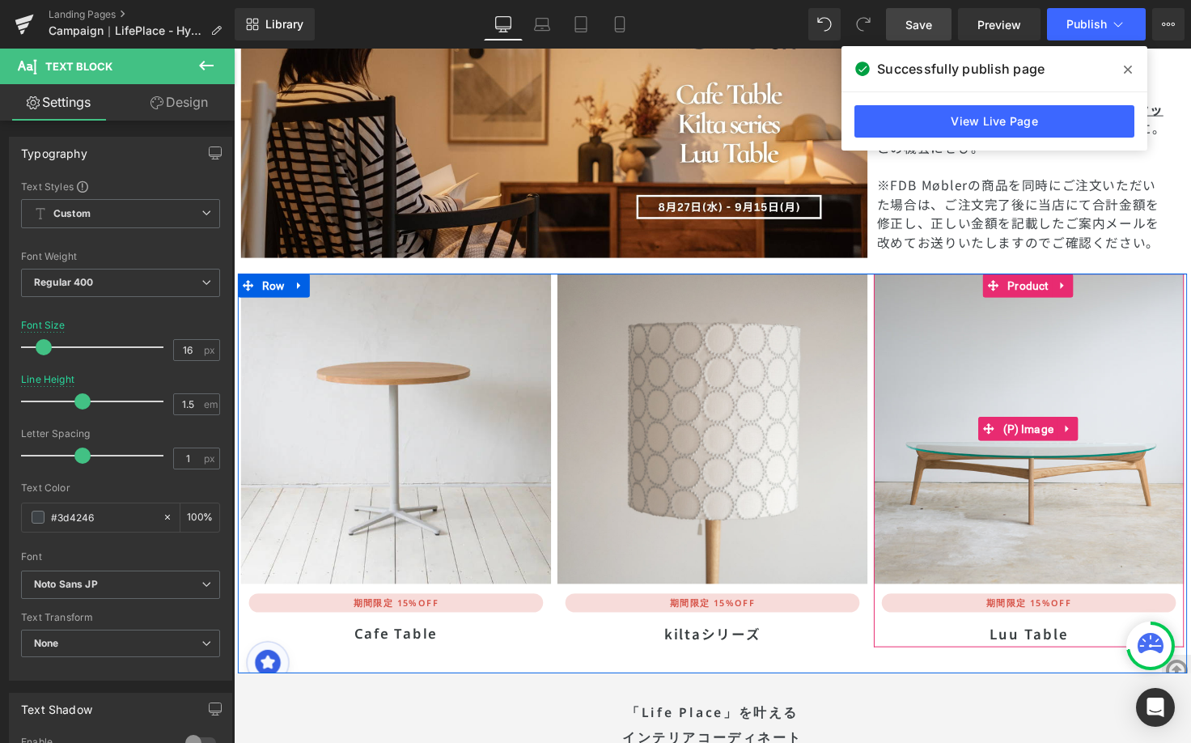
scroll to position [4937, 0]
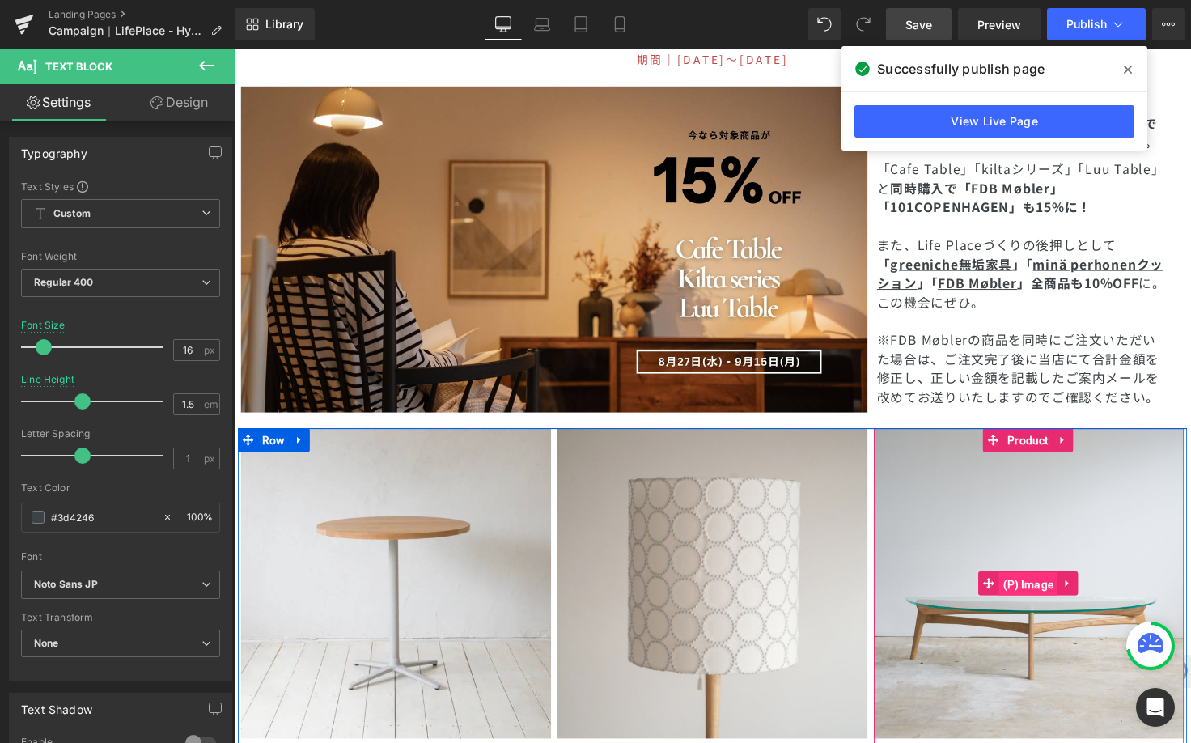
click at [1030, 584] on span "(P) Image" at bounding box center [1046, 596] width 60 height 24
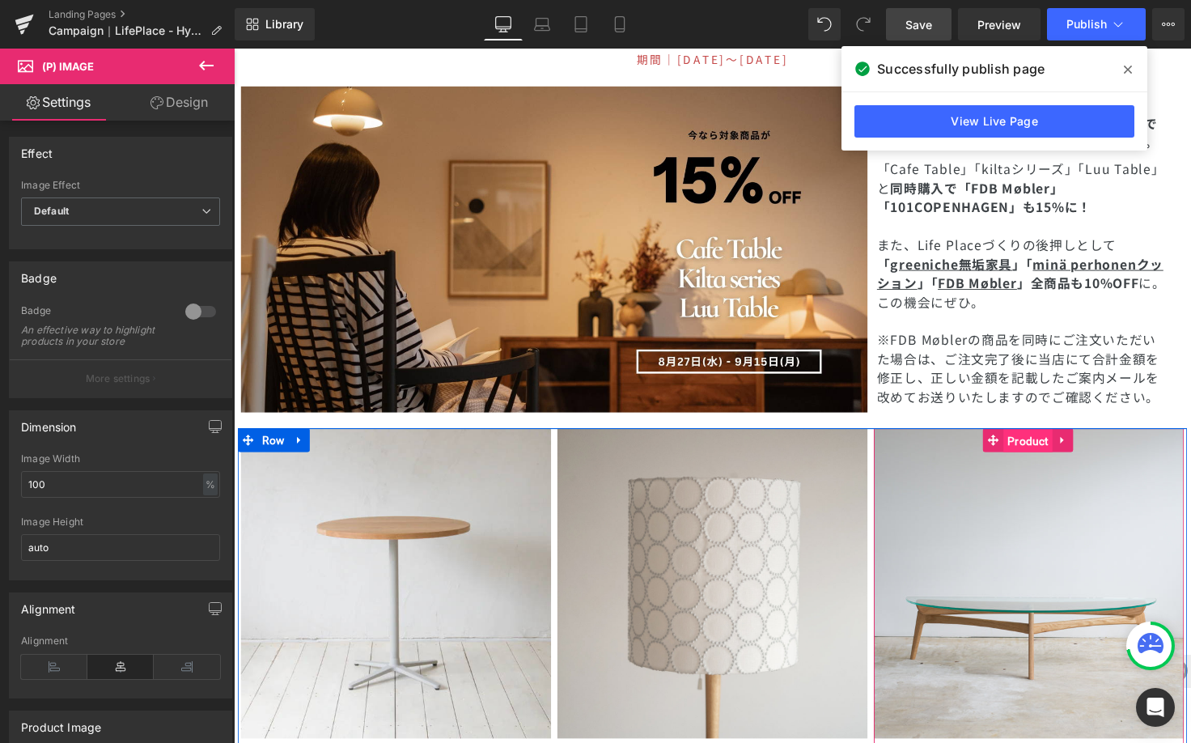
click at [1048, 438] on span "Product" at bounding box center [1046, 450] width 50 height 24
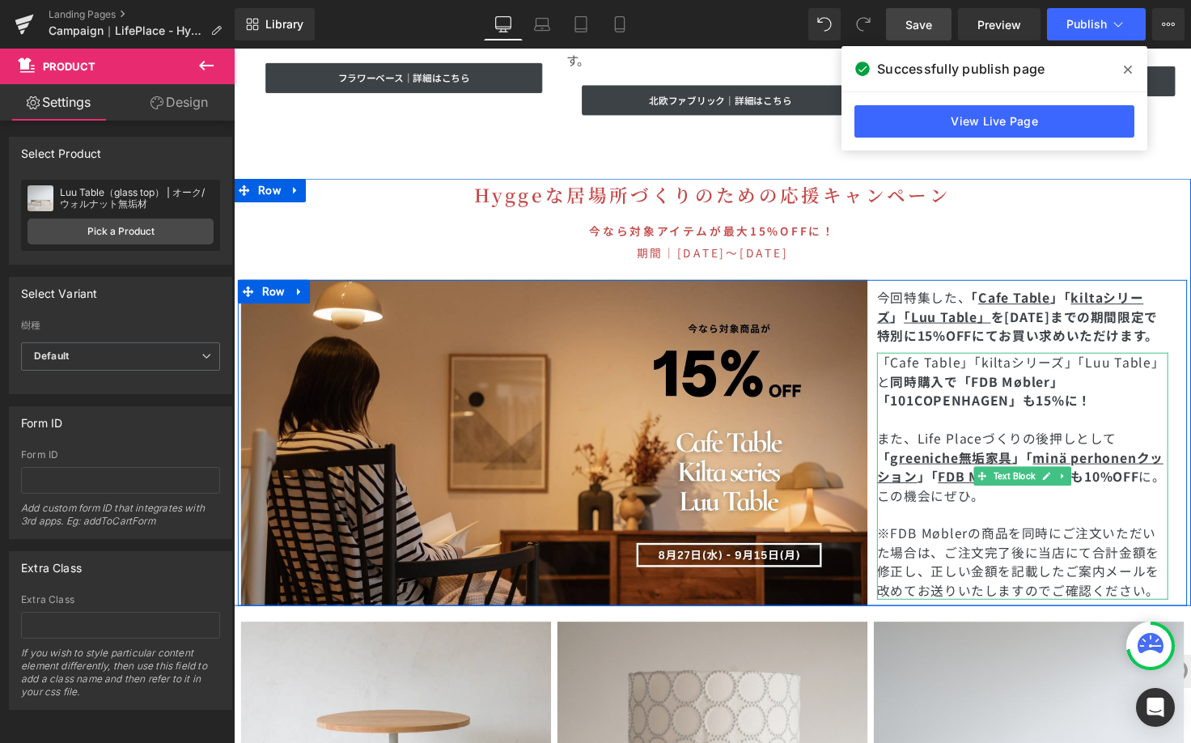
scroll to position [4999, 0]
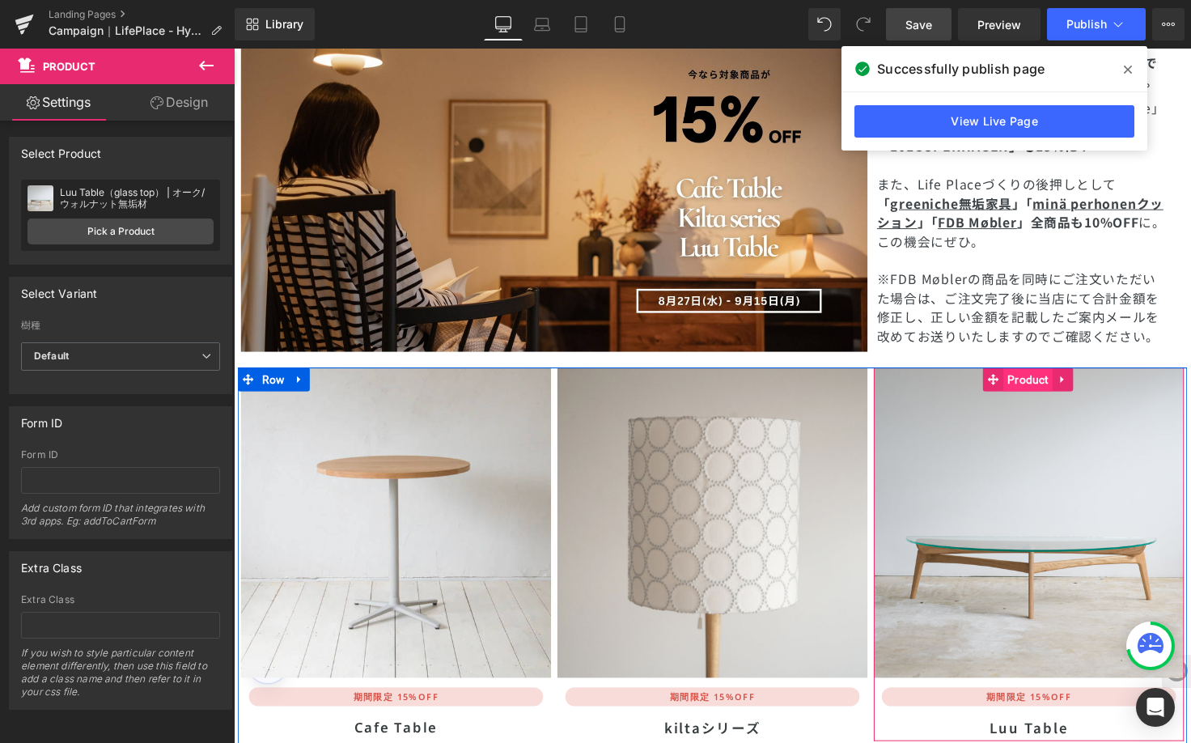
click at [1047, 375] on span "Product" at bounding box center [1046, 387] width 50 height 24
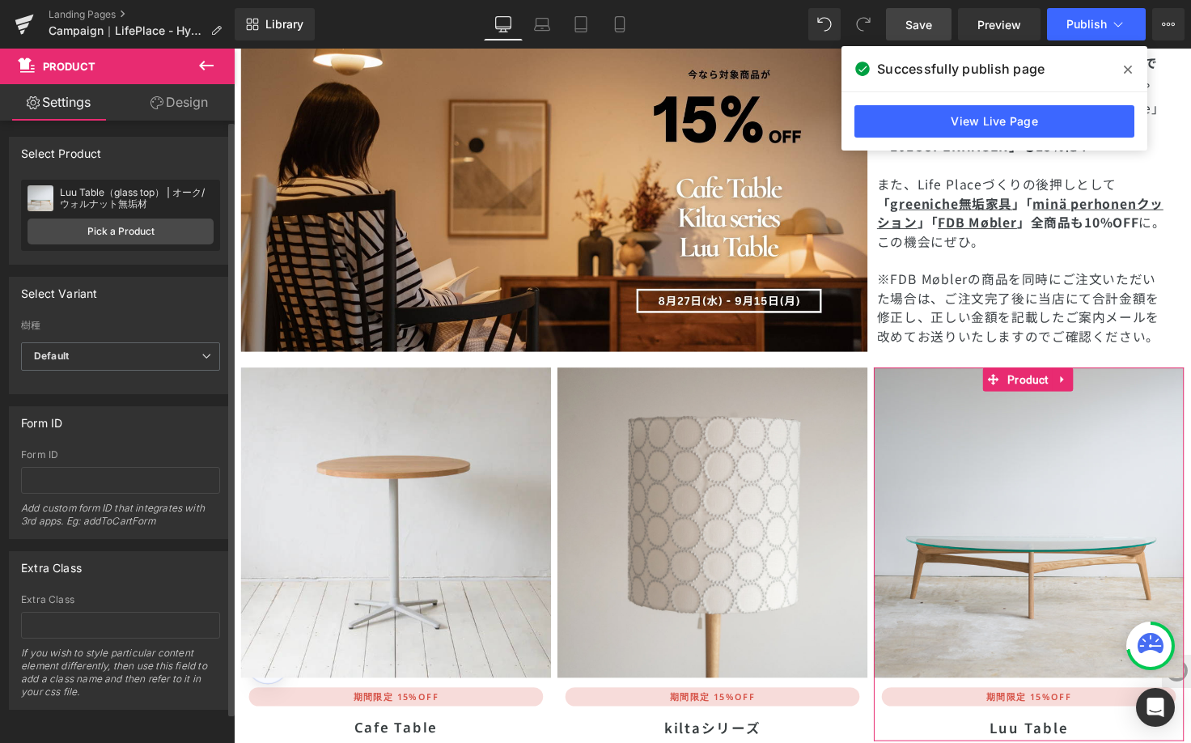
scroll to position [11, 0]
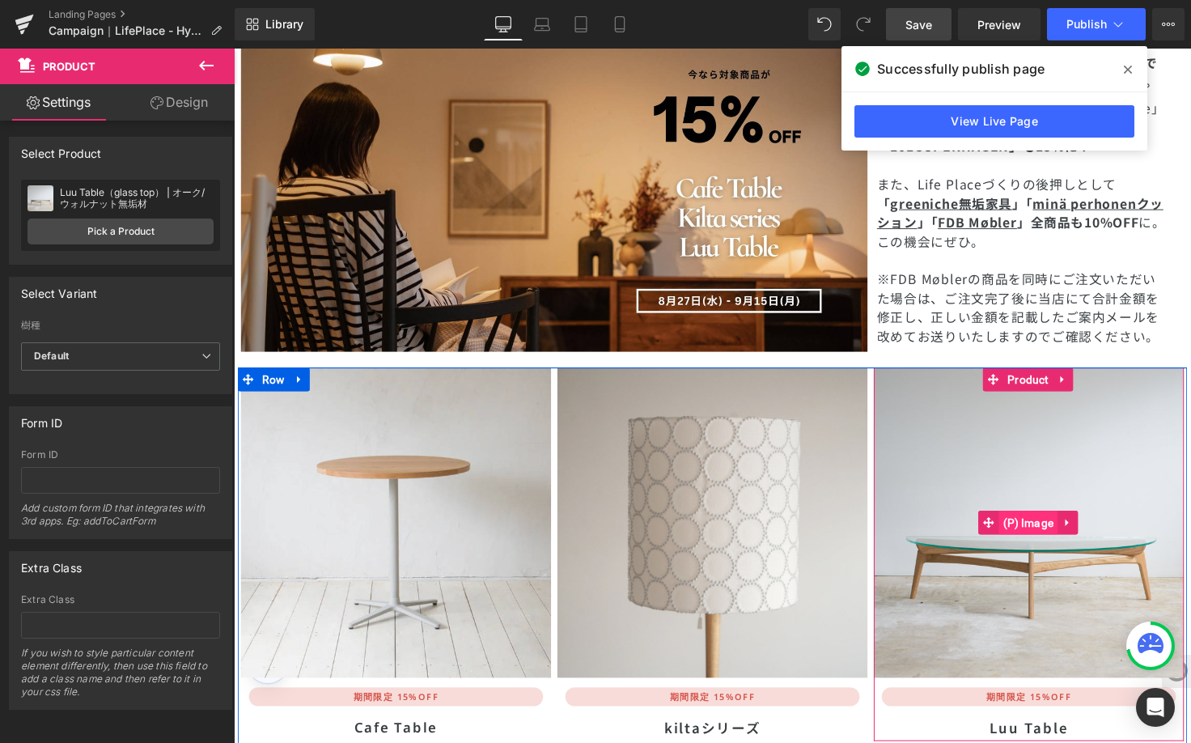
click at [1047, 521] on span "(P) Image" at bounding box center [1046, 533] width 60 height 24
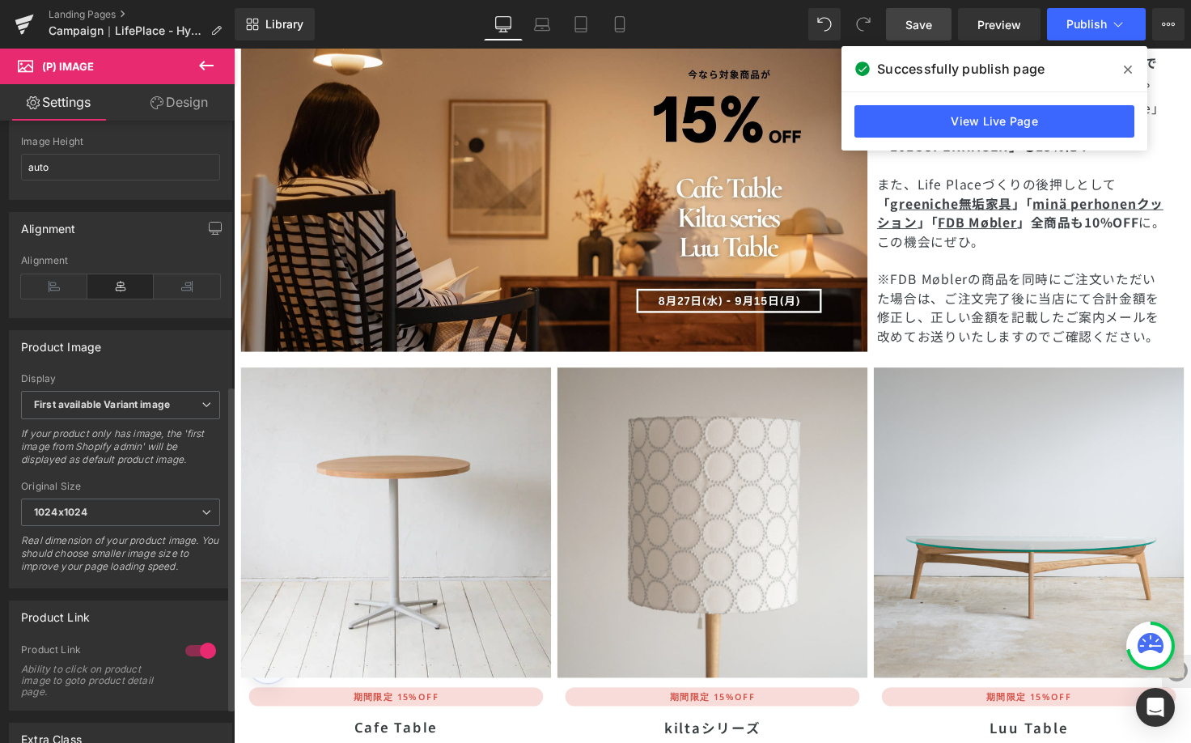
scroll to position [551, 0]
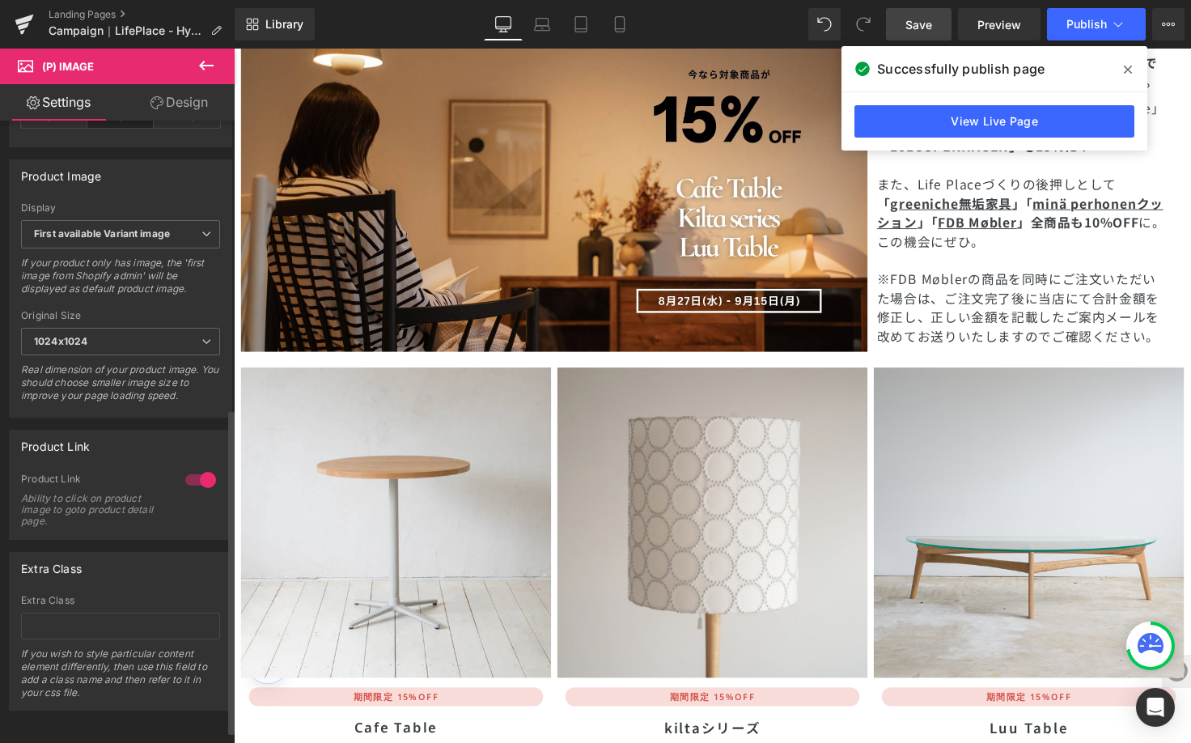
click at [201, 491] on div at bounding box center [200, 480] width 39 height 26
click at [181, 493] on div at bounding box center [200, 480] width 39 height 26
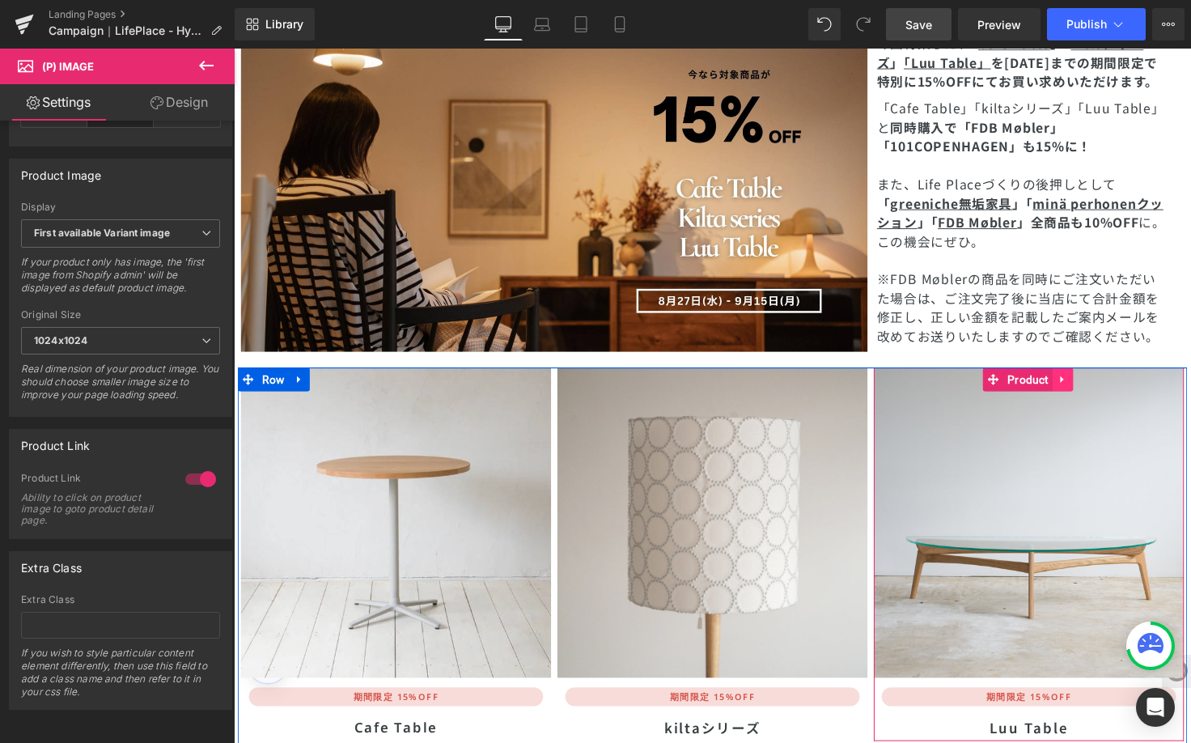
click at [1076, 380] on icon at bounding box center [1081, 386] width 11 height 12
click at [1087, 381] on icon at bounding box center [1092, 386] width 11 height 11
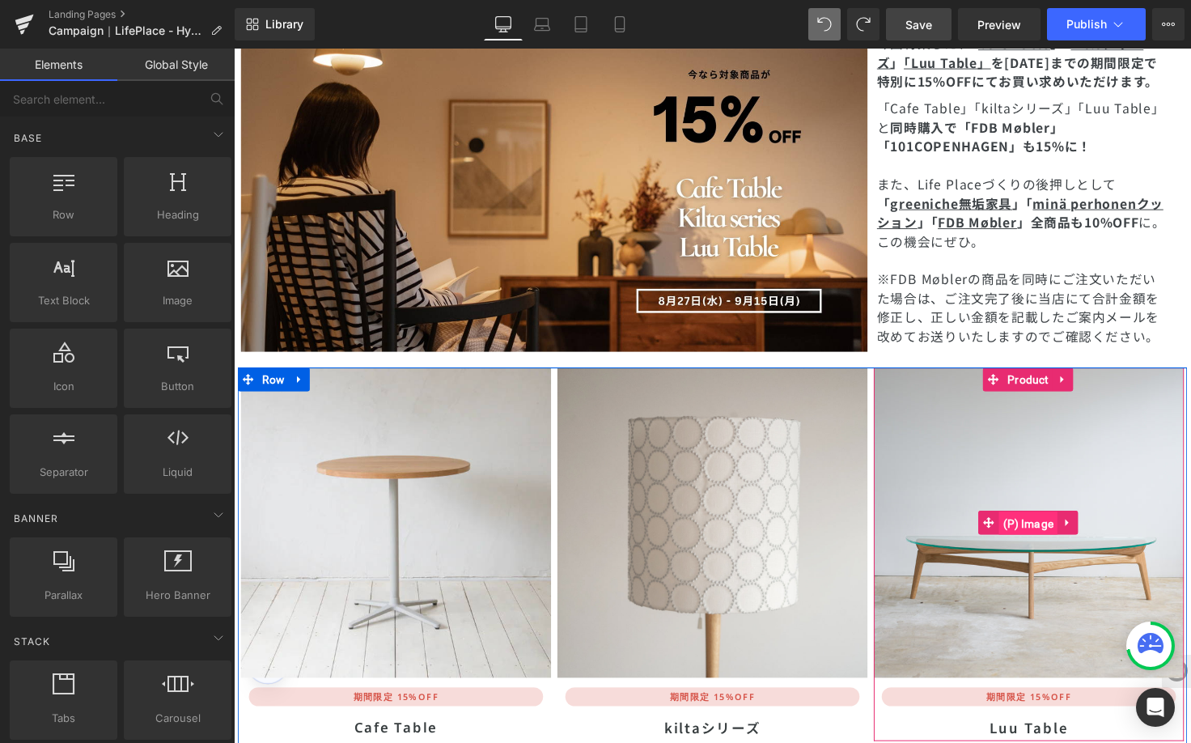
click at [1025, 522] on span "(P) Image" at bounding box center [1046, 534] width 60 height 24
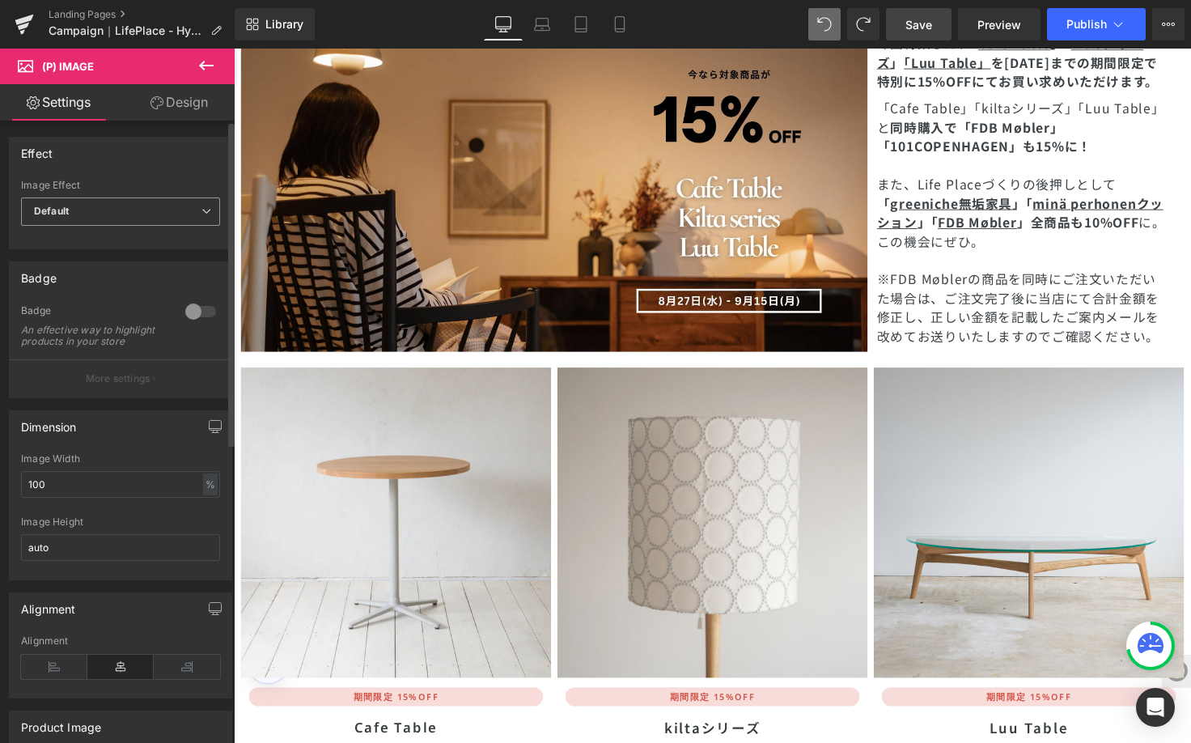
click at [198, 204] on span "Default" at bounding box center [120, 211] width 199 height 28
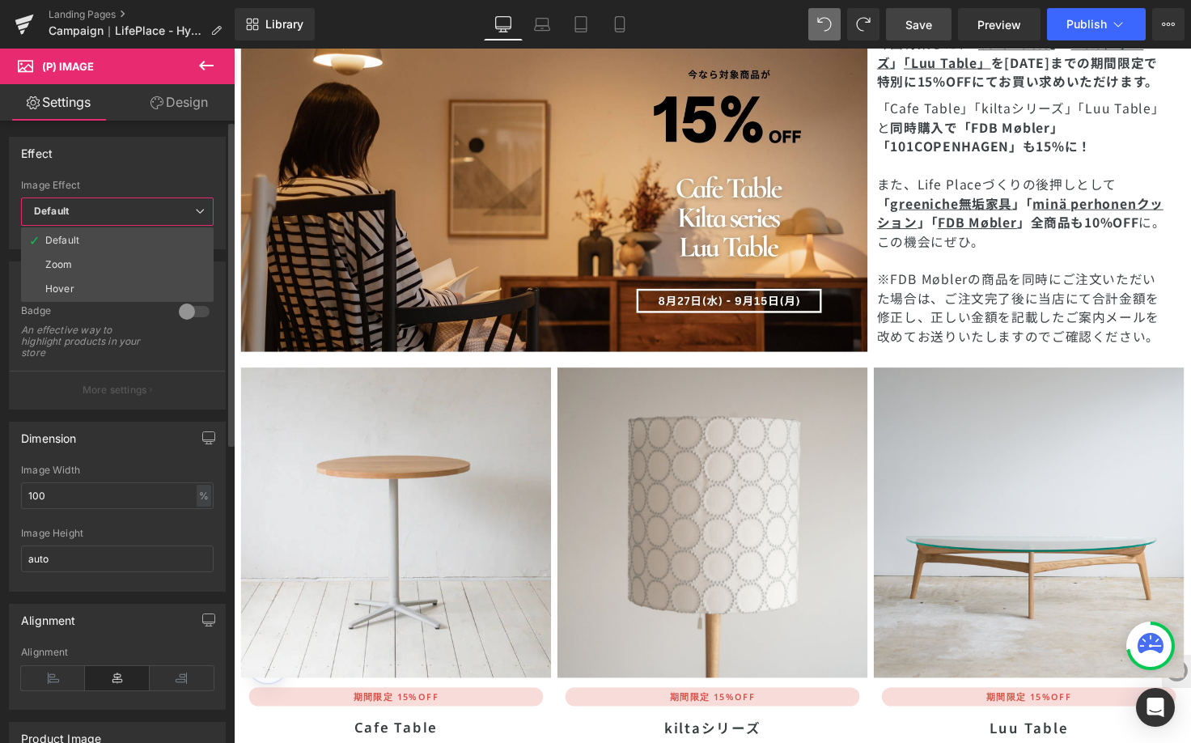
click at [187, 166] on div "Effect" at bounding box center [117, 153] width 215 height 31
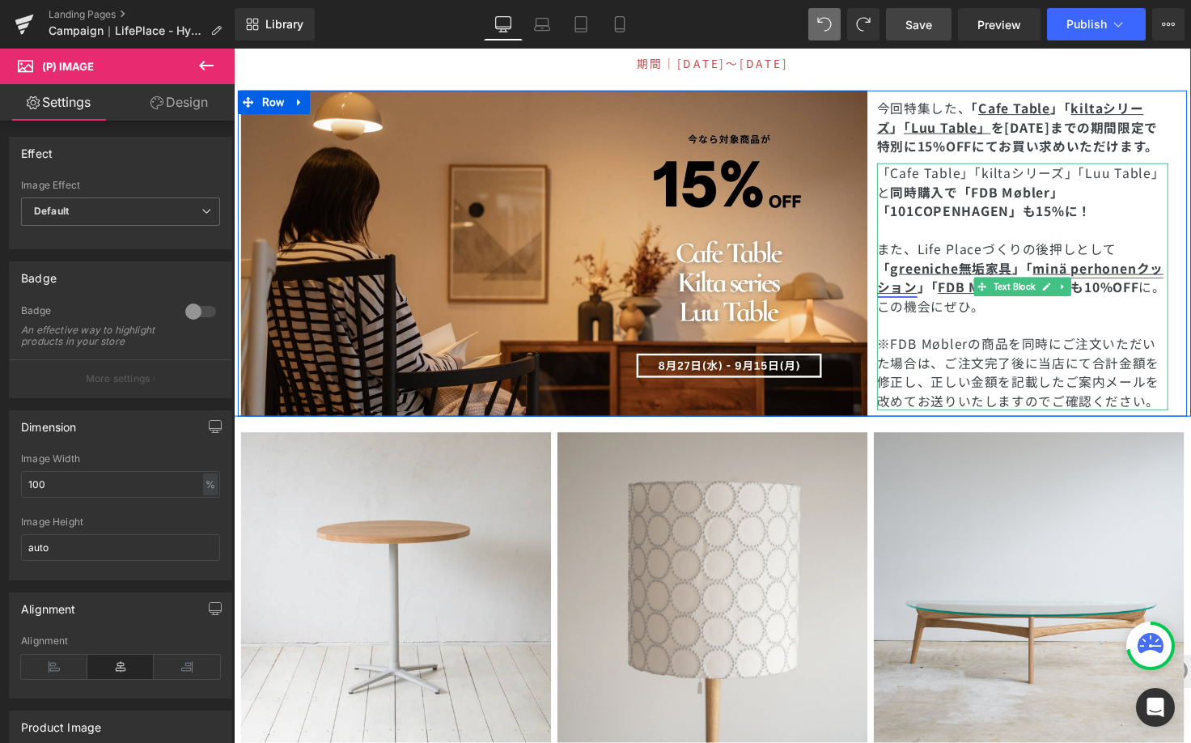
scroll to position [4900, 0]
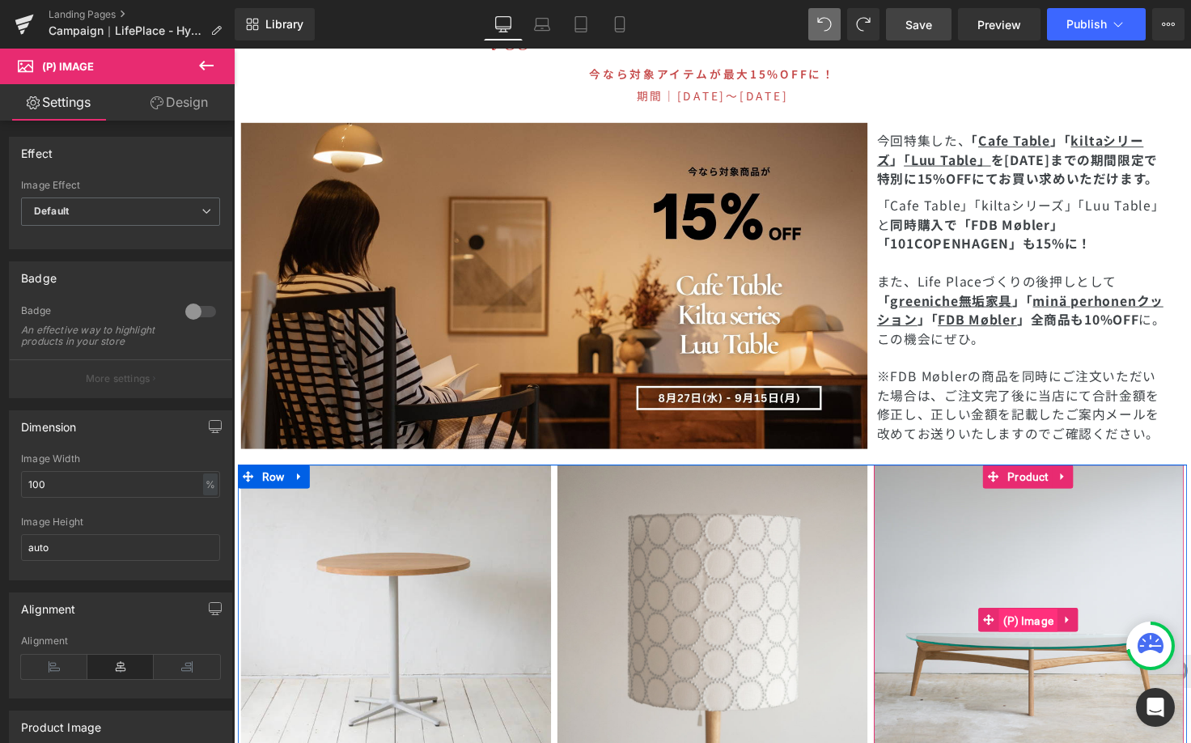
click at [1050, 621] on span "(P) Image" at bounding box center [1046, 633] width 60 height 24
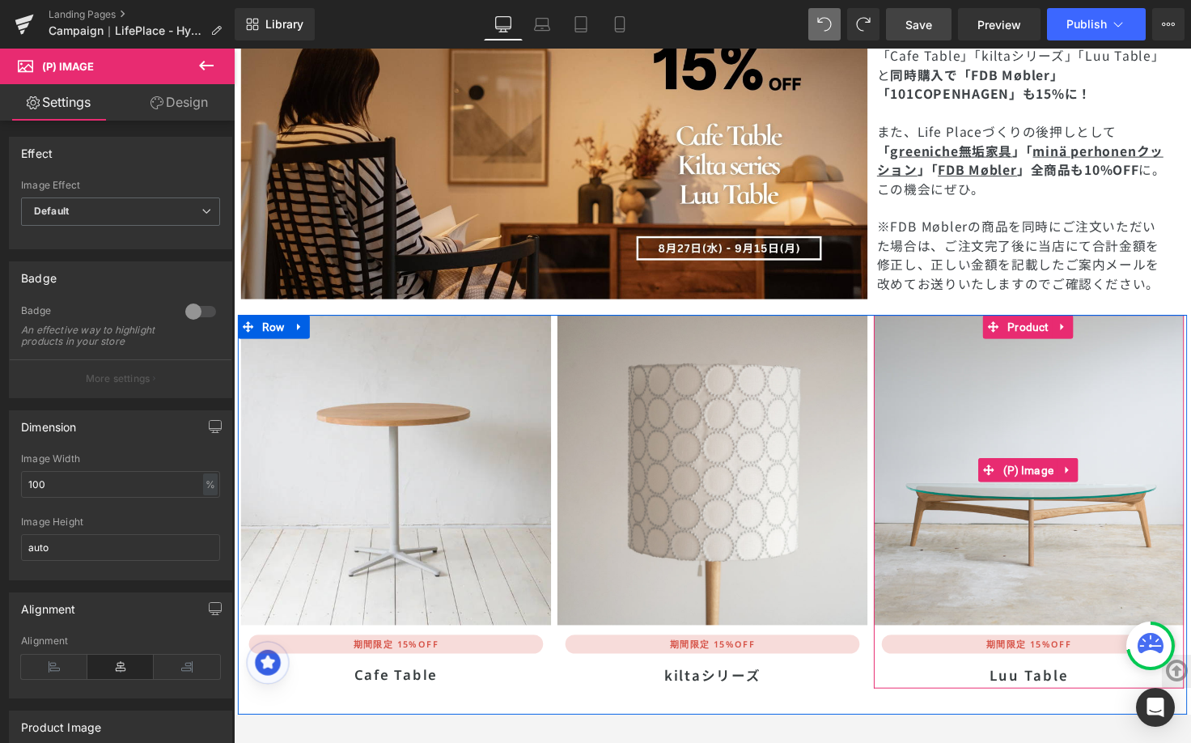
scroll to position [5072, 0]
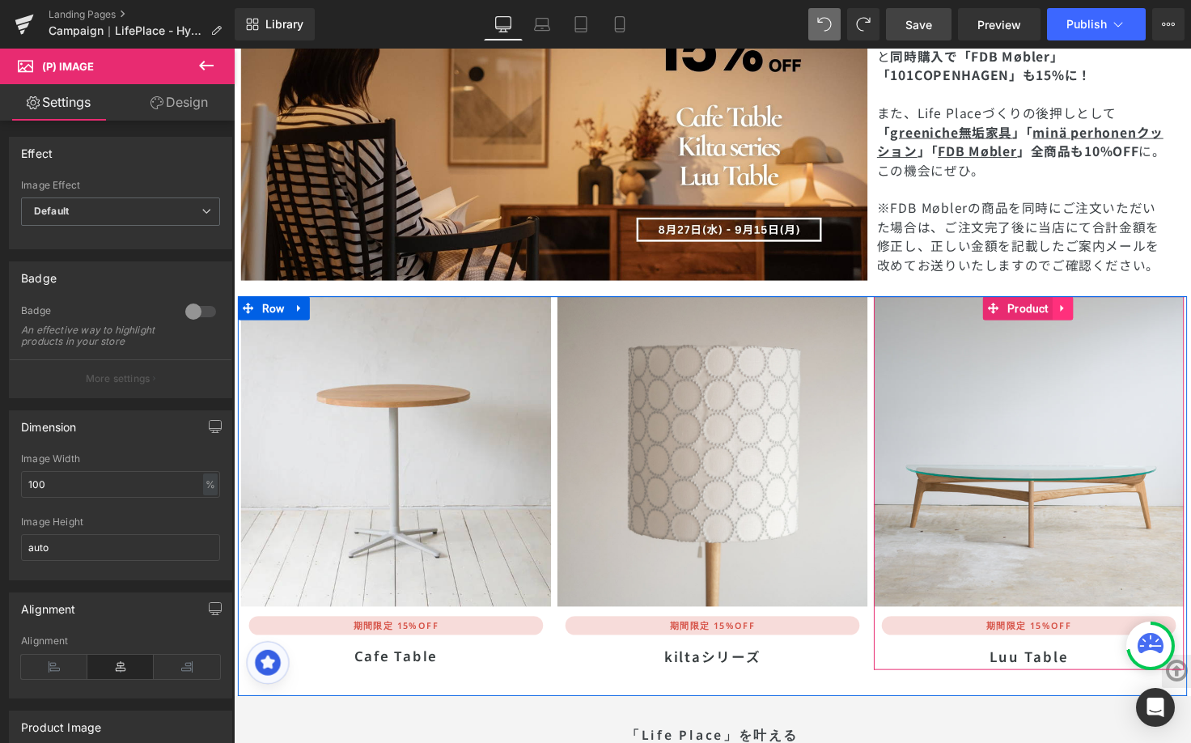
click at [1079, 310] on icon at bounding box center [1080, 313] width 3 height 7
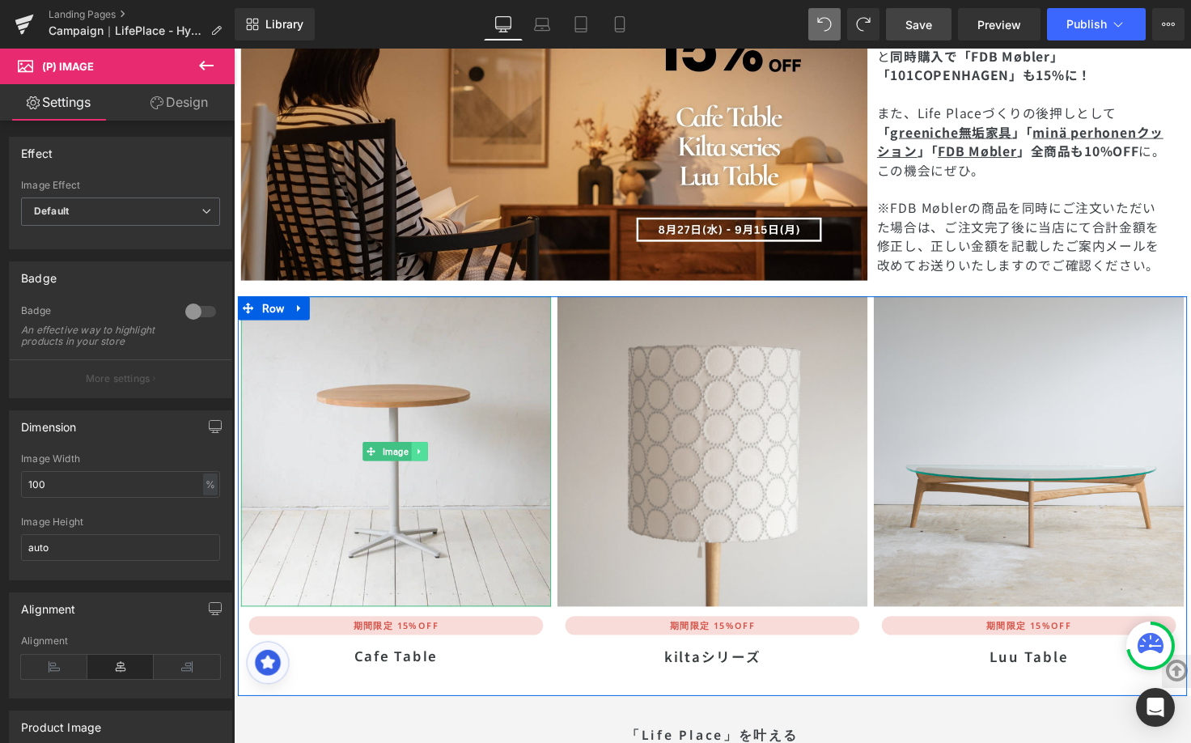
click at [416, 451] on link at bounding box center [423, 460] width 17 height 19
click at [414, 451] on link at bounding box center [415, 460] width 17 height 19
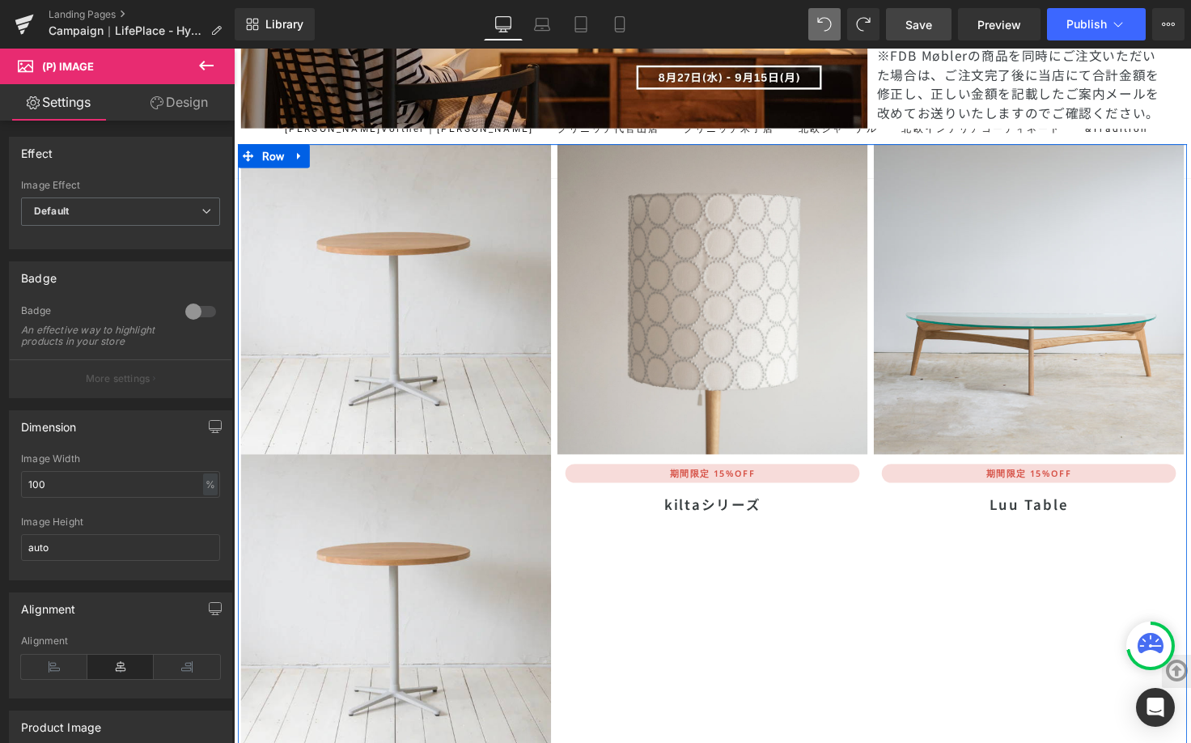
scroll to position [5206, 0]
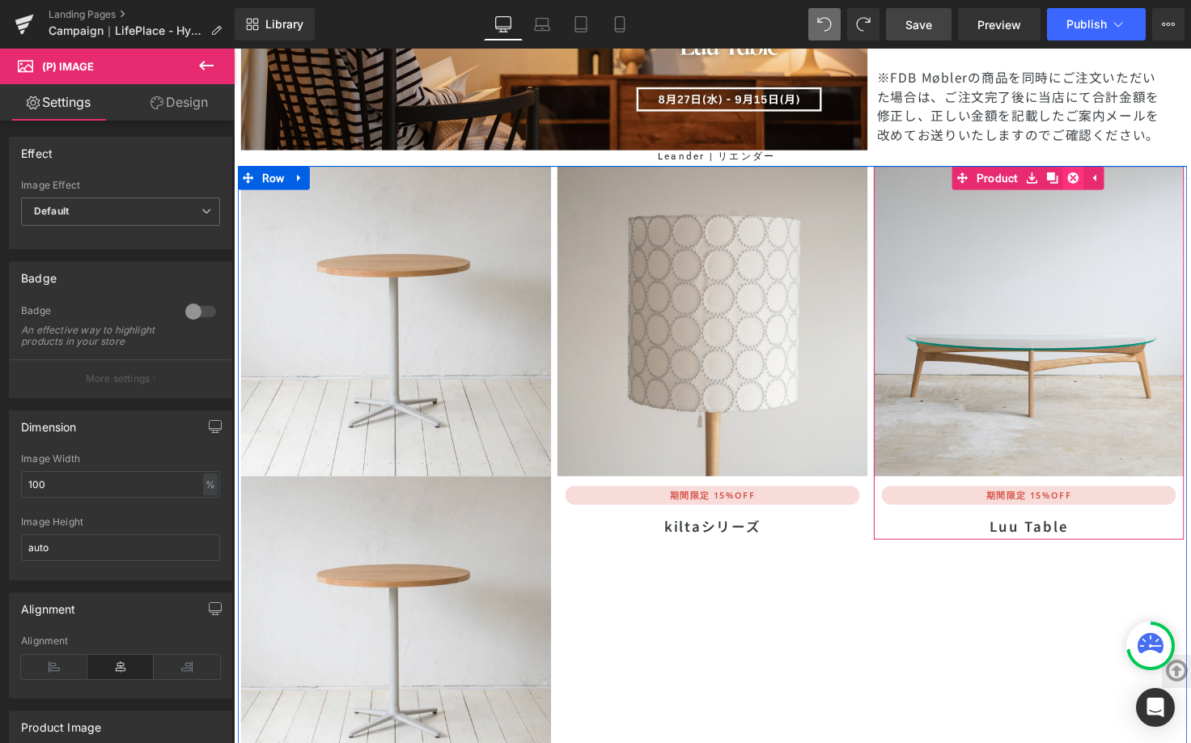
click at [1089, 175] on icon at bounding box center [1092, 180] width 11 height 11
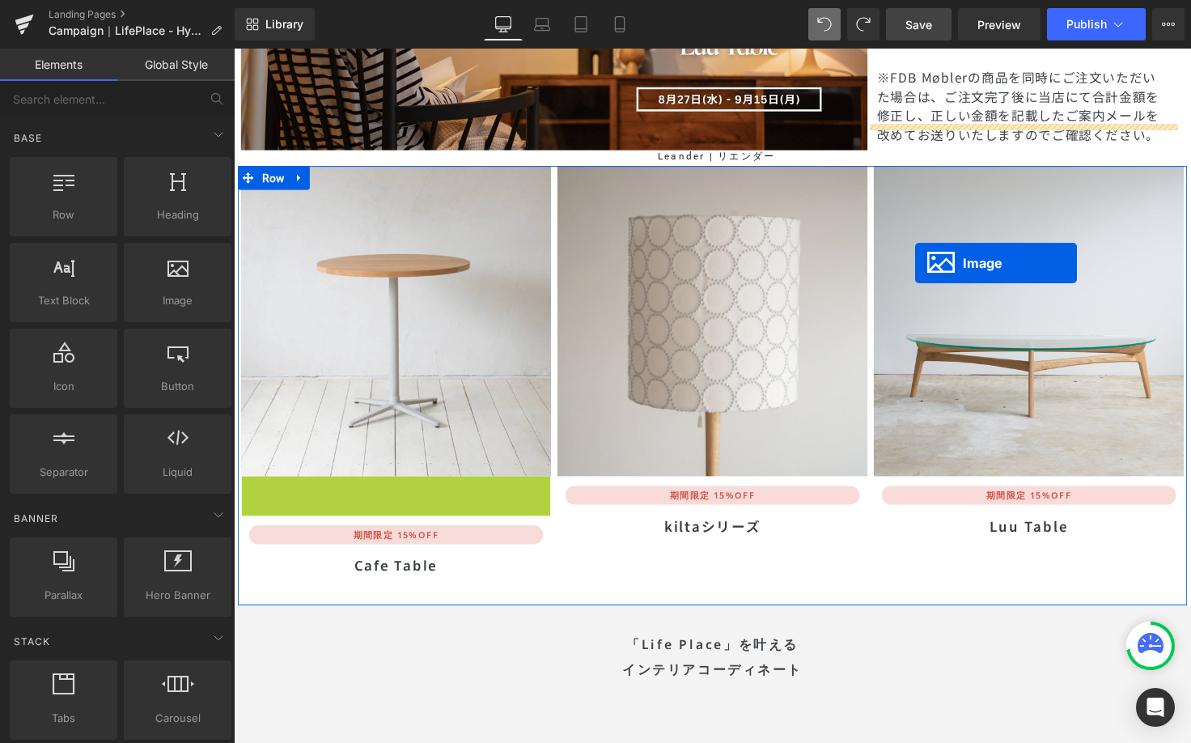
drag, startPoint x: 371, startPoint y: 602, endPoint x: 931, endPoint y: 269, distance: 651.7
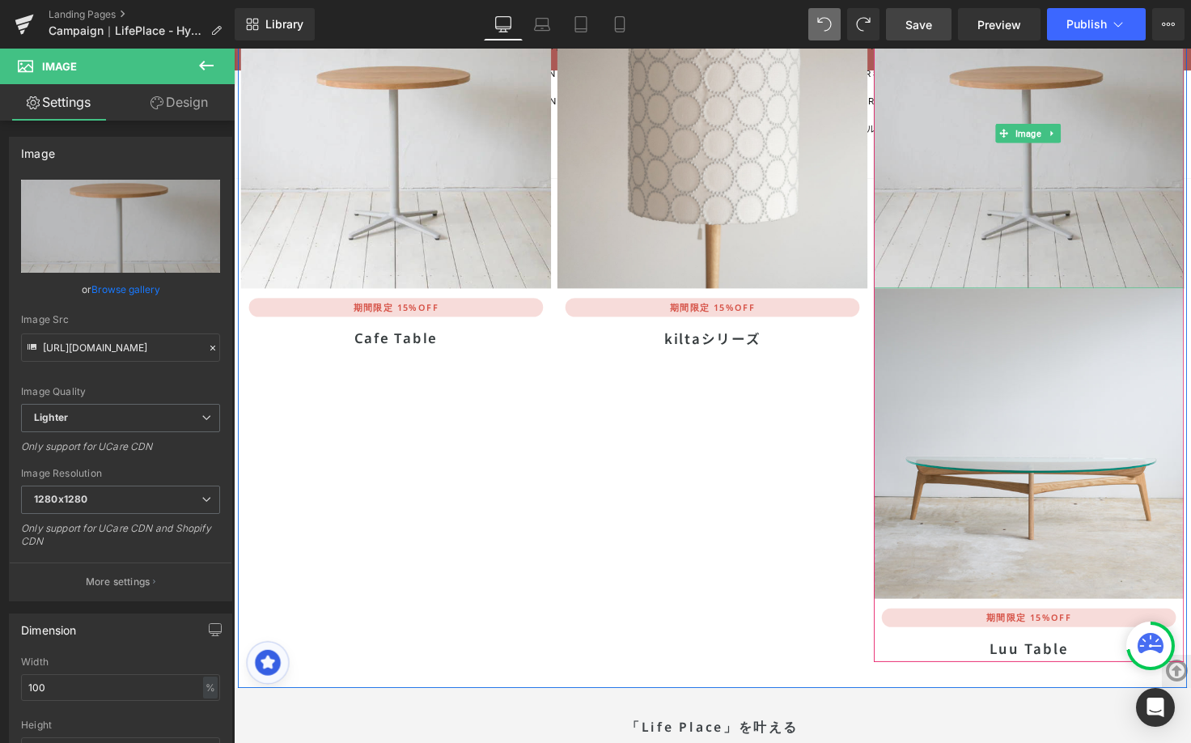
scroll to position [5400, 0]
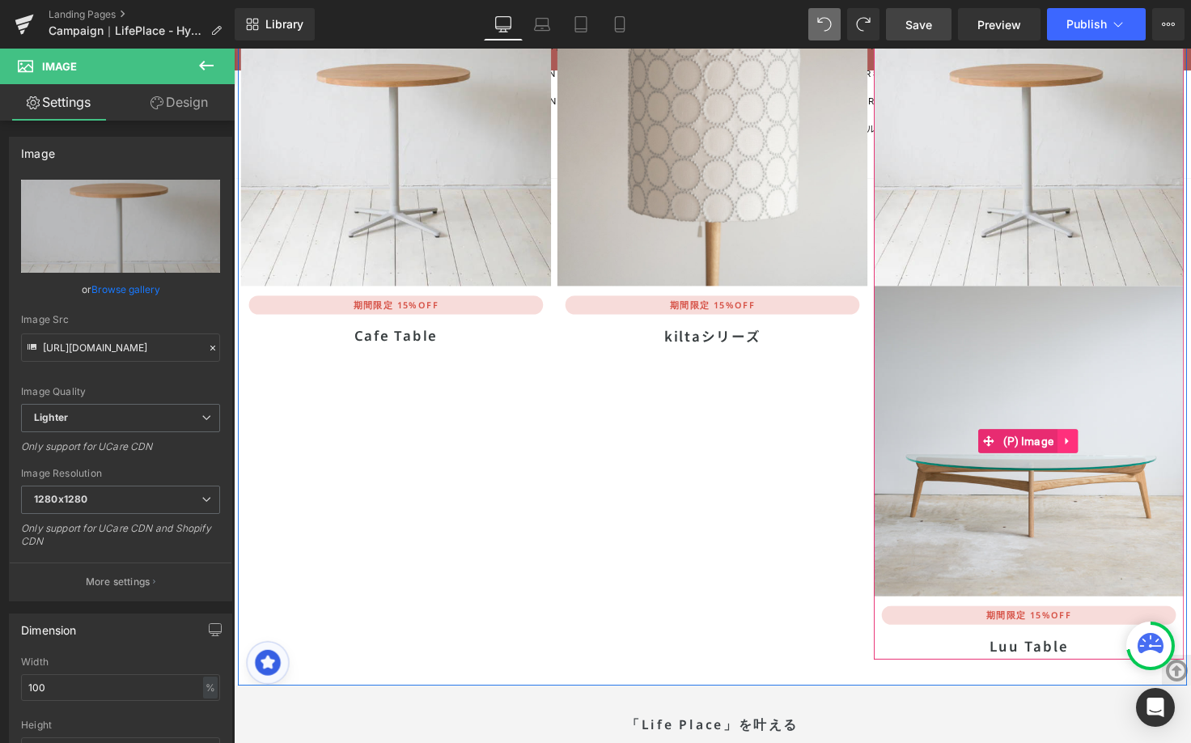
click at [1084, 446] on icon at bounding box center [1085, 449] width 3 height 7
click at [1092, 444] on icon at bounding box center [1097, 449] width 11 height 11
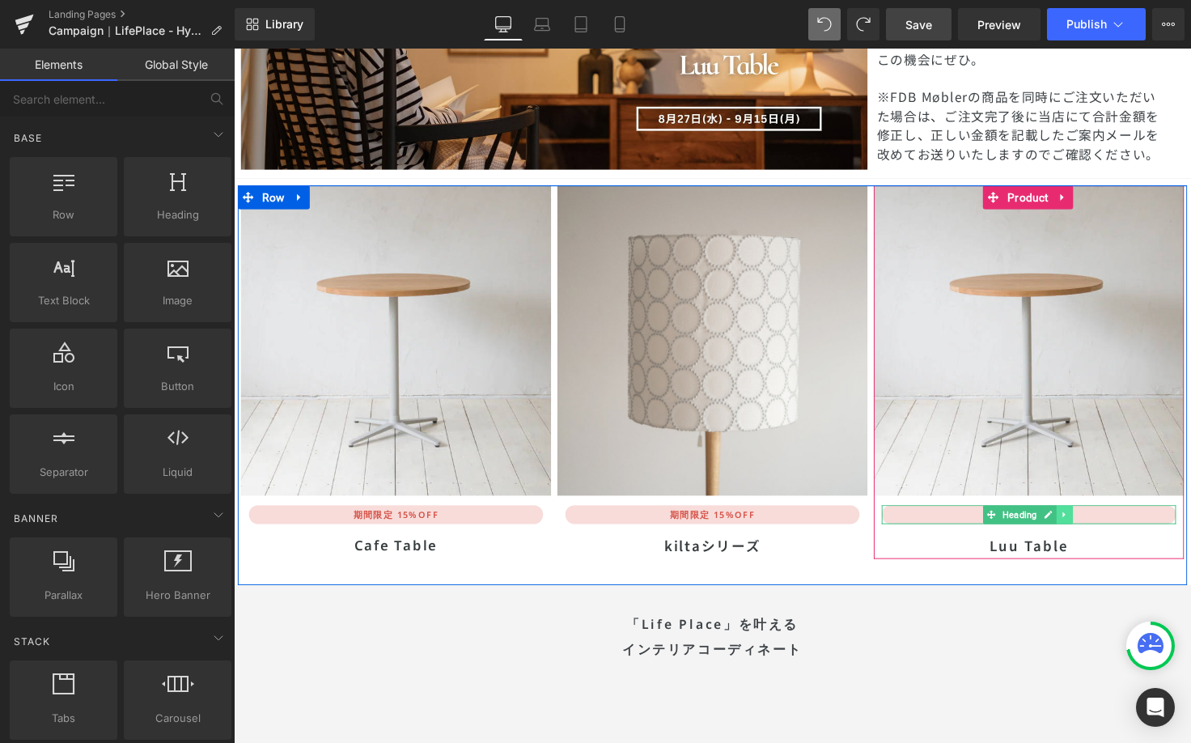
scroll to position [5004, 0]
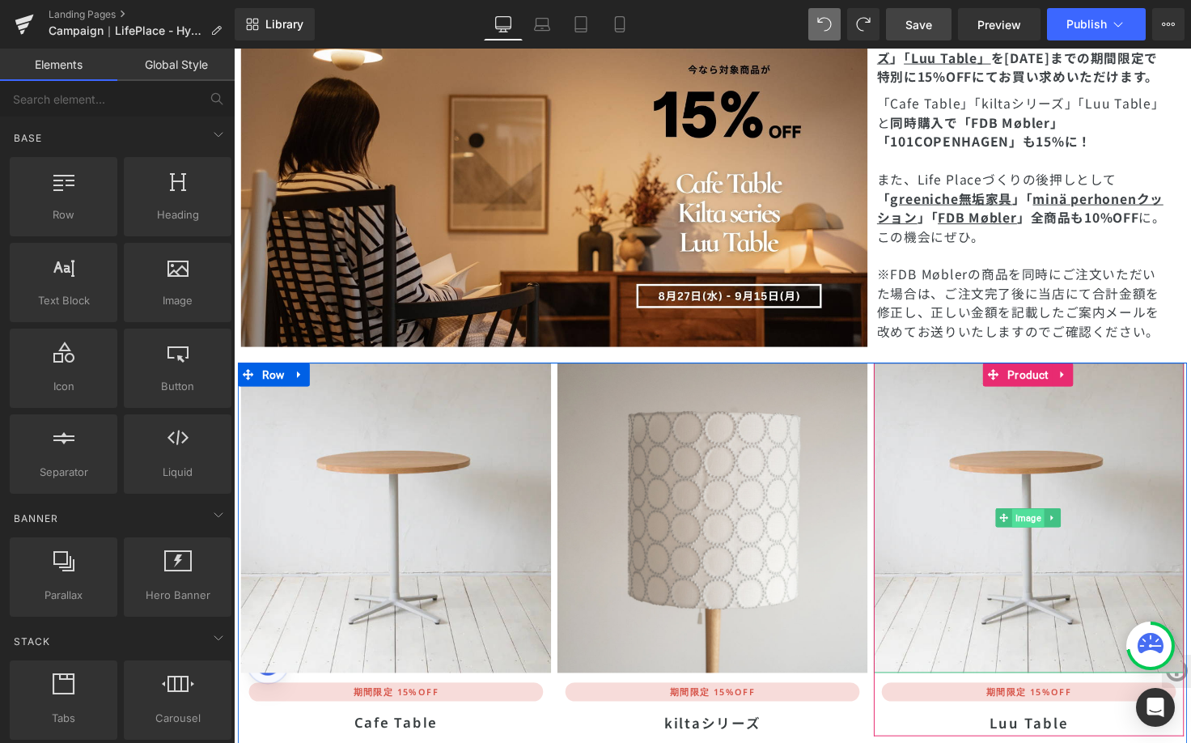
click at [1046, 519] on span "Image" at bounding box center [1046, 528] width 32 height 19
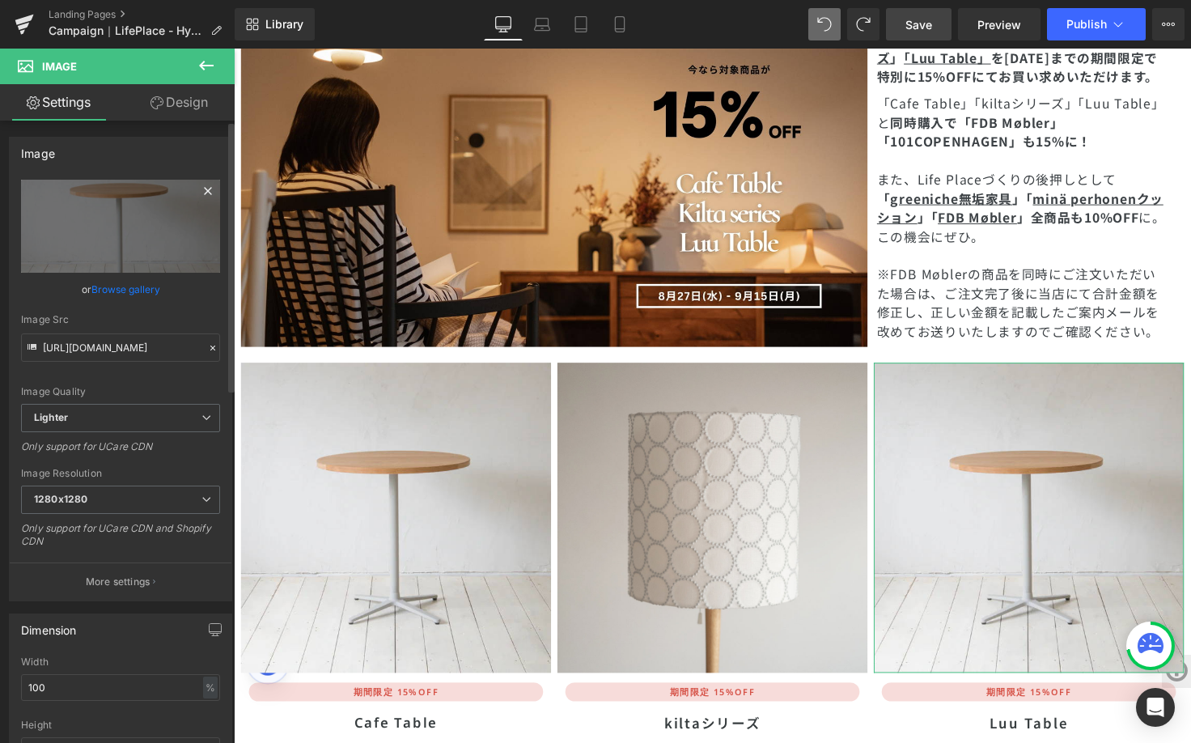
click at [198, 195] on icon at bounding box center [207, 190] width 19 height 19
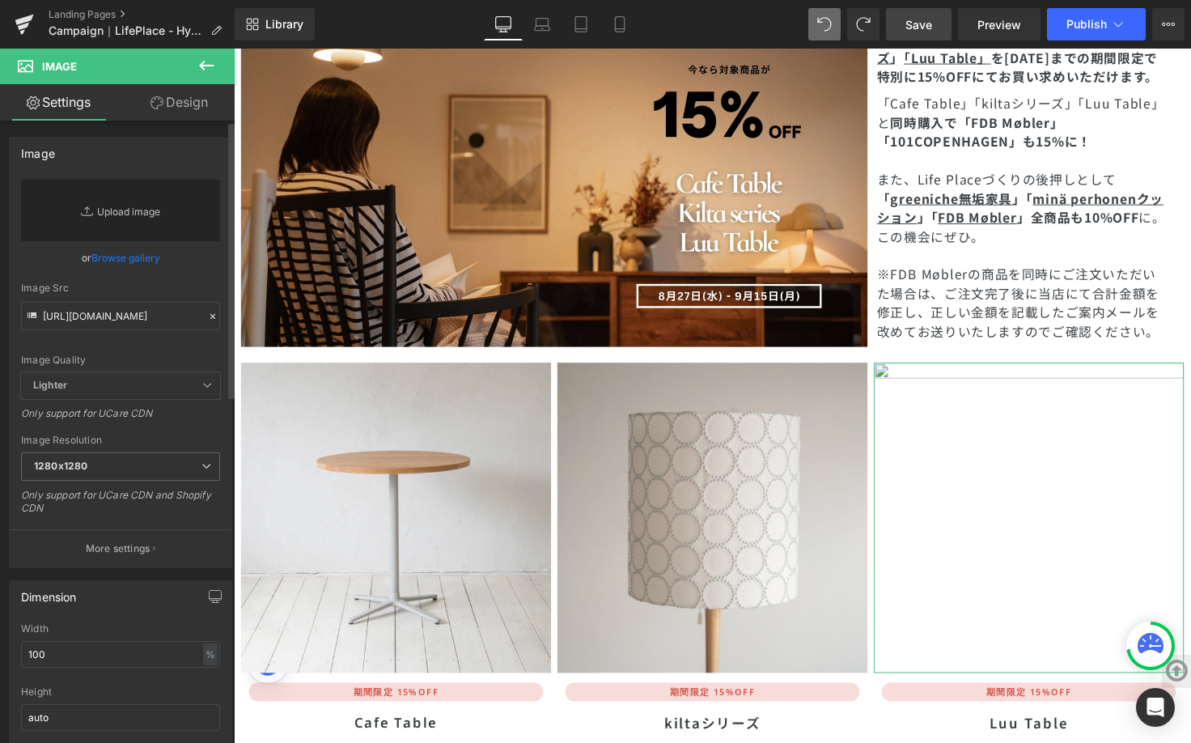
click at [172, 223] on link "Replace Image" at bounding box center [120, 211] width 199 height 62
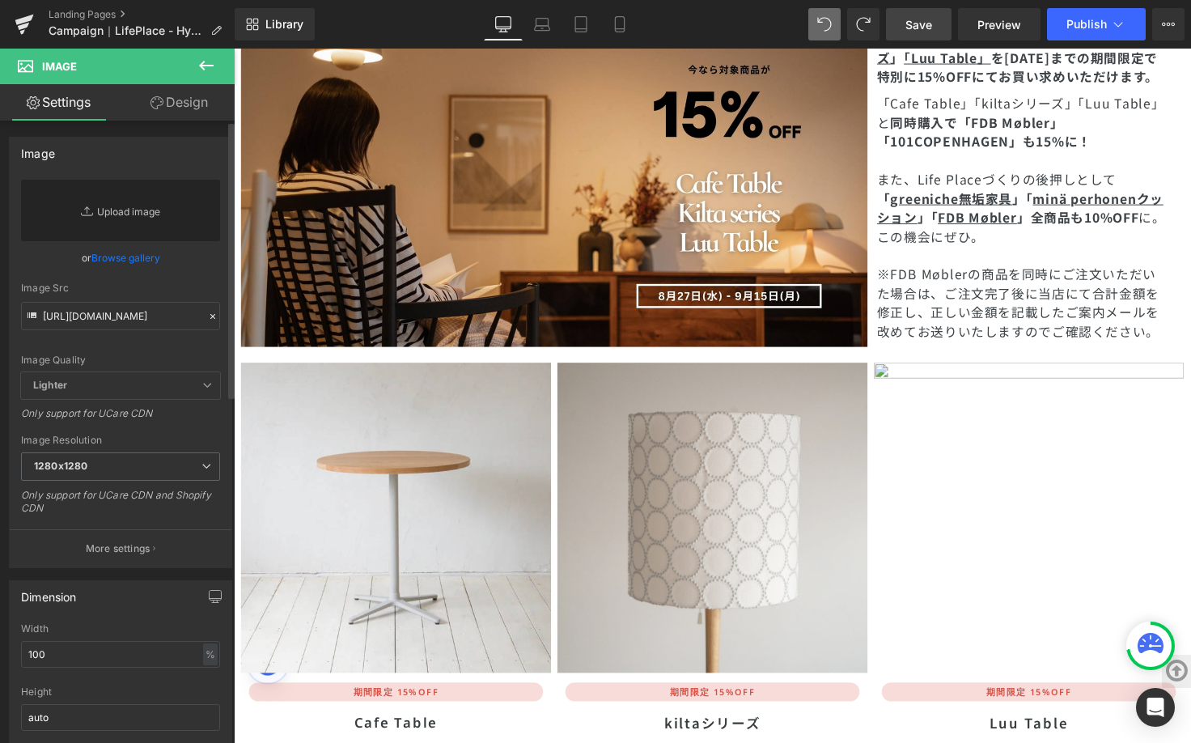
type input "C:\fakepath\luuglass_front_1024x1024.webp"
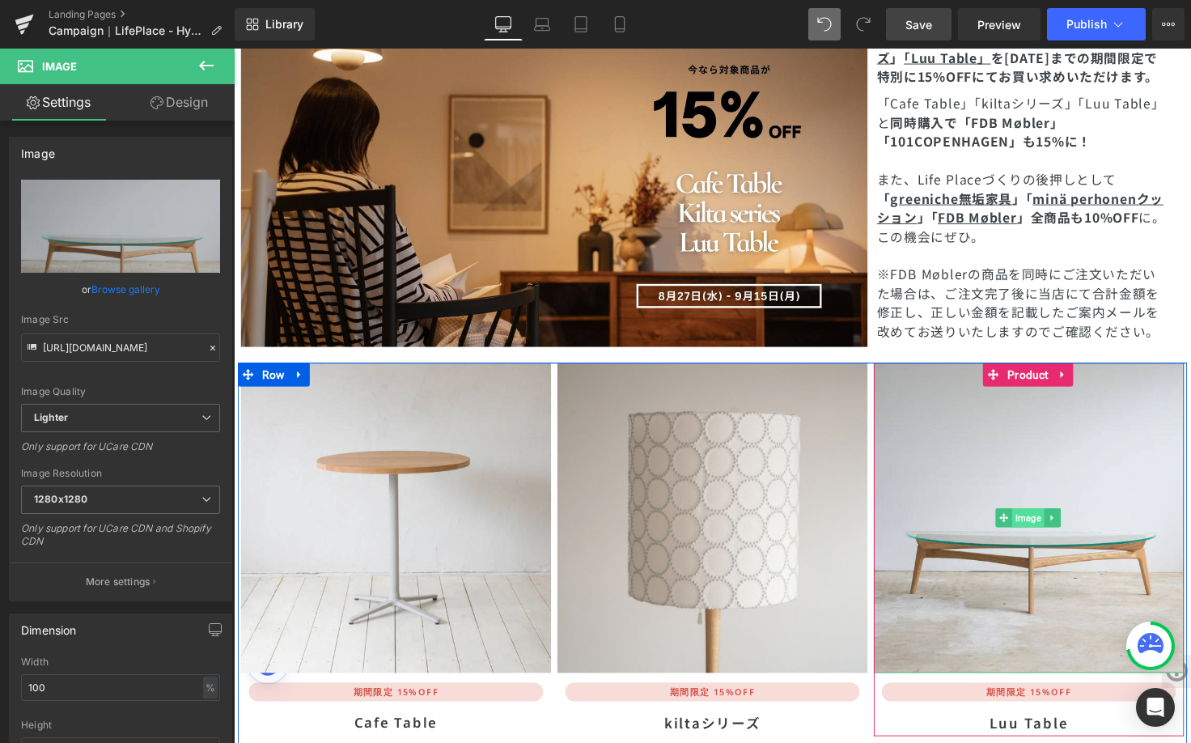
click at [1041, 519] on span "Image" at bounding box center [1046, 528] width 32 height 19
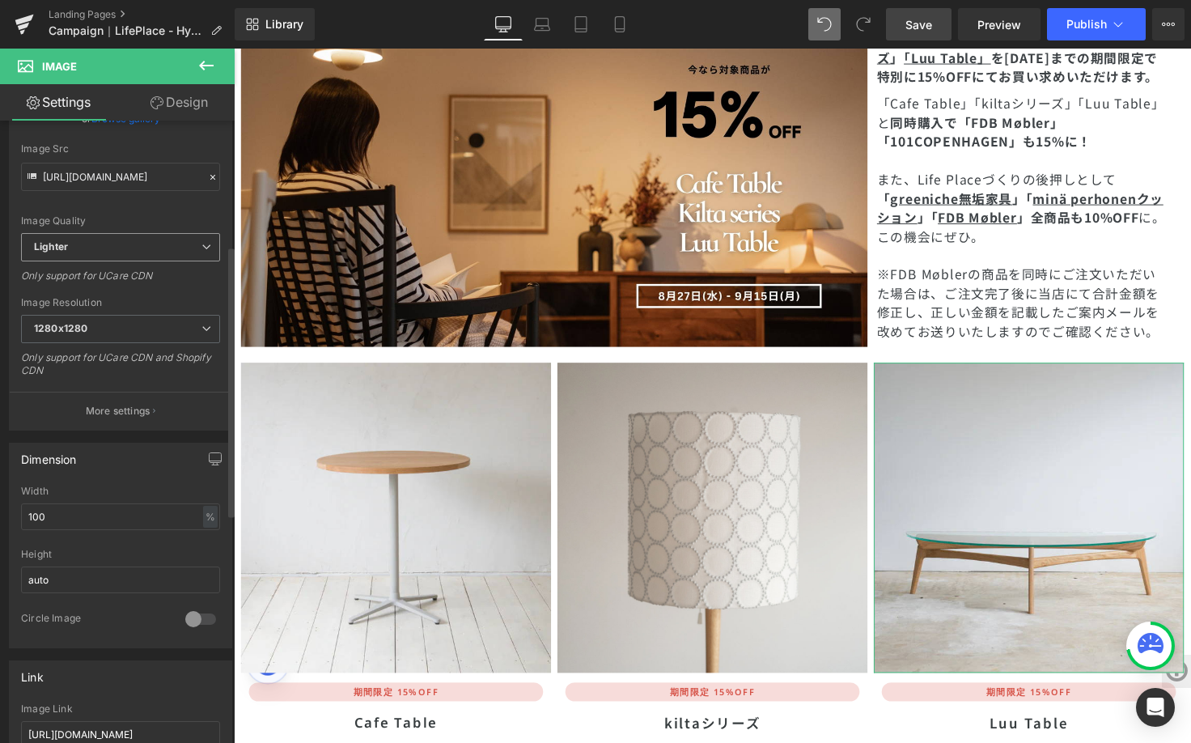
scroll to position [286, 0]
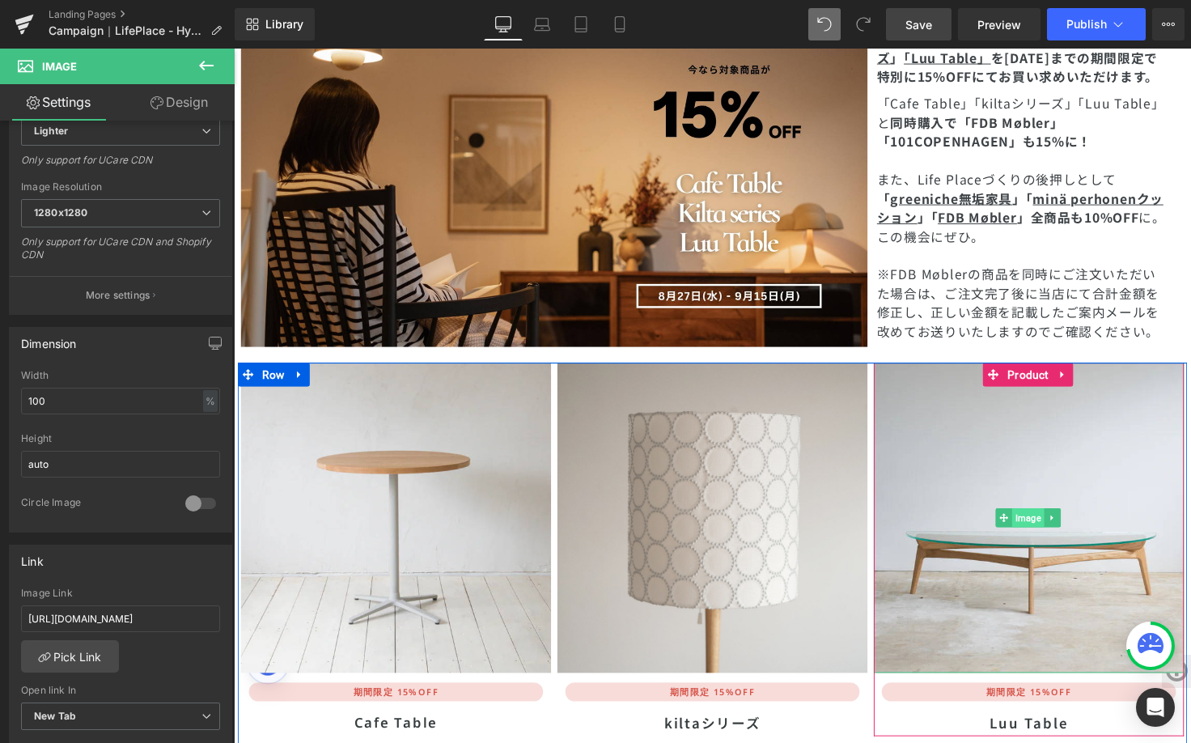
click at [1037, 519] on span "Image" at bounding box center [1046, 528] width 32 height 19
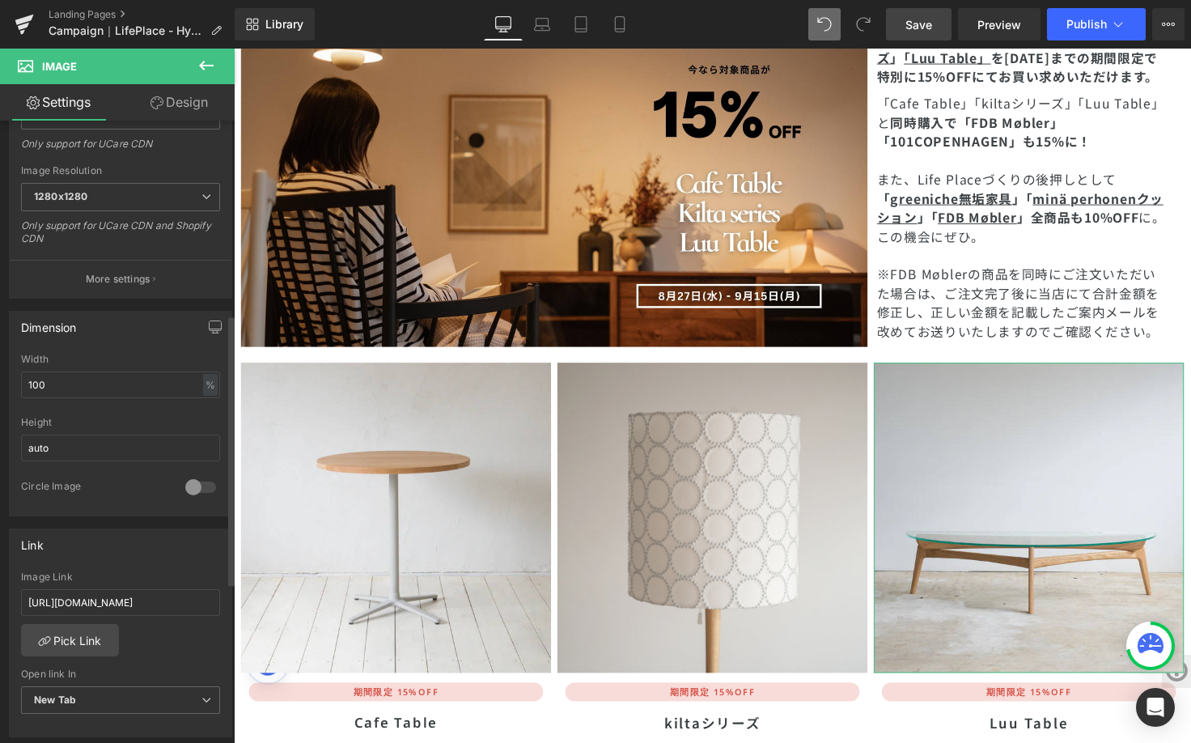
scroll to position [450, 0]
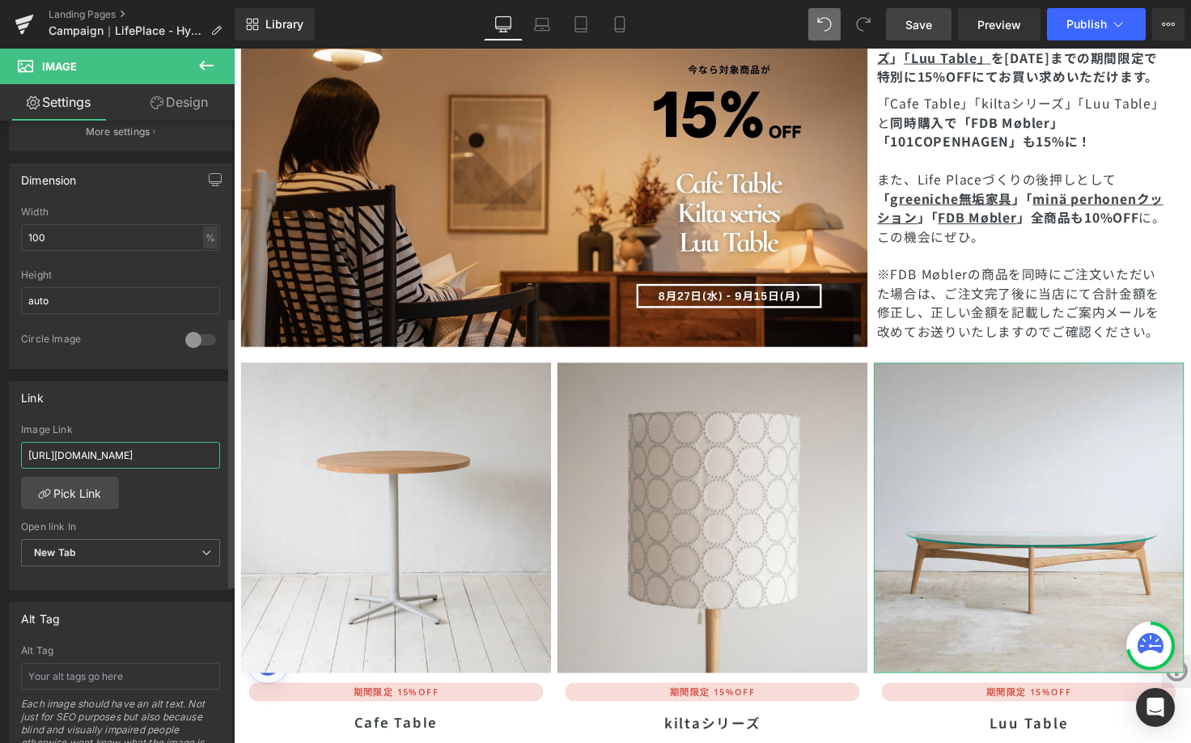
click at [134, 455] on input "https://greeniche.jp/collections/greeniche-cafetable" at bounding box center [120, 455] width 199 height 27
paste input "a/search/greeniche-table?filter_greeniche=Luu"
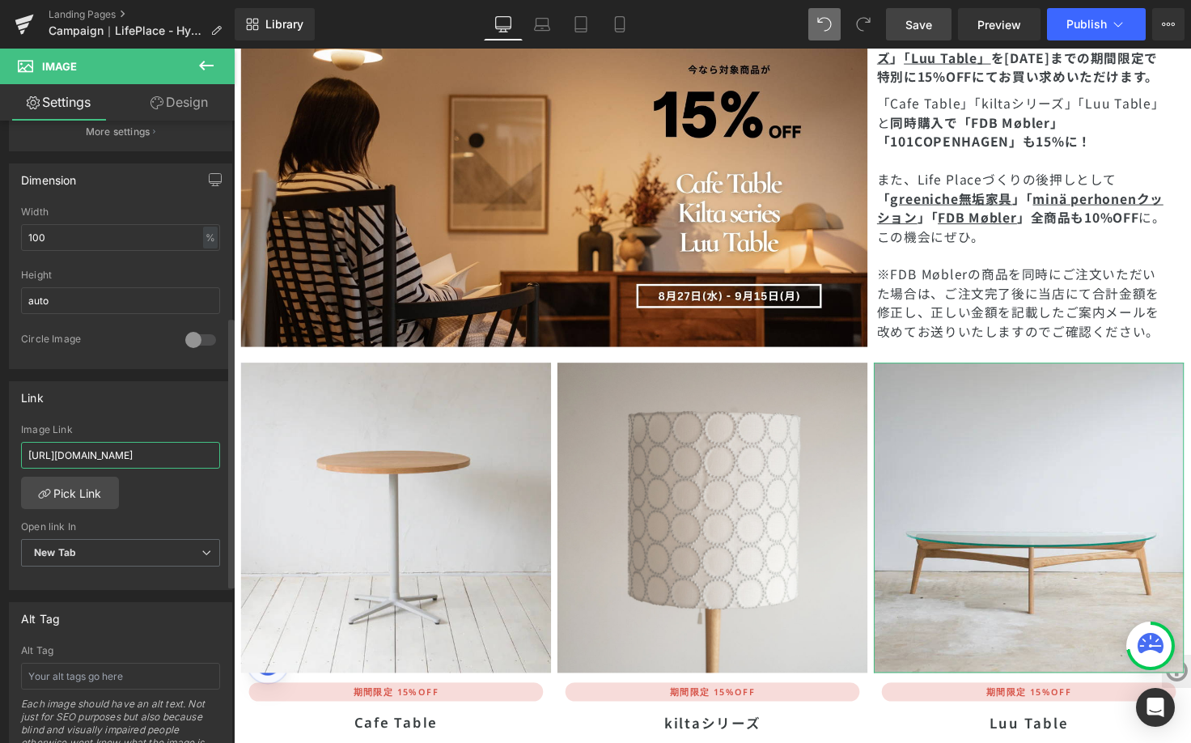
type input "https://greeniche.jp/a/search/greeniche-table?filter_greeniche=Luu"
click at [144, 417] on div "Link https://greeniche.jp/collections/greeniche-cafetable Image Link https://gr…" at bounding box center [120, 486] width 223 height 210
click at [924, 16] on span "Save" at bounding box center [919, 24] width 27 height 17
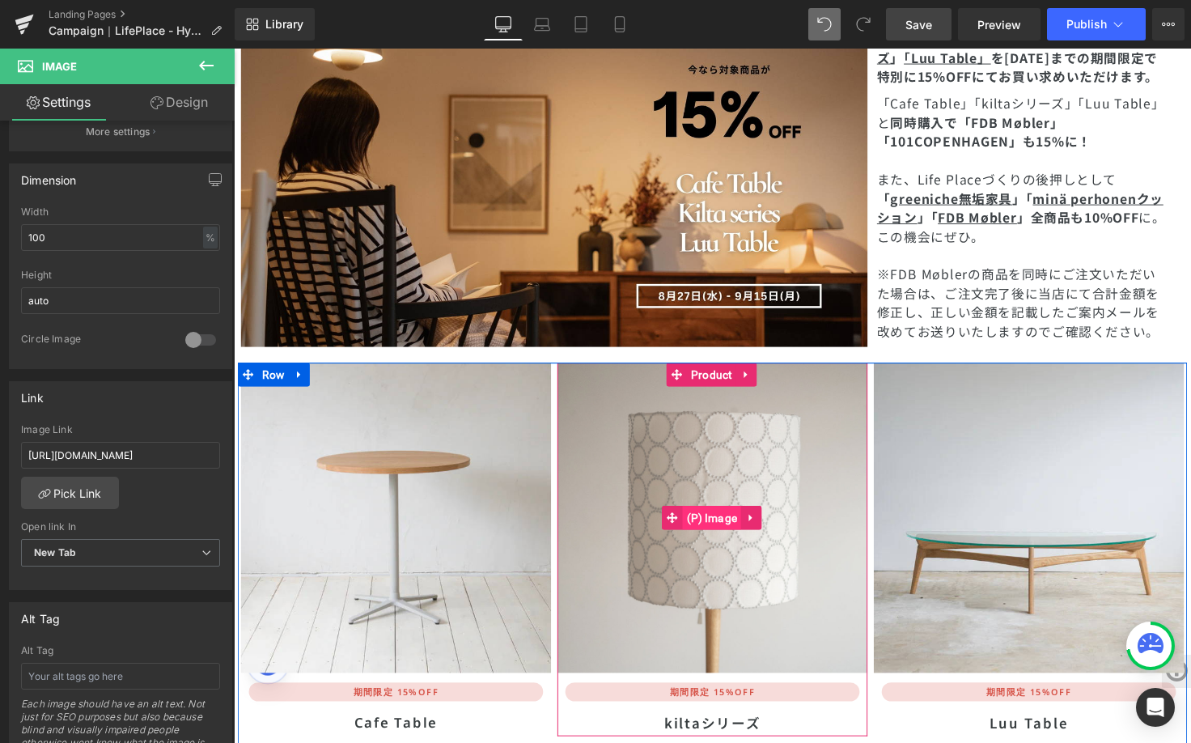
click at [730, 516] on span "(P) Image" at bounding box center [723, 528] width 60 height 24
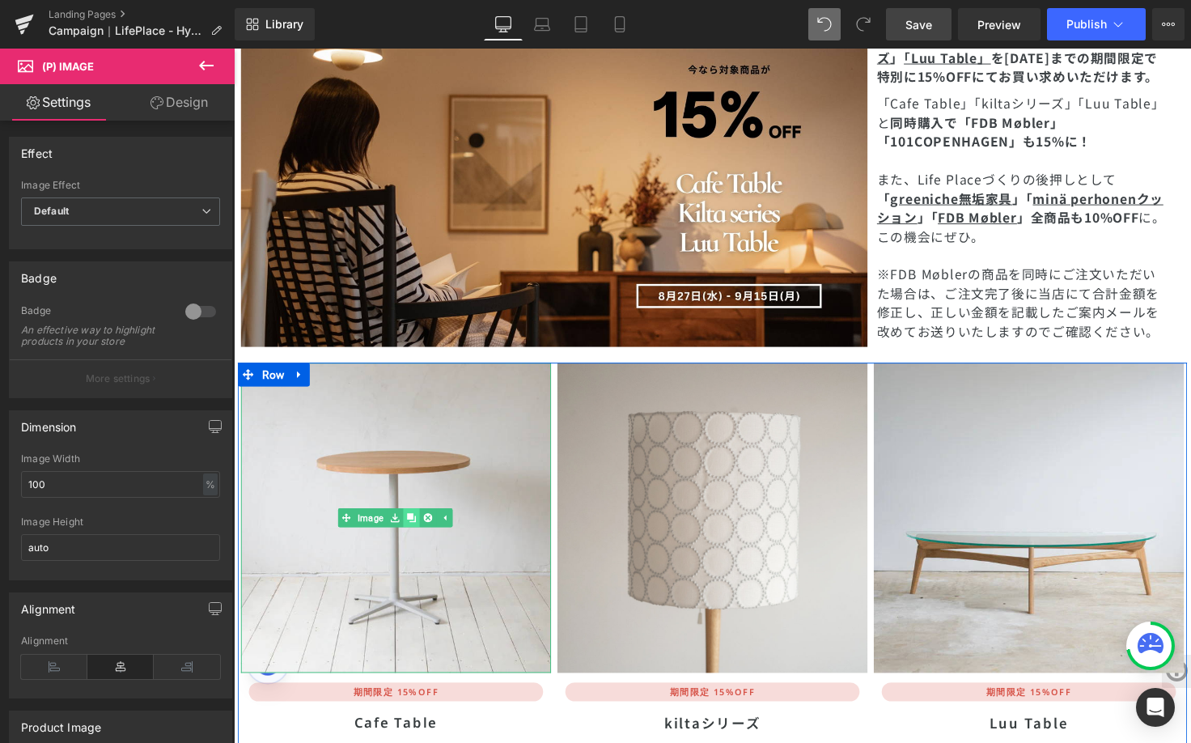
click at [414, 524] on icon at bounding box center [415, 529] width 9 height 10
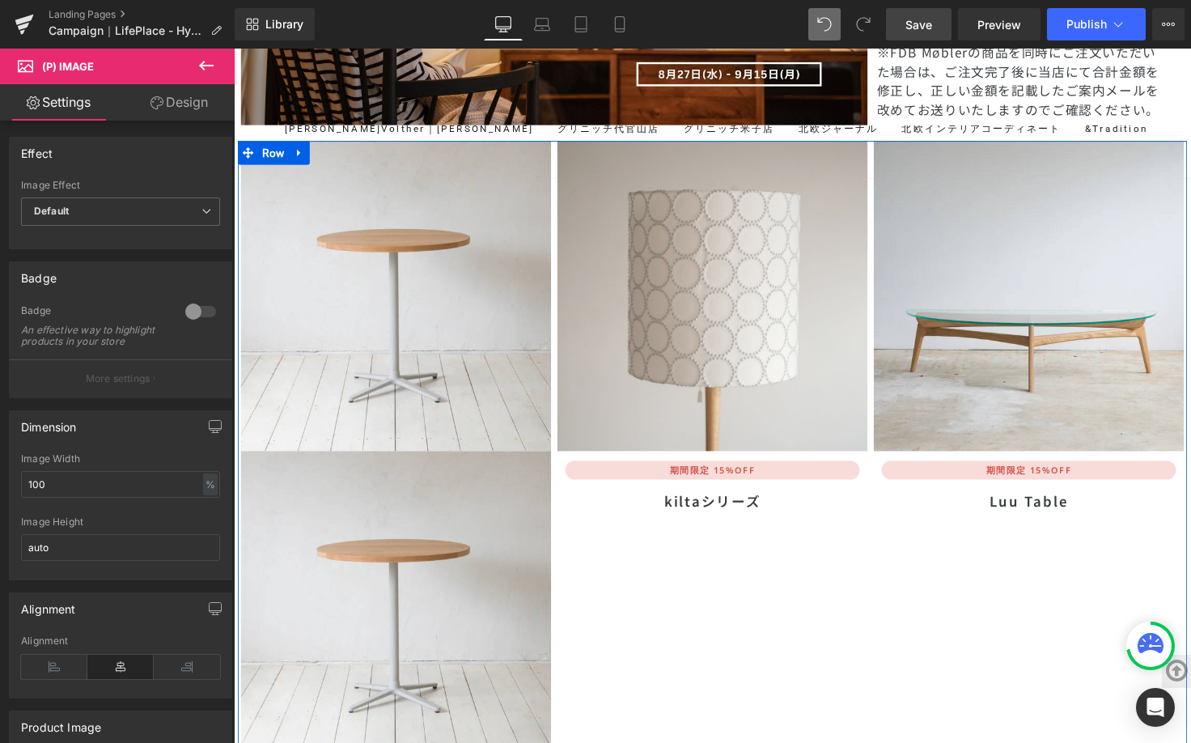
scroll to position [5127, 0]
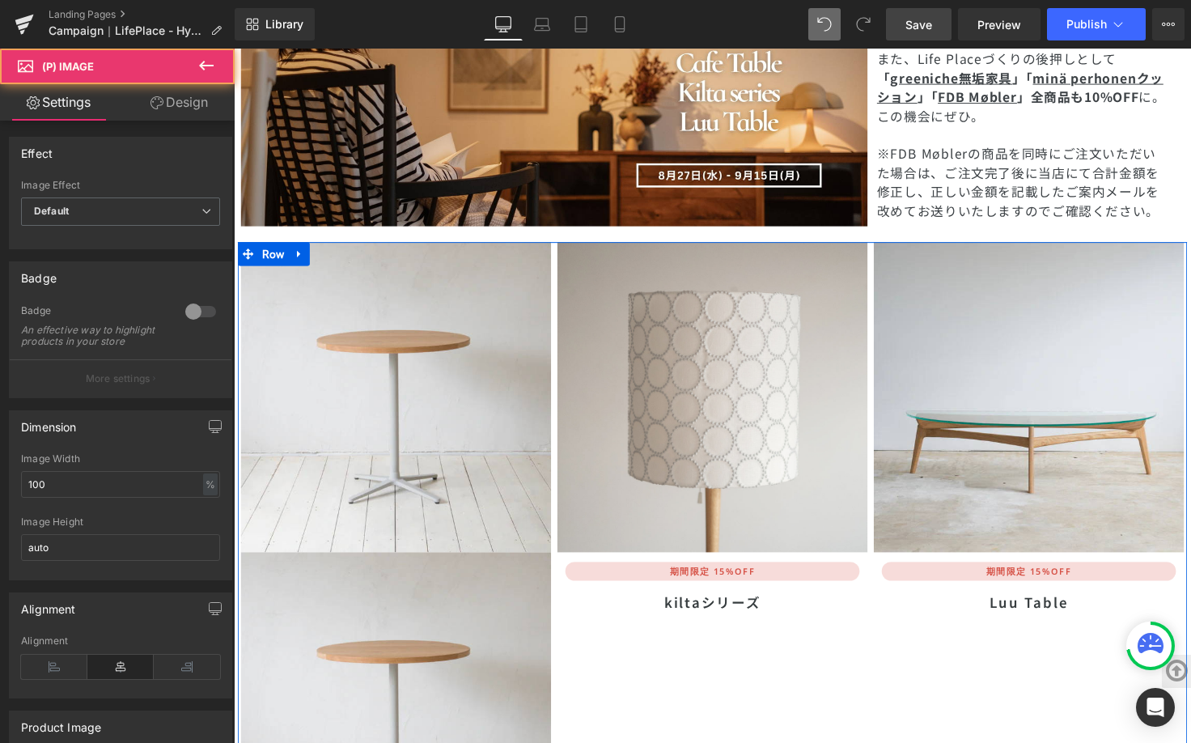
click at [766, 291] on img at bounding box center [723, 405] width 317 height 317
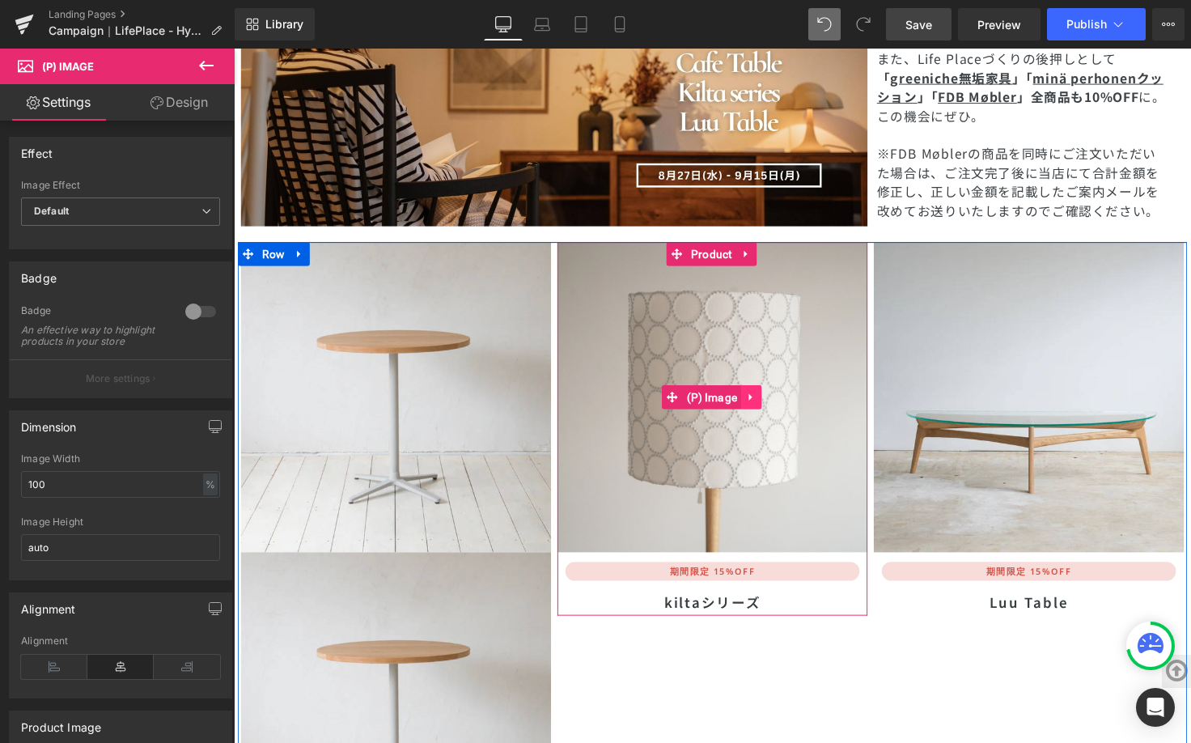
click at [758, 399] on icon at bounding box center [762, 405] width 11 height 12
click at [763, 393] on link at bounding box center [773, 405] width 21 height 24
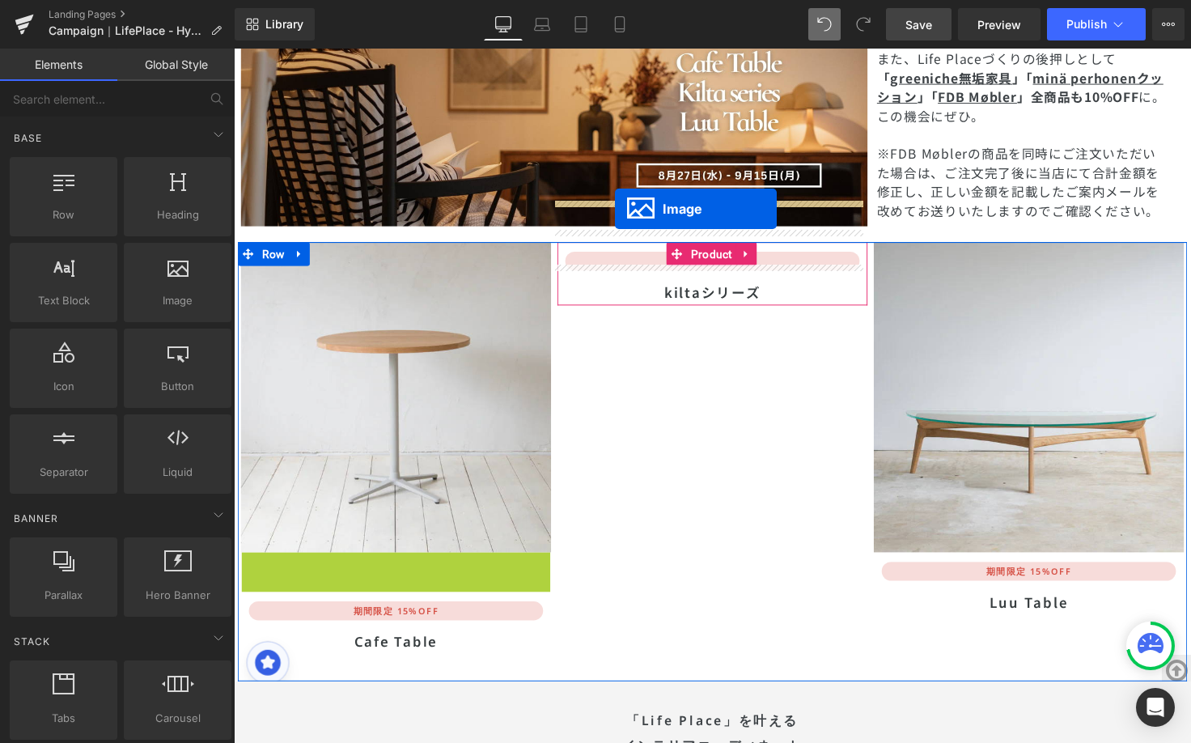
drag, startPoint x: 371, startPoint y: 674, endPoint x: 624, endPoint y: 212, distance: 526.9
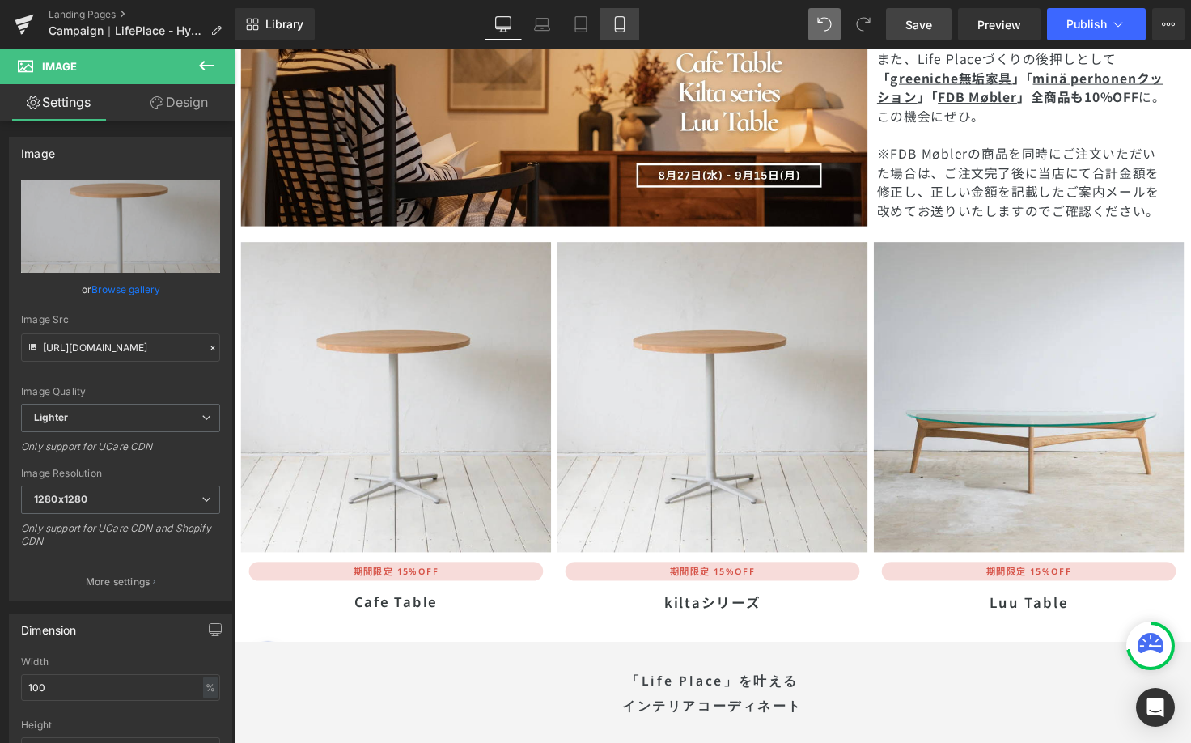
click at [624, 32] on link "Mobile" at bounding box center [619, 24] width 39 height 32
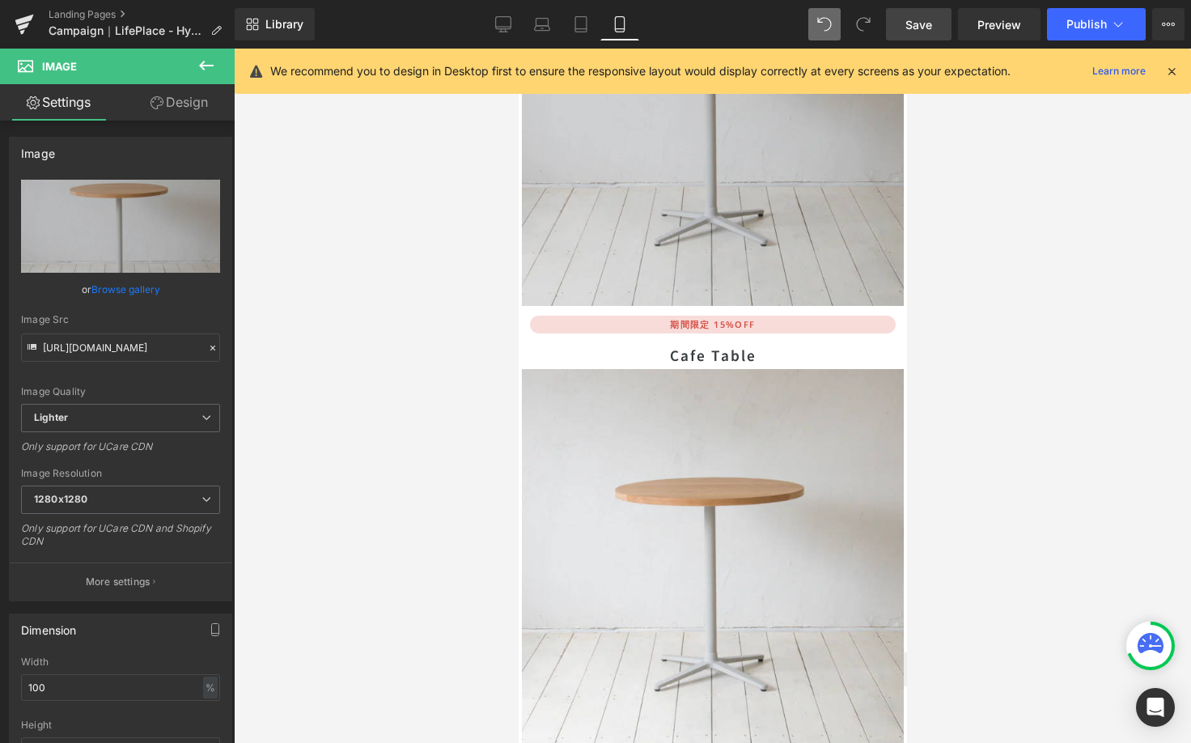
scroll to position [7972, 0]
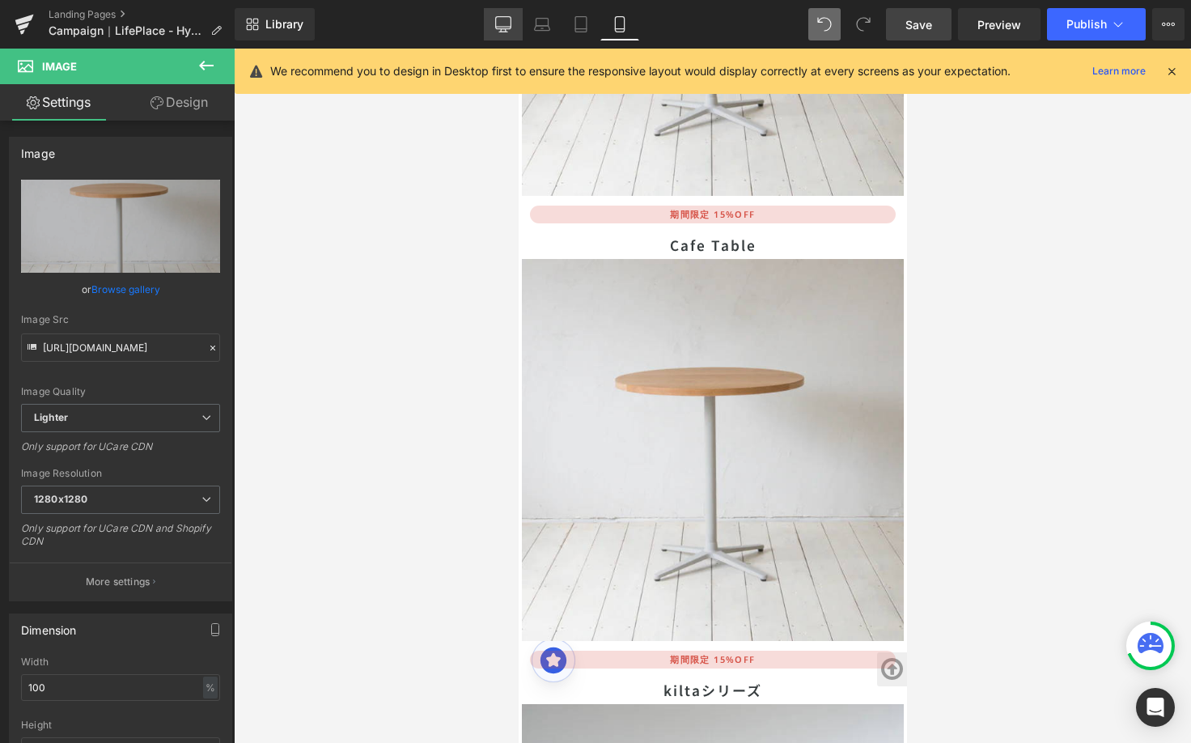
click at [498, 19] on icon at bounding box center [503, 24] width 16 height 16
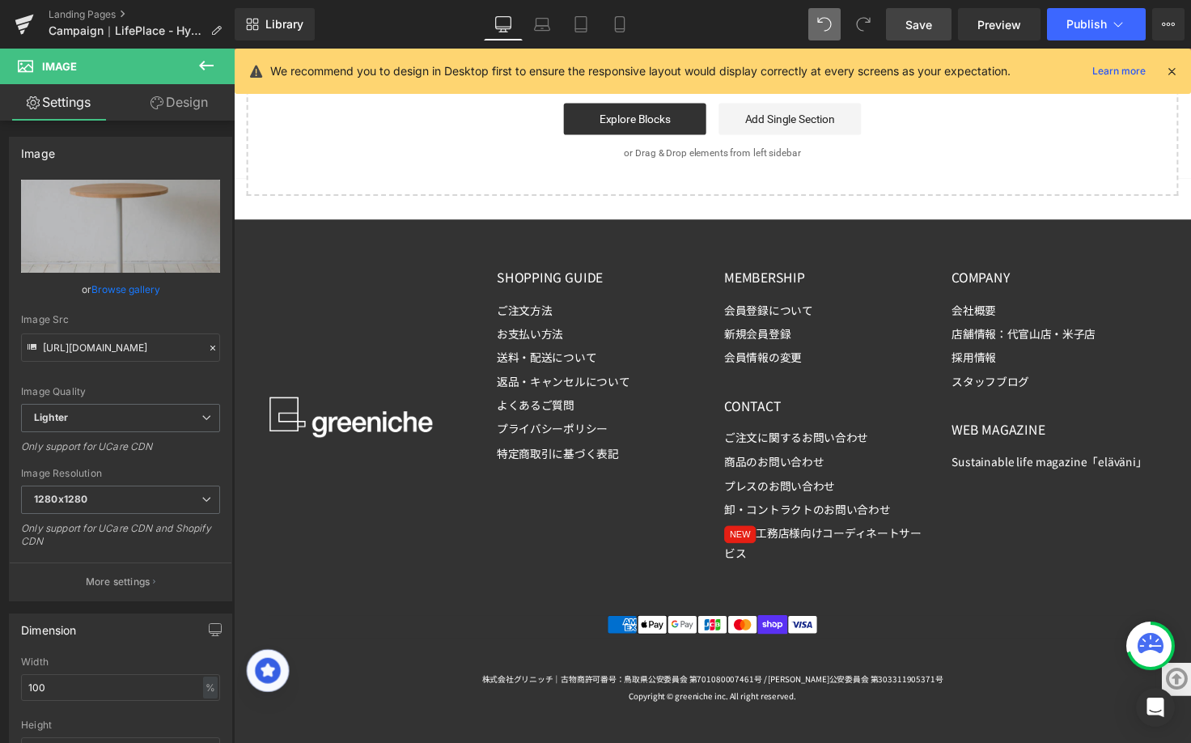
scroll to position [5109, 0]
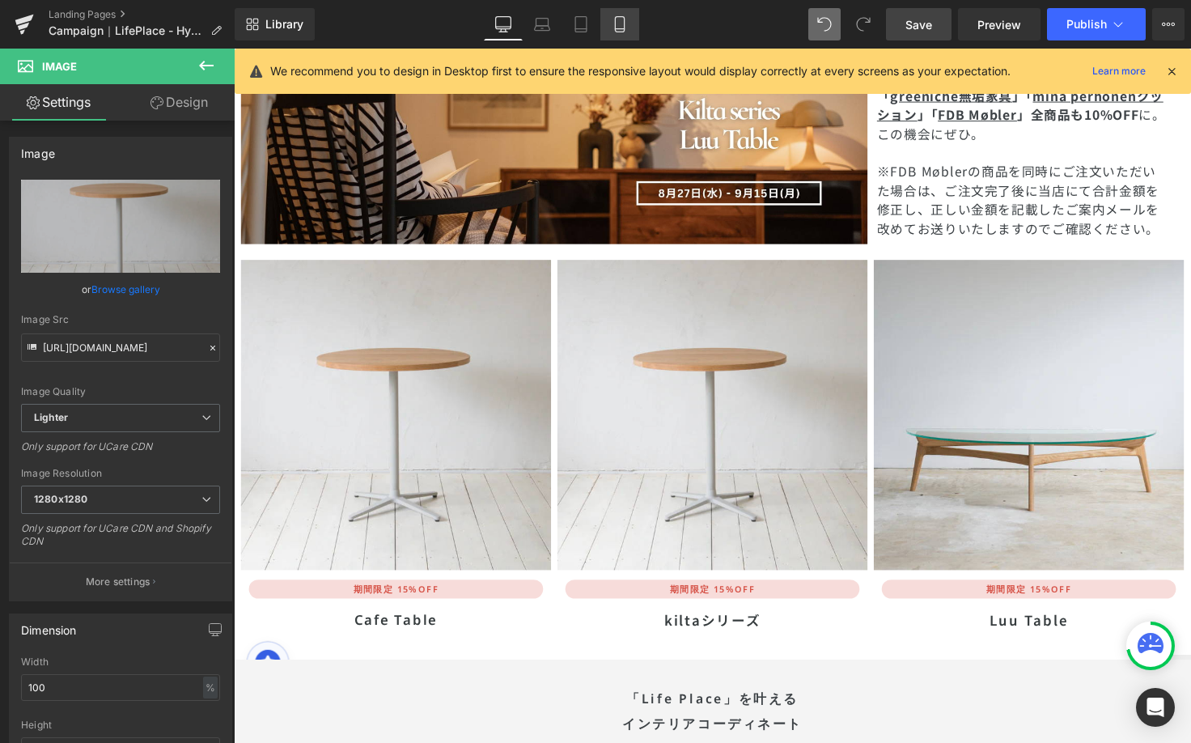
click at [617, 15] on link "Mobile" at bounding box center [619, 24] width 39 height 32
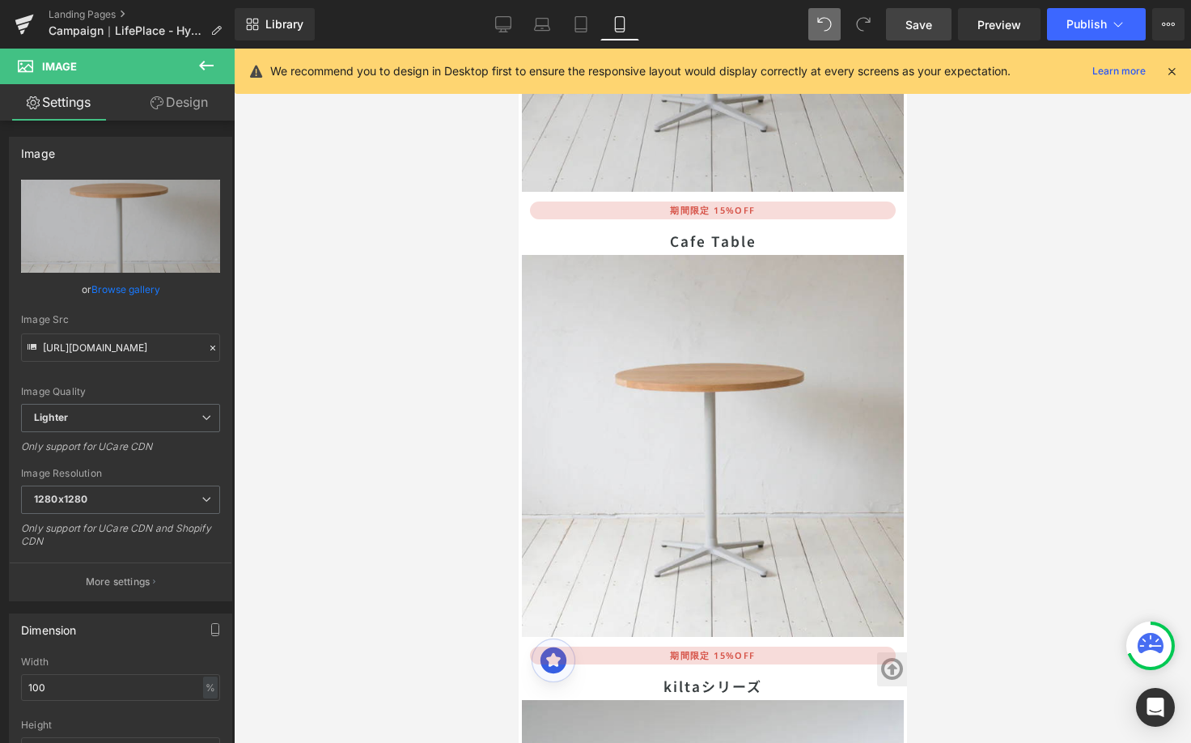
scroll to position [8131, 0]
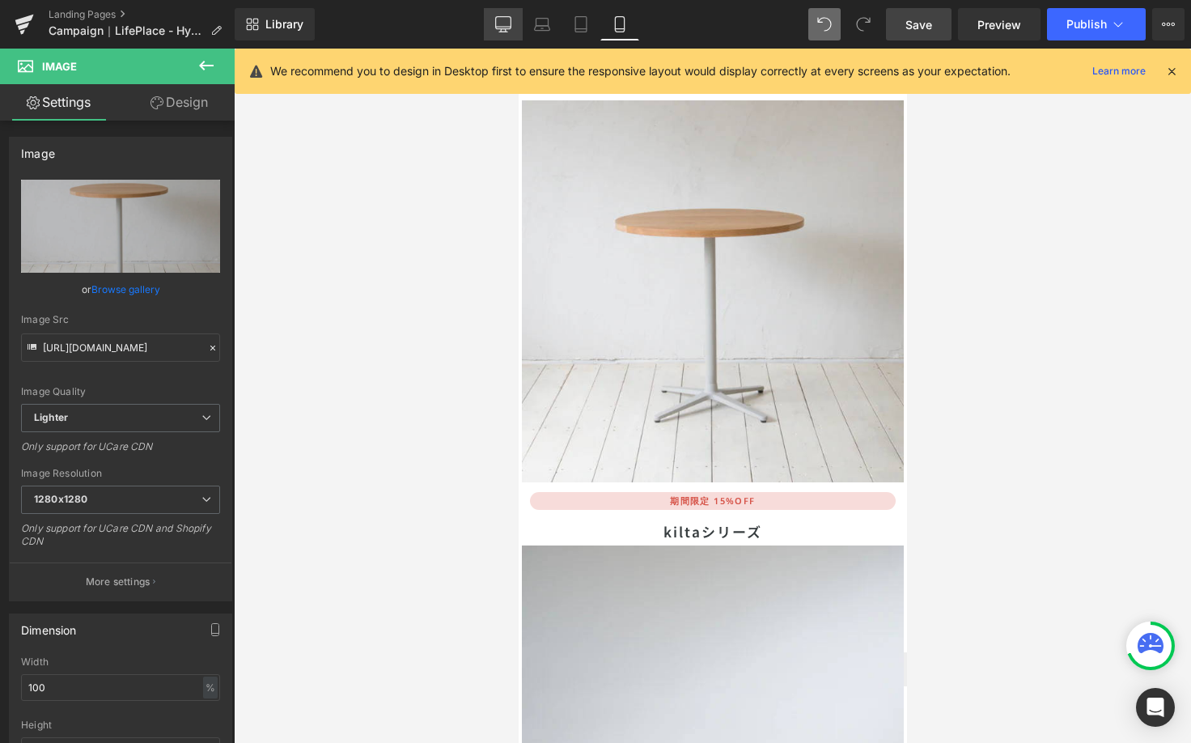
click at [509, 37] on link "Desktop" at bounding box center [503, 24] width 39 height 32
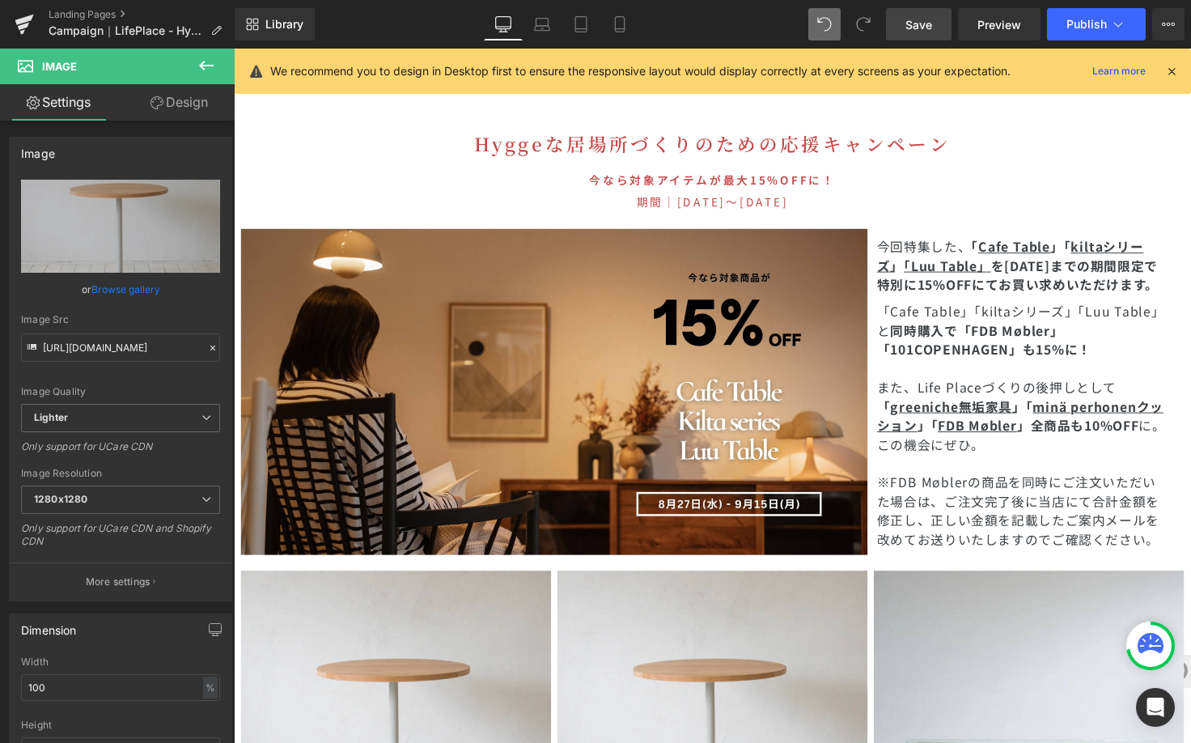
scroll to position [5077, 0]
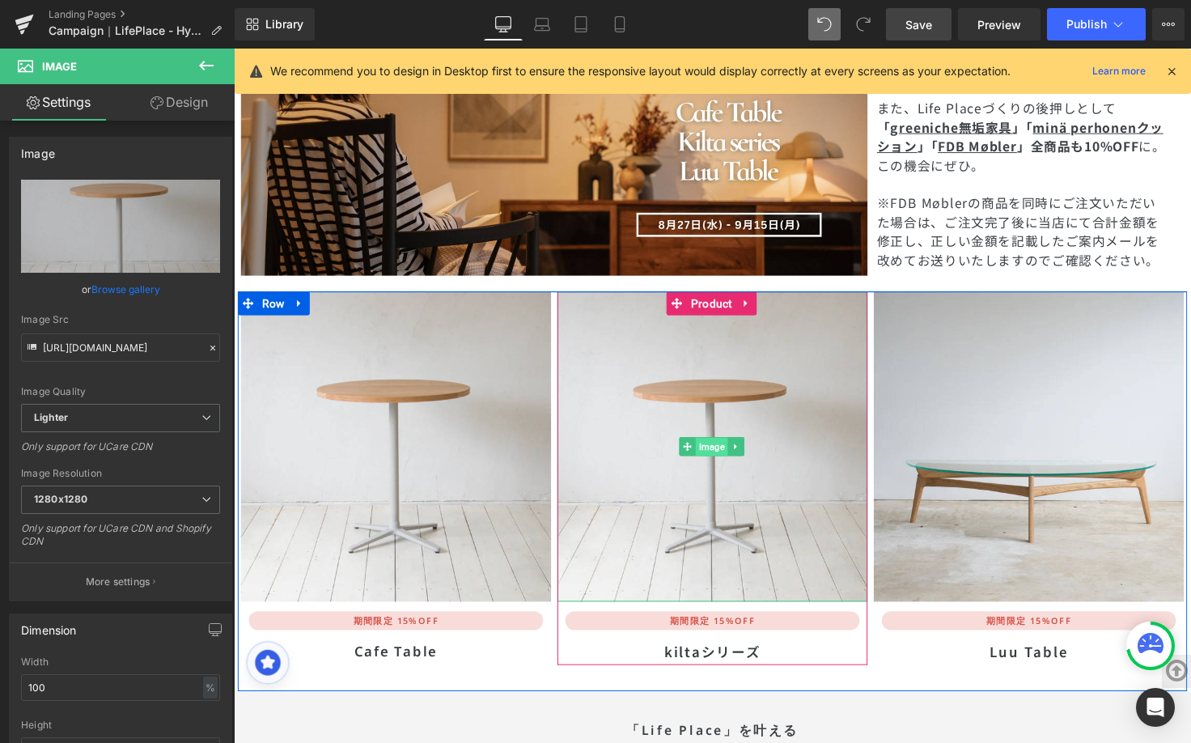
click at [708, 446] on span "Image" at bounding box center [722, 455] width 32 height 19
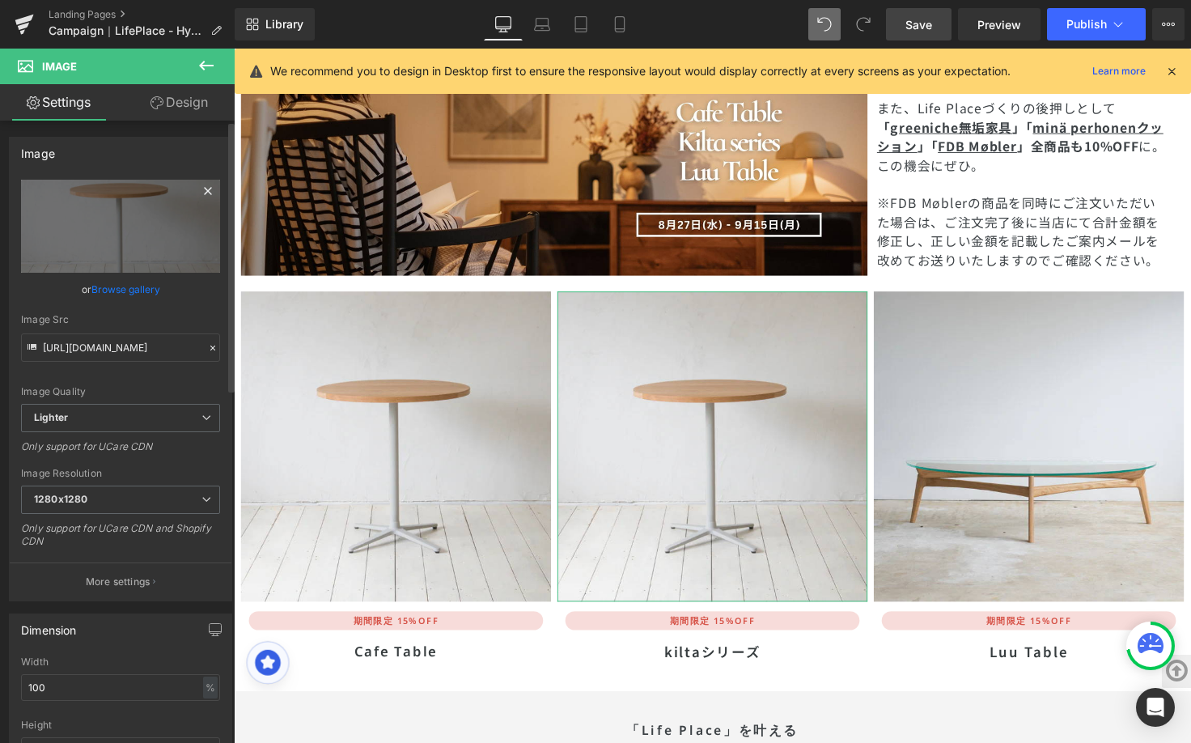
click at [201, 192] on icon at bounding box center [207, 190] width 19 height 19
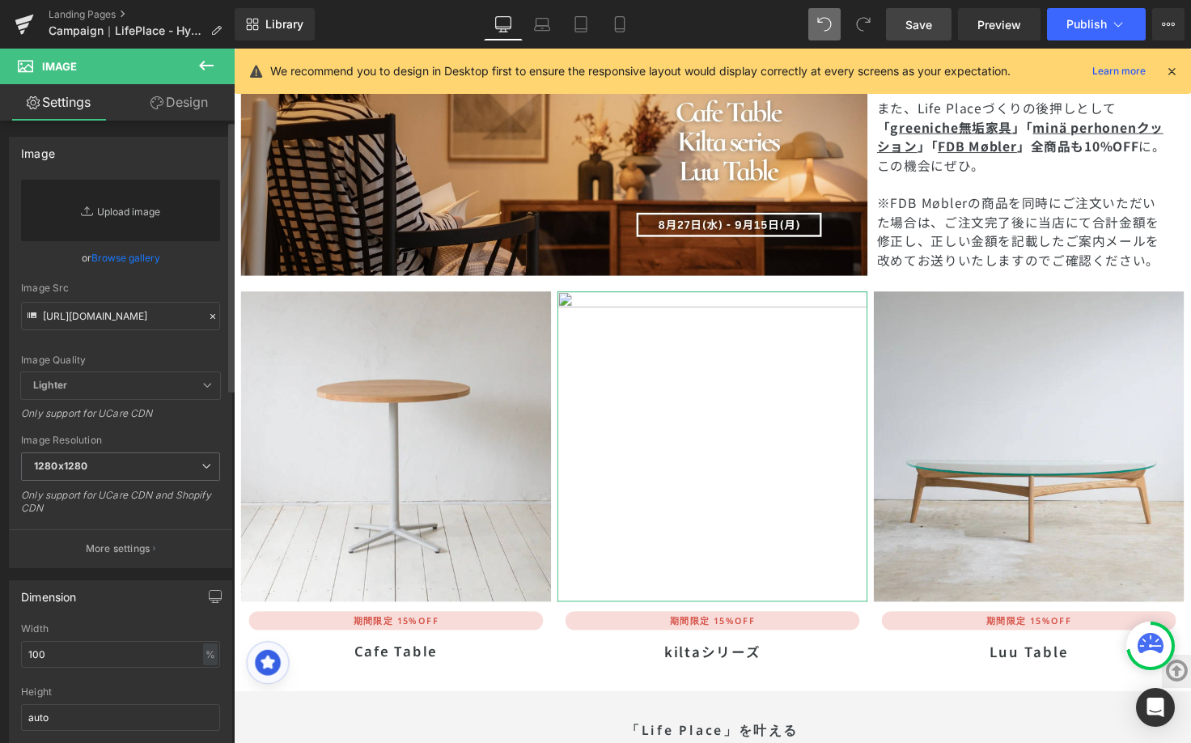
click at [151, 233] on link "Replace Image" at bounding box center [120, 211] width 199 height 62
type input "C:\fakepath\kilta.jpg"
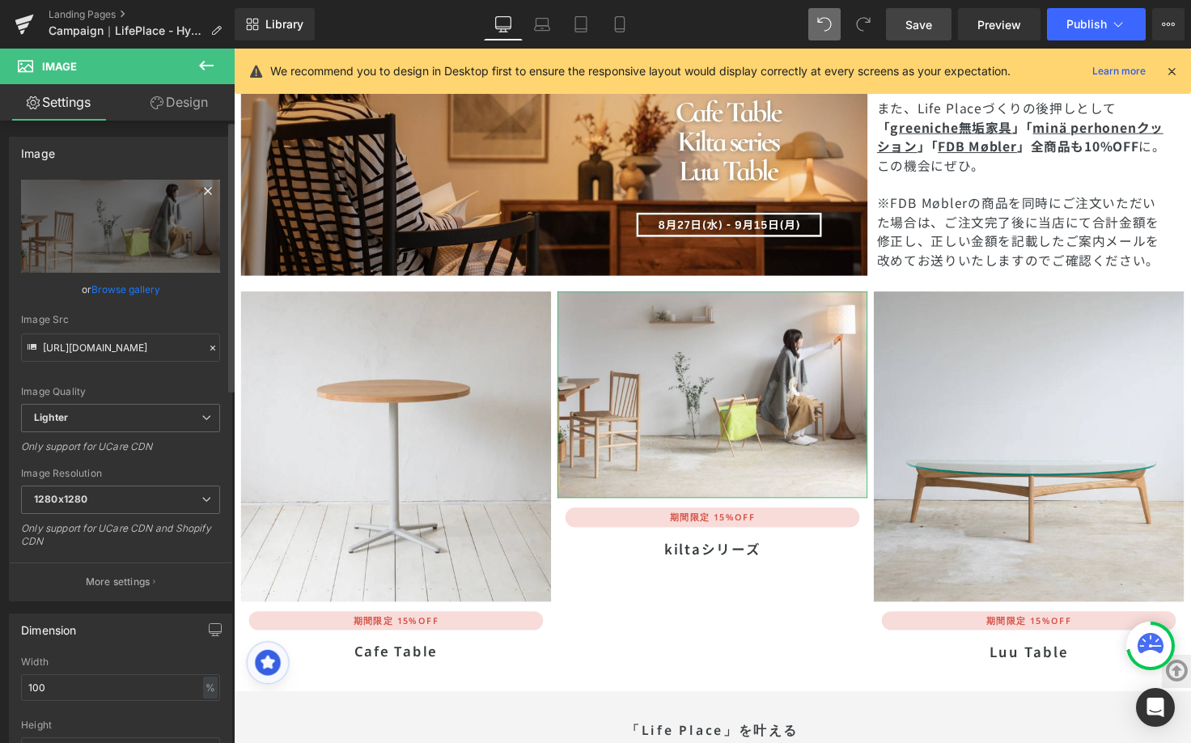
click at [198, 189] on icon at bounding box center [207, 190] width 19 height 19
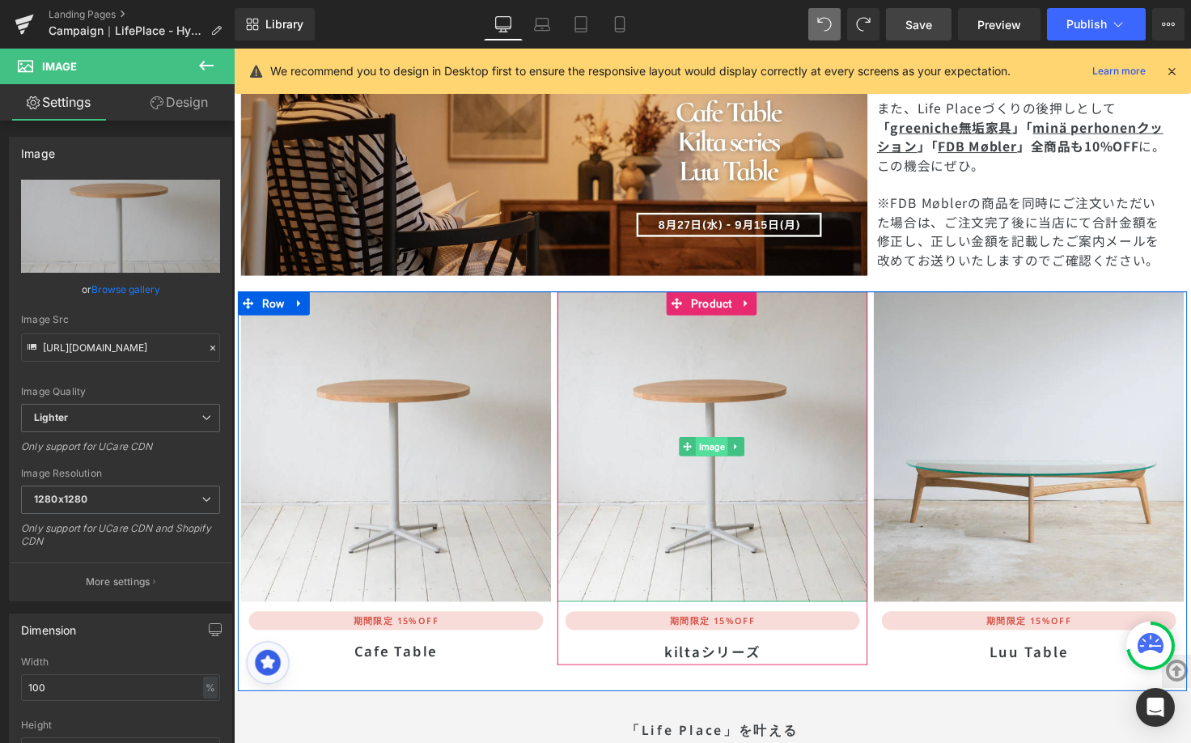
click at [725, 446] on span "Image" at bounding box center [722, 455] width 32 height 19
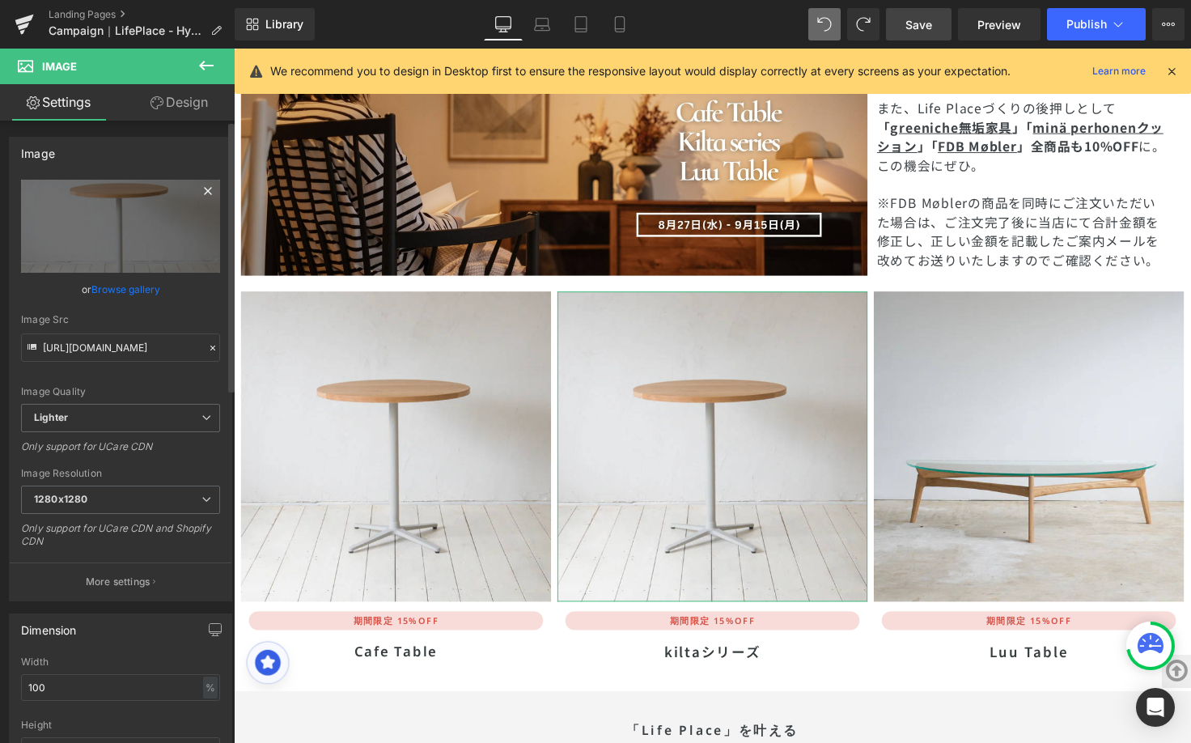
click at [198, 197] on icon at bounding box center [207, 190] width 19 height 19
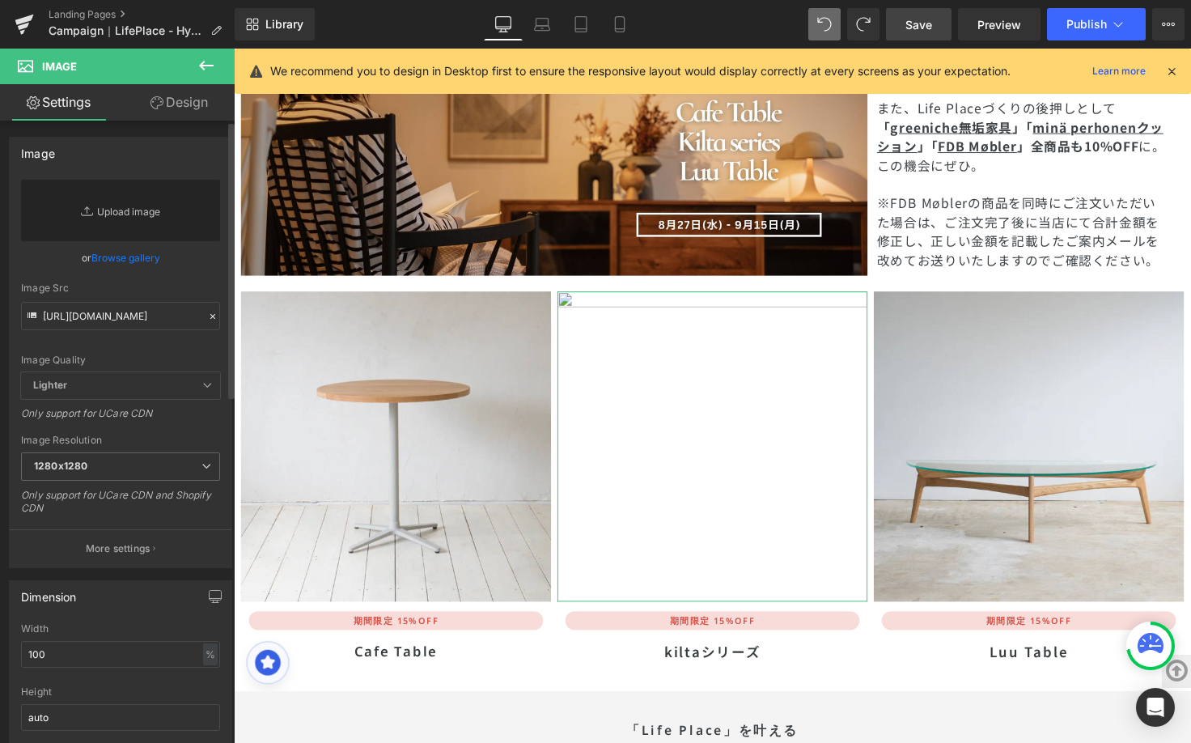
click at [163, 209] on link "Replace Image" at bounding box center [120, 211] width 199 height 62
type input "C:\fakepath\kilta.jpg"
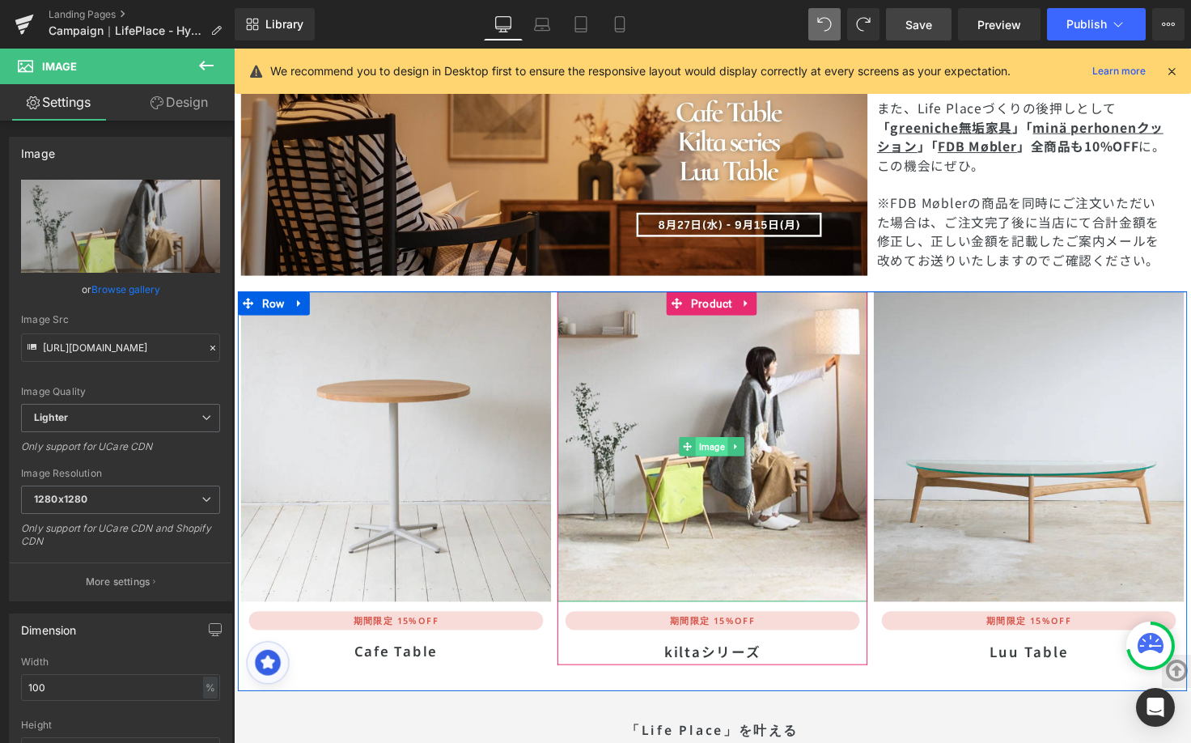
click at [714, 446] on span "Image" at bounding box center [722, 455] width 32 height 19
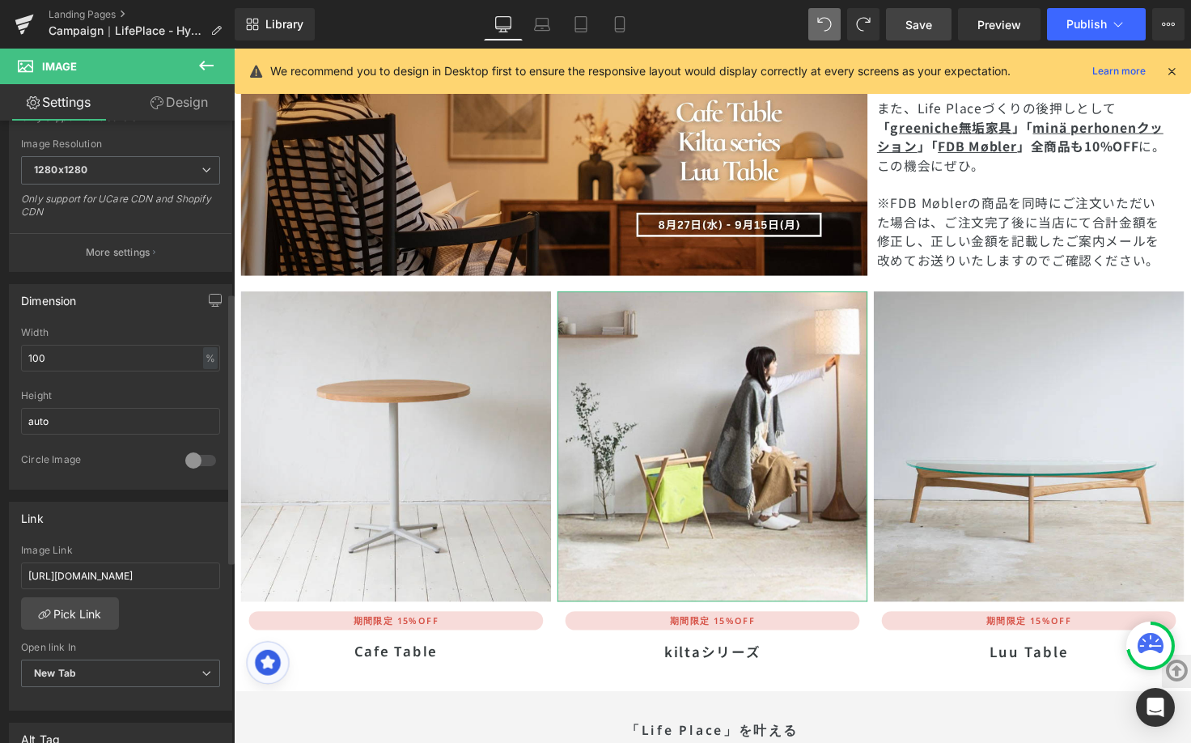
scroll to position [507, 0]
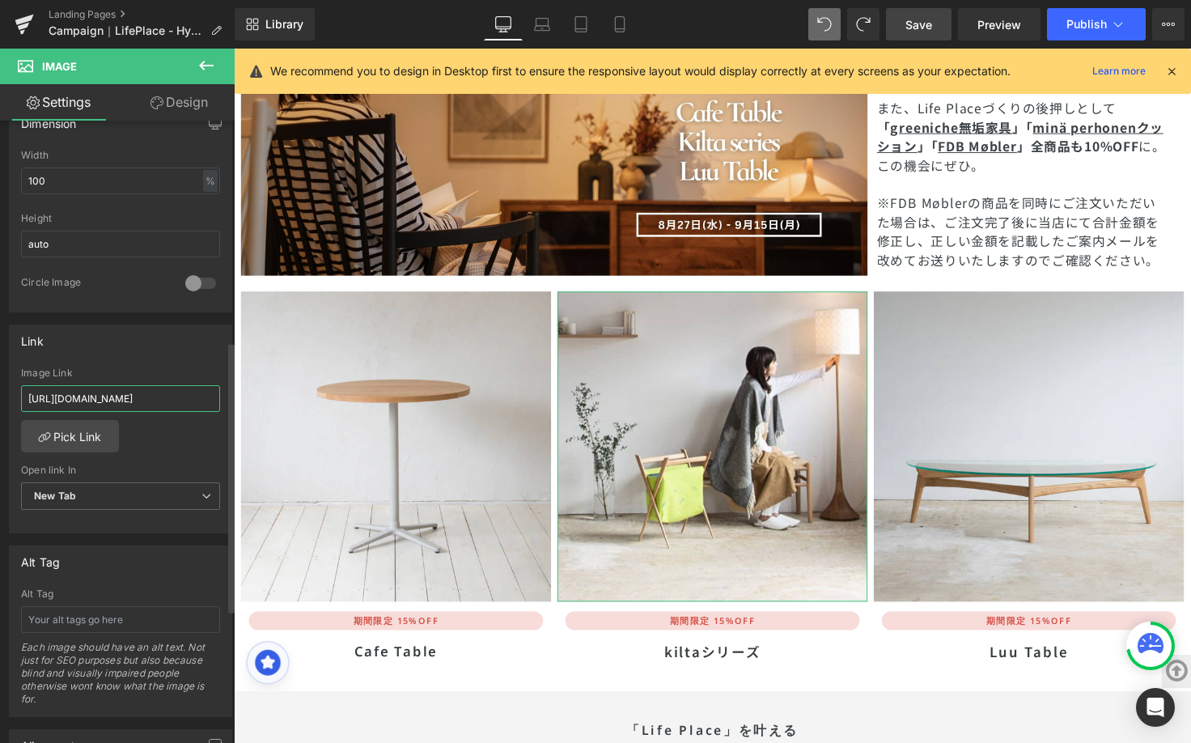
click at [146, 403] on input "https://greeniche.jp/collections/greeniche-cafetable" at bounding box center [120, 398] width 199 height 27
paste input "https://greeniche.jp/a/search/interior-accessory?filter_greeniche=kilta"
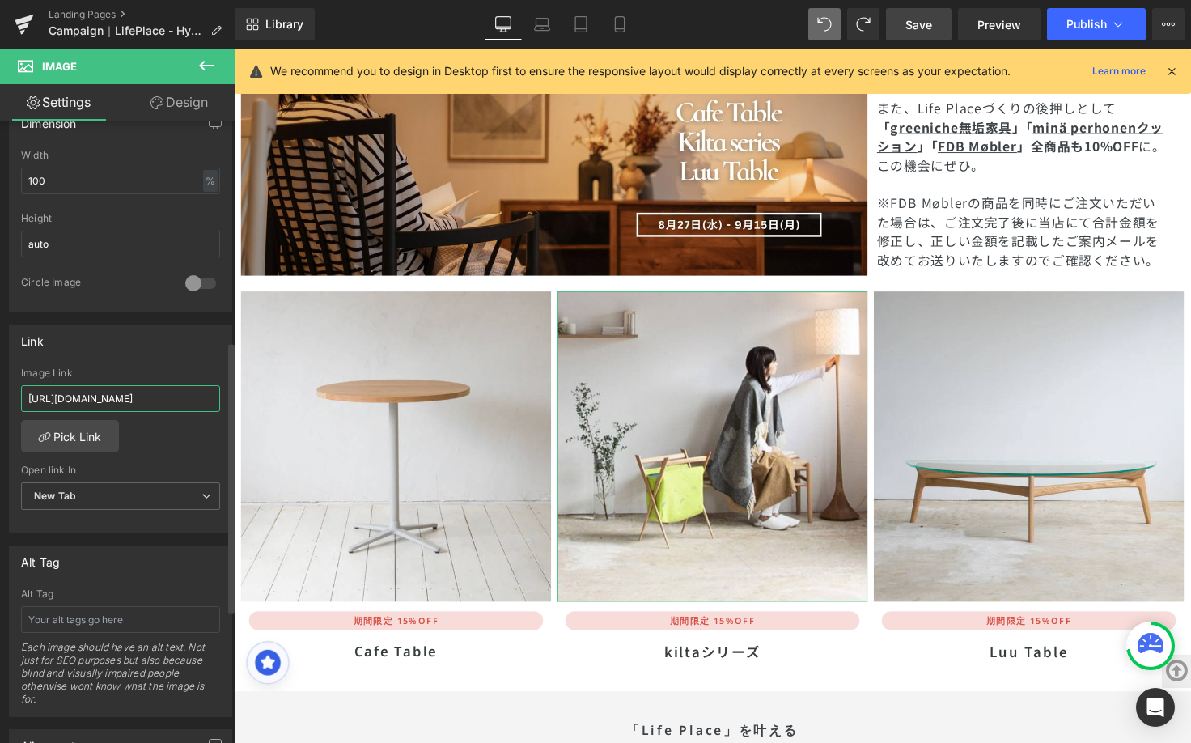
type input "https://greeniche.jp/a/search/interior-accessory?filter_greeniche=kilta"
click at [154, 364] on div "Link https://greeniche.jp/collections/greeniche-cafetable Image Link https://gr…" at bounding box center [120, 429] width 223 height 210
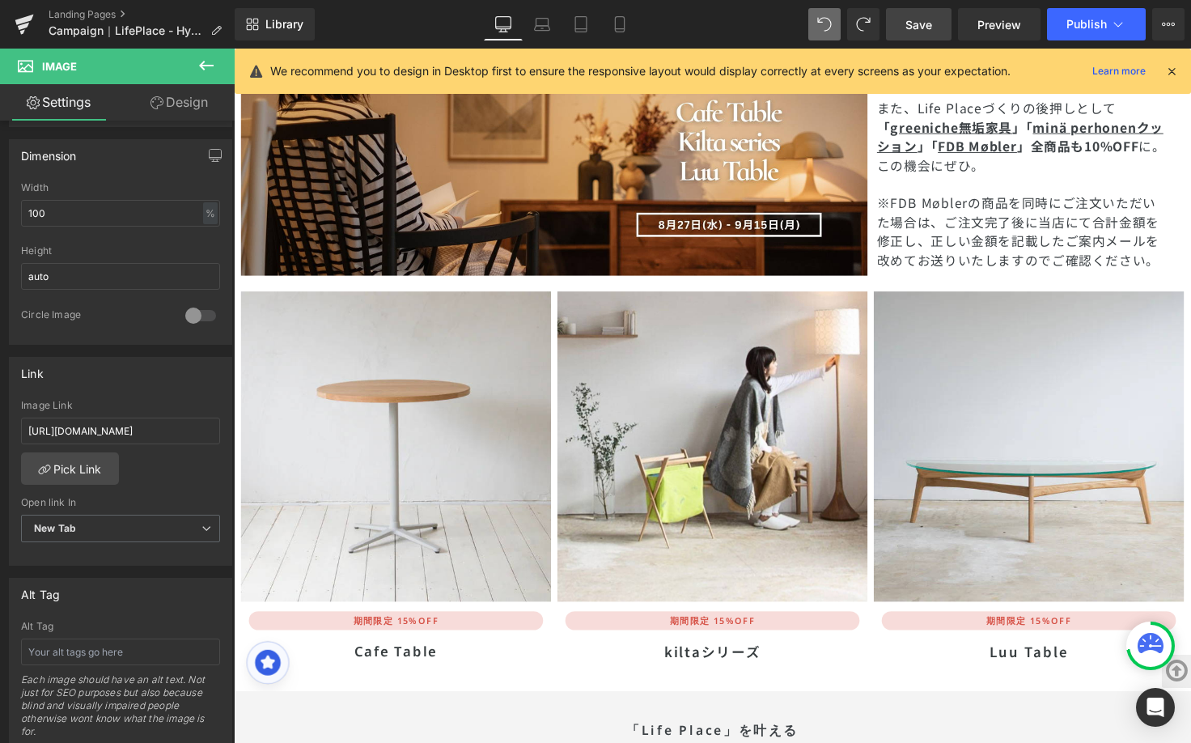
scroll to position [447, 0]
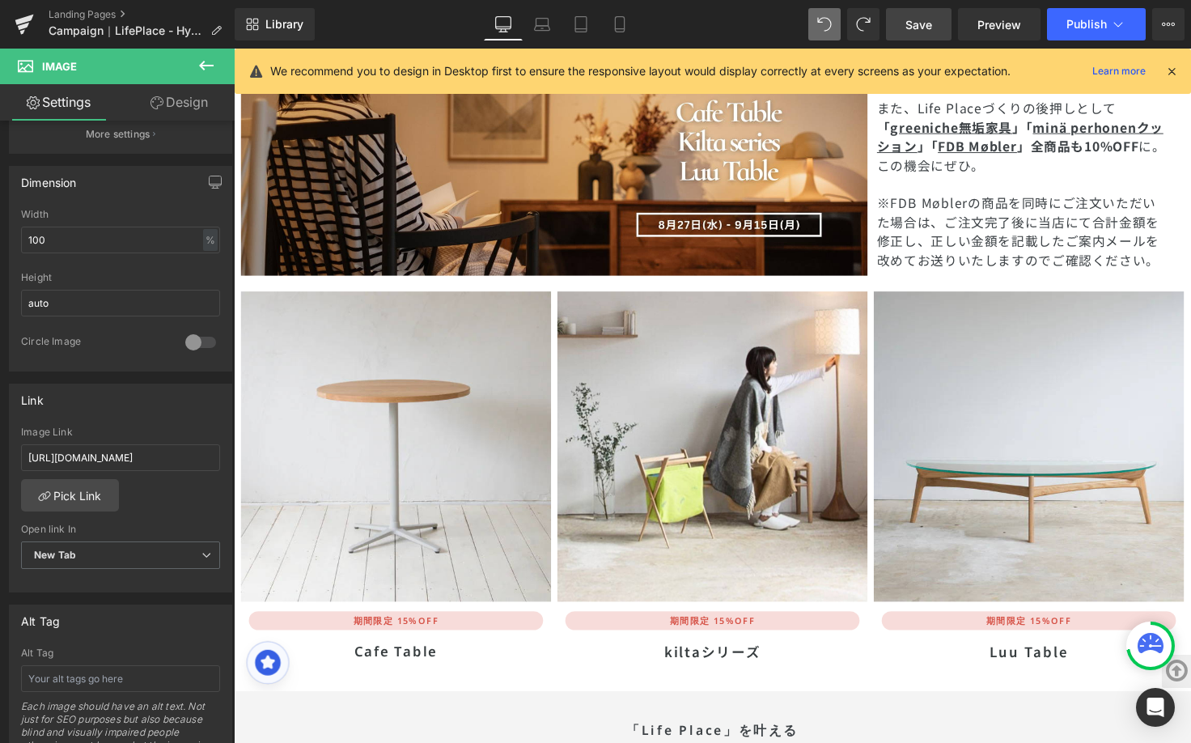
click at [906, 17] on link "Save" at bounding box center [919, 24] width 66 height 32
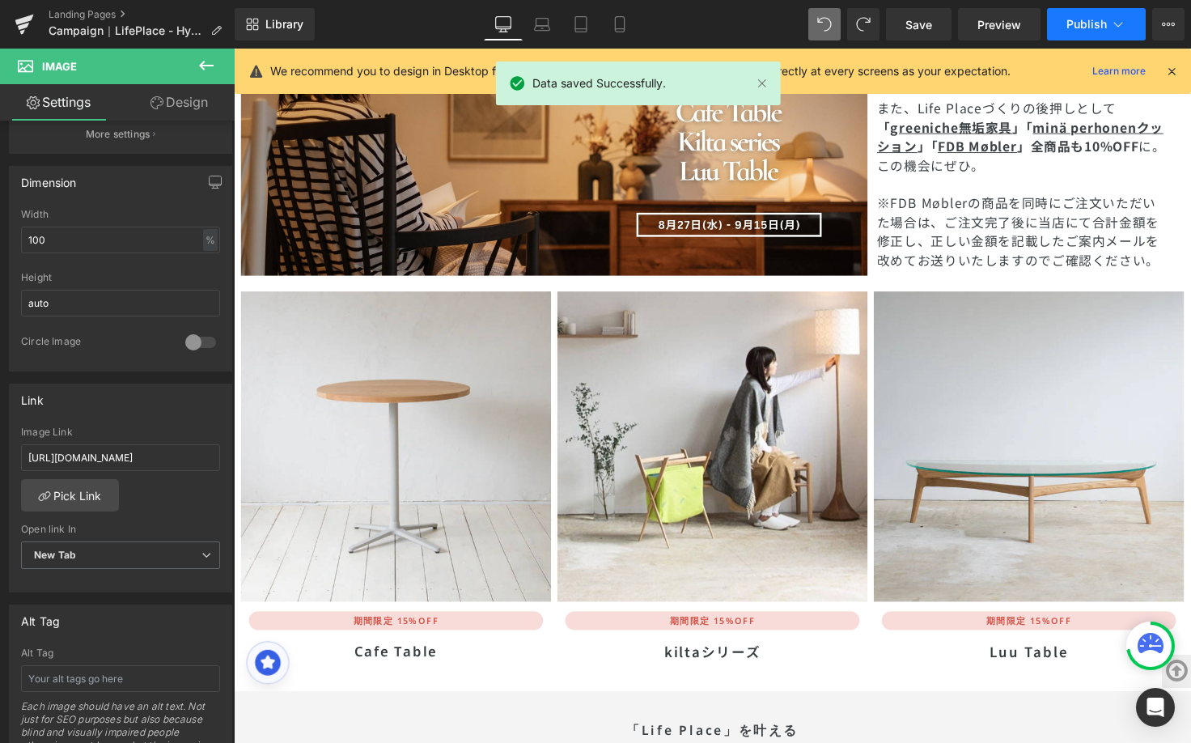
click at [1083, 23] on span "Publish" at bounding box center [1087, 24] width 40 height 13
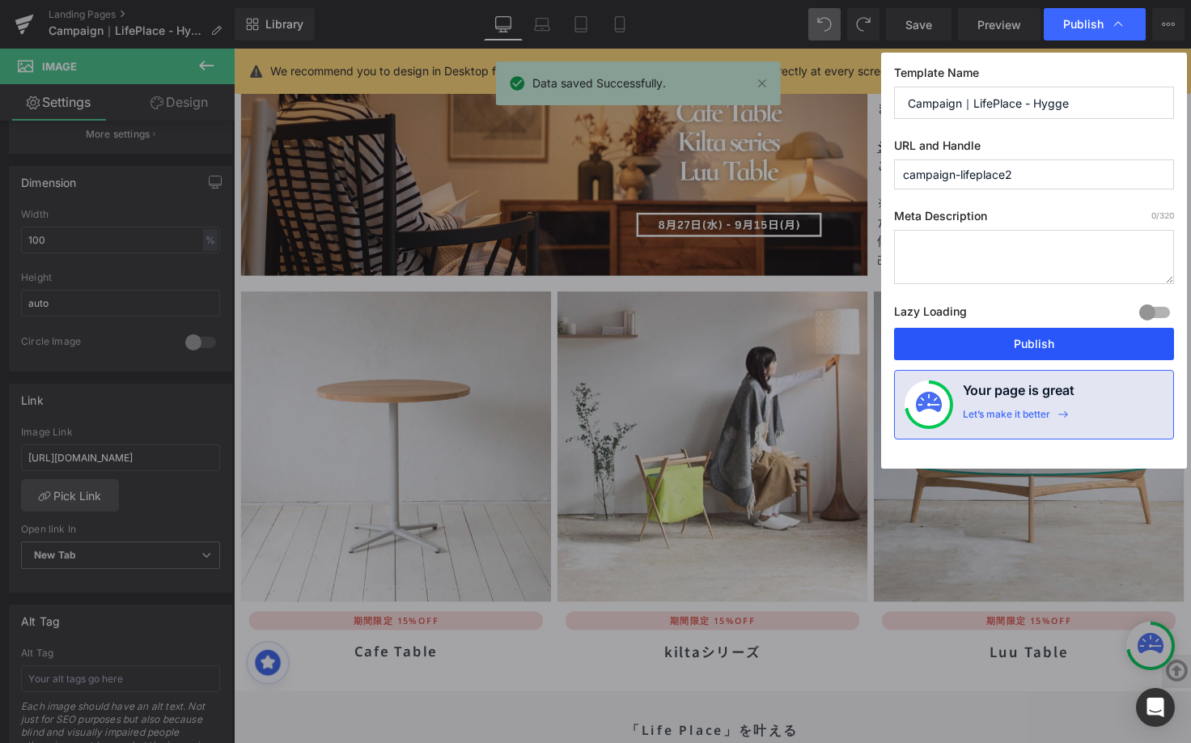
click at [1024, 339] on button "Publish" at bounding box center [1034, 344] width 280 height 32
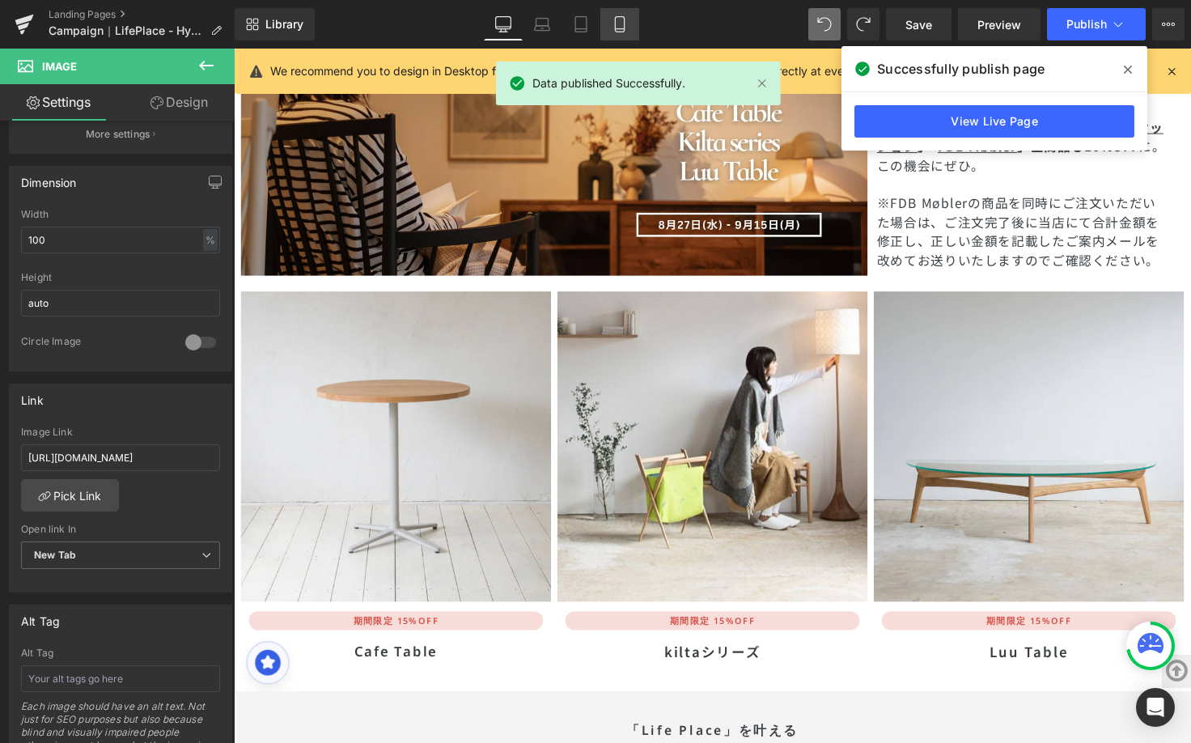
click at [607, 32] on link "Mobile" at bounding box center [619, 24] width 39 height 32
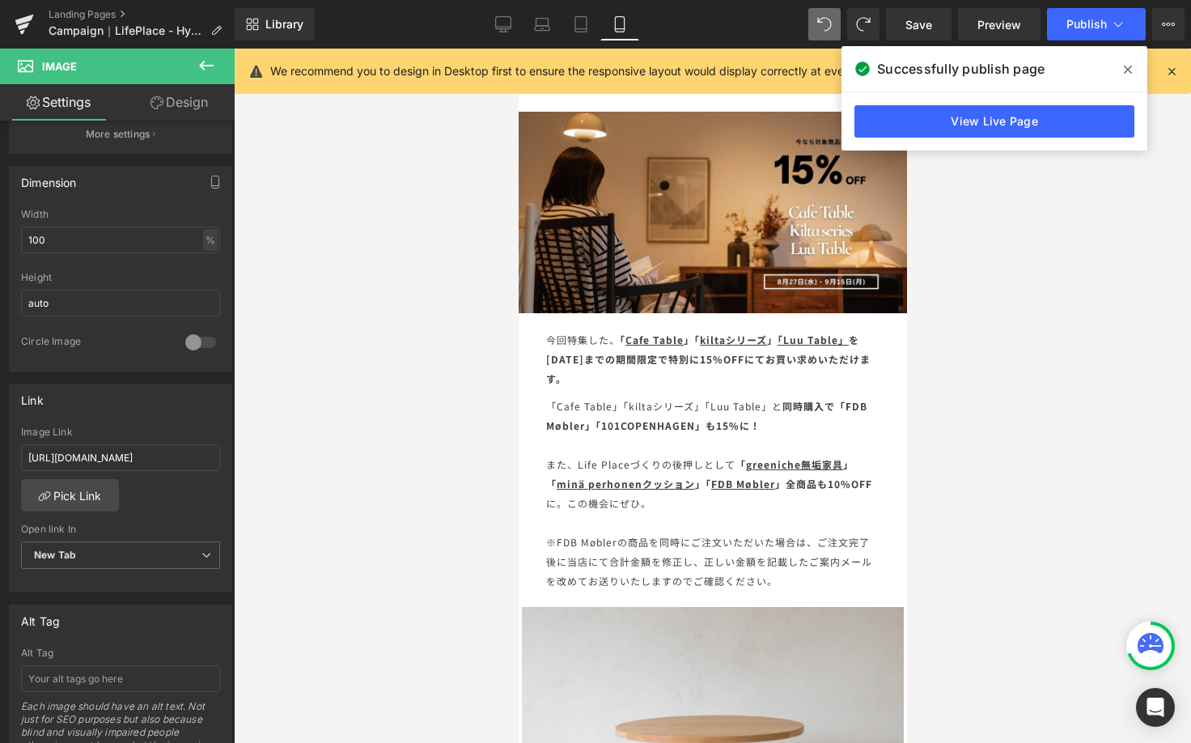
scroll to position [0, 0]
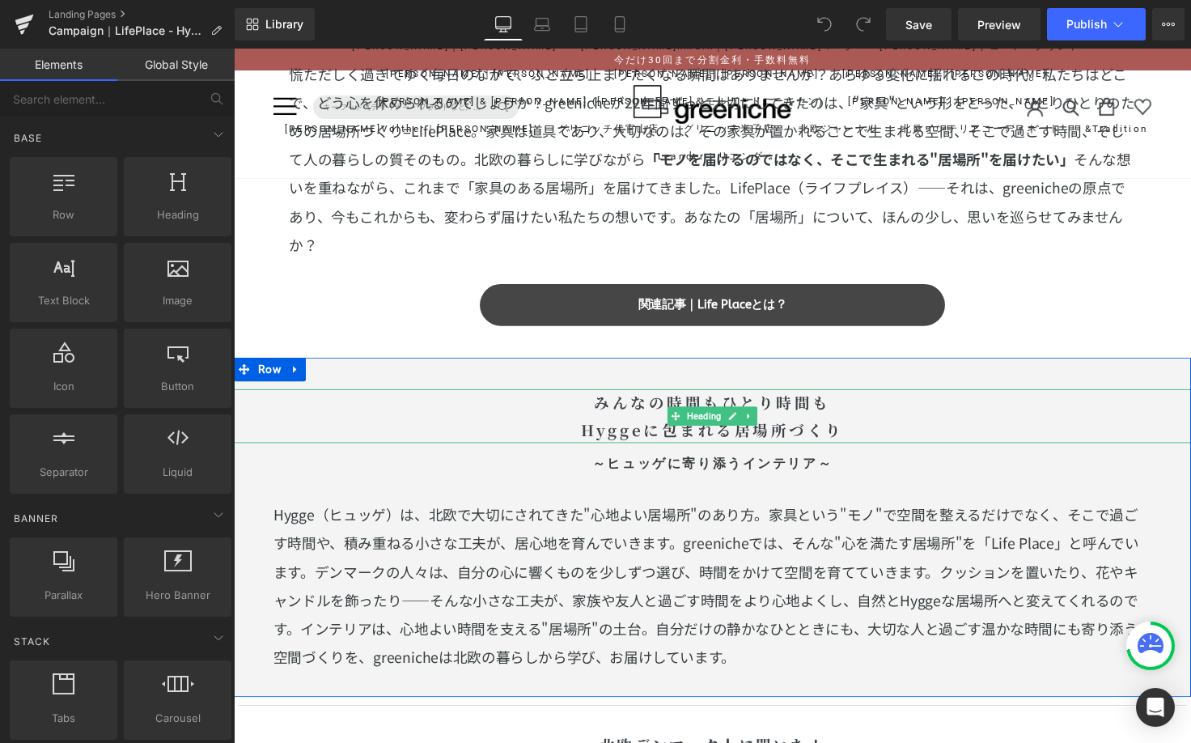
scroll to position [1716, 0]
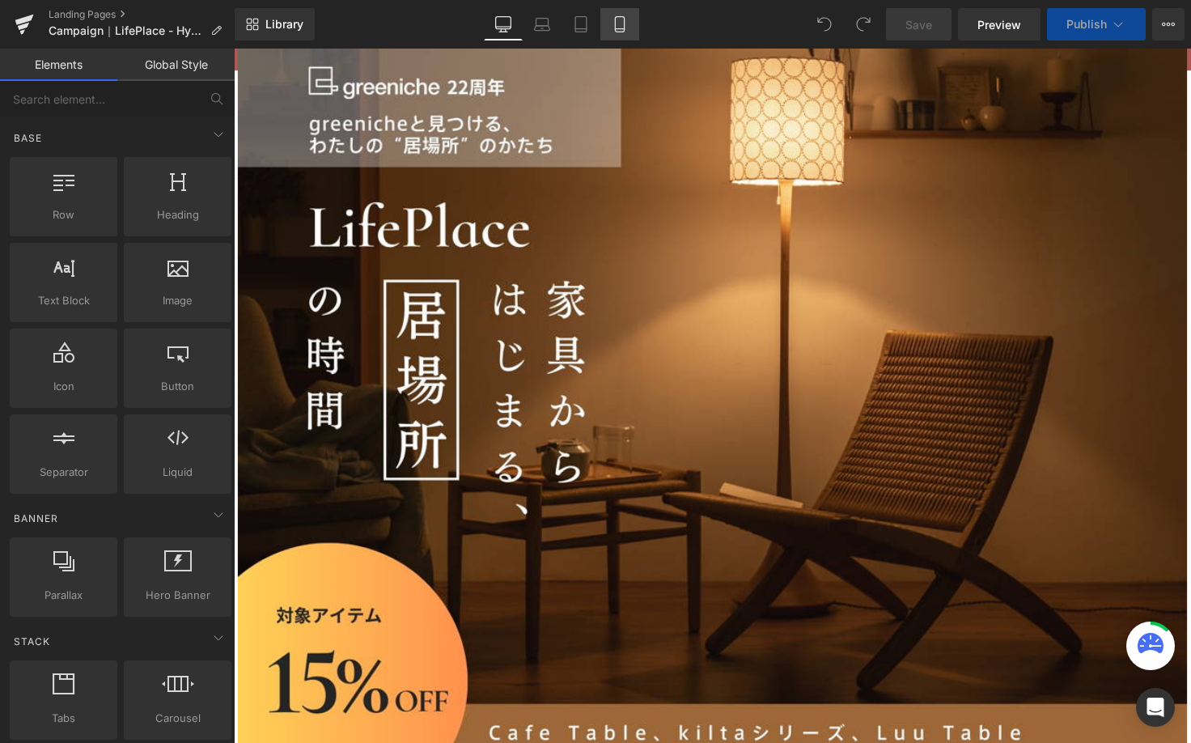
click at [630, 22] on link "Mobile" at bounding box center [619, 24] width 39 height 32
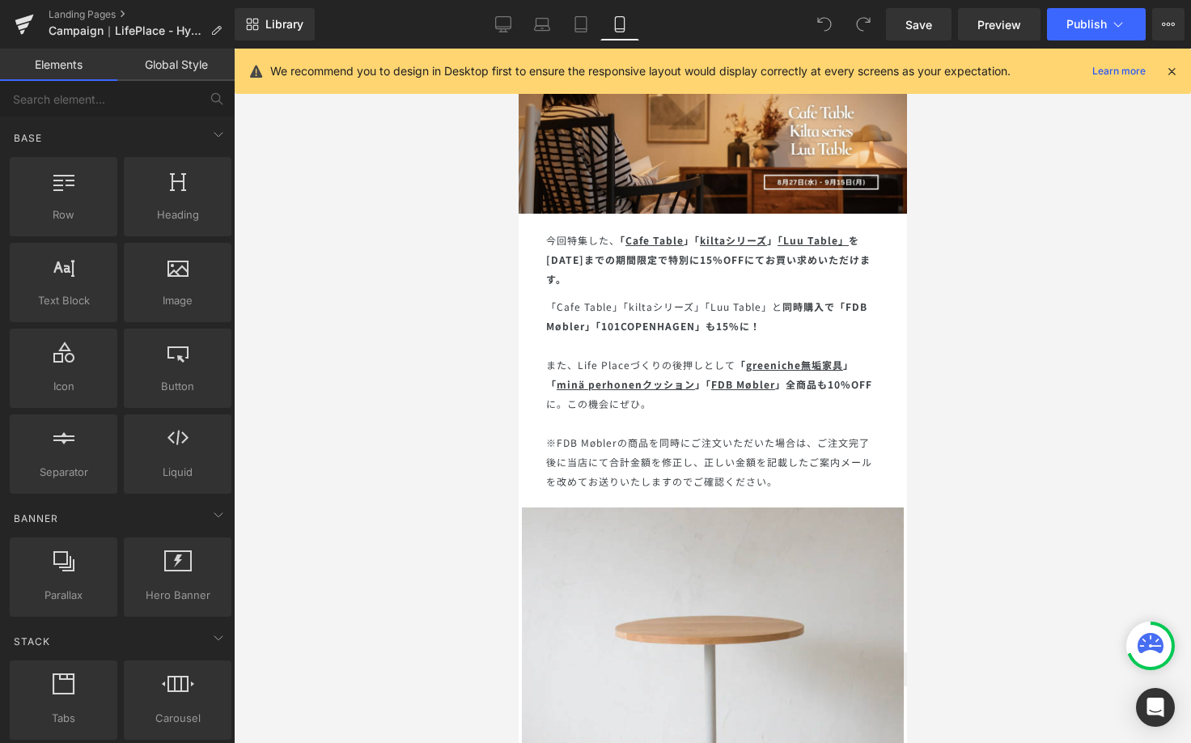
scroll to position [7311, 0]
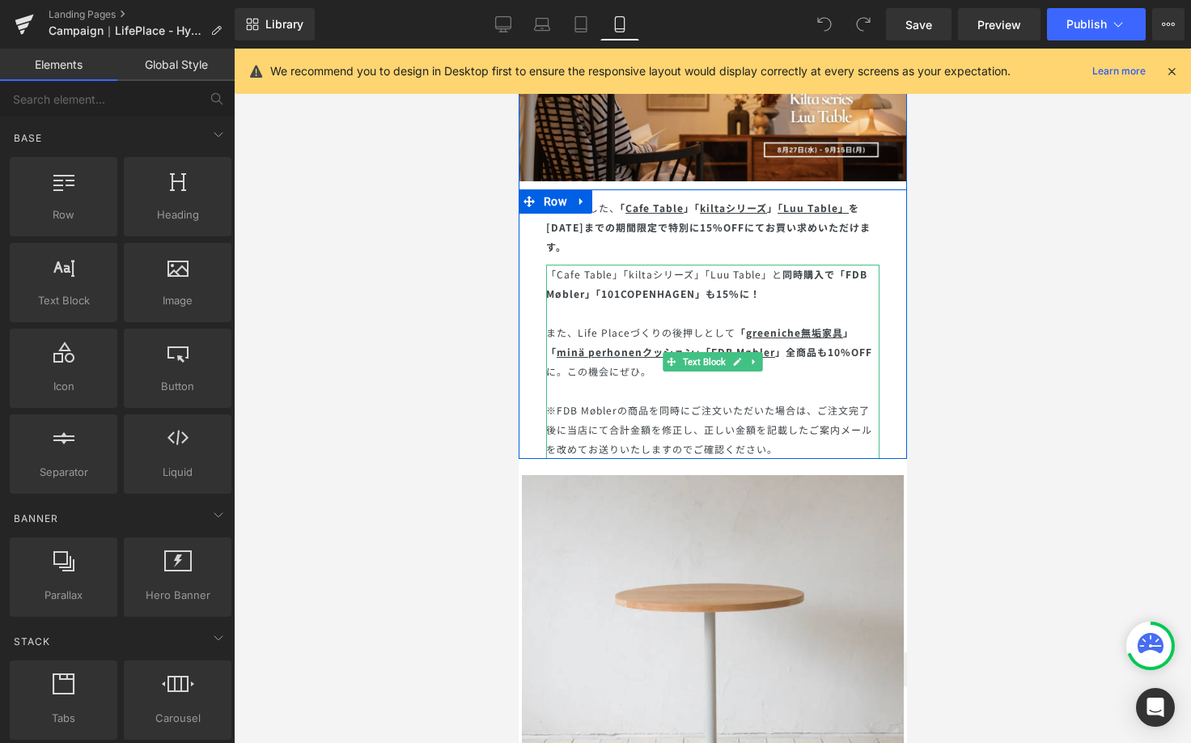
click at [794, 414] on p "※FDB Møblerの商品を同時にご注文いただいた場合は、ご注文完了後に当店にて合計金額を修正し、正しい金額を記載したご案内メールを改めてお送りいたしますの…" at bounding box center [711, 430] width 333 height 58
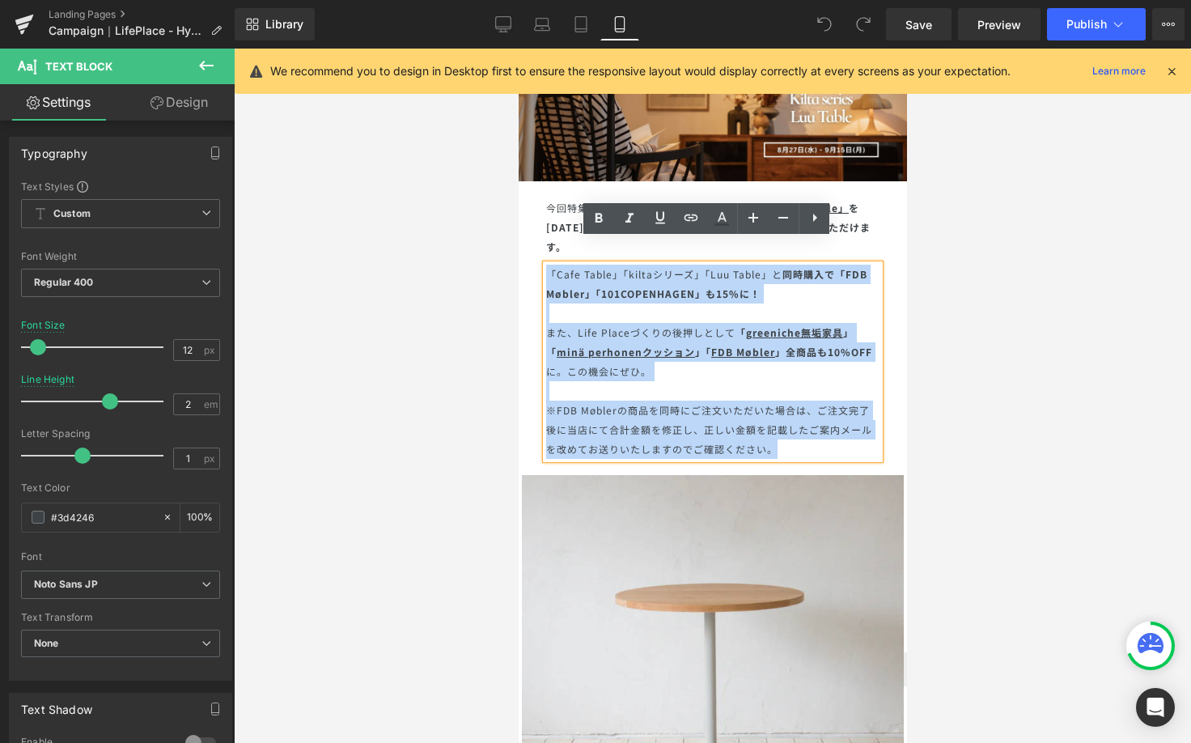
drag, startPoint x: 783, startPoint y: 423, endPoint x: 542, endPoint y: 252, distance: 295.3
click at [545, 265] on div "「Cafe Table」「kiltaシリーズ」「Luu Table」と 同時購入で 「FDB Møbler」「101COPENHAGEN」も15%に！ また、…" at bounding box center [711, 362] width 333 height 194
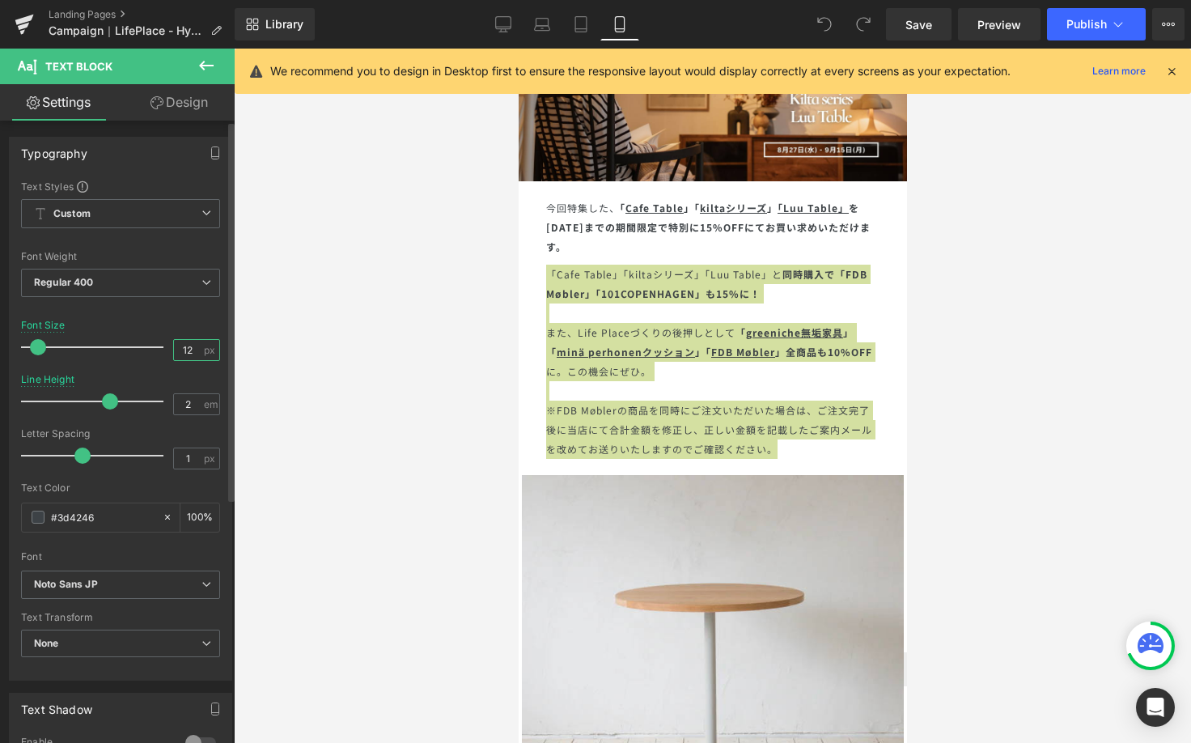
click at [189, 346] on input "12" at bounding box center [188, 350] width 28 height 20
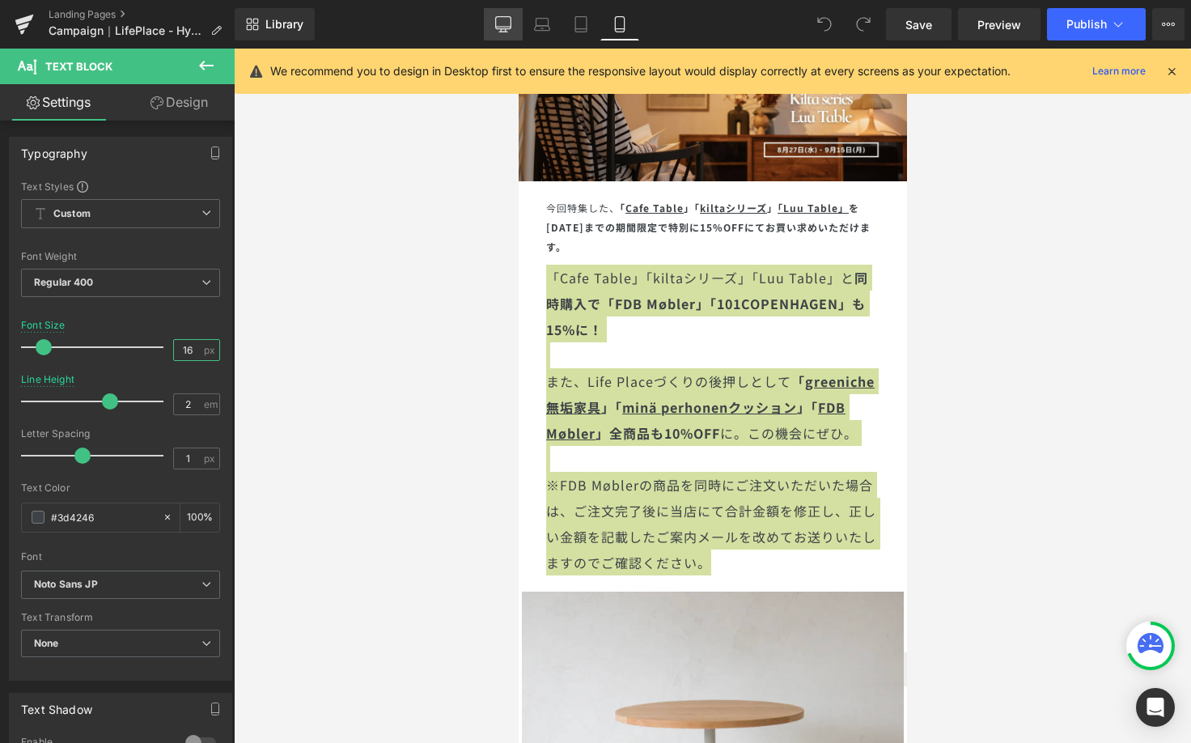
type input "16"
click at [495, 27] on link "Desktop" at bounding box center [503, 24] width 39 height 32
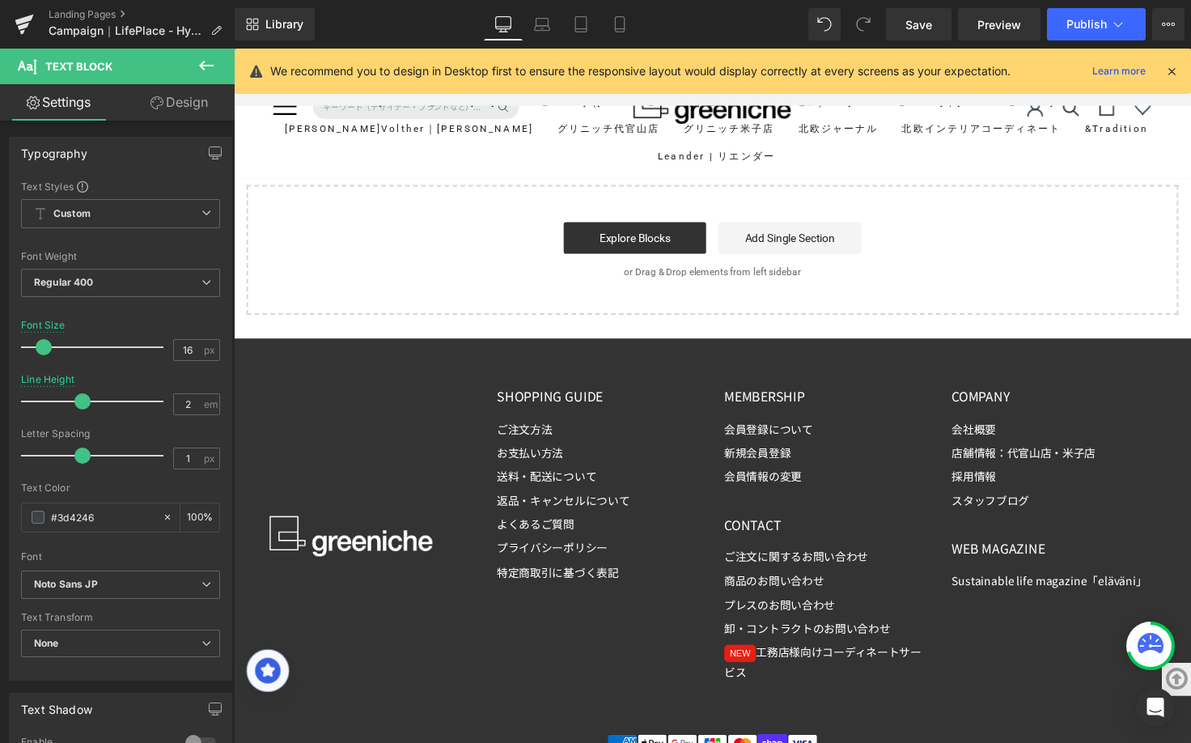
scroll to position [4820, 0]
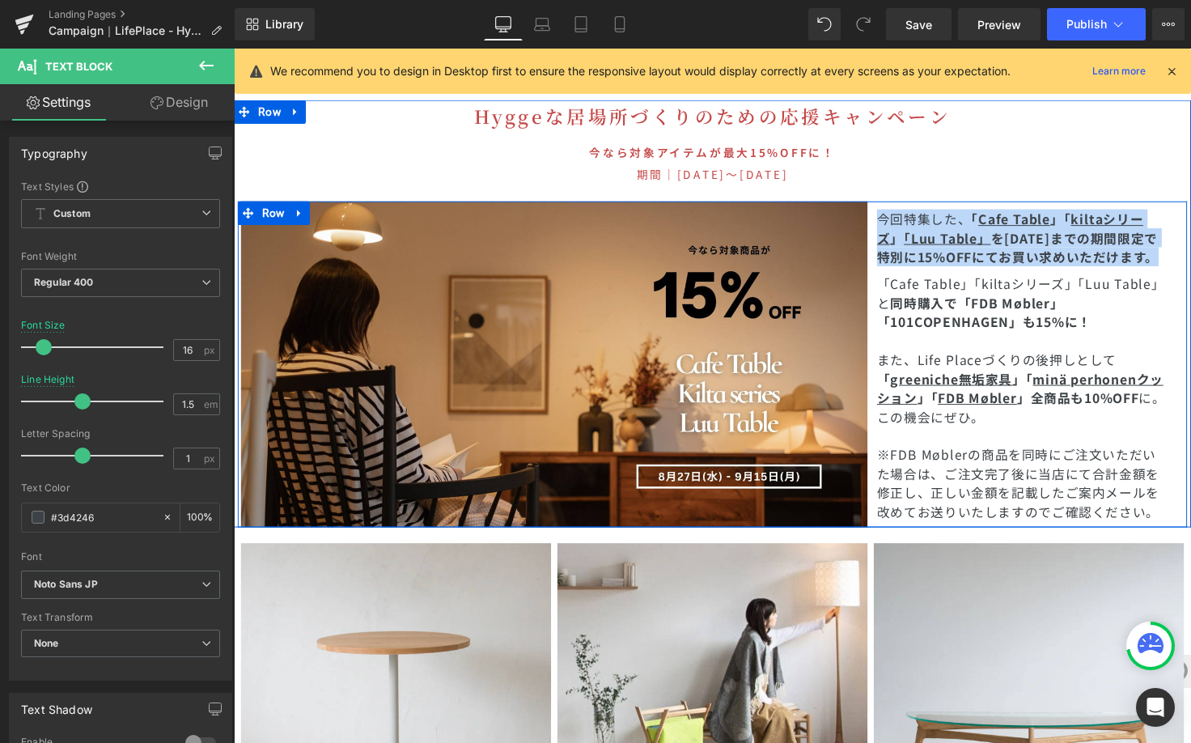
drag, startPoint x: 1173, startPoint y: 220, endPoint x: 880, endPoint y: 184, distance: 296.0
click at [885, 205] on div "今回特集した、 「 Cafe Table 」「 kiltaシリーズ 」 「 Luu Table 」 を[DATE]までの期間限定で 特別に15%OFF にてお…" at bounding box center [1047, 368] width 324 height 327
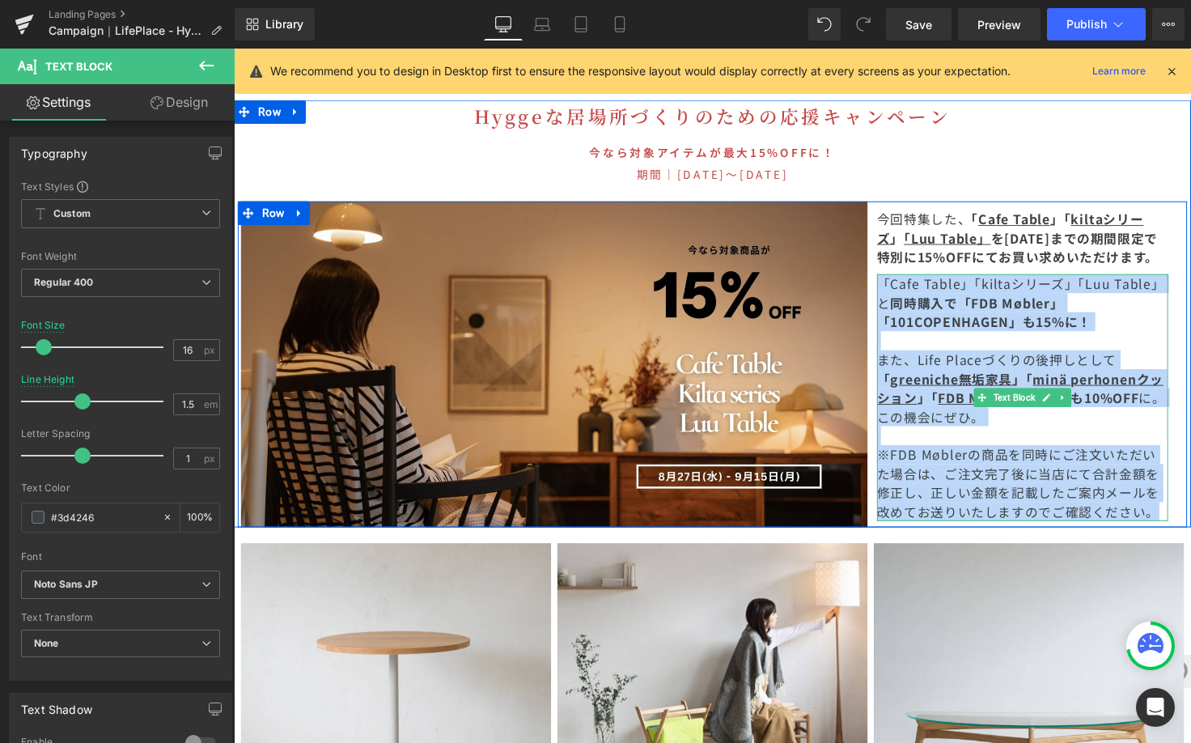
drag, startPoint x: 892, startPoint y: 244, endPoint x: 1156, endPoint y: 475, distance: 350.4
click at [1156, 475] on div "「Cafe Table」「kiltaシリーズ」「Luu Table」と 同時購入で 「FDB Møbler」「101COPENHAGEN」も15%に！ また、…" at bounding box center [1041, 405] width 298 height 252
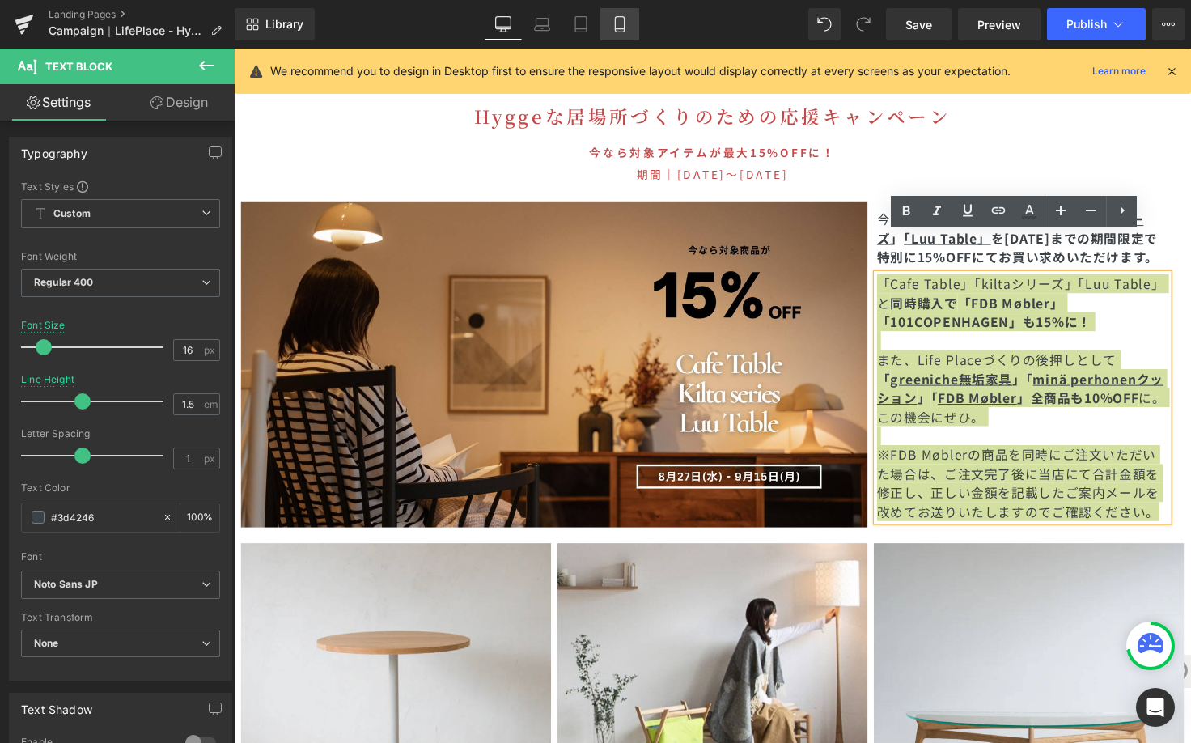
click at [624, 26] on icon at bounding box center [619, 24] width 9 height 15
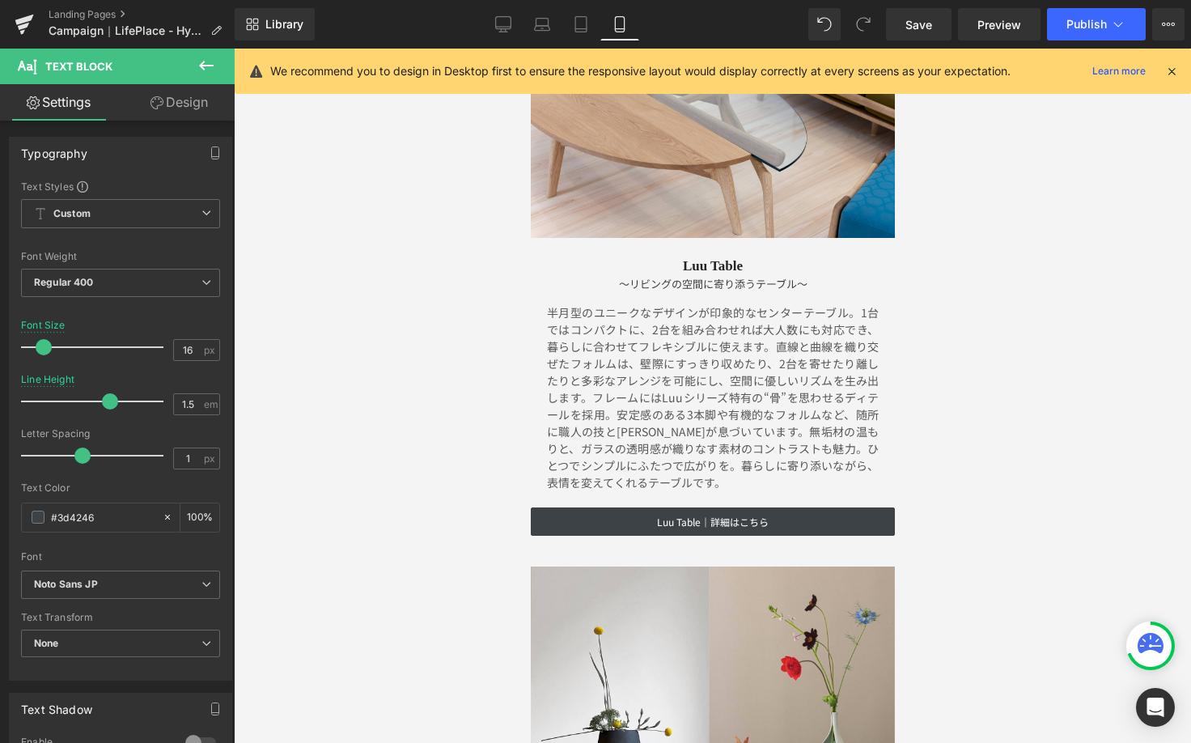
scroll to position [7318, 0]
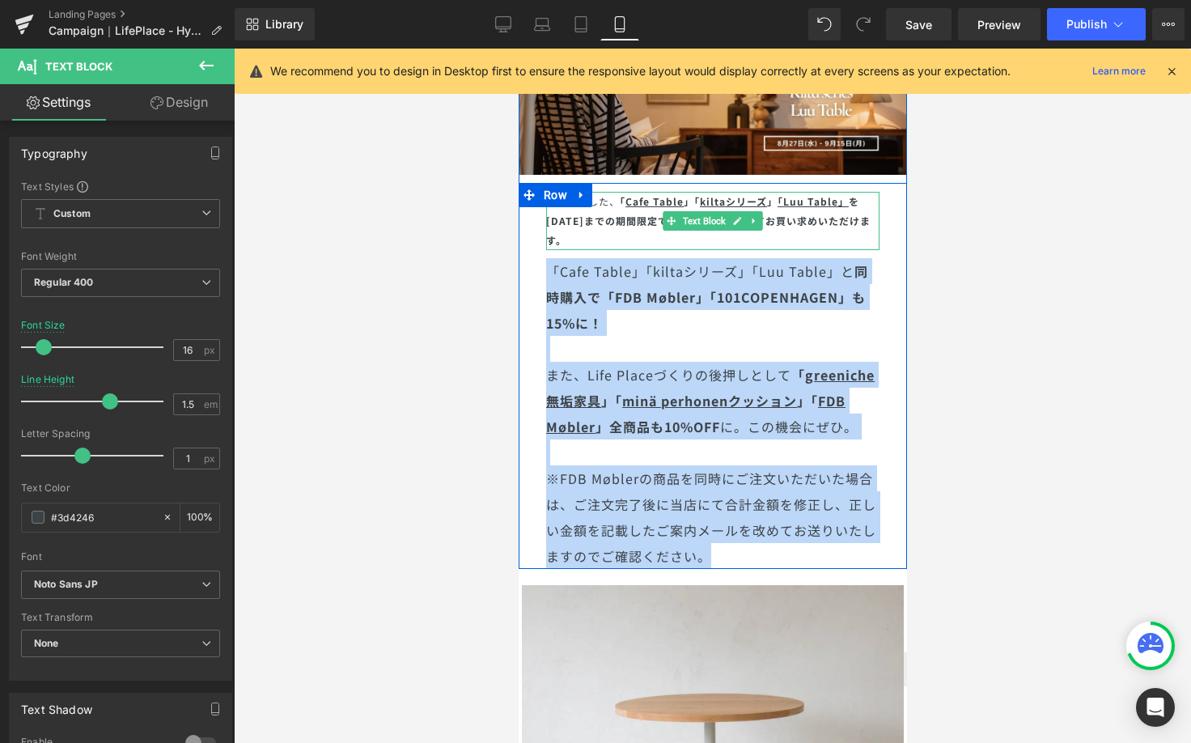
click at [581, 214] on p "今回特集した、 「 Cafe Table 」「 kiltaシリーズ 」 「 Luu Table 」 を[DATE]までの期間限定で 特別に15%OFF にてお…" at bounding box center [711, 221] width 333 height 58
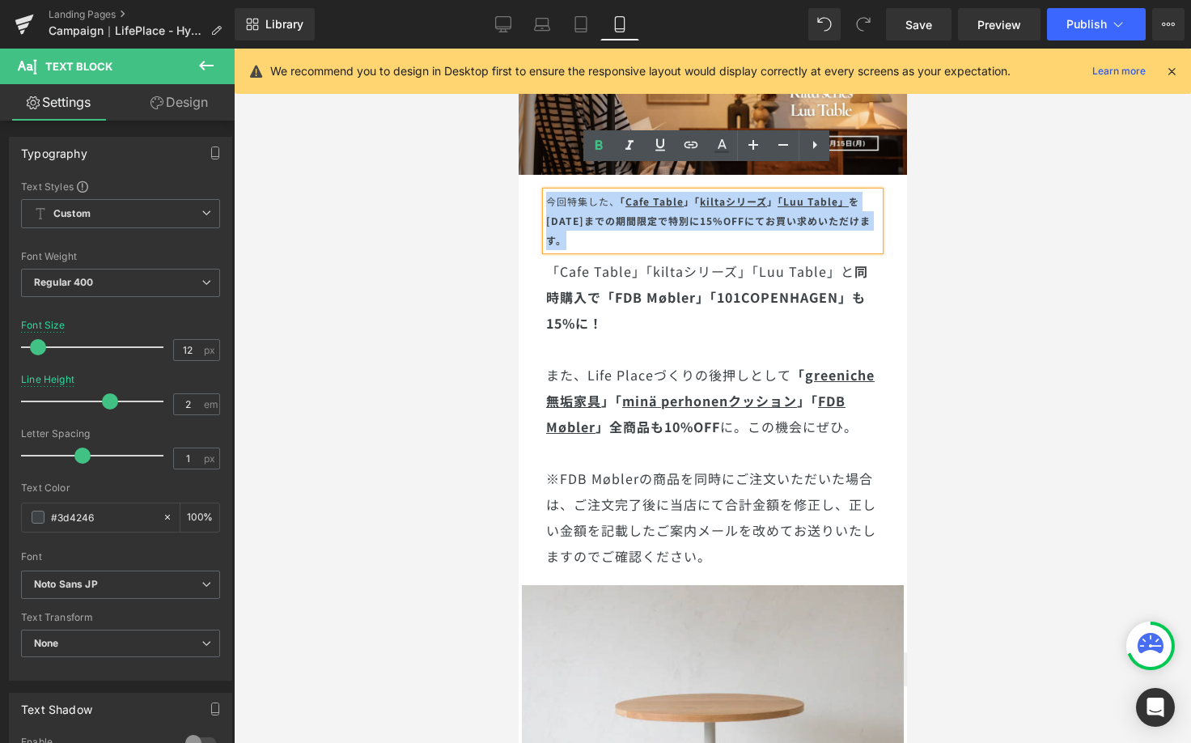
drag, startPoint x: 579, startPoint y: 213, endPoint x: 566, endPoint y: 227, distance: 18.9
click at [566, 227] on div "今回特集した、 「 Cafe Table 」「 kiltaシリーズ 」 「 Luu Table 」 を[DATE]までの期間限定で 特別に15%OFF にてお…" at bounding box center [711, 221] width 333 height 58
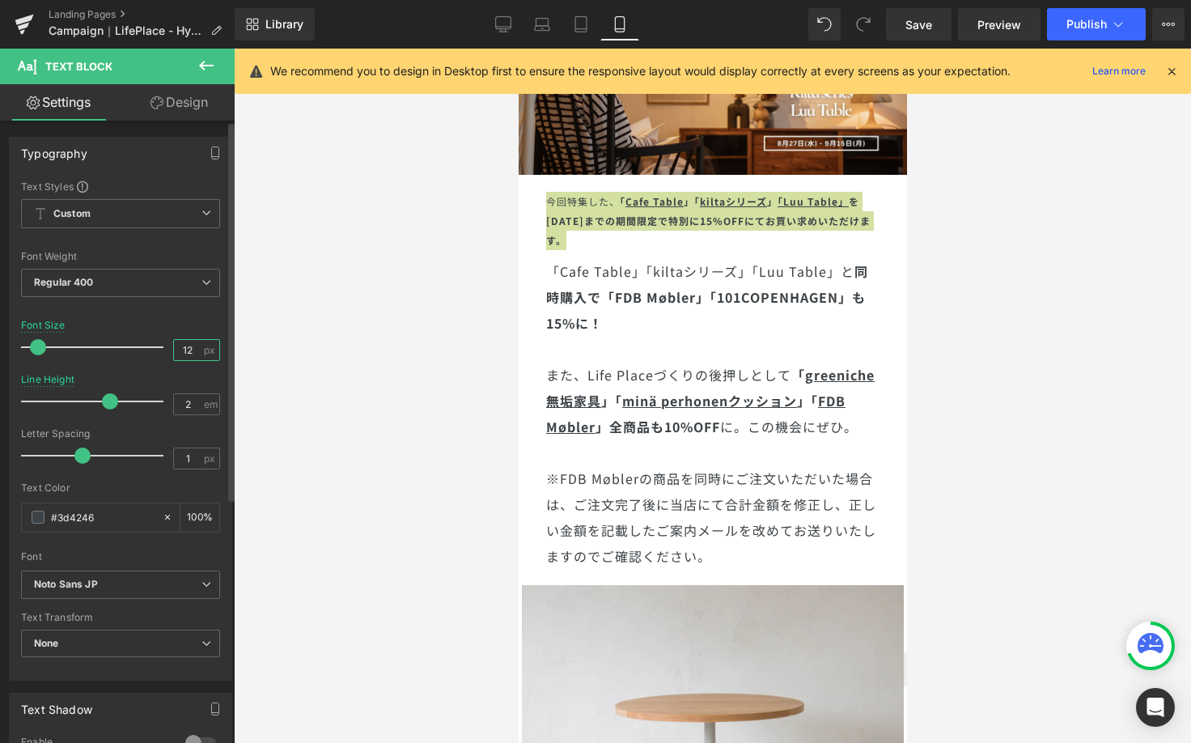
click at [185, 346] on input "12" at bounding box center [188, 350] width 28 height 20
type input "16"
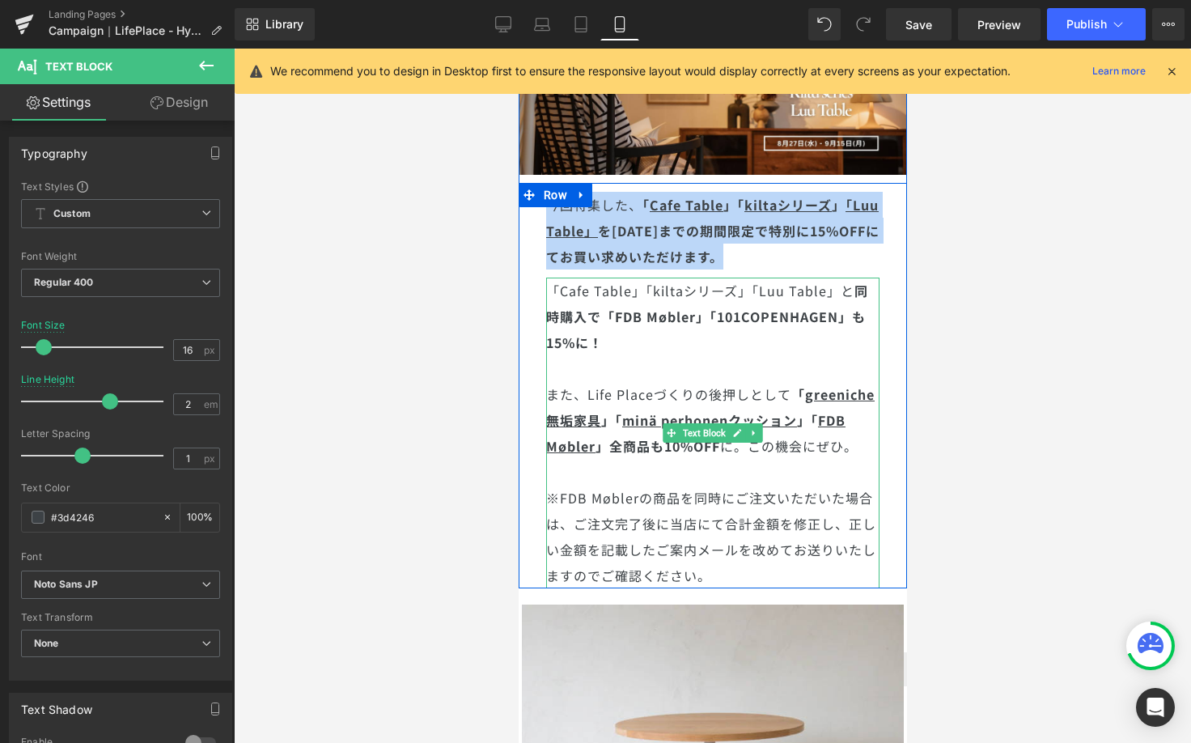
click at [597, 355] on p at bounding box center [711, 368] width 333 height 26
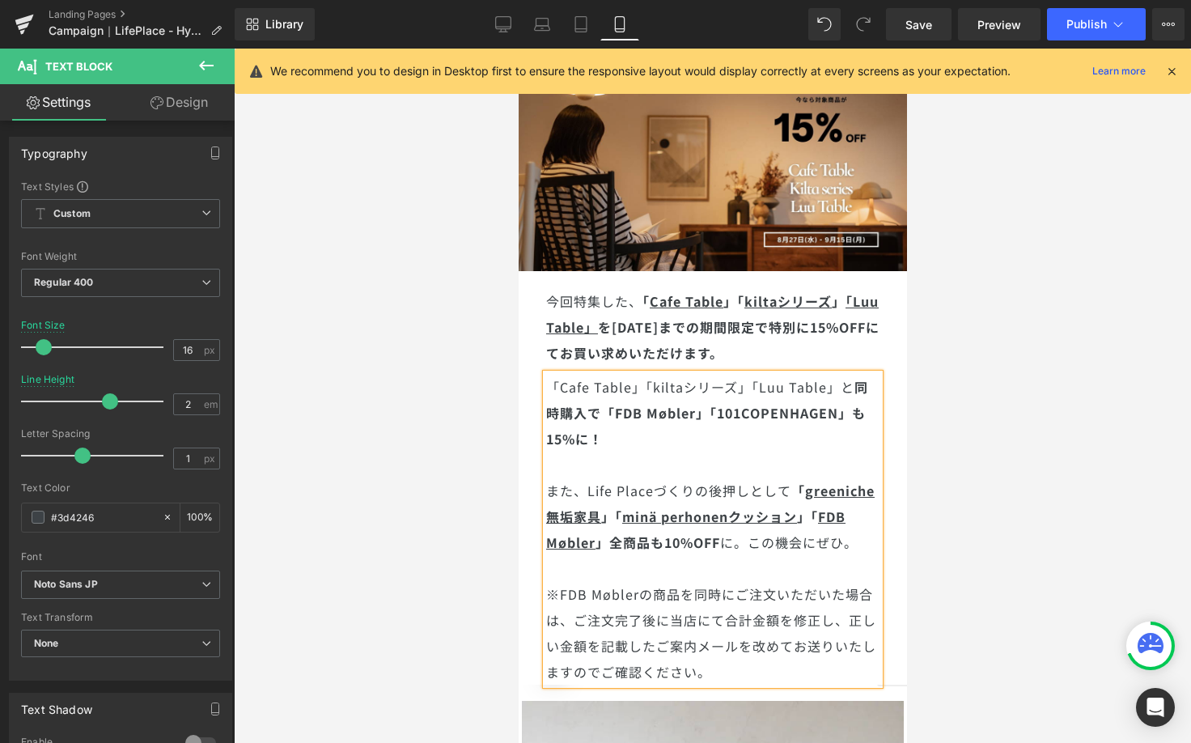
scroll to position [7166, 0]
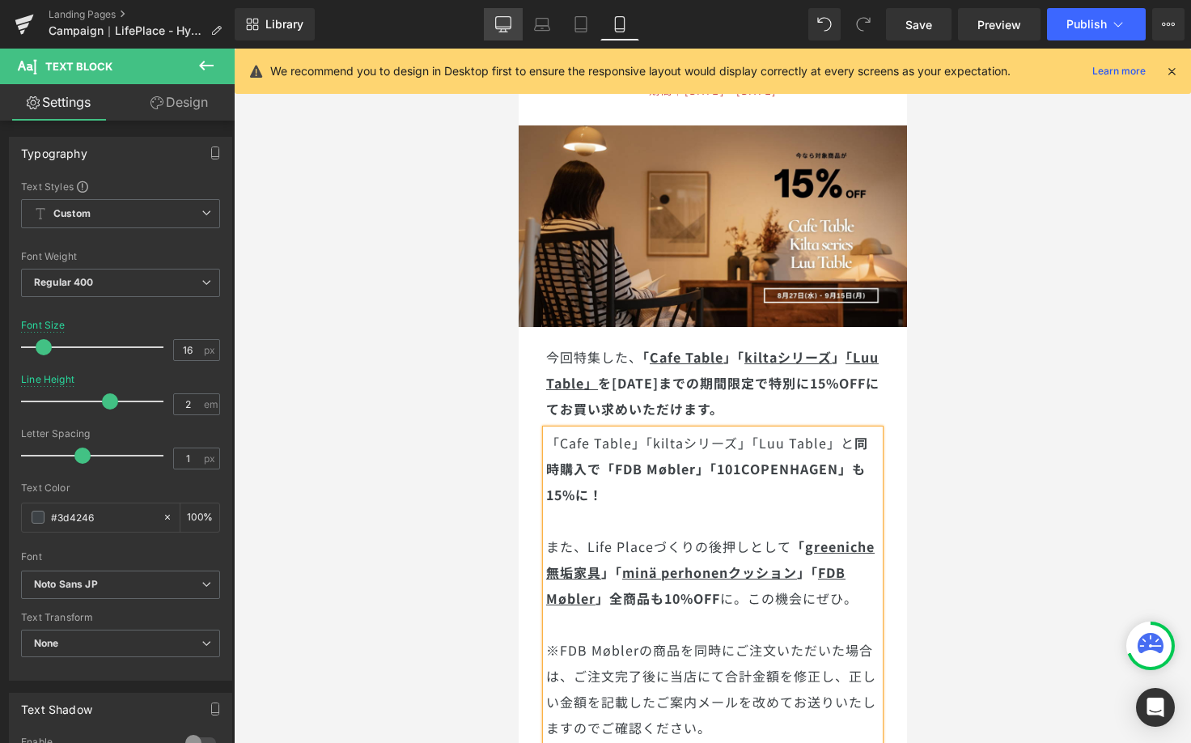
click at [512, 32] on link "Desktop" at bounding box center [503, 24] width 39 height 32
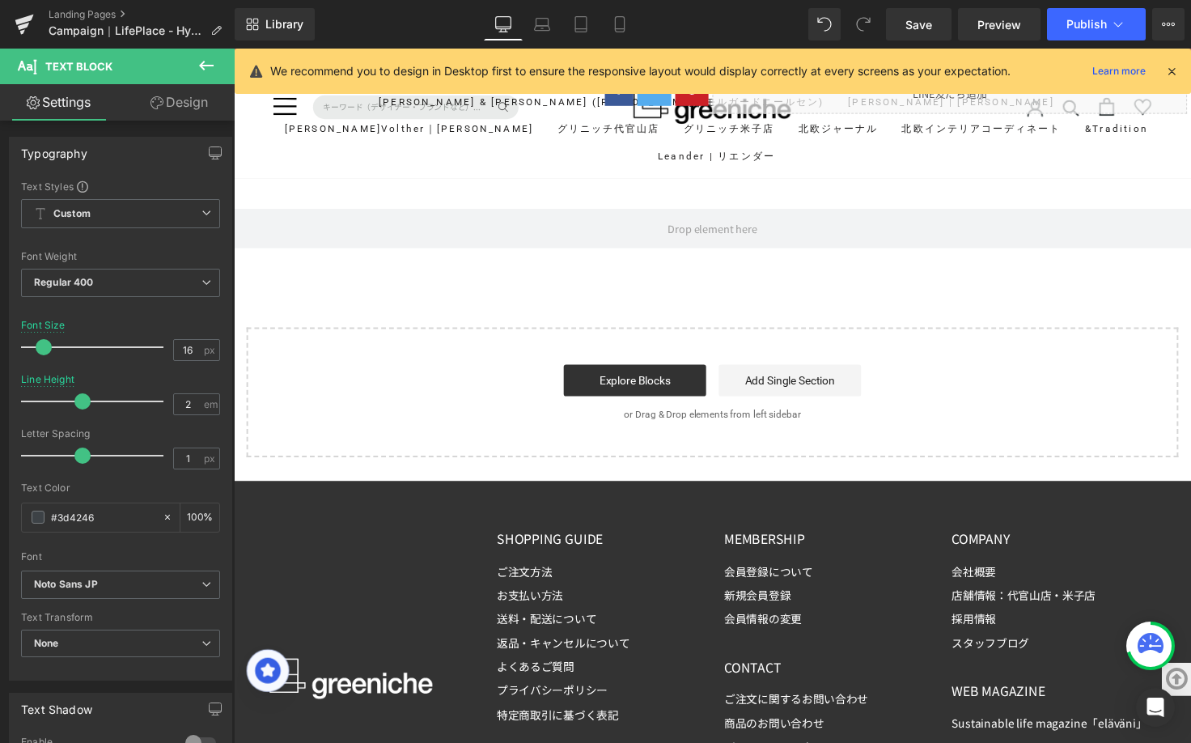
scroll to position [4664, 0]
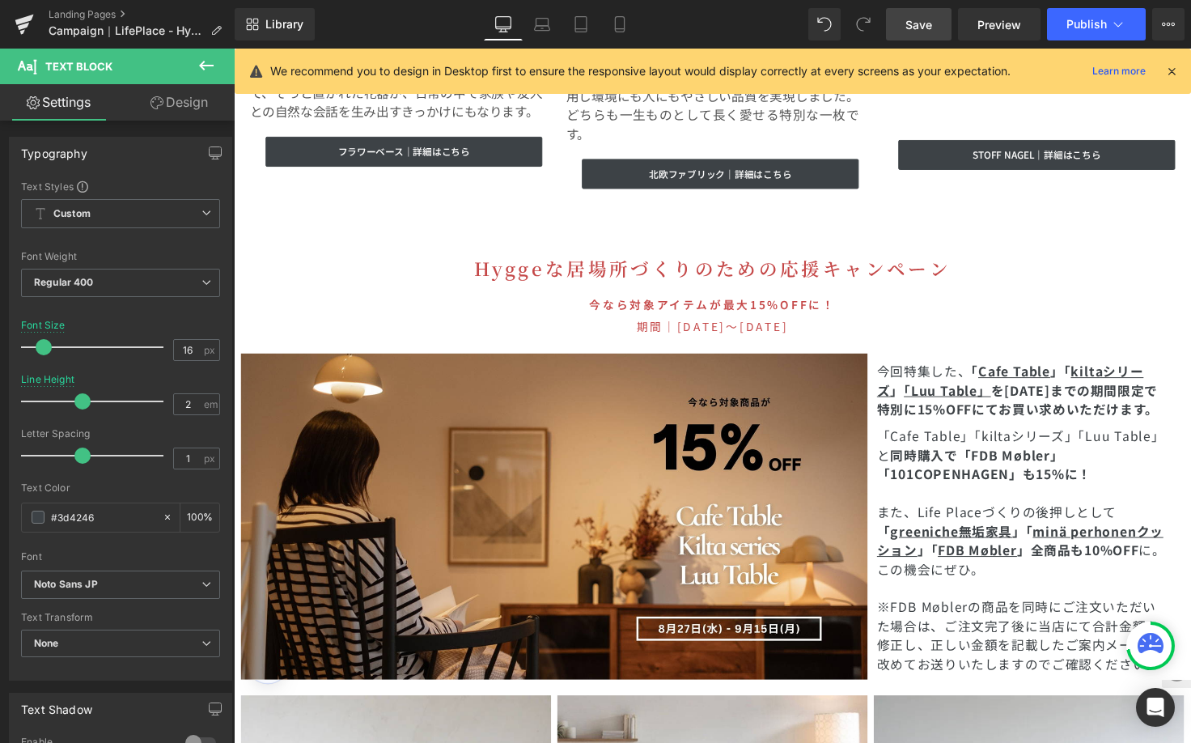
click at [916, 34] on link "Save" at bounding box center [919, 24] width 66 height 32
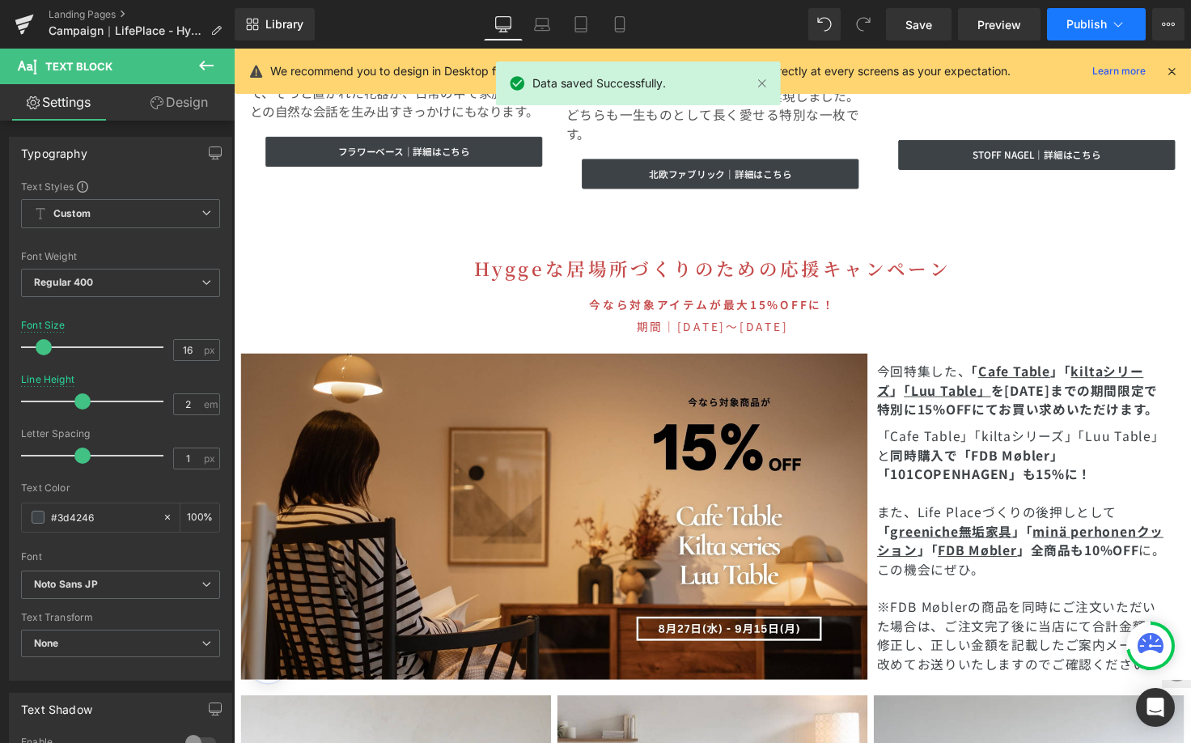
click at [1125, 24] on icon at bounding box center [1118, 24] width 16 height 16
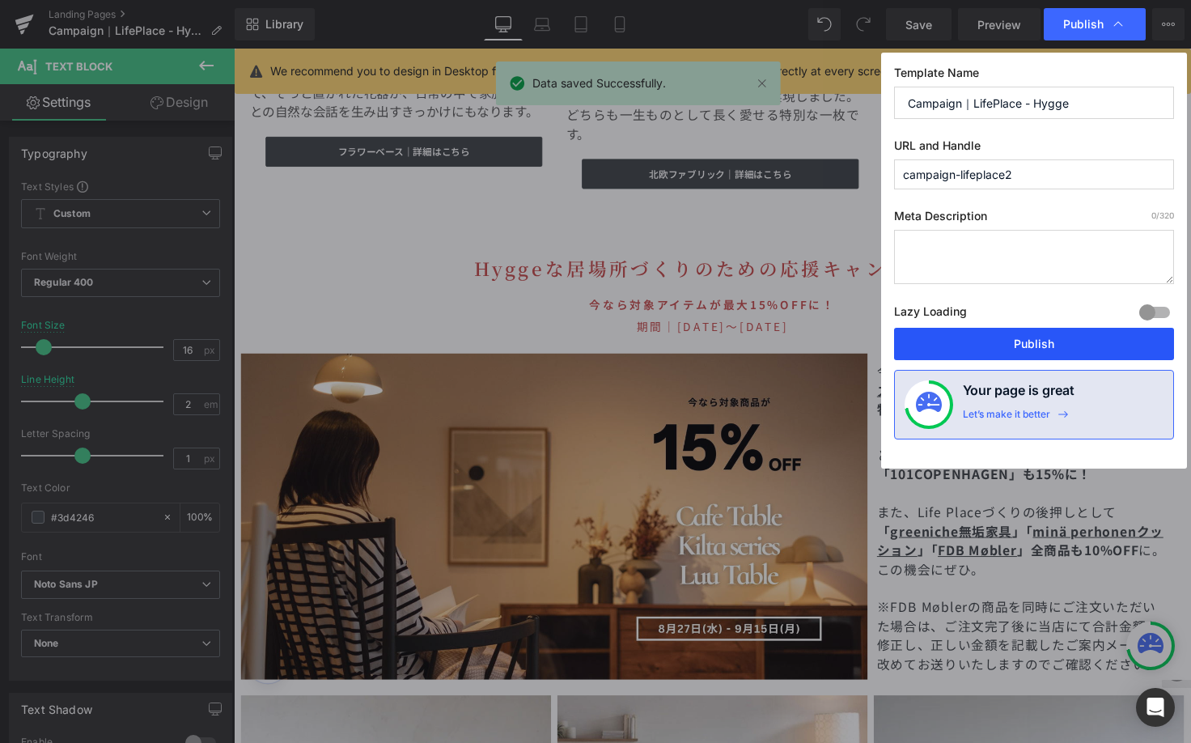
click at [0, 0] on button "Publish" at bounding box center [0, 0] width 0 height 0
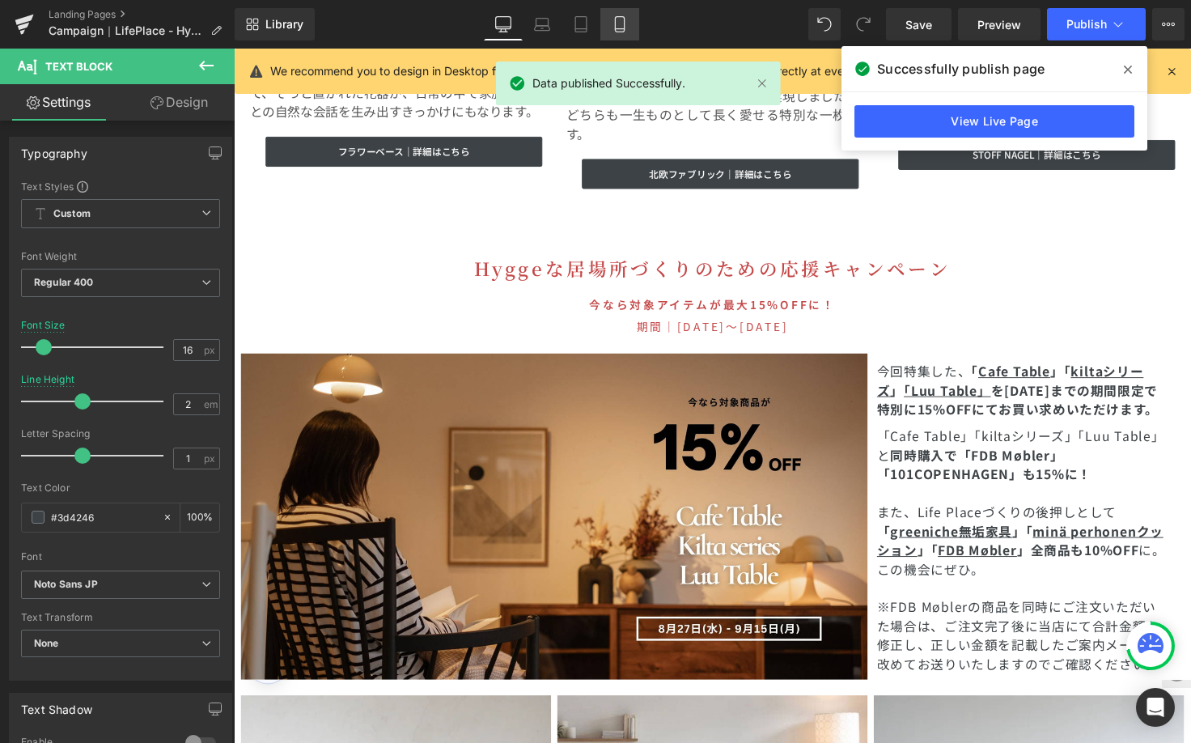
click at [605, 23] on link "Mobile" at bounding box center [619, 24] width 39 height 32
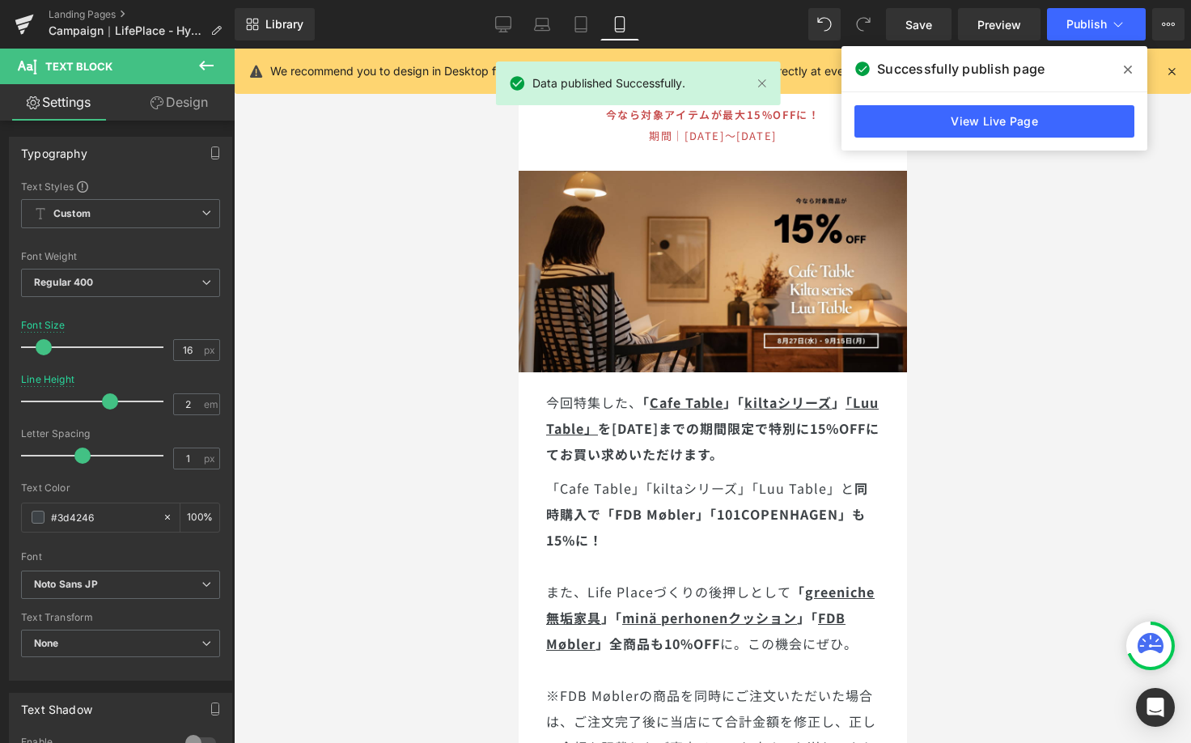
scroll to position [6763, 0]
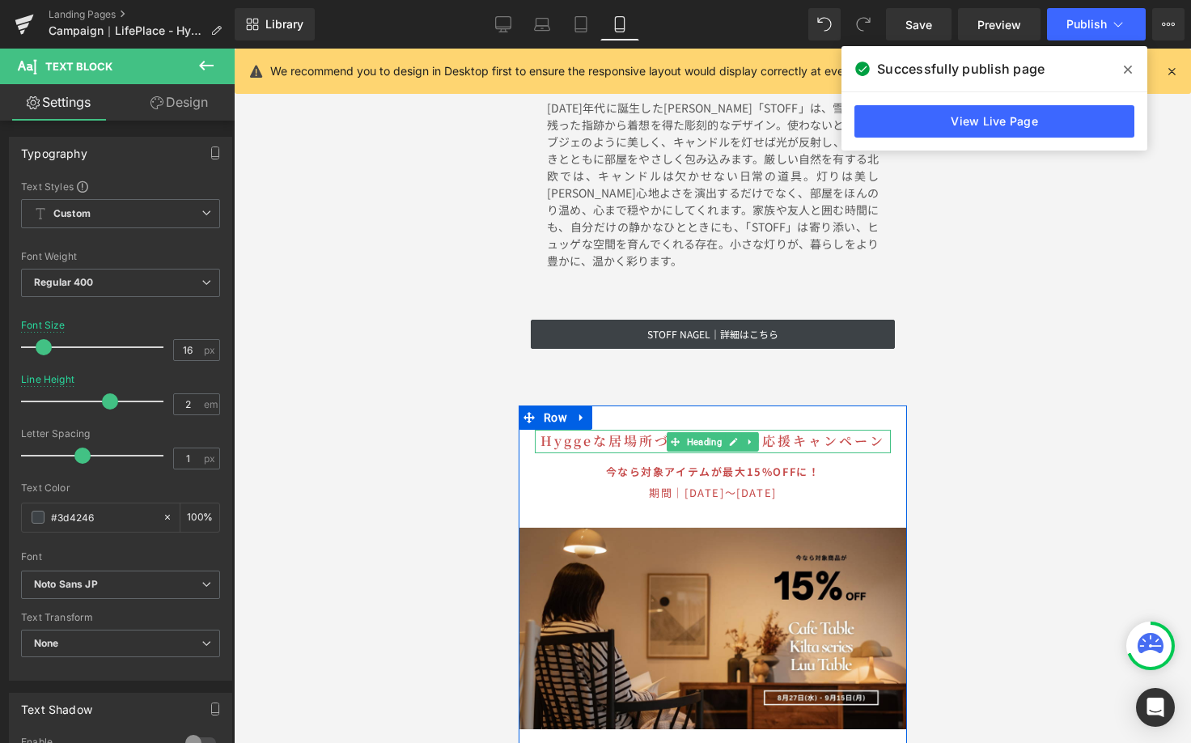
click at [617, 430] on h1 "Hyggeな居場所づくりのための応援キャンペーン" at bounding box center [712, 441] width 356 height 23
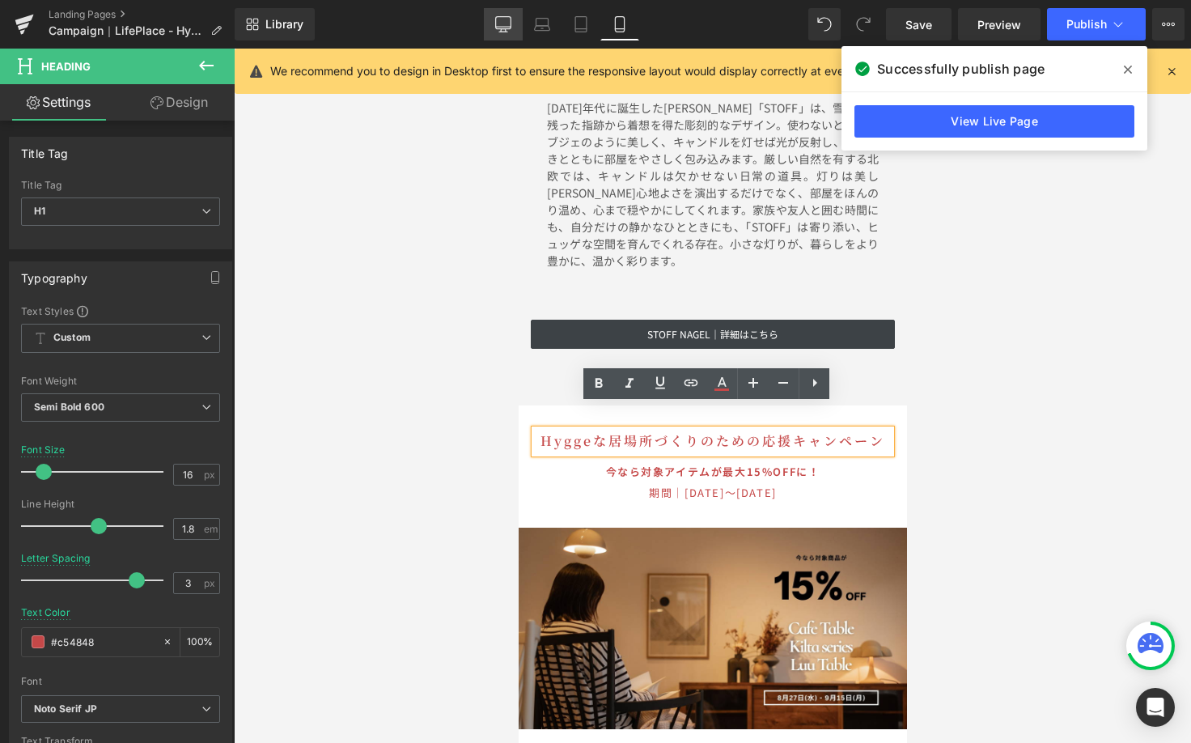
click at [503, 28] on icon at bounding box center [503, 24] width 16 height 16
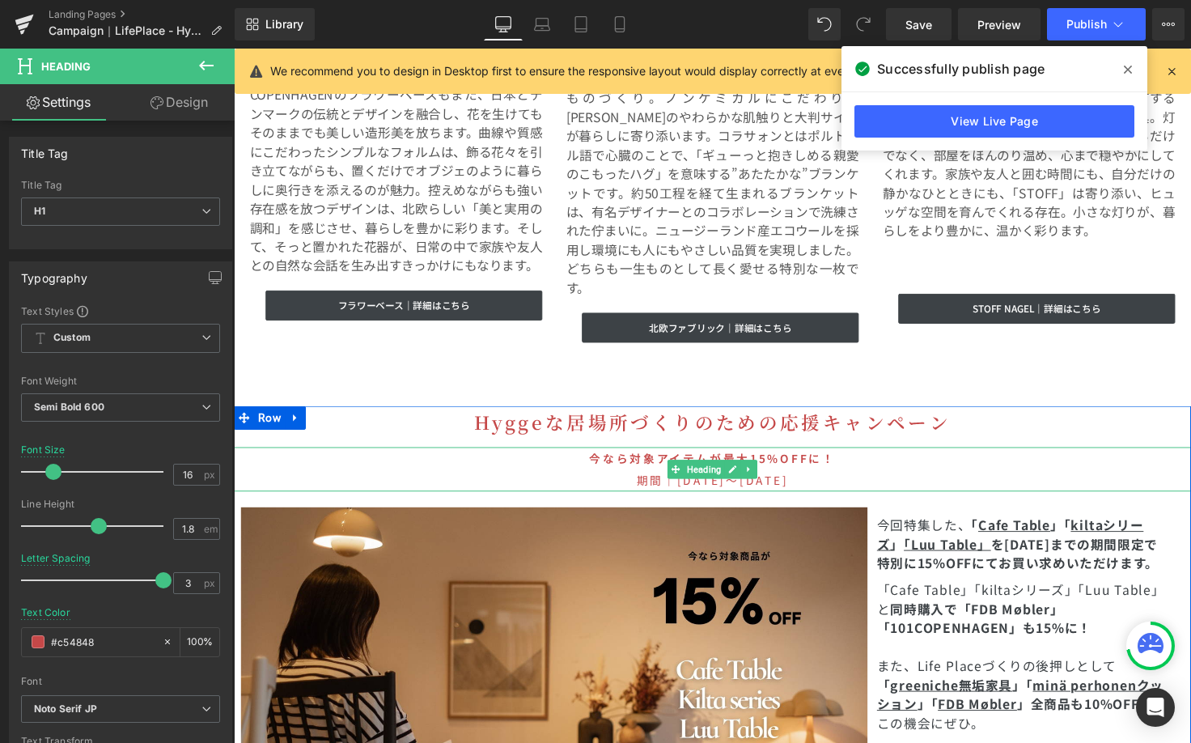
scroll to position [4672, 0]
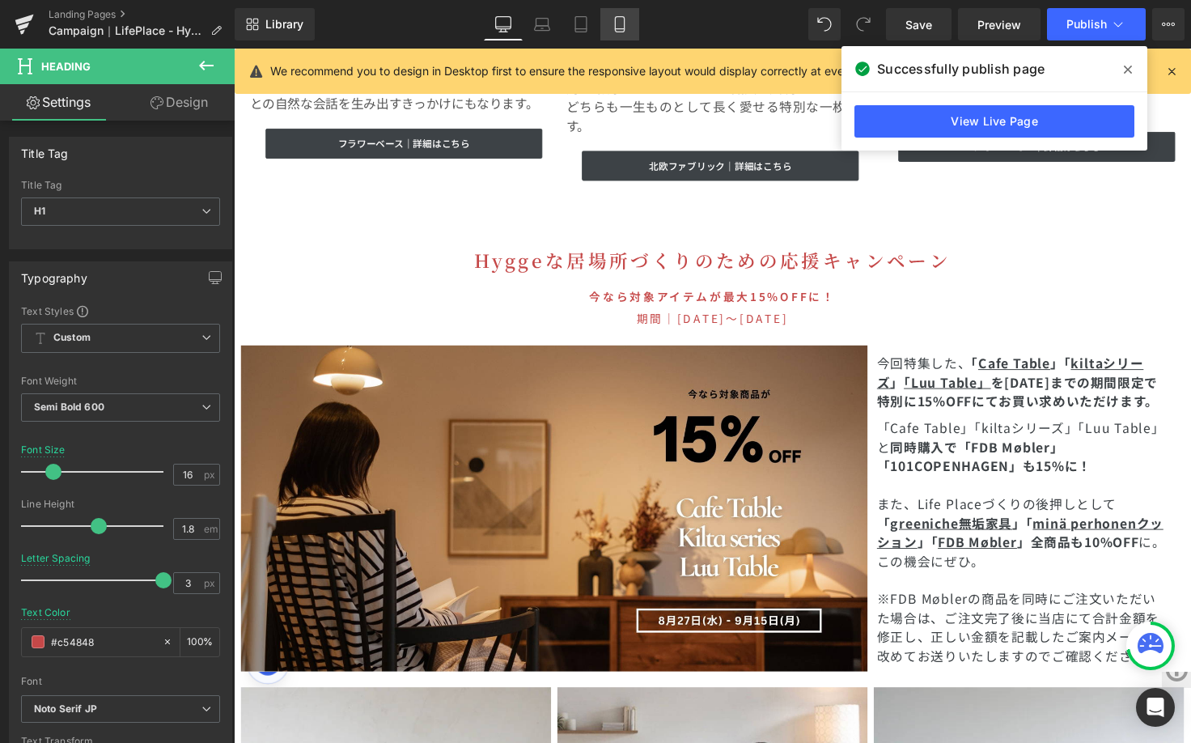
click at [616, 24] on icon at bounding box center [619, 24] width 9 height 15
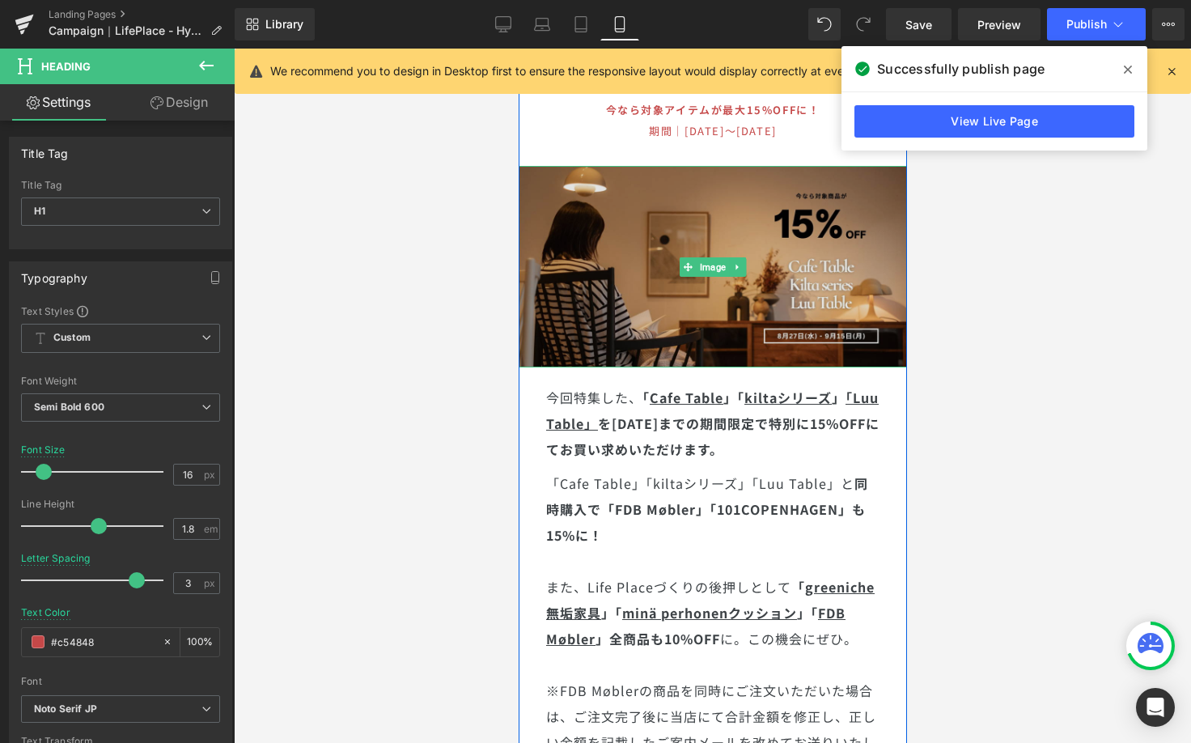
scroll to position [7310, 0]
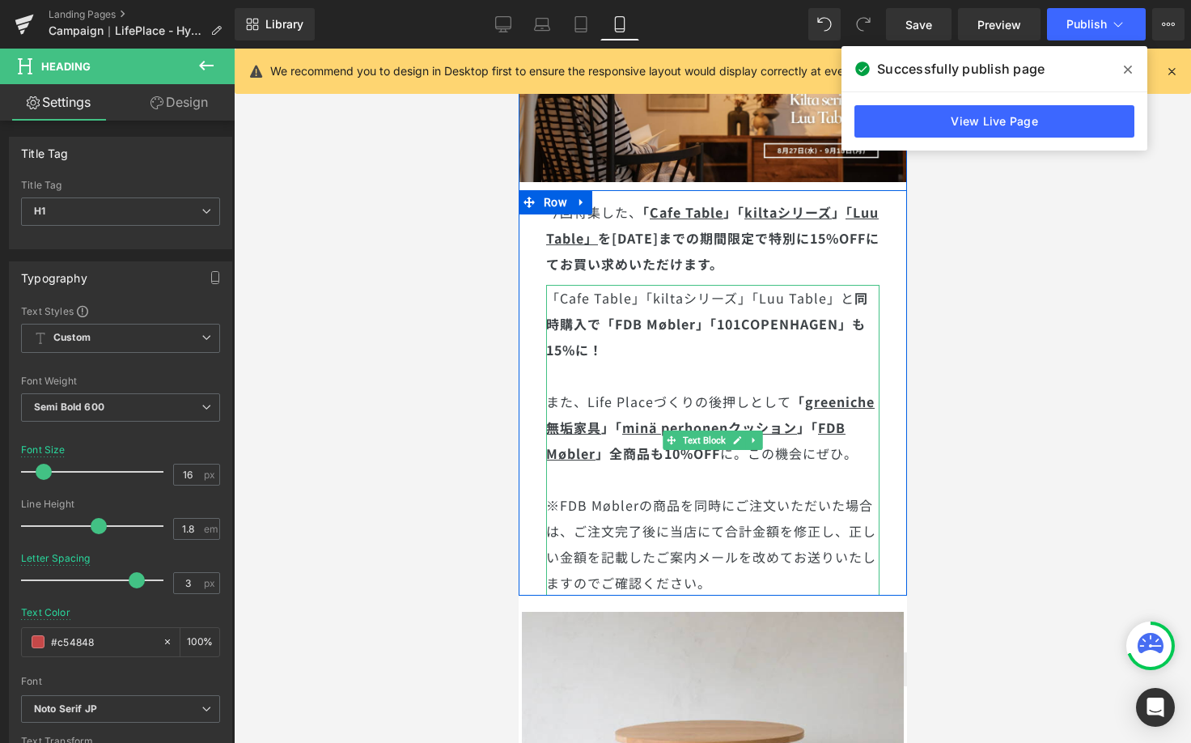
click at [545, 392] on span "また、Life Placeづくりの後押しとして" at bounding box center [667, 401] width 245 height 19
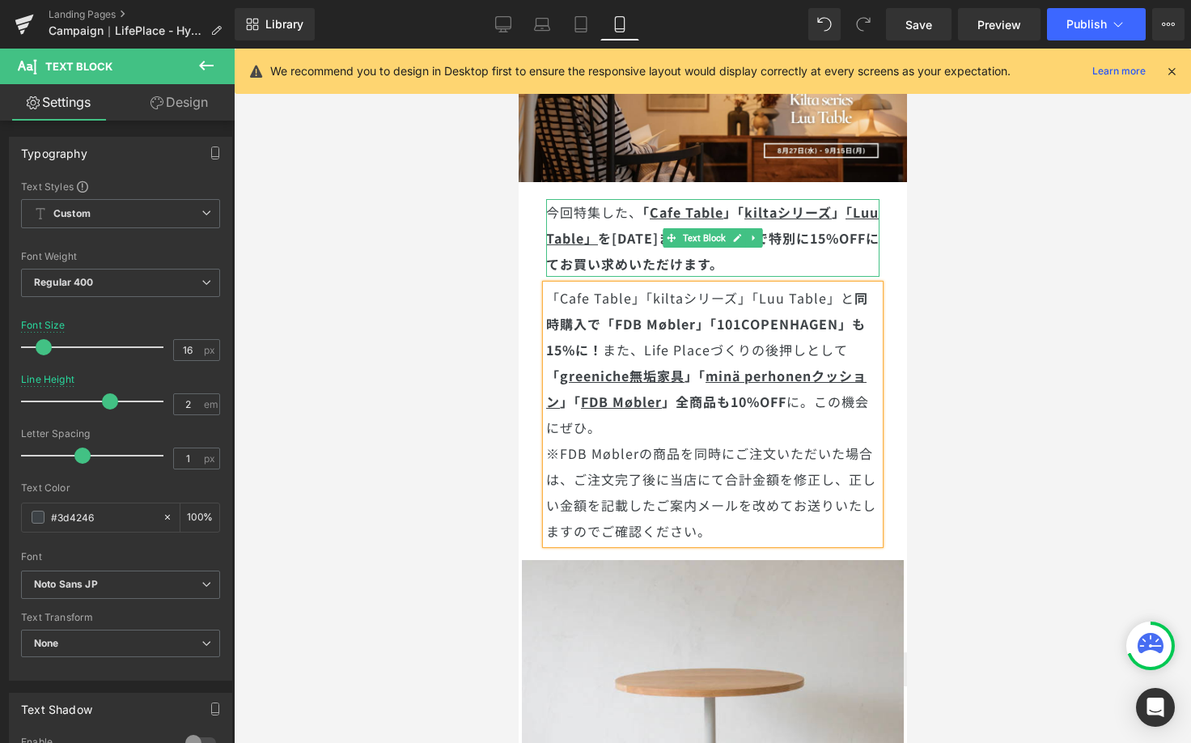
click at [799, 234] on p "今回特集した、 「 Cafe Table 」「 kiltaシリーズ 」 「 Luu Table 」 を[DATE]までの期間限定で 特別に15%OFF にてお…" at bounding box center [711, 238] width 333 height 78
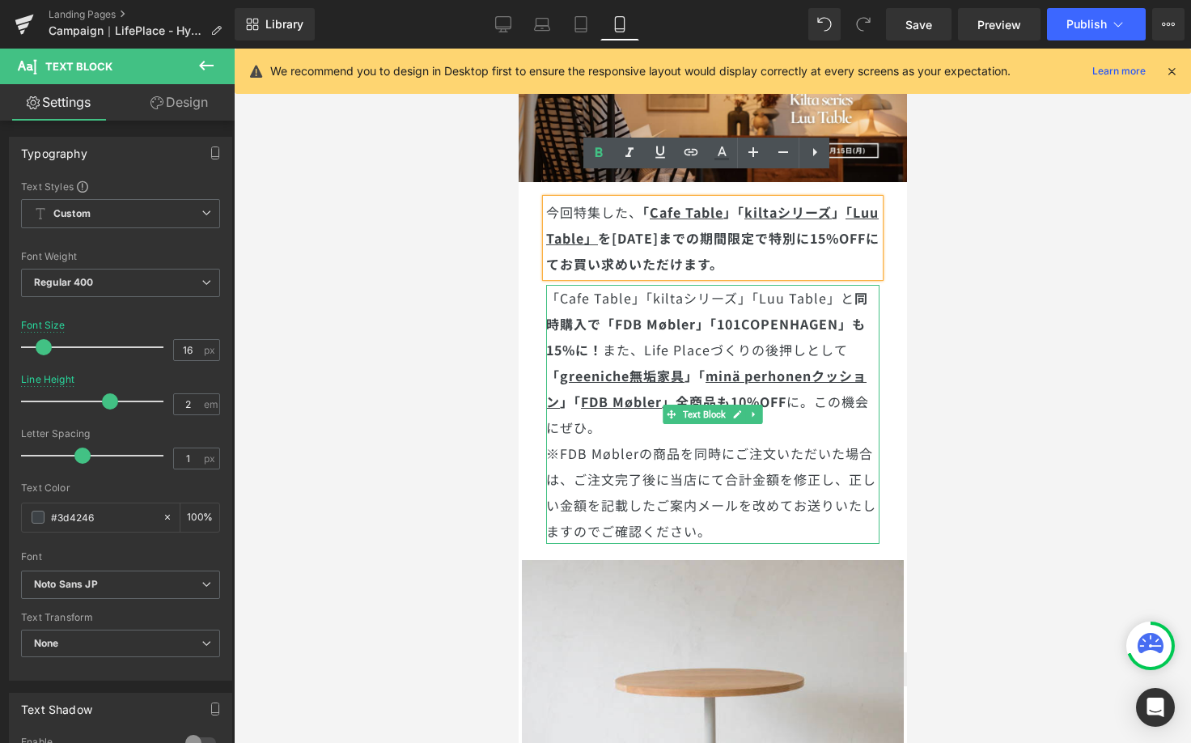
click at [590, 323] on strong "「FDB Møbler」「101COPENHAGEN」も15%に！" at bounding box center [705, 336] width 320 height 45
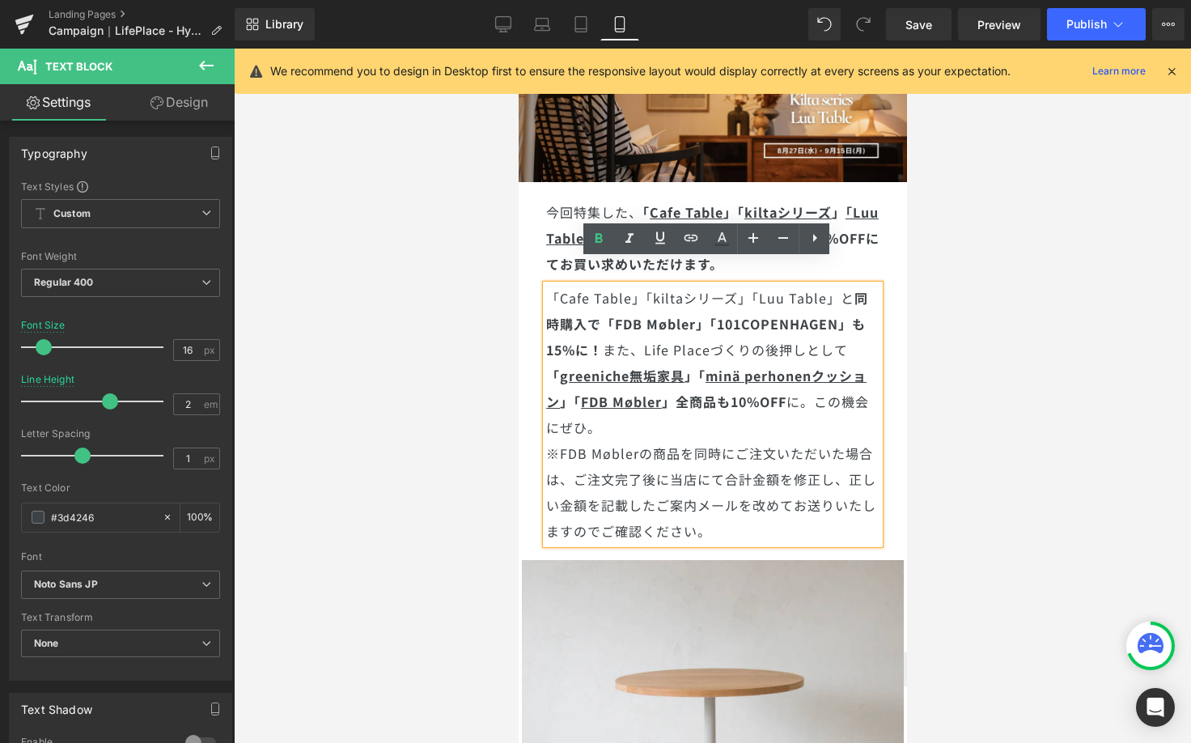
click at [545, 366] on strong "「 greeniche無垢家具 」「 minä perhonenクッション 」" at bounding box center [705, 388] width 320 height 45
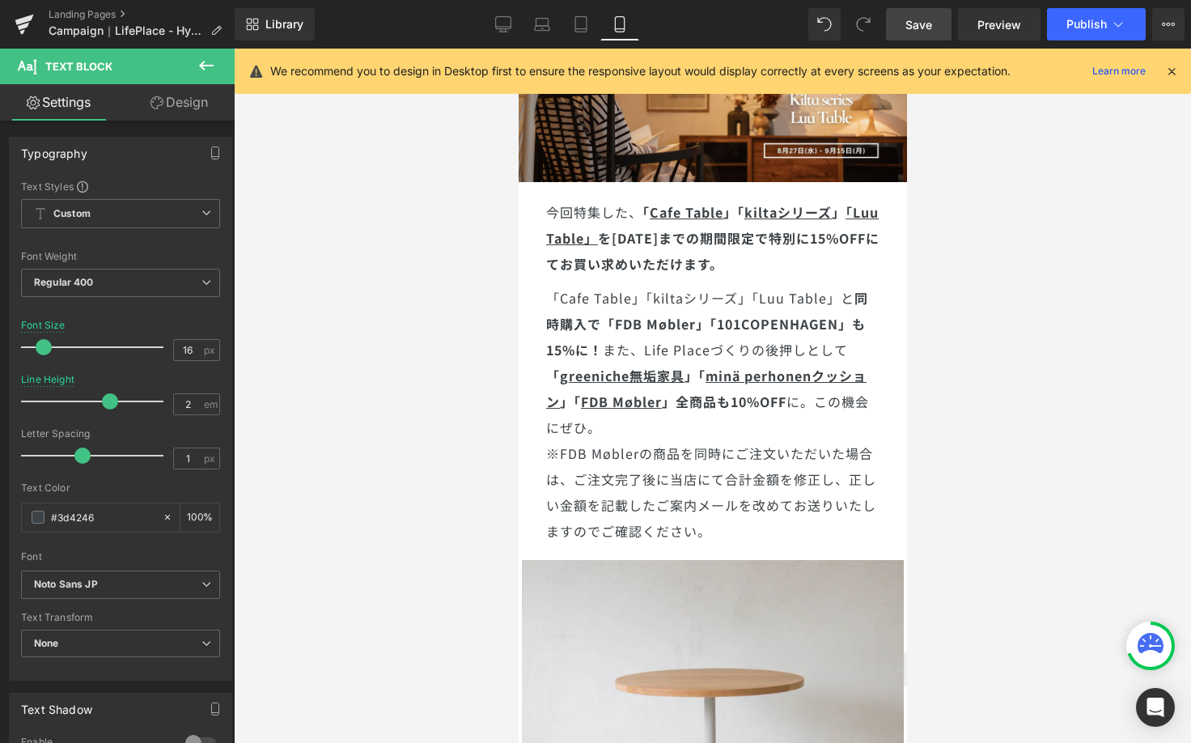
click at [947, 25] on link "Save" at bounding box center [919, 24] width 66 height 32
click at [1113, 27] on icon at bounding box center [1118, 24] width 16 height 16
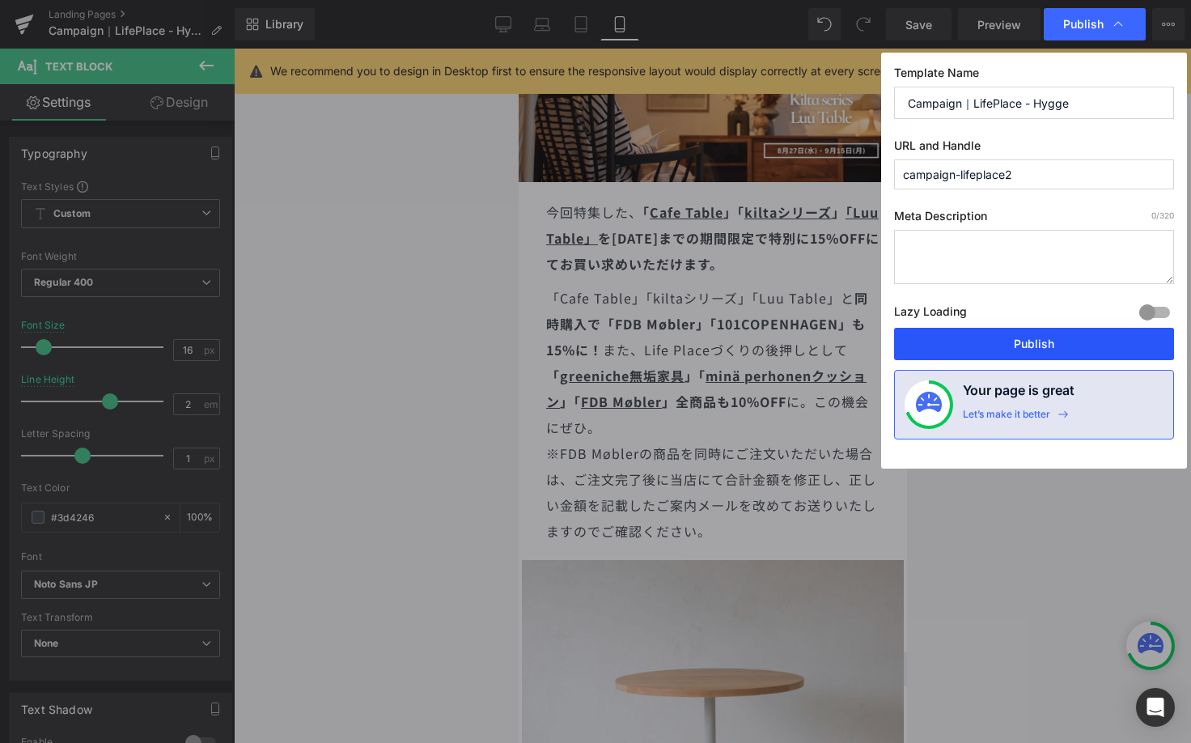
click at [1020, 329] on button "Publish" at bounding box center [1034, 344] width 280 height 32
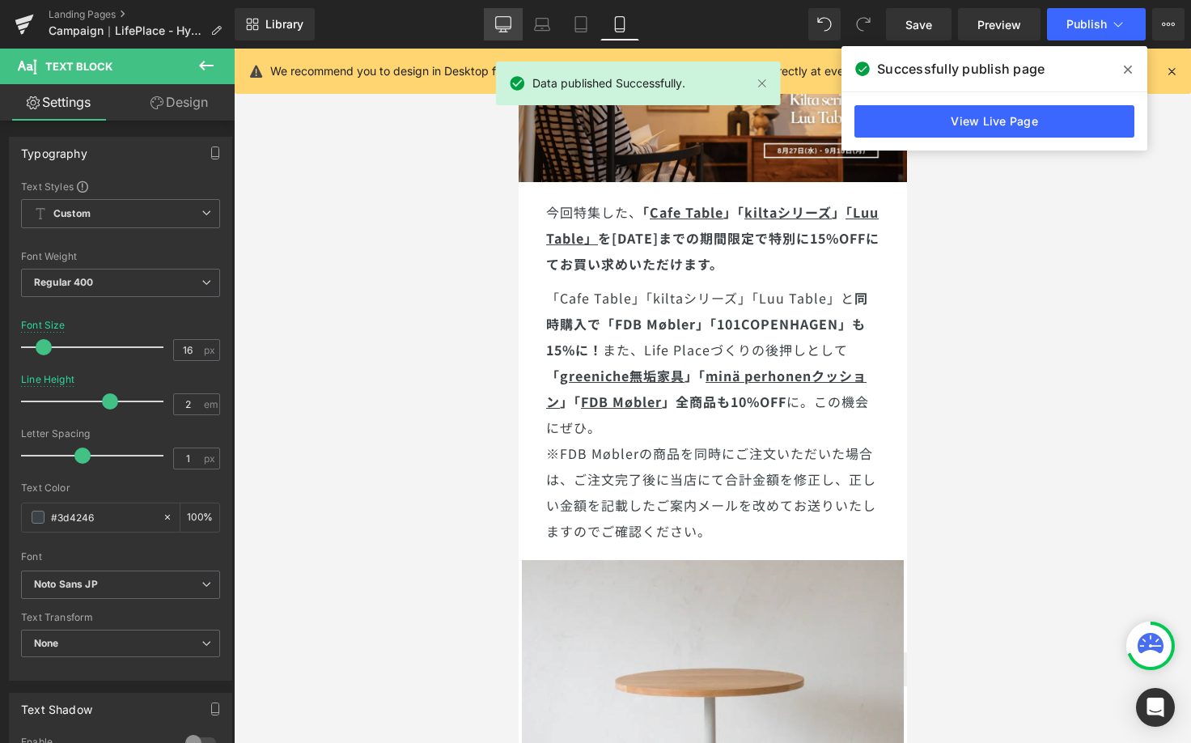
click at [511, 22] on icon at bounding box center [503, 23] width 15 height 12
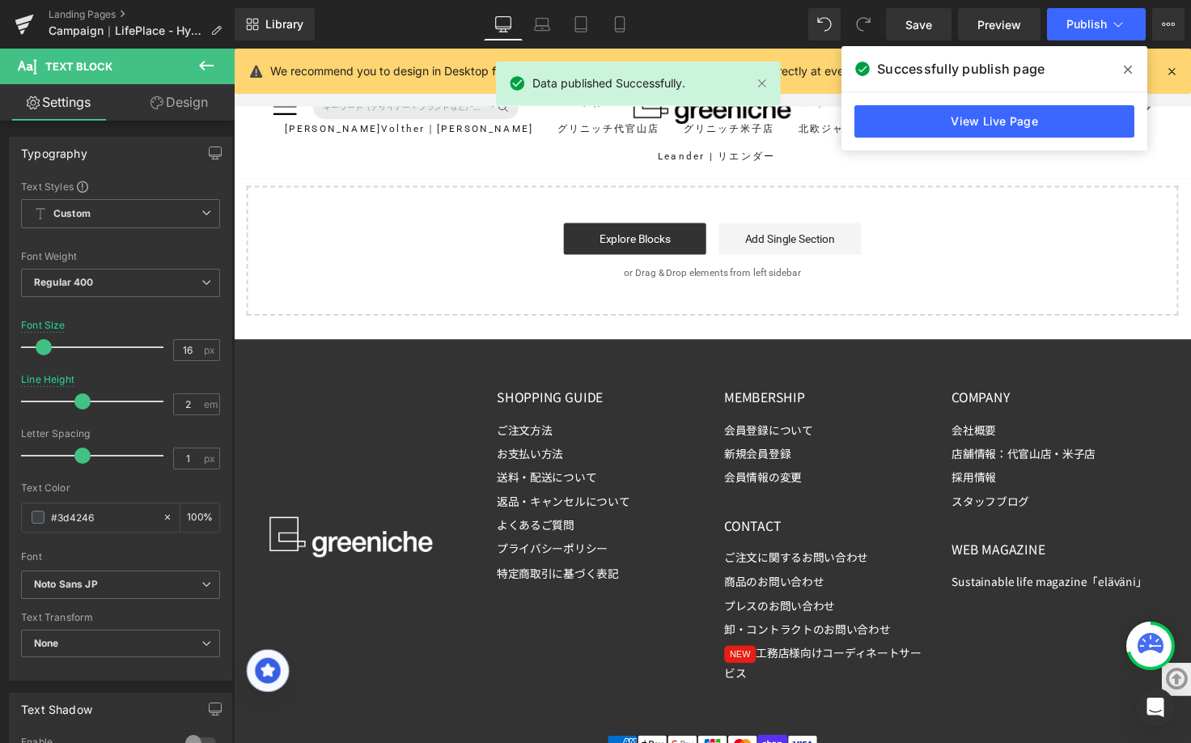
scroll to position [4809, 0]
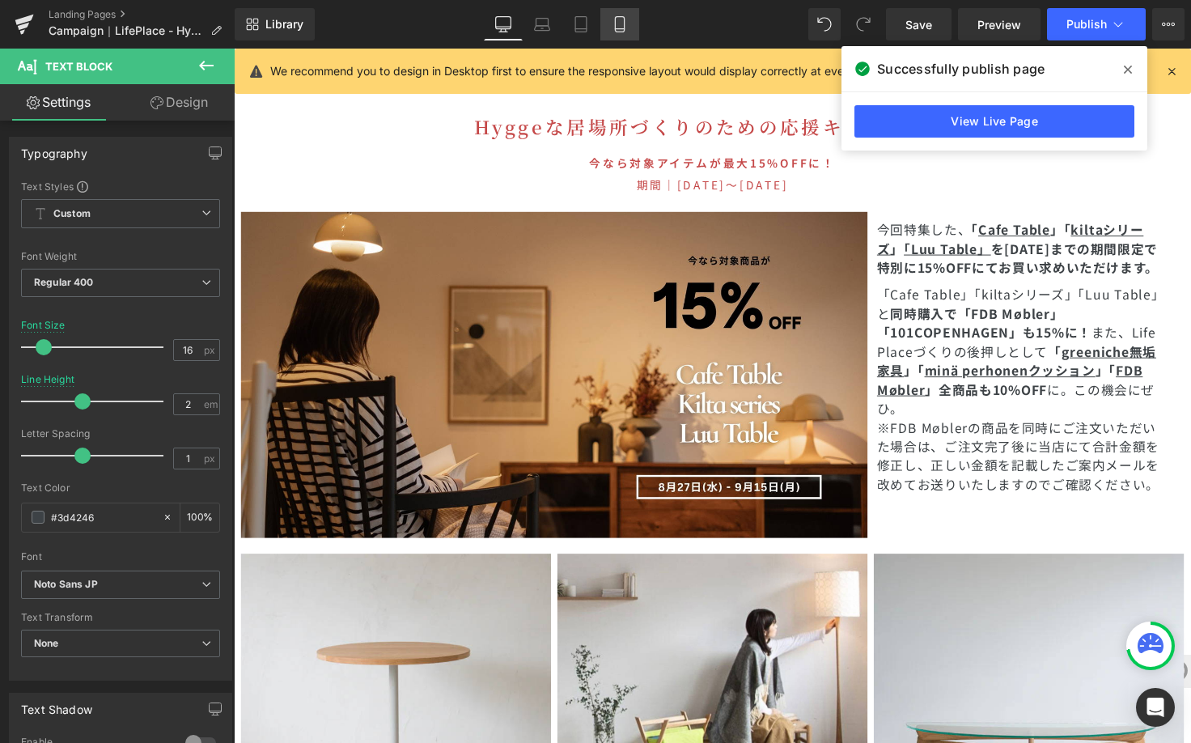
click at [622, 27] on icon at bounding box center [620, 24] width 16 height 16
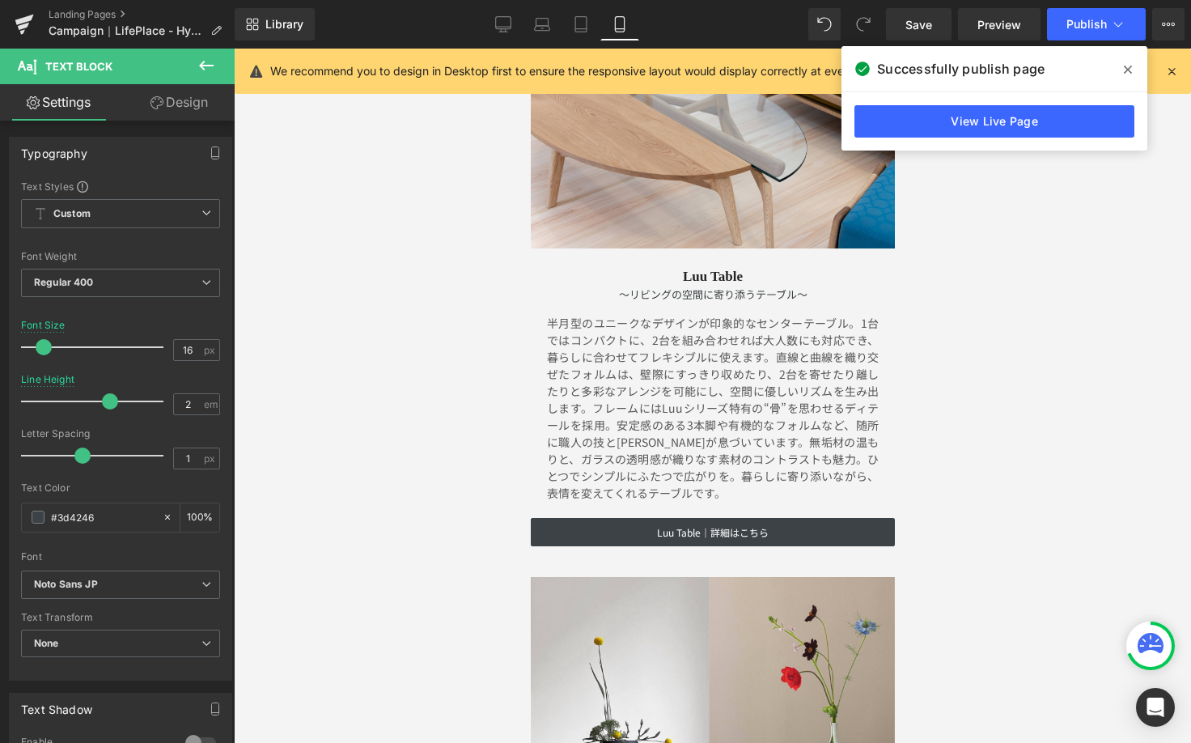
scroll to position [7323, 0]
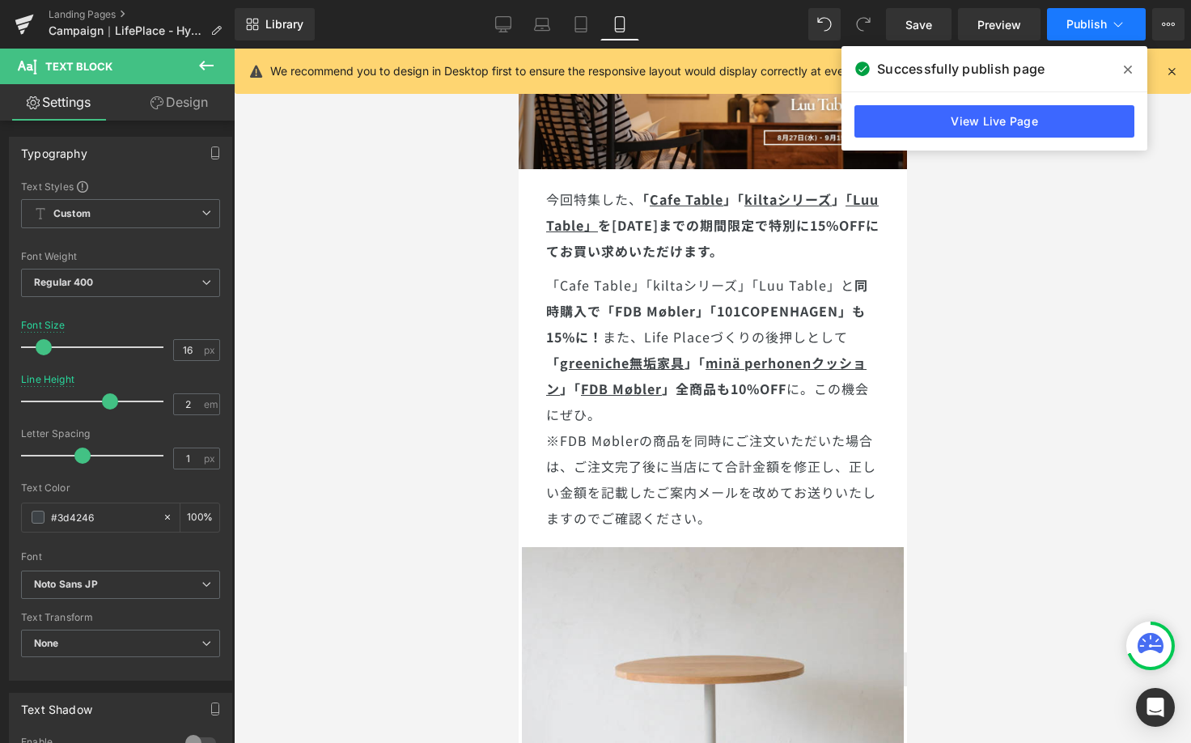
click at [1112, 28] on icon at bounding box center [1118, 24] width 16 height 16
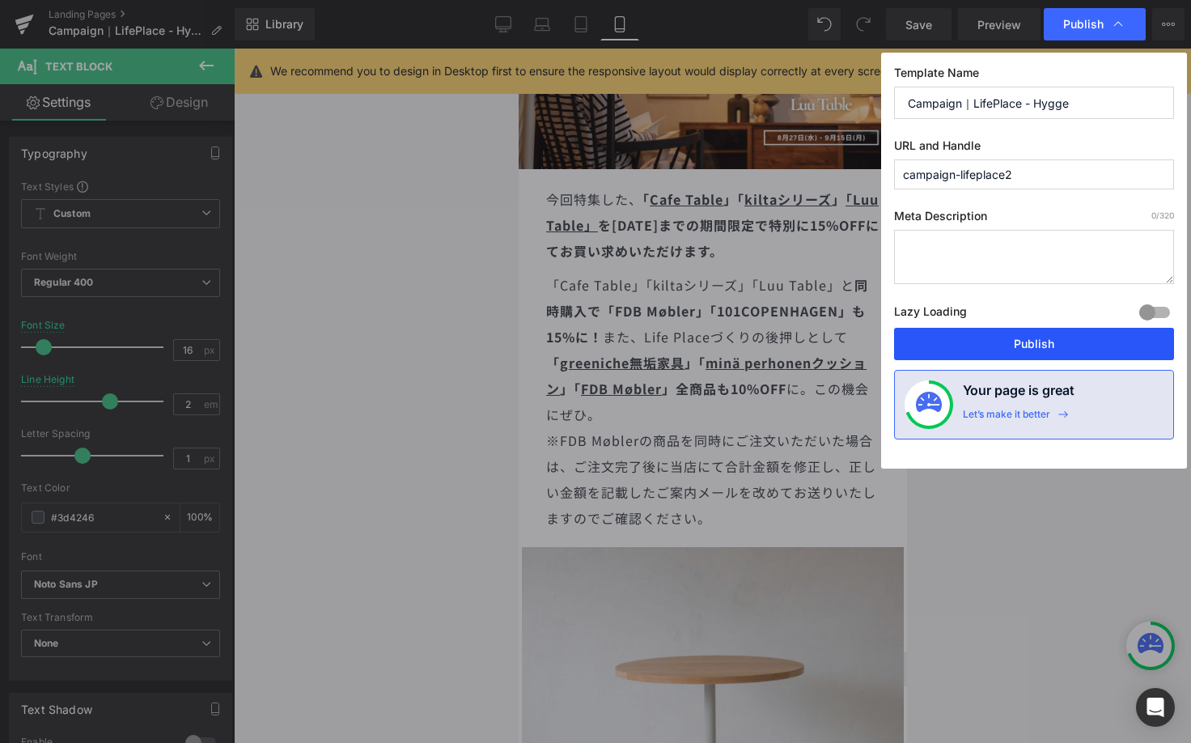
click at [1002, 334] on button "Publish" at bounding box center [1034, 344] width 280 height 32
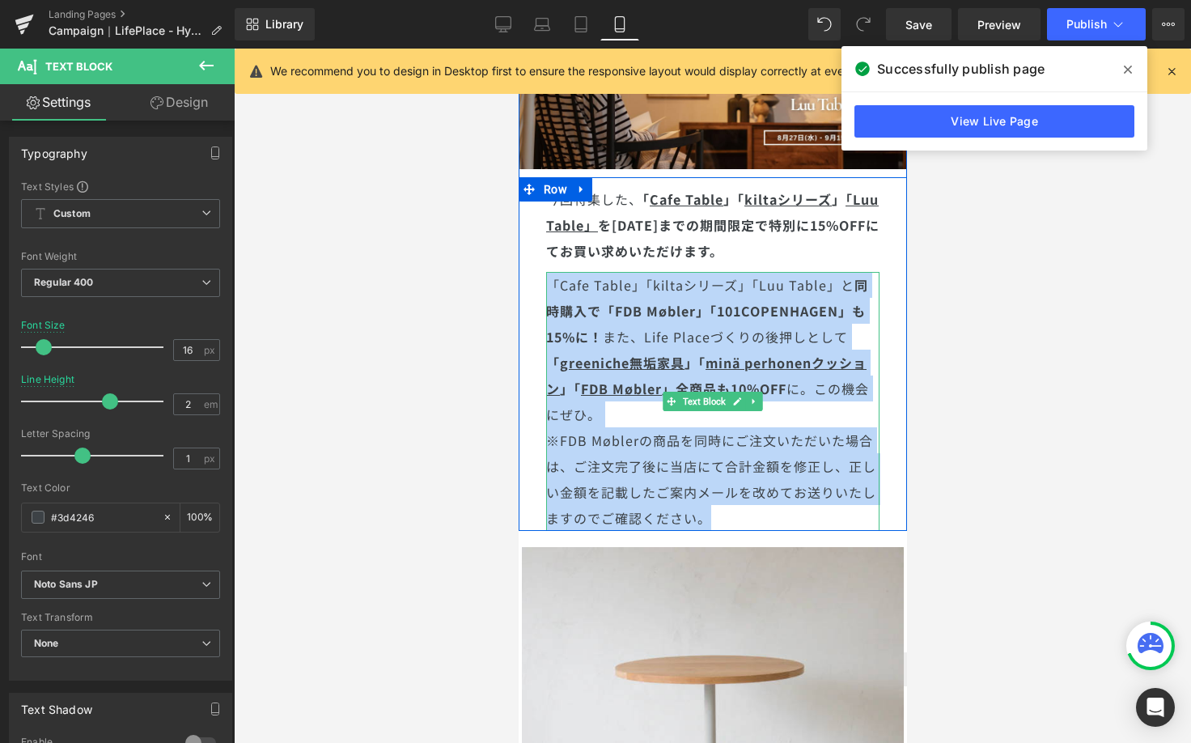
drag, startPoint x: 715, startPoint y: 491, endPoint x: 545, endPoint y: 261, distance: 285.8
click at [545, 272] on div "「Cafe Table」「kiltaシリーズ」「Luu Table」と 同時購入で 「FDB Møbler」「101COPENHAGEN」も15%に！ また、…" at bounding box center [711, 401] width 333 height 259
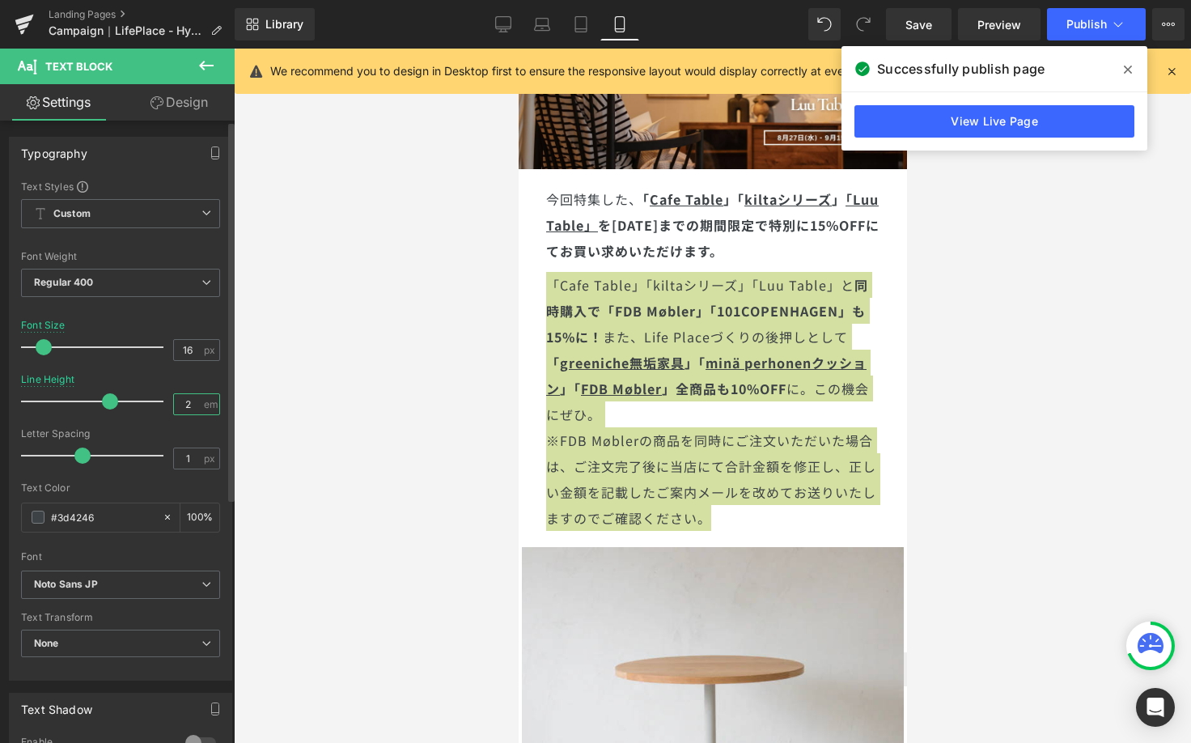
click at [181, 405] on input "2" at bounding box center [188, 404] width 28 height 20
type input "1.5"
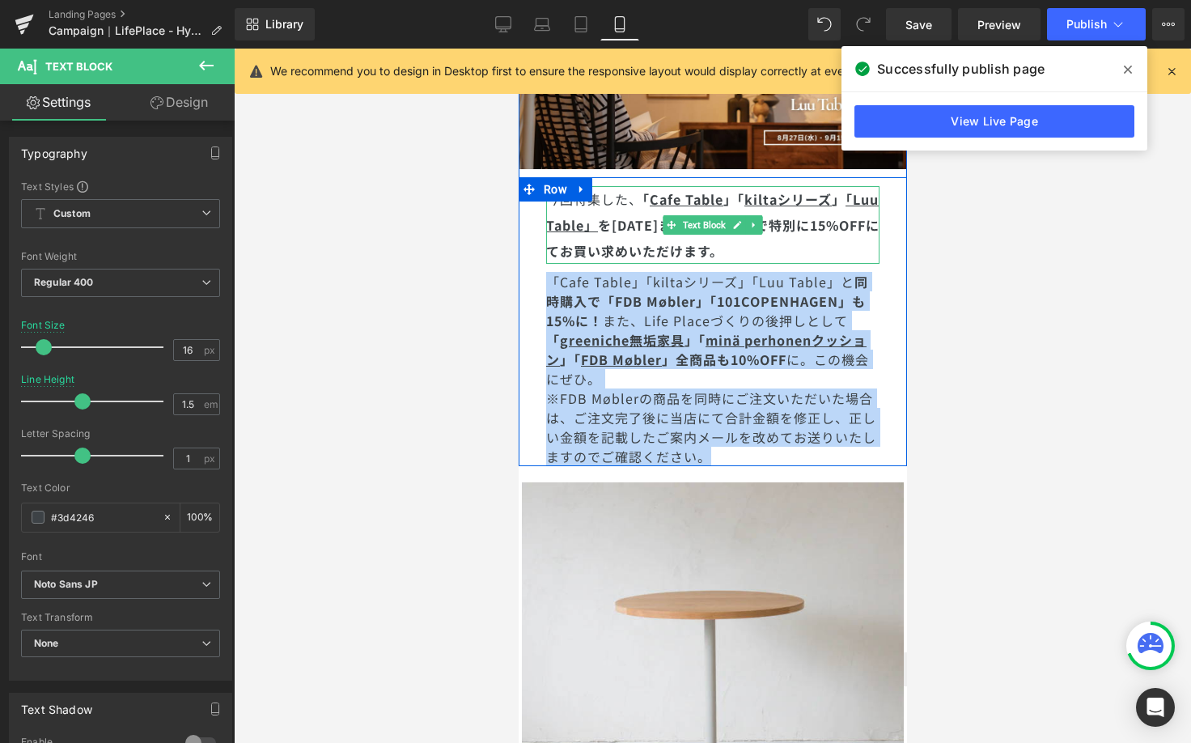
click at [768, 223] on strong "特別に15%OFF" at bounding box center [816, 224] width 97 height 19
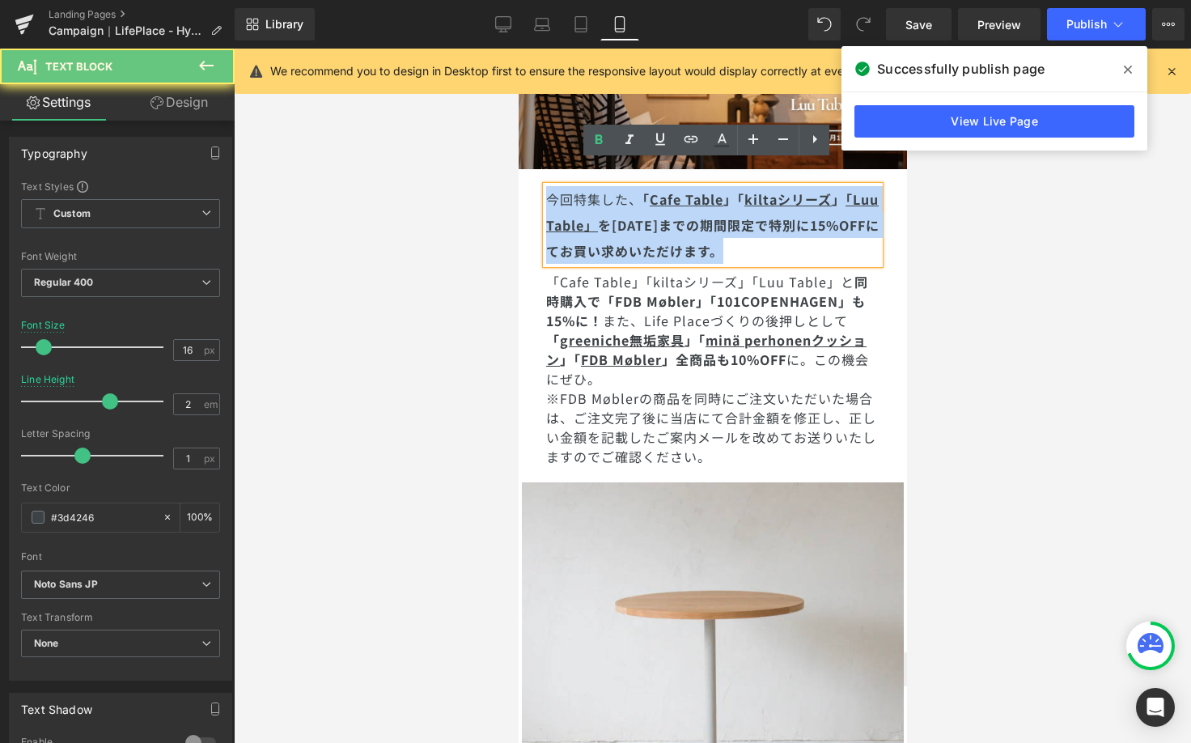
click at [768, 223] on strong "特別に15%OFF" at bounding box center [816, 224] width 97 height 19
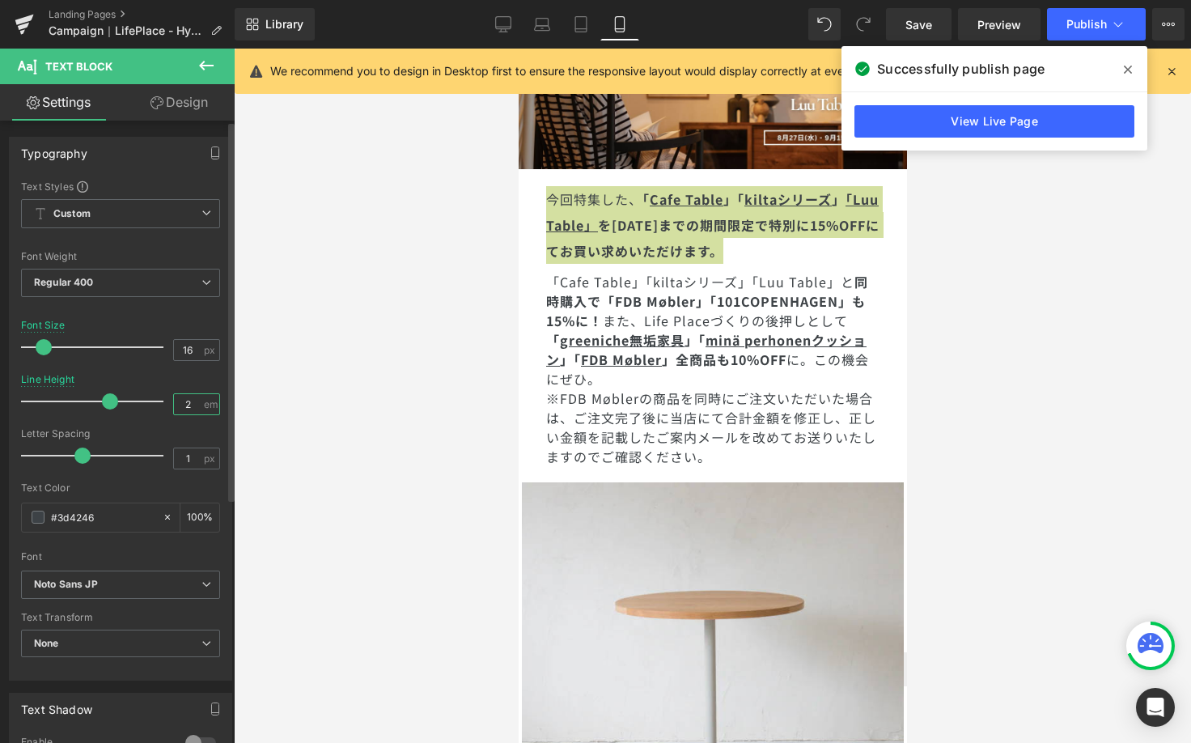
click at [185, 405] on input "2" at bounding box center [188, 404] width 28 height 20
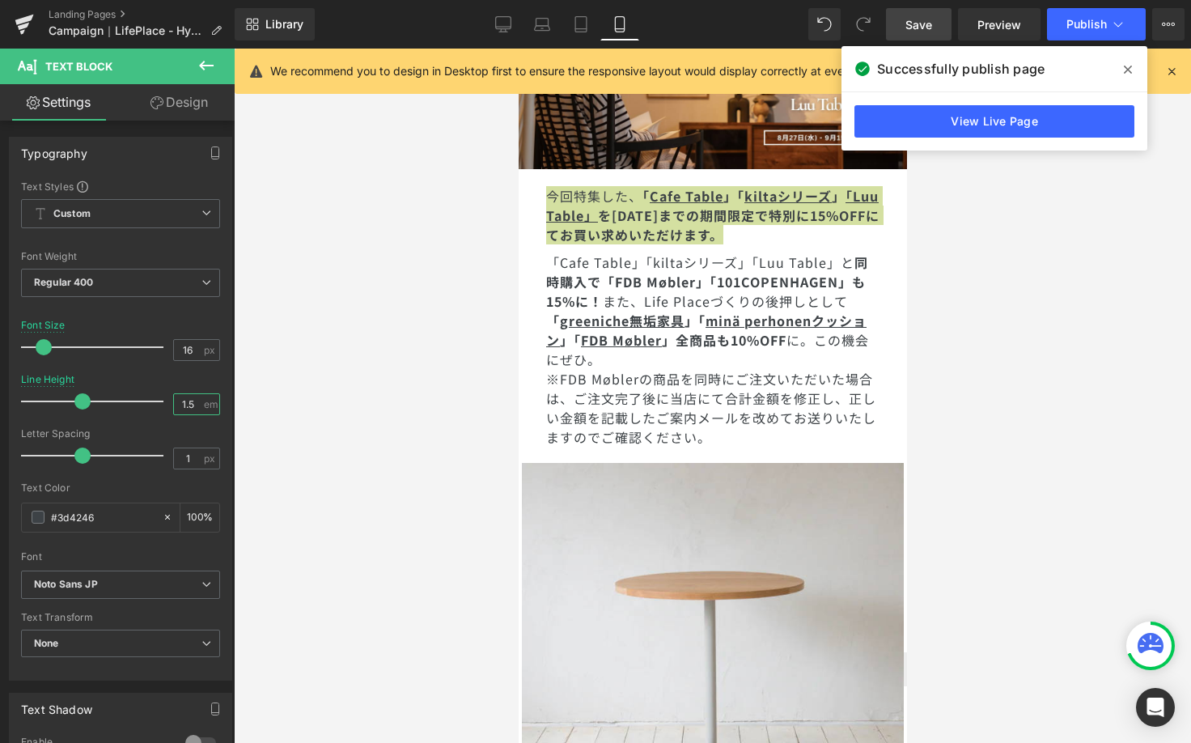
type input "1.5"
click at [921, 31] on span "Save" at bounding box center [919, 24] width 27 height 17
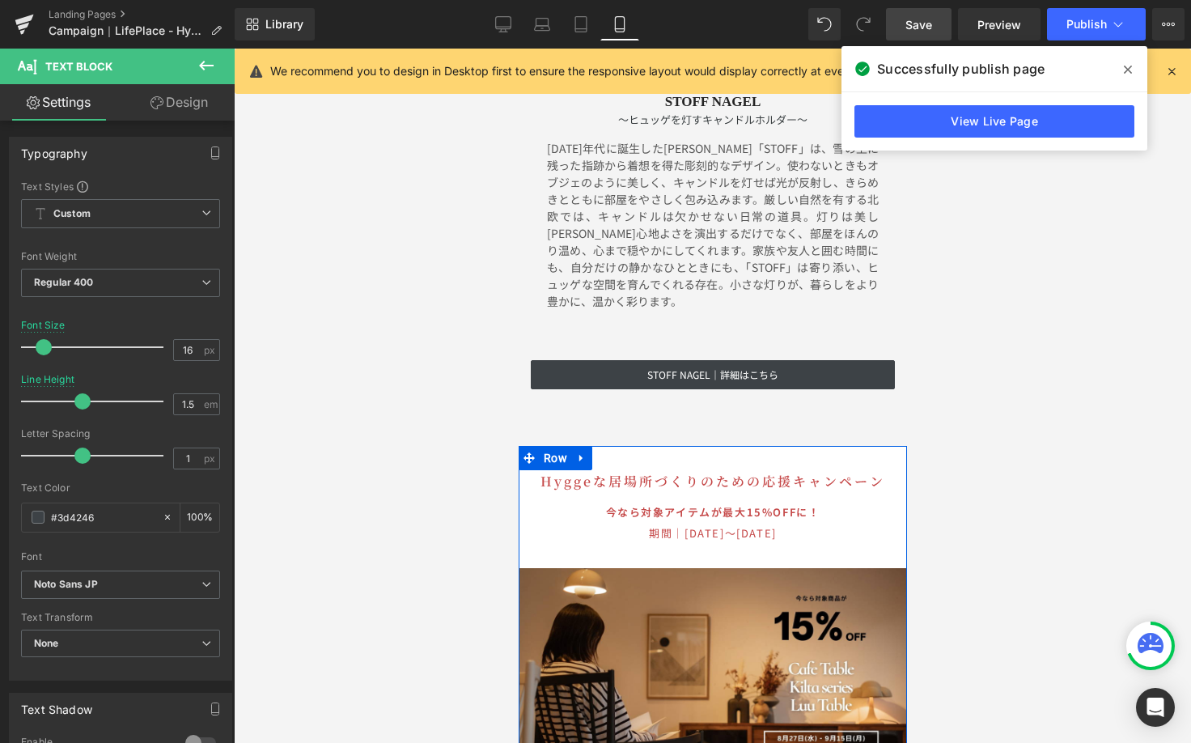
scroll to position [6475, 0]
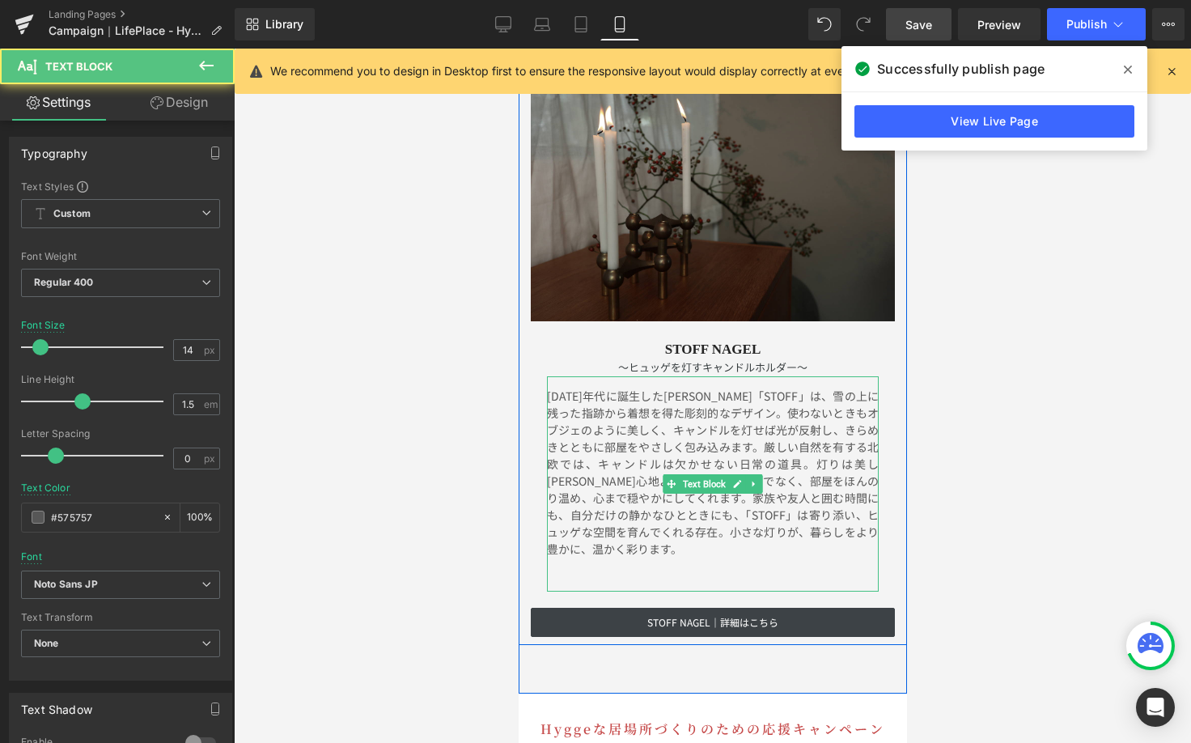
click at [734, 477] on span "厳しい自然を有する北欧では、キャンドルは欠かせない日常の道具。灯りは美し[PERSON_NAME]心地よさを演出するだけでなく、部屋をほんのり温め、心まで穏や…" at bounding box center [712, 489] width 332 height 101
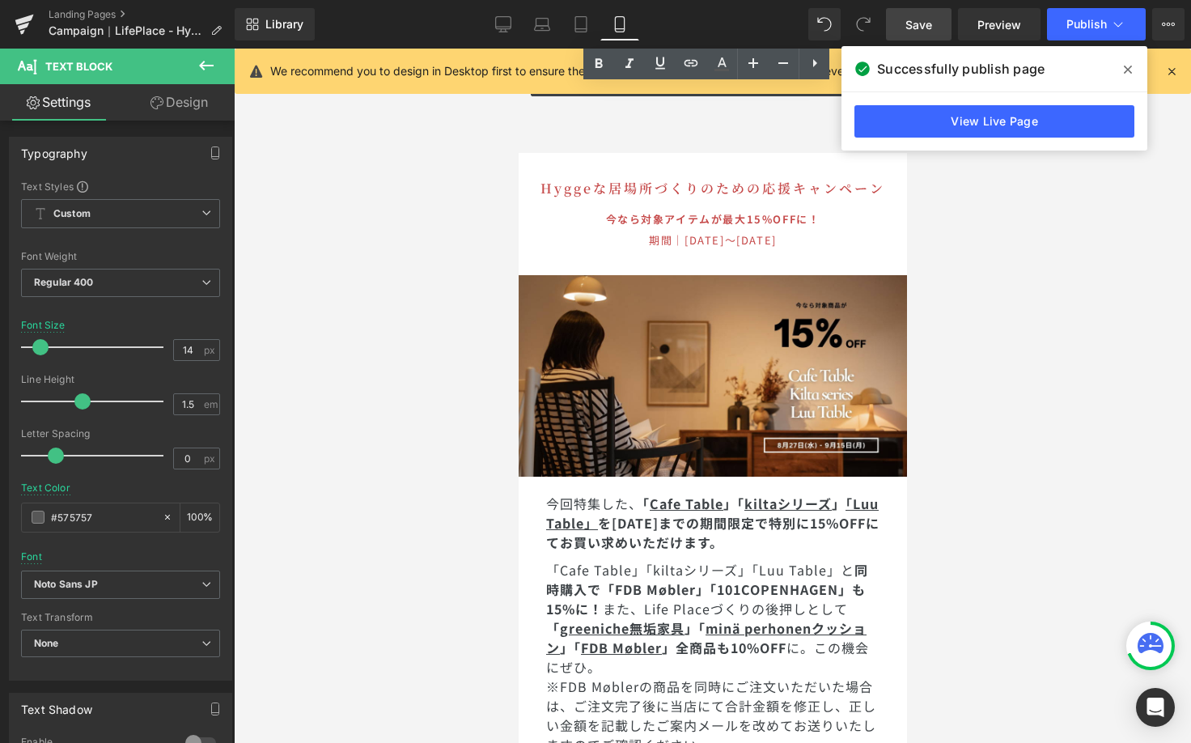
scroll to position [7048, 0]
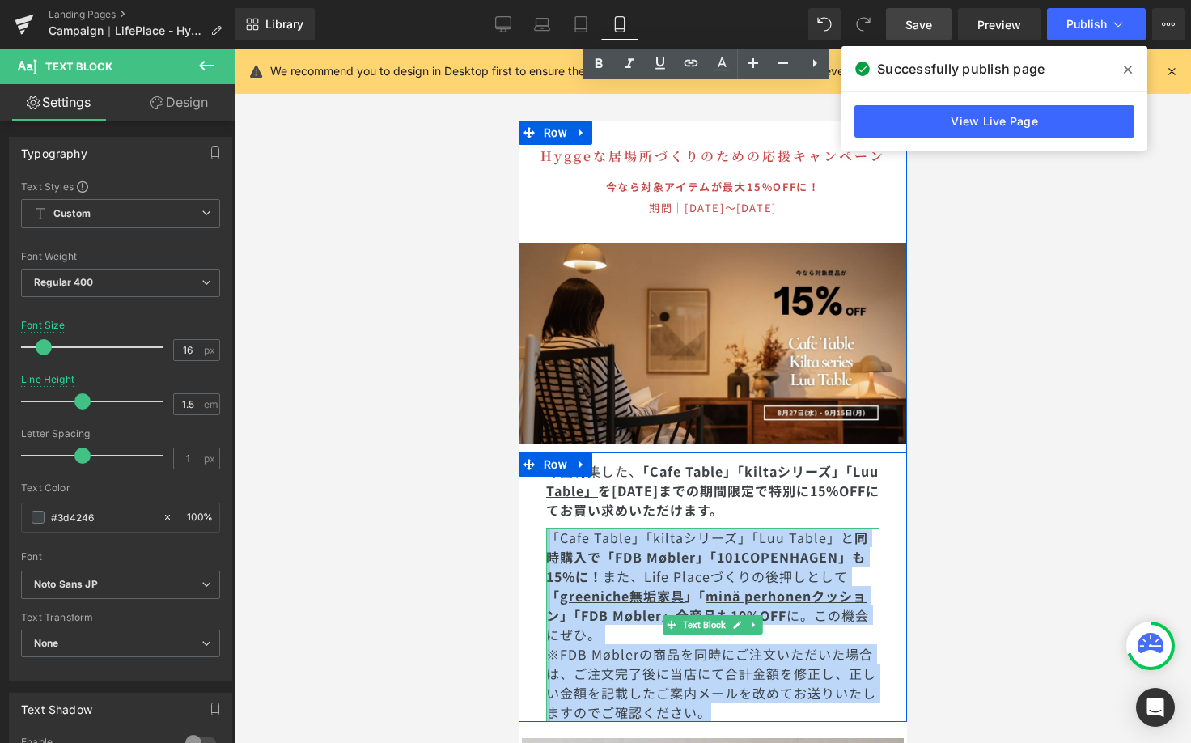
drag, startPoint x: 715, startPoint y: 687, endPoint x: 988, endPoint y: 562, distance: 300.2
click at [545, 528] on div "「Cafe Table」「kiltaシリーズ」「Luu Table」と 同時購入で 「FDB Møbler」「101COPENHAGEN」も15%に！ また、…" at bounding box center [711, 625] width 333 height 194
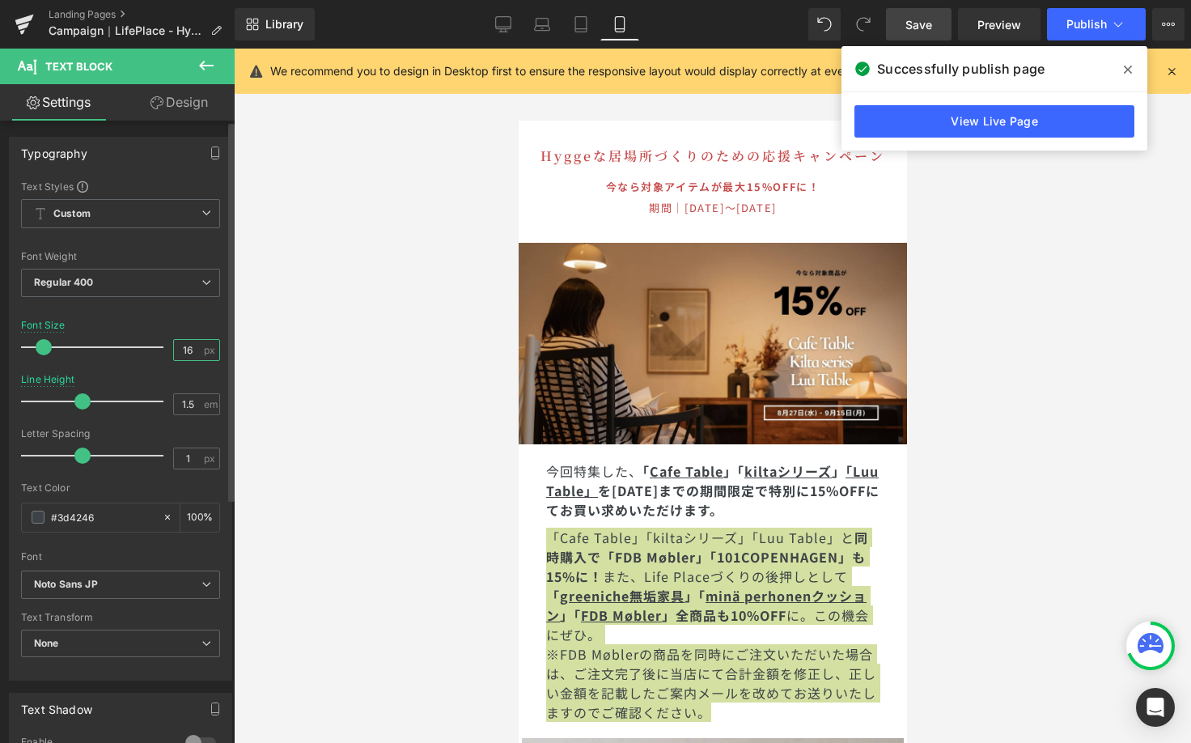
click at [189, 349] on input "16" at bounding box center [188, 350] width 28 height 20
type input "14"
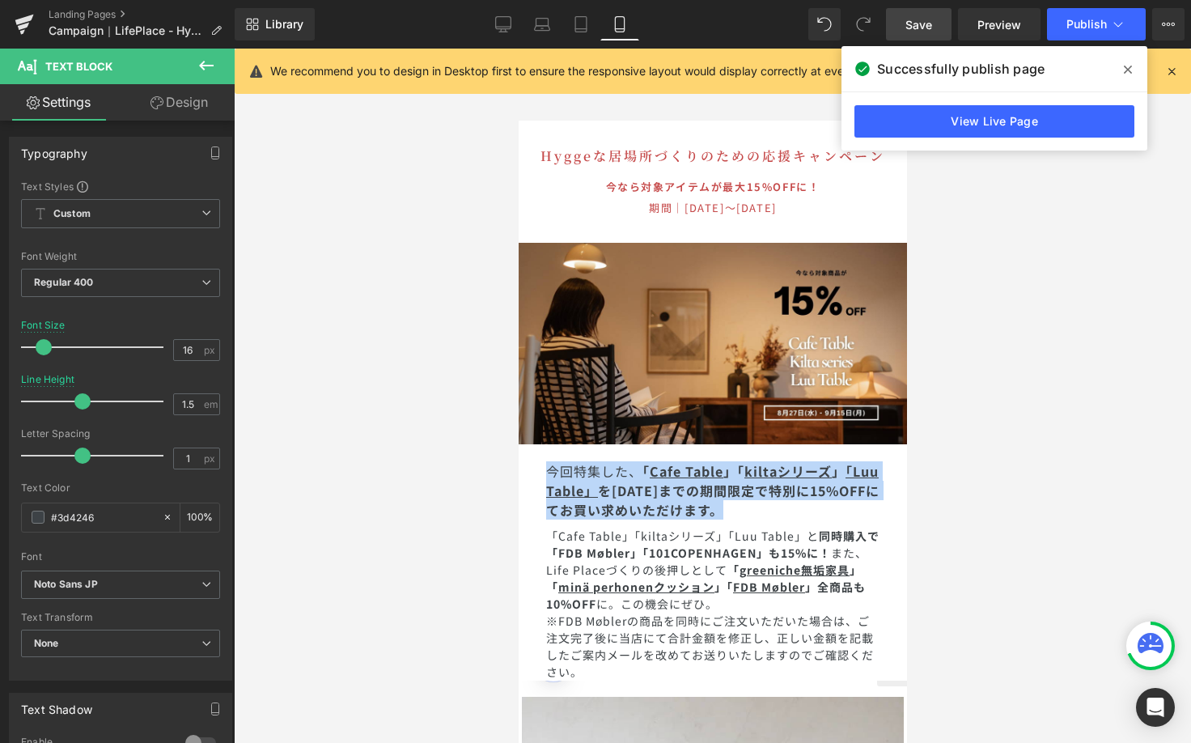
drag, startPoint x: 816, startPoint y: 489, endPoint x: 503, endPoint y: 446, distance: 315.3
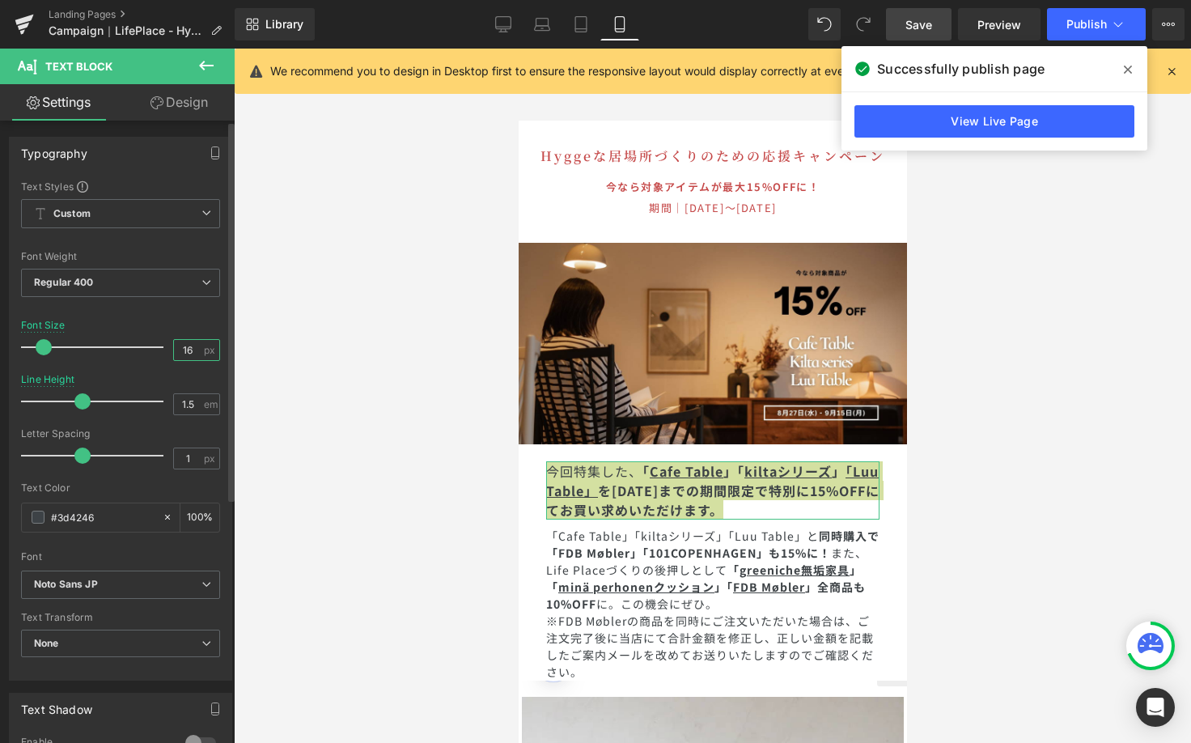
click at [190, 354] on input "16" at bounding box center [188, 350] width 28 height 20
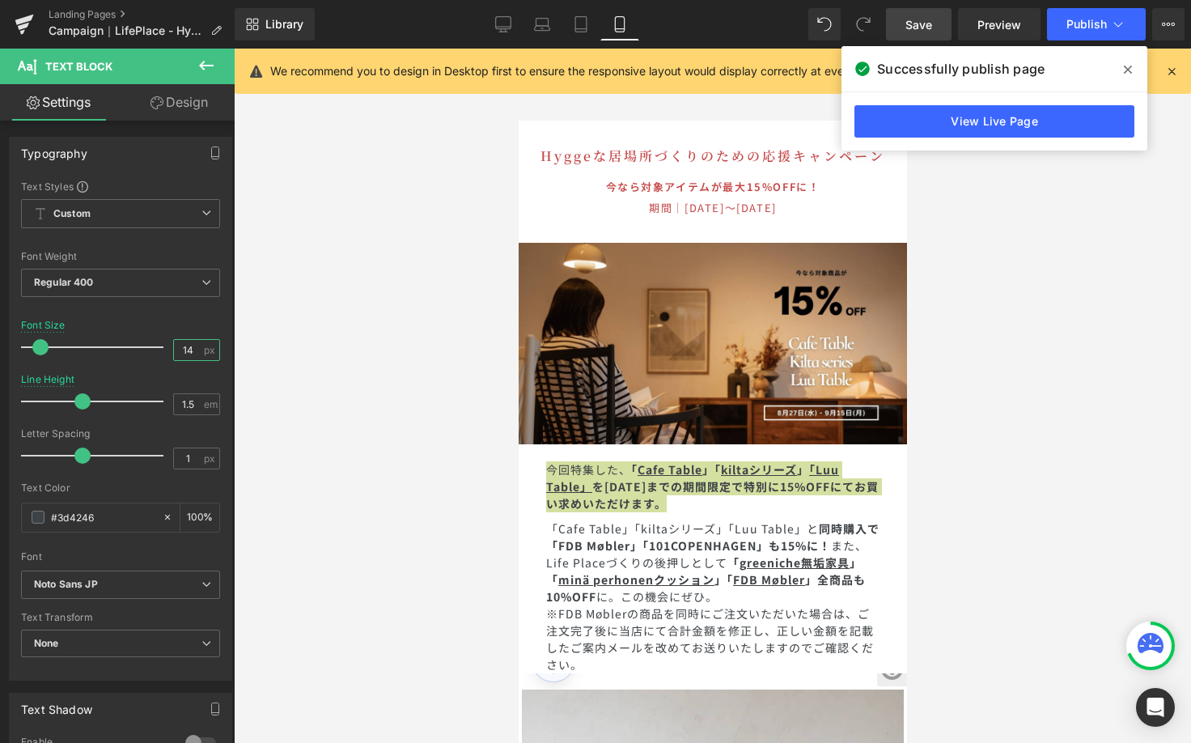
type input "14"
click at [928, 27] on span "Save" at bounding box center [919, 24] width 27 height 17
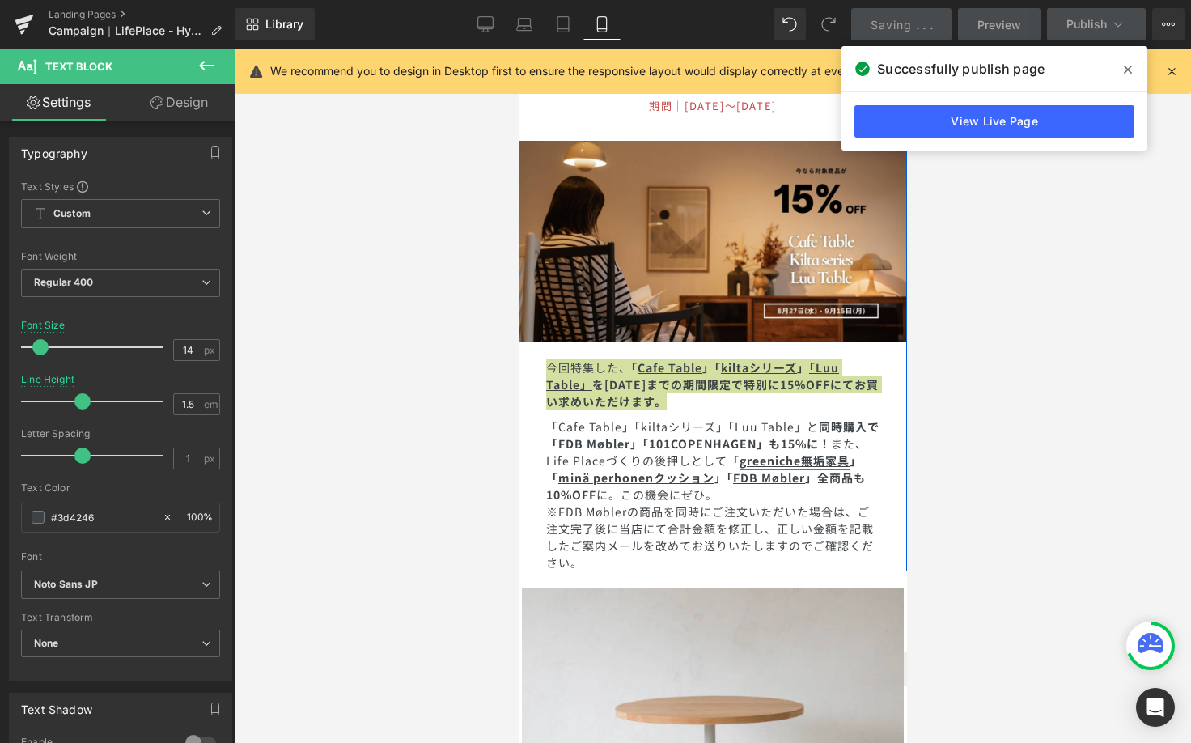
scroll to position [7175, 0]
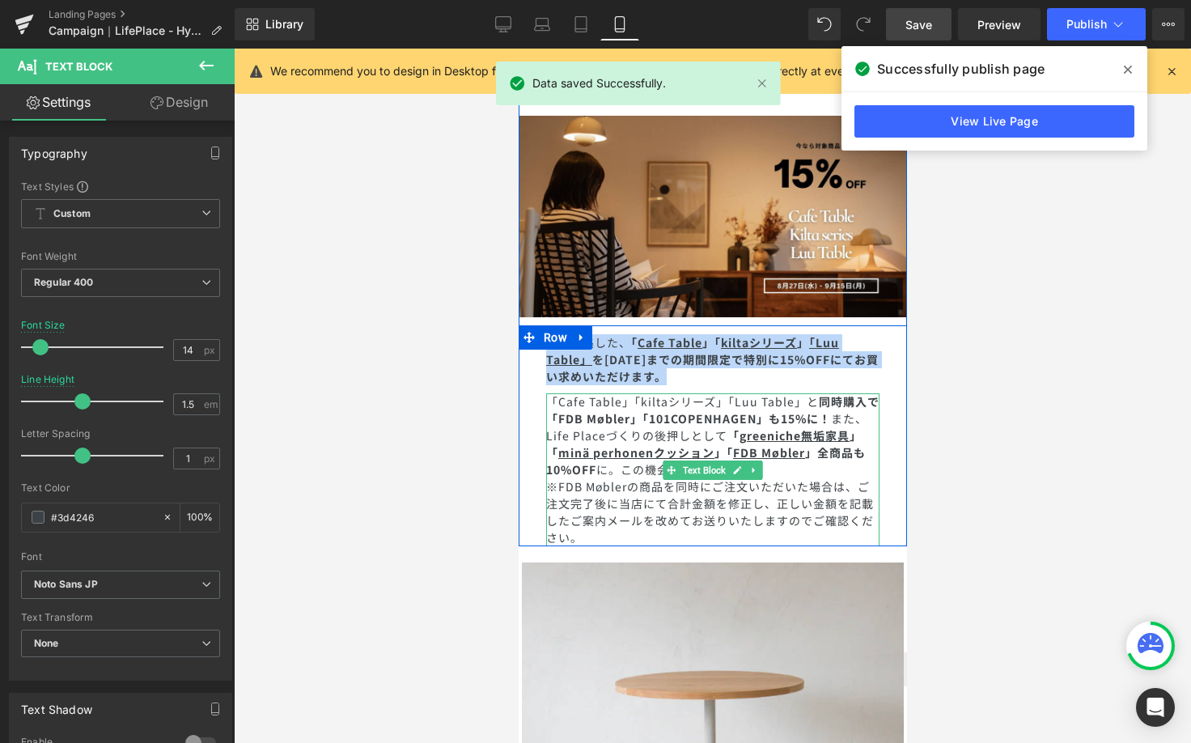
click at [545, 478] on span "※FDB Møblerの商品を同時にご注文いただいた場合は、ご注文完了後に当店にて合計金額を修正し、正しい金額を記載したご案内メールを改めてお送りいたしますの…" at bounding box center [709, 511] width 328 height 67
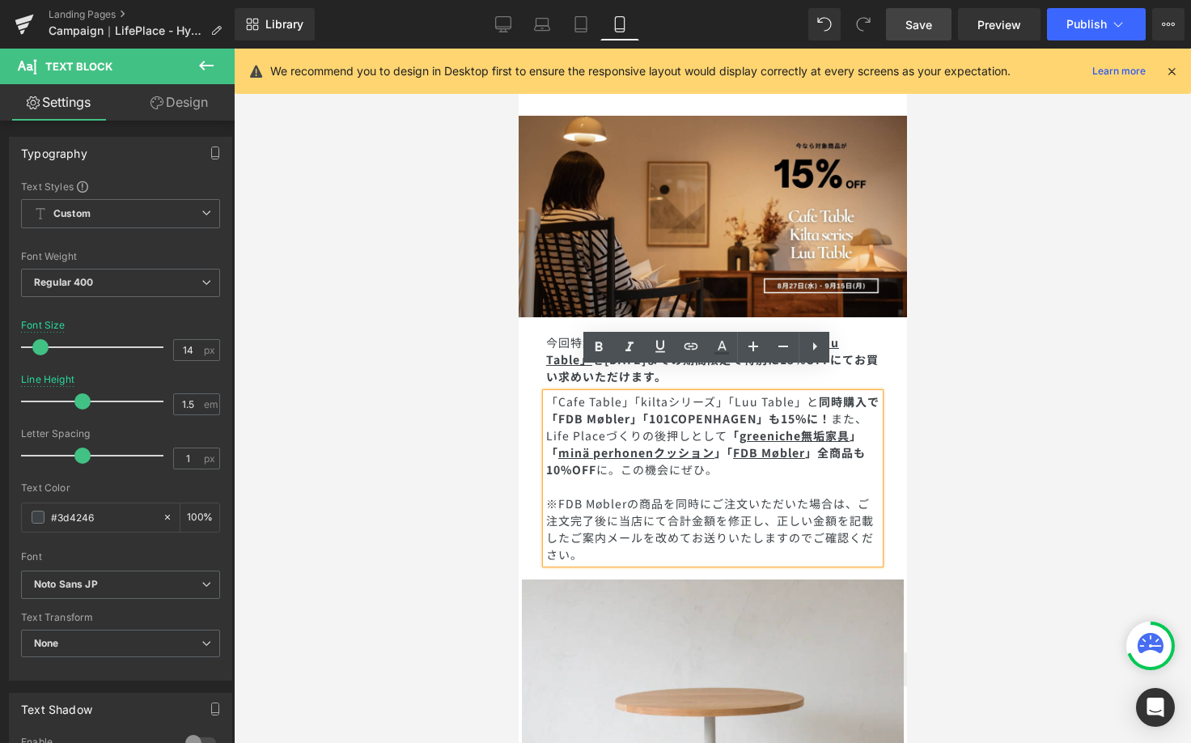
click at [928, 30] on span "Save" at bounding box center [919, 24] width 27 height 17
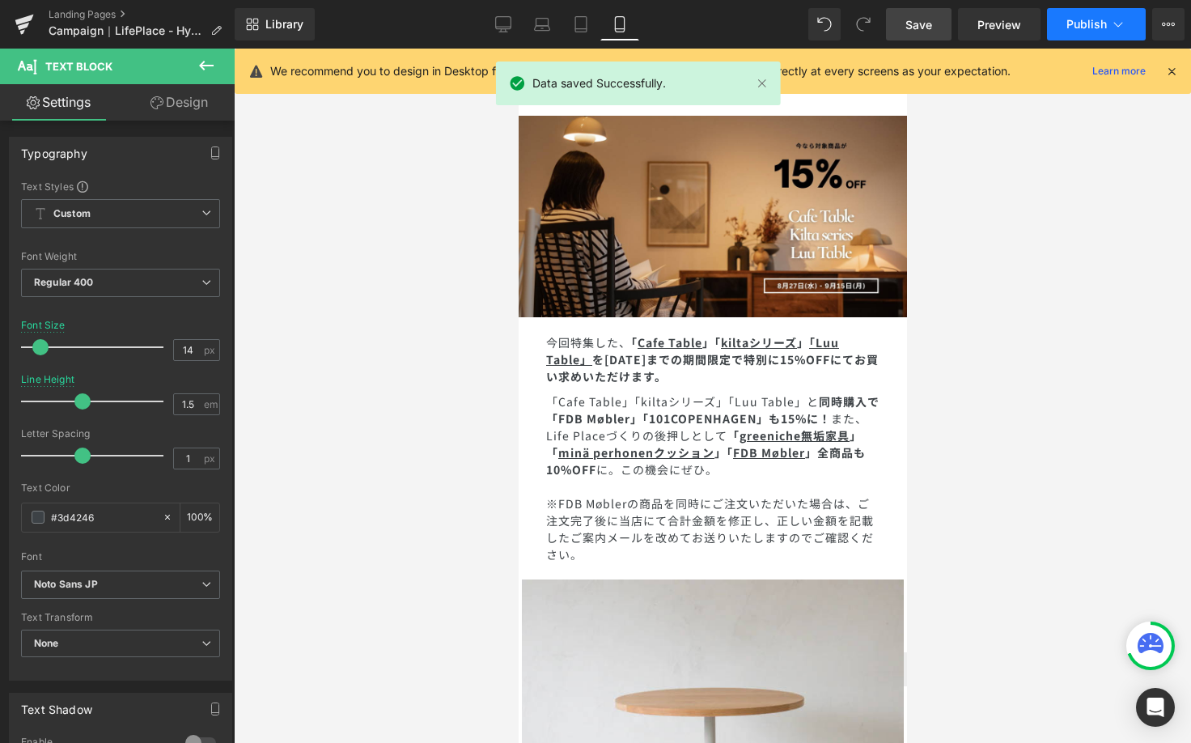
click at [1101, 11] on button "Publish" at bounding box center [1096, 24] width 99 height 32
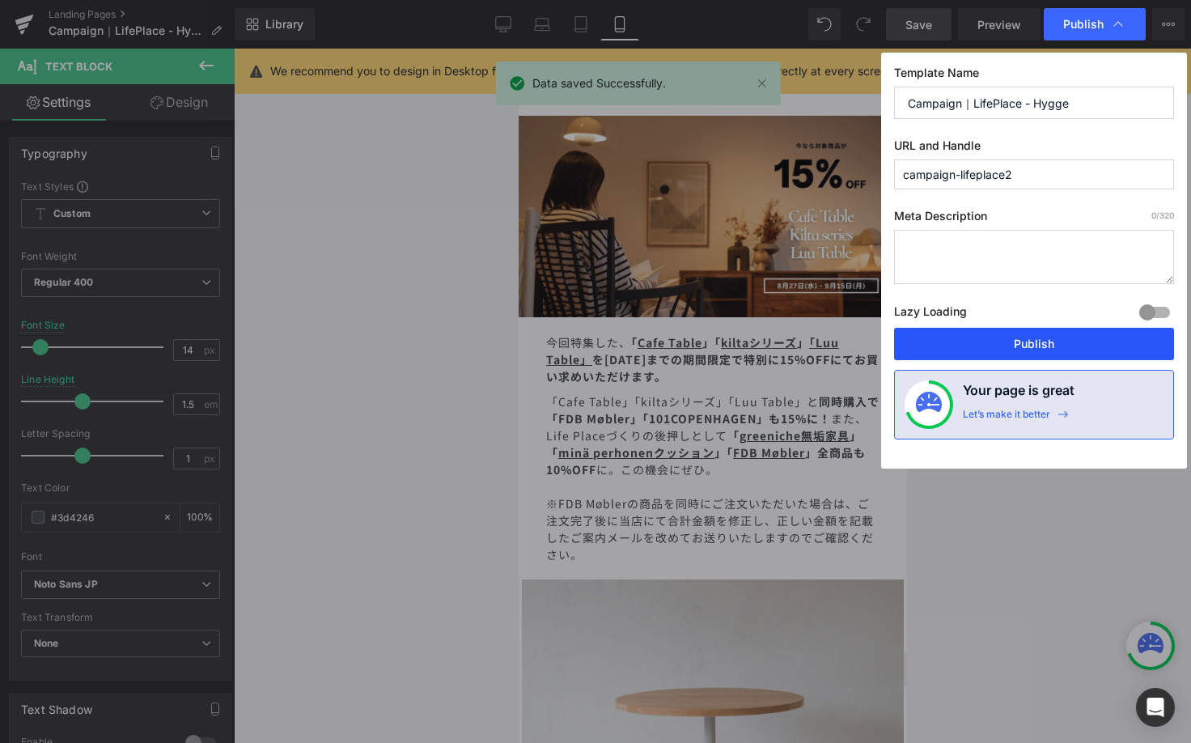
click at [1026, 337] on button "Publish" at bounding box center [1034, 344] width 280 height 32
